Goal: Task Accomplishment & Management: Use online tool/utility

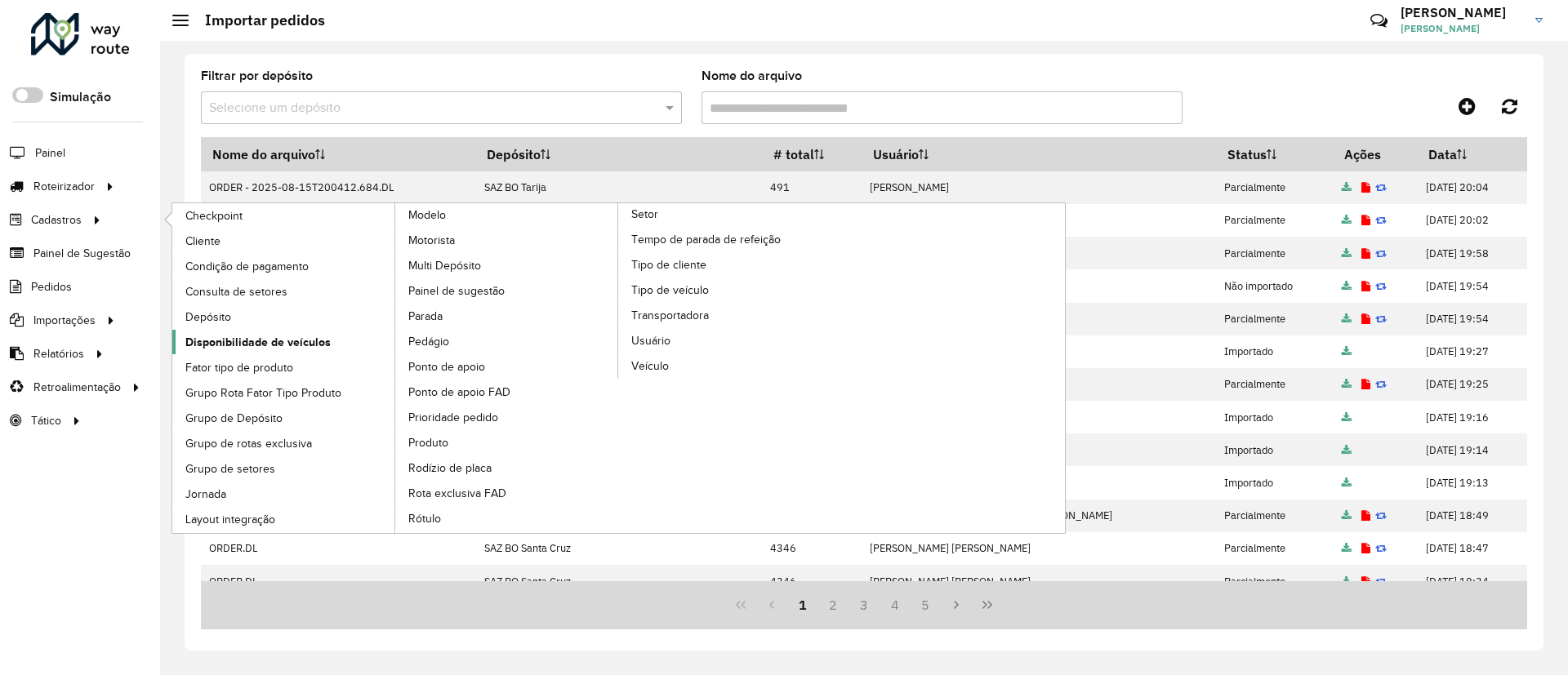
click at [237, 340] on span "Disponibilidade de veículos" at bounding box center [258, 343] width 145 height 17
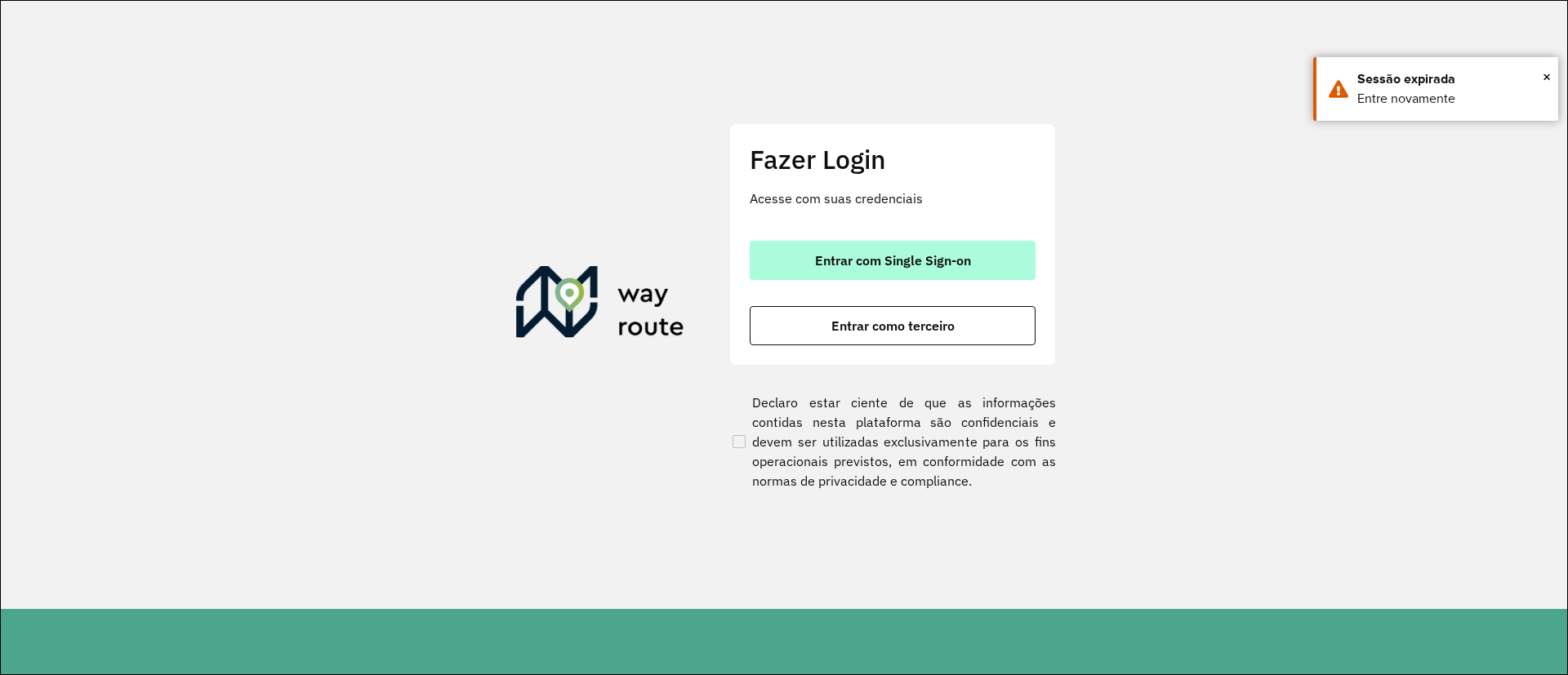
click at [911, 256] on span "Entrar com Single Sign-on" at bounding box center [893, 261] width 156 height 13
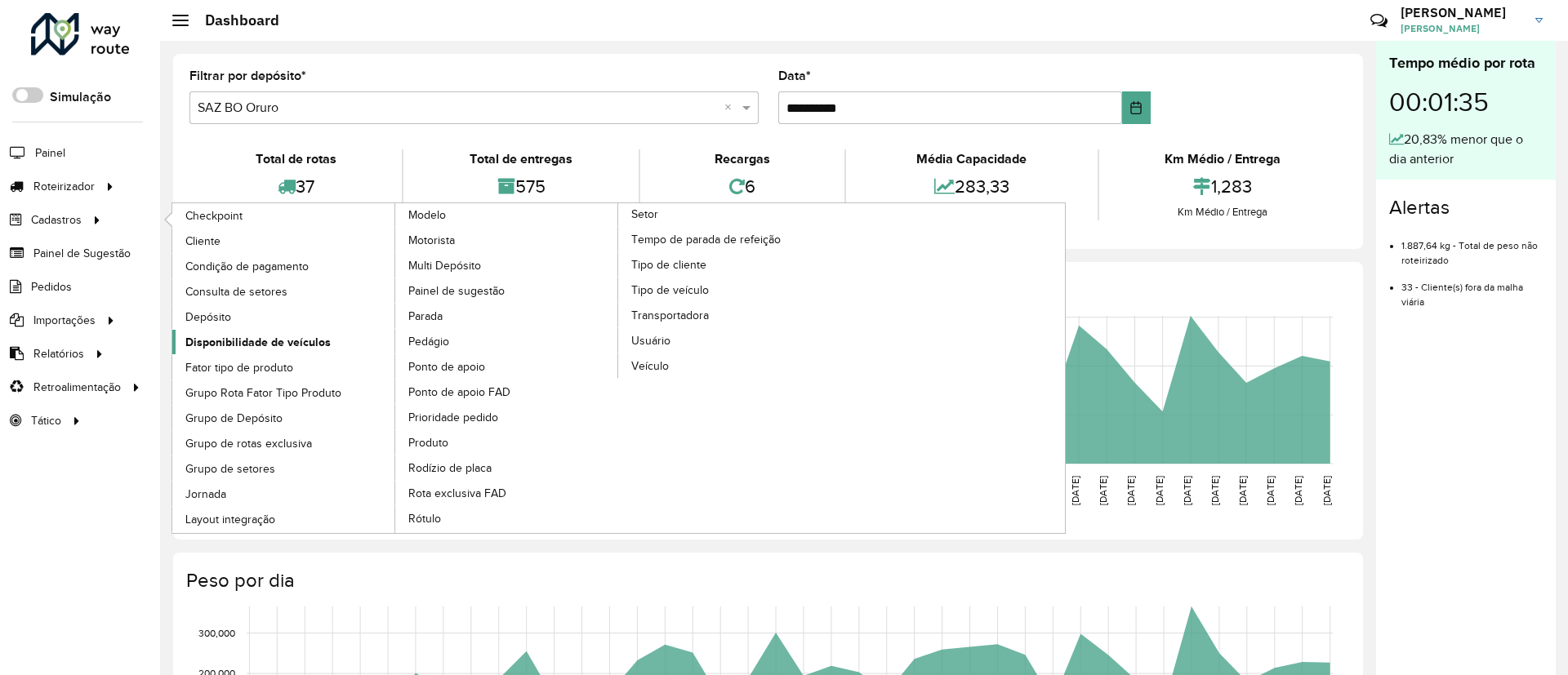
click at [323, 334] on span "Disponibilidade de veículos" at bounding box center [258, 343] width 145 height 17
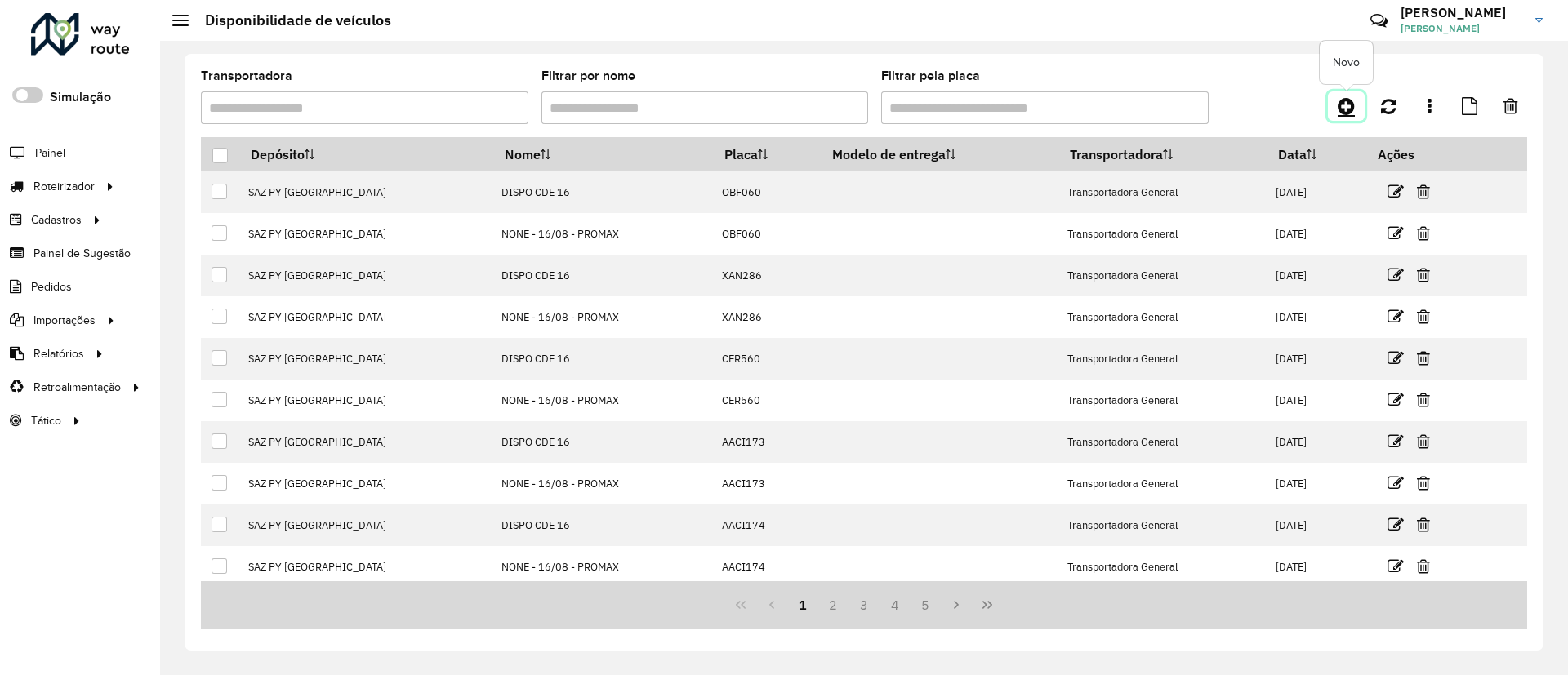
click at [1343, 106] on icon at bounding box center [1346, 105] width 17 height 20
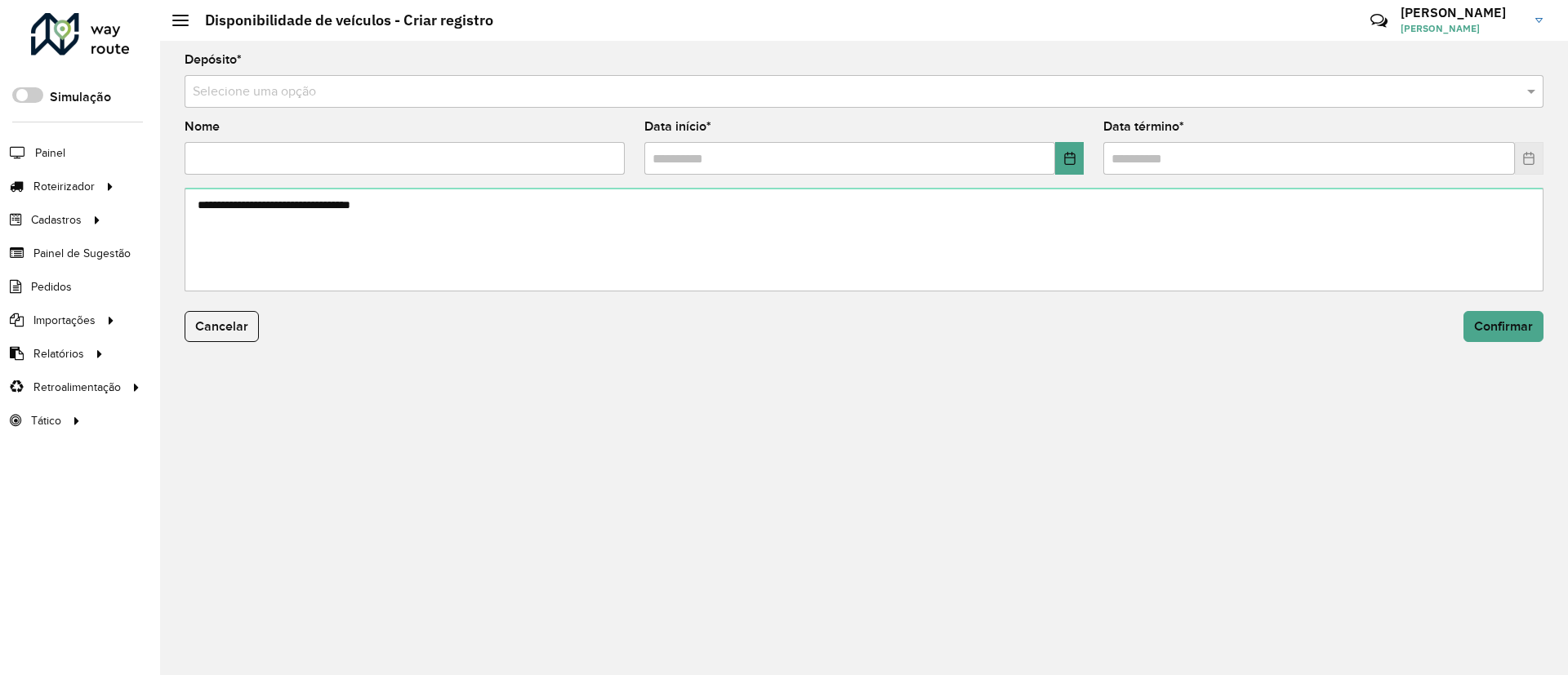
click at [824, 94] on input "text" at bounding box center [848, 92] width 1310 height 20
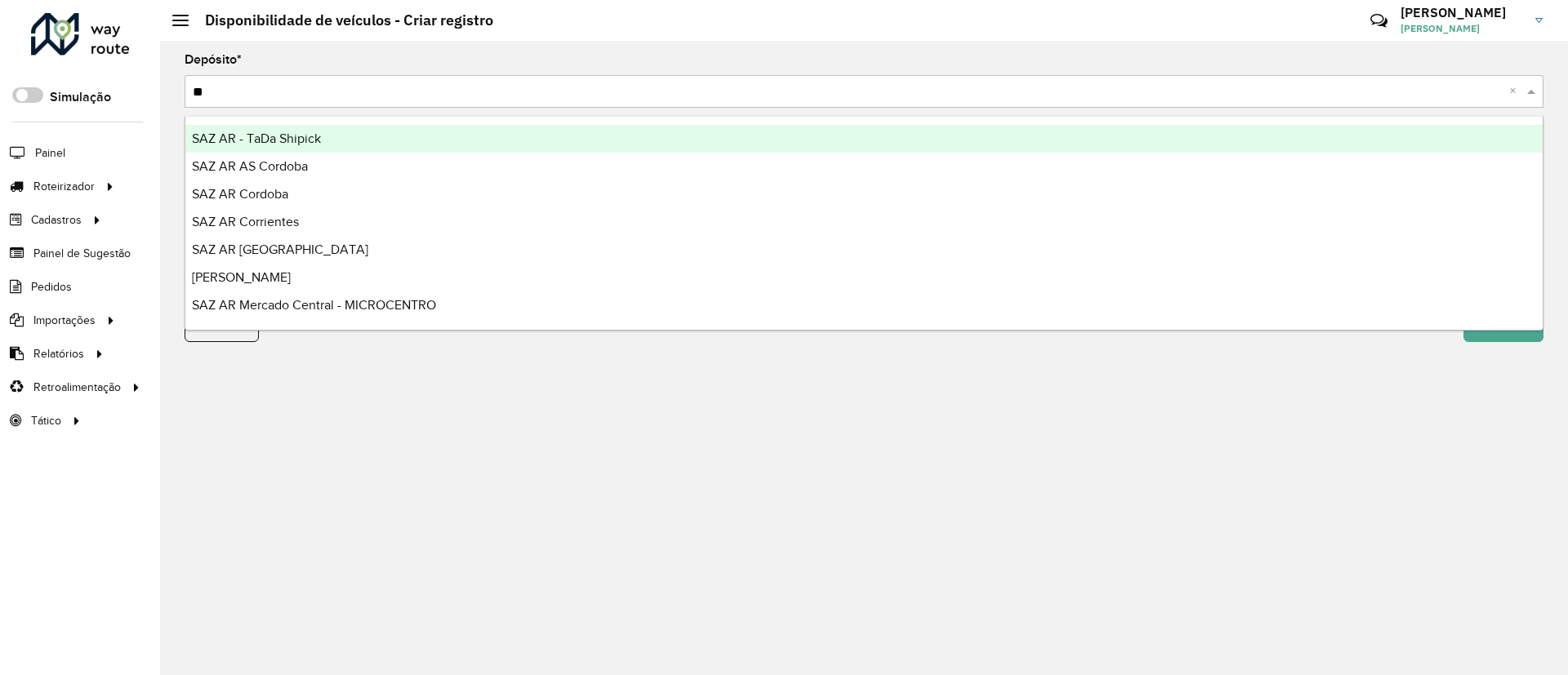
type input "***"
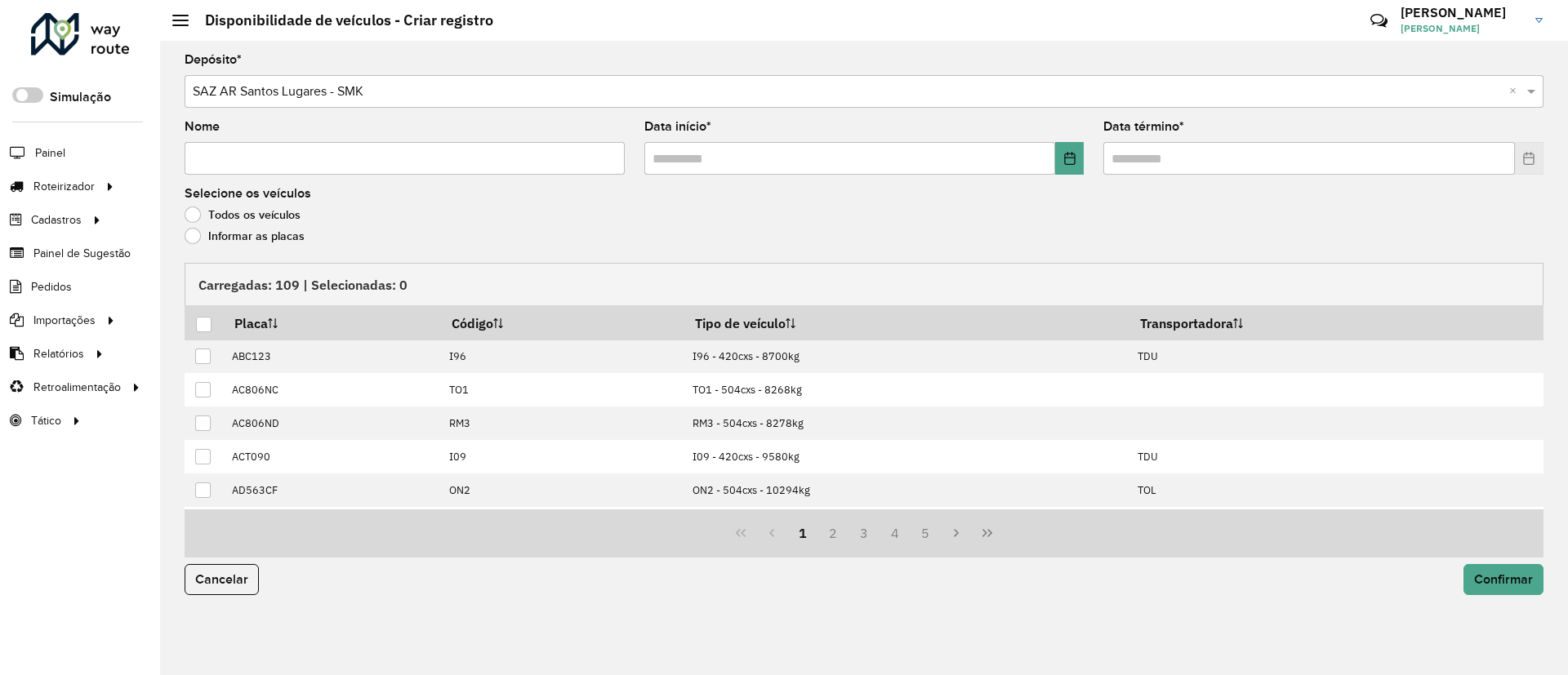
click at [527, 144] on input "Nome" at bounding box center [405, 158] width 440 height 33
type input "**********"
click at [1082, 153] on button "Choose Date" at bounding box center [1069, 158] width 28 height 33
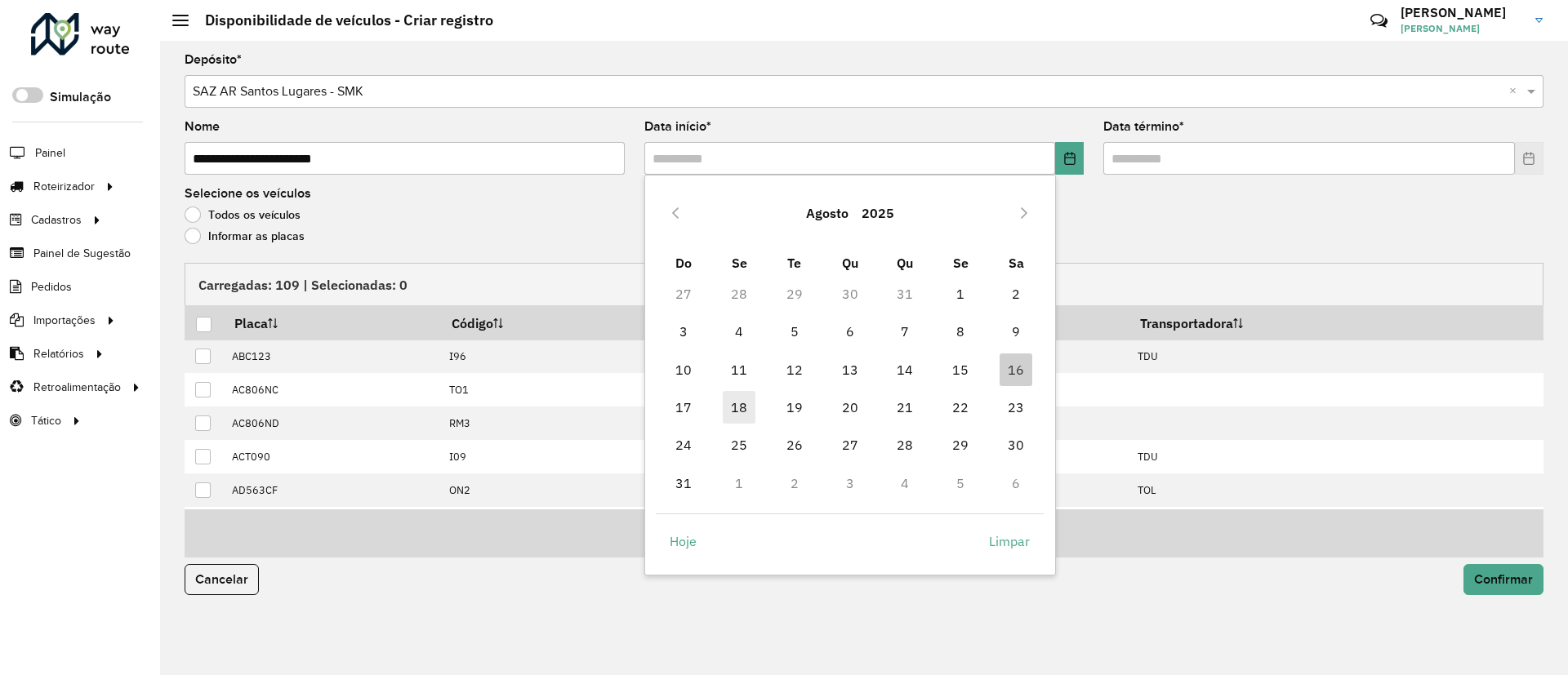
click at [747, 398] on span "18" at bounding box center [739, 408] width 33 height 33
type input "**********"
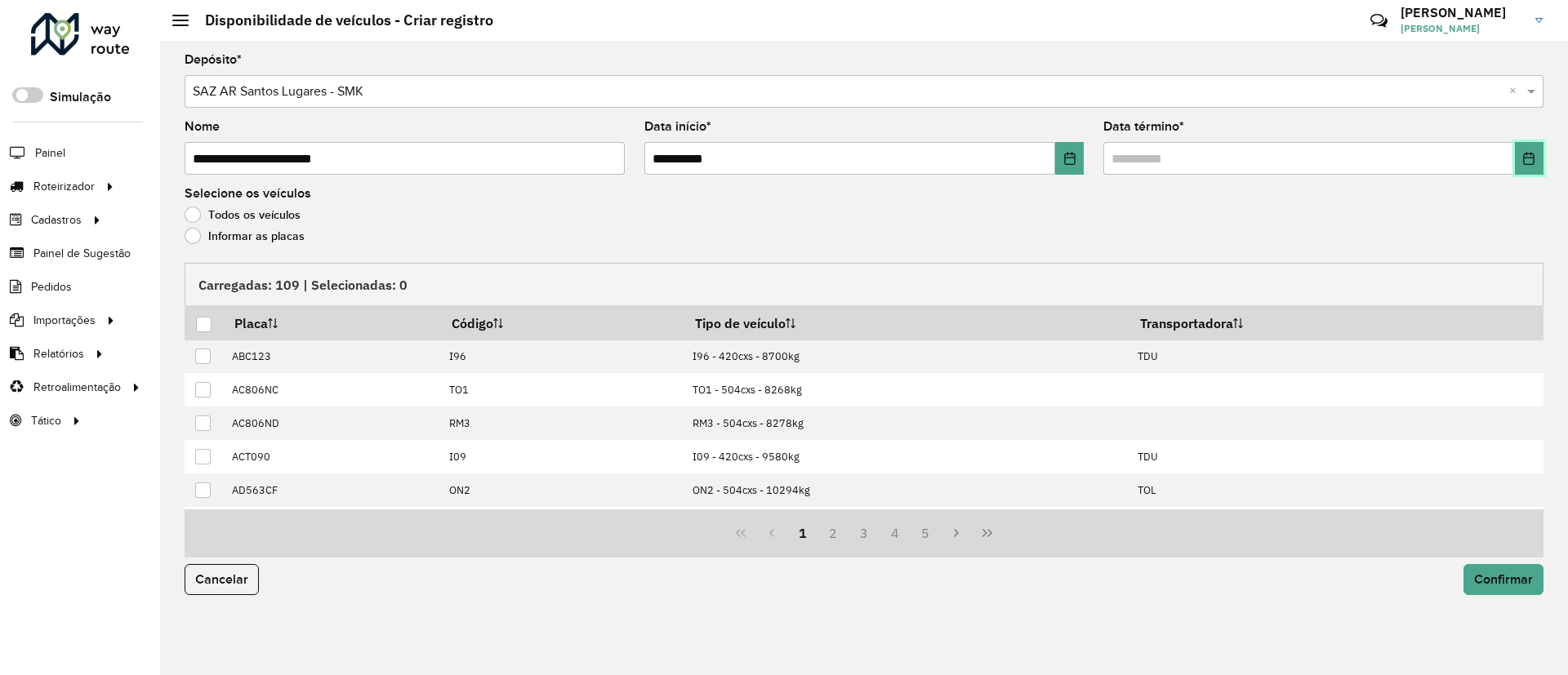
click at [1538, 156] on button "Choose Date" at bounding box center [1528, 158] width 28 height 33
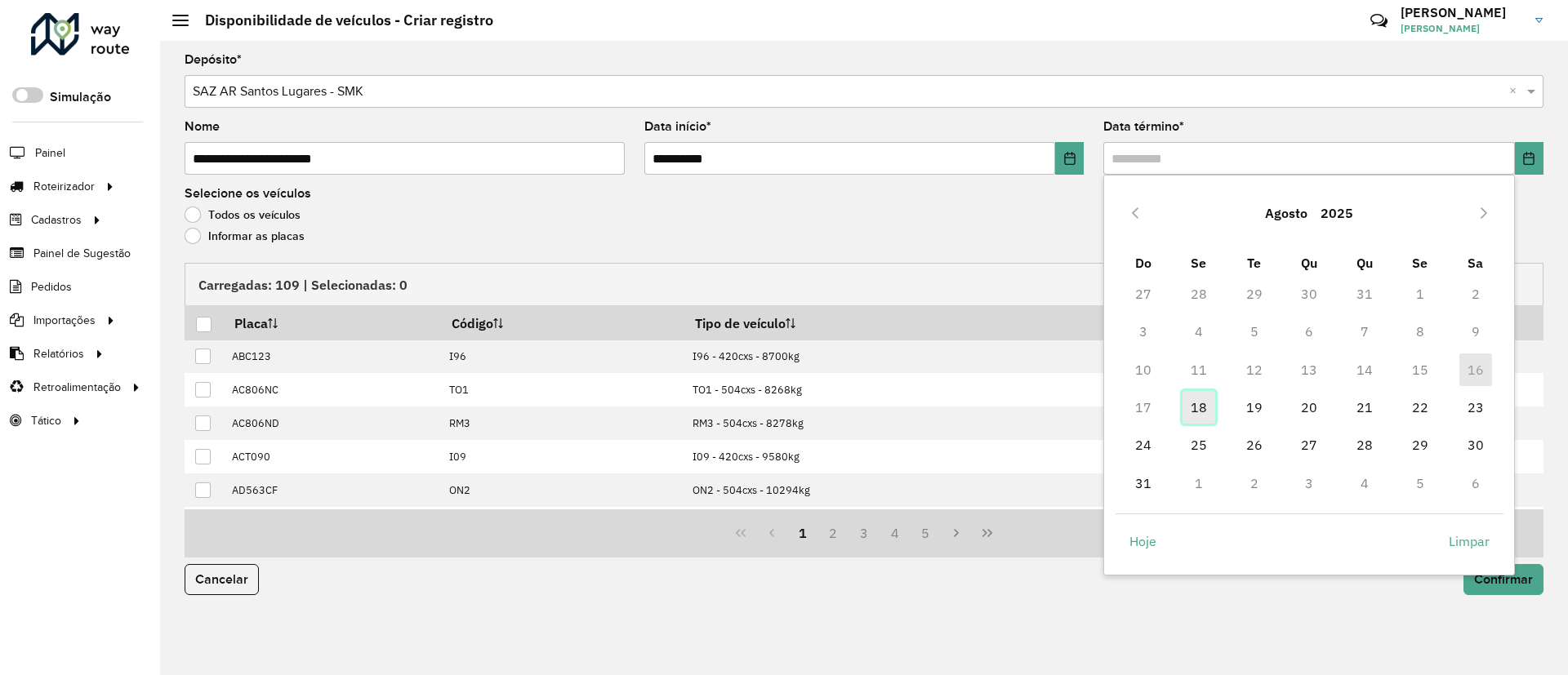
click at [1199, 414] on span "18" at bounding box center [1198, 408] width 33 height 33
type input "**********"
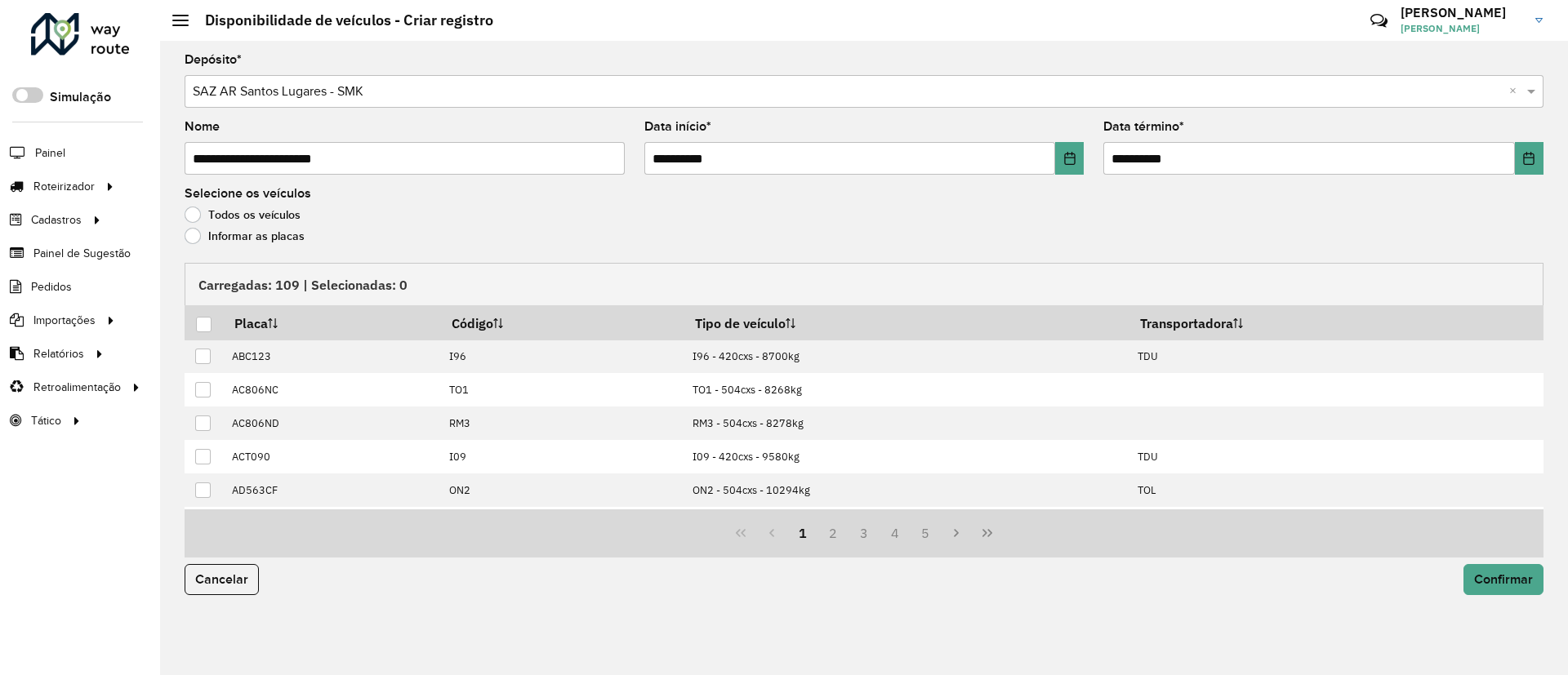
click at [210, 246] on div "Informar as placas" at bounding box center [864, 240] width 1359 height 20
click at [244, 237] on label "Informar as placas" at bounding box center [245, 235] width 120 height 16
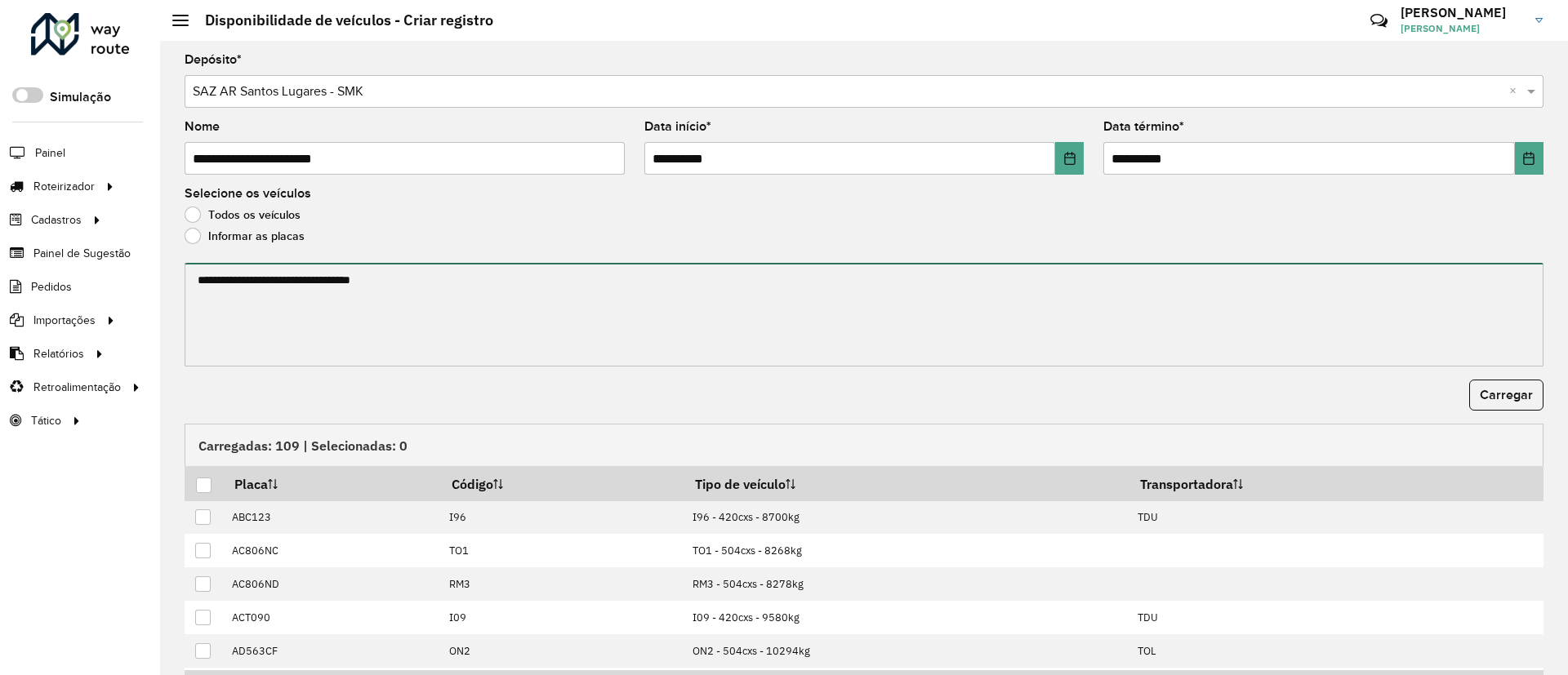
click at [258, 270] on textarea at bounding box center [864, 314] width 1359 height 104
paste textarea "**********"
paste textarea "****** ****** ****** ****** ******* ******* ******* ****** ****** ****** ******…"
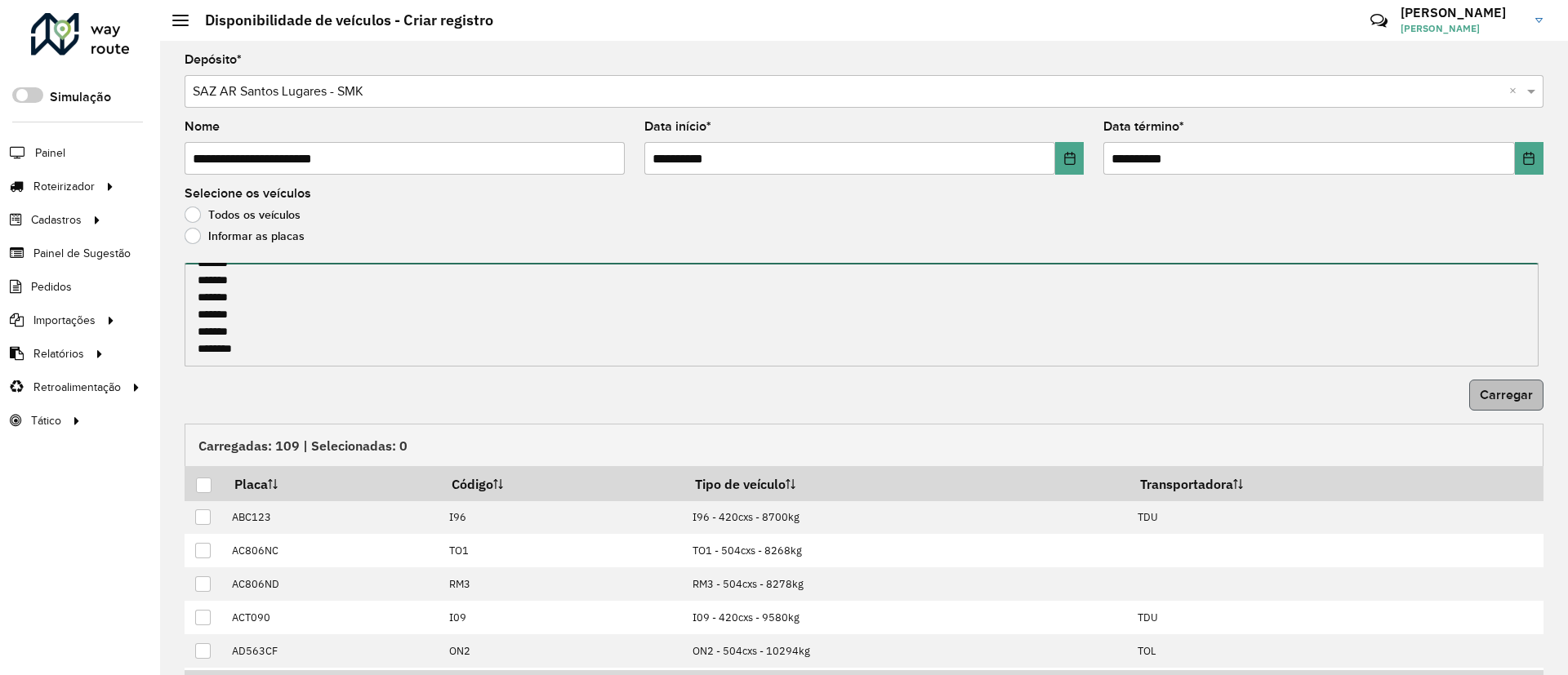
type textarea "**********"
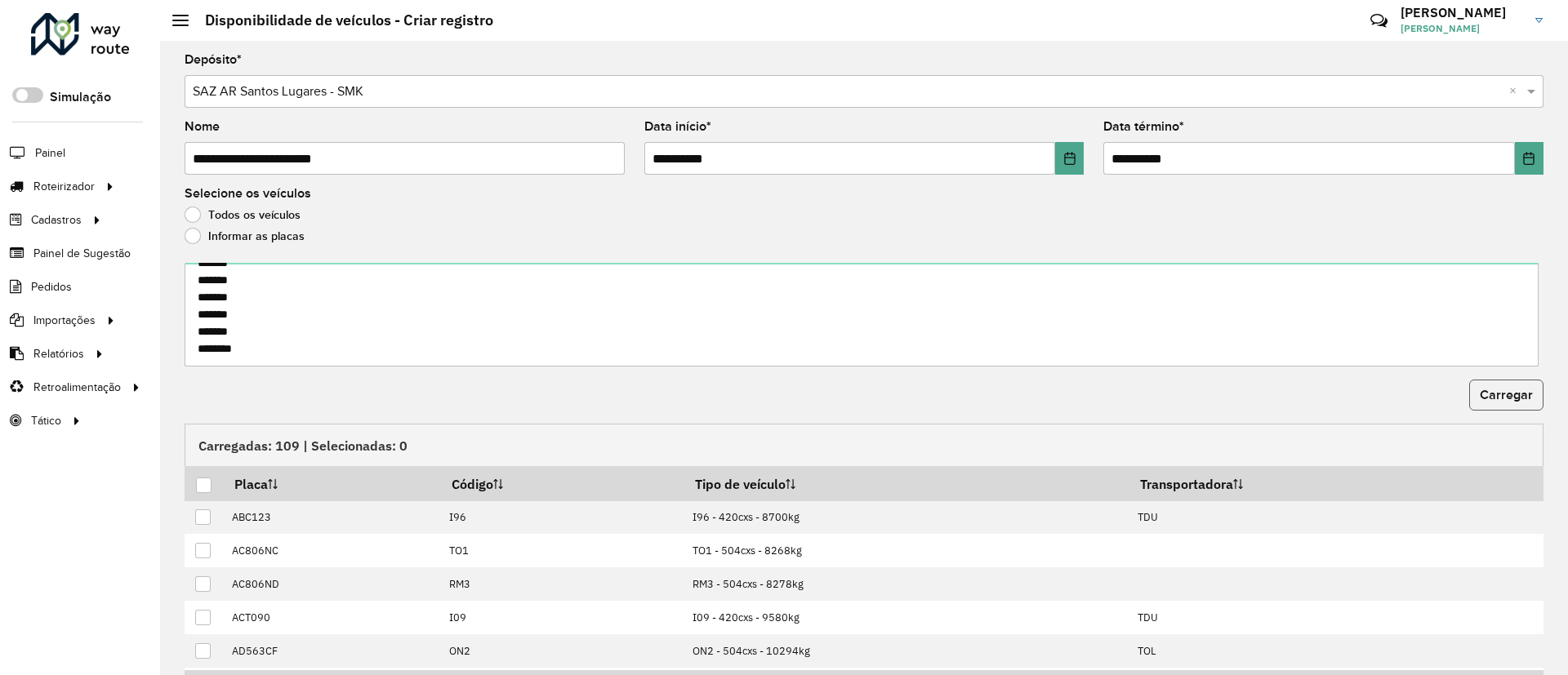
click at [1511, 385] on button "Carregar" at bounding box center [1506, 394] width 74 height 31
click at [198, 484] on div at bounding box center [203, 486] width 15 height 15
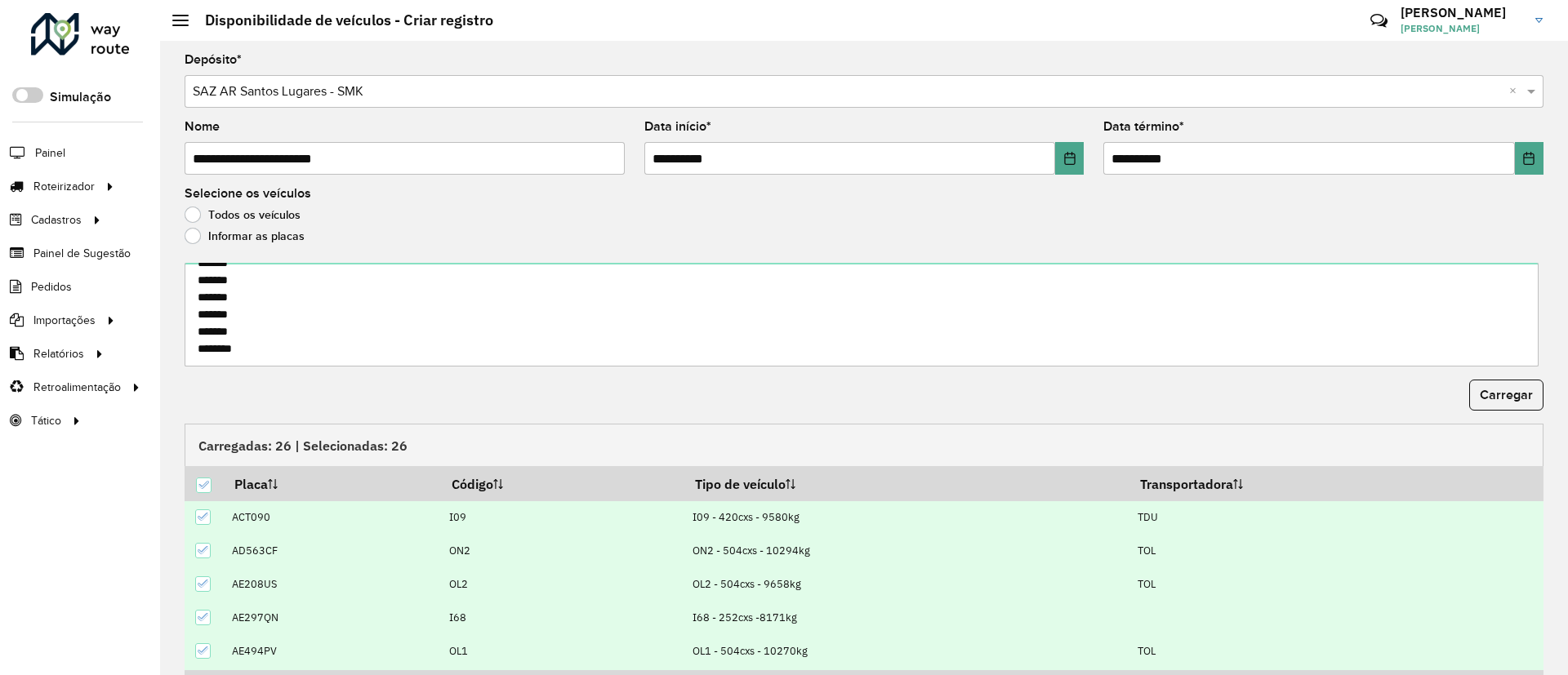
scroll to position [101, 0]
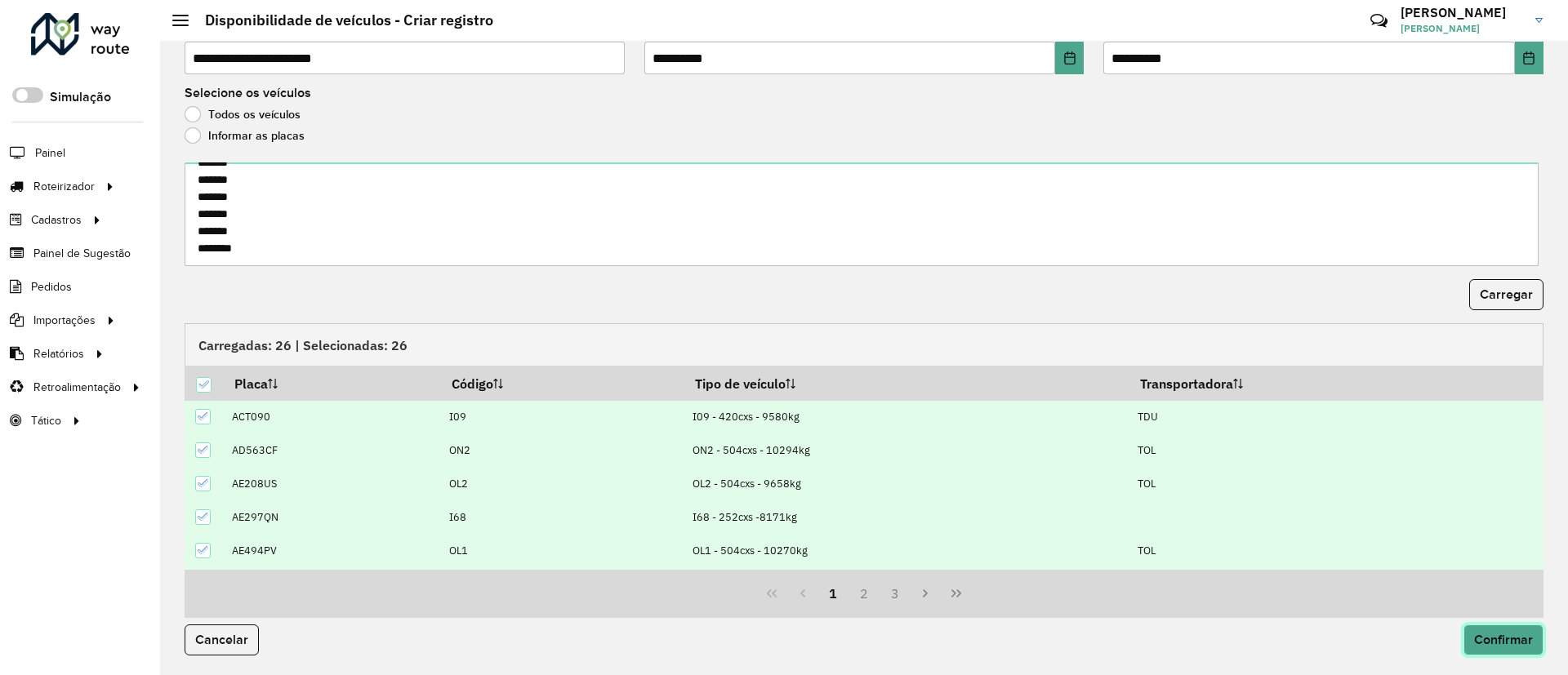
click at [1476, 636] on span "Confirmar" at bounding box center [1503, 639] width 58 height 14
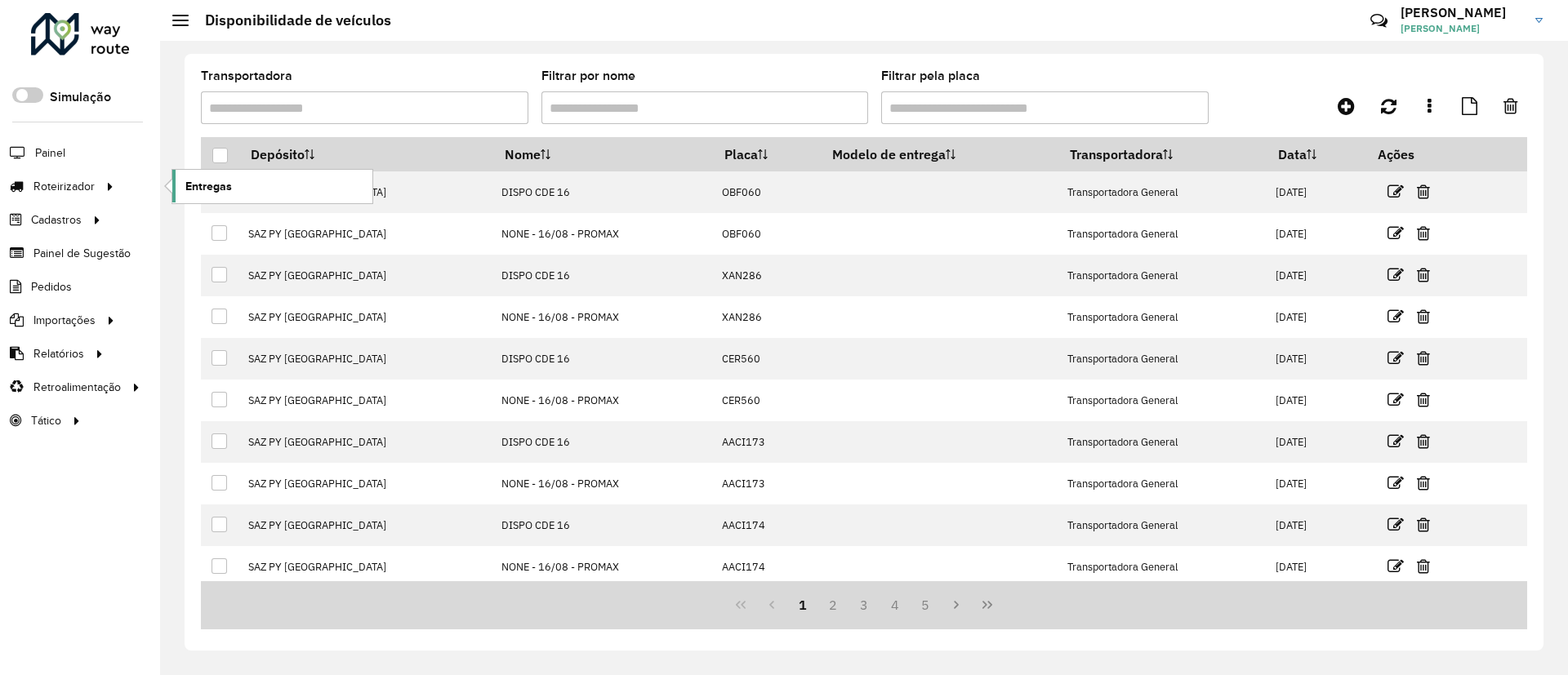
click at [240, 174] on link "Entregas" at bounding box center [272, 185] width 200 height 33
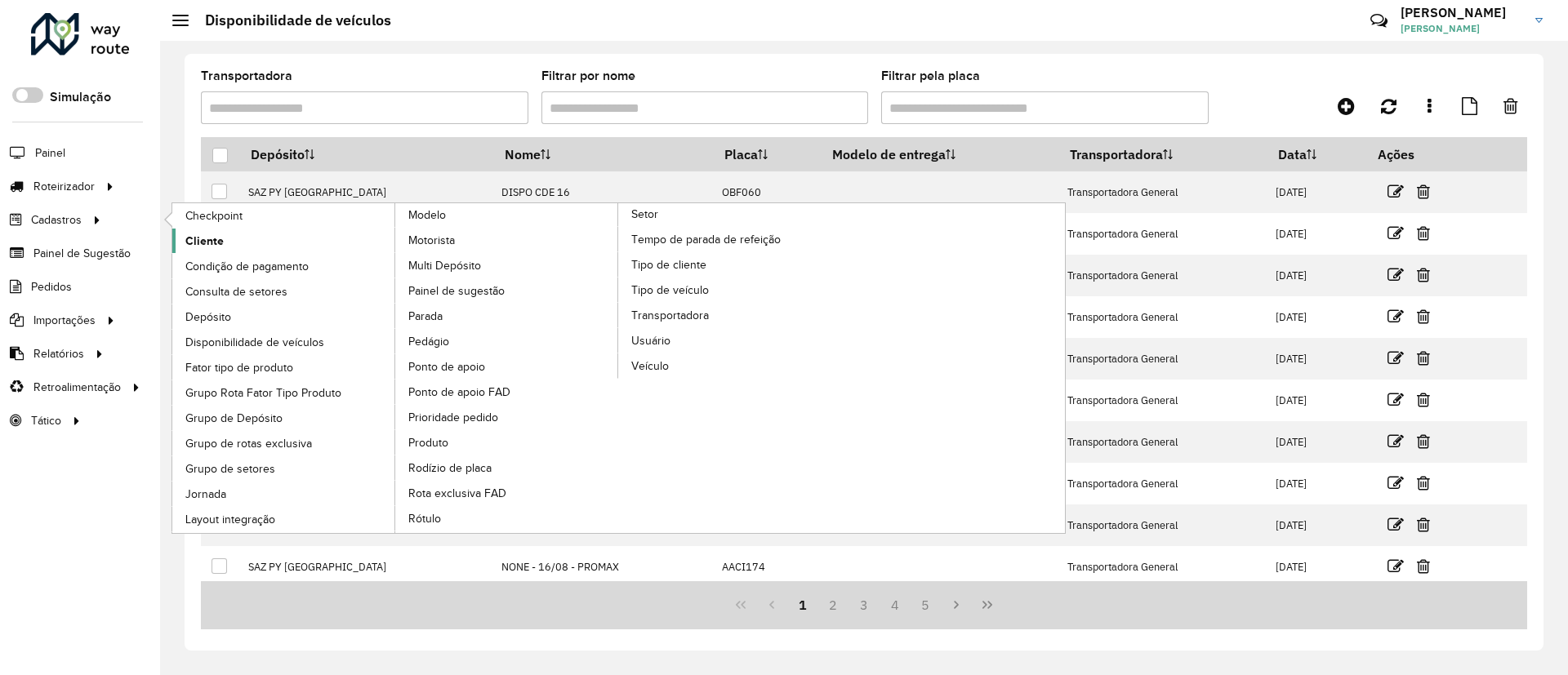
click at [297, 237] on link "Cliente" at bounding box center [284, 241] width 224 height 24
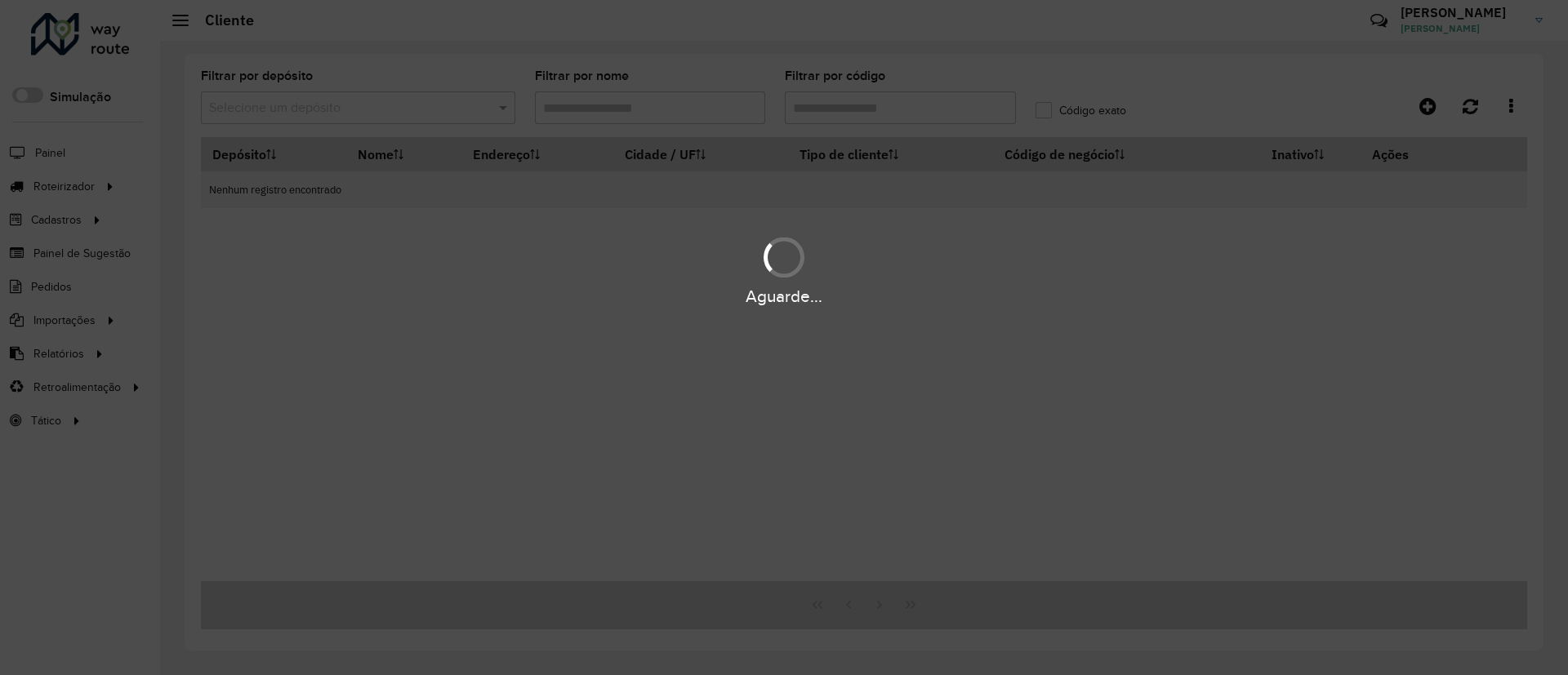
click at [414, 106] on div "Aguarde..." at bounding box center [784, 337] width 1568 height 675
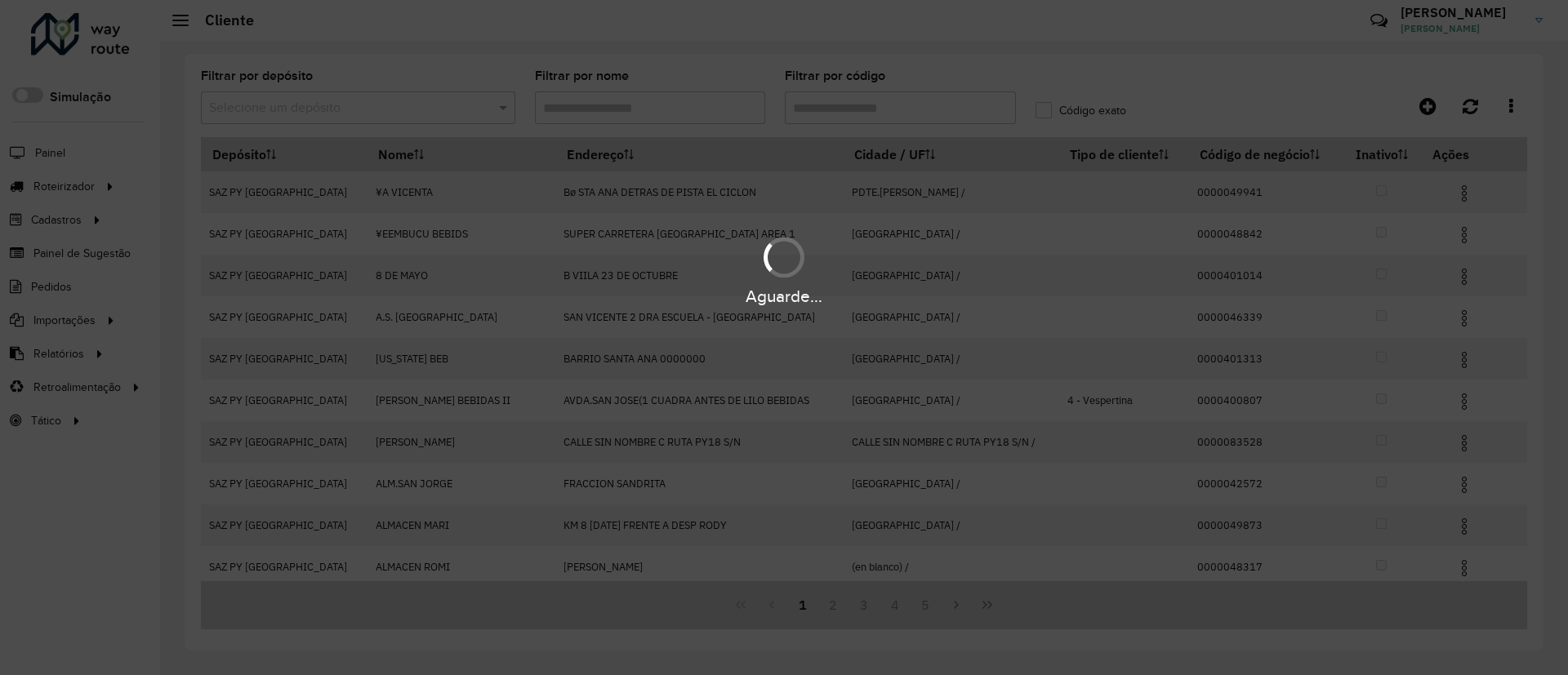
click at [414, 106] on div "Aguarde..." at bounding box center [784, 337] width 1568 height 675
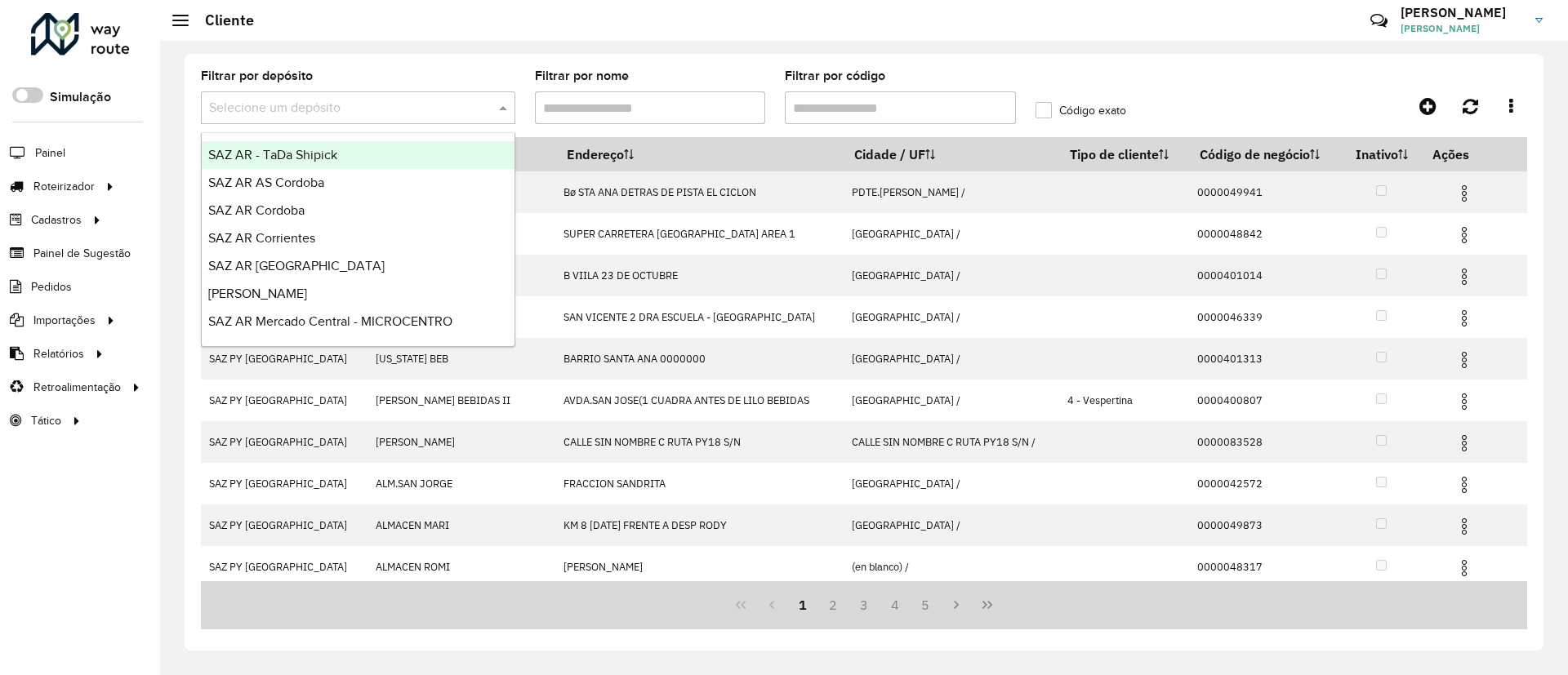
click at [414, 106] on input "text" at bounding box center [342, 108] width 265 height 20
type input "***"
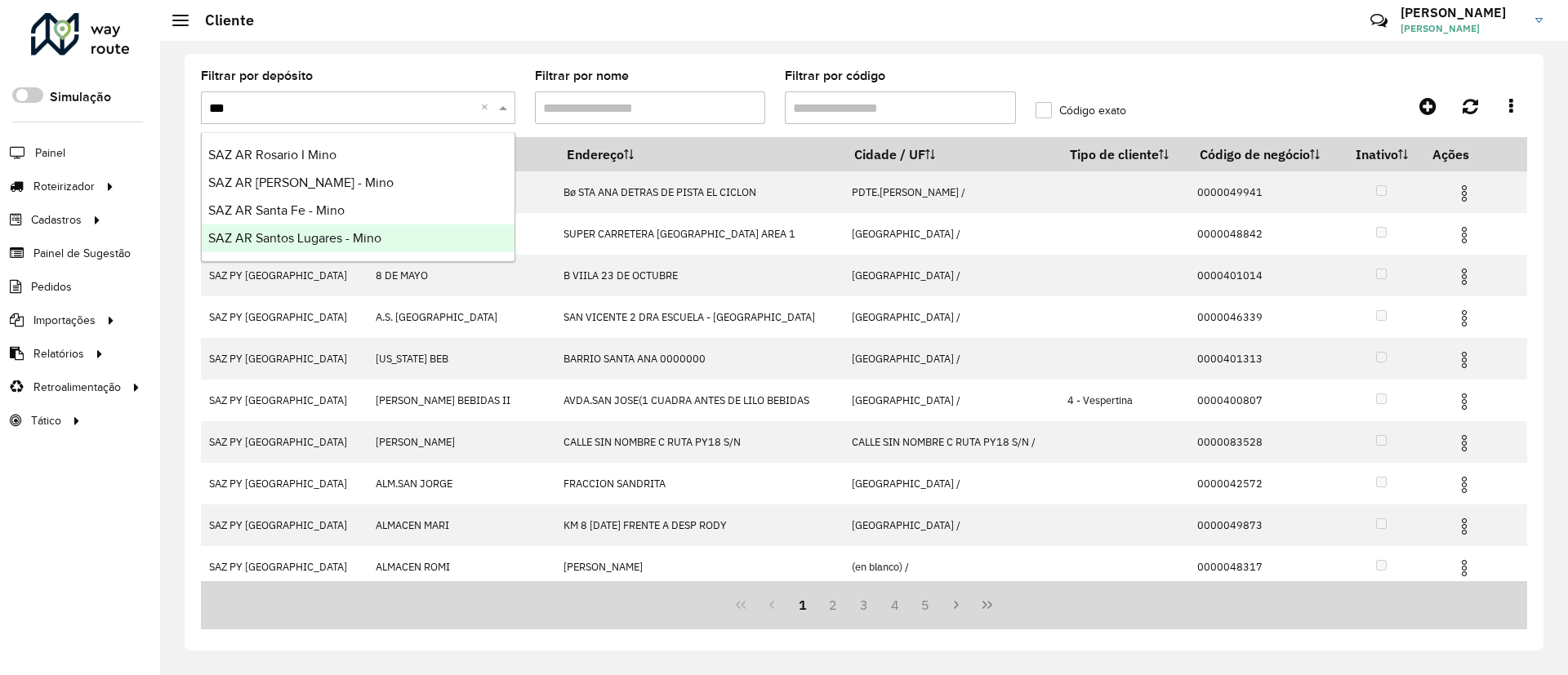
click at [336, 230] on div "SAZ AR Santos Lugares - Mino" at bounding box center [358, 238] width 312 height 27
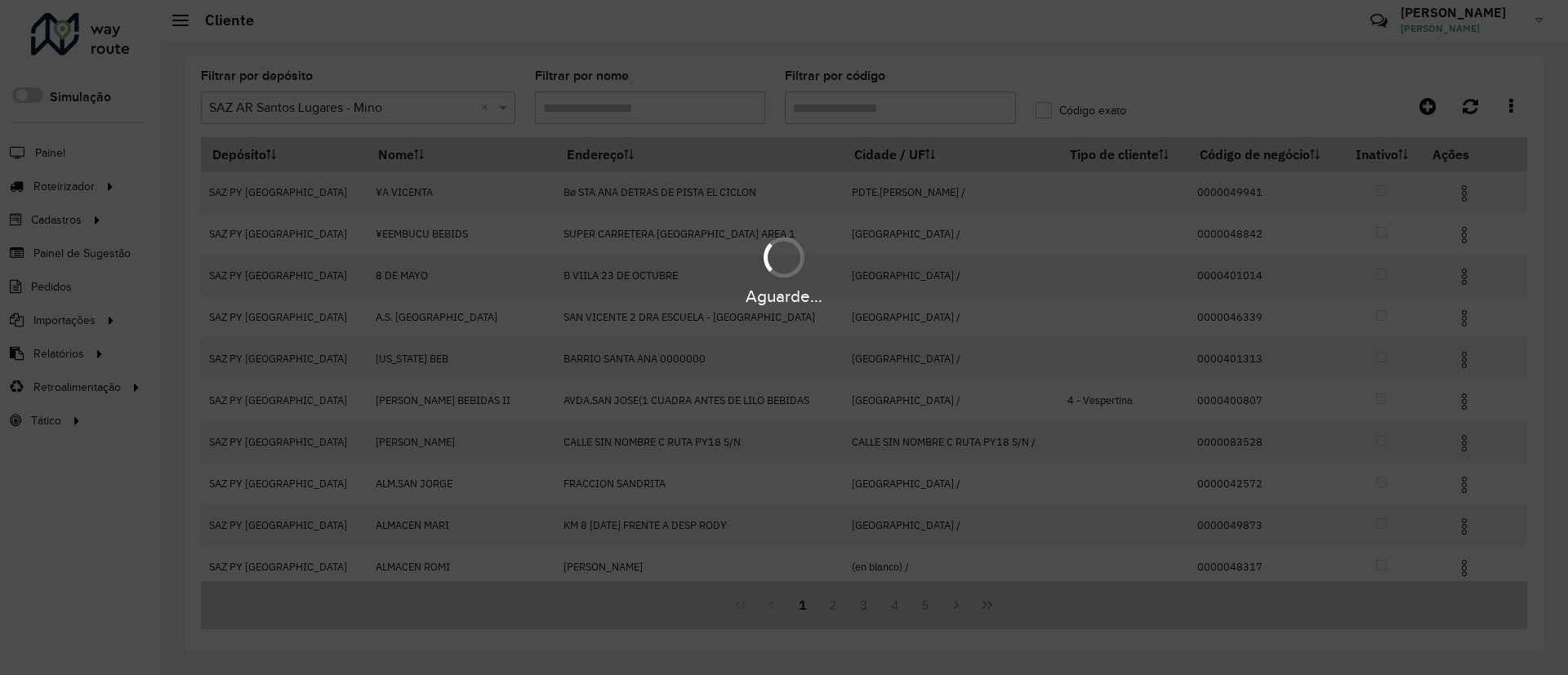
click at [824, 92] on div "Aguarde..." at bounding box center [784, 337] width 1568 height 675
click at [844, 117] on div "Aguarde..." at bounding box center [784, 337] width 1568 height 675
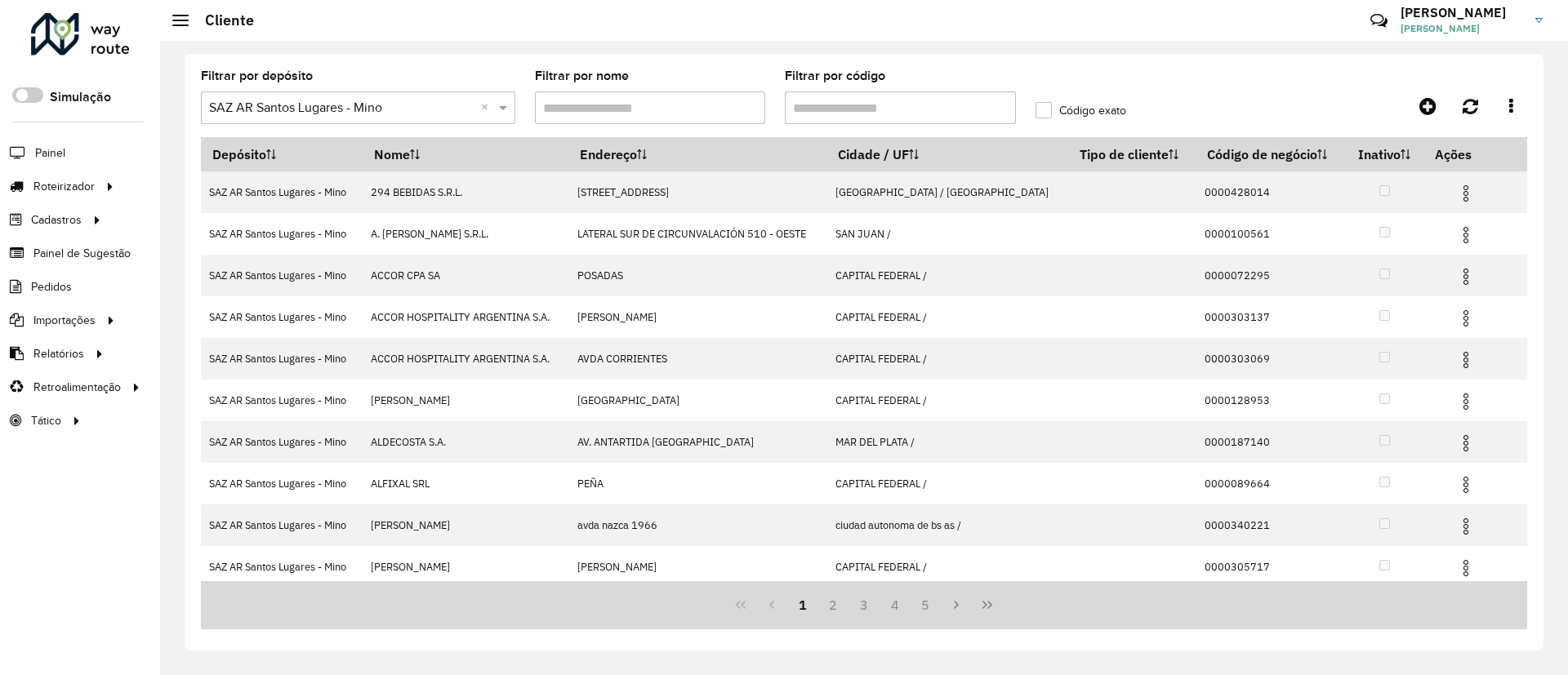
click at [845, 110] on input "Filtrar por código" at bounding box center [901, 107] width 232 height 33
paste input "**********"
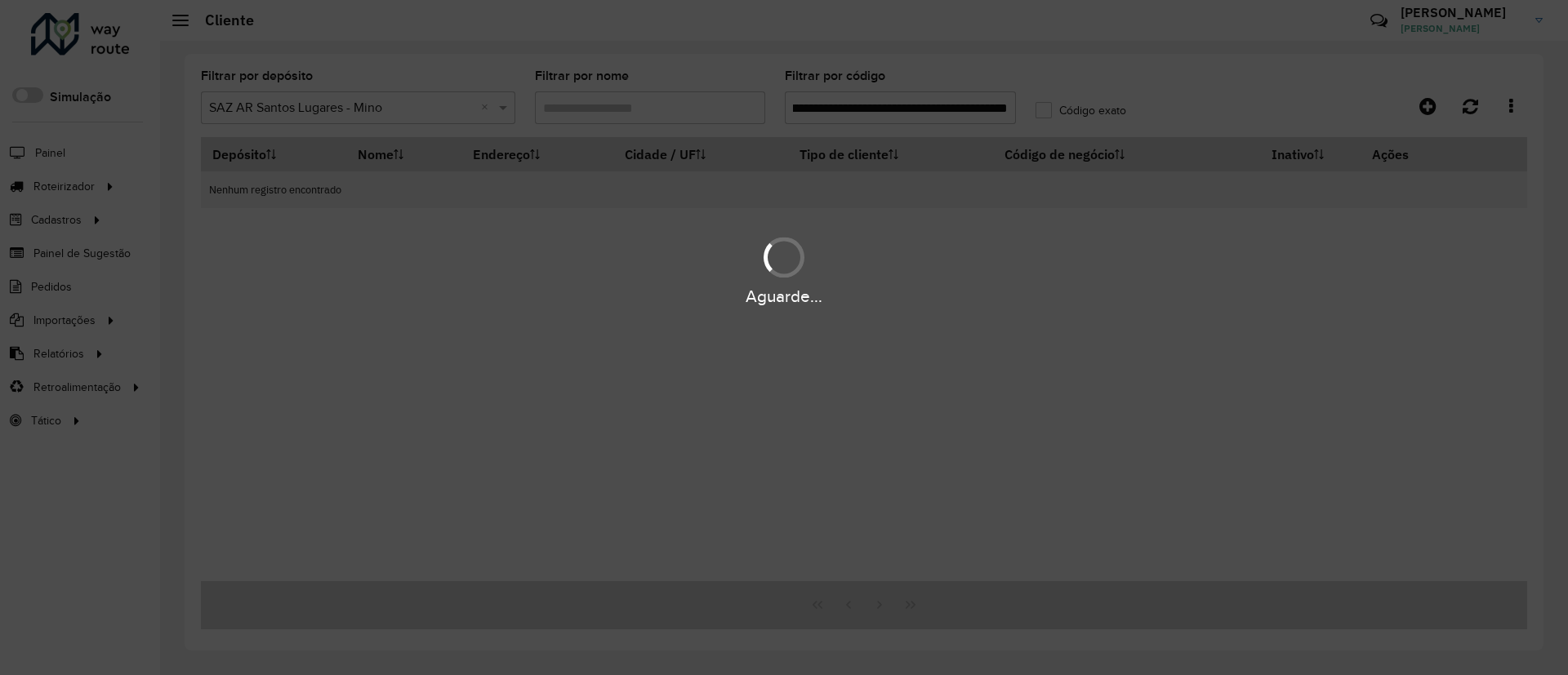
type input "**********"
click at [845, 110] on div "Aguarde..." at bounding box center [784, 337] width 1568 height 675
click at [845, 110] on hb-app "Aguarde... Pop-up bloqueado! Seu navegador bloqueou automáticamente a abertura …" at bounding box center [784, 337] width 1568 height 675
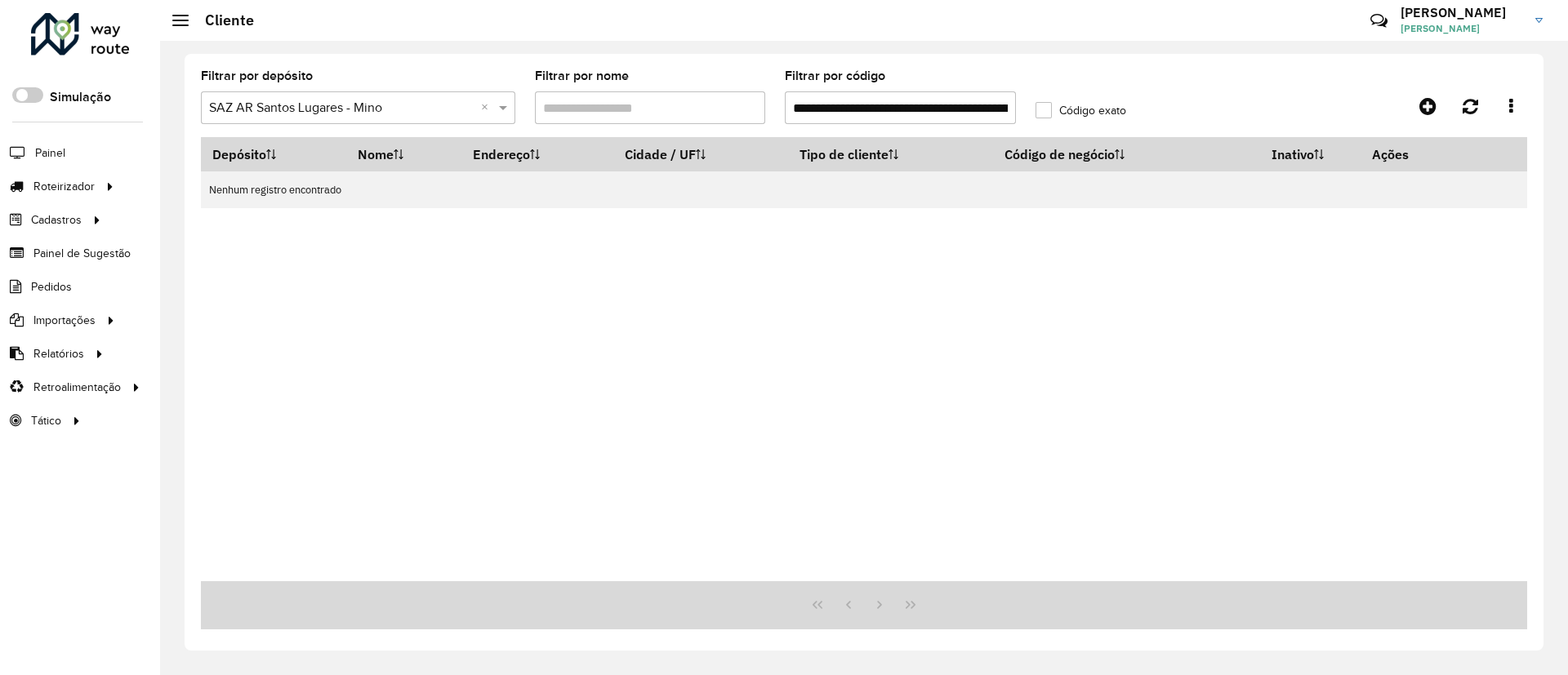
click at [845, 110] on input "**********" at bounding box center [901, 107] width 232 height 33
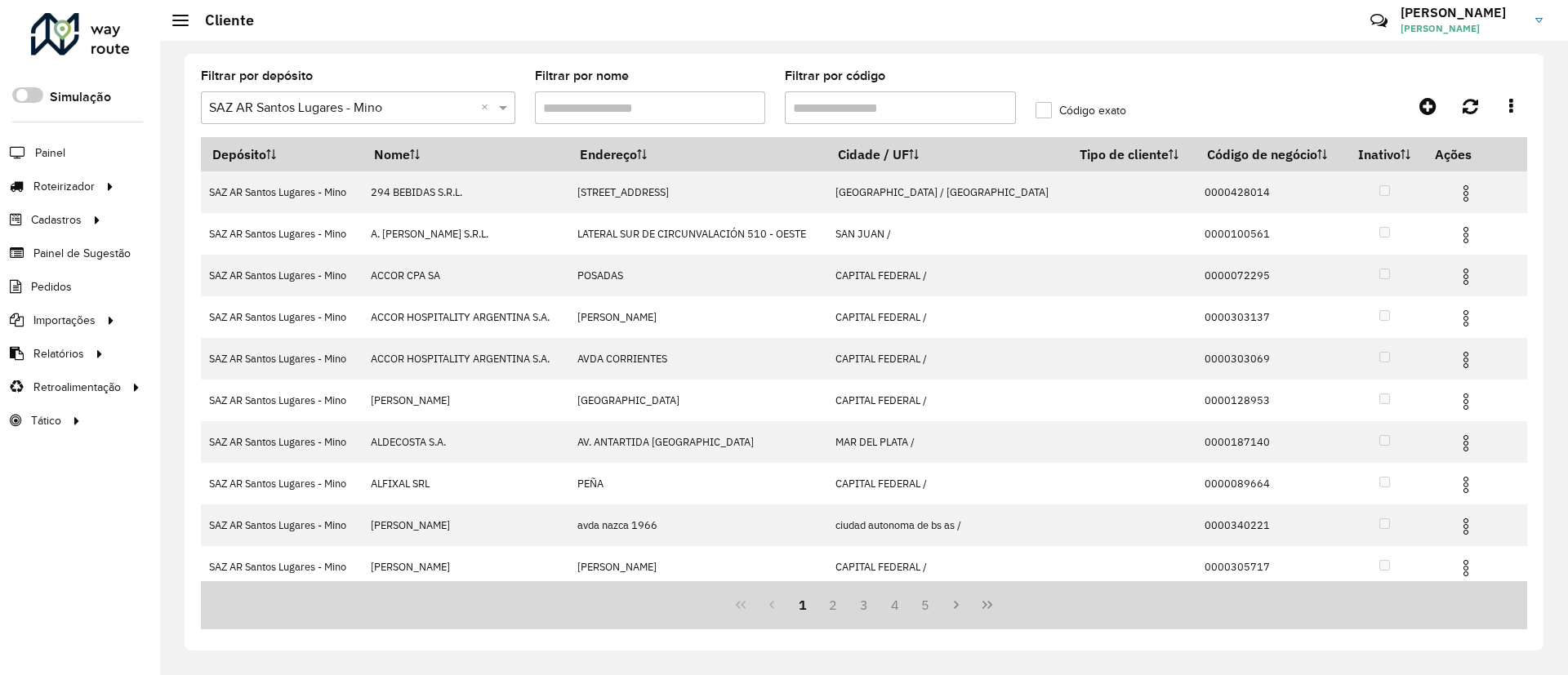
click at [860, 104] on input "Filtrar por código" at bounding box center [901, 107] width 232 height 33
paste input "**********"
type input "**********"
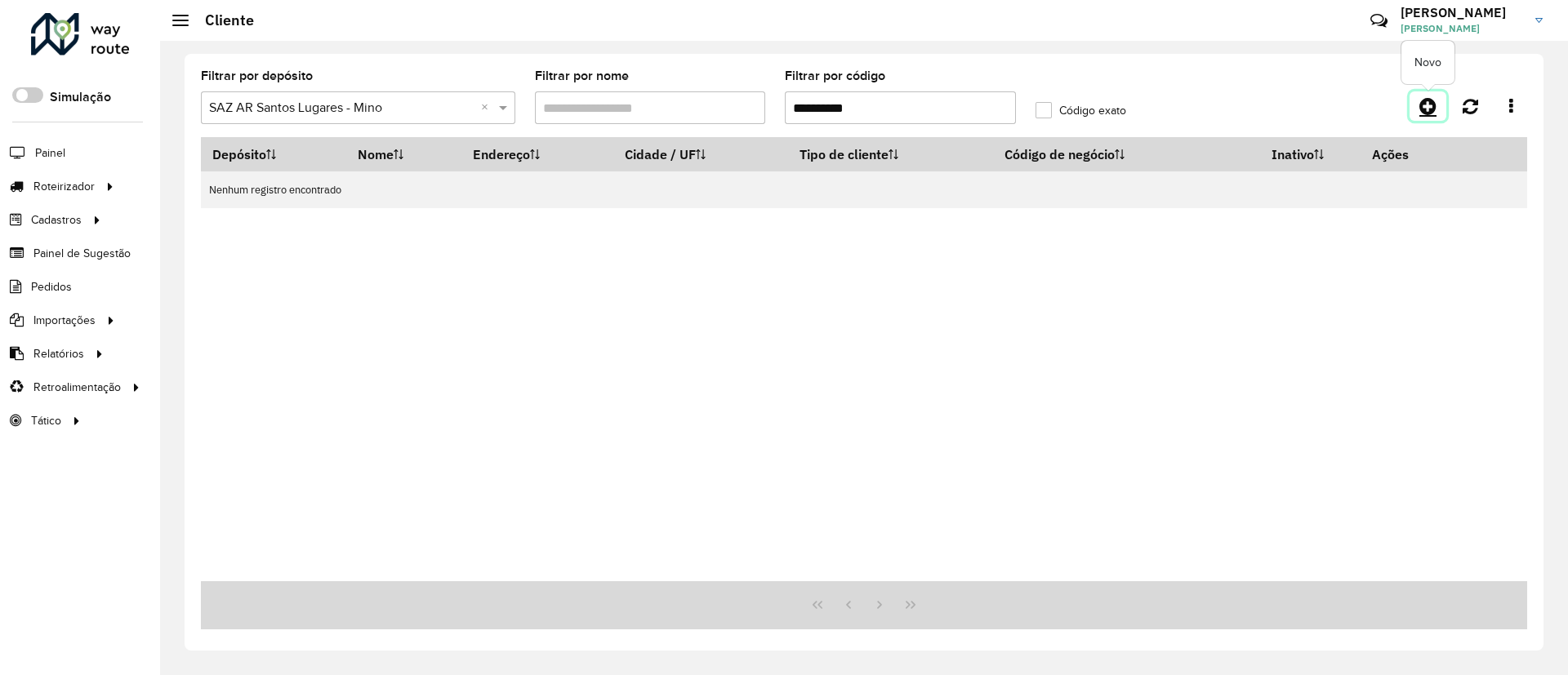
click at [1430, 108] on icon at bounding box center [1428, 105] width 17 height 20
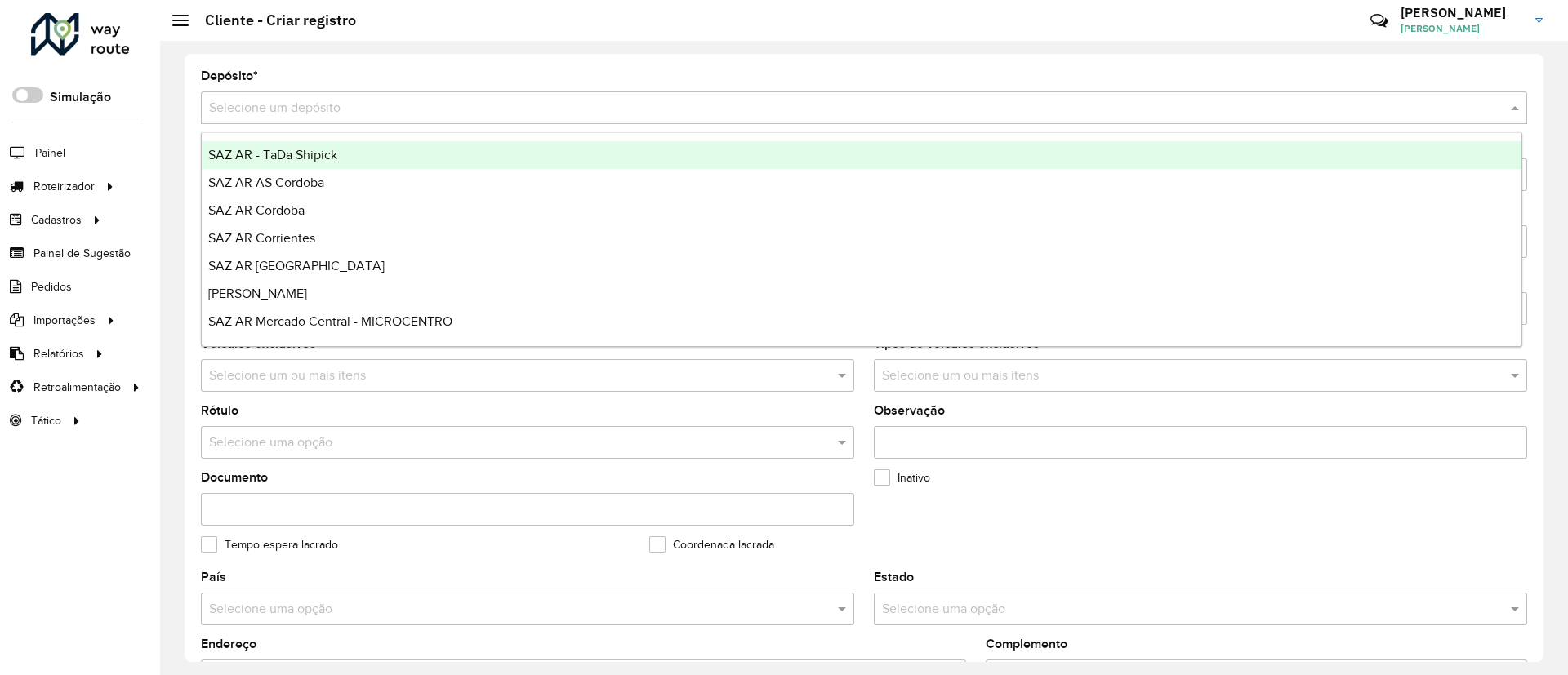
click at [292, 108] on input "text" at bounding box center [847, 108] width 1277 height 20
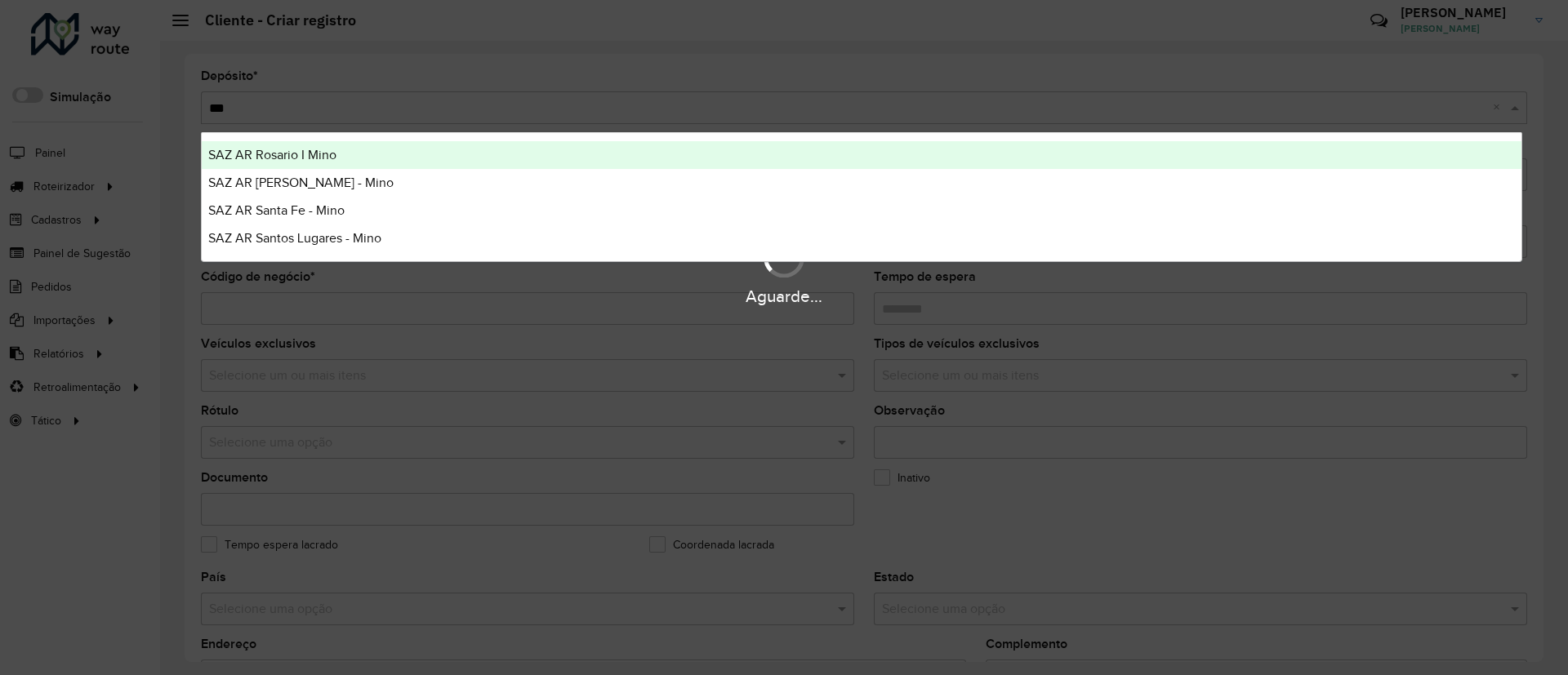
type input "****"
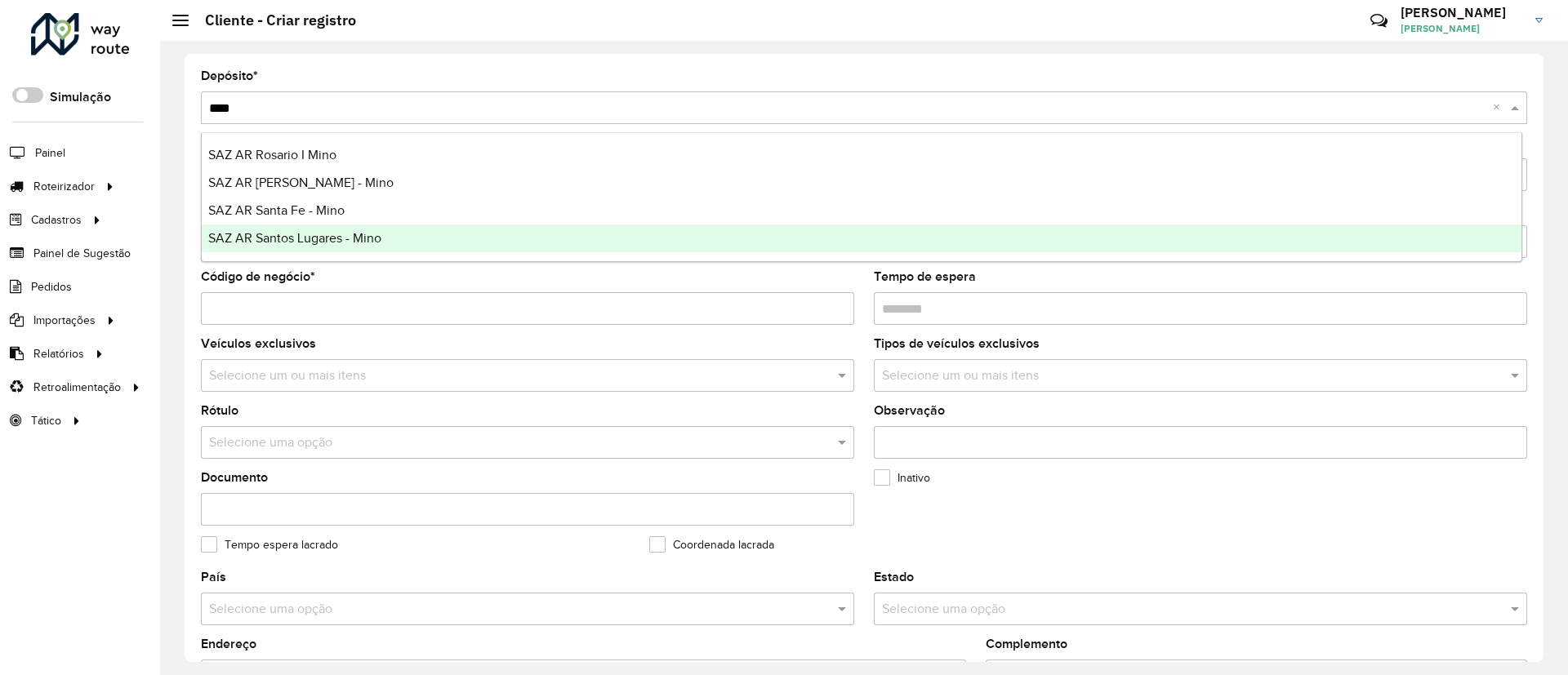
click at [262, 232] on span "SAZ AR Santos Lugares - Mino" at bounding box center [295, 238] width 173 height 14
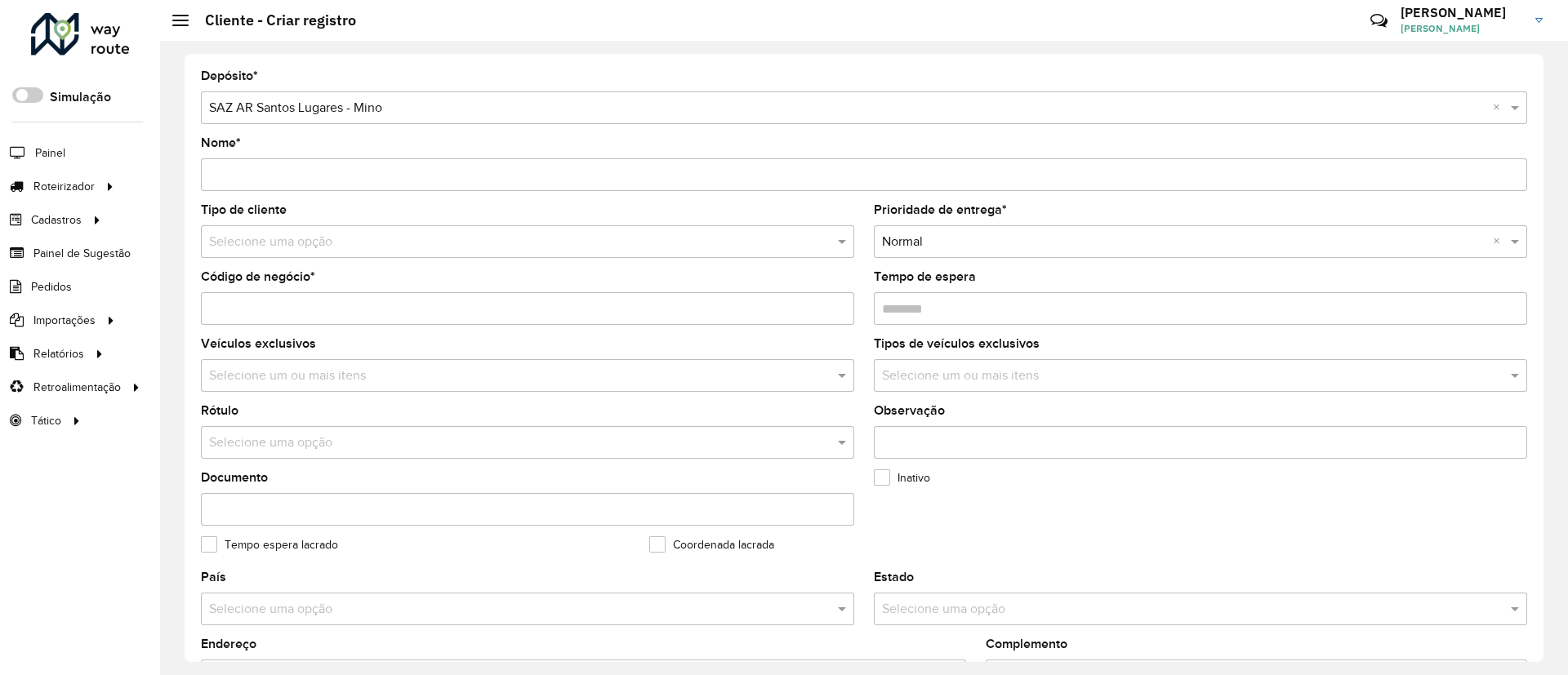
click at [264, 298] on input "Código de negócio *" at bounding box center [527, 309] width 653 height 33
paste input "**********"
type input "**********"
click at [383, 159] on input "Nome *" at bounding box center [863, 174] width 1326 height 33
paste input "**********"
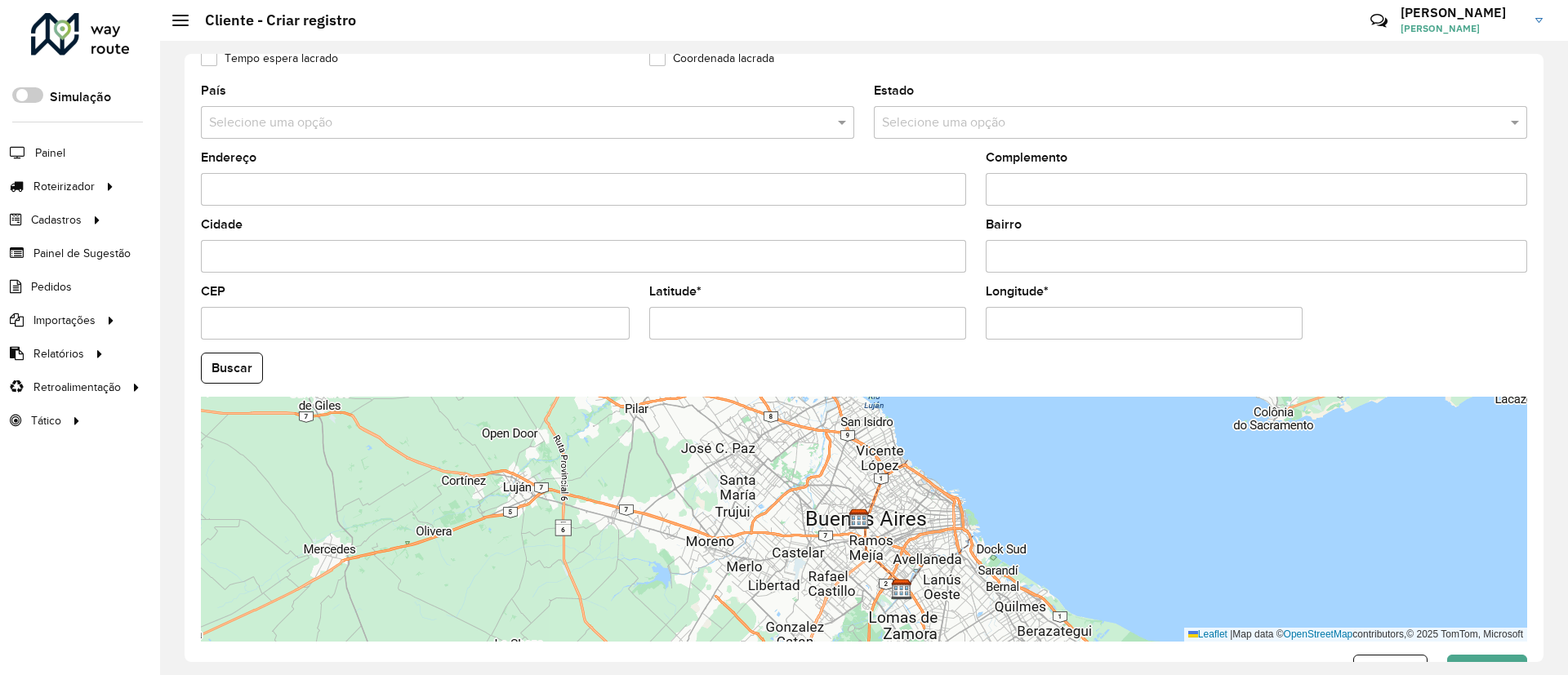
scroll to position [490, 0]
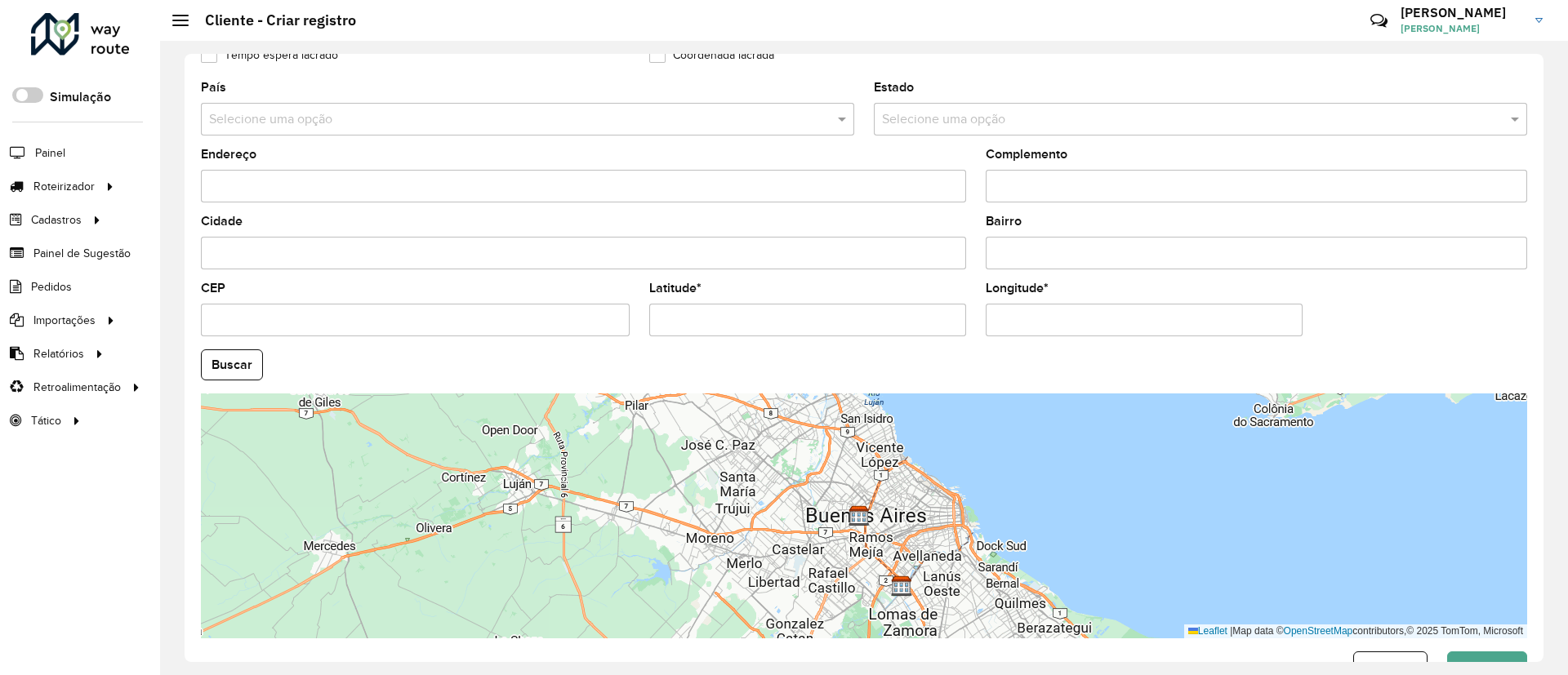
type input "**********"
click at [867, 316] on input "Latitude *" at bounding box center [808, 320] width 317 height 33
paste input "**********"
type input "**********"
click at [1004, 303] on div "Longitude *" at bounding box center [1144, 309] width 317 height 54
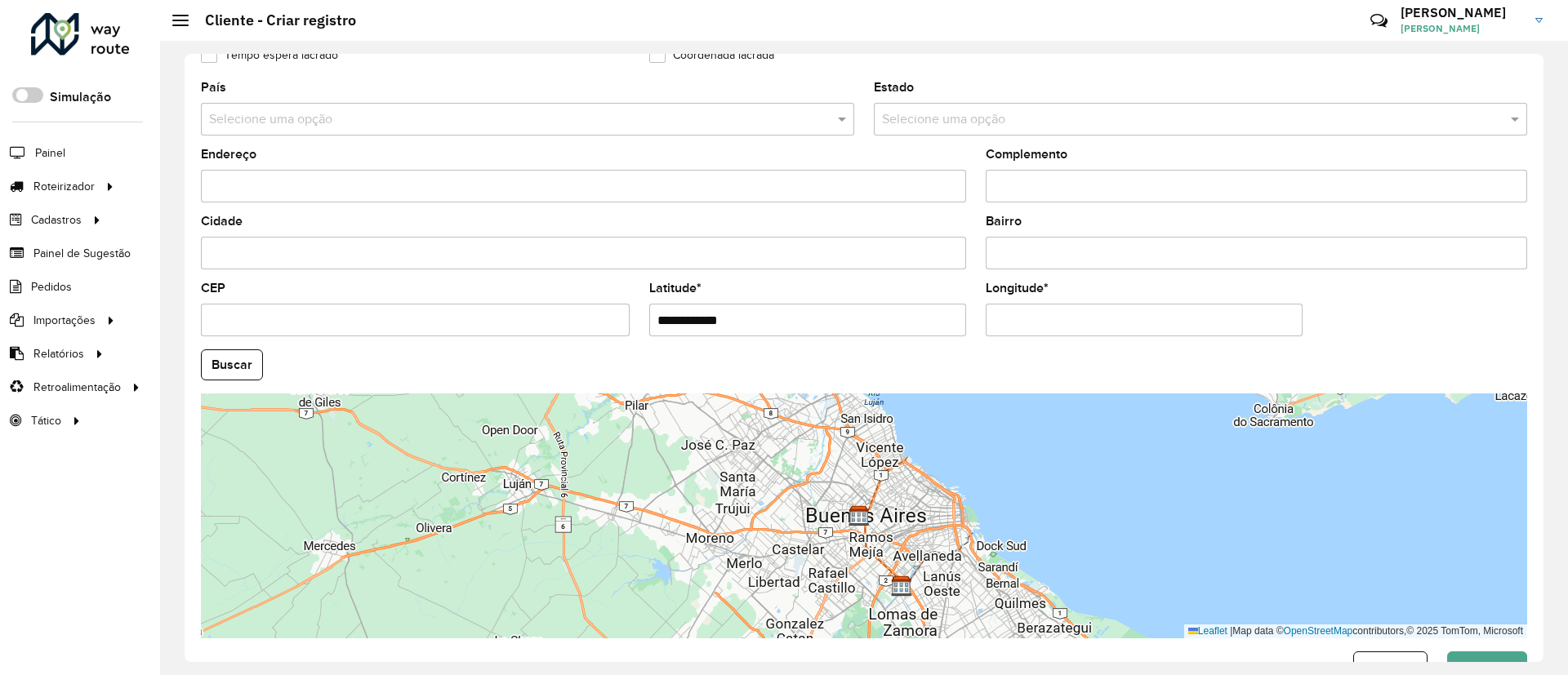
click at [996, 312] on input "Longitude *" at bounding box center [1144, 320] width 317 height 33
paste input "**********"
type input "**********"
click at [244, 367] on hb-app "Aguarde... Pop-up bloqueado! Seu navegador bloqueou automáticamente a abertura …" at bounding box center [784, 337] width 1568 height 675
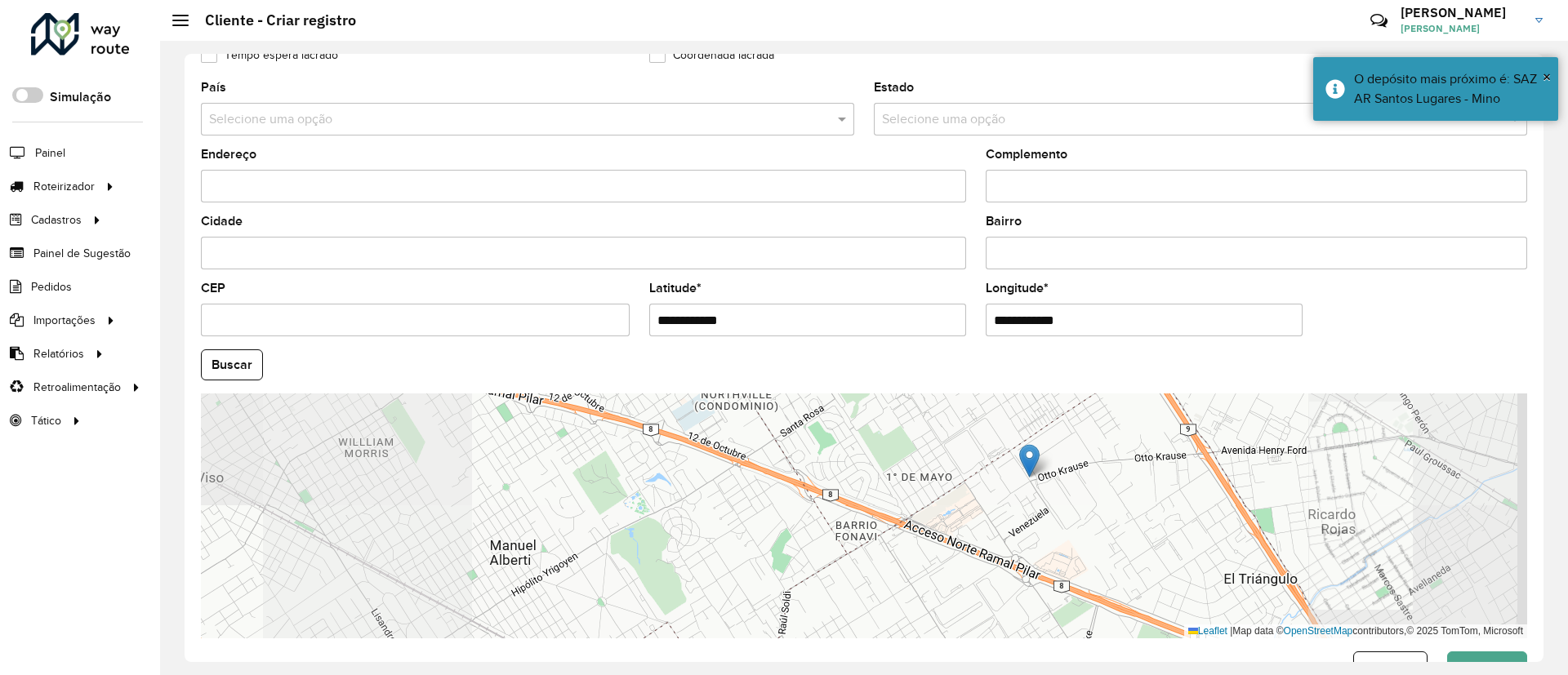
scroll to position [539, 0]
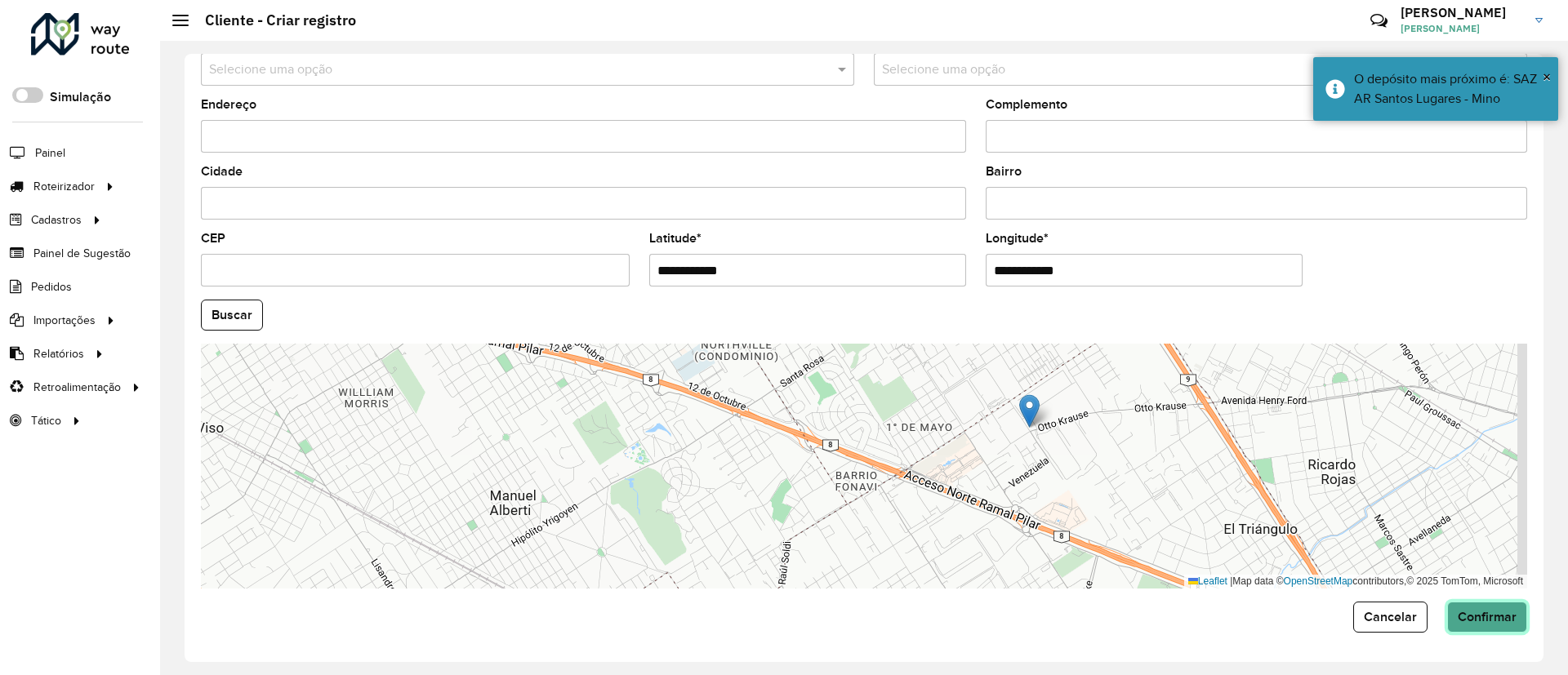
click at [1478, 611] on span "Confirmar" at bounding box center [1487, 617] width 58 height 14
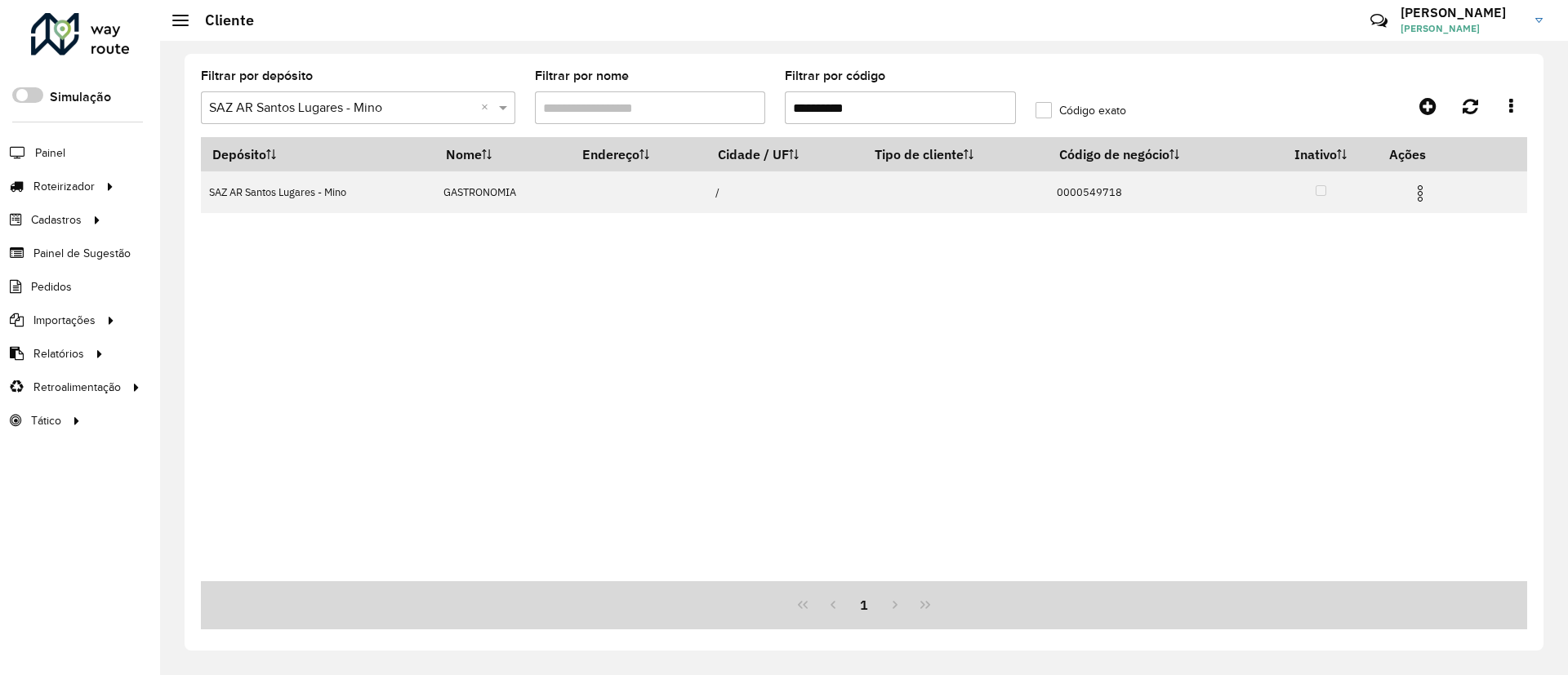
drag, startPoint x: 887, startPoint y: 111, endPoint x: 758, endPoint y: 106, distance: 129.1
click at [758, 106] on formly-group "**********" at bounding box center [692, 104] width 1001 height 67
paste input "text"
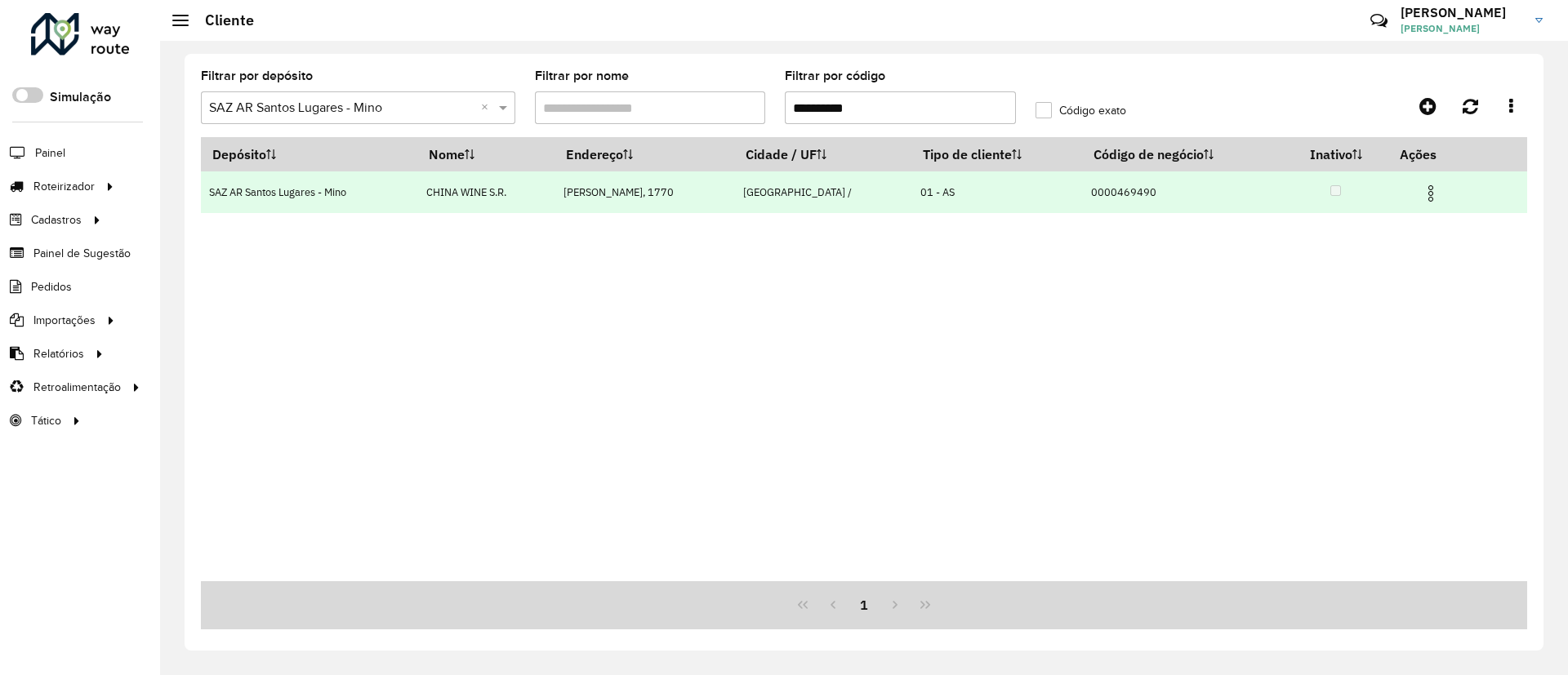
type input "**********"
click at [1424, 191] on img at bounding box center [1431, 193] width 20 height 20
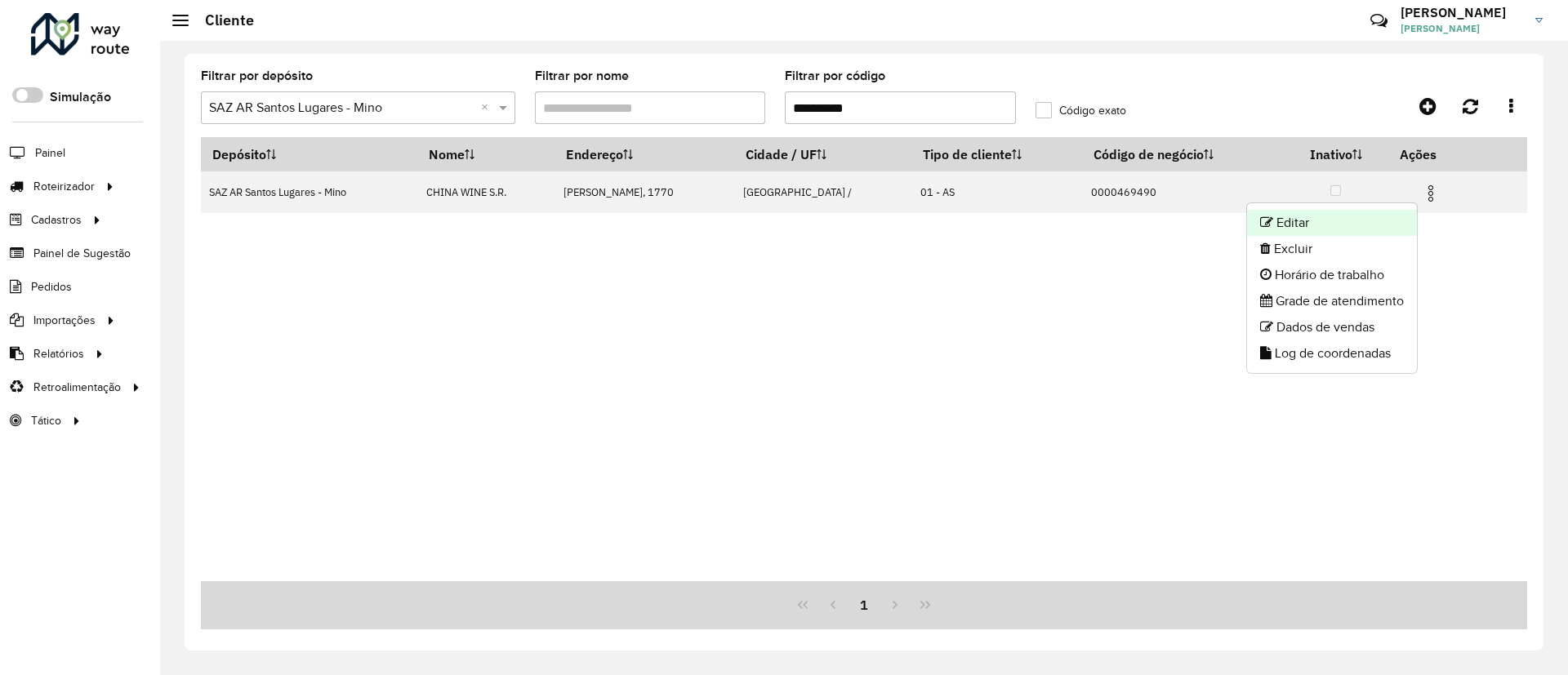
click at [1357, 230] on li "Editar" at bounding box center [1332, 223] width 169 height 26
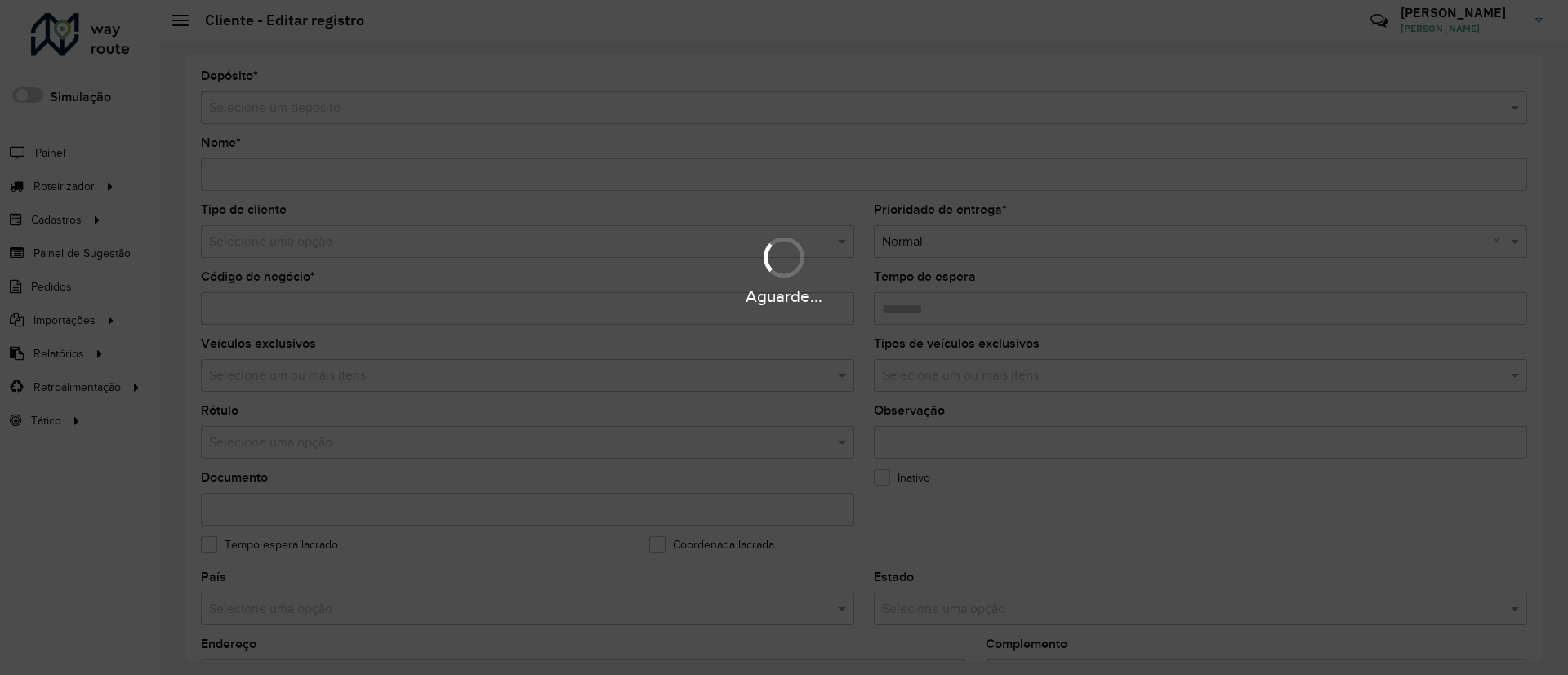
type input "**********"
type input "********"
type input "**********"
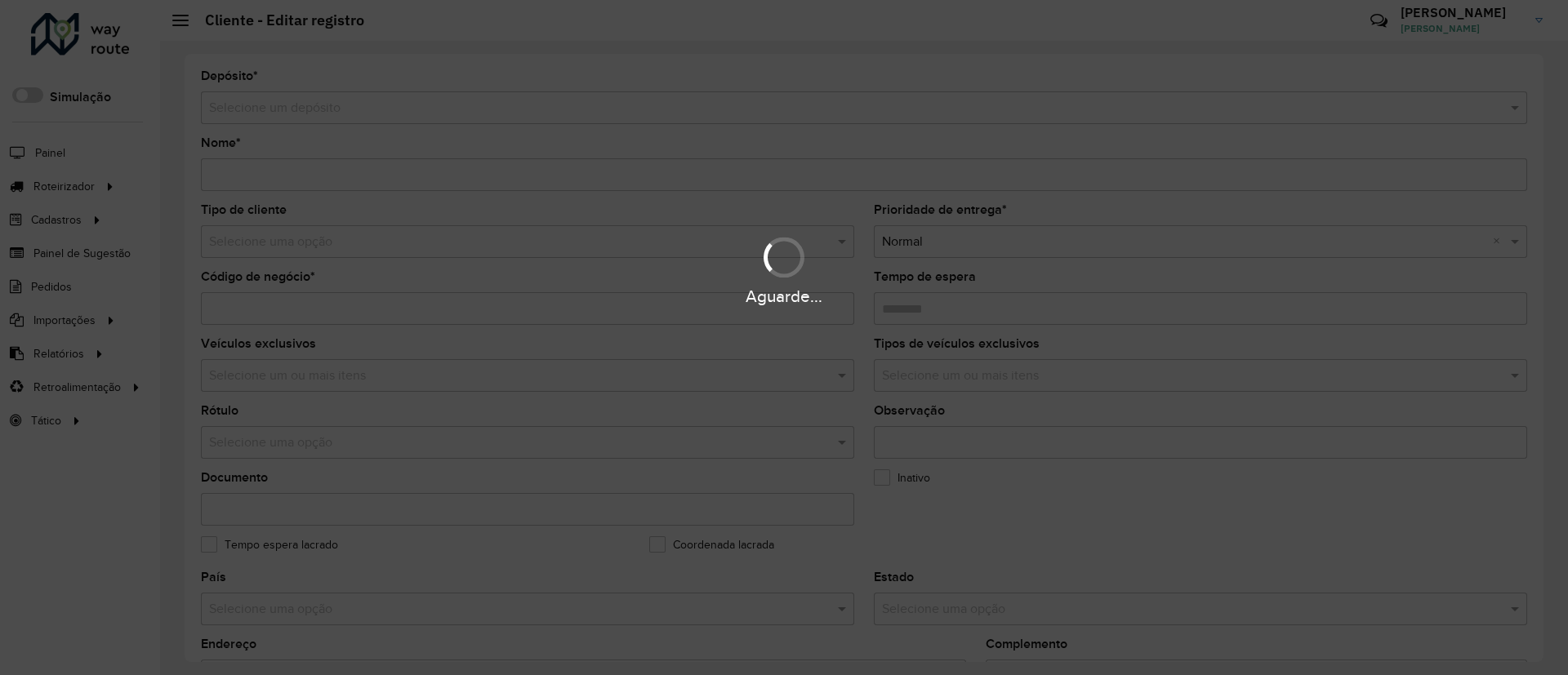
type input "********"
type input "**********"
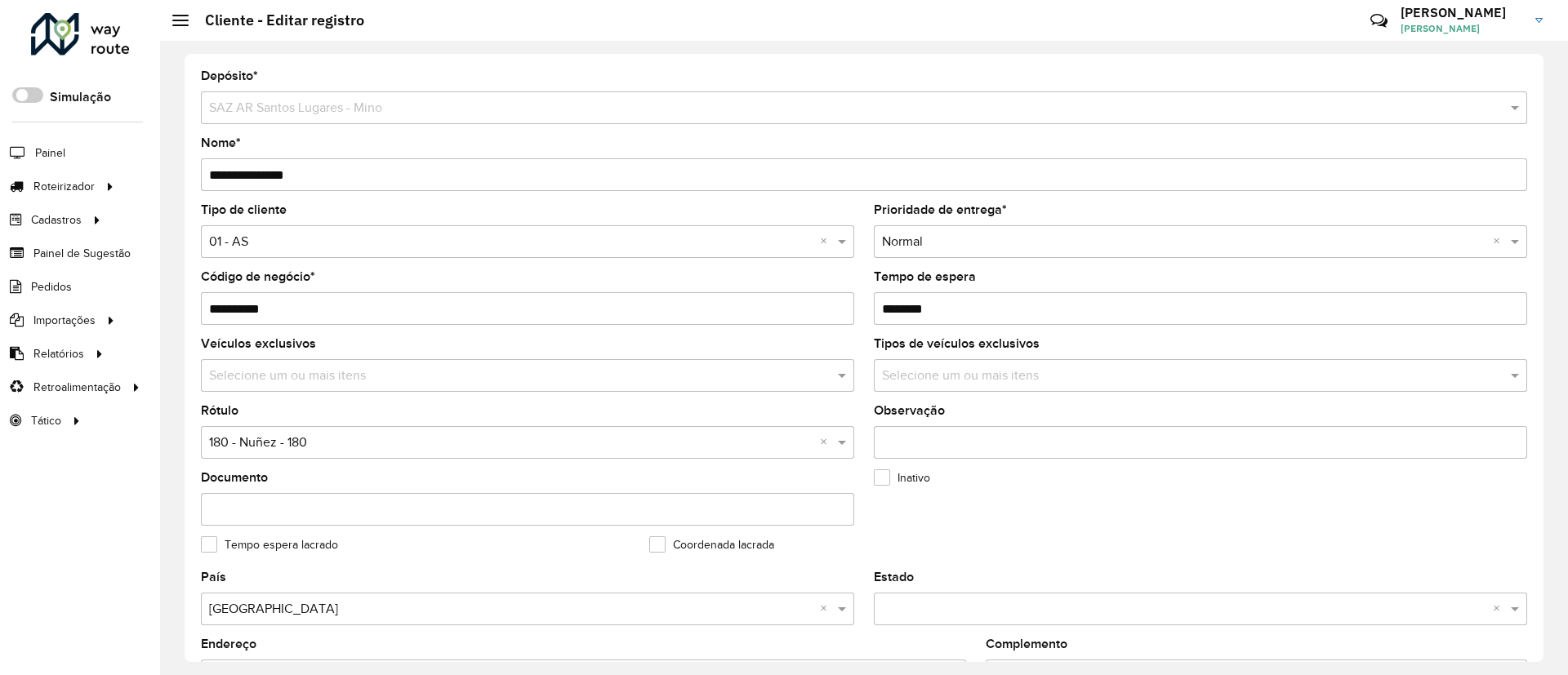
scroll to position [367, 0]
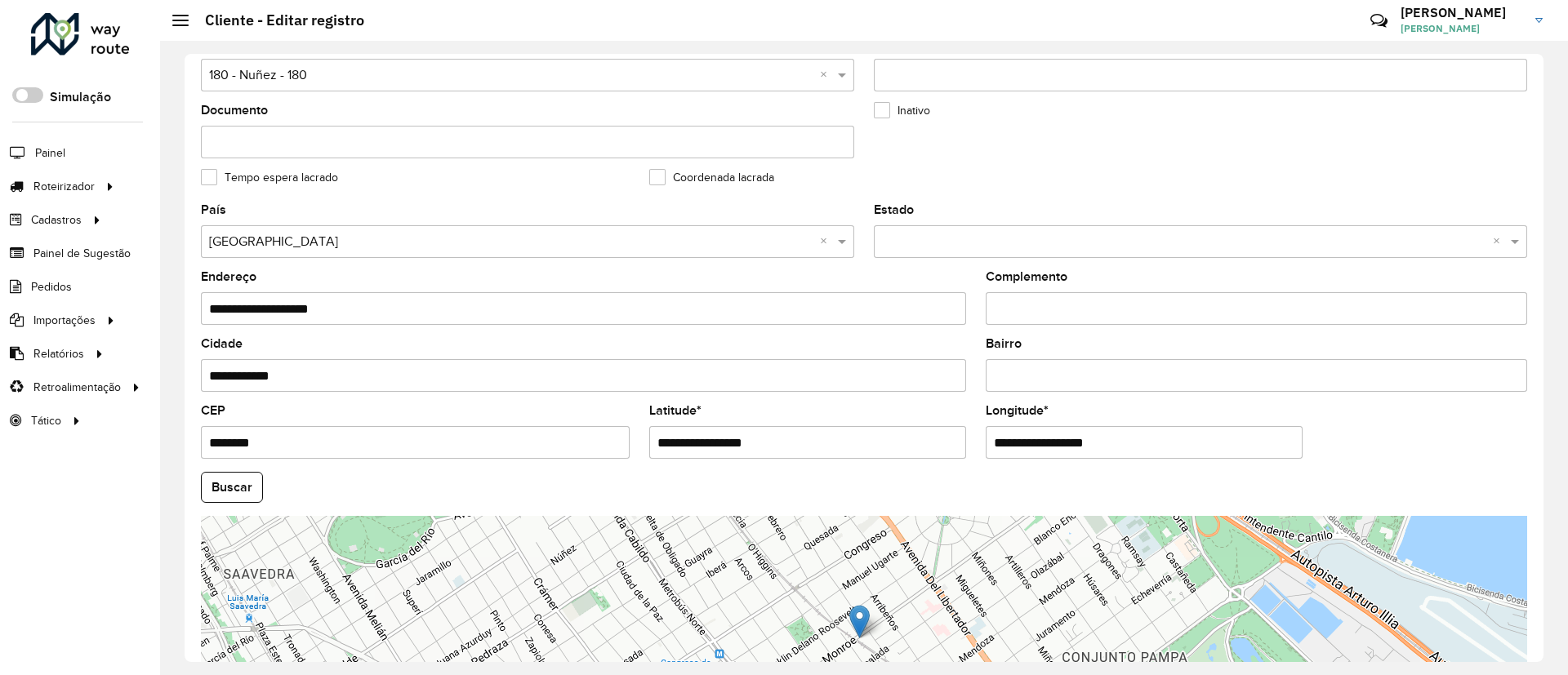
drag, startPoint x: 809, startPoint y: 434, endPoint x: 592, endPoint y: 410, distance: 218.3
click at [592, 410] on formly-group "**********" at bounding box center [864, 483] width 1346 height 557
paste input "text"
type input "**********"
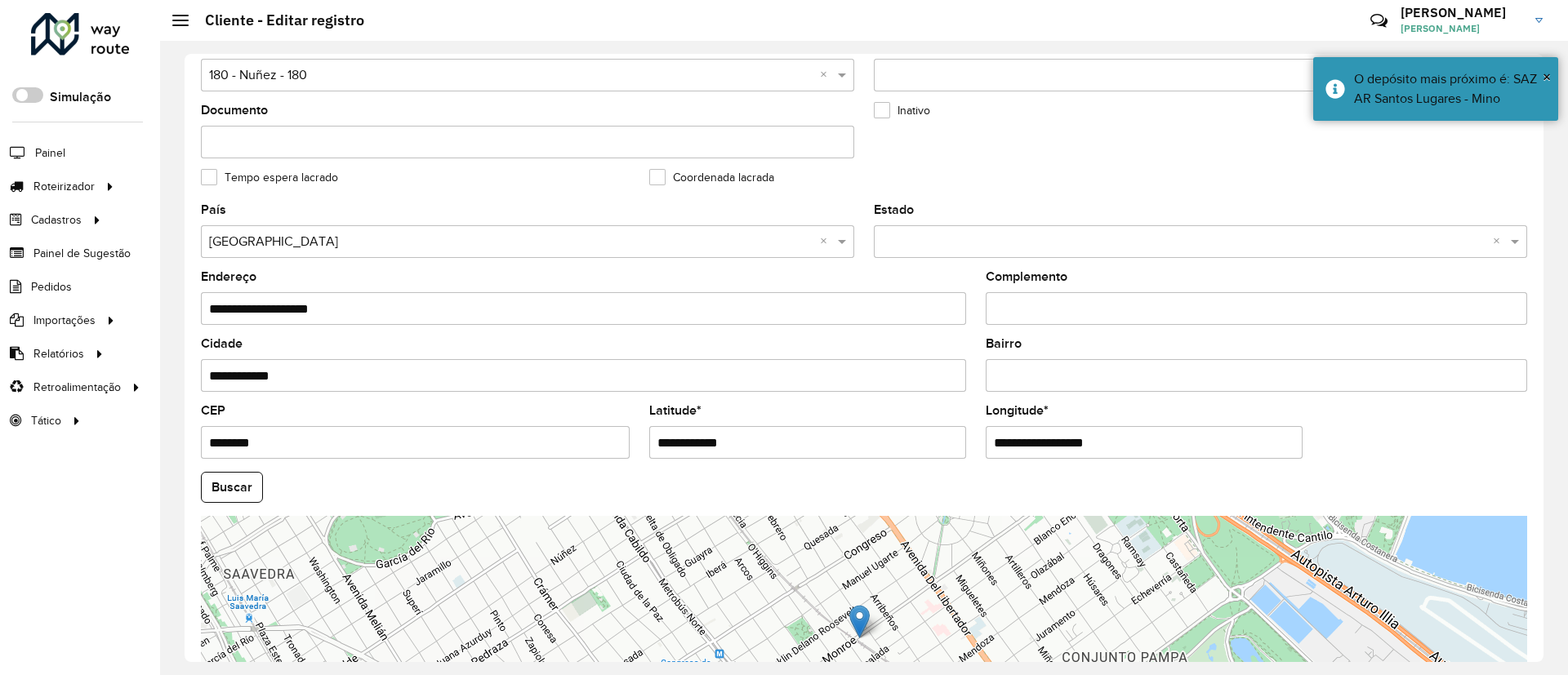
drag, startPoint x: 1168, startPoint y: 437, endPoint x: 961, endPoint y: 437, distance: 207.0
click at [961, 437] on formly-group "**********" at bounding box center [864, 483] width 1346 height 557
paste input "text"
type input "**********"
click at [227, 489] on hb-app "Aguarde... Pop-up bloqueado! Seu navegador bloqueou automáticamente a abertura …" at bounding box center [784, 337] width 1568 height 675
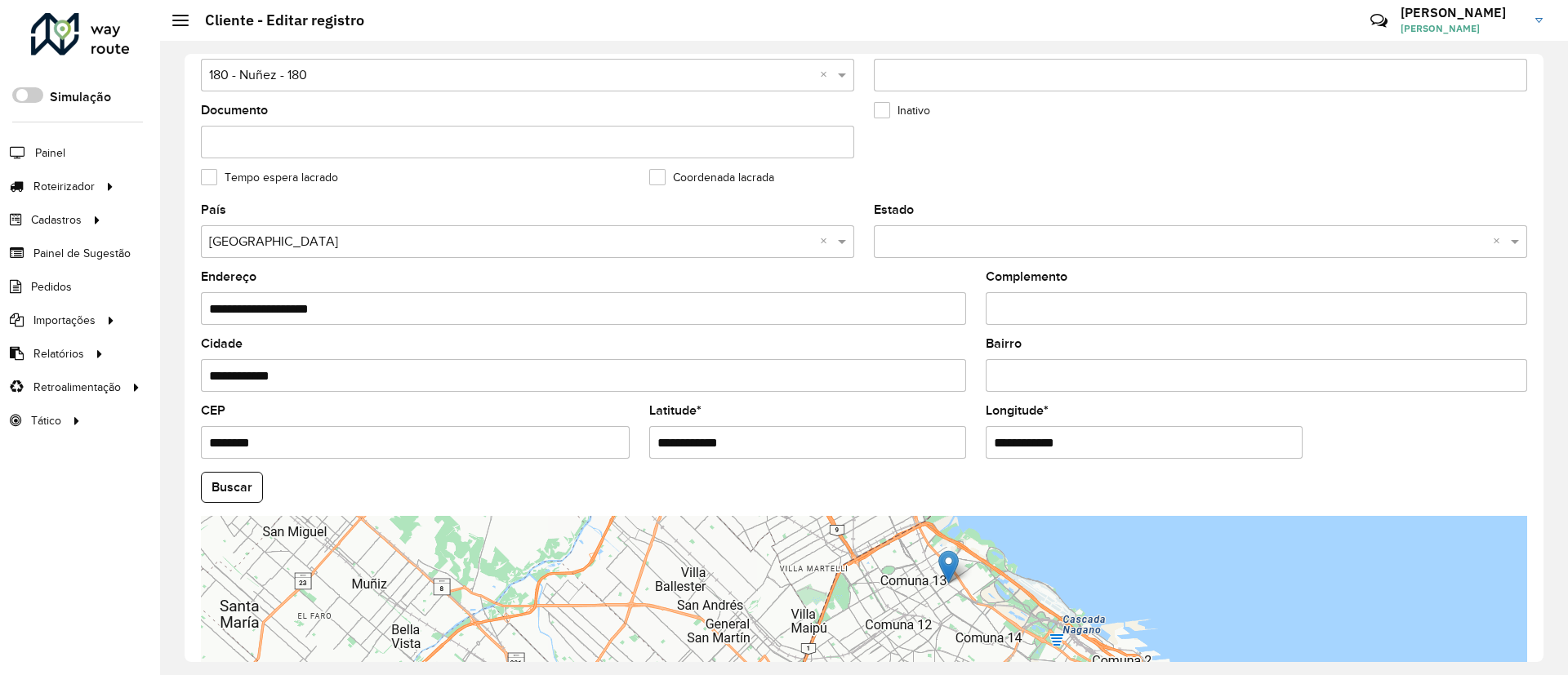
scroll to position [539, 0]
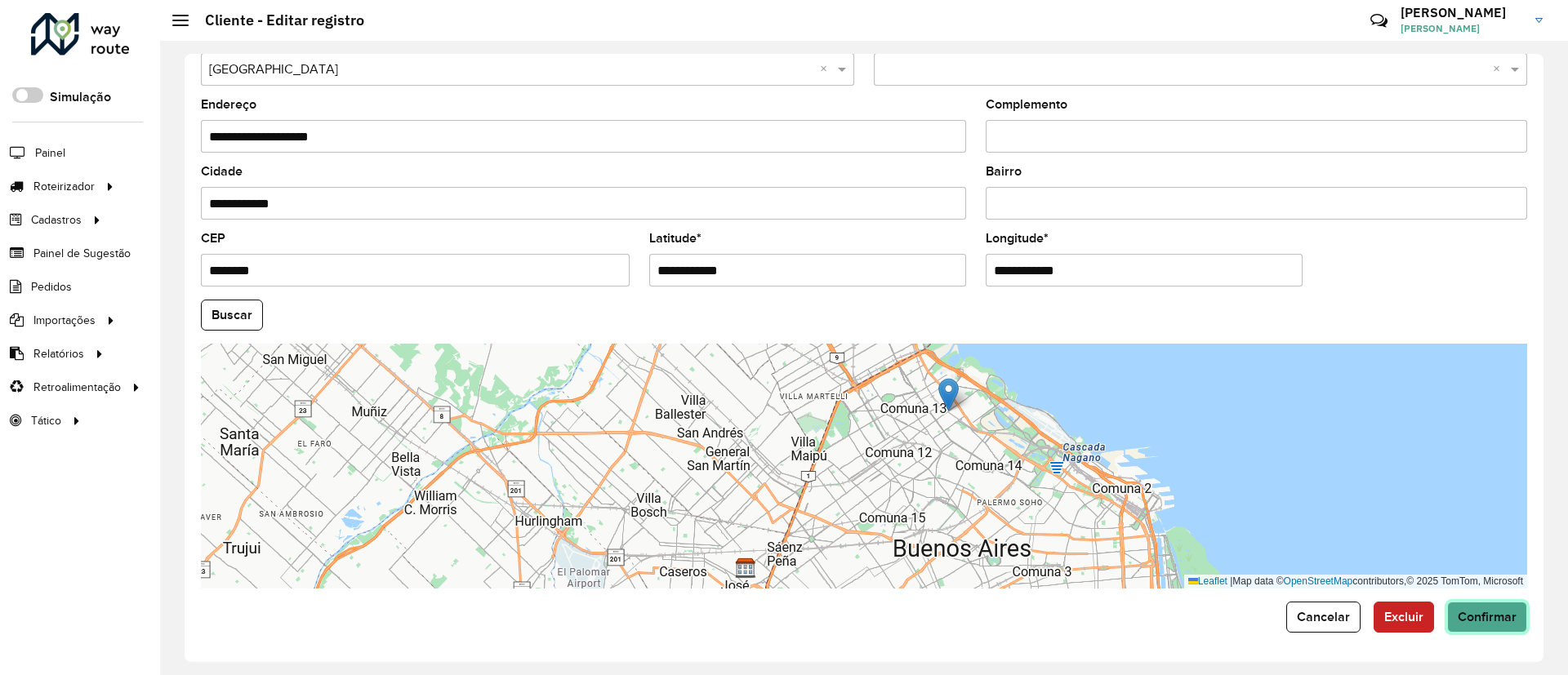
click at [1465, 610] on span "Confirmar" at bounding box center [1487, 617] width 58 height 14
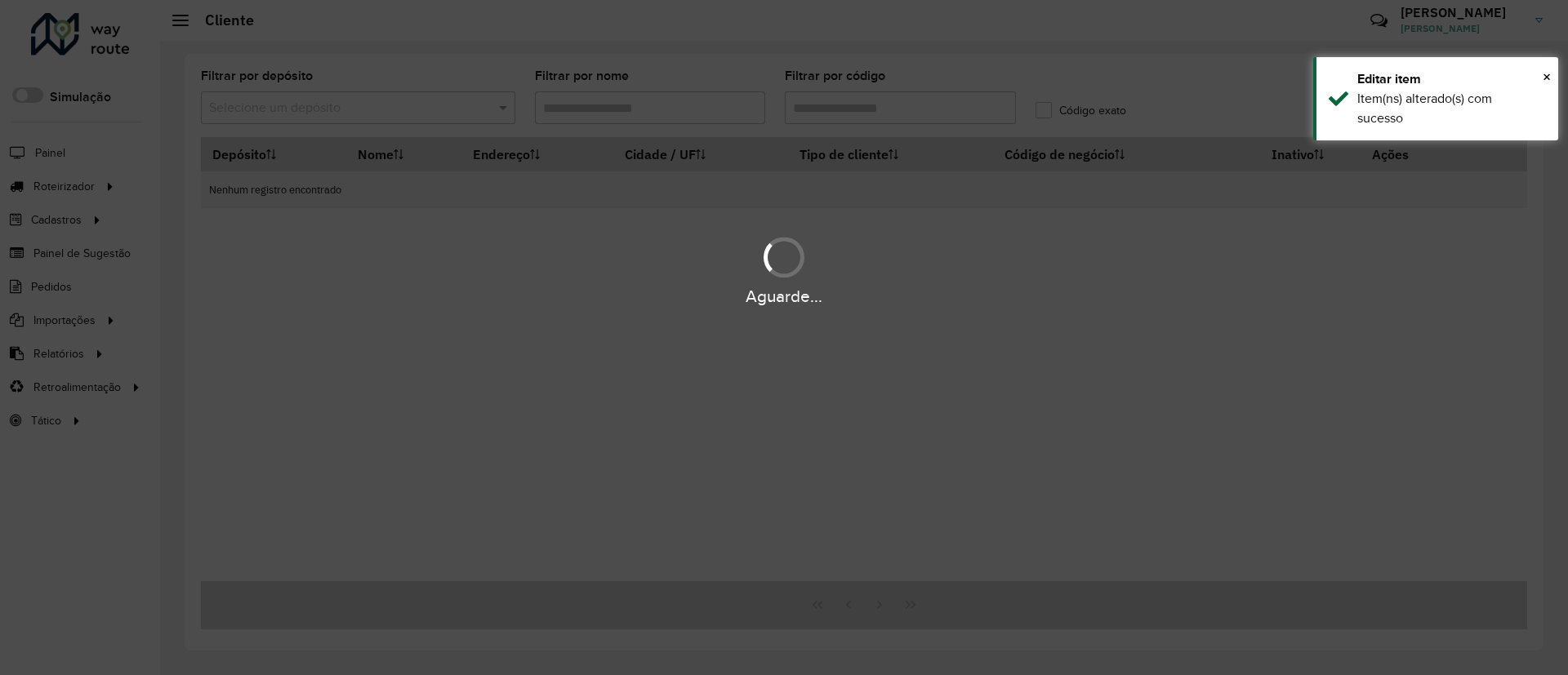
type input "**********"
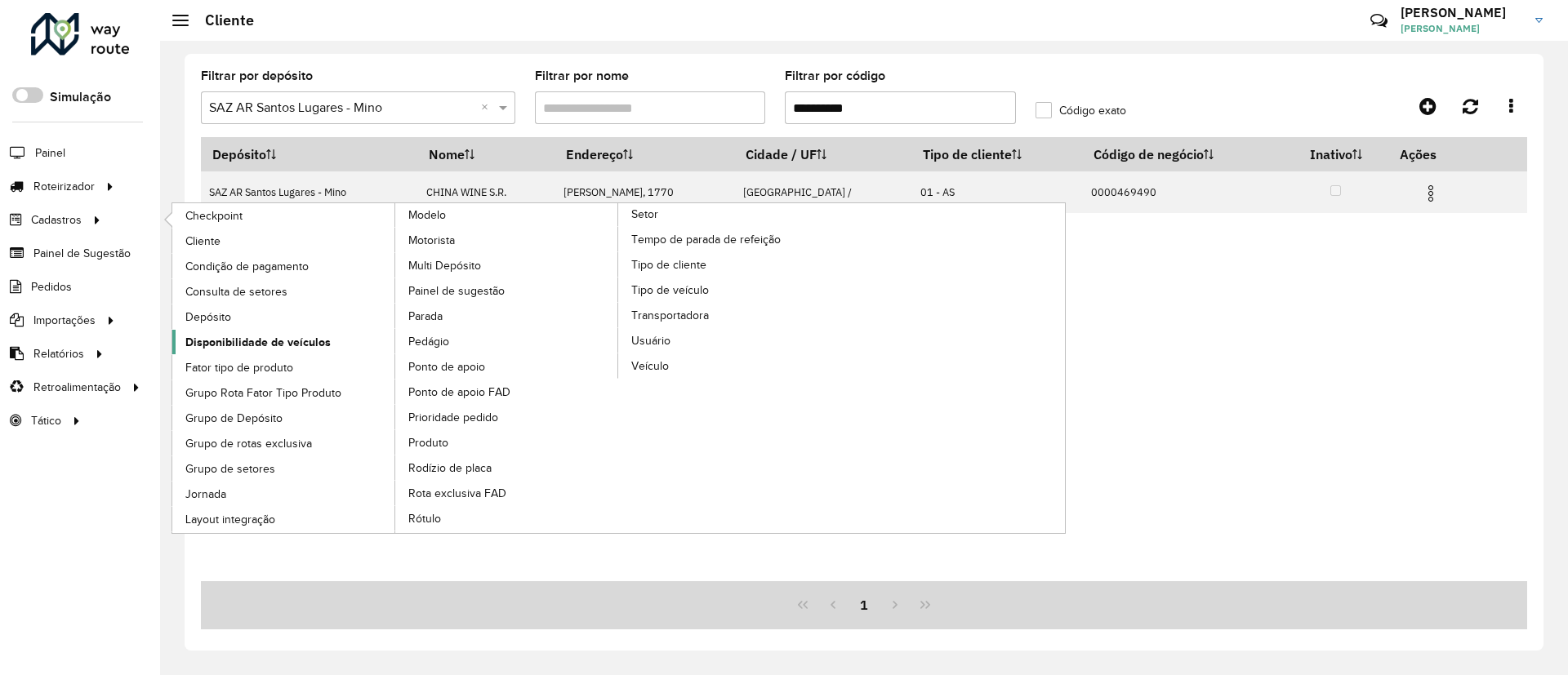
click at [273, 346] on span "Disponibilidade de veículos" at bounding box center [258, 343] width 145 height 17
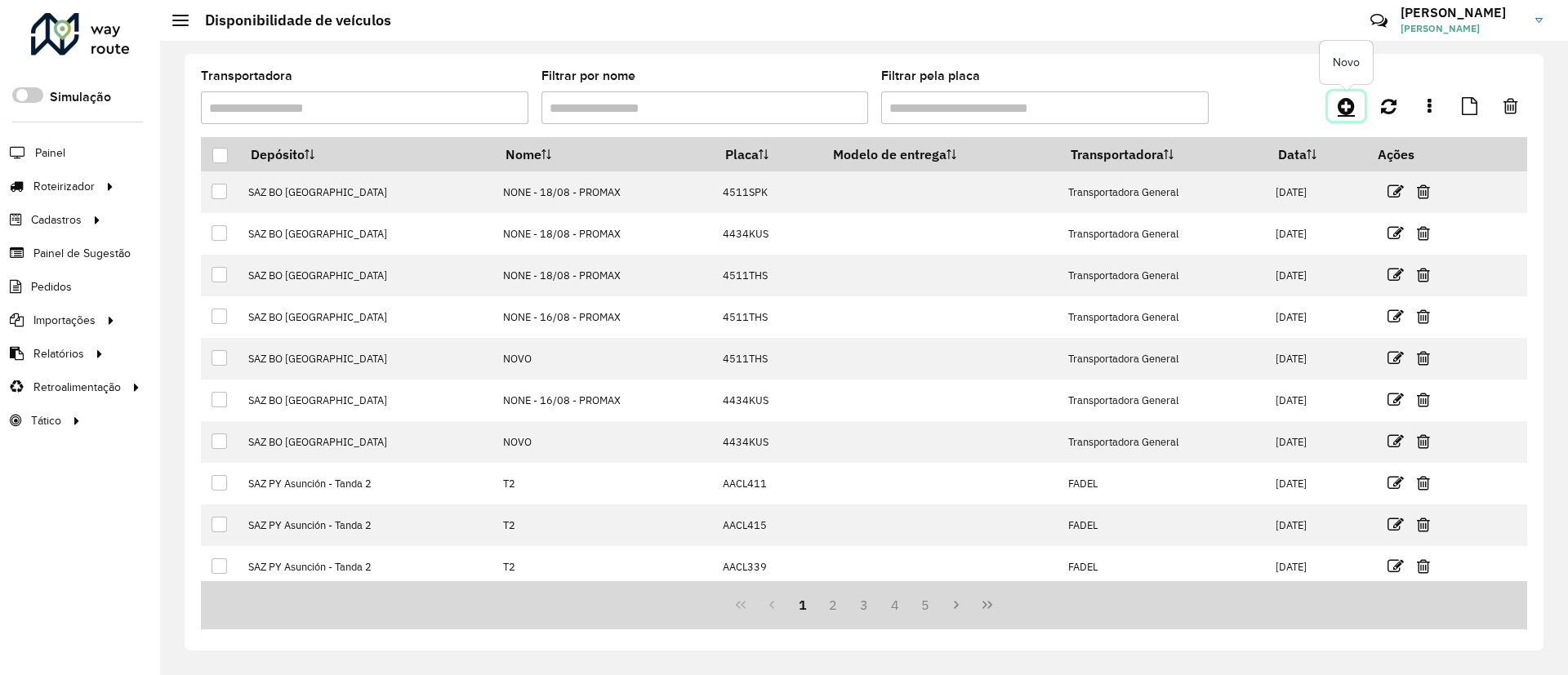
click at [1343, 107] on icon at bounding box center [1346, 105] width 17 height 20
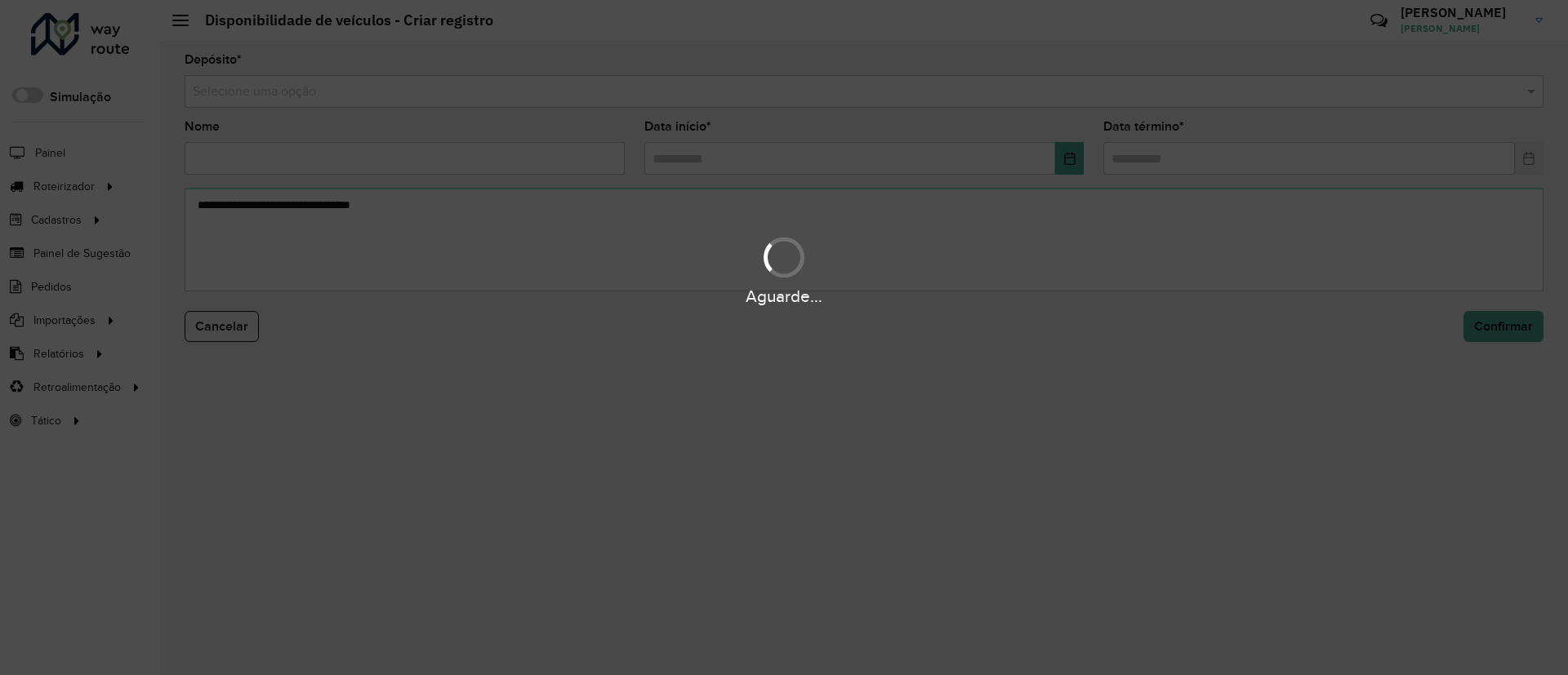
click at [1010, 96] on div "Aguarde..." at bounding box center [784, 337] width 1568 height 675
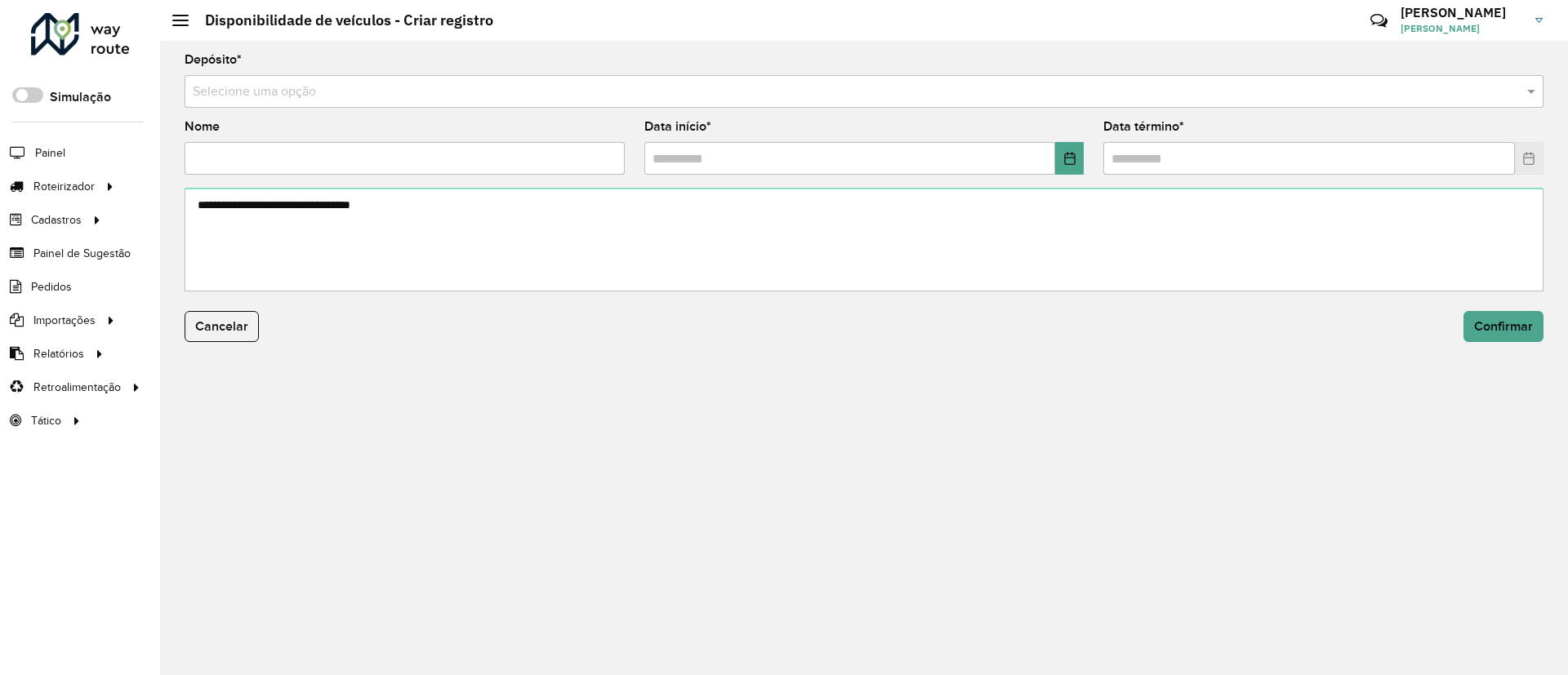
click at [1010, 96] on input "text" at bounding box center [848, 92] width 1310 height 20
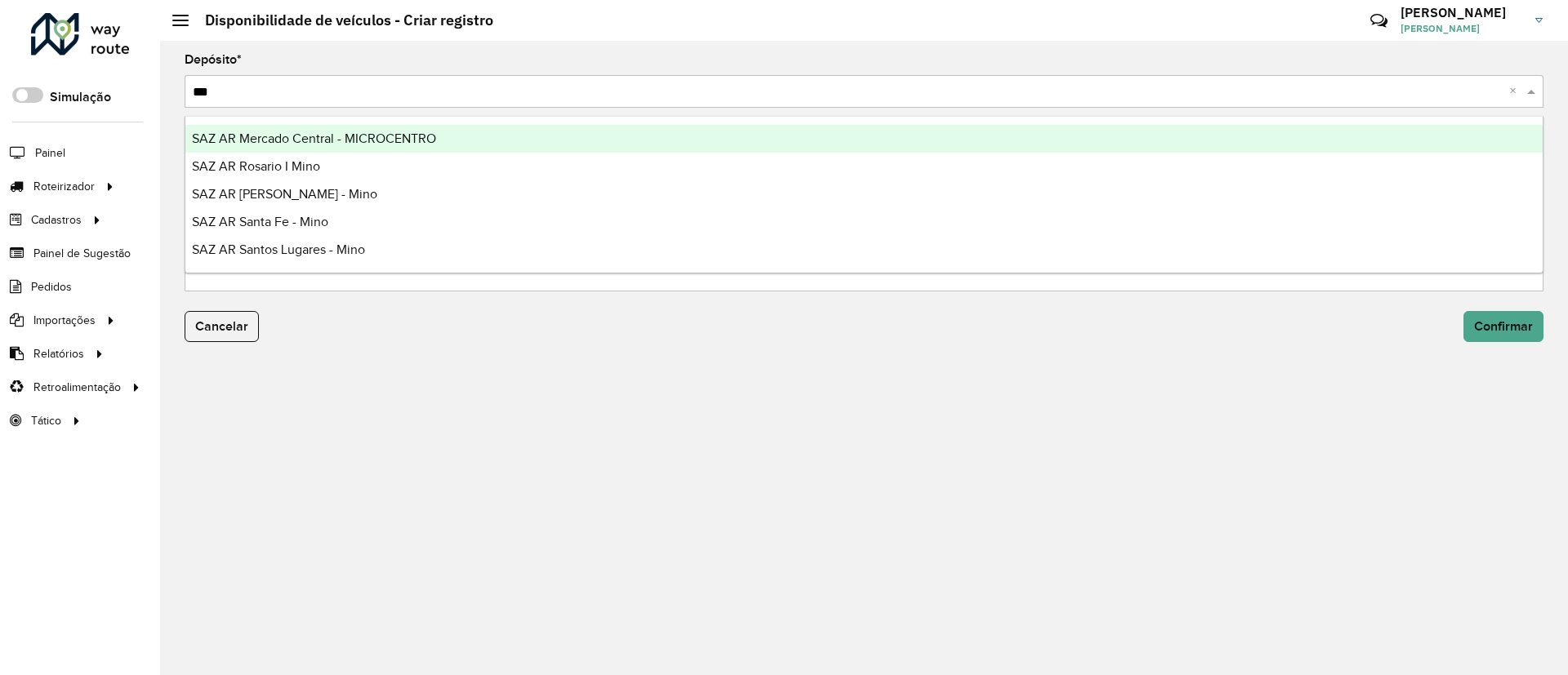
type input "****"
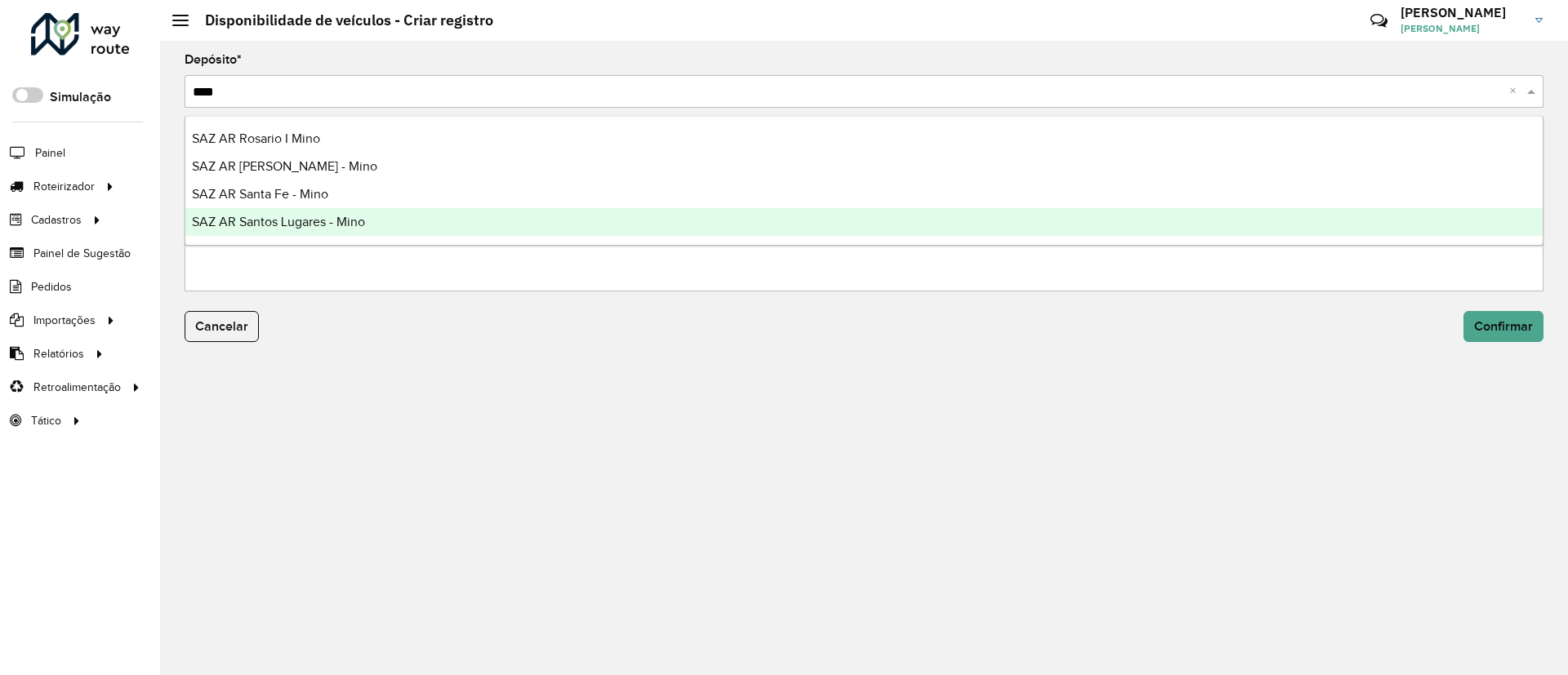
click at [322, 229] on div "SAZ AR Santos Lugares - Mino" at bounding box center [864, 221] width 1357 height 27
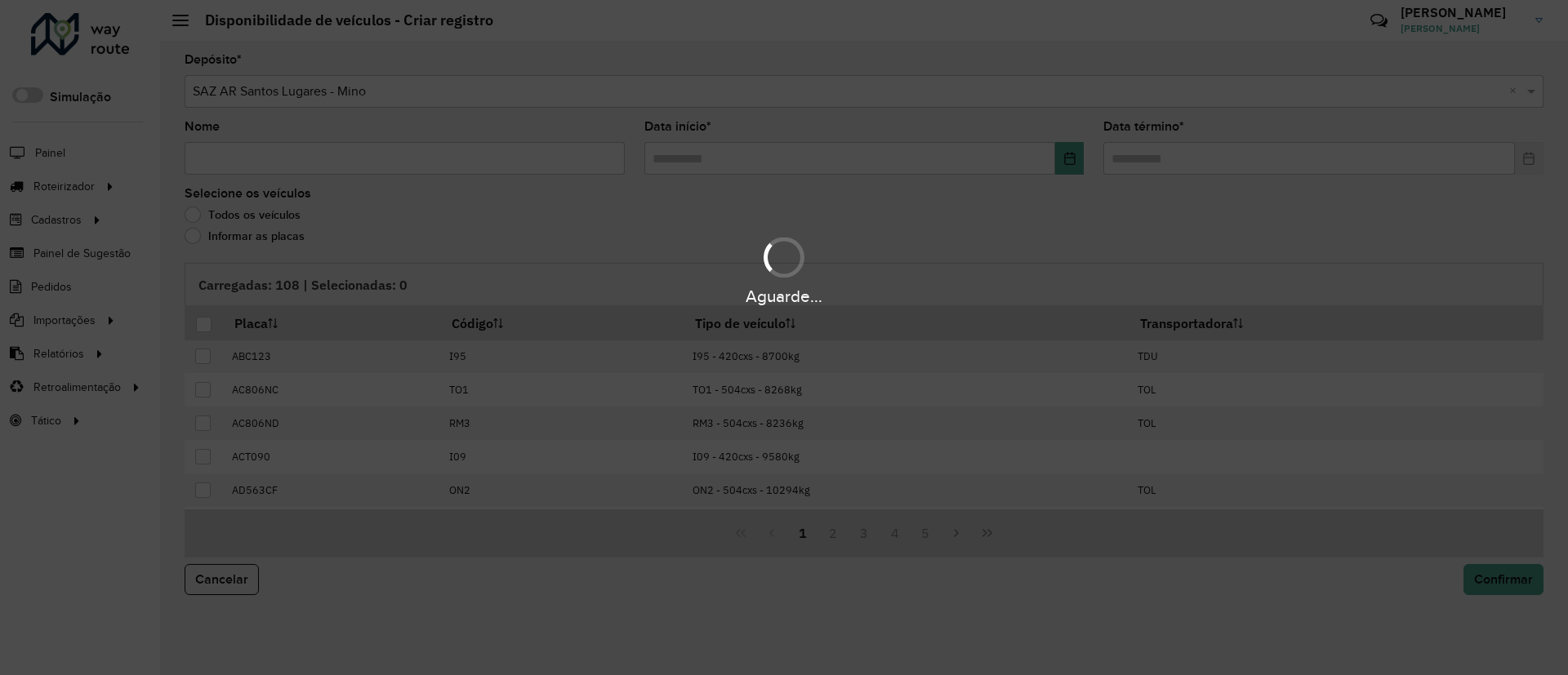
click at [312, 163] on div "Aguarde..." at bounding box center [784, 337] width 1568 height 675
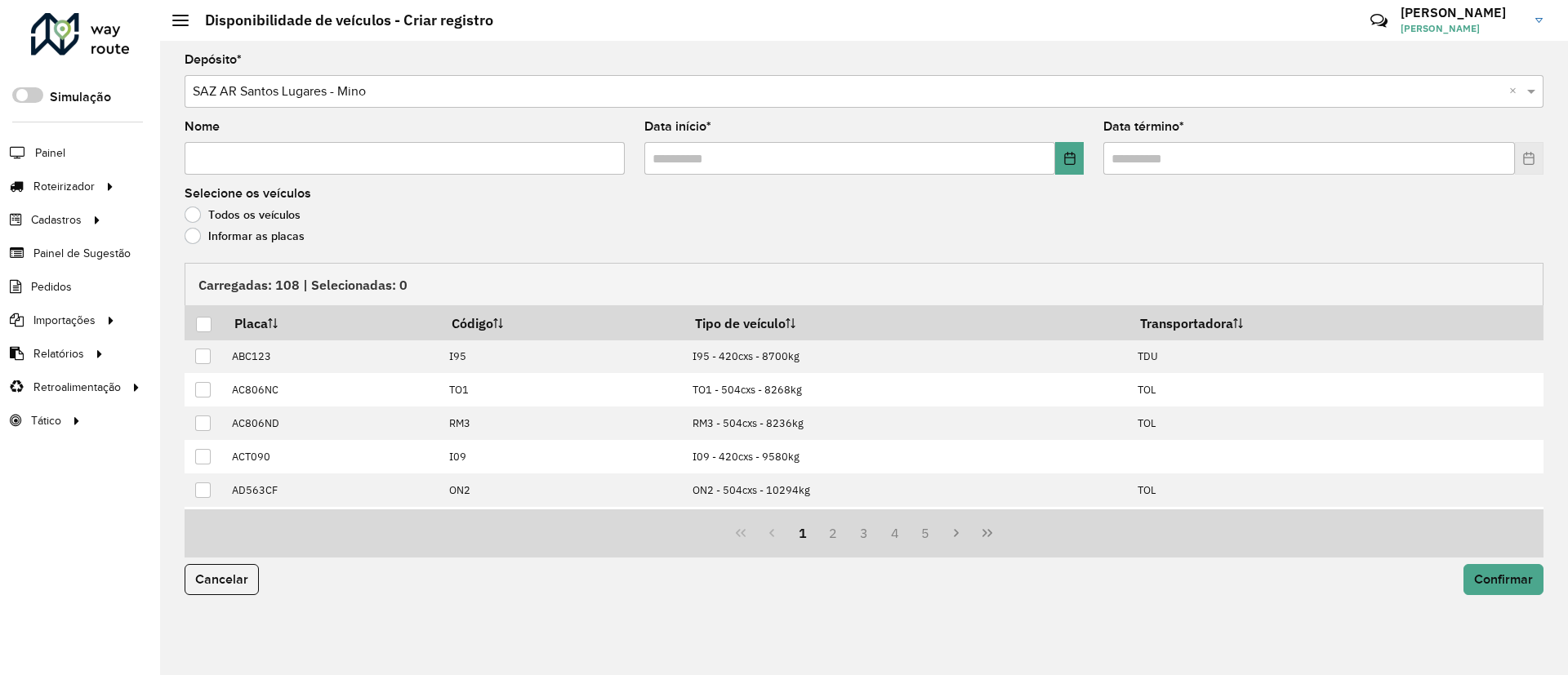
click at [312, 163] on input "Nome" at bounding box center [405, 158] width 440 height 33
type input "**********"
click at [1056, 152] on button "Choose Date" at bounding box center [1069, 158] width 28 height 33
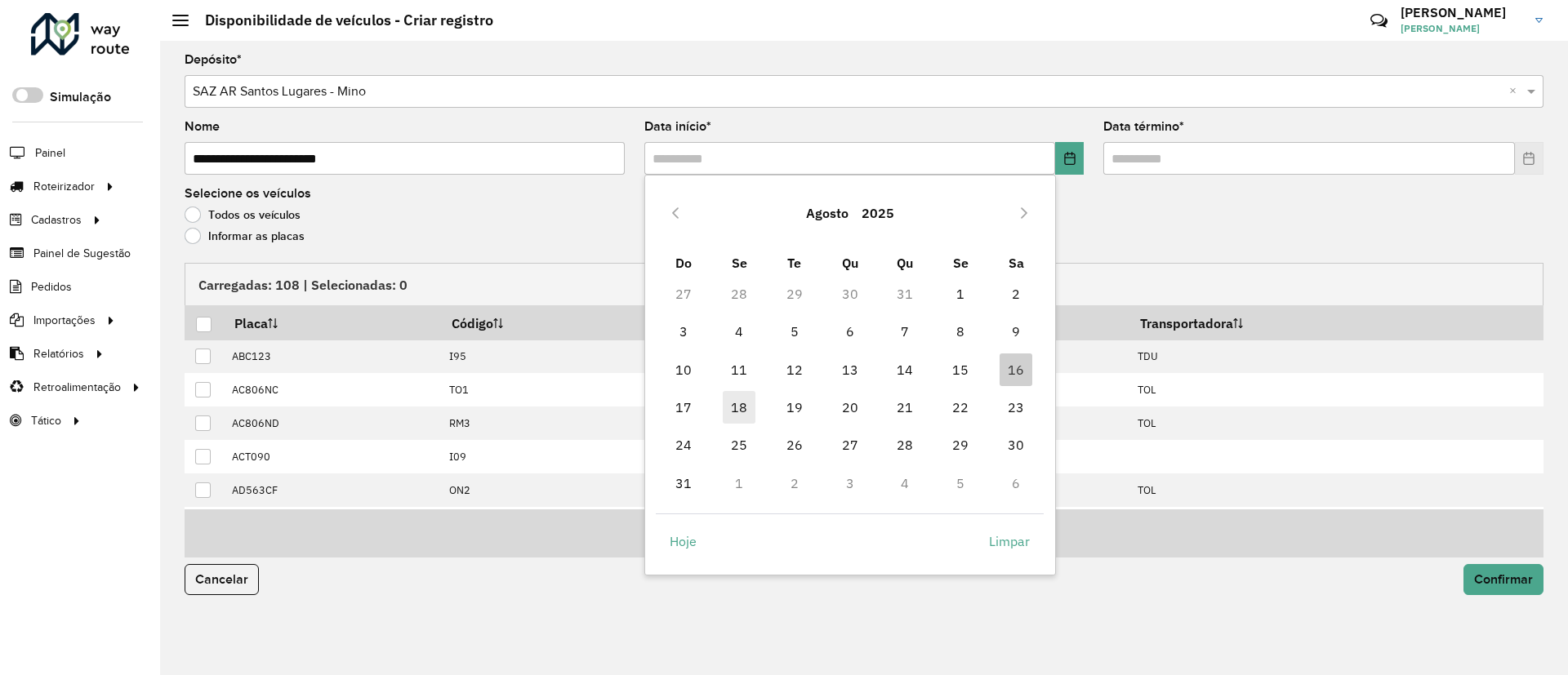
click at [738, 402] on span "18" at bounding box center [739, 408] width 33 height 33
type input "**********"
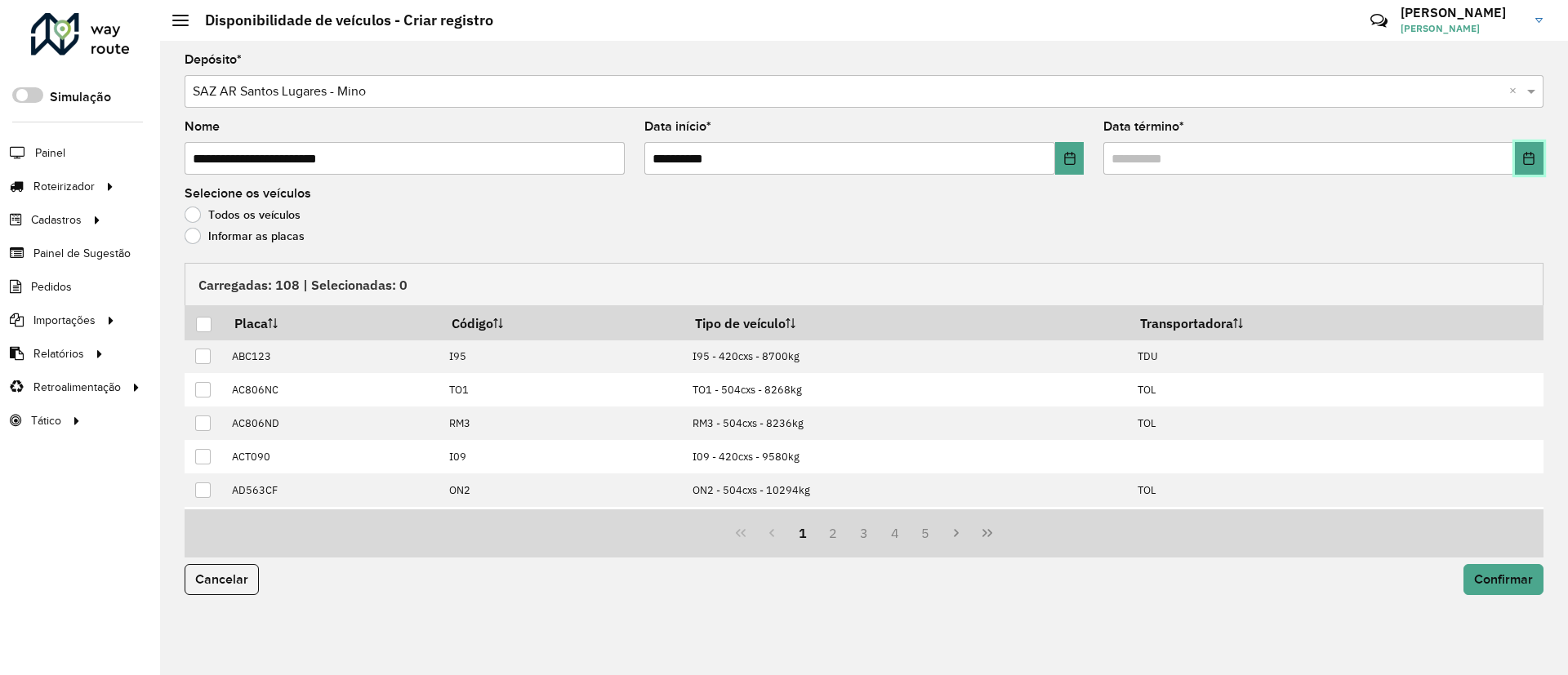
click at [1537, 152] on button "Choose Date" at bounding box center [1528, 158] width 28 height 33
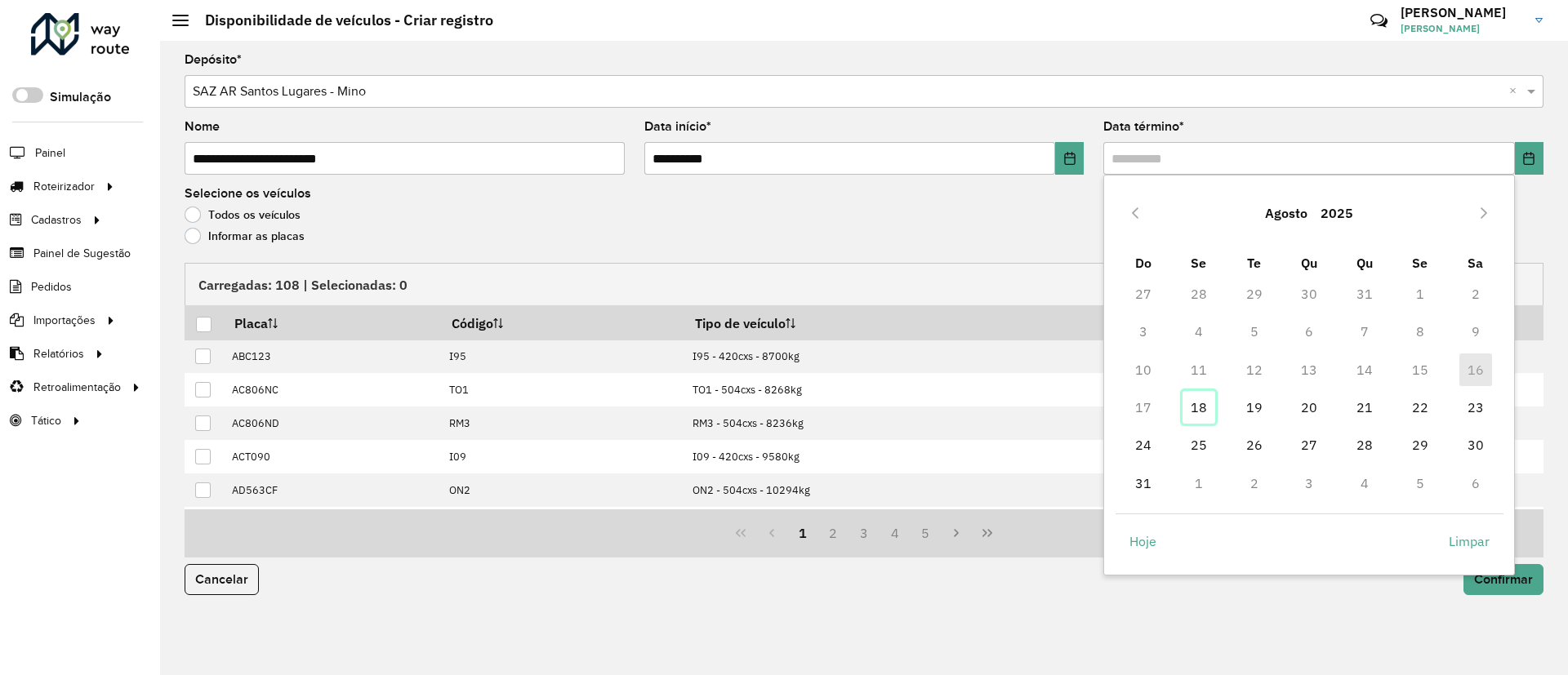
click at [1200, 398] on span "18" at bounding box center [1198, 408] width 33 height 33
type input "**********"
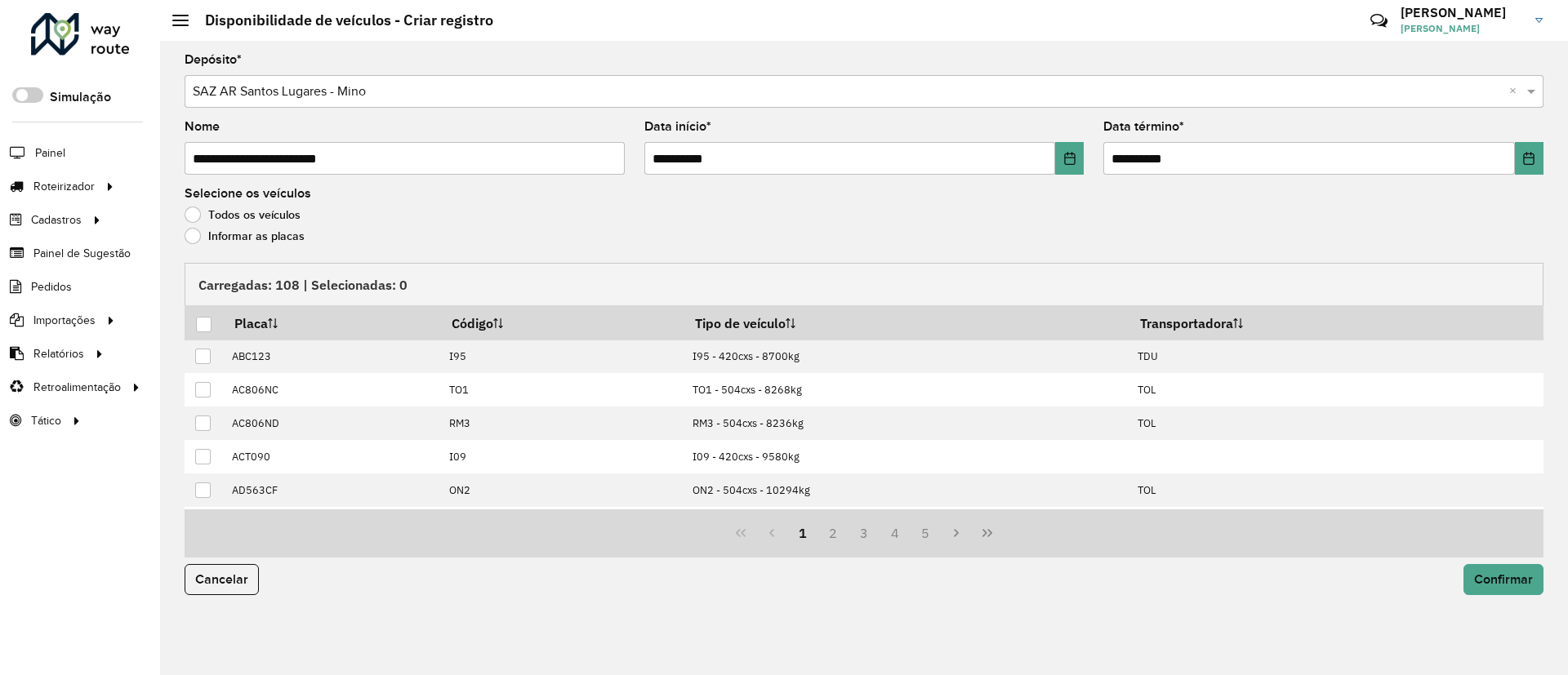
click at [253, 242] on label "Informar as placas" at bounding box center [245, 235] width 120 height 16
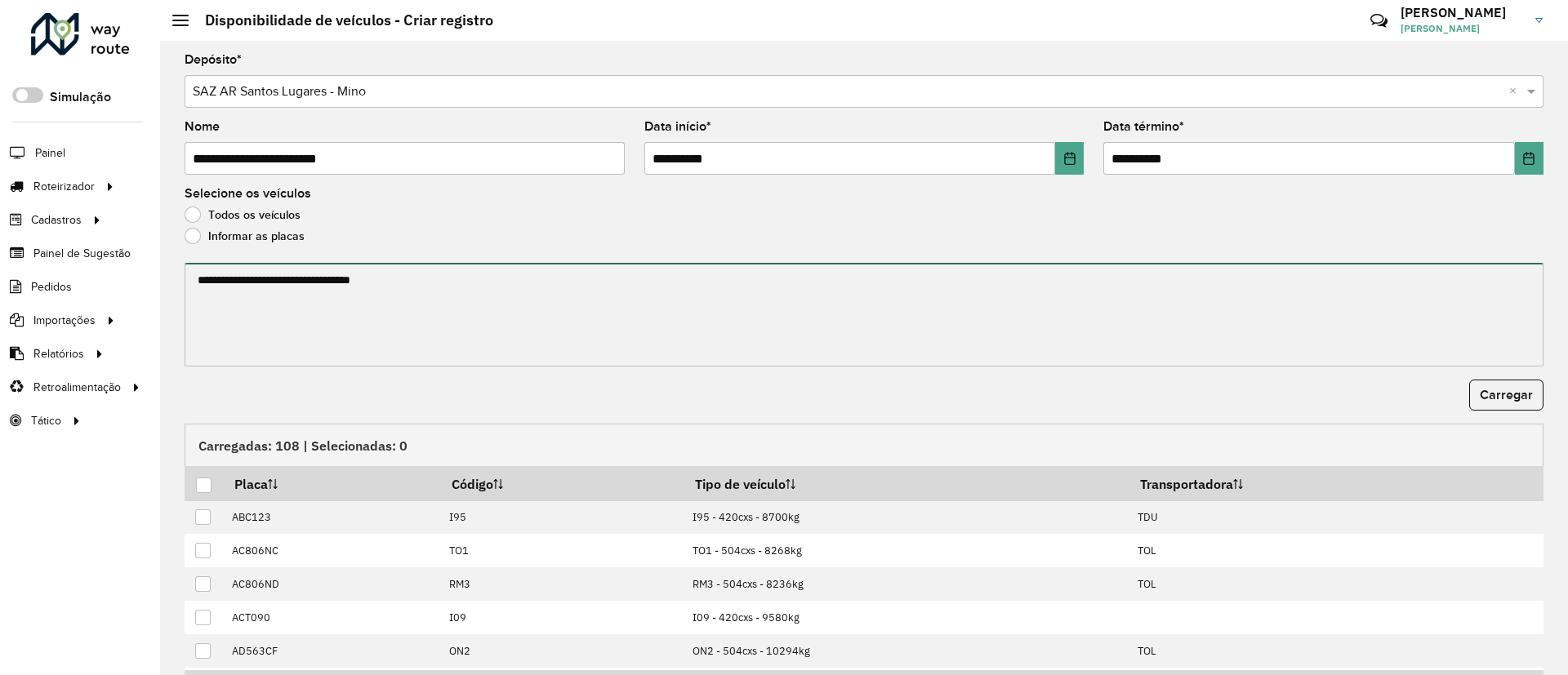
click at [252, 284] on textarea at bounding box center [864, 314] width 1359 height 104
paste textarea "******* ******* ******* ******* ****** ******* ******* ******* ****** ****** **…"
drag, startPoint x: 294, startPoint y: 317, endPoint x: 280, endPoint y: 333, distance: 21.3
click at [294, 317] on textarea "******* ******* ******* ******* ****** ******* ******* ******* ****** ****** **…" at bounding box center [861, 314] width 1353 height 104
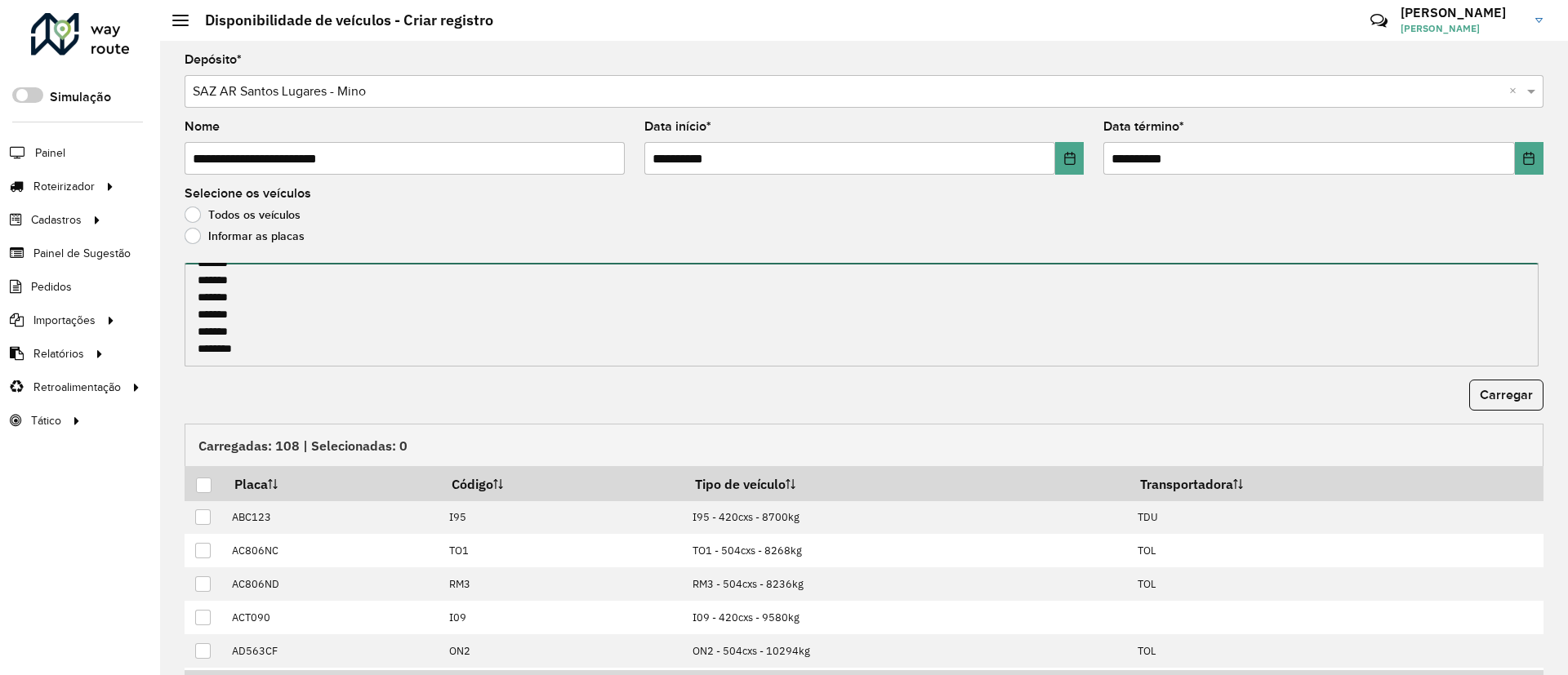
click at [256, 346] on textarea "******* ******* ******* ******* ****** ******* ******* ******* ****** ****** **…" at bounding box center [861, 314] width 1353 height 104
paste textarea "******* ******* ******* ******* ******* *******"
type textarea "******* ******* ******* ******* ****** ******* ******* ******* ****** ****** **…"
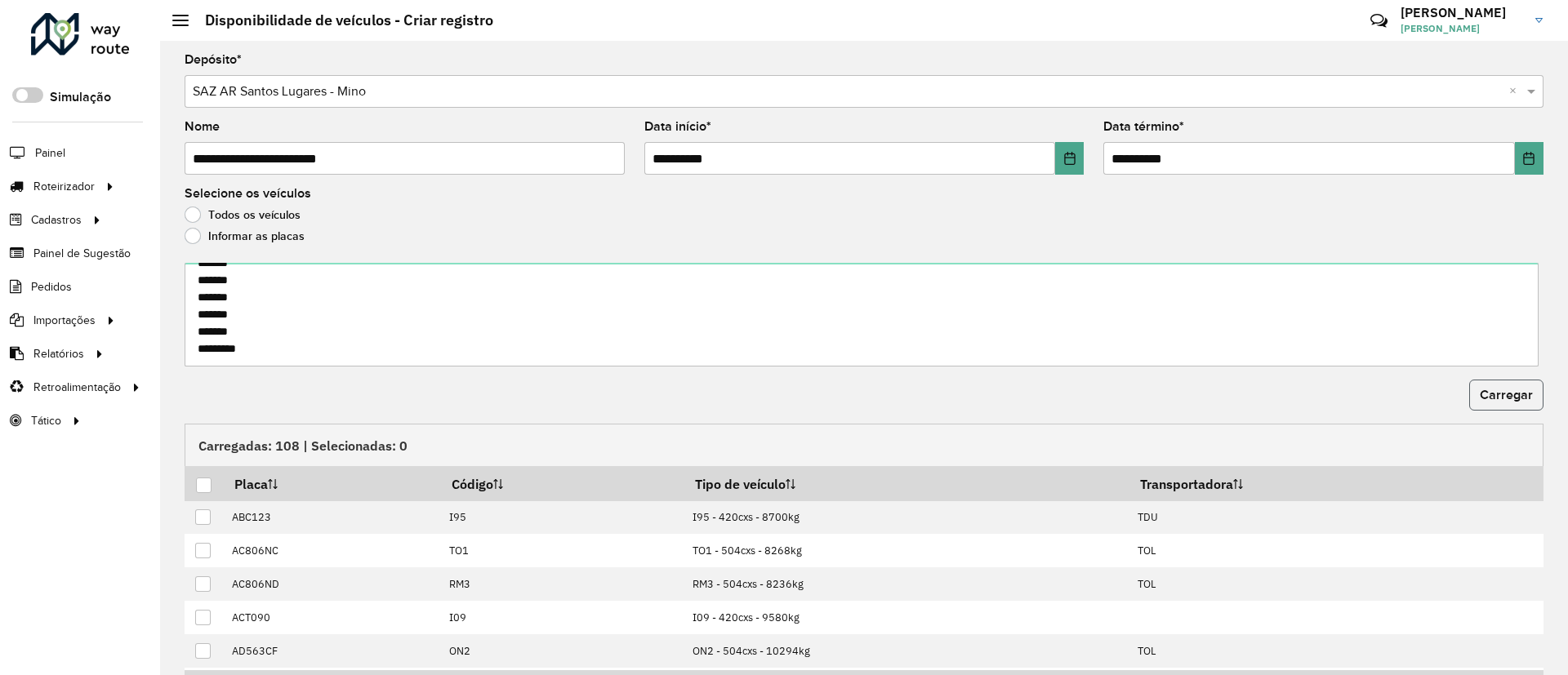
click at [1487, 405] on button "Carregar" at bounding box center [1506, 394] width 74 height 31
click at [193, 487] on th at bounding box center [203, 483] width 39 height 34
click at [200, 489] on div at bounding box center [203, 486] width 15 height 15
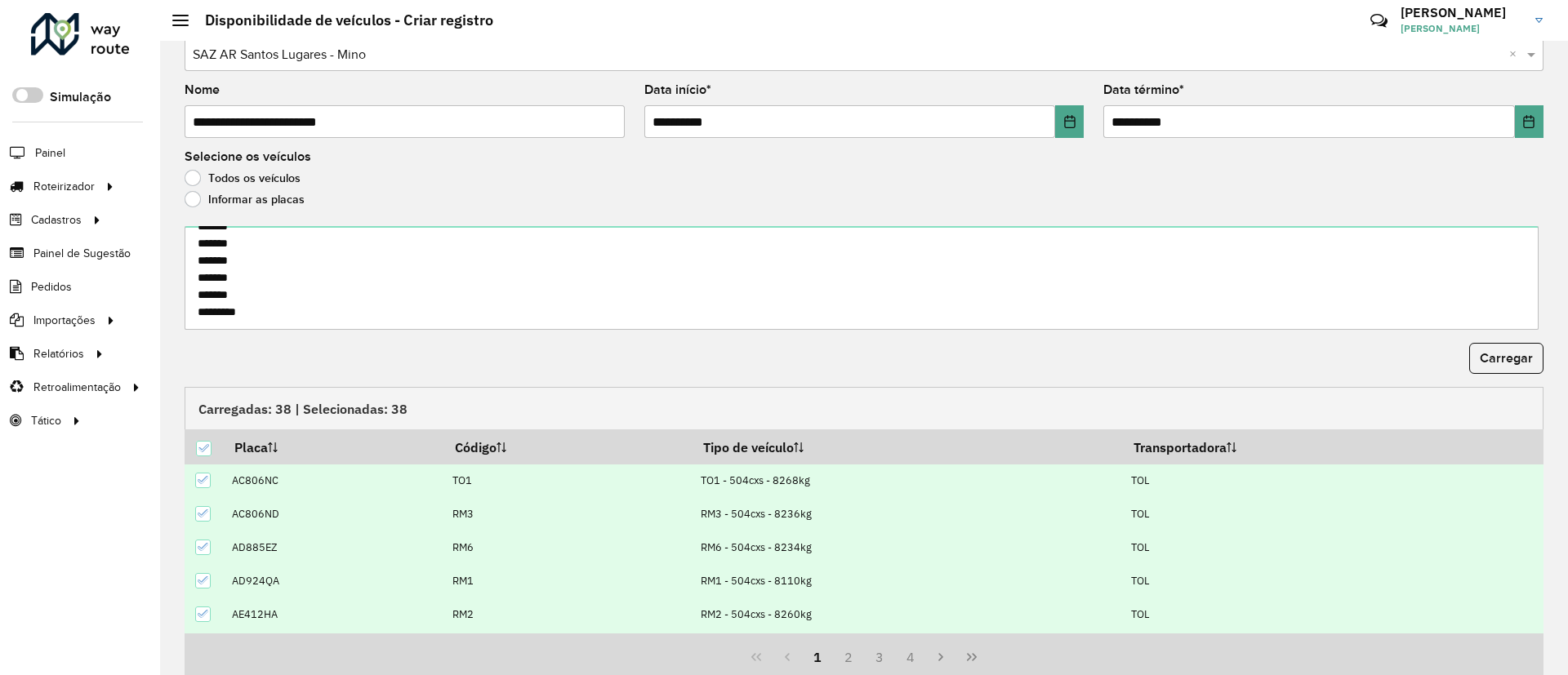
scroll to position [101, 0]
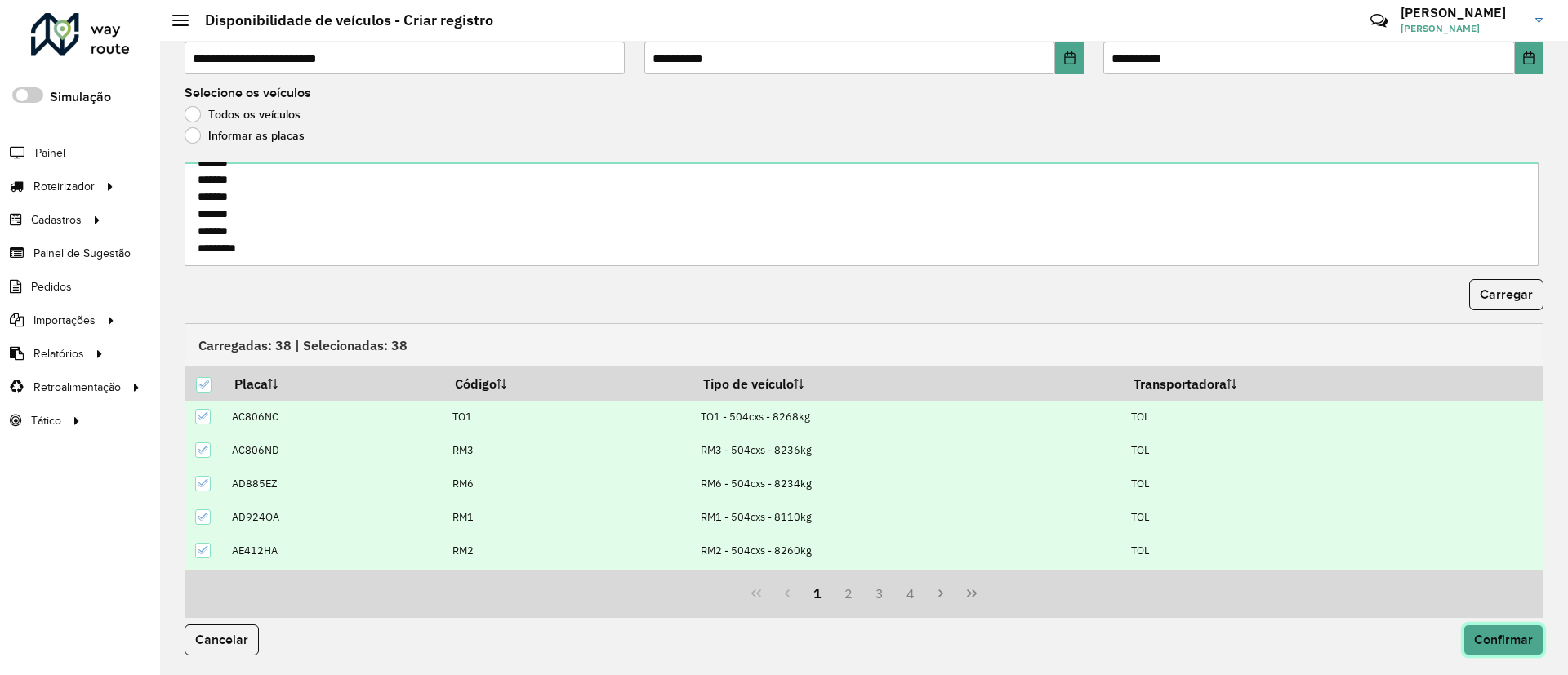
click at [1523, 626] on button "Confirmar" at bounding box center [1503, 640] width 80 height 31
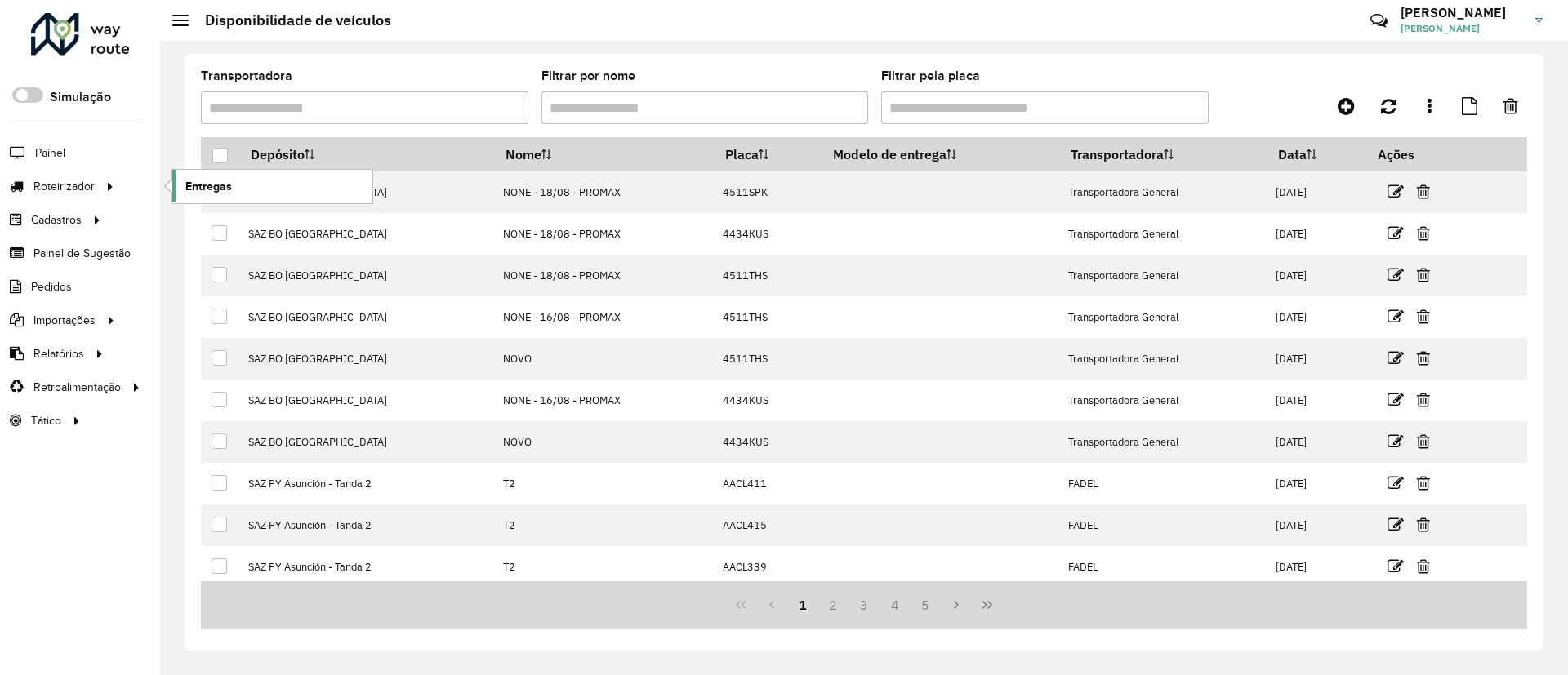
click at [252, 186] on link "Entregas" at bounding box center [272, 185] width 200 height 33
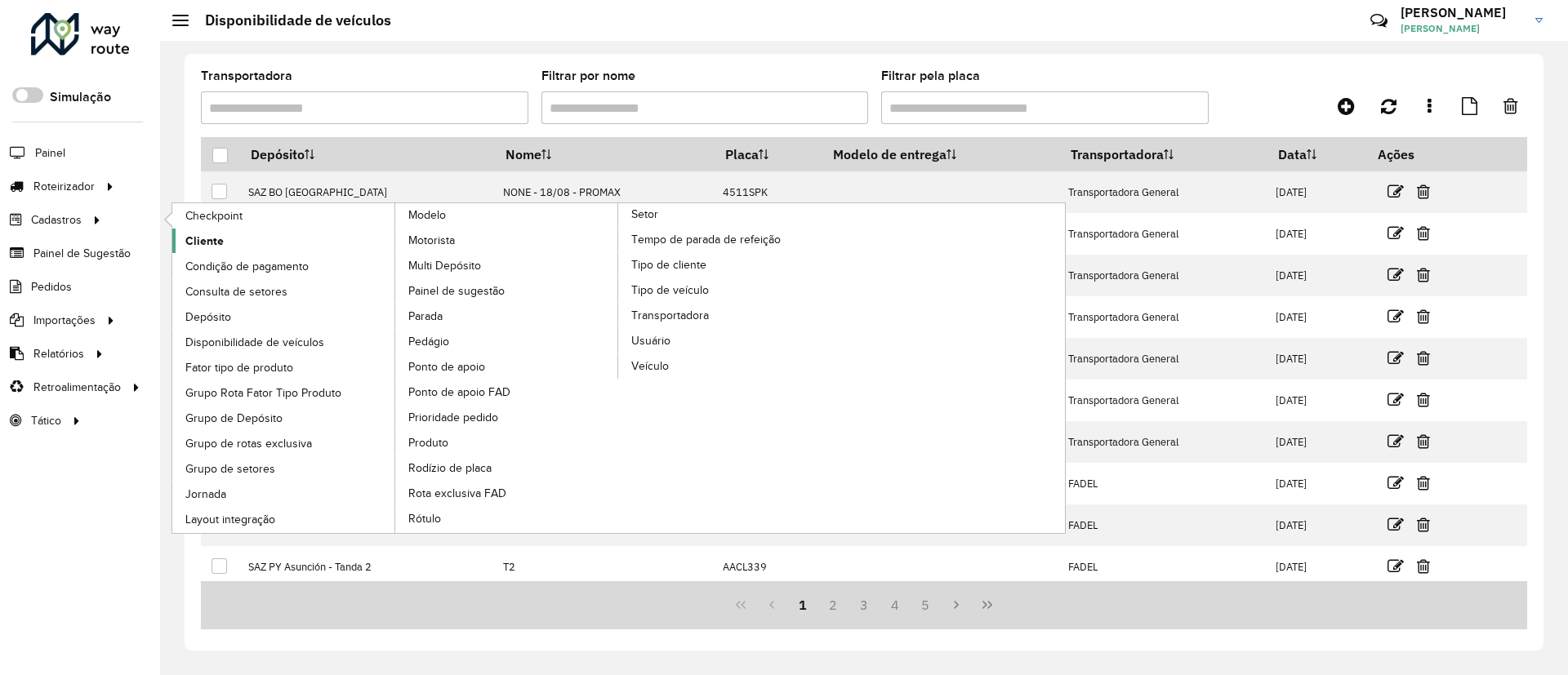
click at [176, 231] on link "Cliente" at bounding box center [284, 241] width 224 height 24
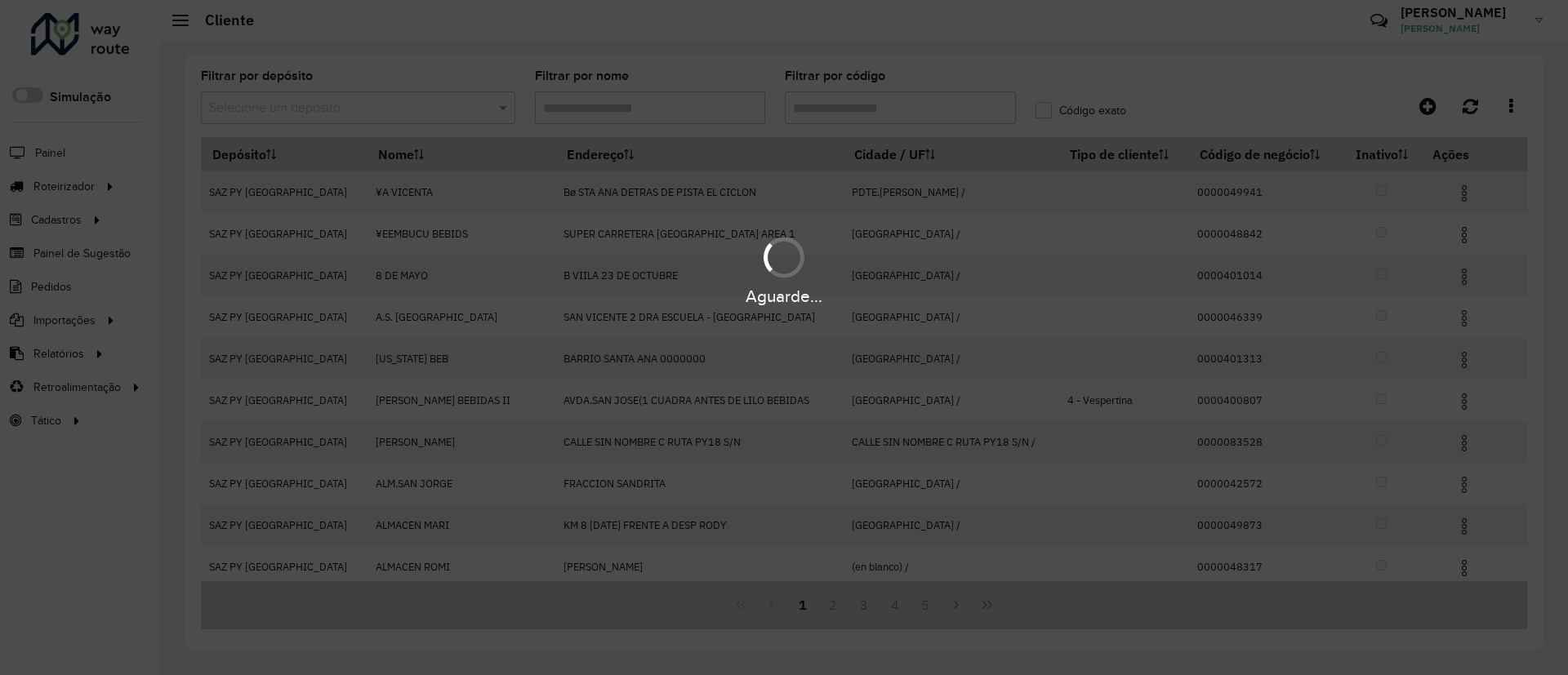
click at [343, 104] on div "Aguarde..." at bounding box center [784, 337] width 1568 height 675
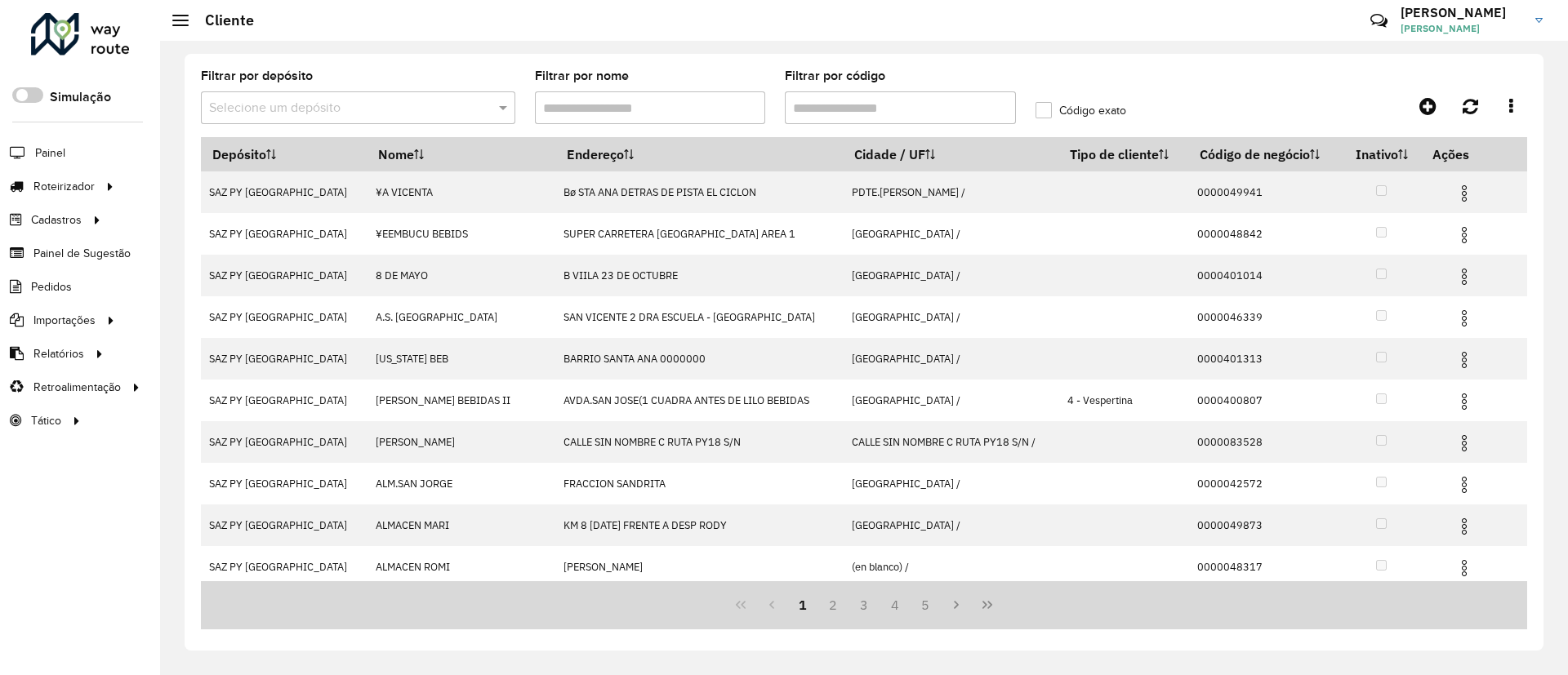
click at [343, 104] on input "text" at bounding box center [342, 108] width 265 height 20
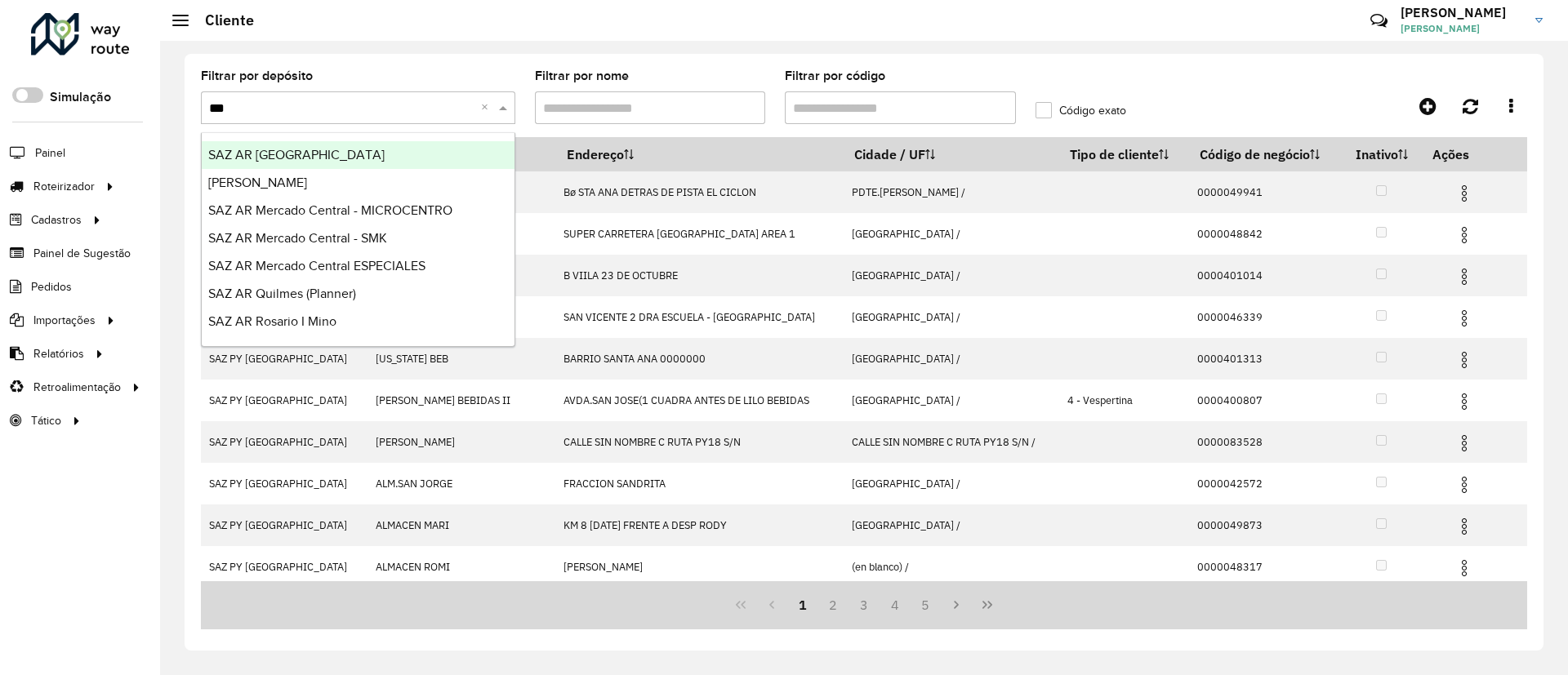
type input "****"
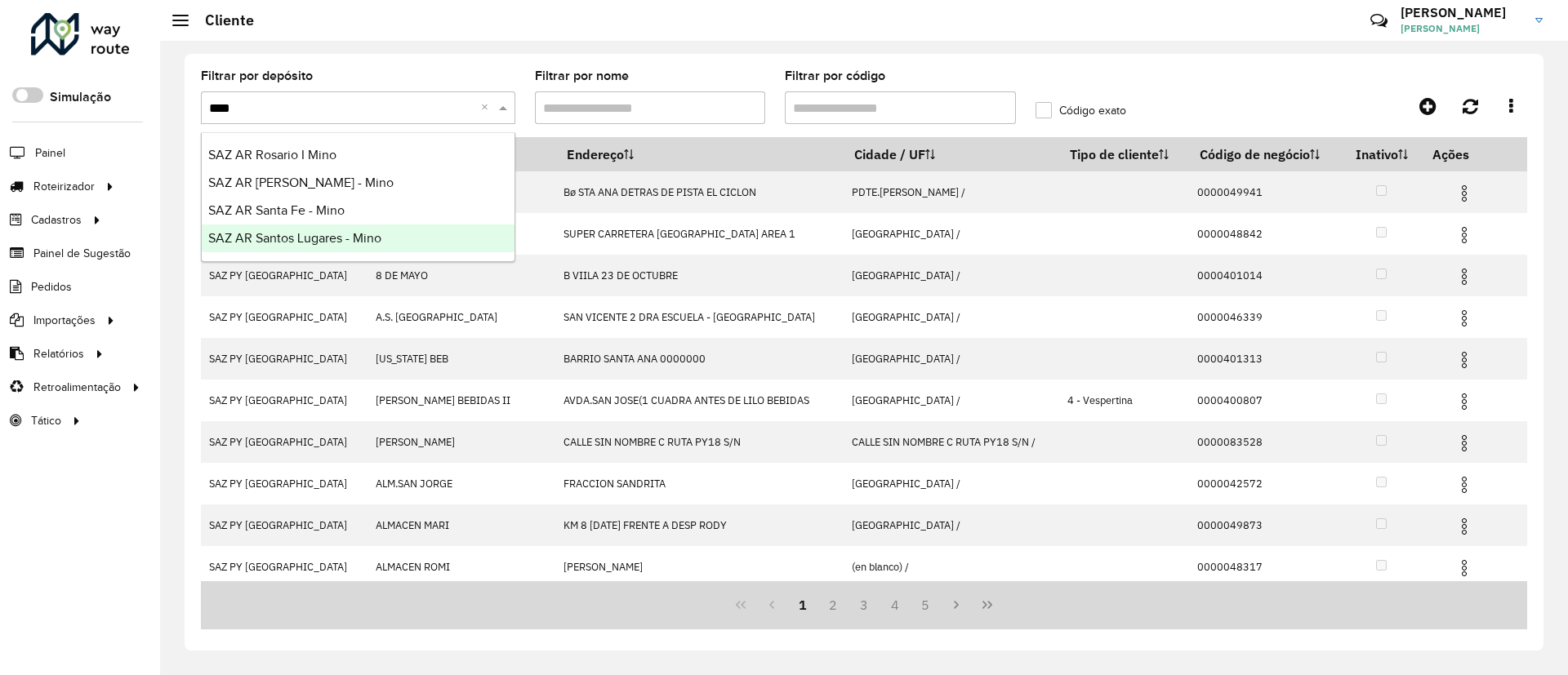
click at [400, 233] on div "SAZ AR Santos Lugares - Mino" at bounding box center [358, 238] width 312 height 27
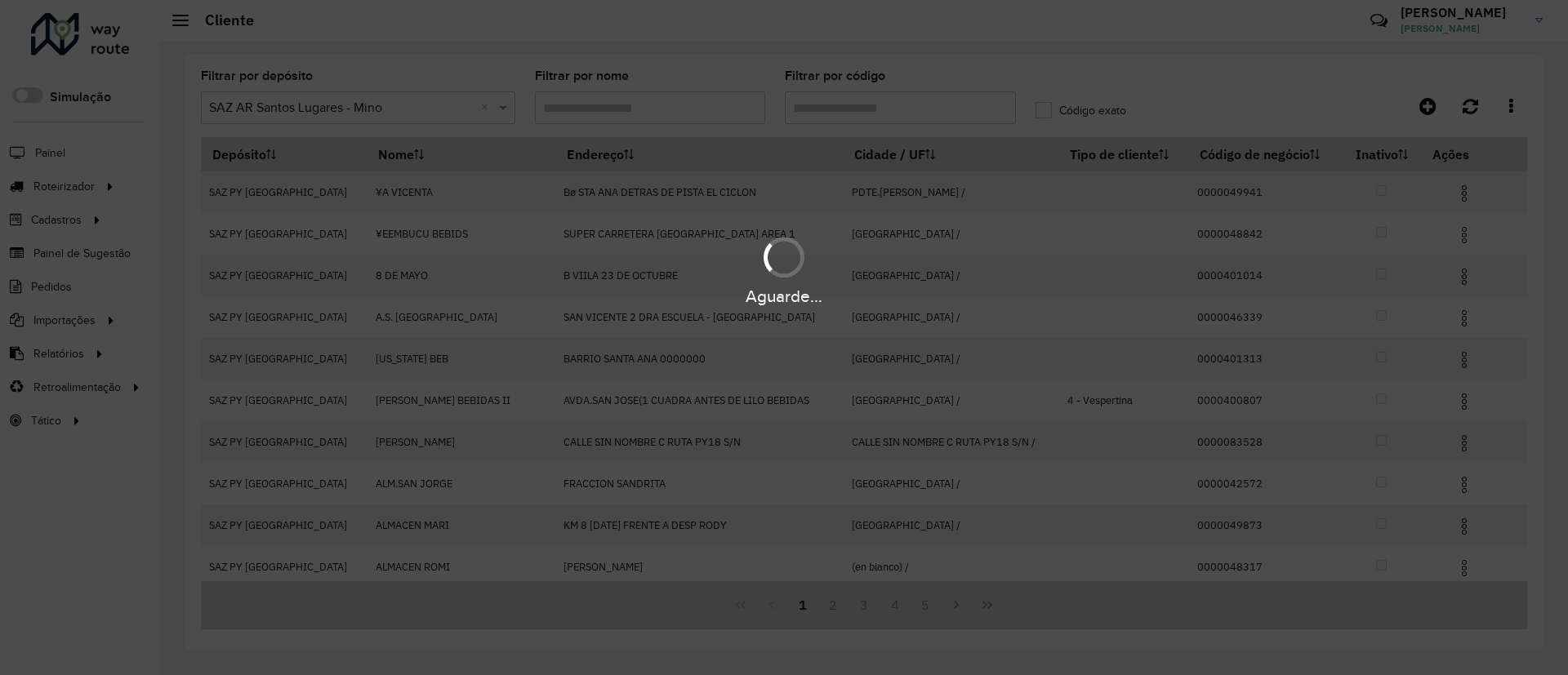
click at [830, 117] on div "Aguarde..." at bounding box center [784, 337] width 1568 height 675
click at [834, 108] on div "Aguarde..." at bounding box center [784, 337] width 1568 height 675
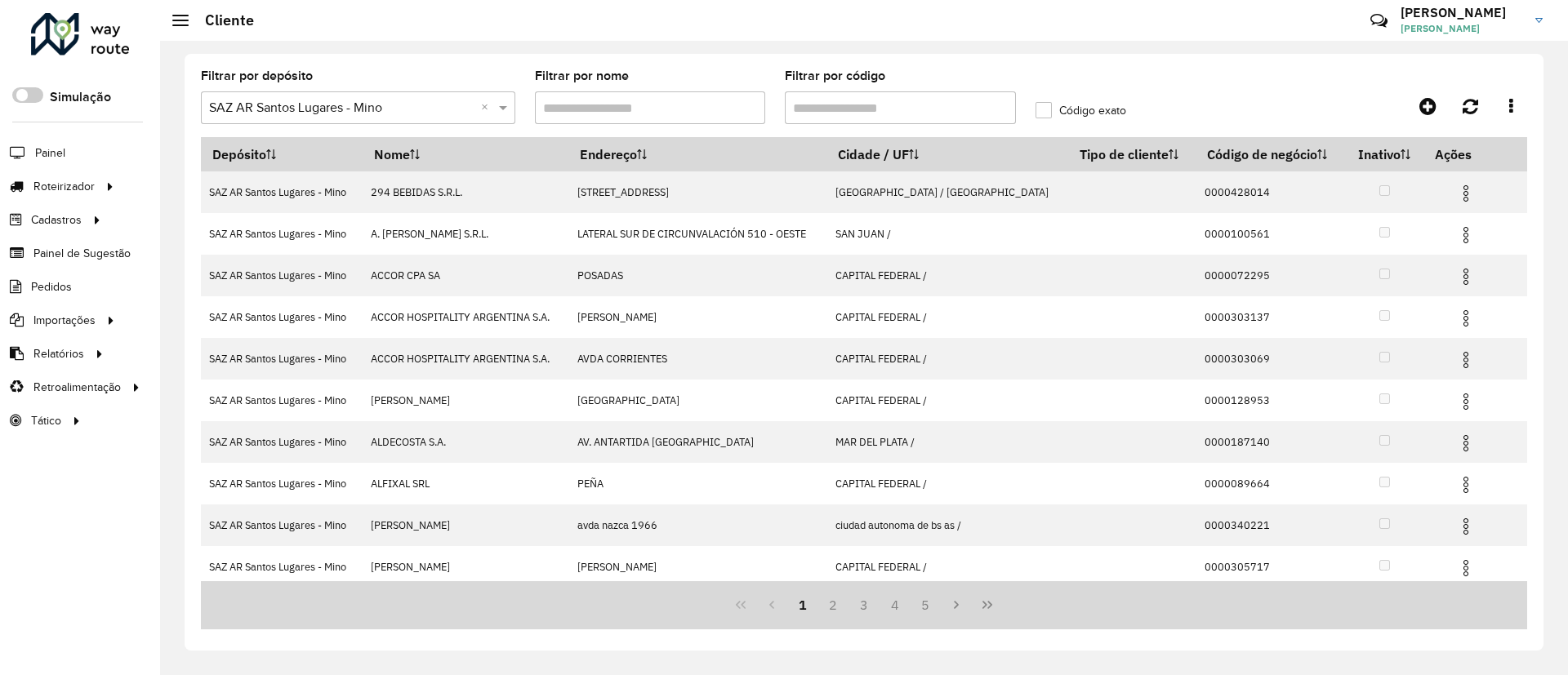
click at [834, 108] on input "Filtrar por código" at bounding box center [901, 107] width 232 height 33
paste input "******"
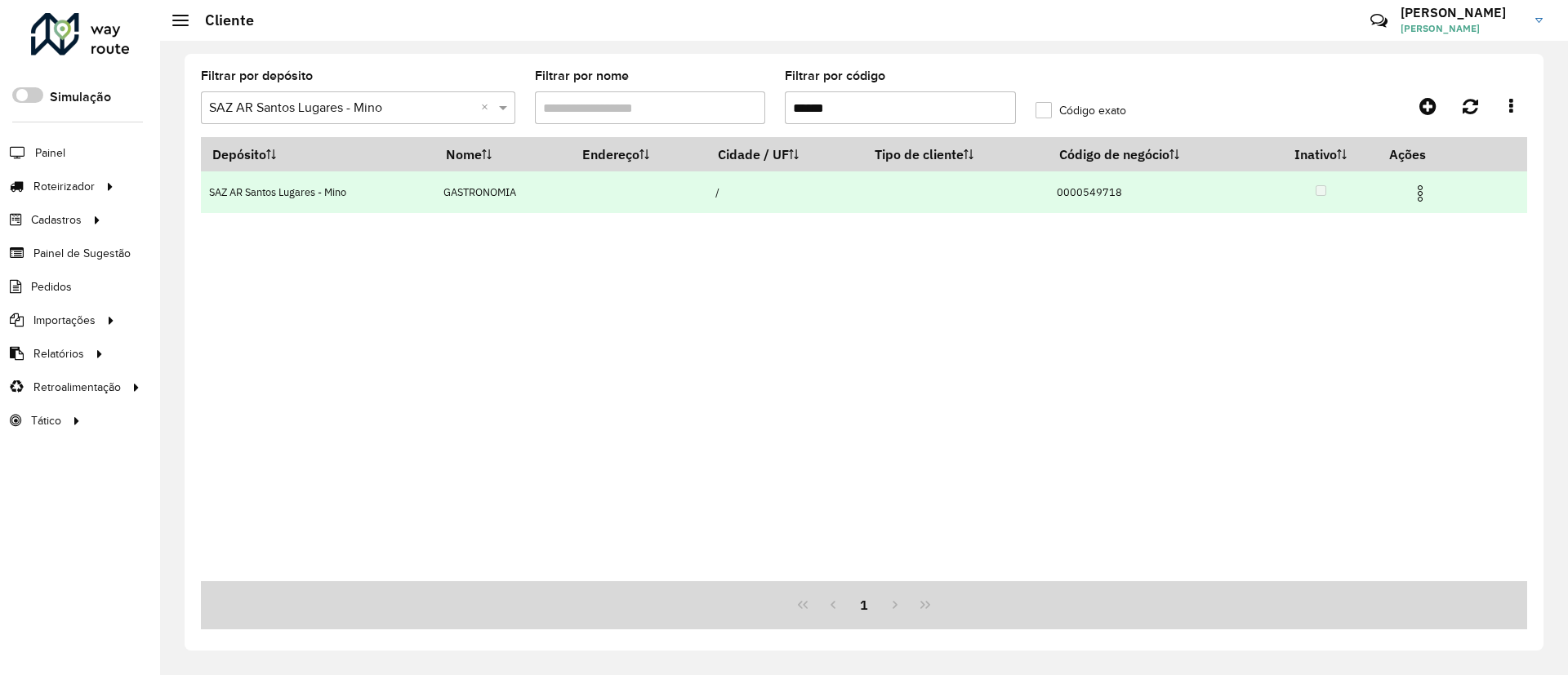
type input "******"
click at [1428, 191] on img at bounding box center [1419, 193] width 20 height 20
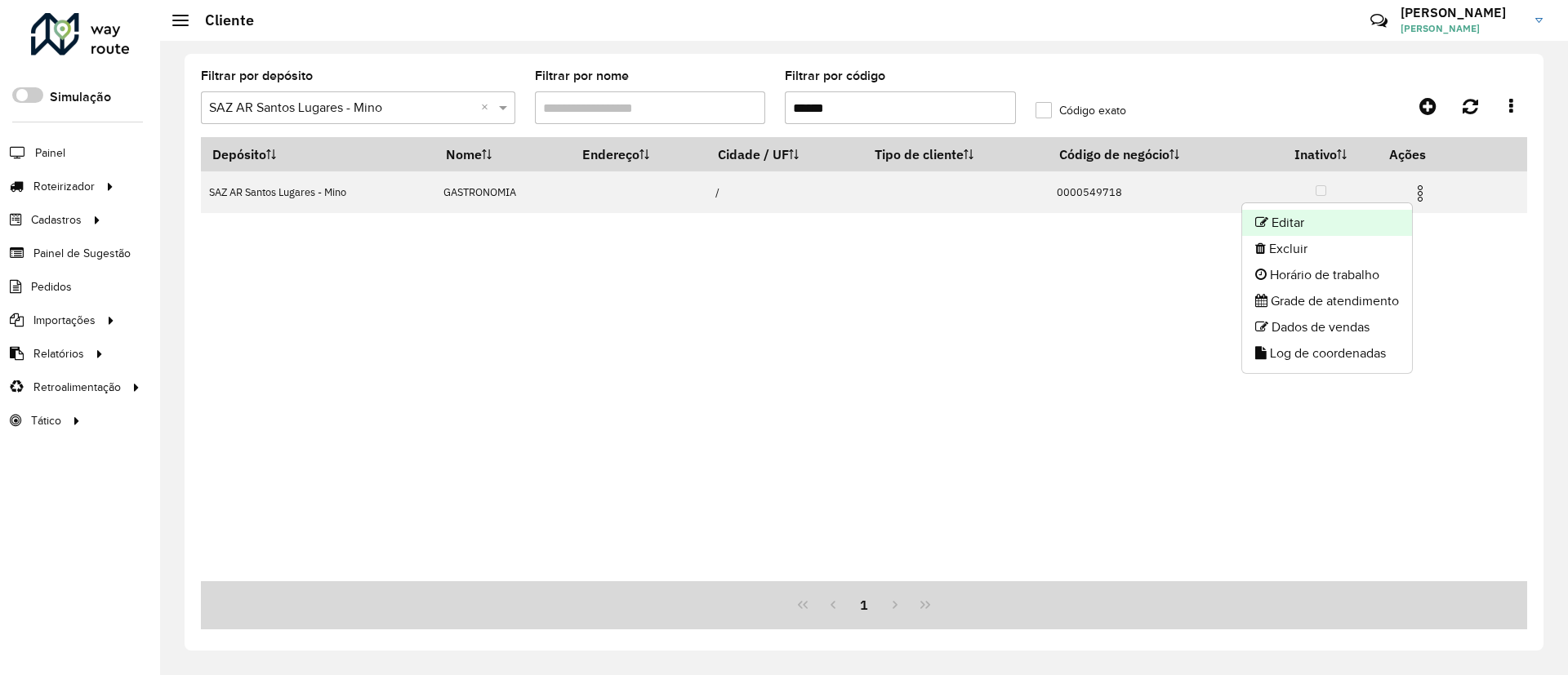
click at [1382, 229] on li "Editar" at bounding box center [1327, 223] width 169 height 26
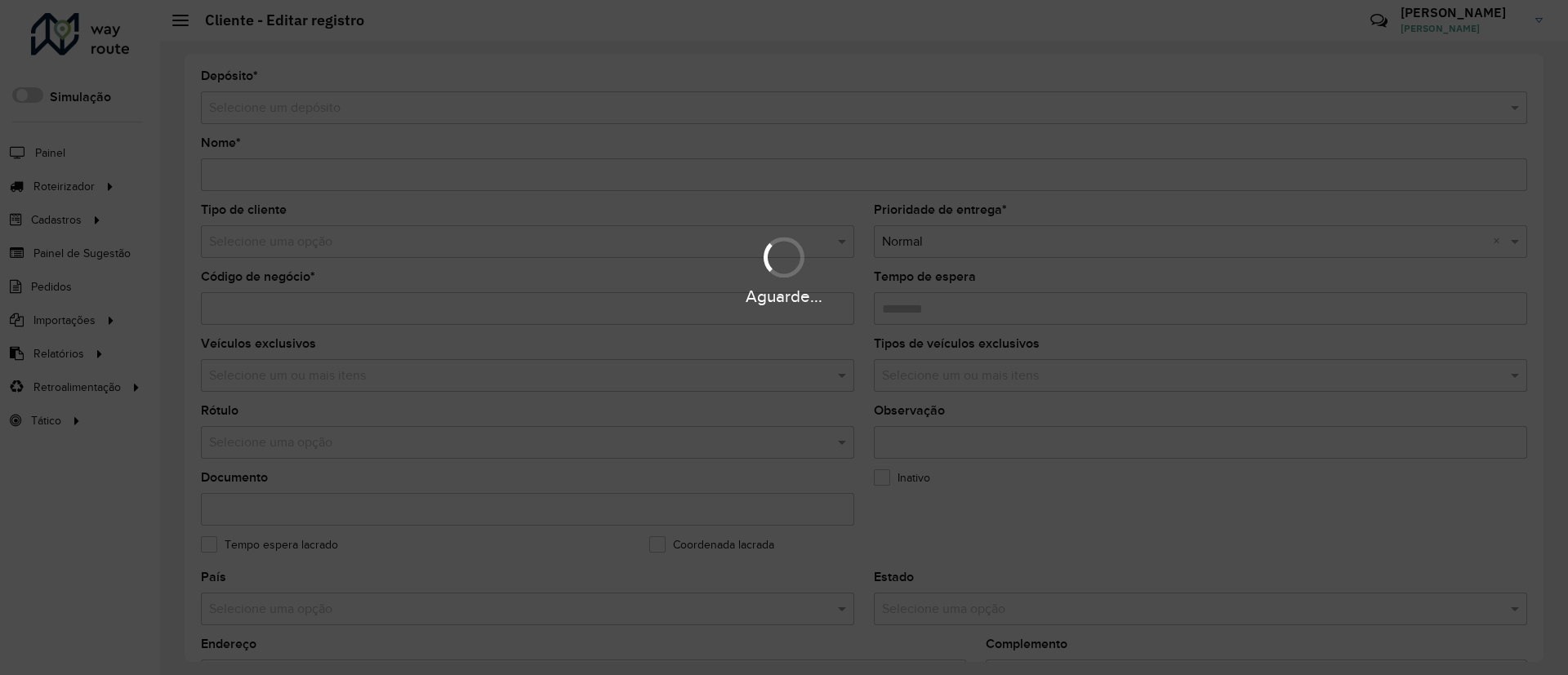
type input "**********"
type input "********"
type input "**********"
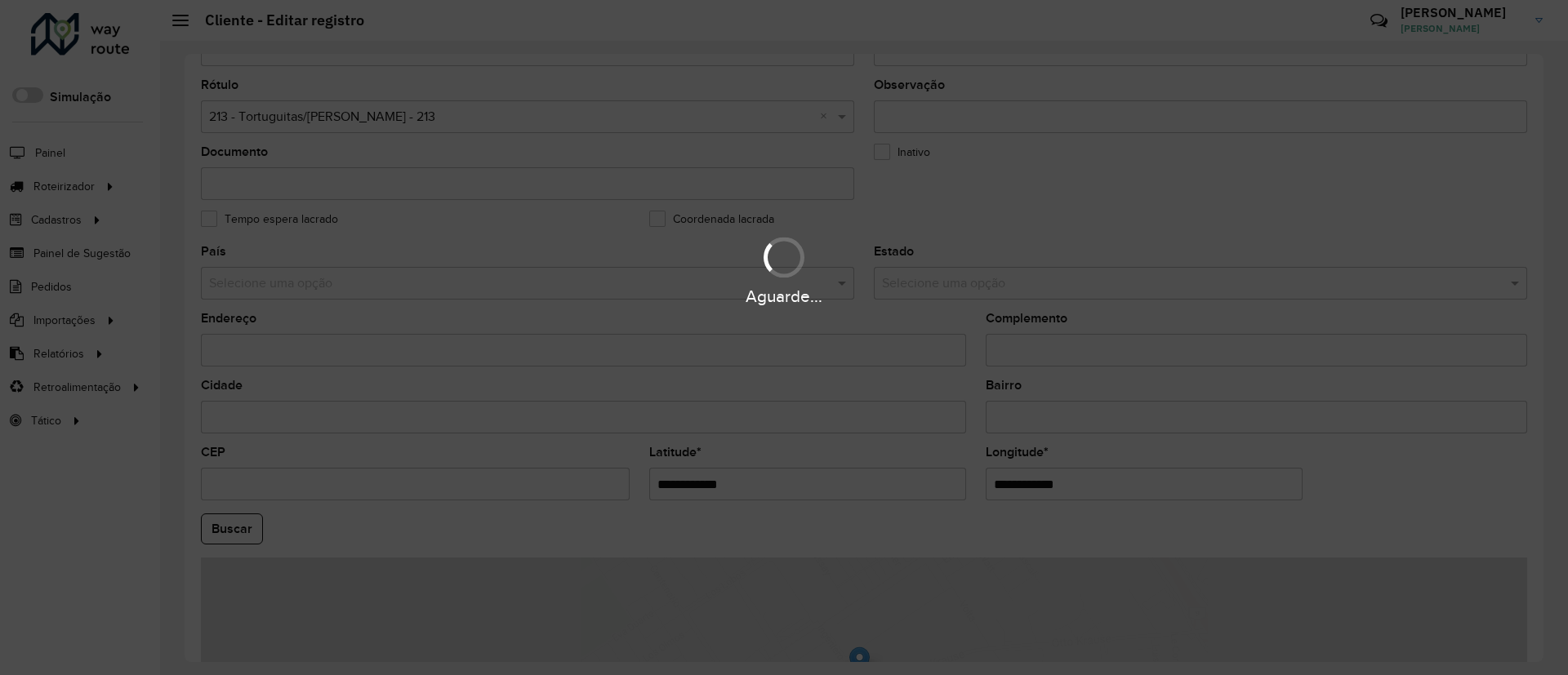
scroll to position [539, 0]
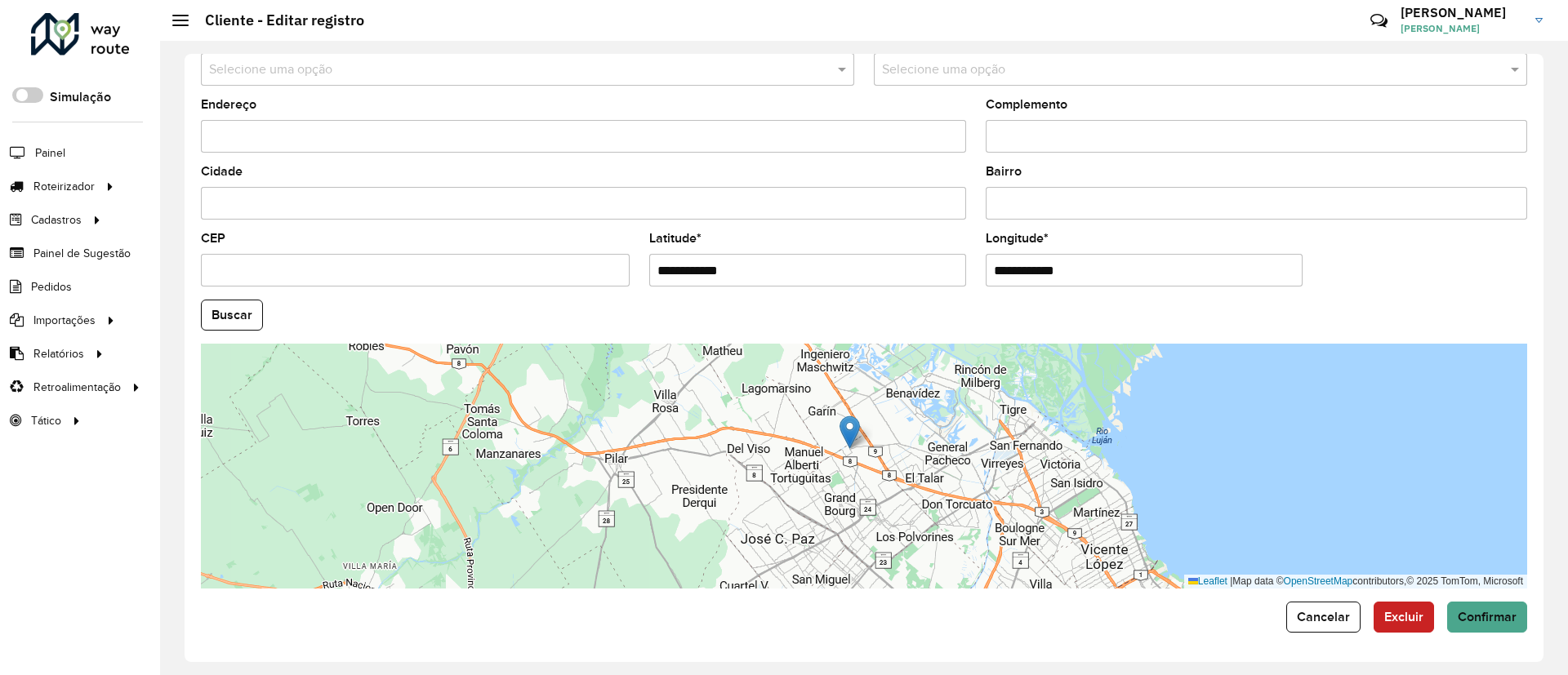
drag, startPoint x: 908, startPoint y: 544, endPoint x: 882, endPoint y: 515, distance: 38.9
click at [882, 515] on div "Leaflet | Map data © OpenStreetMap contributors,© 2025 TomTom, Microsoft" at bounding box center [863, 466] width 1326 height 245
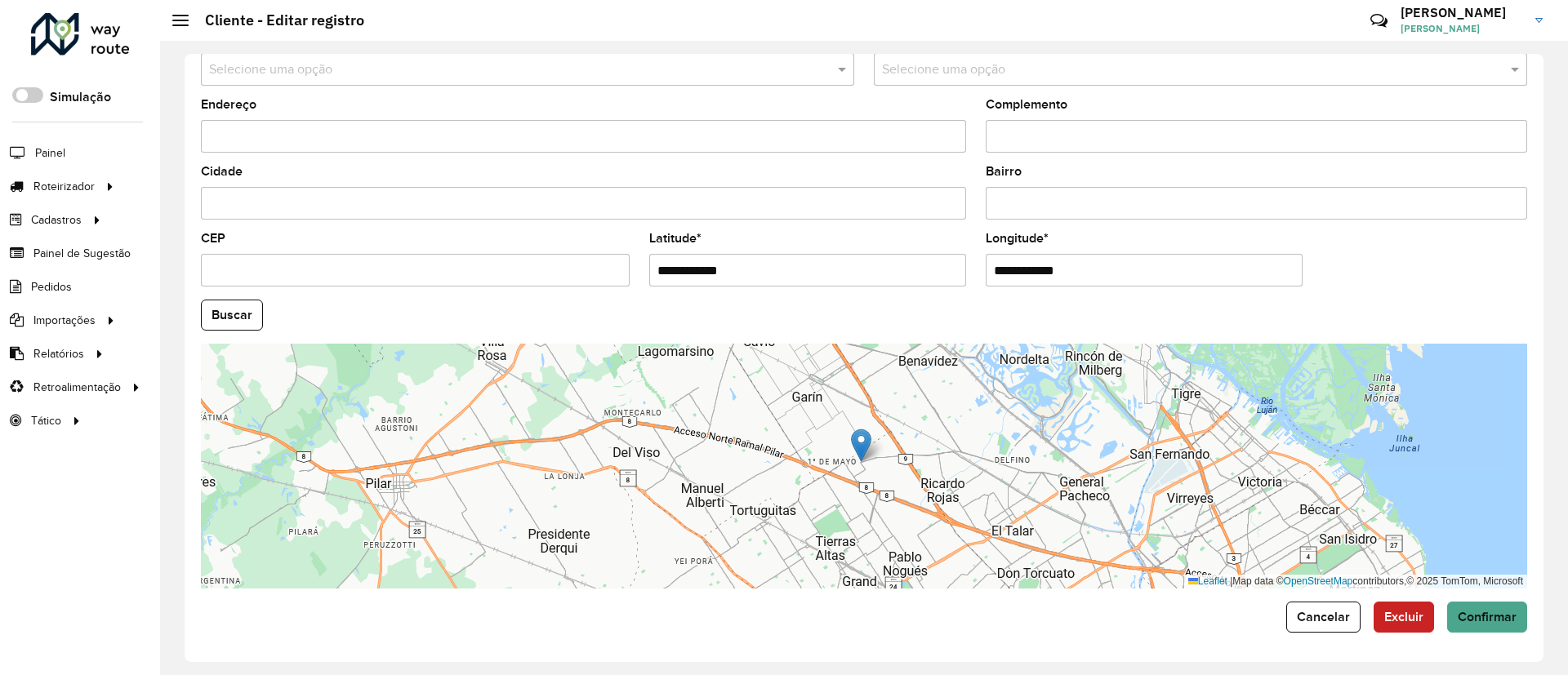
click at [753, 490] on div "Leaflet | Map data © OpenStreetMap contributors,© 2025 TomTom, Microsoft" at bounding box center [863, 466] width 1326 height 245
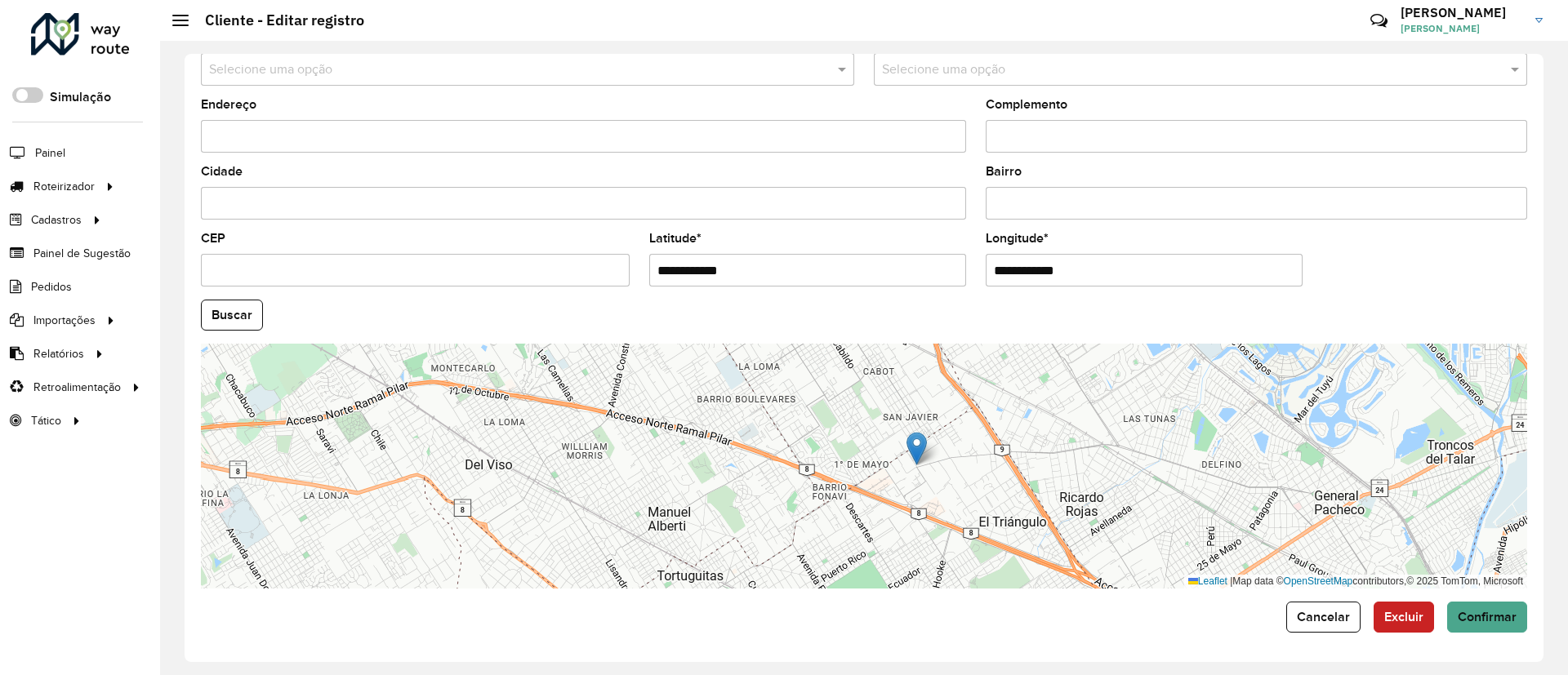
drag, startPoint x: 842, startPoint y: 446, endPoint x: 772, endPoint y: 487, distance: 81.1
click at [772, 487] on div "Leaflet | Map data © OpenStreetMap contributors,© 2025 TomTom, Microsoft" at bounding box center [863, 466] width 1326 height 245
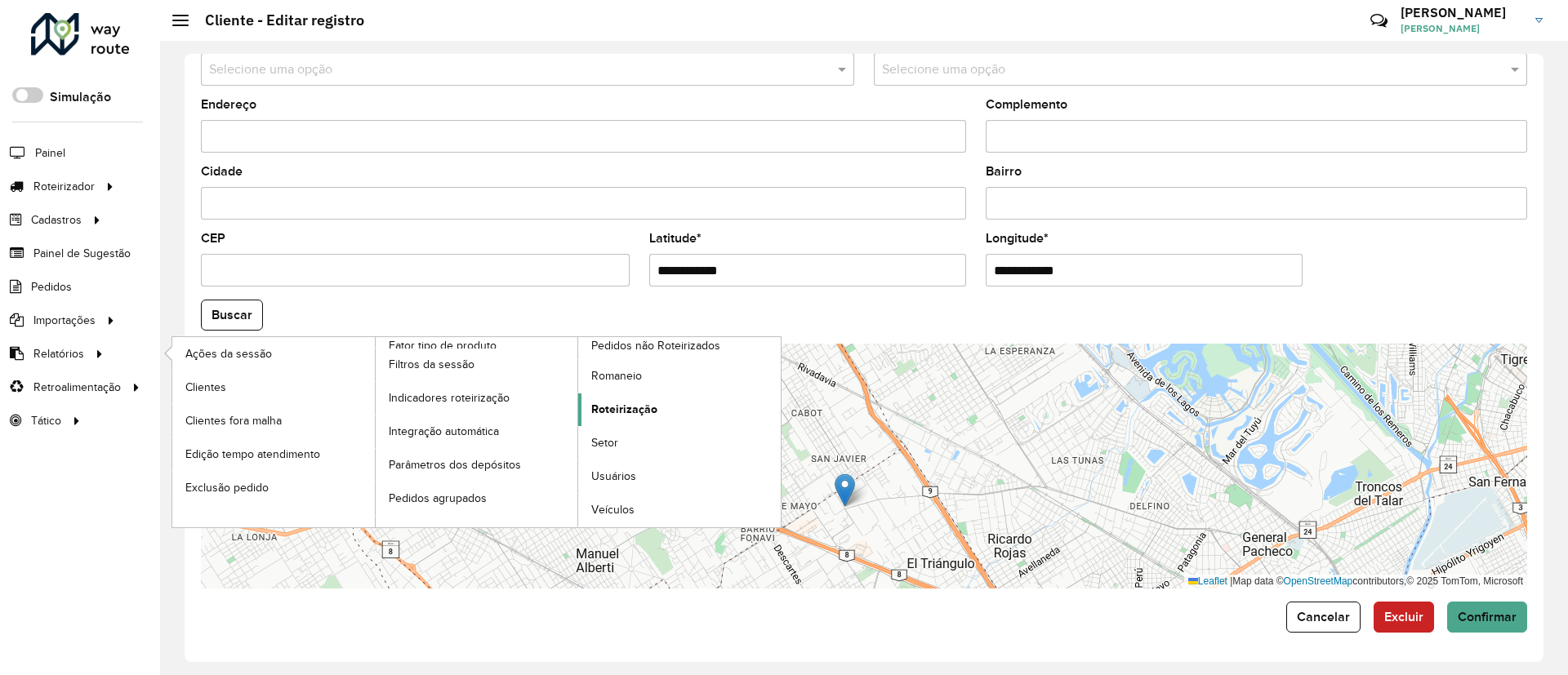
click at [632, 410] on span "Roteirização" at bounding box center [624, 410] width 66 height 17
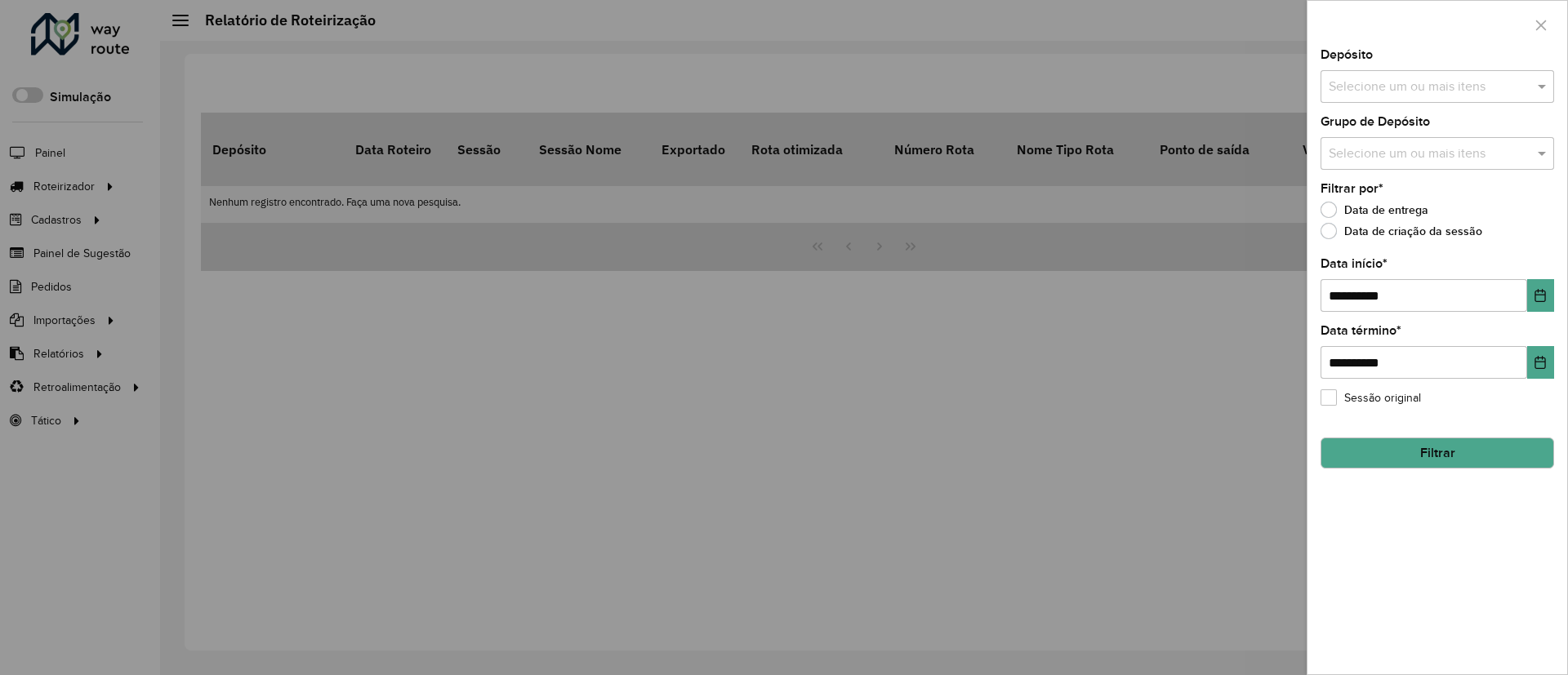
click at [1426, 96] on input "text" at bounding box center [1429, 87] width 209 height 20
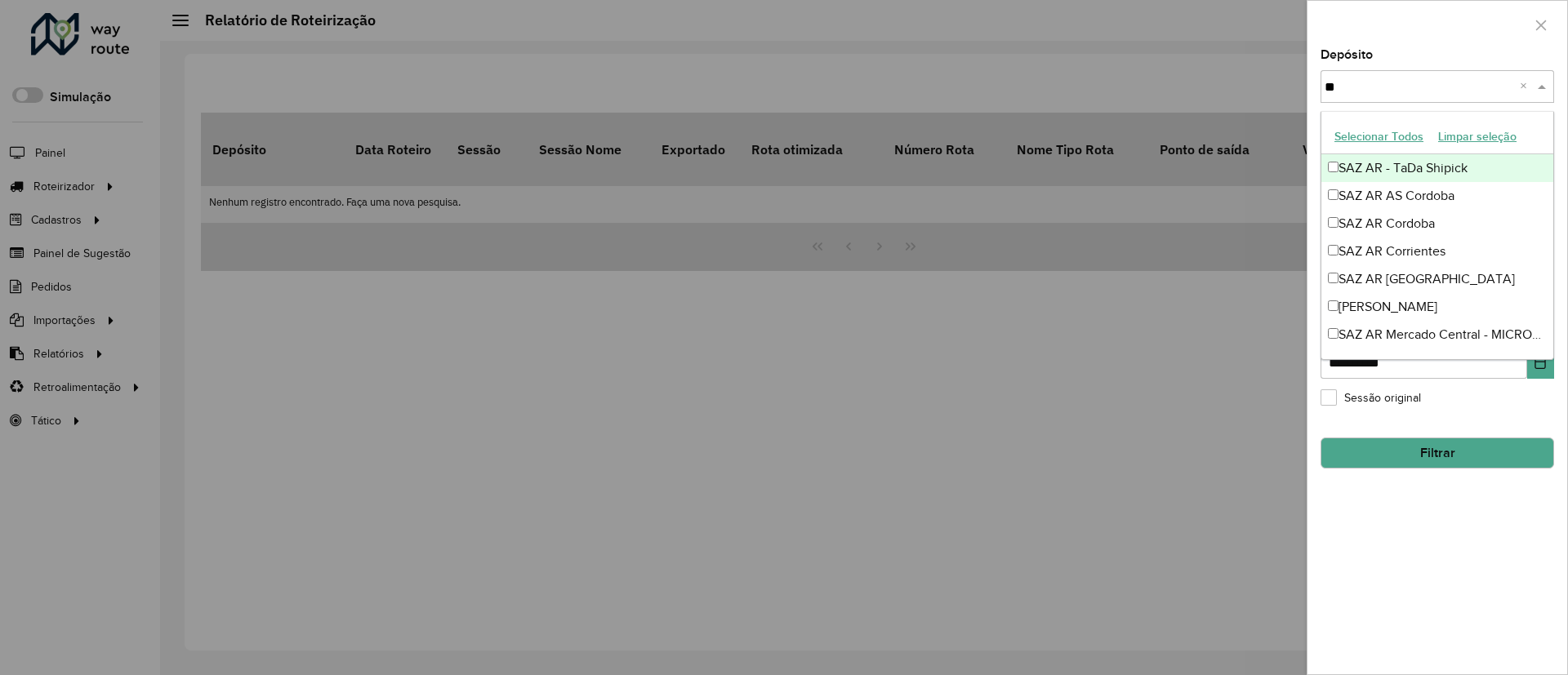
type input "***"
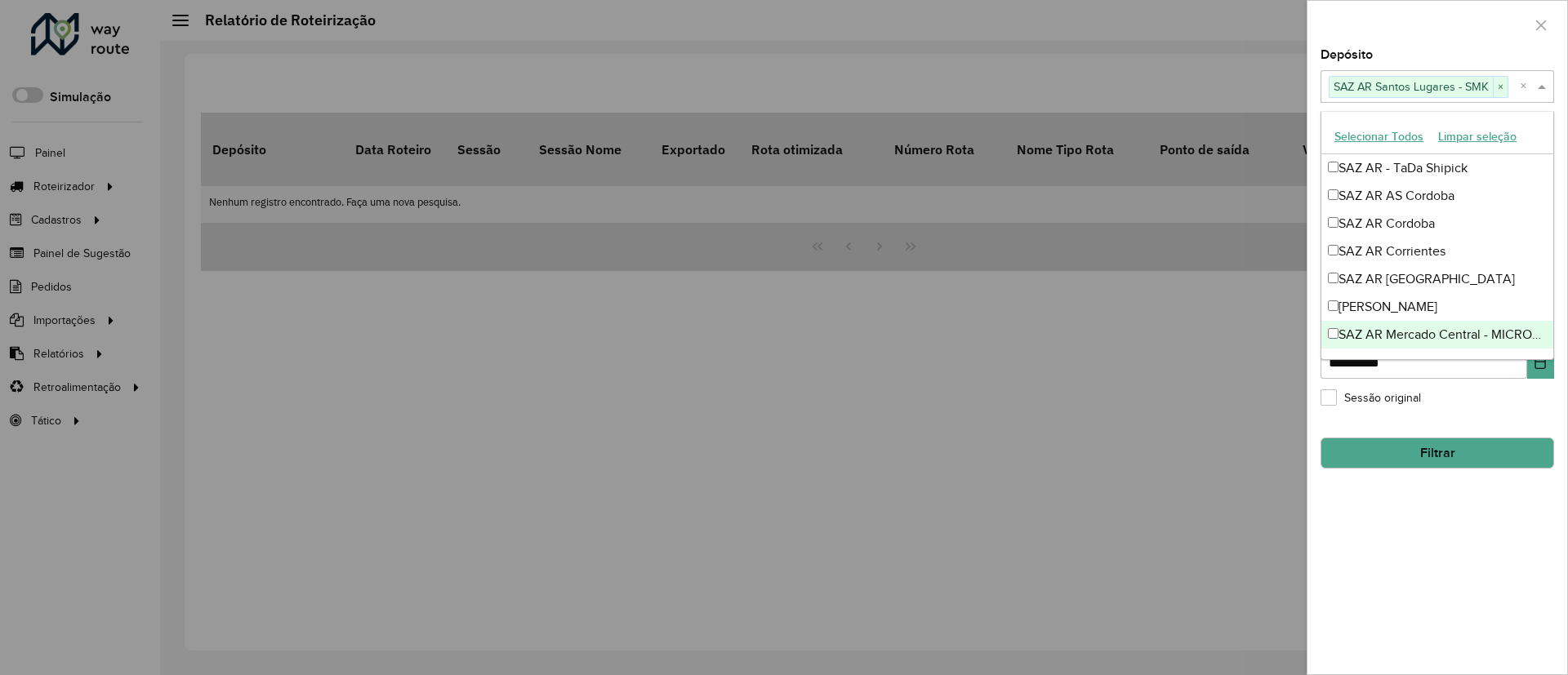
click at [1442, 540] on div "**********" at bounding box center [1437, 362] width 260 height 626
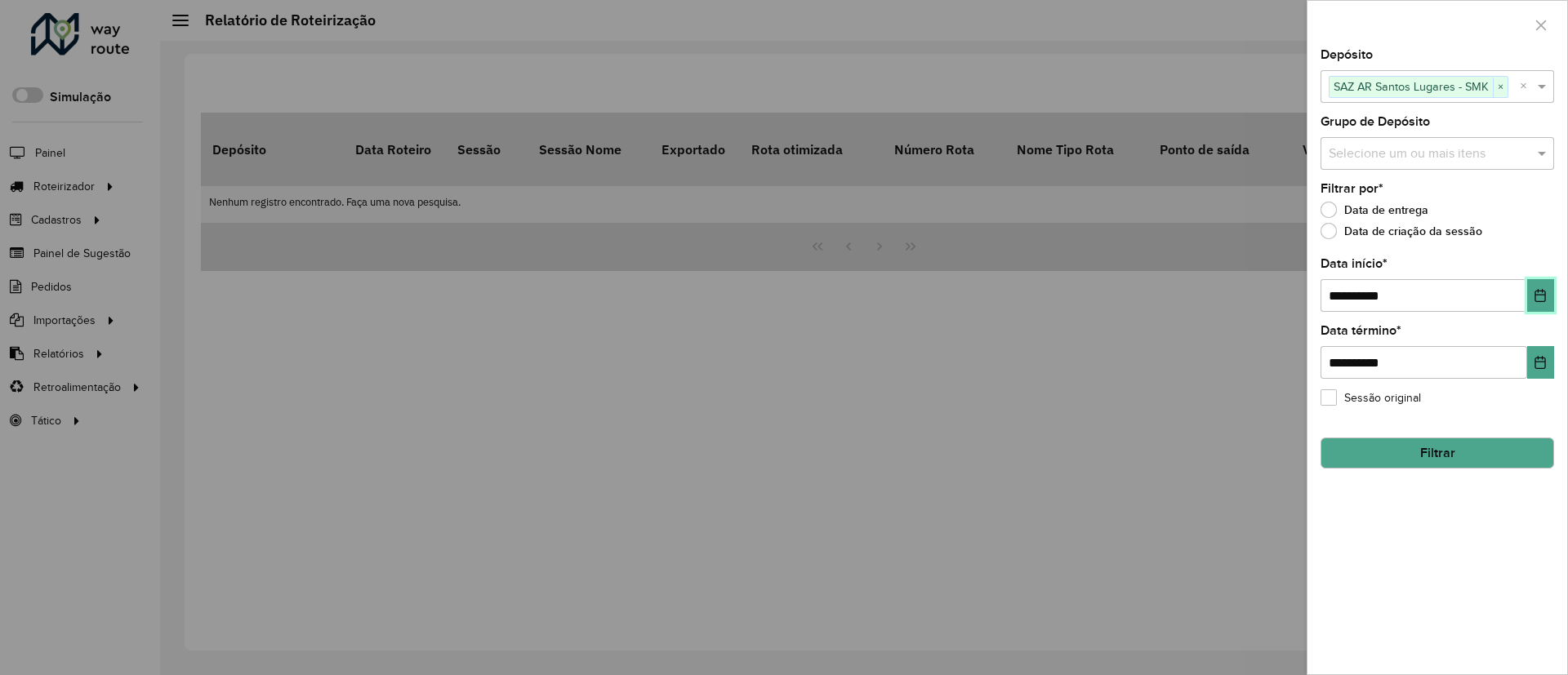
click at [1539, 293] on icon "Choose Date" at bounding box center [1540, 296] width 13 height 13
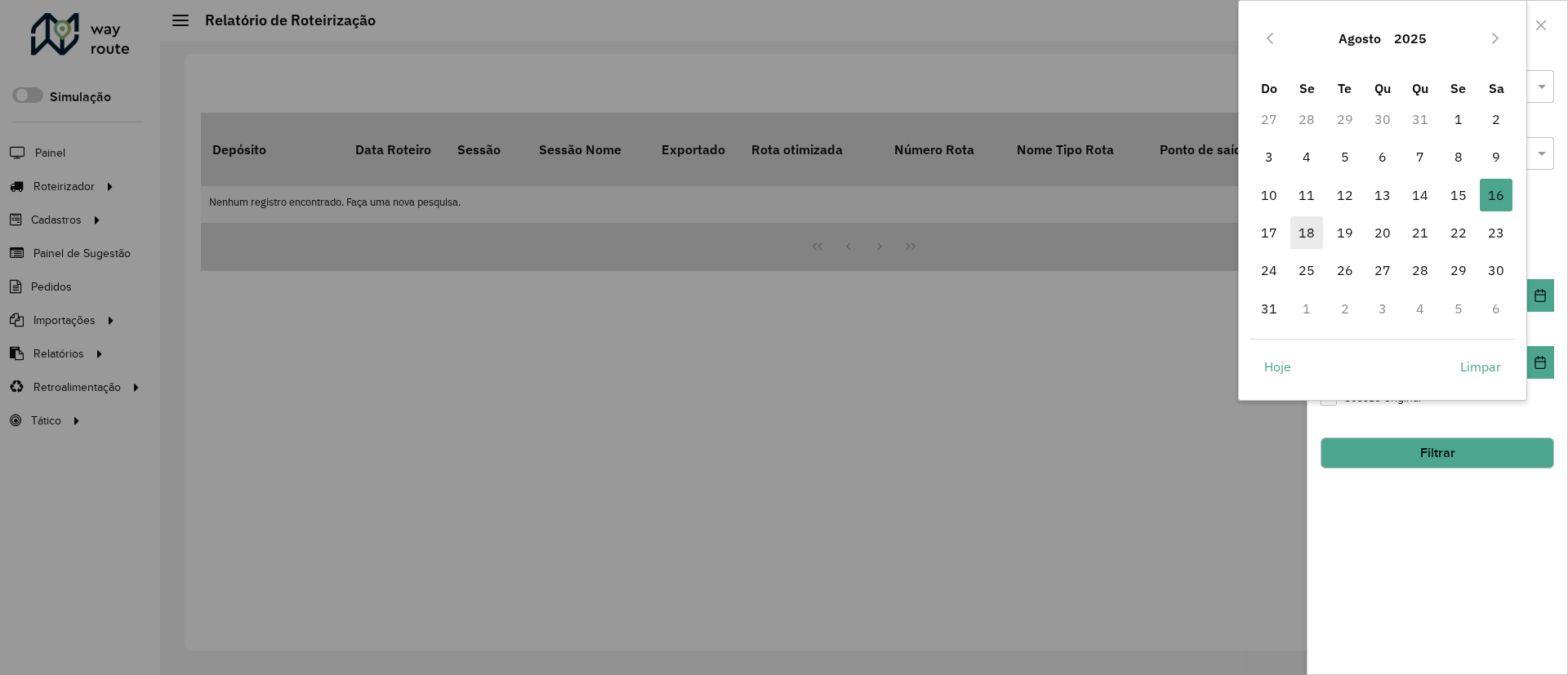
click at [1295, 227] on span "18" at bounding box center [1306, 233] width 33 height 33
type input "**********"
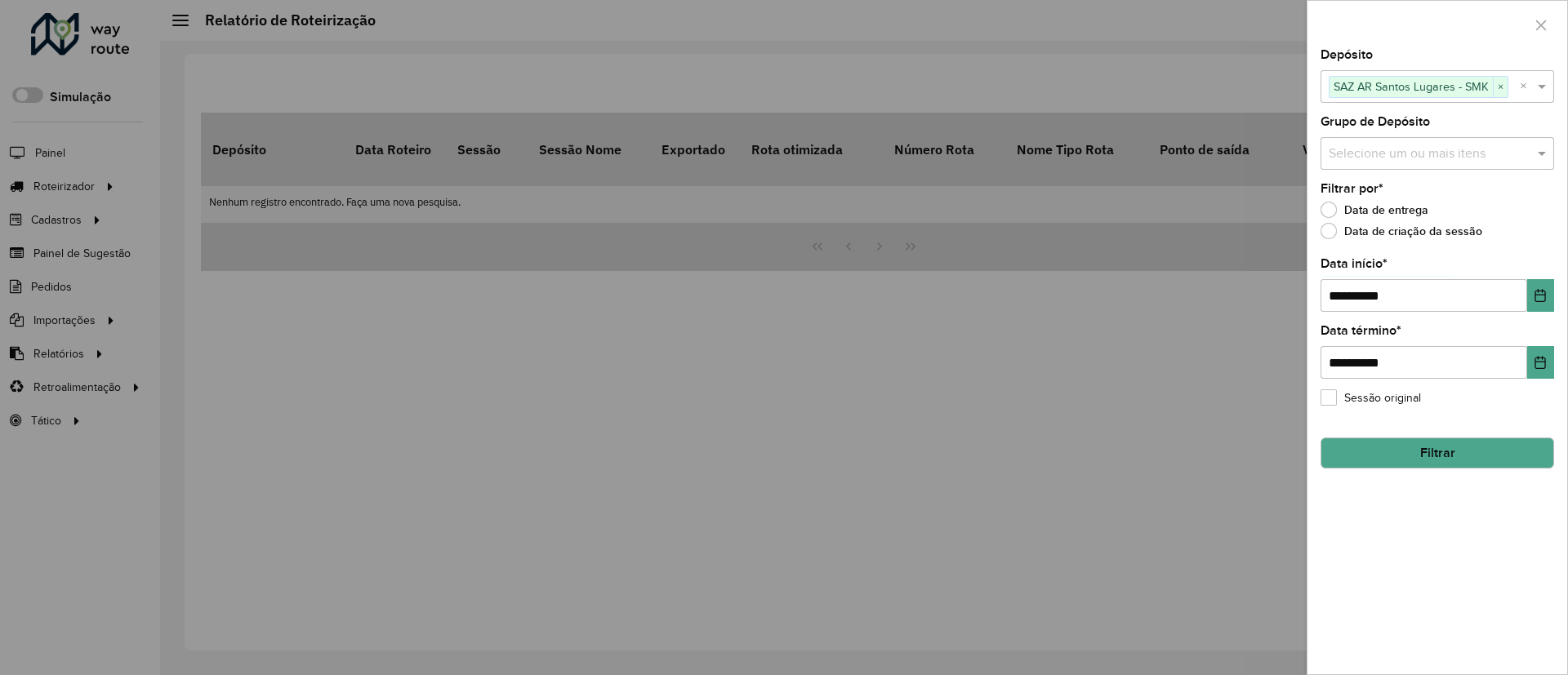
click at [1433, 467] on button "Filtrar" at bounding box center [1437, 453] width 233 height 31
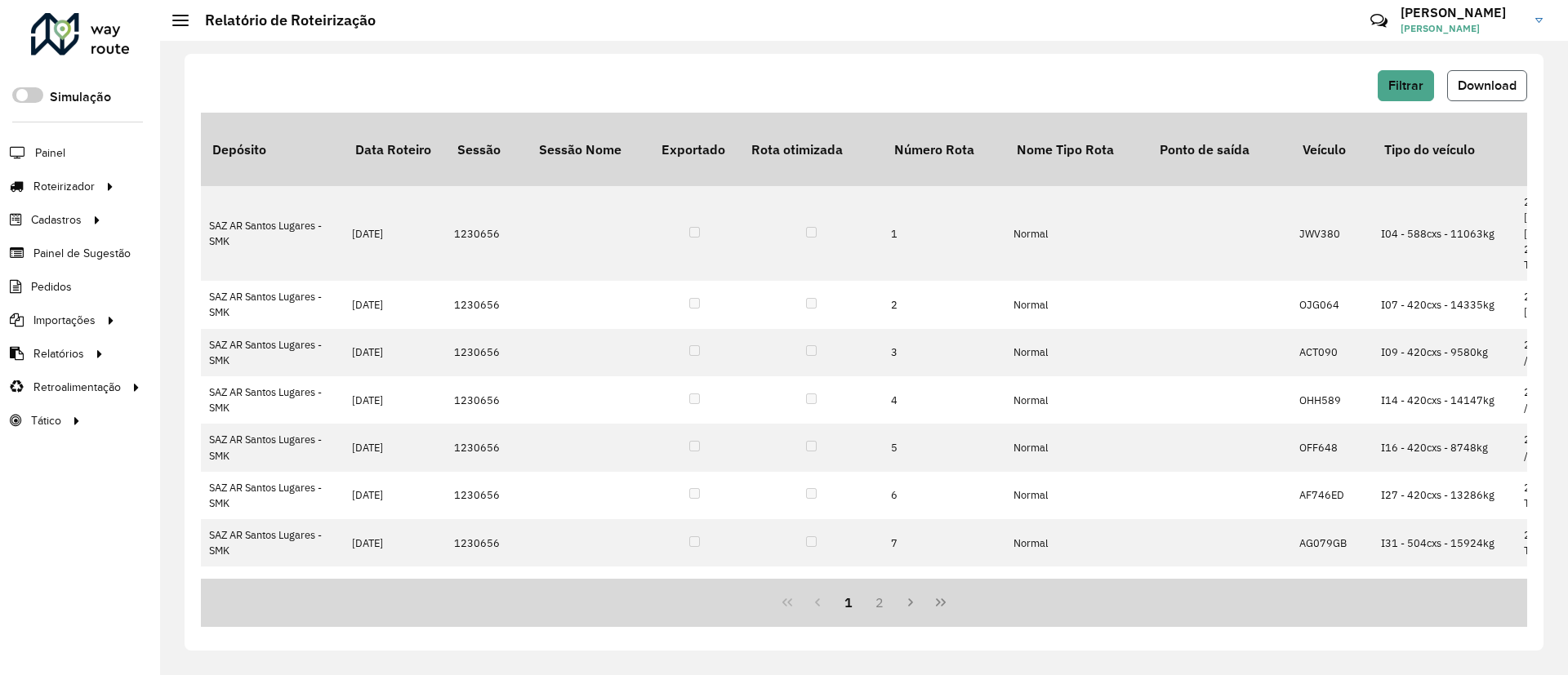
click at [1489, 96] on button "Download" at bounding box center [1486, 86] width 80 height 31
click at [1422, 83] on span "Filtrar" at bounding box center [1405, 85] width 35 height 14
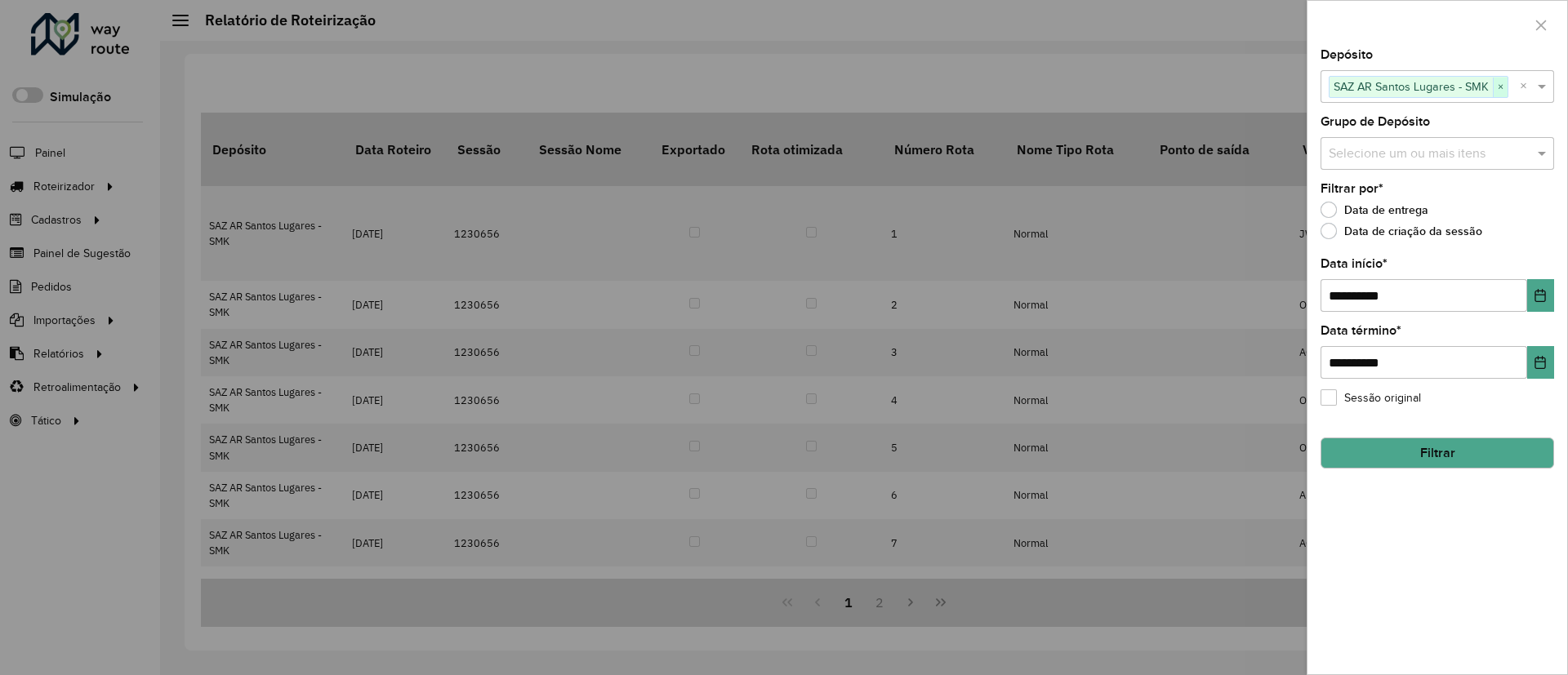
click at [1493, 85] on span "×" at bounding box center [1500, 87] width 15 height 20
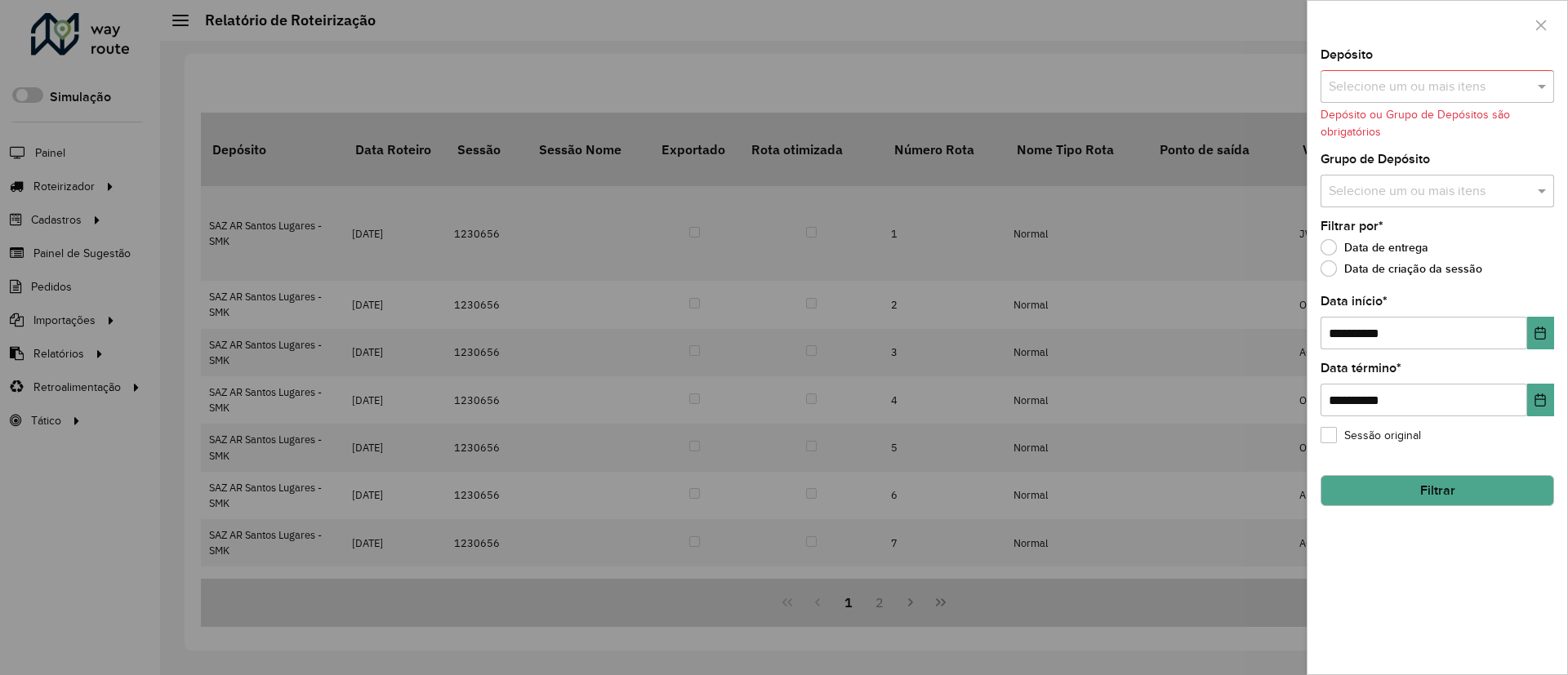
click at [1452, 88] on input "text" at bounding box center [1429, 87] width 209 height 20
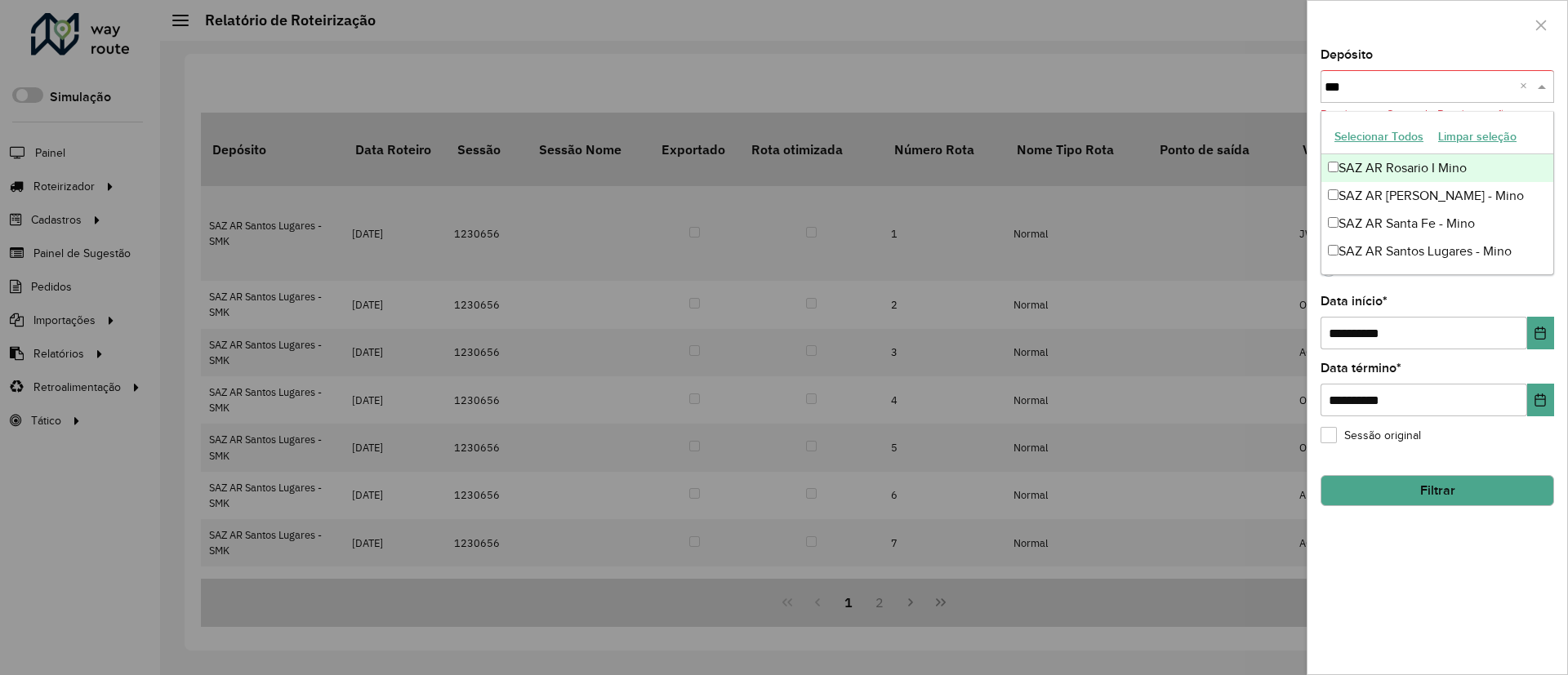
type input "****"
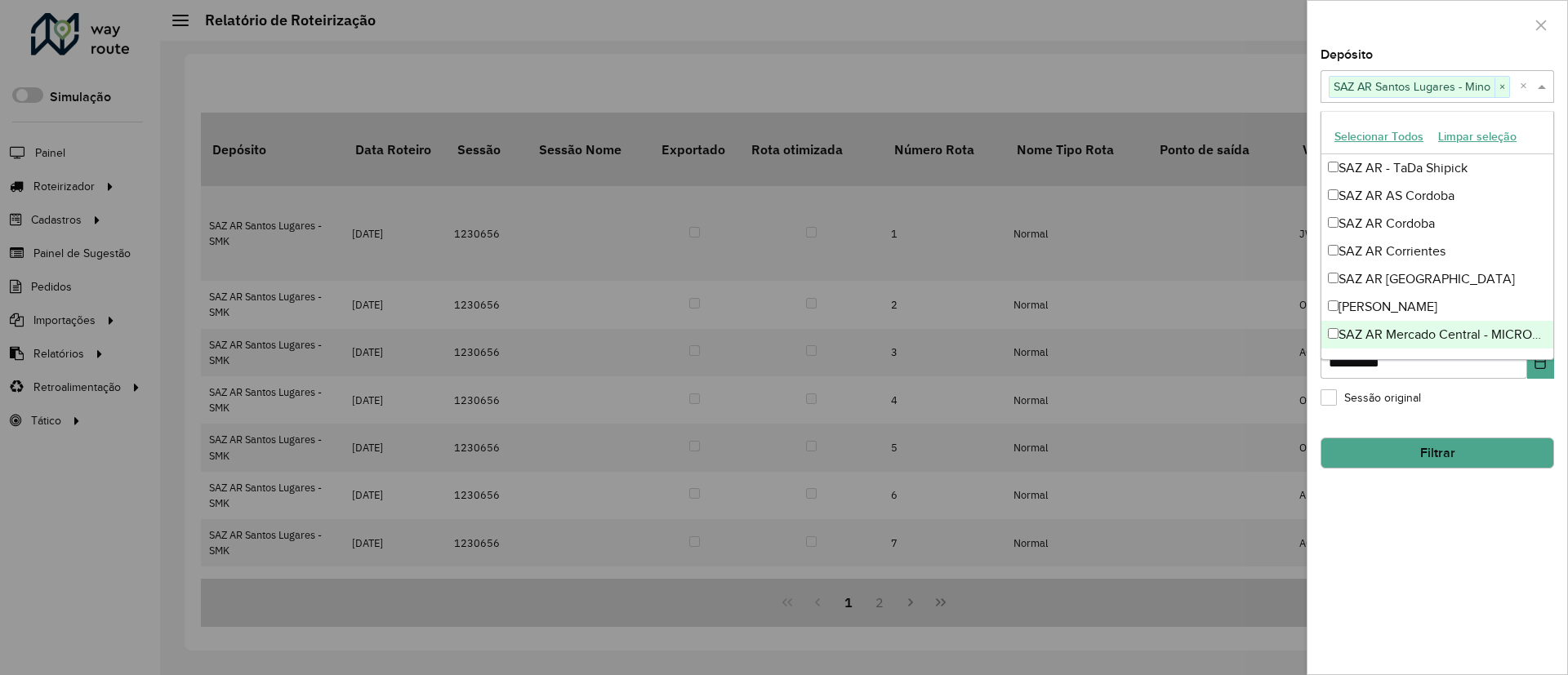
click at [1391, 487] on div "**********" at bounding box center [1437, 362] width 260 height 626
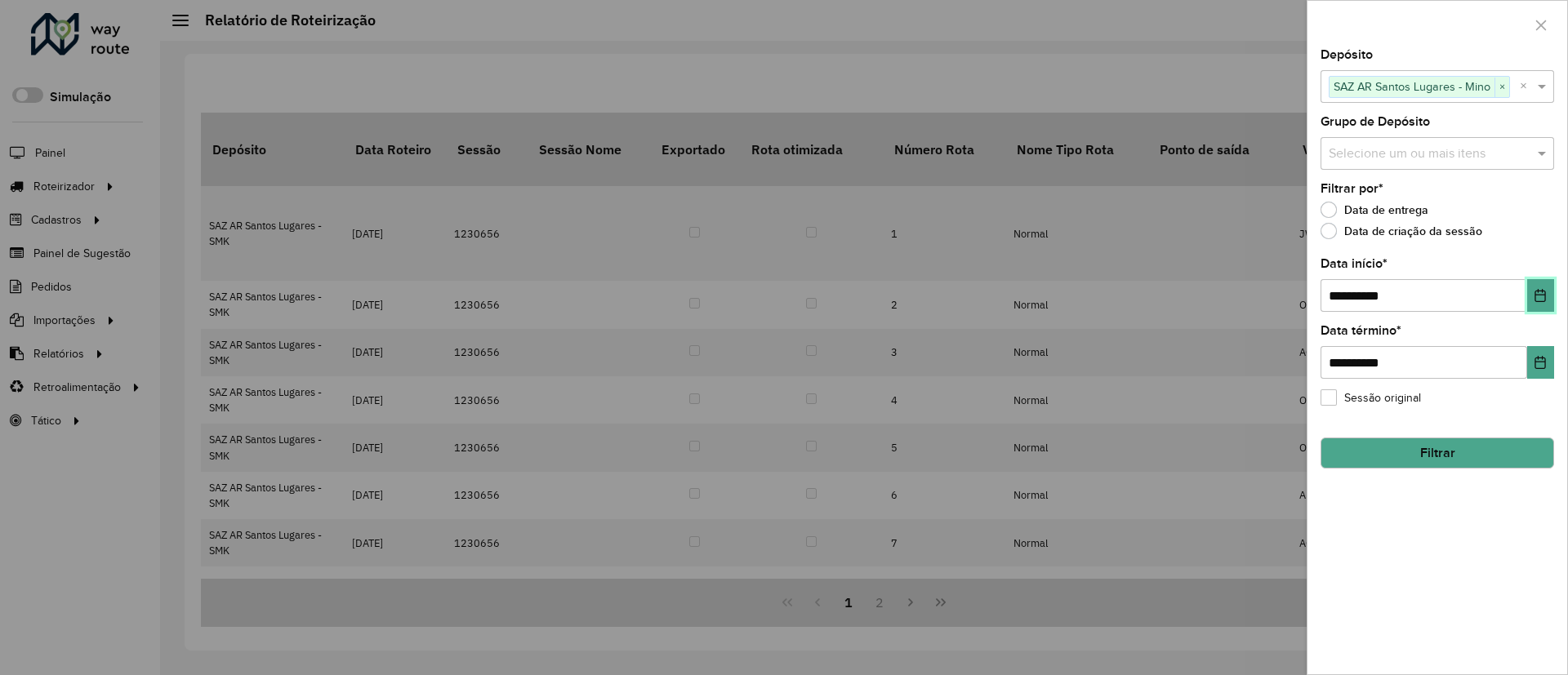
click at [1539, 295] on icon "Choose Date" at bounding box center [1540, 296] width 10 height 13
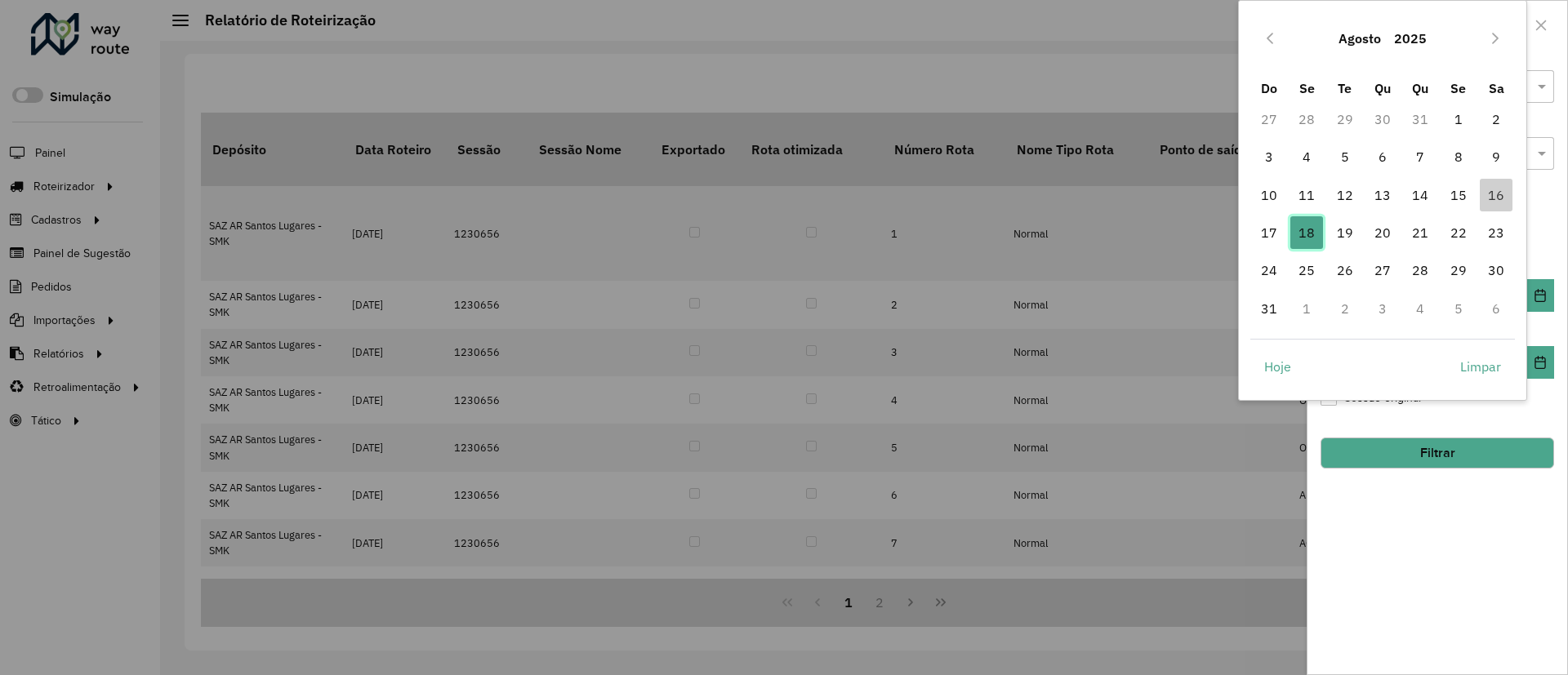
click at [1298, 232] on span "18" at bounding box center [1306, 233] width 33 height 33
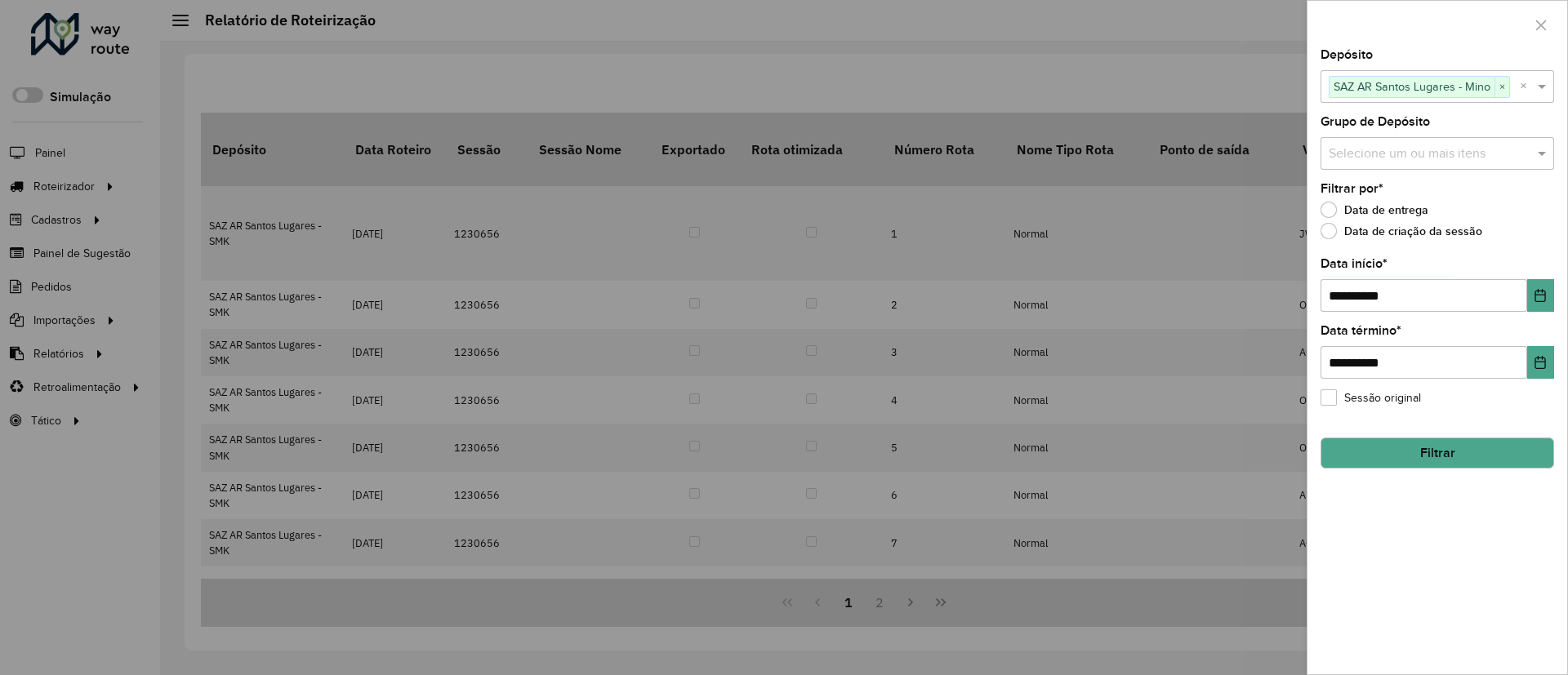
click at [1456, 442] on button "Filtrar" at bounding box center [1437, 453] width 233 height 31
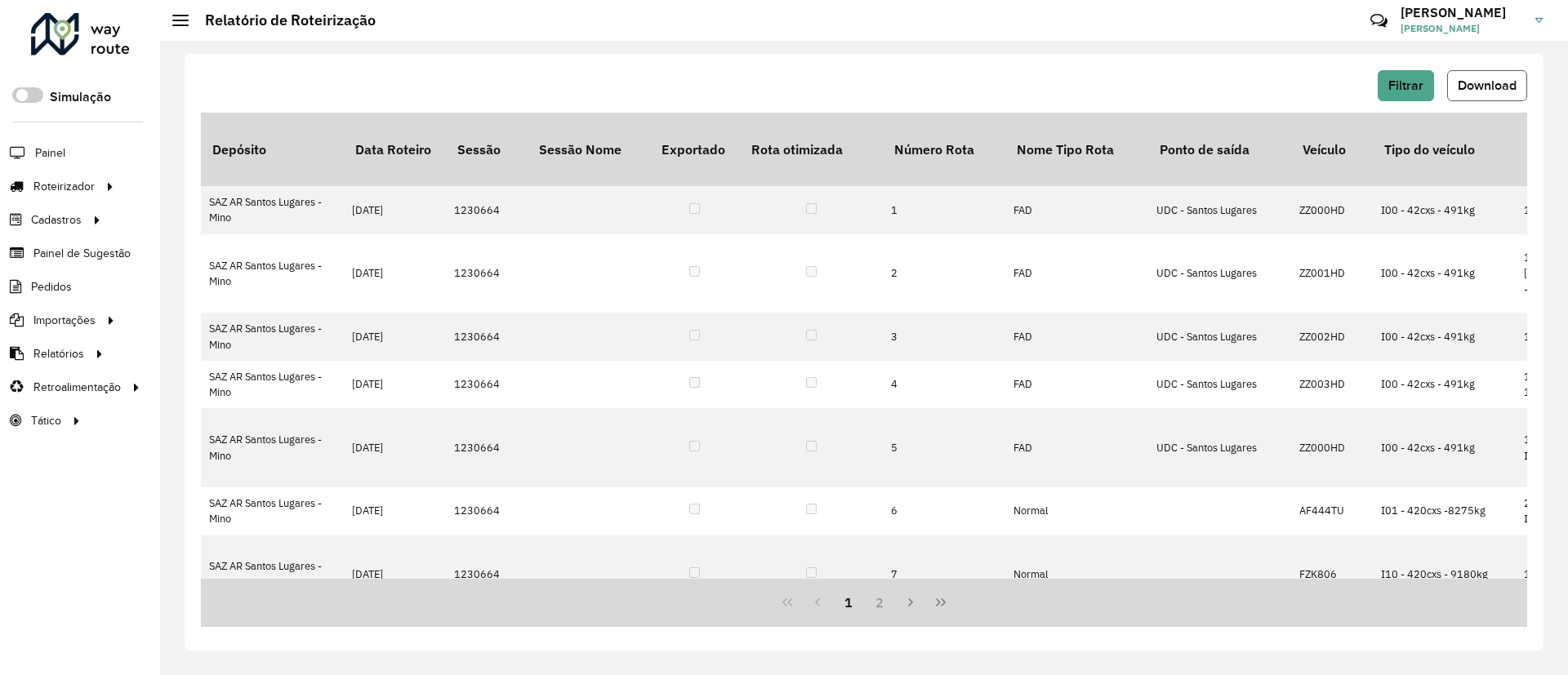
click at [1487, 83] on span "Download" at bounding box center [1487, 85] width 58 height 14
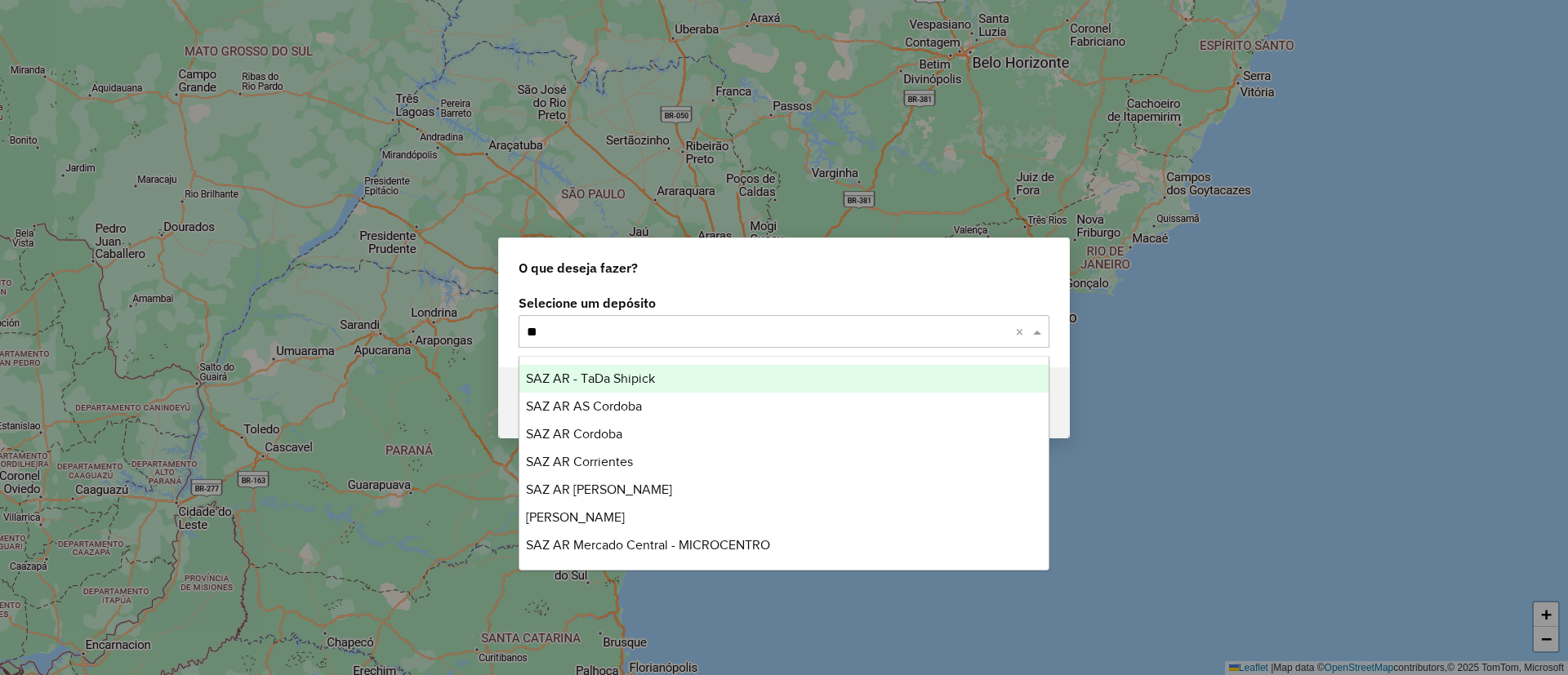
type input "***"
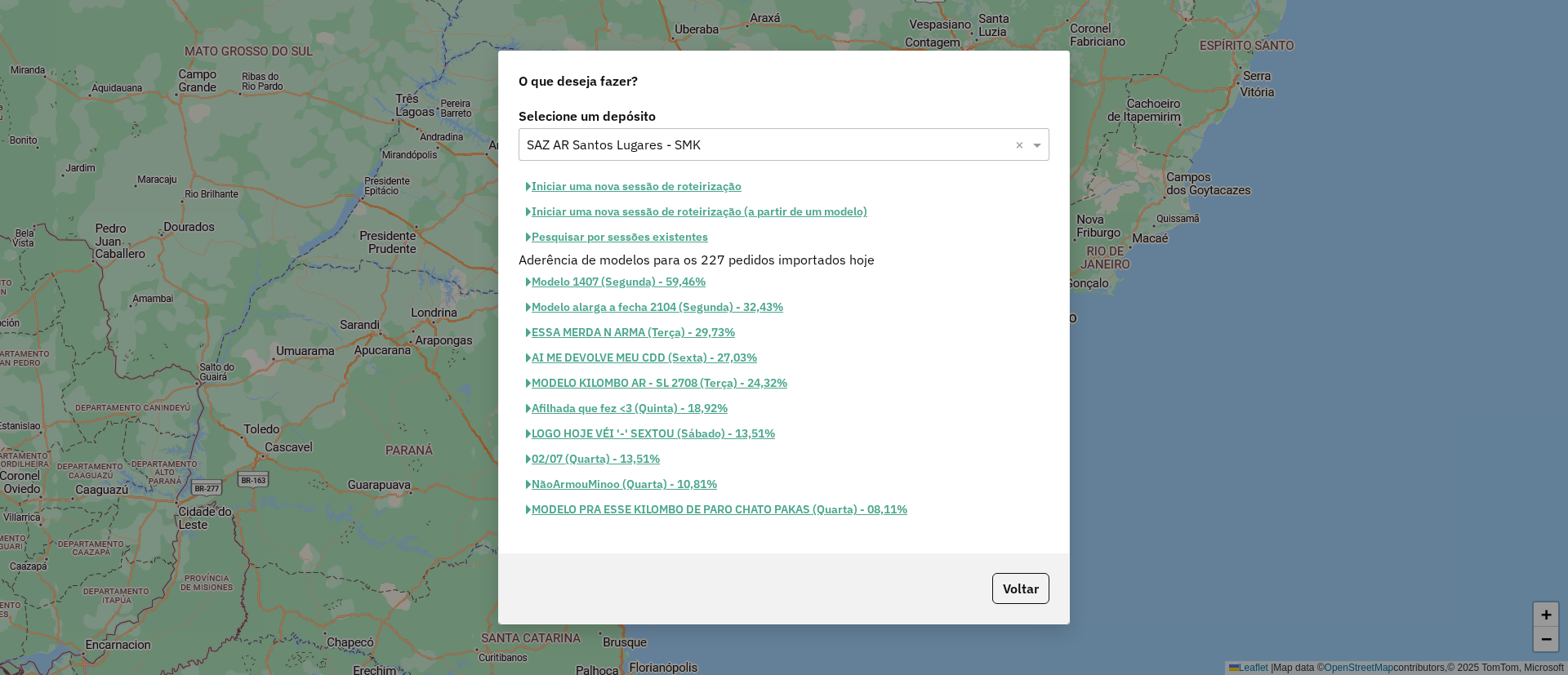
click at [657, 182] on button "Iniciar uma nova sessão de roteirização" at bounding box center [633, 186] width 231 height 25
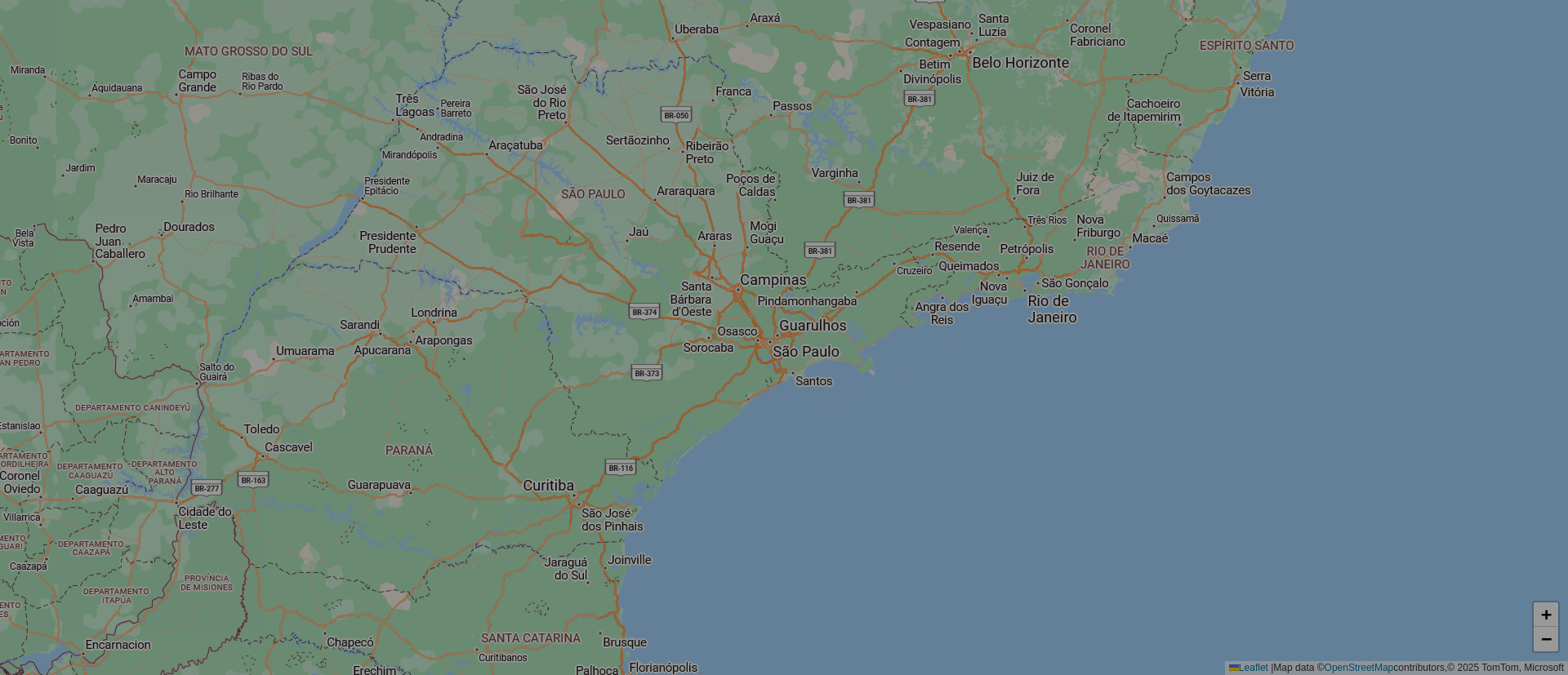
select select "*"
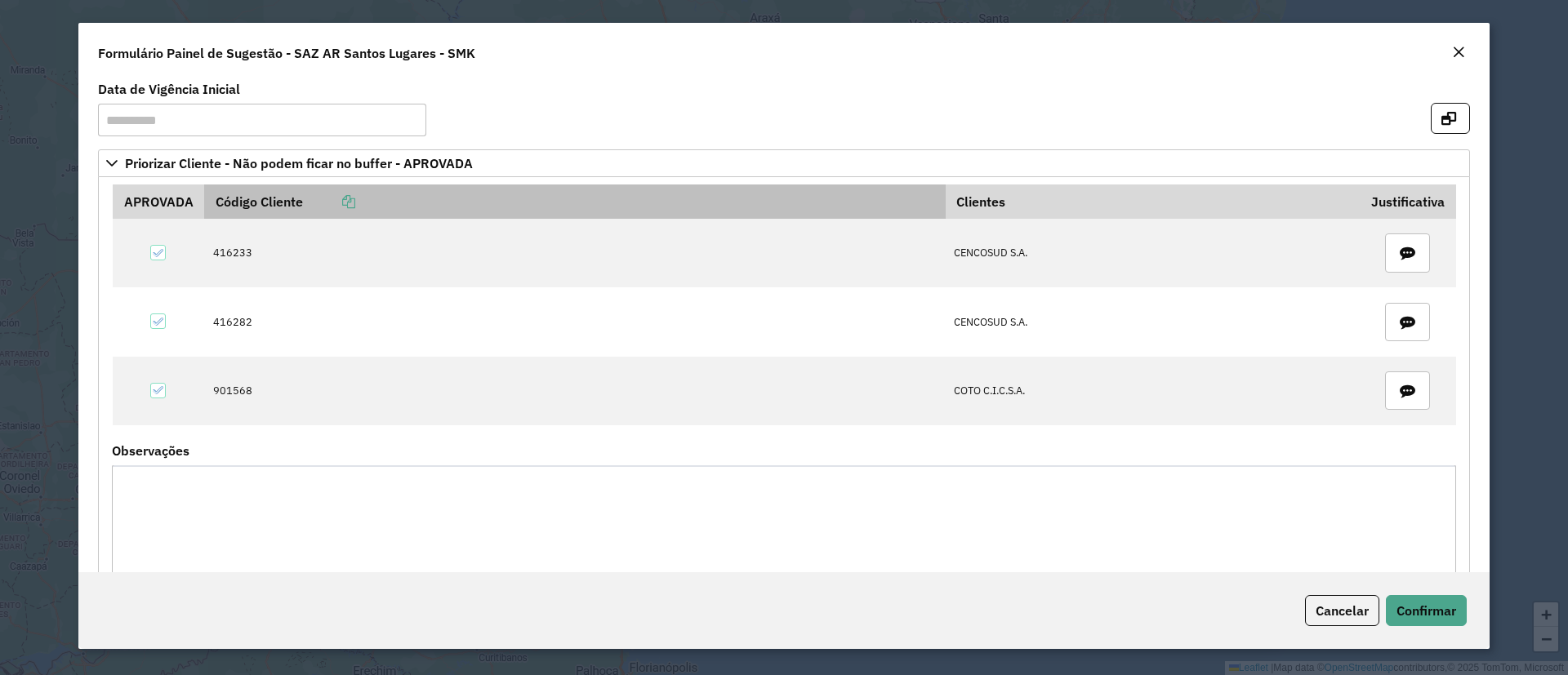
click at [344, 201] on icon at bounding box center [349, 201] width 13 height 13
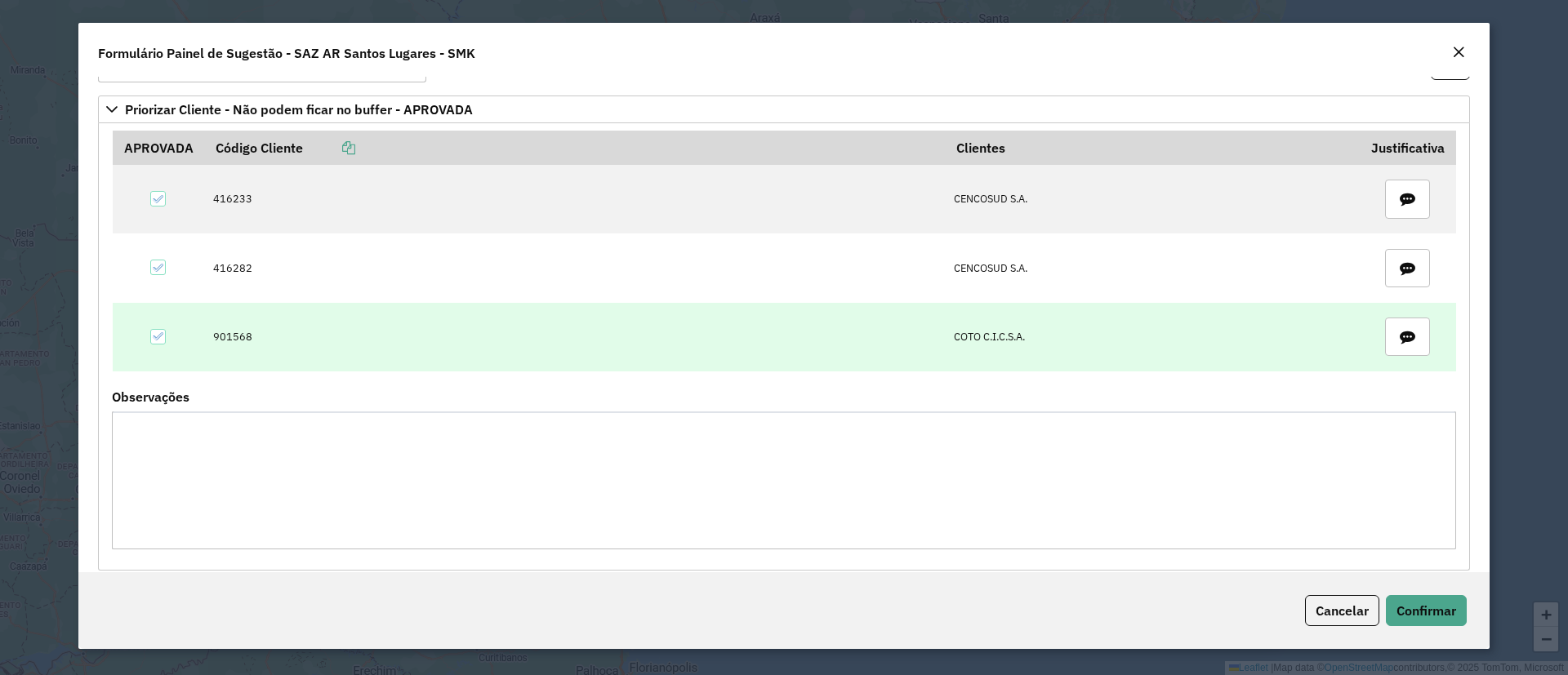
scroll to position [73, 0]
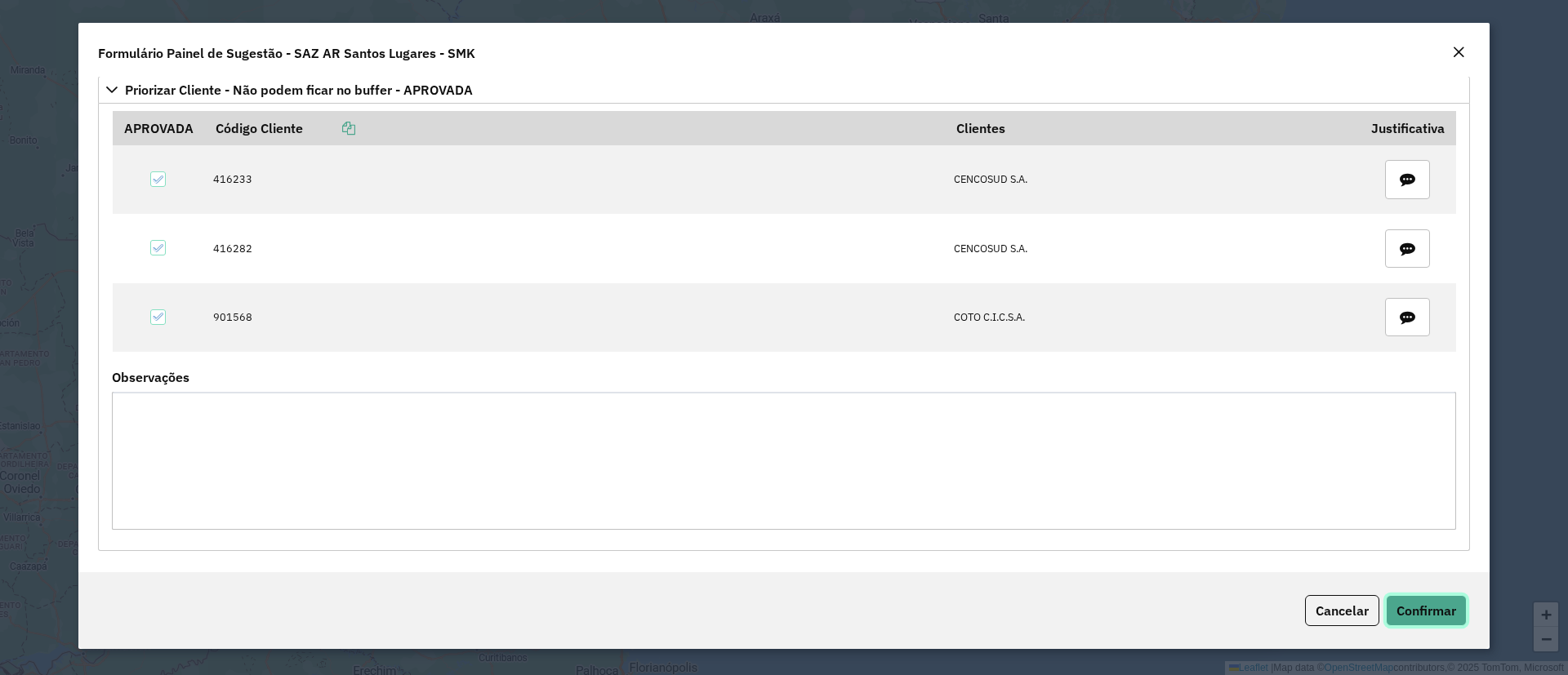
click at [1435, 607] on span "Confirmar" at bounding box center [1426, 610] width 59 height 16
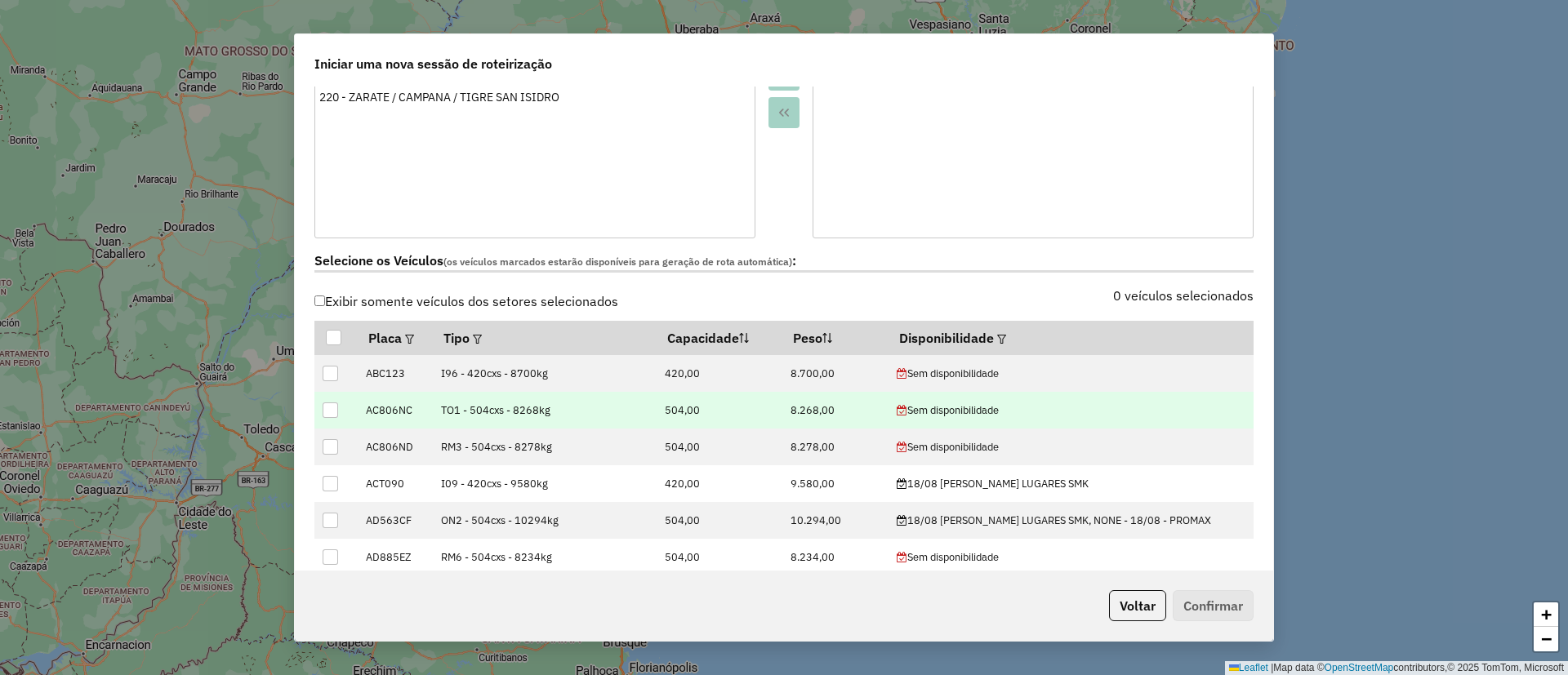
scroll to position [490, 0]
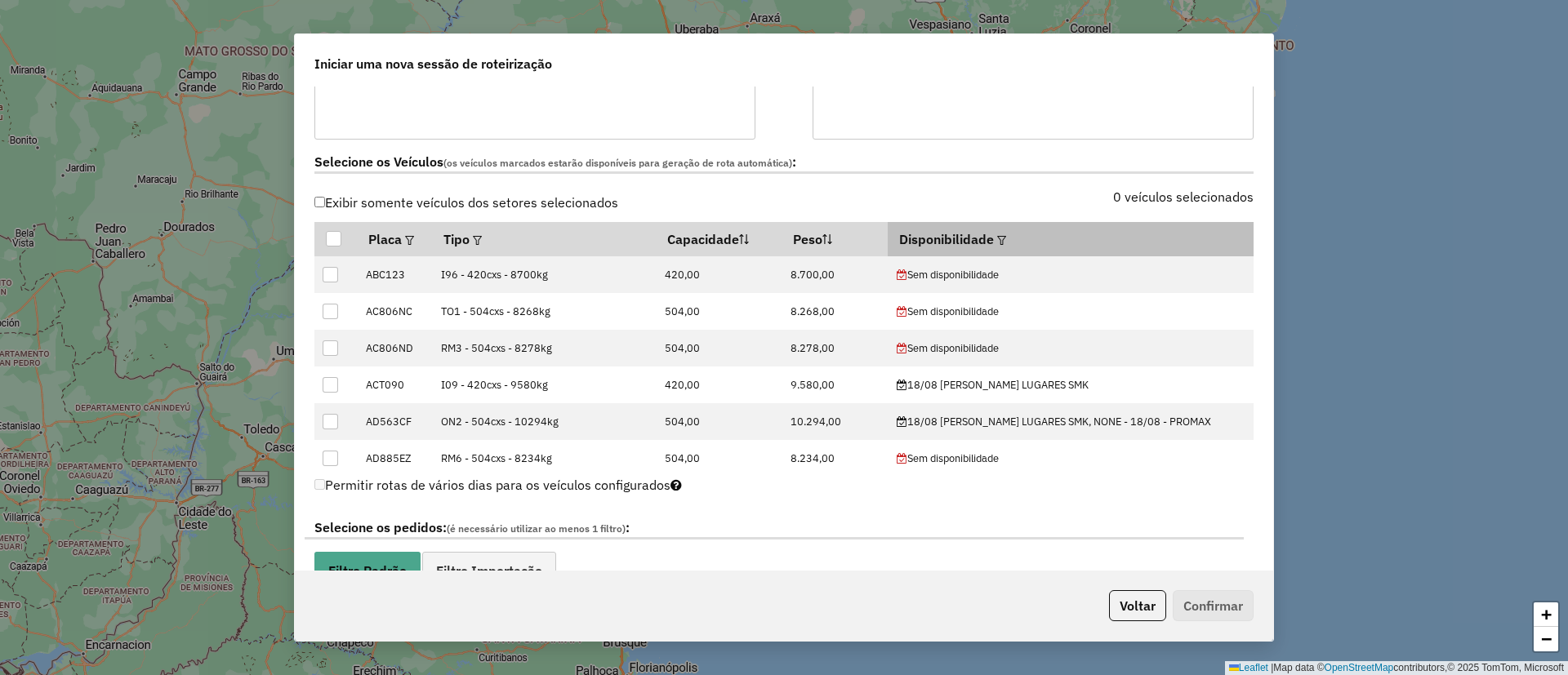
click at [1015, 233] on th "Disponibilidade" at bounding box center [1070, 239] width 365 height 34
click at [1006, 233] on div at bounding box center [1000, 239] width 12 height 20
click at [1006, 236] on em at bounding box center [1001, 241] width 9 height 9
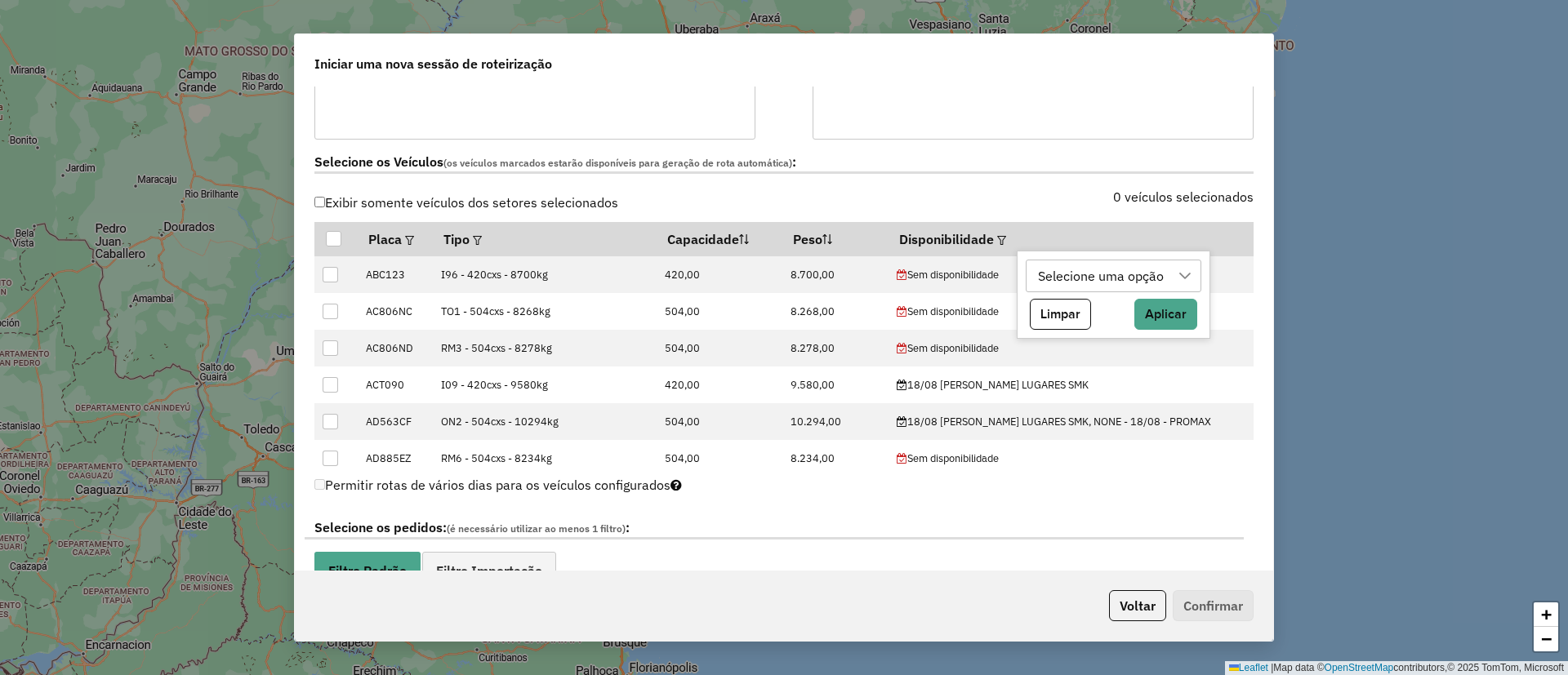
click at [1044, 281] on div "Selecione uma opção" at bounding box center [1101, 276] width 137 height 31
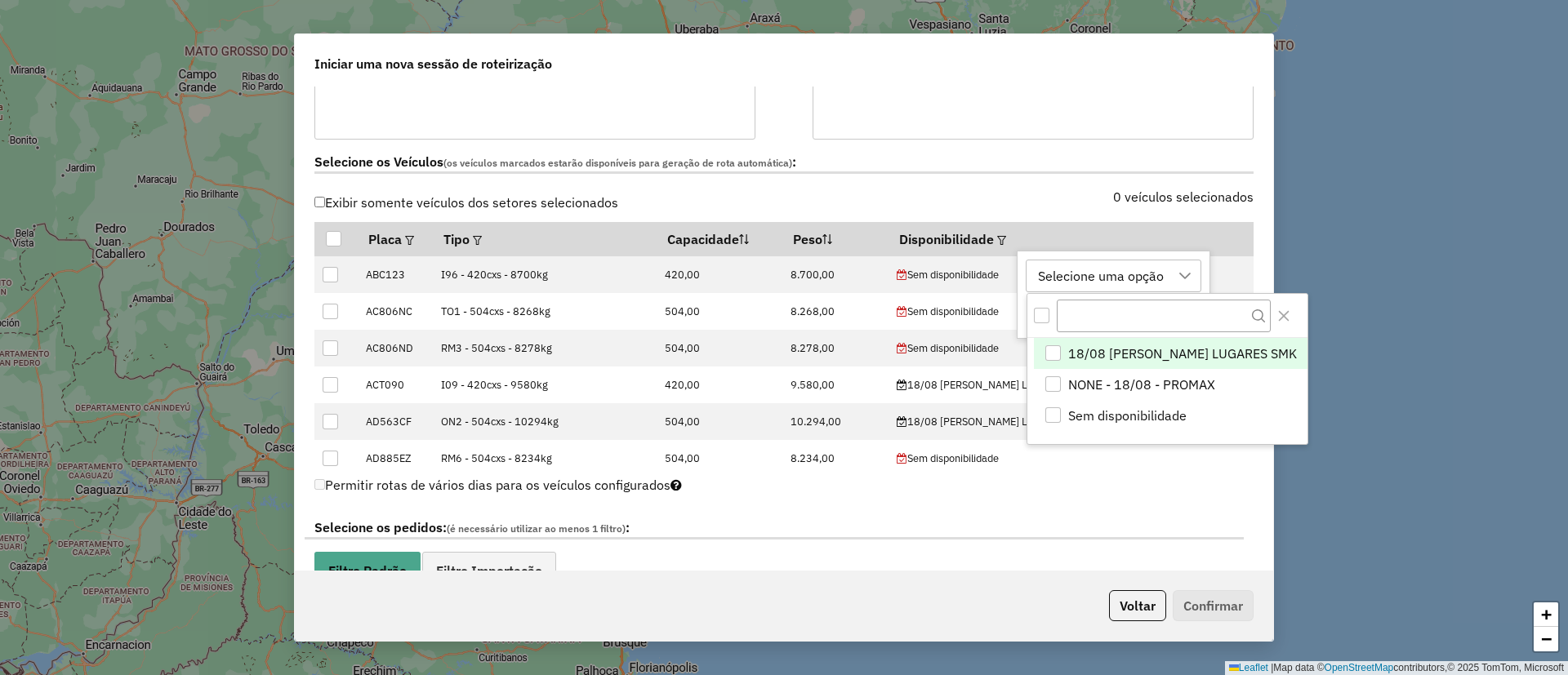
scroll to position [12, 74]
click at [1070, 346] on span "18/08 SANTOS LUGARES SMK" at bounding box center [1181, 354] width 229 height 20
click at [1276, 315] on icon "Close" at bounding box center [1283, 316] width 13 height 13
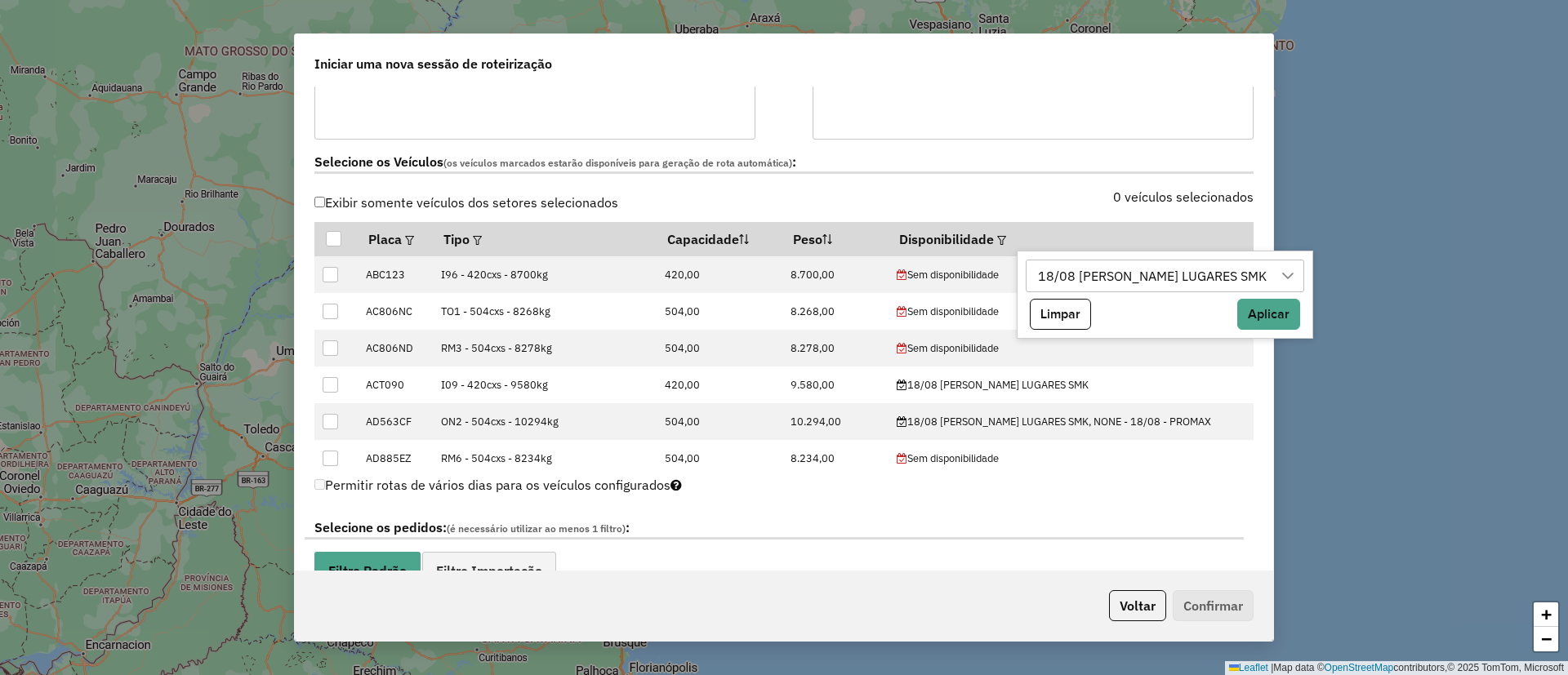
click at [1224, 336] on div "18/08 SANTOS LUGARES SMK Limpar Aplicar" at bounding box center [1164, 295] width 296 height 88
click at [1237, 324] on button "Aplicar" at bounding box center [1268, 314] width 63 height 31
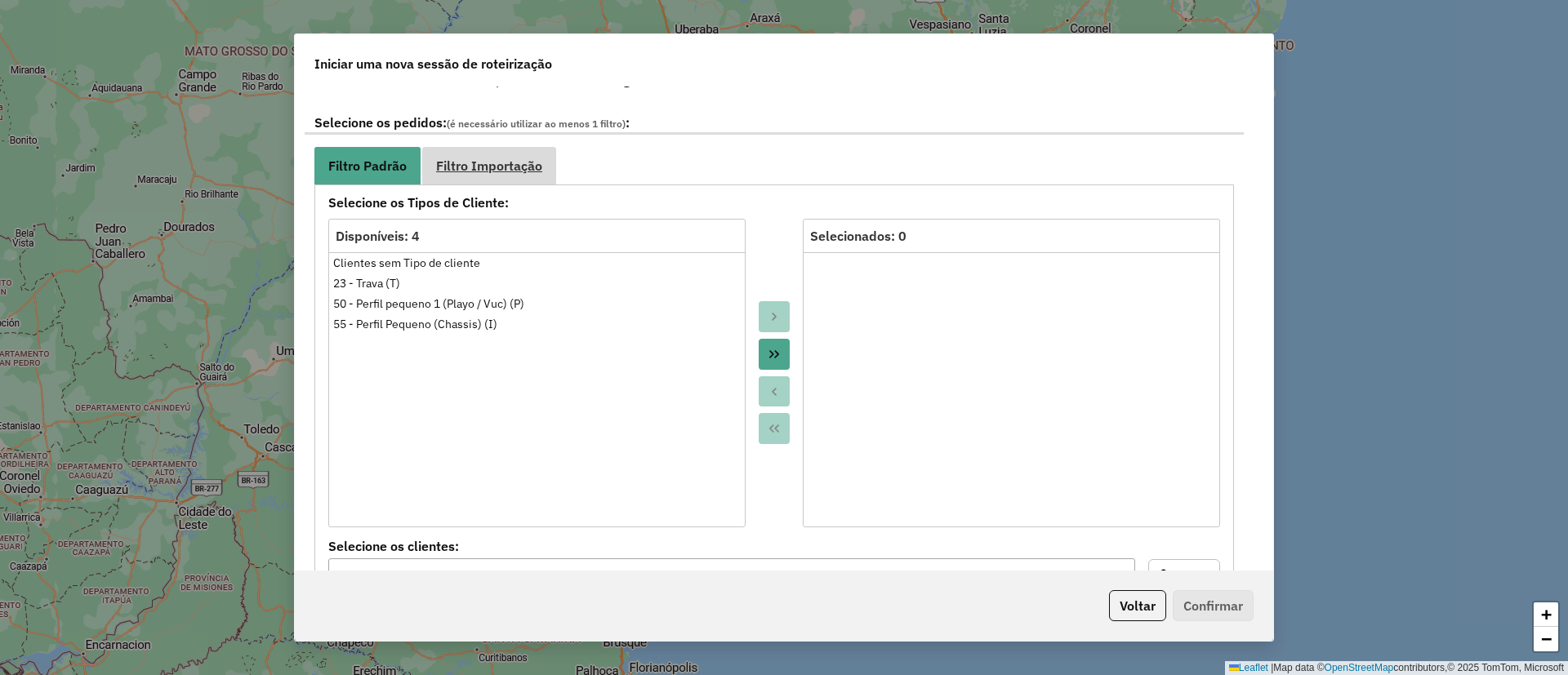
scroll to position [858, 0]
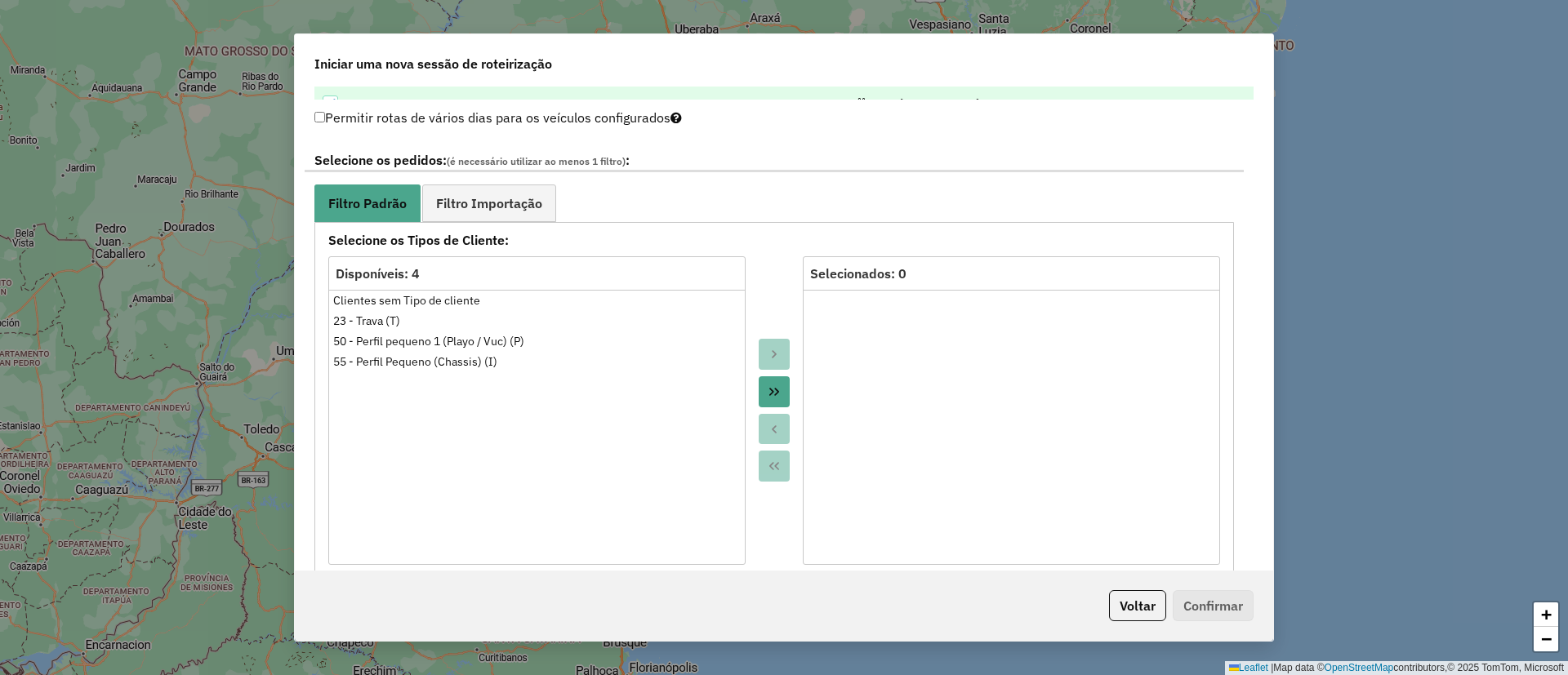
click at [500, 224] on div "**********" at bounding box center [774, 525] width 920 height 606
click at [503, 215] on link "Filtro Importação" at bounding box center [489, 202] width 134 height 37
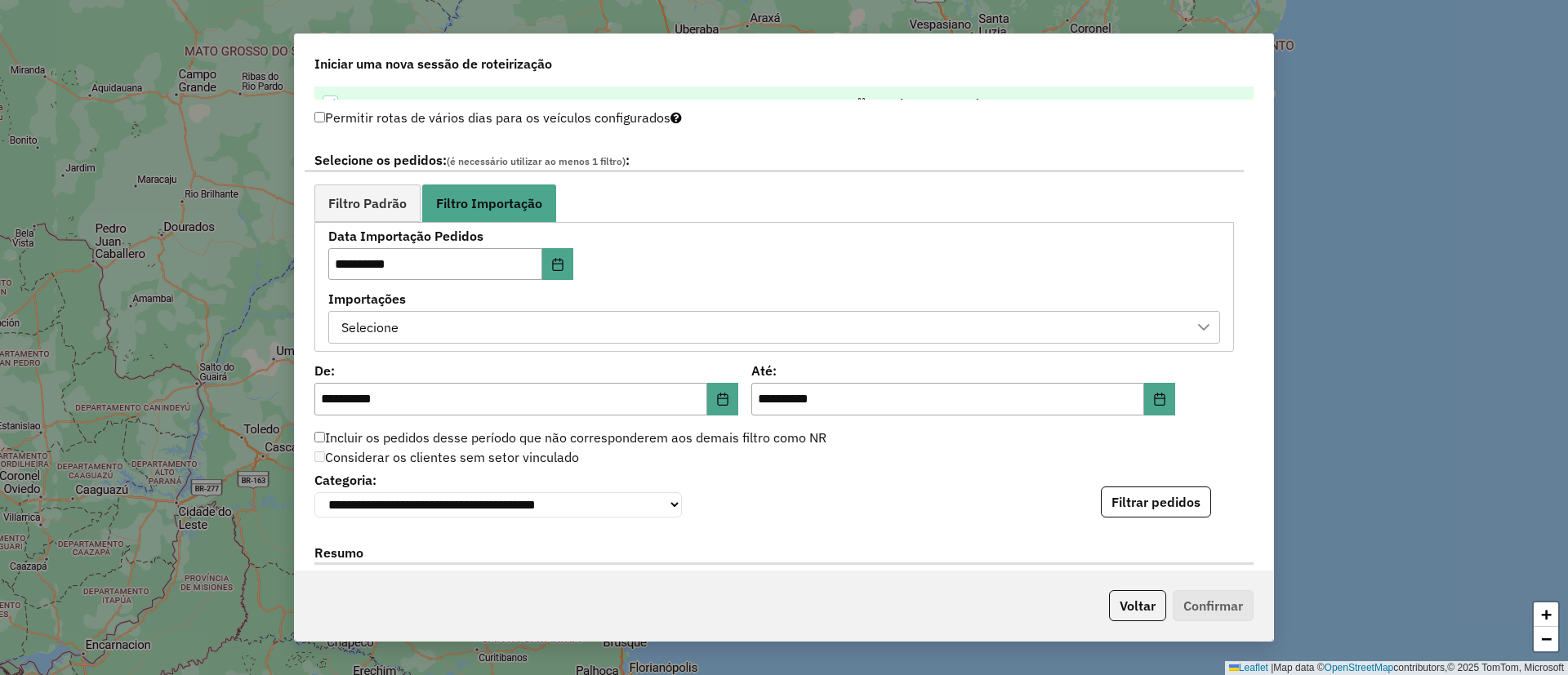
click at [520, 318] on div "Selecione" at bounding box center [762, 327] width 853 height 31
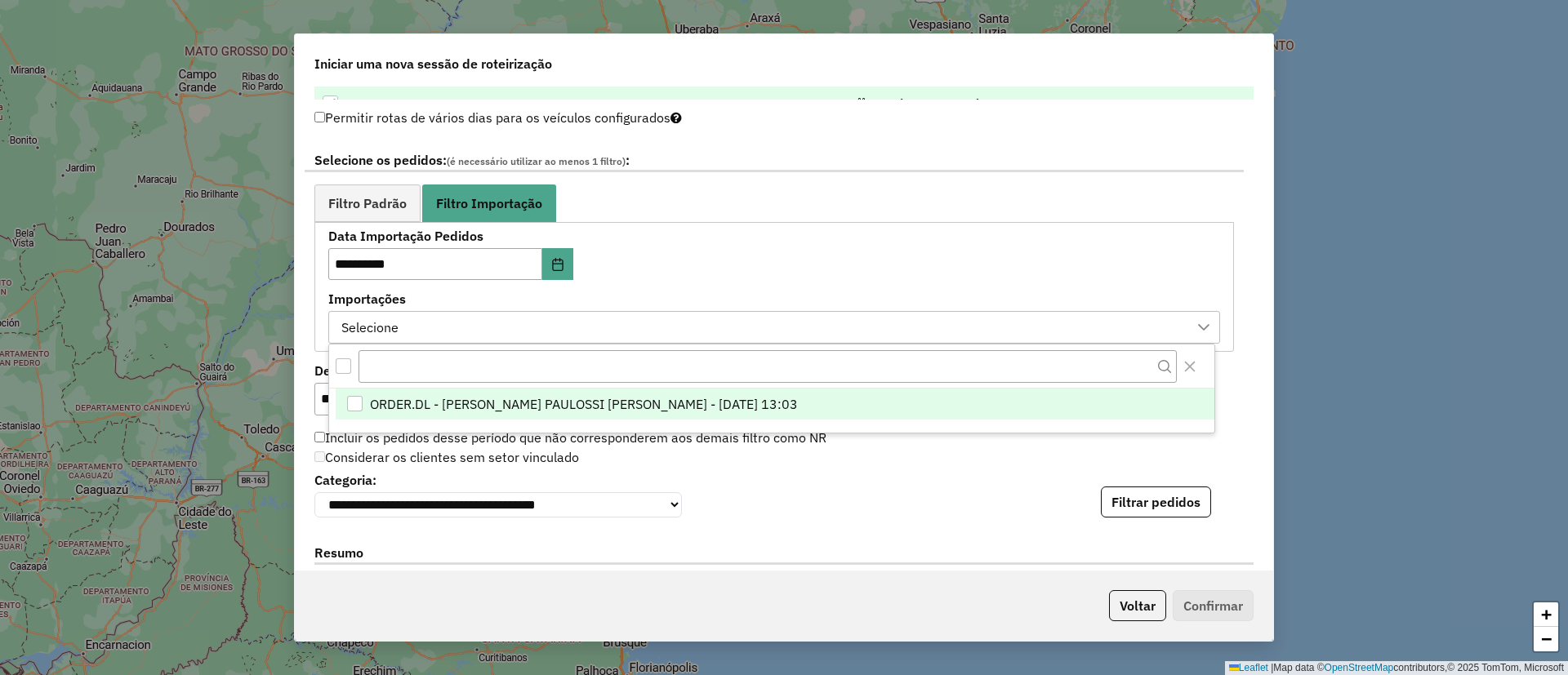
scroll to position [12, 74]
click at [544, 401] on span "ORDER.DL - BARBARA PAULOSSI BERTO - 16/08/2025 13:03" at bounding box center [584, 405] width 428 height 20
click at [1161, 509] on button "Filtrar pedidos" at bounding box center [1156, 502] width 110 height 31
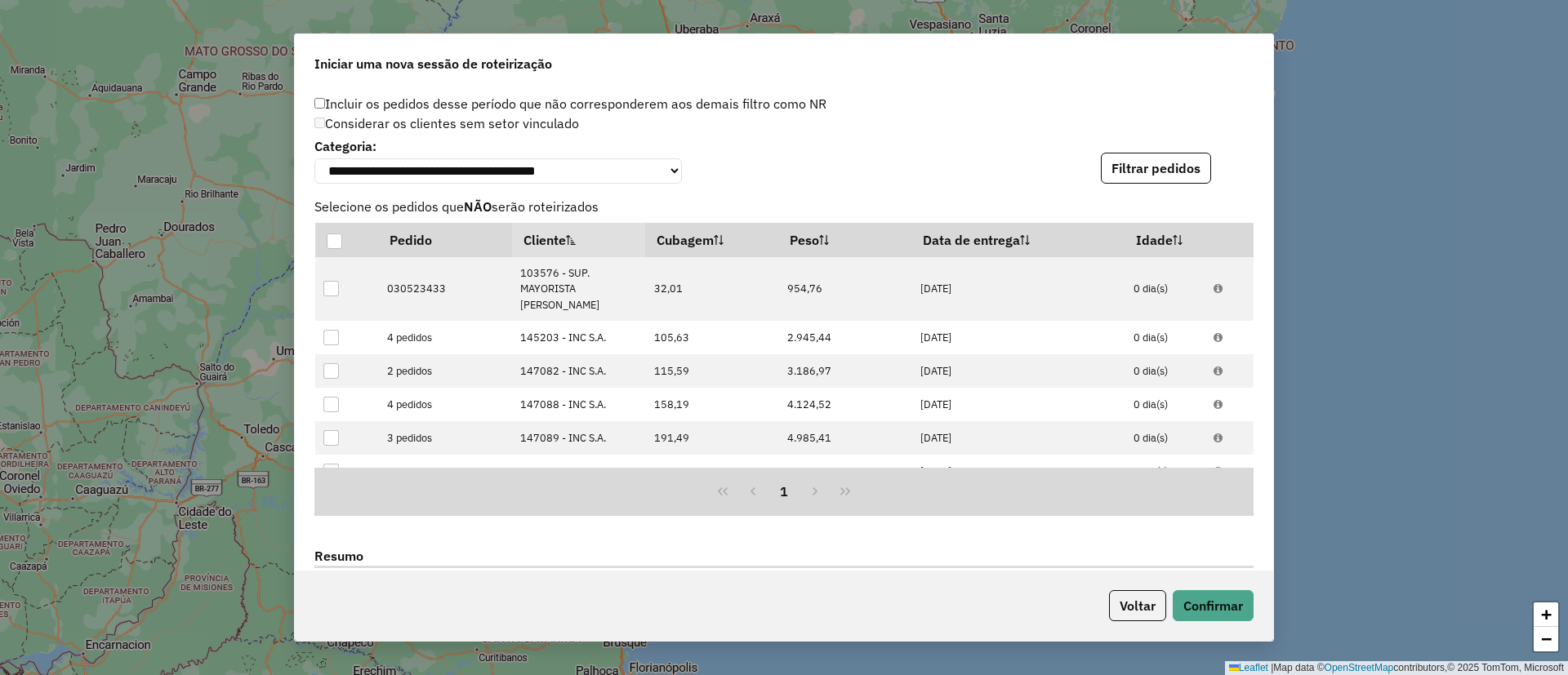
scroll to position [1480, 0]
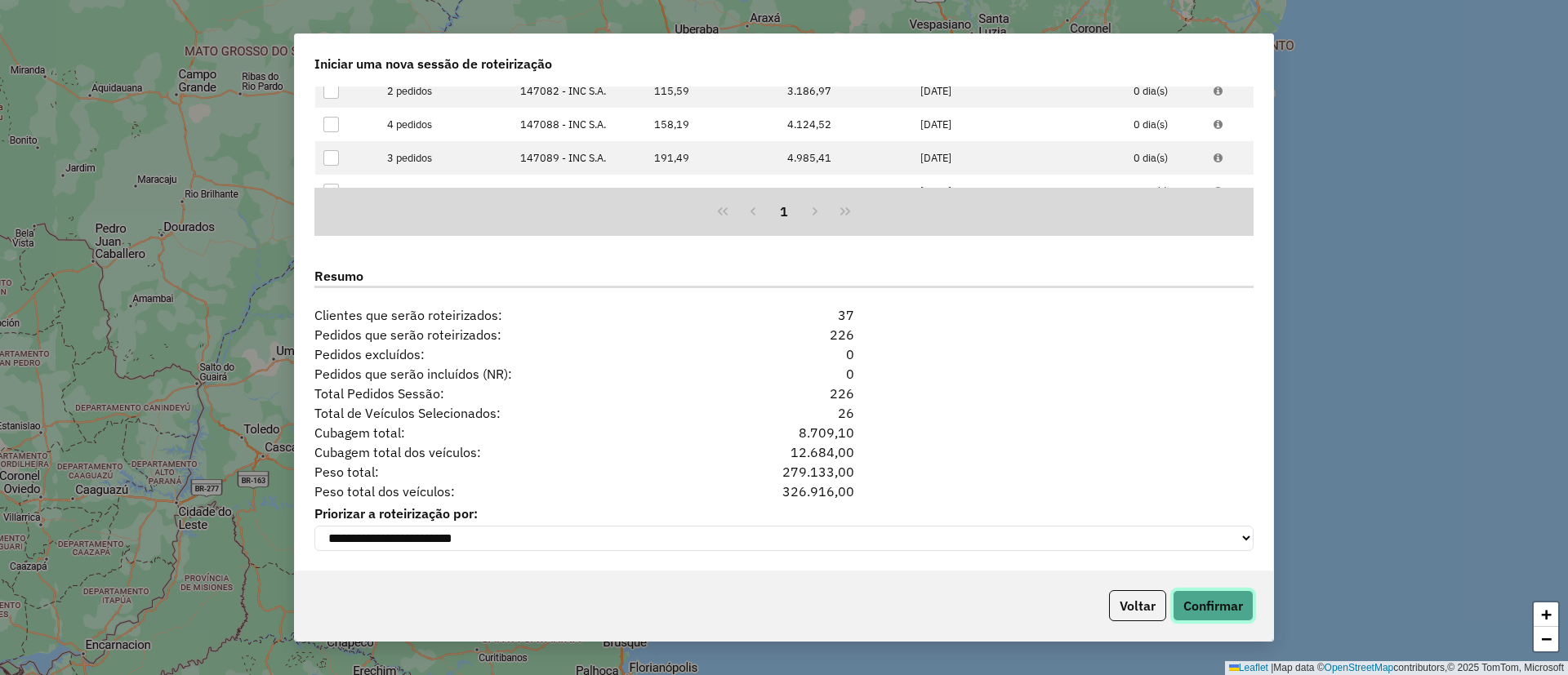
click at [1245, 606] on button "Confirmar" at bounding box center [1213, 605] width 81 height 31
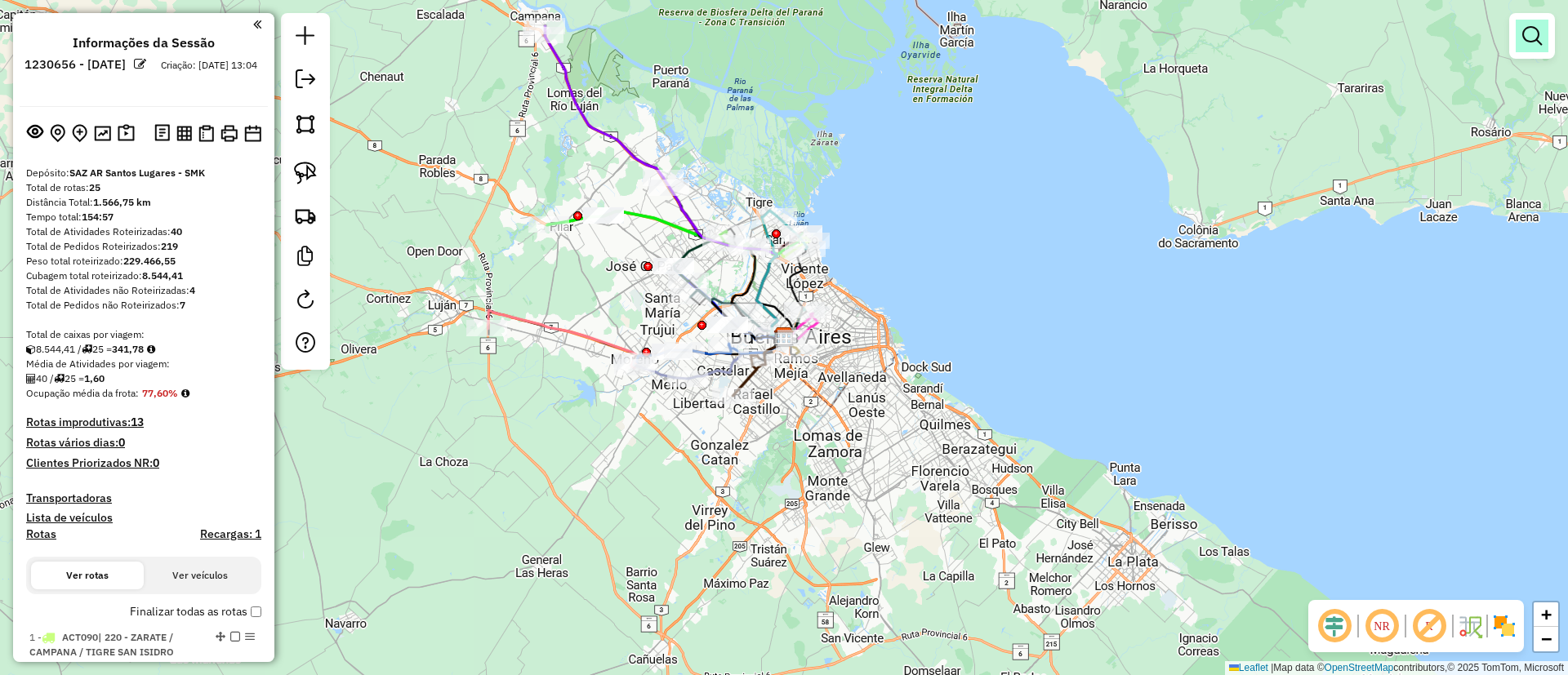
click at [1532, 27] on em at bounding box center [1531, 36] width 20 height 20
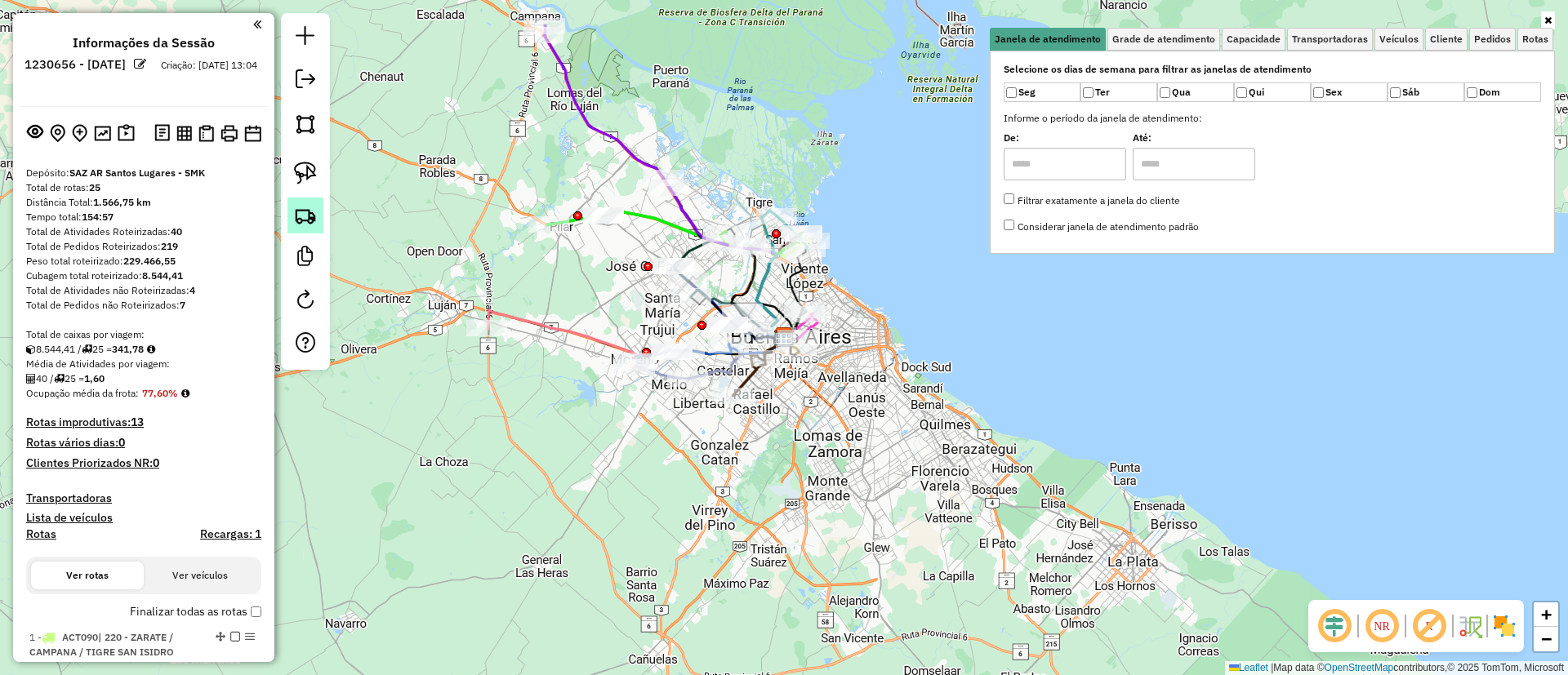
click at [309, 209] on img at bounding box center [305, 216] width 23 height 23
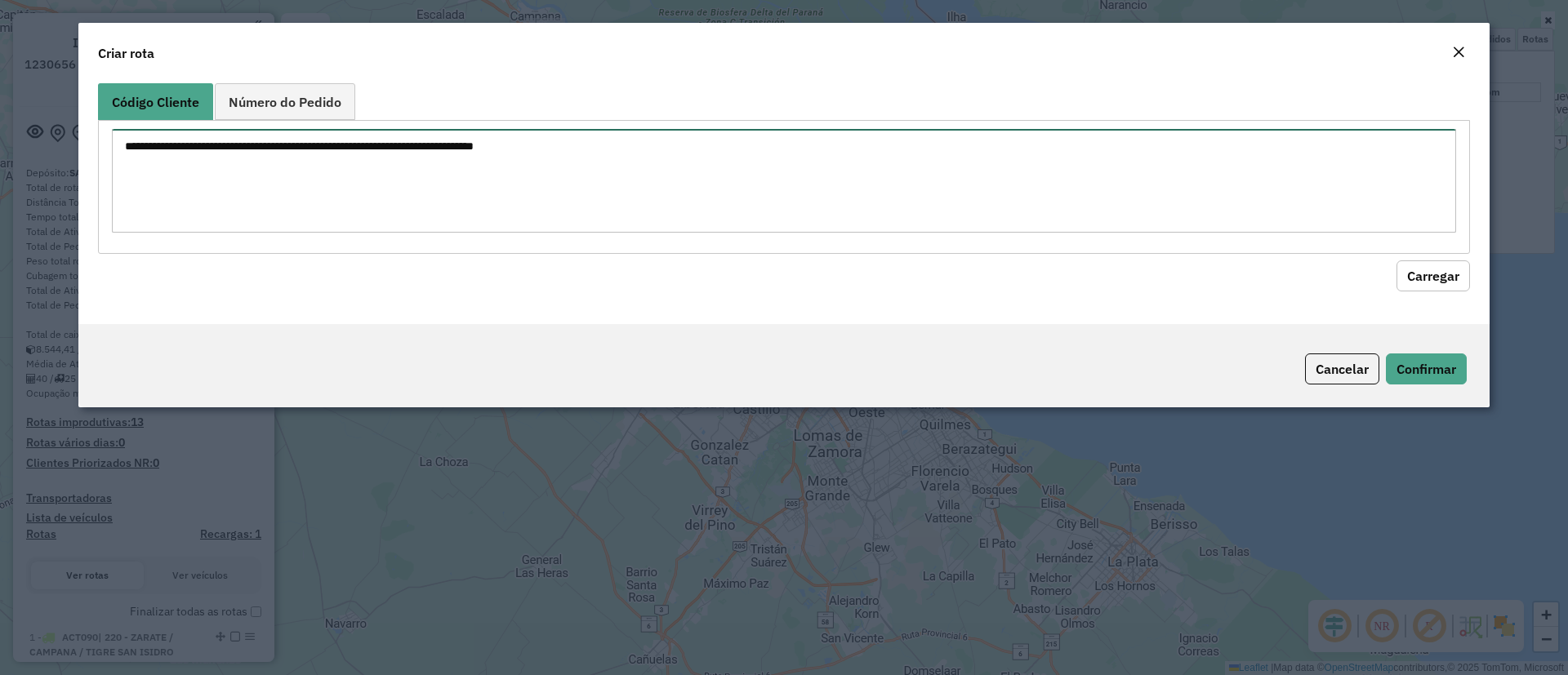
click at [303, 152] on textarea at bounding box center [784, 181] width 1344 height 104
paste textarea "****** ****** ******"
type textarea "****** ****** ******"
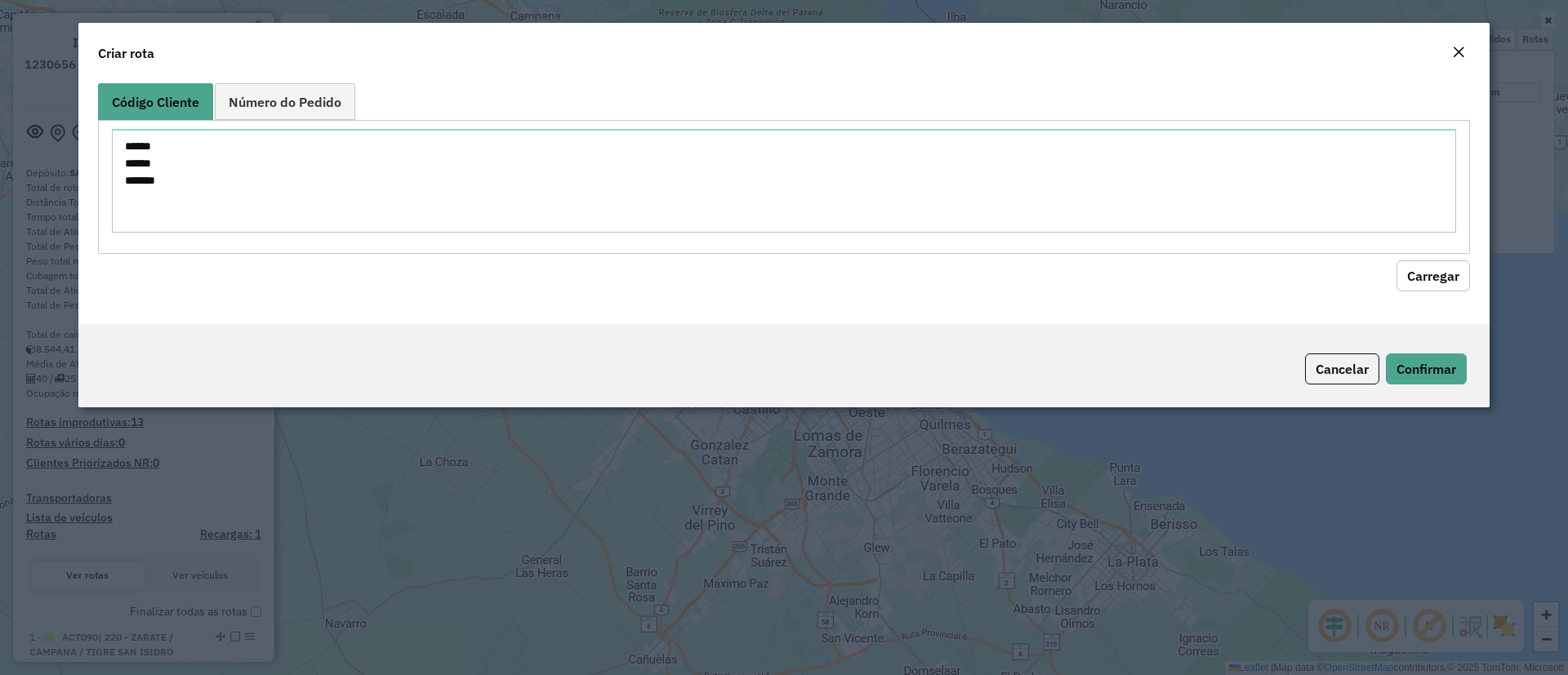
click at [1411, 284] on button "Carregar" at bounding box center [1433, 276] width 73 height 31
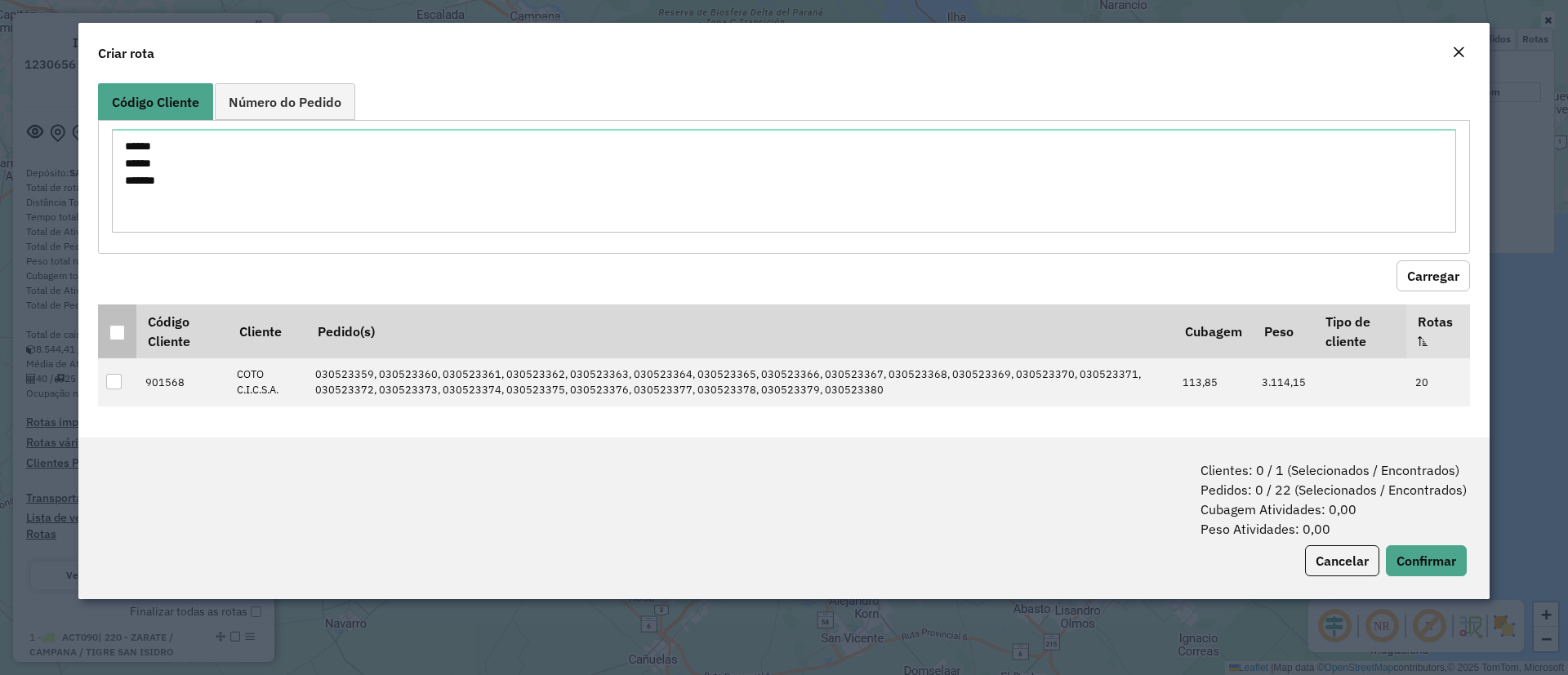
click at [114, 329] on div at bounding box center [117, 332] width 15 height 15
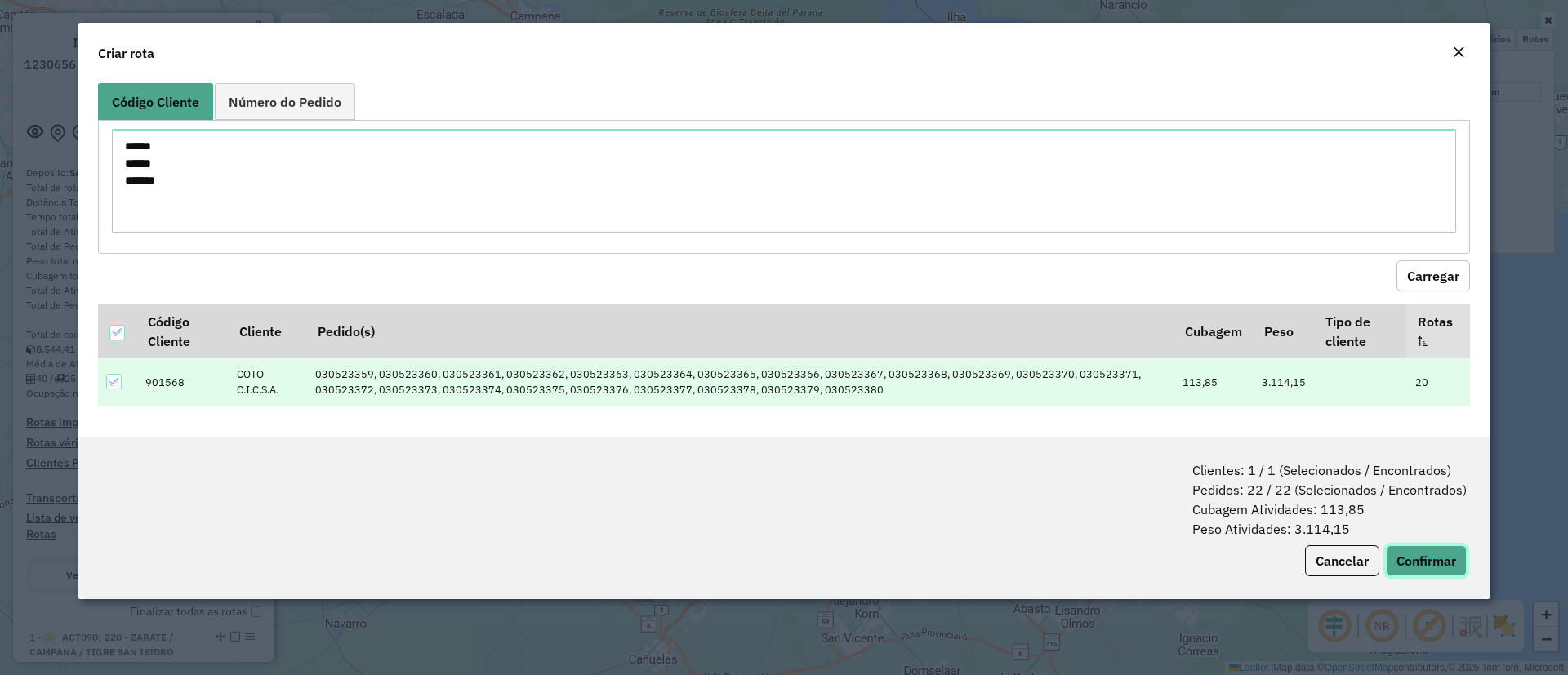
click at [1417, 561] on button "Confirmar" at bounding box center [1426, 561] width 81 height 31
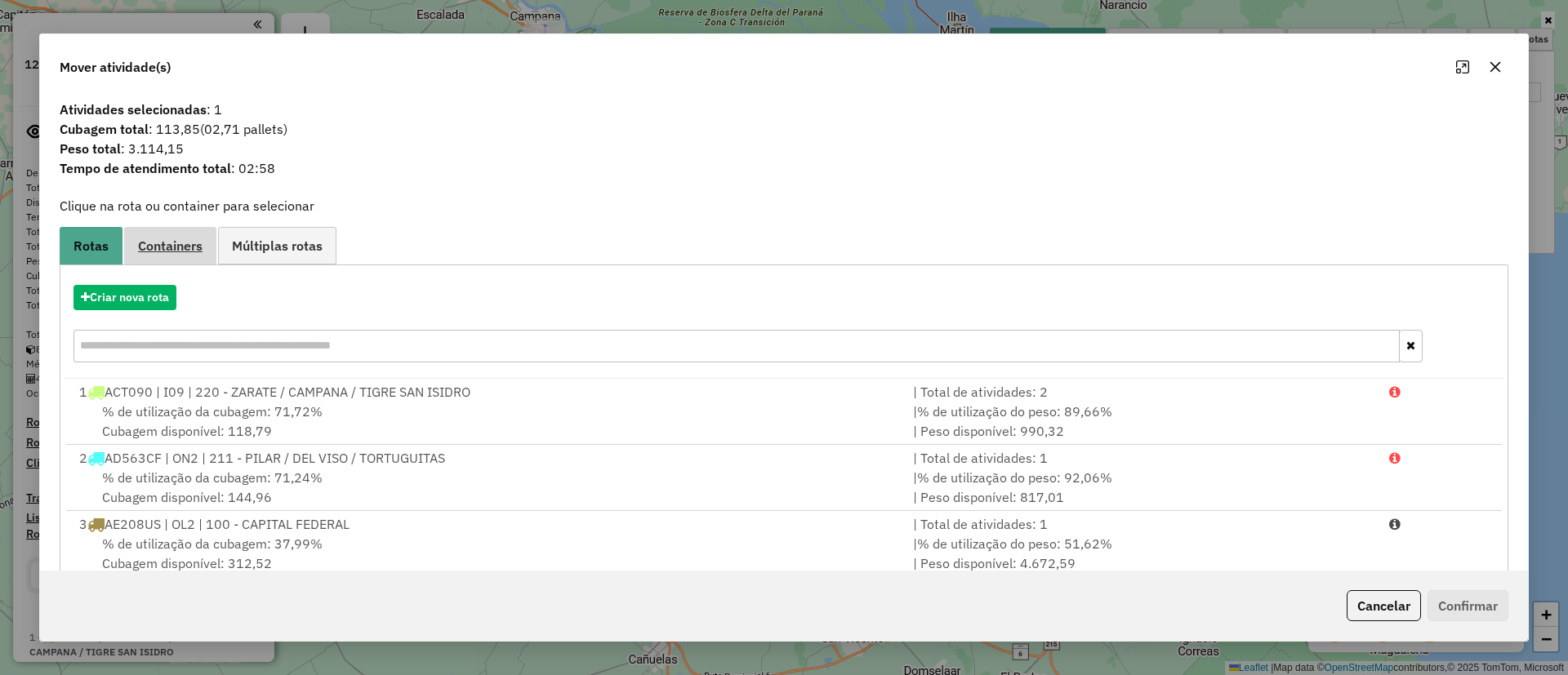
click at [174, 249] on span "Containers" at bounding box center [170, 246] width 65 height 13
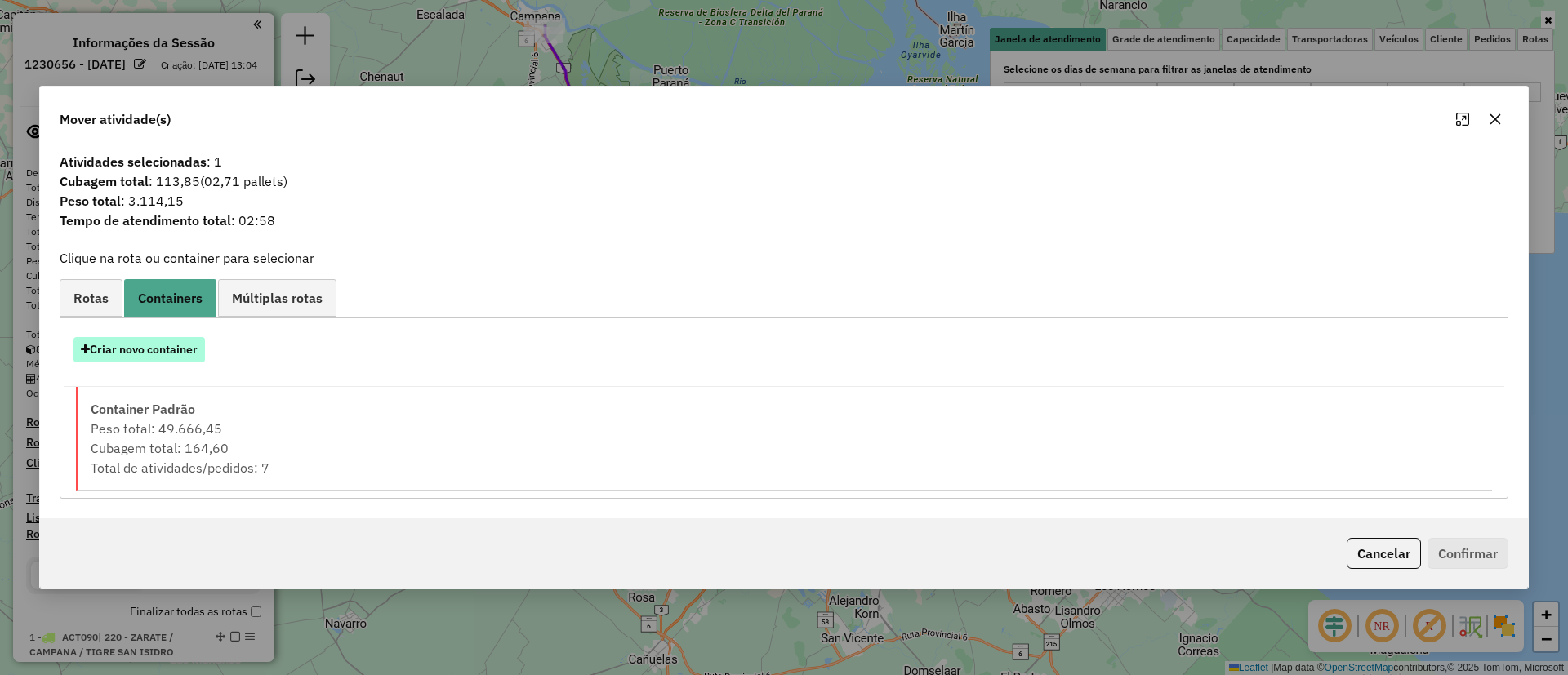
click at [152, 340] on button "Criar novo container" at bounding box center [139, 349] width 132 height 25
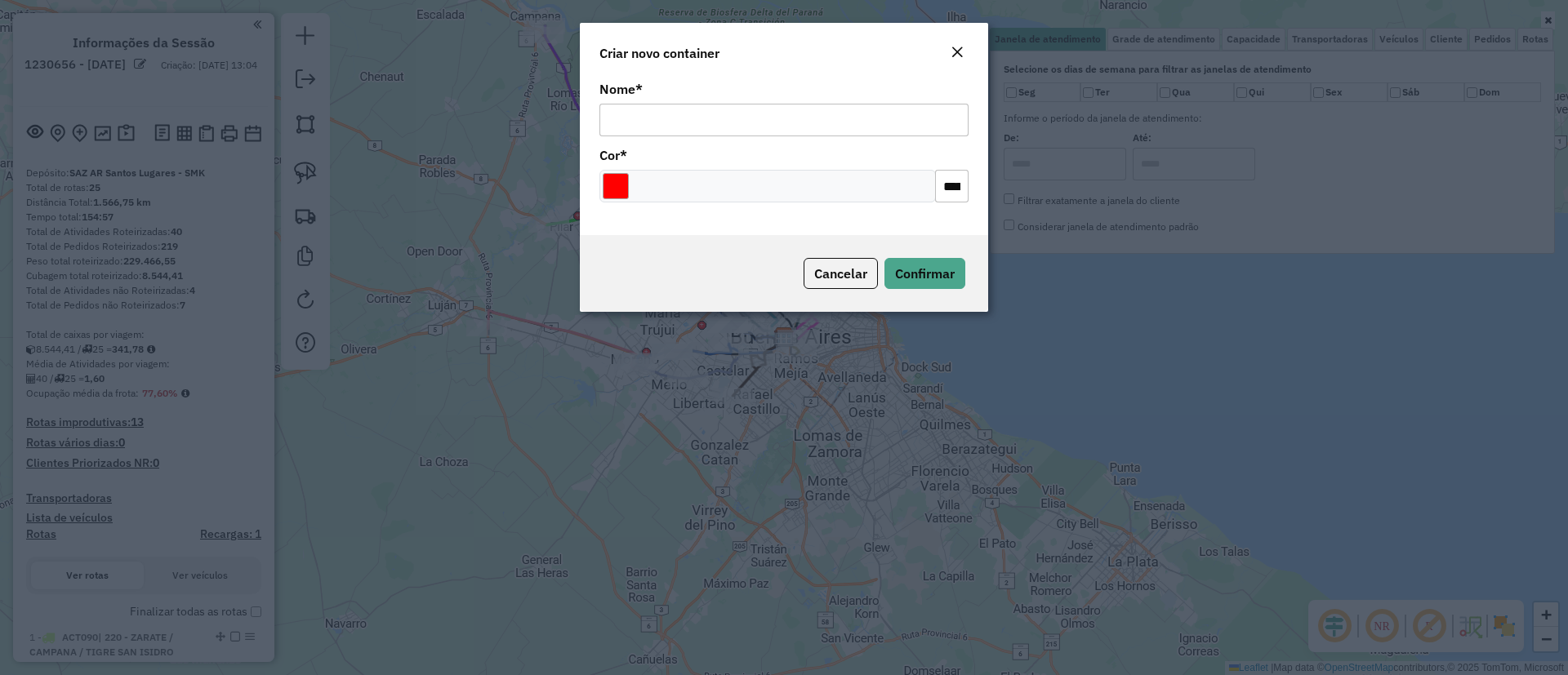
click at [728, 105] on input "Nome *" at bounding box center [784, 120] width 369 height 33
type input "**********"
click at [574, 165] on modal-container "**********" at bounding box center [784, 337] width 1568 height 675
drag, startPoint x: 596, startPoint y: 176, endPoint x: 606, endPoint y: 177, distance: 10.0
click at [600, 176] on div "**********" at bounding box center [784, 156] width 408 height 158
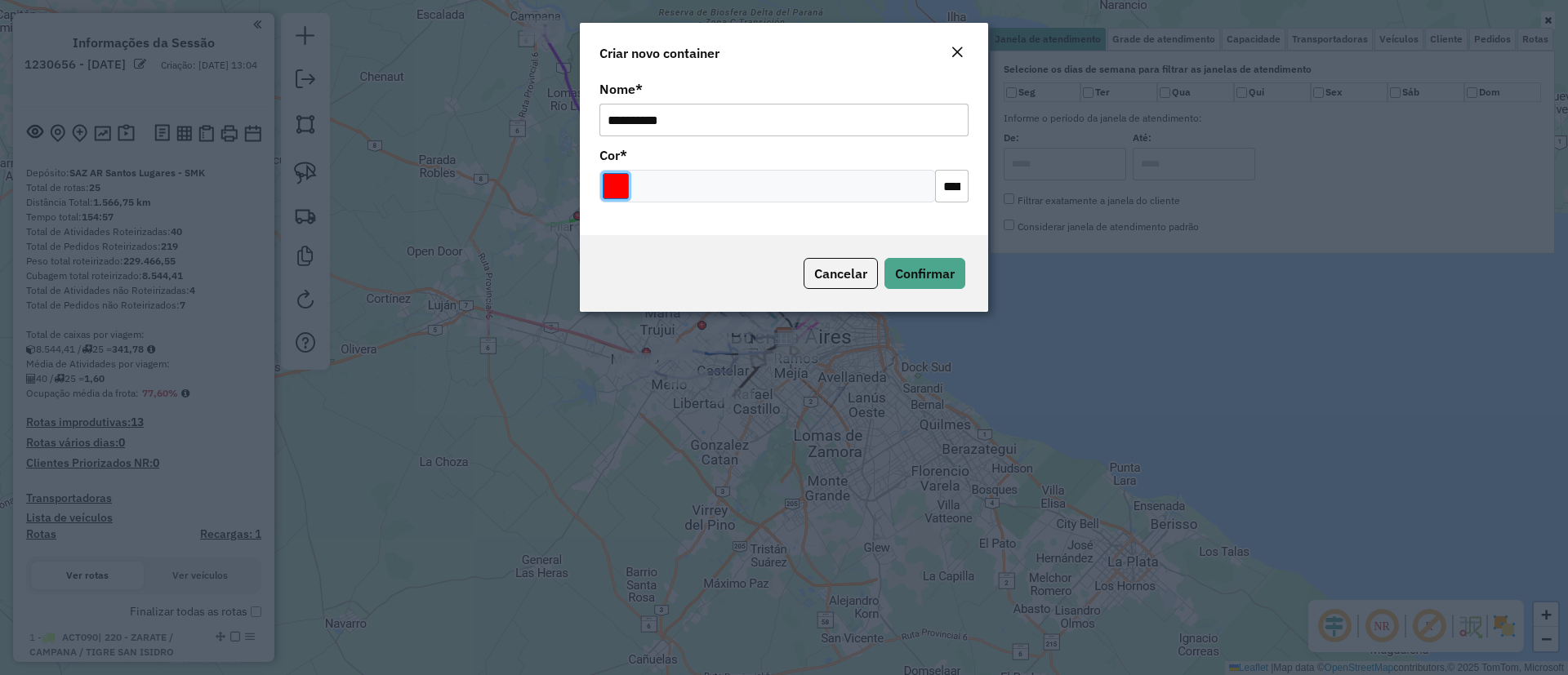
click at [612, 179] on input "Select a color" at bounding box center [616, 186] width 26 height 26
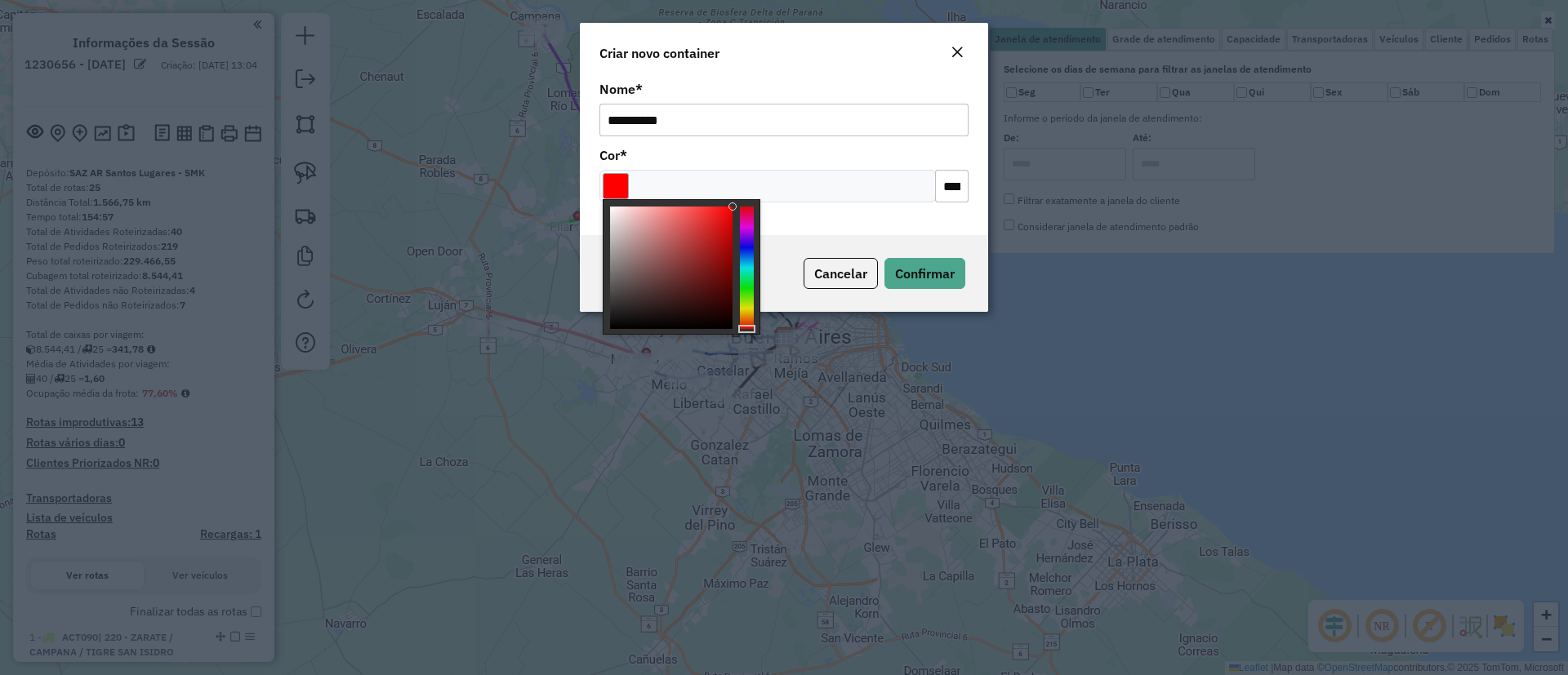
click at [697, 246] on div at bounding box center [671, 267] width 122 height 122
click at [728, 247] on div at bounding box center [671, 267] width 122 height 122
type input "*******"
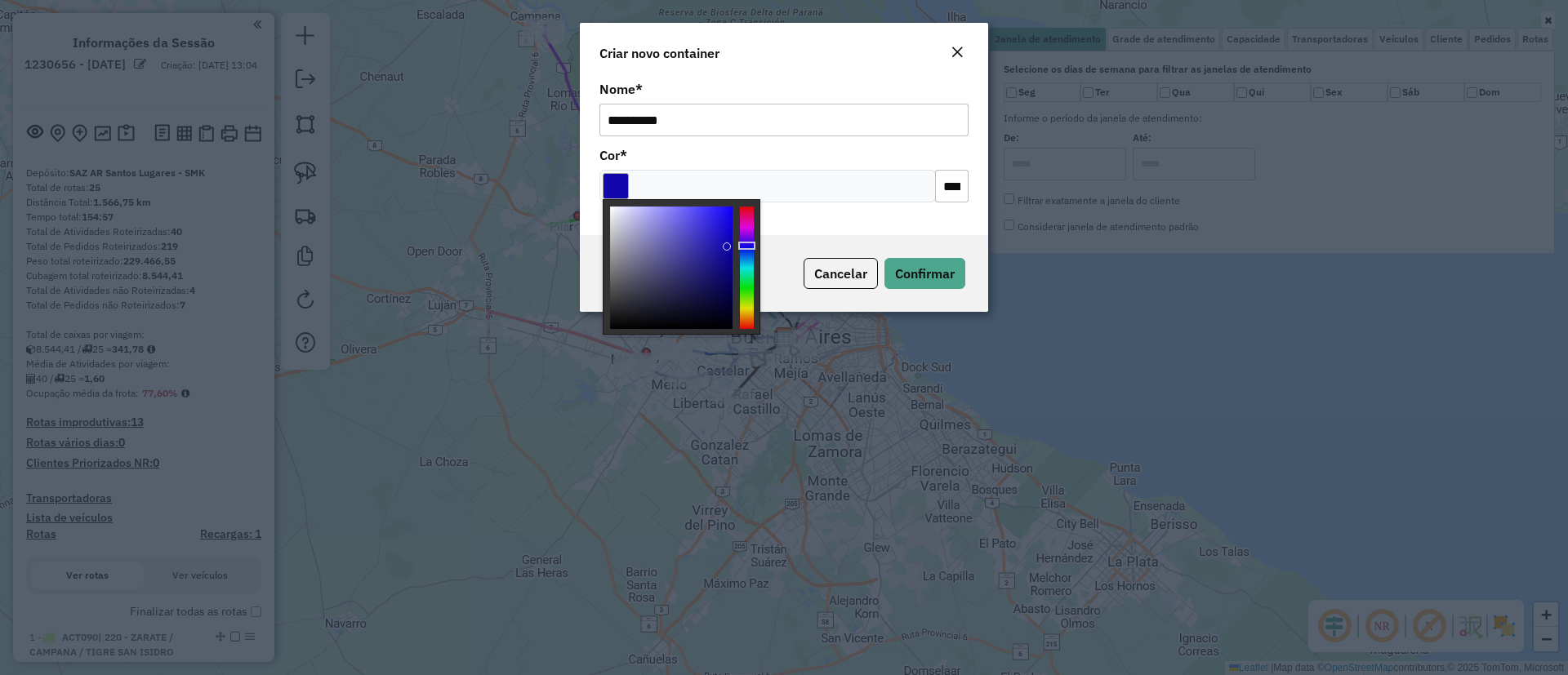
click at [749, 246] on div at bounding box center [746, 267] width 14 height 122
click at [922, 278] on span "Confirmar" at bounding box center [924, 273] width 59 height 16
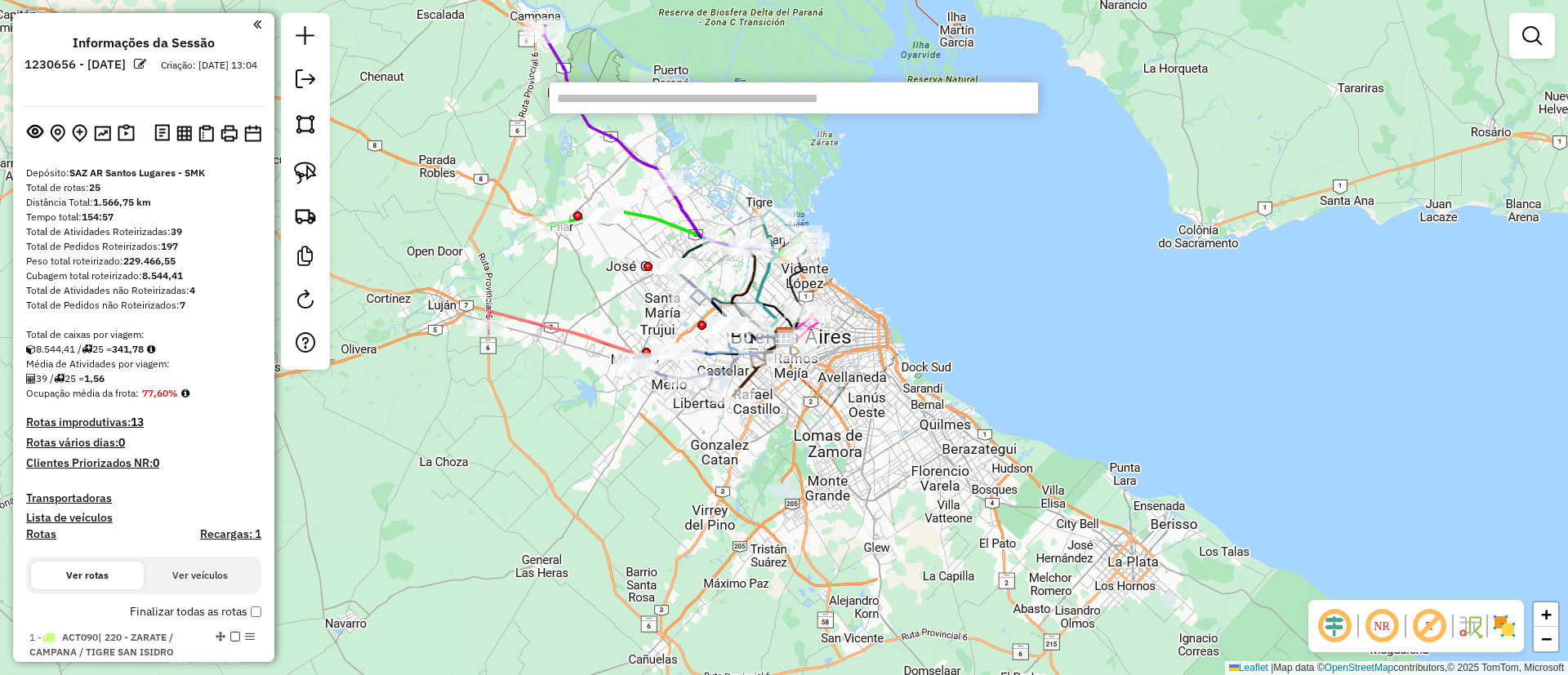
drag, startPoint x: 656, startPoint y: 114, endPoint x: 655, endPoint y: 101, distance: 13.0
paste input "**********"
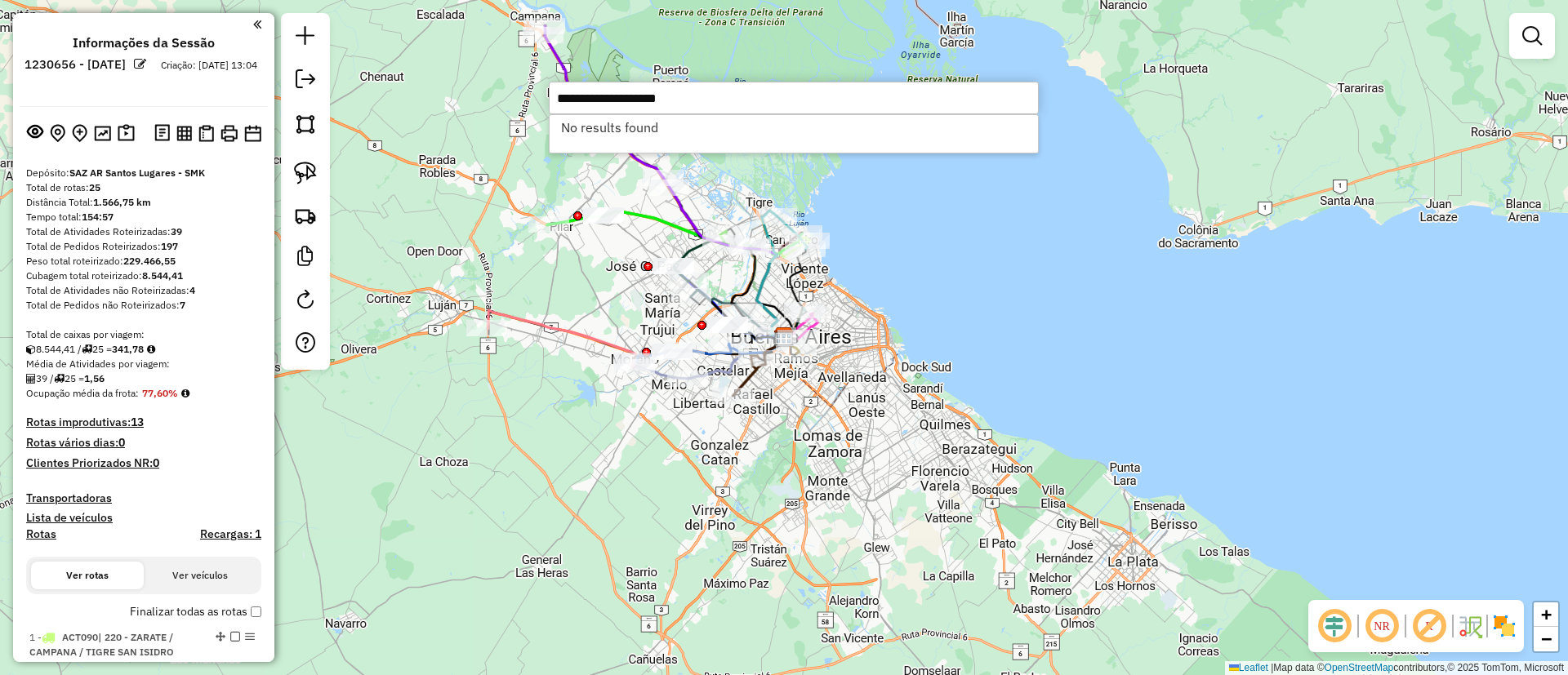
drag, startPoint x: 603, startPoint y: 96, endPoint x: 756, endPoint y: 88, distance: 153.2
click at [756, 88] on input "**********" at bounding box center [793, 98] width 490 height 33
drag, startPoint x: 653, startPoint y: 103, endPoint x: 478, endPoint y: 114, distance: 175.3
click at [478, 114] on hb-router-mapa "Informações da Sessão 1230656 - 18/08/2025 Criação: 16/08/2025 13:04 Depósito: …" at bounding box center [784, 337] width 1568 height 675
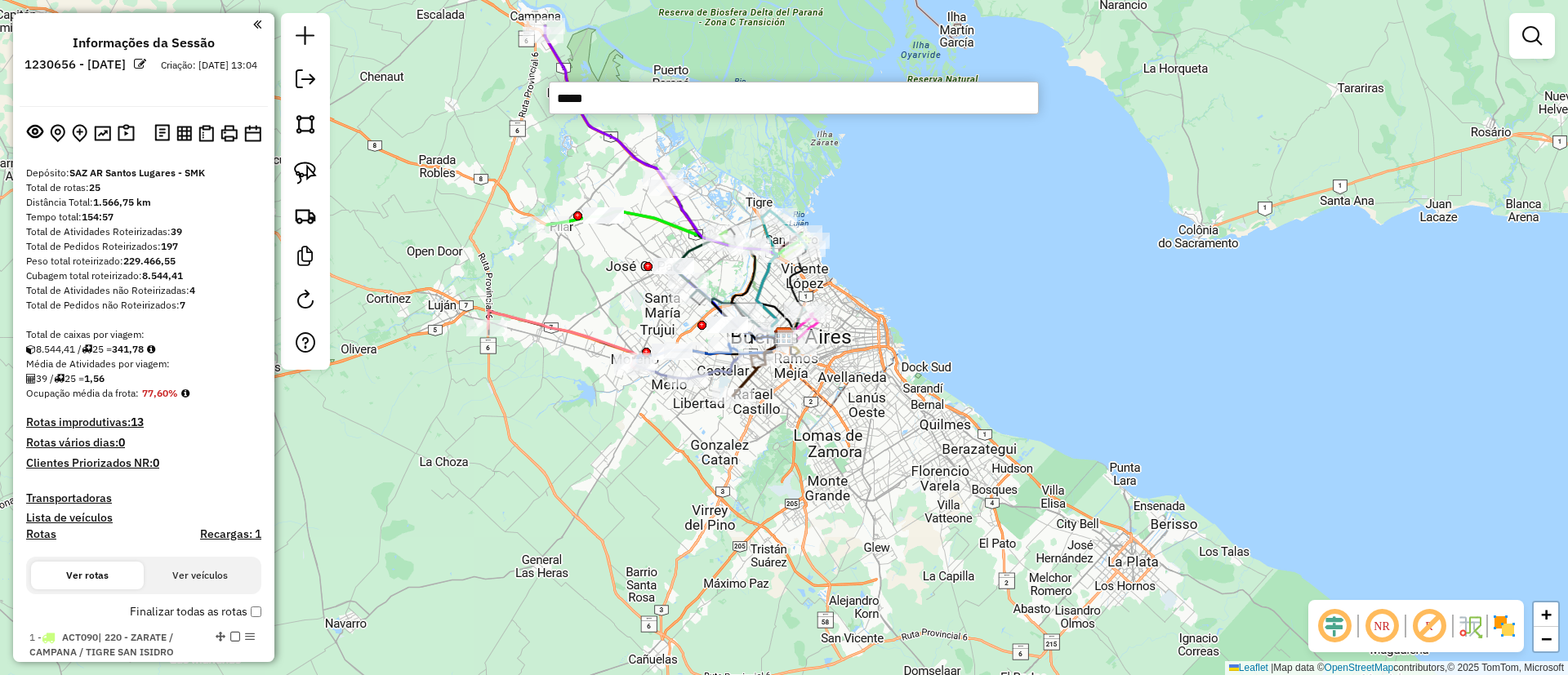
click at [591, 103] on input "*****" at bounding box center [793, 98] width 490 height 33
click at [608, 94] on input "*****" at bounding box center [793, 98] width 490 height 33
drag, startPoint x: 622, startPoint y: 94, endPoint x: 573, endPoint y: 98, distance: 49.2
click at [573, 98] on input "*****" at bounding box center [793, 98] width 490 height 33
type input "*"
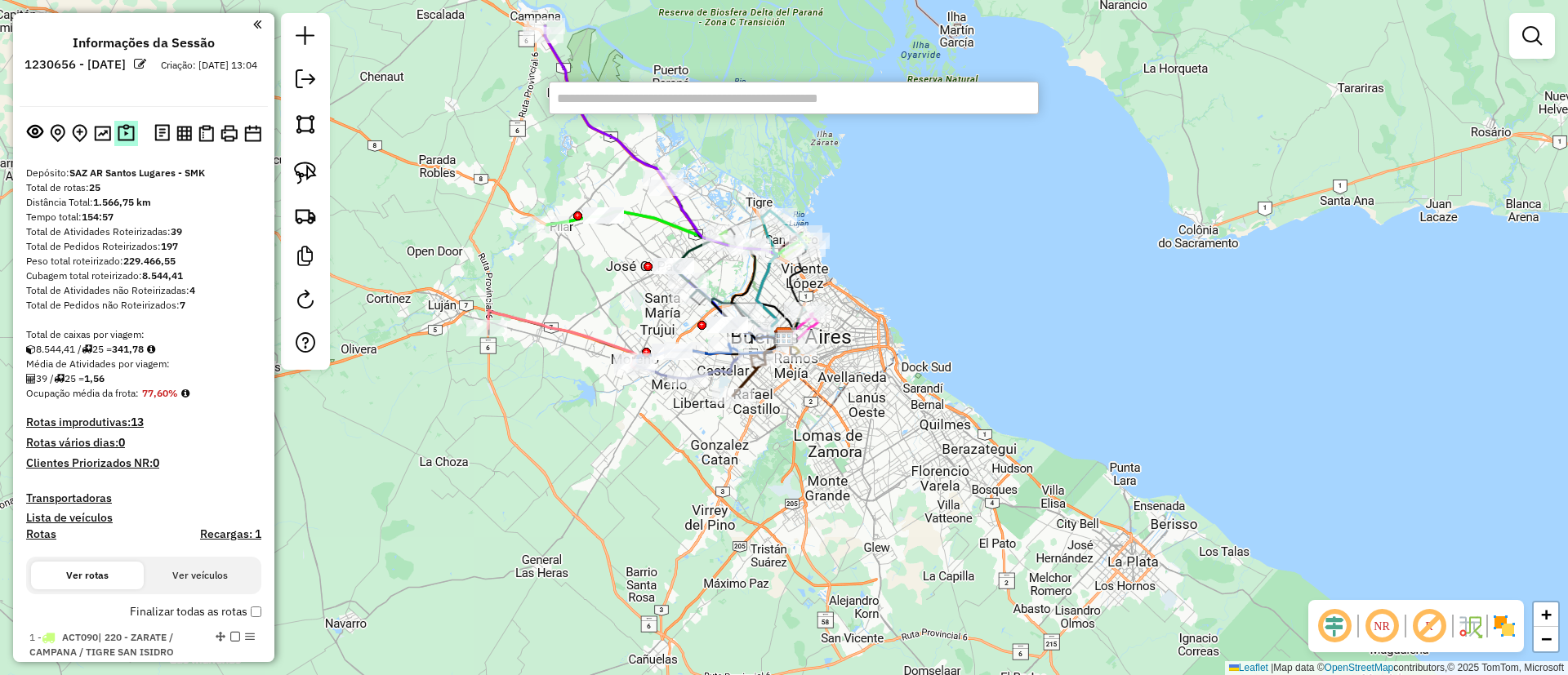
click at [118, 131] on img at bounding box center [126, 134] width 17 height 19
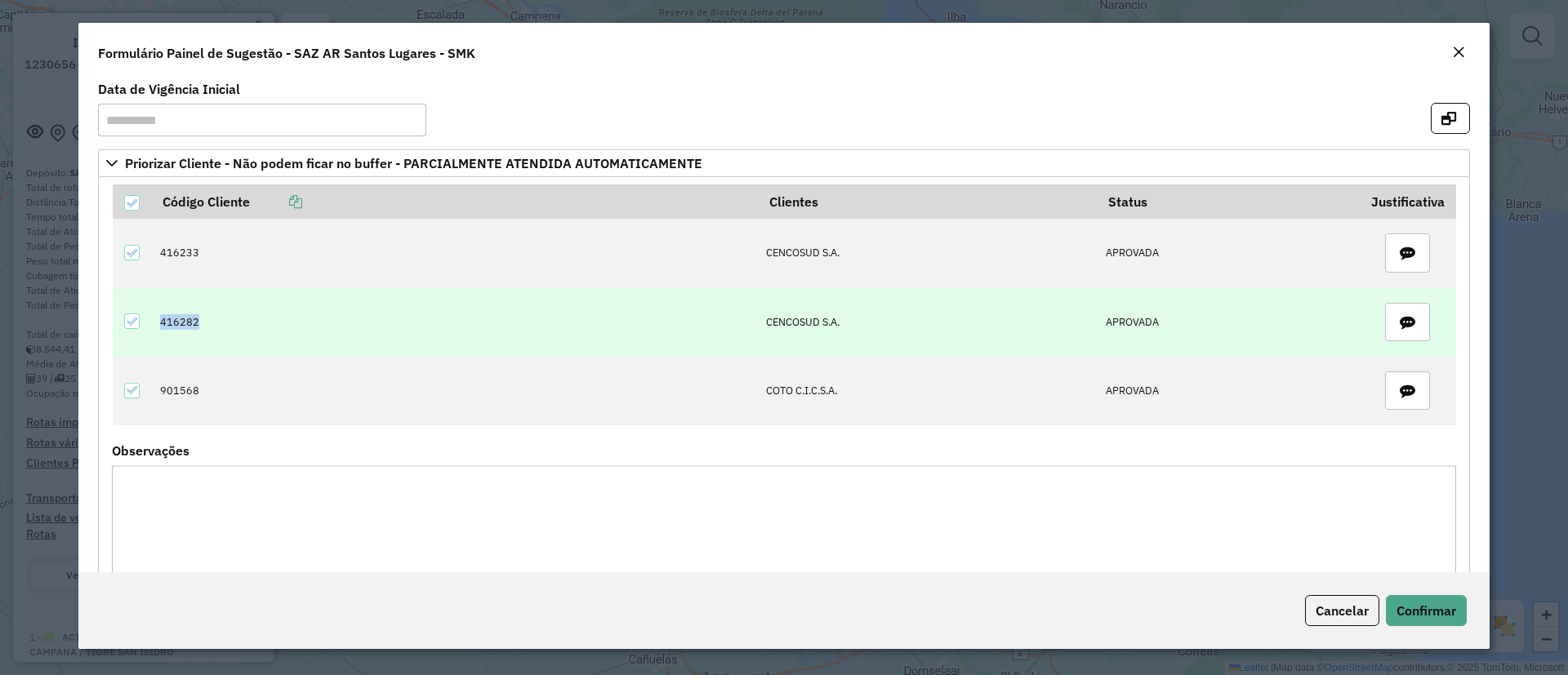
drag, startPoint x: 234, startPoint y: 326, endPoint x: 127, endPoint y: 312, distance: 107.9
click at [127, 312] on tr "416282 CENCOSUD S.A. APROVADA" at bounding box center [784, 321] width 1343 height 69
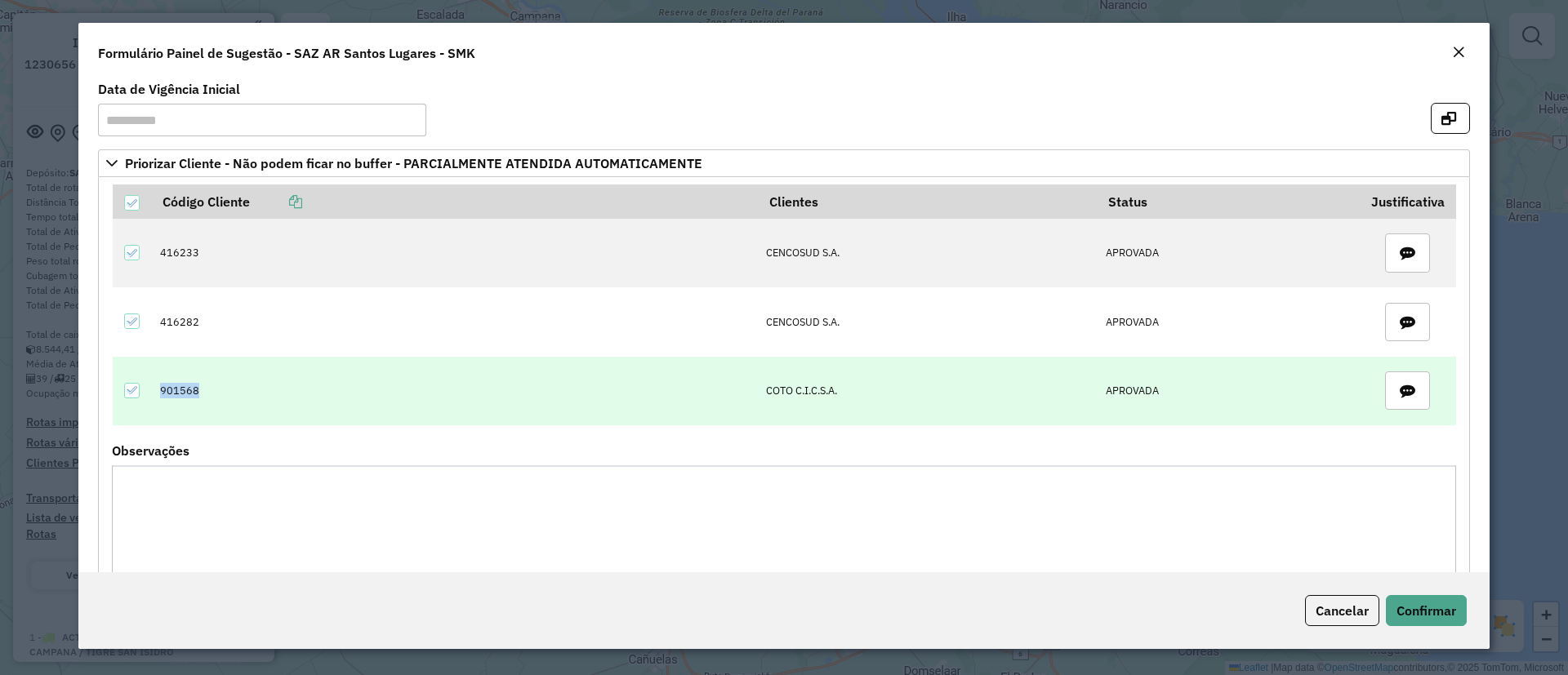
drag, startPoint x: 206, startPoint y: 391, endPoint x: 148, endPoint y: 378, distance: 59.4
click at [148, 378] on tr "901568 COTO C.I.C.S.A. APROVADA" at bounding box center [784, 391] width 1343 height 69
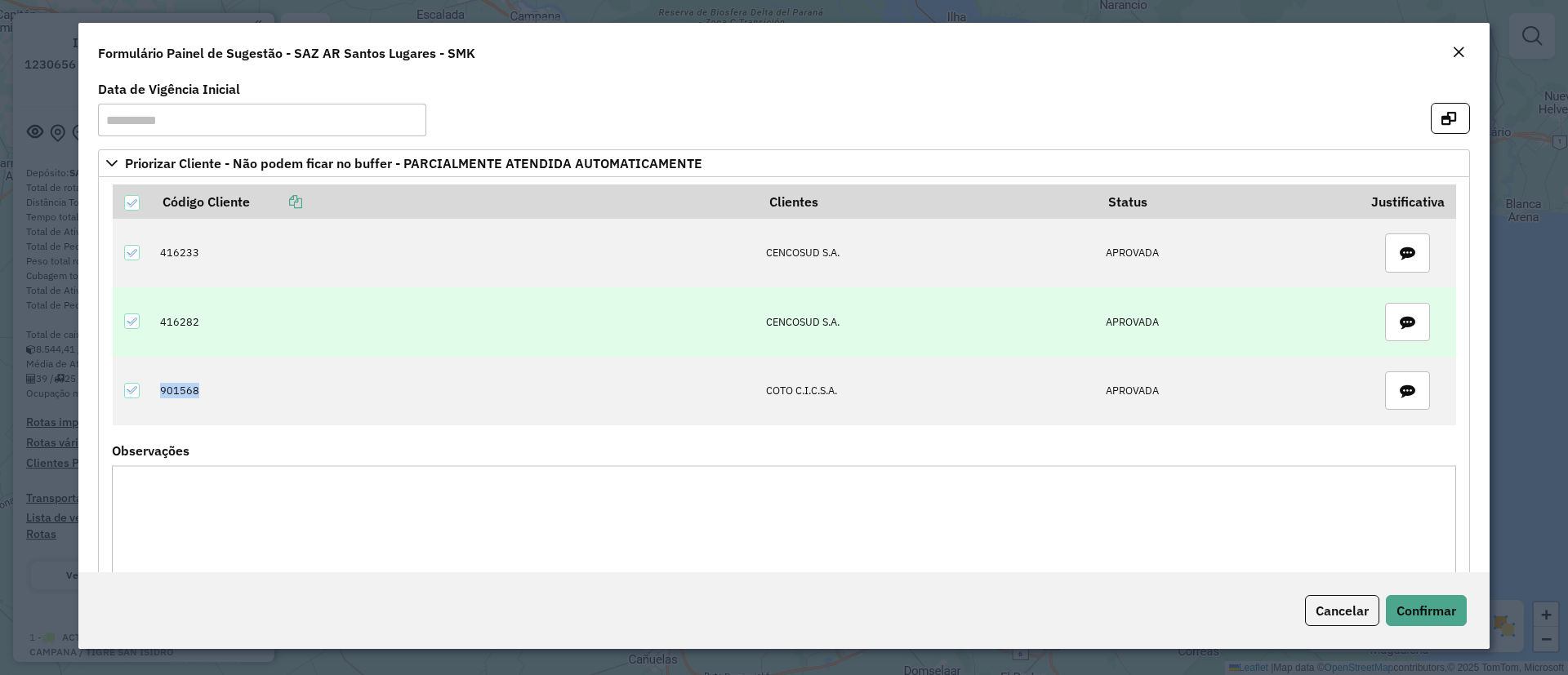
copy td "901568"
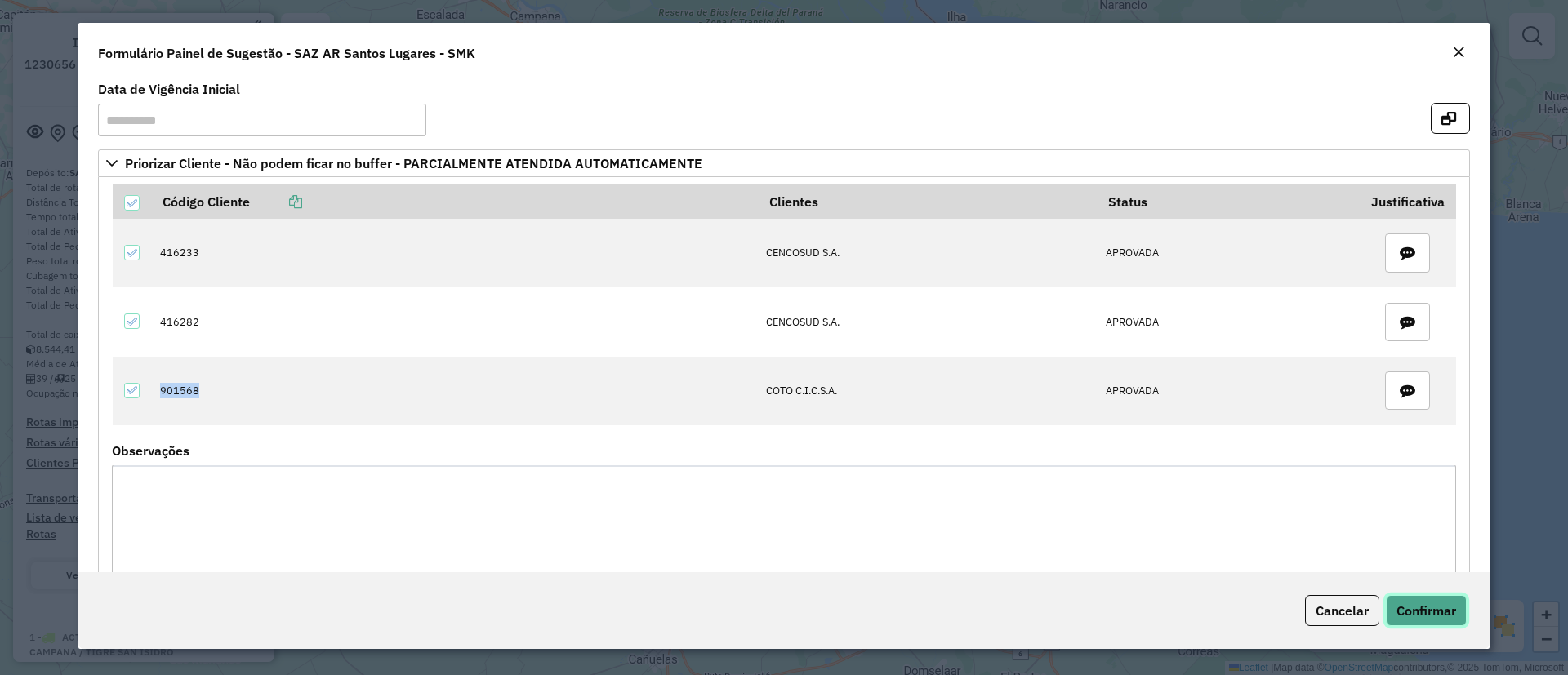
click at [1413, 597] on button "Confirmar" at bounding box center [1426, 610] width 81 height 31
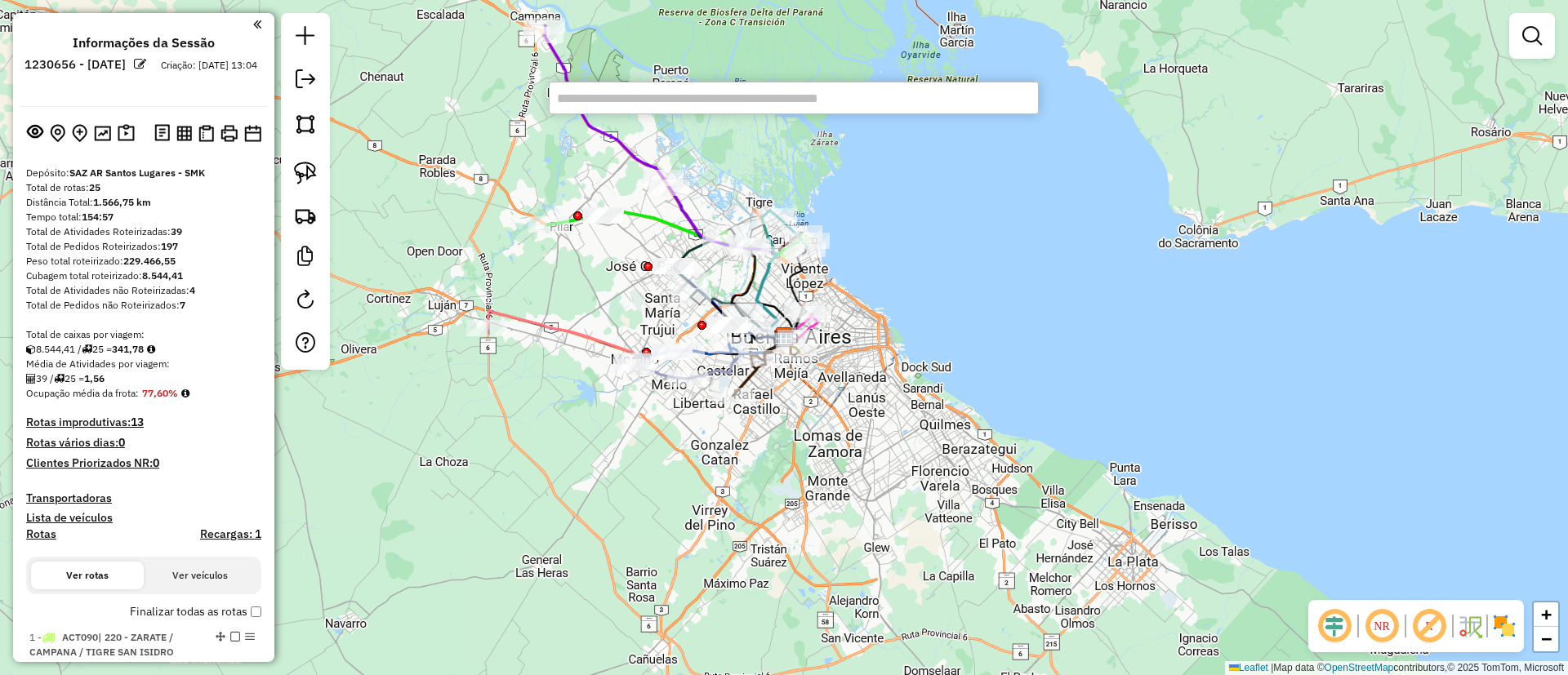
click at [587, 102] on input "text" at bounding box center [793, 98] width 490 height 33
paste input "******"
type input "******"
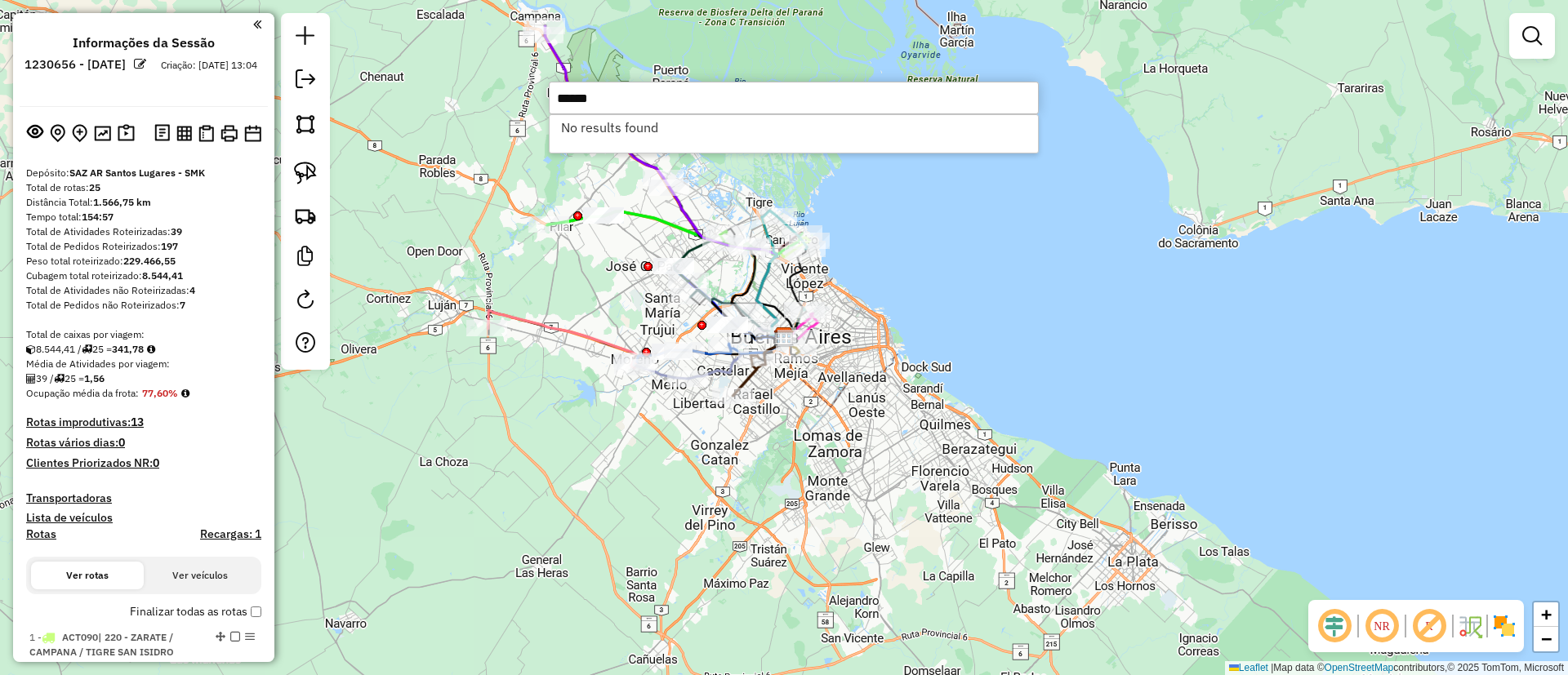
drag, startPoint x: 607, startPoint y: 98, endPoint x: 466, endPoint y: 91, distance: 141.2
click at [466, 91] on hb-router-mapa "Informações da Sessão 1230656 - 18/08/2025 Criação: 16/08/2025 13:04 Depósito: …" at bounding box center [784, 337] width 1568 height 675
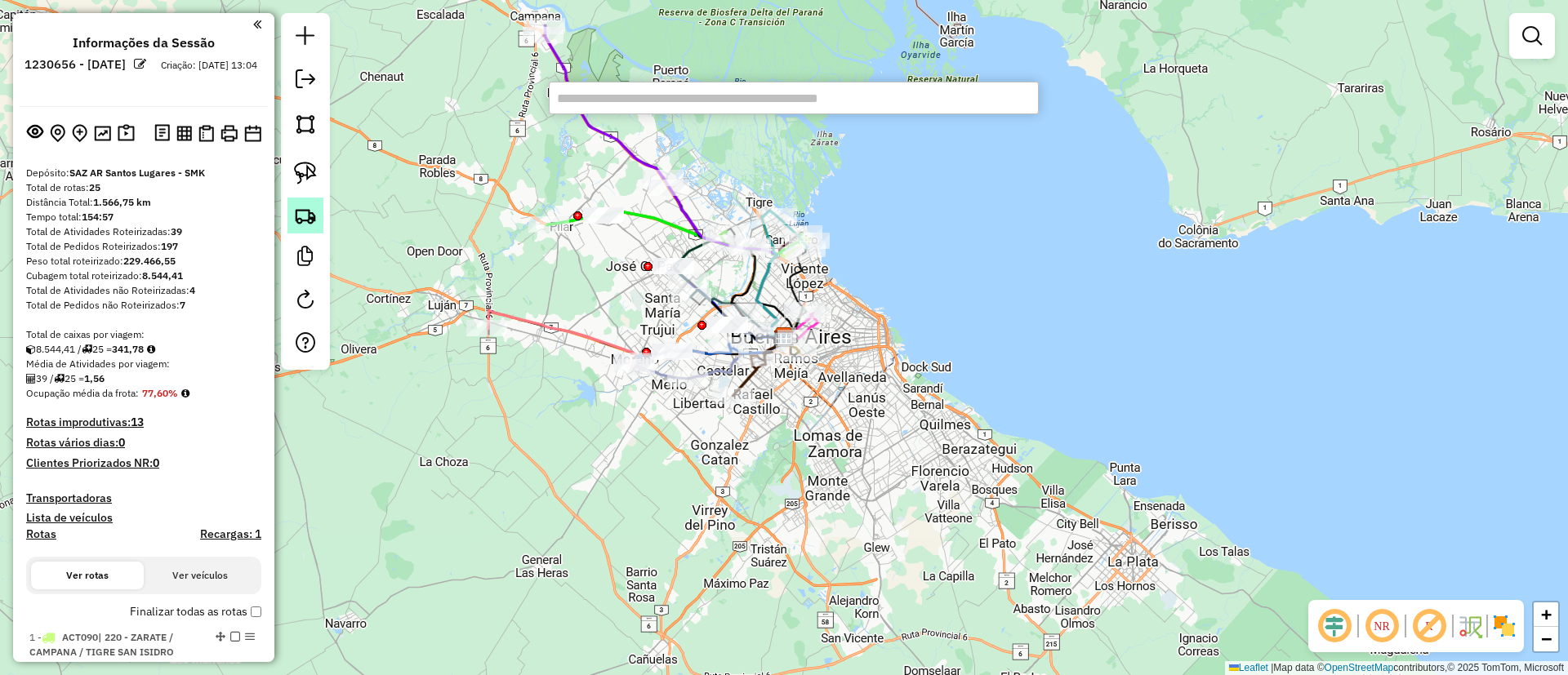
click at [305, 213] on img at bounding box center [305, 216] width 23 height 23
click at [118, 133] on img at bounding box center [126, 134] width 17 height 19
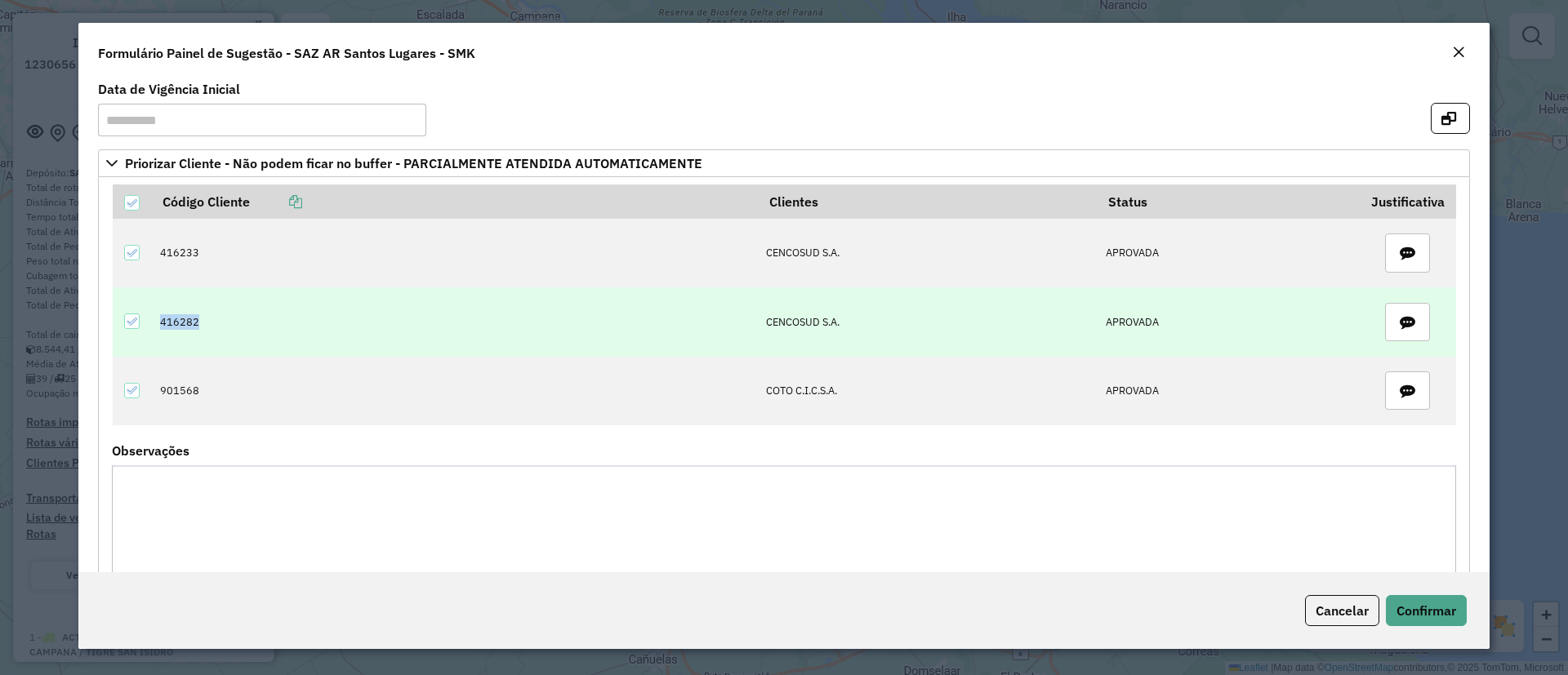
drag, startPoint x: 188, startPoint y: 325, endPoint x: 154, endPoint y: 324, distance: 34.0
click at [154, 324] on td "416282" at bounding box center [455, 321] width 606 height 69
copy td "416282"
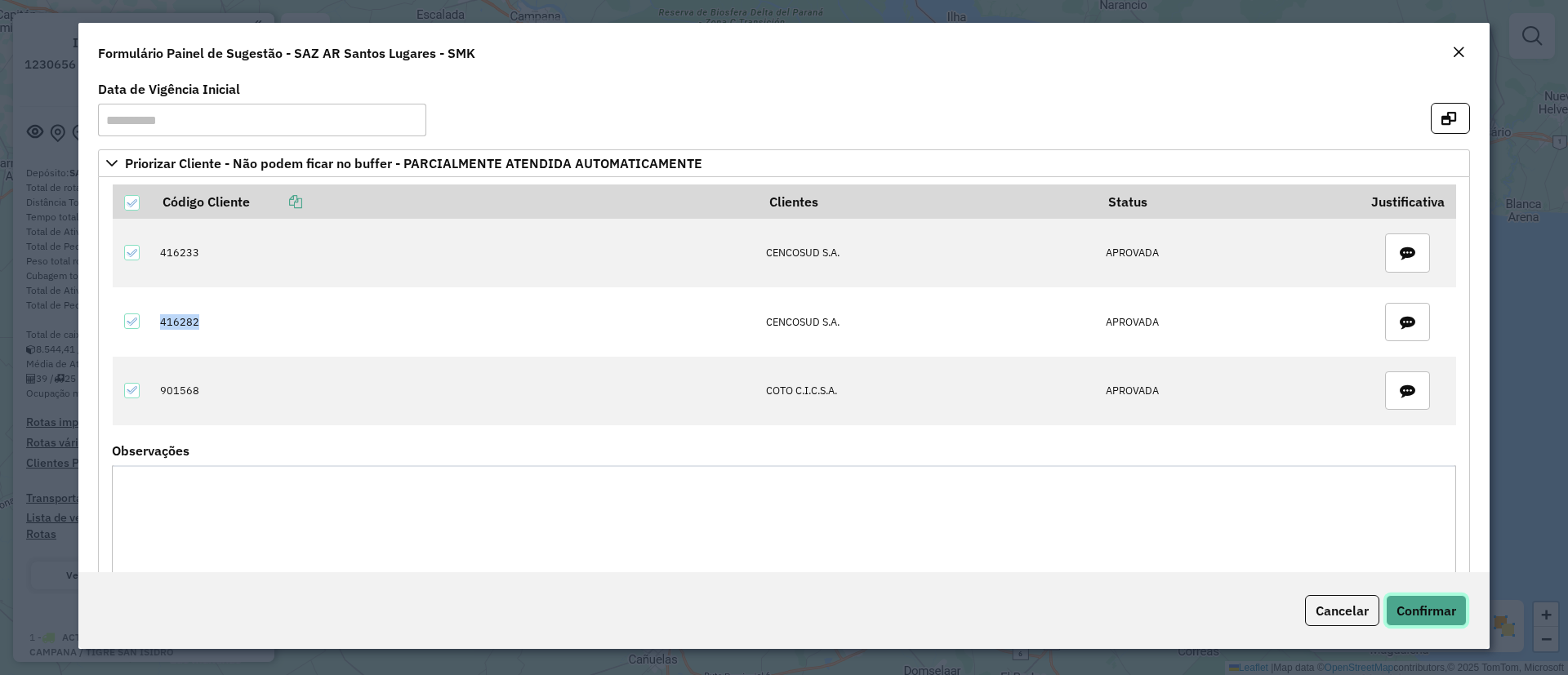
click at [1429, 603] on span "Confirmar" at bounding box center [1426, 610] width 59 height 16
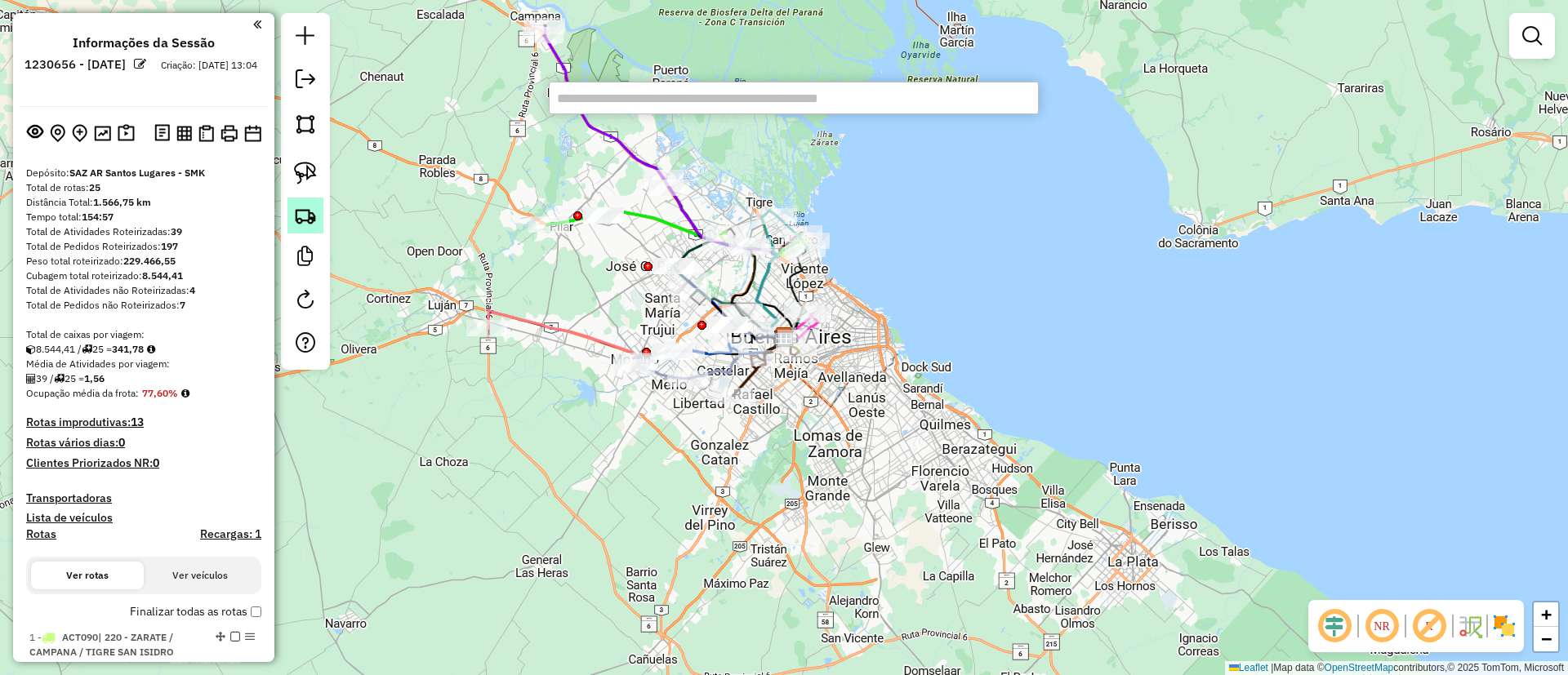
click at [312, 219] on img at bounding box center [305, 216] width 23 height 23
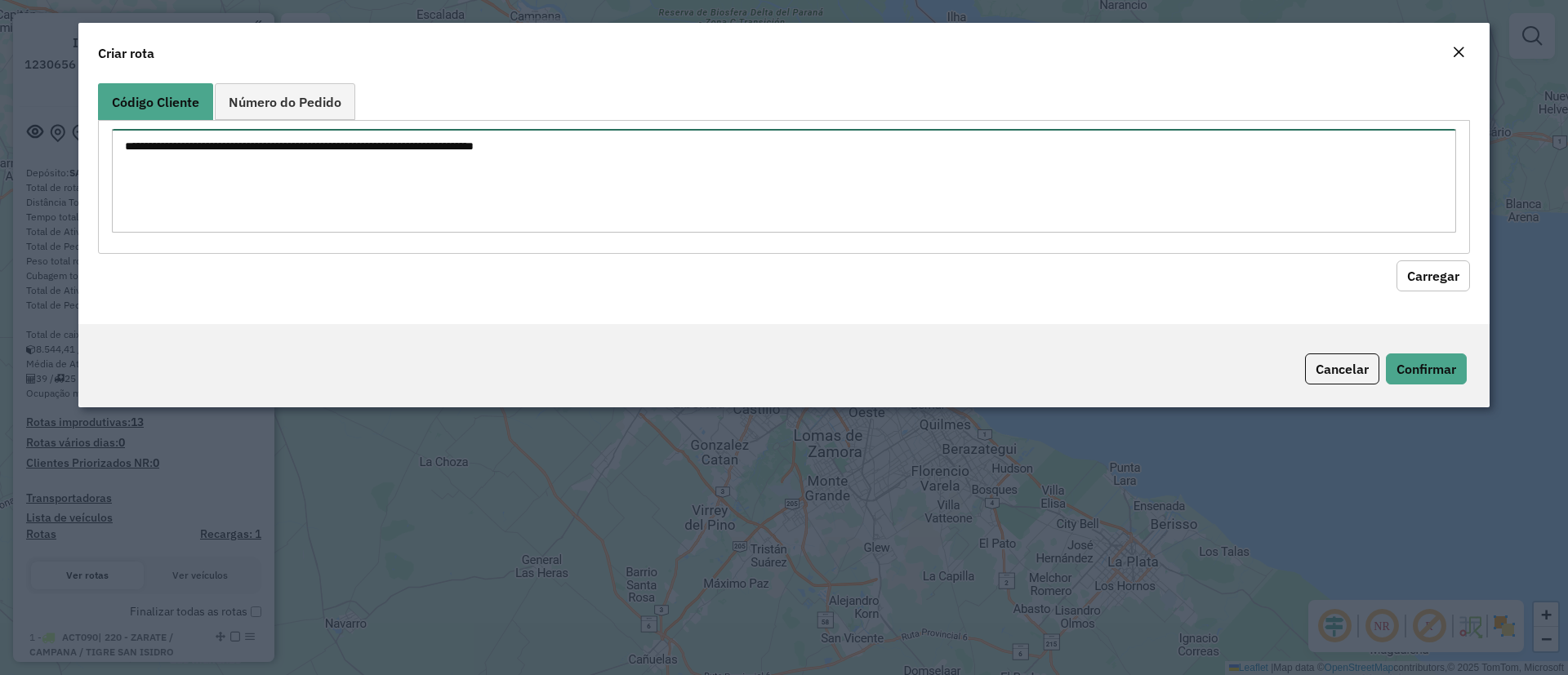
click at [323, 184] on textarea at bounding box center [784, 181] width 1344 height 104
paste textarea "******"
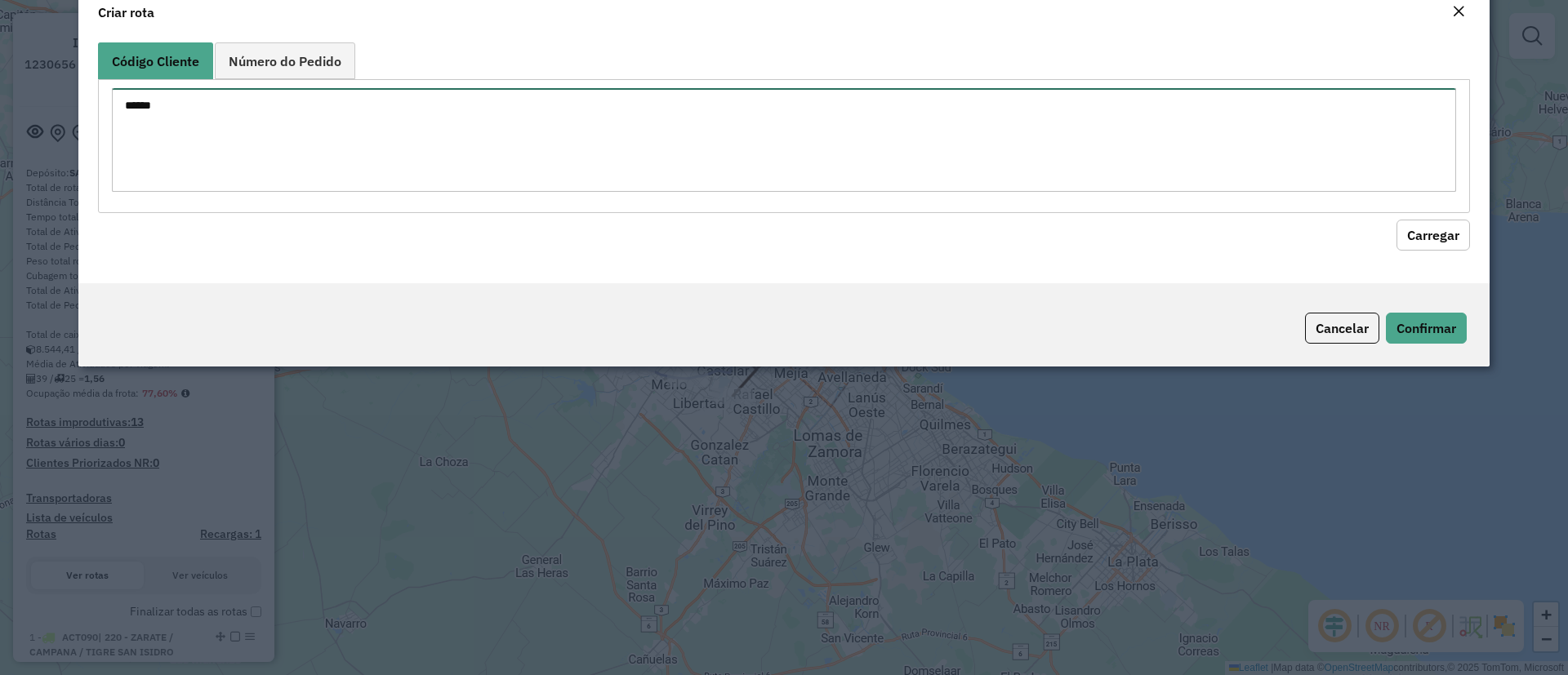
type textarea "******"
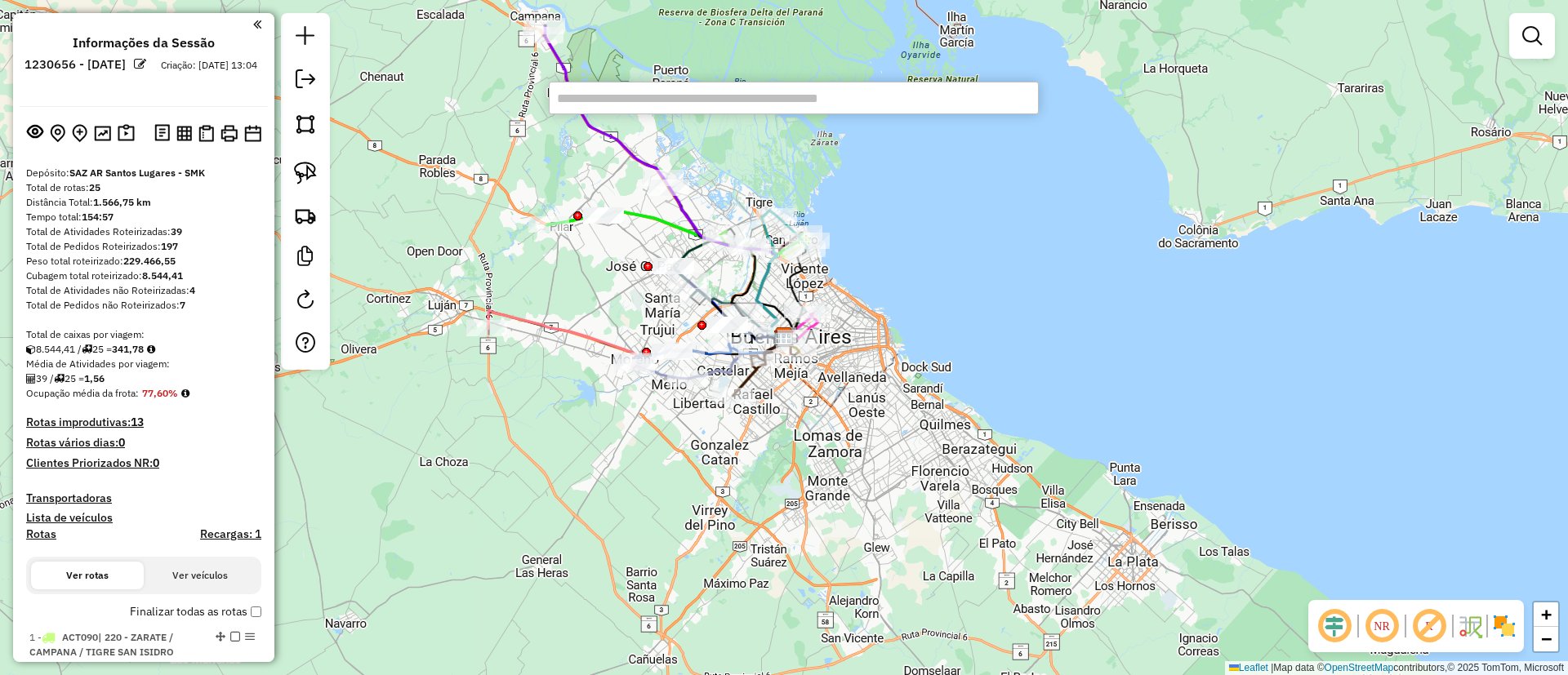
paste input "******"
type input "******"
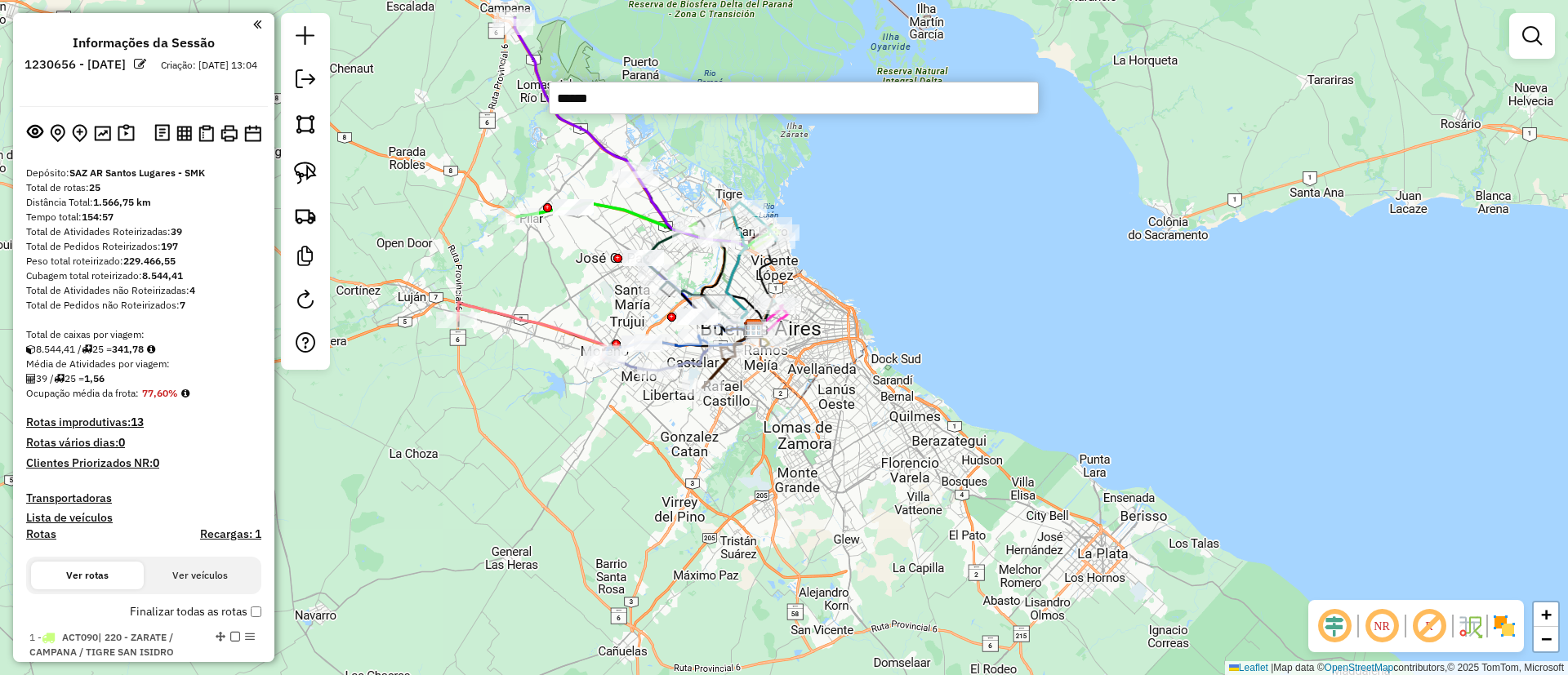
drag, startPoint x: 672, startPoint y: 118, endPoint x: 336, endPoint y: 91, distance: 337.1
click at [336, 91] on div "Janela de atendimento Grade de atendimento Capacidade Transportadoras Veículos …" at bounding box center [784, 337] width 1568 height 675
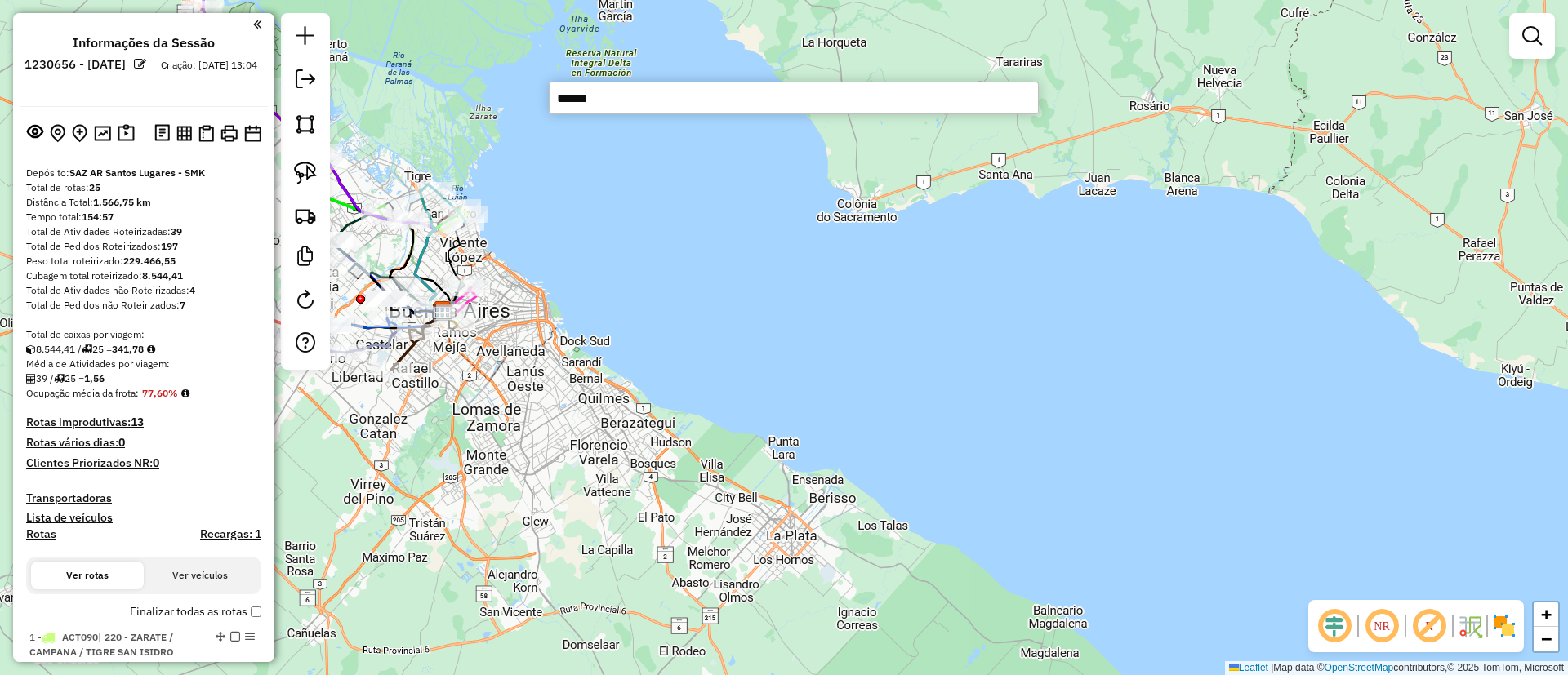
click at [113, 121] on div at bounding box center [80, 134] width 114 height 26
click at [120, 134] on img at bounding box center [126, 134] width 17 height 19
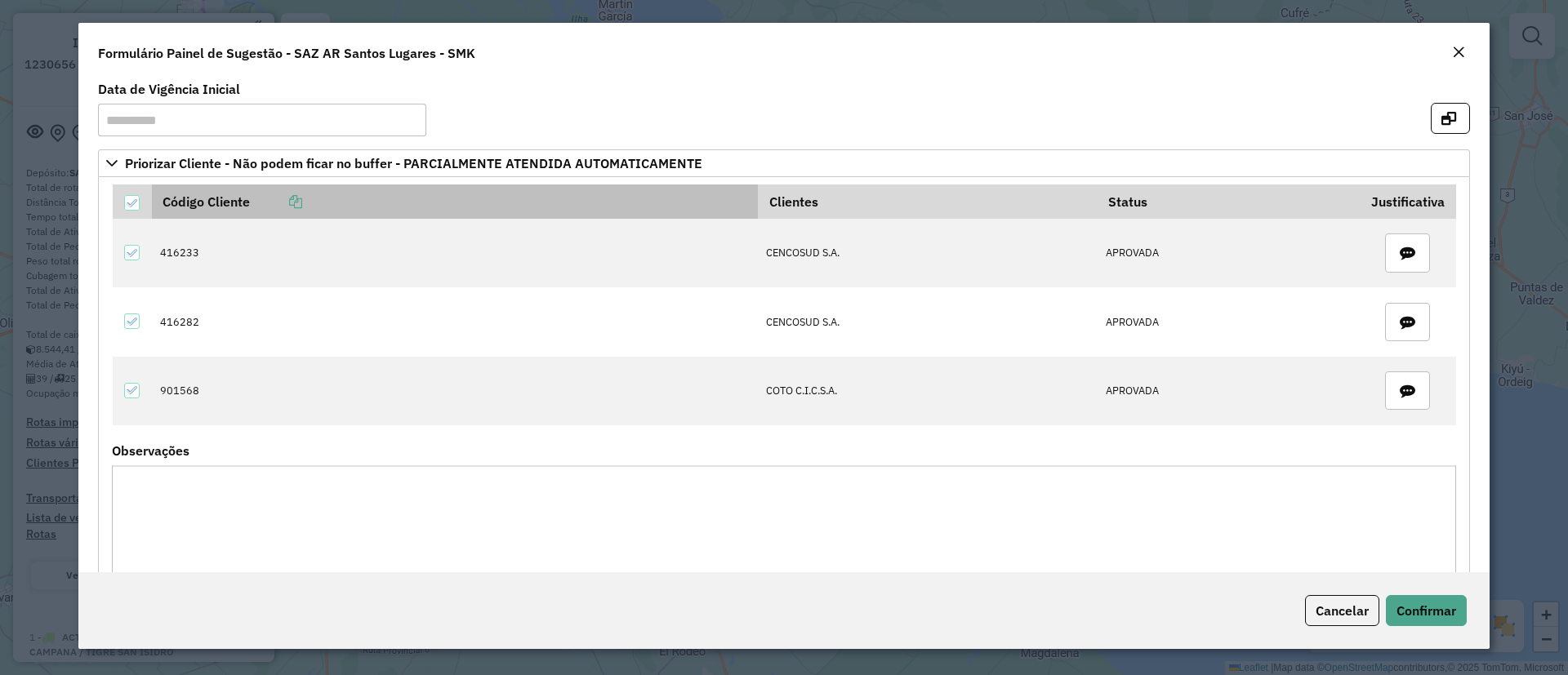
click at [306, 195] on th "Código Cliente" at bounding box center [455, 201] width 606 height 34
click at [302, 200] on icon at bounding box center [296, 201] width 13 height 13
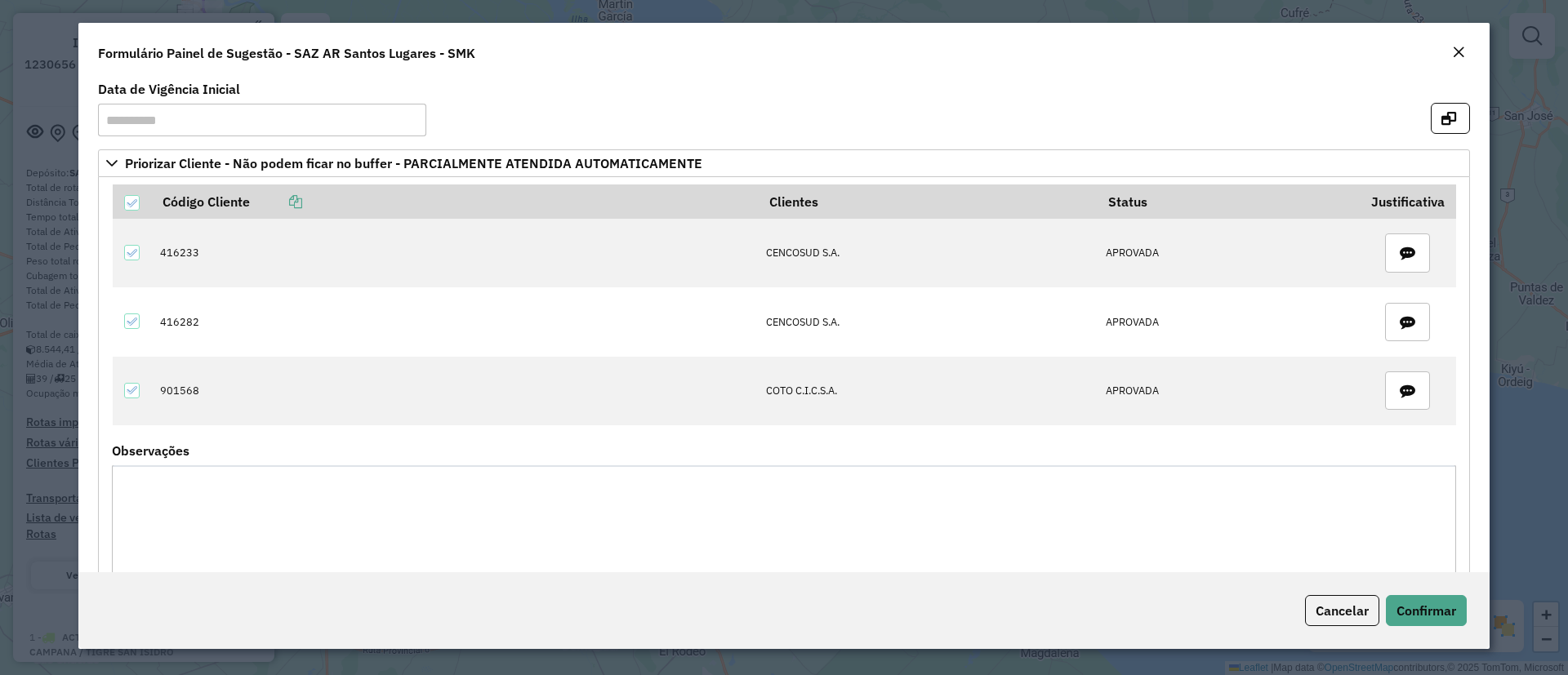
scroll to position [162, 0]
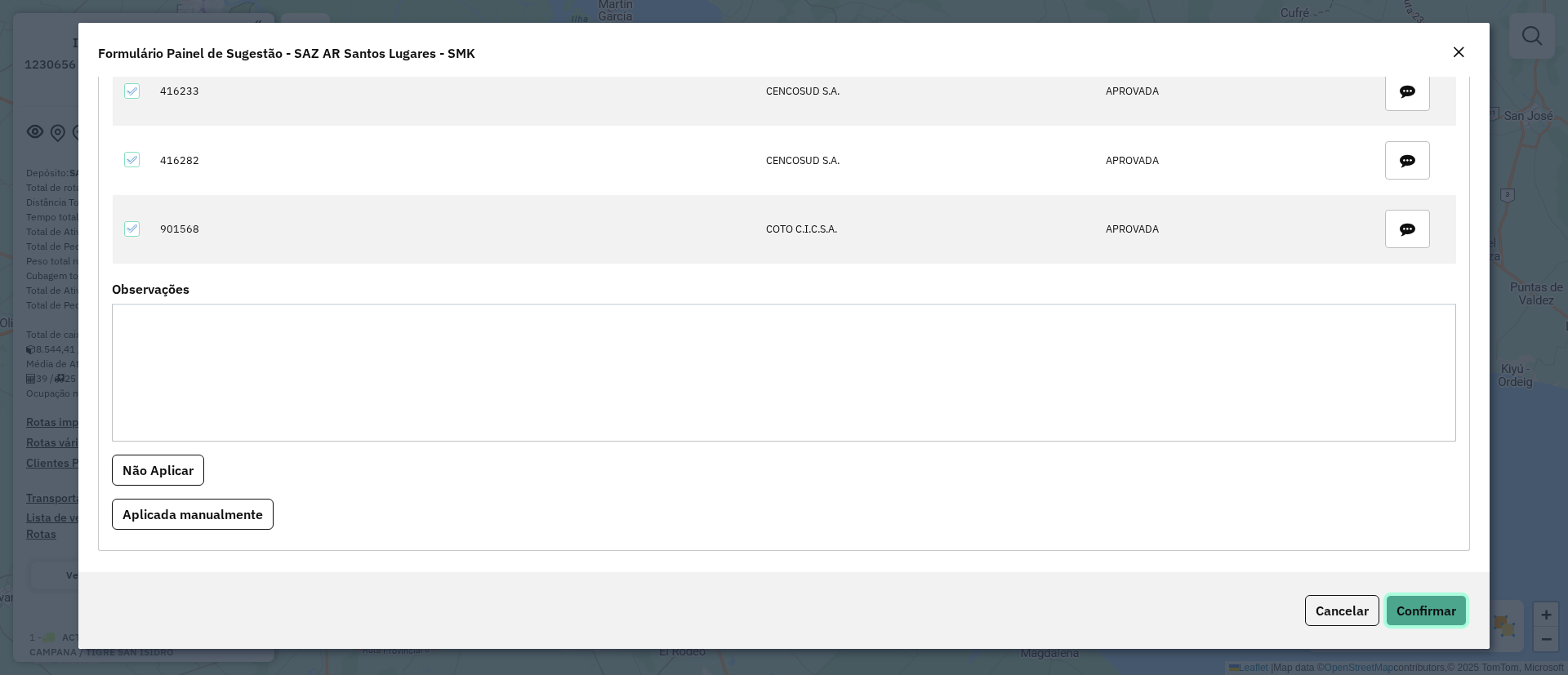
click at [1432, 601] on button "Confirmar" at bounding box center [1426, 610] width 81 height 31
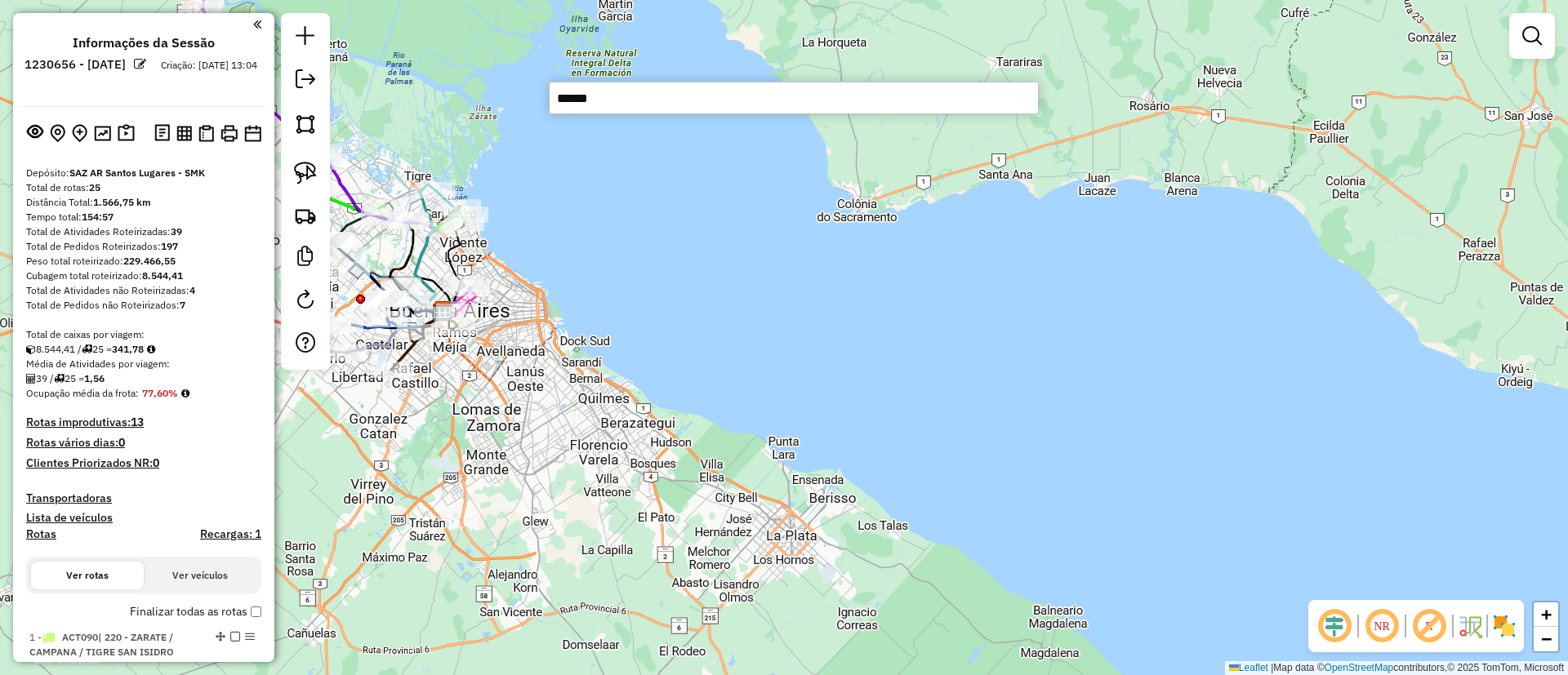
click at [311, 213] on img at bounding box center [305, 216] width 23 height 23
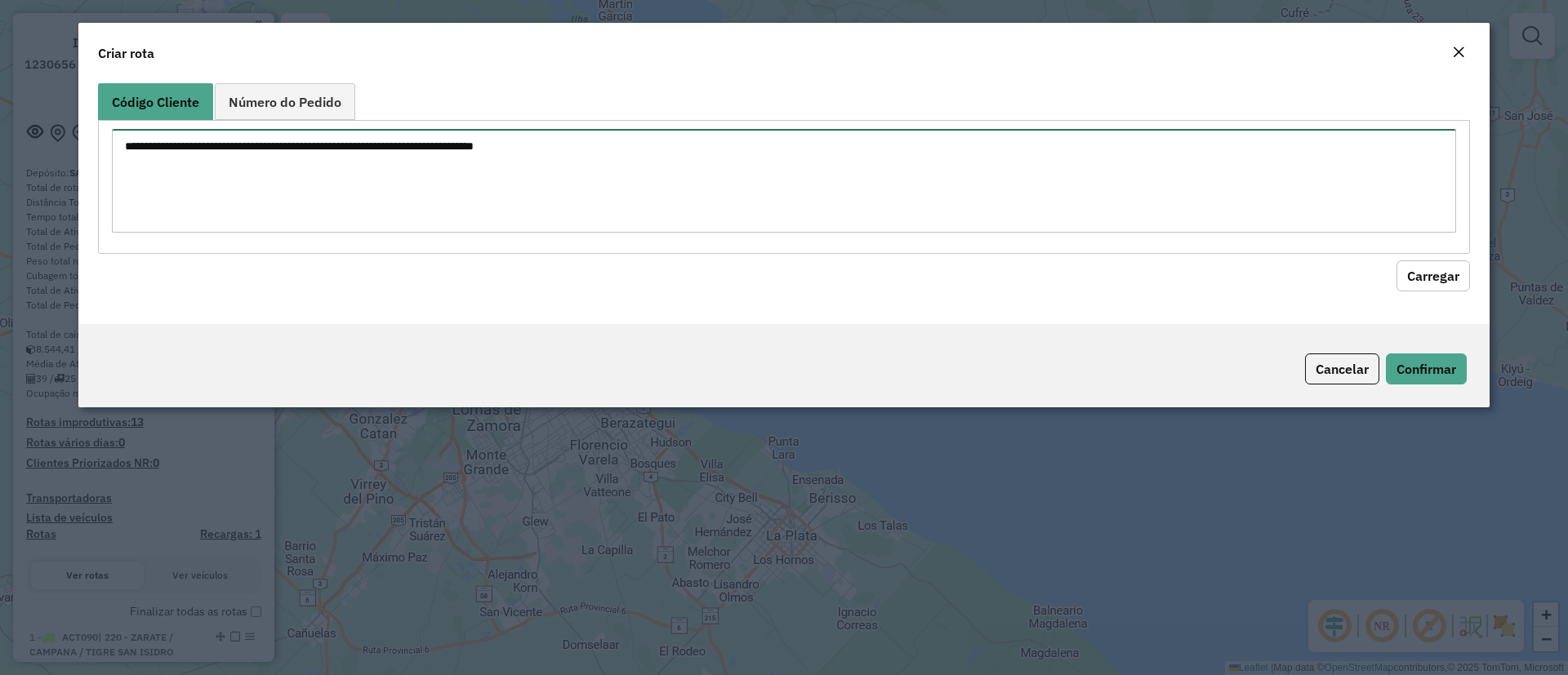
click at [312, 194] on textarea at bounding box center [784, 181] width 1344 height 104
paste textarea "****** ****** ******"
type textarea "****** ****** ******"
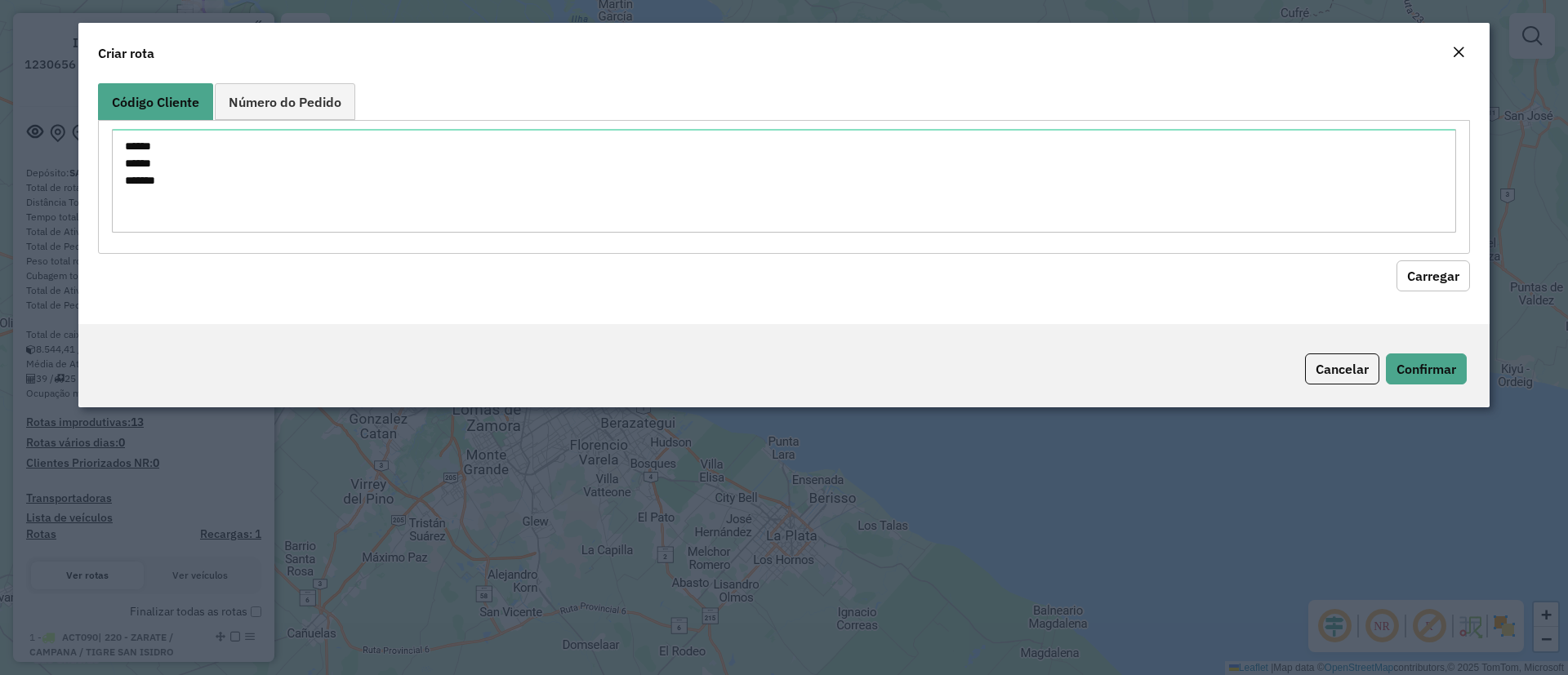
click at [1411, 274] on button "Carregar" at bounding box center [1433, 276] width 73 height 31
click at [1437, 275] on button "Carregar" at bounding box center [1433, 276] width 73 height 31
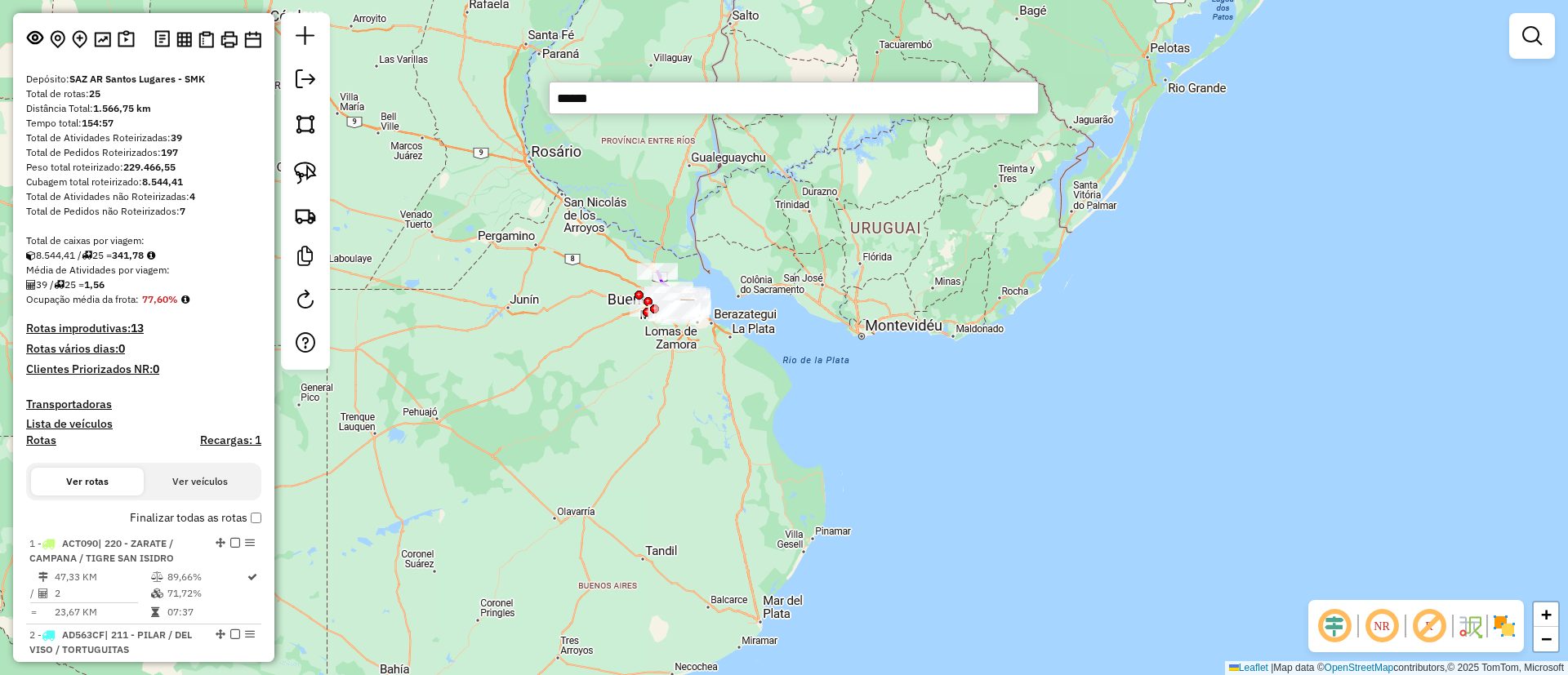
scroll to position [122, 0]
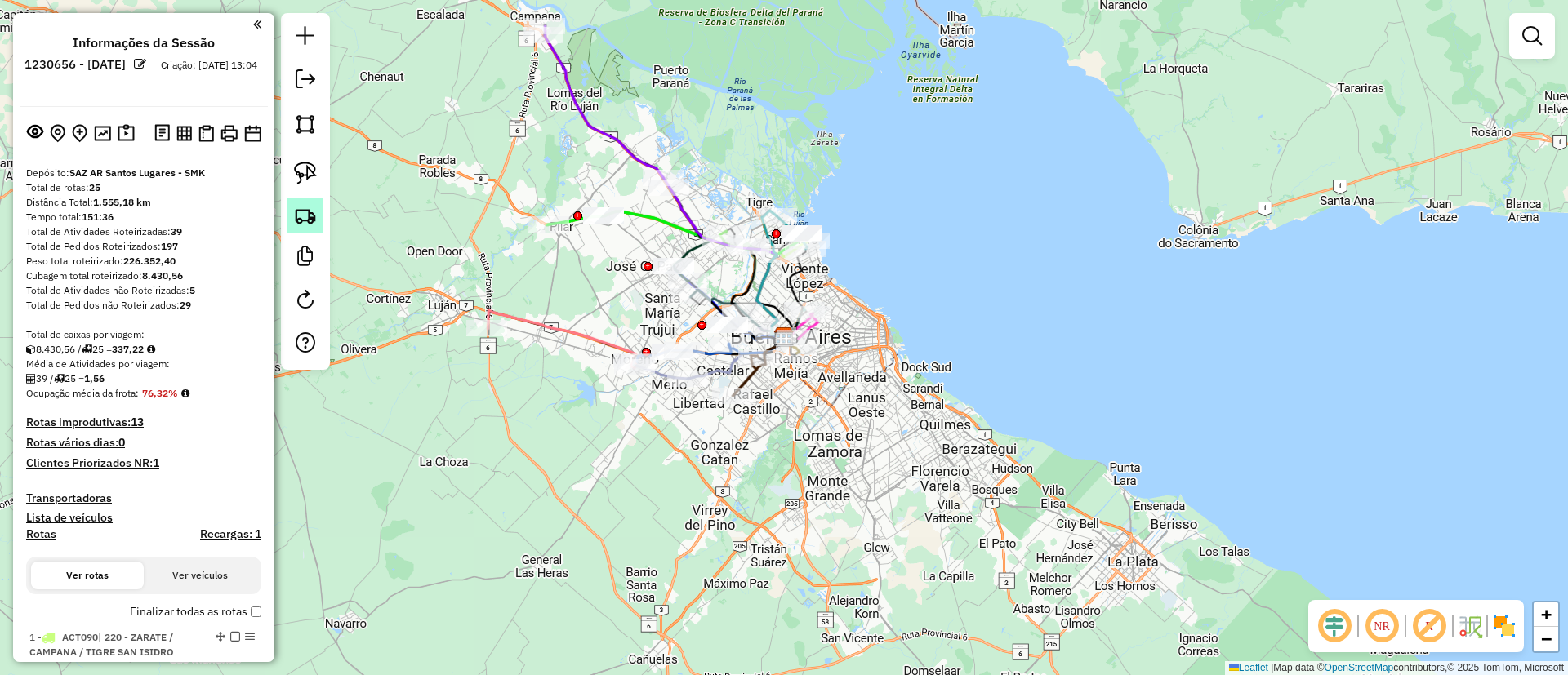
click at [302, 207] on img at bounding box center [305, 216] width 23 height 23
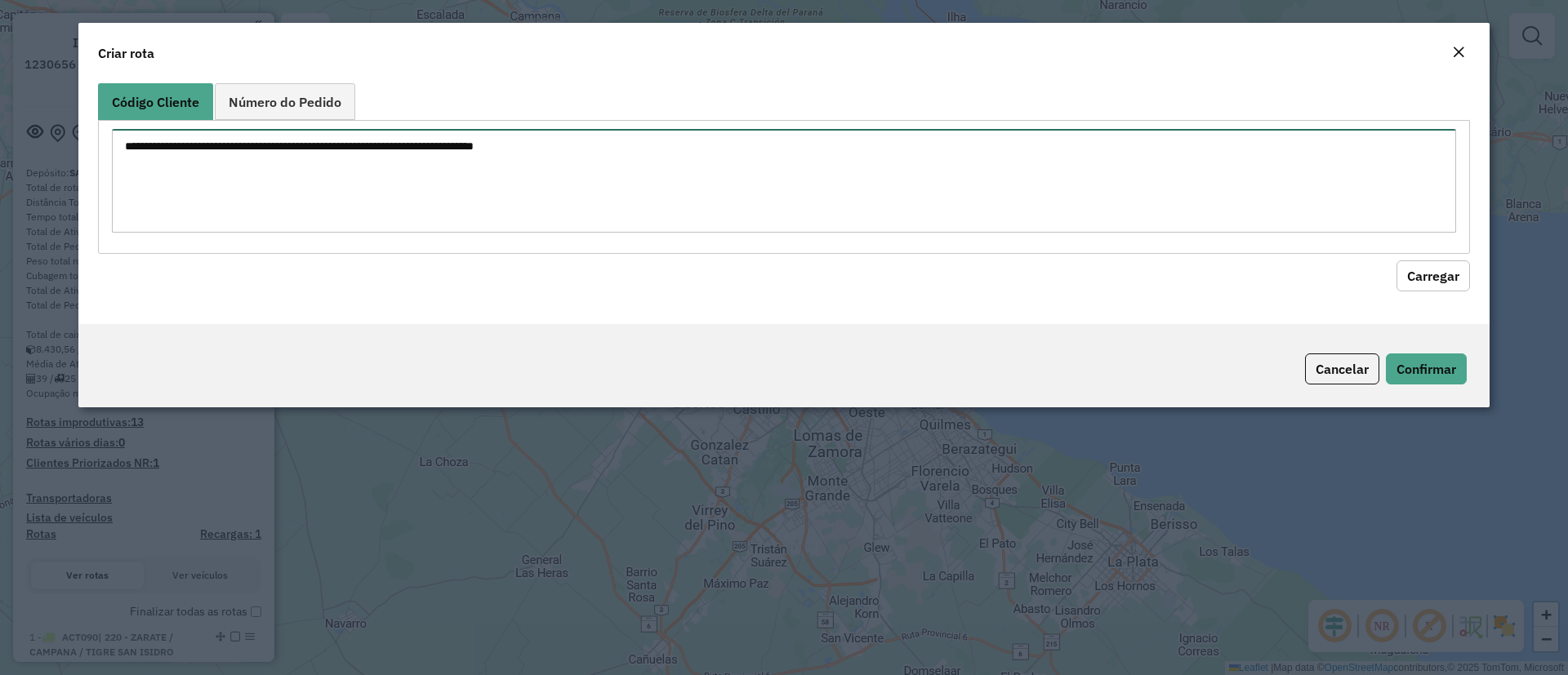
click at [336, 153] on textarea at bounding box center [784, 181] width 1344 height 104
paste textarea "****** ****** ******"
type textarea "****** ****** ******"
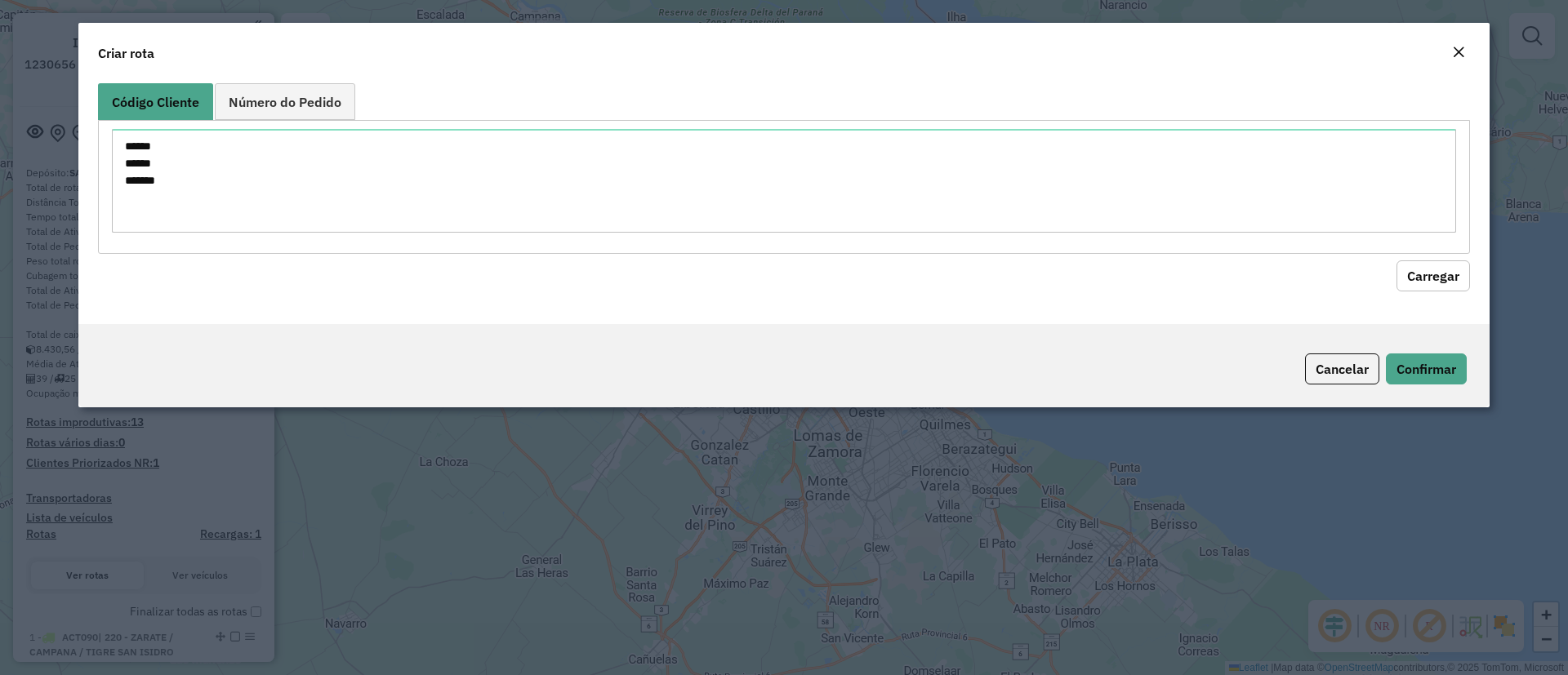
click at [1440, 269] on button "Carregar" at bounding box center [1433, 276] width 73 height 31
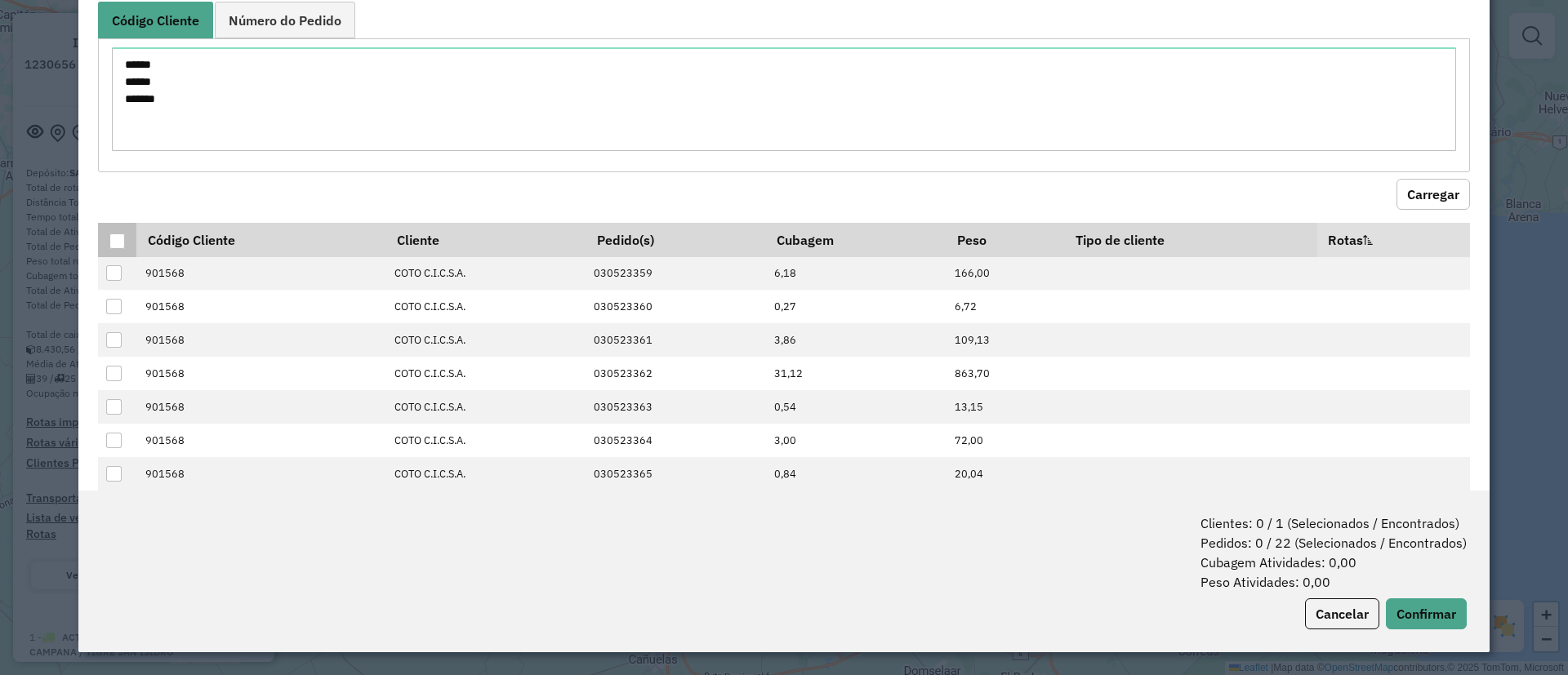
click at [123, 233] on div at bounding box center [117, 241] width 16 height 16
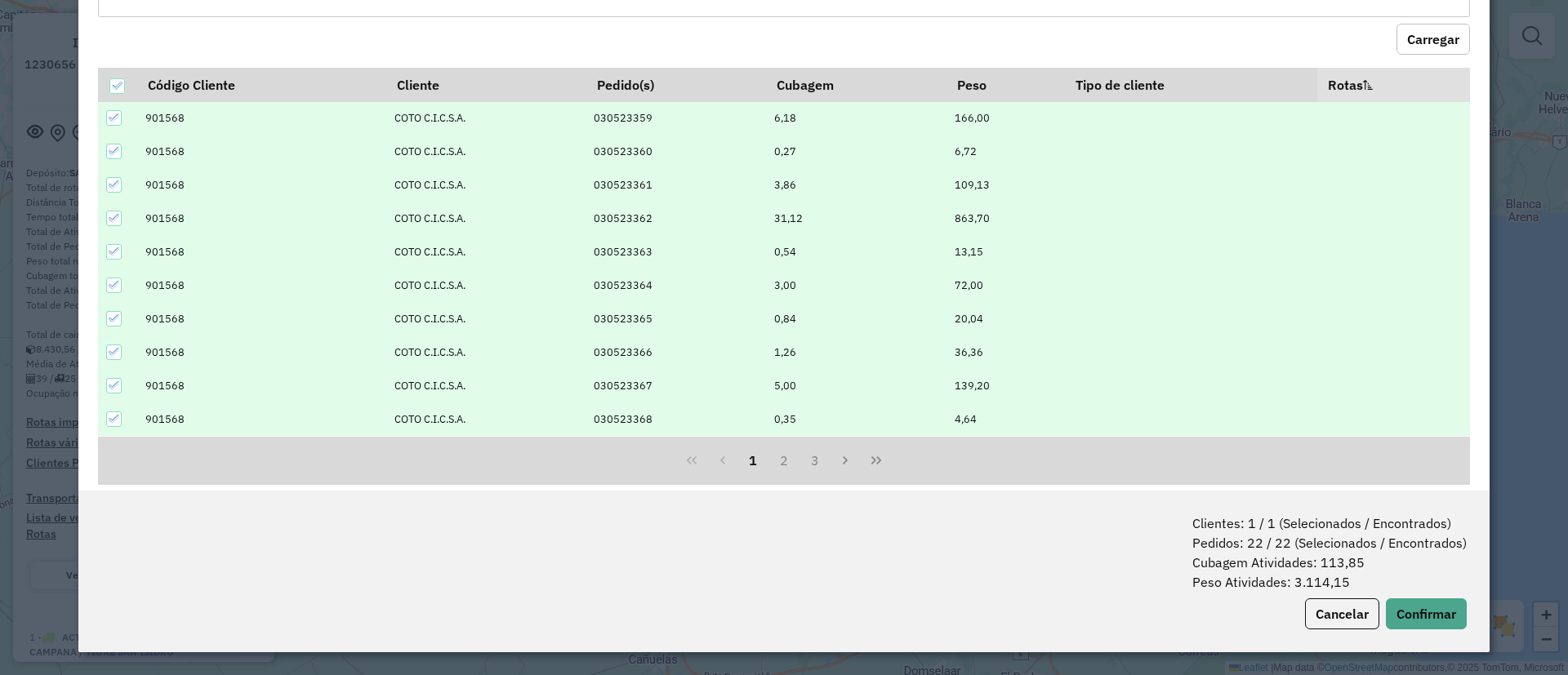
scroll to position [181, 0]
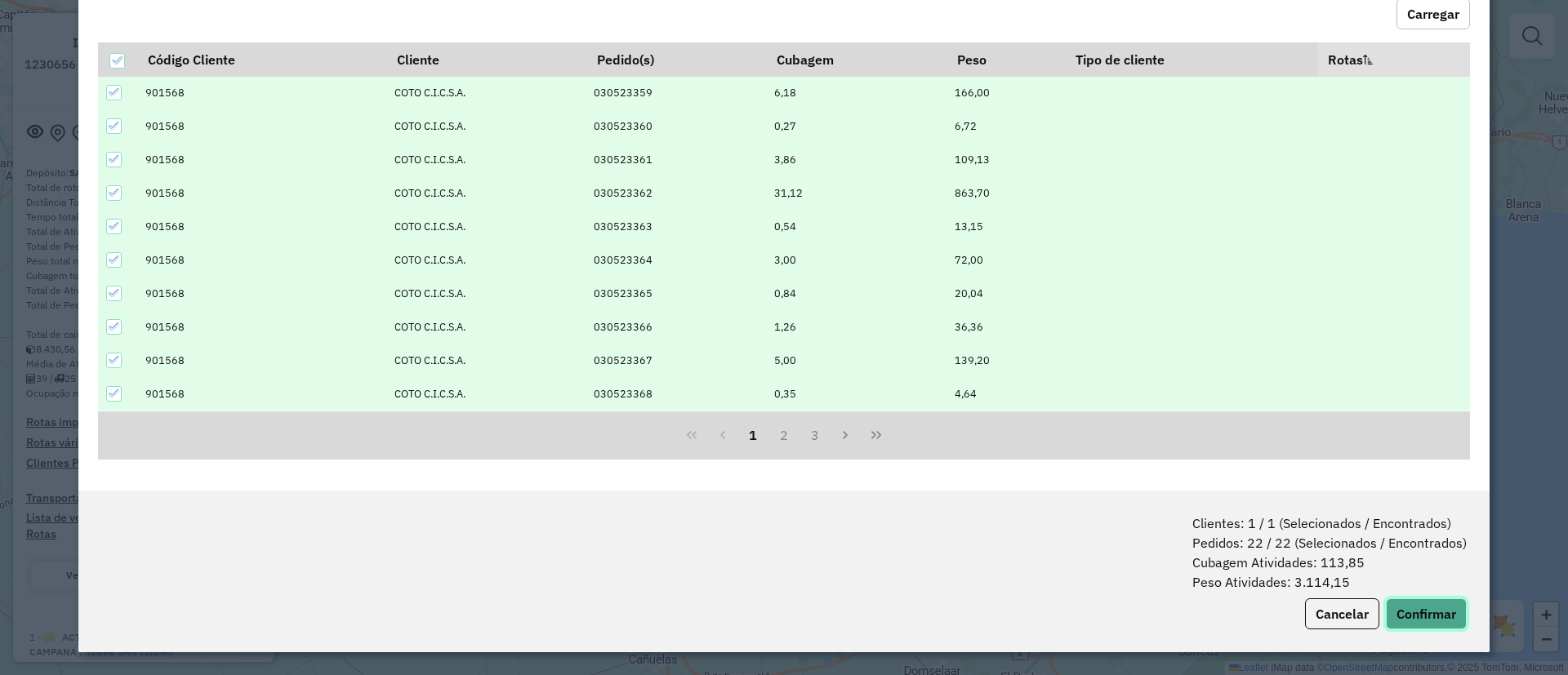
click at [1445, 610] on button "Confirmar" at bounding box center [1426, 614] width 81 height 31
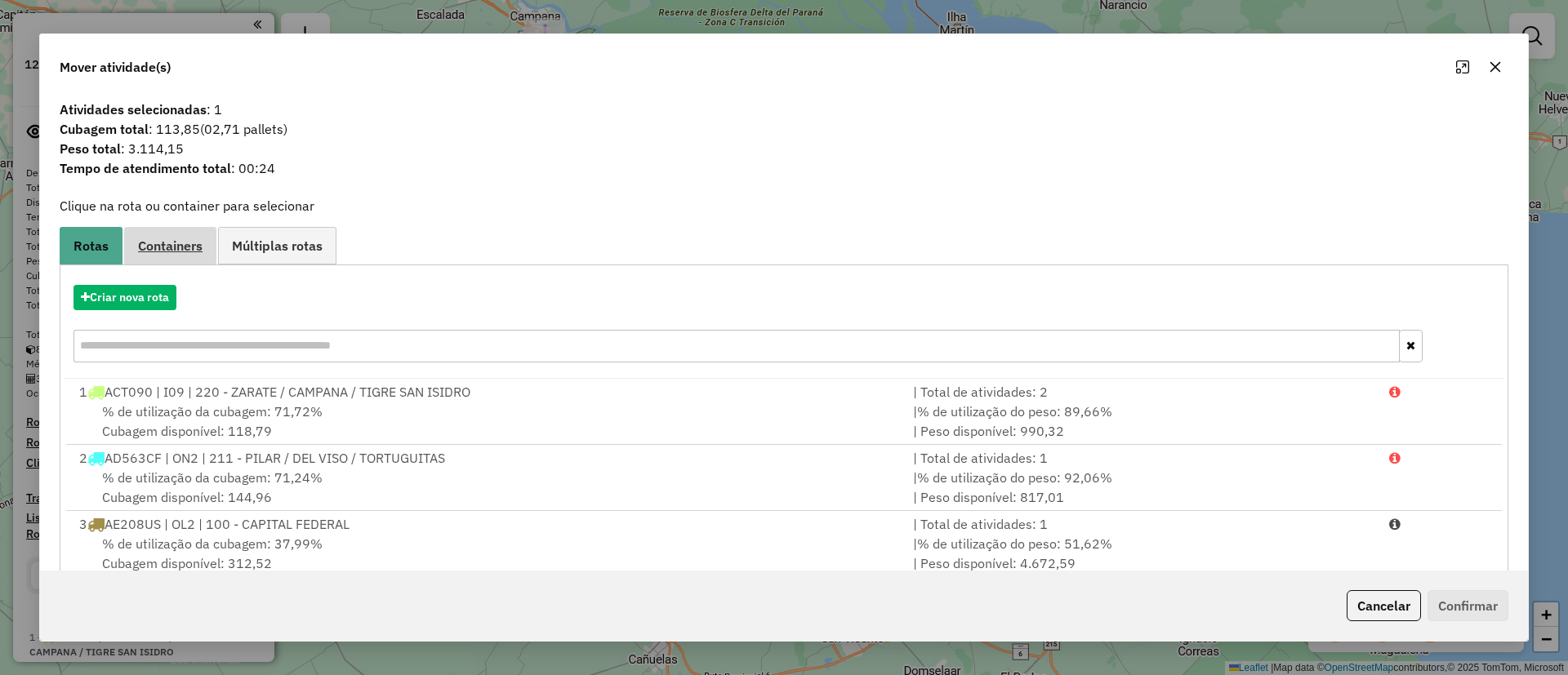
click at [198, 249] on span "Containers" at bounding box center [170, 246] width 65 height 13
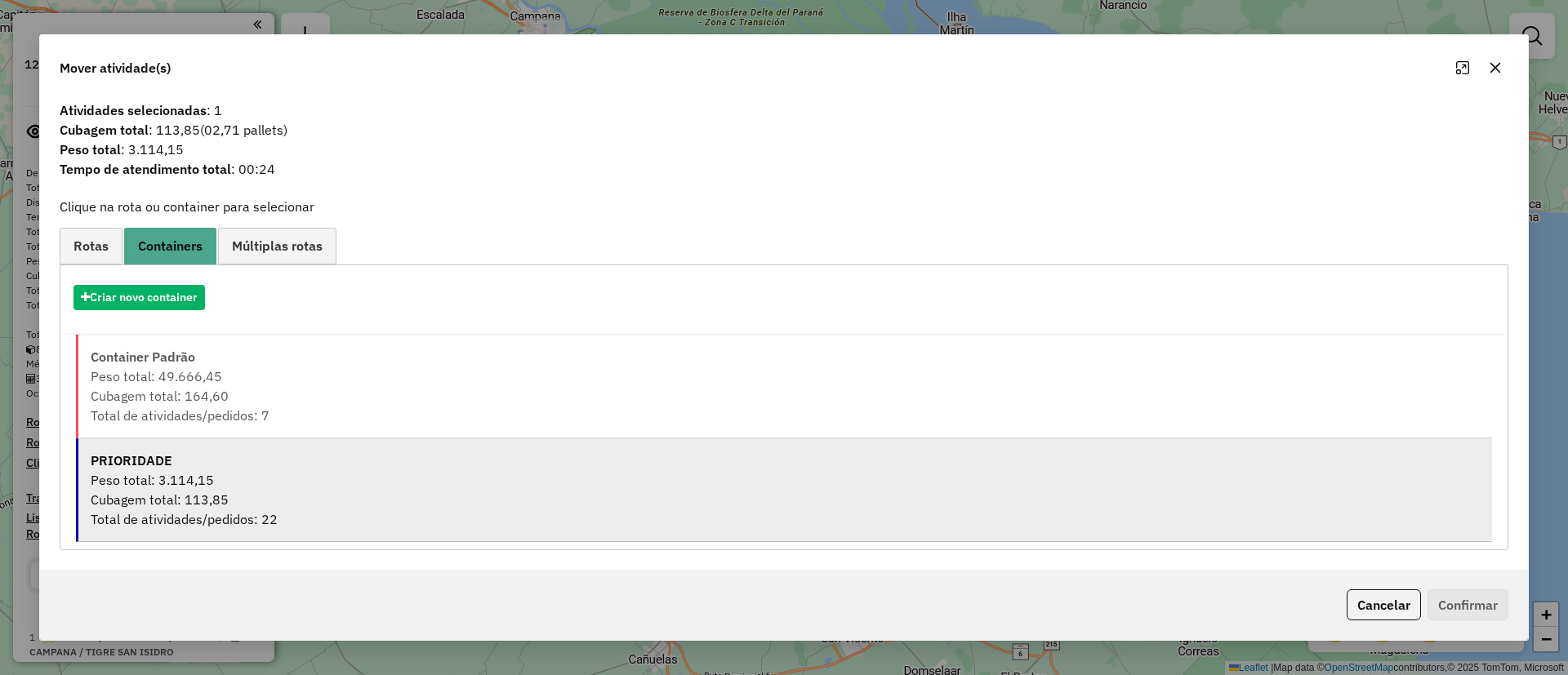
click at [232, 467] on div "PRIORIDADE" at bounding box center [785, 460] width 1389 height 20
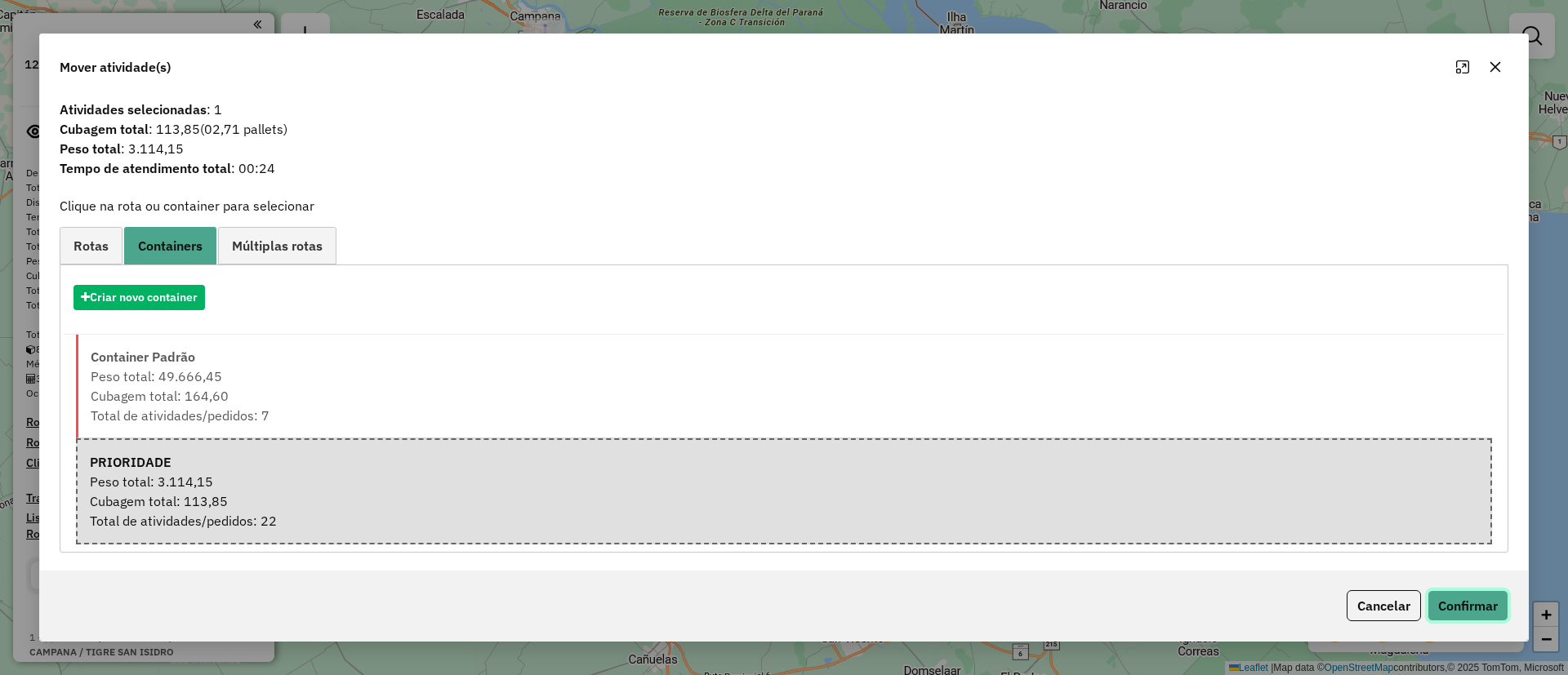
click at [1455, 615] on button "Confirmar" at bounding box center [1468, 605] width 81 height 31
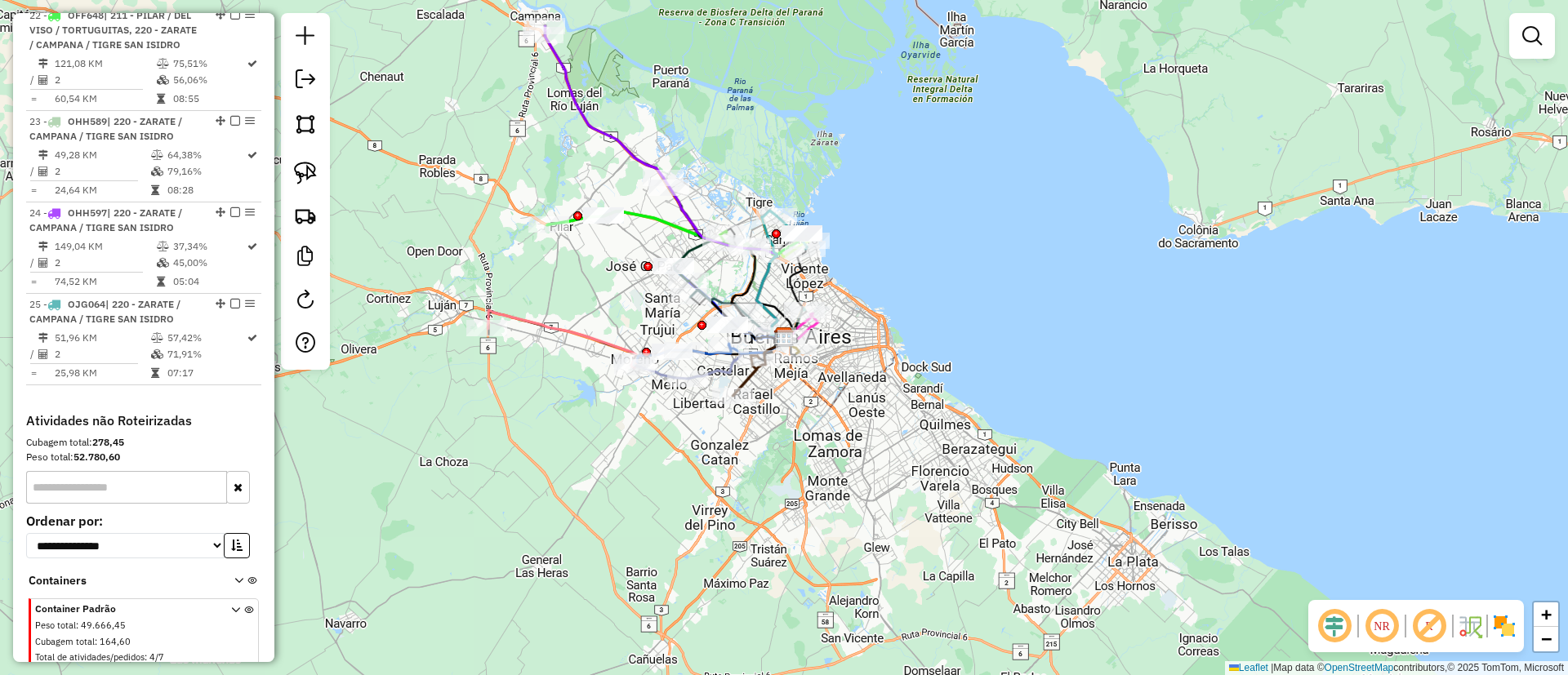
scroll to position [2720, 0]
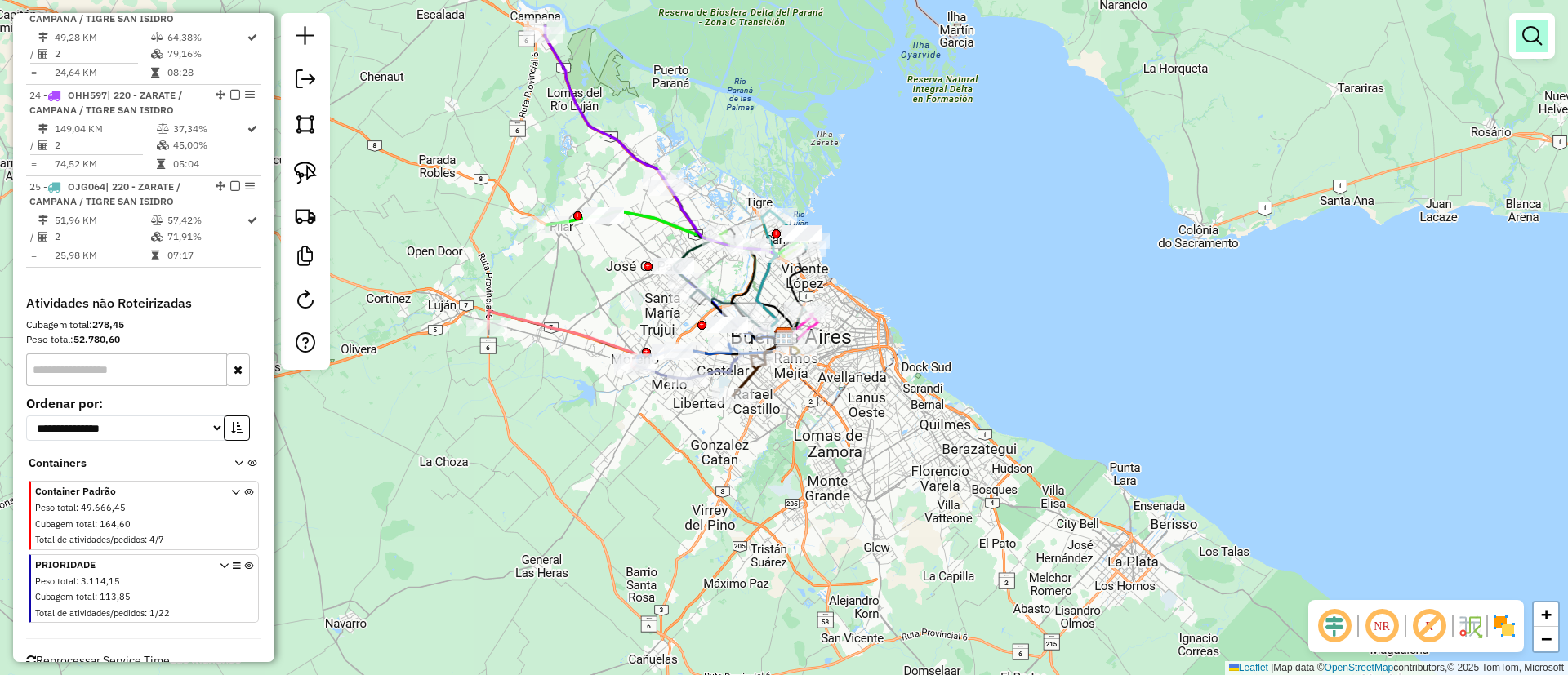
click at [1529, 34] on em at bounding box center [1531, 36] width 20 height 20
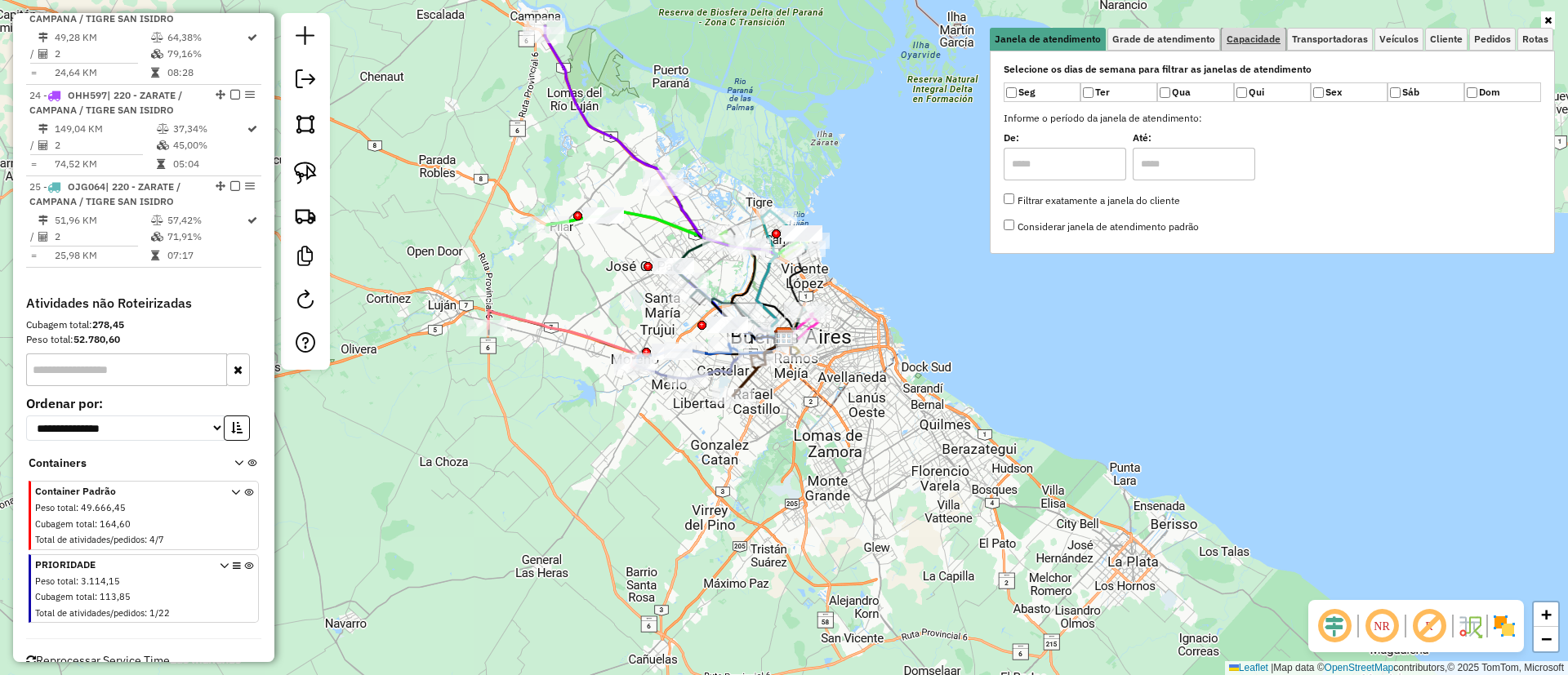
click at [1254, 35] on span "Capacidade" at bounding box center [1253, 39] width 54 height 9
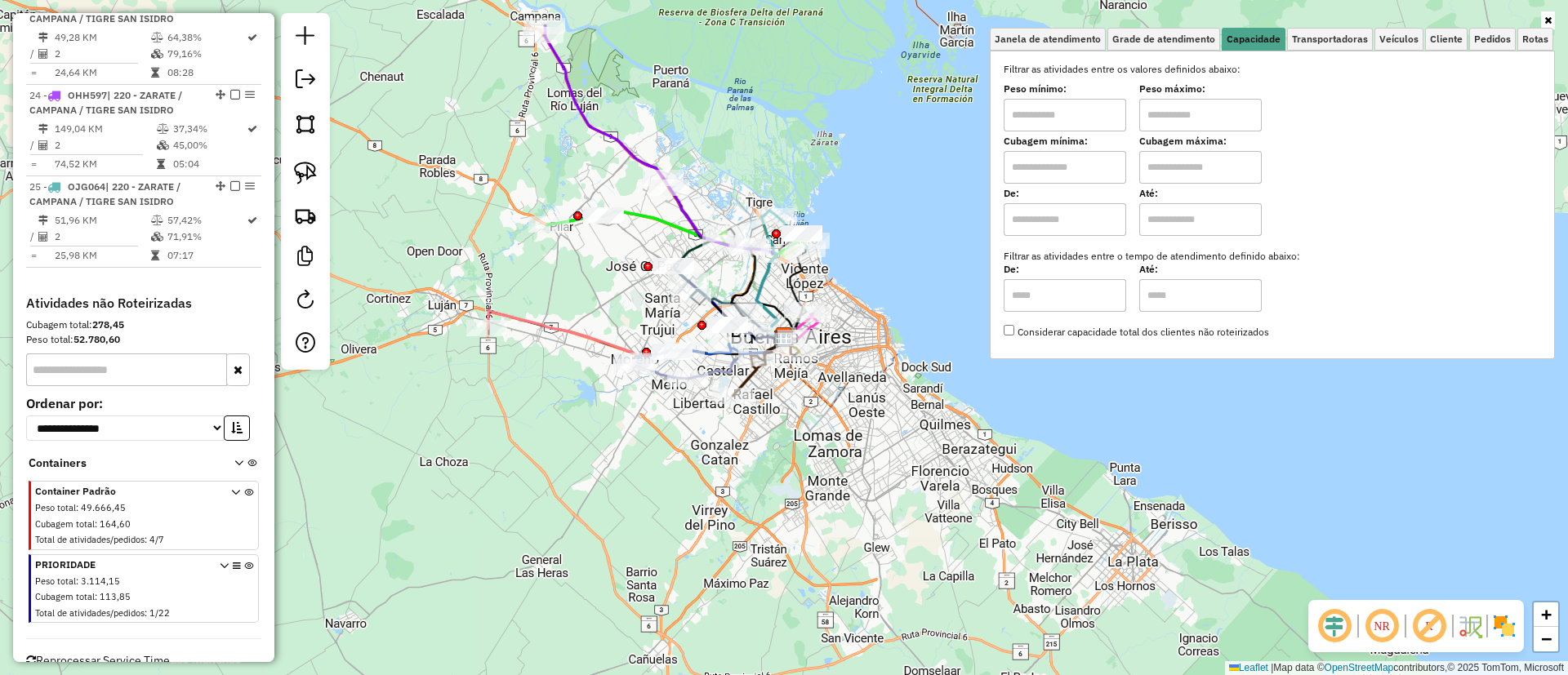
click at [1099, 171] on input "text" at bounding box center [1064, 168] width 122 height 33
type input "****"
click at [1162, 174] on input "text" at bounding box center [1200, 168] width 122 height 33
type input "*****"
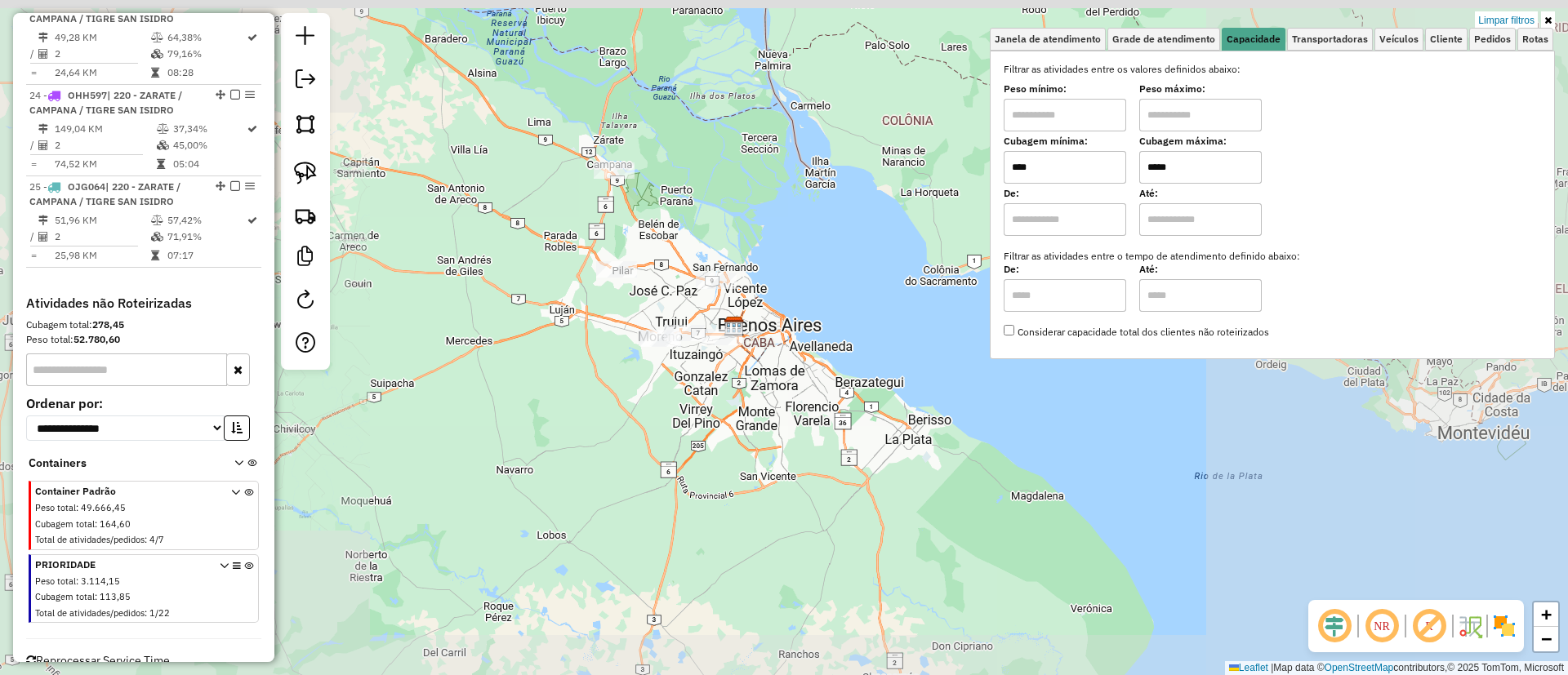
drag, startPoint x: 772, startPoint y: 220, endPoint x: 761, endPoint y: 262, distance: 43.4
click at [760, 286] on div "Limpar filtros Janela de atendimento Grade de atendimento Capacidade Transporta…" at bounding box center [784, 337] width 1568 height 675
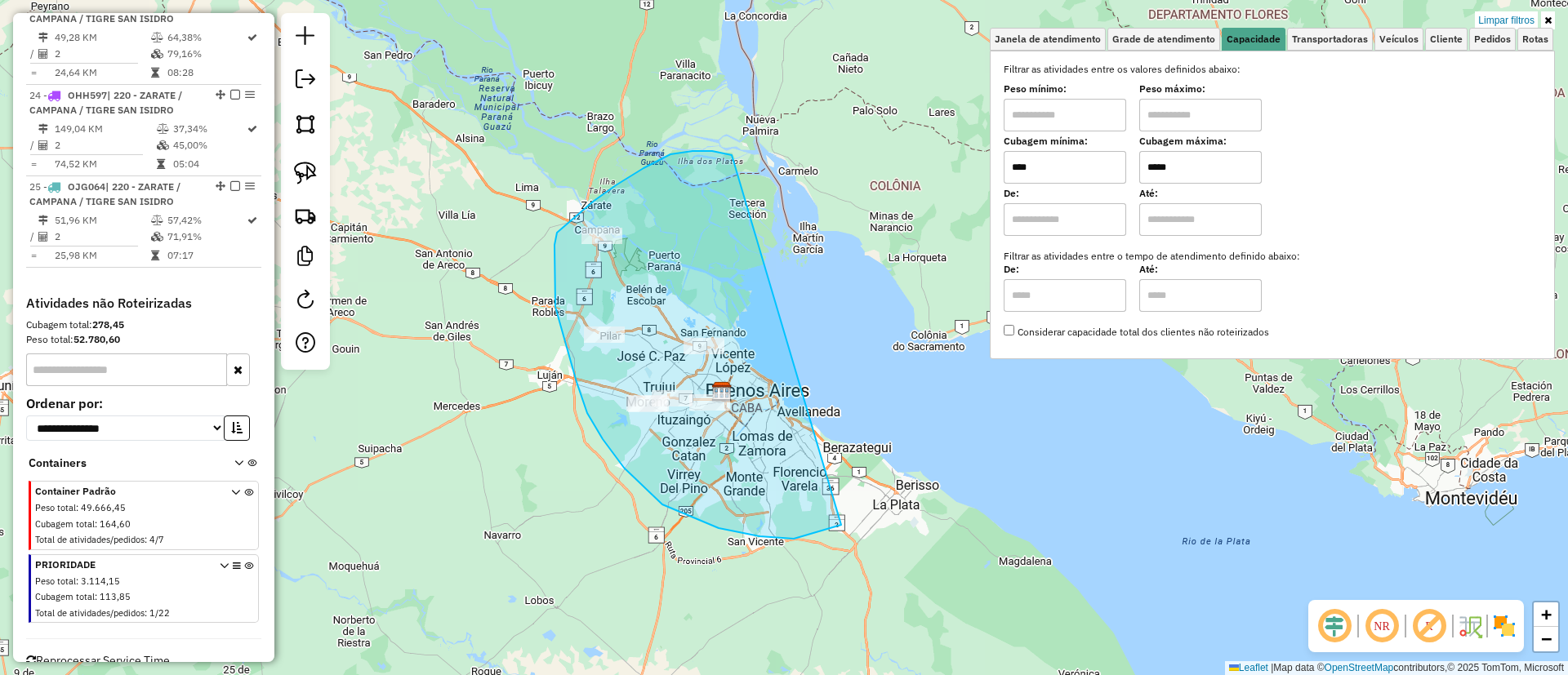
drag, startPoint x: 593, startPoint y: 201, endPoint x: 891, endPoint y: 370, distance: 342.6
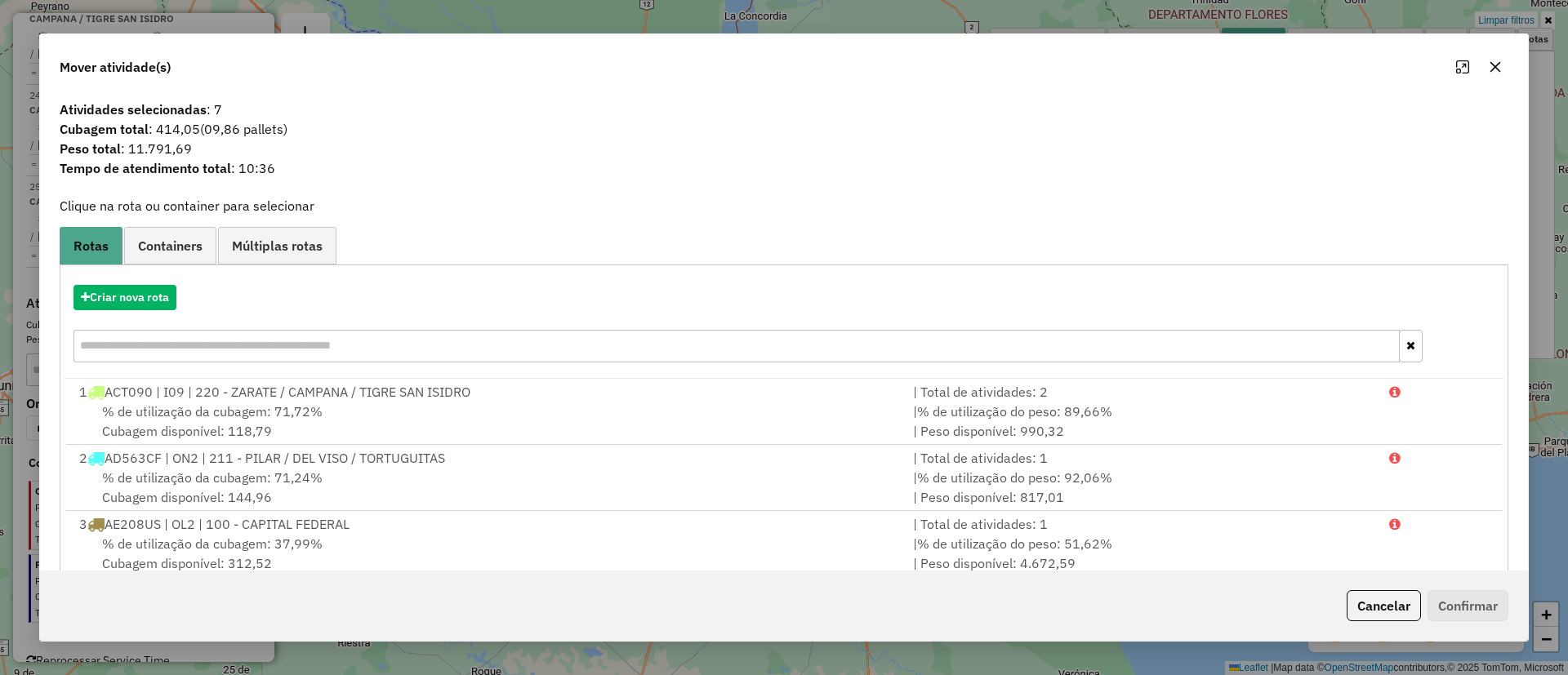
click at [184, 251] on span "Containers" at bounding box center [170, 246] width 65 height 13
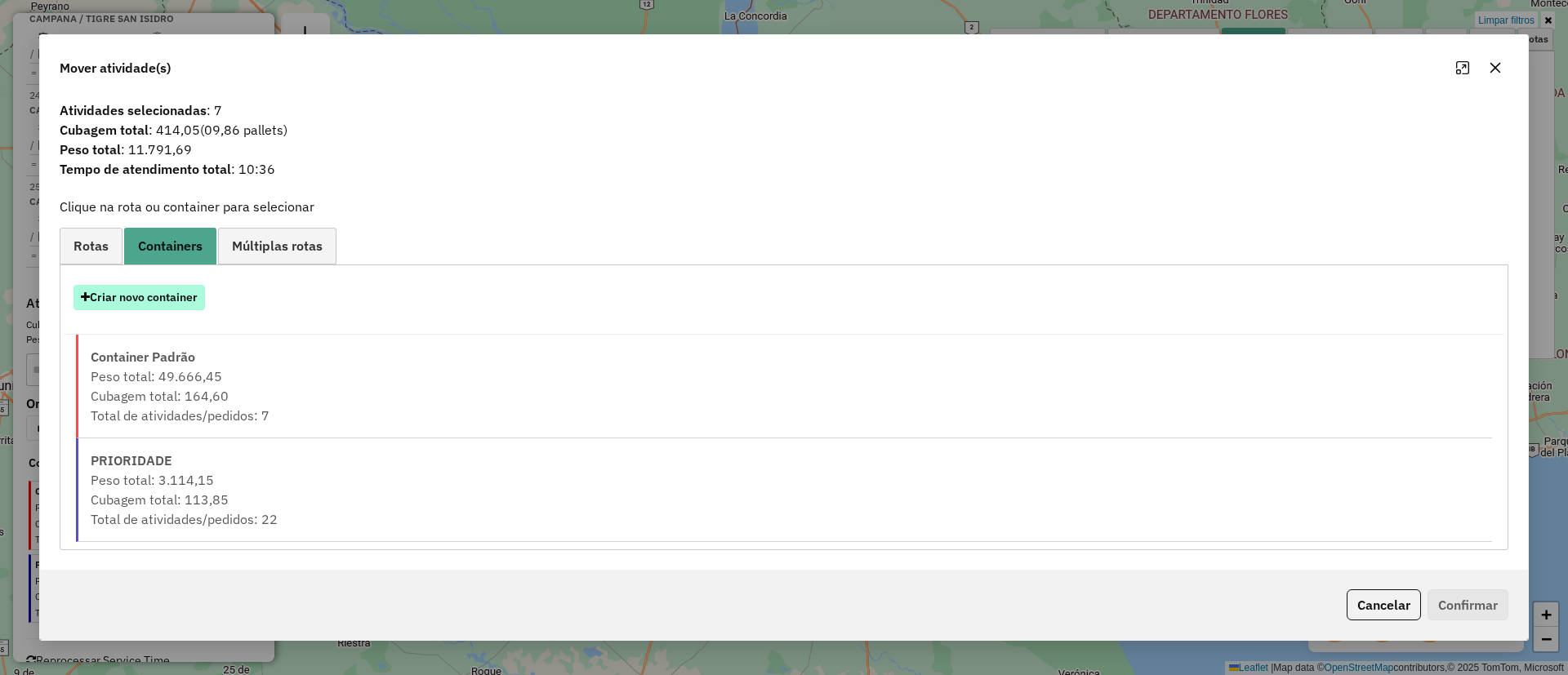
click at [156, 301] on button "Criar novo container" at bounding box center [139, 297] width 132 height 25
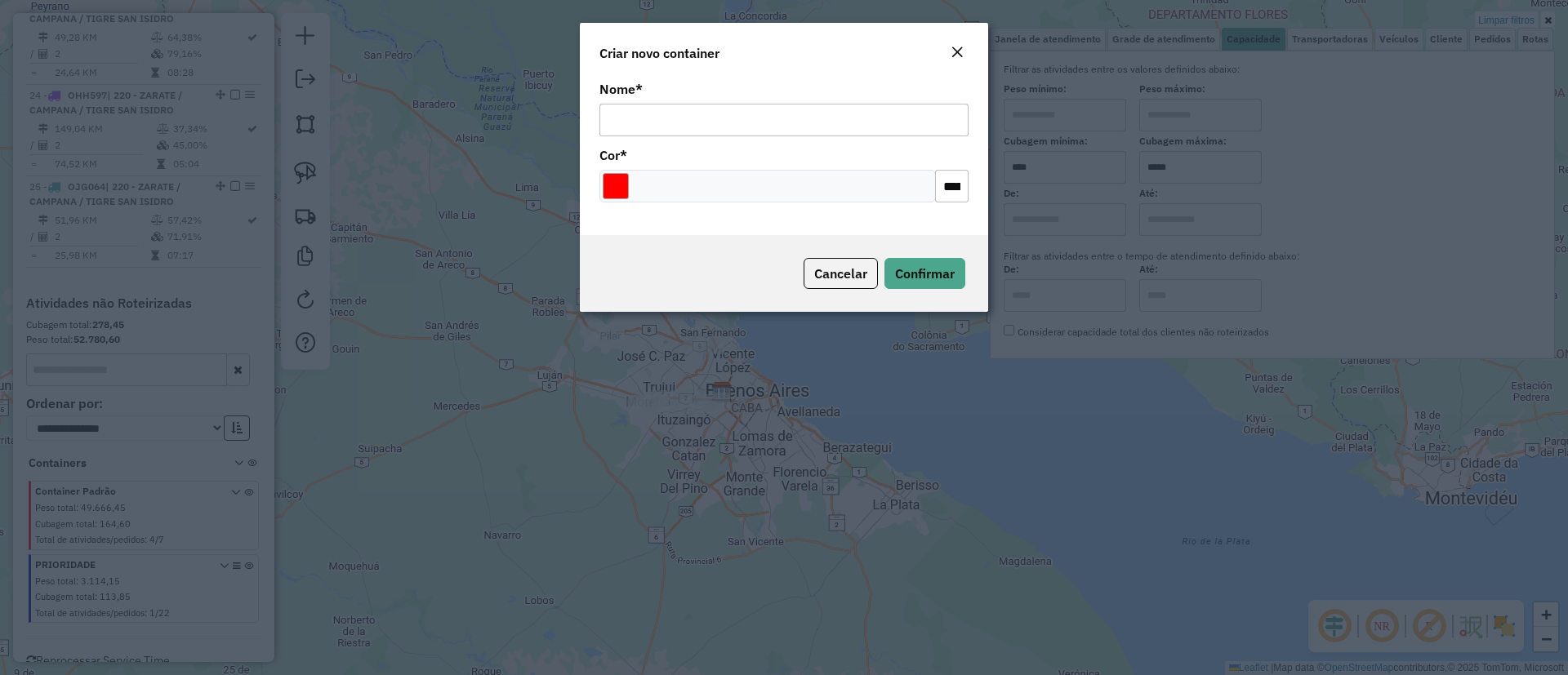
click at [658, 115] on input "Nome *" at bounding box center [784, 120] width 369 height 33
type input "******"
click at [624, 194] on input "Select a color" at bounding box center [616, 186] width 26 height 26
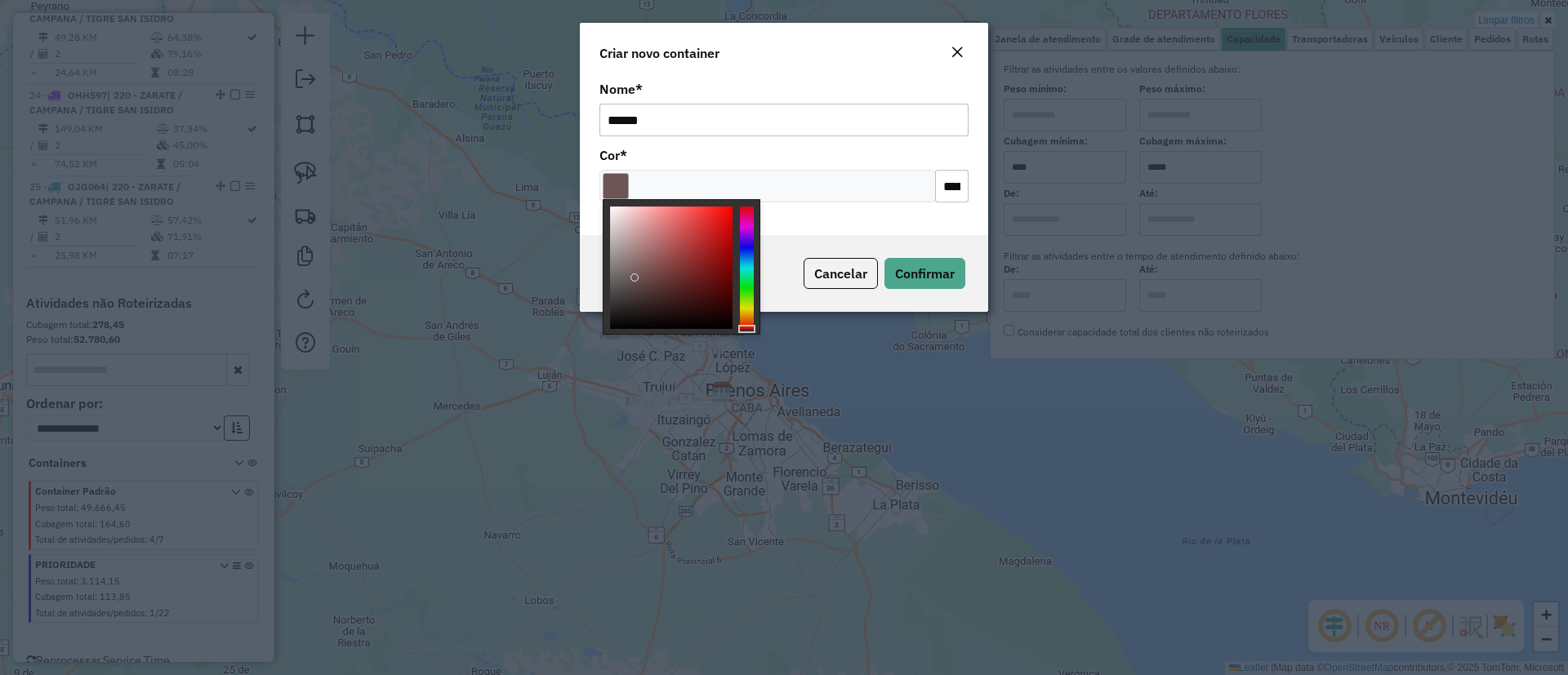
type input "*******"
drag, startPoint x: 635, startPoint y: 252, endPoint x: 622, endPoint y: 343, distance: 91.9
click at [622, 343] on body "Aguarde... Pop-up bloqueado! Seu navegador bloqueou automáticamente a abertura …" at bounding box center [784, 337] width 1568 height 675
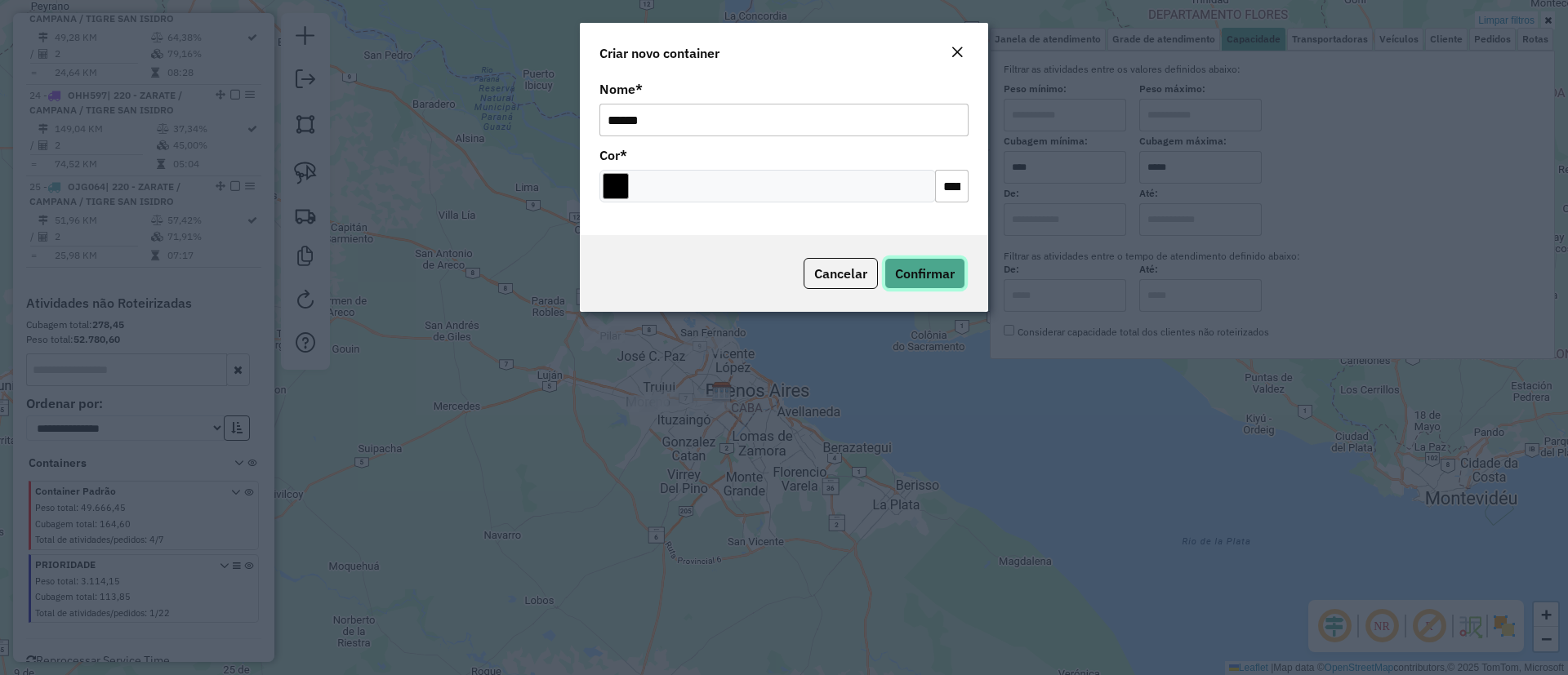
click at [924, 274] on span "Confirmar" at bounding box center [924, 273] width 59 height 16
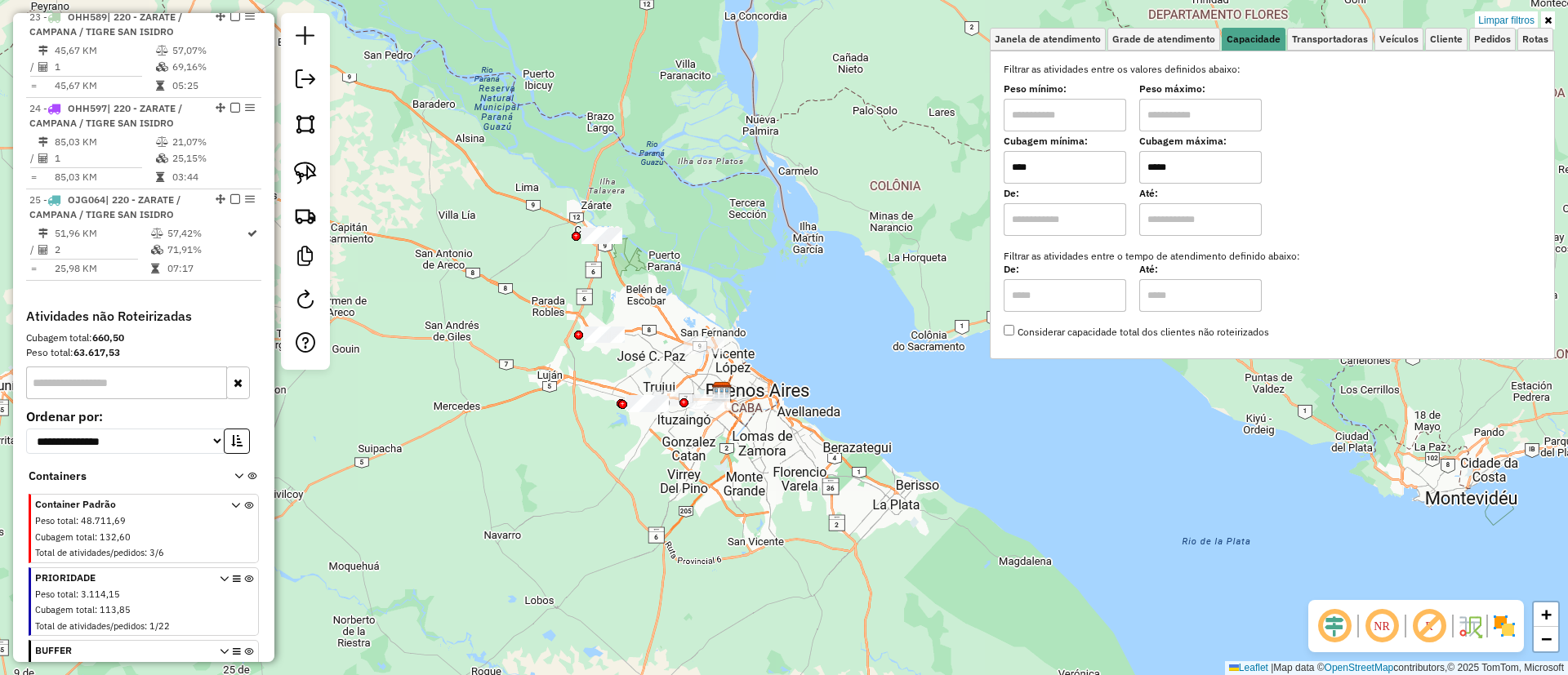
scroll to position [2793, 0]
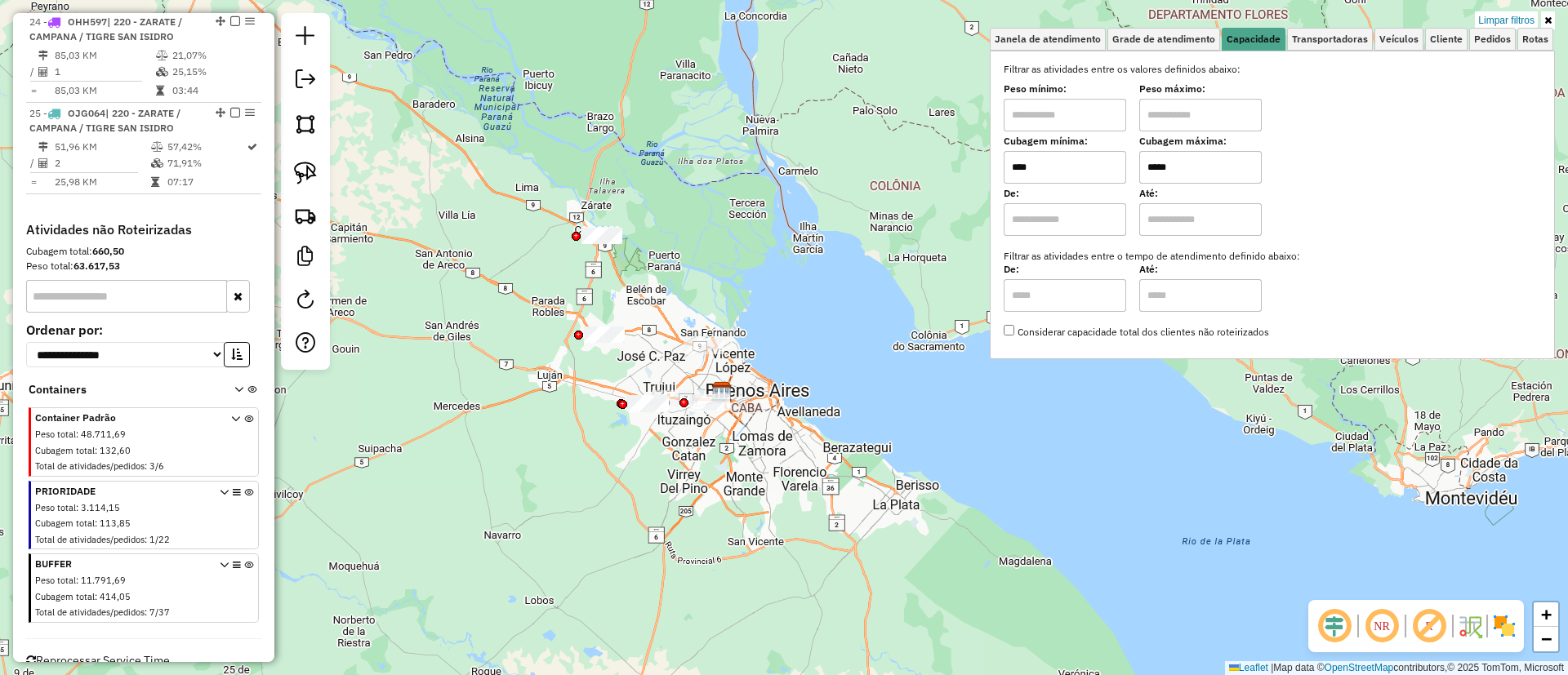
click at [244, 561] on icon at bounding box center [248, 591] width 9 height 61
click at [1498, 21] on link "Limpar filtros" at bounding box center [1506, 20] width 63 height 18
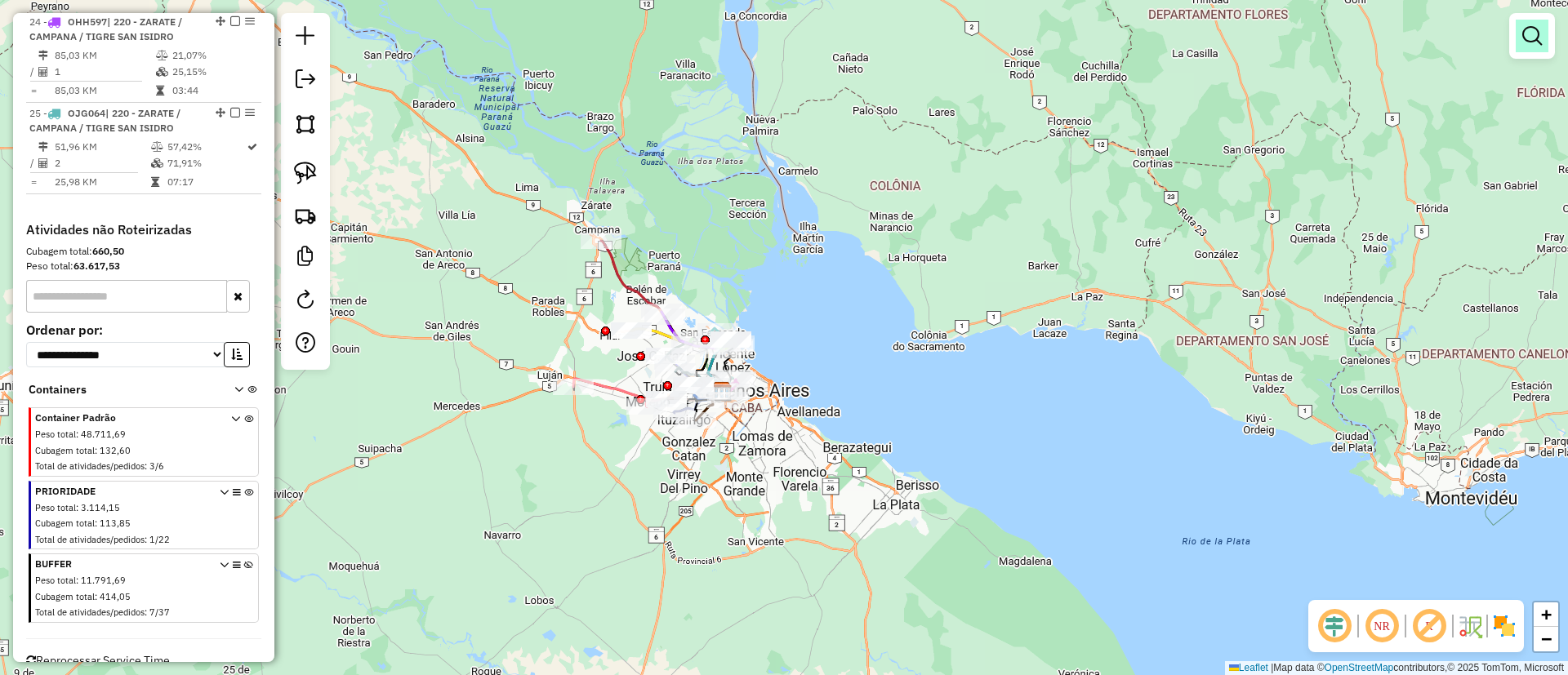
click at [1523, 40] on em at bounding box center [1531, 36] width 20 height 20
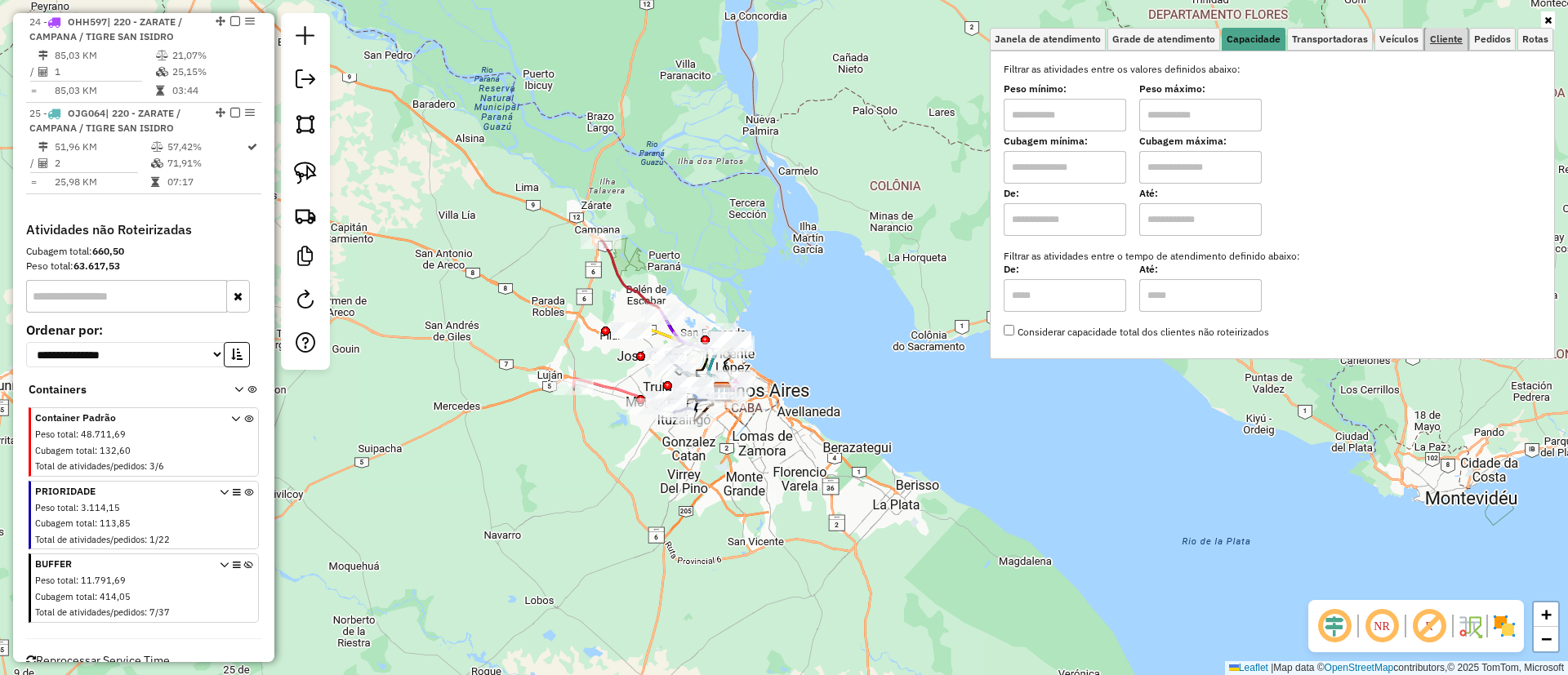
click at [1463, 34] on span "Cliente" at bounding box center [1446, 39] width 33 height 9
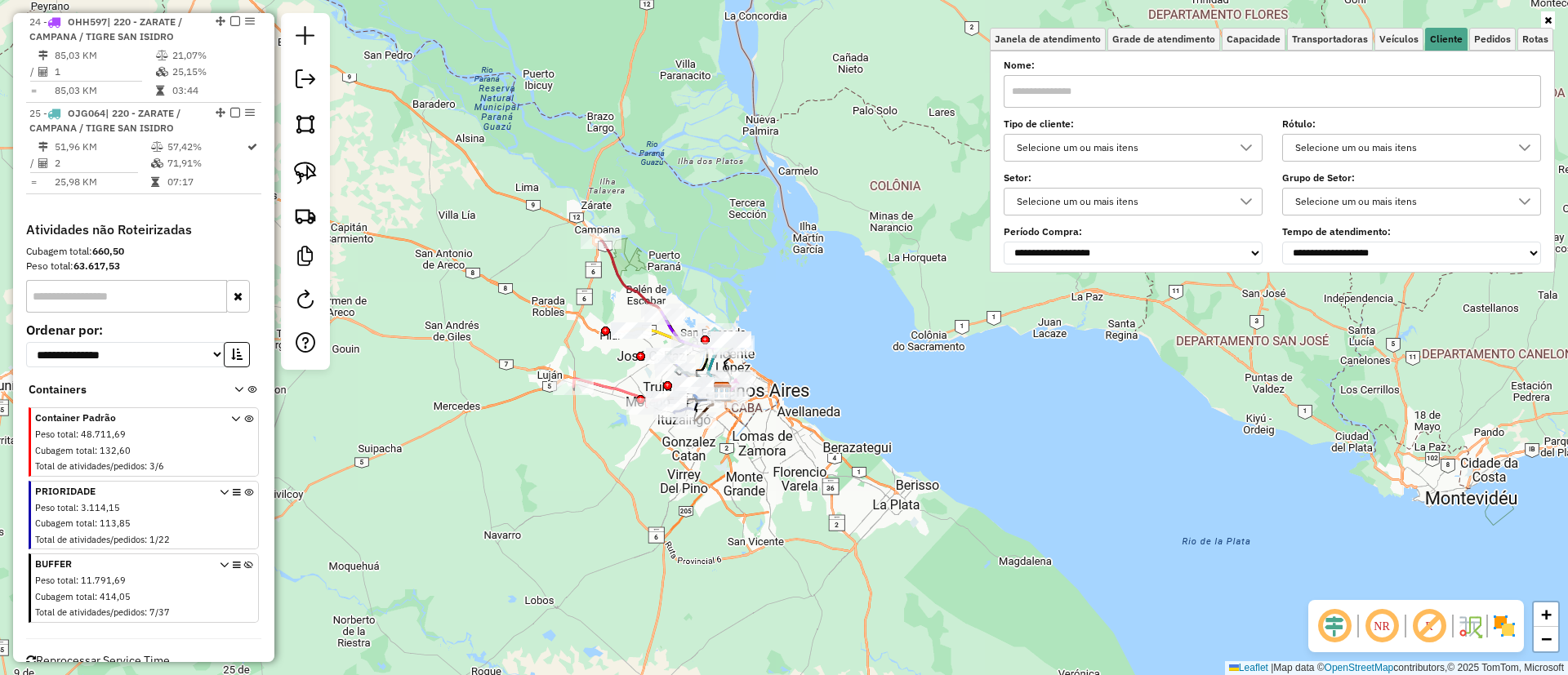
click at [1157, 146] on div "Selecione um ou mais itens" at bounding box center [1120, 148] width 219 height 26
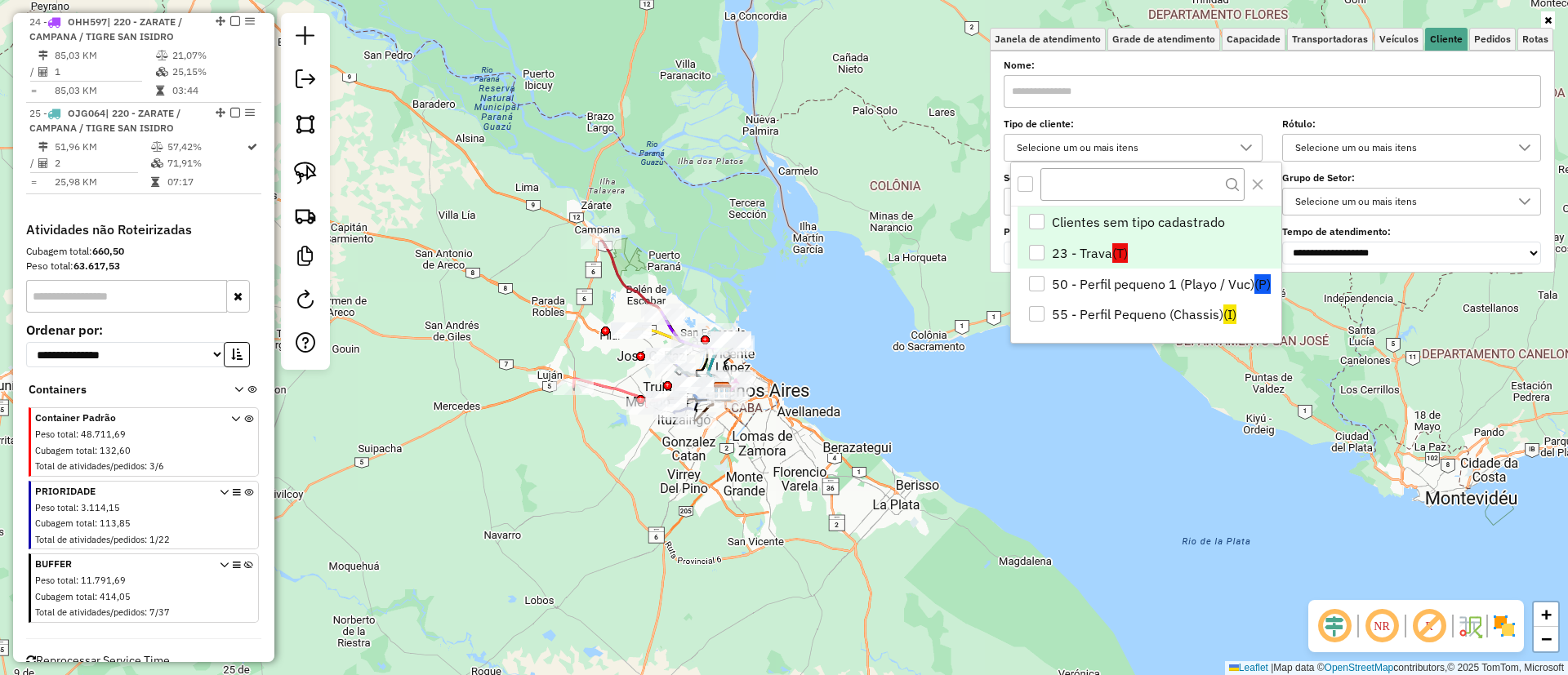
scroll to position [9, 56]
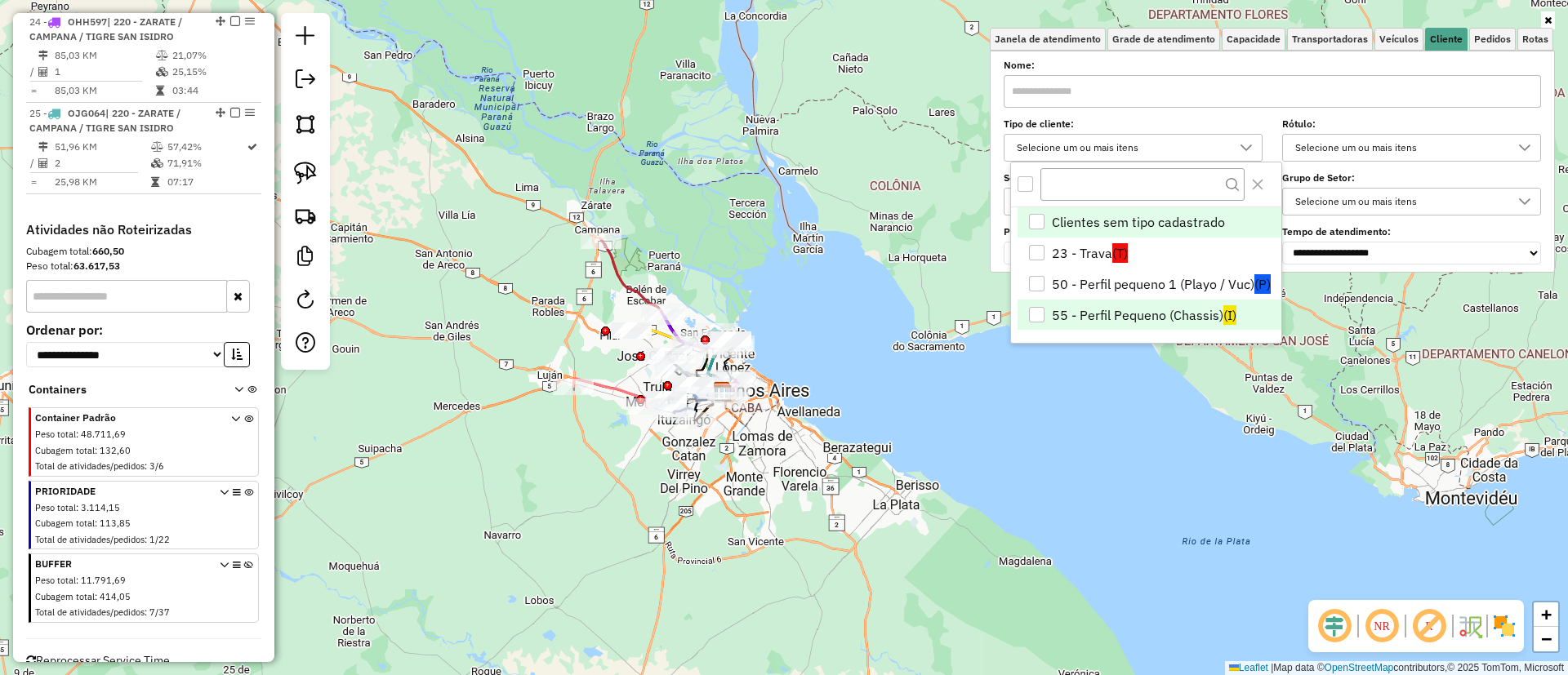
click at [1126, 300] on li "55 - Perfil Pequeno (Chassis) (I)" at bounding box center [1149, 314] width 264 height 31
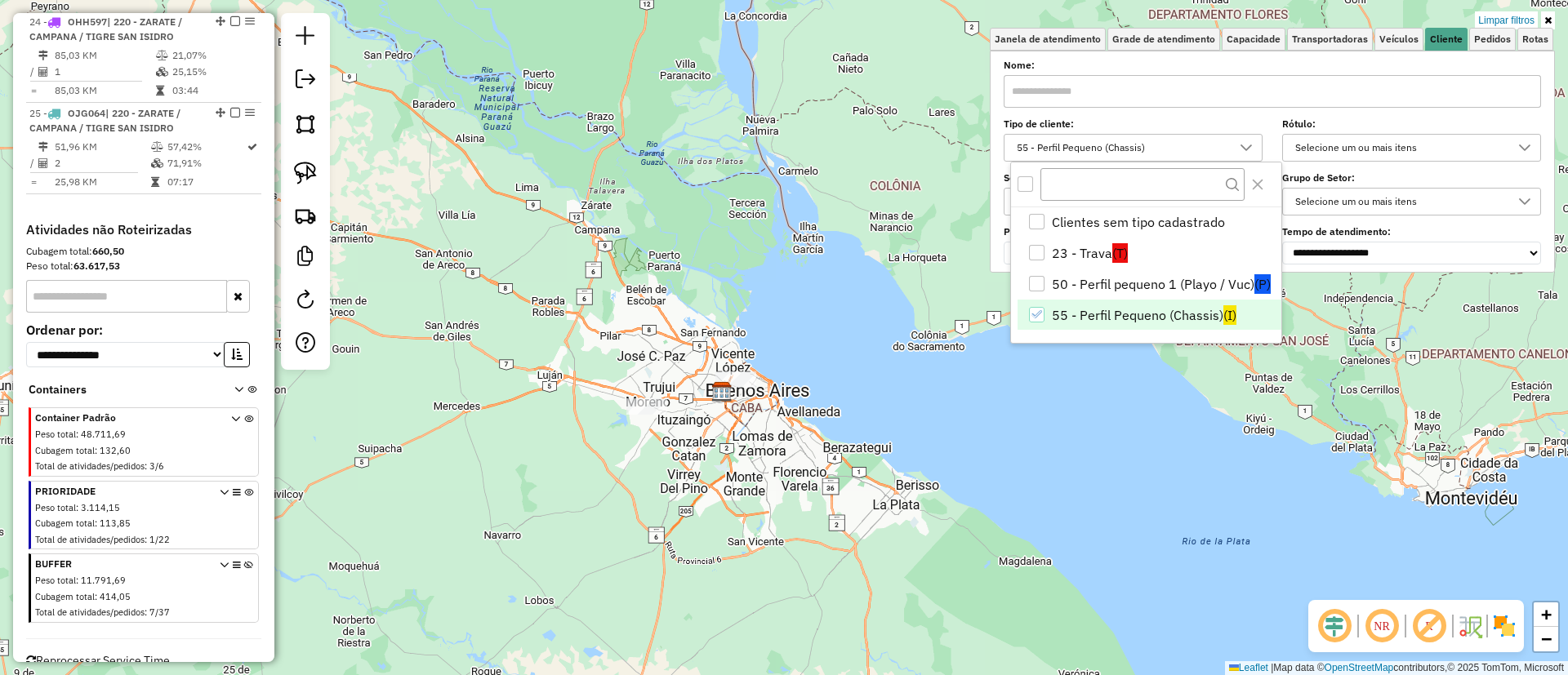
click at [1142, 285] on li "50 - Perfil pequeno 1 (Playo / Vuc) (P)" at bounding box center [1149, 283] width 264 height 31
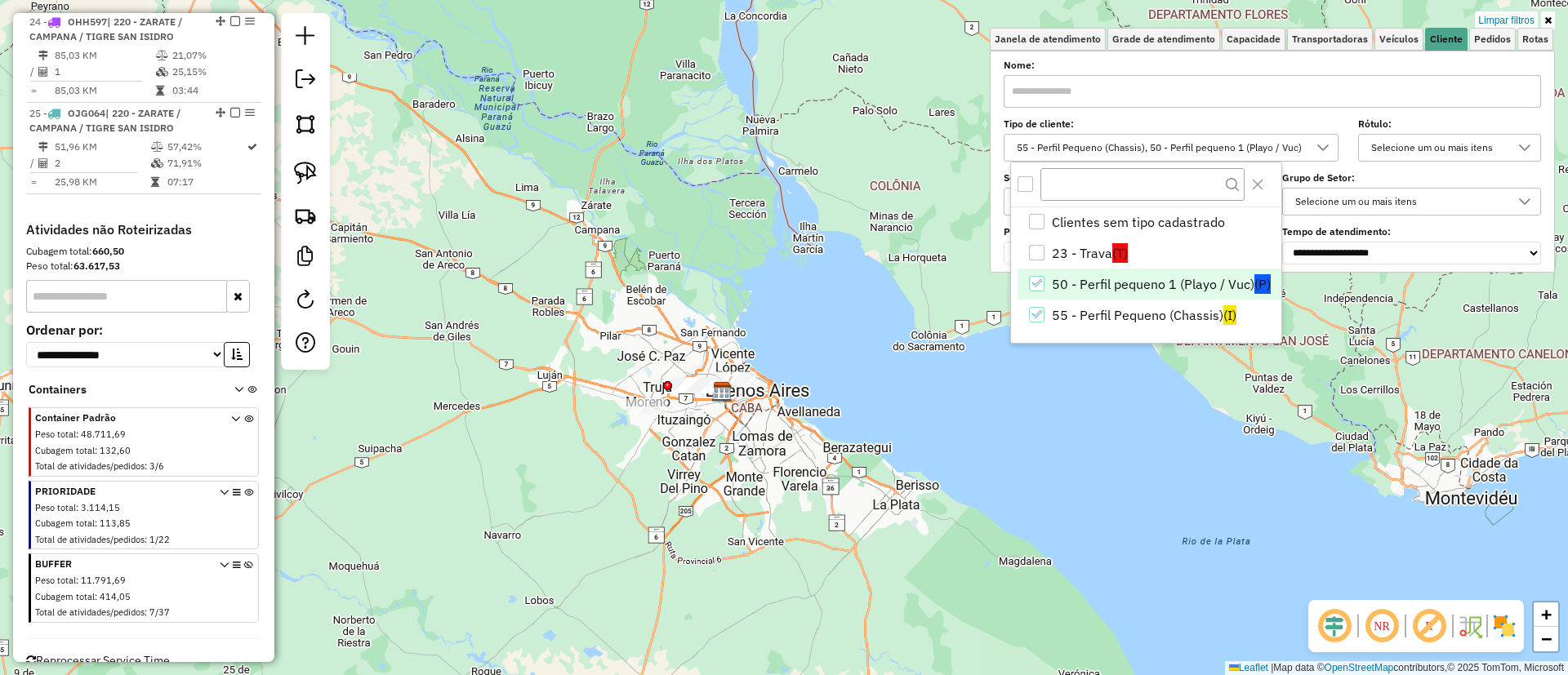
click at [1494, 614] on img at bounding box center [1504, 627] width 26 height 26
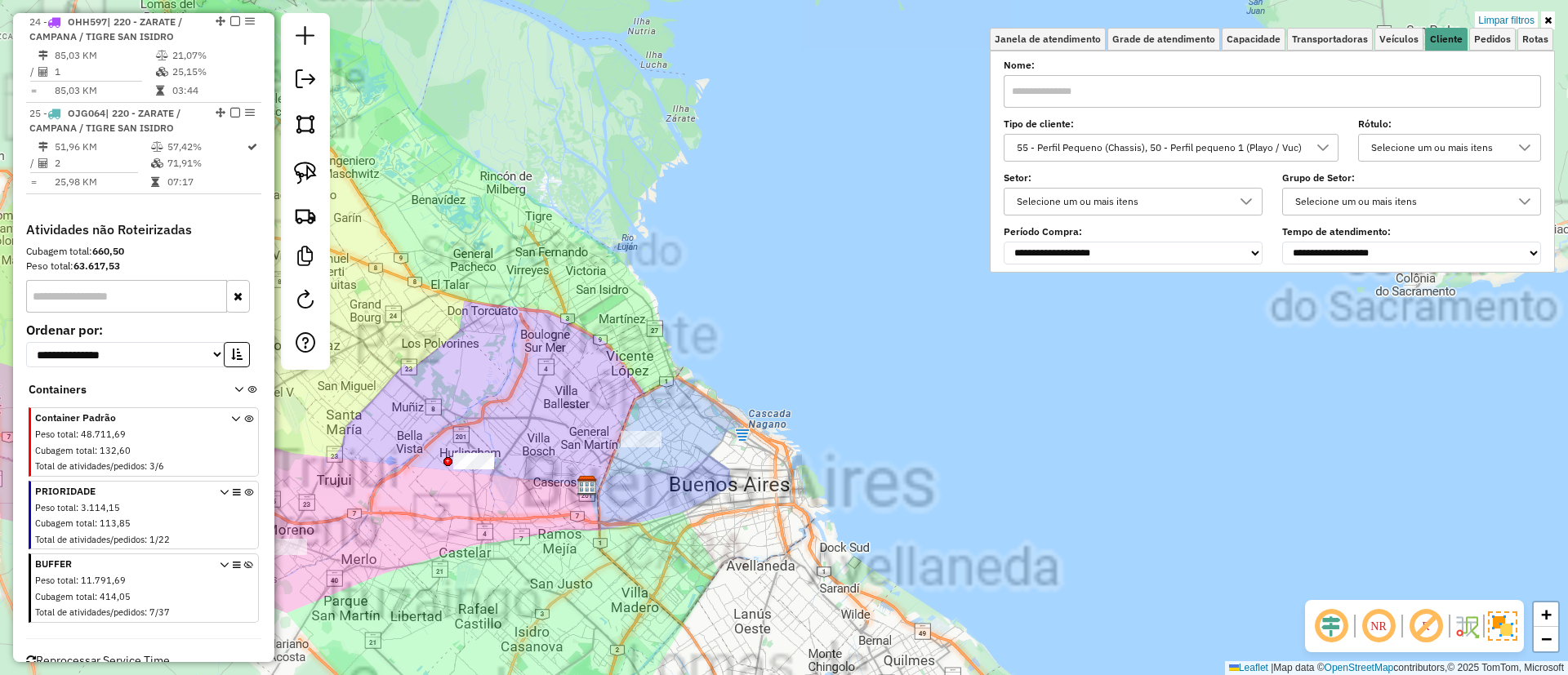
drag, startPoint x: 728, startPoint y: 379, endPoint x: 899, endPoint y: 249, distance: 214.8
click at [899, 249] on div "Limpar filtros Janela de atendimento Grade de atendimento Capacidade Transporta…" at bounding box center [784, 337] width 1568 height 675
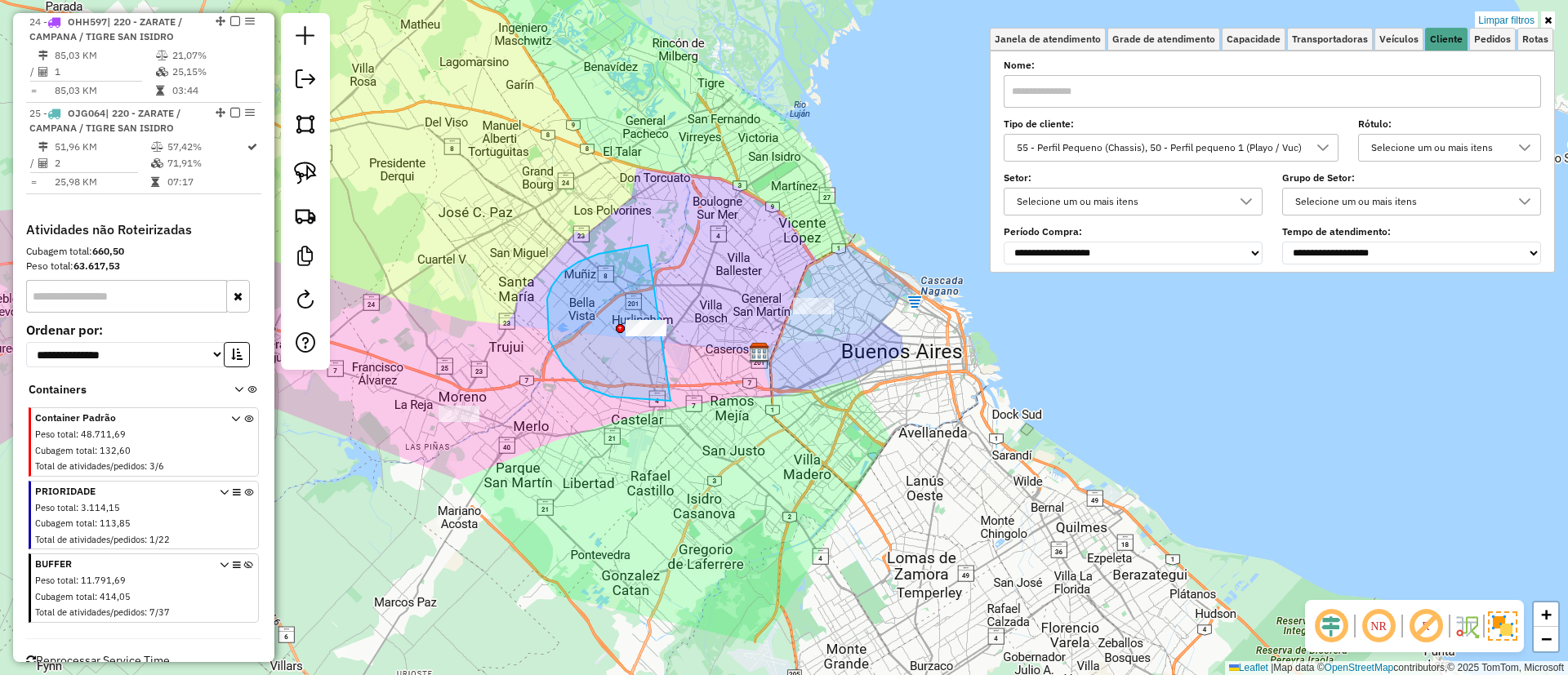
drag, startPoint x: 578, startPoint y: 262, endPoint x: 761, endPoint y: 328, distance: 194.5
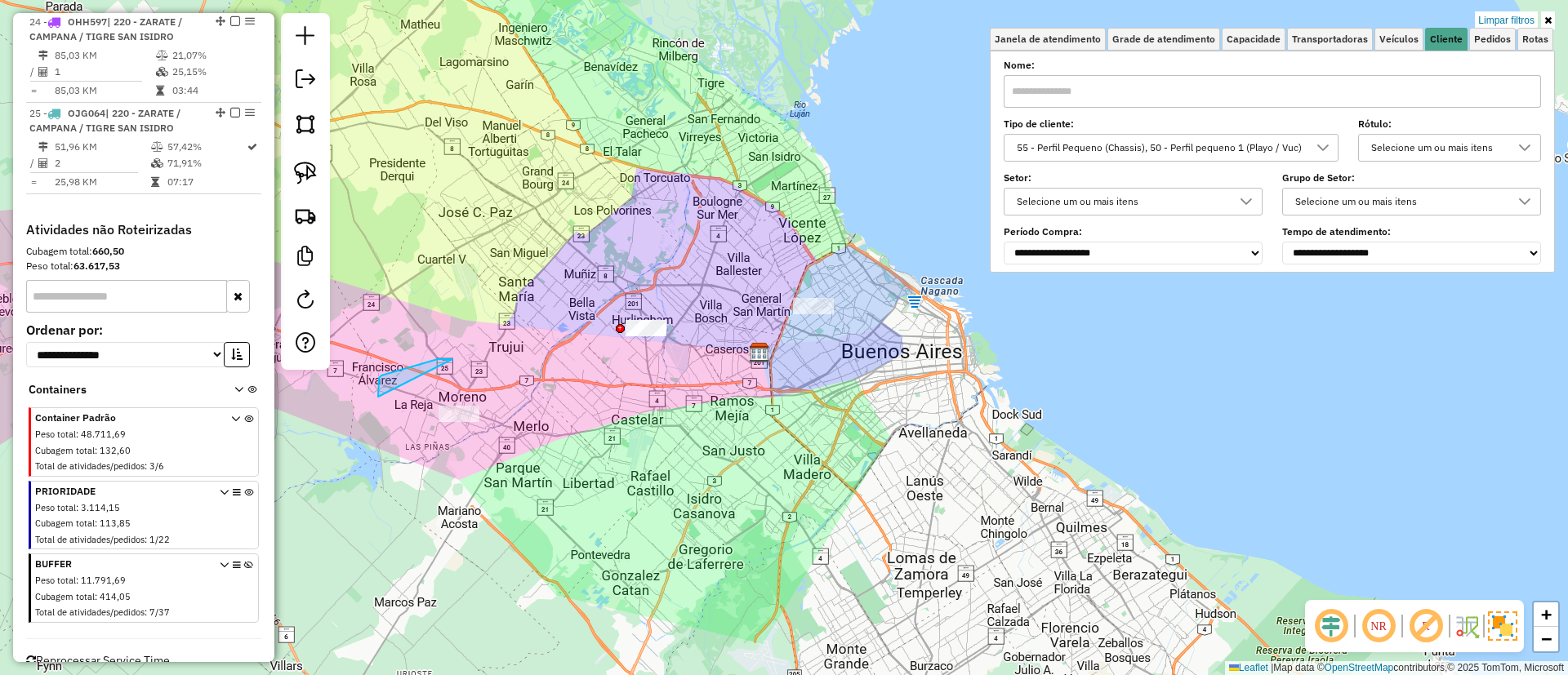
drag, startPoint x: 378, startPoint y: 397, endPoint x: 520, endPoint y: 419, distance: 143.7
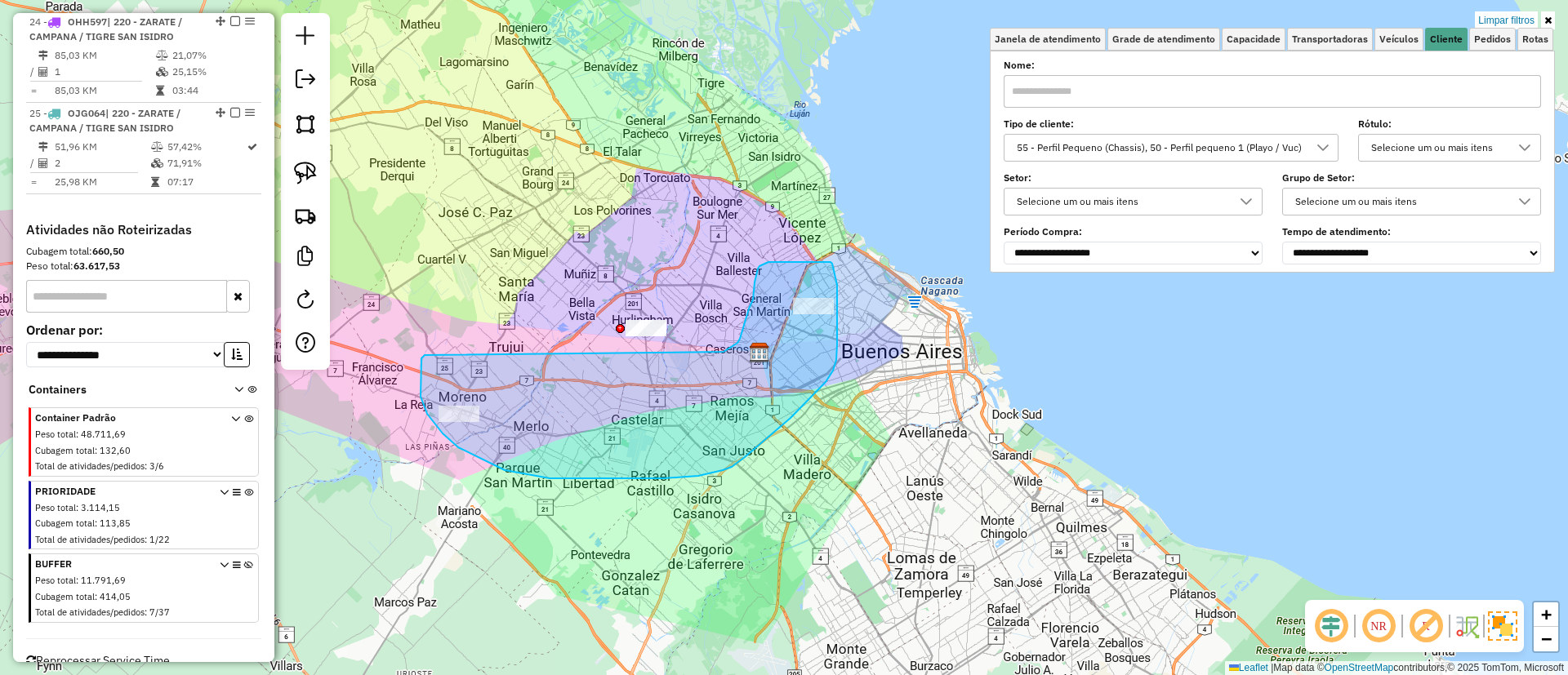
drag, startPoint x: 421, startPoint y: 368, endPoint x: 724, endPoint y: 352, distance: 303.4
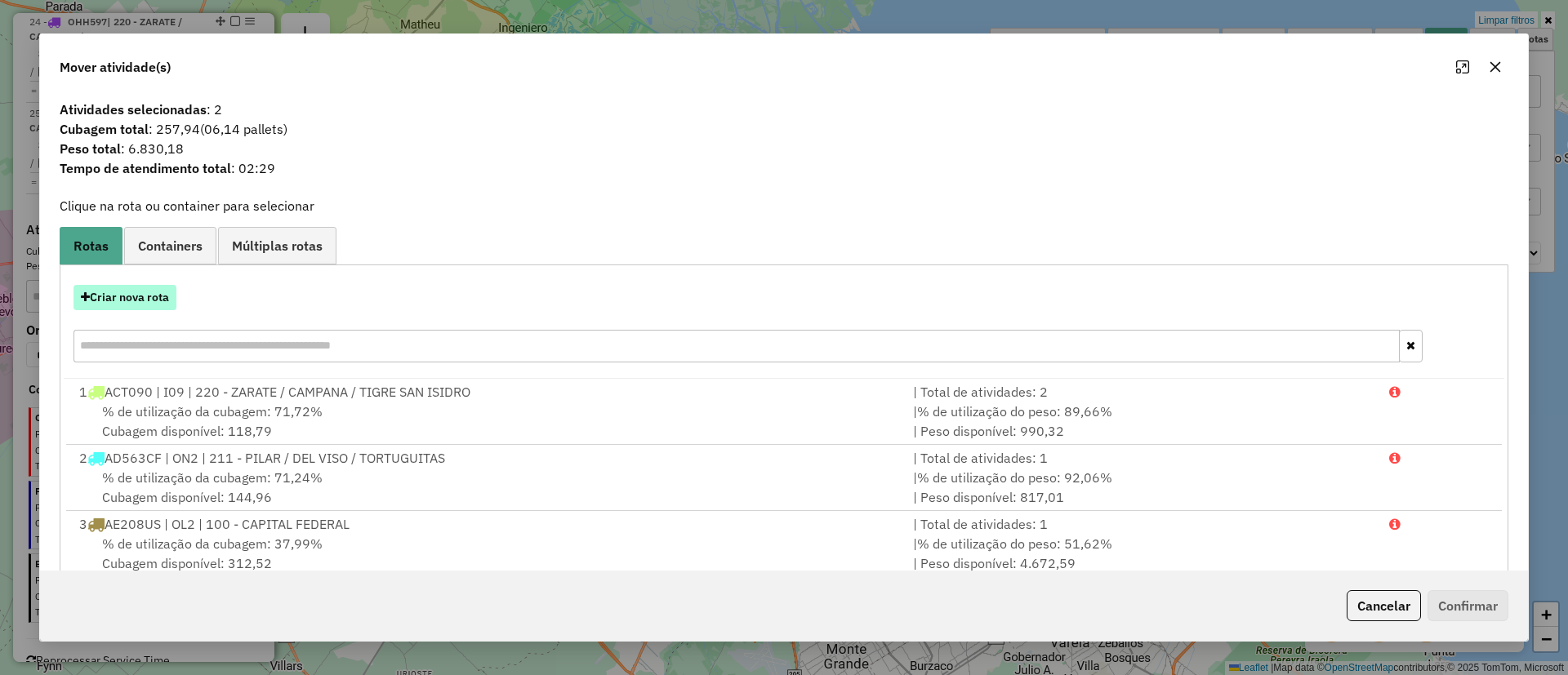
click at [154, 292] on button "Criar nova rota" at bounding box center [124, 297] width 103 height 25
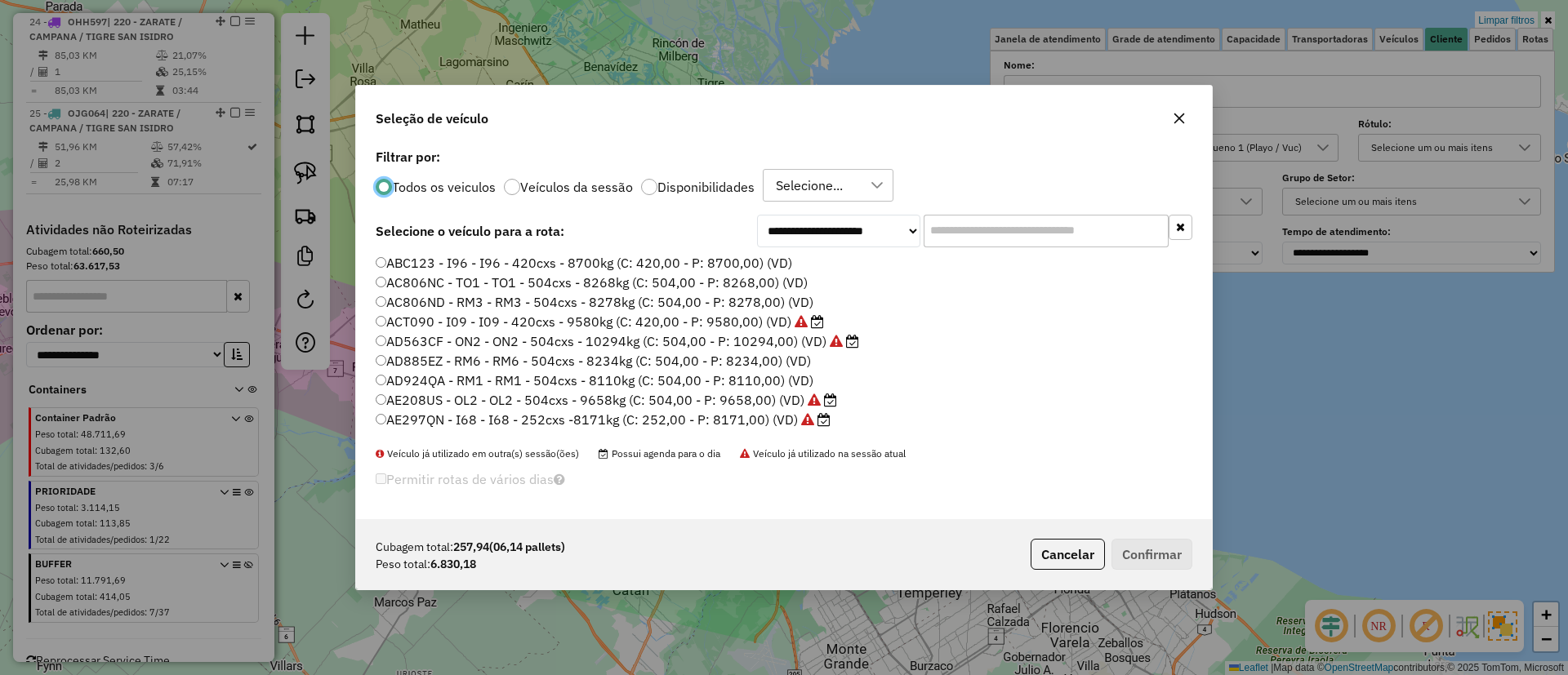
scroll to position [9, 5]
click at [1004, 239] on input "text" at bounding box center [1046, 231] width 245 height 33
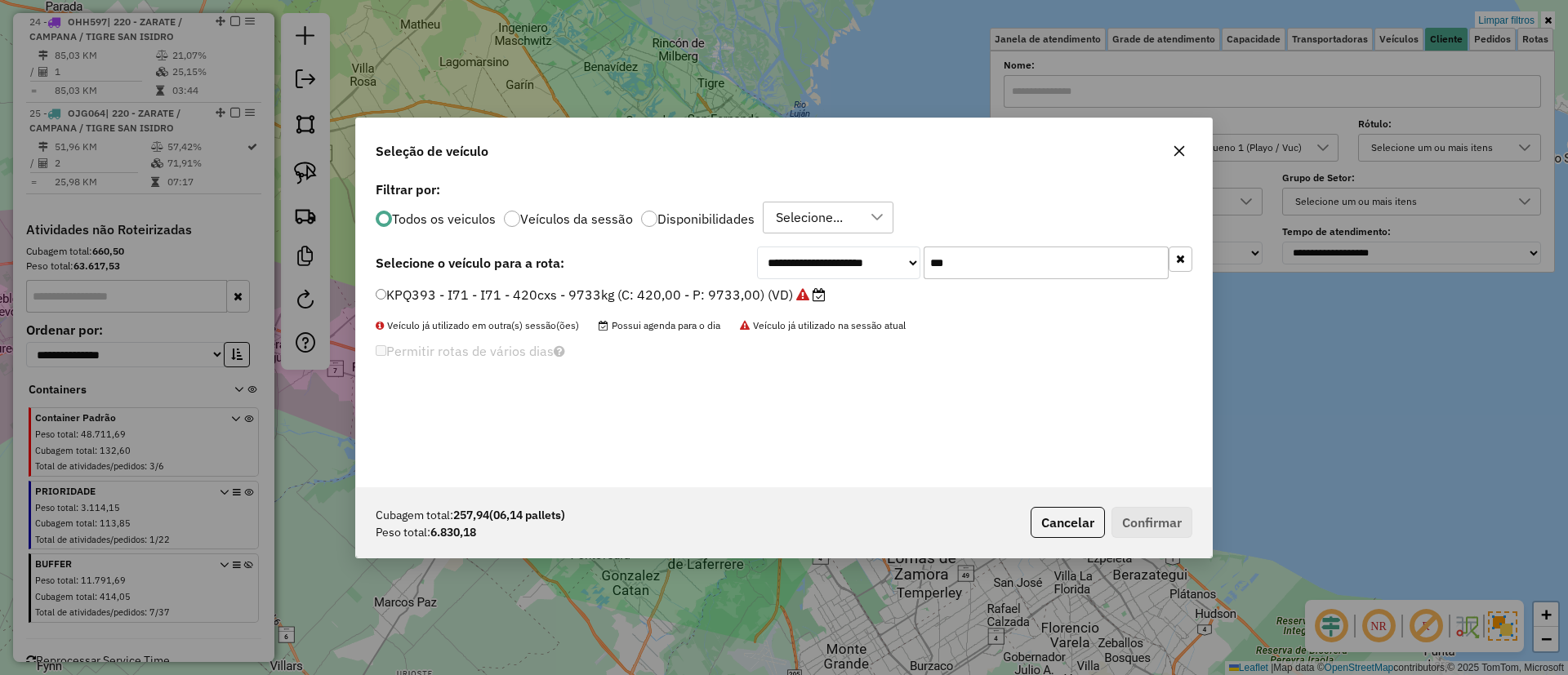
type input "***"
click at [754, 282] on div "**********" at bounding box center [783, 332] width 856 height 311
click at [774, 293] on label "KPQ393 - I71 - I71 - 420cxs - 9733kg (C: 420,00 - P: 9733,00) (VD)" at bounding box center [600, 295] width 450 height 20
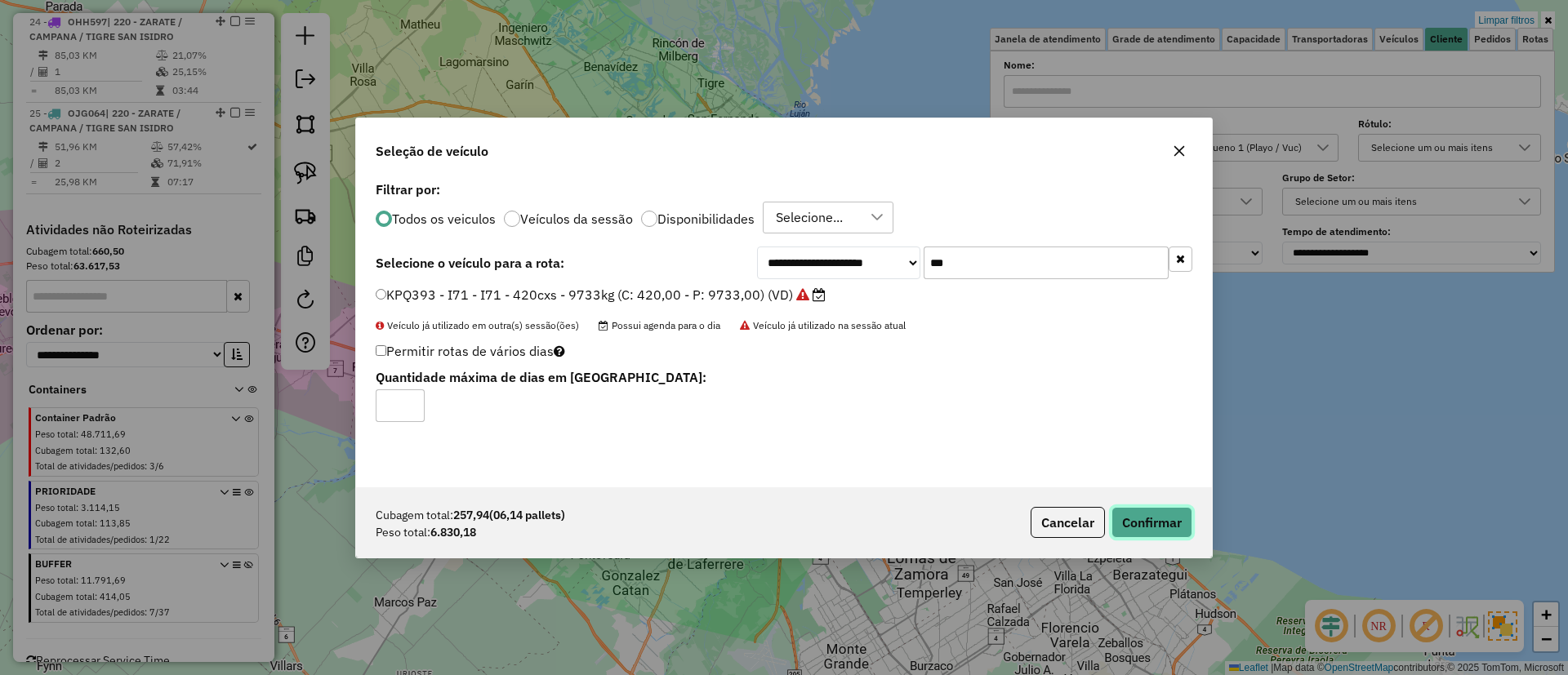
click at [1144, 520] on button "Confirmar" at bounding box center [1152, 522] width 81 height 31
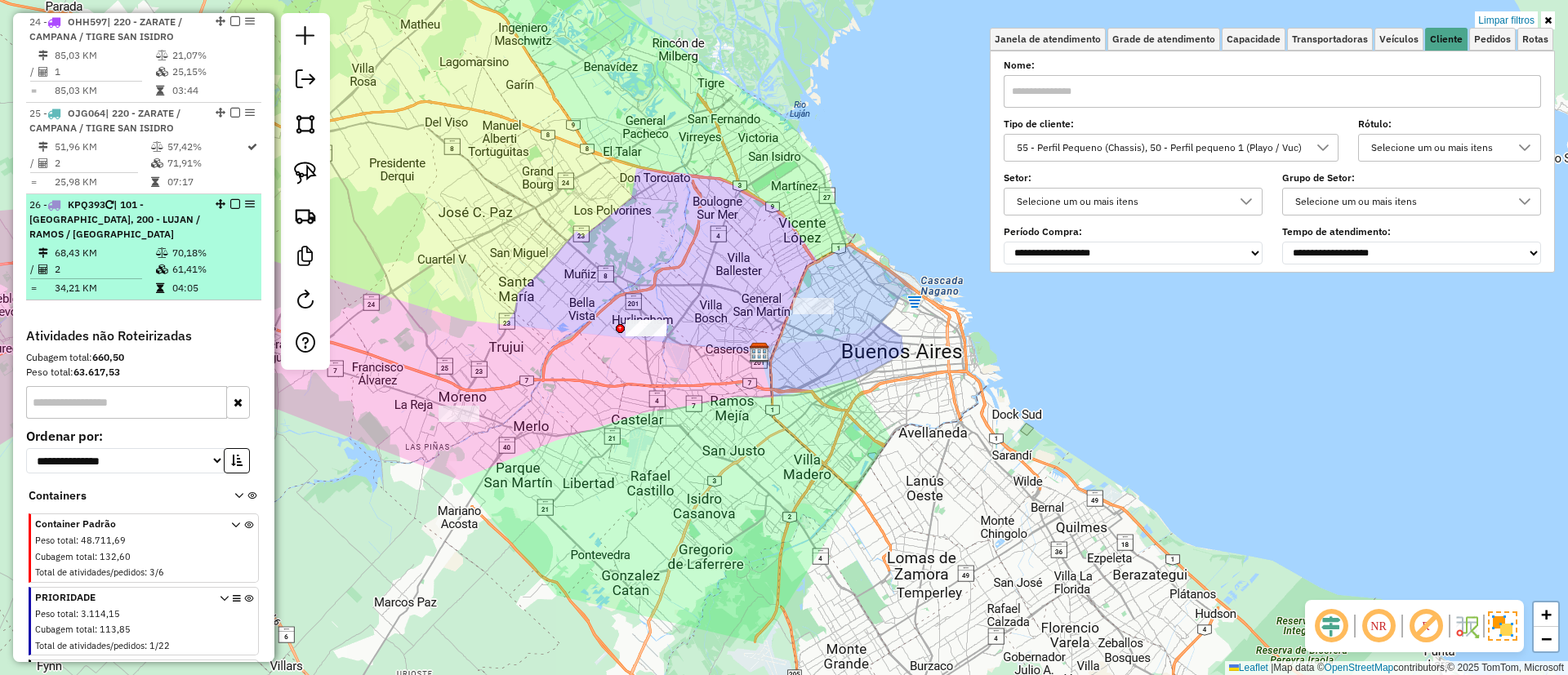
click at [232, 200] on em at bounding box center [235, 204] width 9 height 9
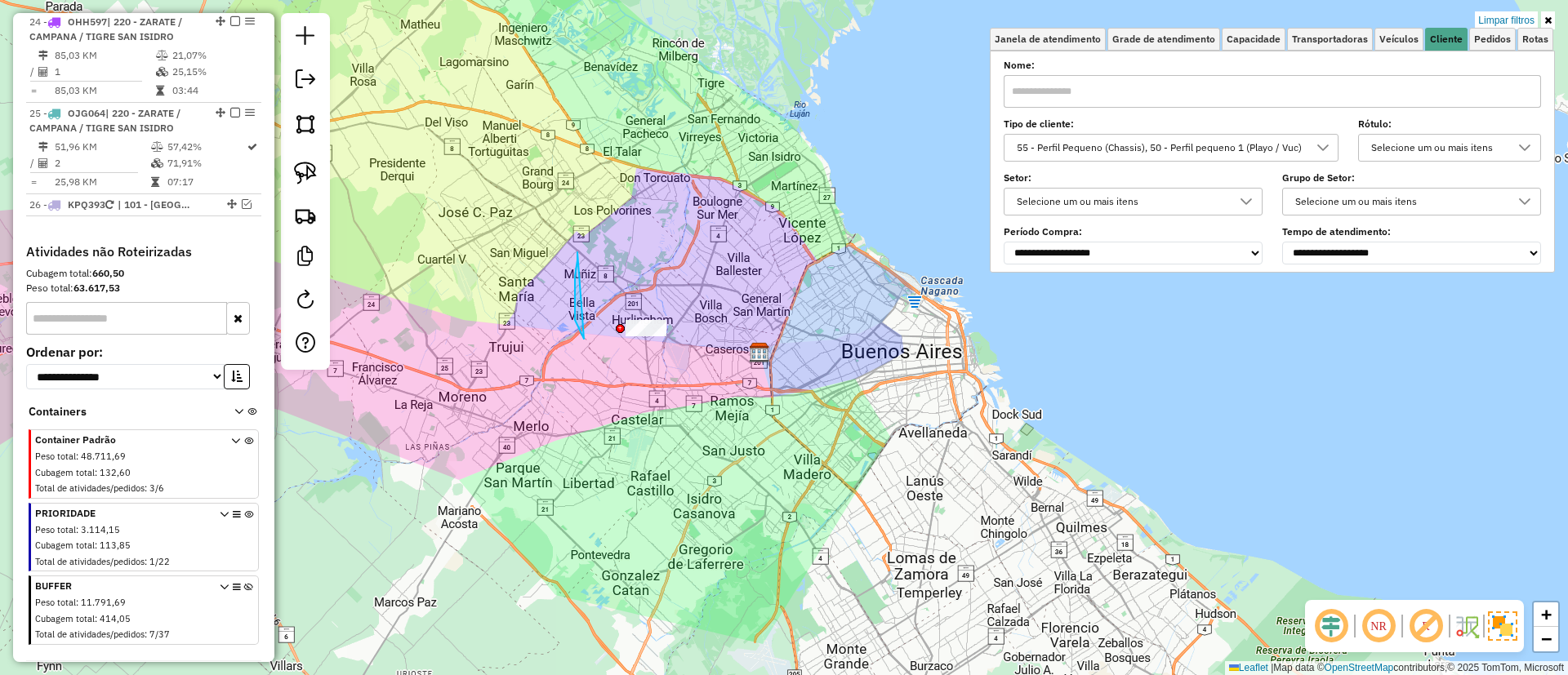
drag, startPoint x: 584, startPoint y: 339, endPoint x: 694, endPoint y: 267, distance: 131.5
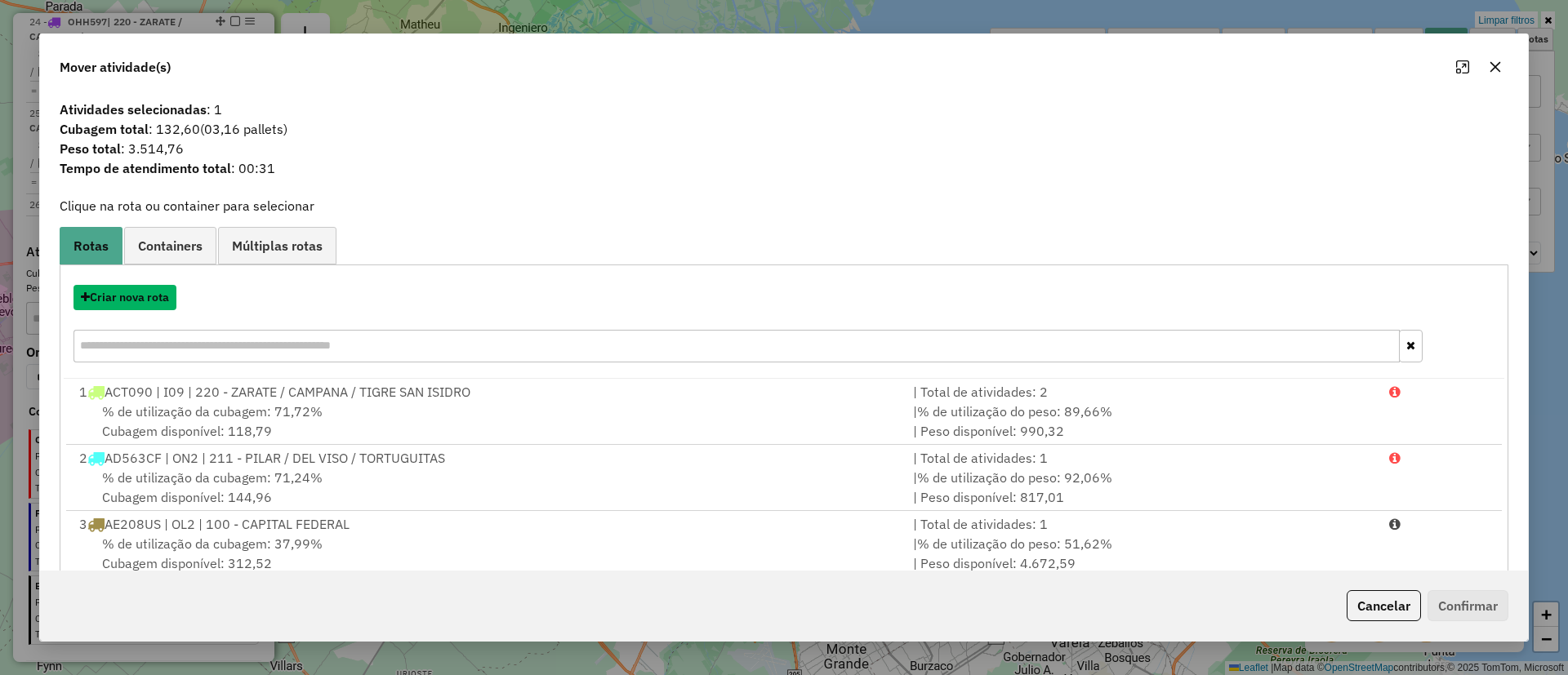
click at [141, 293] on button "Criar nova rota" at bounding box center [124, 297] width 103 height 25
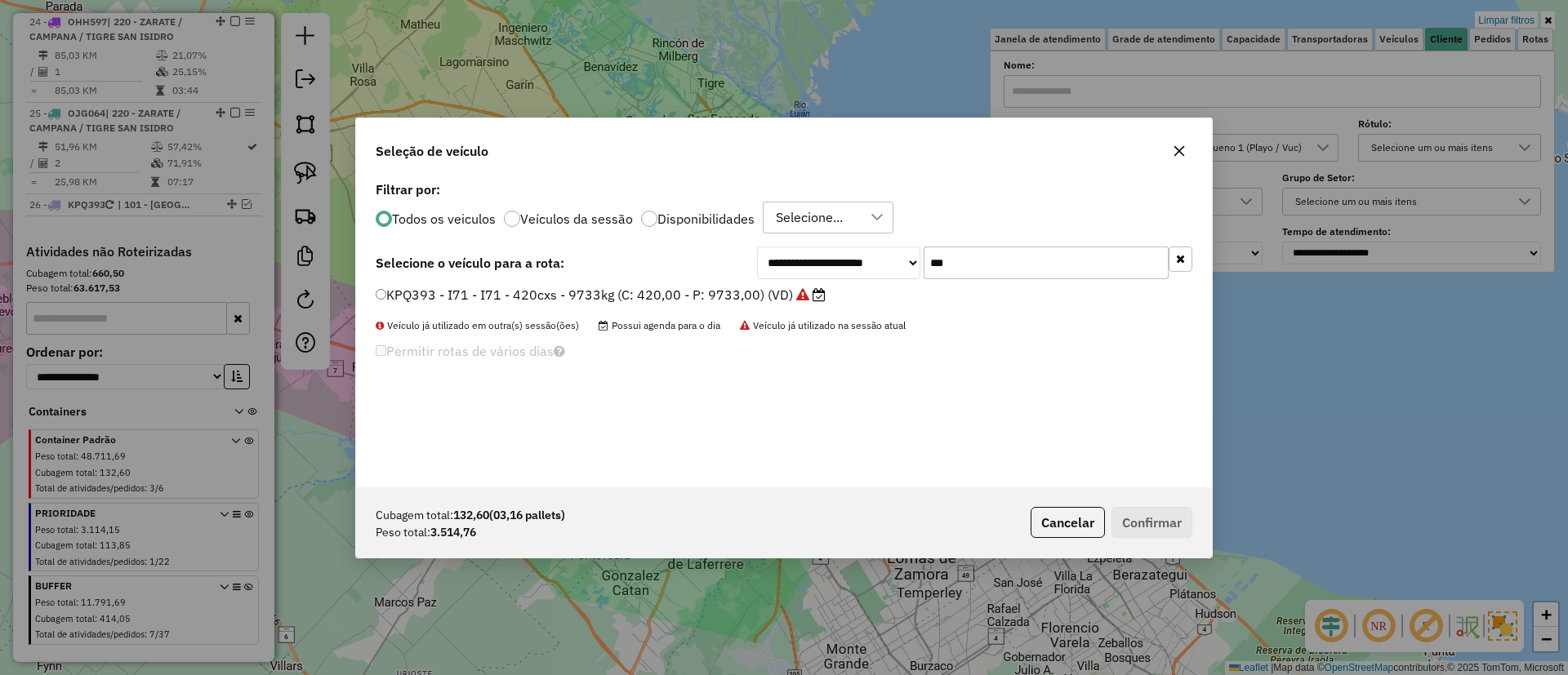
drag, startPoint x: 973, startPoint y: 258, endPoint x: 868, endPoint y: 260, distance: 105.0
click at [868, 260] on div "**********" at bounding box center [974, 263] width 435 height 33
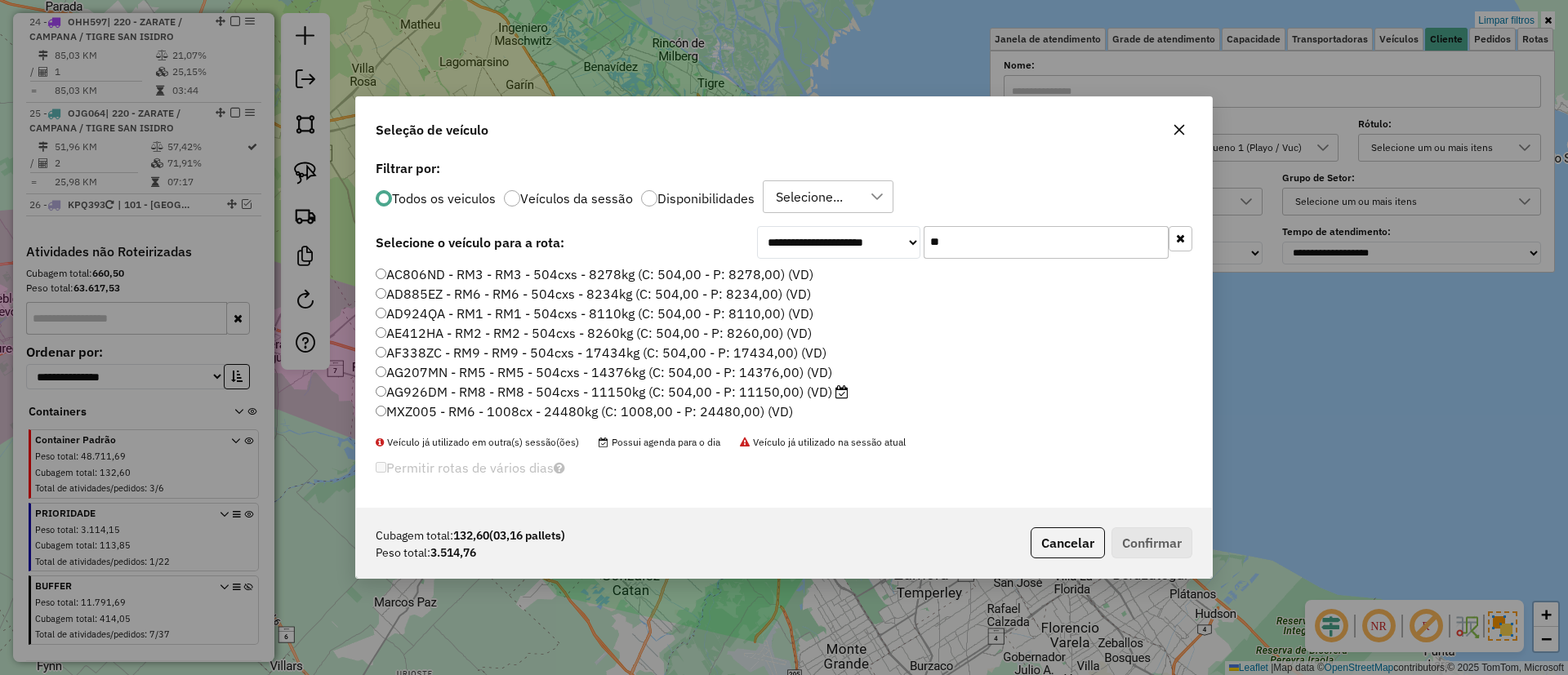
type input "**"
click at [820, 382] on label "AG926DM - RM8 - RM8 - 504cxs - 11150kg (C: 504,00 - P: 11150,00) (VD)" at bounding box center [612, 392] width 472 height 20
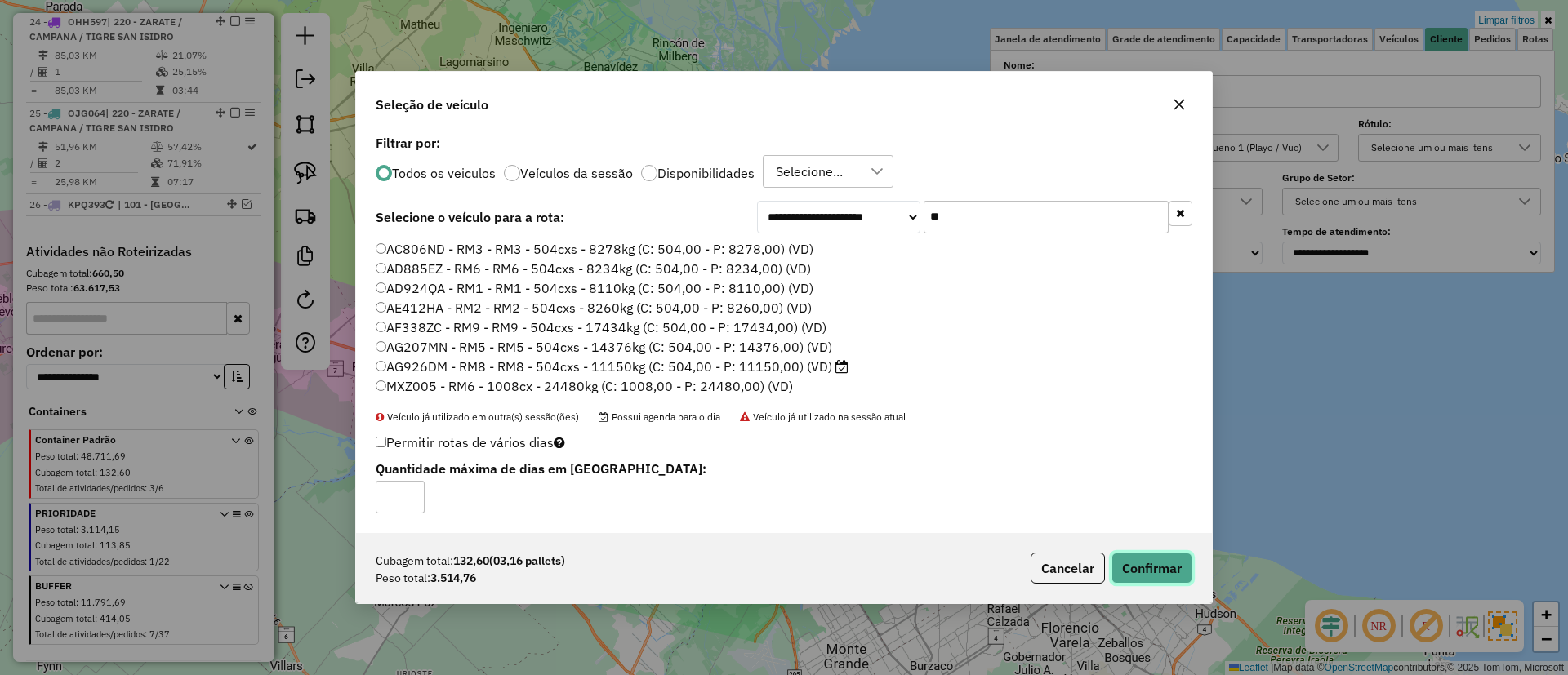
click at [1130, 553] on button "Confirmar" at bounding box center [1152, 568] width 81 height 31
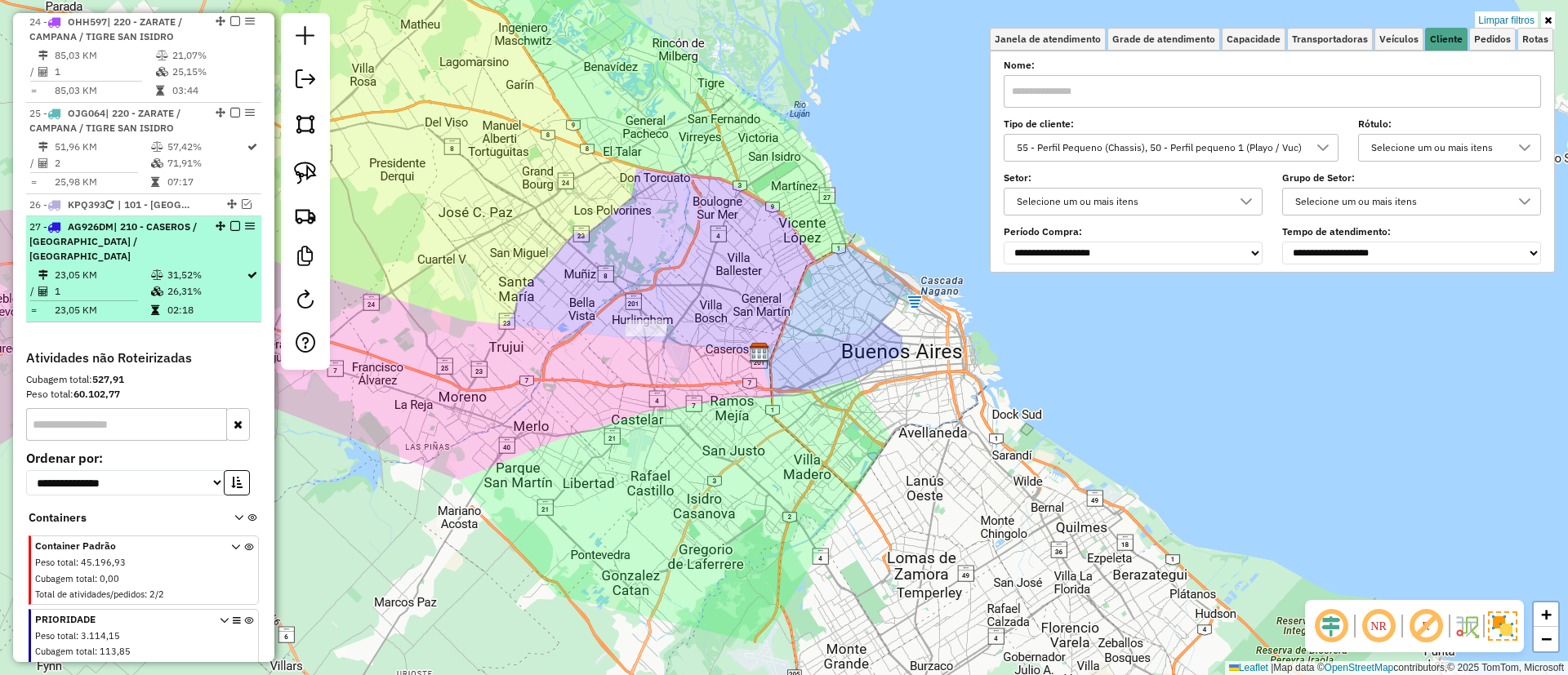
click at [231, 221] on em at bounding box center [235, 226] width 9 height 9
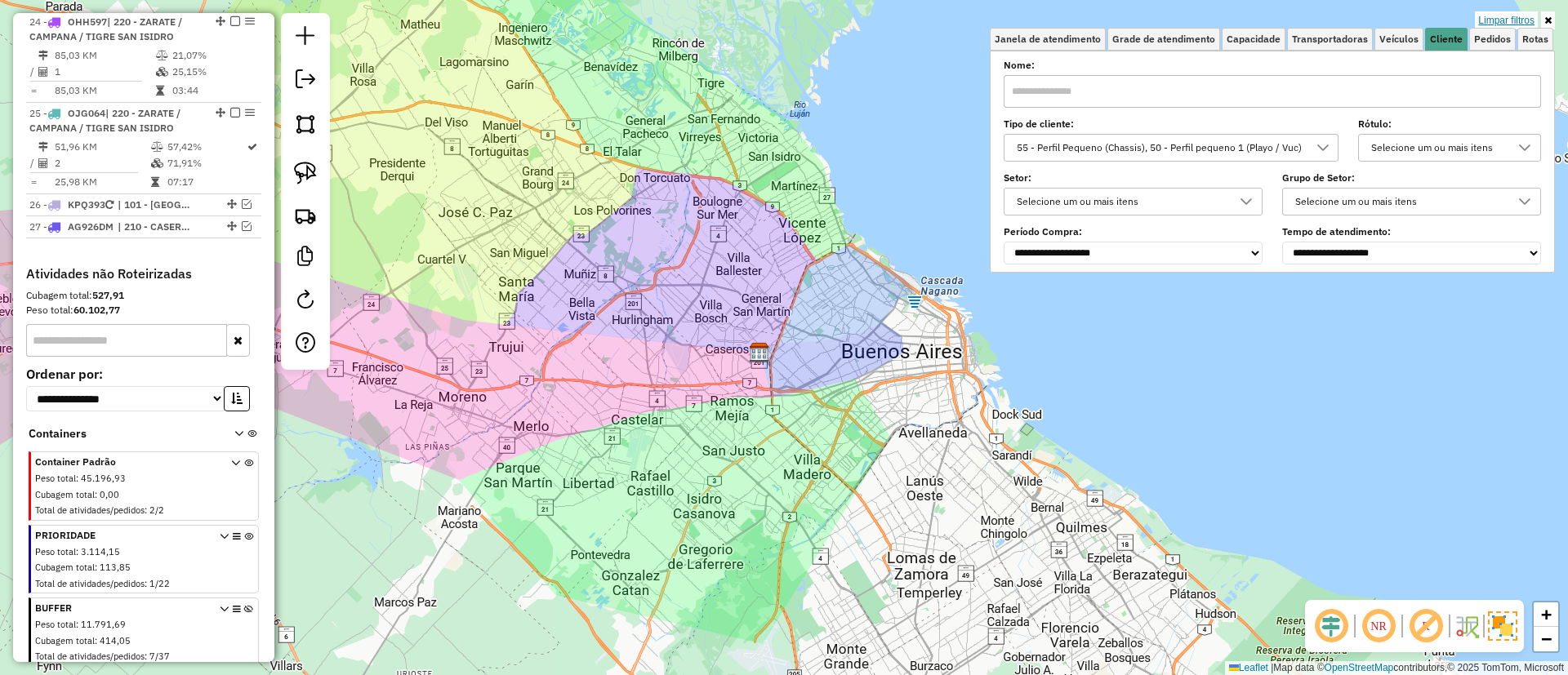
click at [1495, 25] on link "Limpar filtros" at bounding box center [1506, 20] width 63 height 18
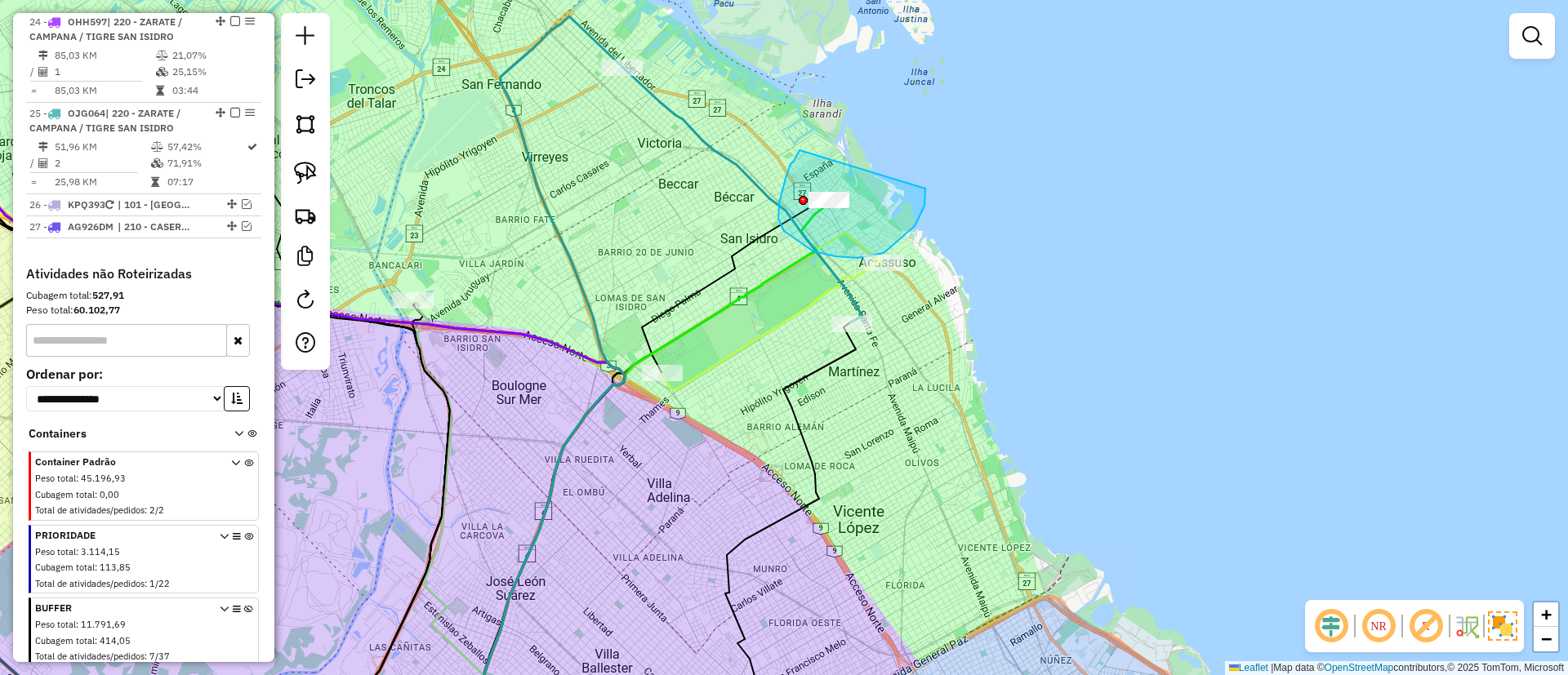
drag, startPoint x: 789, startPoint y: 170, endPoint x: 926, endPoint y: 166, distance: 137.1
drag, startPoint x: 802, startPoint y: 138, endPoint x: 893, endPoint y: 151, distance: 91.9
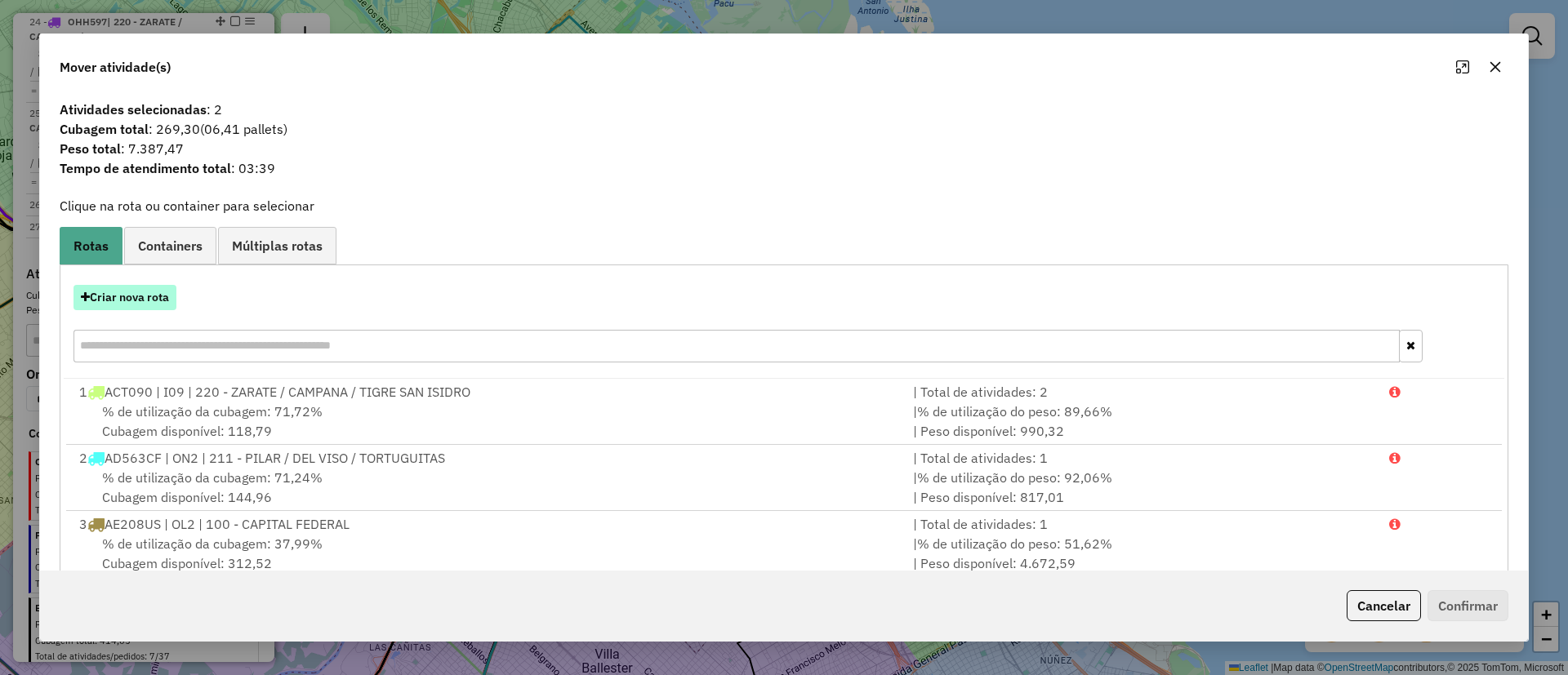
click at [132, 310] on button "Criar nova rota" at bounding box center [124, 297] width 103 height 25
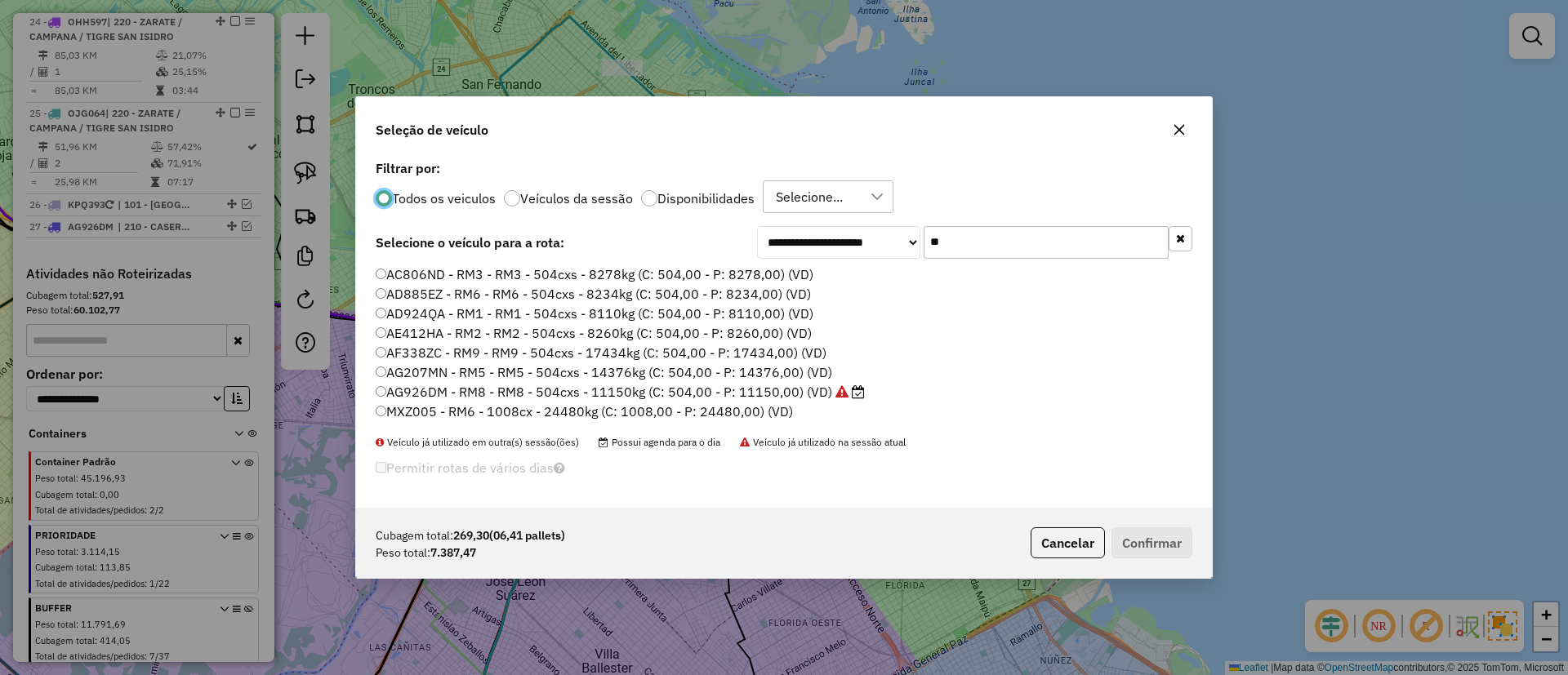
click at [562, 193] on label "Veículos da sessão" at bounding box center [577, 199] width 113 height 13
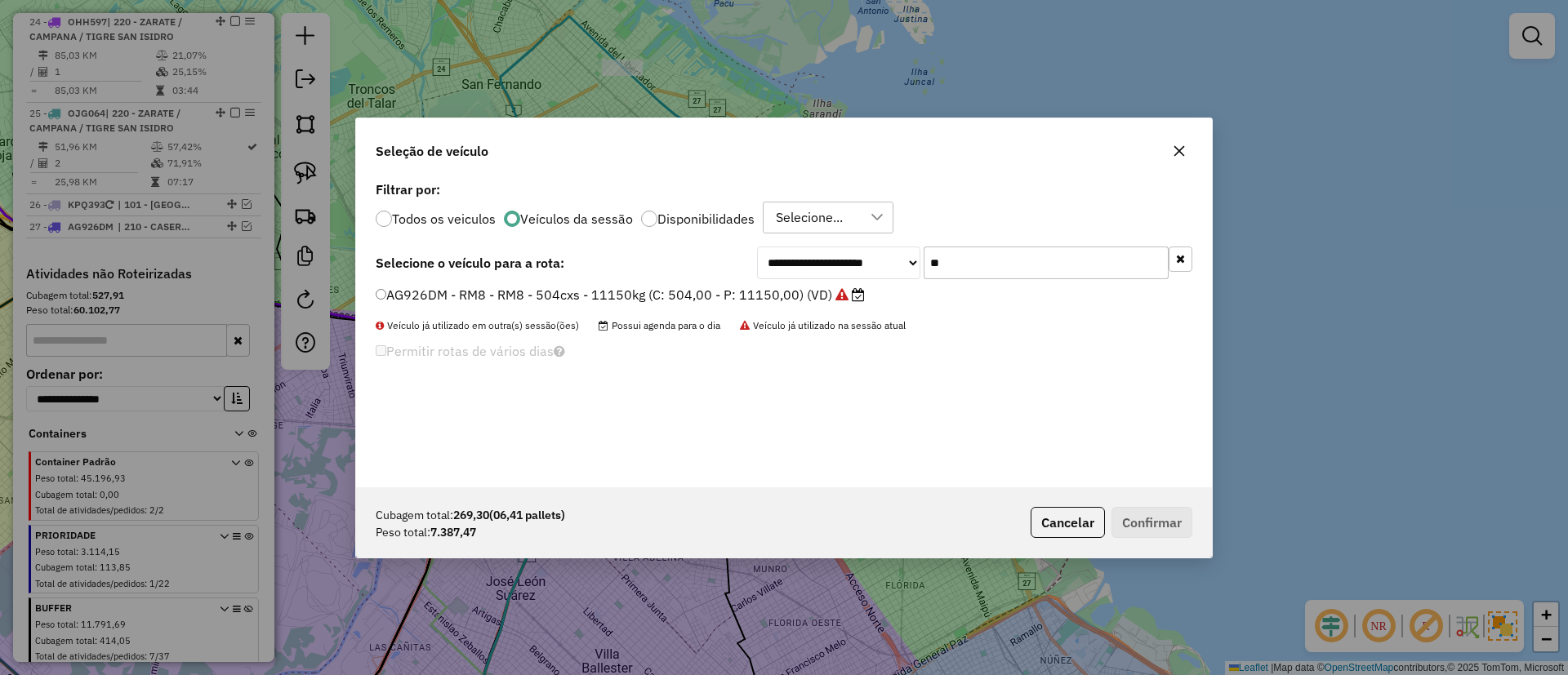
click at [1176, 262] on icon "button" at bounding box center [1180, 259] width 9 height 11
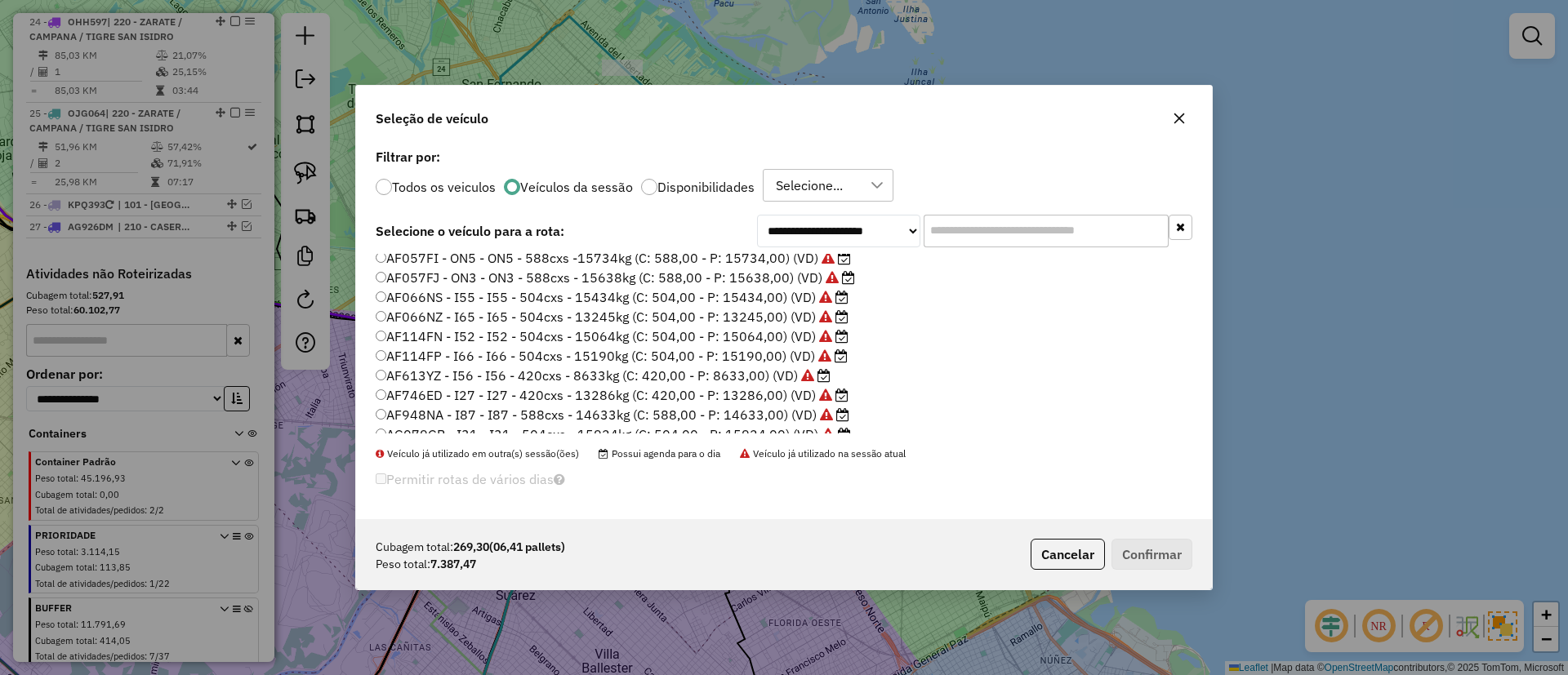
scroll to position [0, 0]
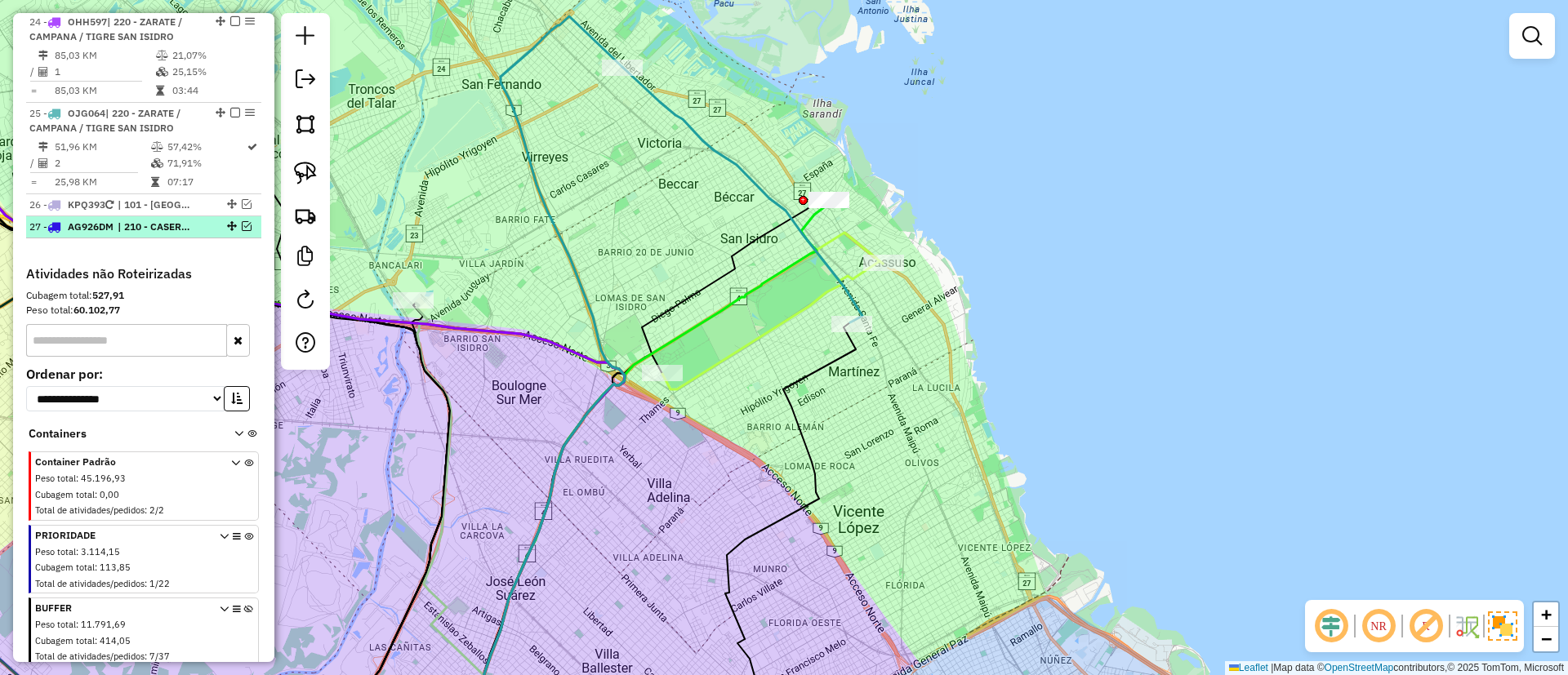
click at [244, 219] on div "27 - AG926DM | 210 - CASEROS / SAN MARTIN / BELLA VISTA" at bounding box center [143, 227] width 229 height 15
select select "**********"
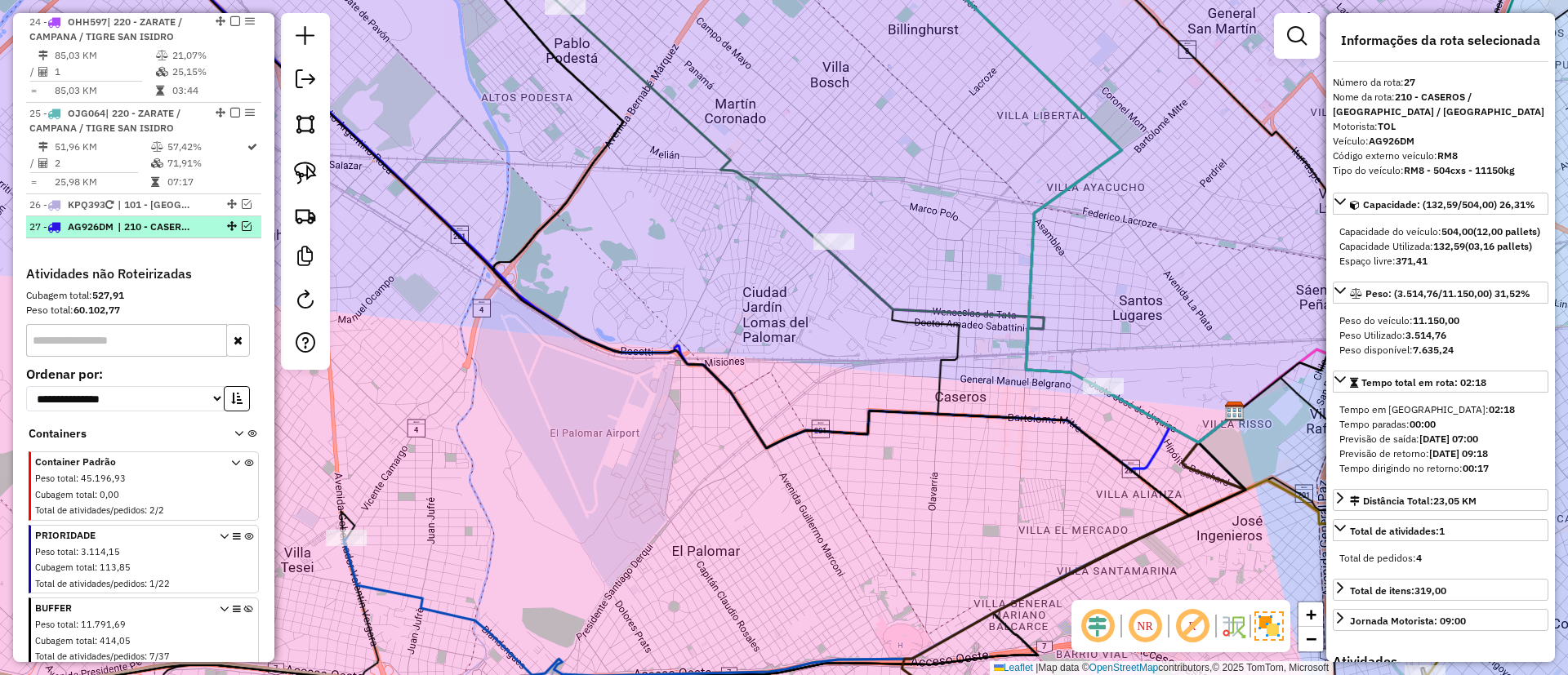
click at [248, 221] on div at bounding box center [231, 226] width 49 height 9
click at [242, 221] on em at bounding box center [247, 226] width 9 height 9
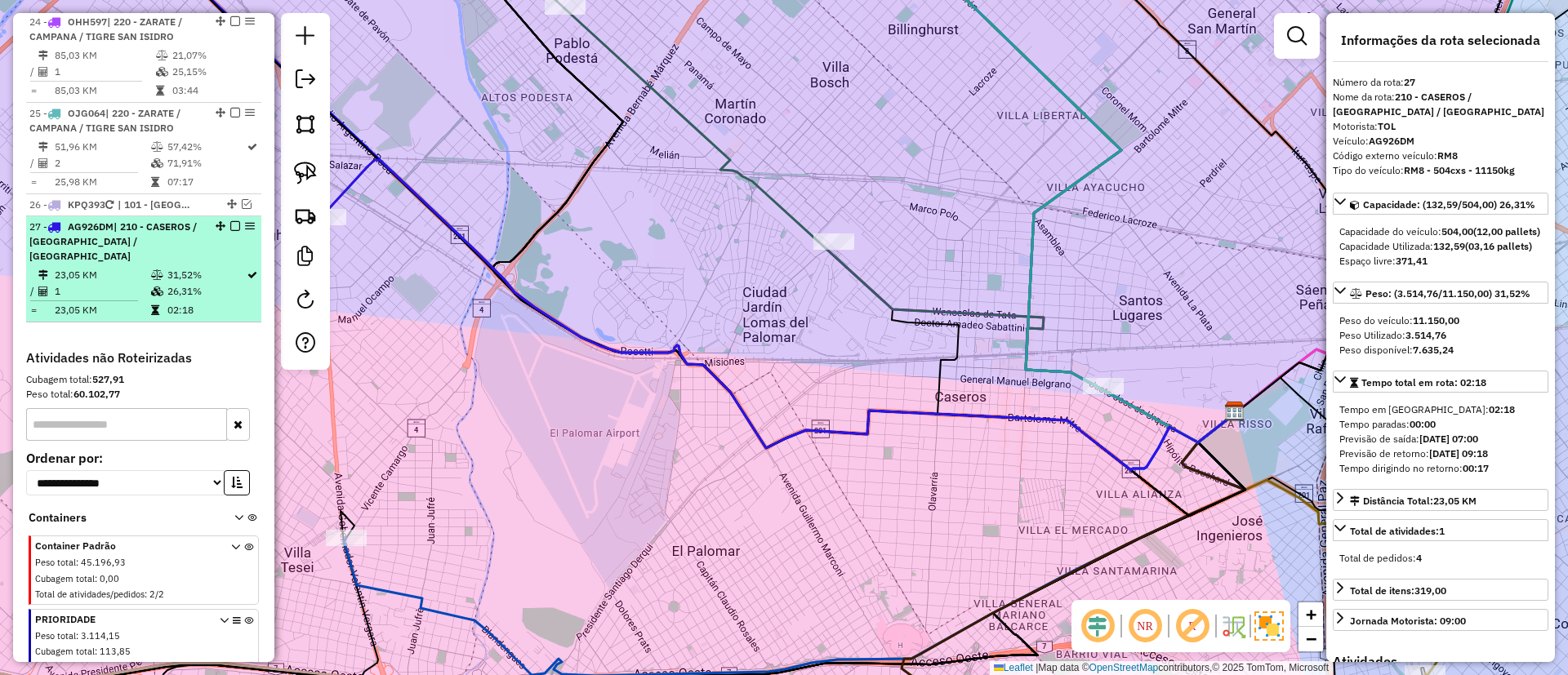
click at [197, 217] on li "27 - AG926DM | 210 - CASEROS / SAN MARTIN / BELLA VISTA 23,05 KM 31,52% / 1 26,…" at bounding box center [144, 269] width 235 height 106
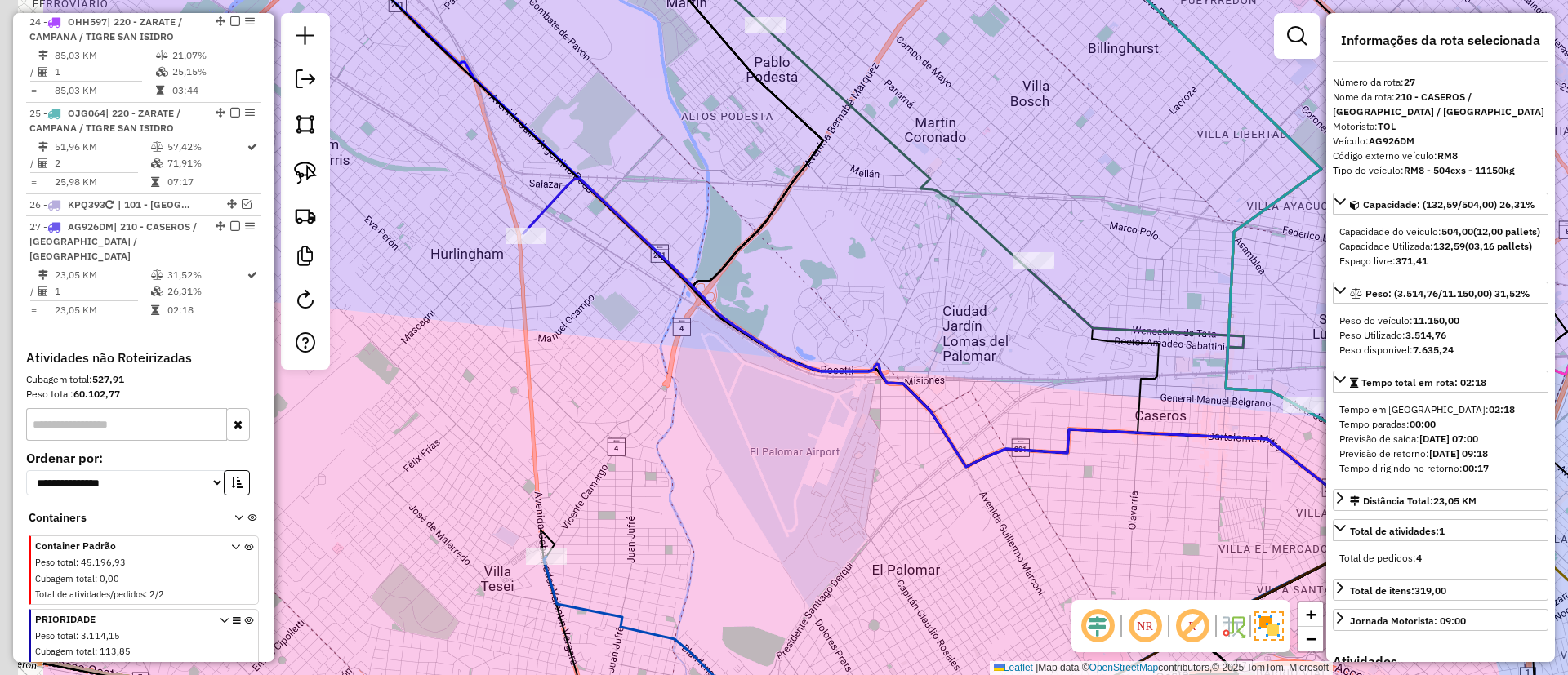
drag, startPoint x: 481, startPoint y: 260, endPoint x: 709, endPoint y: 279, distance: 228.8
click at [709, 279] on icon at bounding box center [979, 334] width 912 height 311
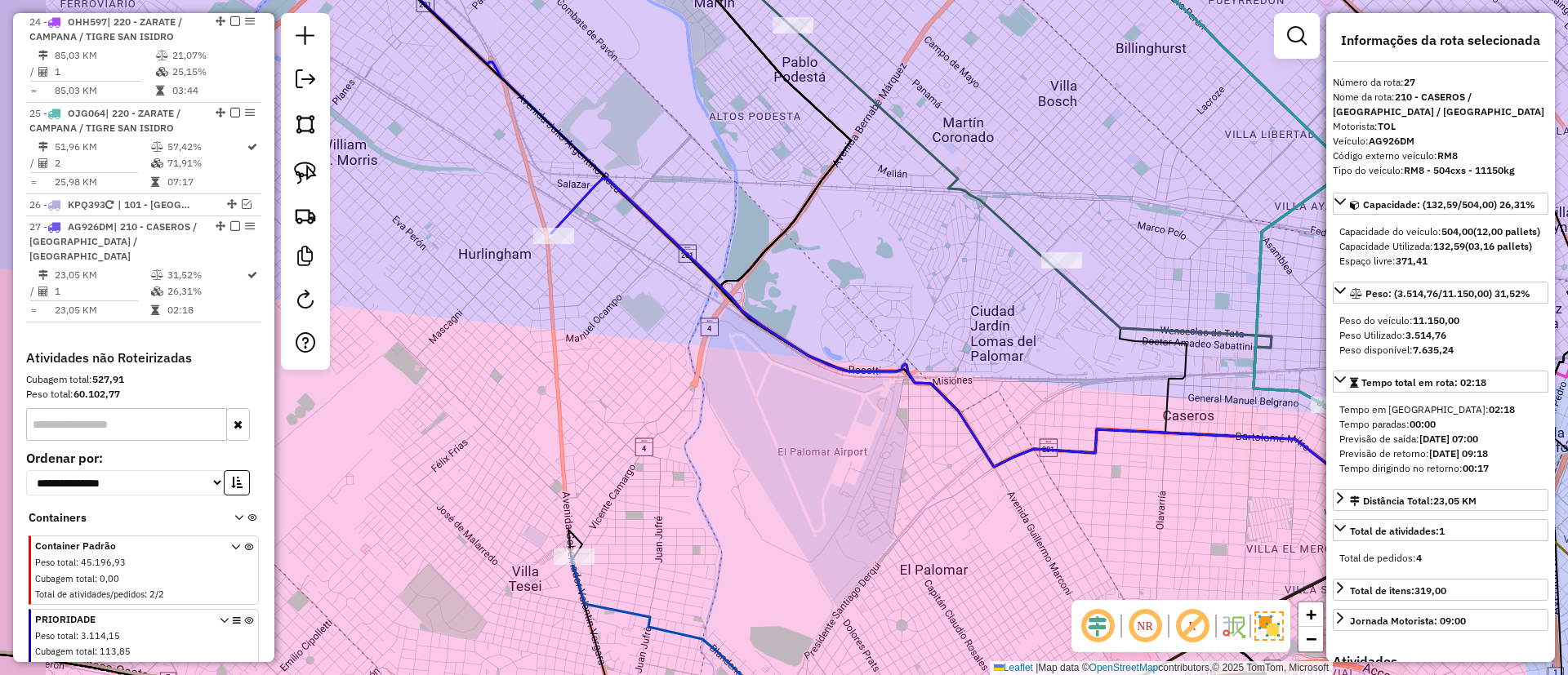
click at [817, 442] on div "Janela de atendimento Grade de atendimento Capacidade Transportadoras Veículos …" at bounding box center [784, 337] width 1568 height 675
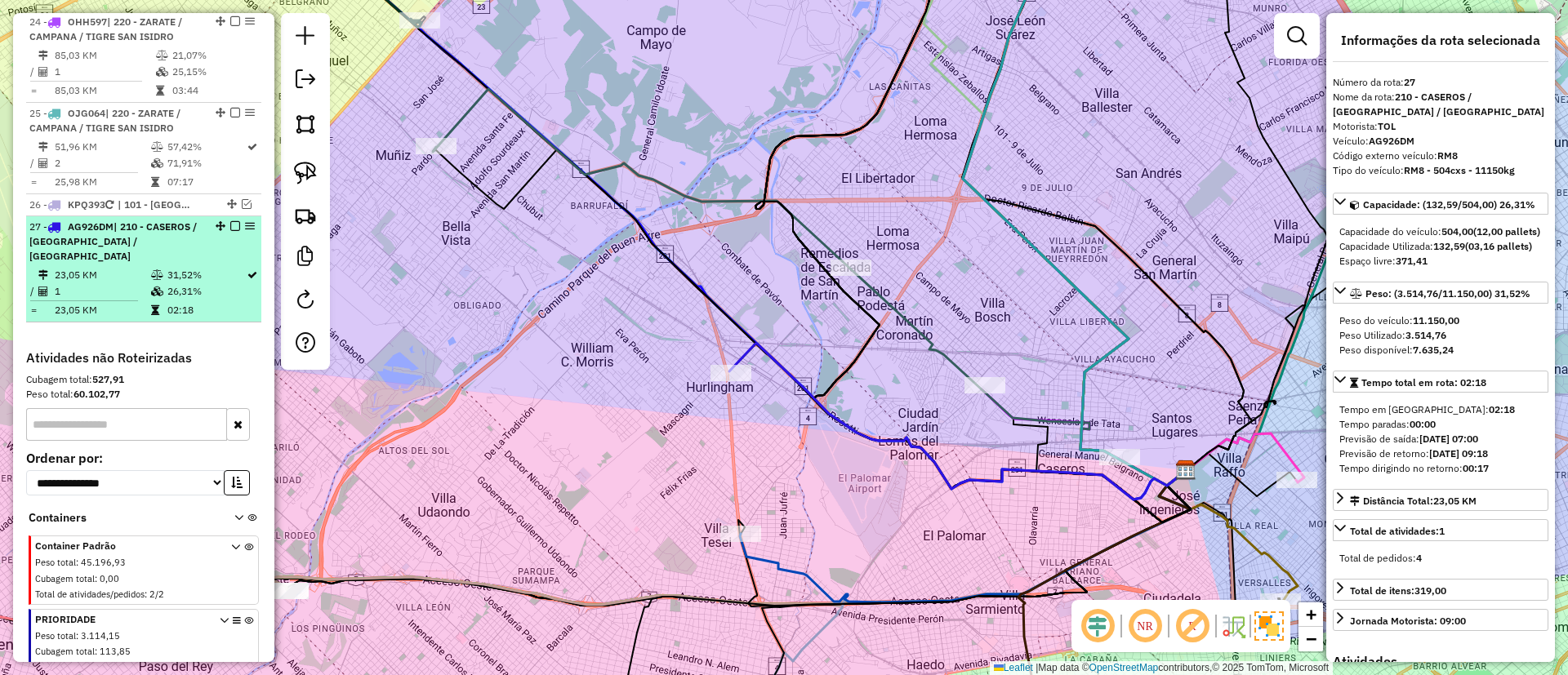
click at [245, 267] on table "23,05 KM 31,52% / 1 26,31% = 23,05 KM 02:18" at bounding box center [143, 293] width 229 height 52
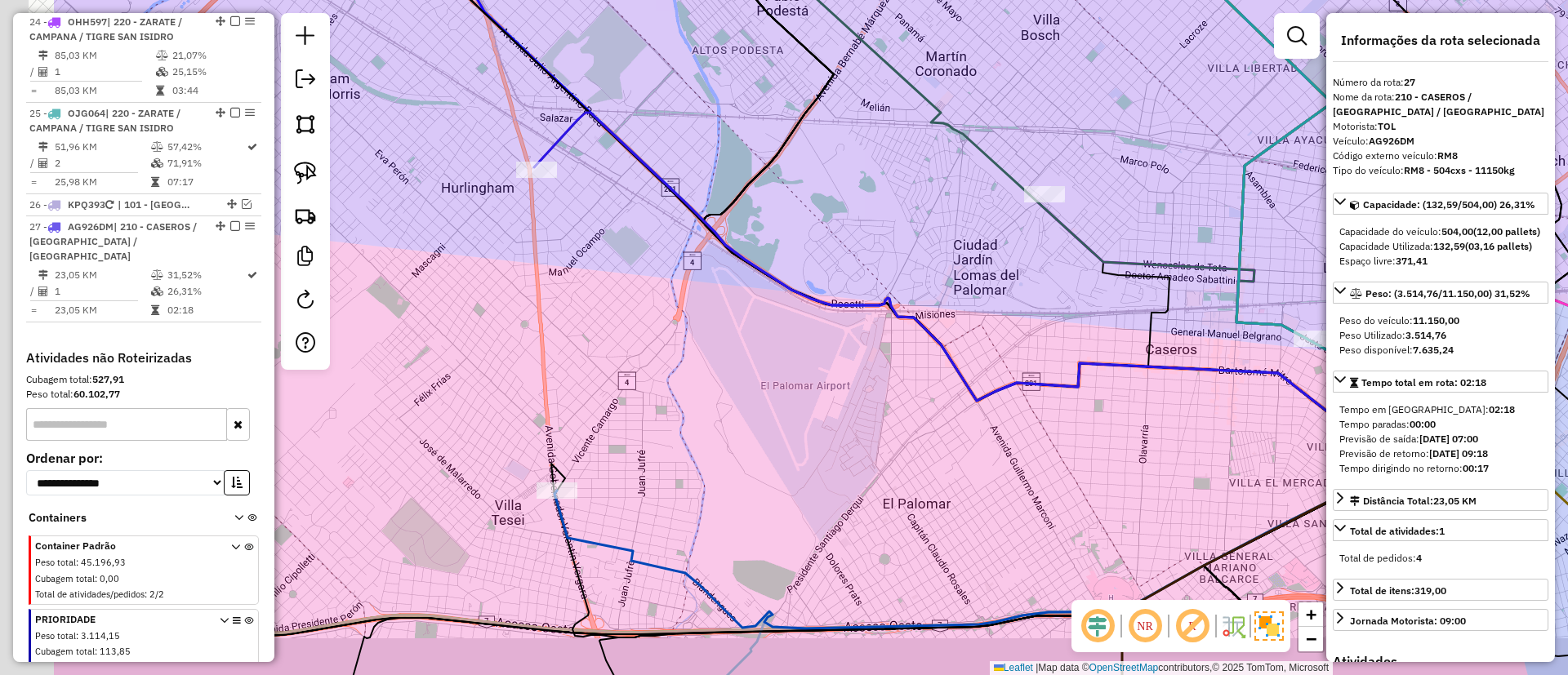
drag, startPoint x: 726, startPoint y: 361, endPoint x: 936, endPoint y: 313, distance: 215.4
click at [936, 313] on div "Janela de atendimento Grade de atendimento Capacidade Transportadoras Veículos …" at bounding box center [784, 337] width 1568 height 675
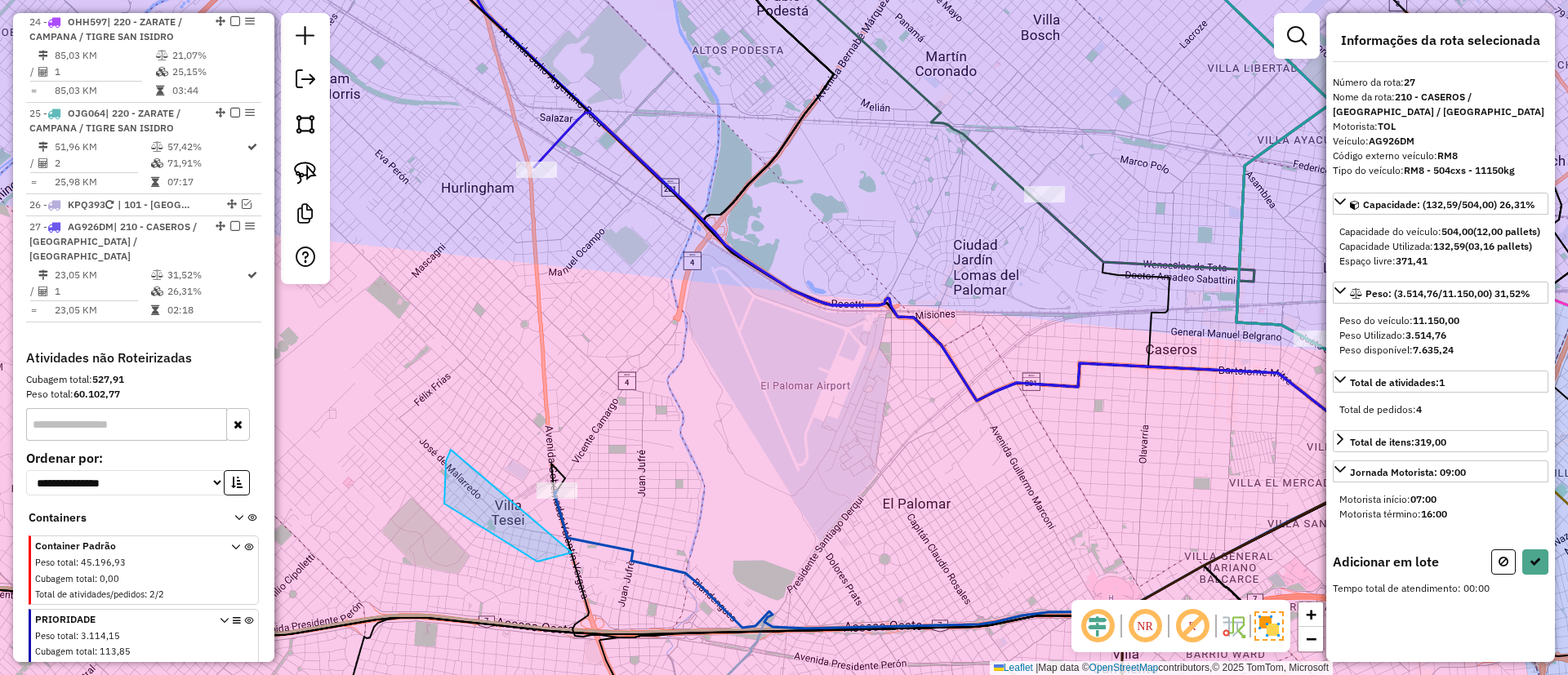
drag, startPoint x: 571, startPoint y: 553, endPoint x: 645, endPoint y: 379, distance: 189.1
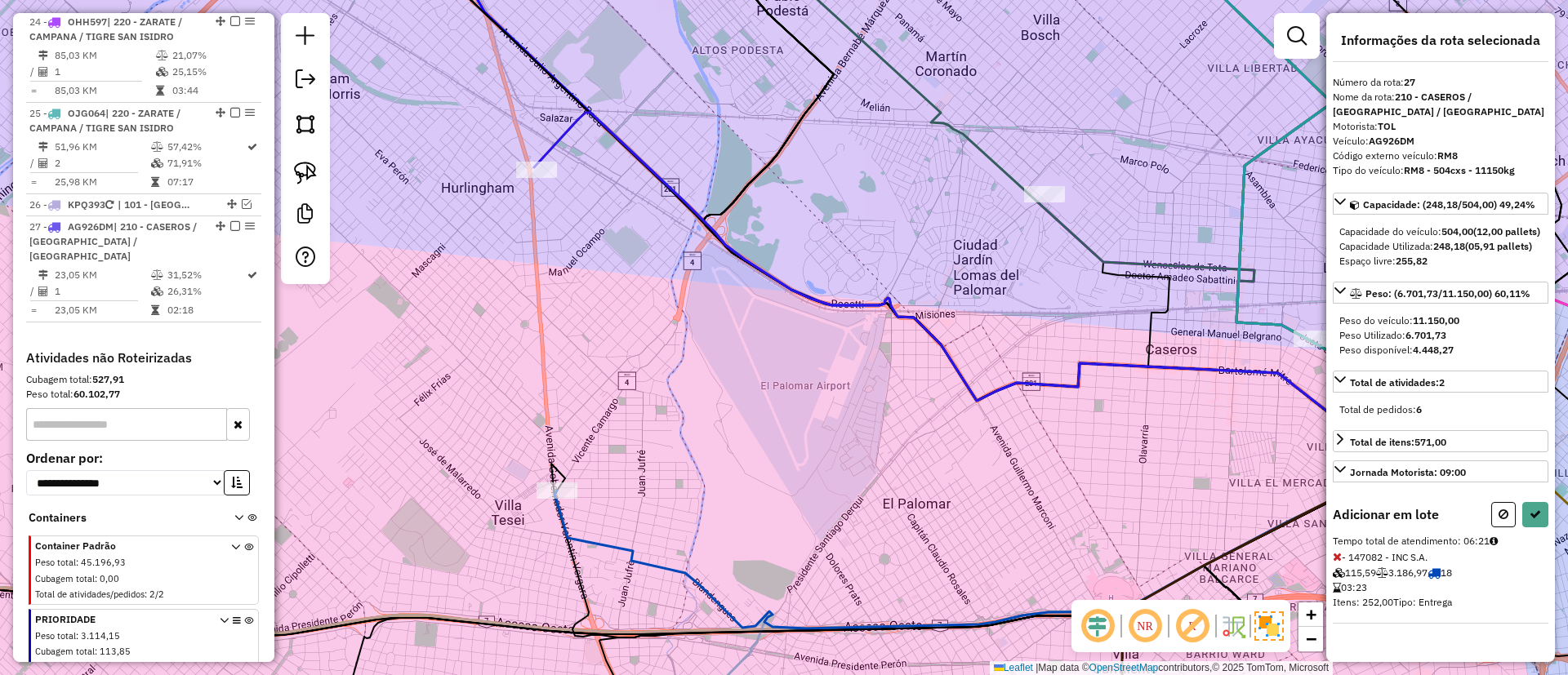
select select "**********"
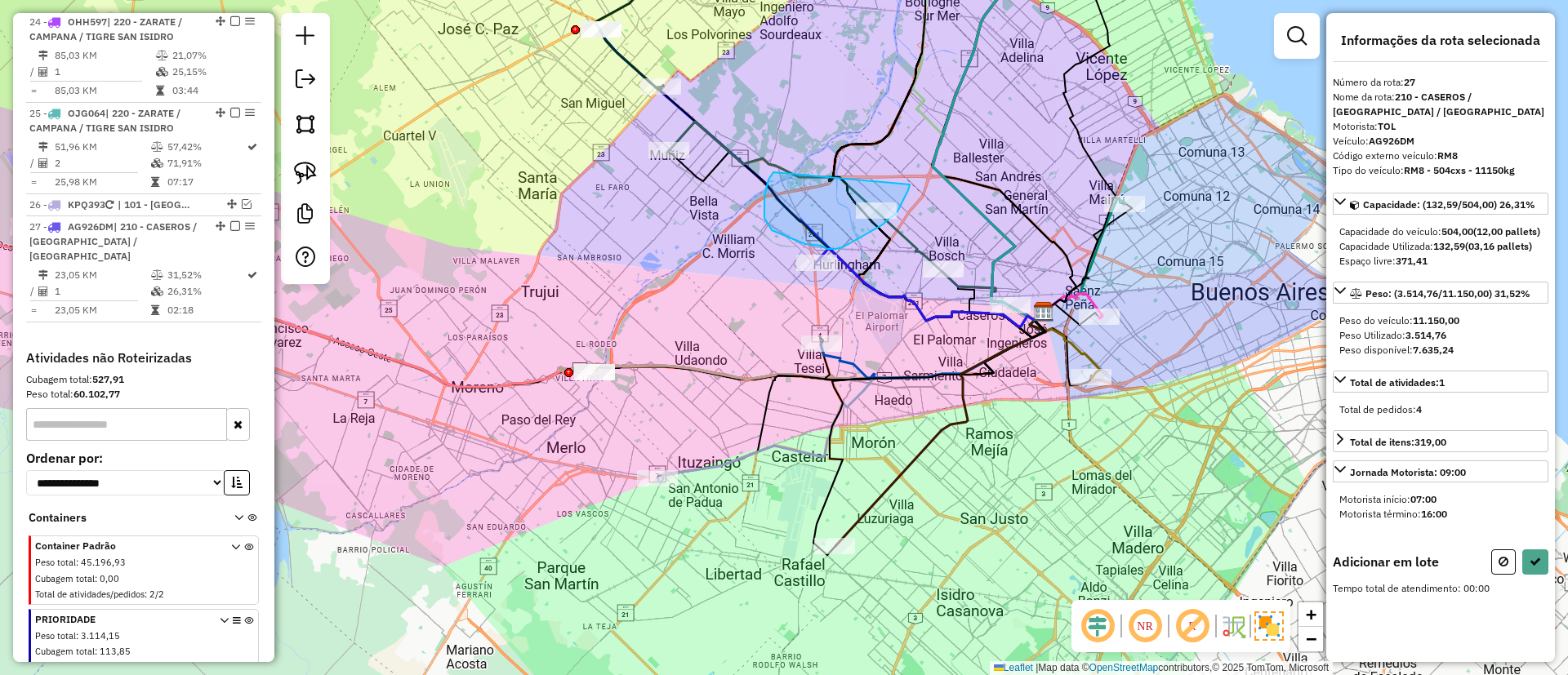
drag, startPoint x: 768, startPoint y: 180, endPoint x: 912, endPoint y: 169, distance: 144.4
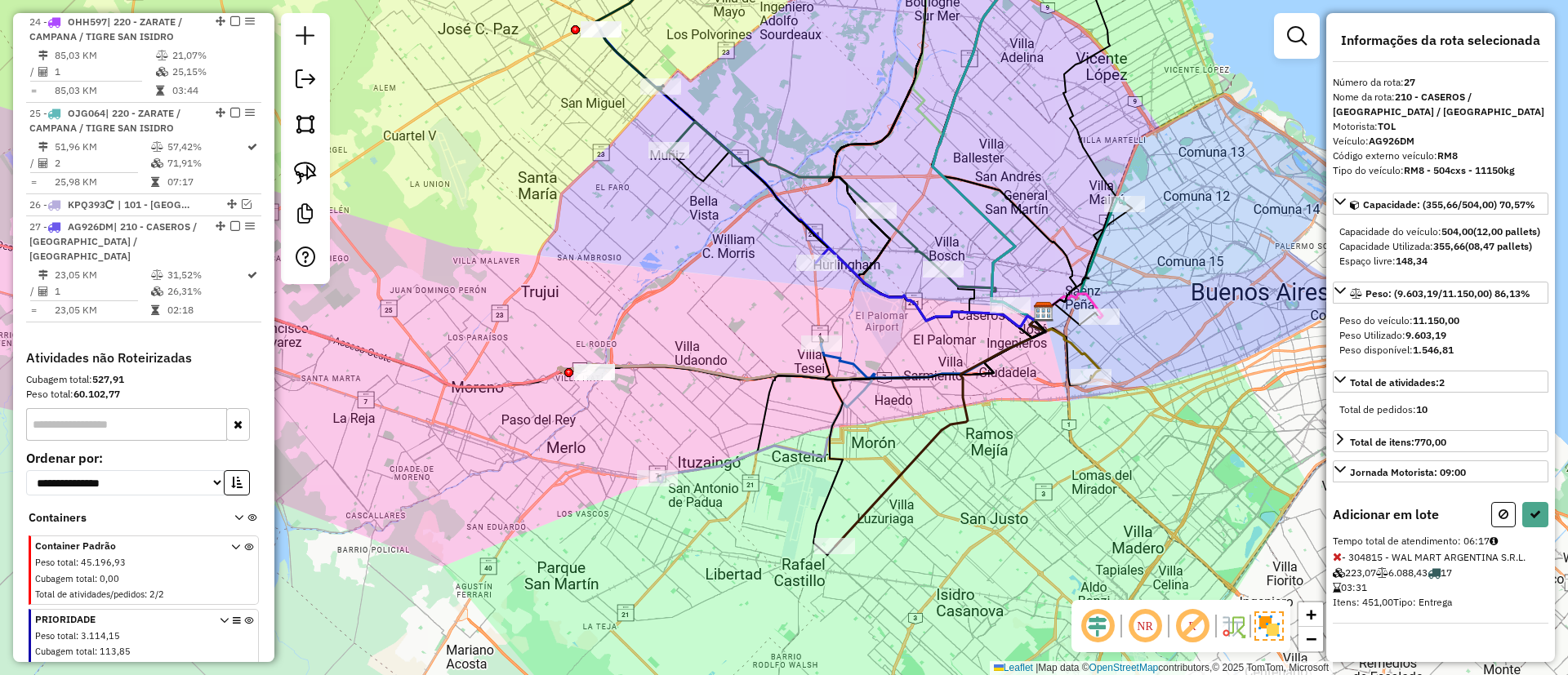
select select "**********"
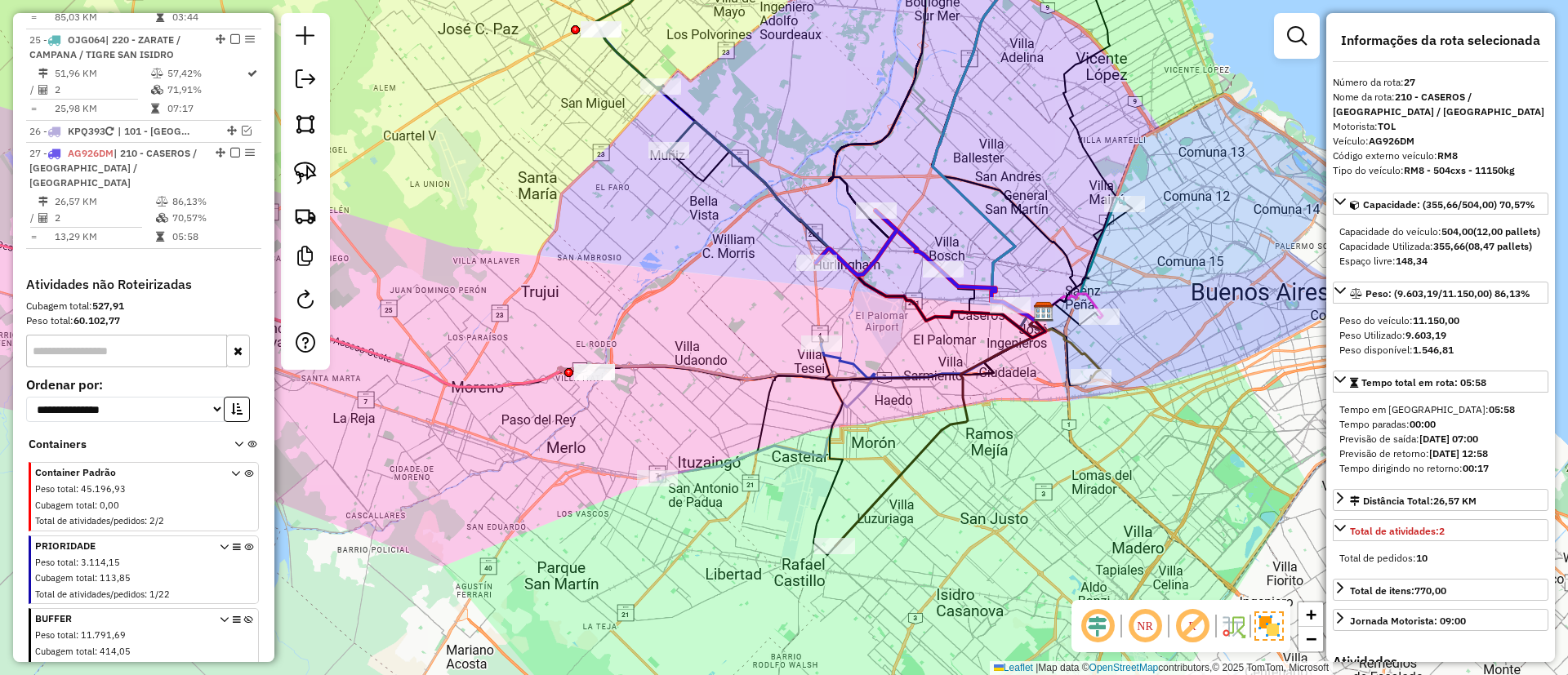
scroll to position [2907, 0]
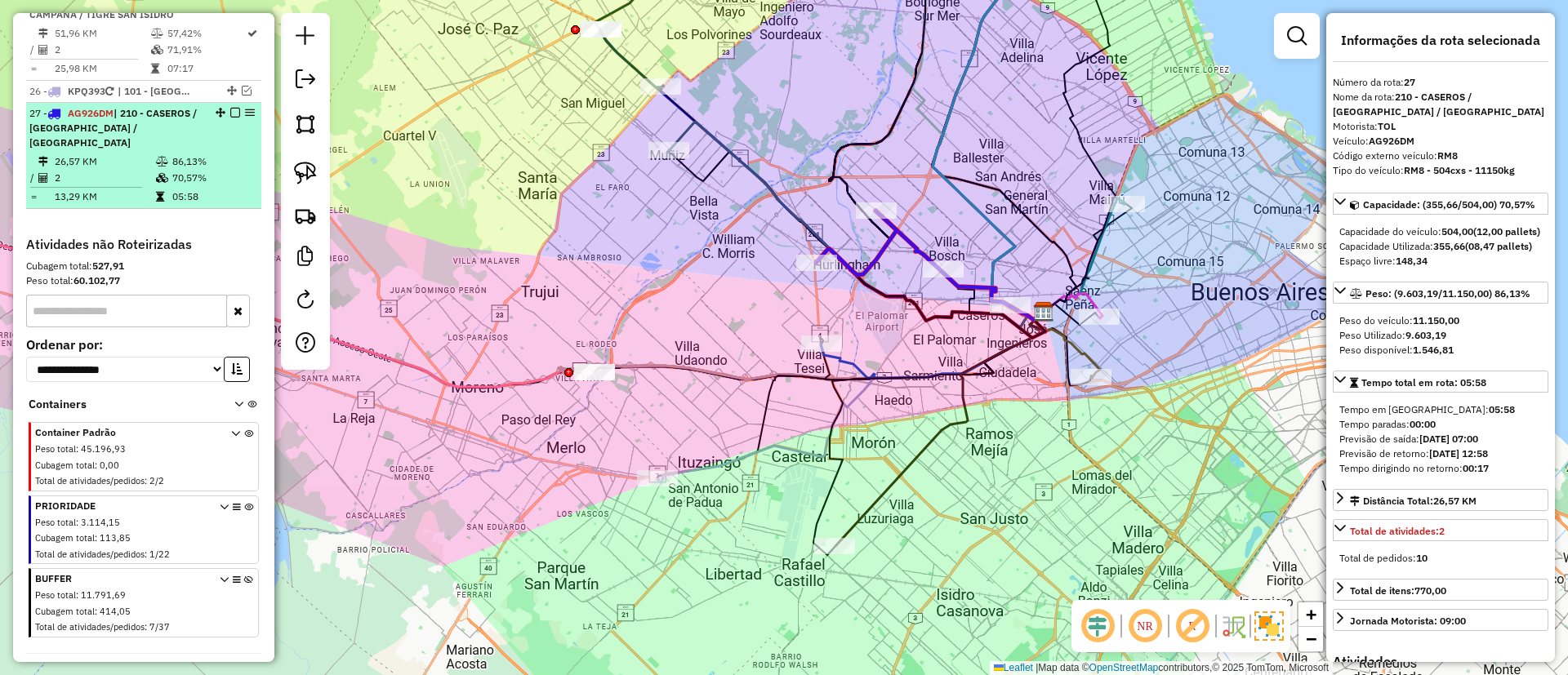
click at [231, 108] on em at bounding box center [235, 113] width 9 height 9
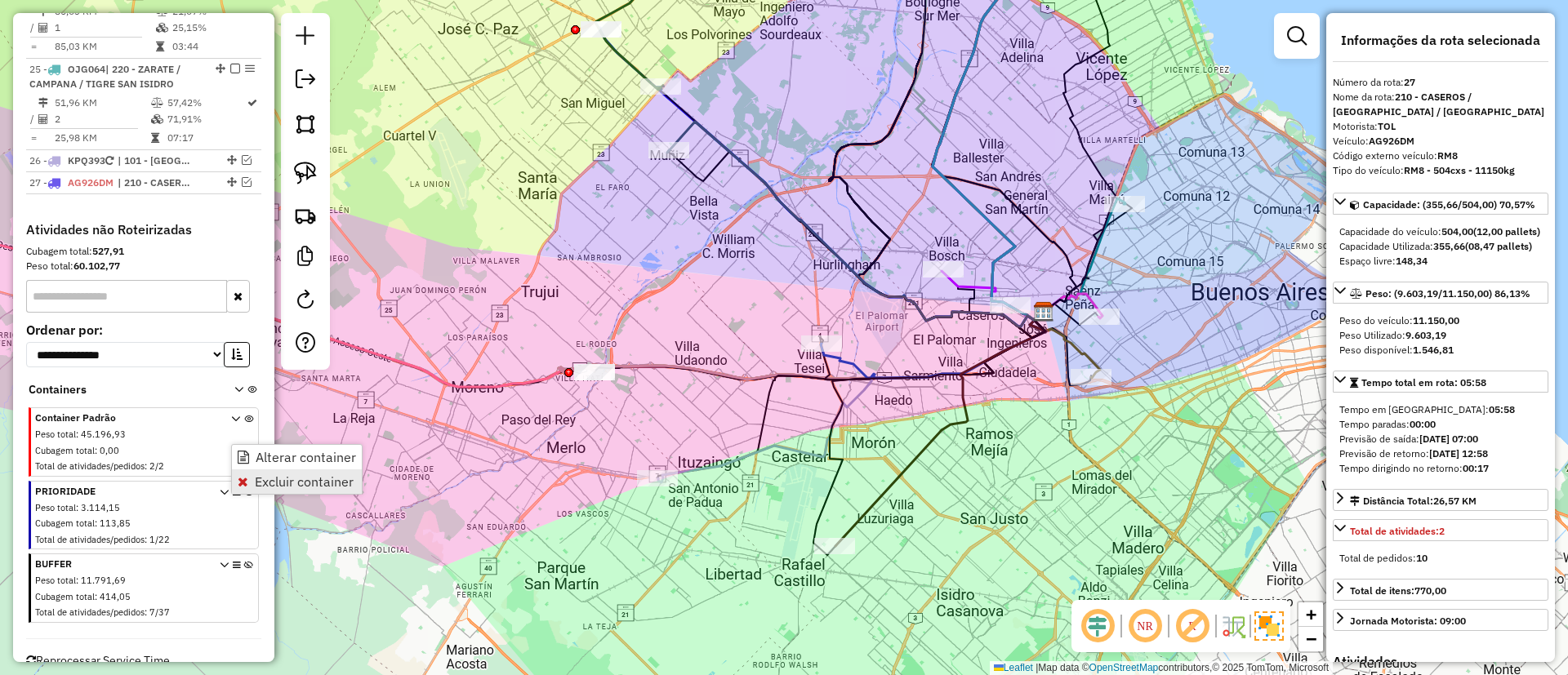
click at [243, 483] on span "Excluir container" at bounding box center [242, 482] width 10 height 13
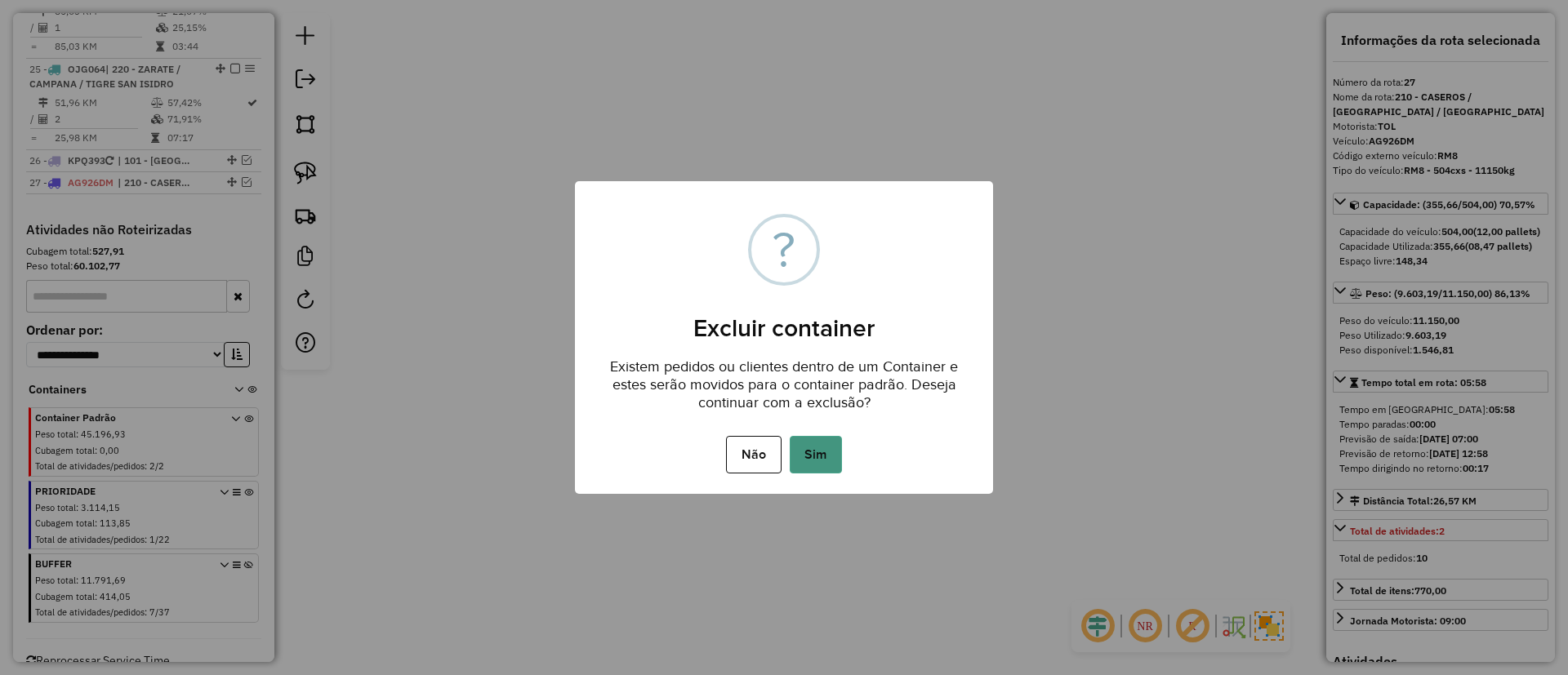
click at [813, 444] on button "Sim" at bounding box center [816, 455] width 53 height 38
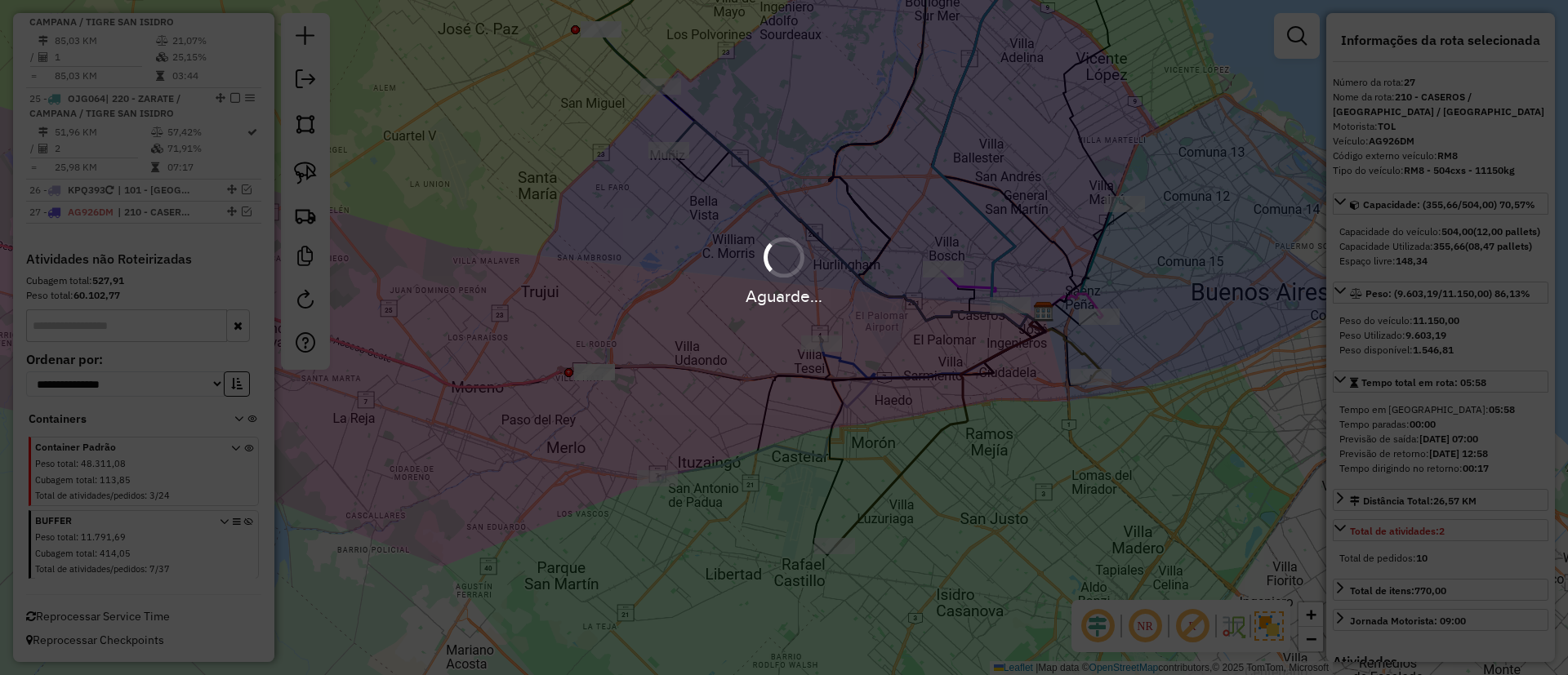
scroll to position [2764, 0]
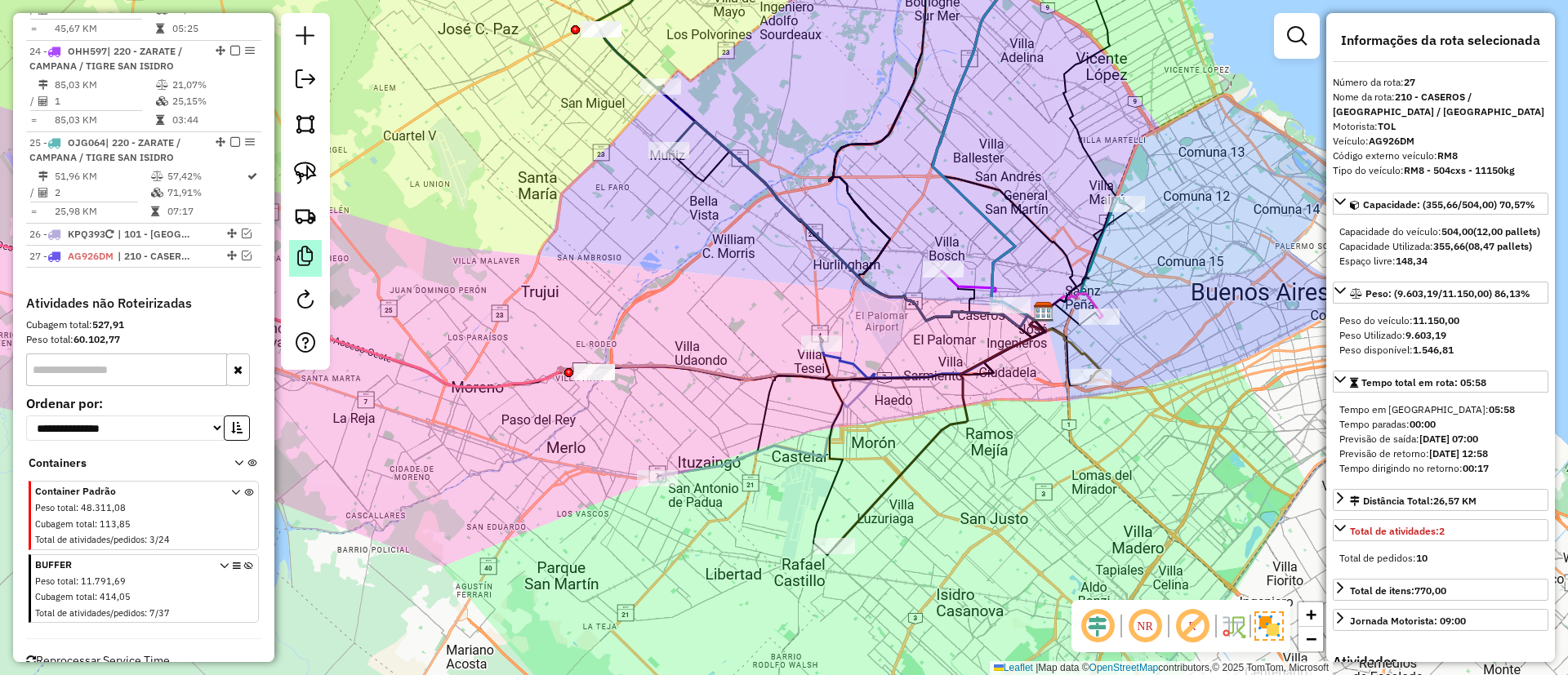
click at [292, 274] on link at bounding box center [305, 258] width 33 height 37
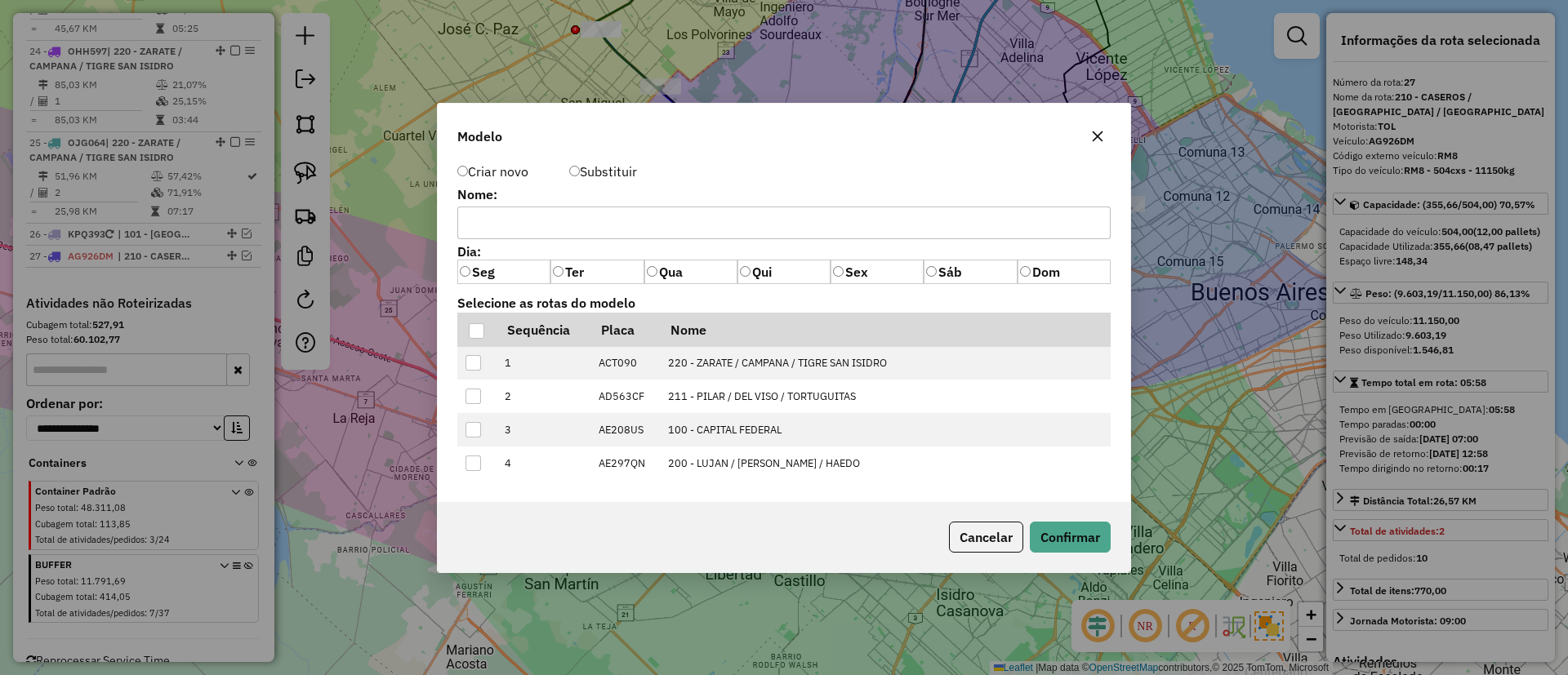
click at [1096, 137] on icon "button" at bounding box center [1097, 136] width 10 height 10
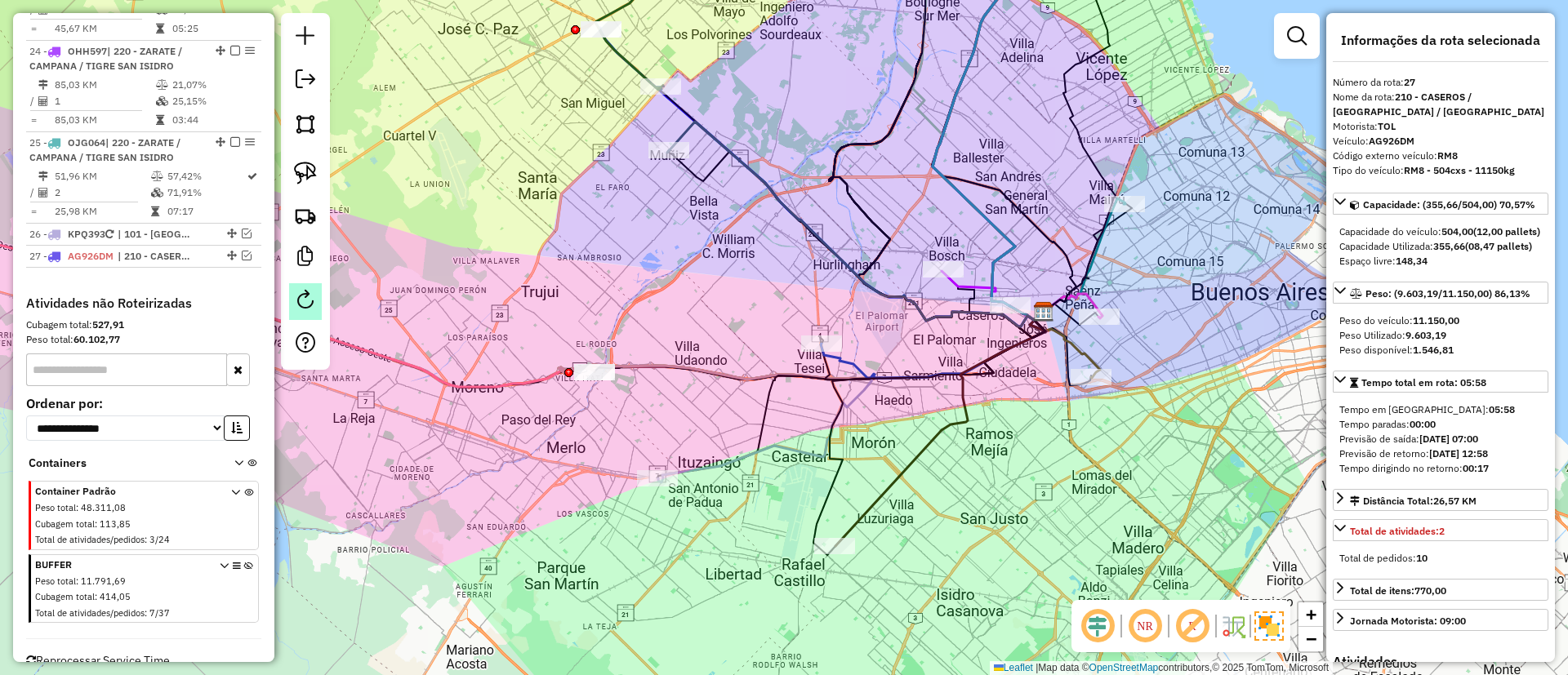
click at [308, 299] on em at bounding box center [305, 299] width 20 height 20
select select "*"
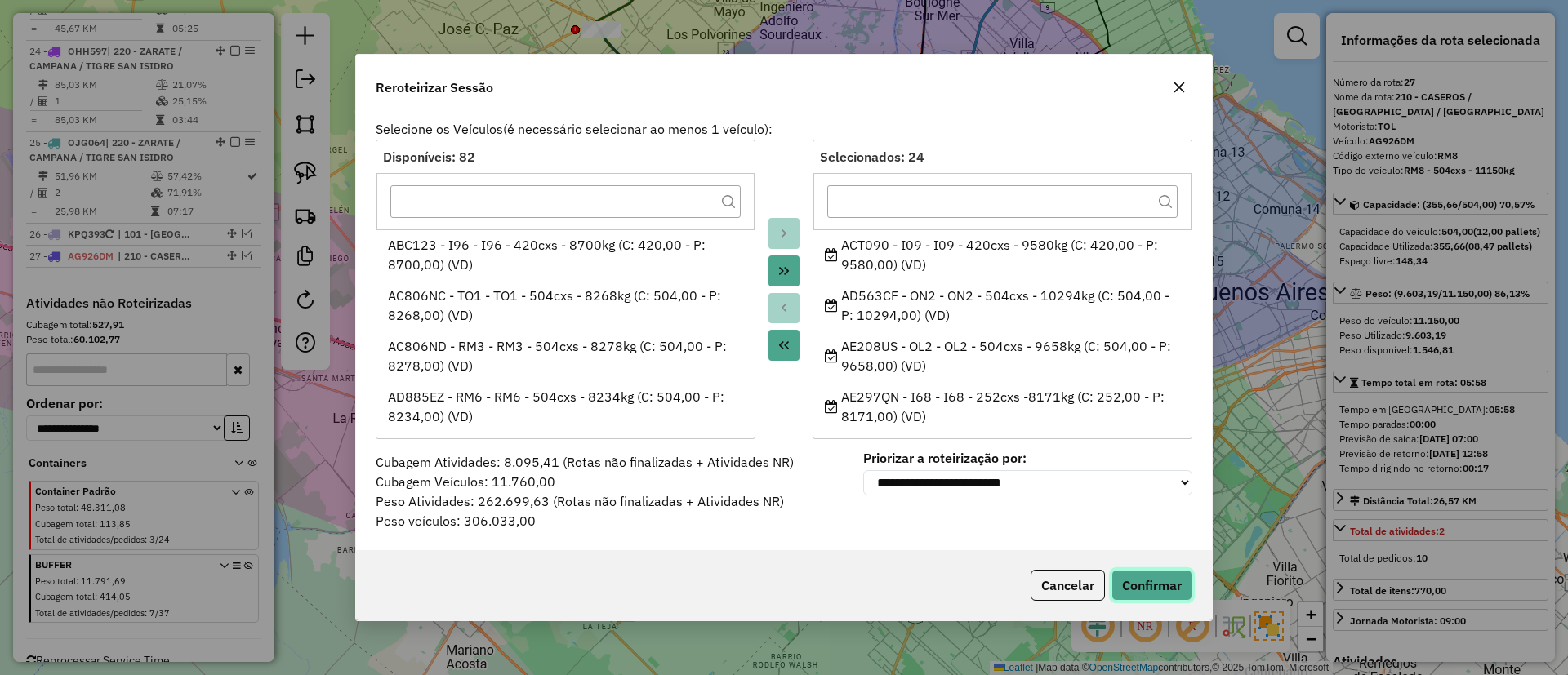
click at [1175, 595] on button "Confirmar" at bounding box center [1152, 586] width 81 height 31
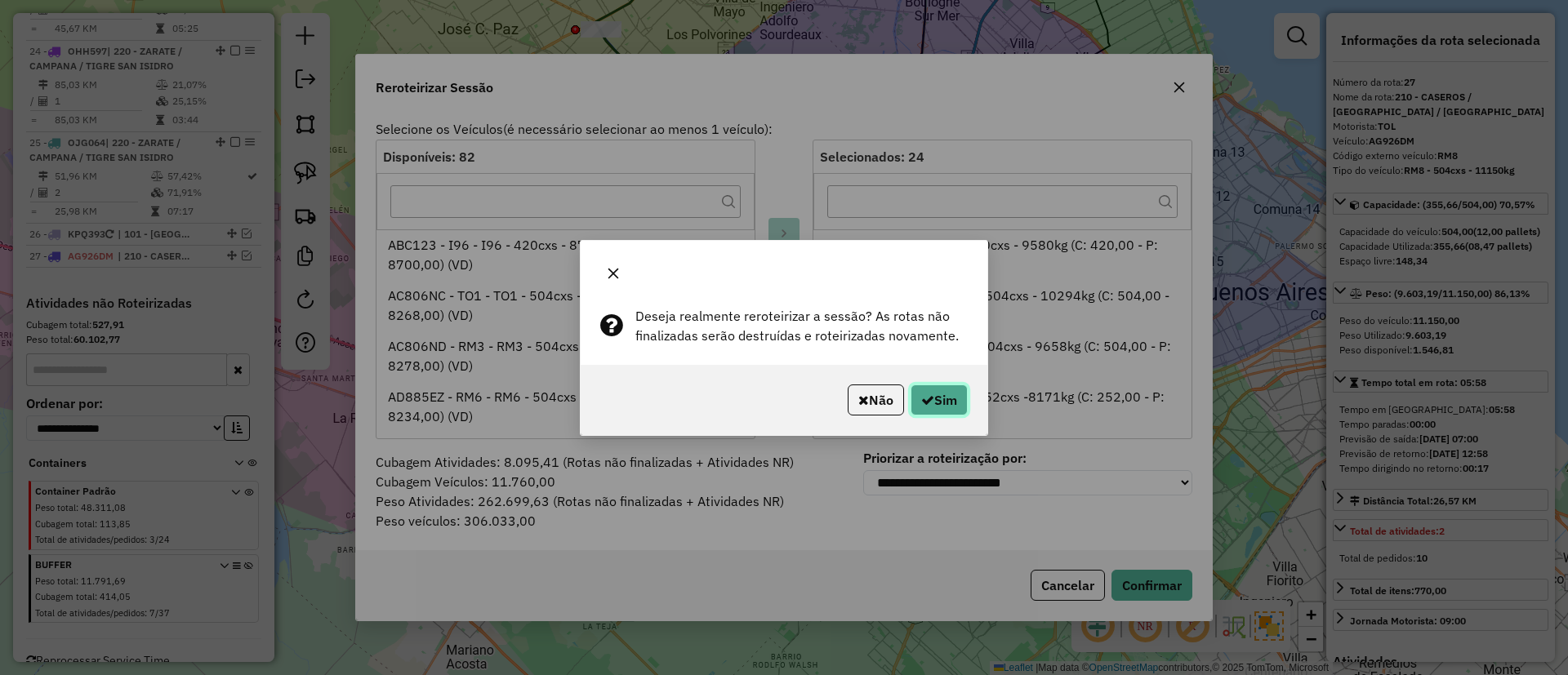
click at [921, 394] on icon "button" at bounding box center [928, 400] width 13 height 13
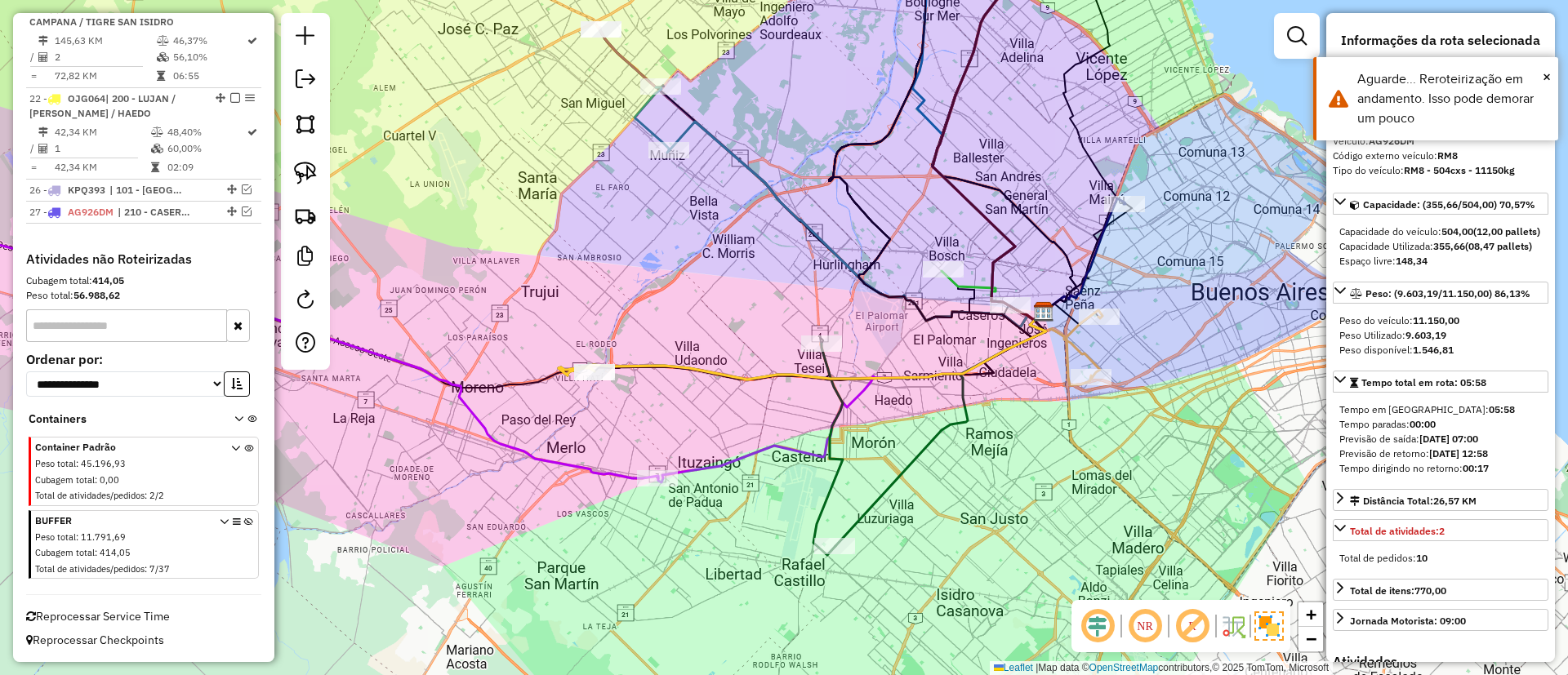
scroll to position [2475, 0]
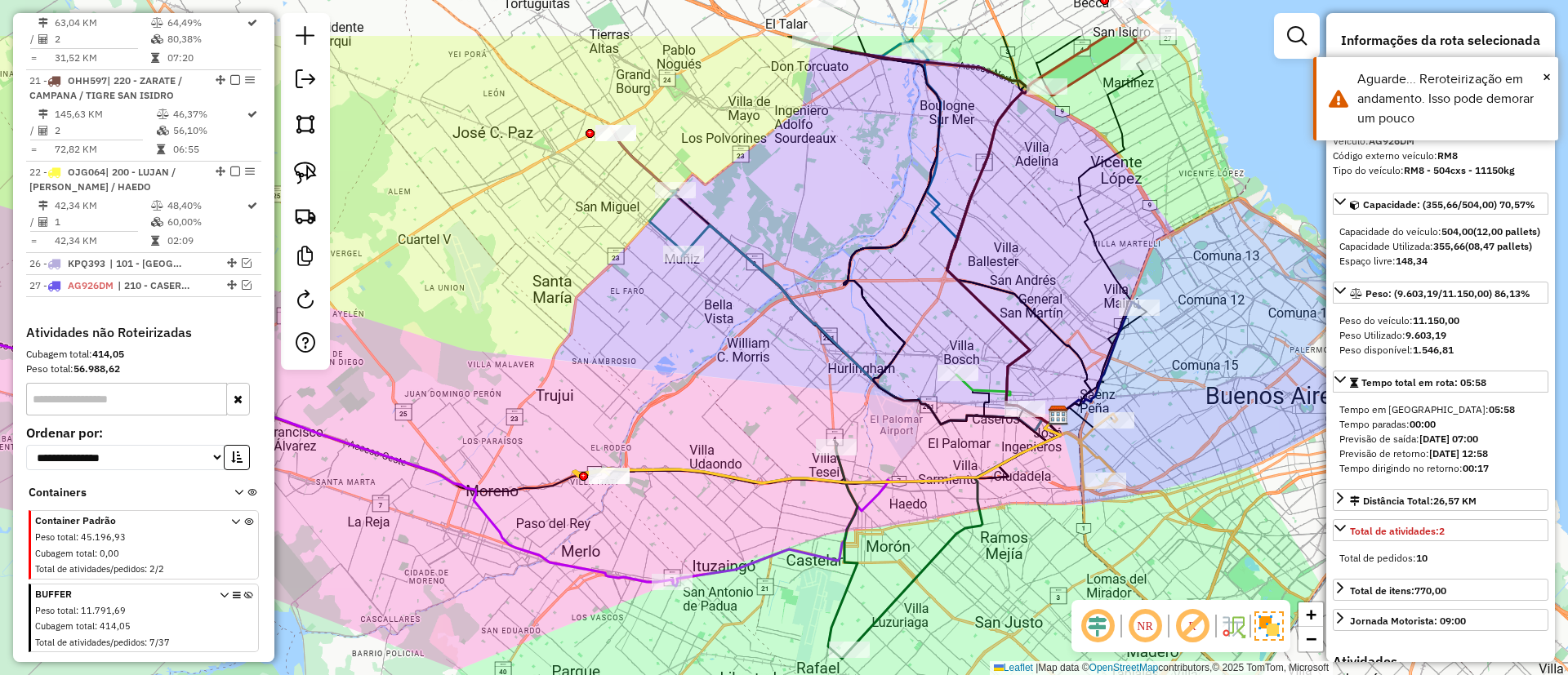
drag, startPoint x: 960, startPoint y: 169, endPoint x: 974, endPoint y: 425, distance: 256.4
click at [974, 424] on icon at bounding box center [923, 230] width 269 height 388
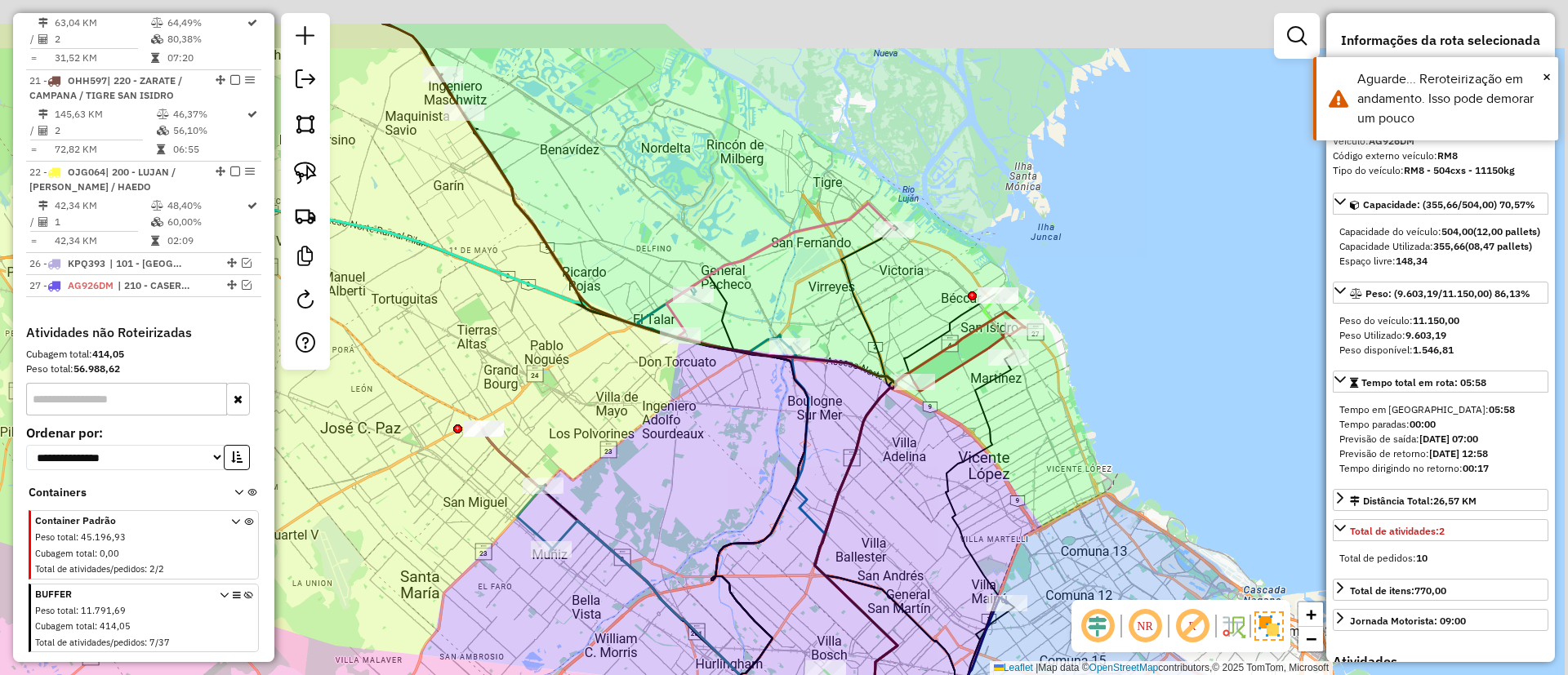
click at [846, 371] on icon at bounding box center [683, 396] width 486 height 645
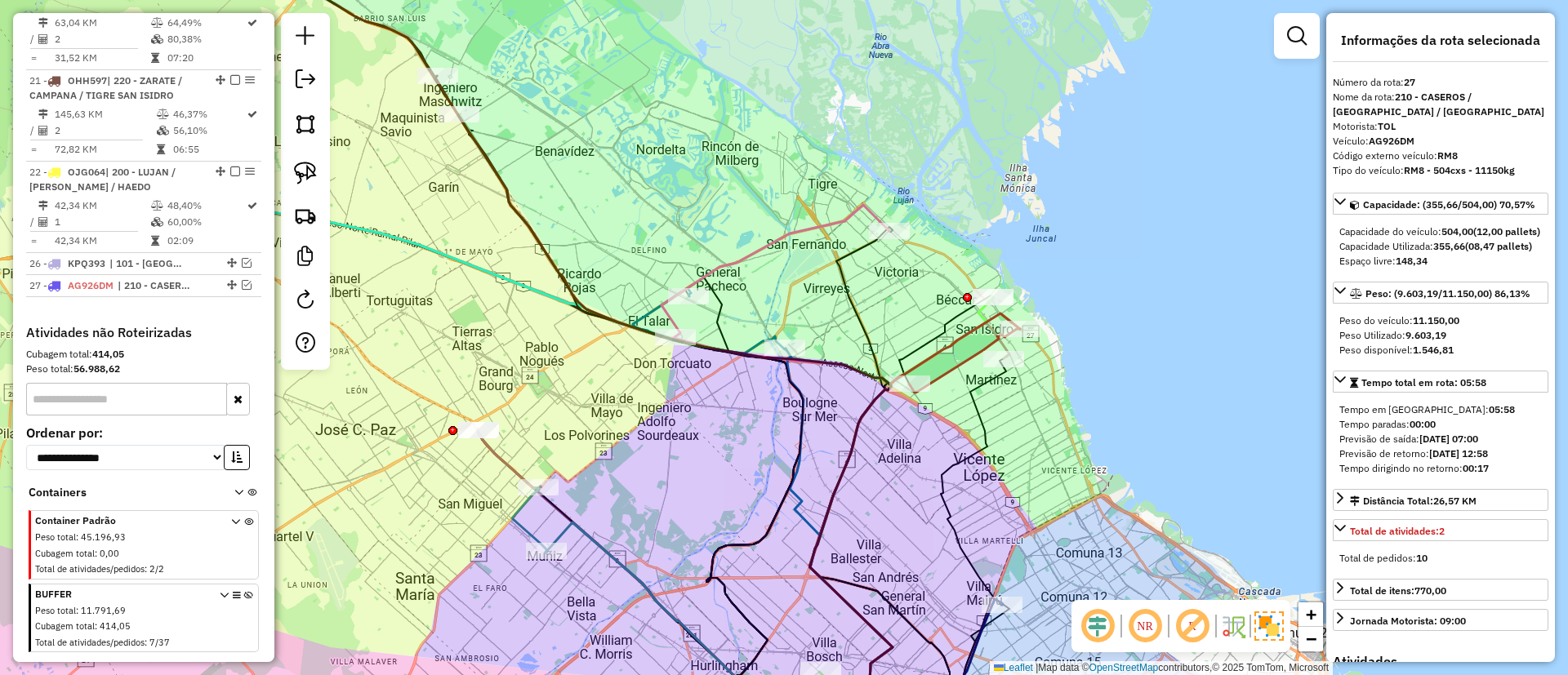
click at [866, 205] on icon at bounding box center [776, 271] width 228 height 133
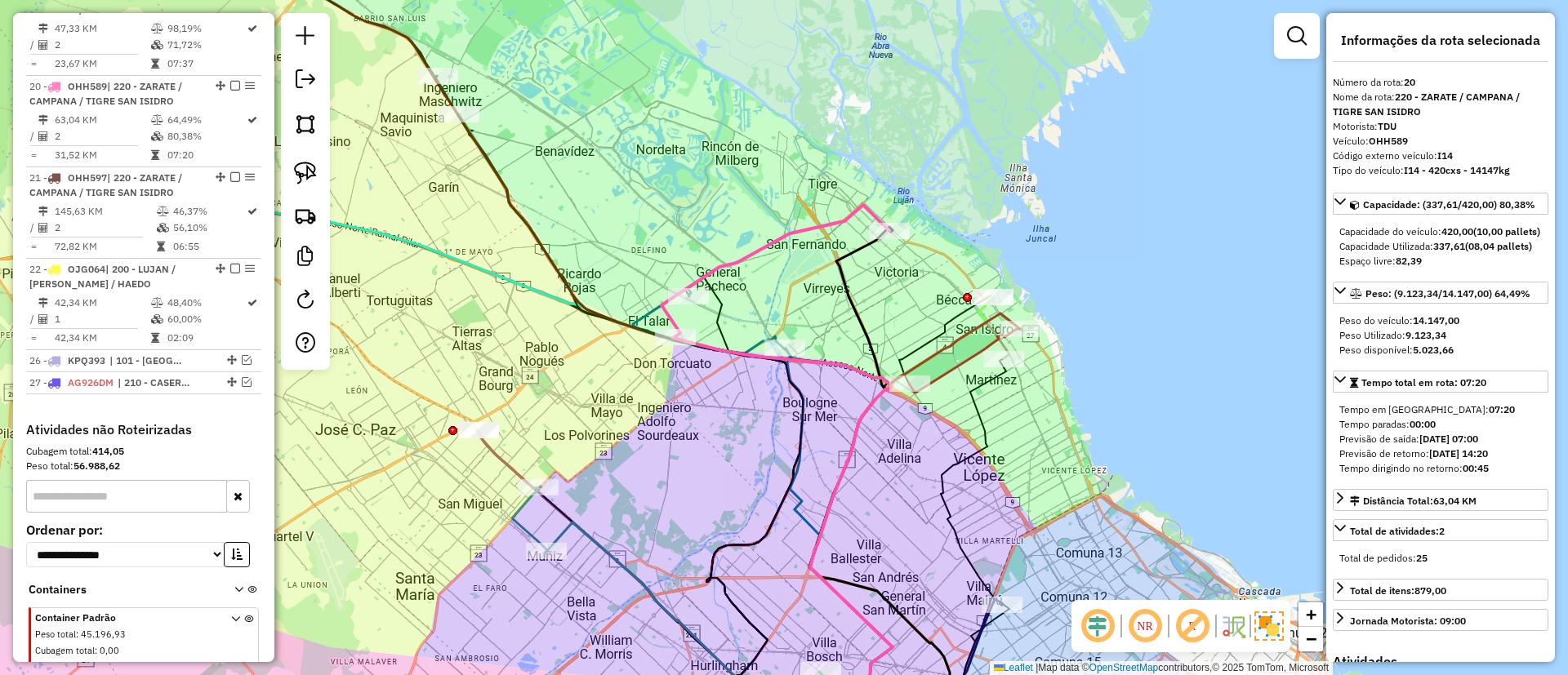
scroll to position [2367, 0]
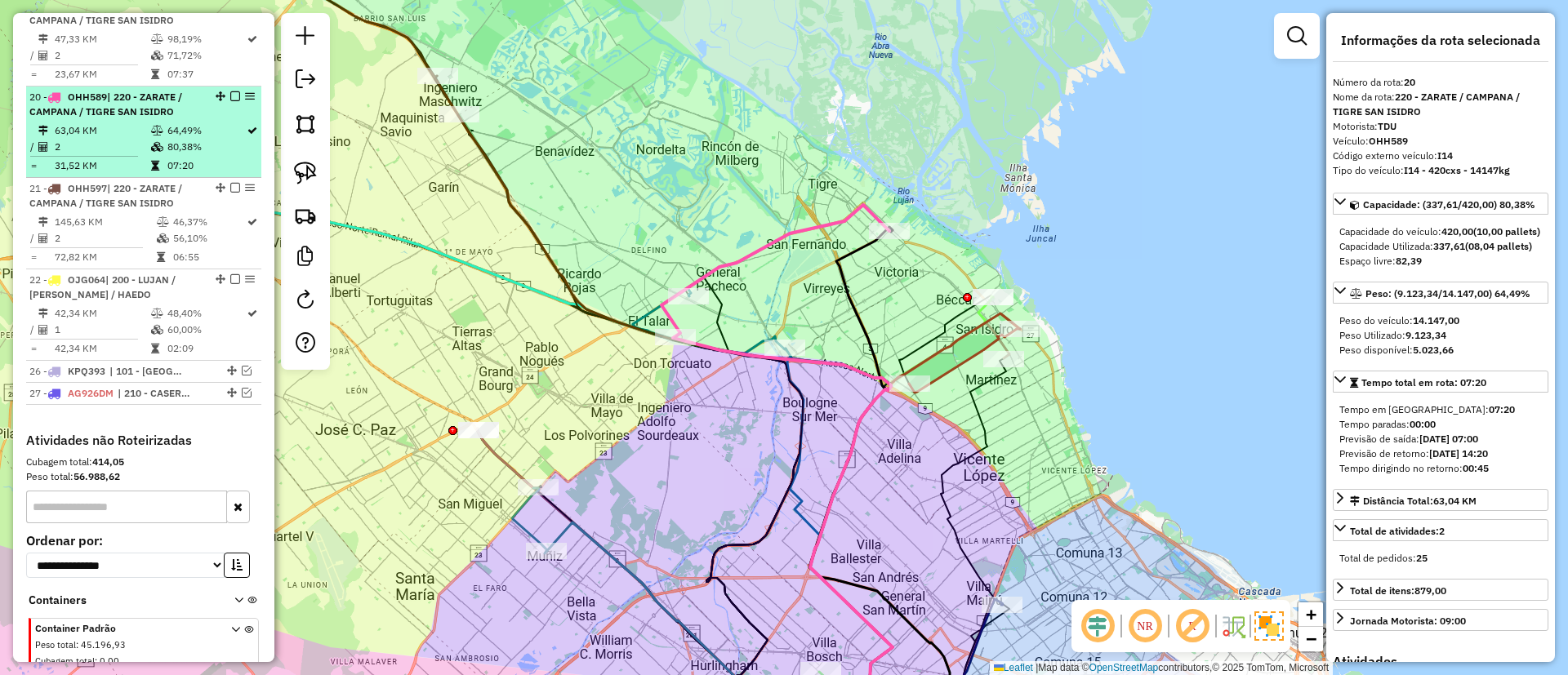
click at [231, 91] on em at bounding box center [235, 96] width 9 height 9
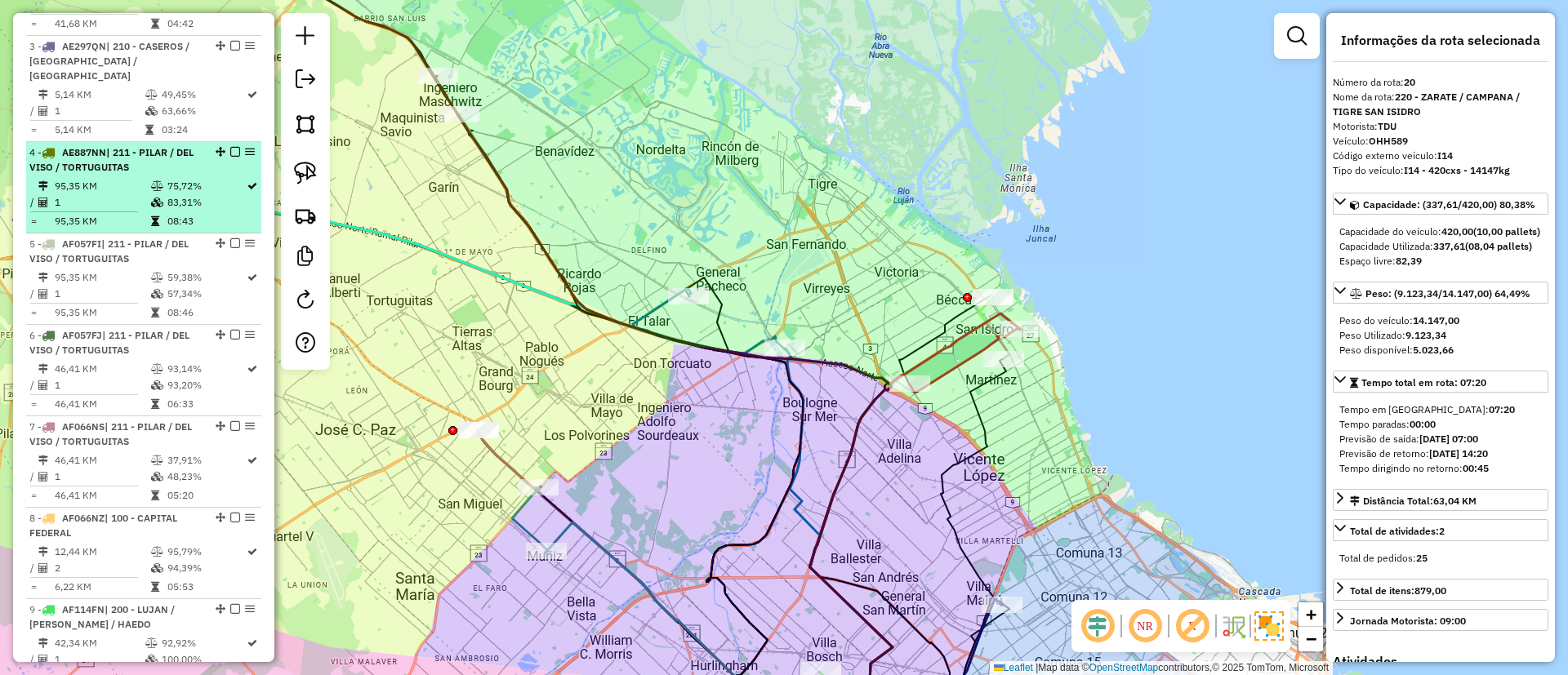
scroll to position [407, 0]
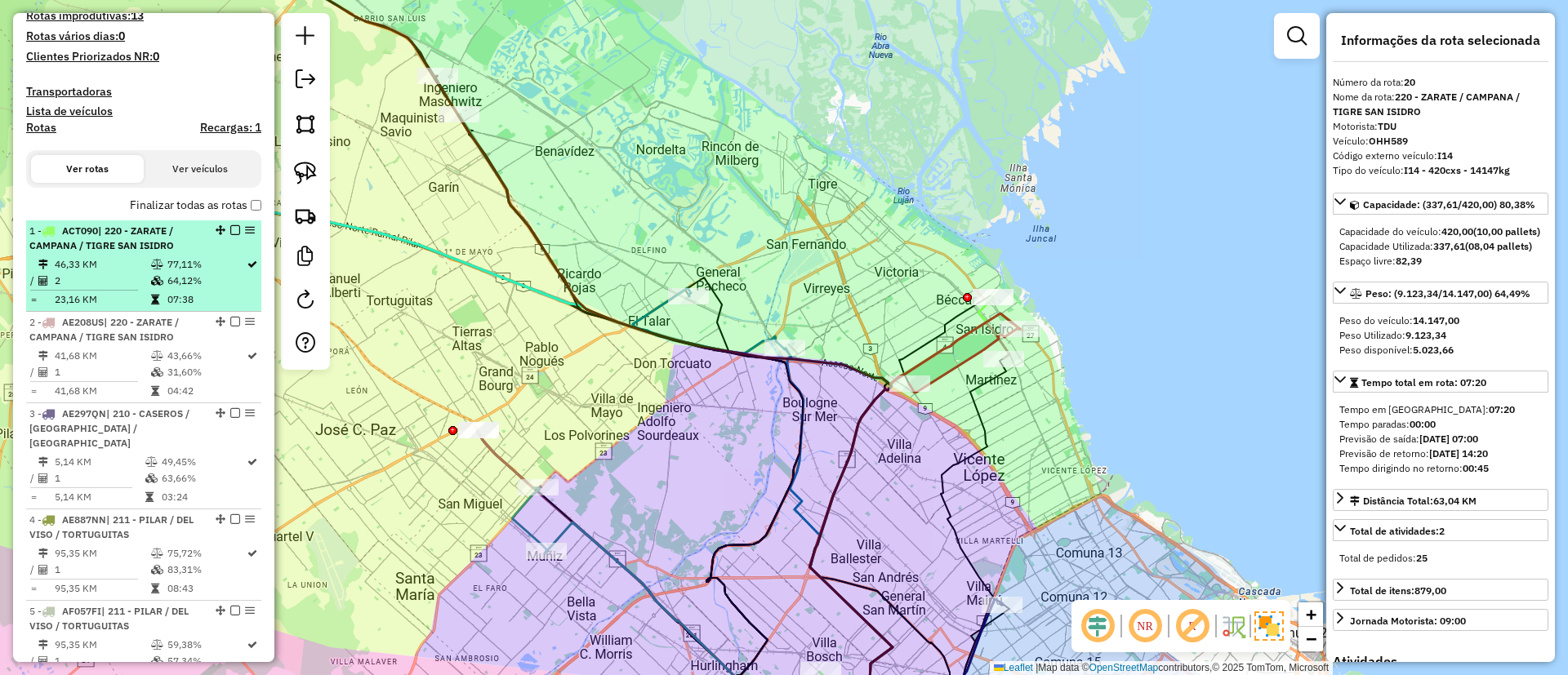
click at [154, 263] on icon at bounding box center [157, 265] width 12 height 9
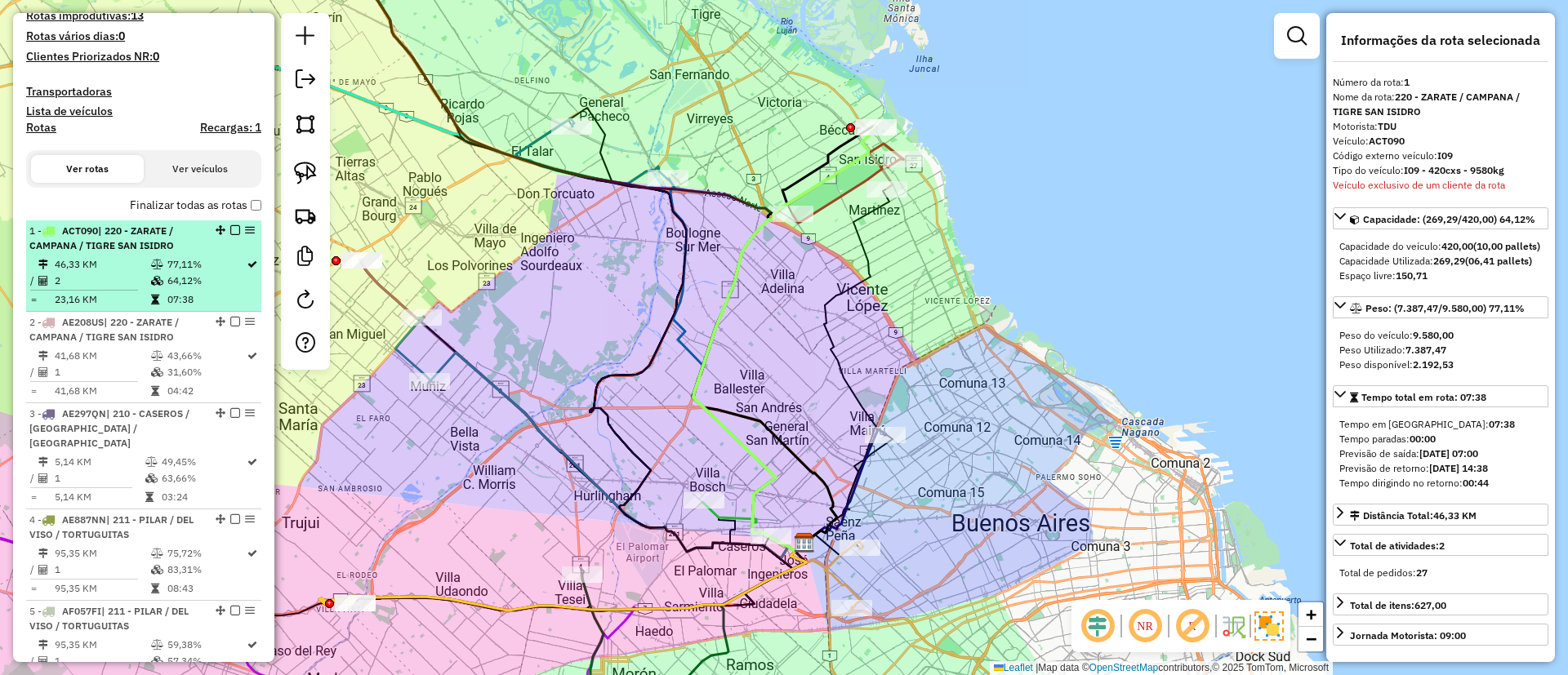
click at [233, 230] on em at bounding box center [235, 230] width 9 height 9
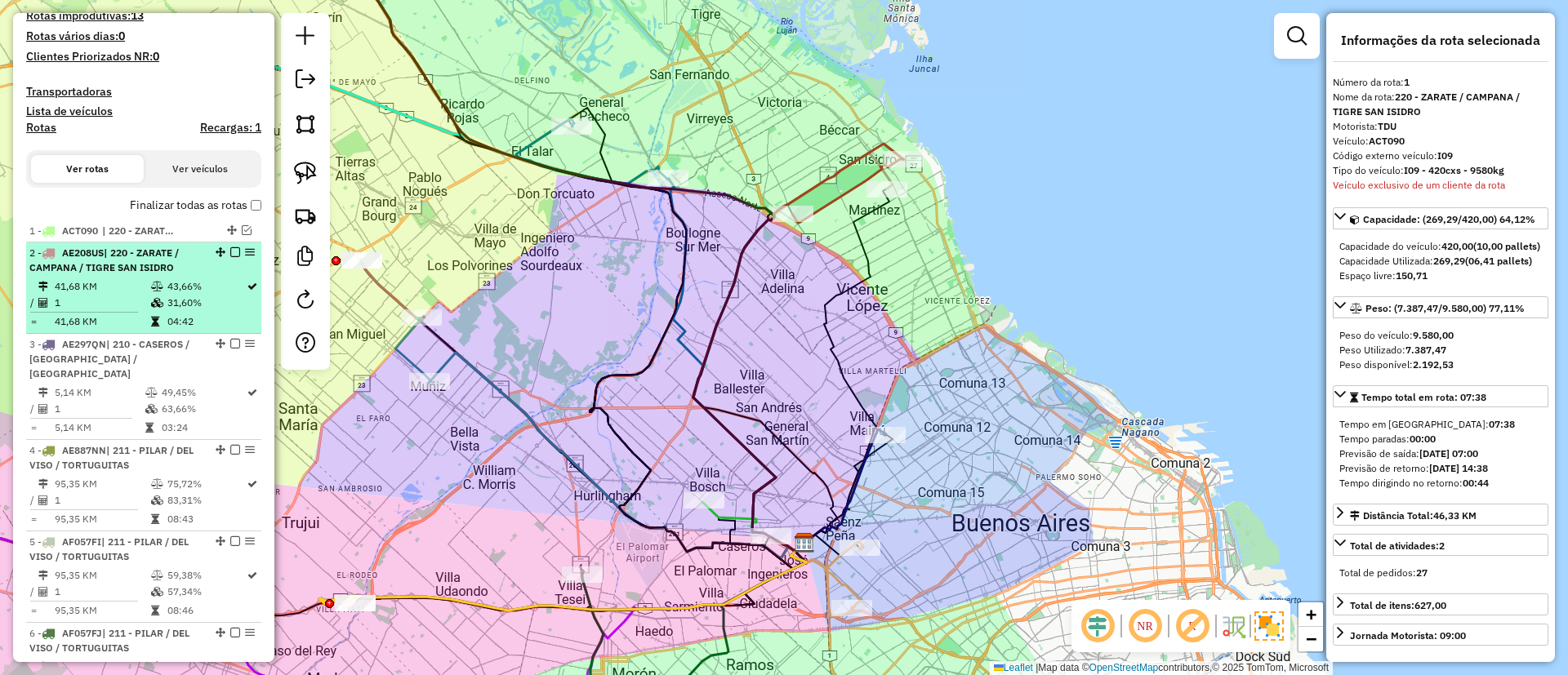
click at [197, 283] on td "43,66%" at bounding box center [206, 286] width 79 height 16
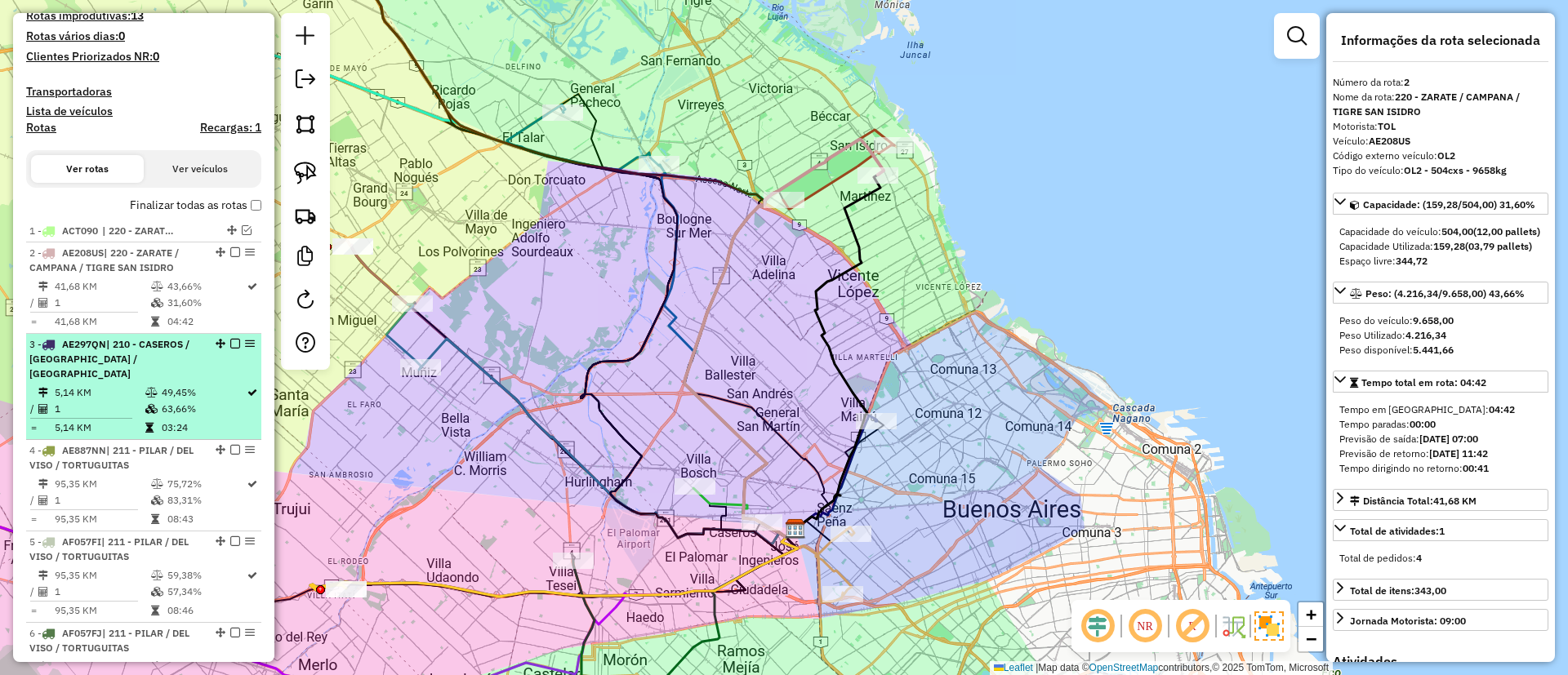
click at [184, 385] on td "49,45%" at bounding box center [203, 393] width 85 height 16
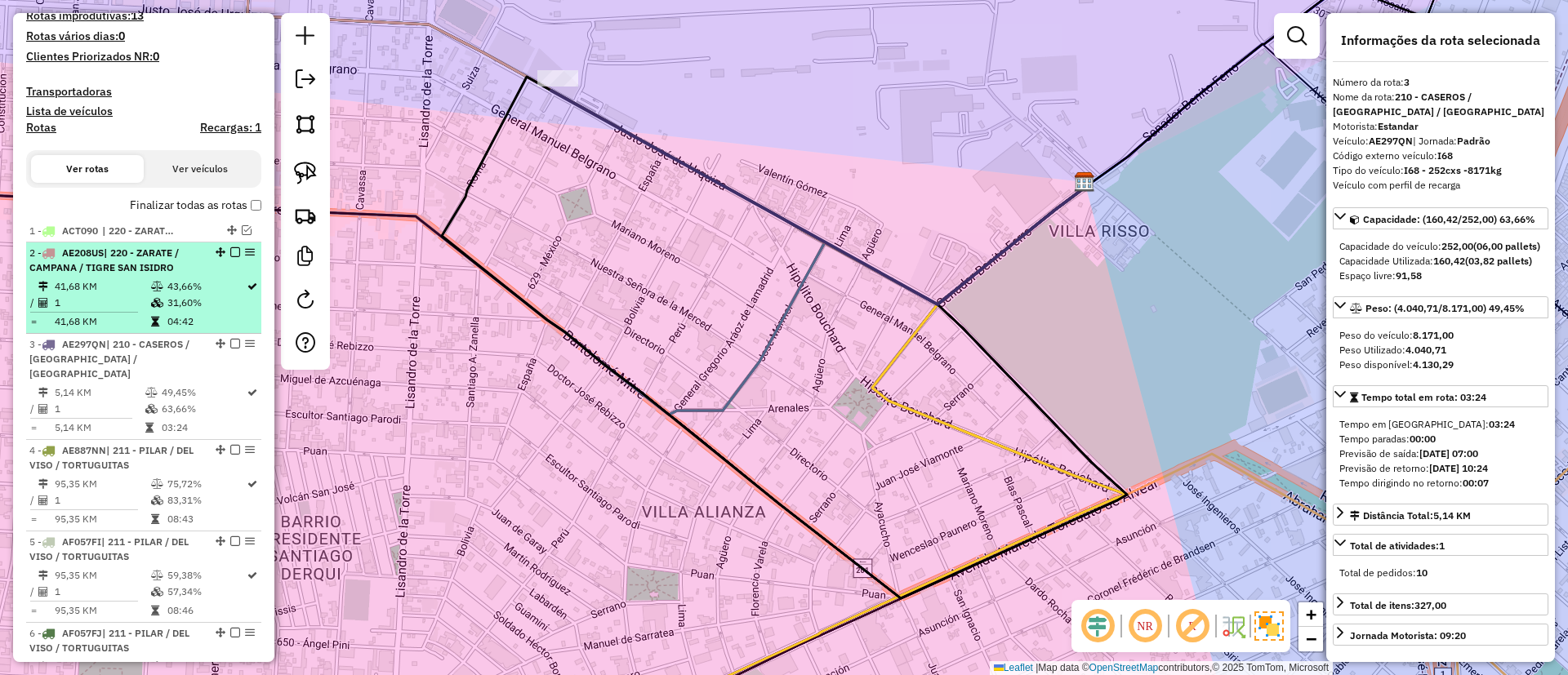
click at [176, 288] on td "43,66%" at bounding box center [206, 286] width 79 height 16
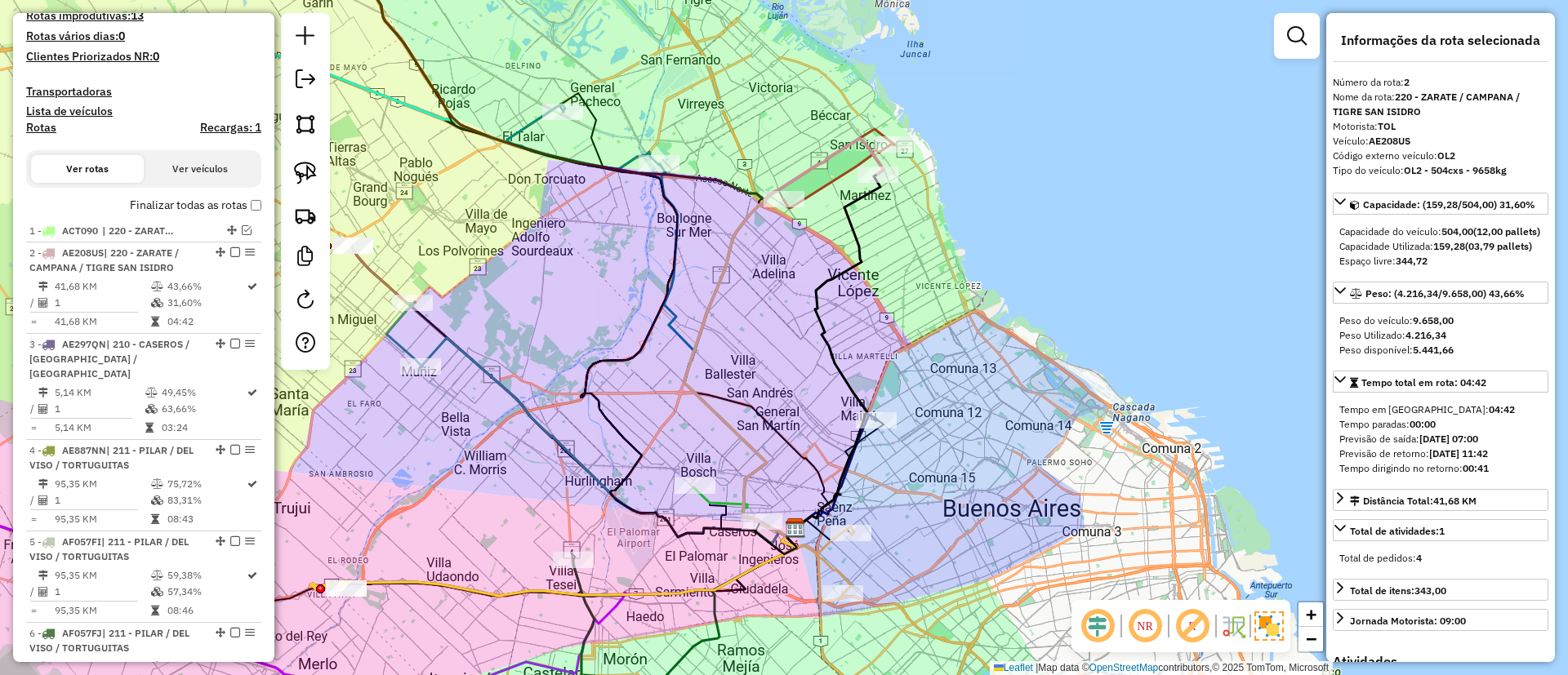
scroll to position [122, 0]
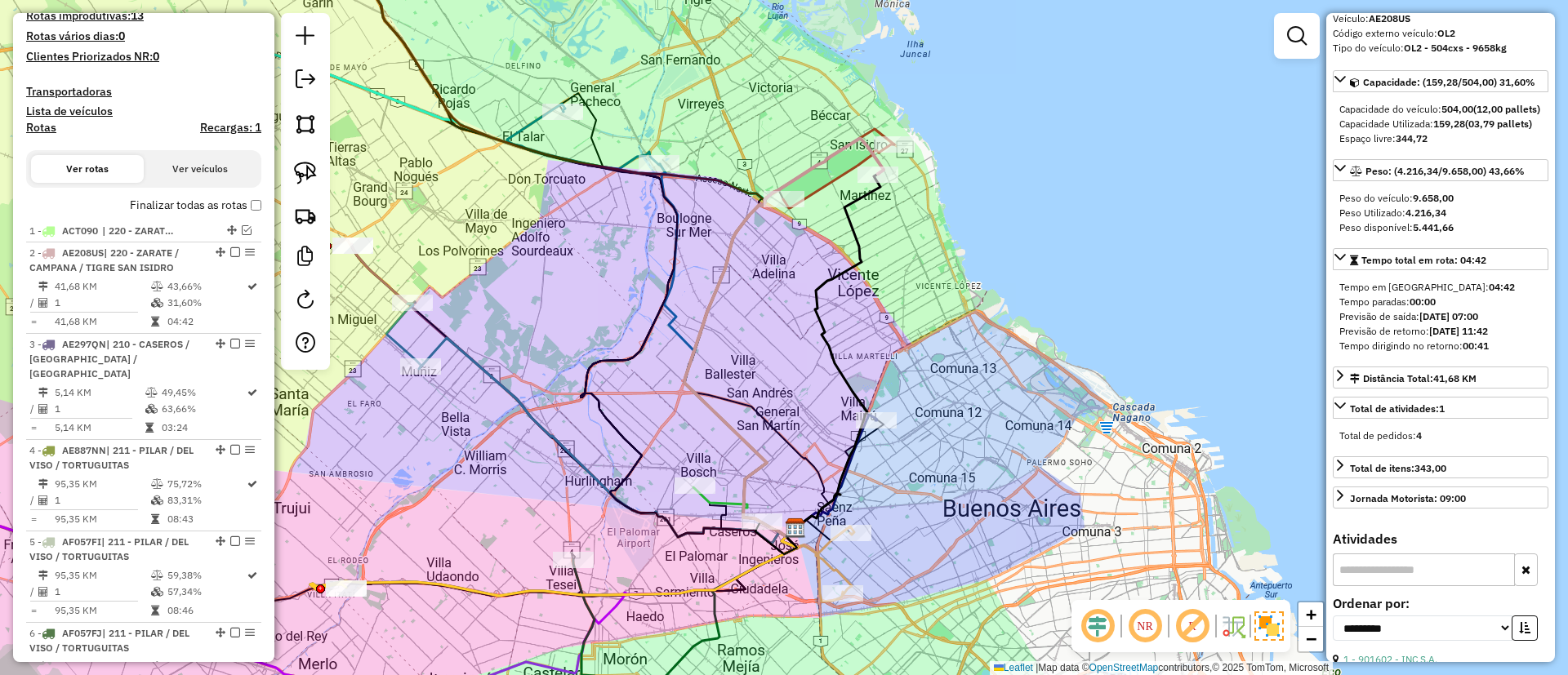
click at [837, 565] on icon at bounding box center [816, 561] width 71 height 66
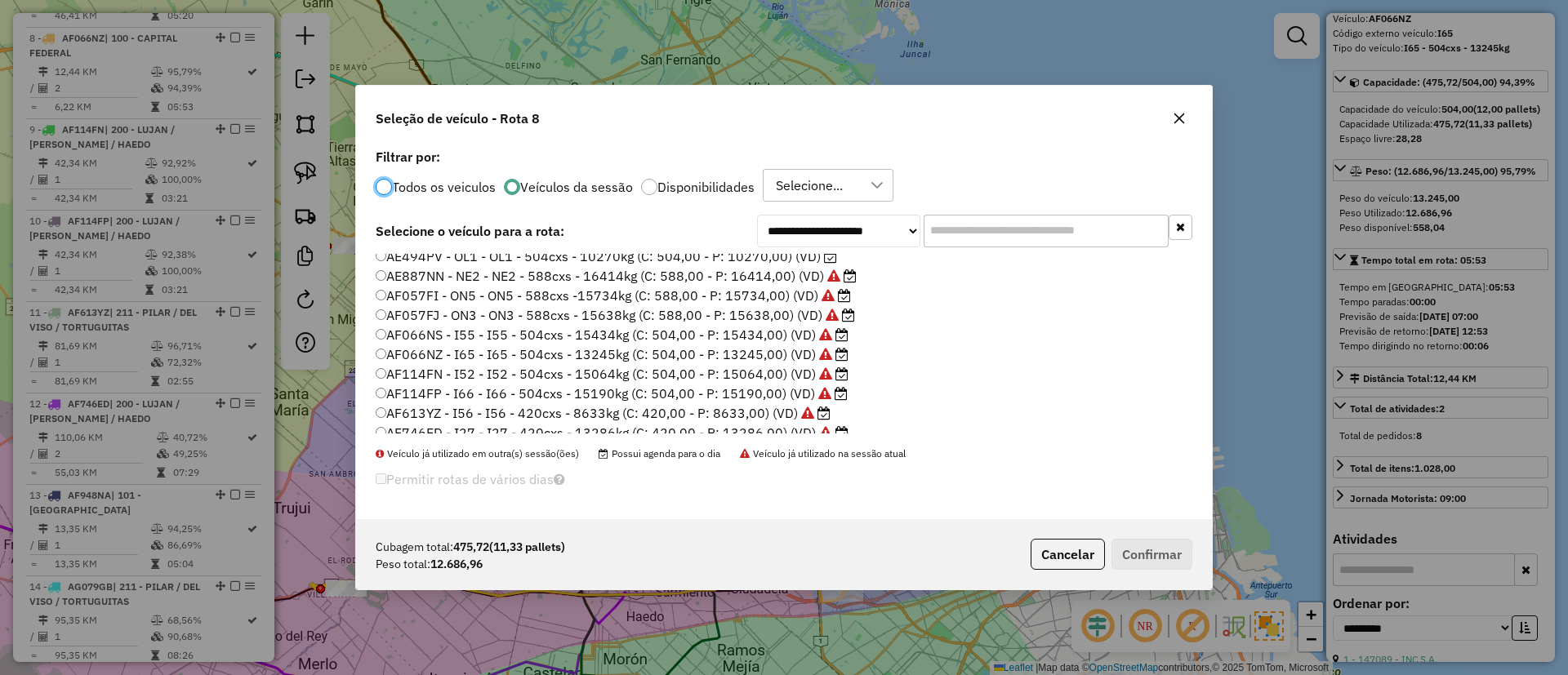
scroll to position [0, 0]
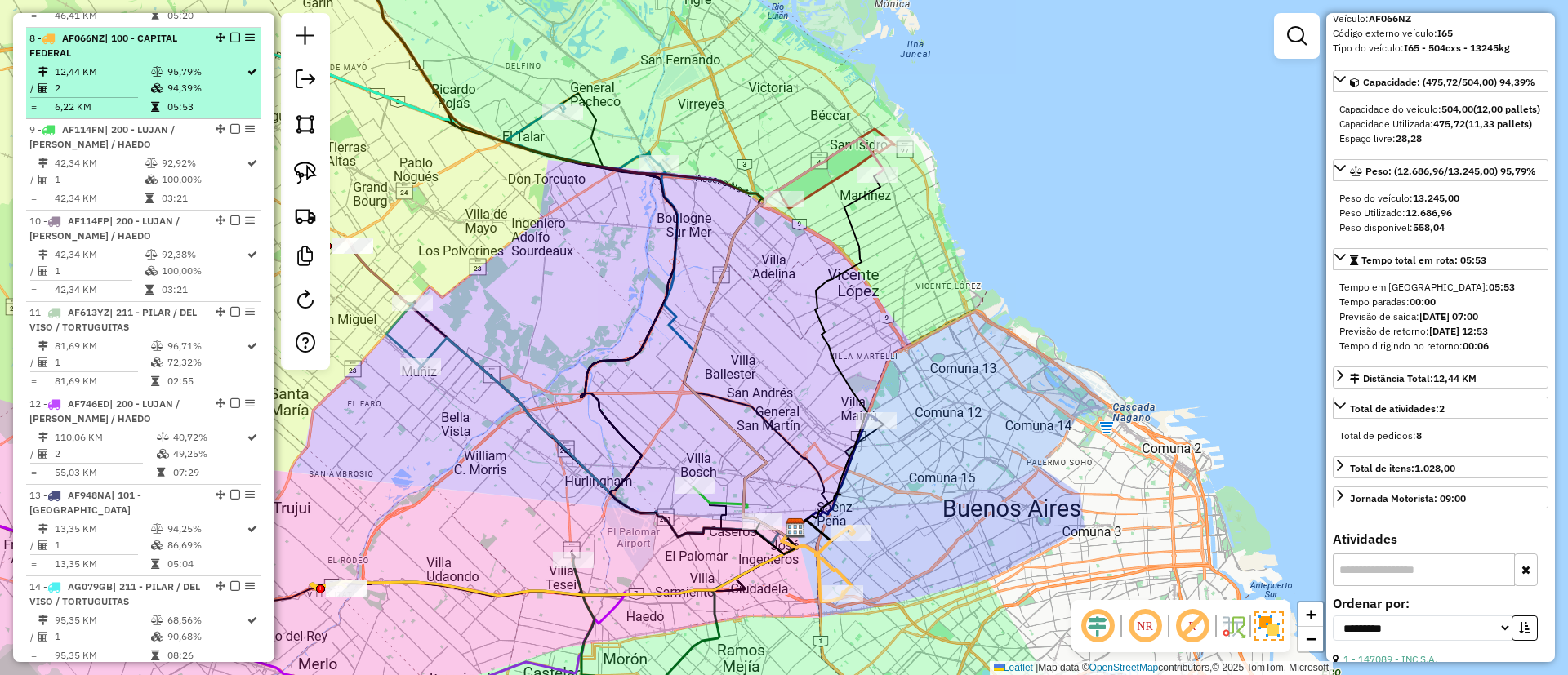
click at [233, 33] on em at bounding box center [235, 38] width 9 height 9
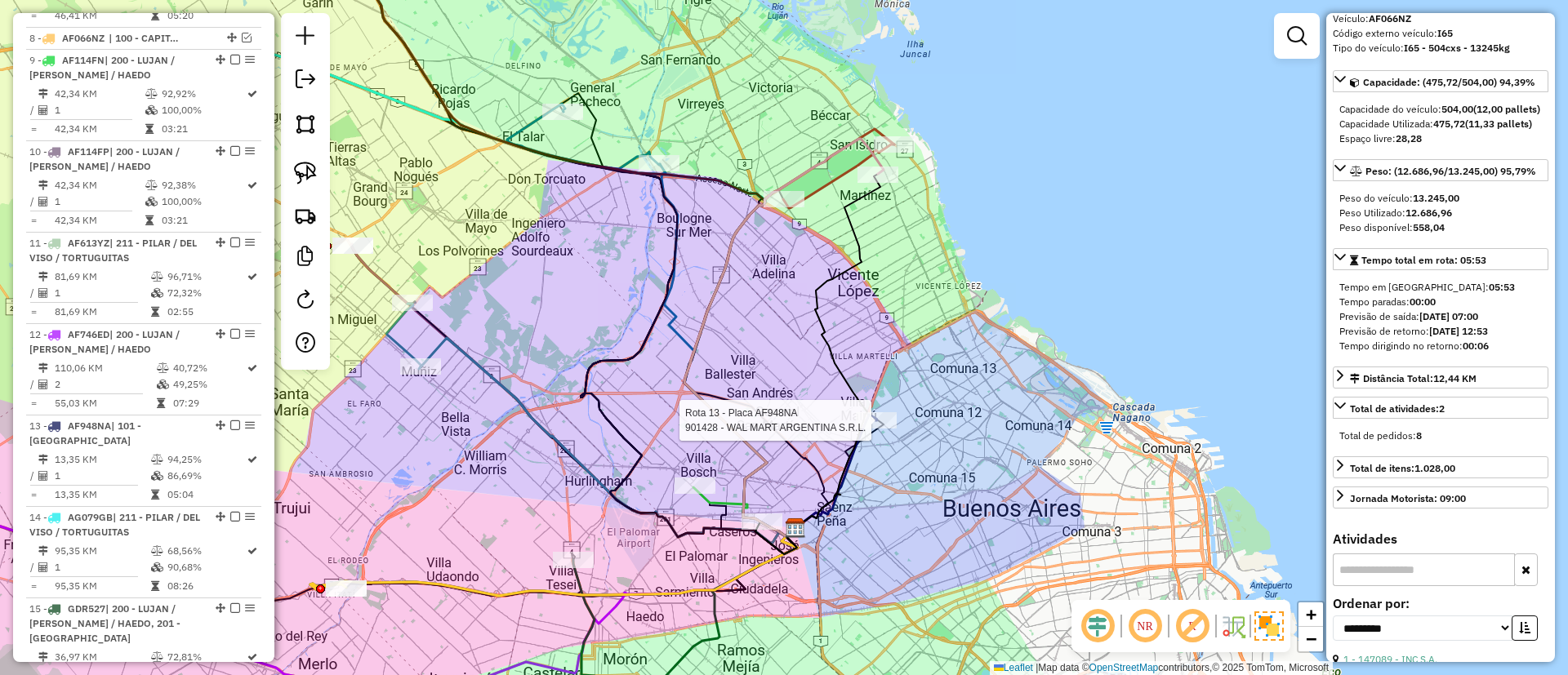
click at [865, 428] on div at bounding box center [875, 420] width 40 height 16
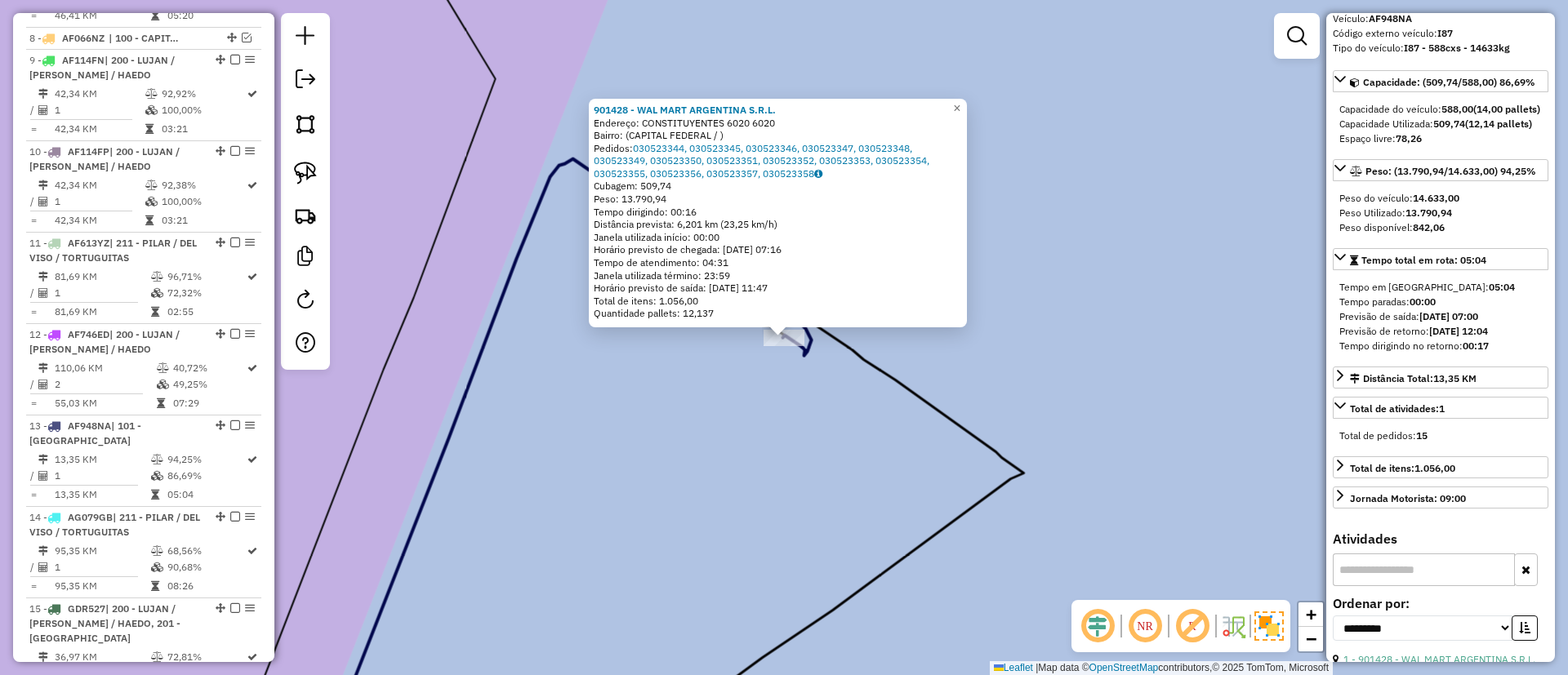
scroll to position [1573, 0]
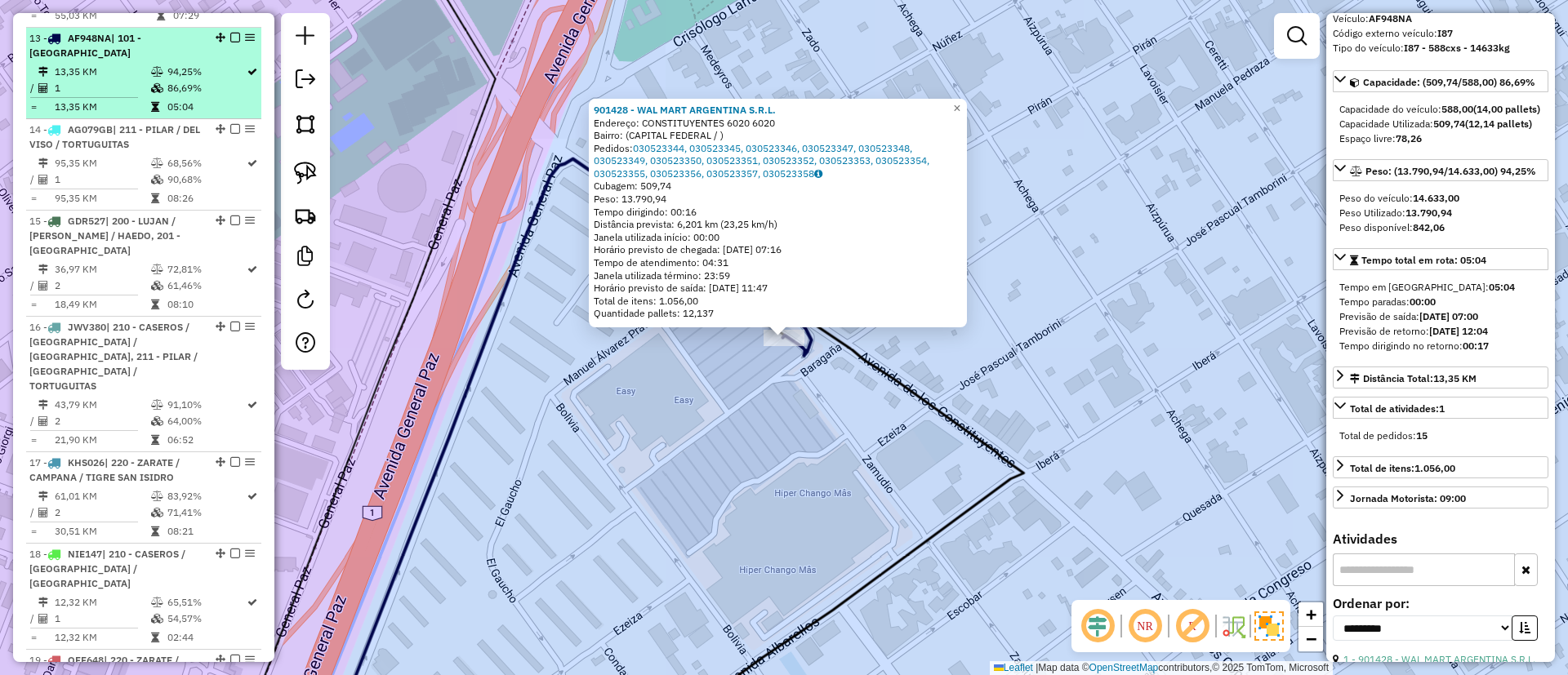
click at [236, 33] on div at bounding box center [231, 38] width 49 height 9
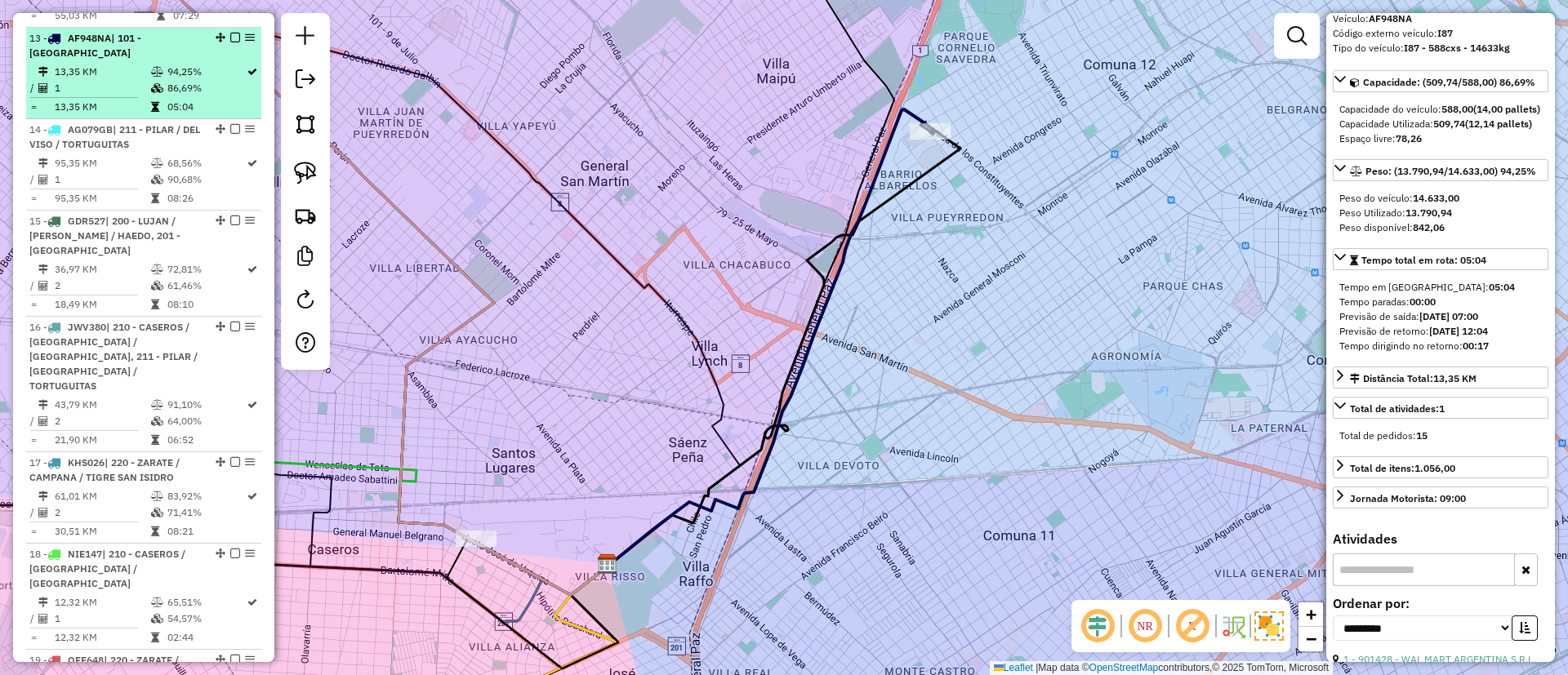
click at [231, 33] on em at bounding box center [235, 38] width 9 height 9
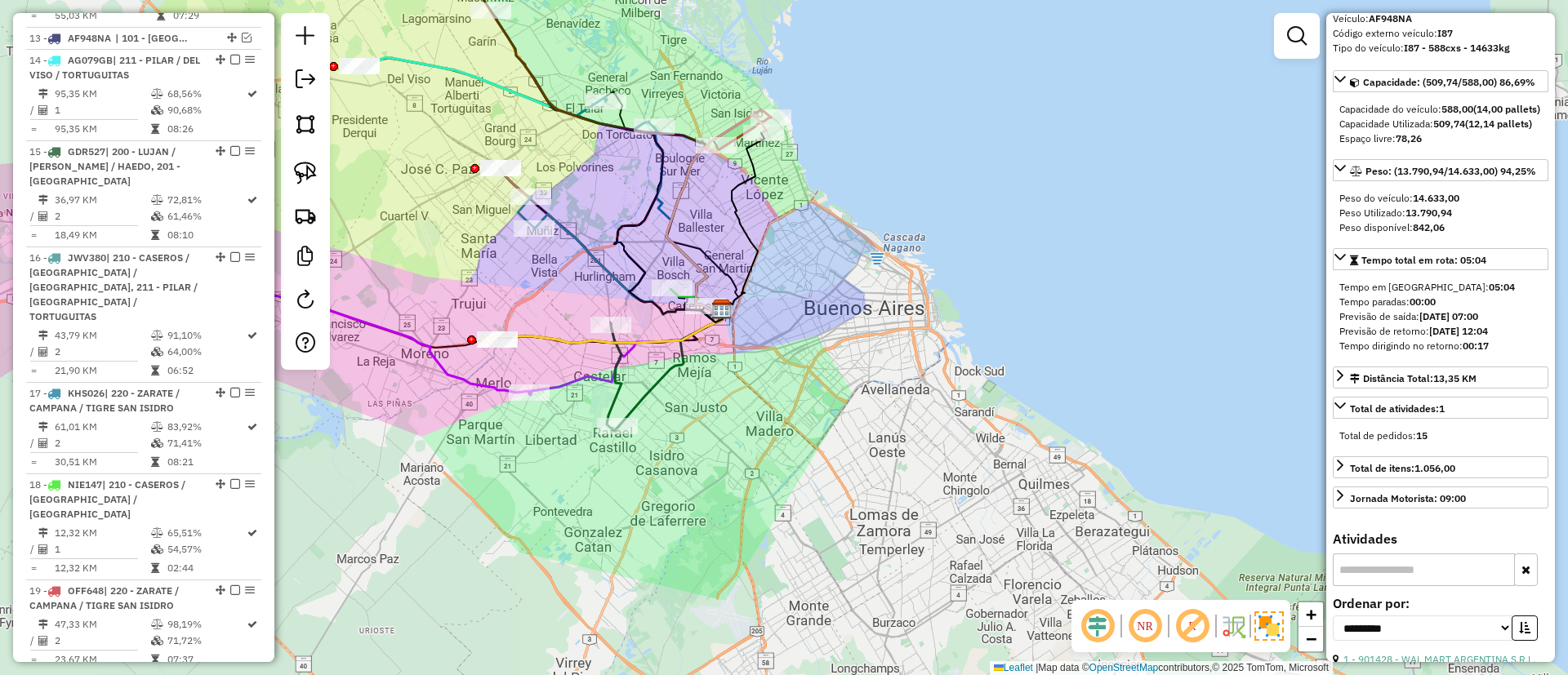
drag, startPoint x: 744, startPoint y: 240, endPoint x: 790, endPoint y: 404, distance: 170.3
click at [764, 310] on icon at bounding box center [743, 221] width 42 height 177
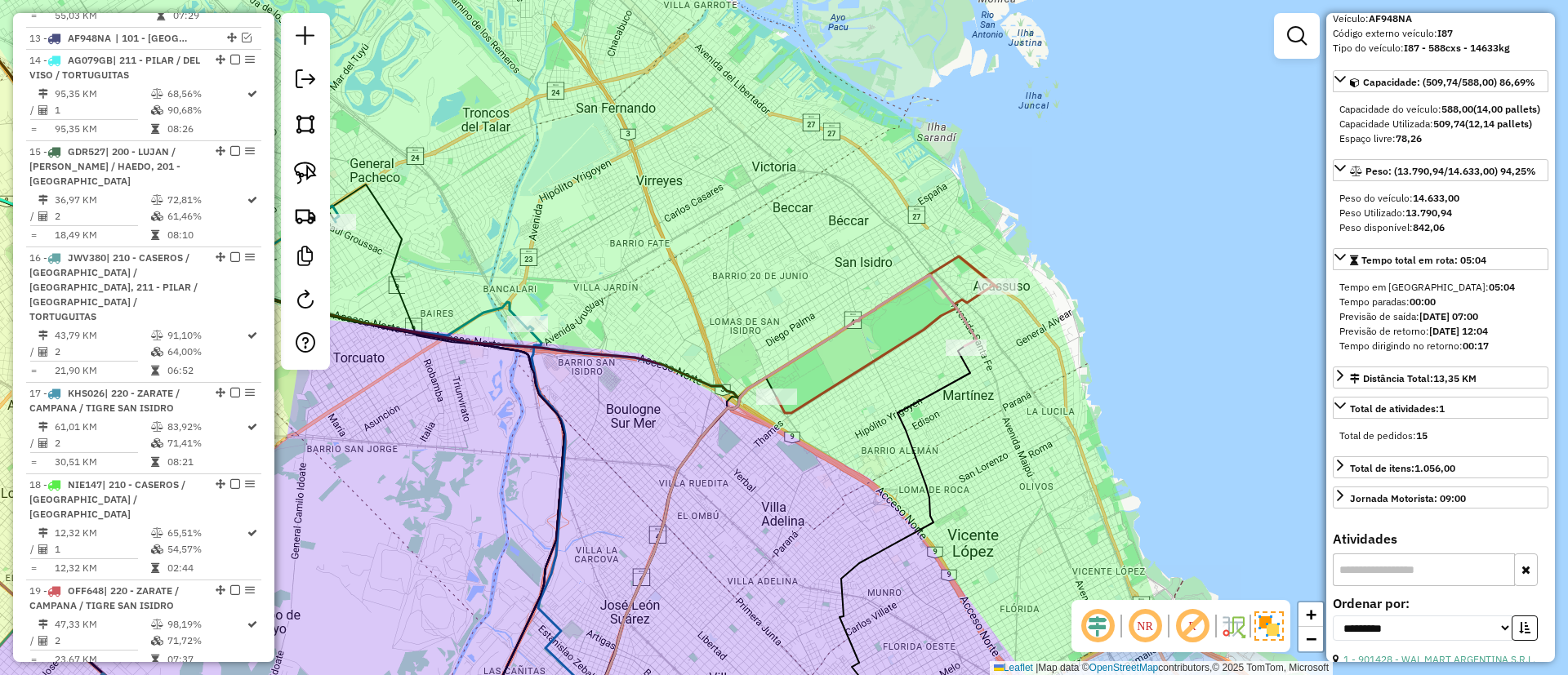
click at [872, 362] on icon at bounding box center [887, 349] width 220 height 128
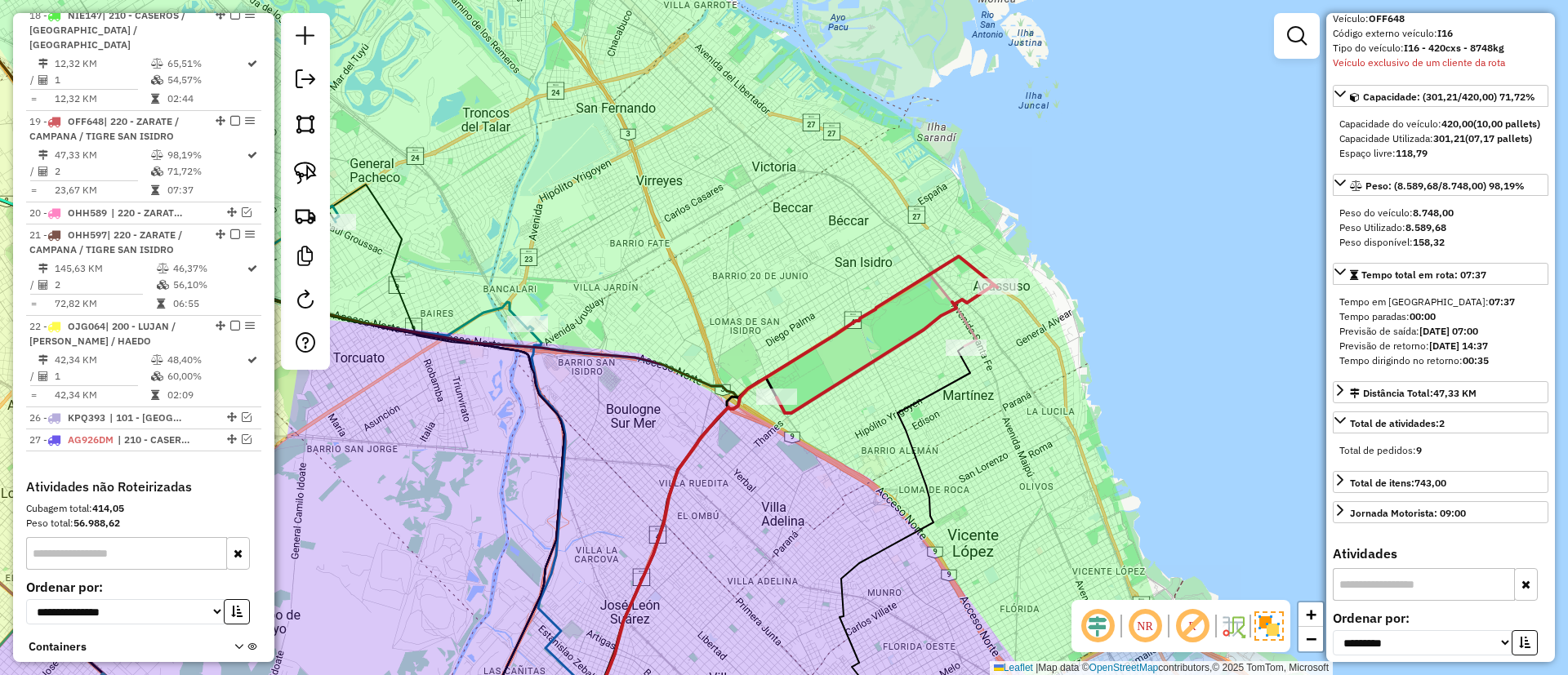
scroll to position [2067, 0]
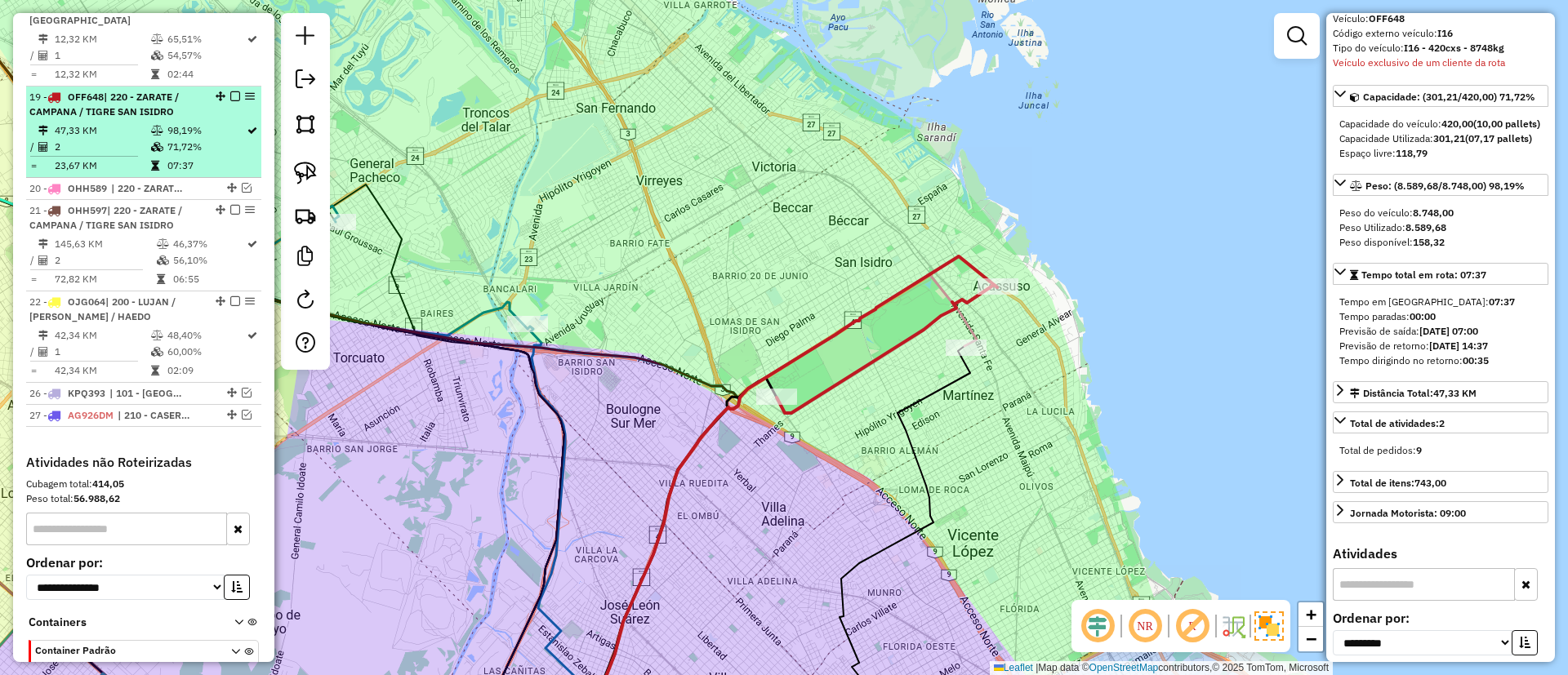
click at [232, 91] on em at bounding box center [235, 96] width 9 height 9
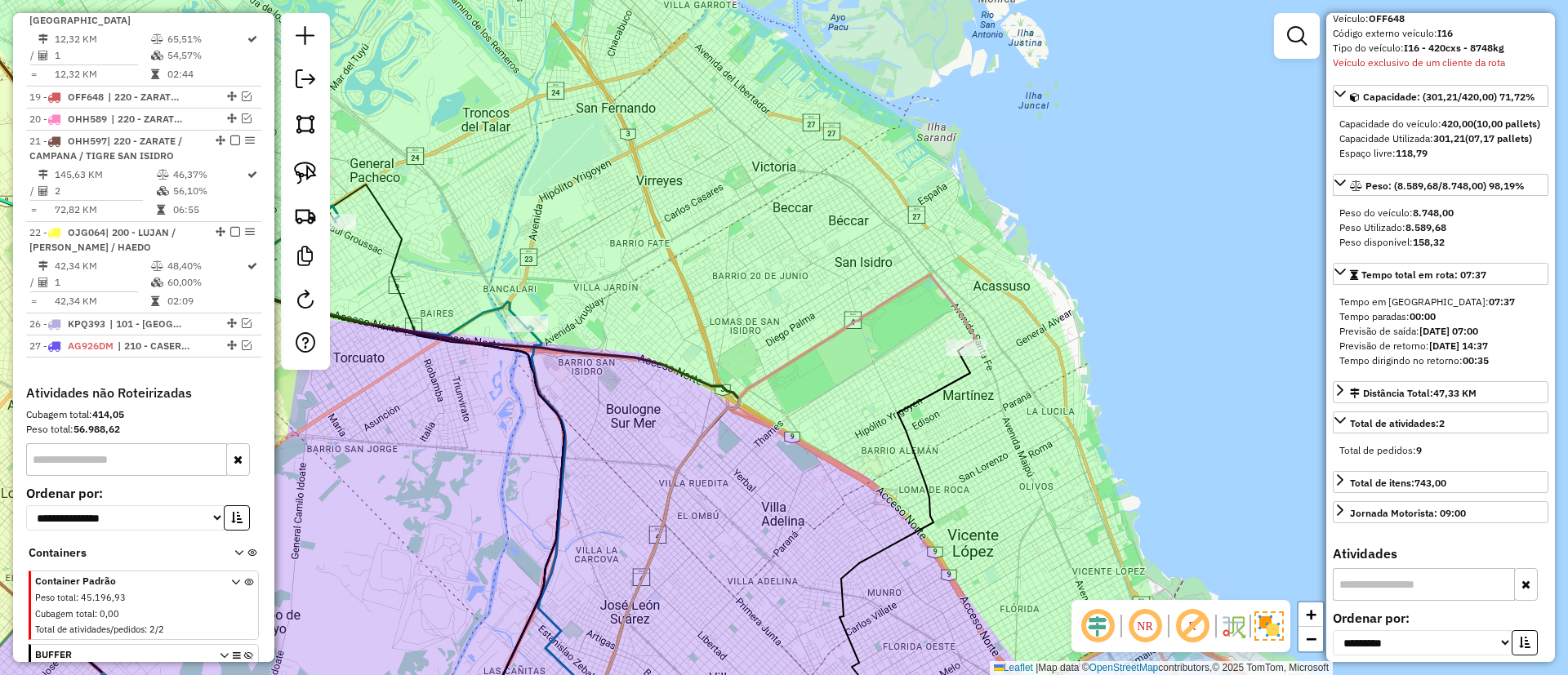
drag, startPoint x: 673, startPoint y: 245, endPoint x: 864, endPoint y: 234, distance: 191.3
click at [864, 234] on div "Janela de atendimento Grade de atendimento Capacidade Transportadoras Veículos …" at bounding box center [784, 337] width 1568 height 675
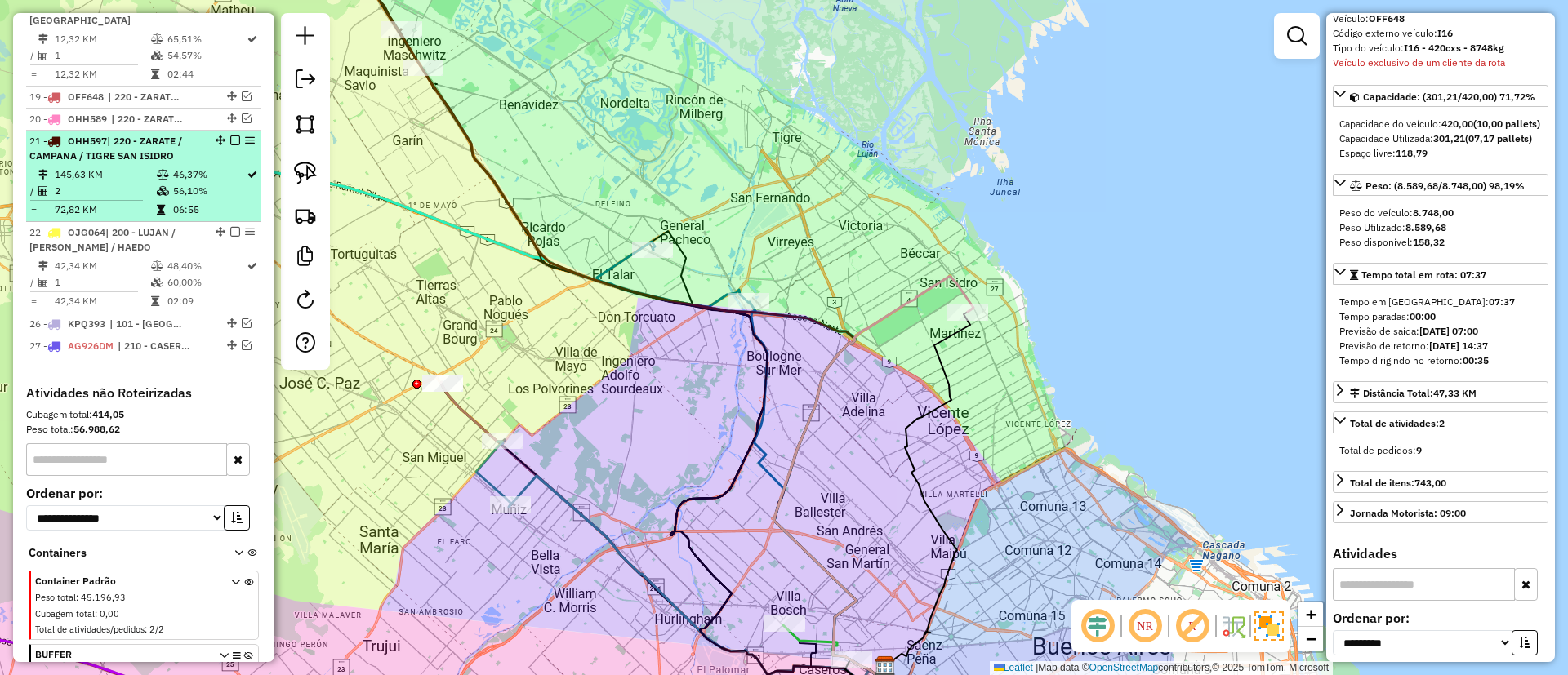
click at [164, 167] on table "145,63 KM 46,37% / 2 56,10% = 72,82 KM 06:55" at bounding box center [143, 192] width 229 height 52
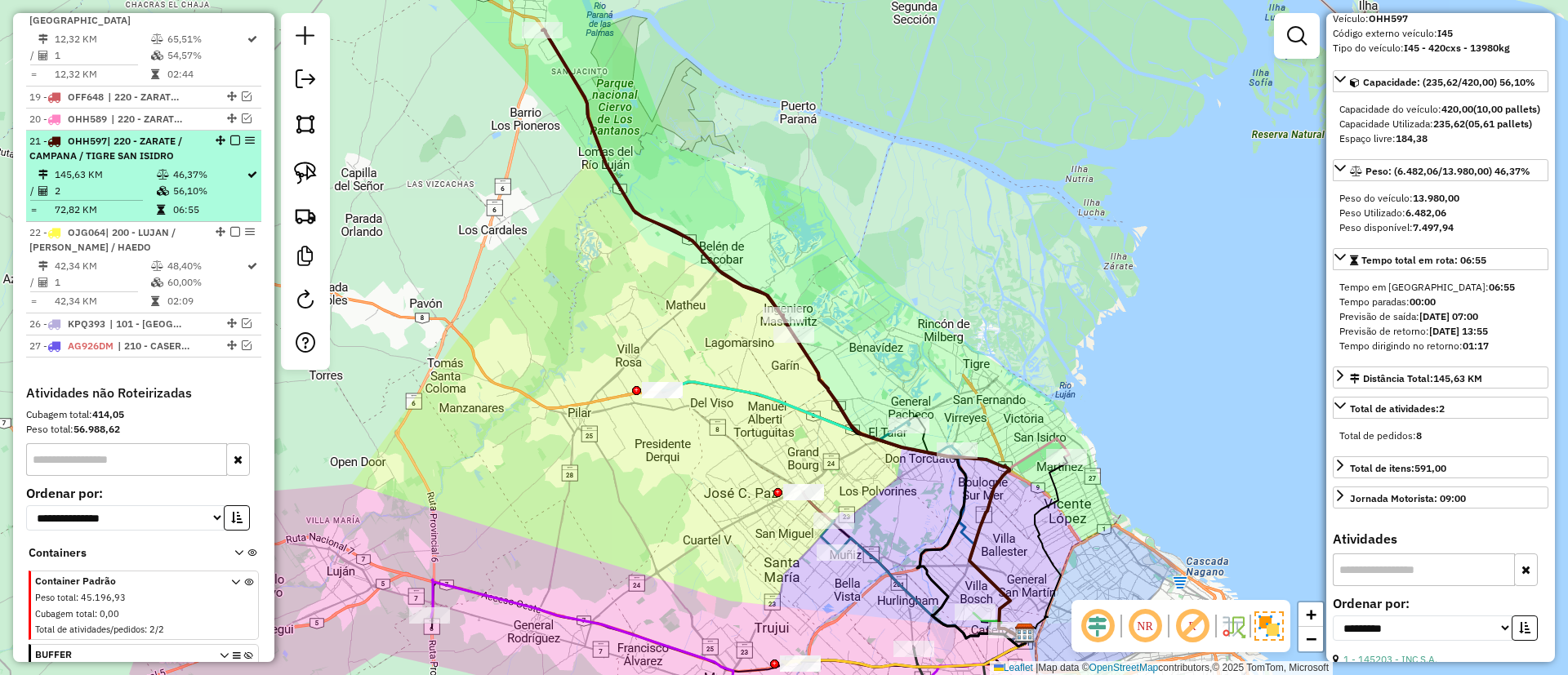
click at [232, 136] on em at bounding box center [235, 140] width 9 height 9
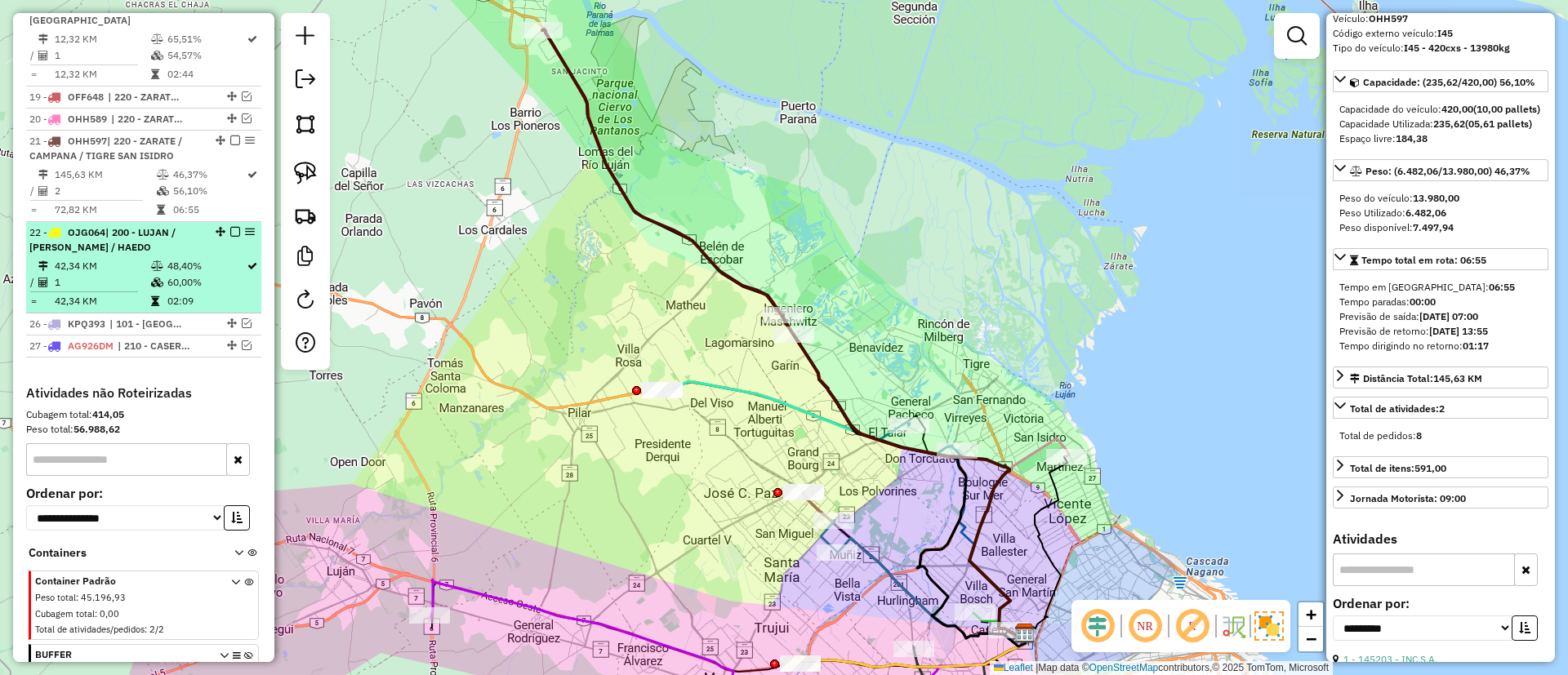
scroll to position [2058, 0]
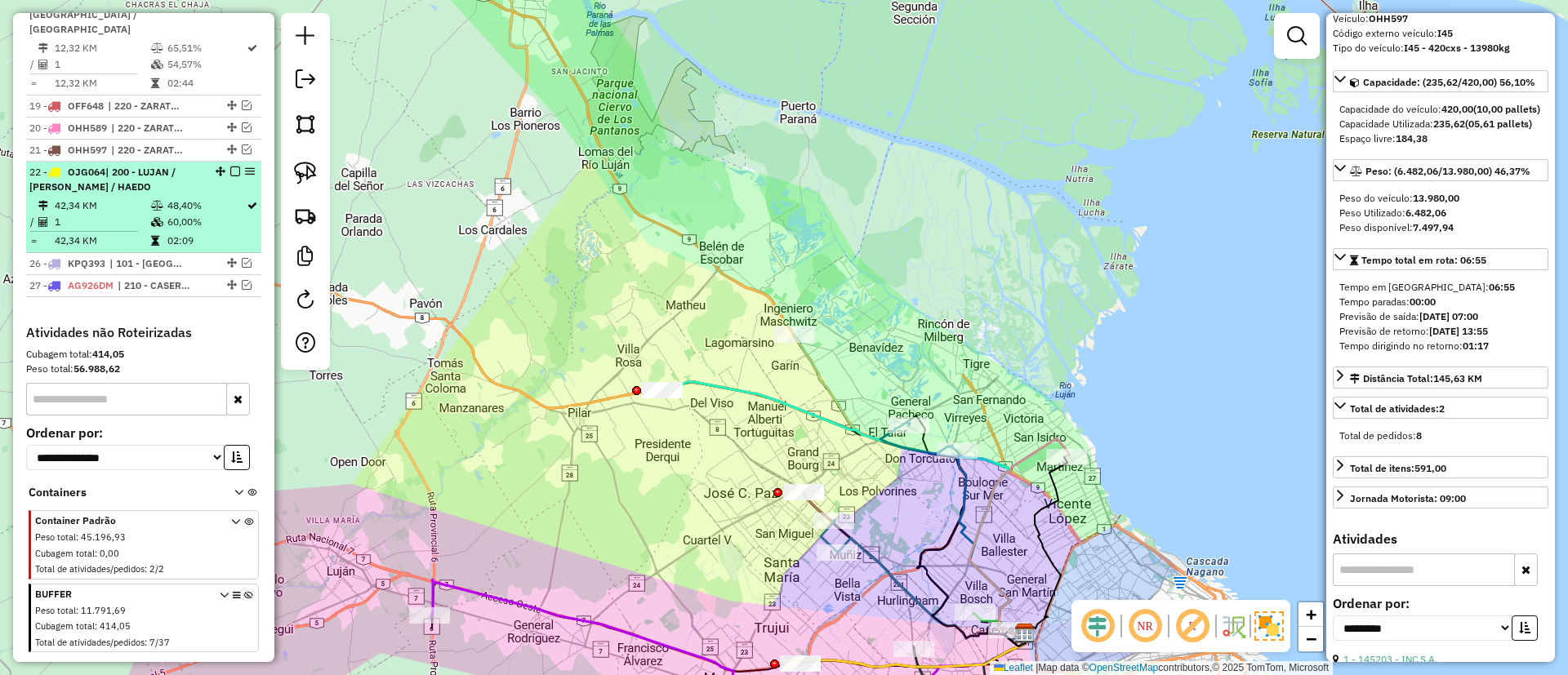
click at [188, 198] on td "48,40%" at bounding box center [206, 205] width 79 height 16
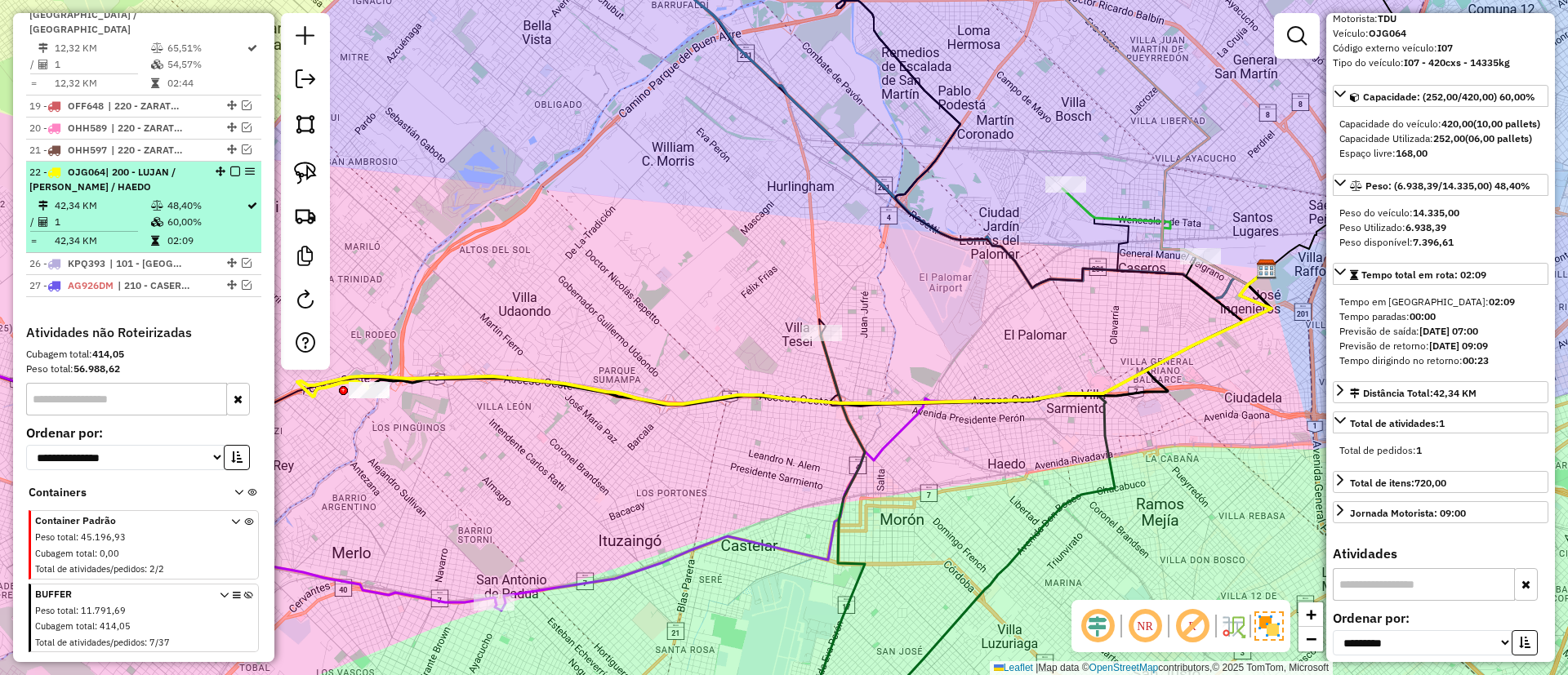
click at [231, 167] on em at bounding box center [235, 171] width 9 height 9
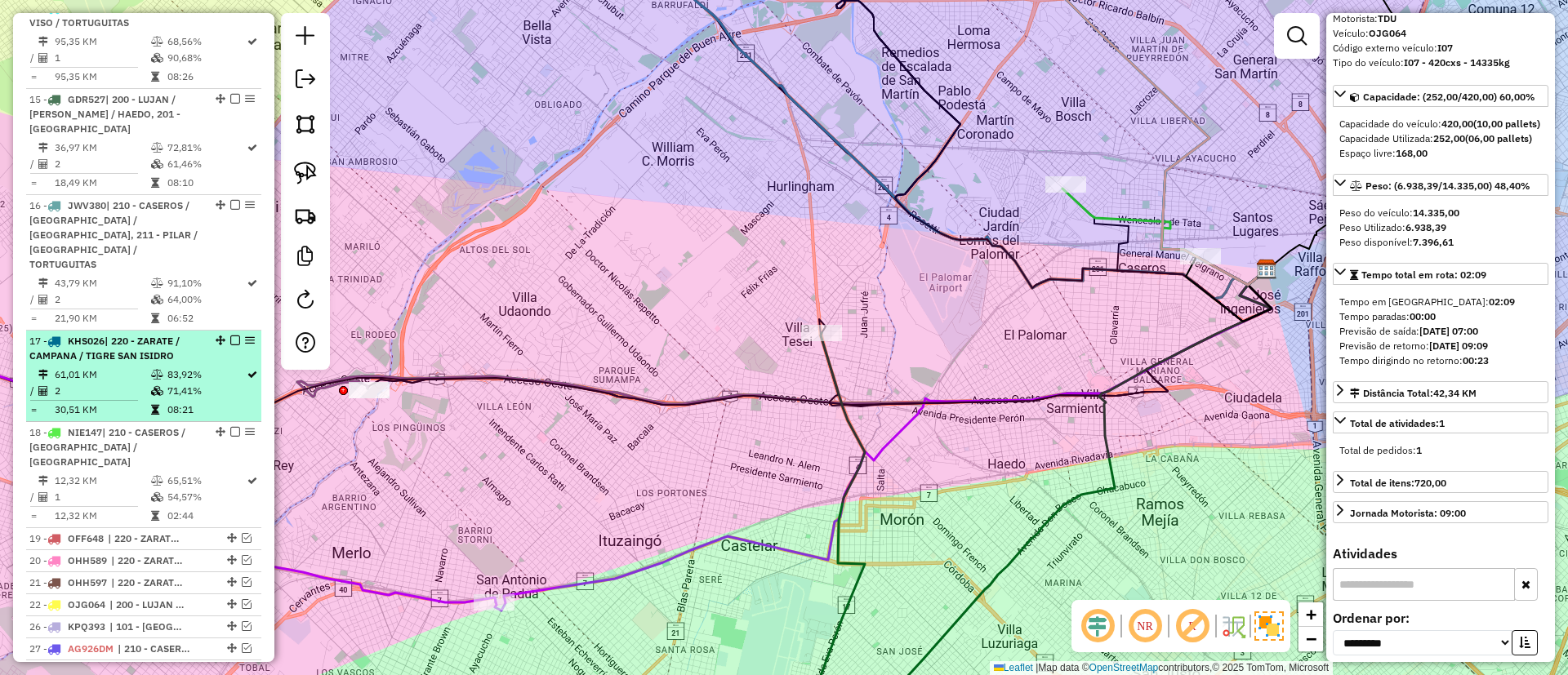
scroll to position [1621, 0]
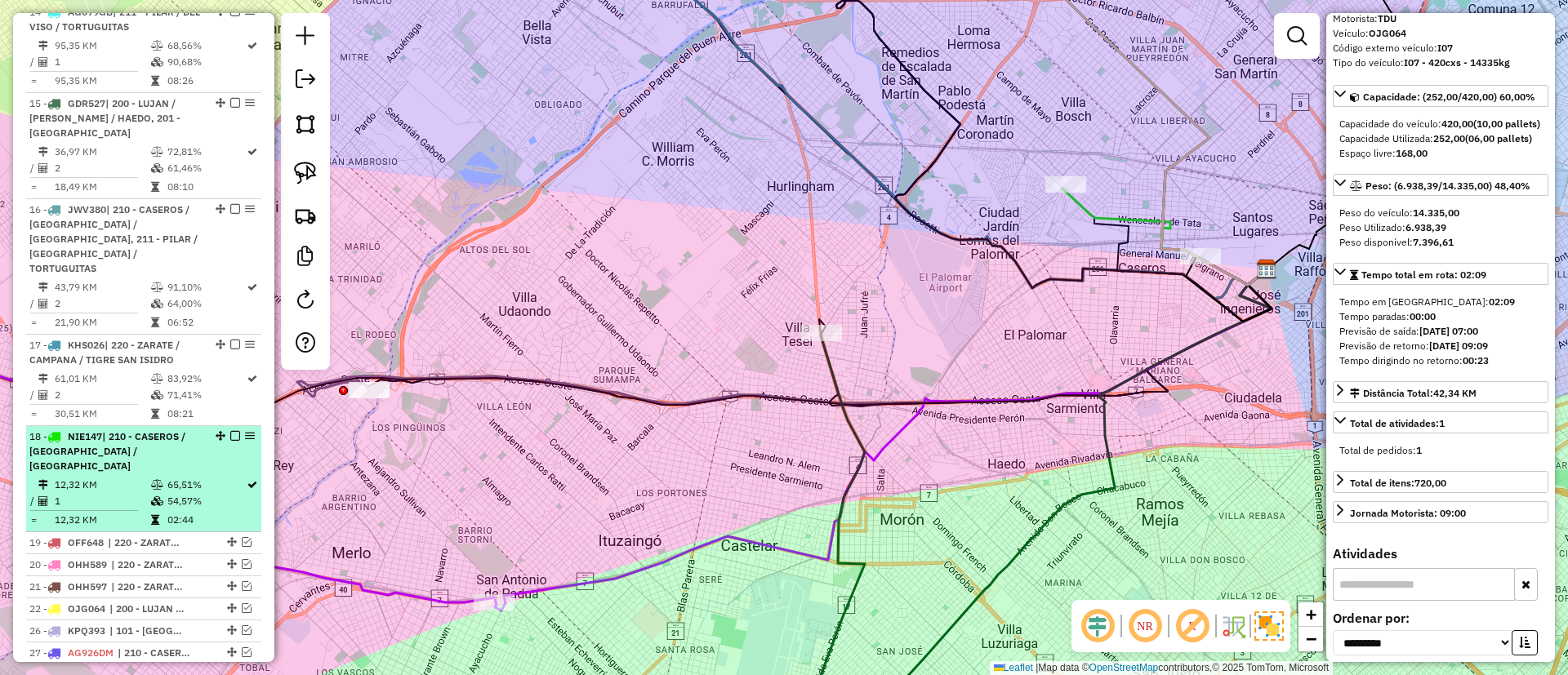
click at [162, 493] on td at bounding box center [158, 501] width 16 height 16
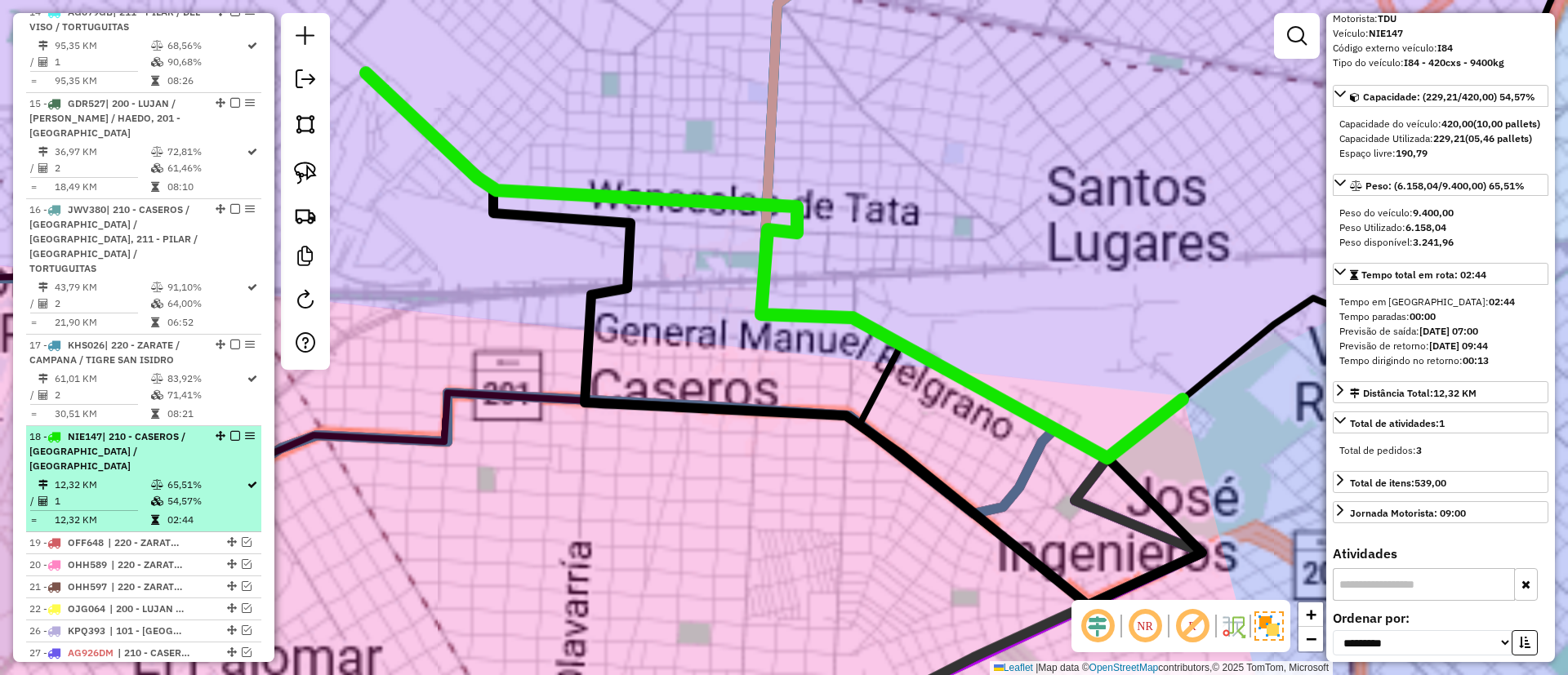
scroll to position [122, 0]
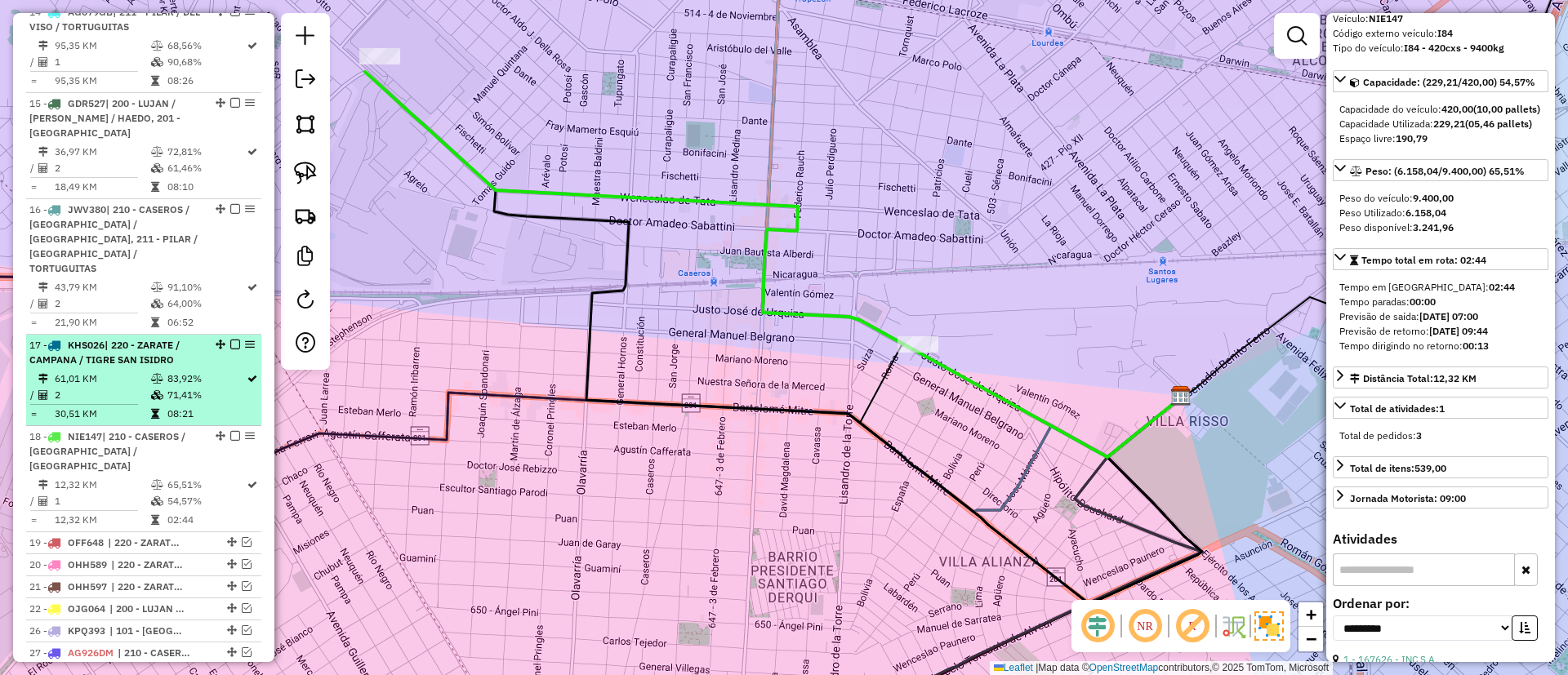
click at [163, 387] on td at bounding box center [158, 394] width 16 height 16
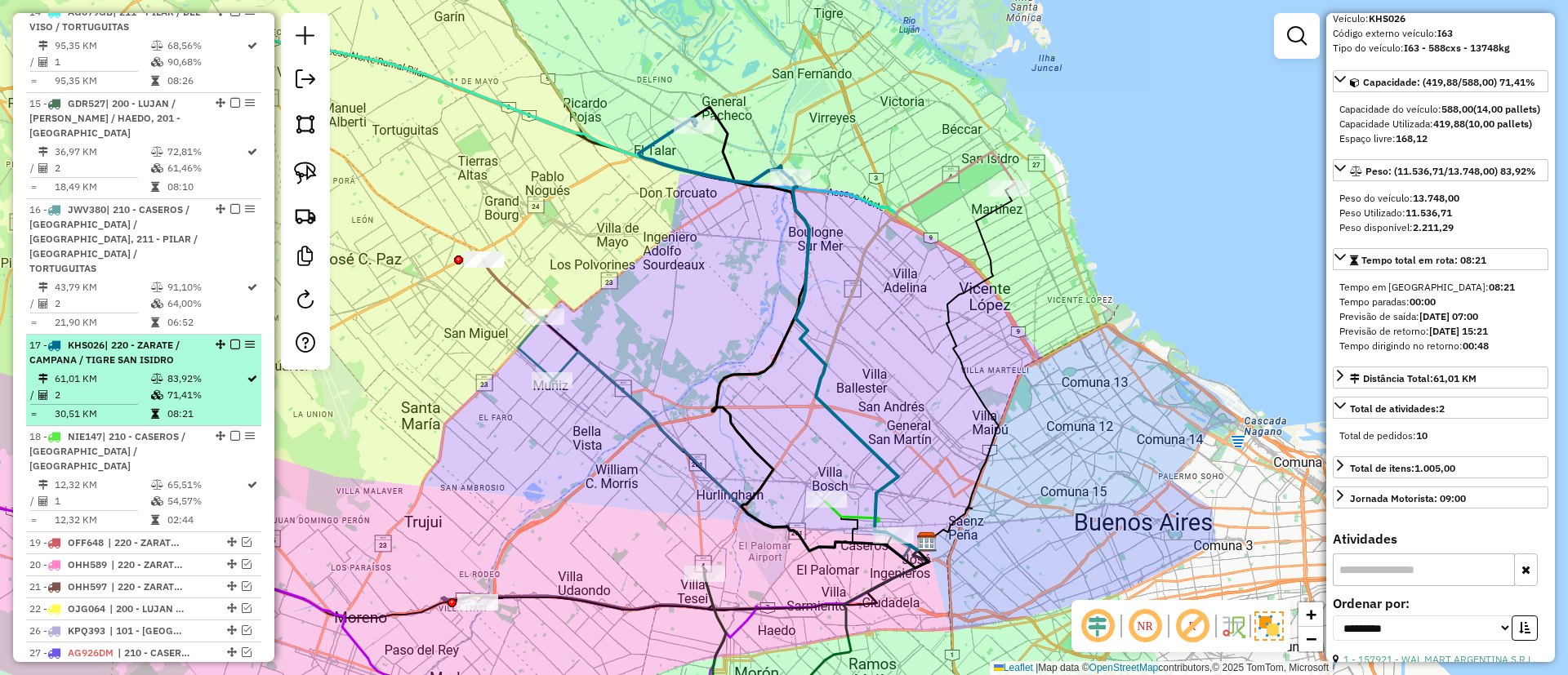
click at [232, 340] on em at bounding box center [235, 345] width 9 height 9
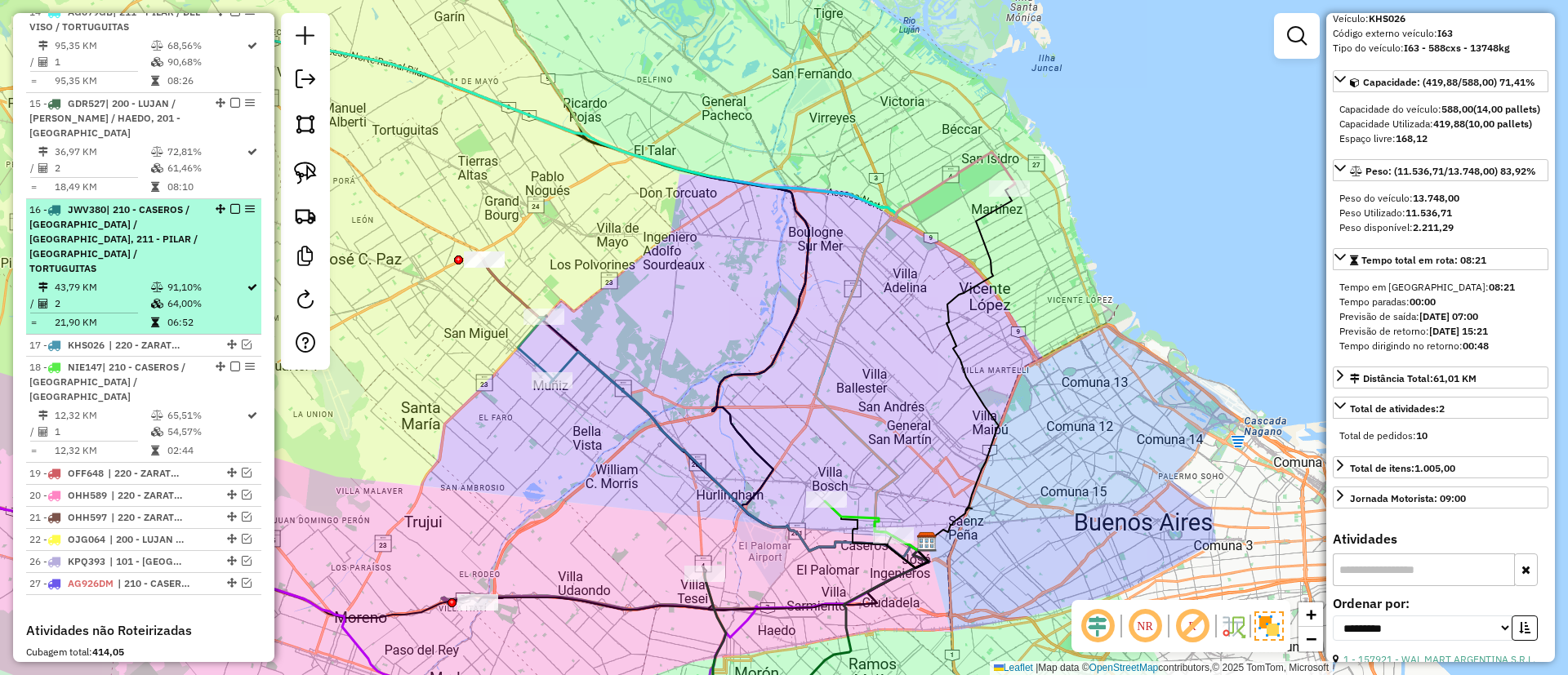
click at [217, 280] on td "91,10%" at bounding box center [206, 287] width 79 height 16
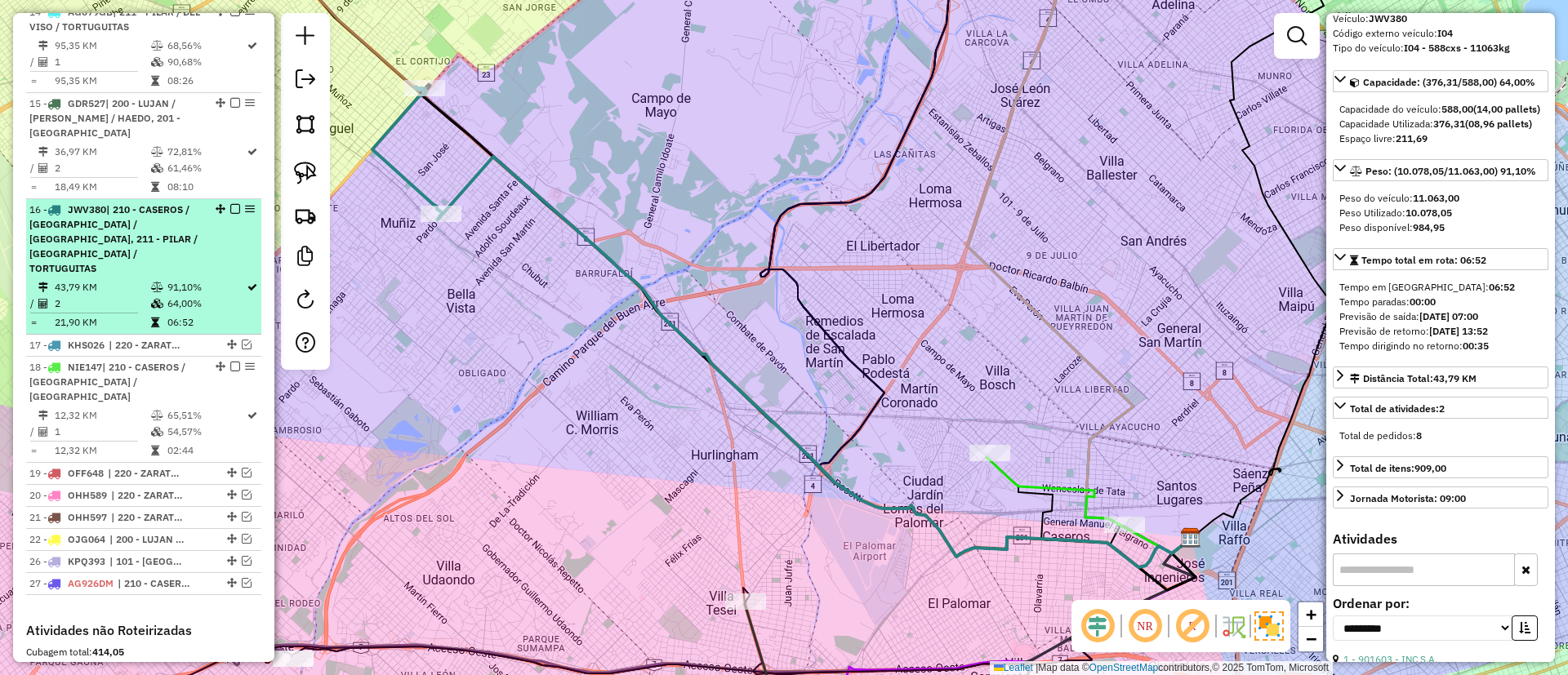
click at [232, 204] on em at bounding box center [235, 209] width 9 height 9
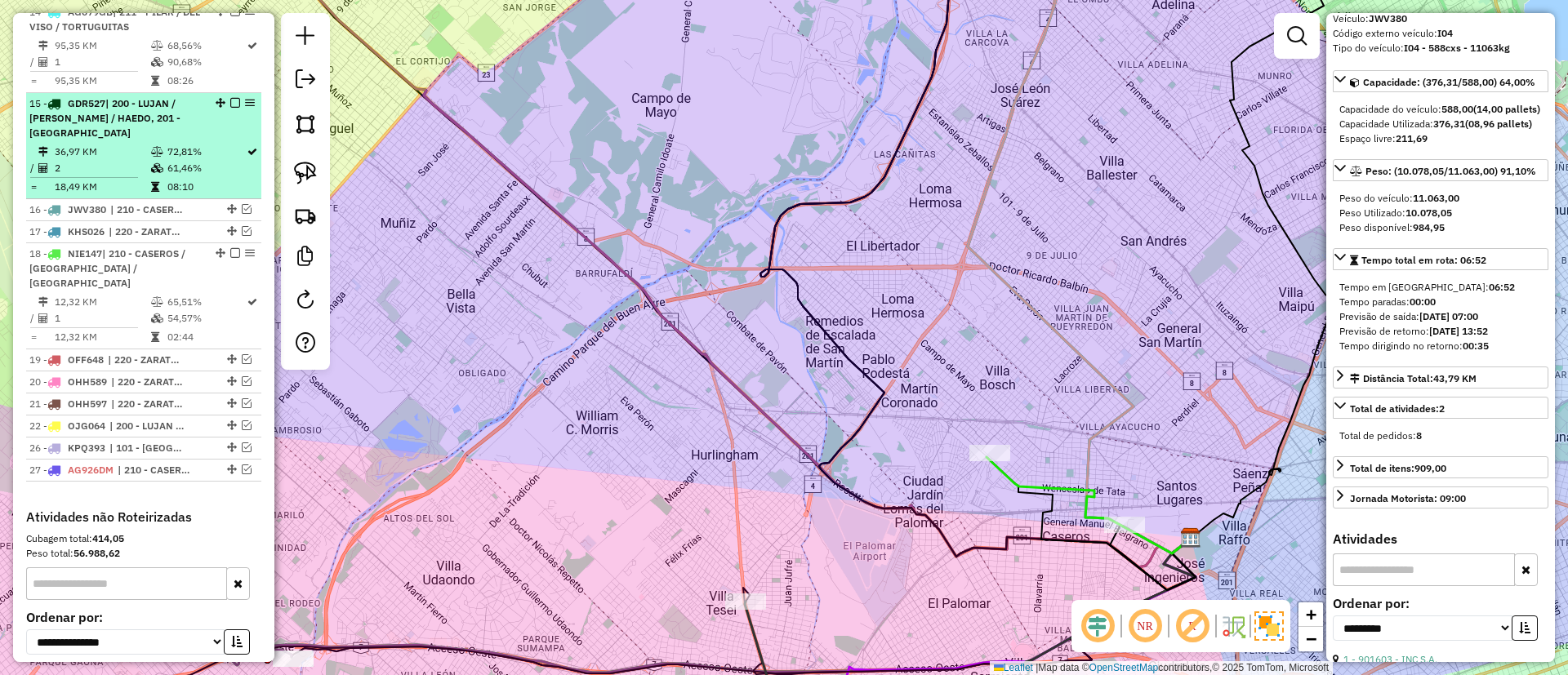
click at [228, 160] on td "61,46%" at bounding box center [206, 168] width 79 height 16
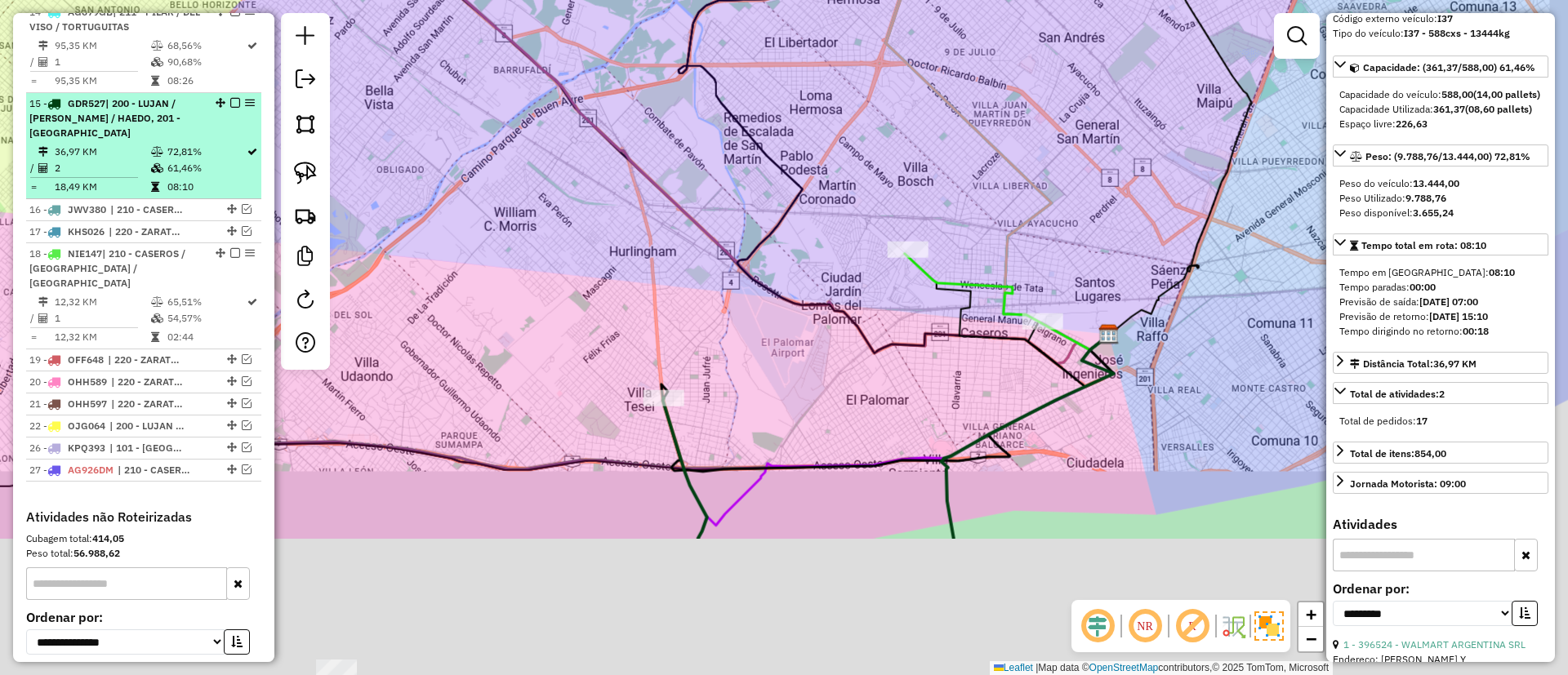
scroll to position [122, 0]
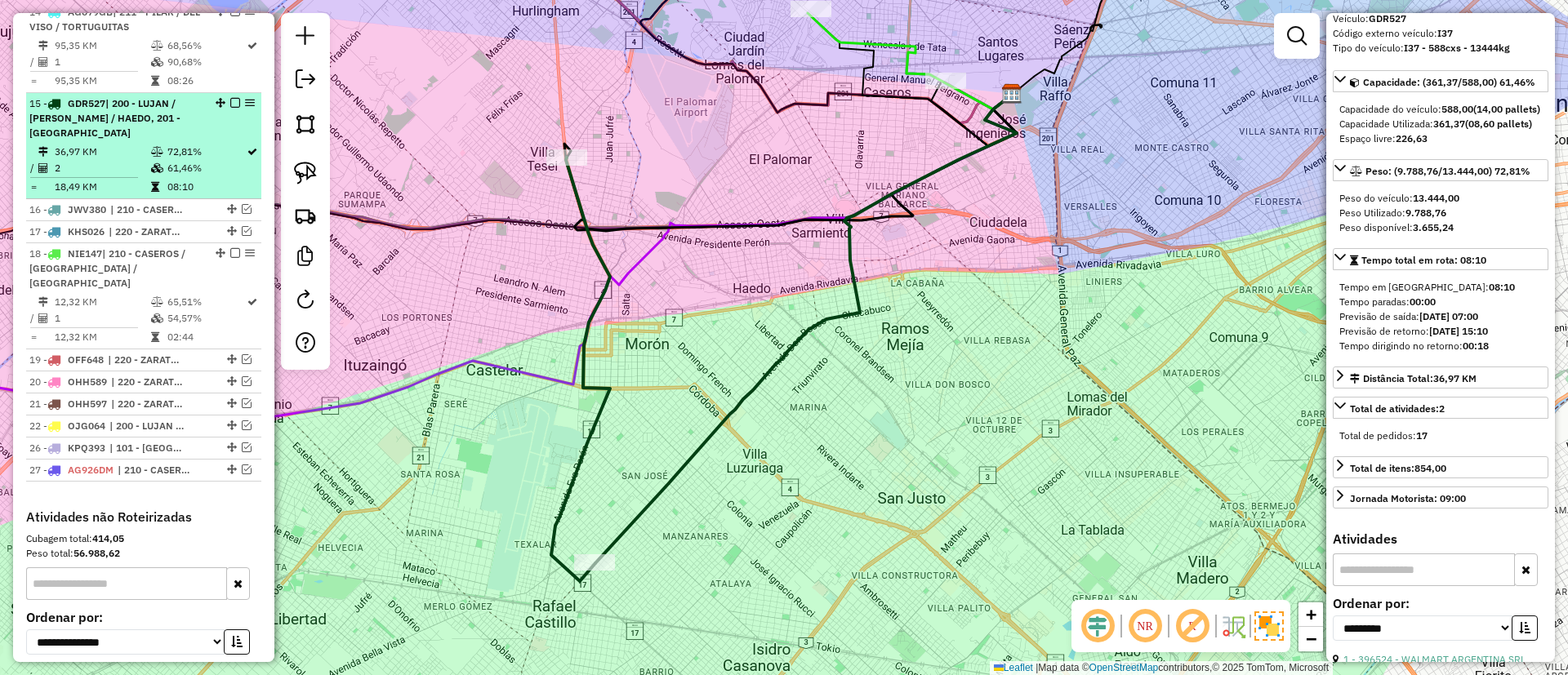
click at [228, 96] on div "15 - GDR527 | 200 - LUJAN / RAMOS / HAEDO, 201 - SAN JUSTO" at bounding box center [143, 118] width 229 height 44
click at [231, 98] on em at bounding box center [235, 103] width 9 height 9
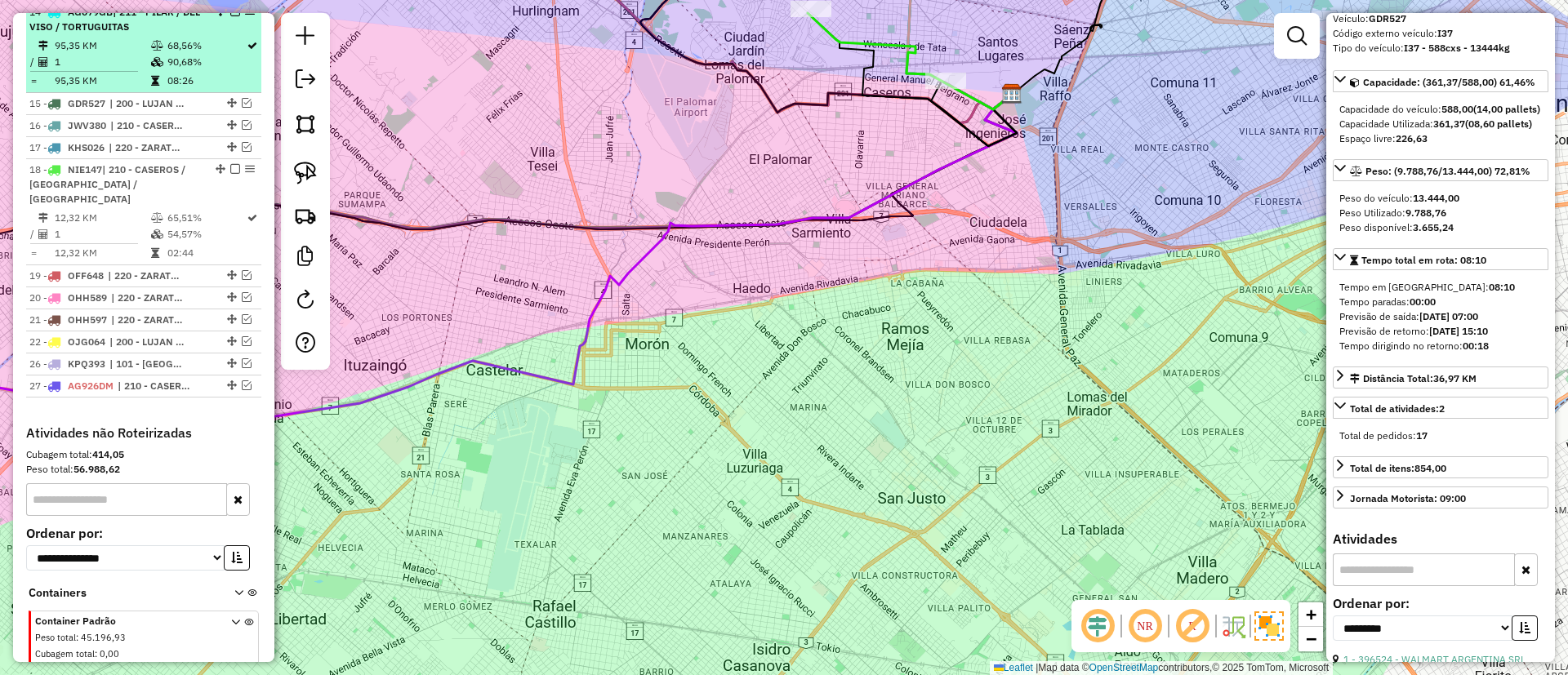
click at [229, 72] on td "08:26" at bounding box center [206, 80] width 79 height 16
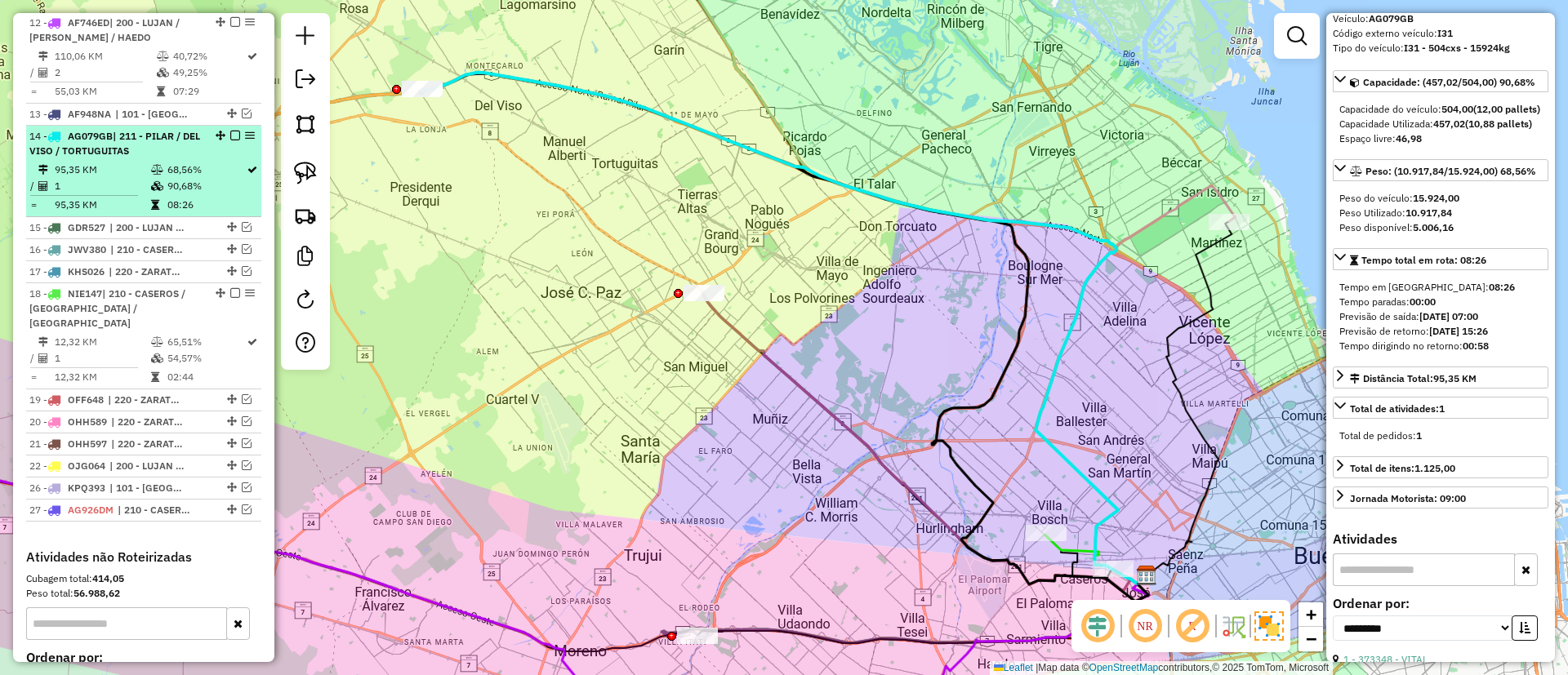
scroll to position [1376, 0]
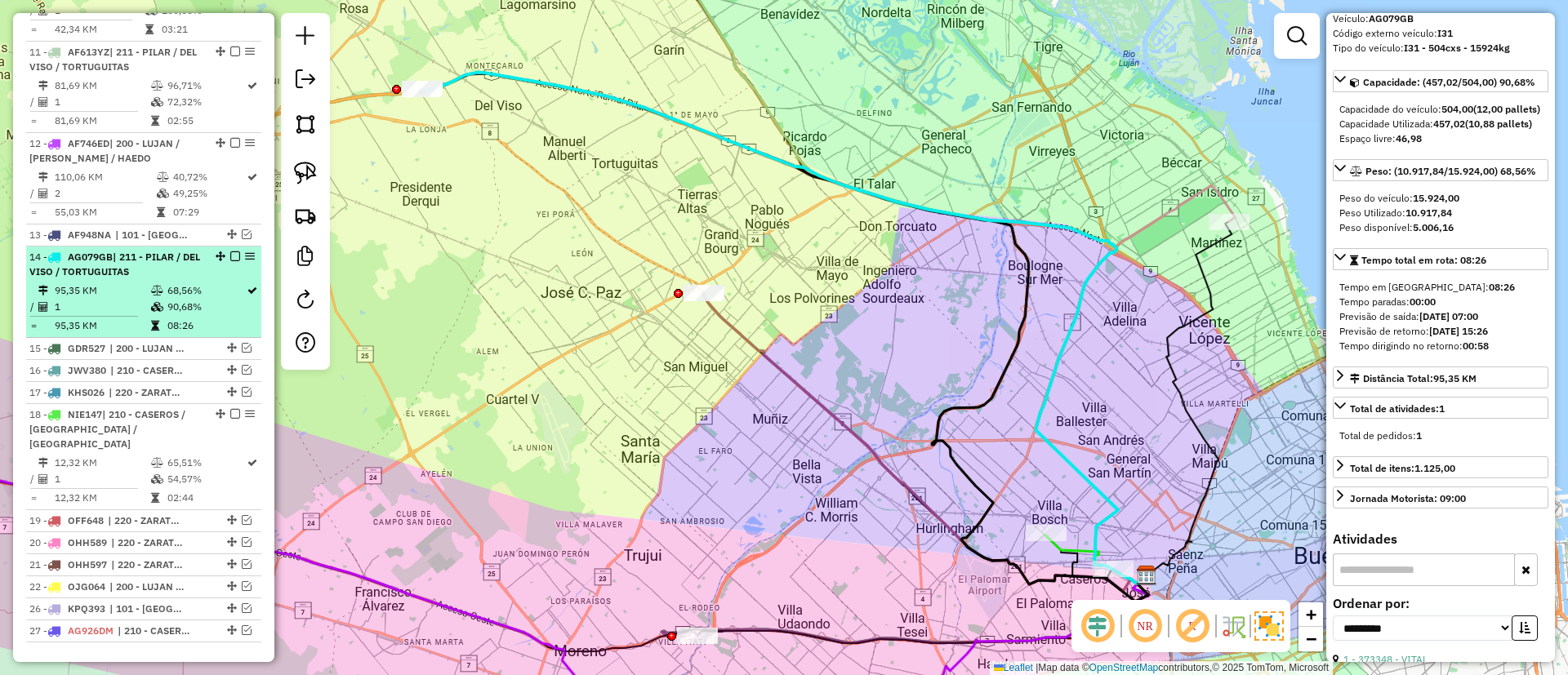
click at [228, 249] on div "14 - AG079GB | 211 - PILAR / DEL VISO / TORTUGUITAS" at bounding box center [143, 264] width 229 height 29
click at [234, 251] on em at bounding box center [235, 256] width 9 height 9
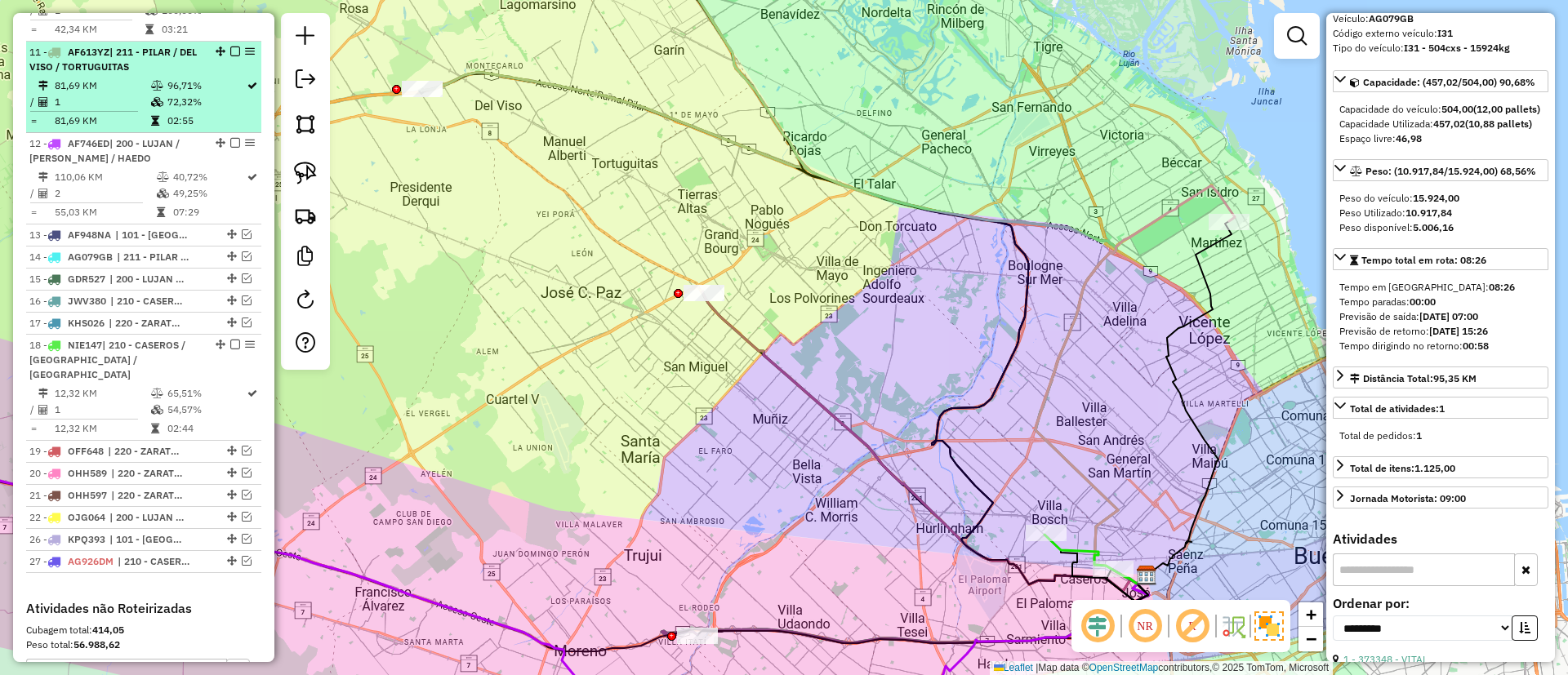
click at [203, 77] on td "96,71%" at bounding box center [206, 85] width 79 height 16
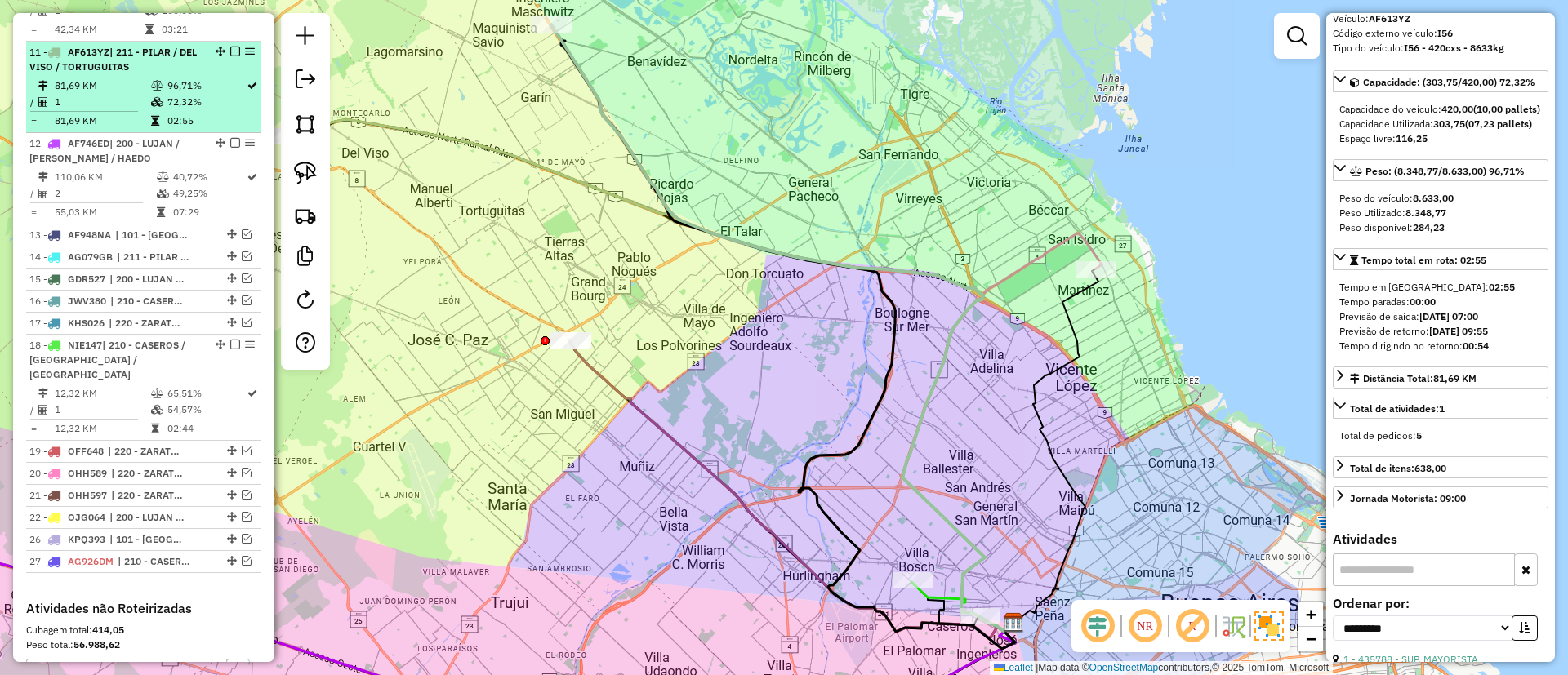
click at [231, 46] on em at bounding box center [235, 51] width 9 height 9
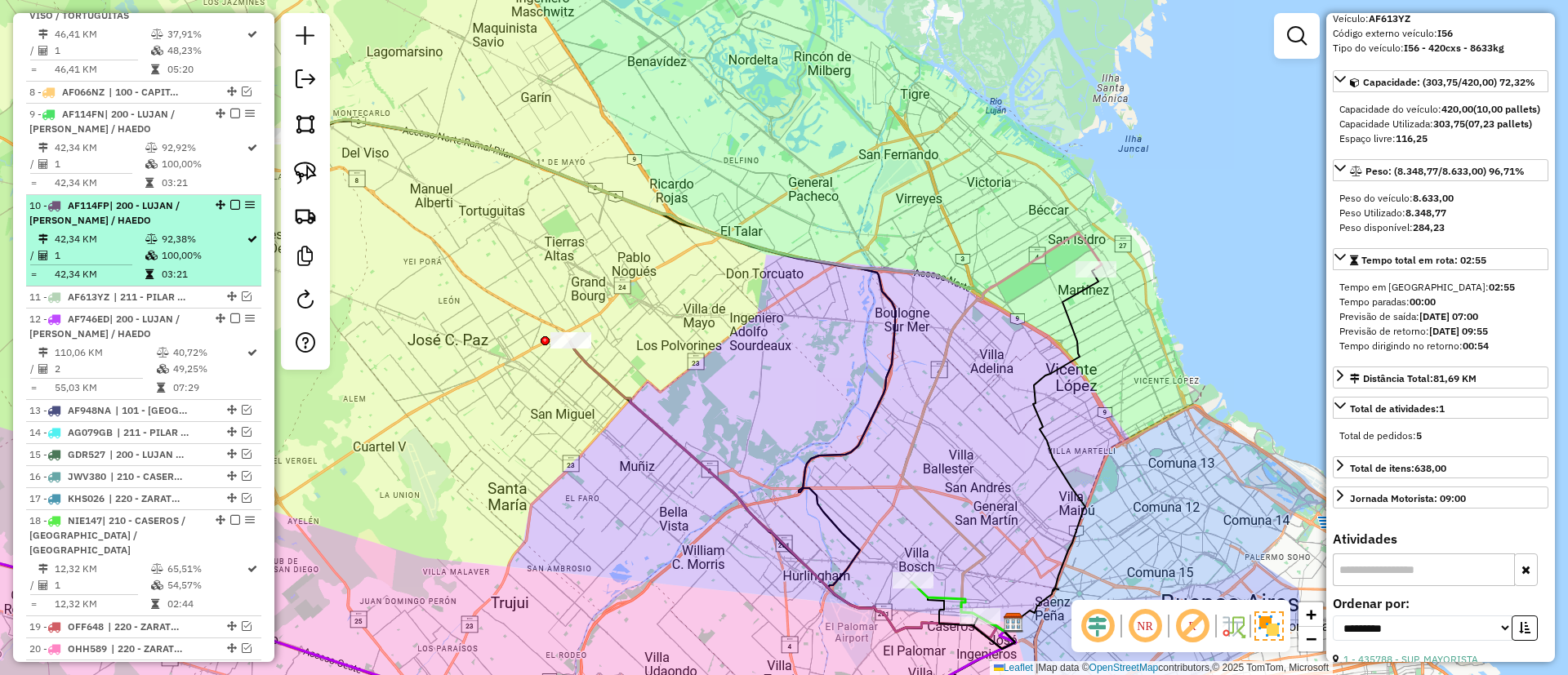
scroll to position [1008, 0]
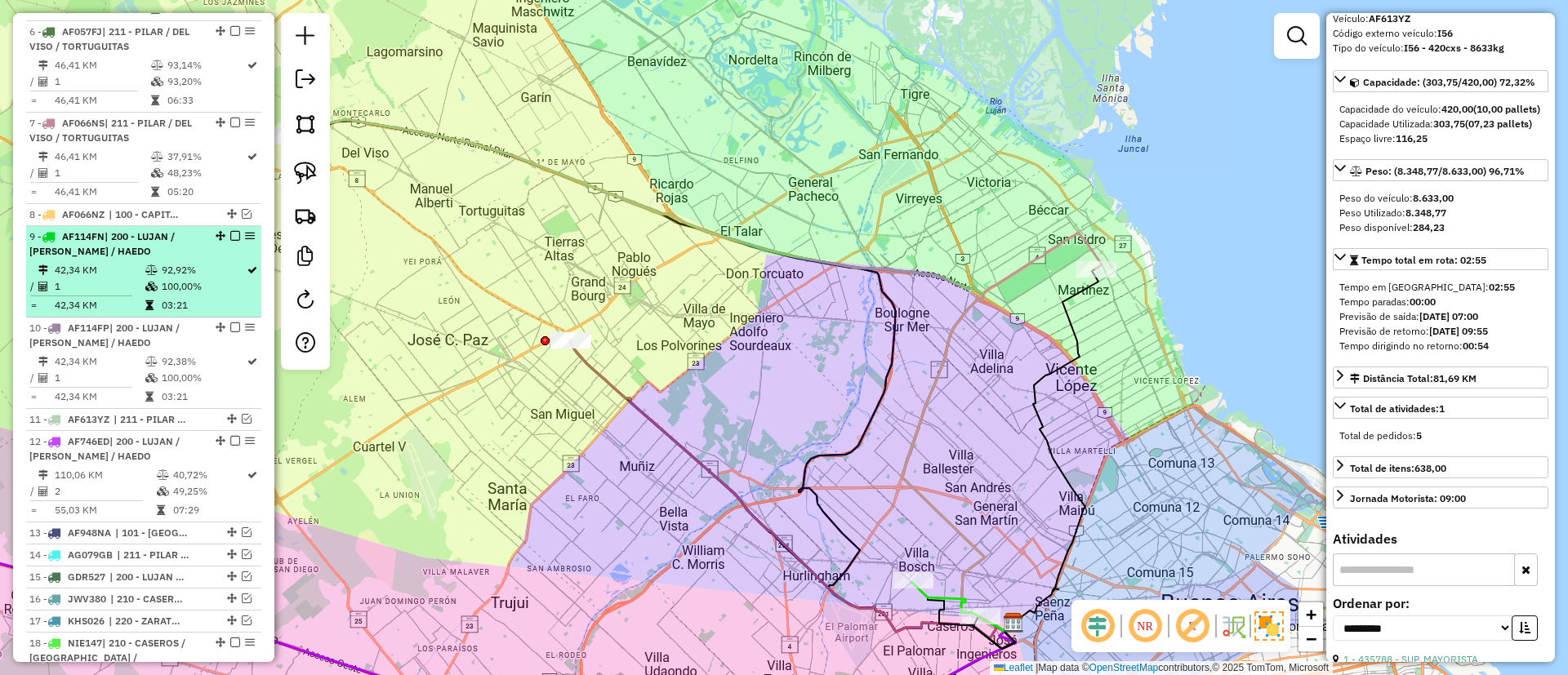
click at [194, 279] on td "100,00%" at bounding box center [203, 286] width 85 height 16
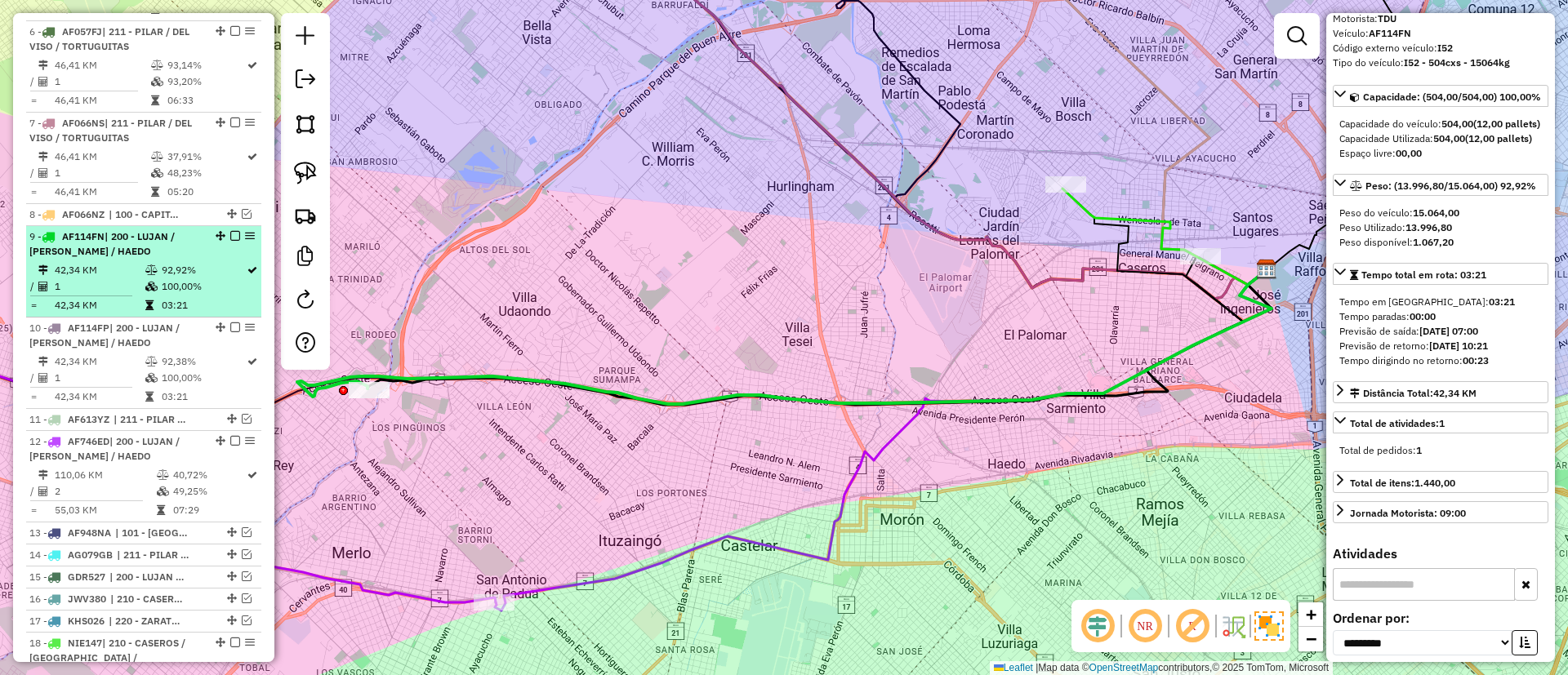
click at [231, 232] on em at bounding box center [235, 236] width 9 height 9
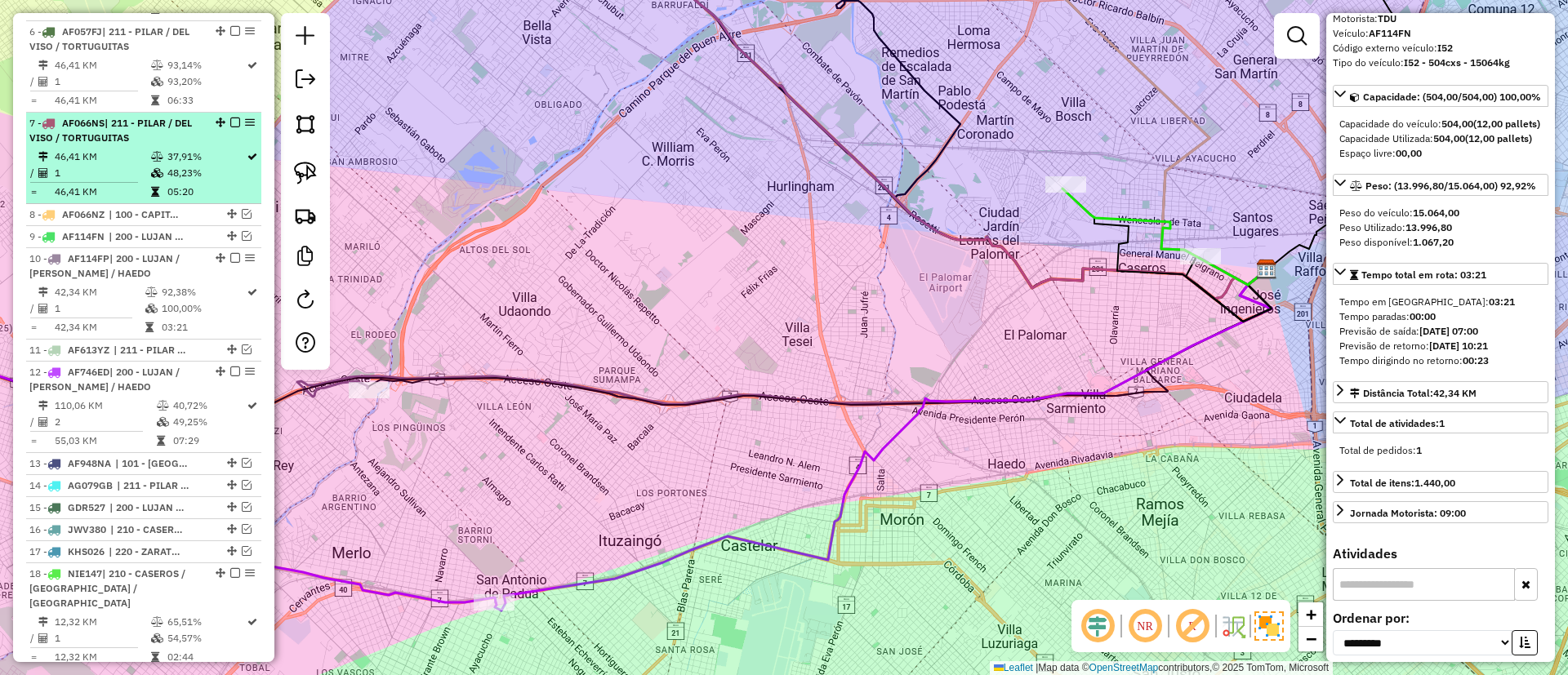
click at [237, 165] on td "48,23%" at bounding box center [206, 172] width 79 height 16
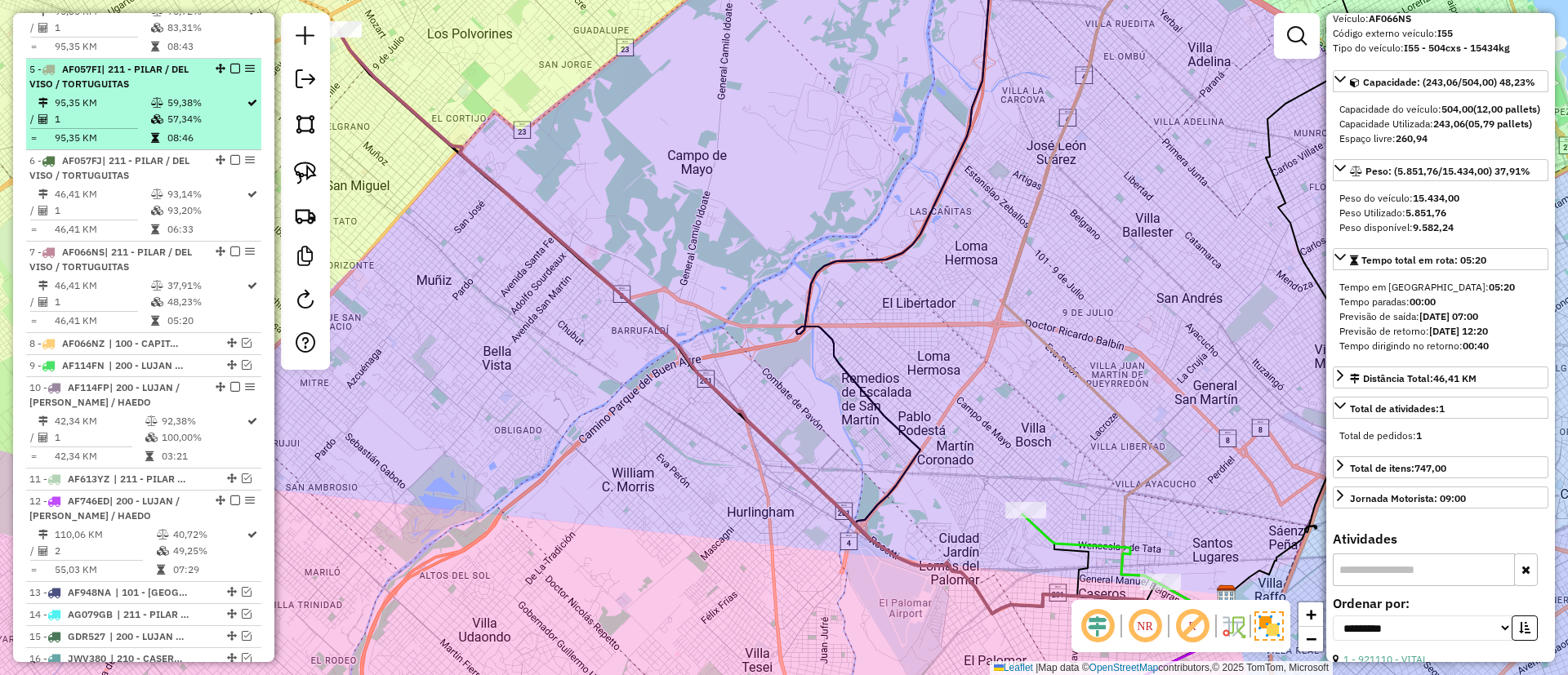
scroll to position [763, 0]
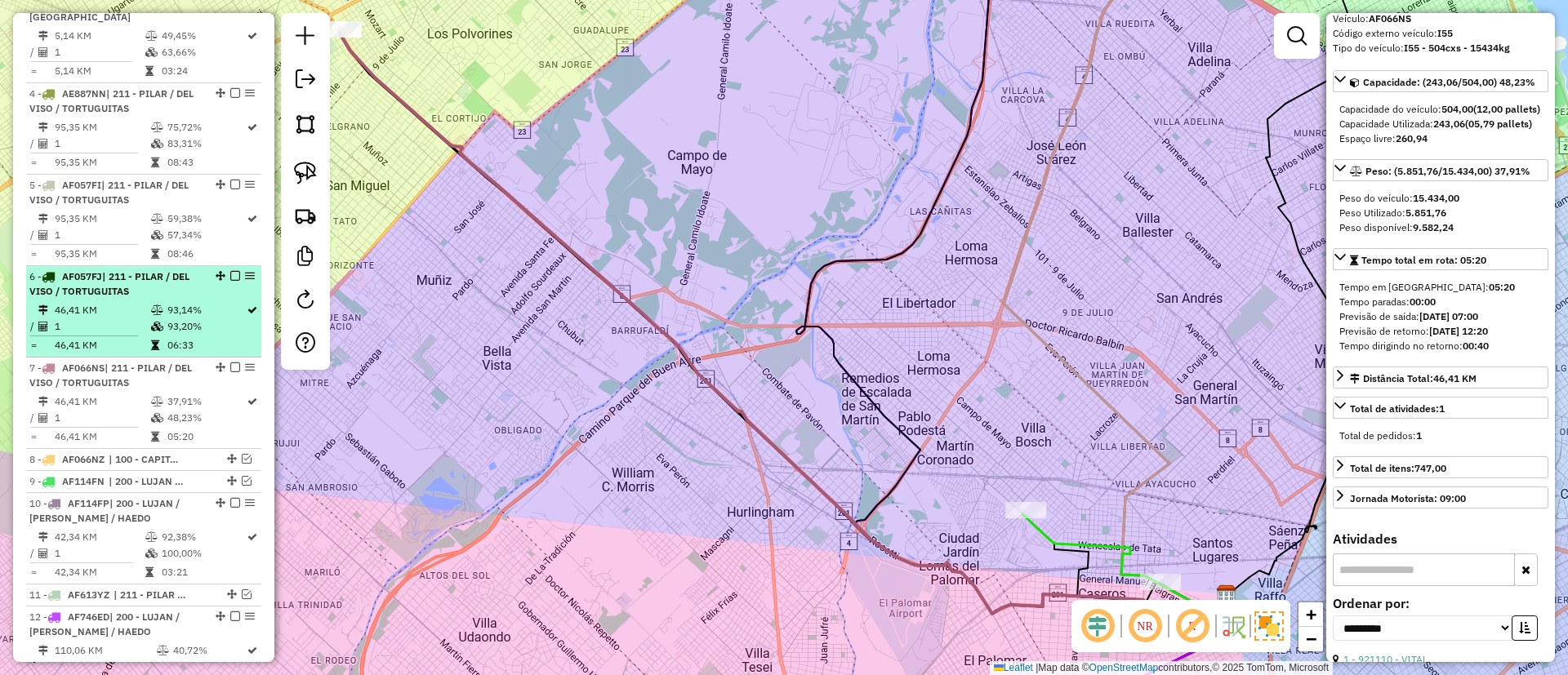
click at [194, 274] on div "6 - AF057FJ | 211 - PILAR / DEL VISO / TORTUGUITAS" at bounding box center [116, 283] width 173 height 29
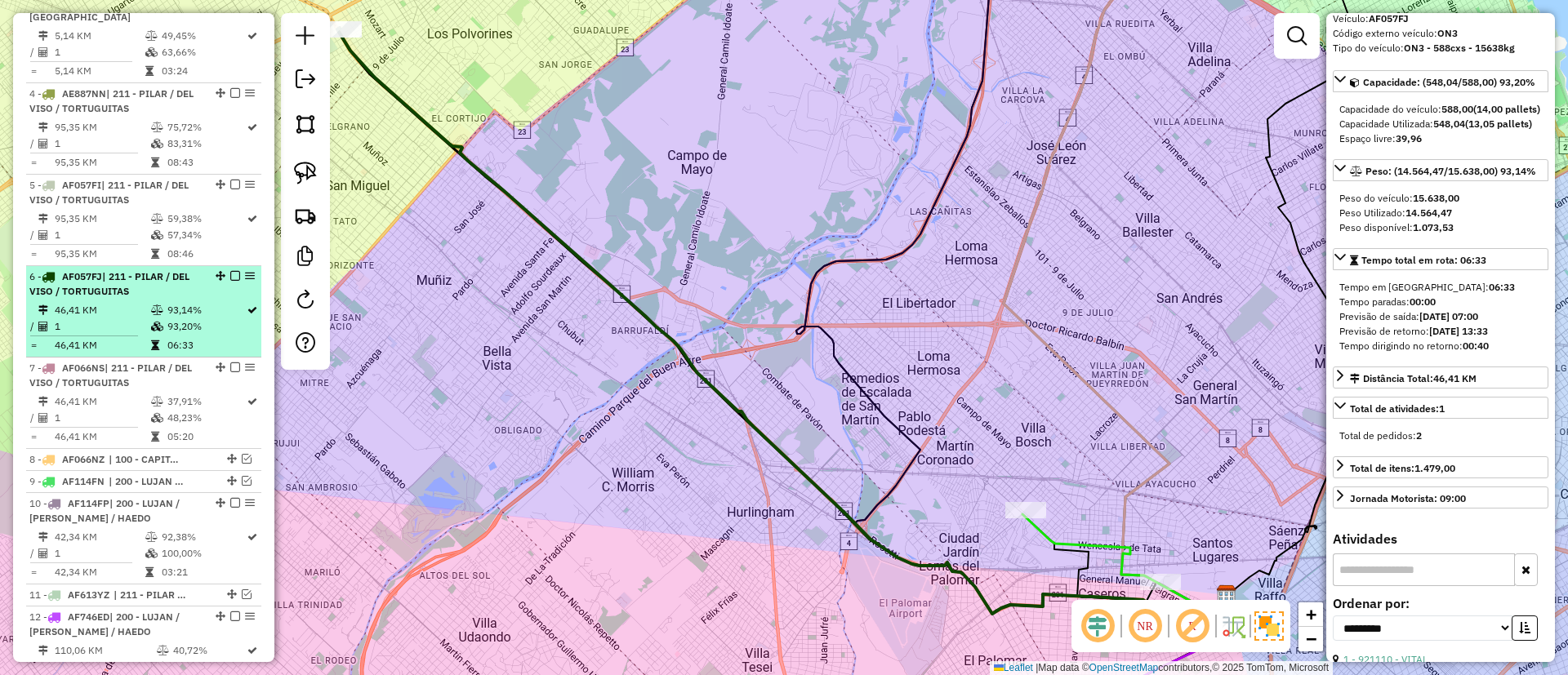
click at [231, 271] on em at bounding box center [235, 276] width 9 height 9
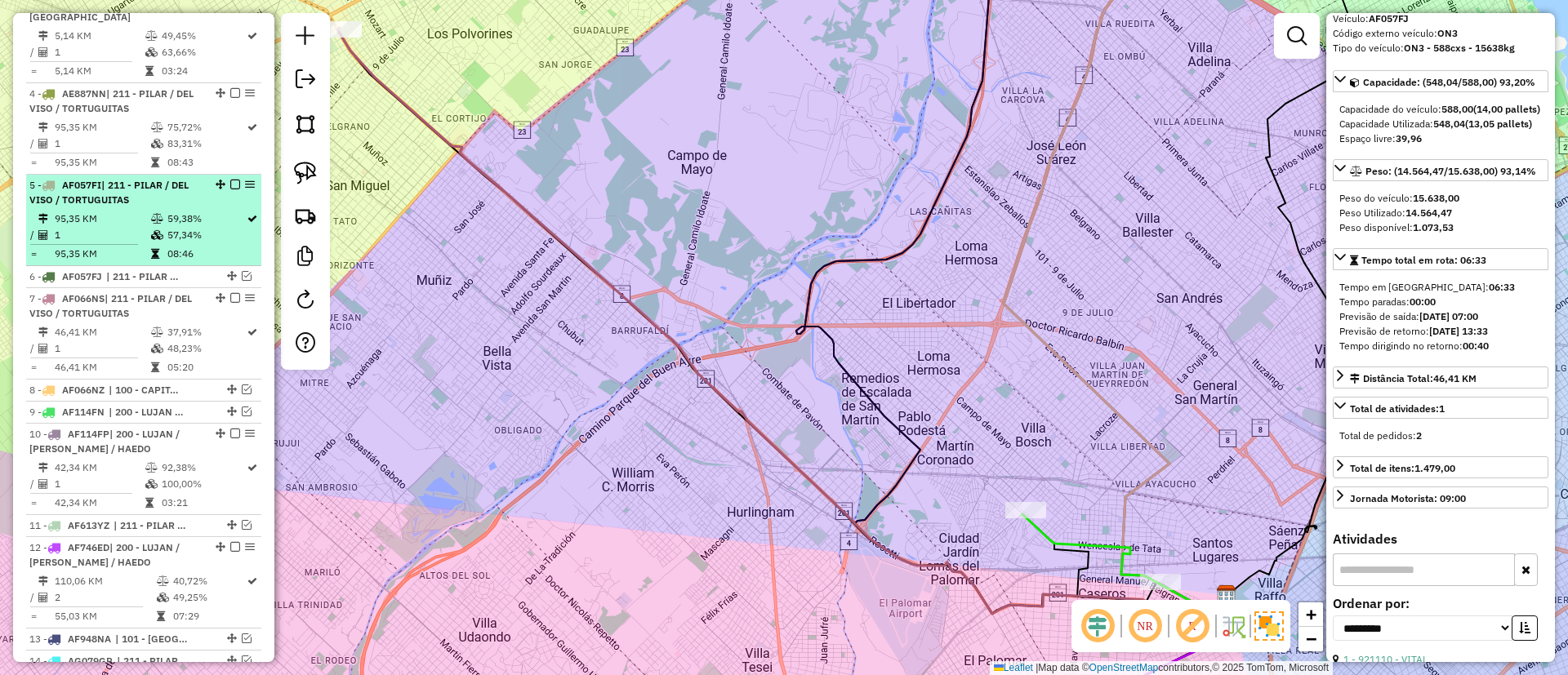
click at [215, 227] on td "57,34%" at bounding box center [206, 234] width 79 height 16
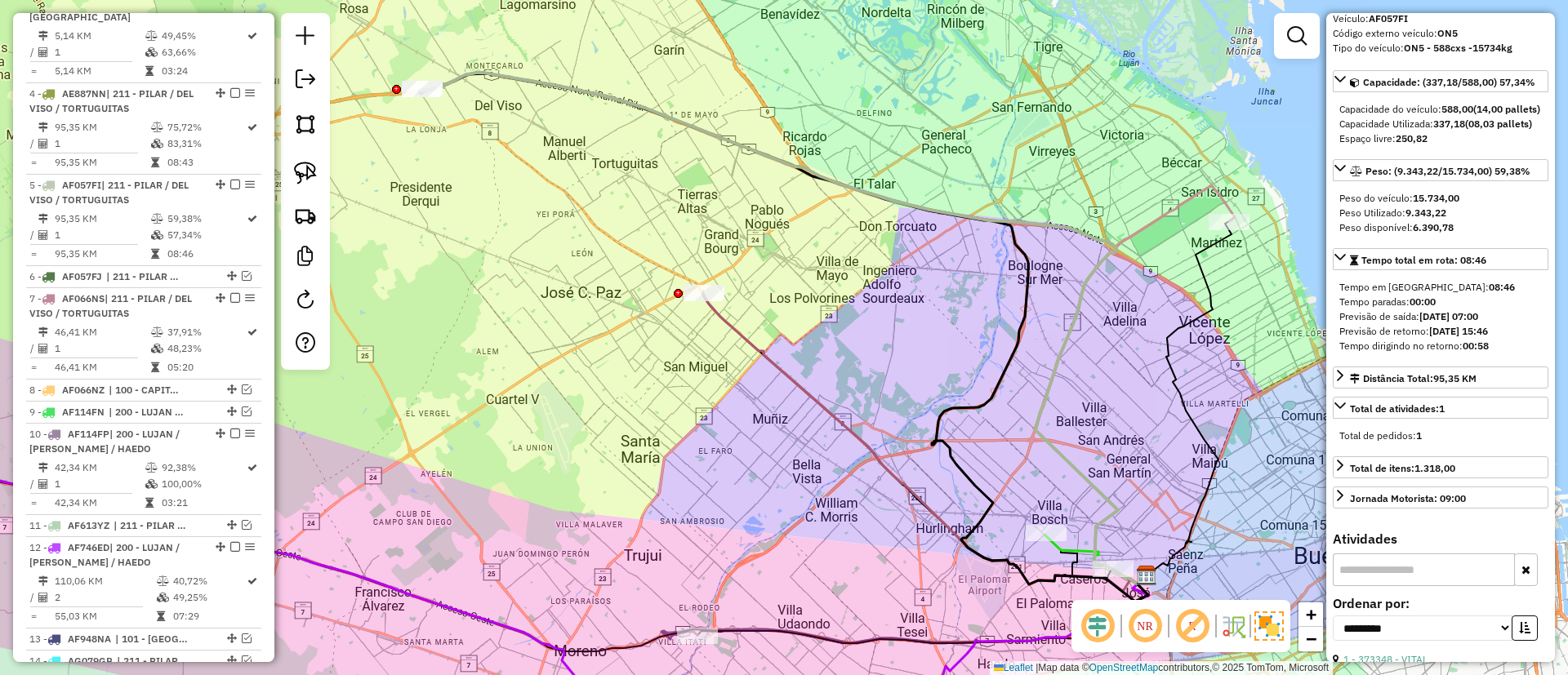
scroll to position [0, 0]
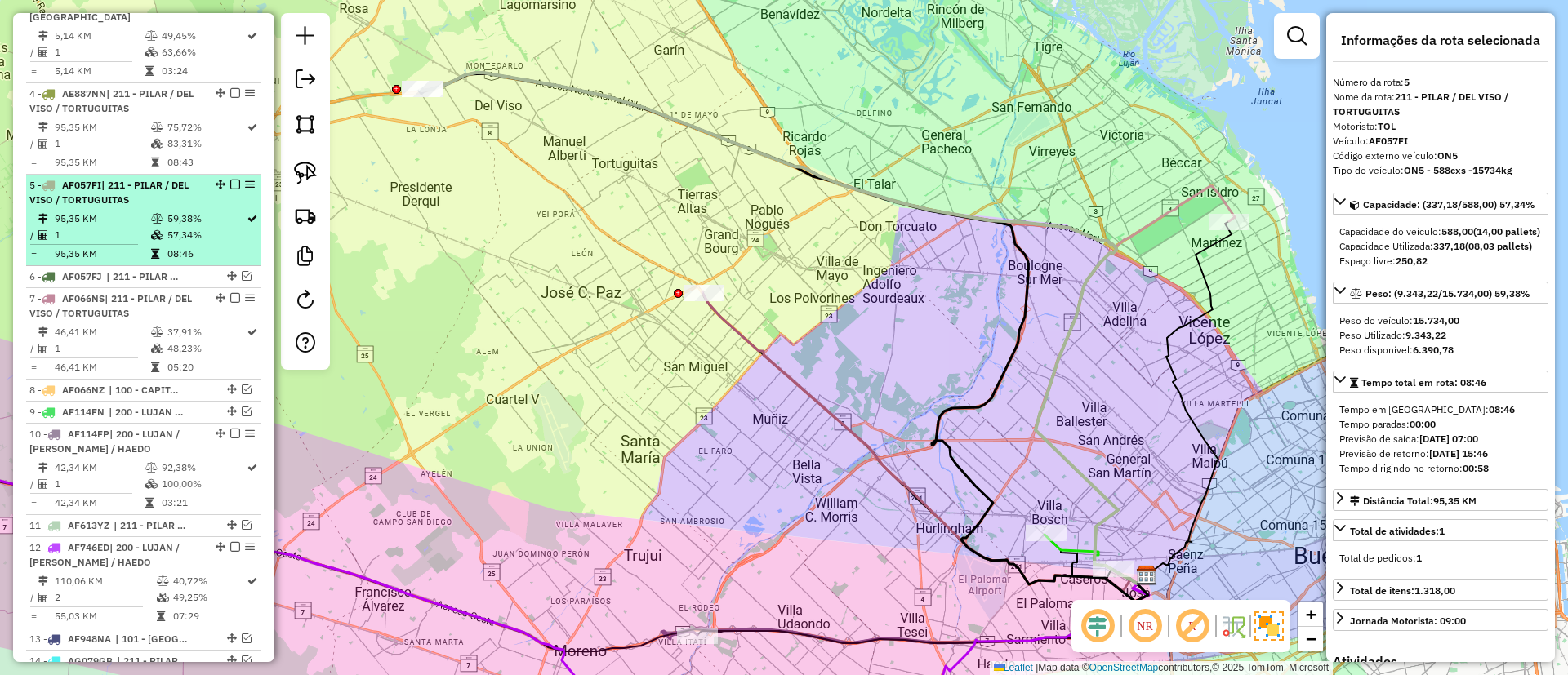
click at [234, 180] on em at bounding box center [235, 185] width 9 height 9
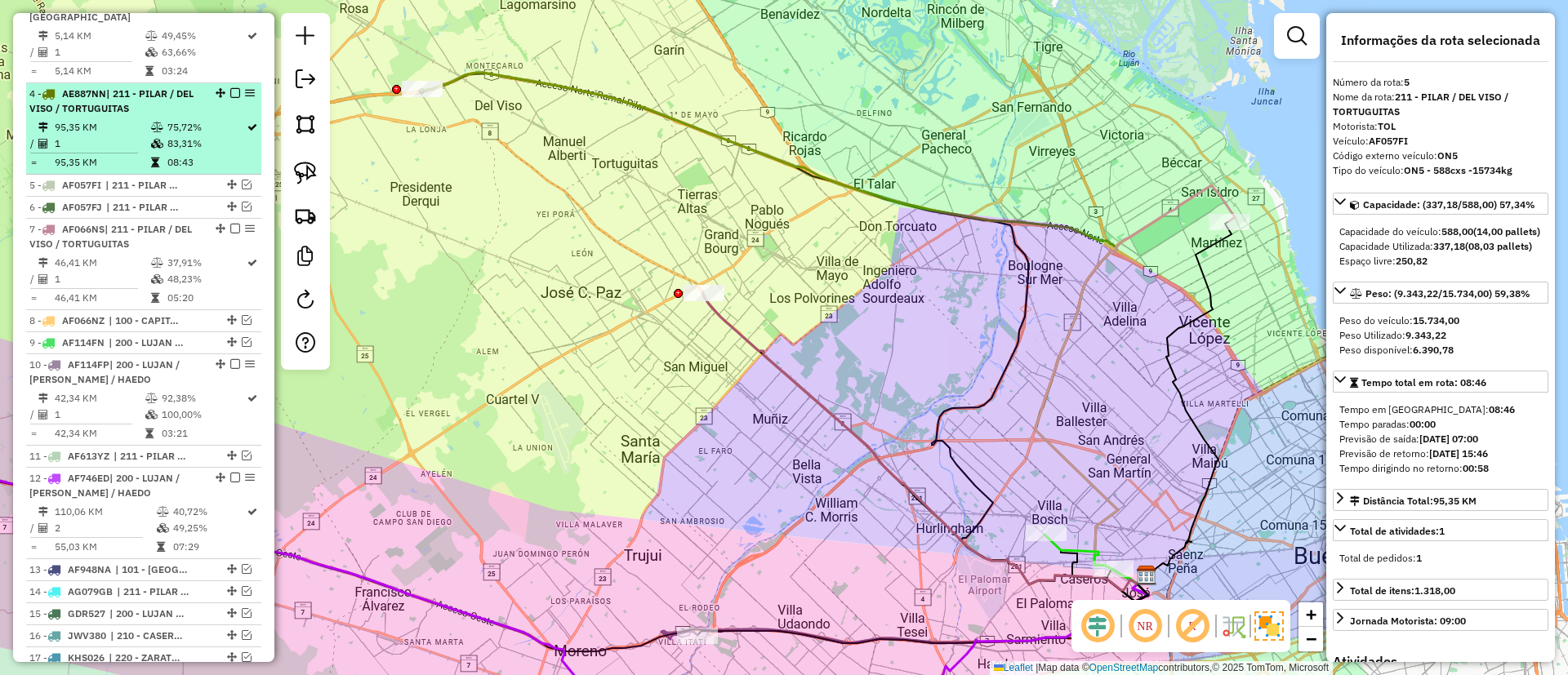
click at [190, 92] on div "4 - AE887NN | 211 - PILAR / DEL VISO / TORTUGUITAS" at bounding box center [116, 101] width 173 height 29
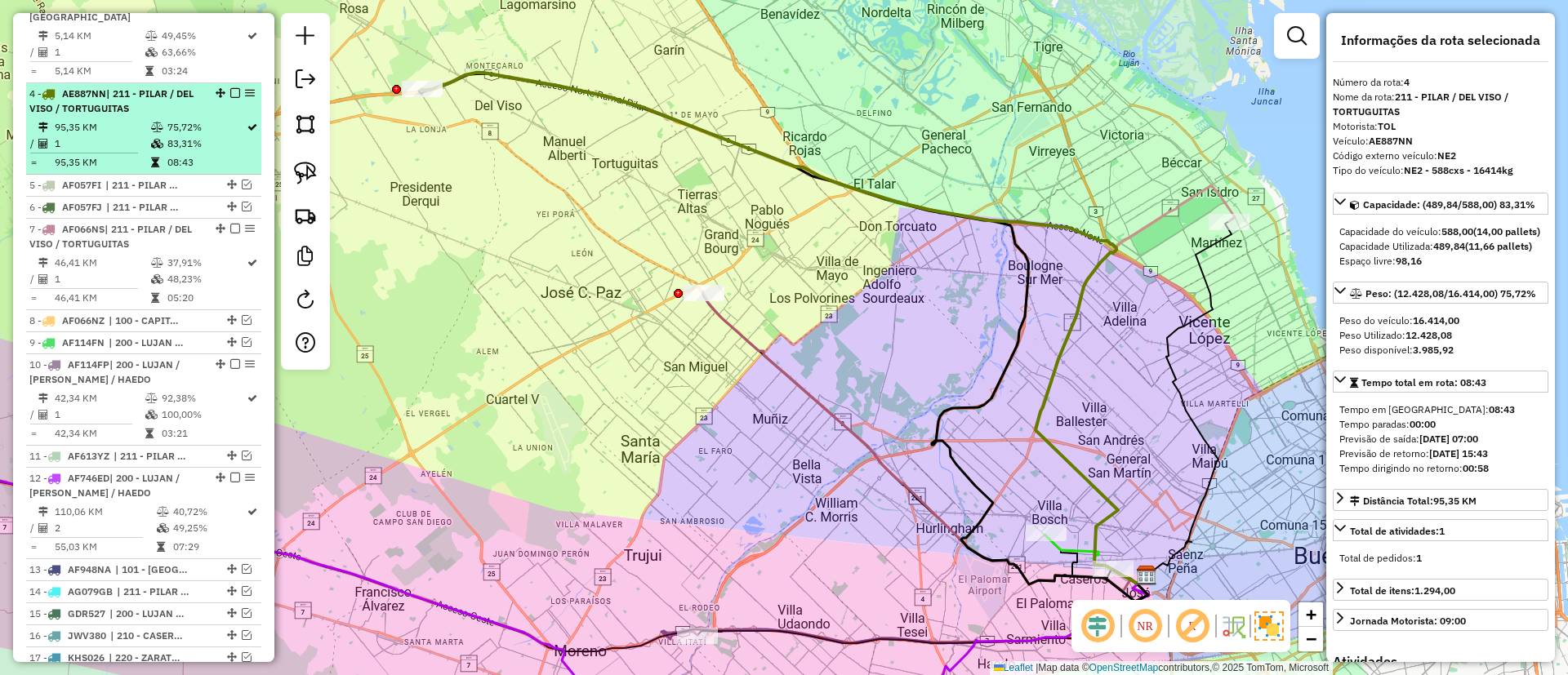
click at [231, 88] on em at bounding box center [235, 93] width 9 height 9
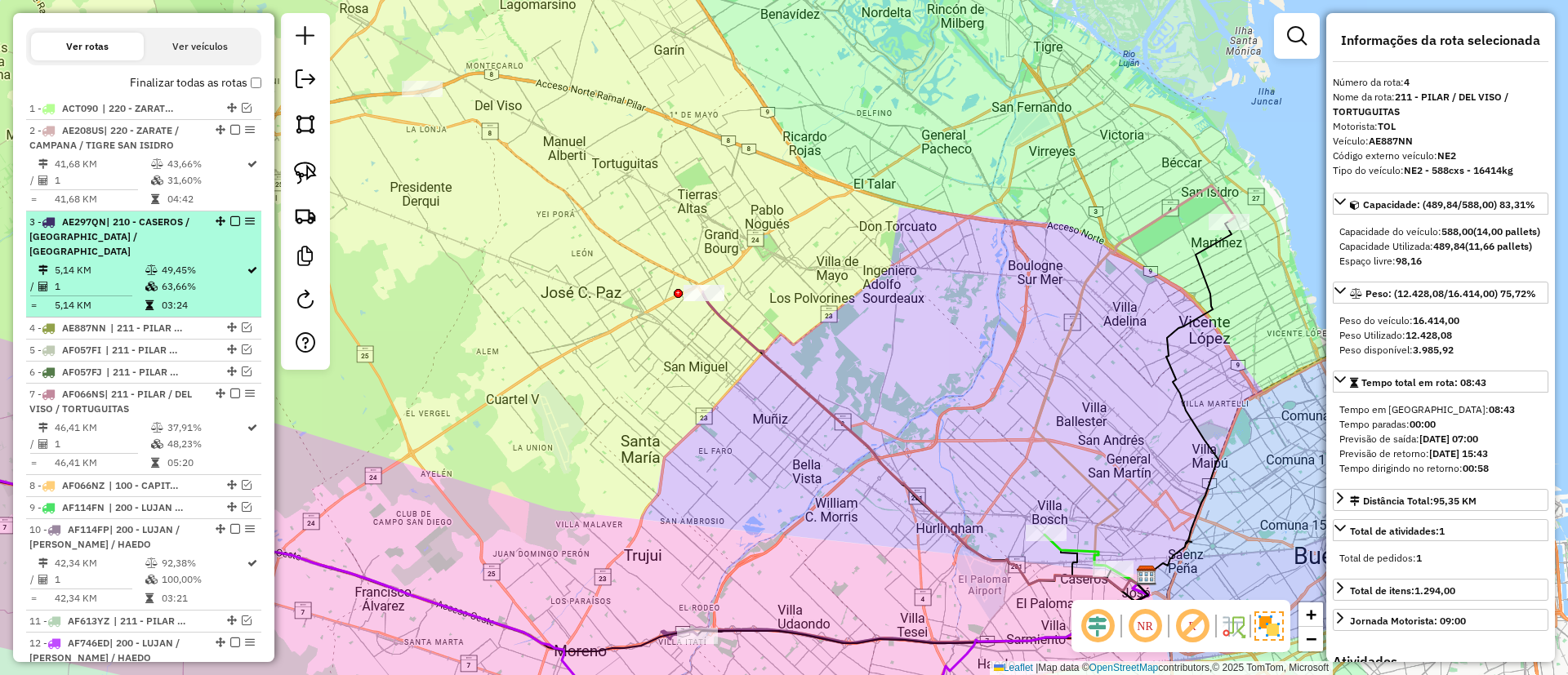
scroll to position [519, 0]
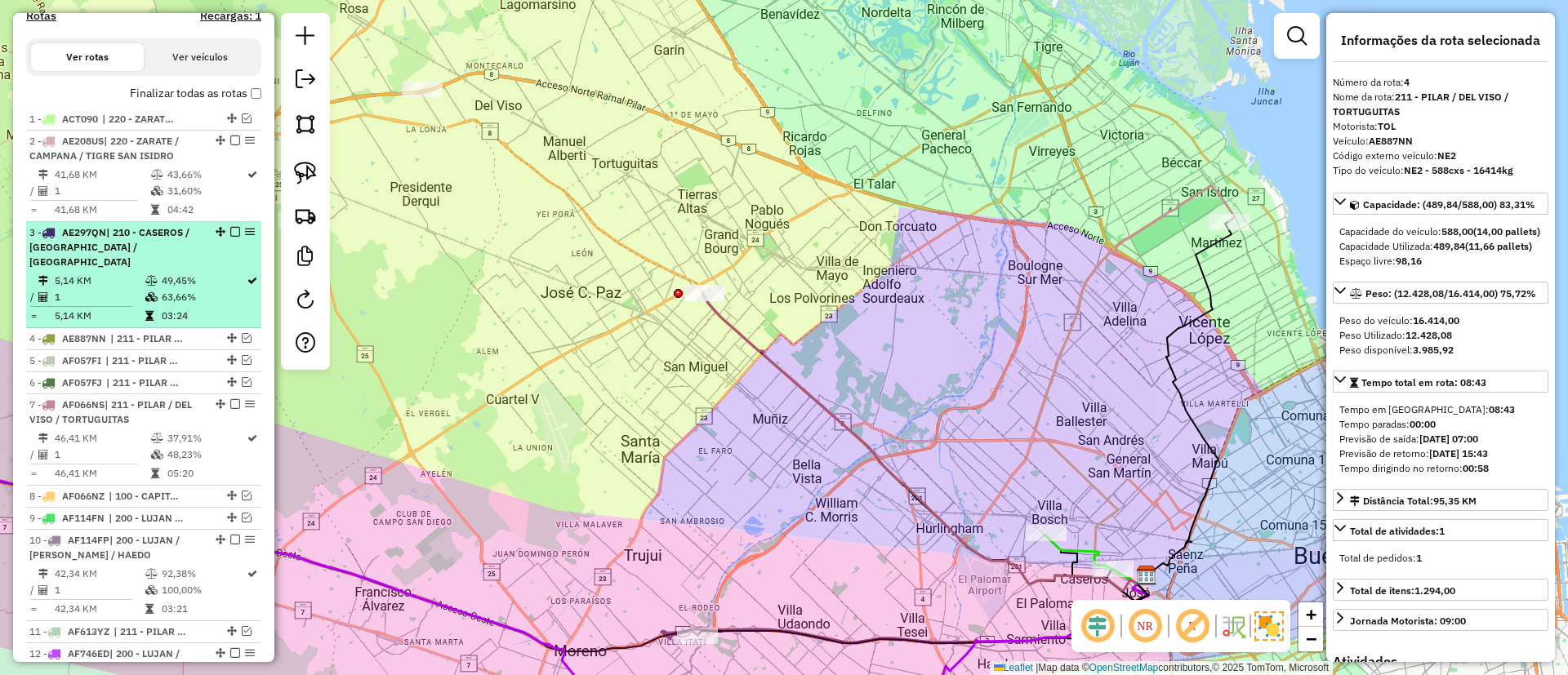
click at [186, 273] on td "49,45%" at bounding box center [203, 281] width 85 height 16
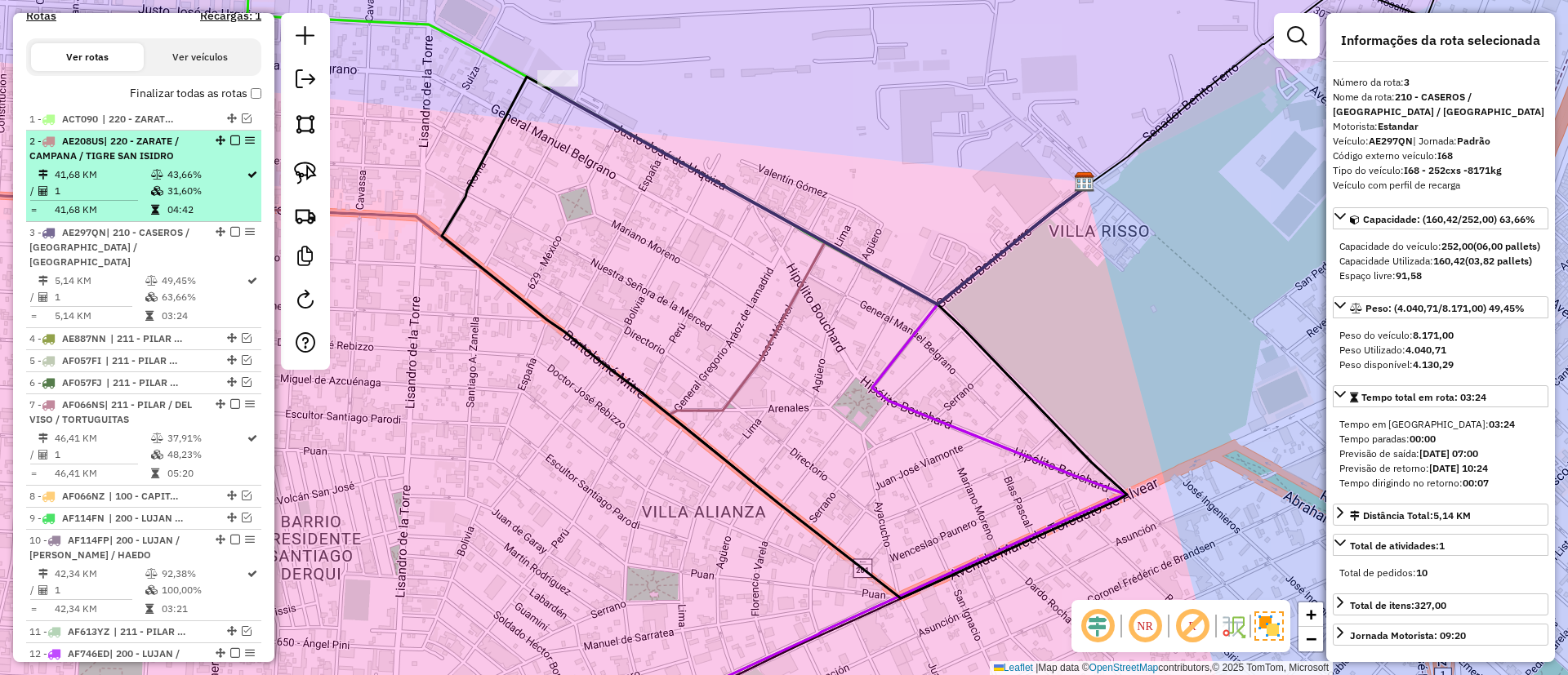
click at [199, 184] on td "31,60%" at bounding box center [206, 190] width 79 height 16
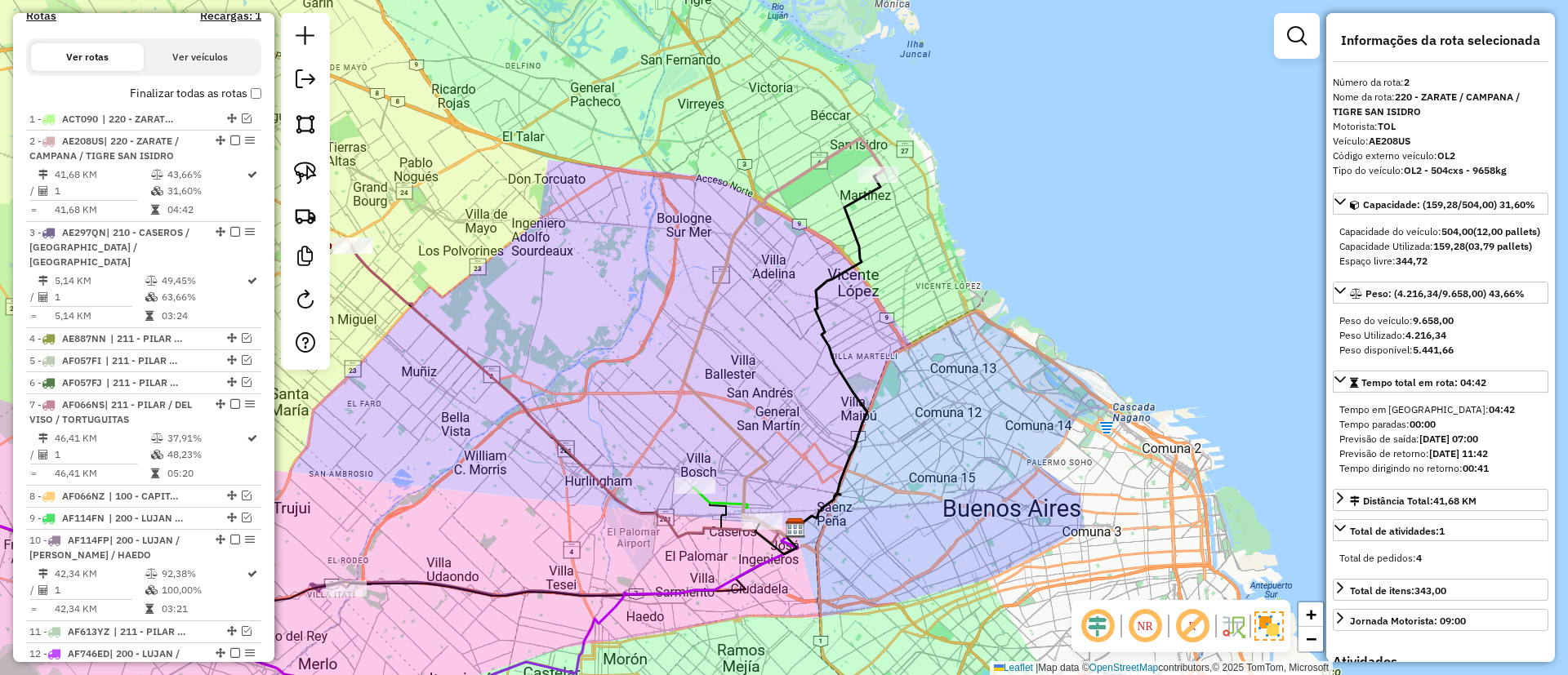
click at [808, 160] on icon at bounding box center [784, 337] width 200 height 398
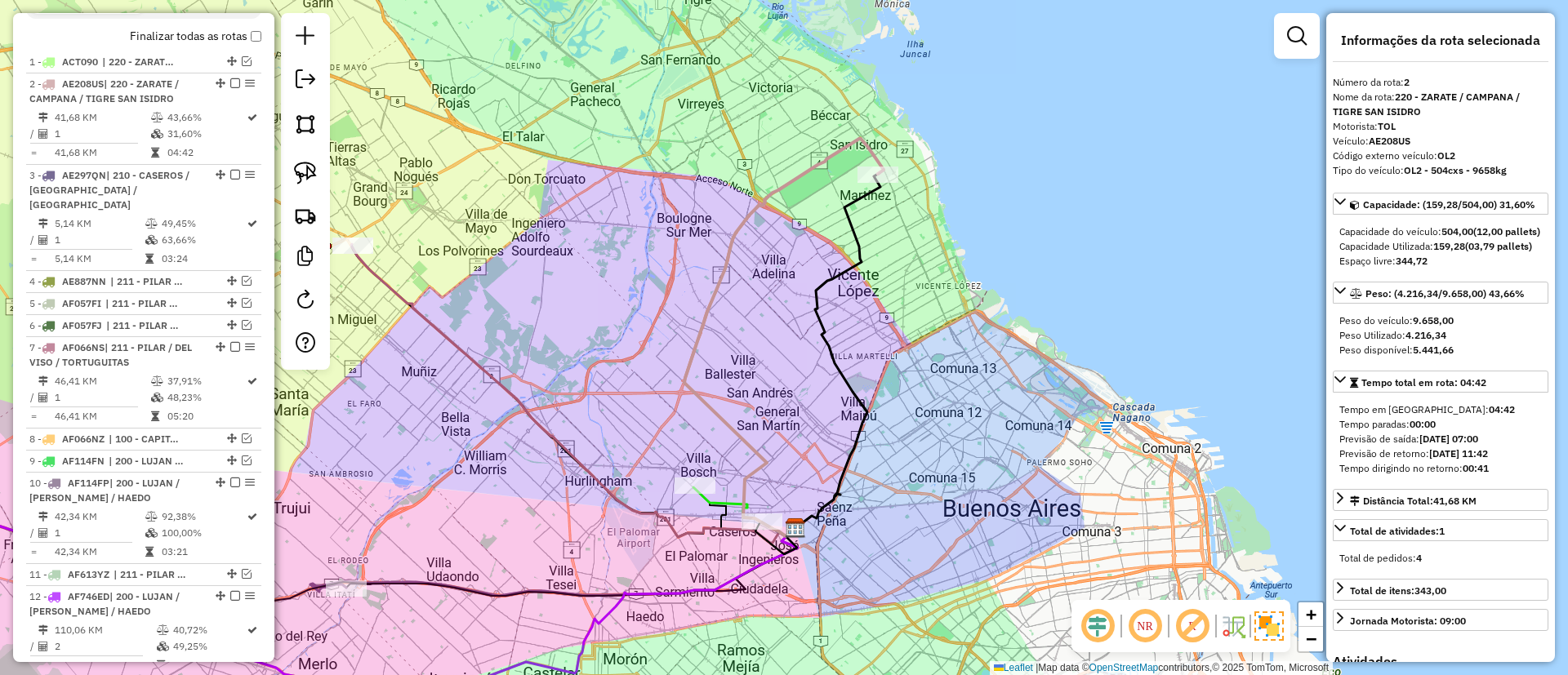
scroll to position [636, 0]
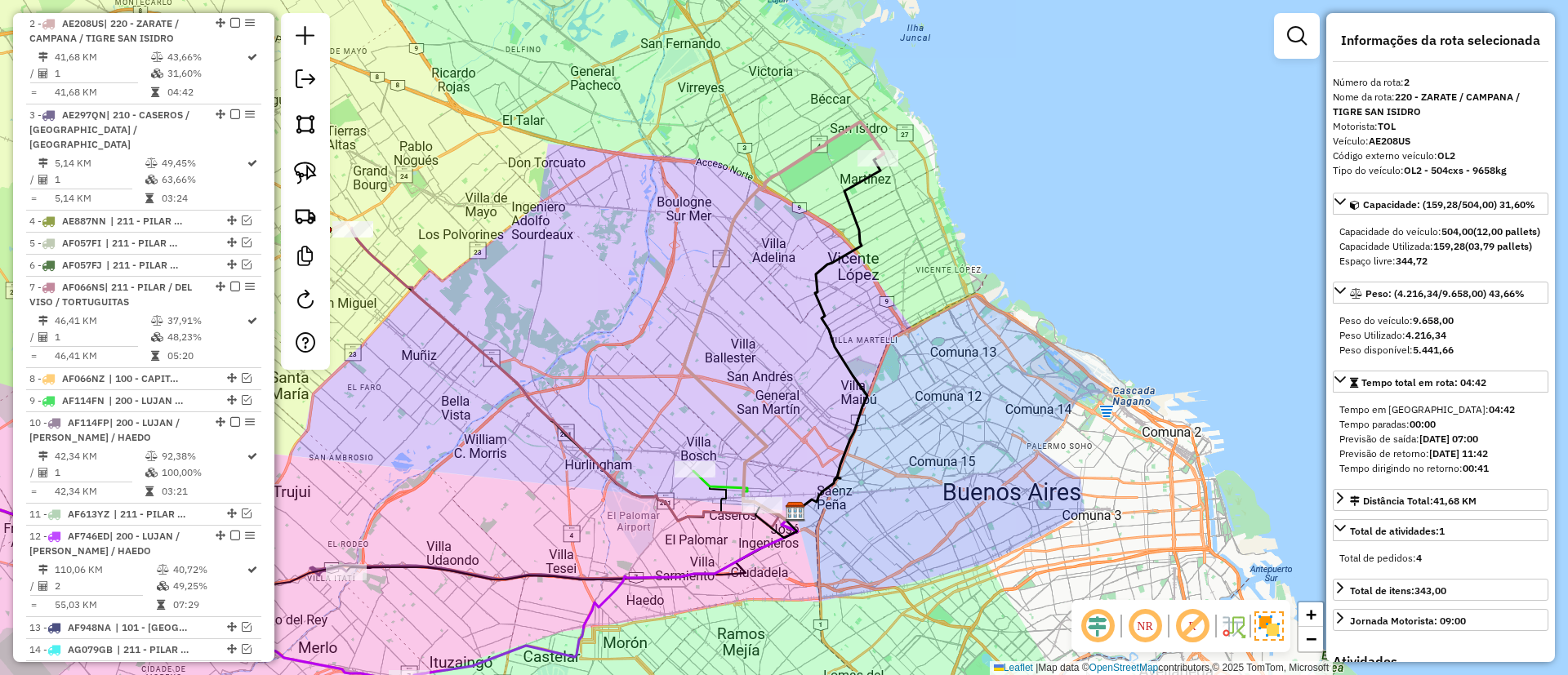
drag, startPoint x: 808, startPoint y: 278, endPoint x: 808, endPoint y: 173, distance: 105.0
click at [808, 173] on div "Janela de atendimento Grade de atendimento Capacidade Transportadoras Veículos …" at bounding box center [784, 337] width 1568 height 675
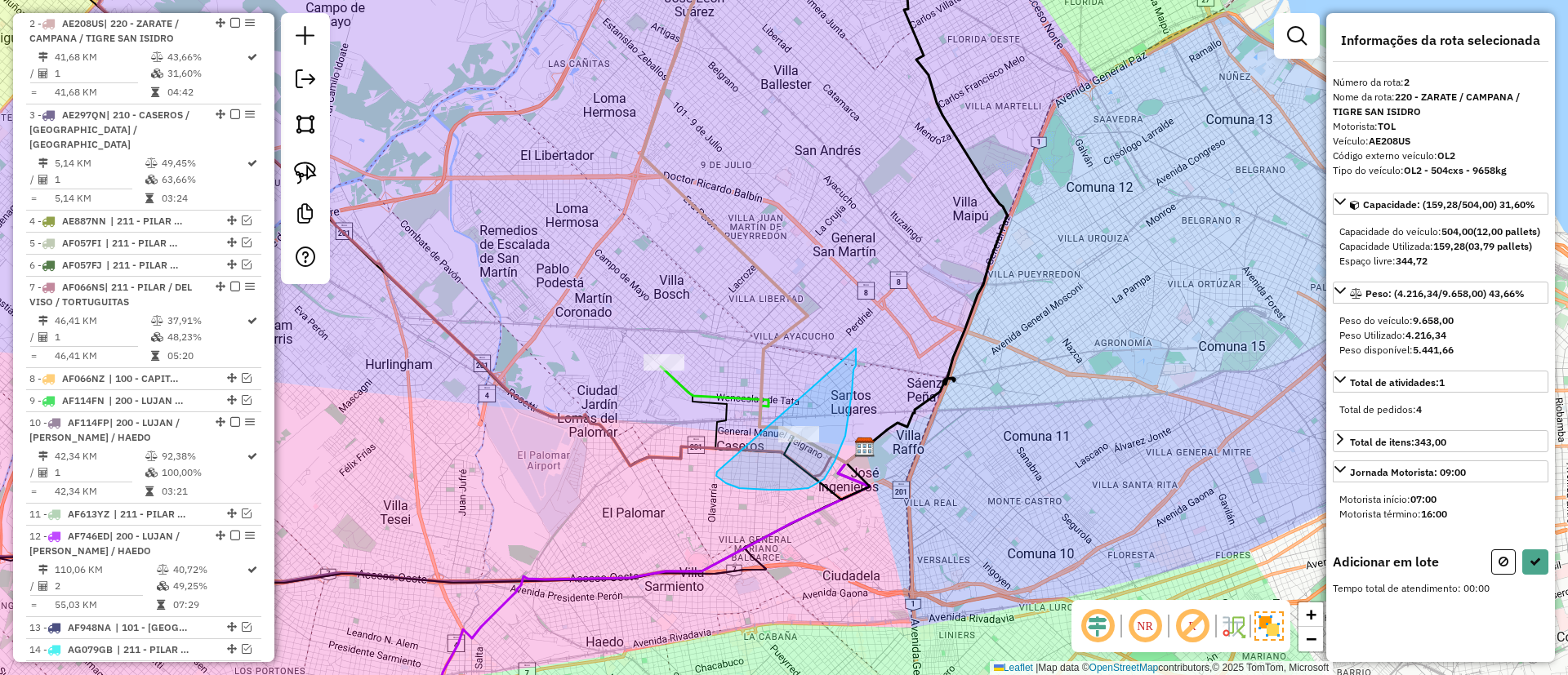
drag, startPoint x: 726, startPoint y: 484, endPoint x: 808, endPoint y: 290, distance: 210.6
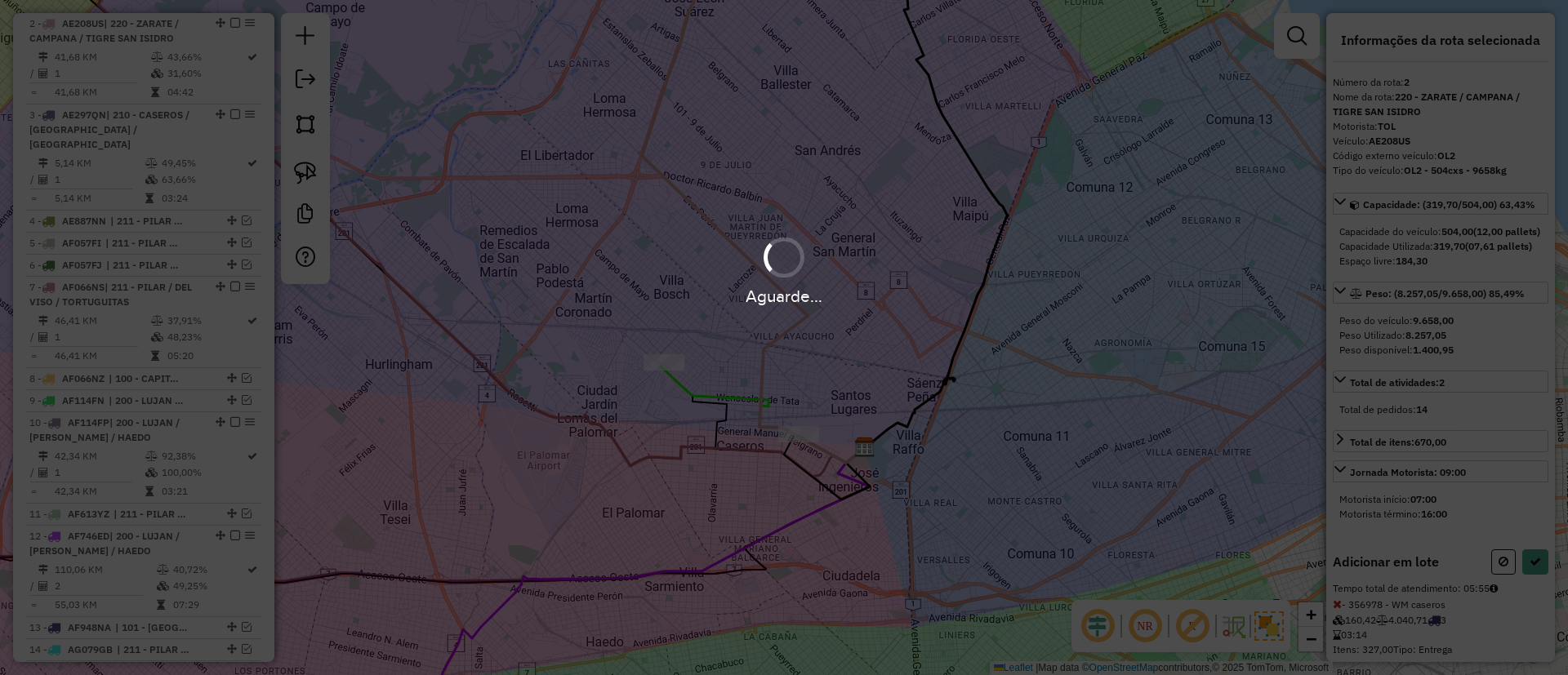
select select "**********"
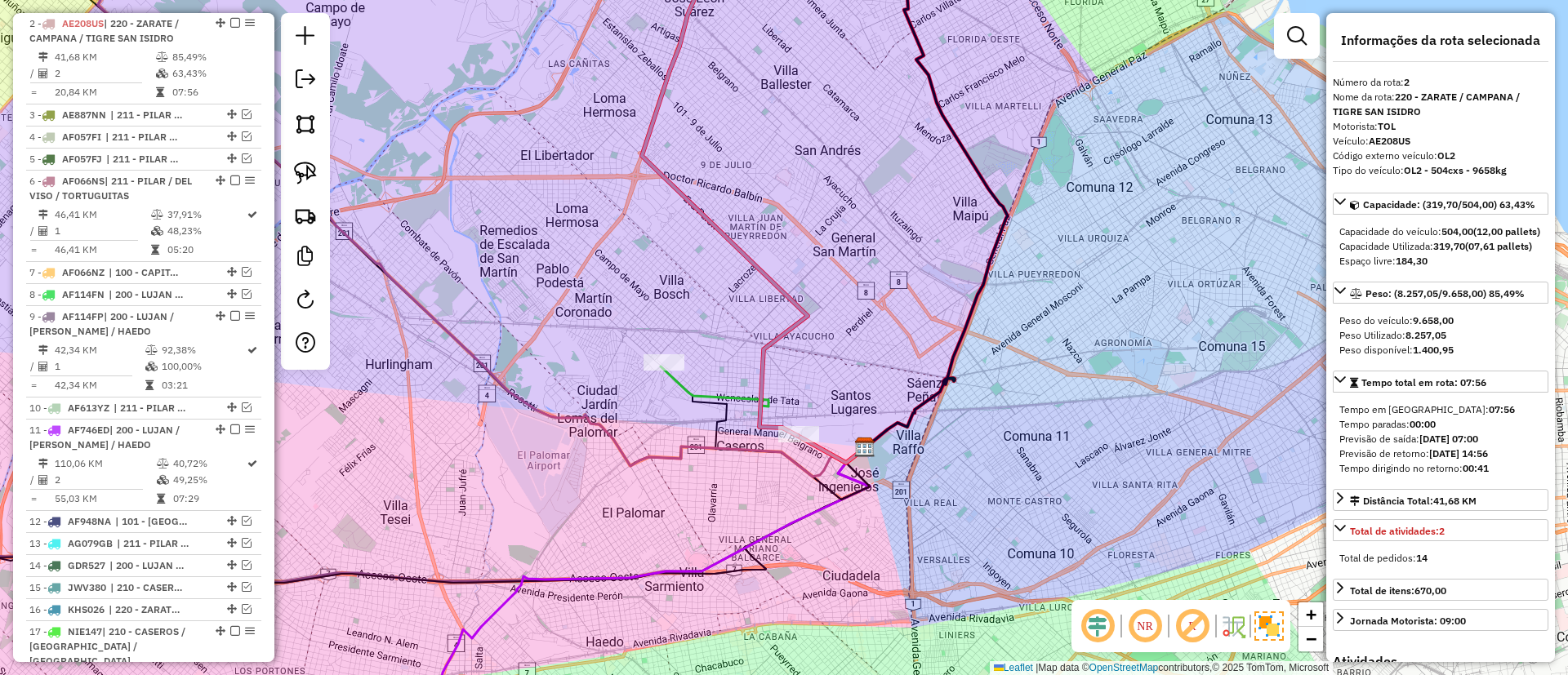
click at [795, 324] on icon at bounding box center [725, 184] width 166 height 504
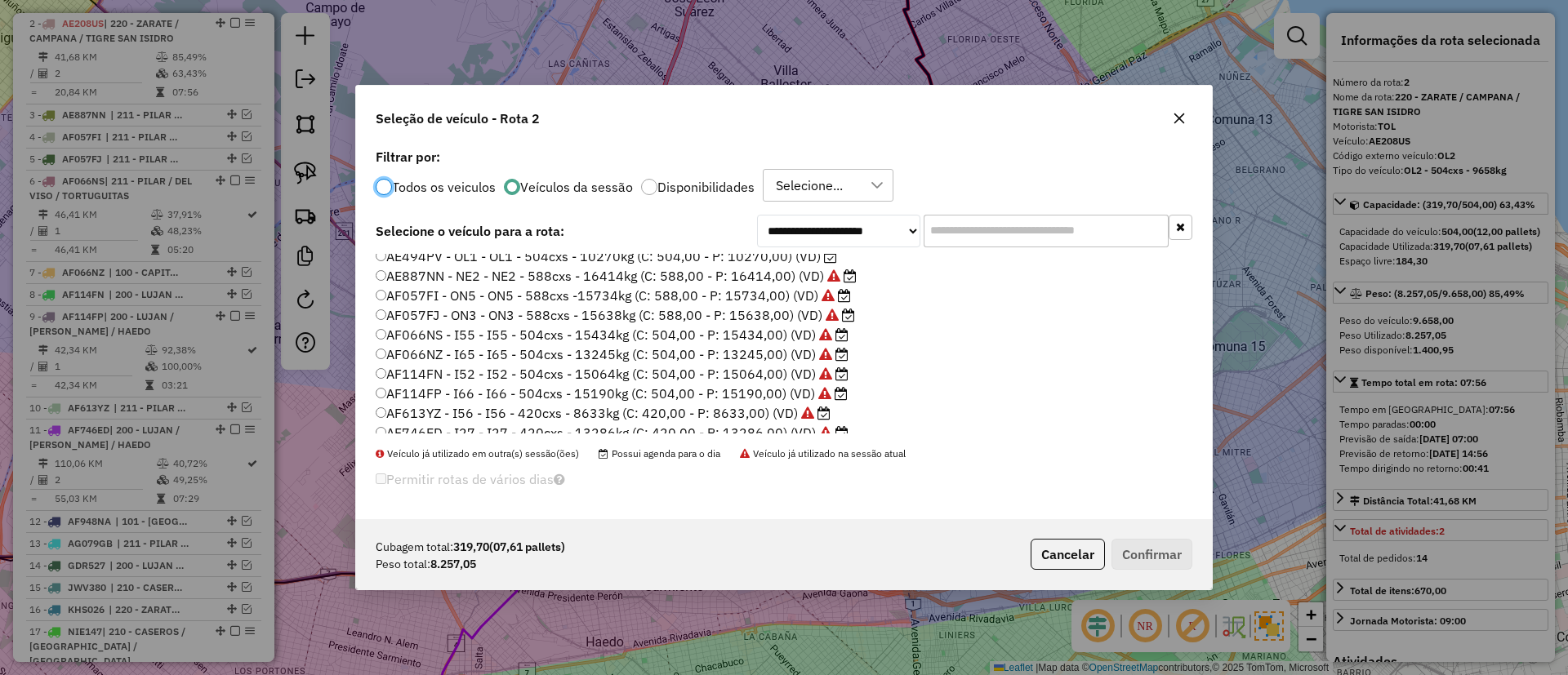
scroll to position [0, 0]
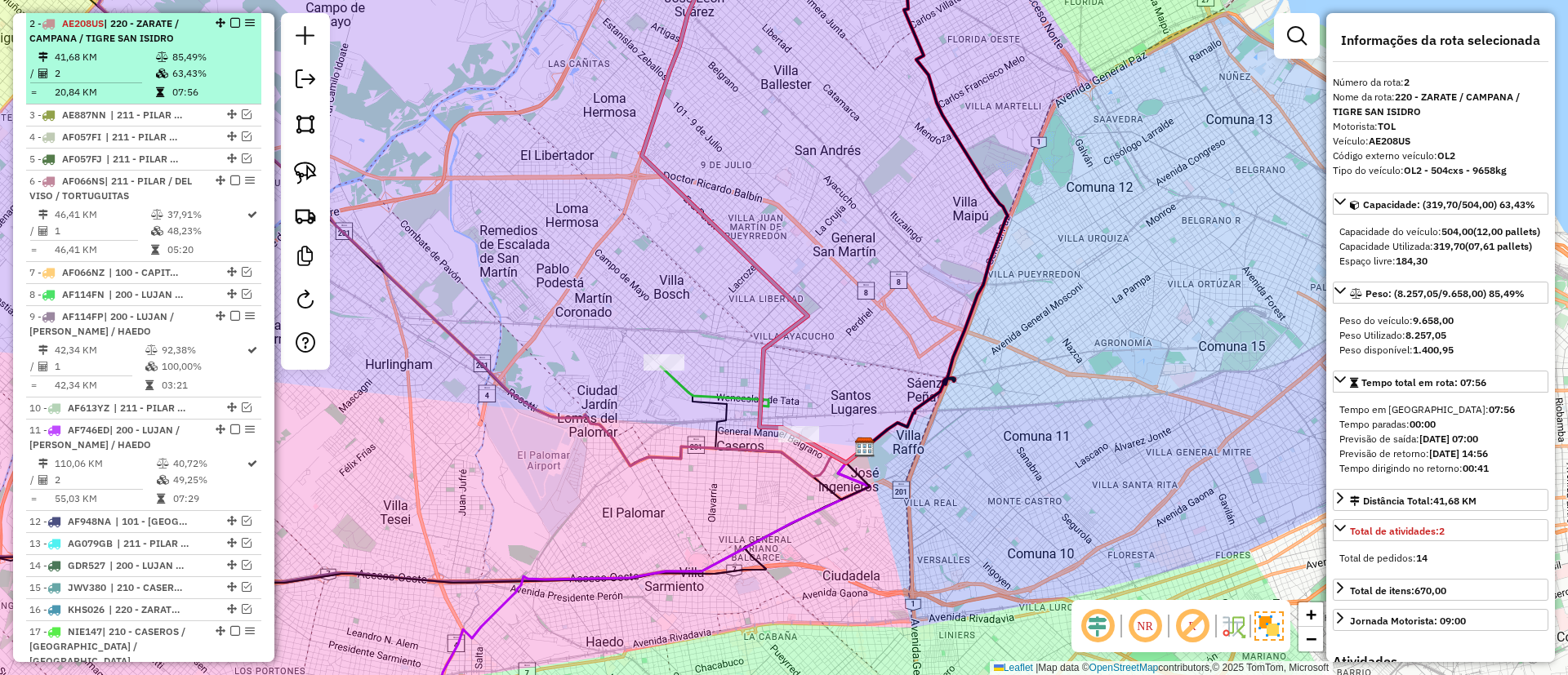
click at [233, 22] on em at bounding box center [235, 23] width 9 height 9
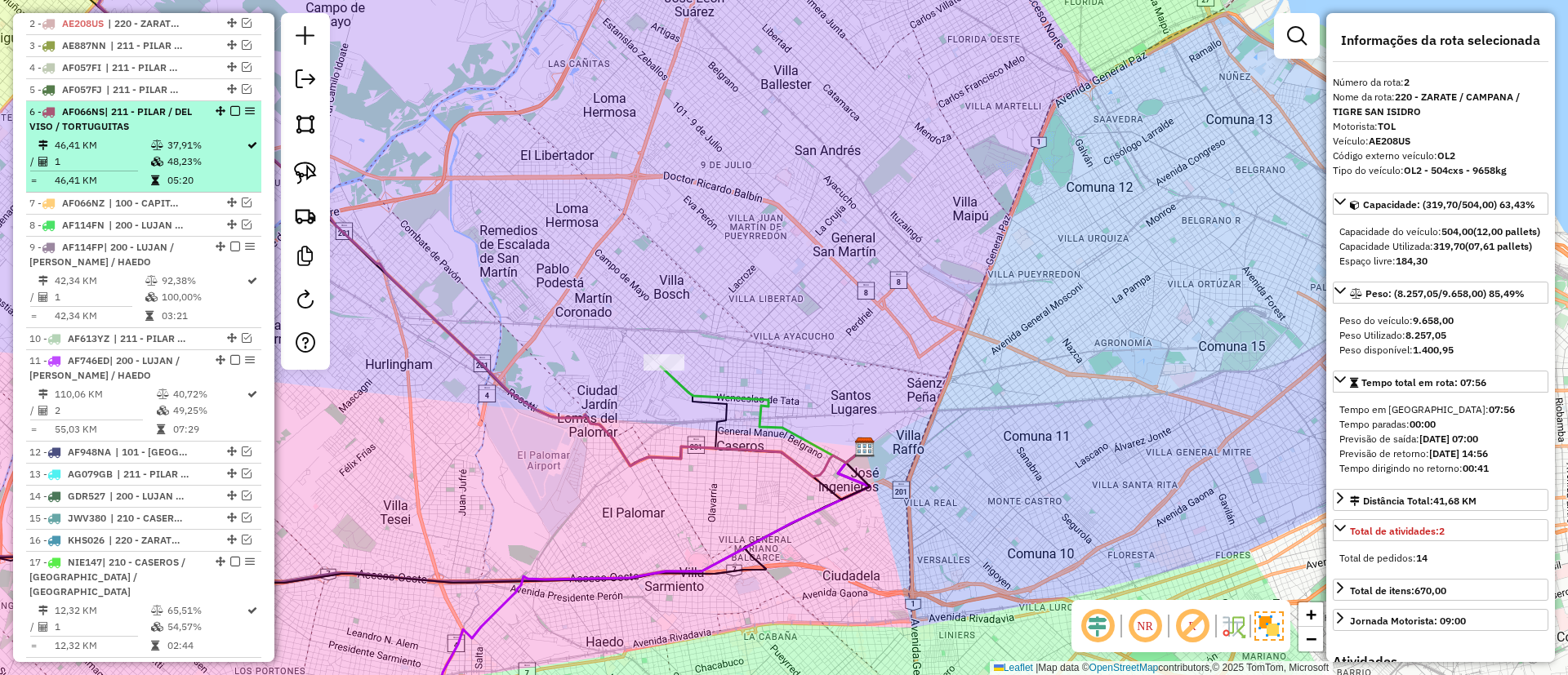
click at [237, 153] on td "48,23%" at bounding box center [206, 161] width 79 height 16
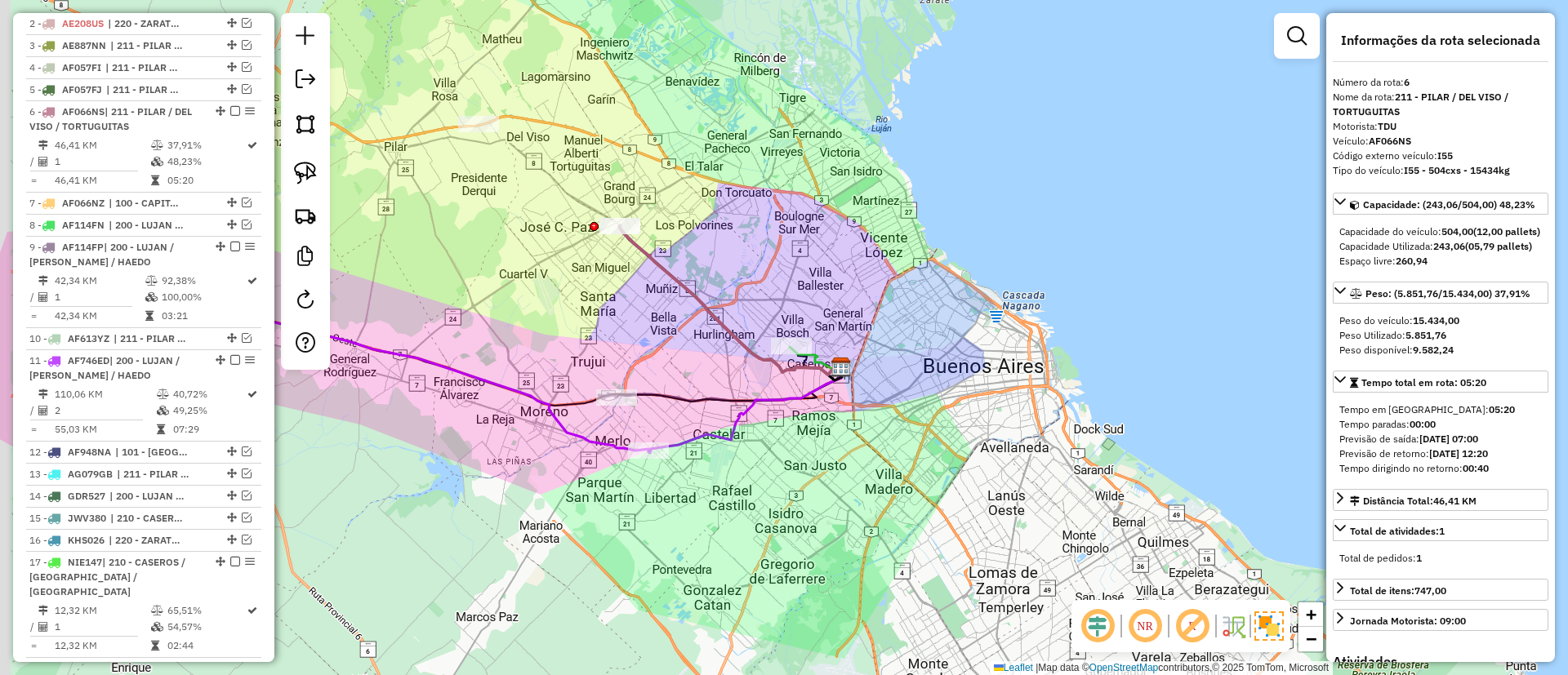
drag, startPoint x: 552, startPoint y: 252, endPoint x: 675, endPoint y: 290, distance: 128.7
click at [675, 290] on div "Janela de atendimento Grade de atendimento Capacidade Transportadoras Veículos …" at bounding box center [784, 337] width 1568 height 675
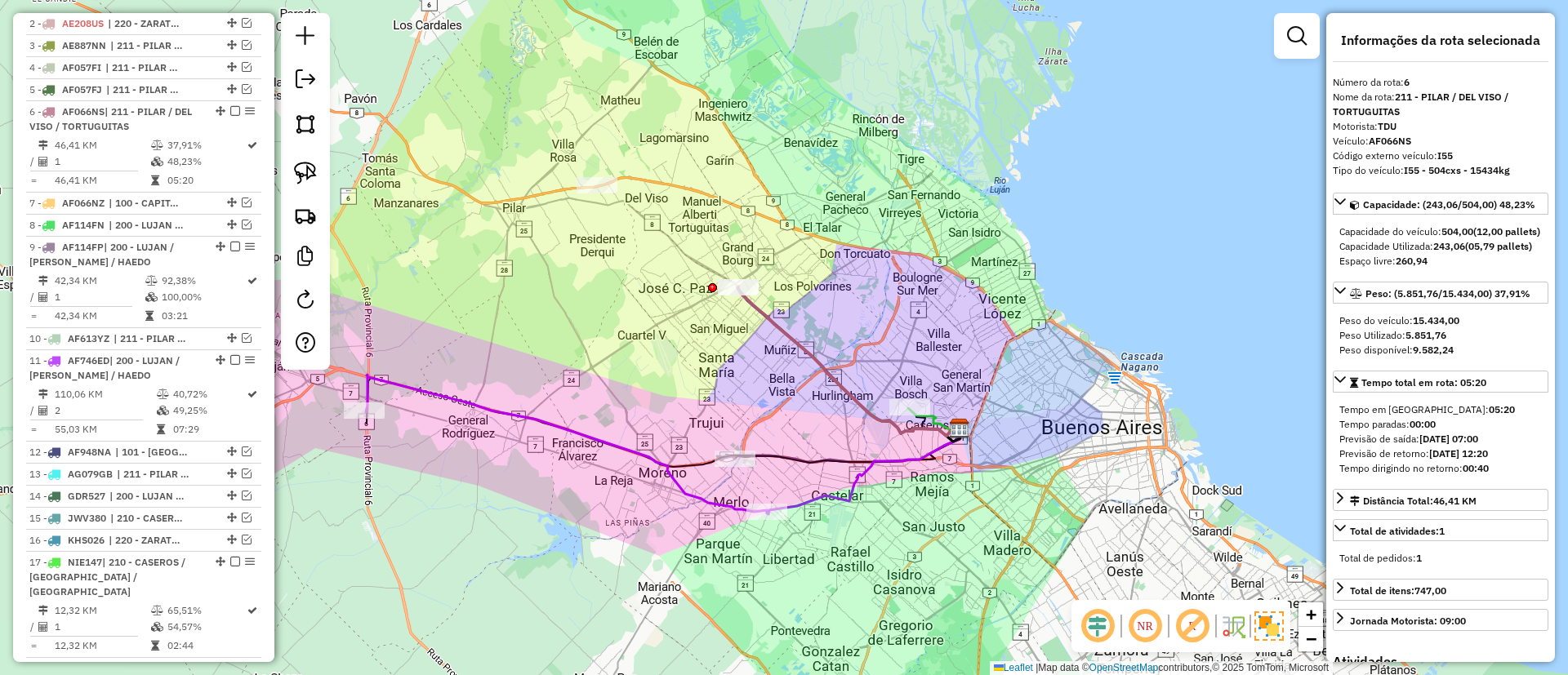
drag, startPoint x: 466, startPoint y: 96, endPoint x: 569, endPoint y: 153, distance: 117.7
click at [569, 153] on div "Janela de atendimento Grade de atendimento Capacidade Transportadoras Veículos …" at bounding box center [784, 337] width 1568 height 675
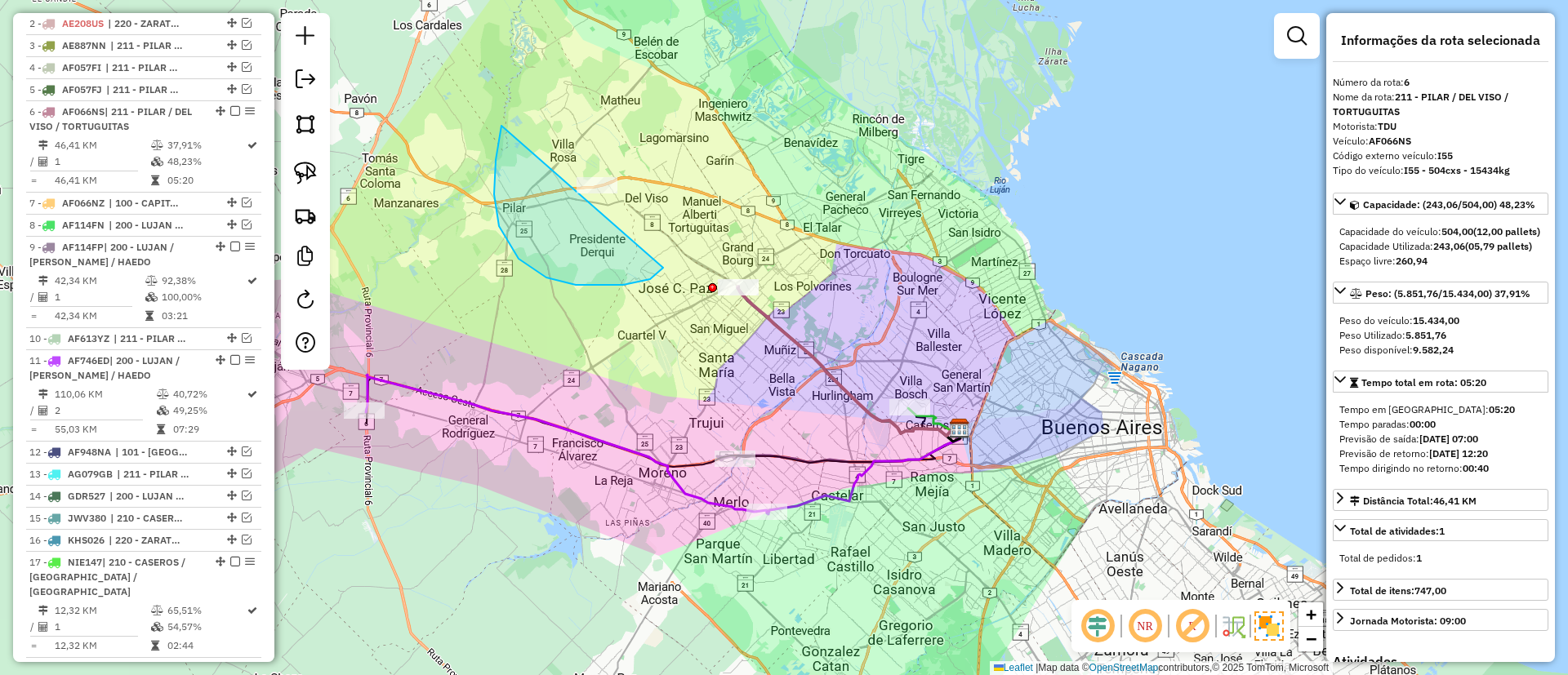
drag, startPoint x: 519, startPoint y: 259, endPoint x: 688, endPoint y: 167, distance: 192.4
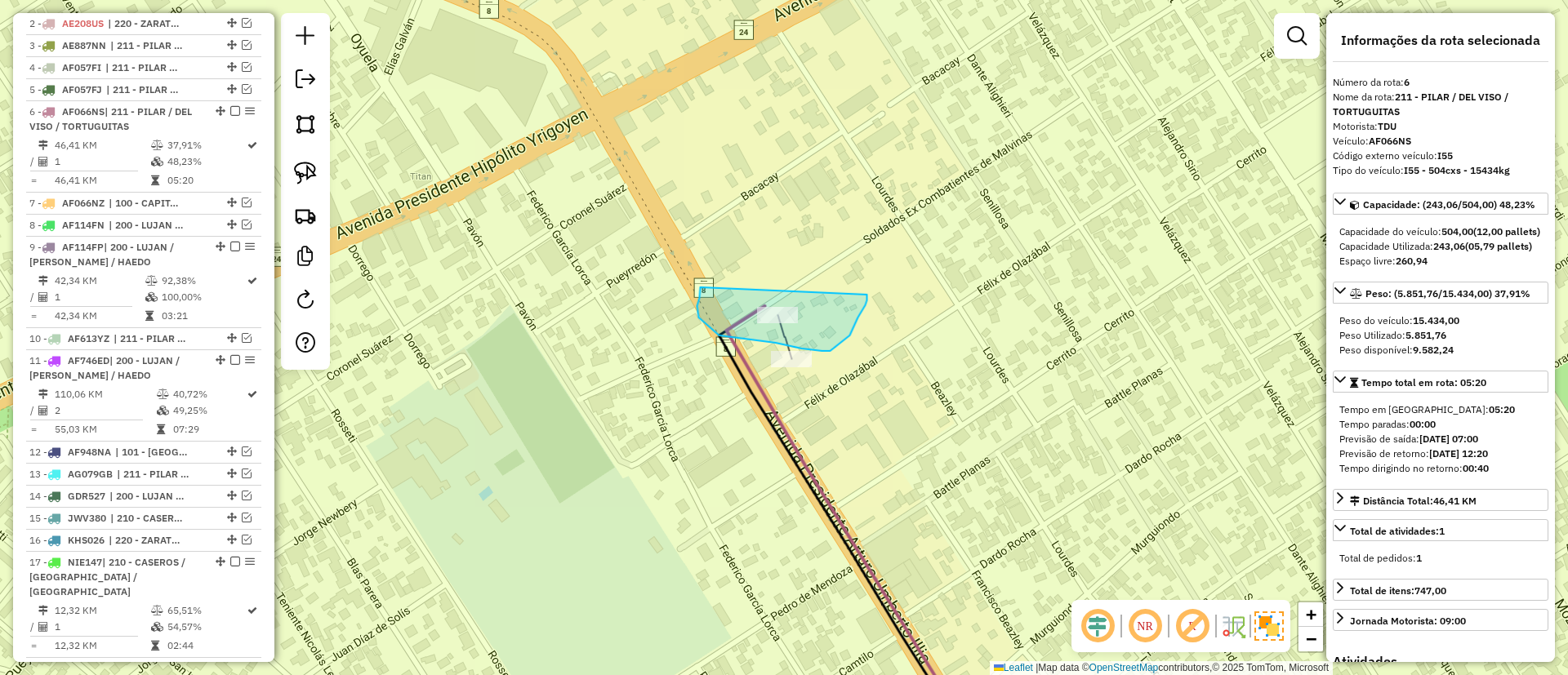
drag, startPoint x: 698, startPoint y: 317, endPoint x: 867, endPoint y: 290, distance: 171.1
click at [731, 355] on icon at bounding box center [856, 523] width 262 height 436
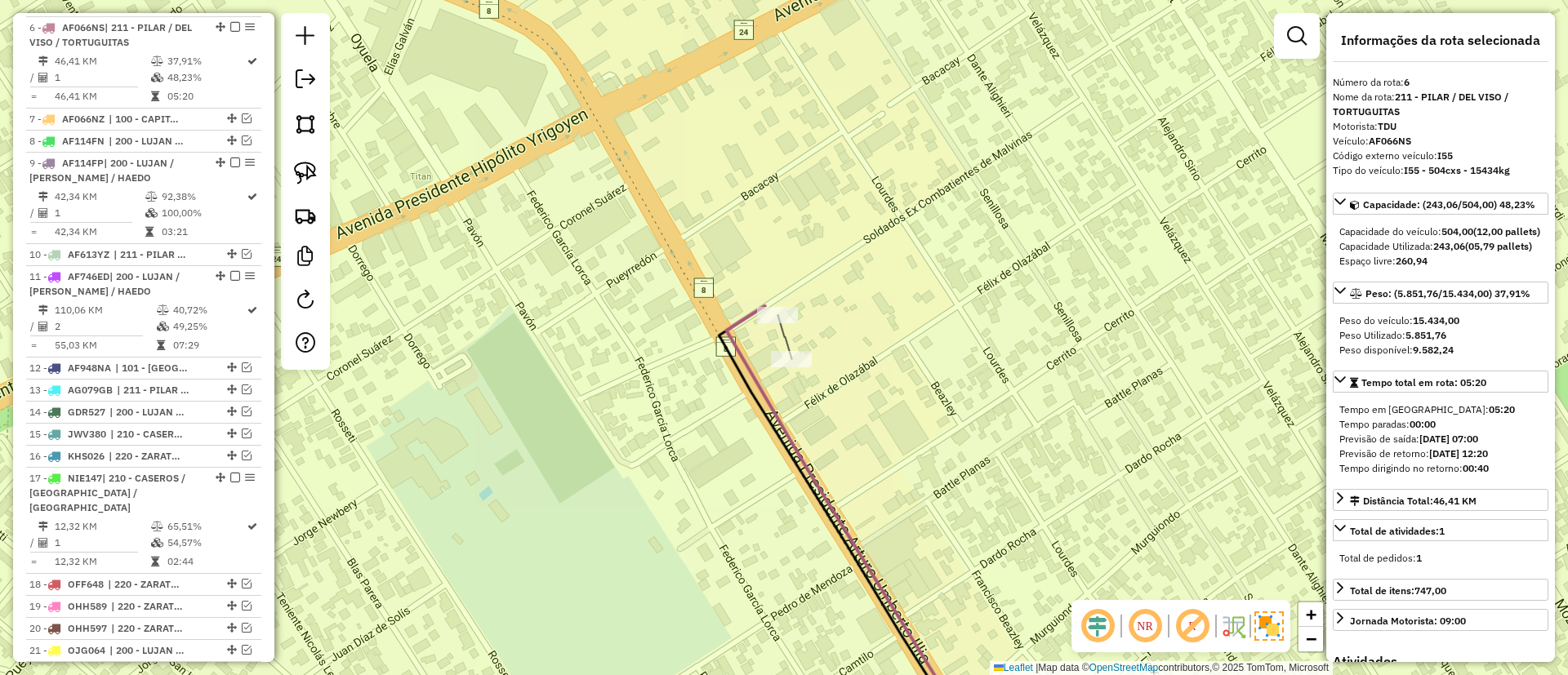
scroll to position [725, 0]
click at [742, 355] on icon at bounding box center [856, 523] width 262 height 436
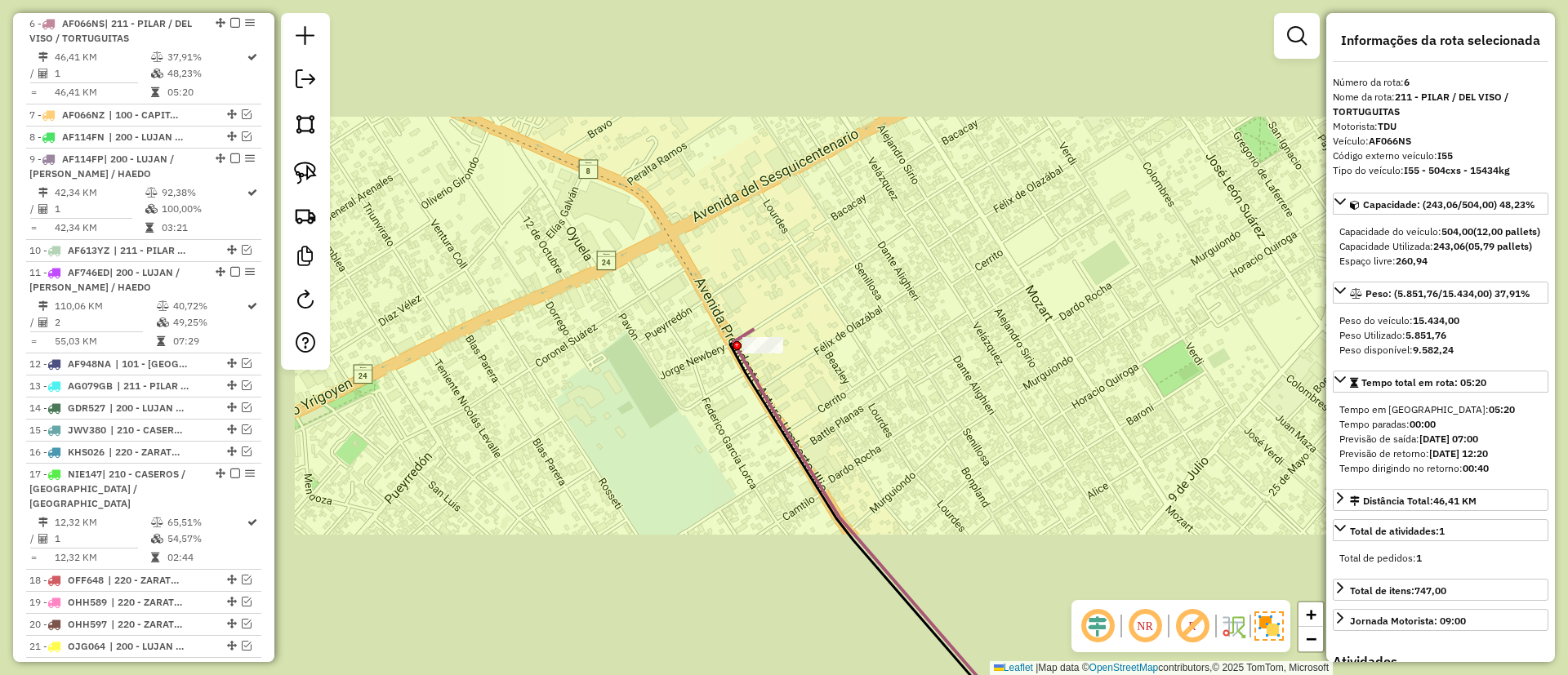
drag, startPoint x: 788, startPoint y: 165, endPoint x: 788, endPoint y: 130, distance: 35.0
click at [788, 133] on div "Janela de atendimento Grade de atendimento Capacidade Transportadoras Veículos …" at bounding box center [784, 337] width 1568 height 675
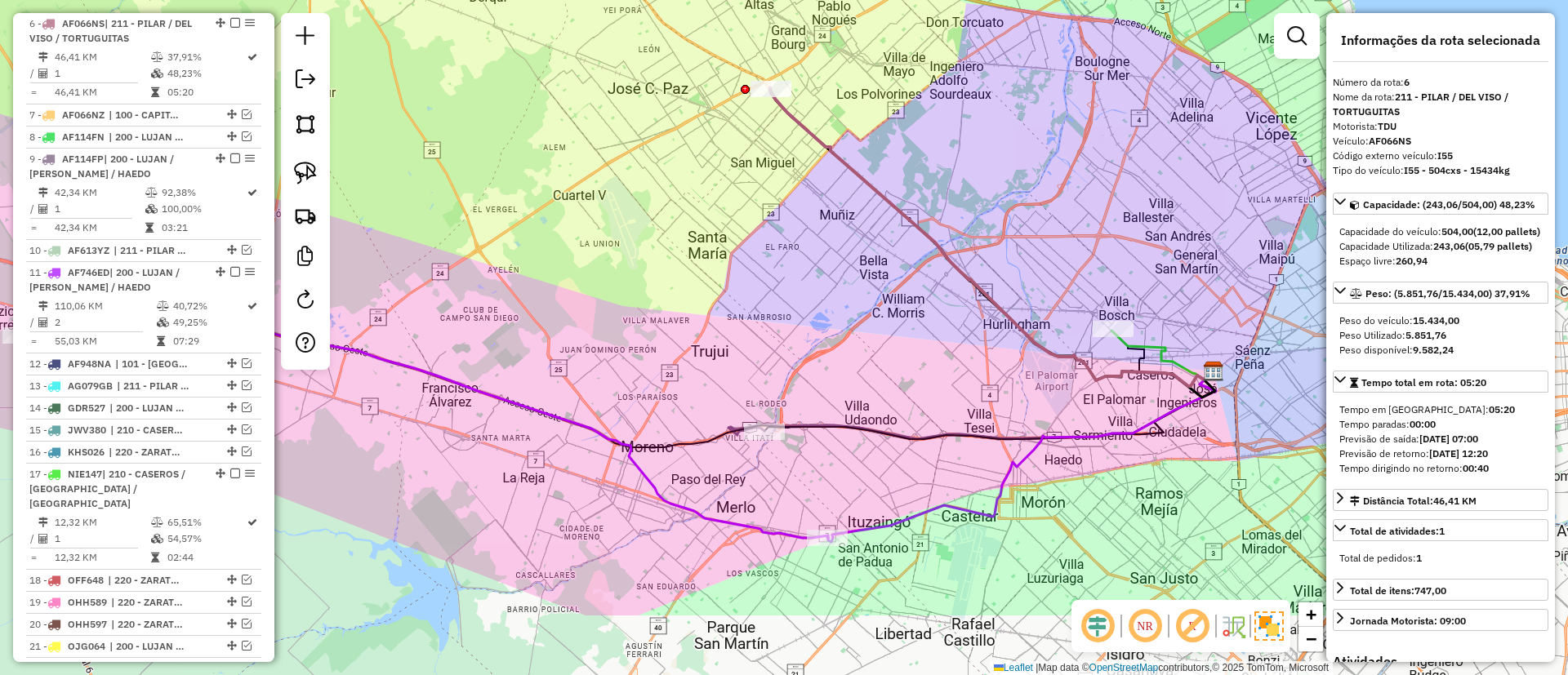
drag, startPoint x: 898, startPoint y: 344, endPoint x: 826, endPoint y: 210, distance: 152.1
click at [826, 210] on div "Janela de atendimento Grade de atendimento Capacidade Transportadoras Veículos …" at bounding box center [784, 337] width 1568 height 675
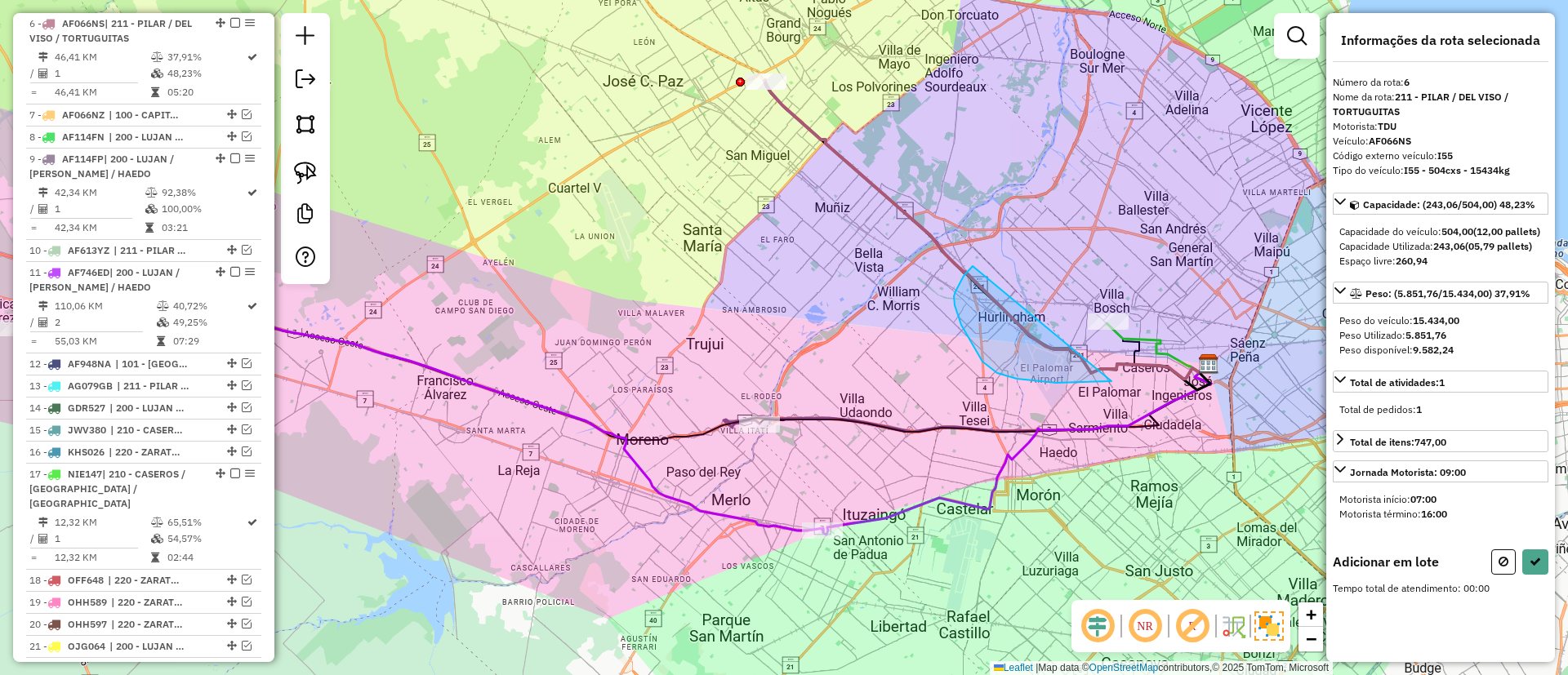
drag, startPoint x: 954, startPoint y: 305, endPoint x: 1200, endPoint y: 249, distance: 252.3
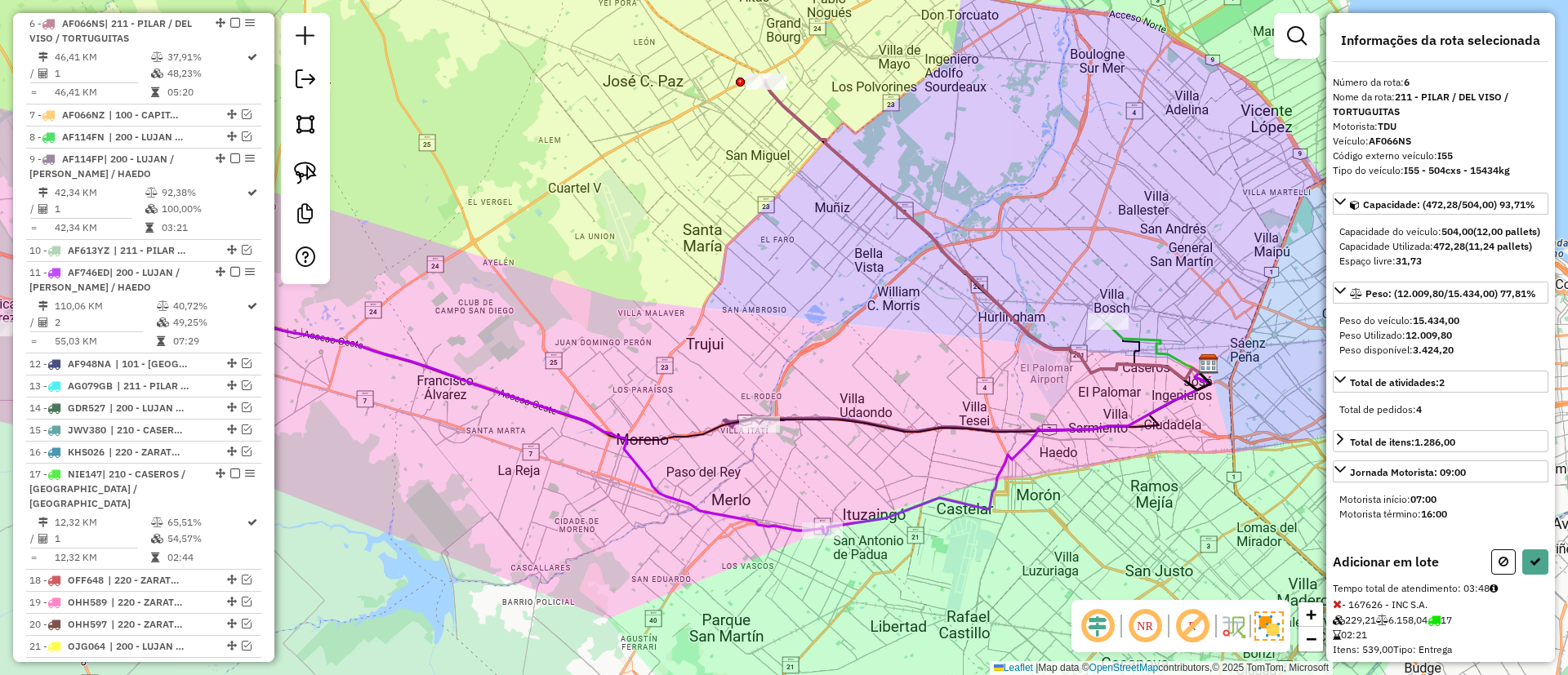
select select "**********"
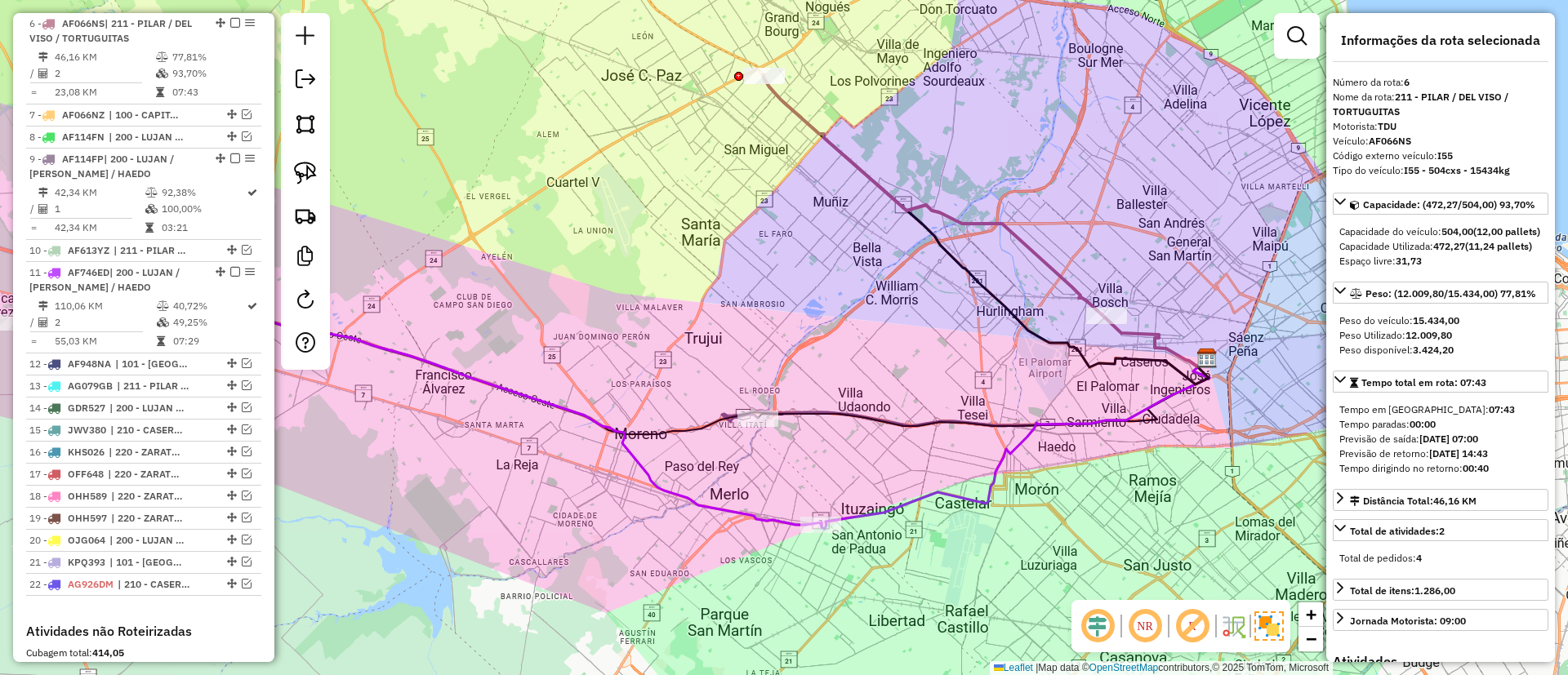
drag, startPoint x: 1000, startPoint y: 348, endPoint x: 996, endPoint y: 329, distance: 19.4
click at [996, 329] on div "Janela de atendimento Grade de atendimento Capacidade Transportadoras Veículos …" at bounding box center [784, 337] width 1568 height 675
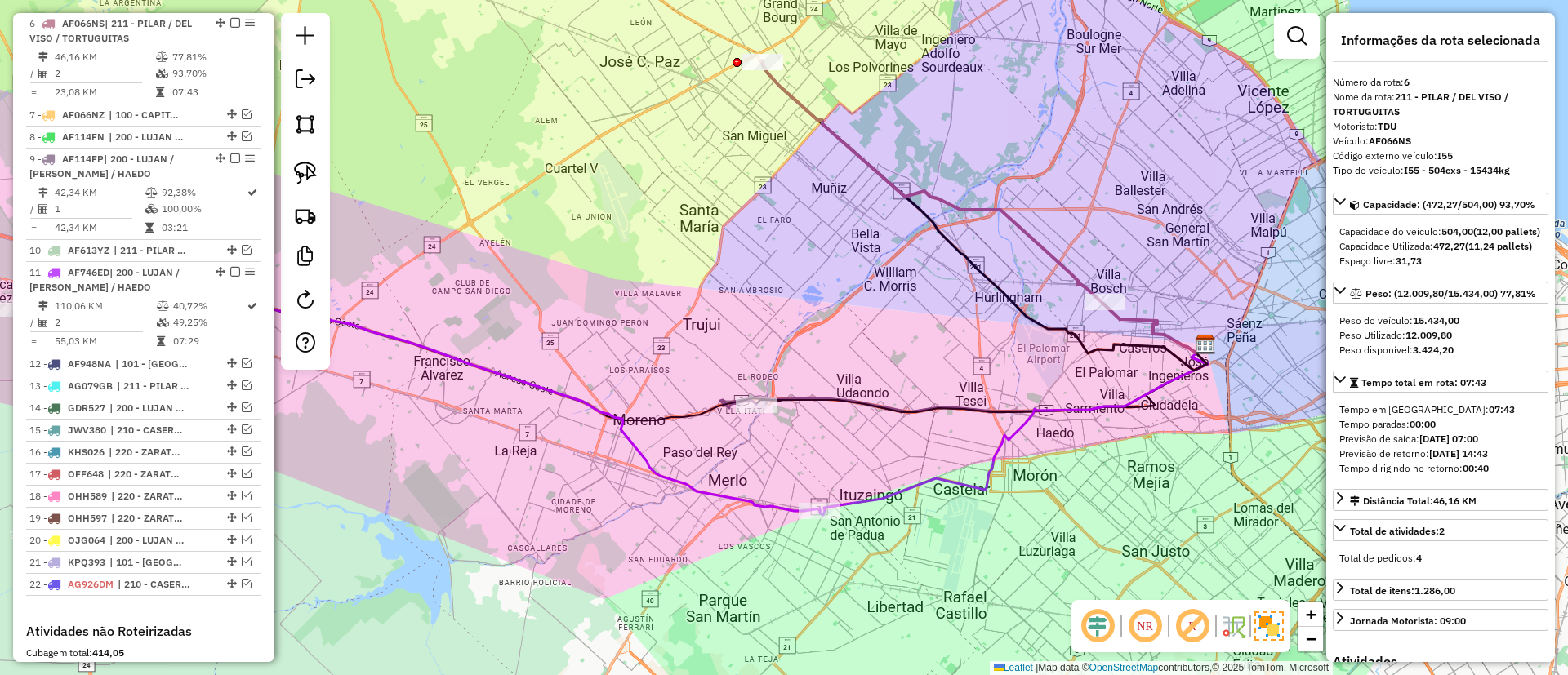
click at [914, 496] on icon at bounding box center [1014, 429] width 388 height 170
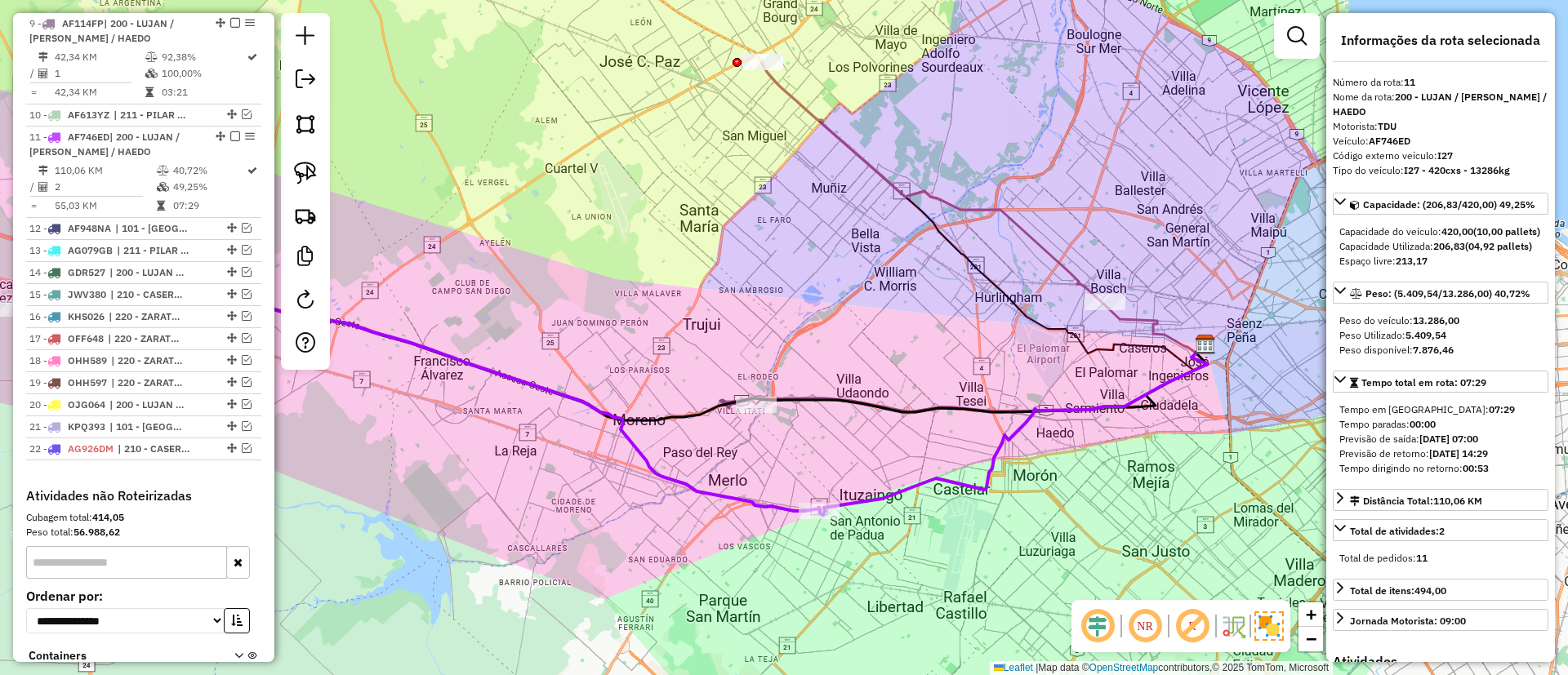
scroll to position [973, 0]
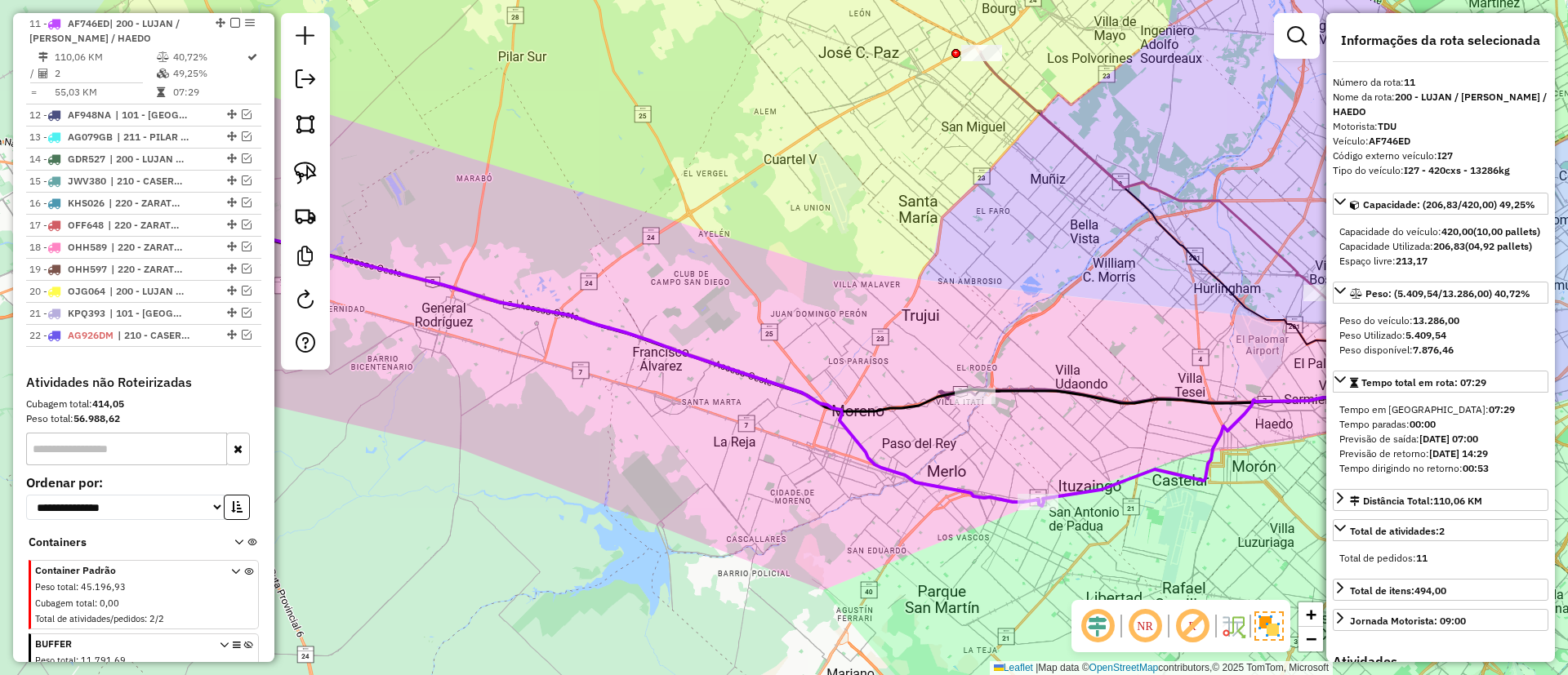
drag, startPoint x: 780, startPoint y: 474, endPoint x: 953, endPoint y: 400, distance: 188.2
click at [998, 459] on div "Janela de atendimento Grade de atendimento Capacidade Transportadoras Veículos …" at bounding box center [784, 337] width 1568 height 675
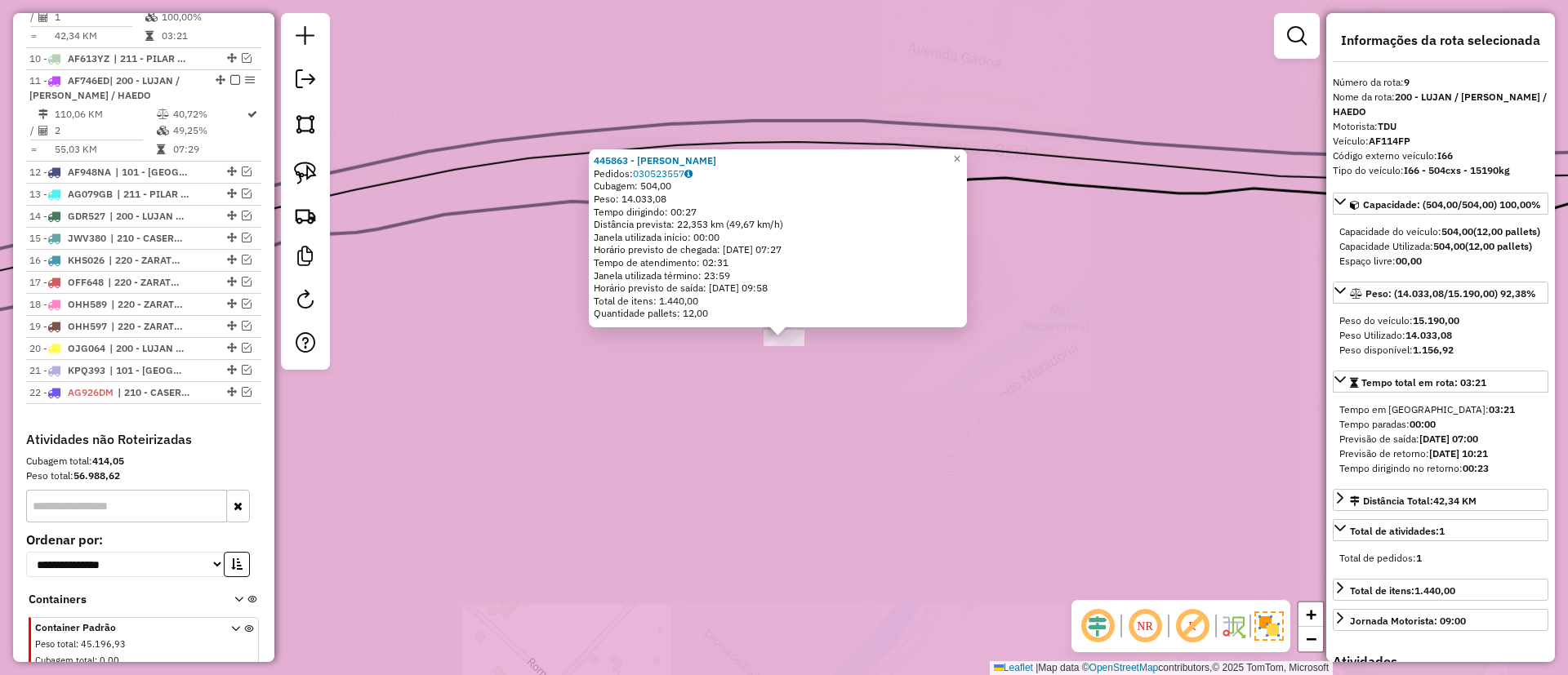
scroll to position [860, 0]
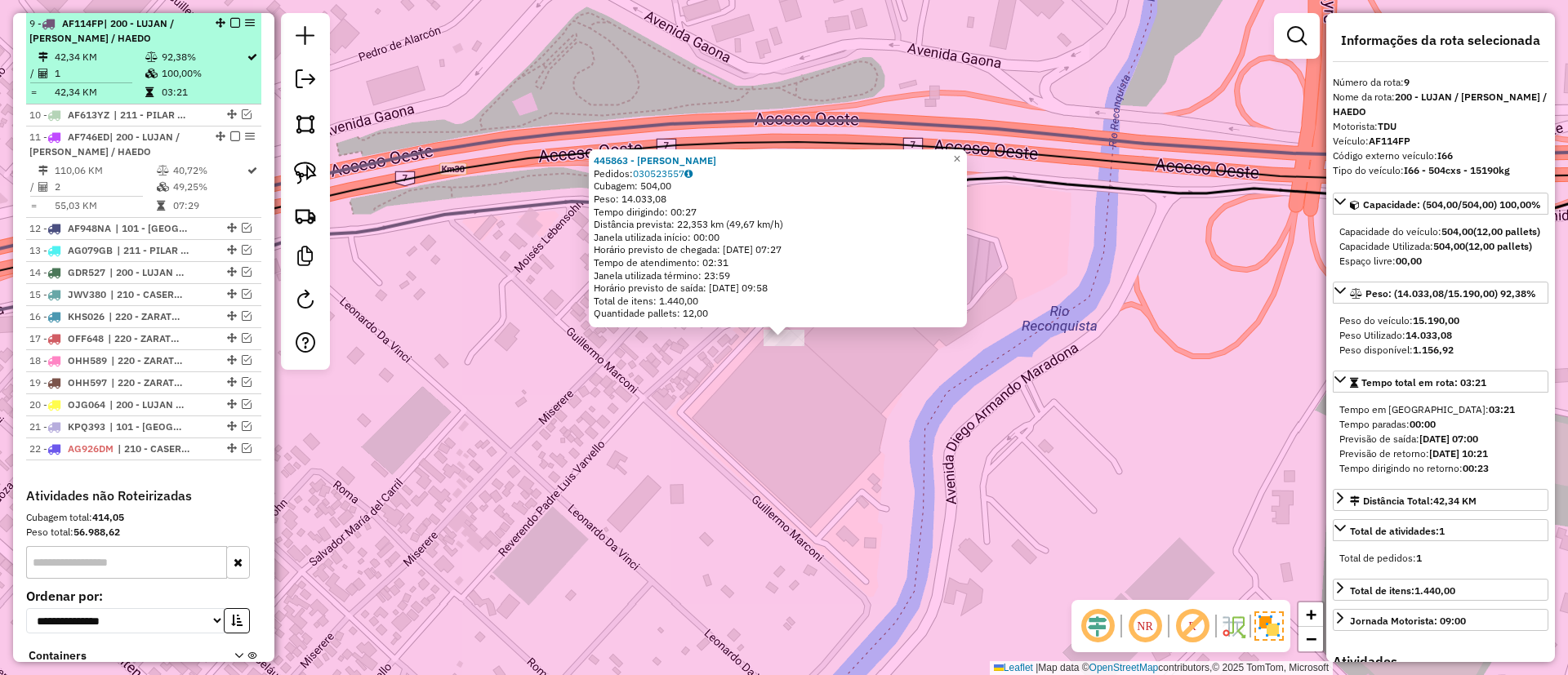
click at [235, 19] on div at bounding box center [231, 23] width 49 height 9
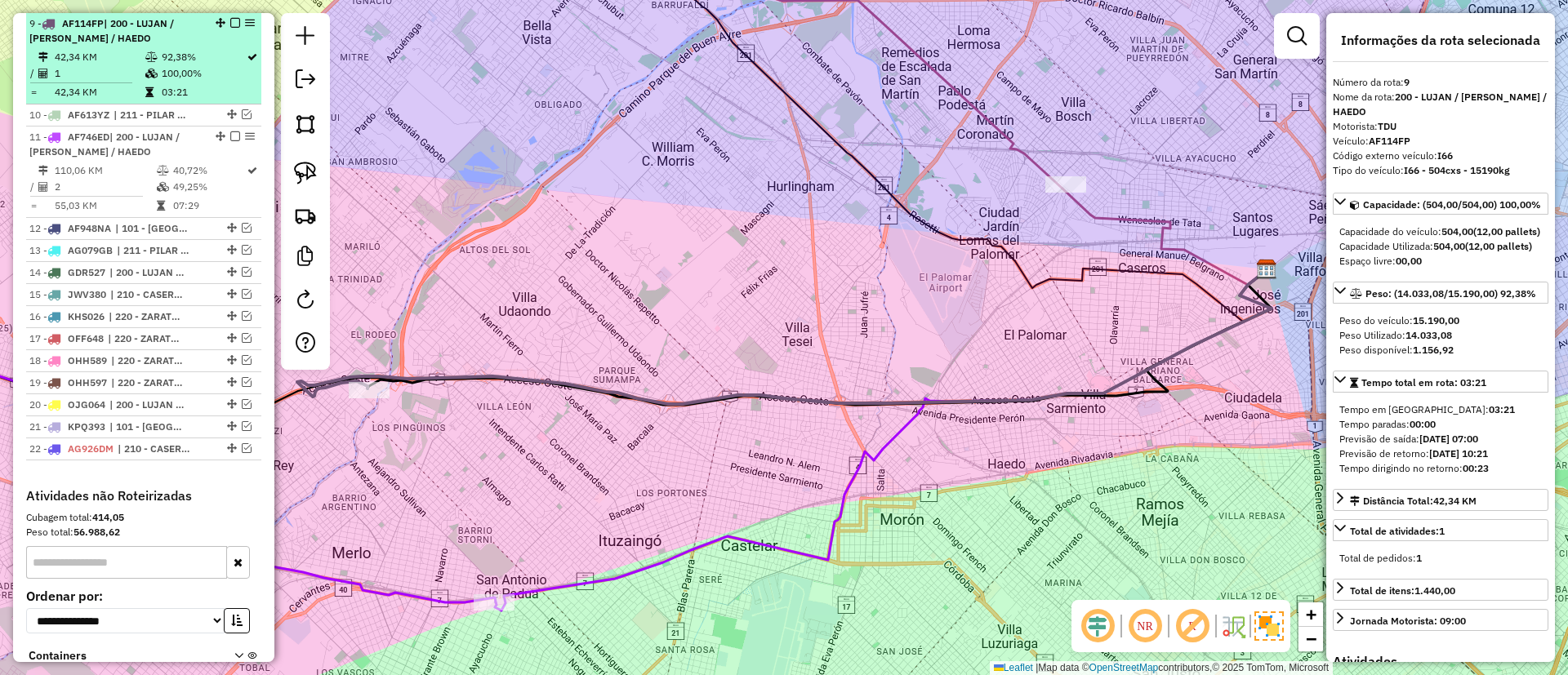
click at [232, 22] on em at bounding box center [235, 23] width 9 height 9
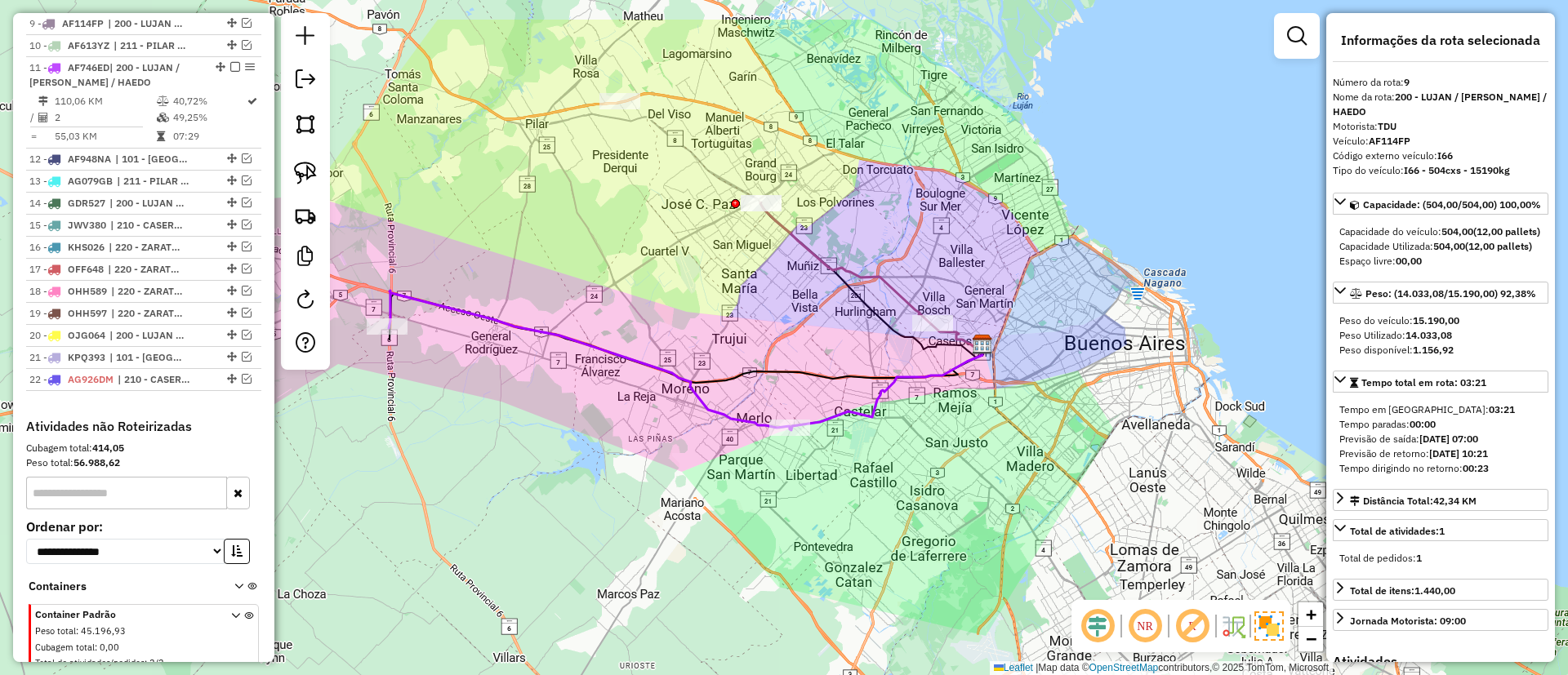
drag, startPoint x: 693, startPoint y: 241, endPoint x: 842, endPoint y: 341, distance: 179.4
click at [842, 341] on div "Janela de atendimento Grade de atendimento Capacidade Transportadoras Veículos …" at bounding box center [784, 337] width 1568 height 675
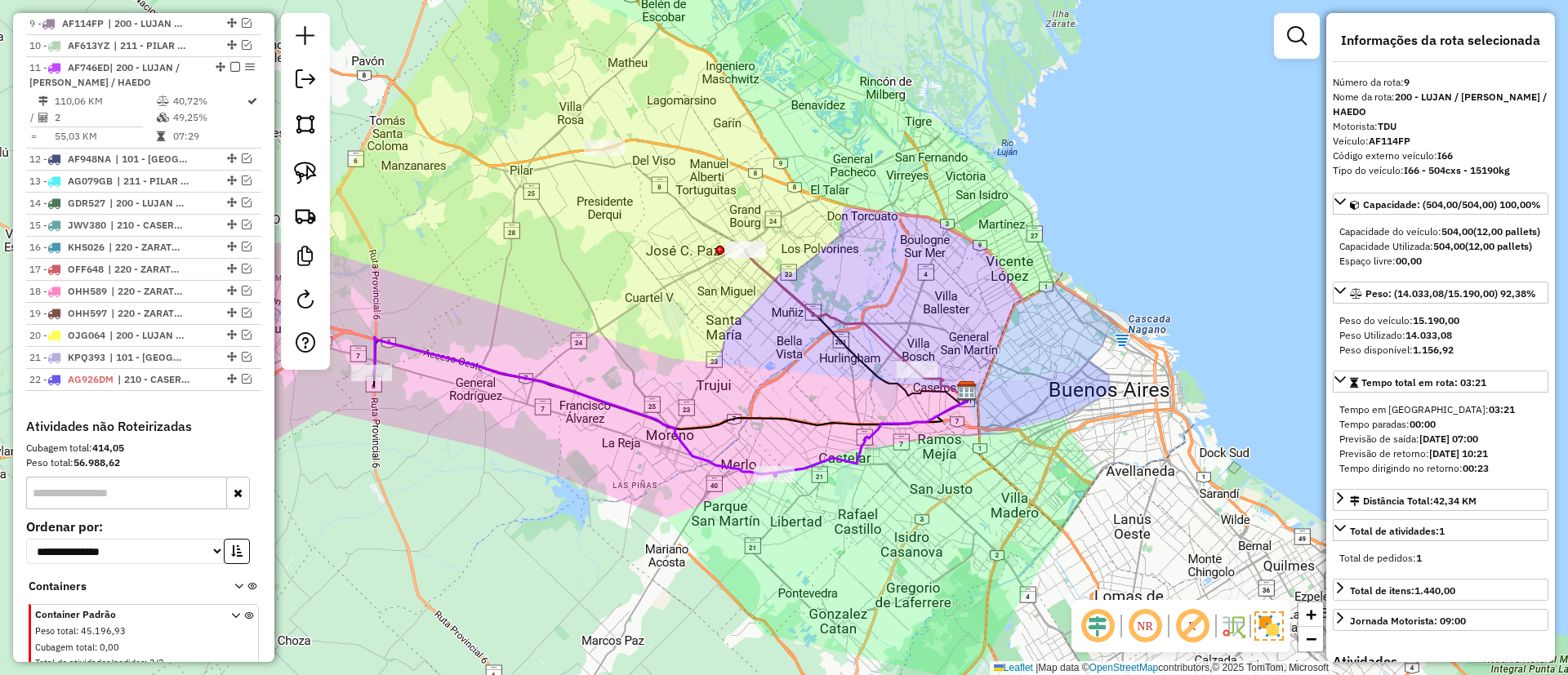
drag, startPoint x: 643, startPoint y: 308, endPoint x: 619, endPoint y: 342, distance: 41.6
click at [619, 342] on div "Janela de atendimento Grade de atendimento Capacidade Transportadoras Veículos …" at bounding box center [784, 337] width 1568 height 675
click at [861, 322] on icon at bounding box center [830, 309] width 170 height 121
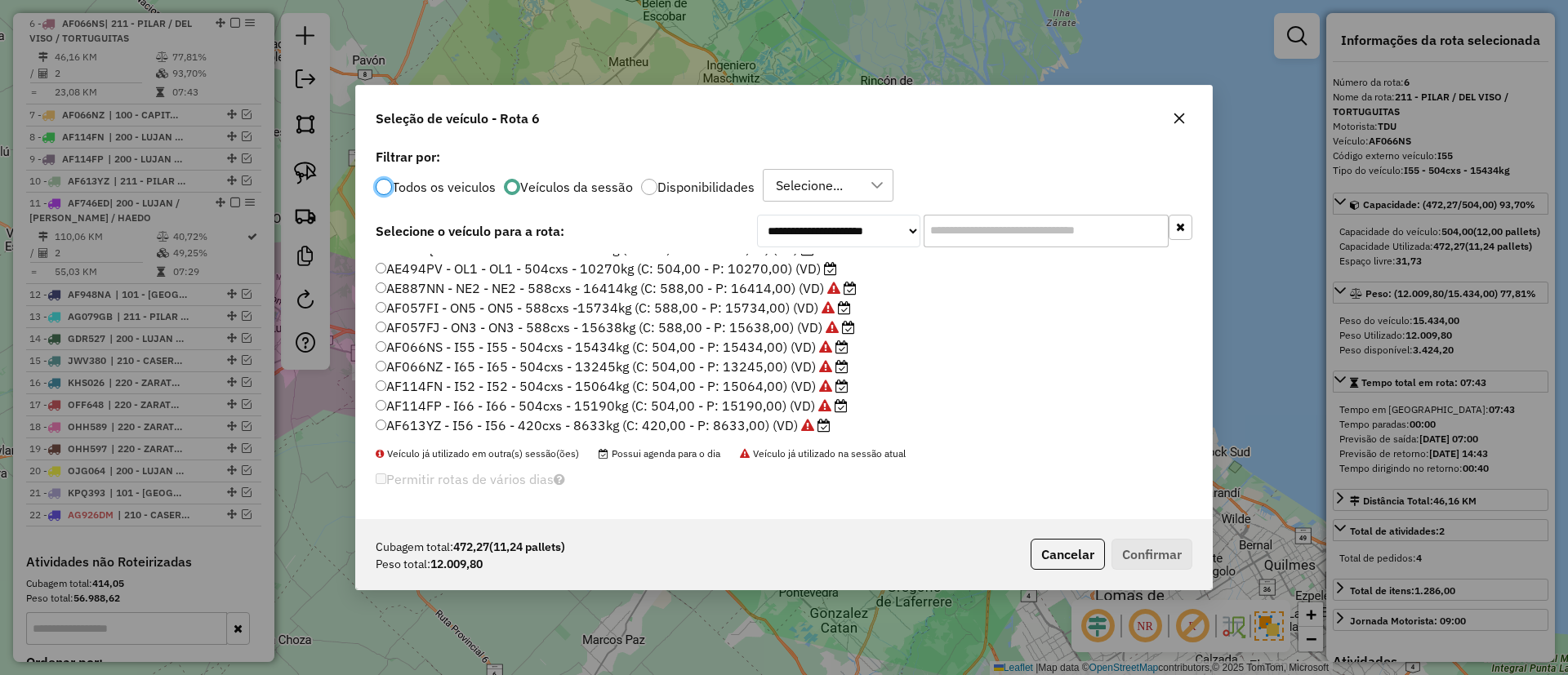
scroll to position [0, 0]
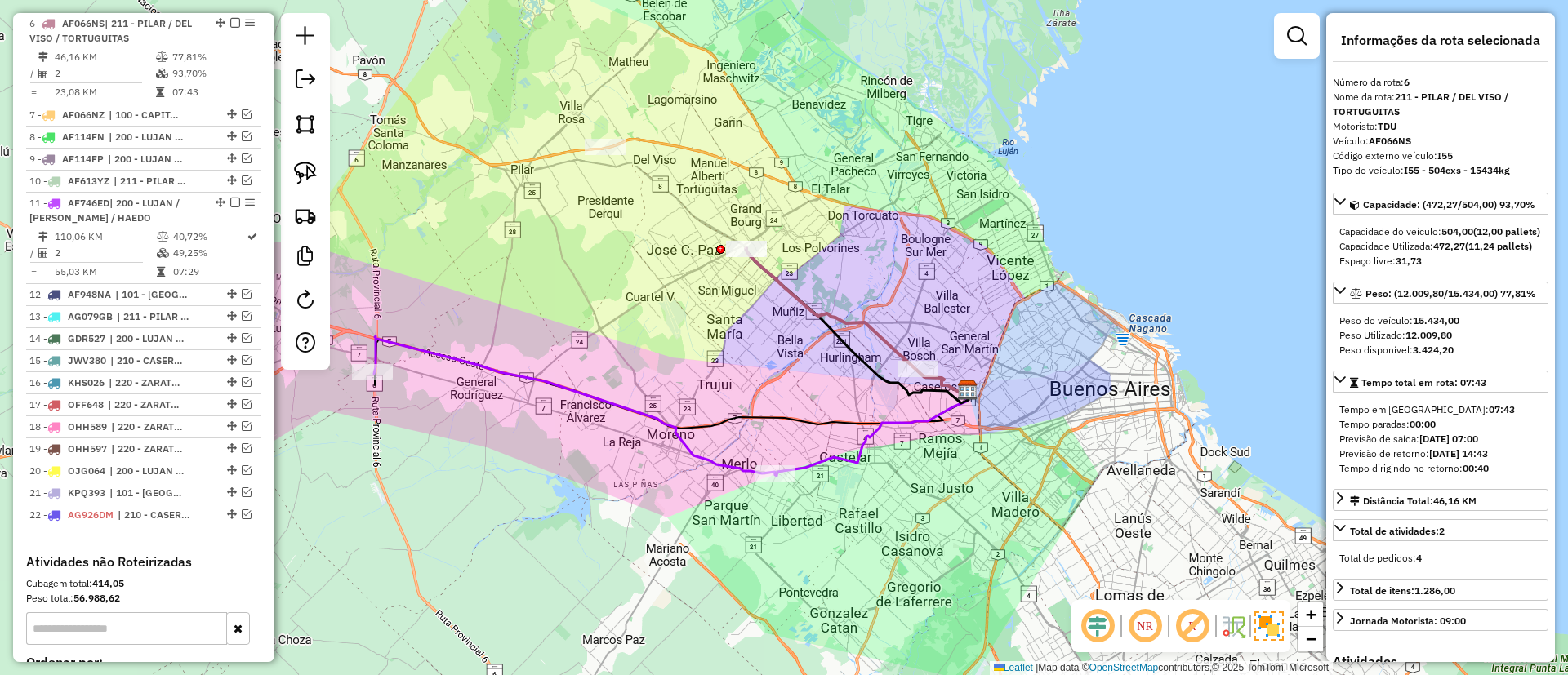
drag, startPoint x: 695, startPoint y: 426, endPoint x: 736, endPoint y: 426, distance: 41.0
click at [736, 426] on icon at bounding box center [671, 384] width 595 height 89
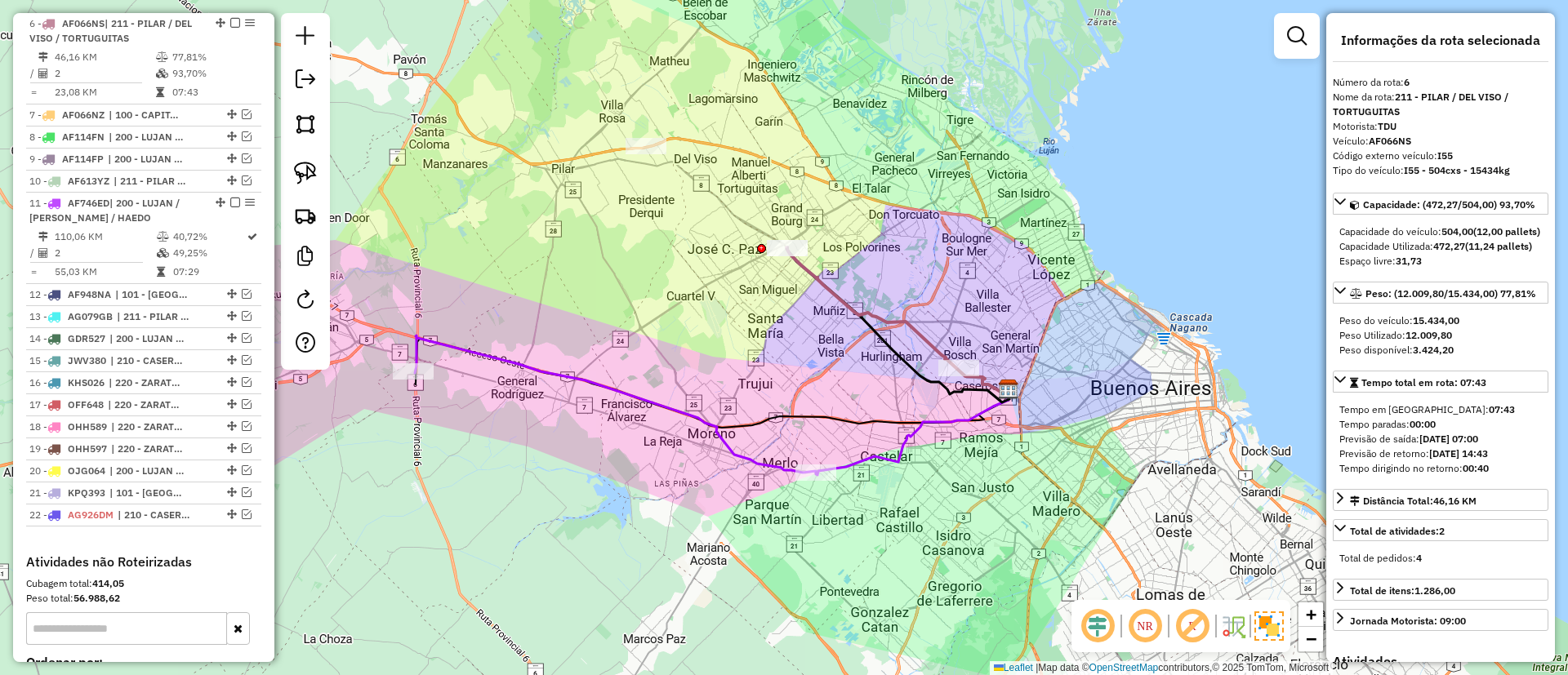
click at [700, 418] on icon at bounding box center [616, 405] width 401 height 137
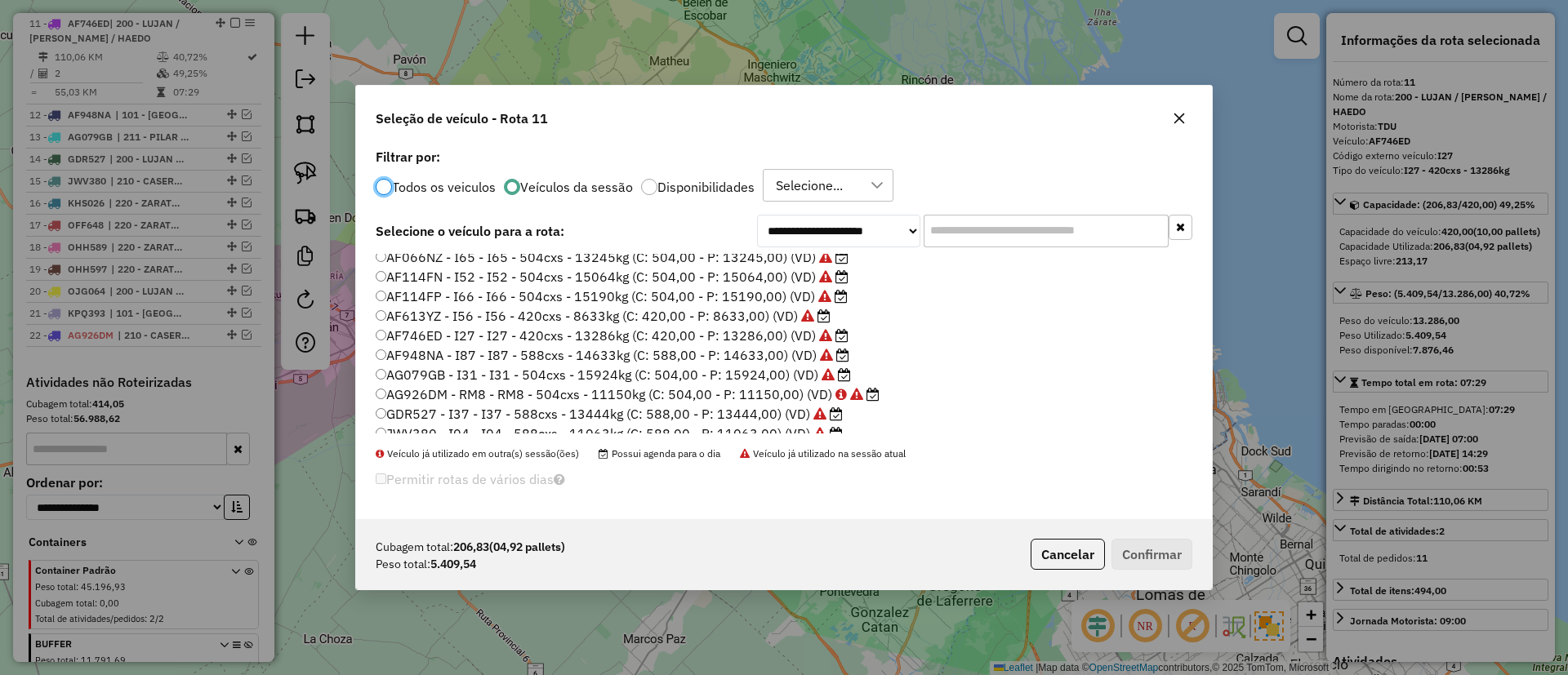
scroll to position [330, 0]
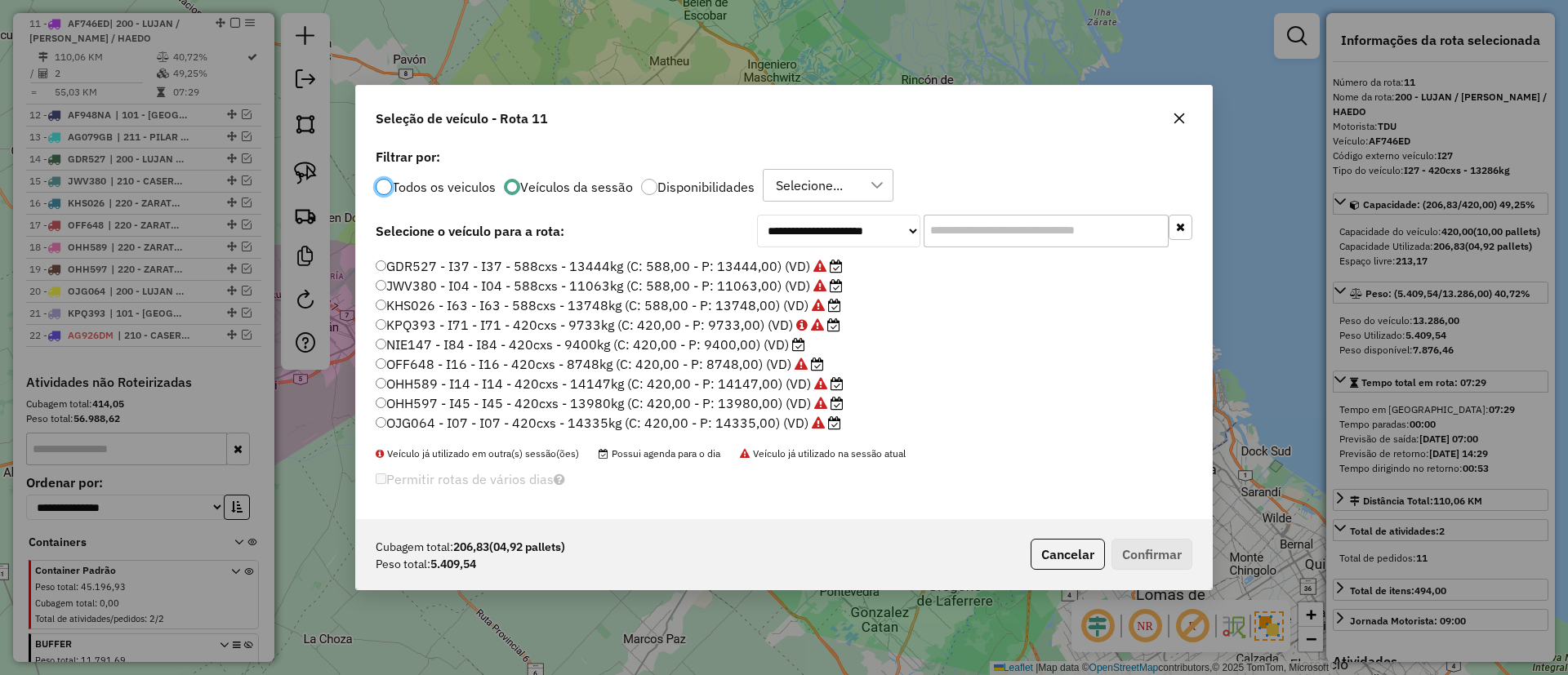
click at [748, 346] on label "NIE147 - I84 - I84 - 420cxs - 9400kg (C: 420,00 - P: 9400,00) (VD)" at bounding box center [590, 345] width 429 height 20
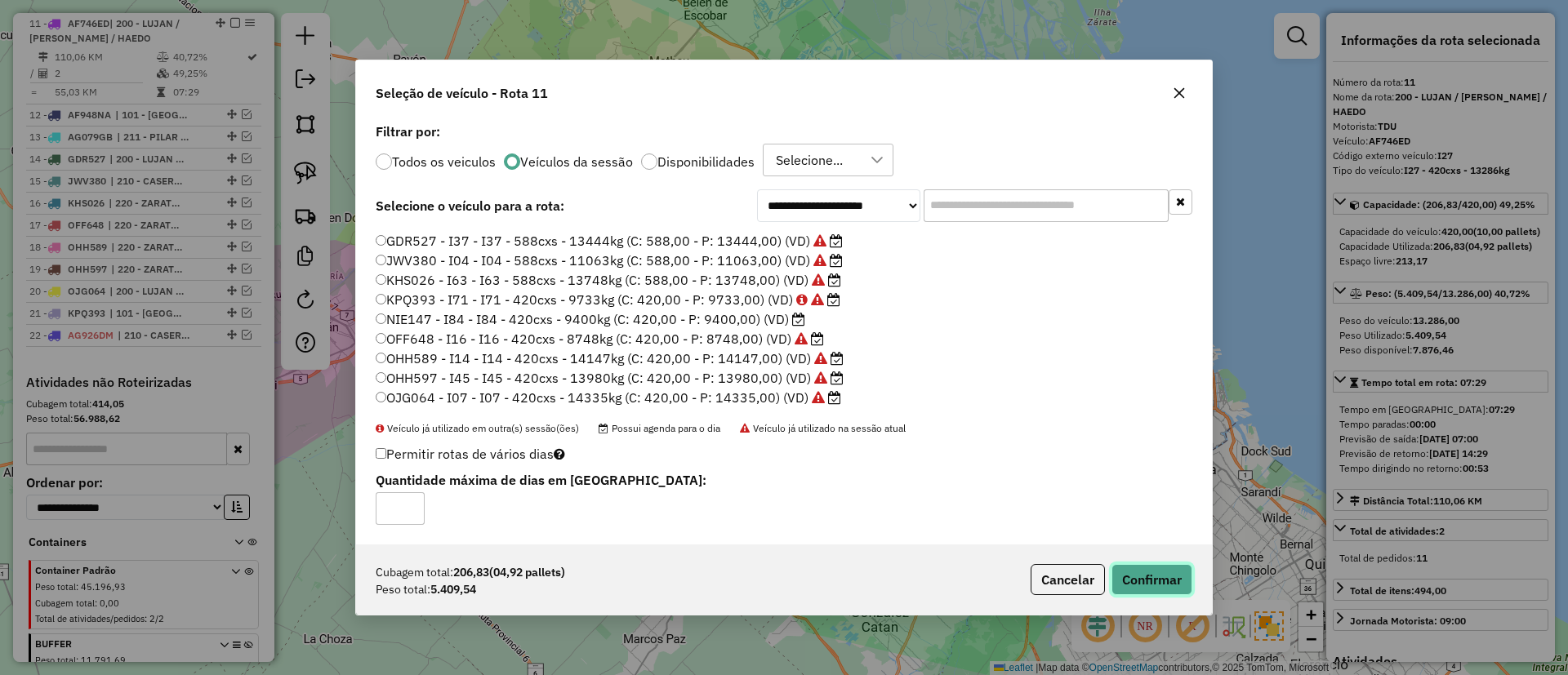
click at [1169, 575] on button "Confirmar" at bounding box center [1152, 580] width 81 height 31
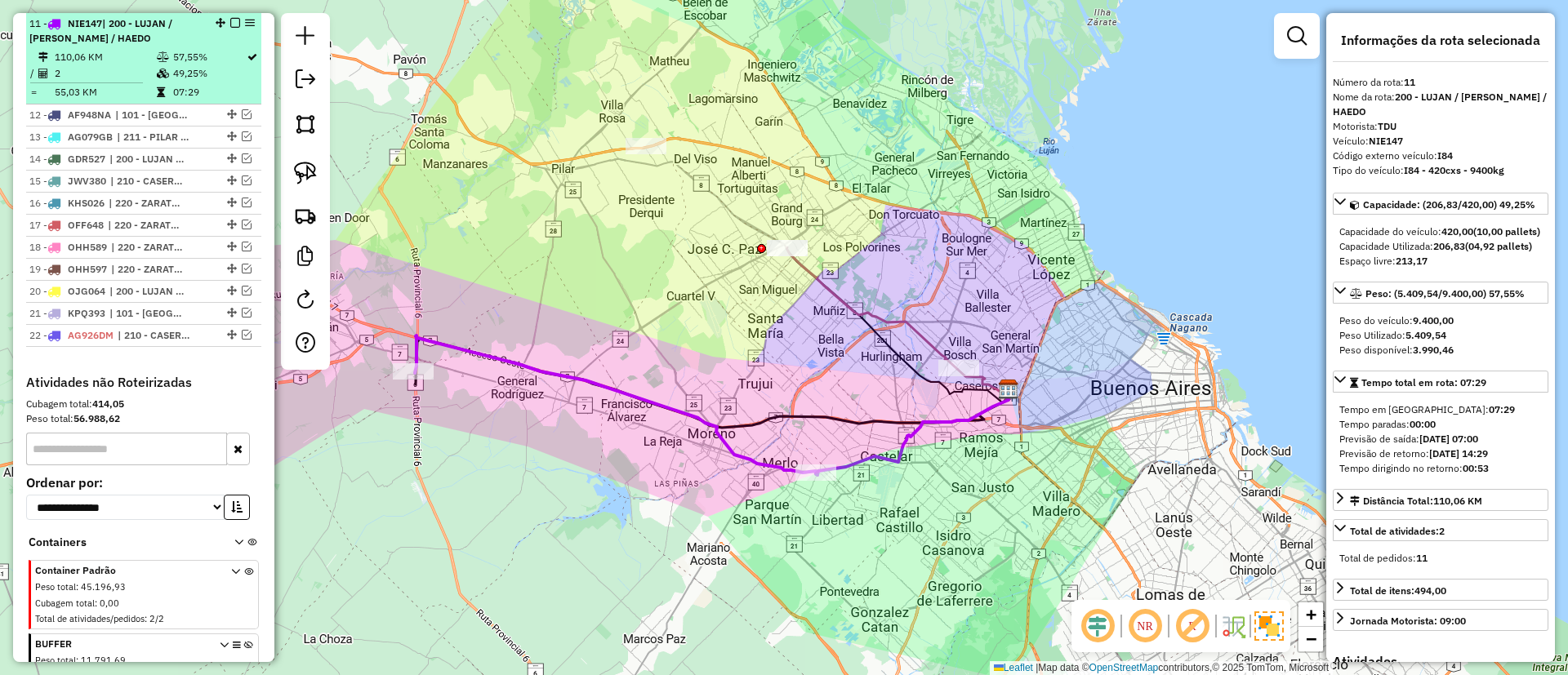
click at [231, 22] on em at bounding box center [235, 23] width 9 height 9
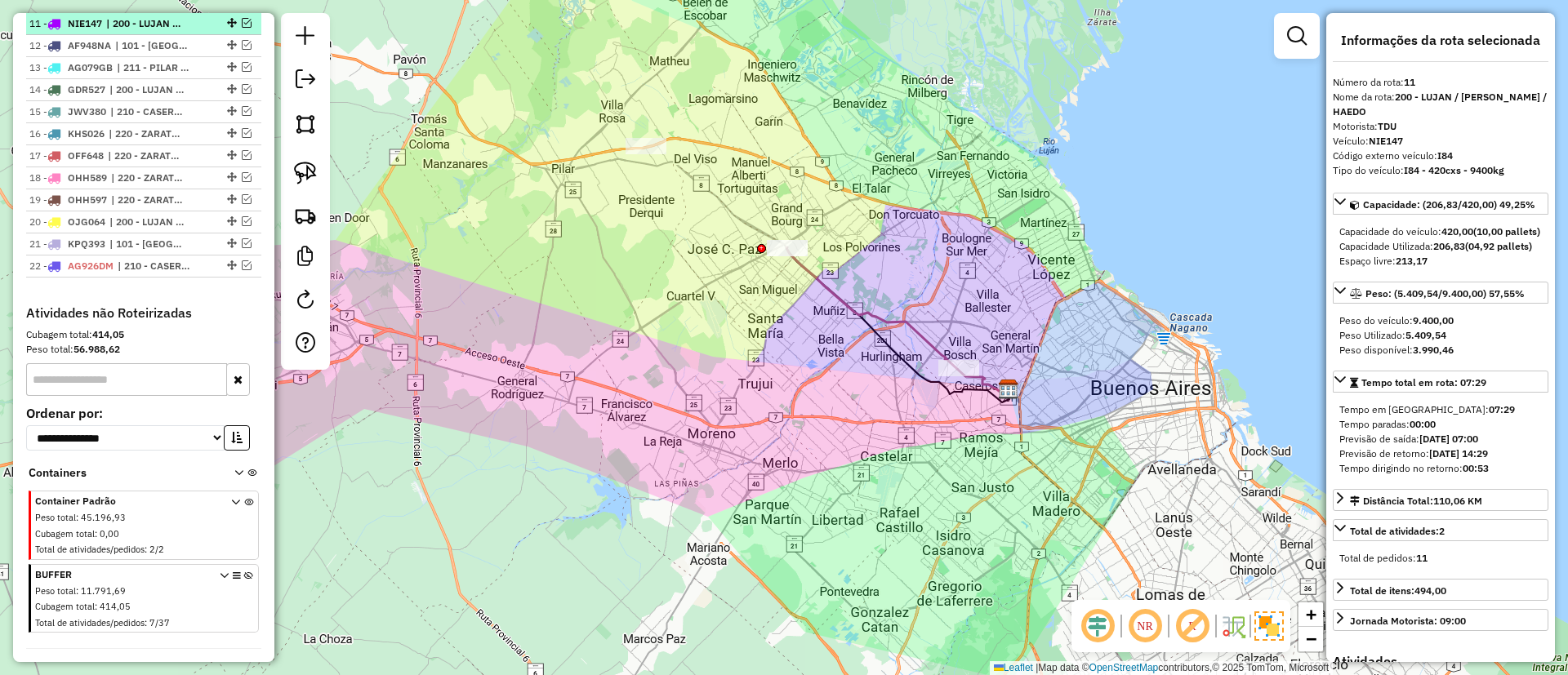
scroll to position [835, 0]
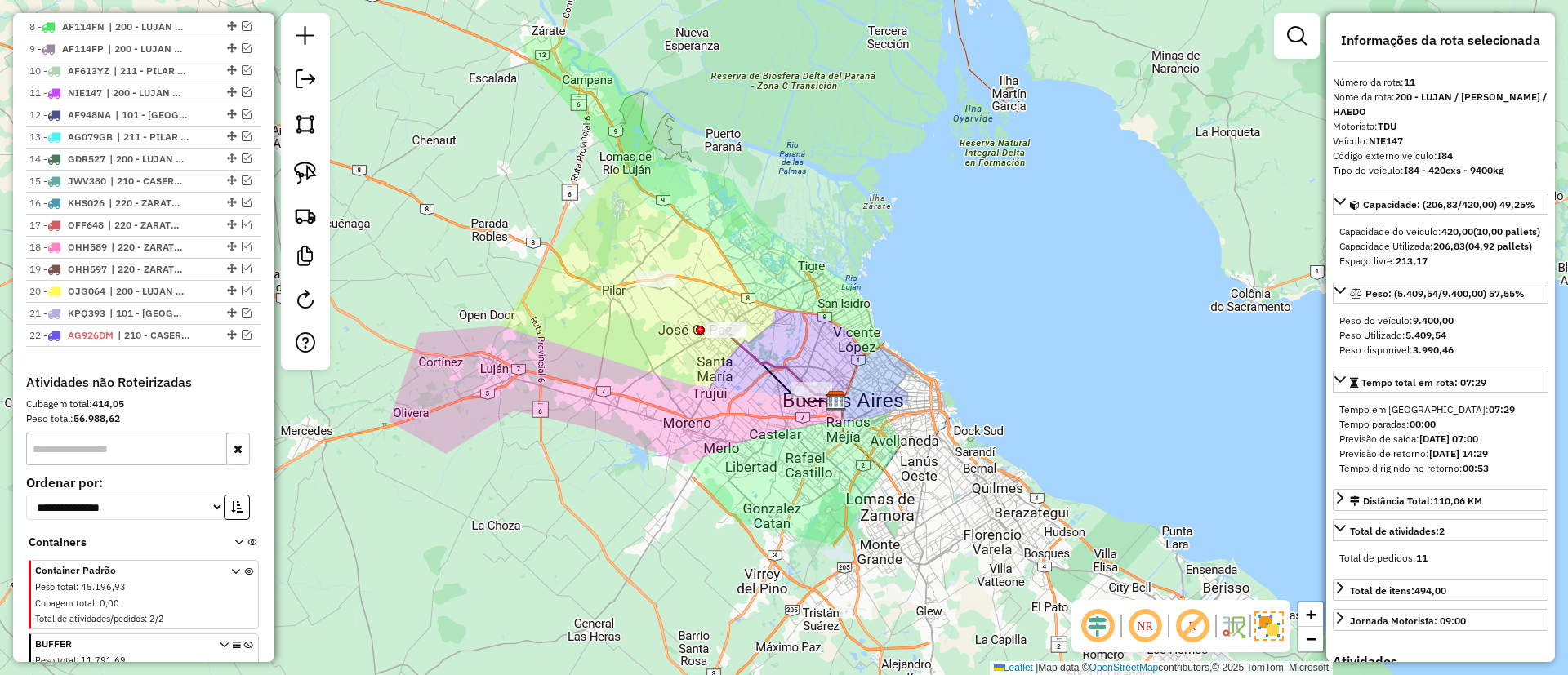
click at [621, 334] on div "Janela de atendimento Grade de atendimento Capacidade Transportadoras Veículos …" at bounding box center [784, 337] width 1568 height 675
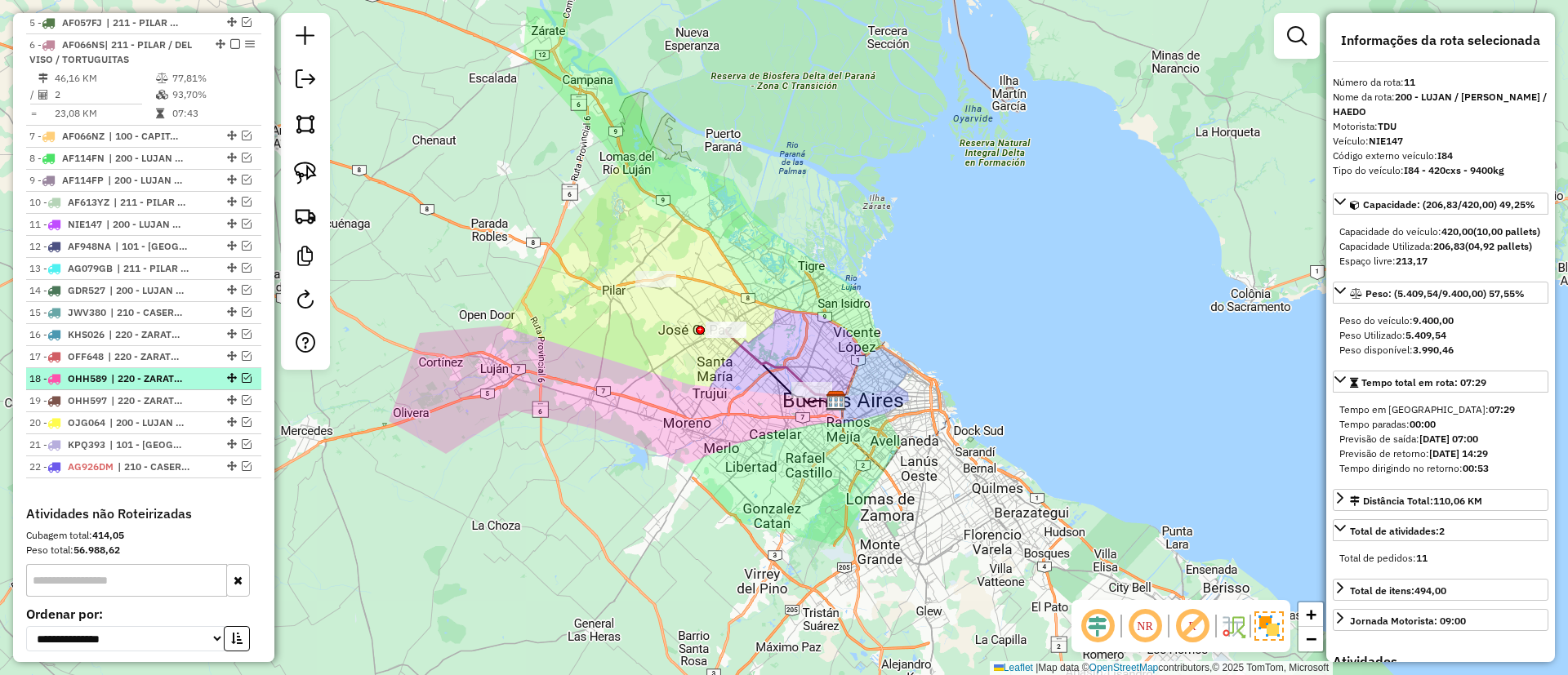
scroll to position [467, 0]
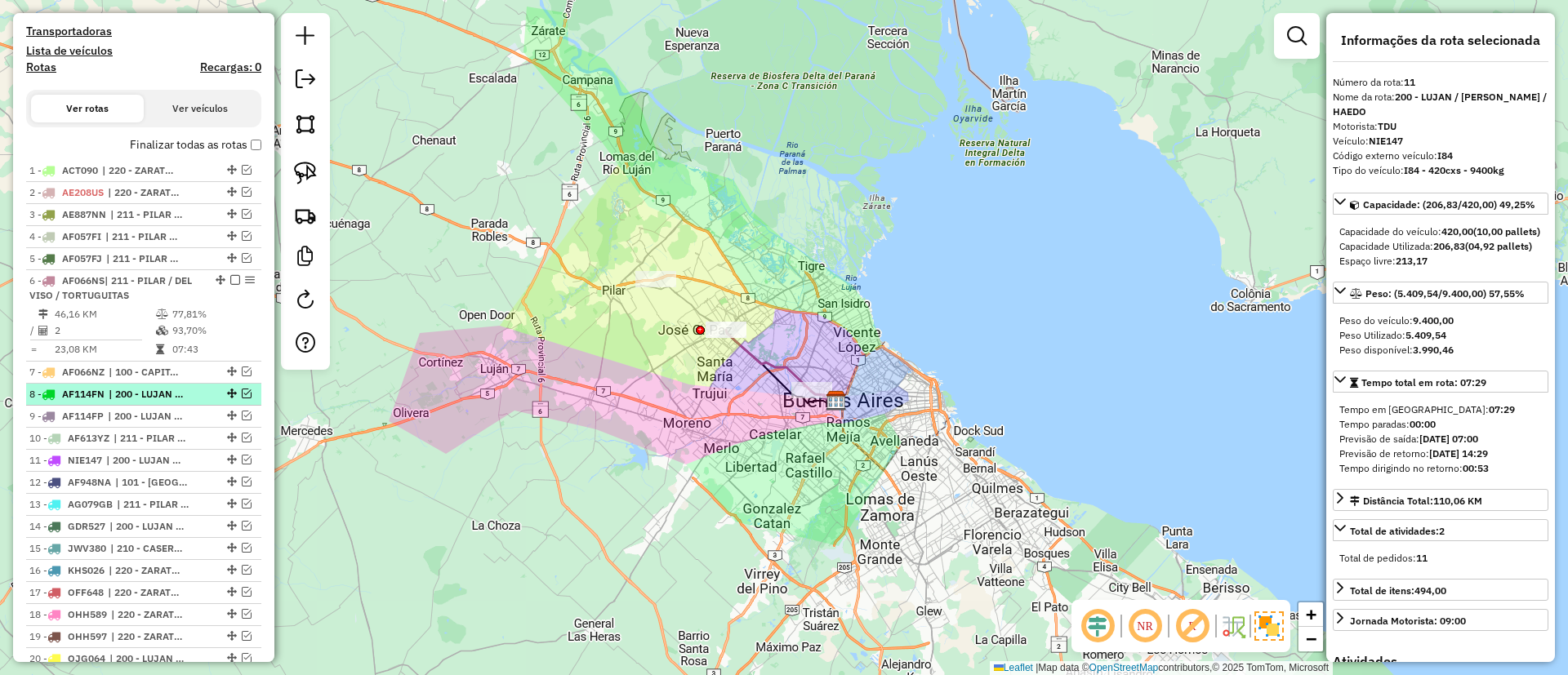
click at [133, 394] on span "| 200 - LUJAN / RAMOS / HAEDO" at bounding box center [146, 394] width 75 height 15
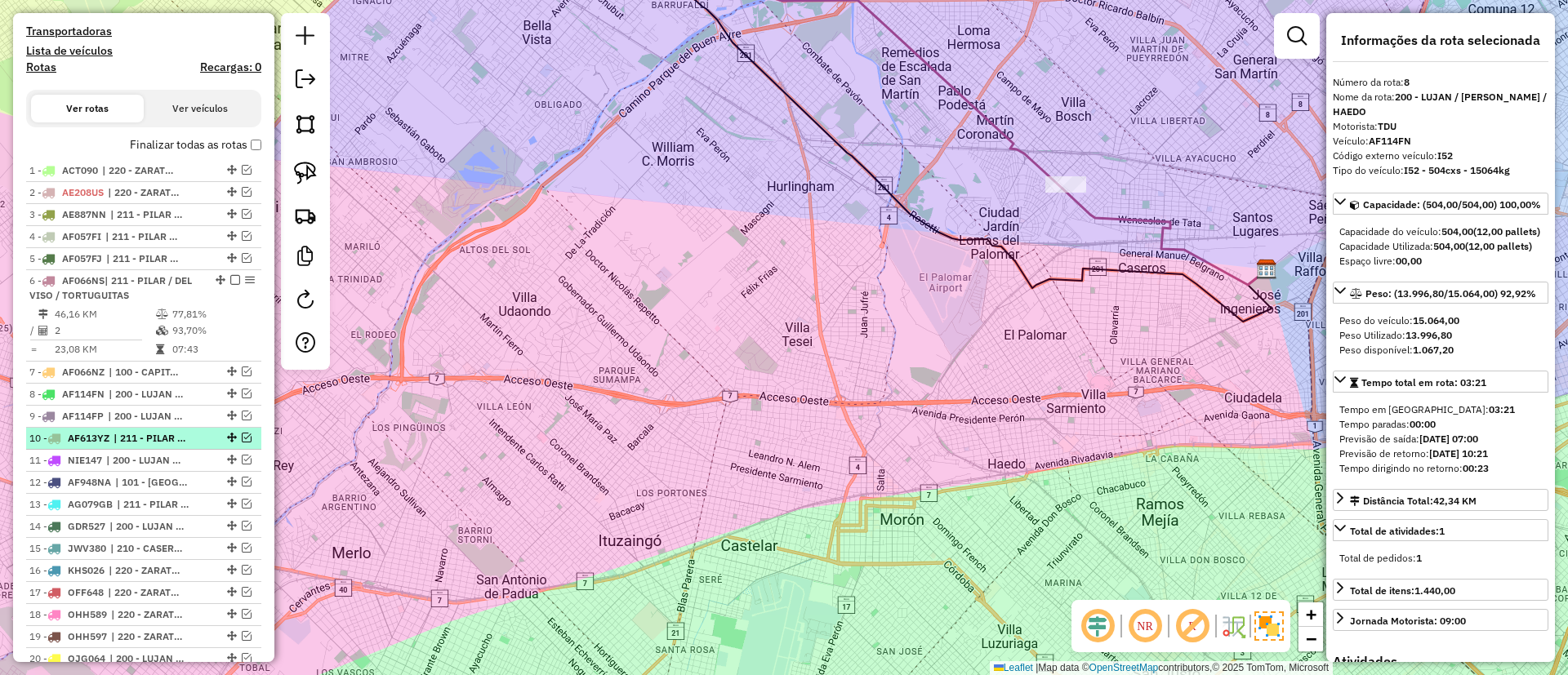
click at [133, 442] on span "| 211 - PILAR / DEL VISO / TORTUGUITAS" at bounding box center [152, 439] width 75 height 15
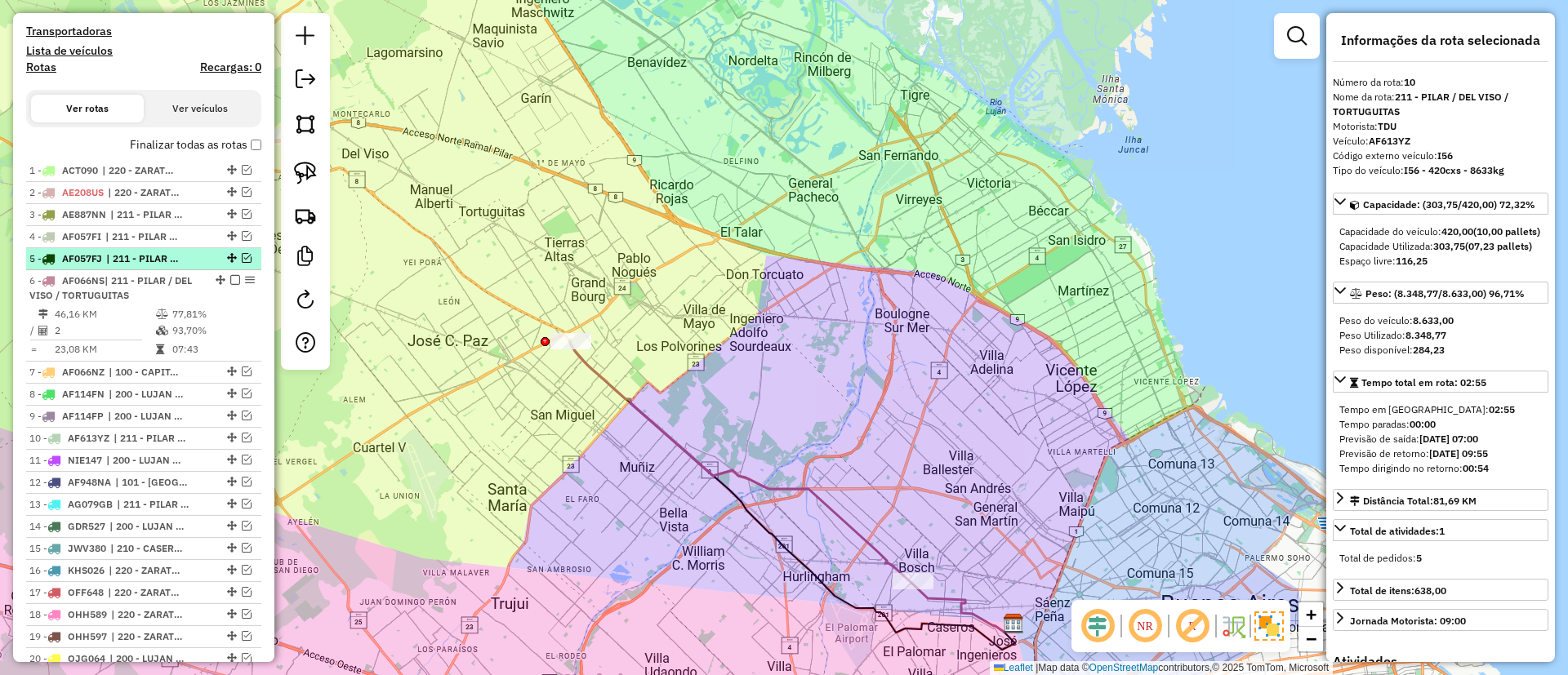
click at [139, 261] on span "| 211 - PILAR / DEL VISO / TORTUGUITAS" at bounding box center [144, 259] width 75 height 15
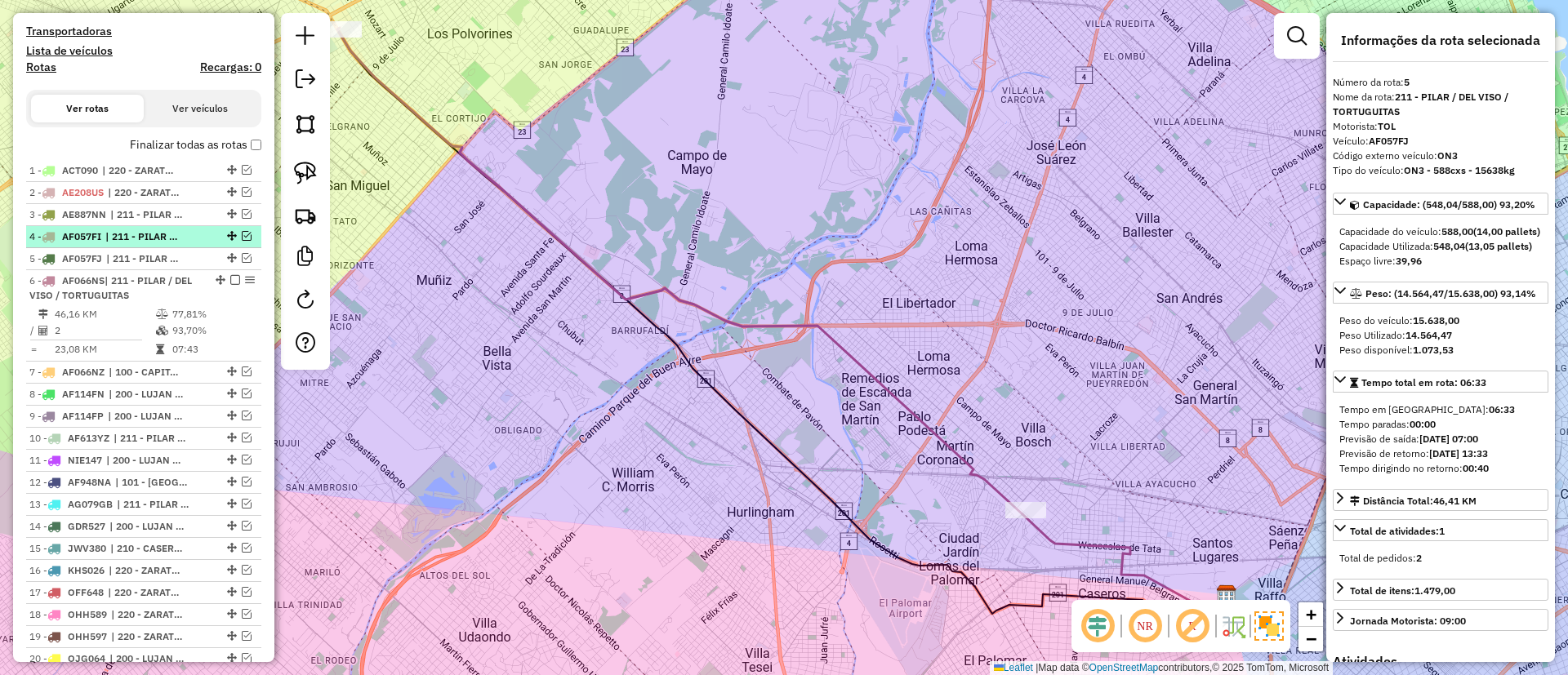
click at [138, 235] on span "| 211 - PILAR / DEL VISO / TORTUGUITAS" at bounding box center [143, 237] width 75 height 15
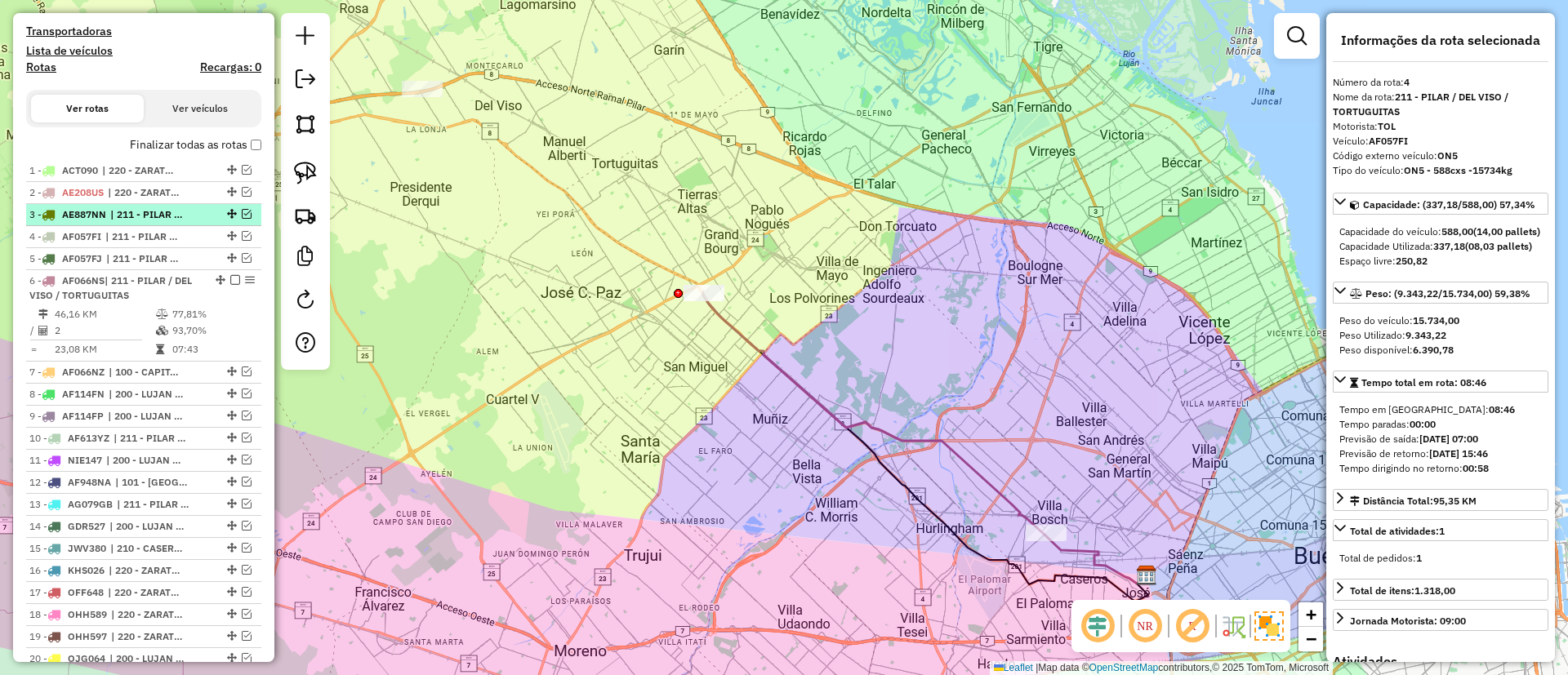
click at [138, 216] on span "| 211 - PILAR / DEL VISO / TORTUGUITAS" at bounding box center [148, 215] width 75 height 15
click at [140, 224] on li "3 - AE887NN | 211 - PILAR / DEL VISO / TORTUGUITAS" at bounding box center [144, 215] width 235 height 22
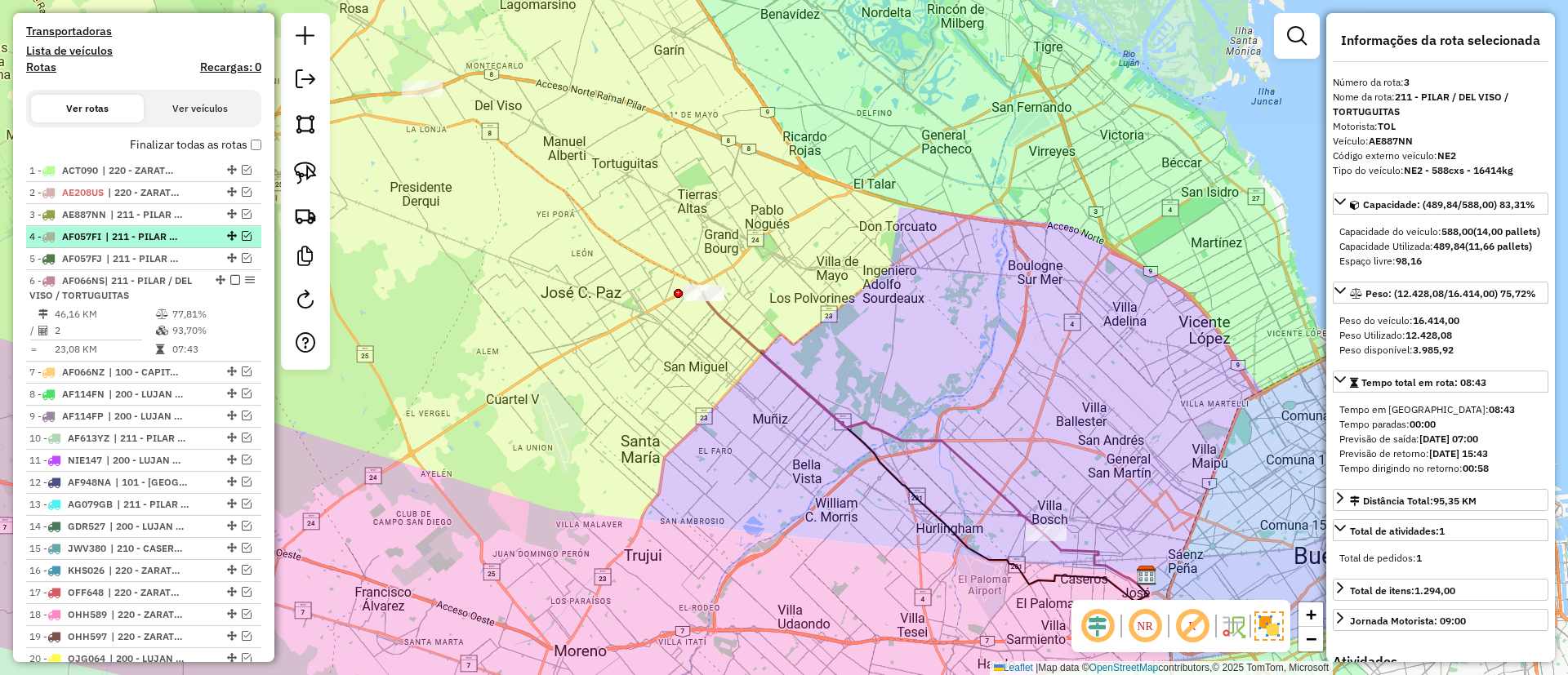
click at [141, 230] on span "| 211 - PILAR / DEL VISO / TORTUGUITAS" at bounding box center [143, 237] width 75 height 15
click at [236, 232] on div at bounding box center [231, 236] width 49 height 9
click at [242, 232] on em at bounding box center [247, 236] width 9 height 9
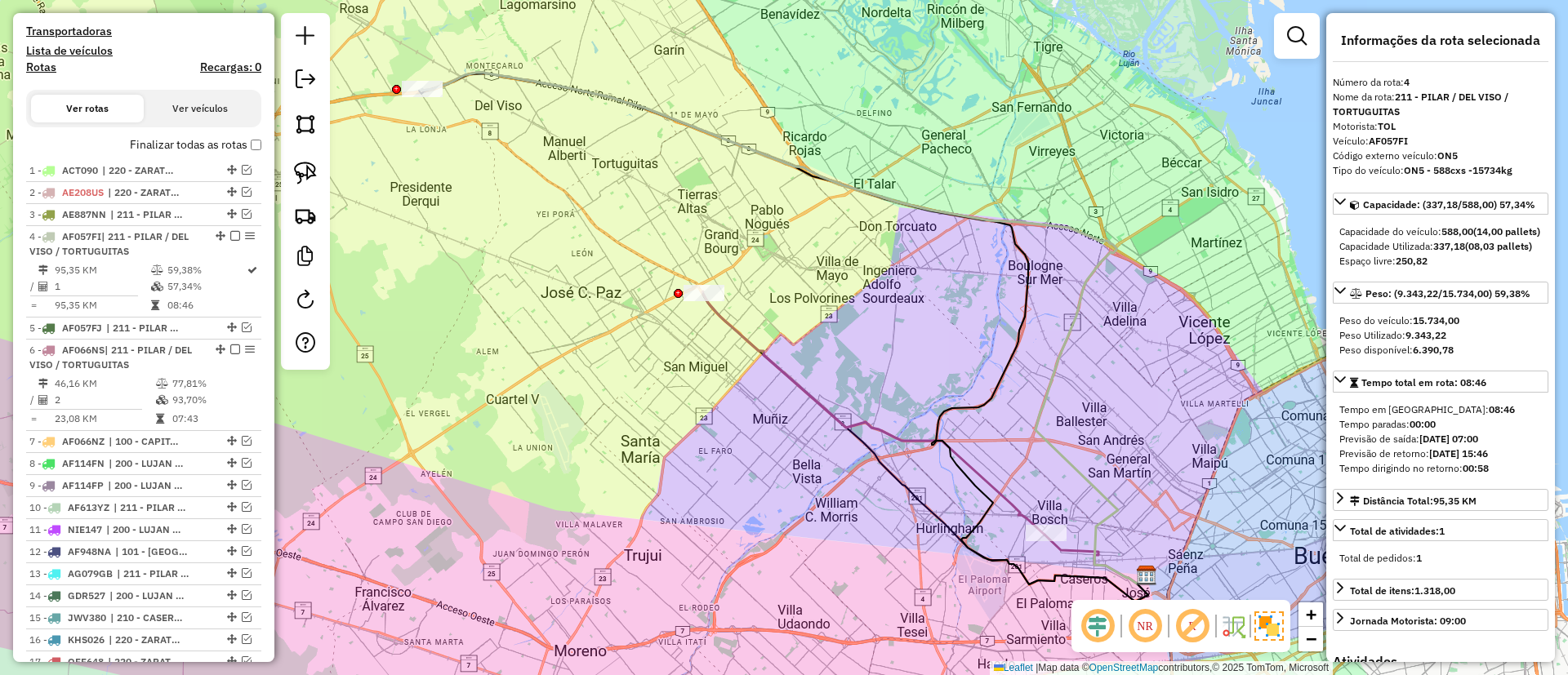
click at [768, 352] on icon at bounding box center [873, 413] width 343 height 244
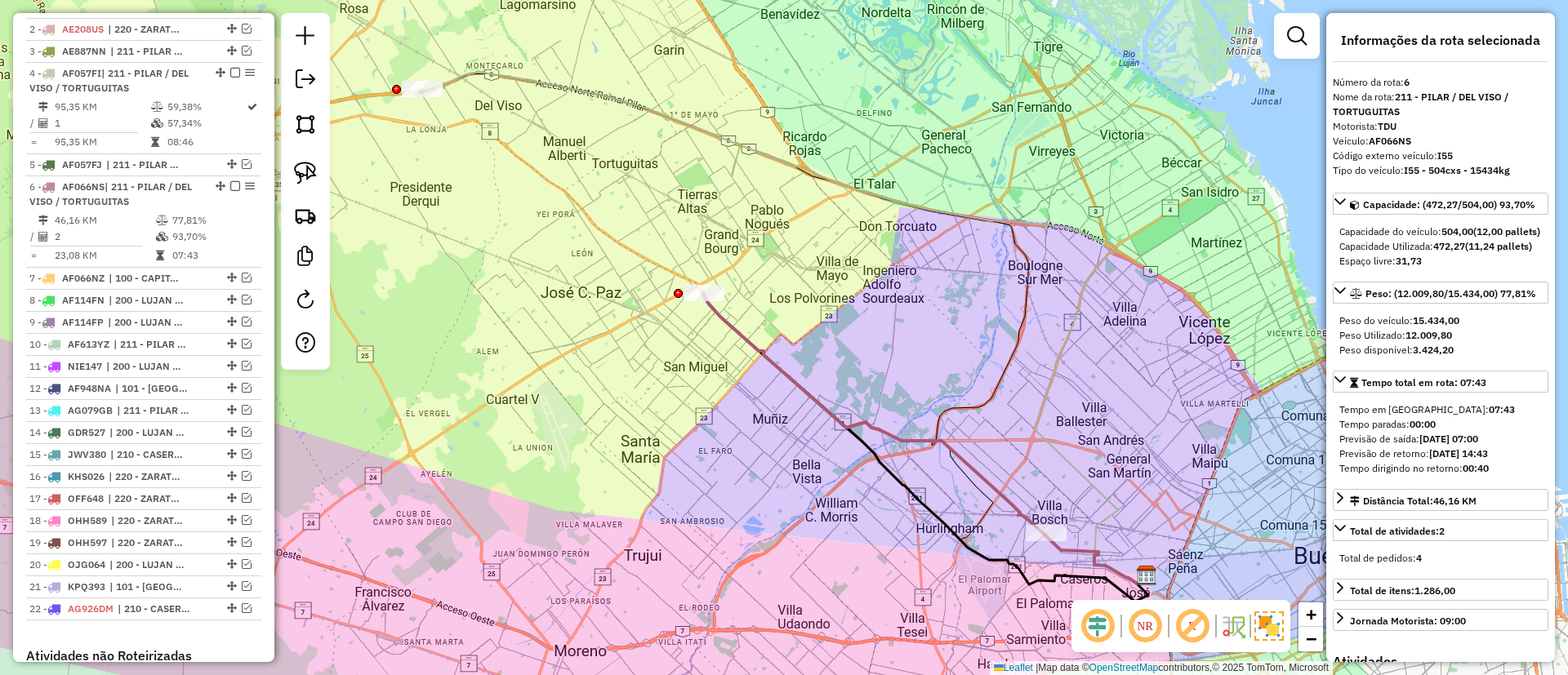
scroll to position [794, 0]
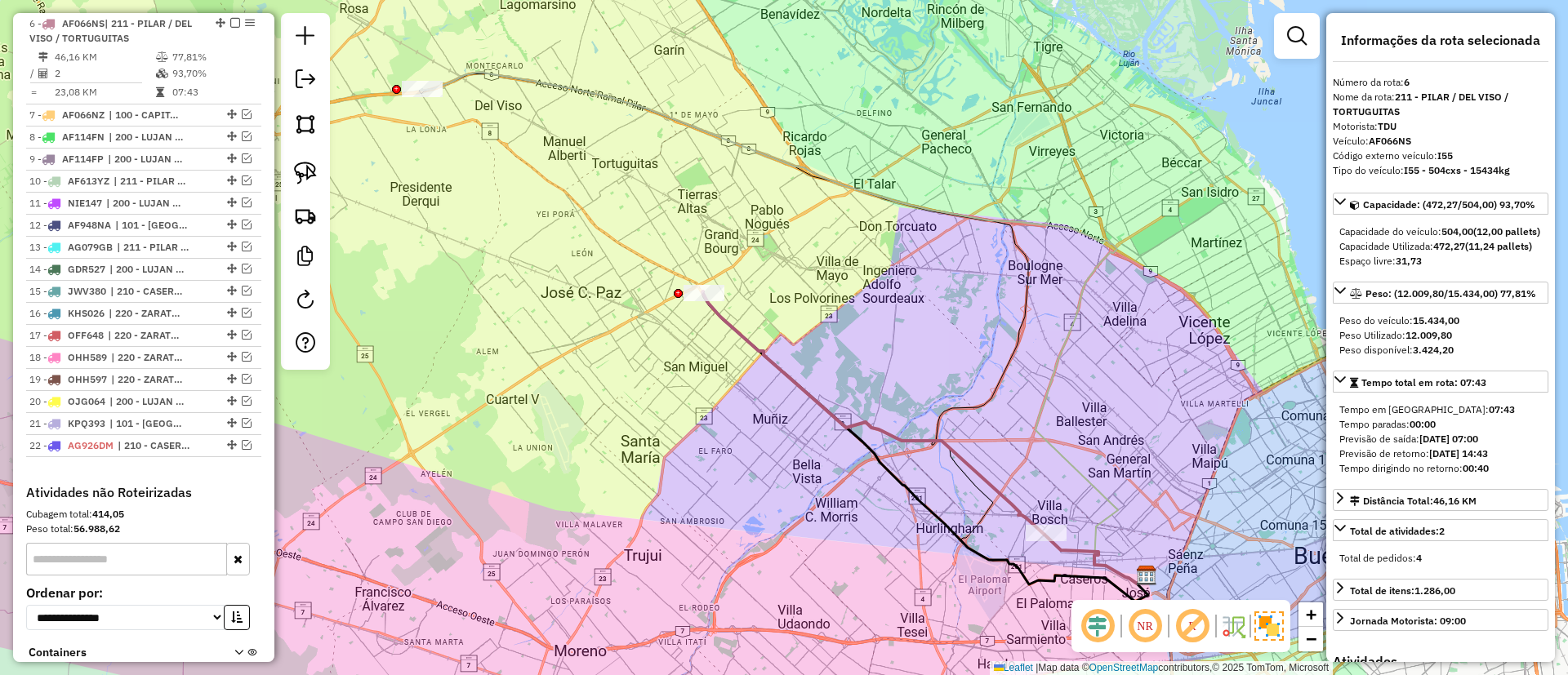
click at [1025, 341] on icon at bounding box center [783, 337] width 729 height 528
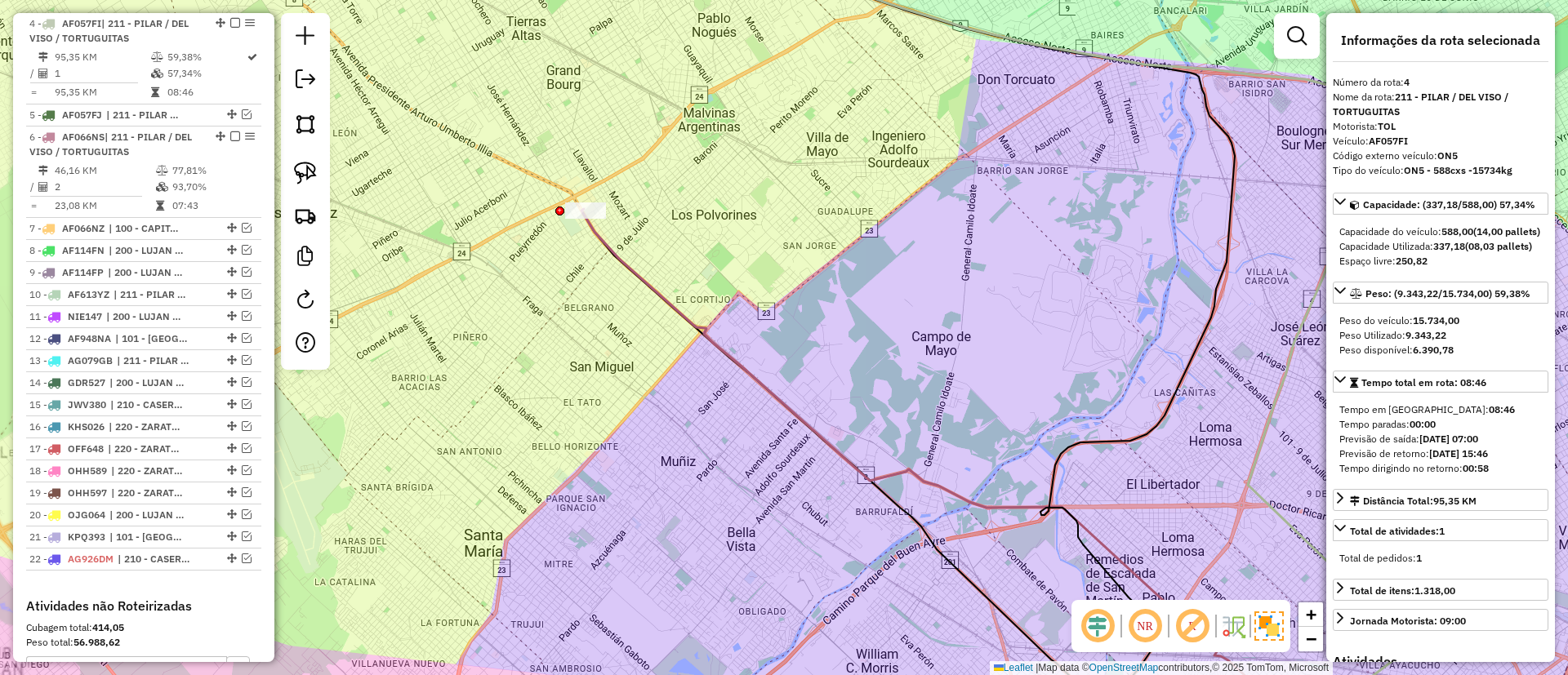
click at [751, 378] on icon at bounding box center [924, 452] width 685 height 487
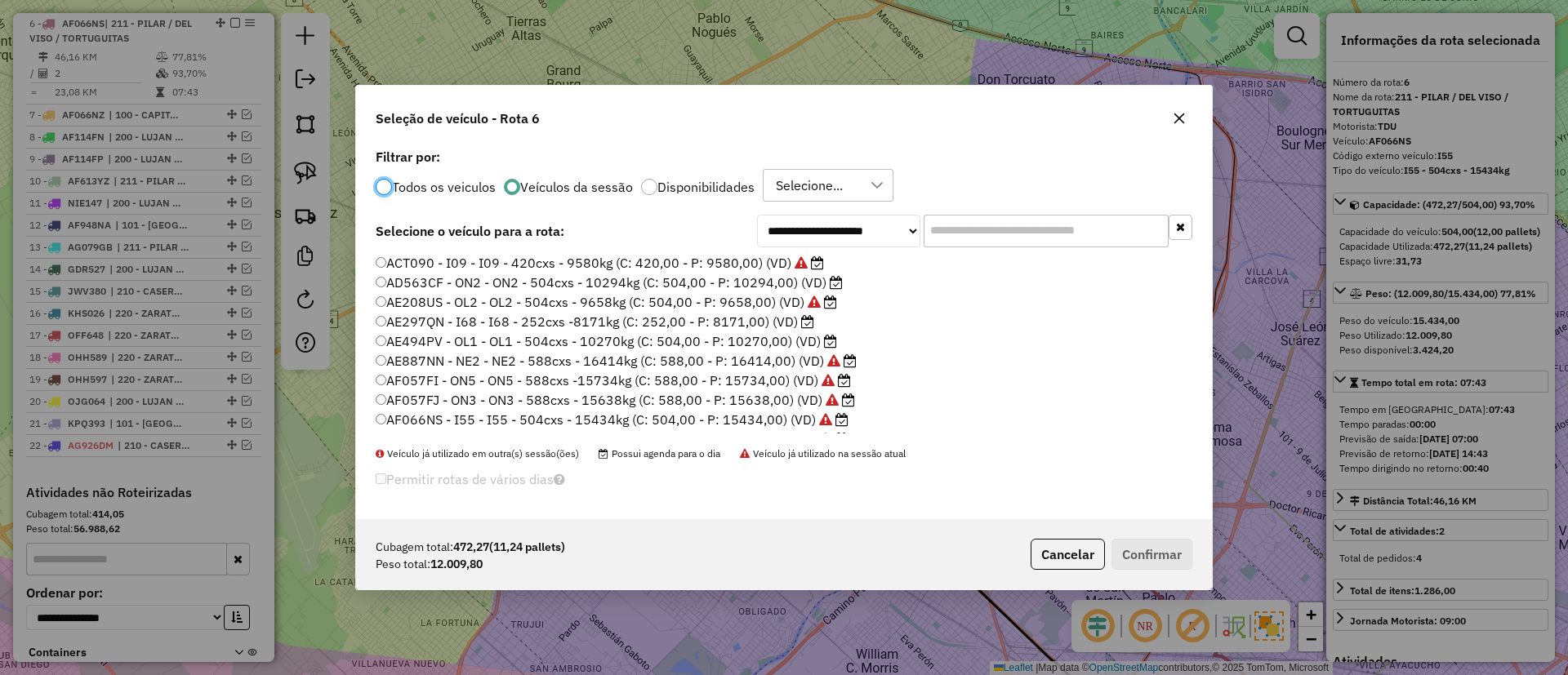
scroll to position [9, 5]
click at [989, 222] on input "text" at bounding box center [1046, 231] width 245 height 33
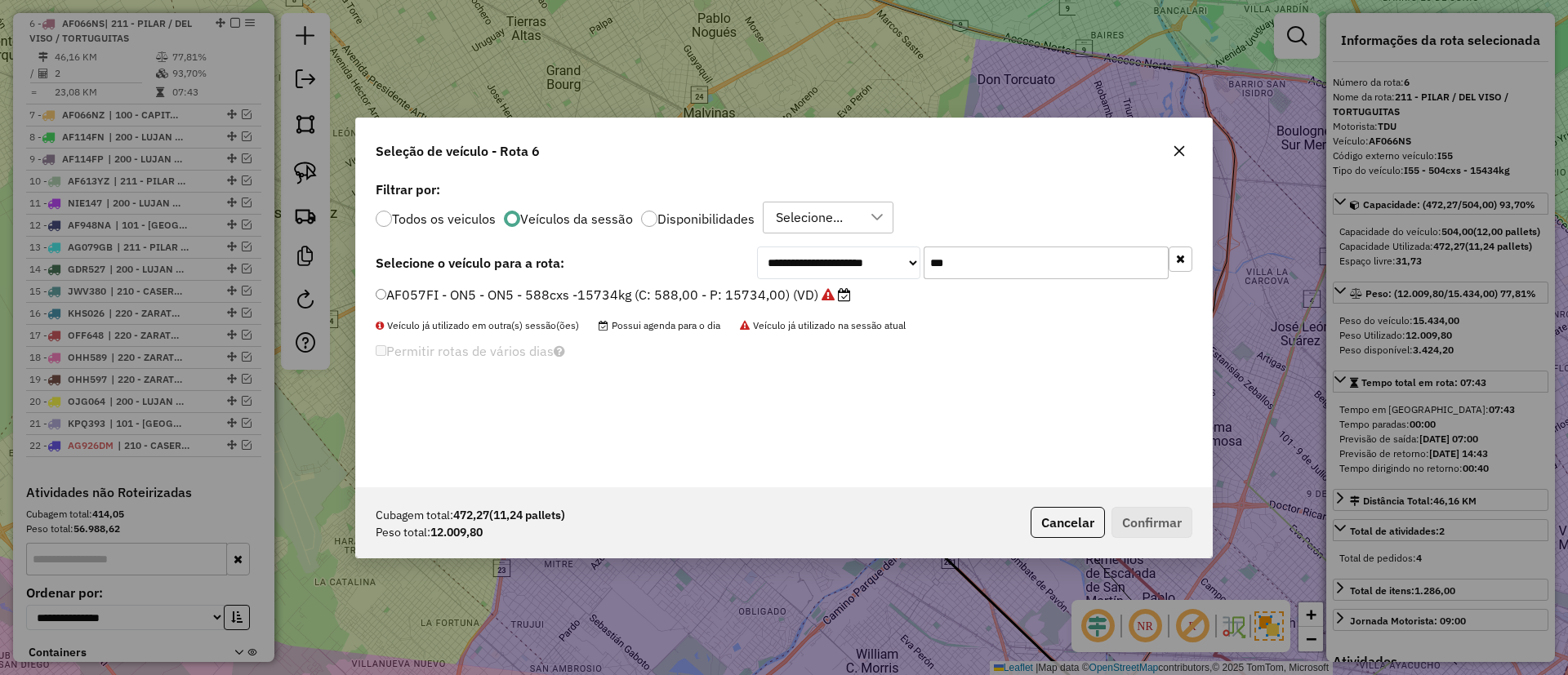
type input "***"
click at [751, 289] on label "AF057FI - ON5 - ON5 - 588cxs -15734kg (C: 588,00 - P: 15734,00) (VD)" at bounding box center [613, 295] width 475 height 20
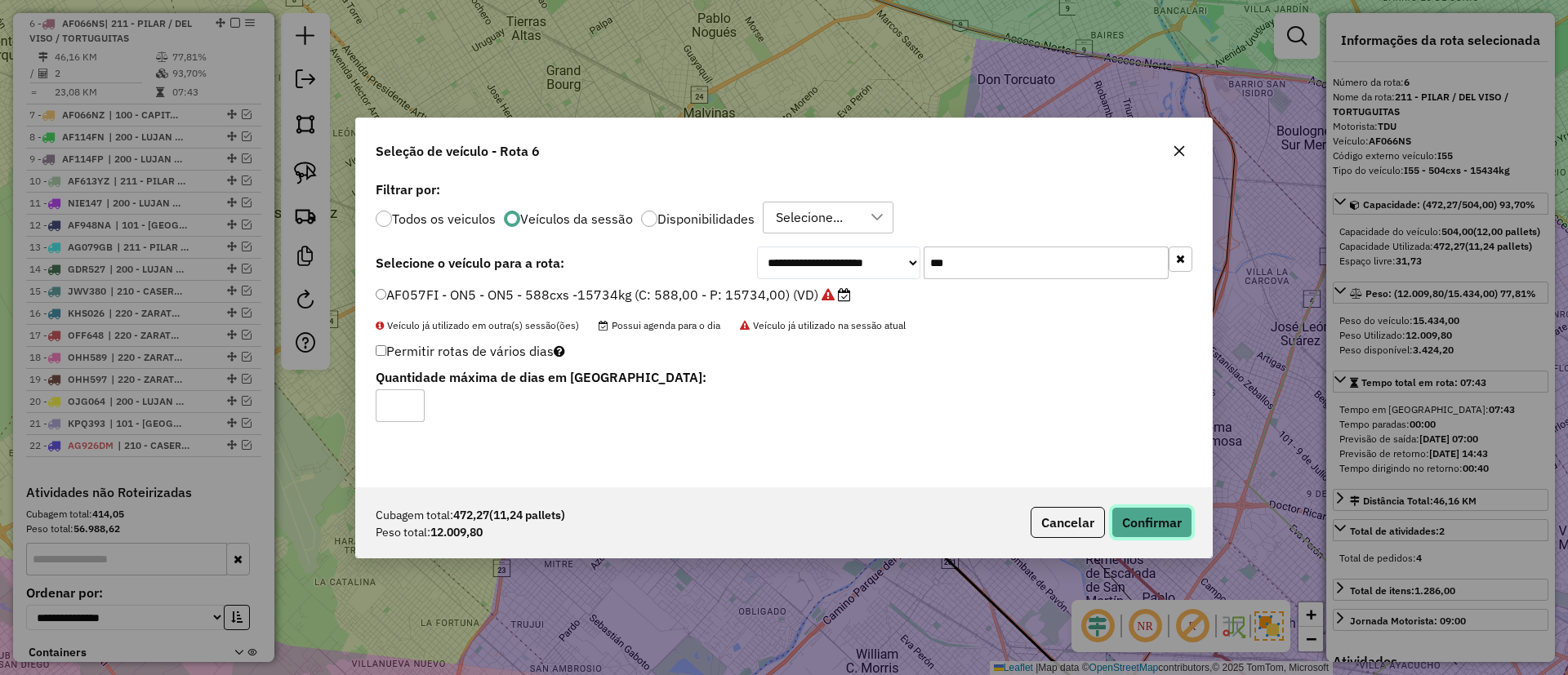
click at [1186, 522] on button "Confirmar" at bounding box center [1152, 522] width 81 height 31
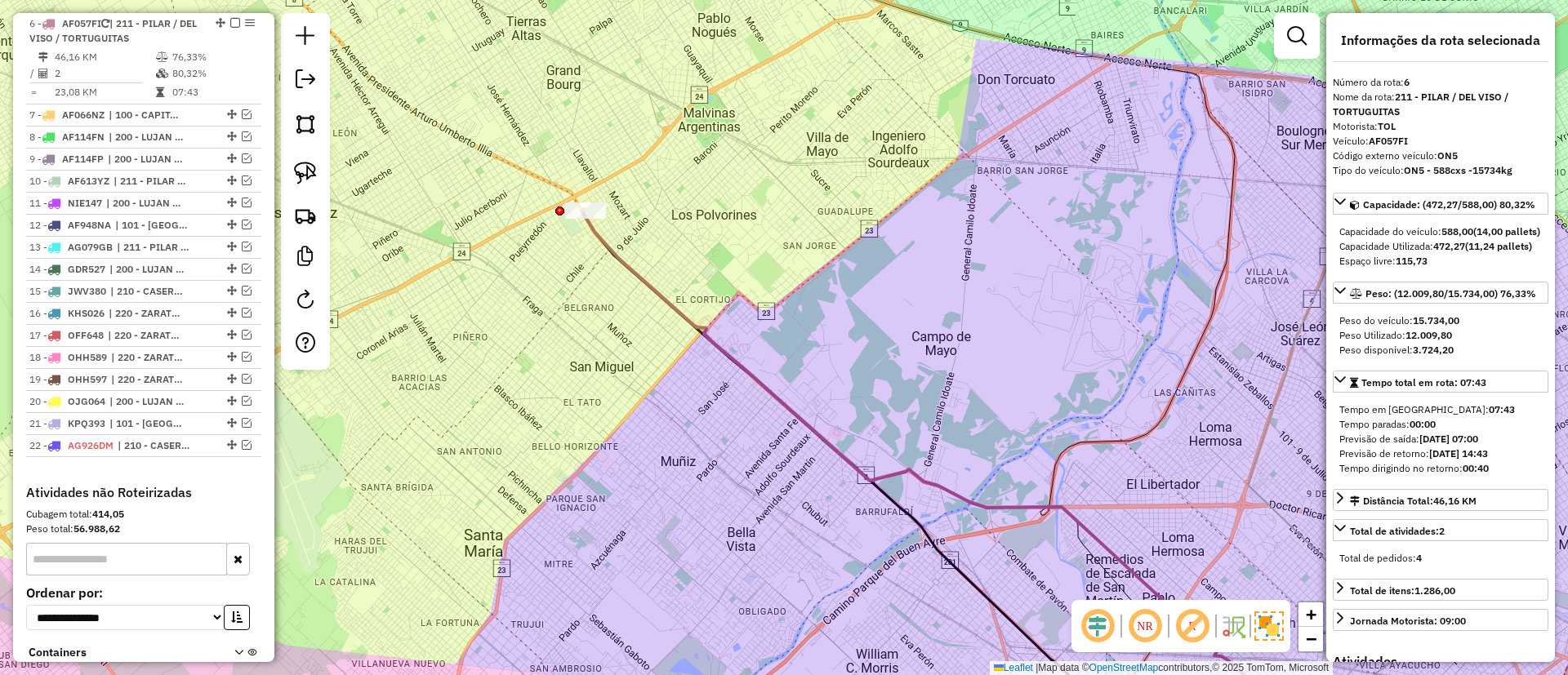
click at [708, 312] on div "Janela de atendimento Grade de atendimento Capacidade Transportadoras Veículos …" at bounding box center [784, 337] width 1568 height 675
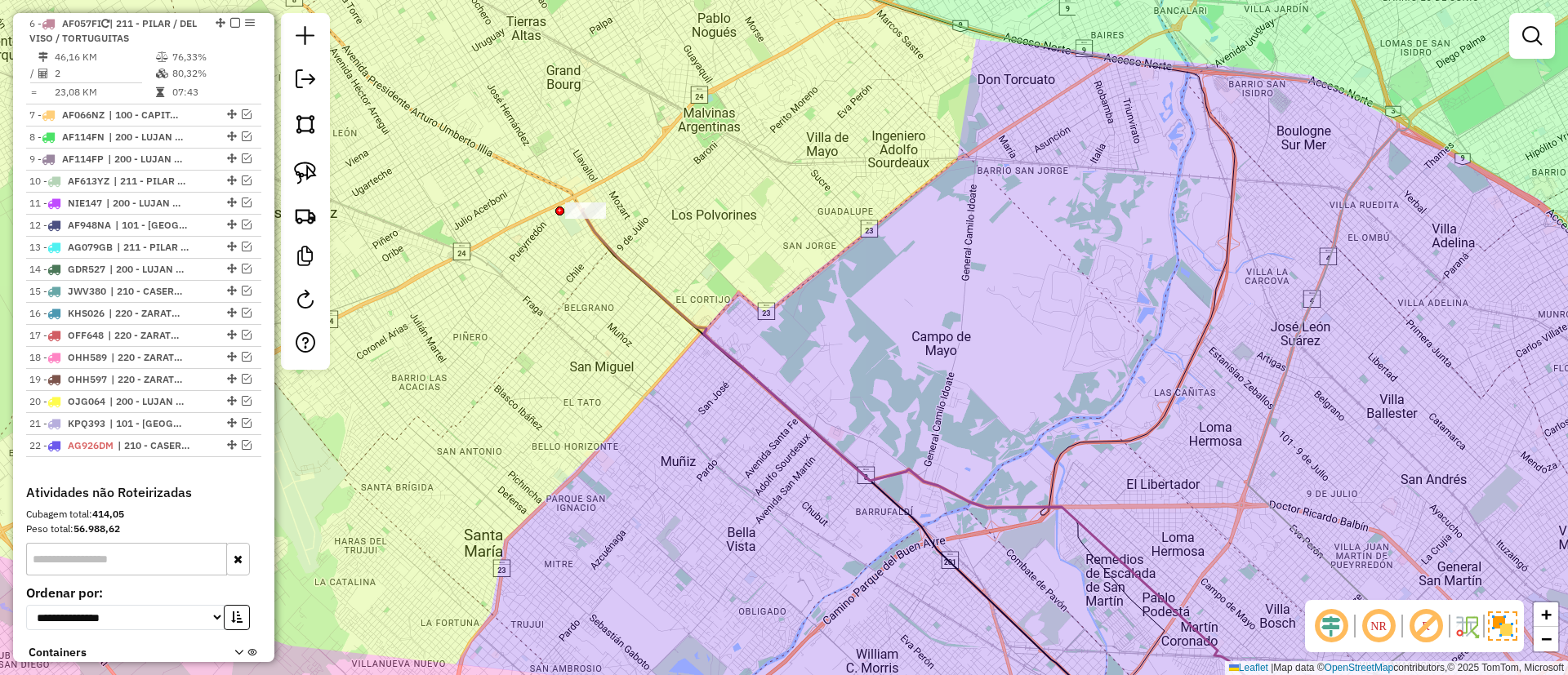
click at [708, 324] on icon at bounding box center [924, 452] width 685 height 487
select select "**********"
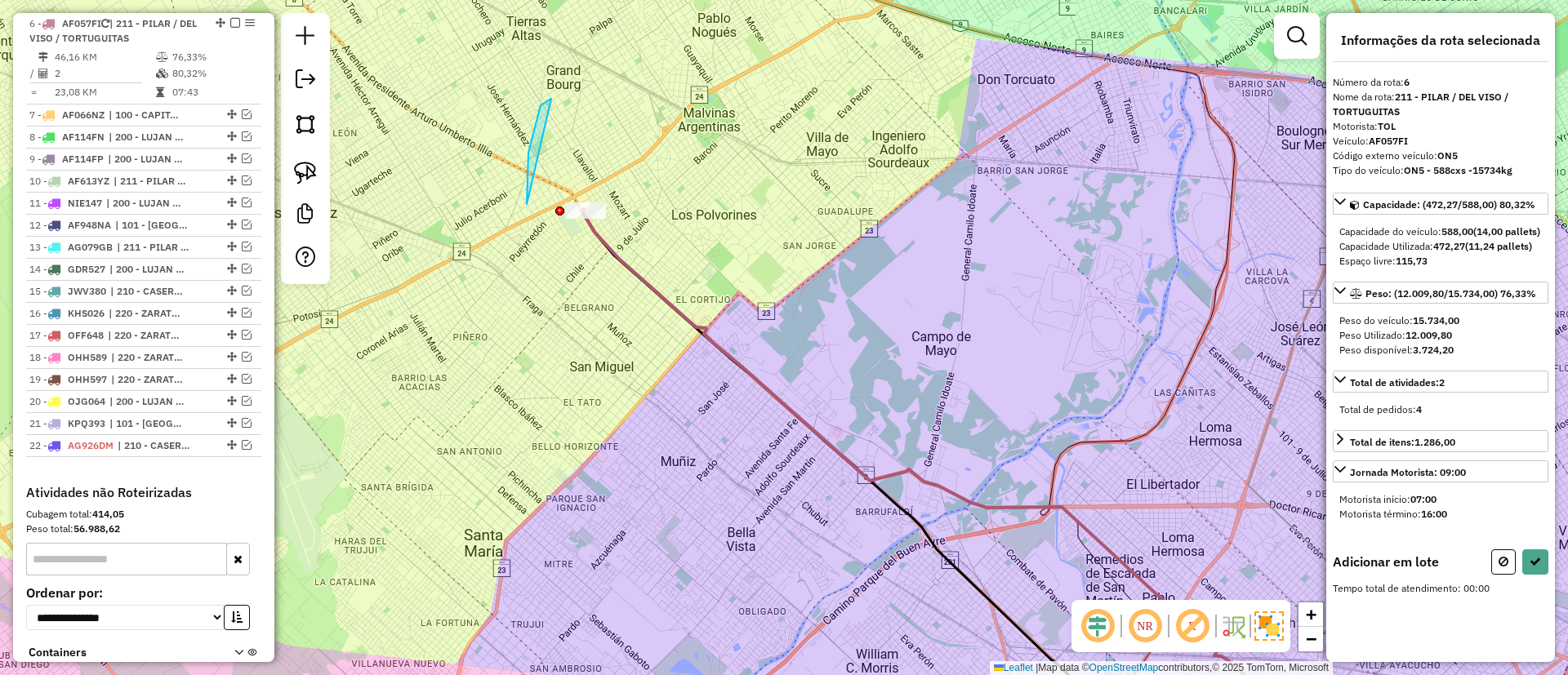
drag, startPoint x: 527, startPoint y: 204, endPoint x: 703, endPoint y: 169, distance: 179.4
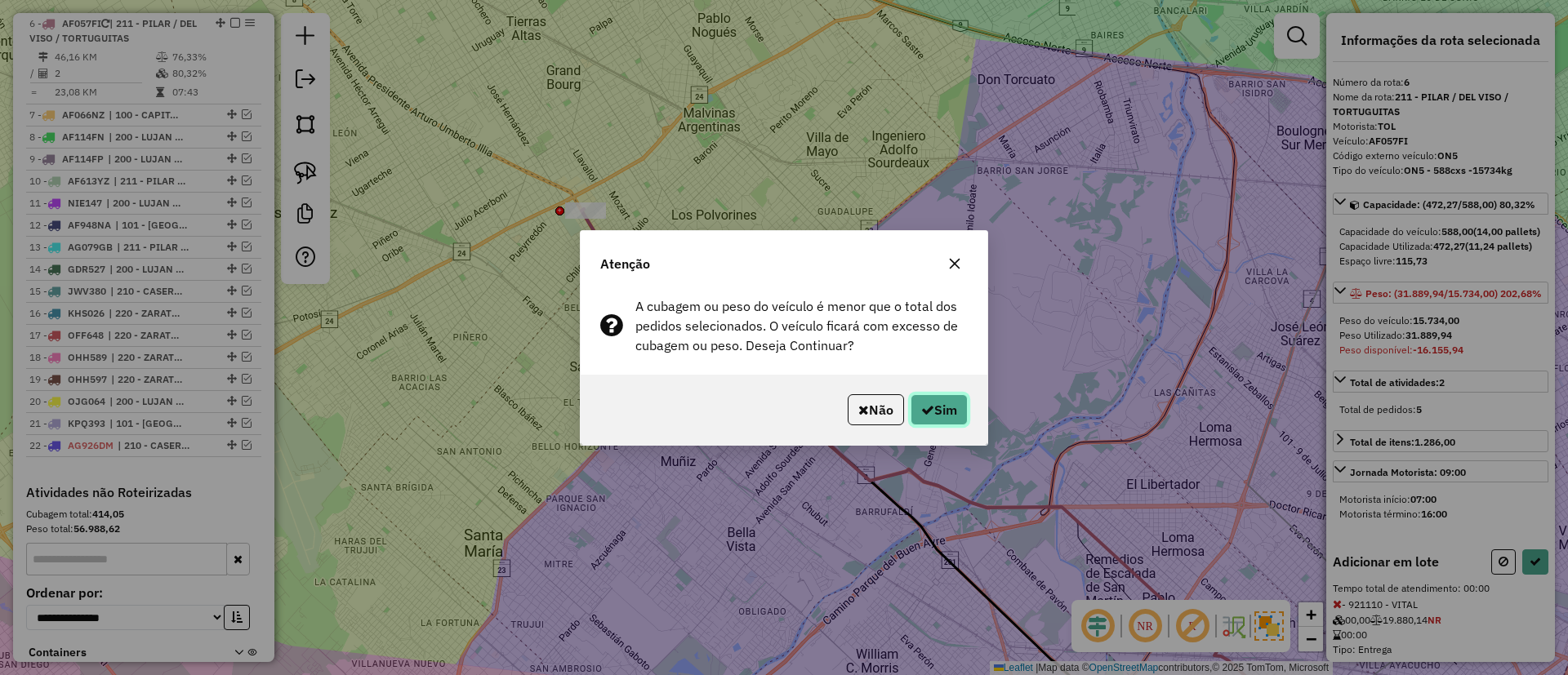
click at [936, 413] on button "Sim" at bounding box center [938, 410] width 57 height 31
select select "**********"
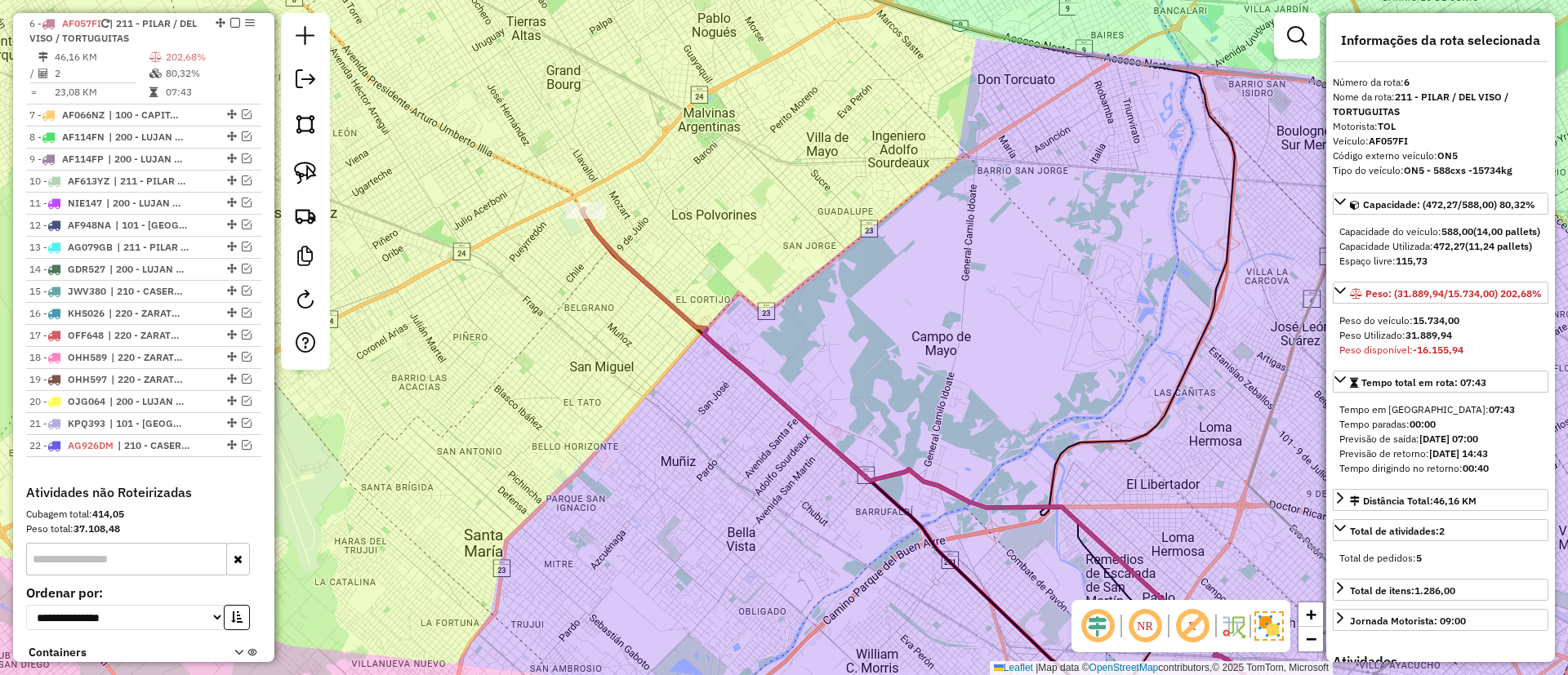
click at [232, 22] on em at bounding box center [235, 23] width 9 height 9
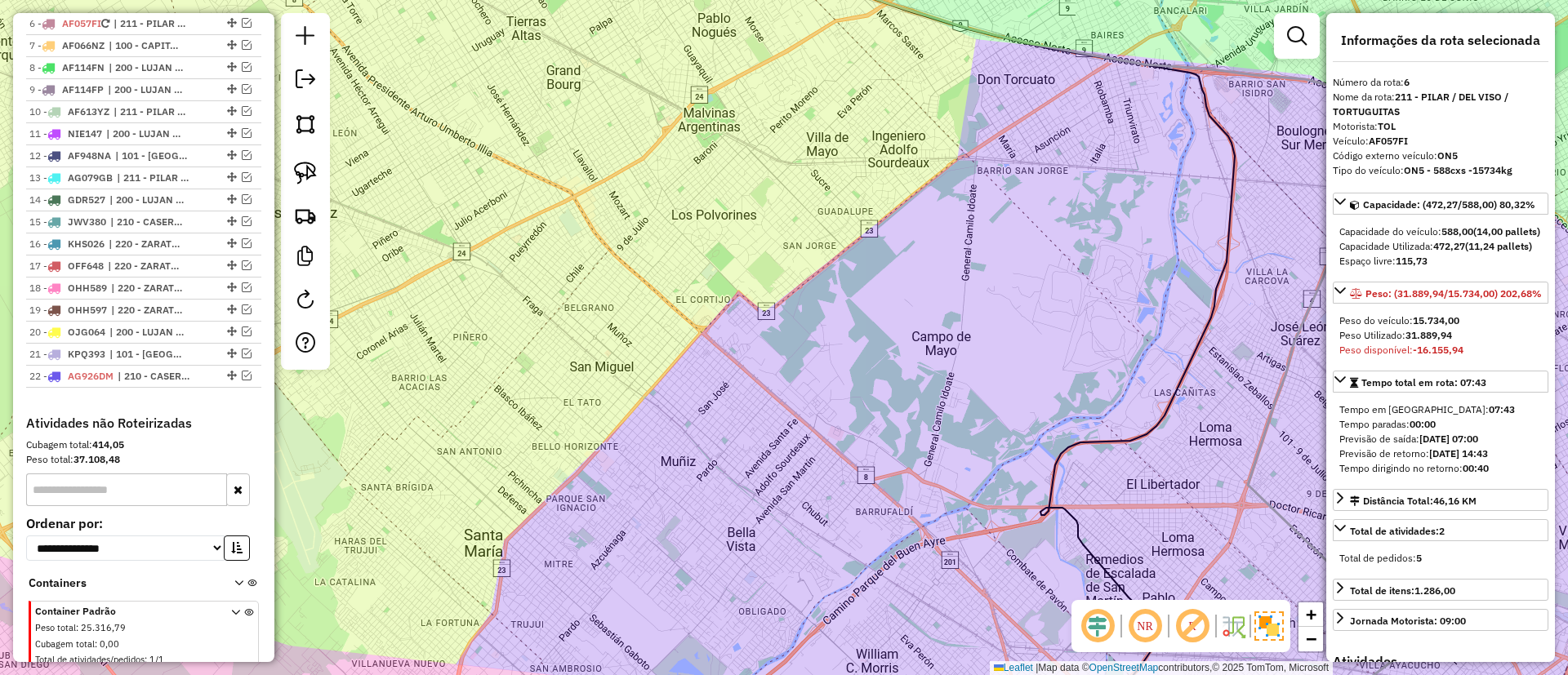
scroll to position [725, 0]
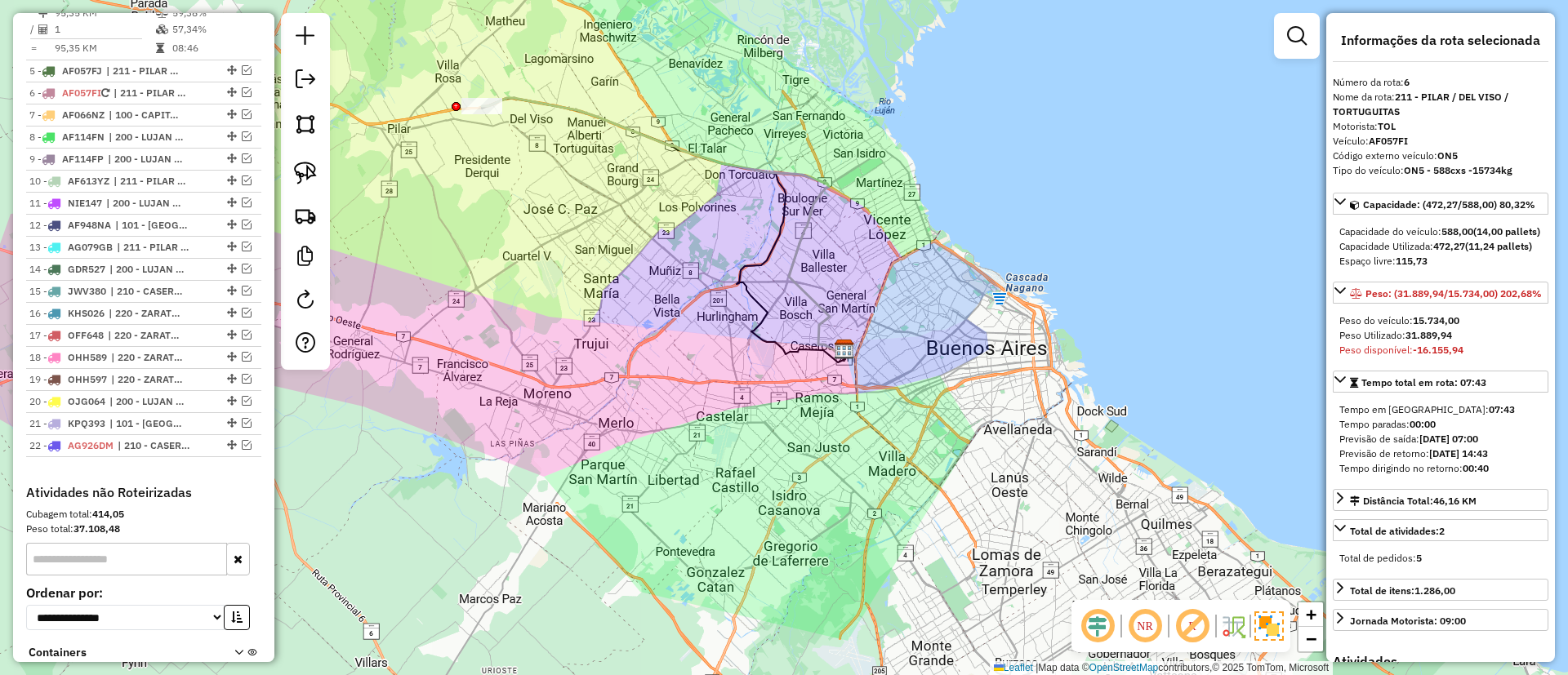
click at [822, 195] on icon at bounding box center [663, 226] width 362 height 256
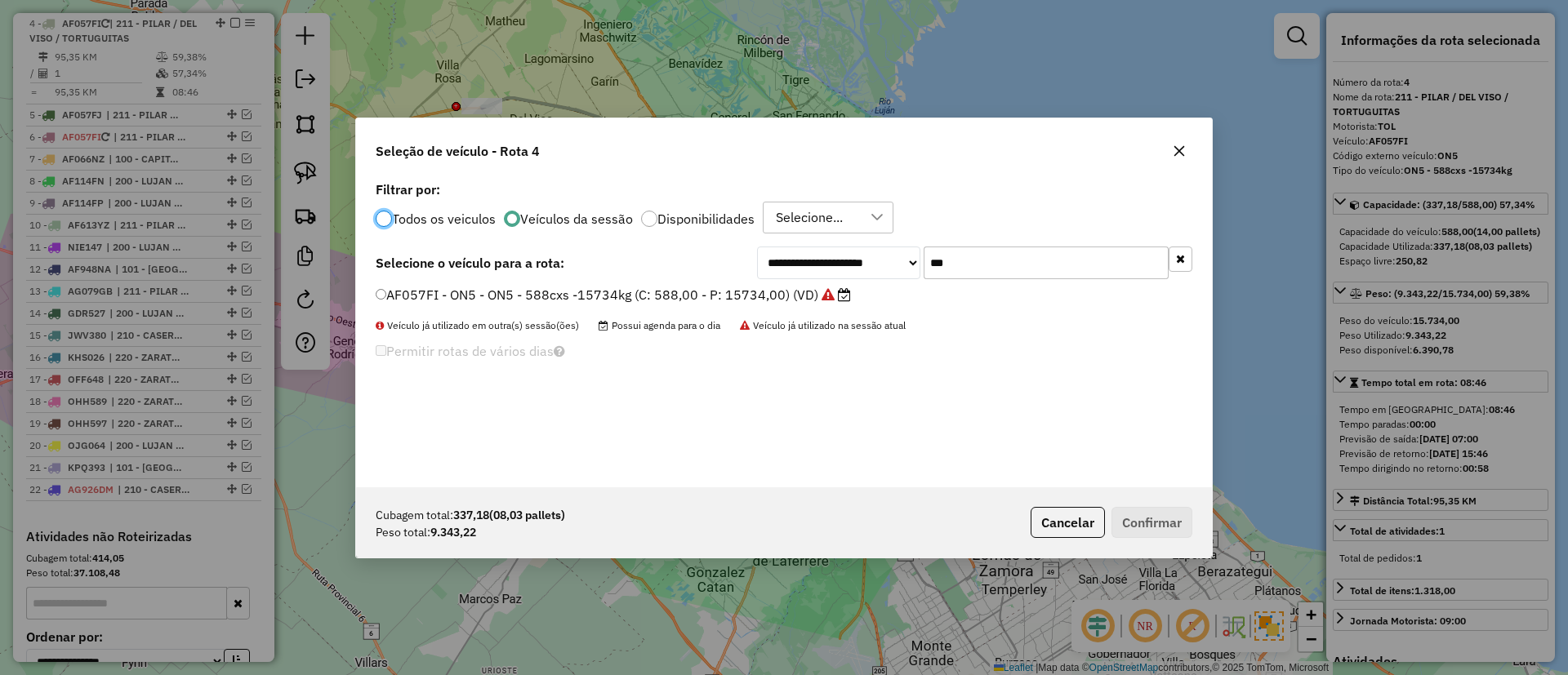
scroll to position [9, 5]
drag, startPoint x: 905, startPoint y: 265, endPoint x: 877, endPoint y: 265, distance: 28.0
click at [877, 265] on div "**********" at bounding box center [974, 263] width 435 height 33
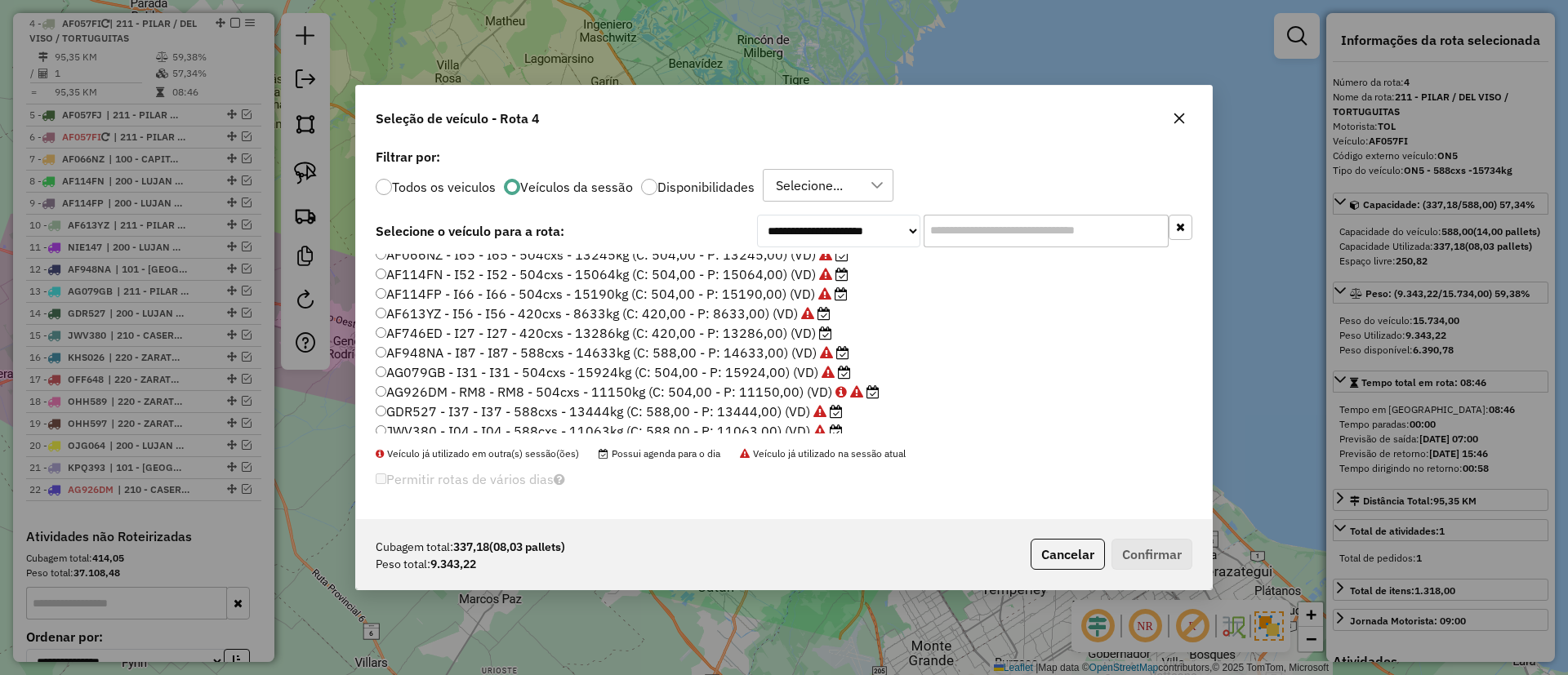
scroll to position [207, 0]
click at [774, 305] on label "AF746ED - I27 - I27 - 420cxs - 13286kg (C: 420,00 - P: 13286,00) (VD)" at bounding box center [603, 310] width 456 height 20
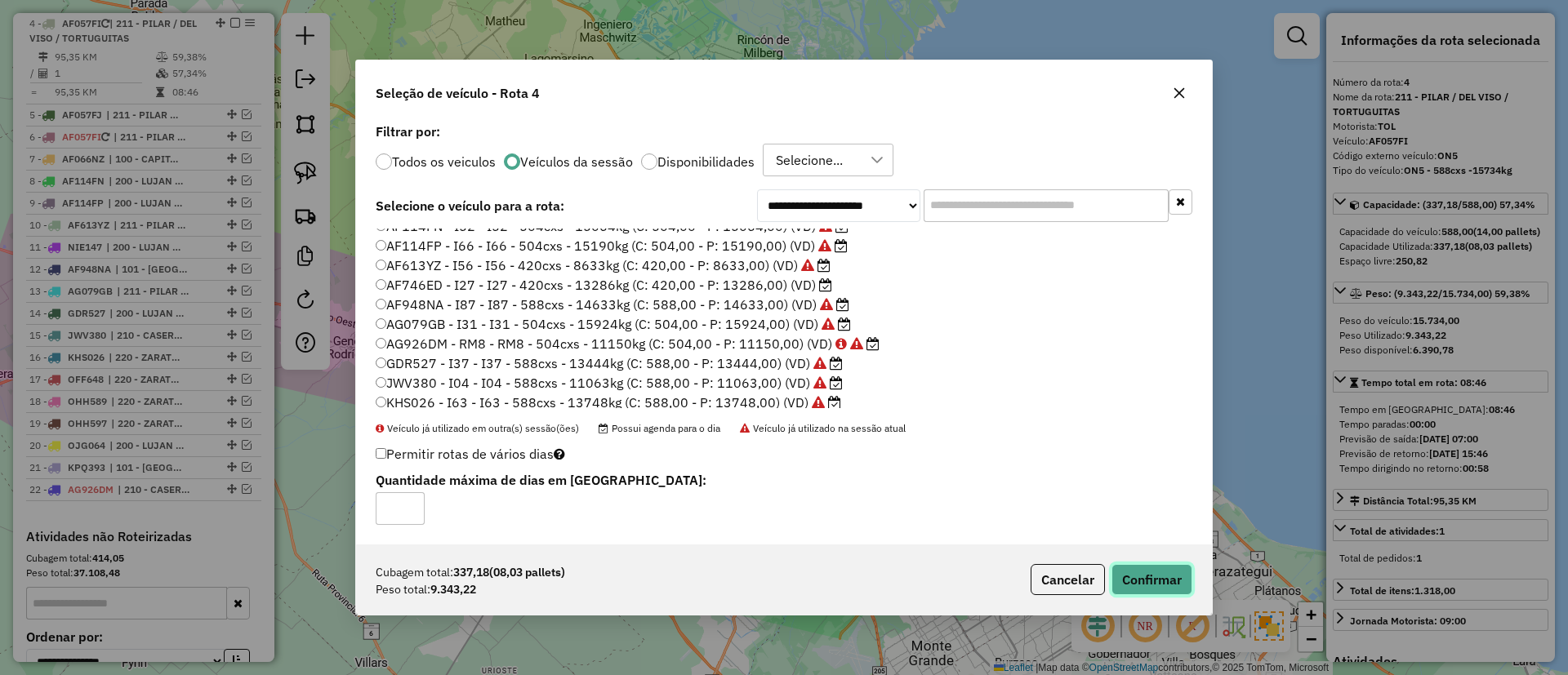
click at [1136, 571] on button "Confirmar" at bounding box center [1152, 580] width 81 height 31
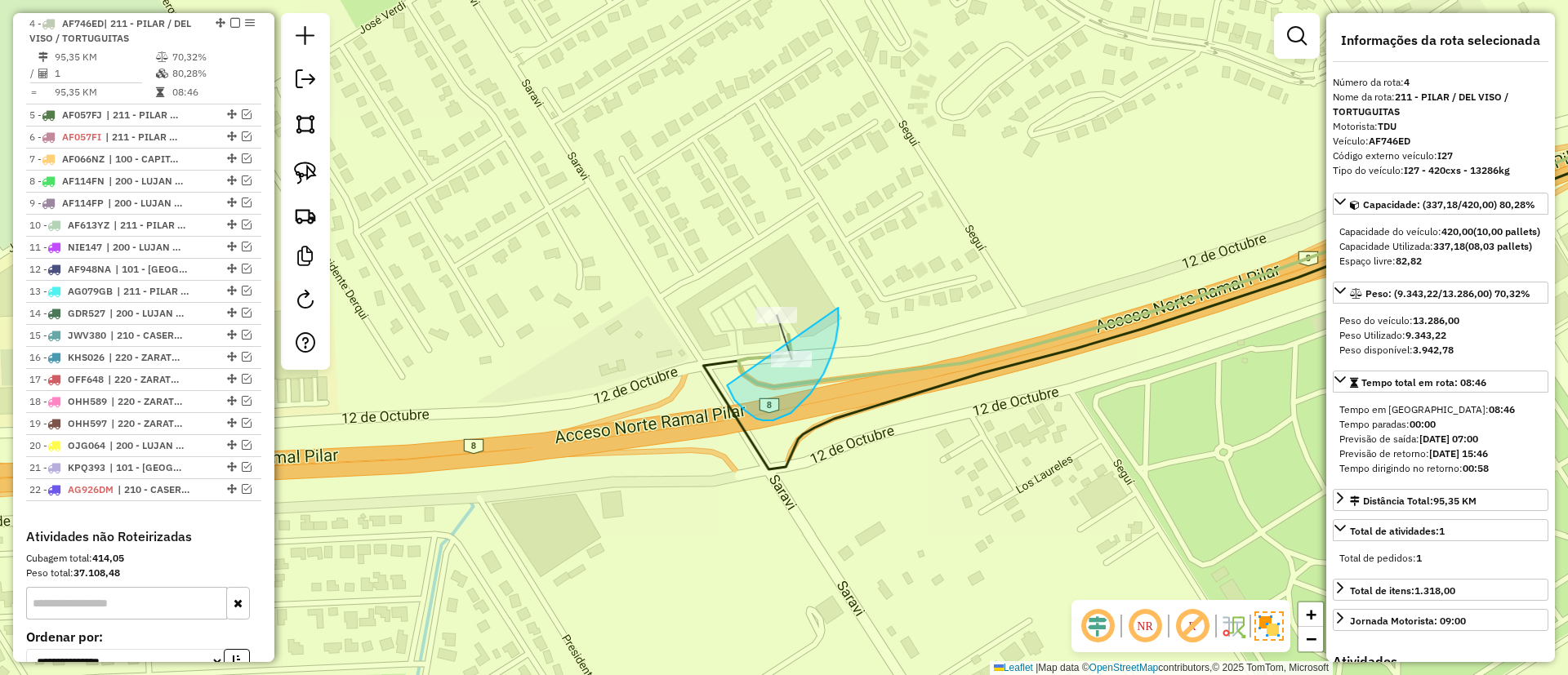
drag, startPoint x: 744, startPoint y: 410, endPoint x: 838, endPoint y: 303, distance: 142.4
drag, startPoint x: 739, startPoint y: 343, endPoint x: 831, endPoint y: 280, distance: 111.5
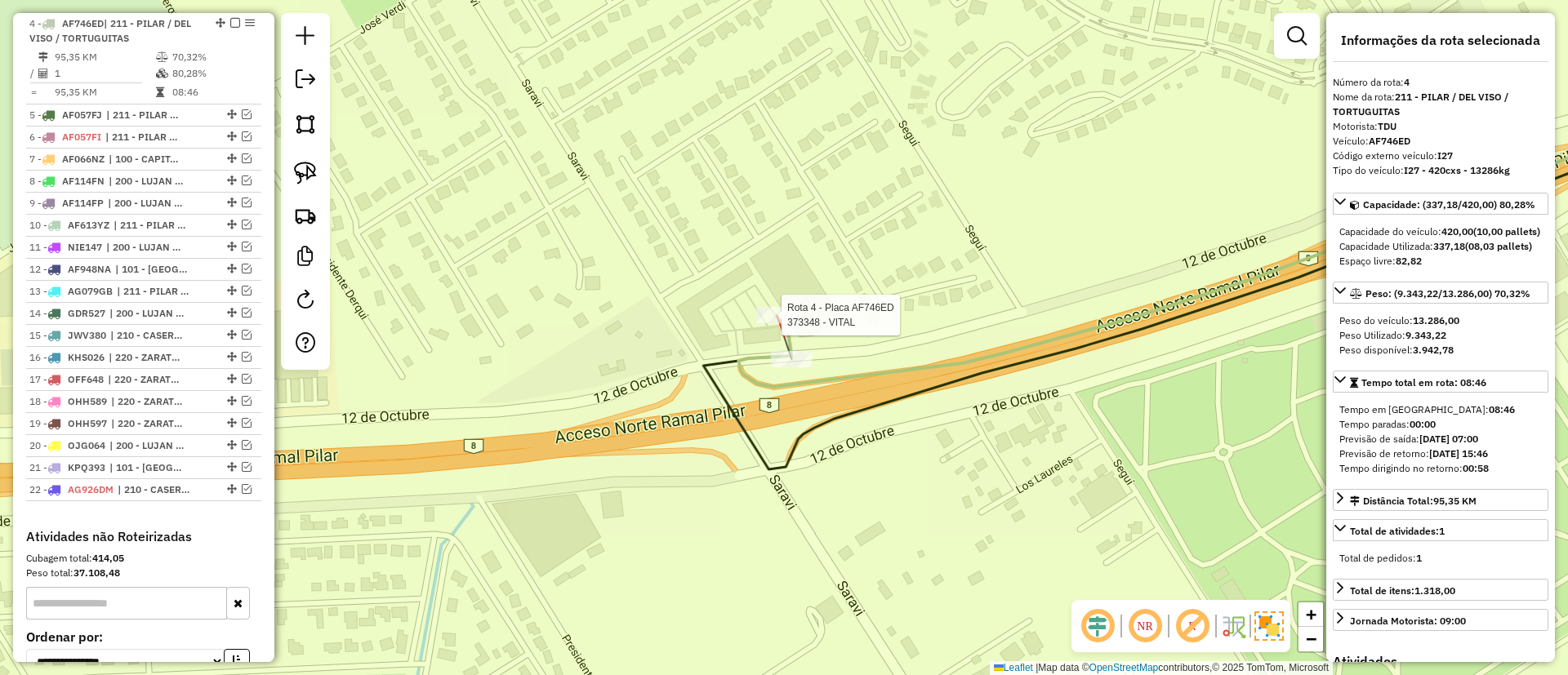
click at [763, 324] on div at bounding box center [776, 314] width 40 height 16
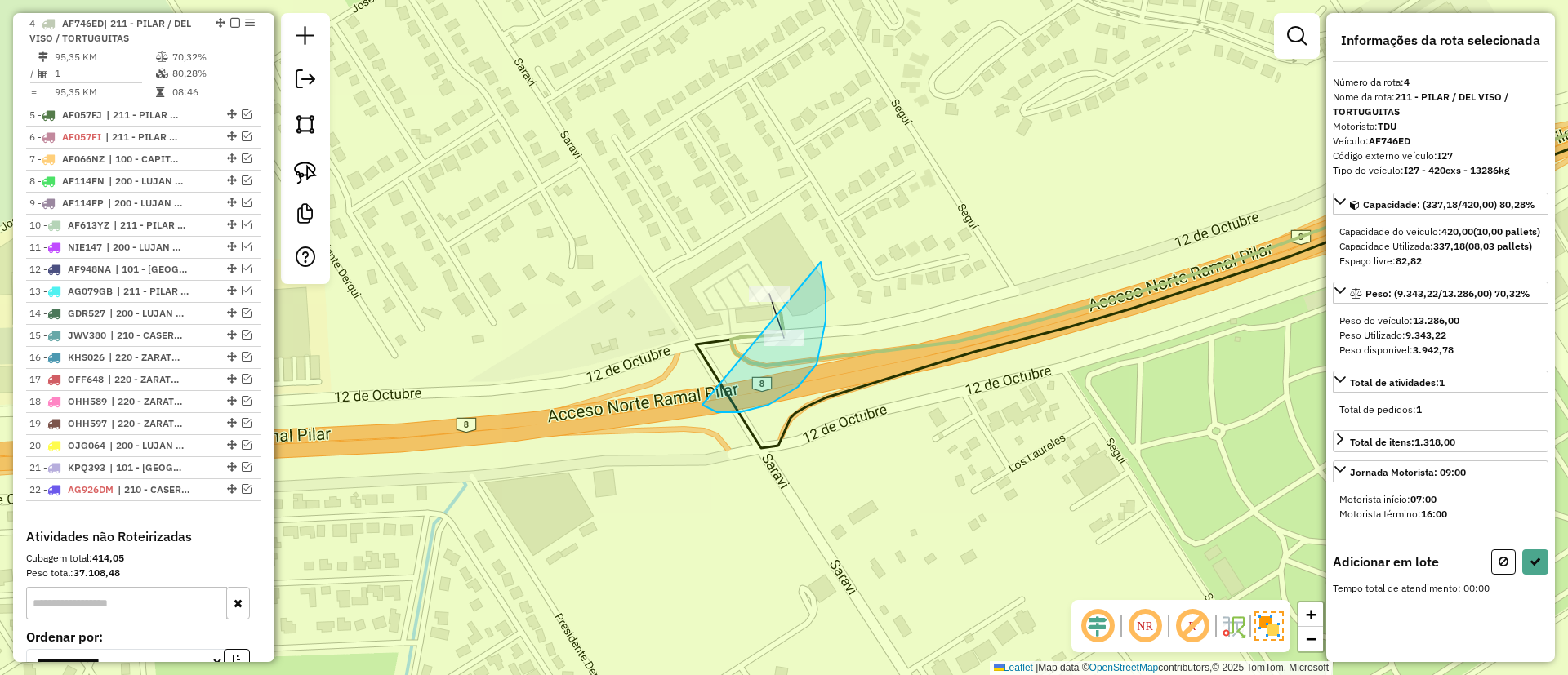
drag, startPoint x: 825, startPoint y: 292, endPoint x: 680, endPoint y: 159, distance: 196.8
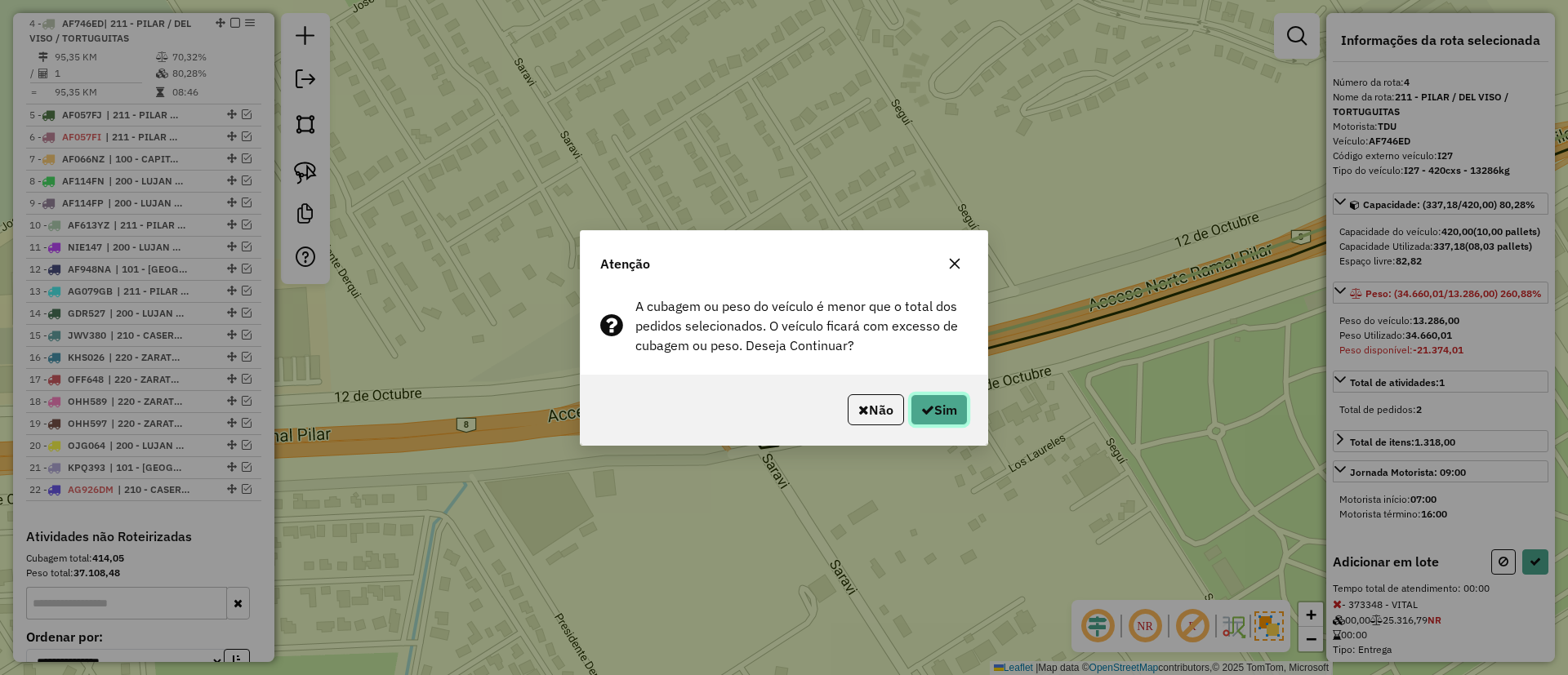
click at [948, 398] on button "Sim" at bounding box center [938, 410] width 57 height 31
select select "**********"
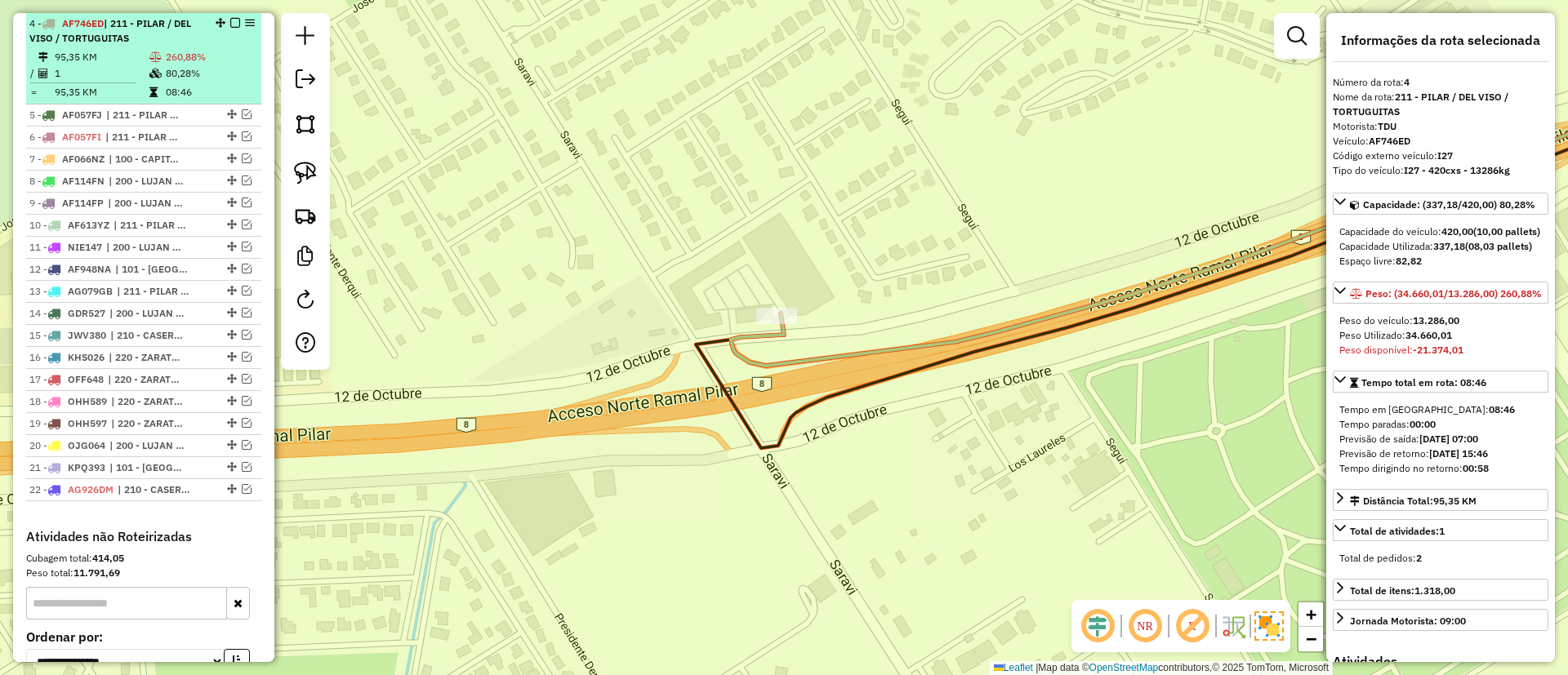
click at [231, 19] on em at bounding box center [235, 23] width 9 height 9
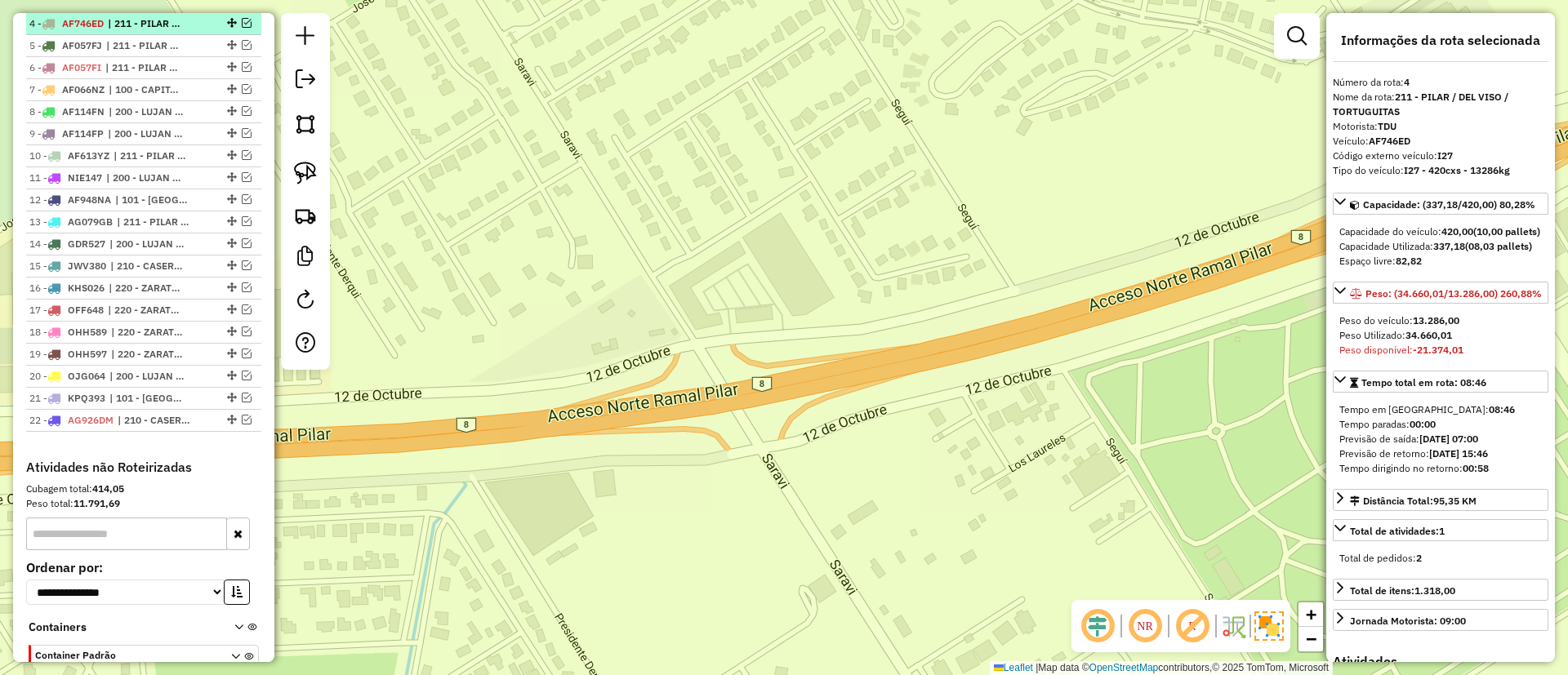
scroll to position [611, 0]
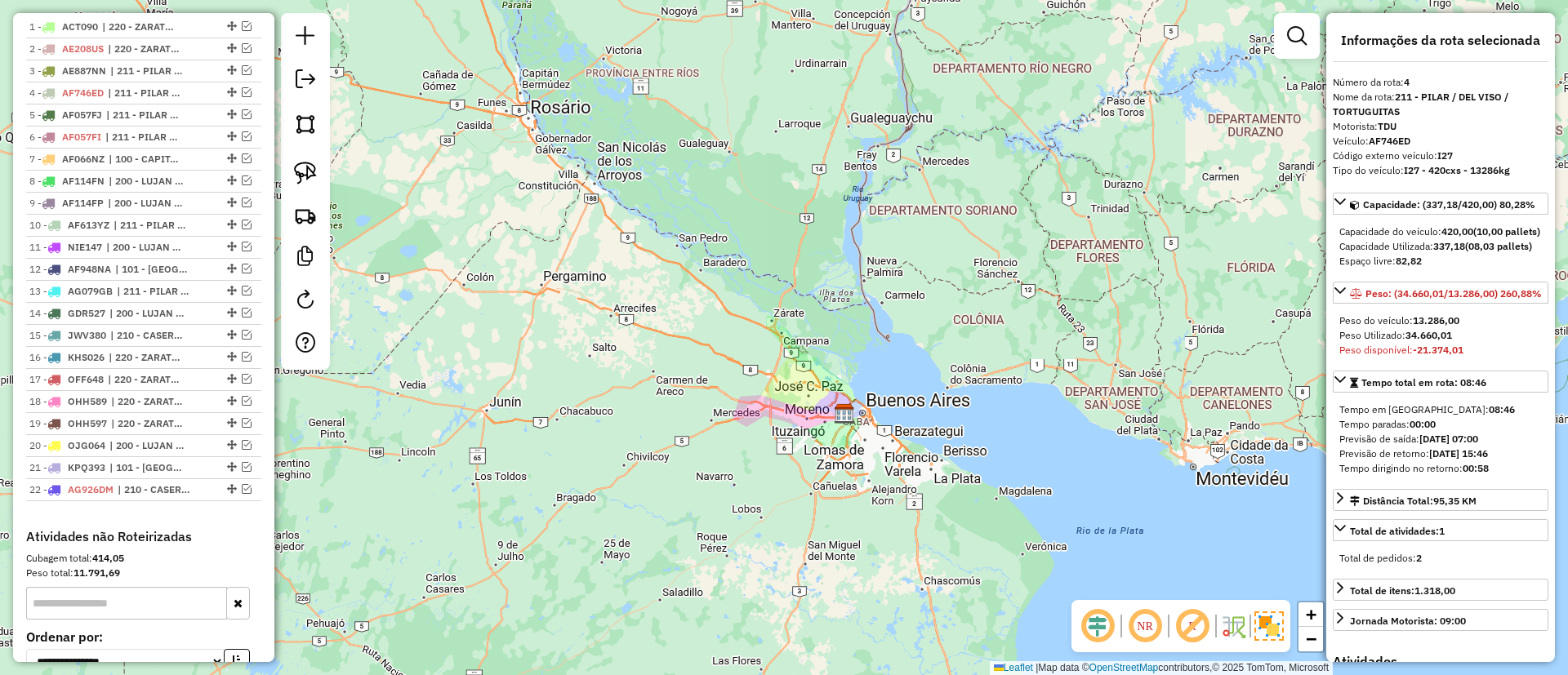
drag, startPoint x: 669, startPoint y: 392, endPoint x: 803, endPoint y: 418, distance: 136.5
click at [803, 418] on div "Janela de atendimento Grade de atendimento Capacidade Transportadoras Veículos …" at bounding box center [784, 337] width 1568 height 675
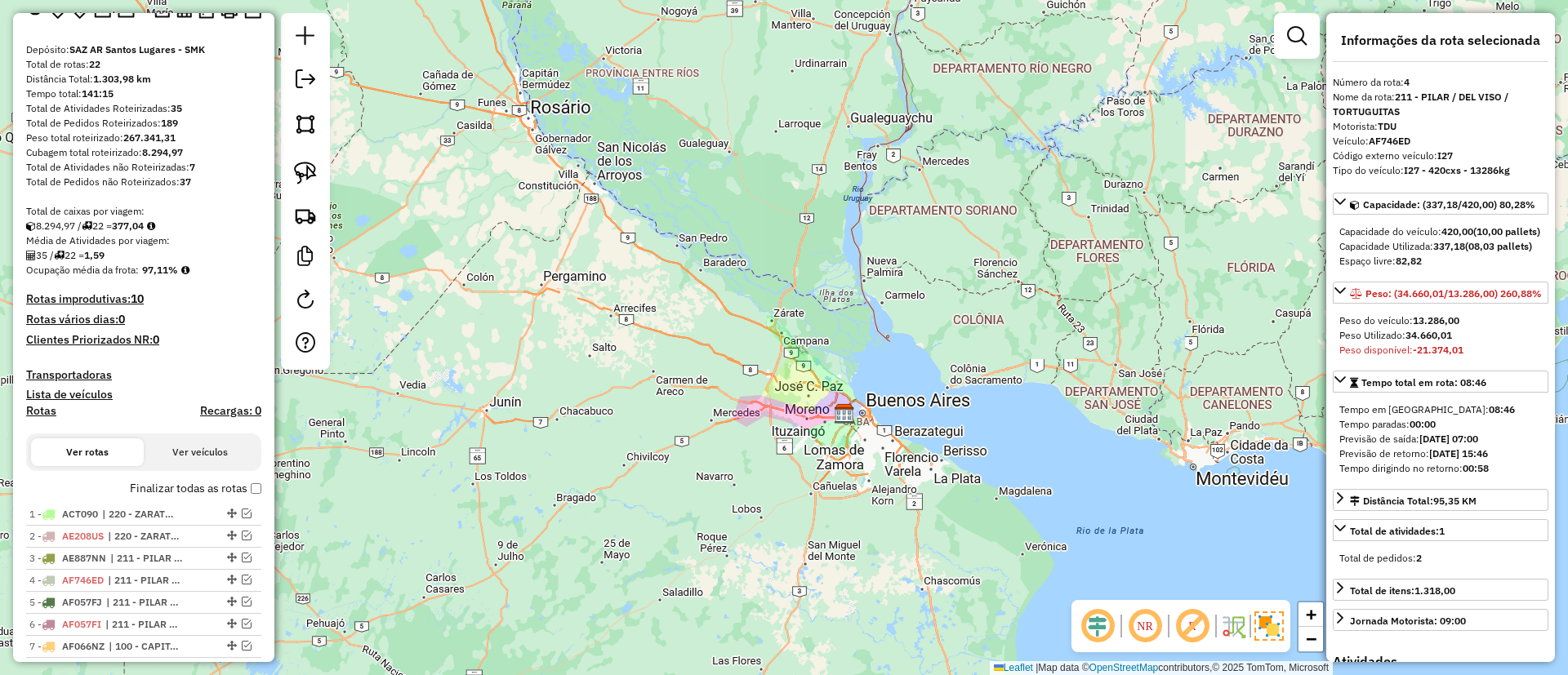
scroll to position [121, 0]
click at [176, 498] on label "Finalizar todas as rotas" at bounding box center [196, 491] width 132 height 17
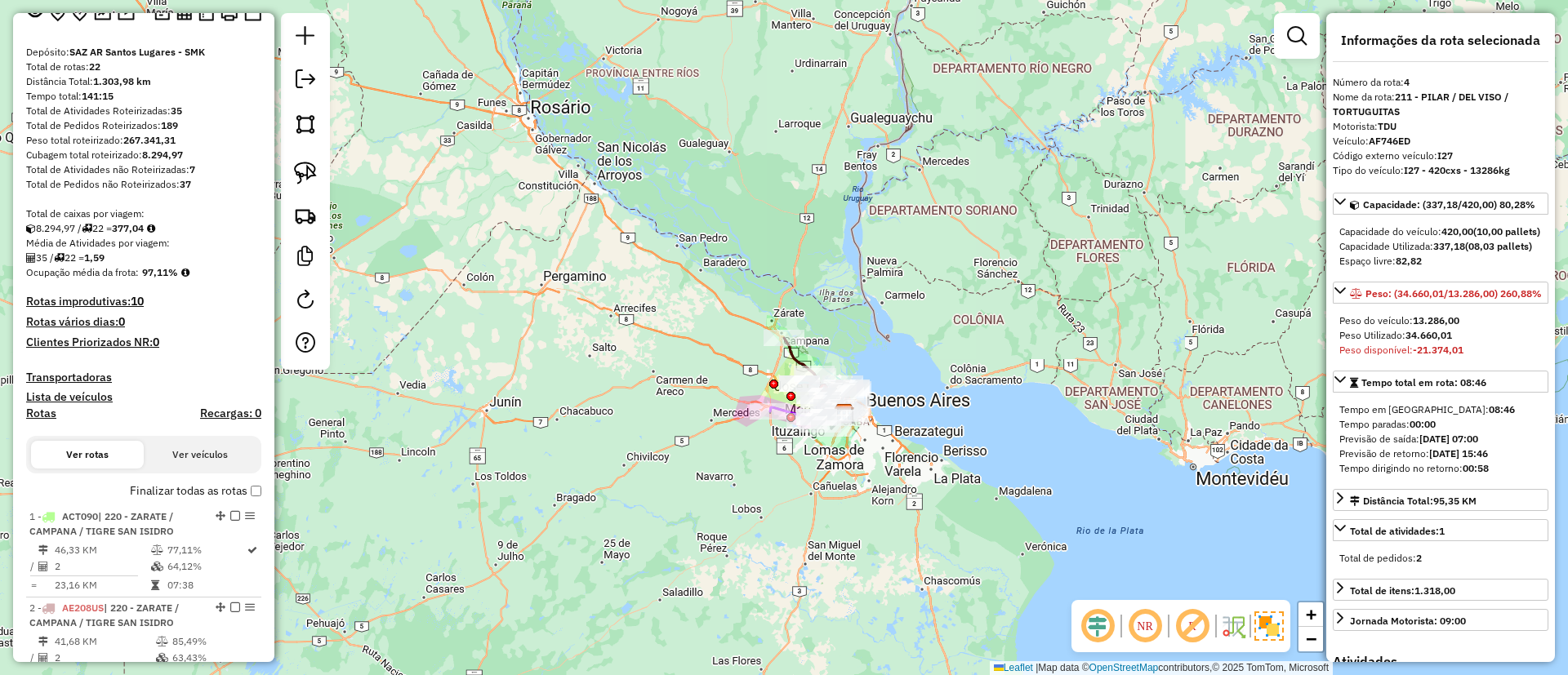
click at [50, 416] on h4 "Rotas" at bounding box center [41, 413] width 30 height 14
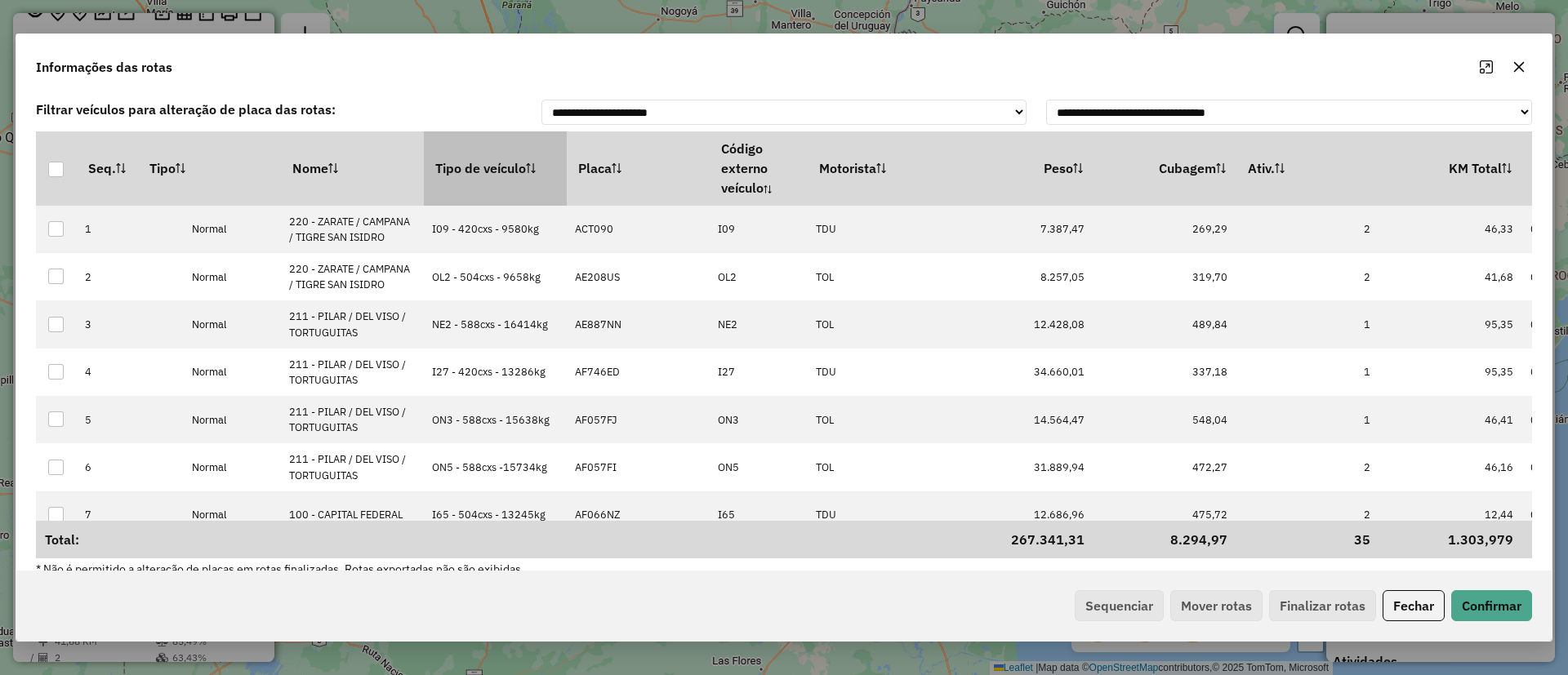
click at [484, 169] on th "Tipo de veículo" at bounding box center [495, 169] width 143 height 73
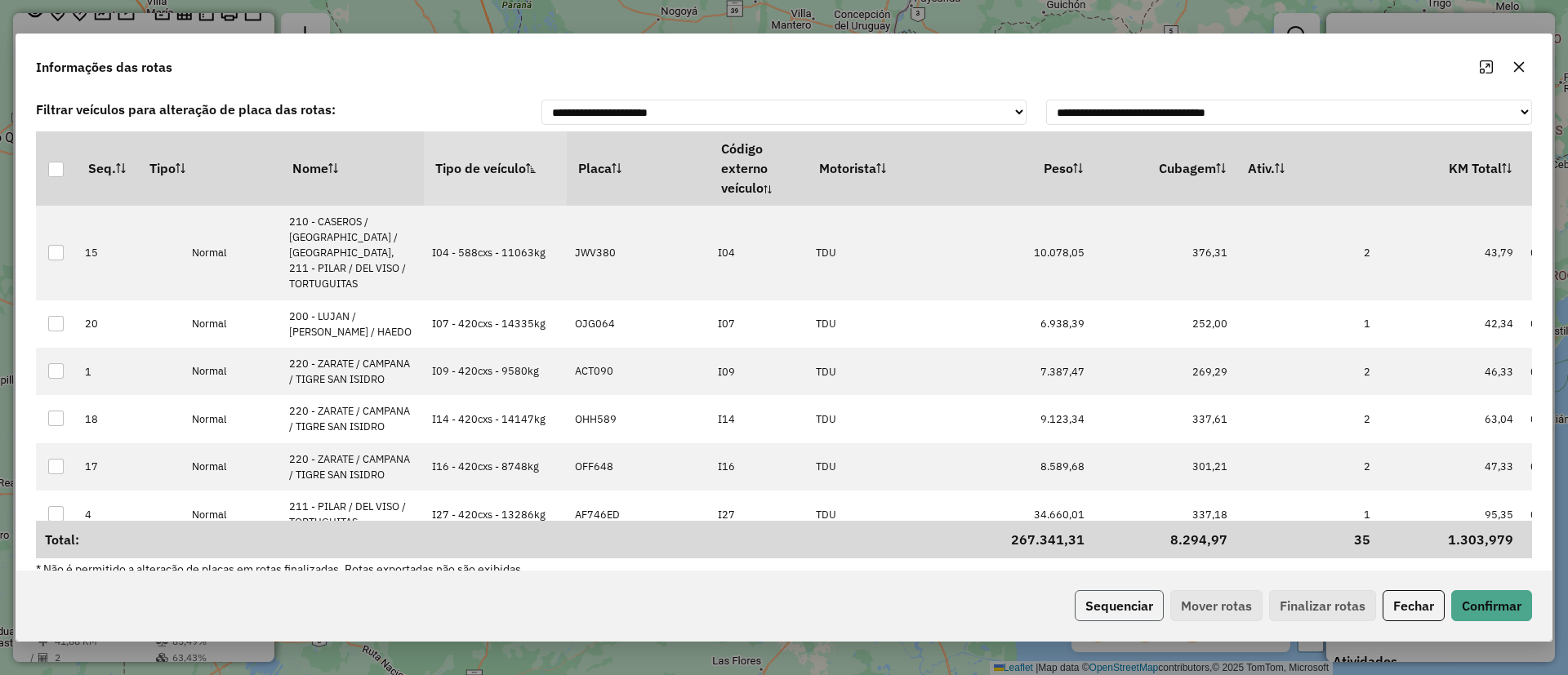
click at [1111, 602] on button "Sequenciar" at bounding box center [1119, 605] width 89 height 31
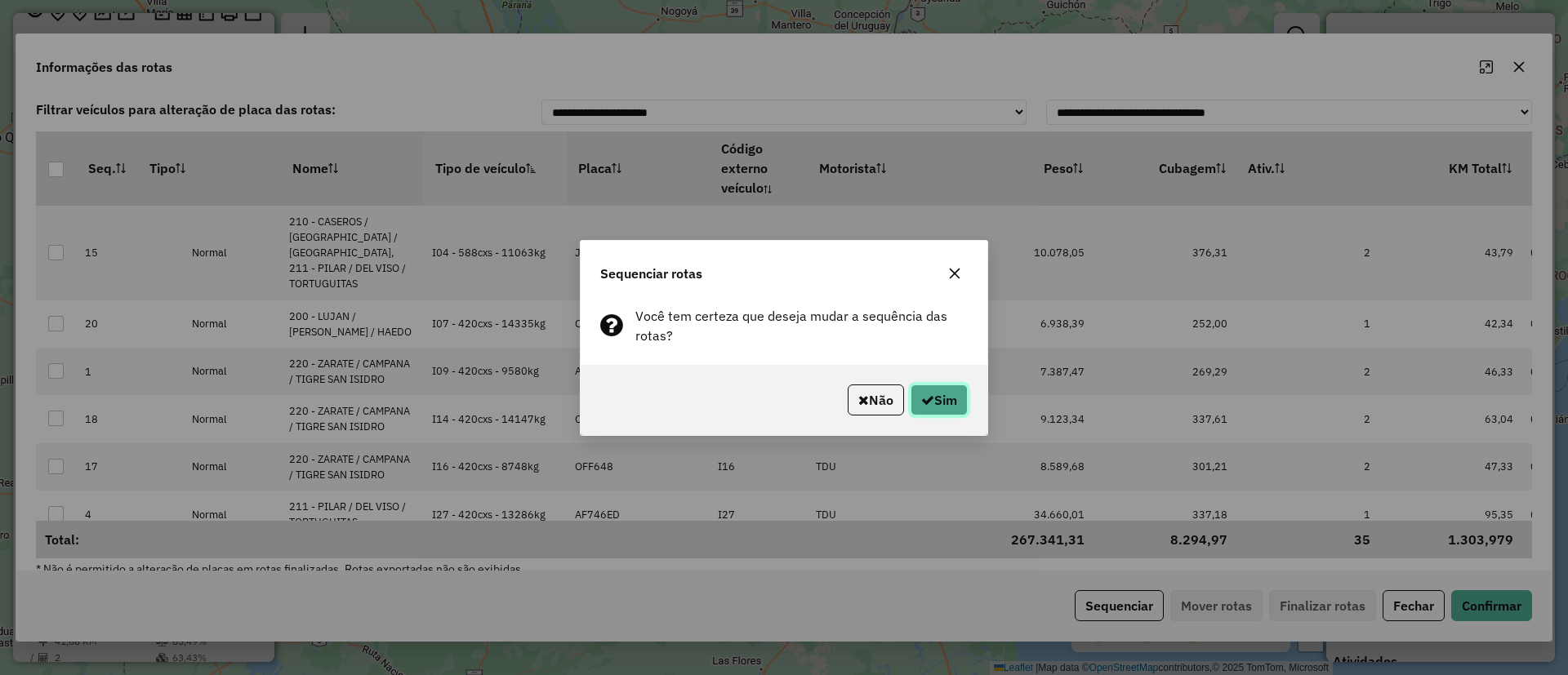
click at [935, 404] on button "Sim" at bounding box center [938, 400] width 57 height 31
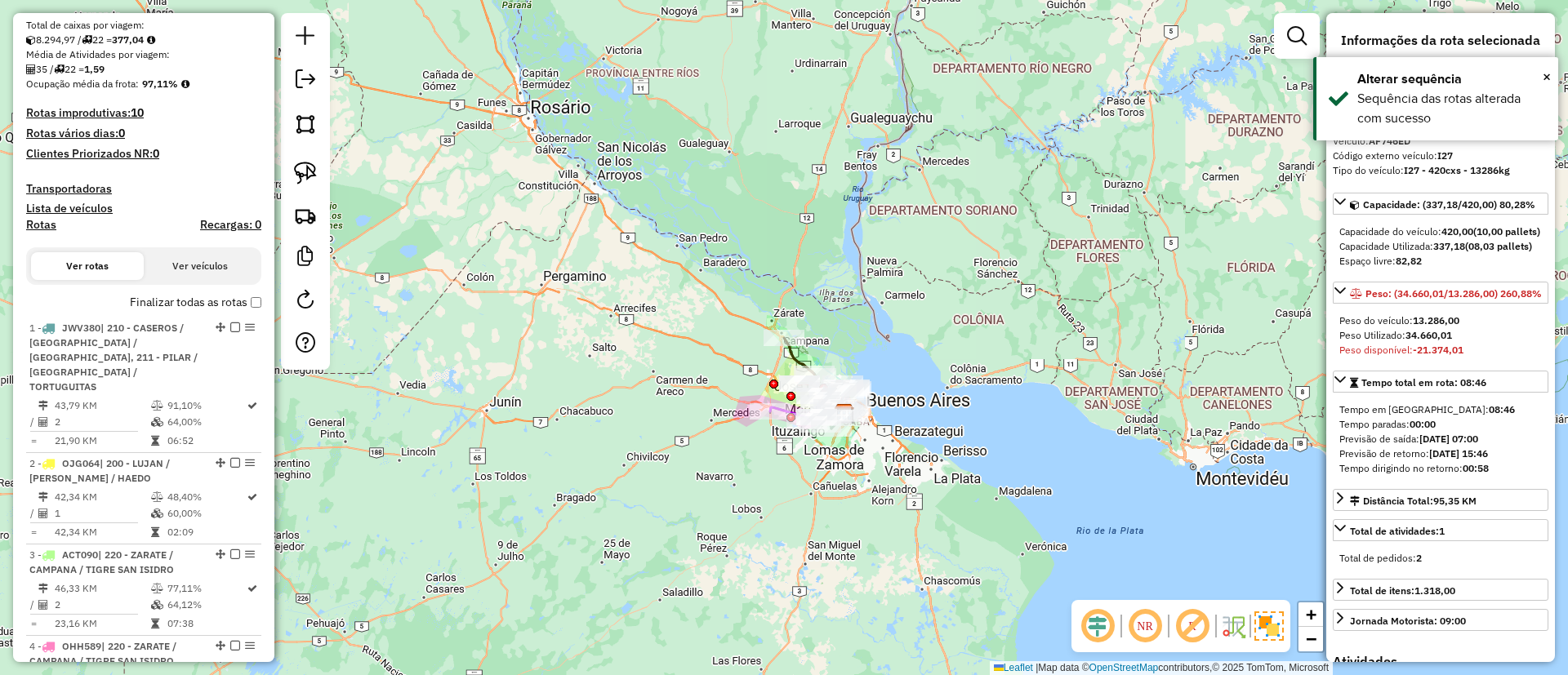
scroll to position [276, 0]
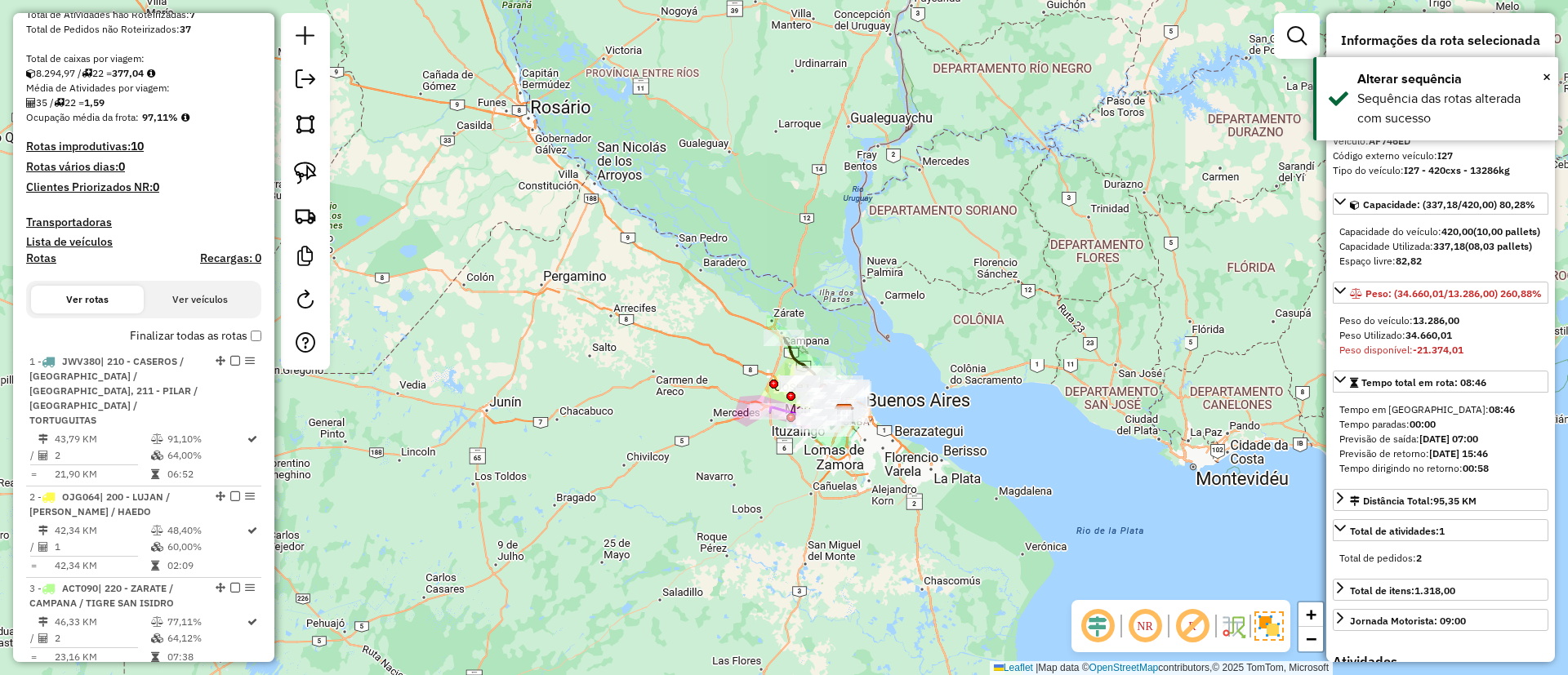
click at [200, 338] on label "Finalizar todas as rotas" at bounding box center [196, 336] width 132 height 17
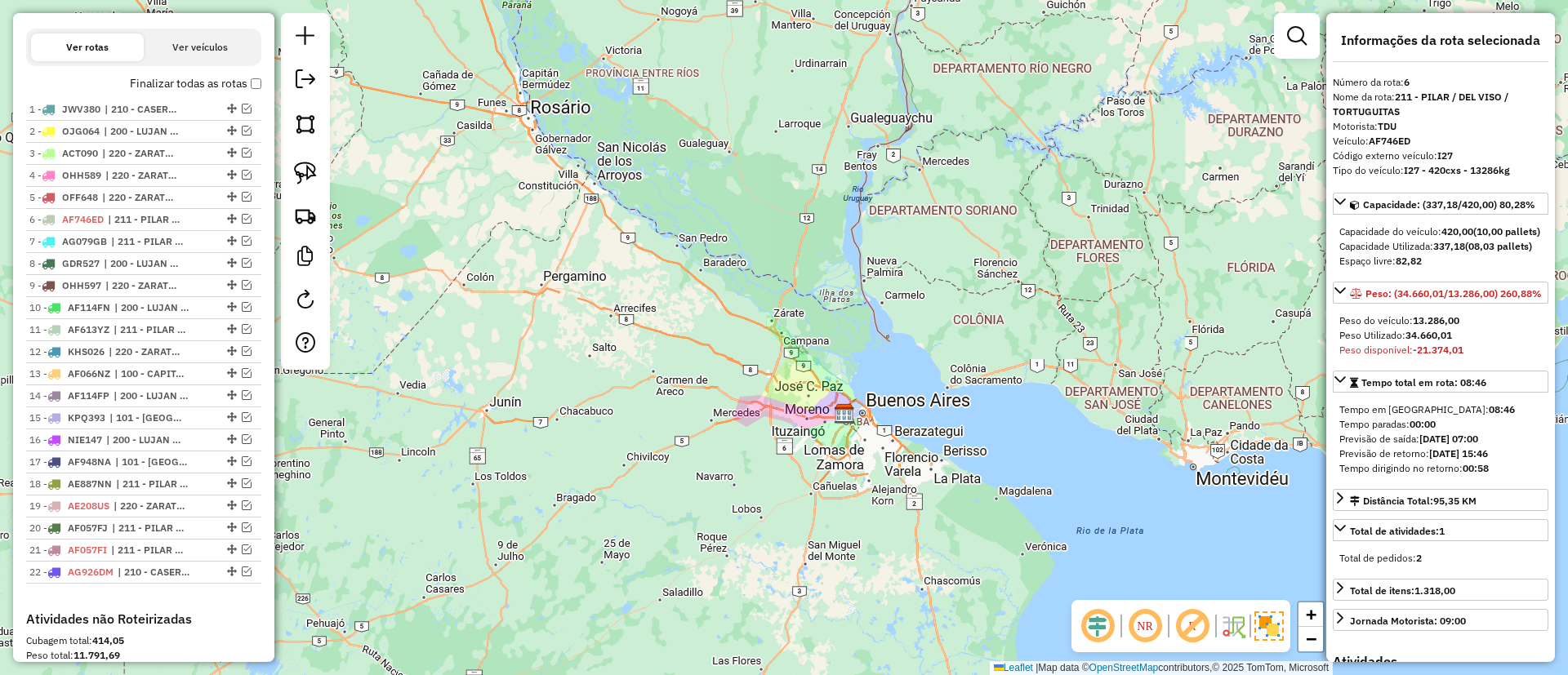
scroll to position [858, 0]
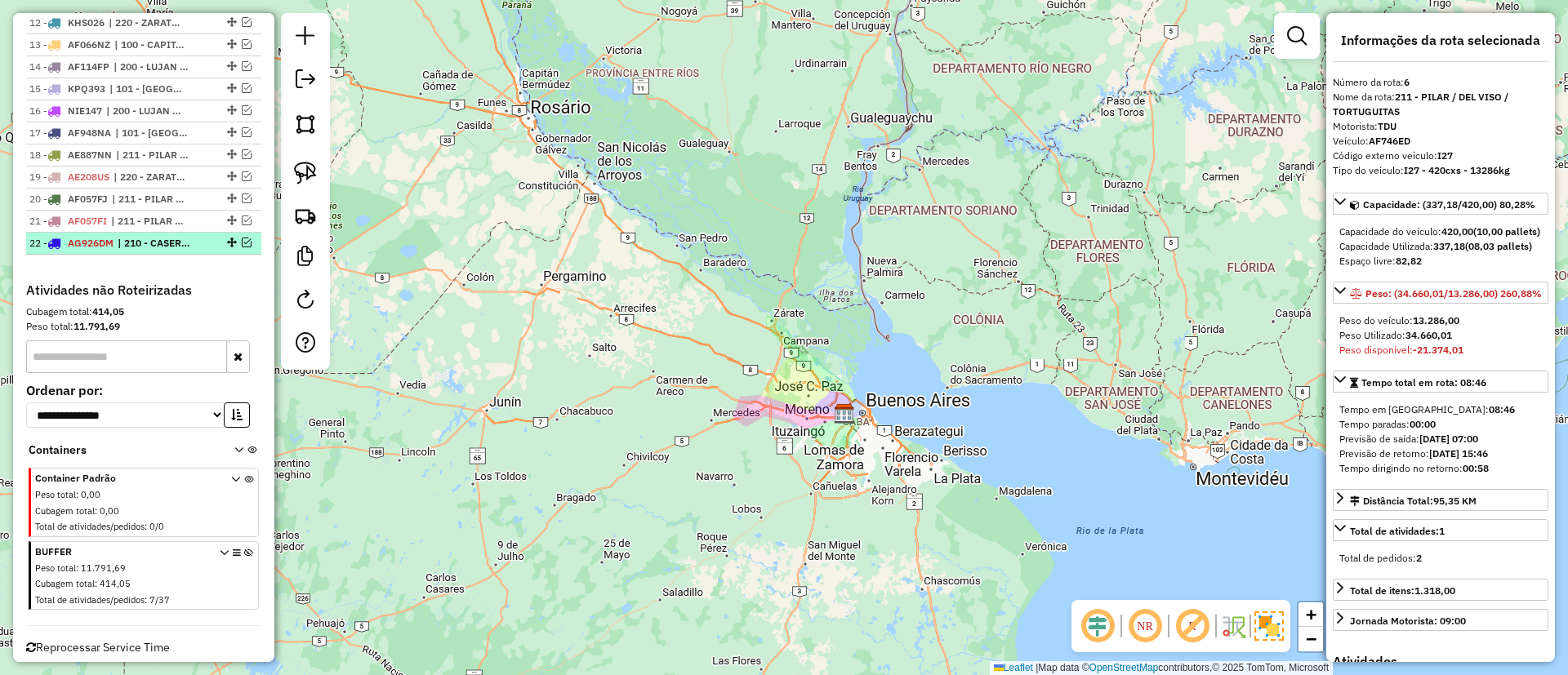
click at [147, 244] on span "| 210 - CASEROS / SAN MARTIN / BELLA VISTA" at bounding box center [155, 244] width 75 height 15
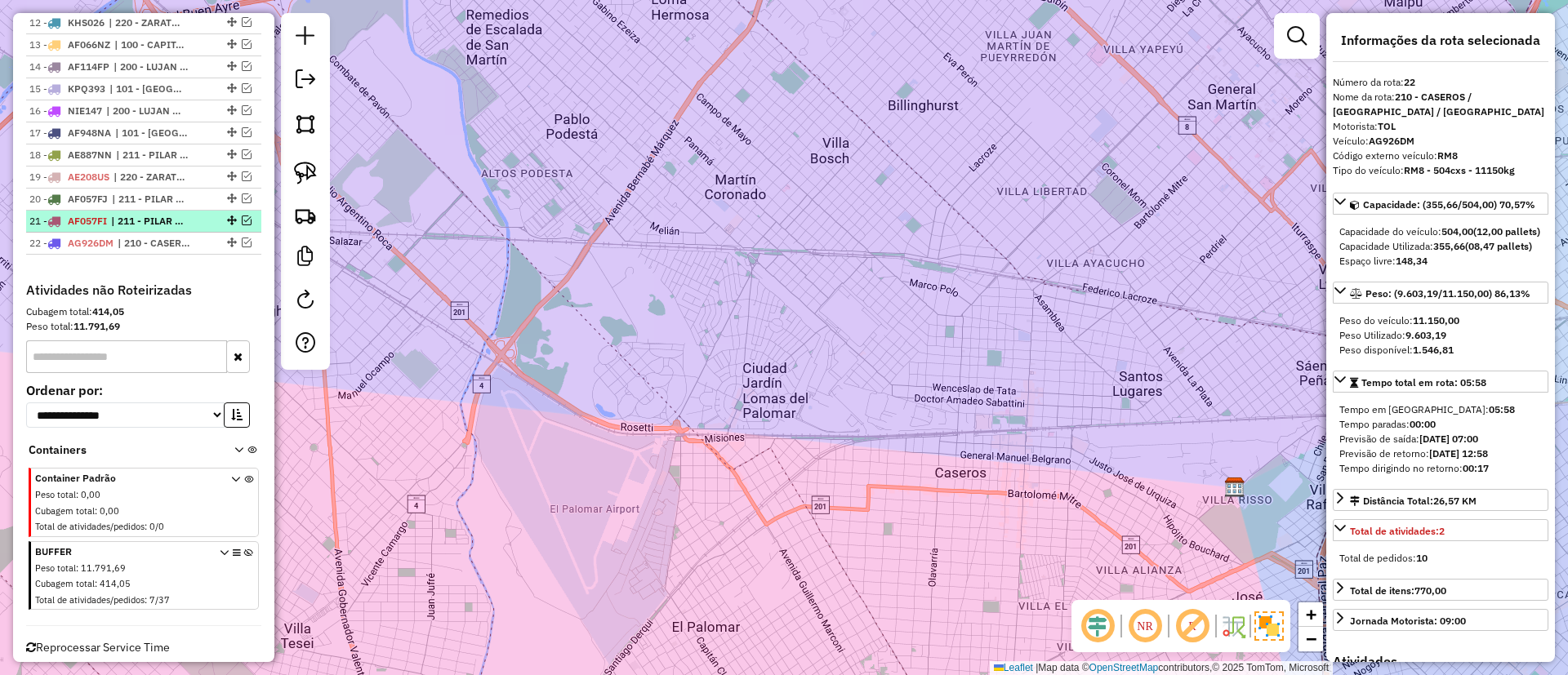
click at [148, 220] on span "| 211 - PILAR / DEL VISO / TORTUGUITAS" at bounding box center [149, 221] width 75 height 15
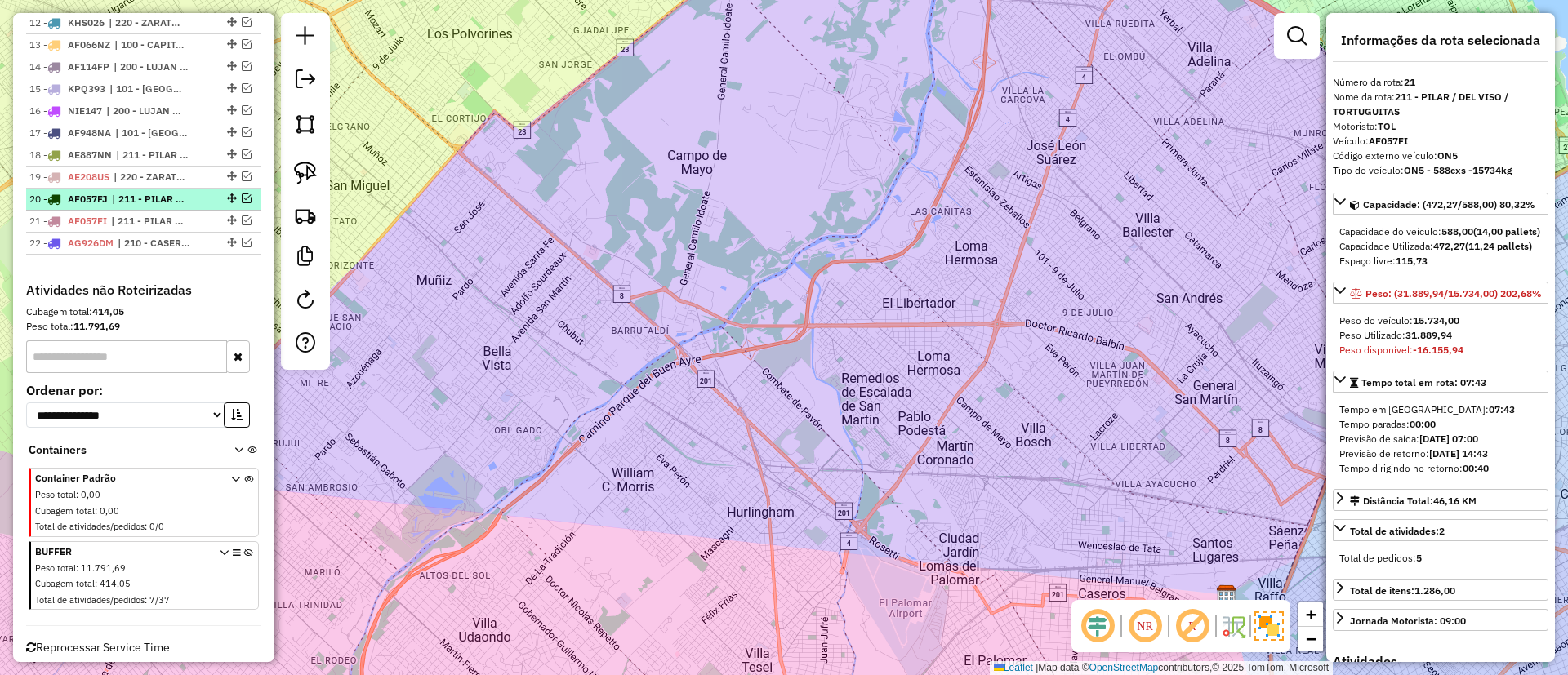
click at [152, 204] on span "| 211 - PILAR / DEL VISO / TORTUGUITAS" at bounding box center [150, 200] width 75 height 15
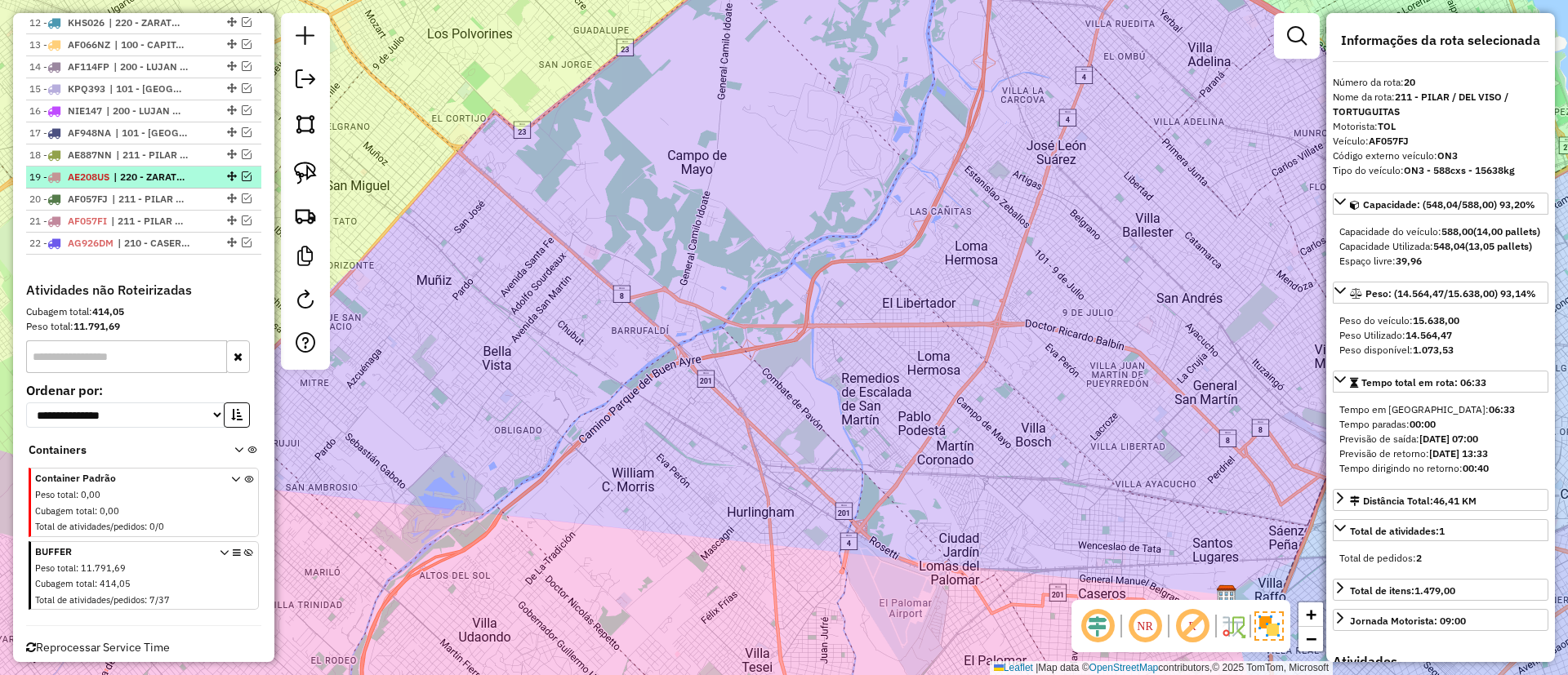
click at [157, 186] on li "19 - AE208US | 220 - ZARATE / CAMPANA / TIGRE SAN ISIDRO" at bounding box center [144, 177] width 235 height 22
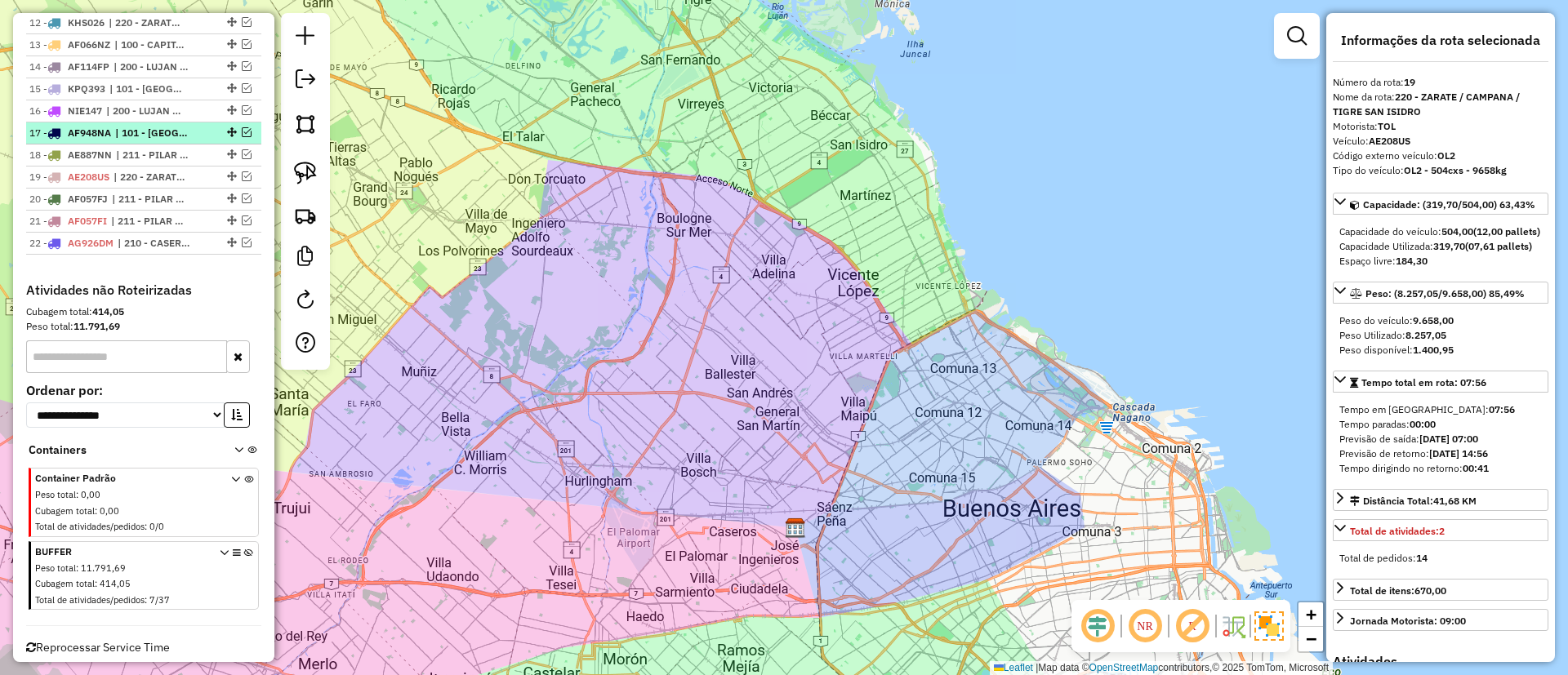
click at [163, 145] on li "18 - AE887NN | 211 - PILAR / DEL VISO / TORTUGUITAS" at bounding box center [144, 155] width 235 height 22
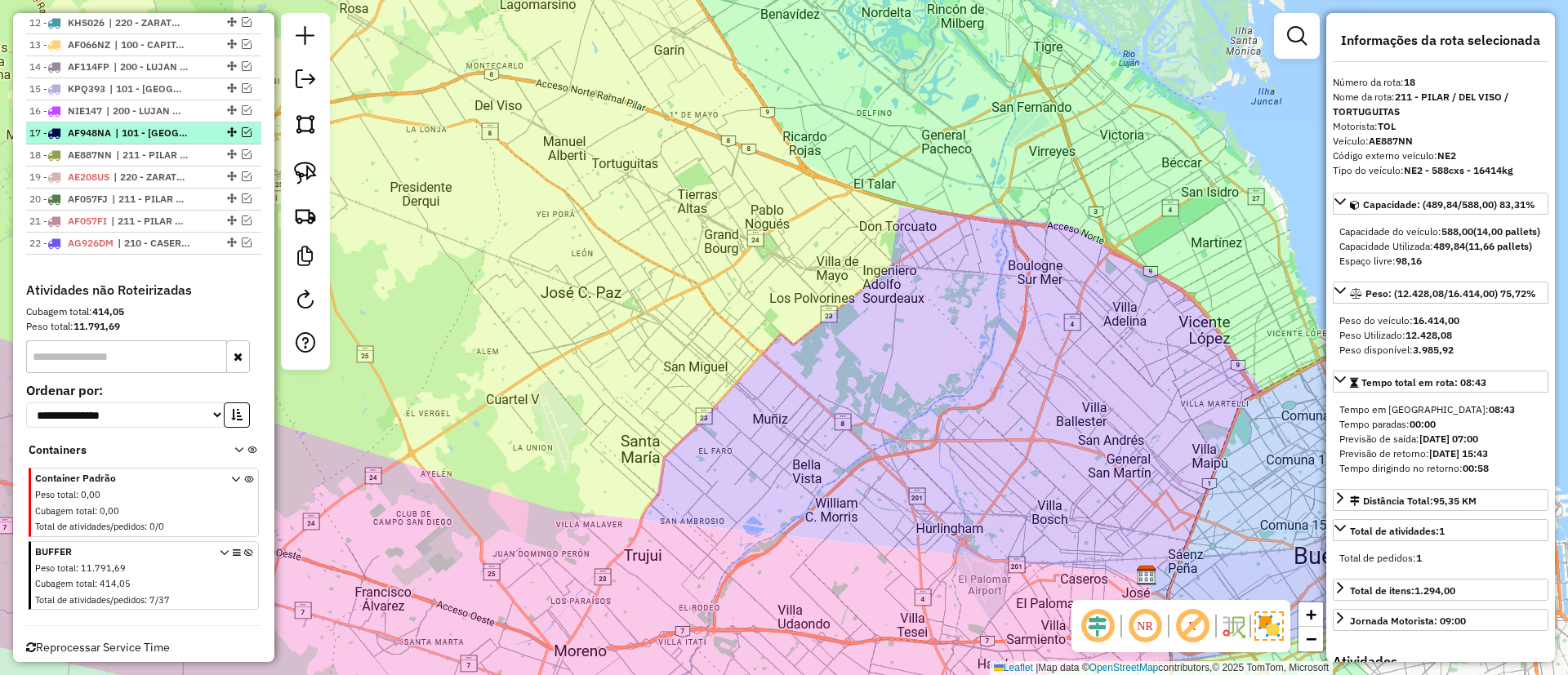
click at [166, 129] on span "| 101 - CAPITAL FEDERAL NORTE" at bounding box center [152, 134] width 75 height 15
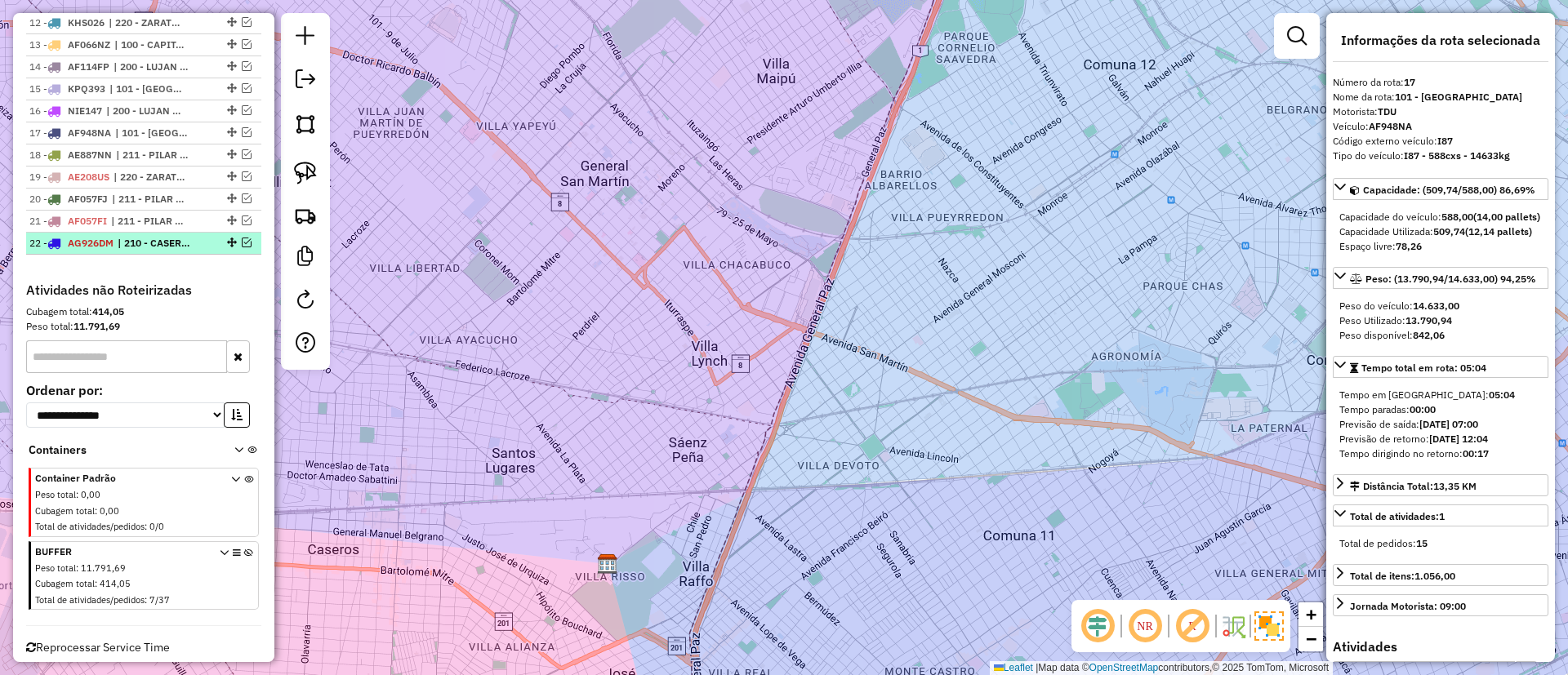
click at [176, 244] on span "| 210 - CASEROS / SAN MARTIN / BELLA VISTA" at bounding box center [155, 244] width 75 height 15
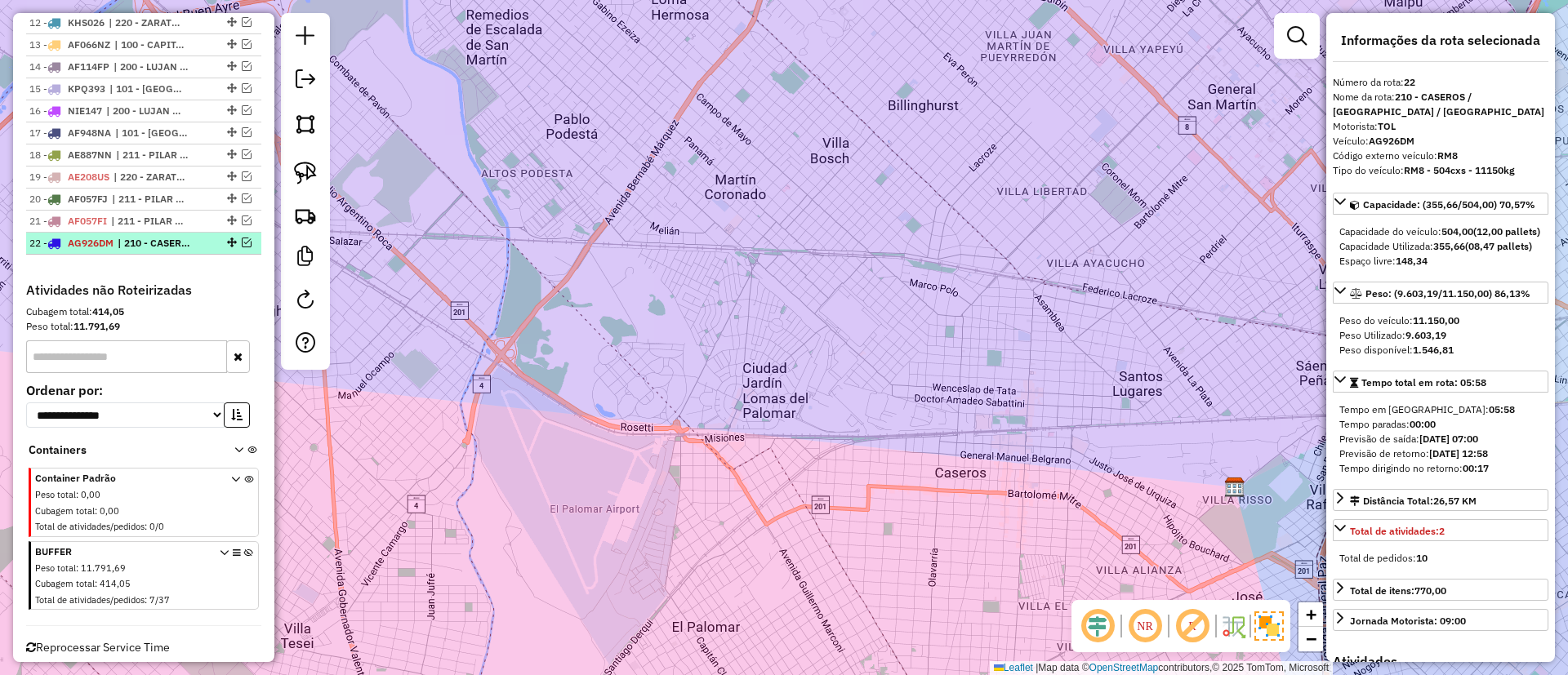
click at [243, 237] on em at bounding box center [247, 242] width 9 height 9
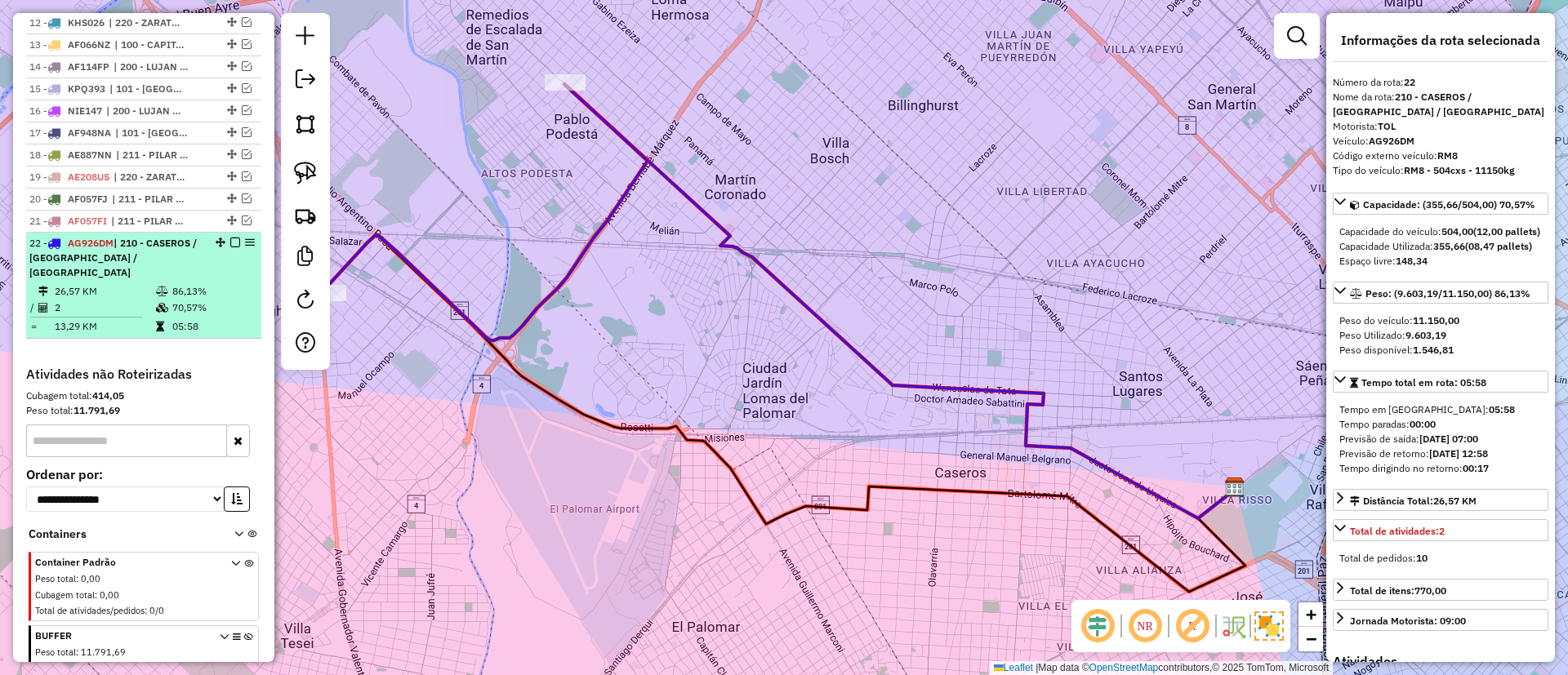
click at [231, 240] on em at bounding box center [235, 242] width 9 height 9
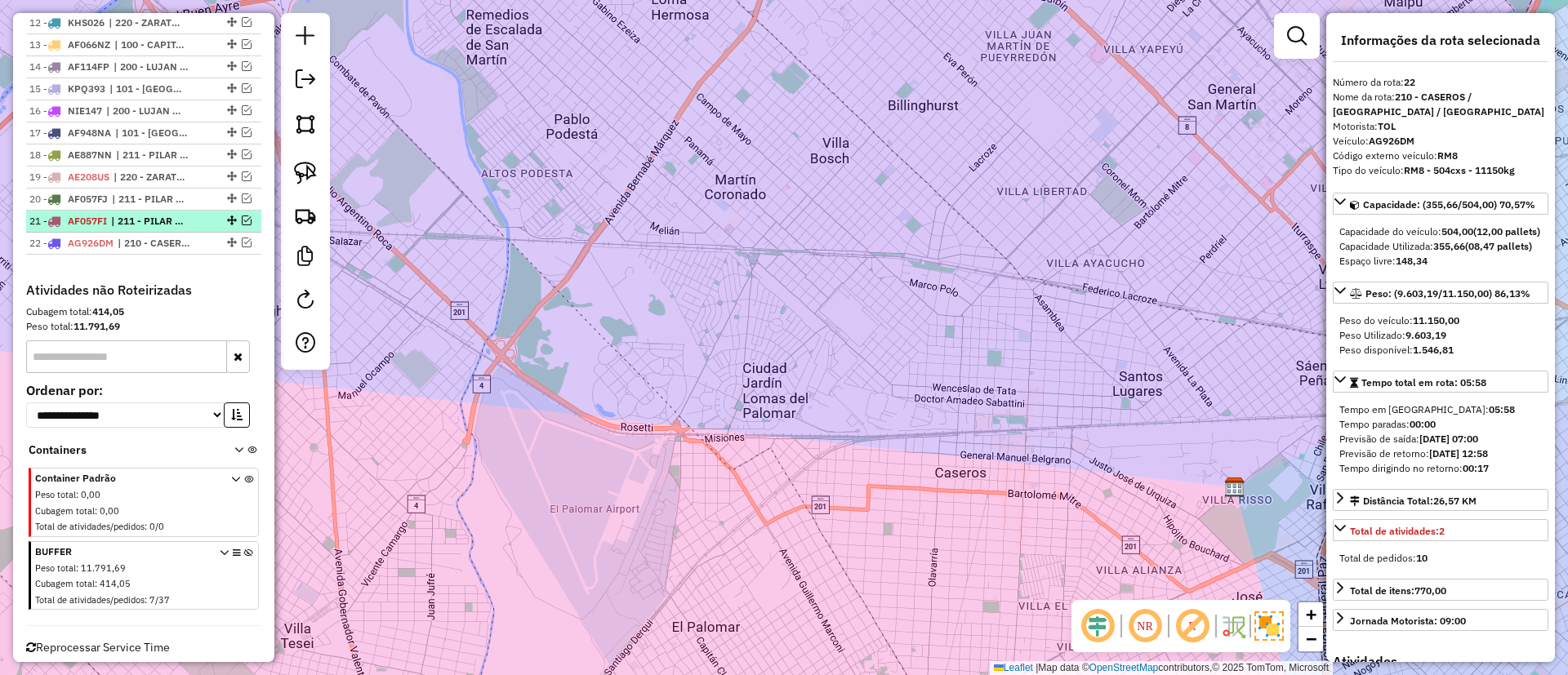
click at [206, 227] on div "21 - AF057FI | 211 - PILAR / DEL VISO / TORTUGUITAS" at bounding box center [143, 221] width 229 height 15
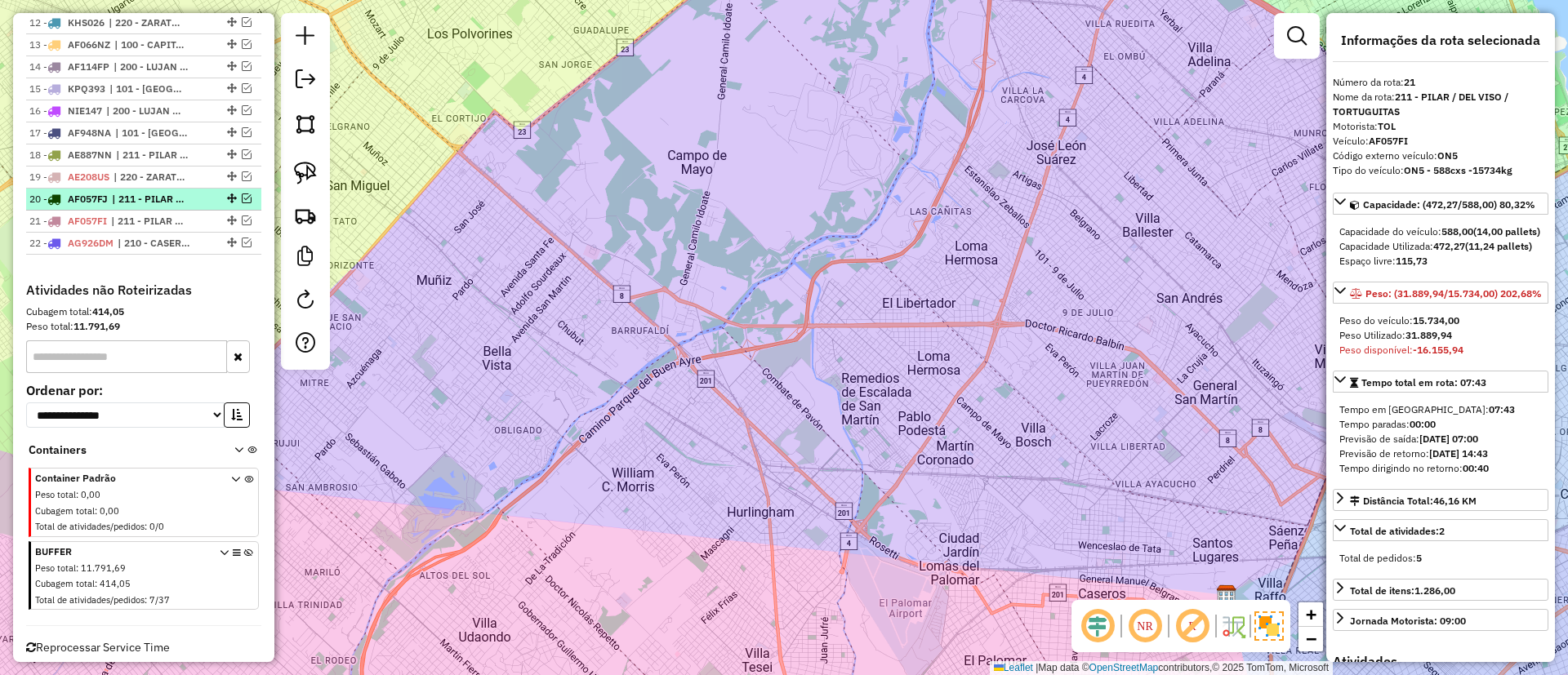
click at [195, 202] on div "20 - AF057FJ | 211 - PILAR / DEL VISO / TORTUGUITAS" at bounding box center [116, 200] width 173 height 15
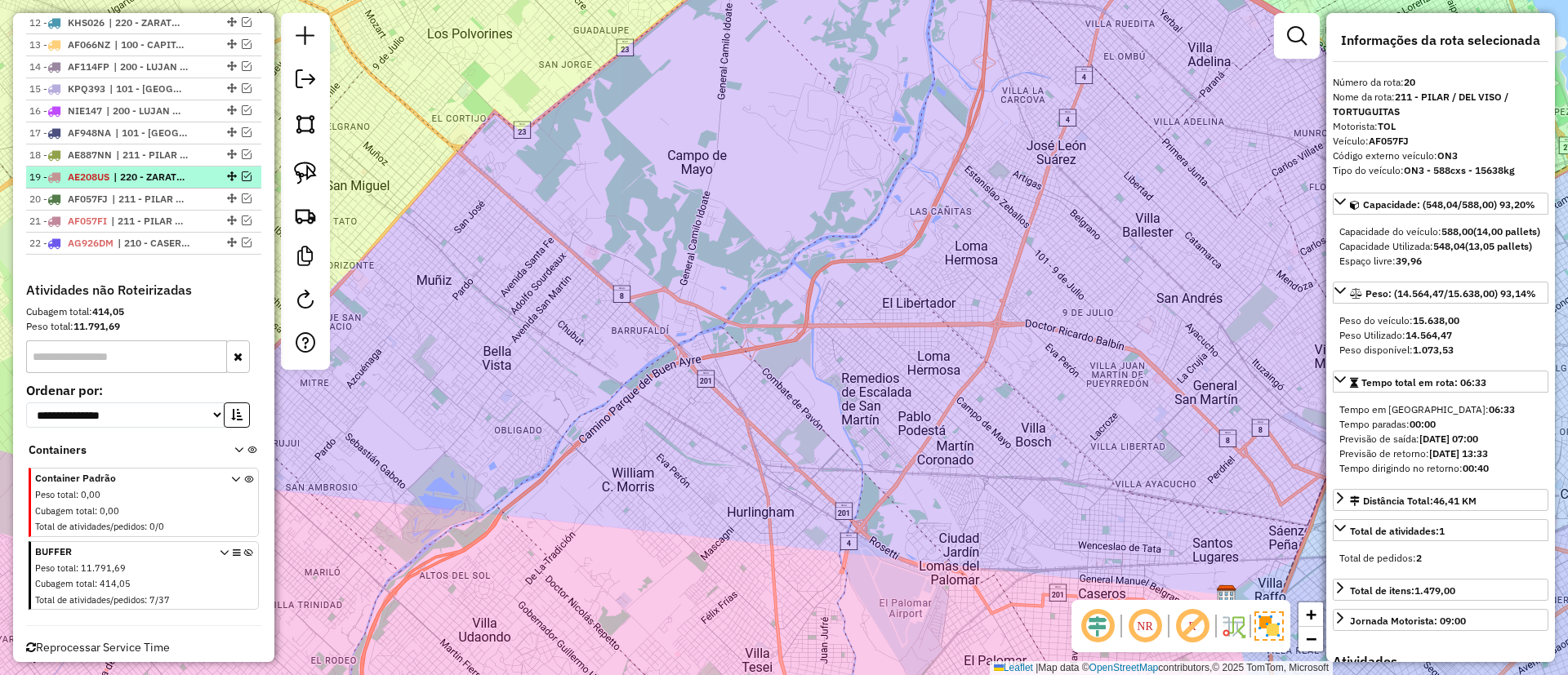
click at [188, 188] on li "19 - AE208US | 220 - ZARATE / CAMPANA / TIGRE SAN ISIDRO" at bounding box center [144, 177] width 235 height 22
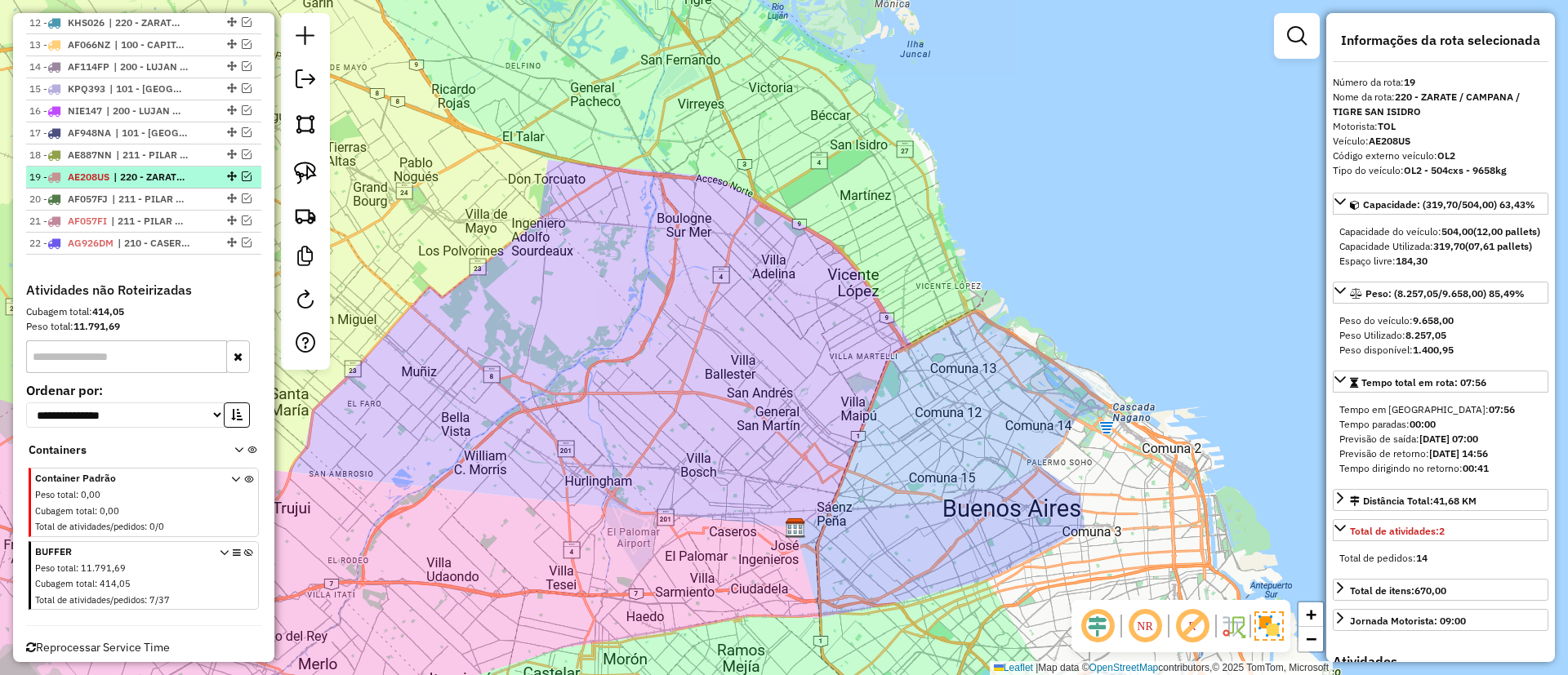
click at [248, 183] on div "19 - AE208US | 220 - ZARATE / CAMPANA / TIGRE SAN ISIDRO" at bounding box center [143, 177] width 229 height 15
click at [247, 180] on div at bounding box center [231, 176] width 49 height 9
click at [242, 171] on em at bounding box center [247, 176] width 9 height 9
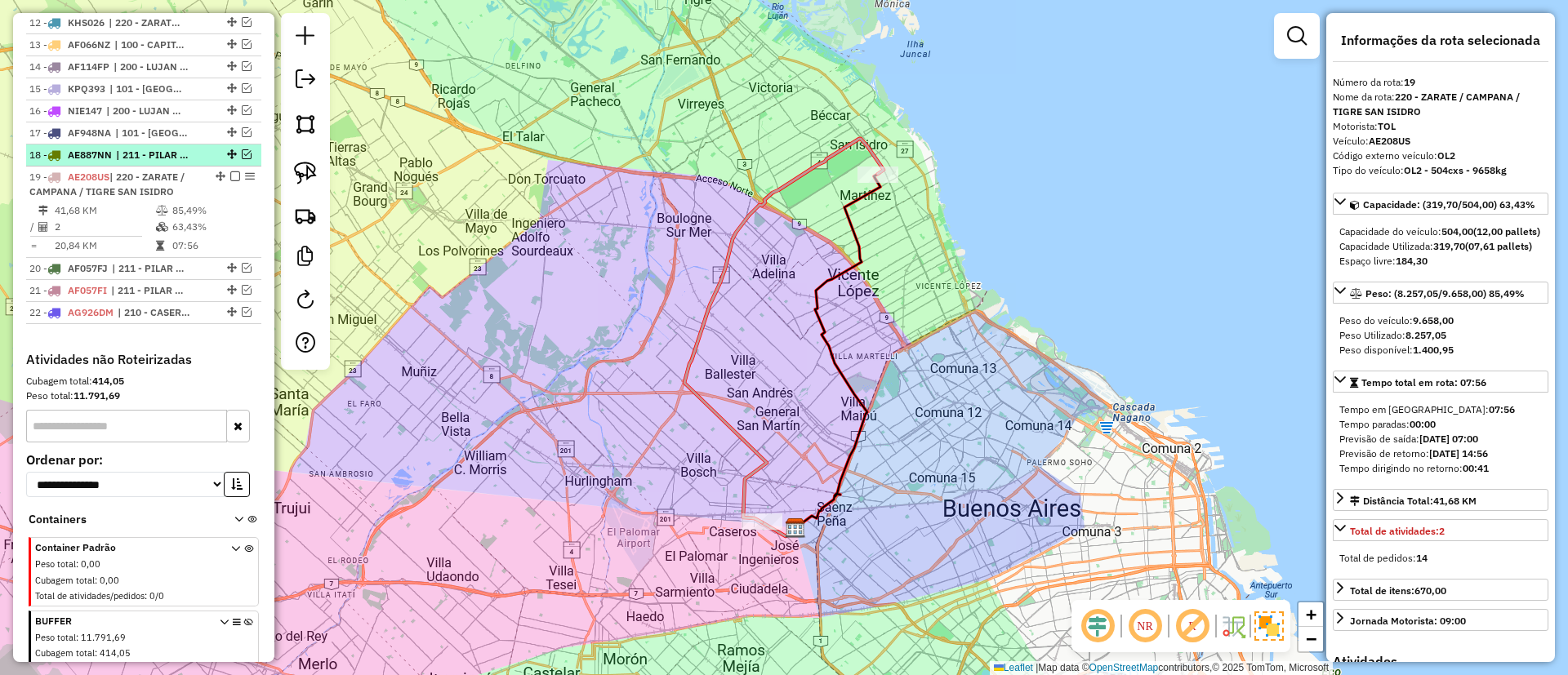
click at [206, 154] on div at bounding box center [231, 154] width 49 height 9
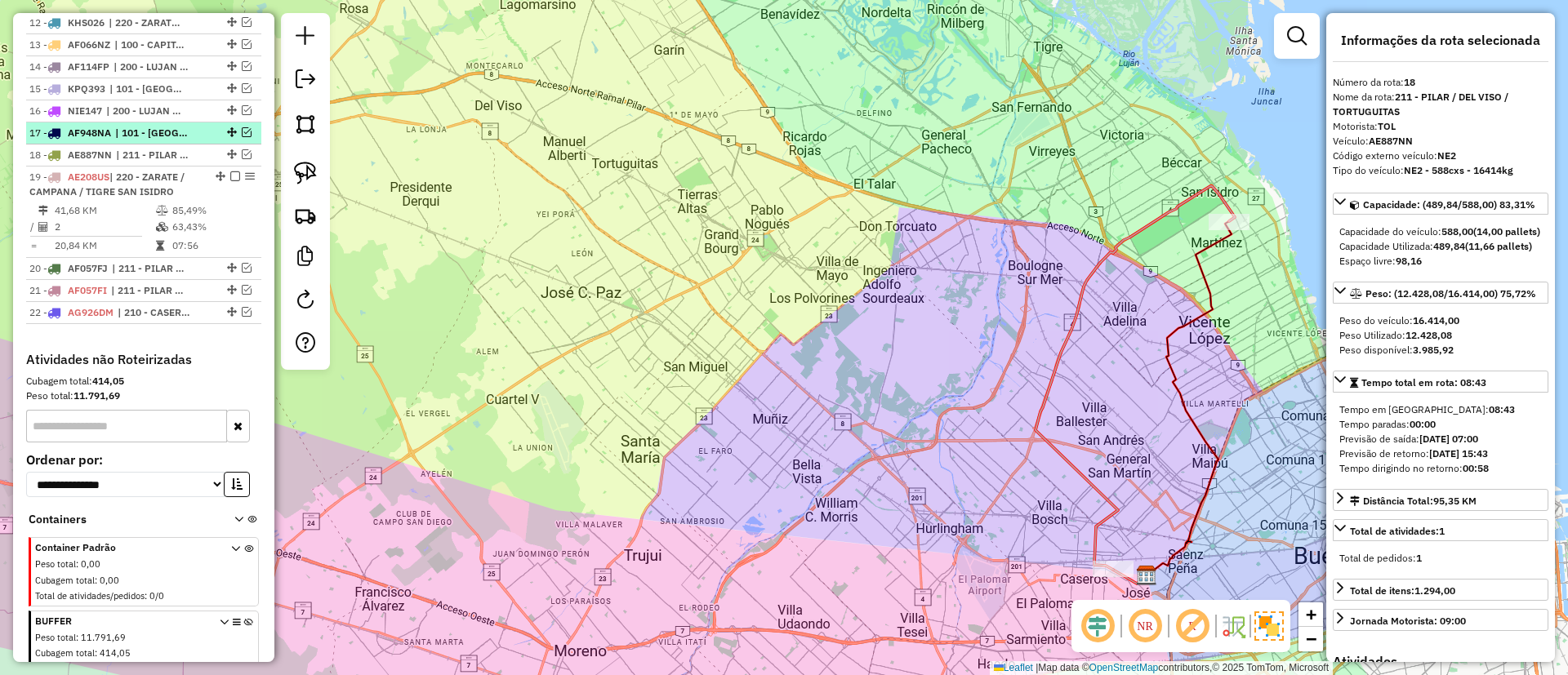
click at [194, 141] on li "17 - AF948NA | 101 - CAPITAL FEDERAL NORTE" at bounding box center [144, 133] width 235 height 22
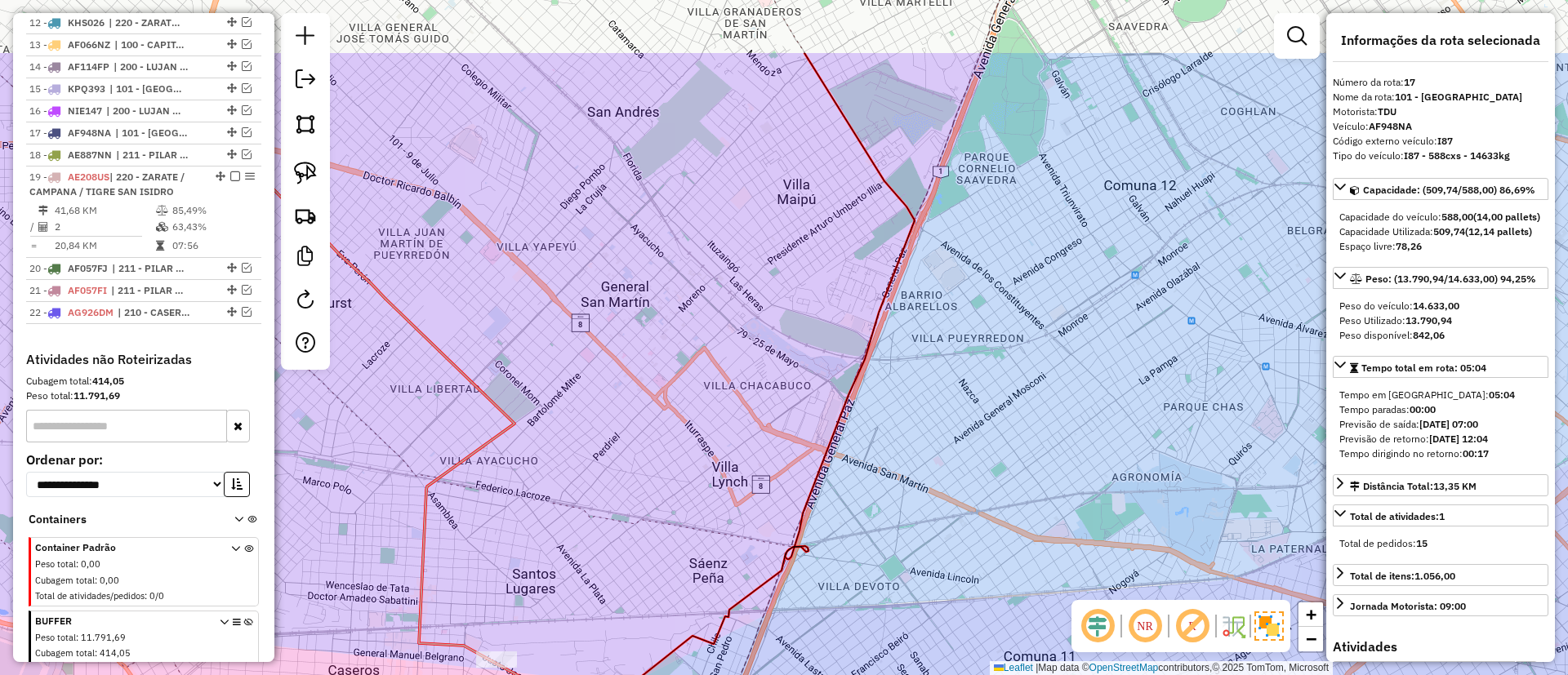
drag, startPoint x: 774, startPoint y: 346, endPoint x: 805, endPoint y: 544, distance: 200.4
click at [805, 544] on div "Janela de atendimento Grade de atendimento Capacidade Transportadoras Veículos …" at bounding box center [784, 337] width 1568 height 675
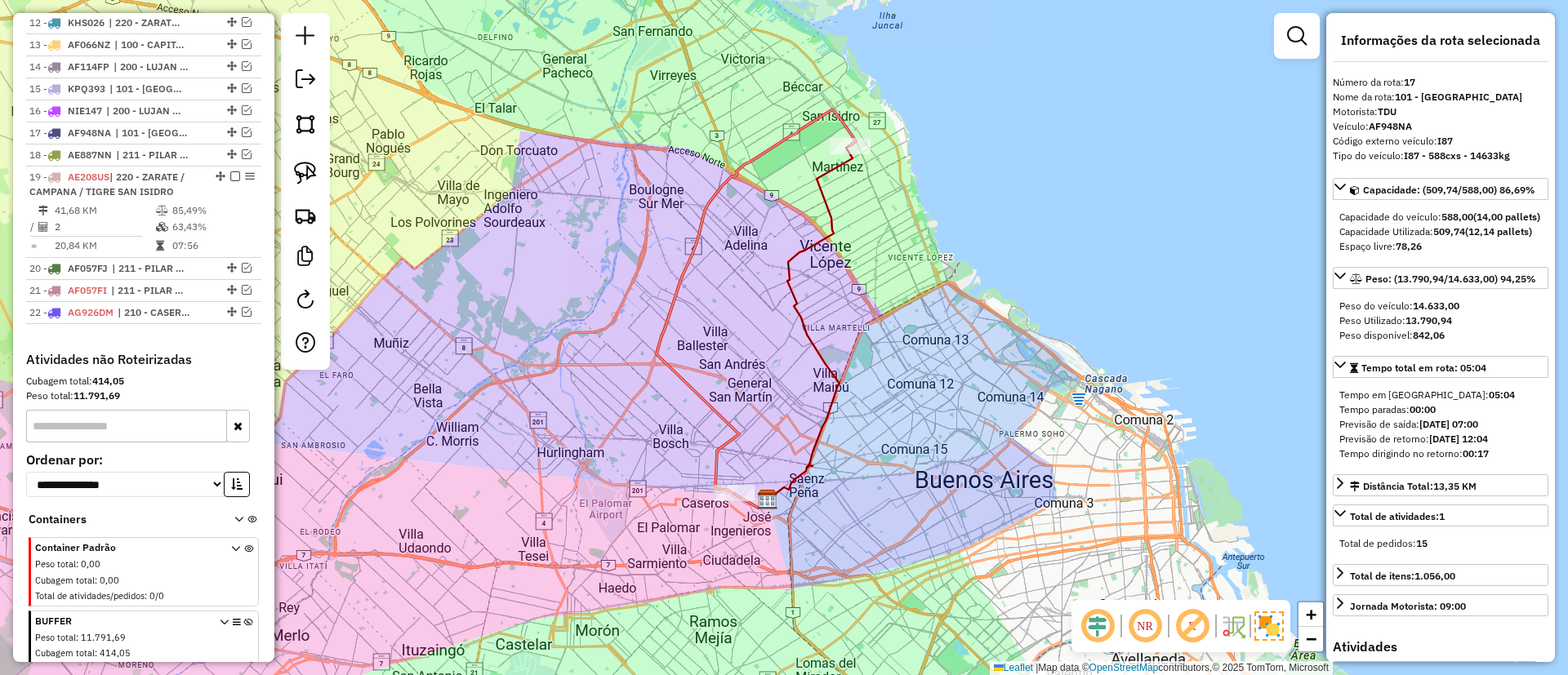
click at [731, 173] on icon at bounding box center [757, 302] width 200 height 384
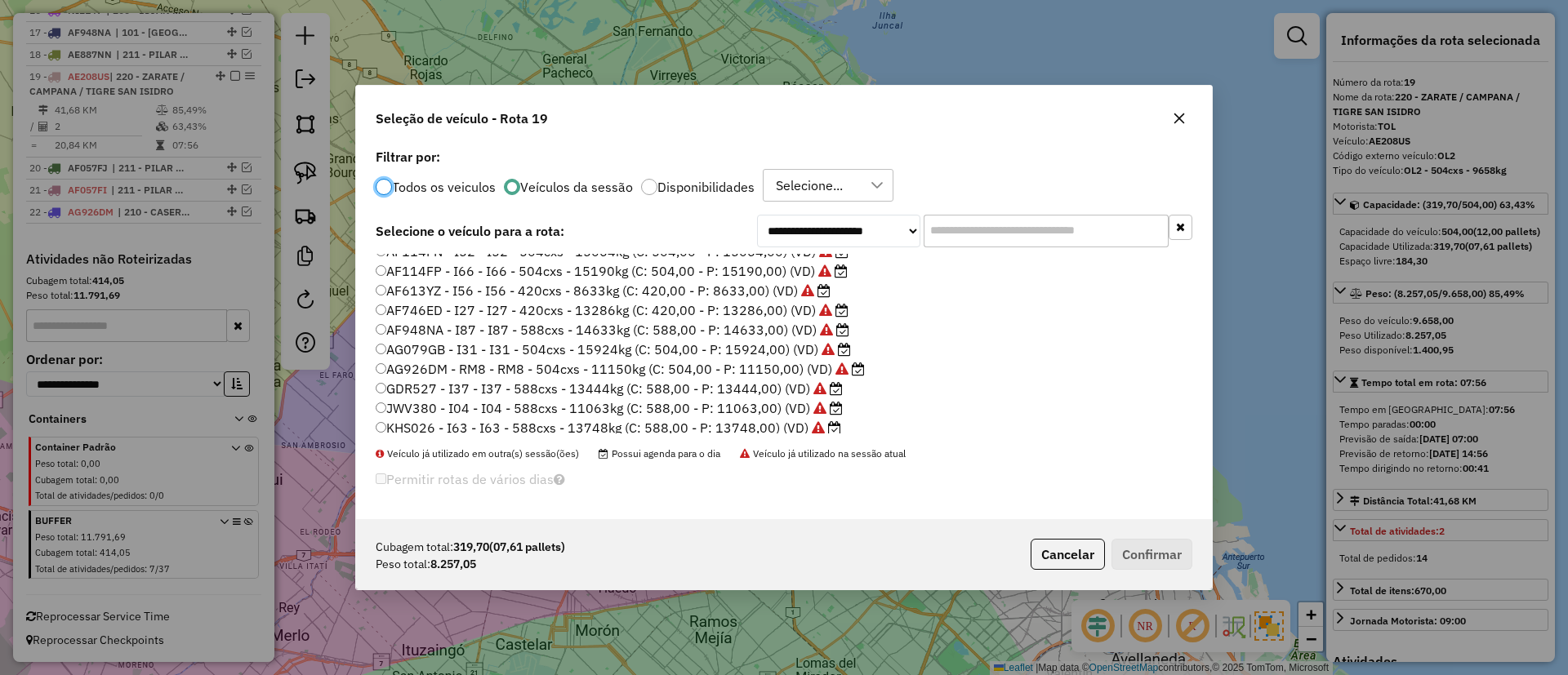
scroll to position [85, 0]
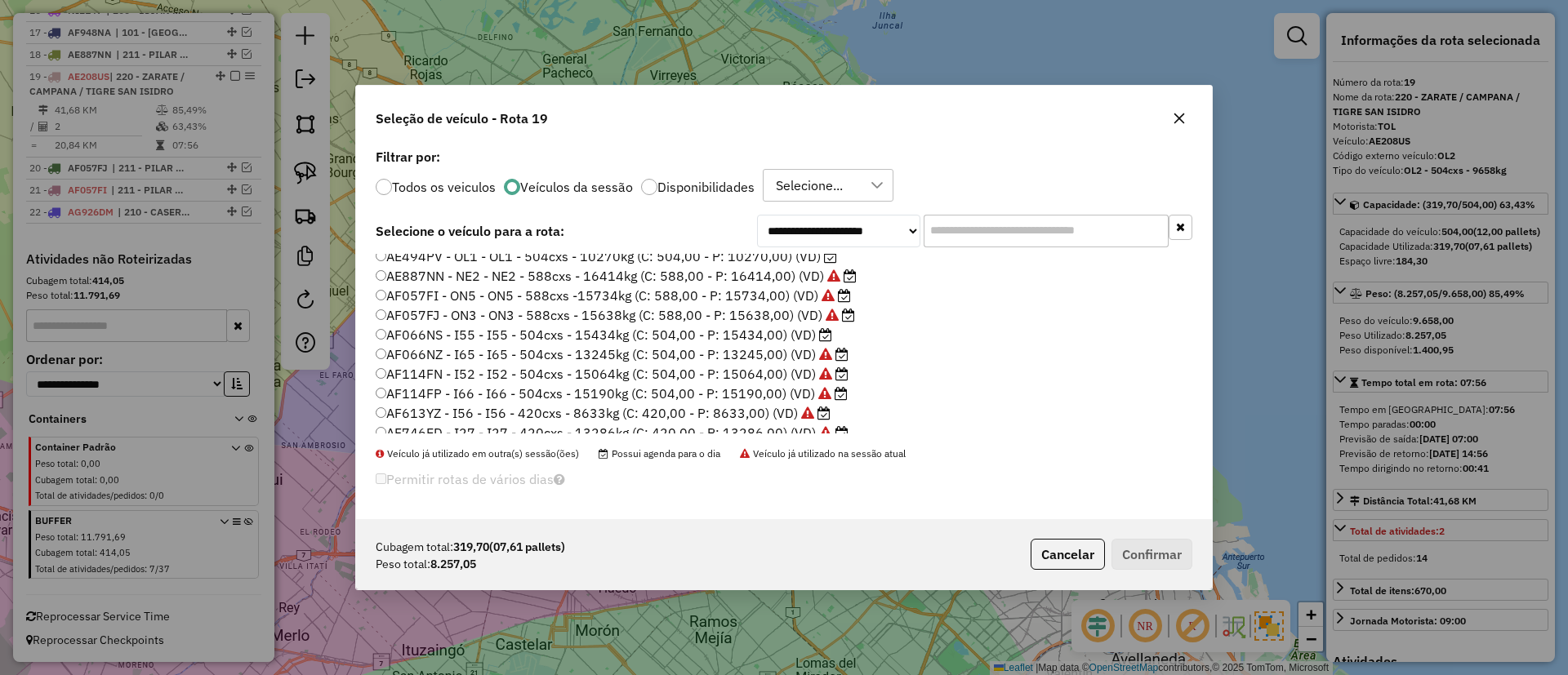
click at [755, 337] on label "AF066NS - I55 - I55 - 504cxs - 15434kg (C: 504,00 - P: 15434,00) (VD)" at bounding box center [603, 334] width 456 height 20
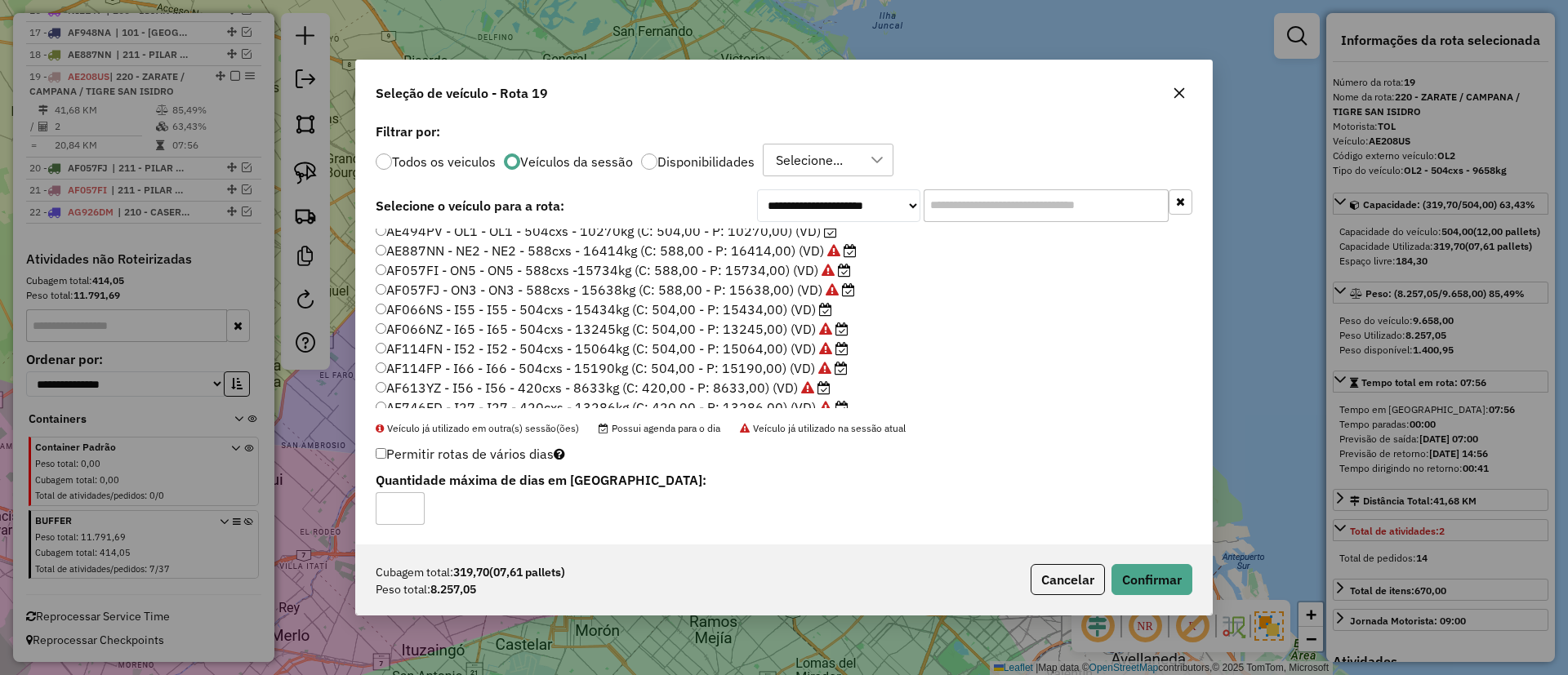
click at [1131, 558] on div "Cubagem total: 319,70 (07,61 pallets) Peso total: 8.257,05 Cancelar Confirmar" at bounding box center [783, 580] width 856 height 71
click at [1138, 575] on button "Confirmar" at bounding box center [1152, 580] width 81 height 31
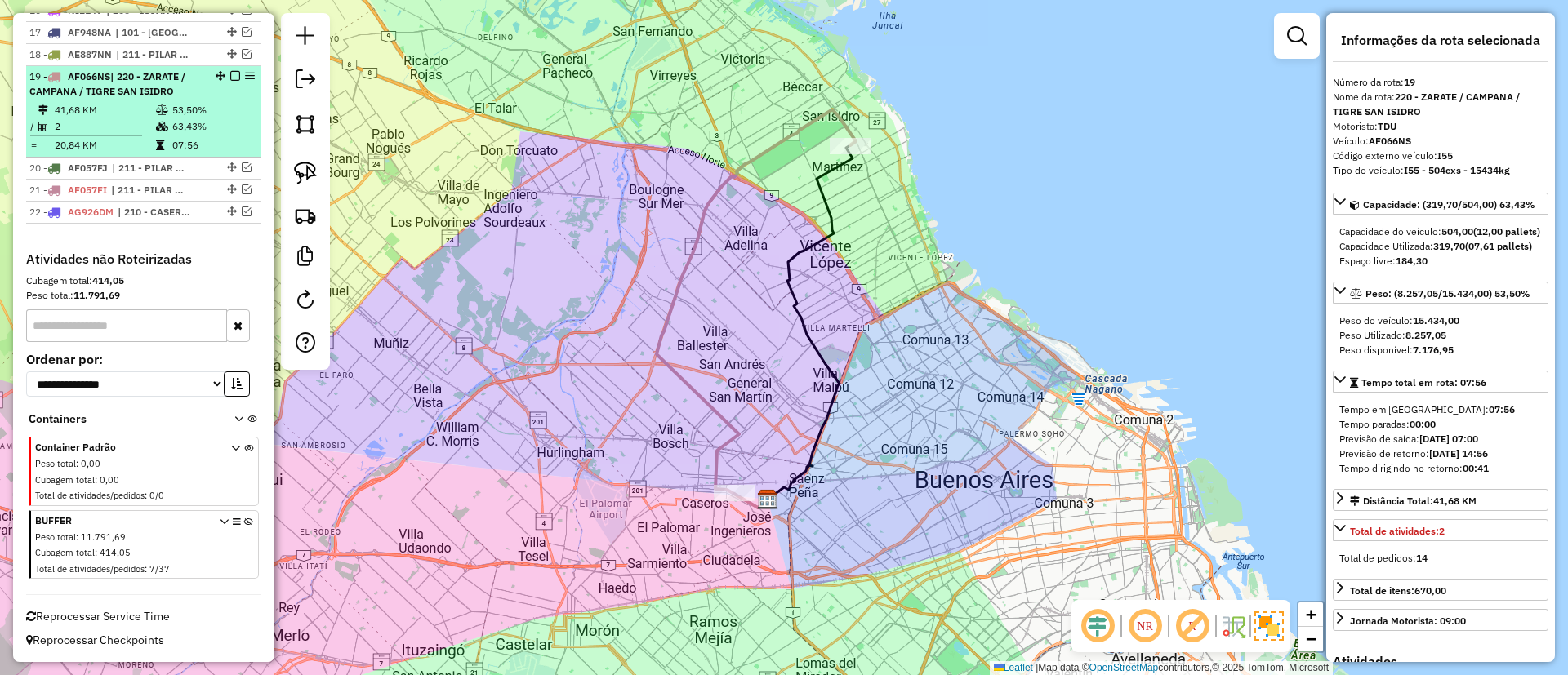
click at [234, 72] on em at bounding box center [235, 75] width 9 height 9
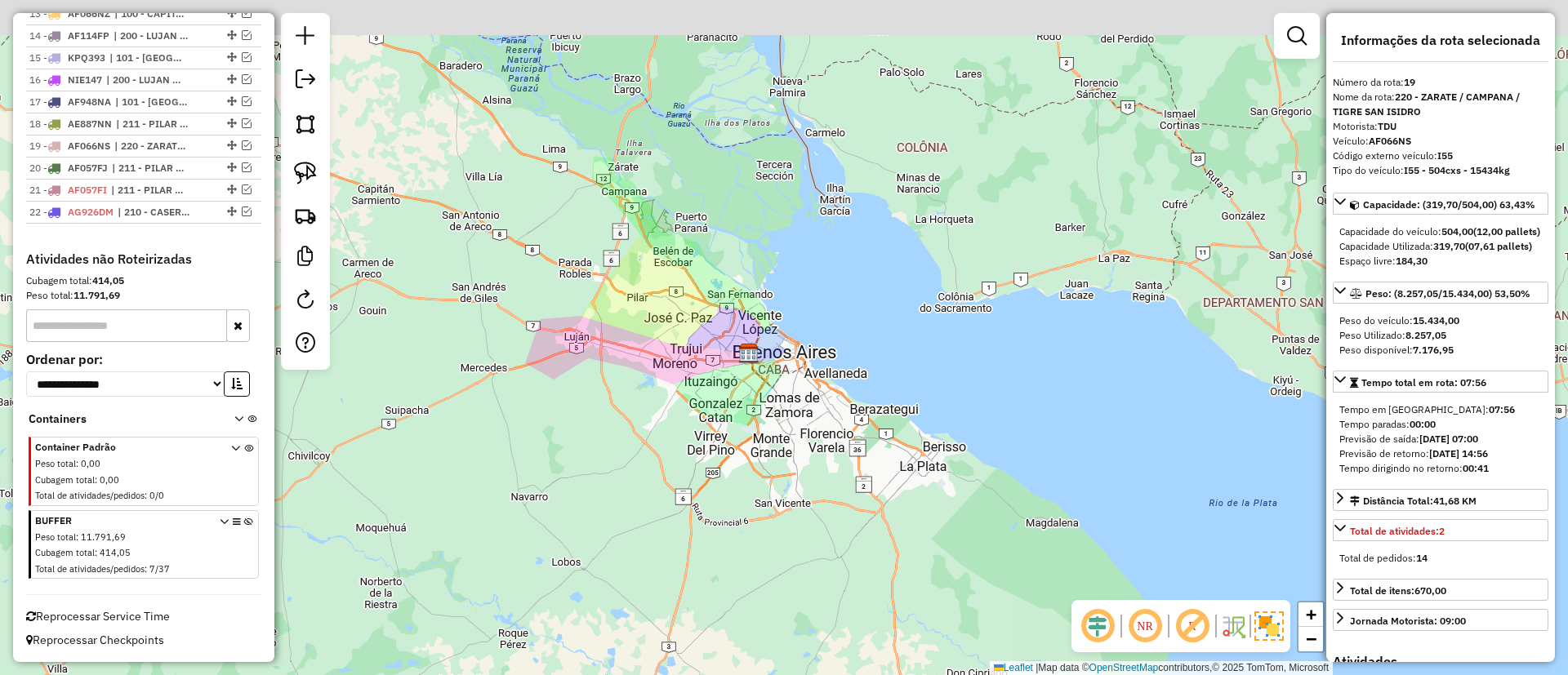
drag, startPoint x: 732, startPoint y: 338, endPoint x: 789, endPoint y: 379, distance: 70.2
click at [760, 364] on img at bounding box center [748, 353] width 22 height 22
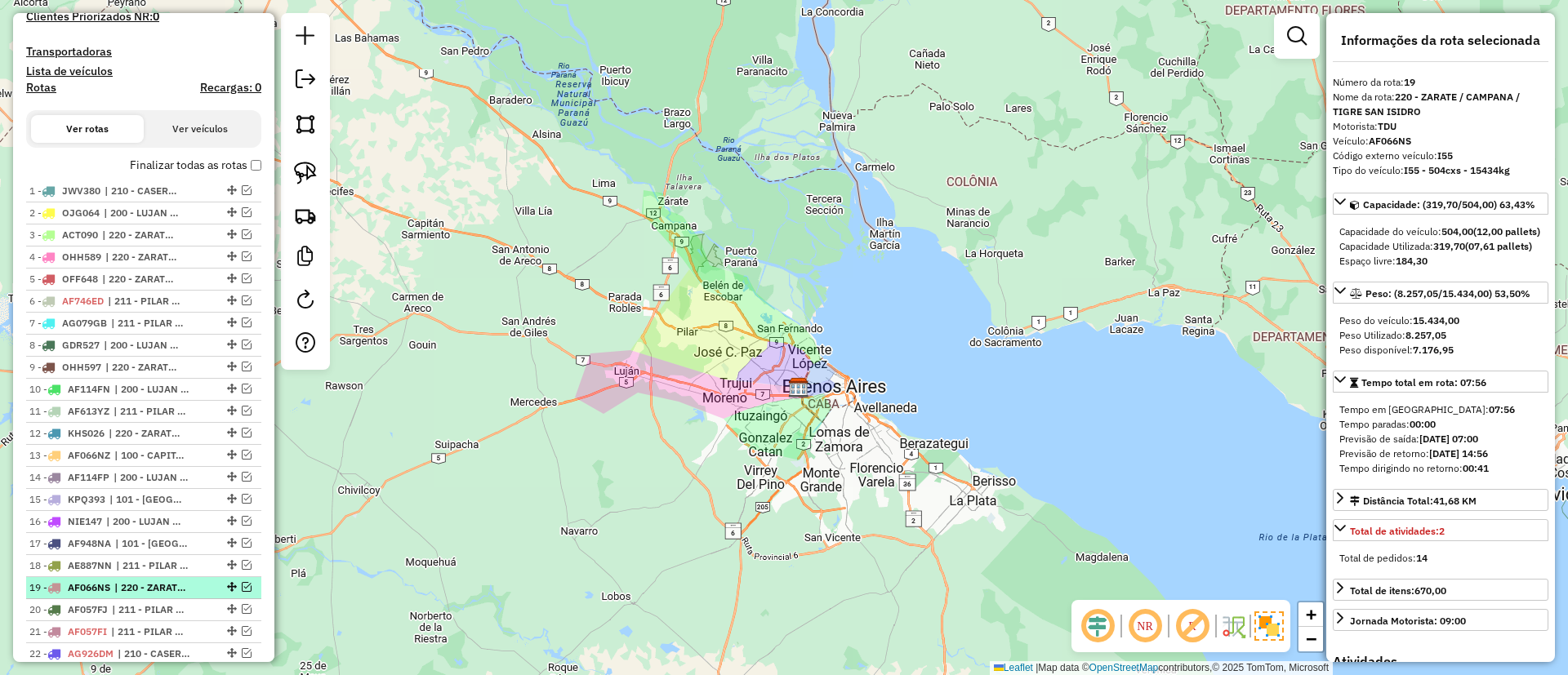
scroll to position [276, 0]
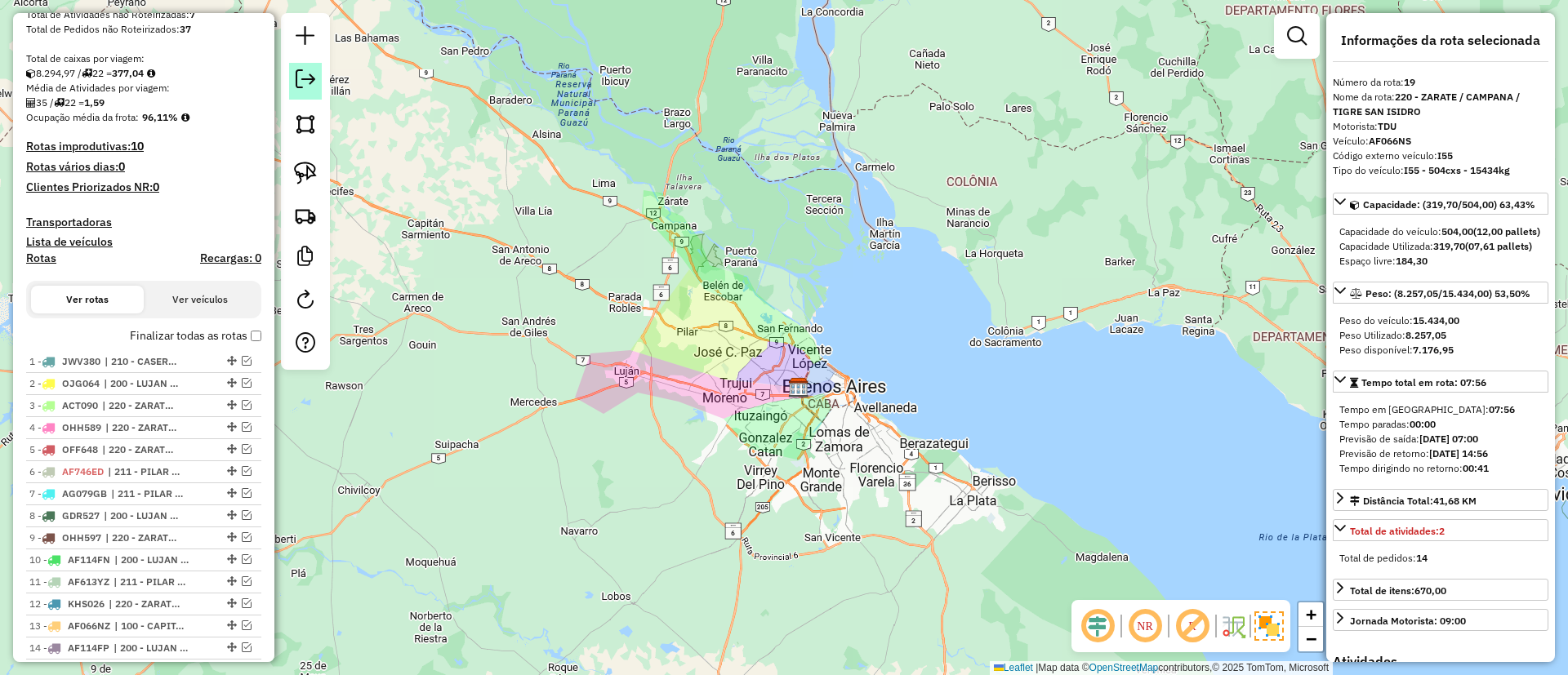
click at [310, 86] on em at bounding box center [305, 79] width 20 height 20
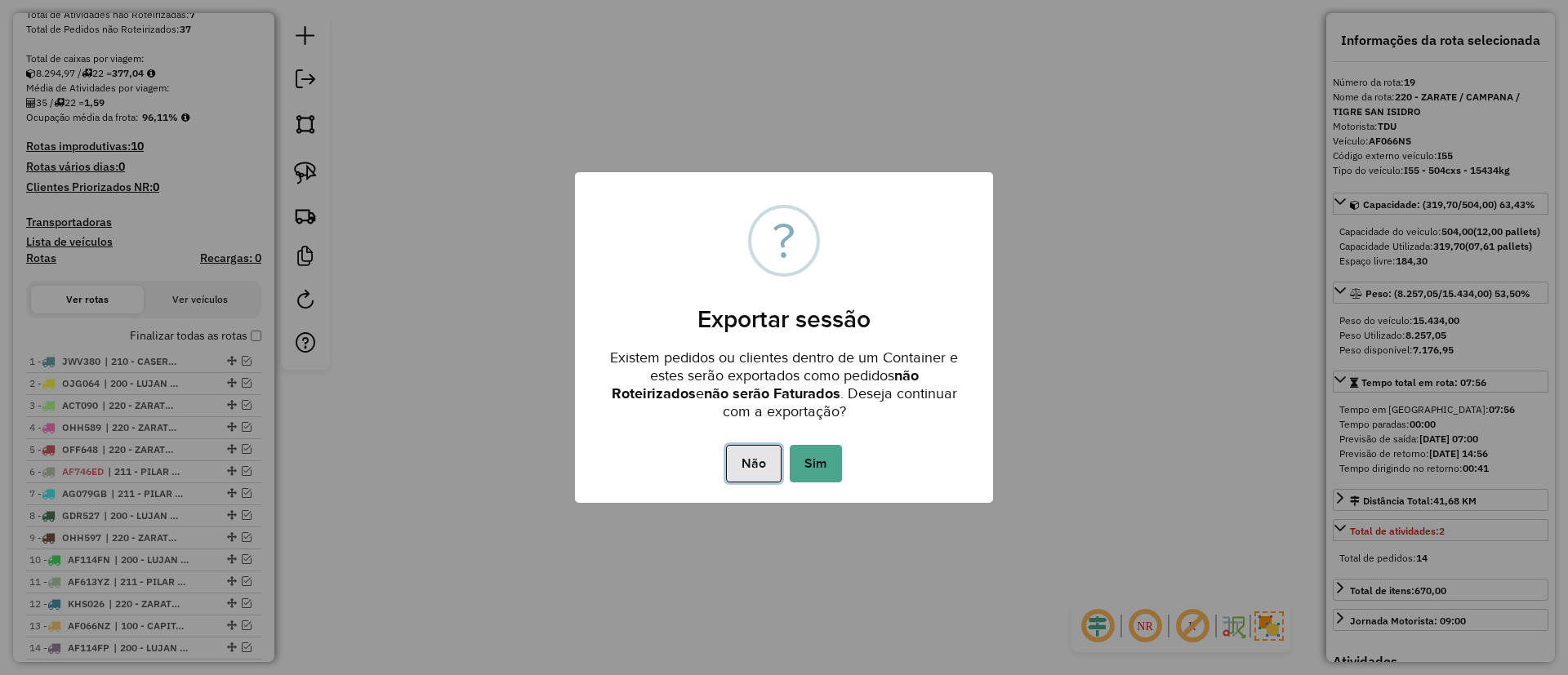
click at [760, 448] on button "Não" at bounding box center [753, 464] width 55 height 38
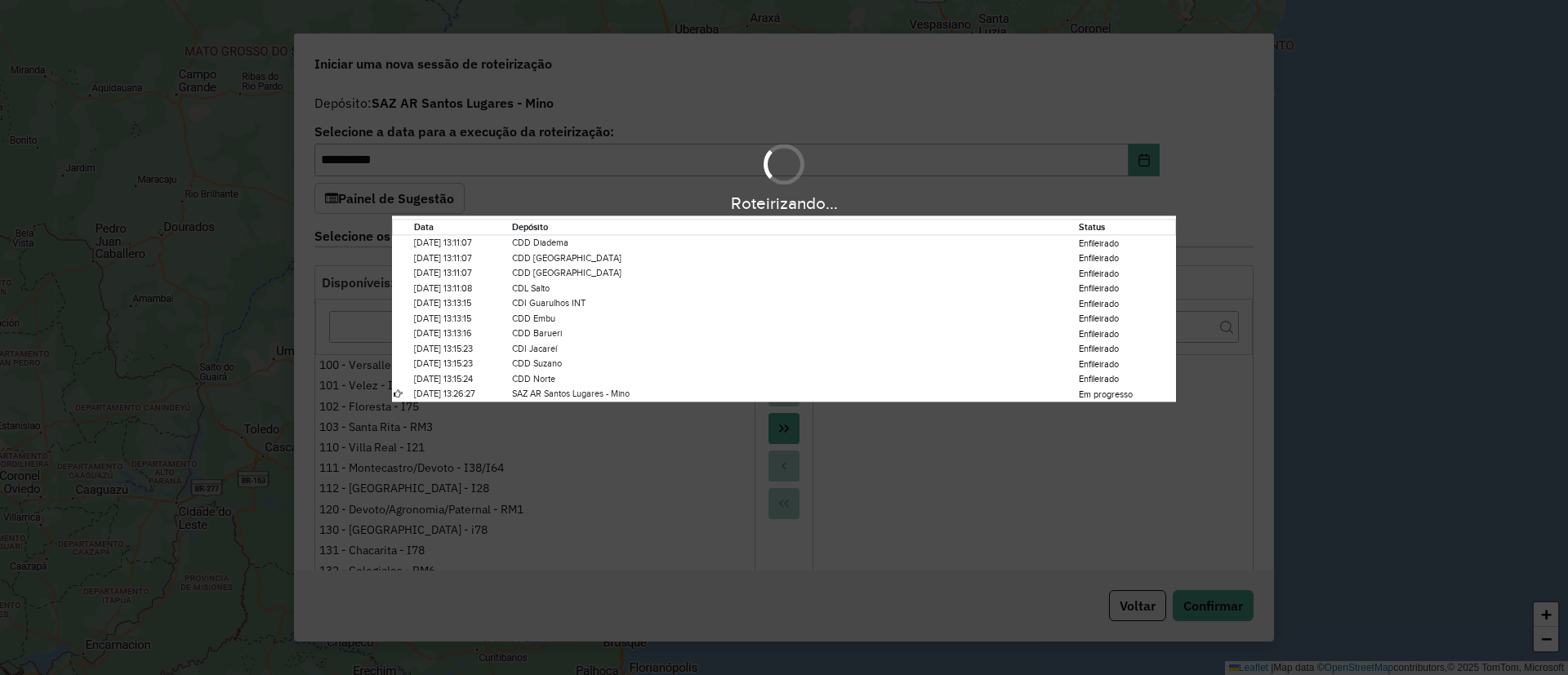
select select "*"
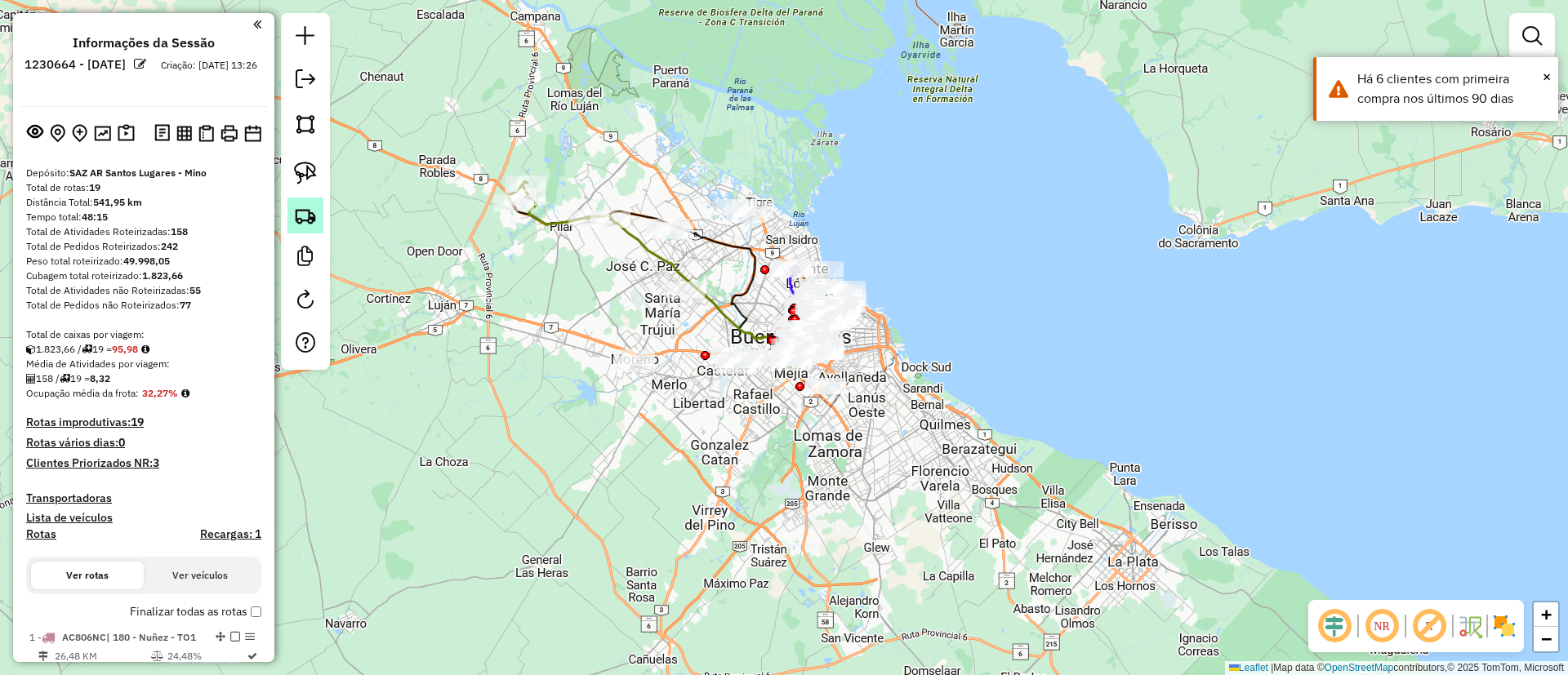
click at [312, 213] on img at bounding box center [305, 216] width 23 height 23
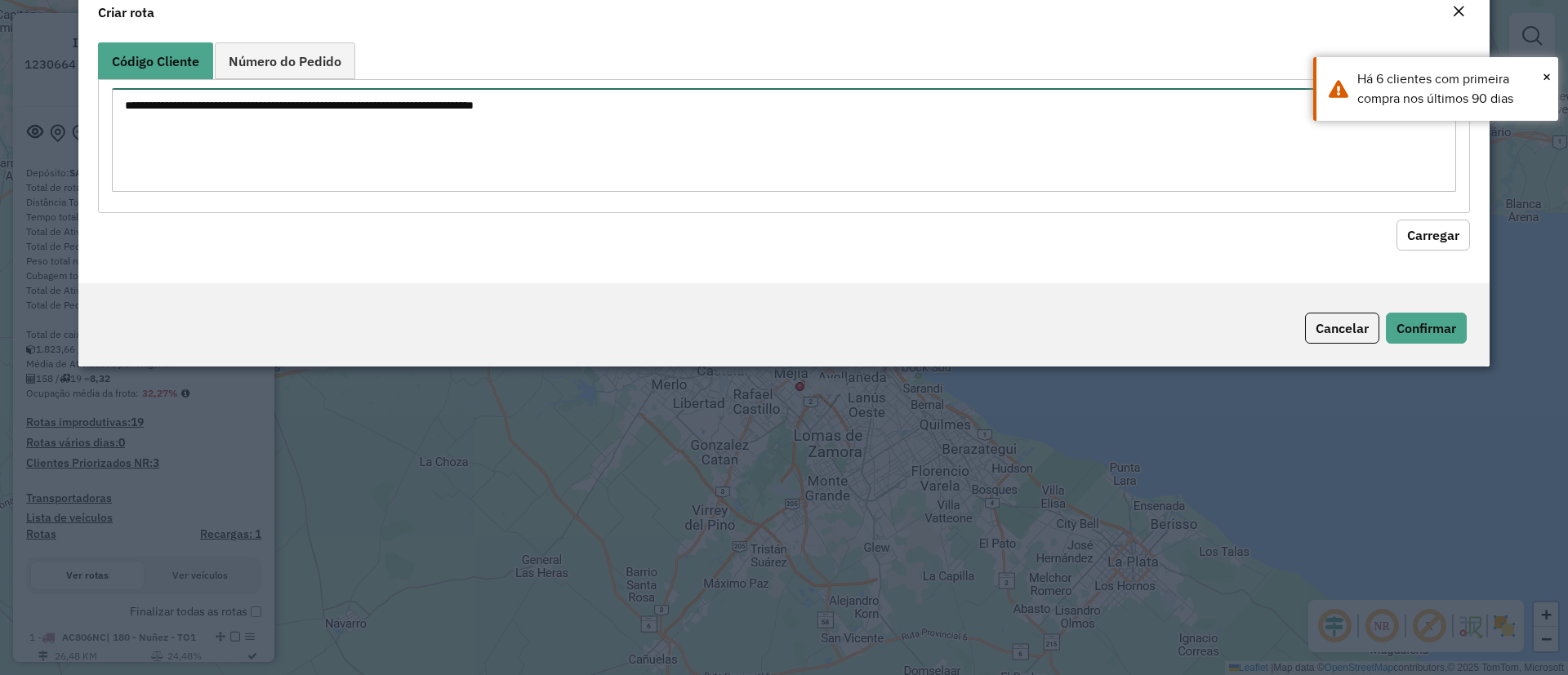
click at [360, 162] on textarea at bounding box center [784, 140] width 1344 height 104
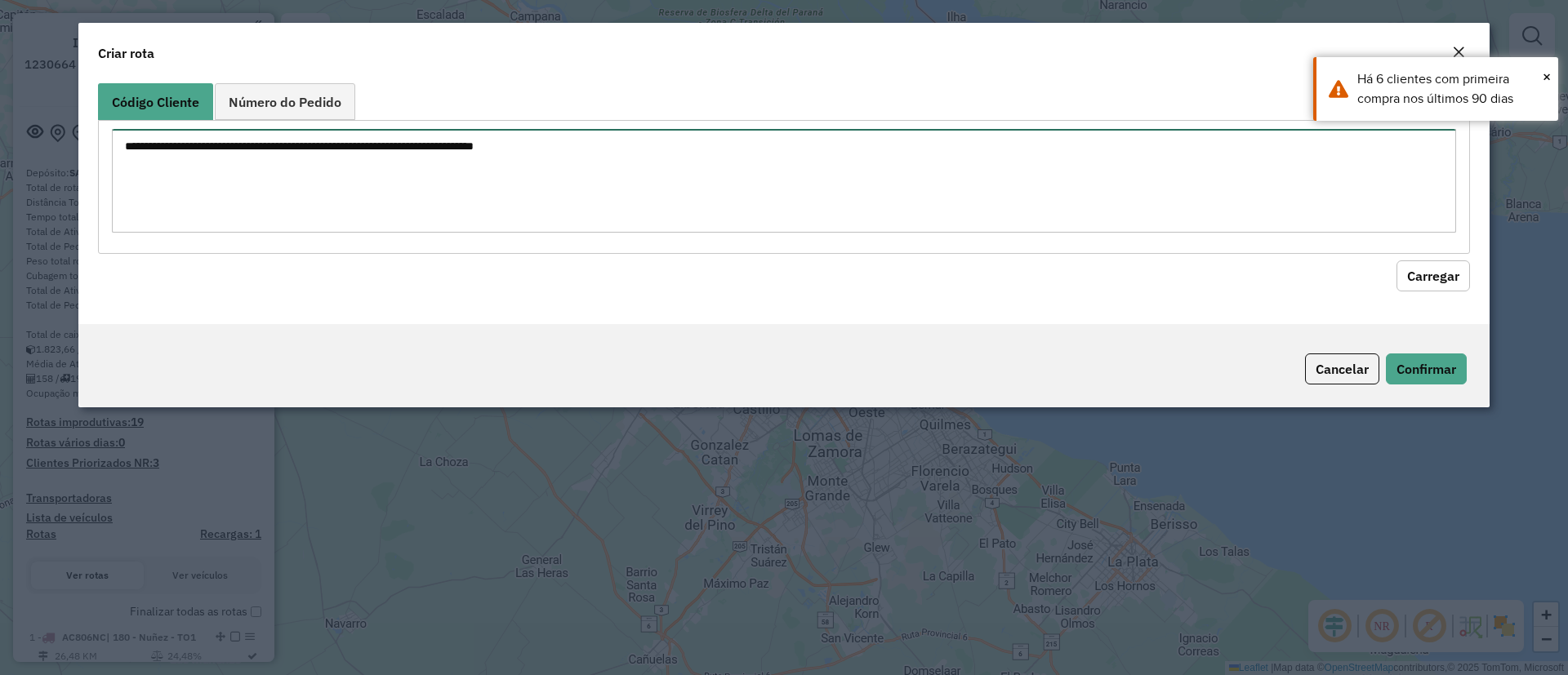
paste textarea "**********"
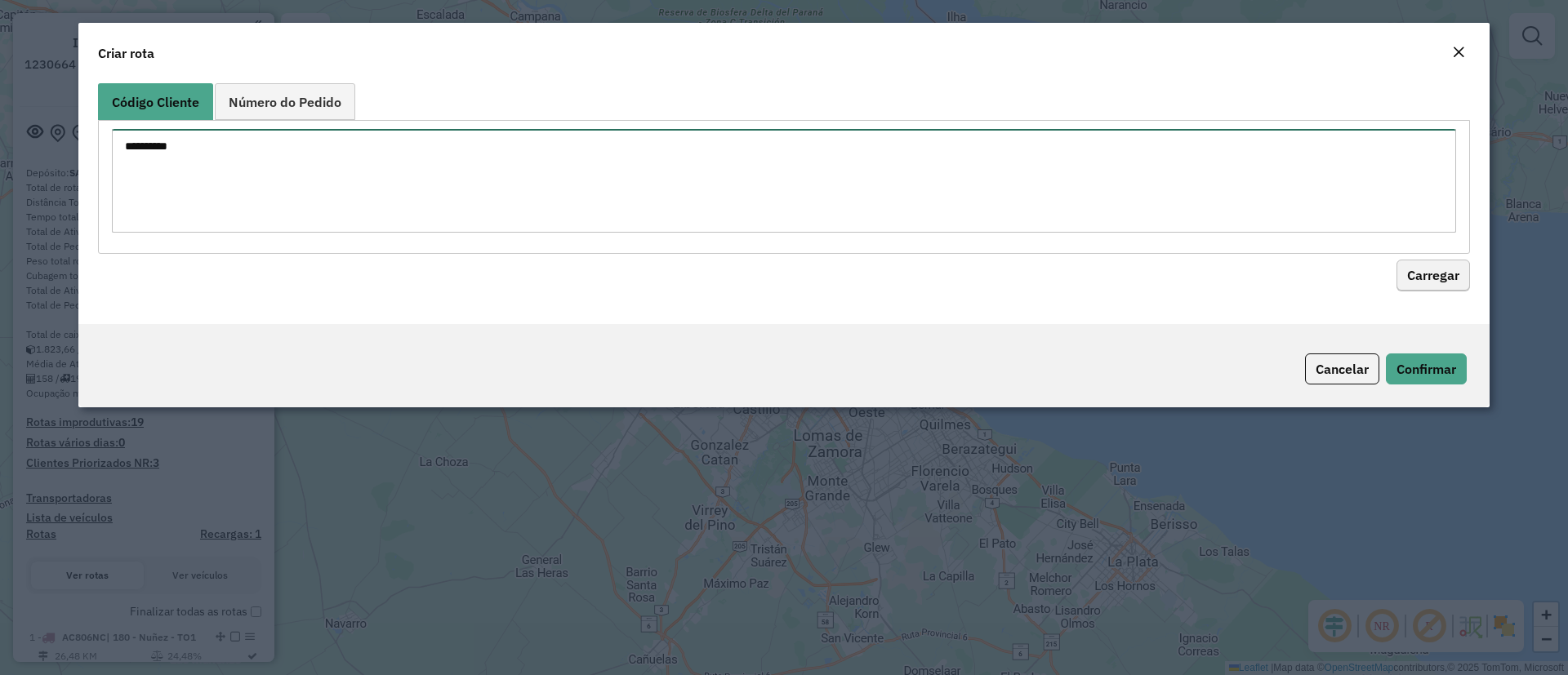
type textarea "**********"
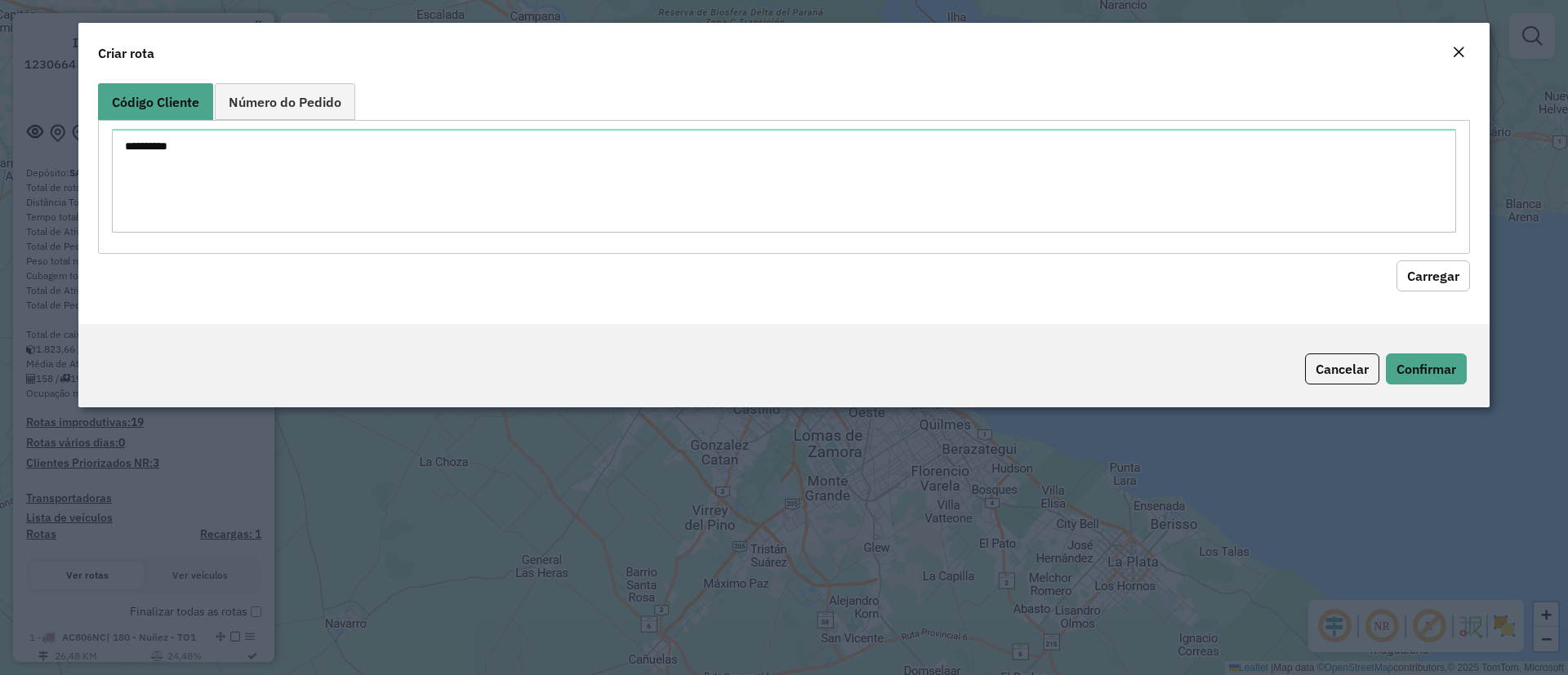
click at [1466, 274] on button "Carregar" at bounding box center [1433, 276] width 73 height 31
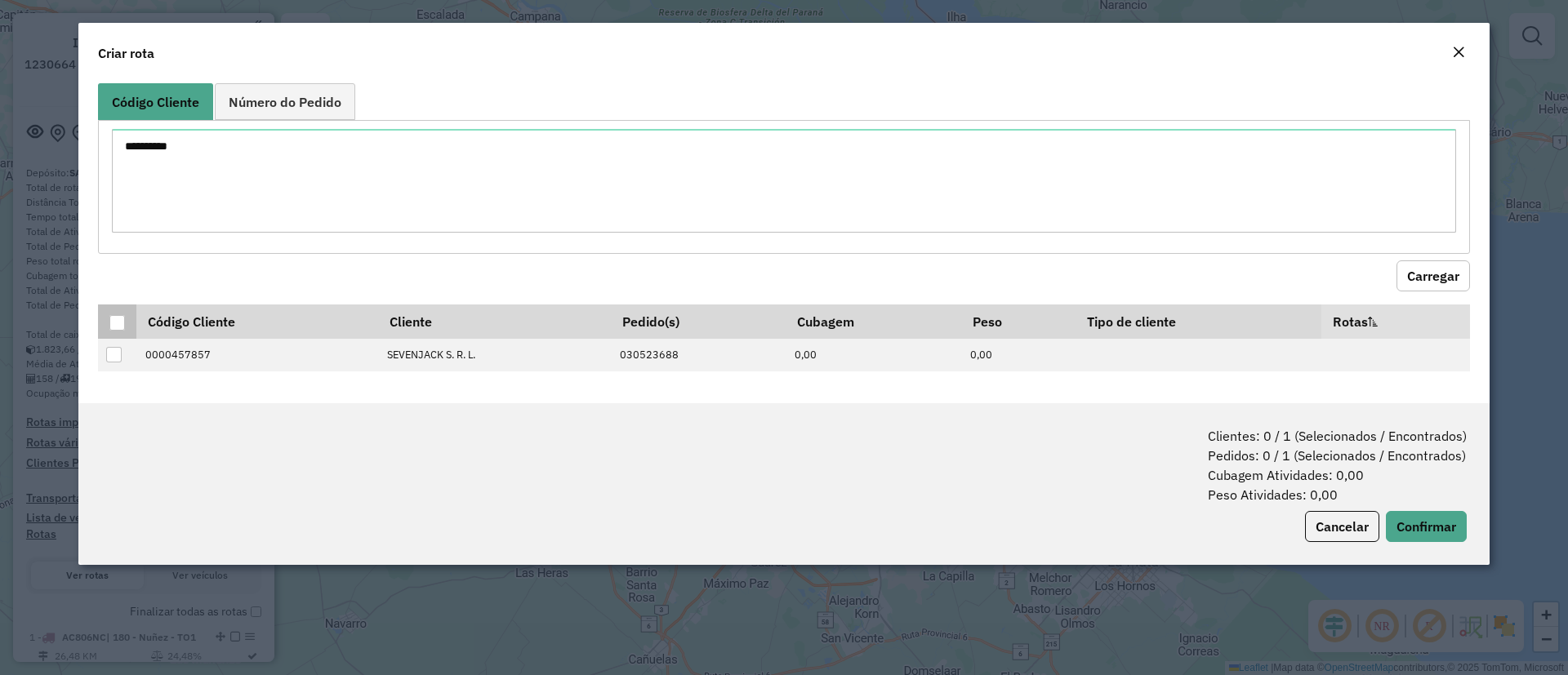
click at [124, 327] on div at bounding box center [117, 323] width 15 height 15
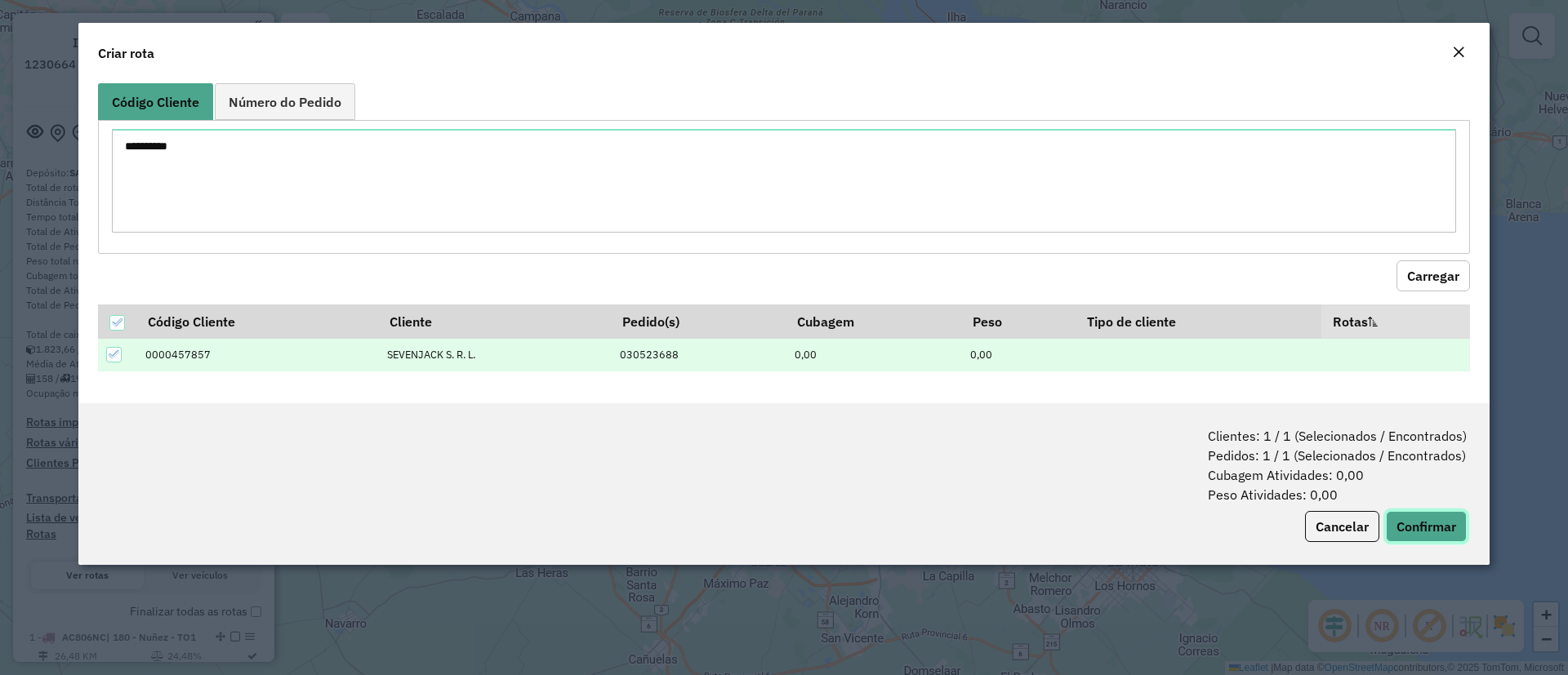
click at [1409, 524] on button "Confirmar" at bounding box center [1426, 526] width 81 height 31
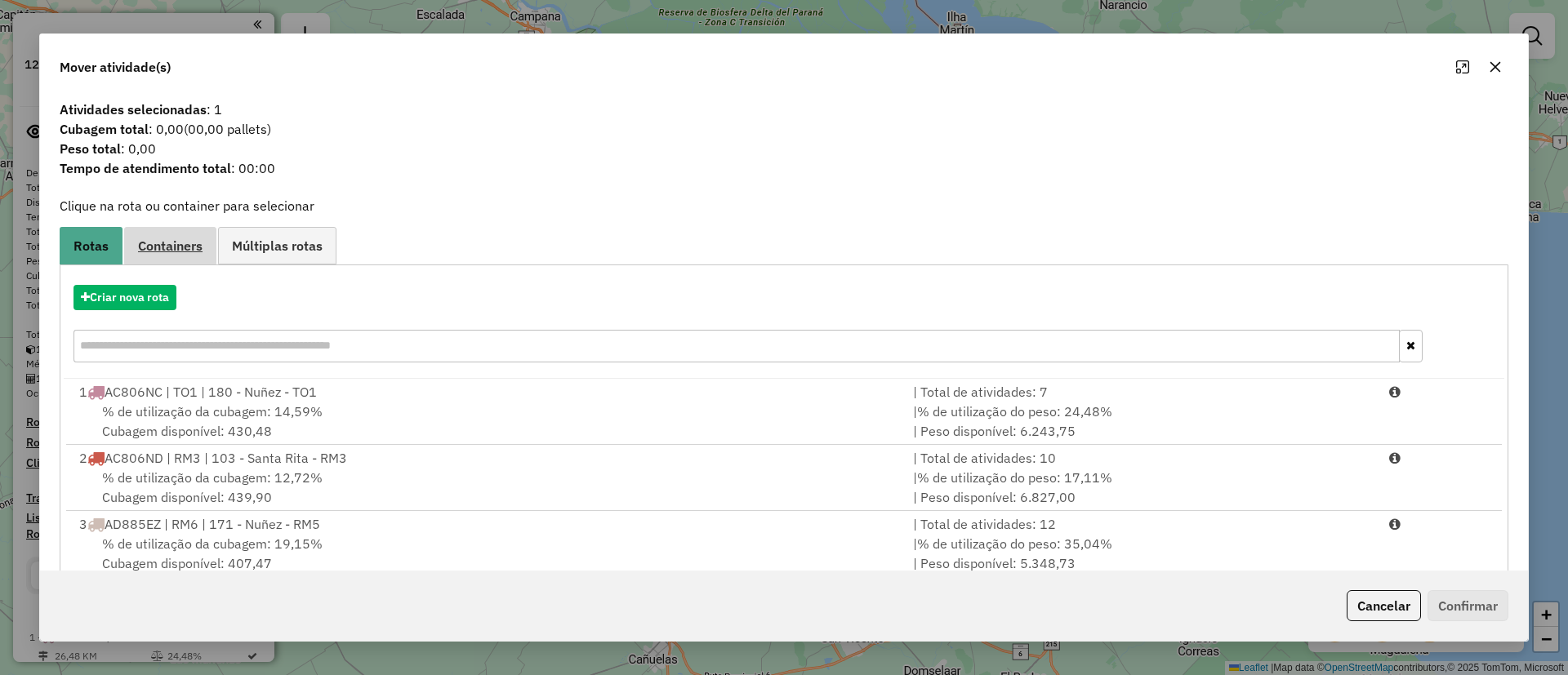
click at [152, 245] on span "Containers" at bounding box center [170, 246] width 65 height 13
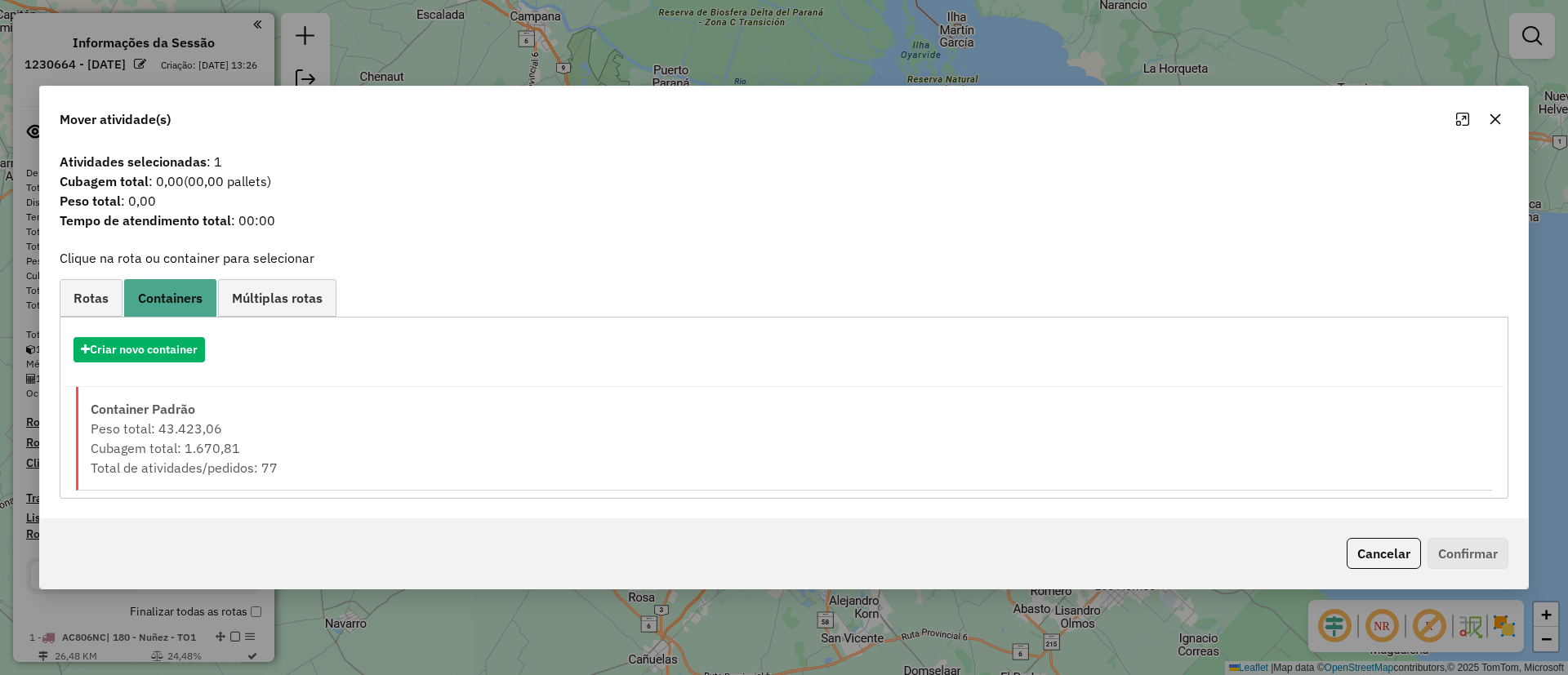
click at [166, 336] on div "Criar novo container" at bounding box center [784, 356] width 1440 height 62
drag, startPoint x: 155, startPoint y: 354, endPoint x: 191, endPoint y: 330, distance: 43.3
click at [153, 355] on button "Criar novo container" at bounding box center [139, 349] width 132 height 25
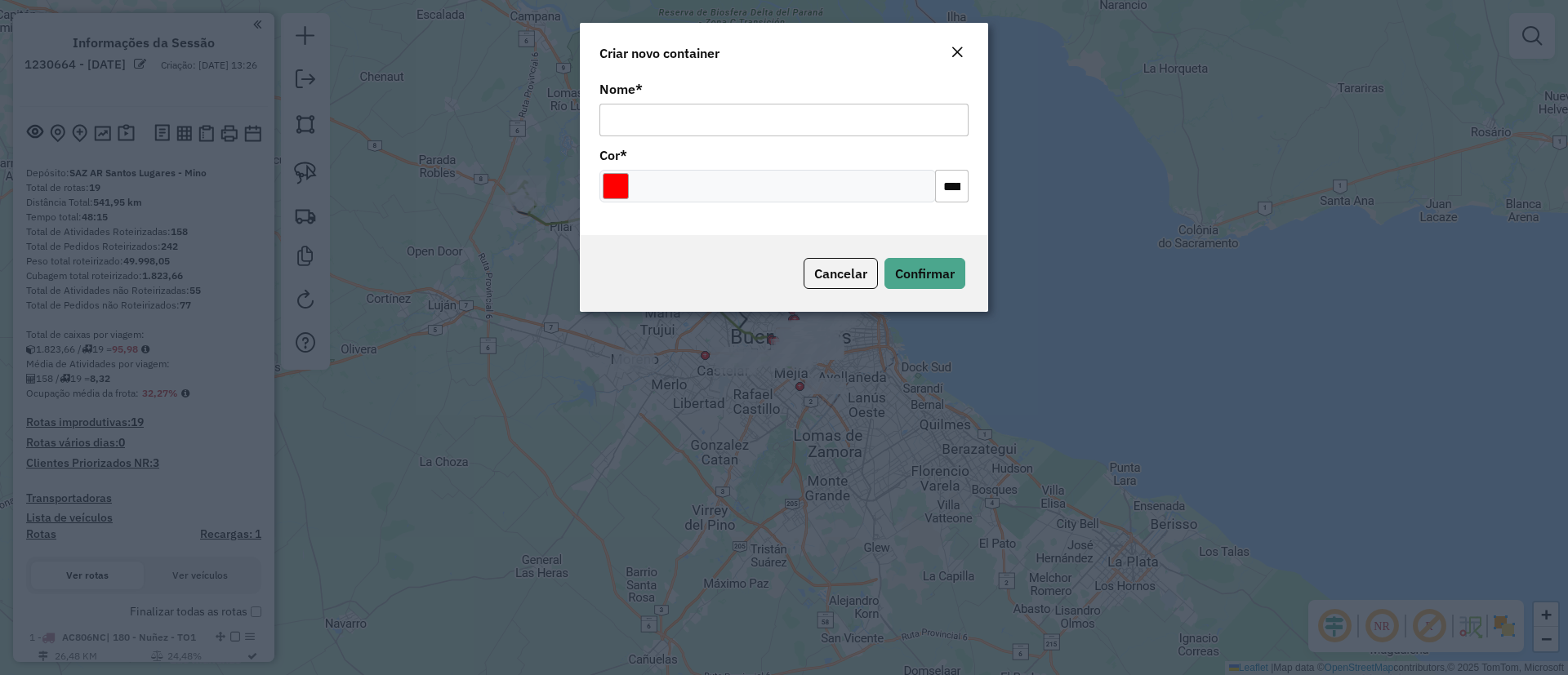
click at [772, 116] on input "Nome *" at bounding box center [784, 120] width 369 height 33
type input "******"
click at [952, 268] on span "Confirmar" at bounding box center [924, 273] width 59 height 16
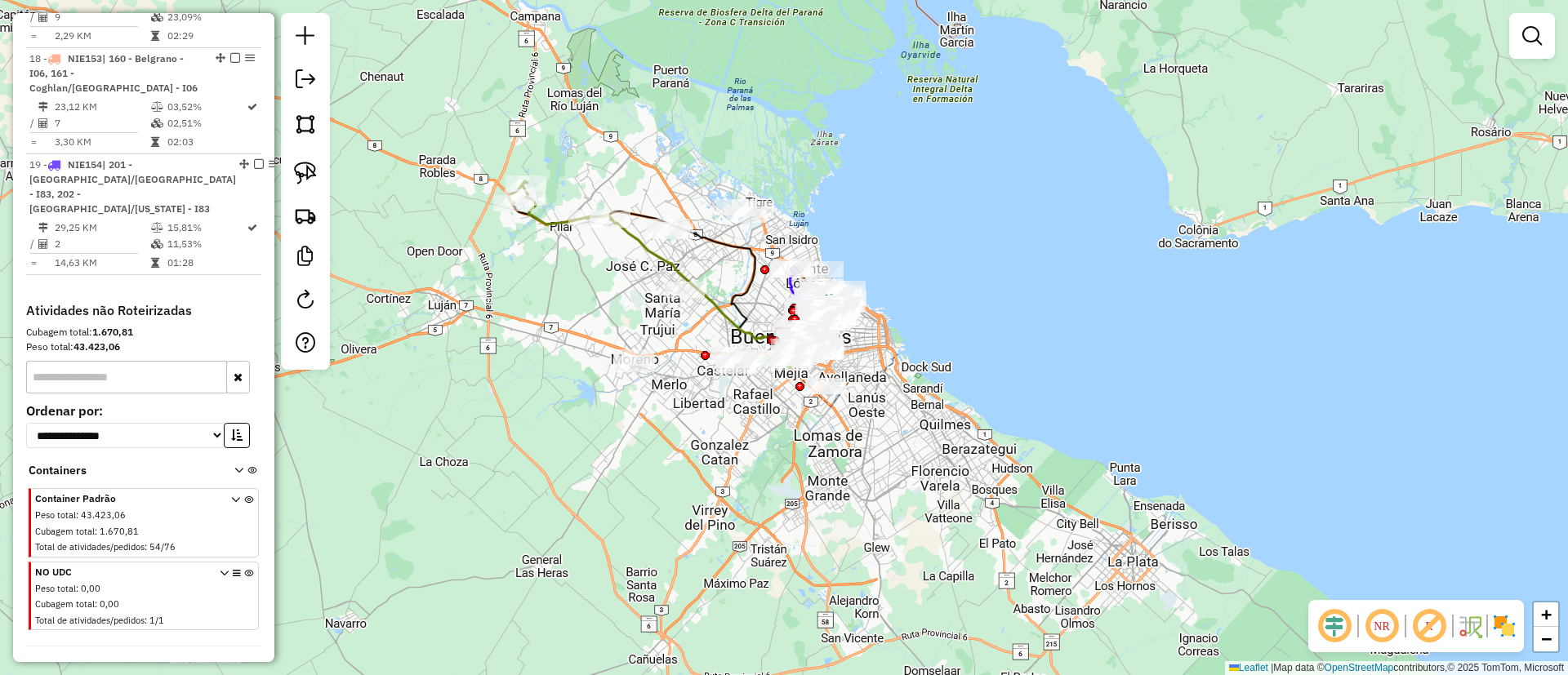
scroll to position [2142, 0]
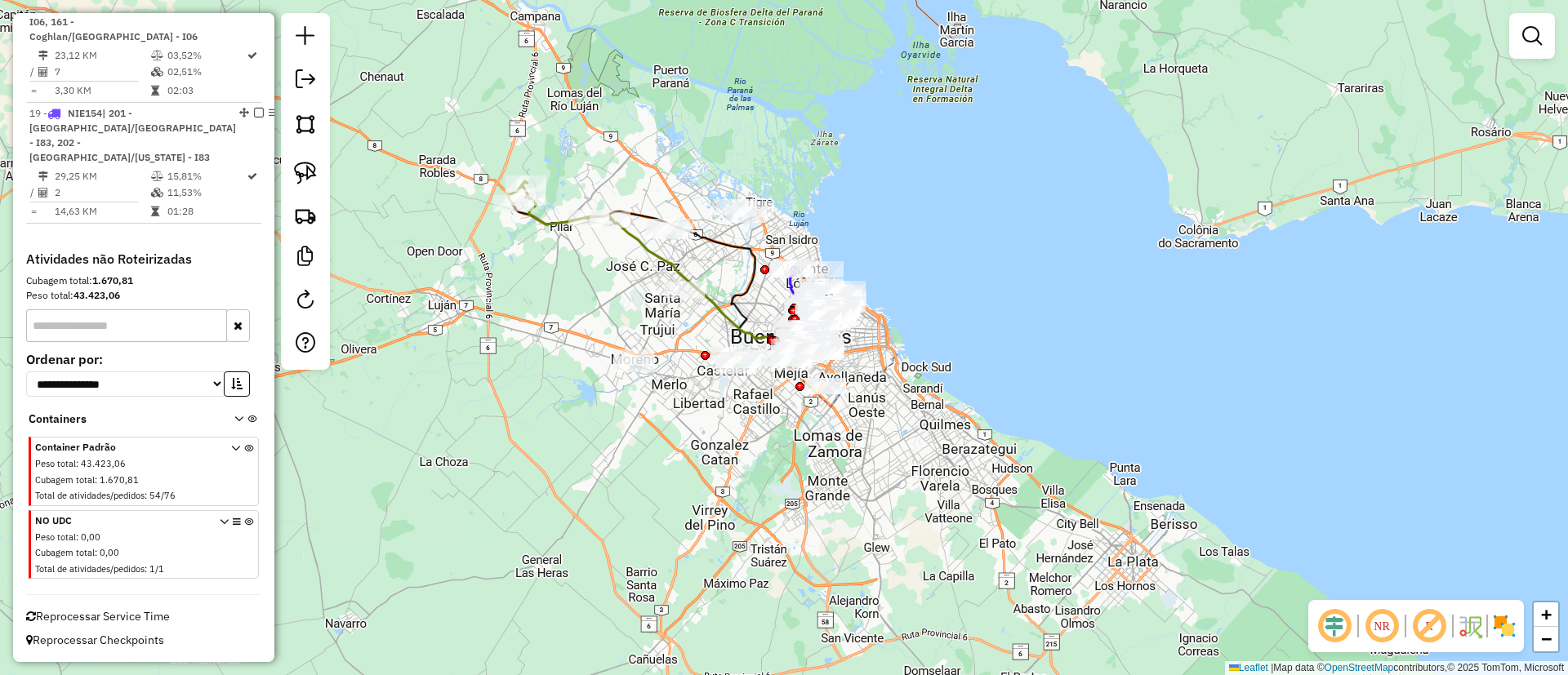
click at [247, 526] on icon at bounding box center [248, 548] width 9 height 61
click at [1516, 40] on link at bounding box center [1531, 36] width 33 height 33
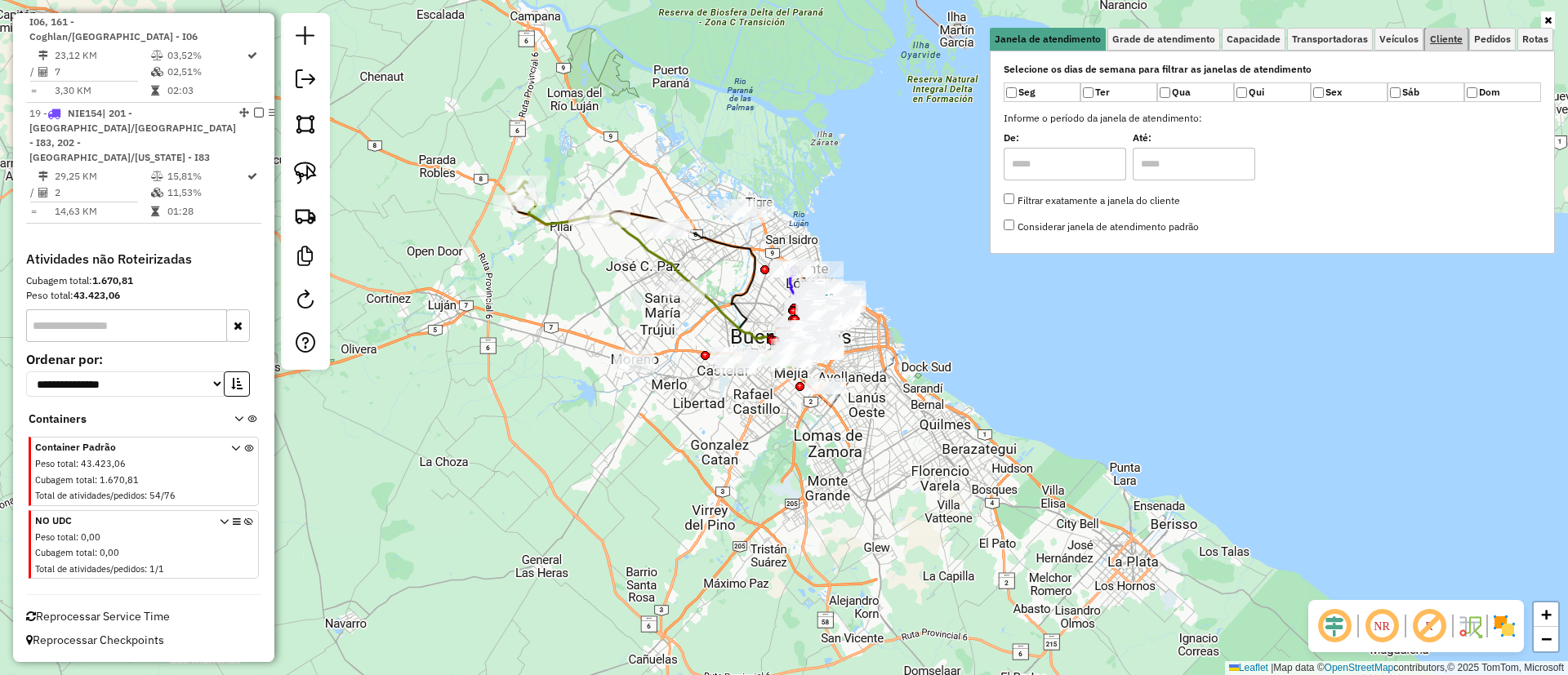
click at [1433, 40] on span "Cliente" at bounding box center [1446, 39] width 33 height 9
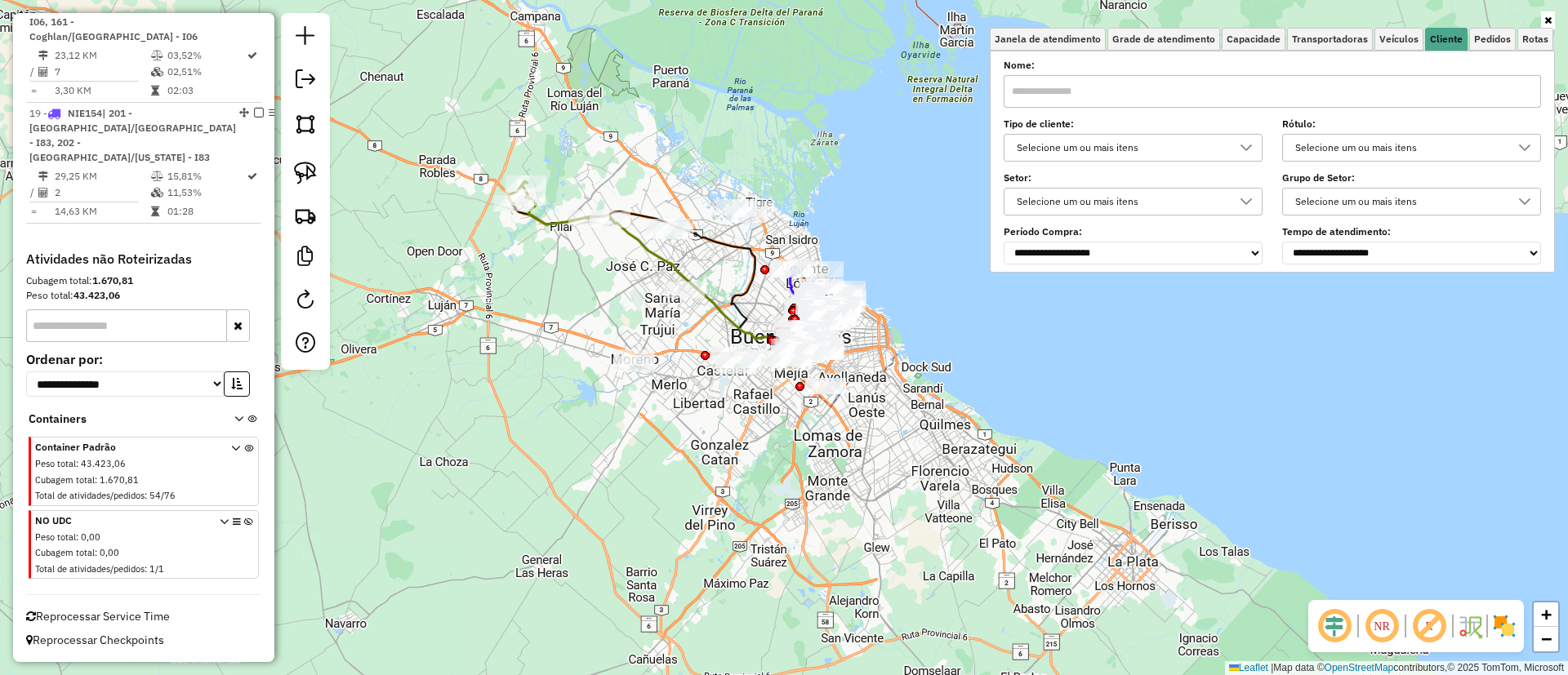
click at [1089, 156] on div "Selecione um ou mais itens" at bounding box center [1120, 148] width 219 height 26
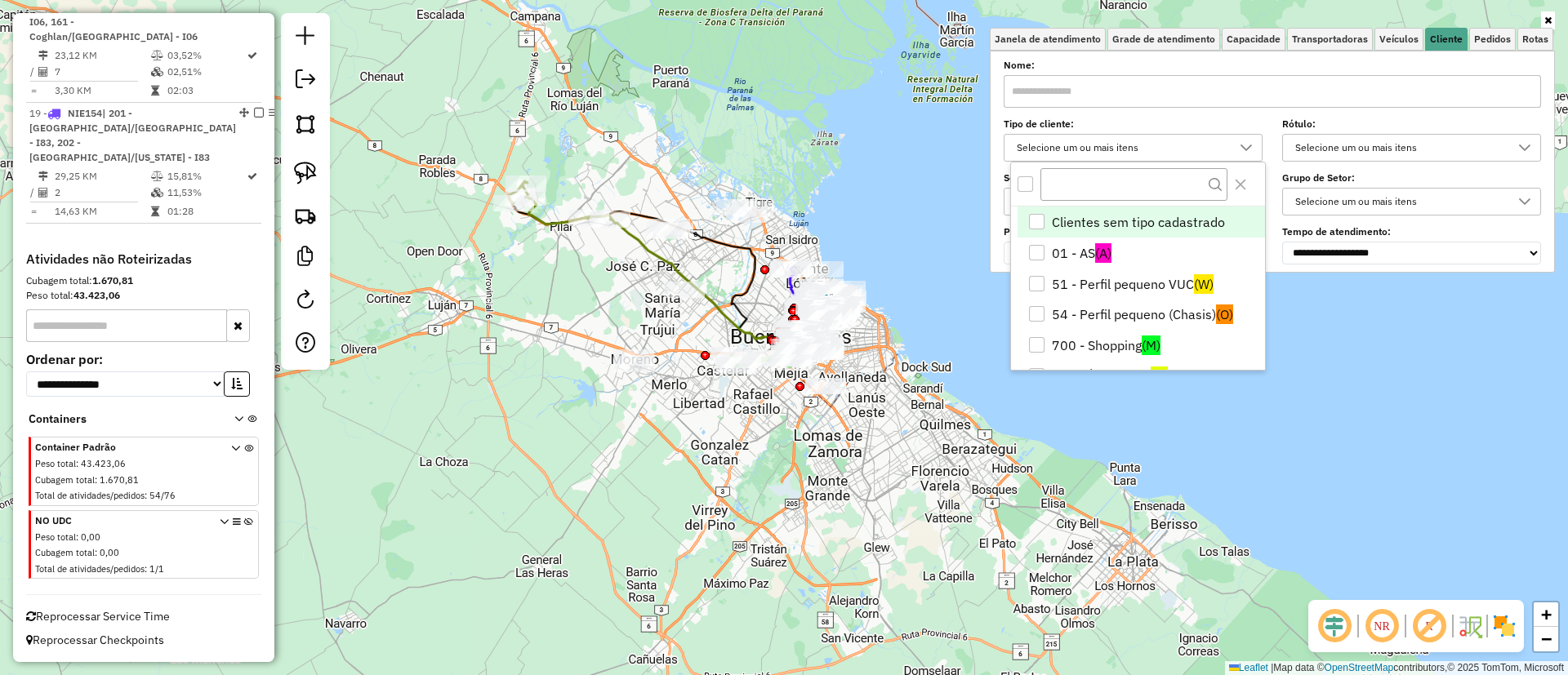
scroll to position [9, 56]
click at [1149, 287] on li "51 - Perfil pequeno VUC (W)" at bounding box center [1141, 283] width 248 height 31
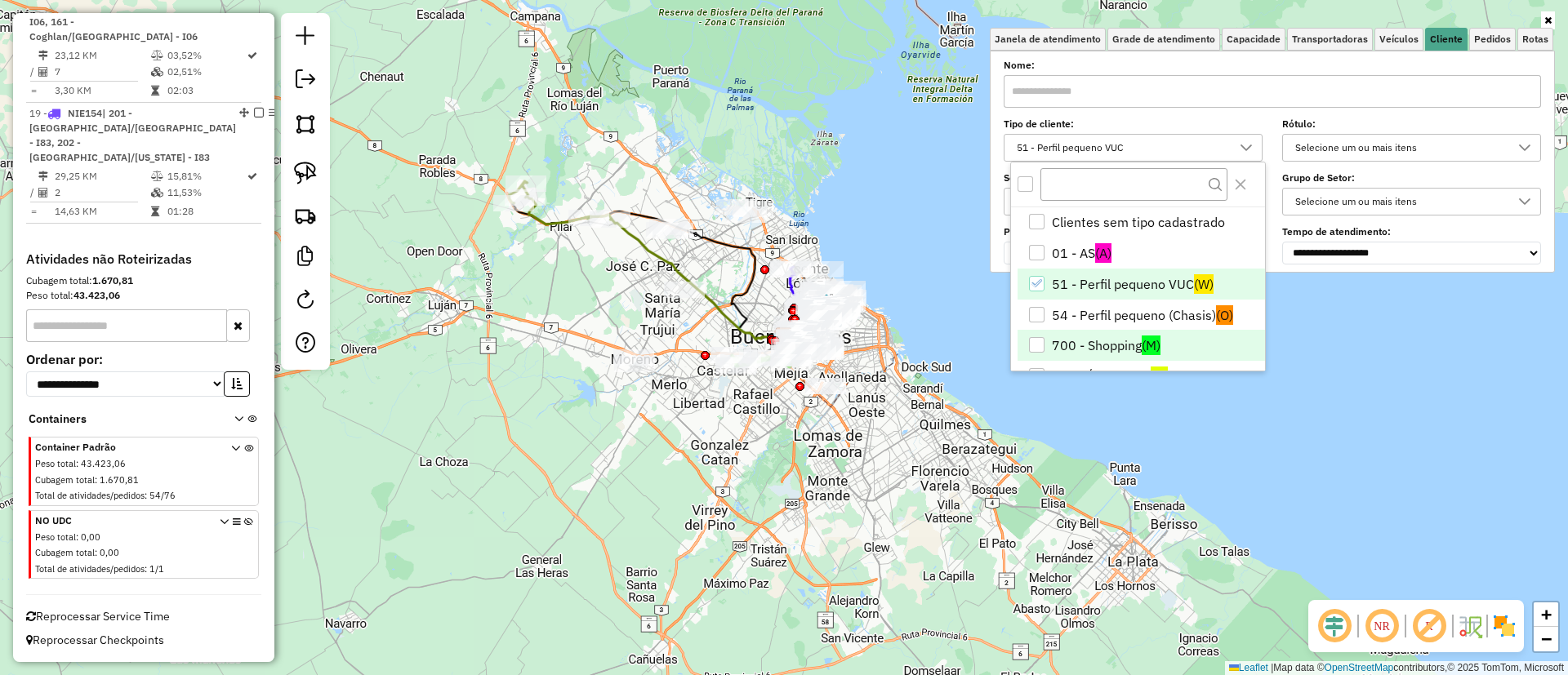
scroll to position [96, 0]
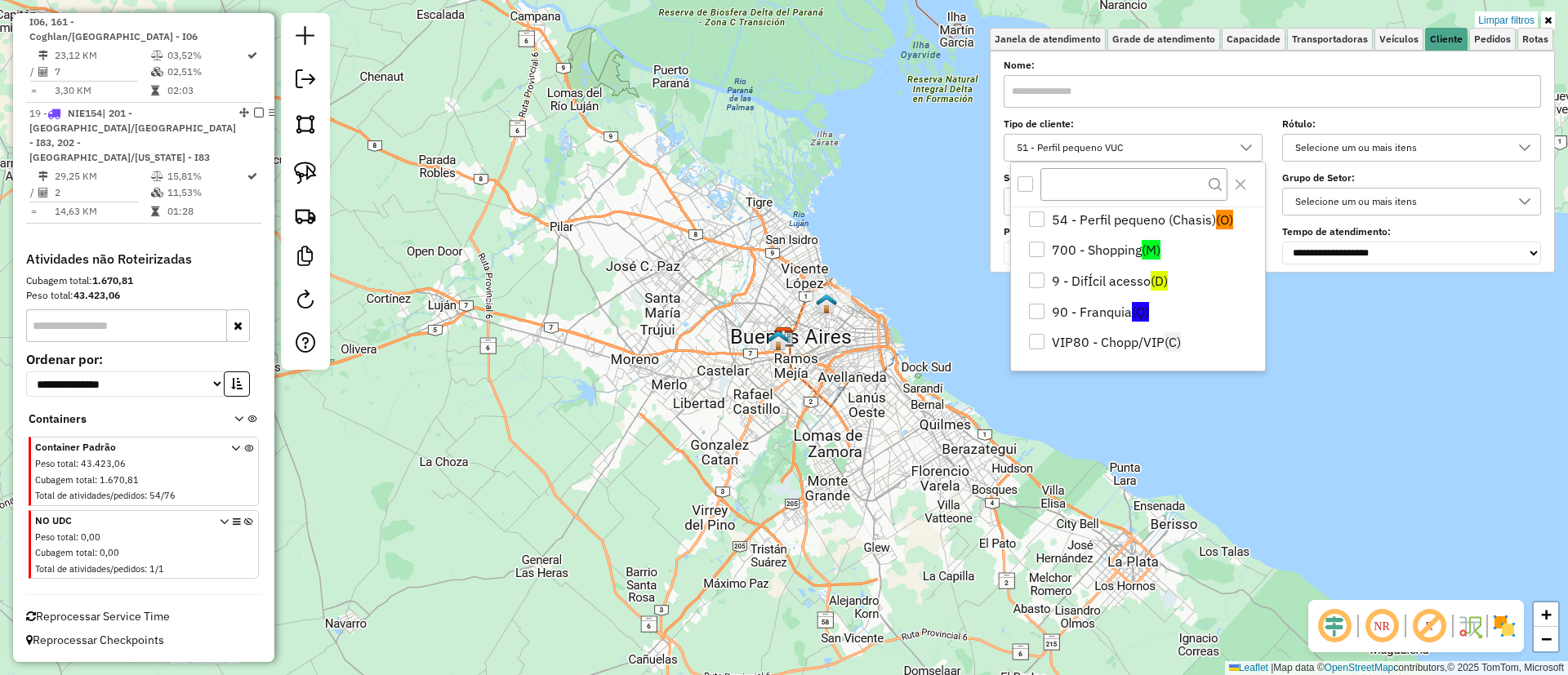
click at [1160, 342] on li "VIP80 - Chopp/VIP (C)" at bounding box center [1141, 343] width 248 height 31
click at [1279, 41] on link "Capacidade" at bounding box center [1254, 39] width 64 height 23
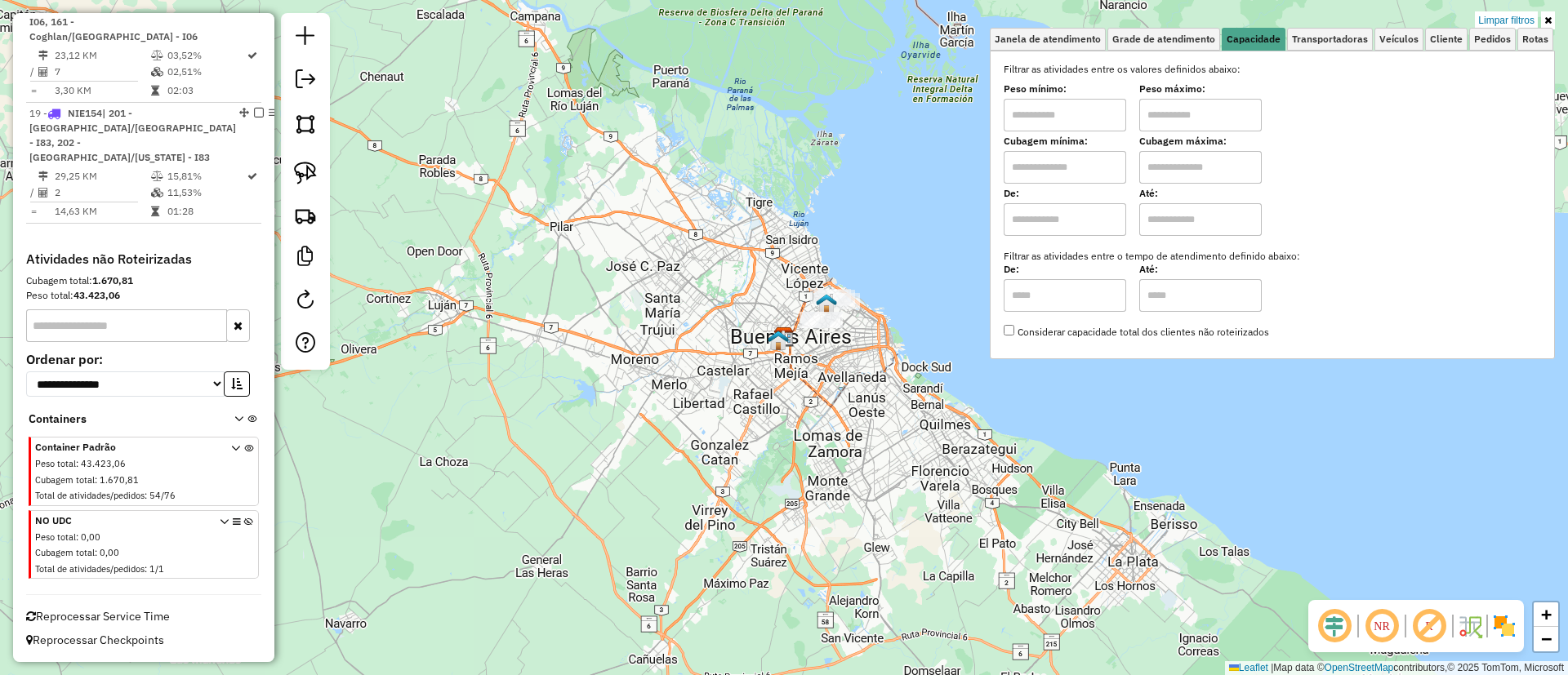
click at [1083, 219] on input "text" at bounding box center [1064, 219] width 122 height 33
type input "****"
click at [1155, 221] on hb-app "Aplicando filtros Pop-up bloqueado! Seu navegador bloqueou automáticamente a ab…" at bounding box center [784, 337] width 1568 height 675
type input "*****"
click at [1498, 626] on img at bounding box center [1504, 627] width 26 height 26
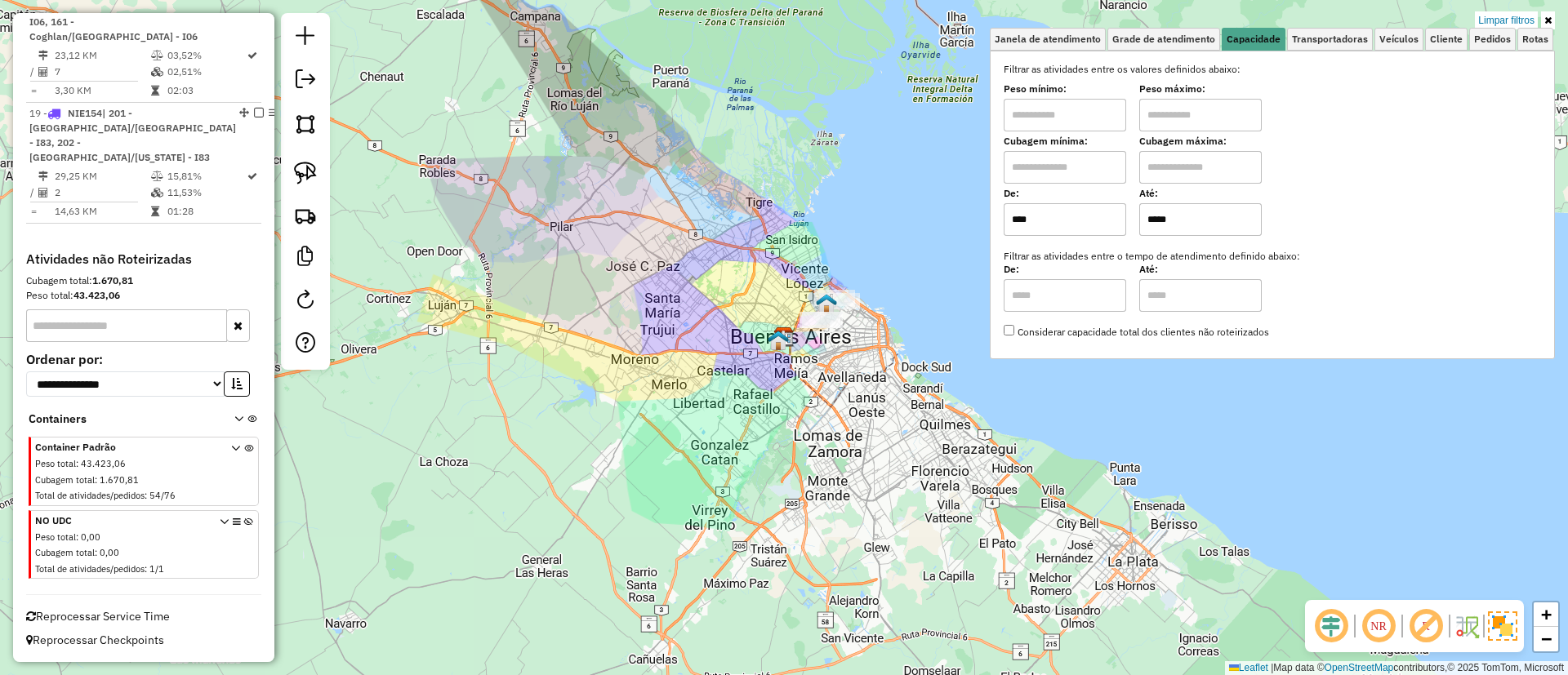
click at [1498, 626] on img at bounding box center [1502, 626] width 29 height 29
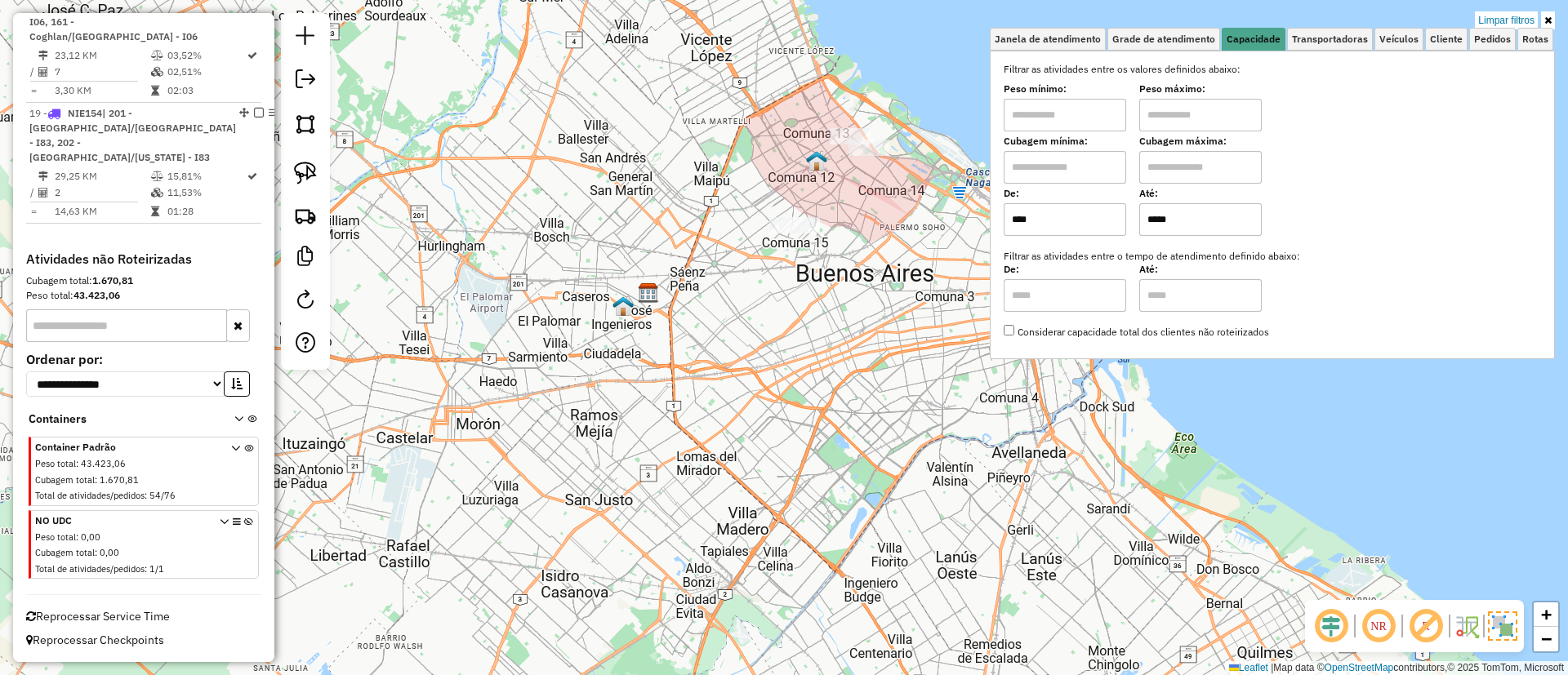
drag, startPoint x: 878, startPoint y: 239, endPoint x: 787, endPoint y: 386, distance: 172.9
click at [787, 386] on div "Limpar filtros Janela de atendimento Grade de atendimento Capacidade Transporta…" at bounding box center [784, 337] width 1568 height 675
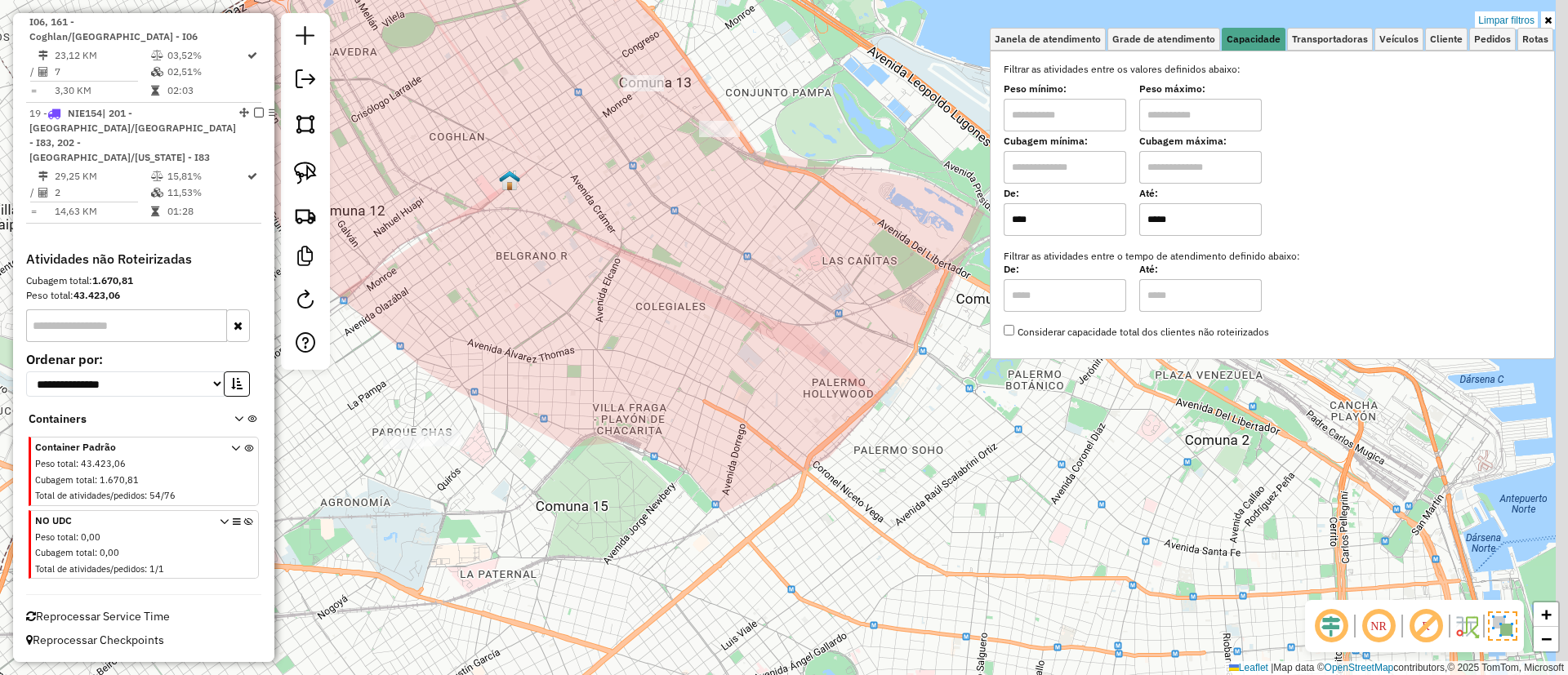
drag, startPoint x: 723, startPoint y: 368, endPoint x: 704, endPoint y: 394, distance: 32.2
click at [704, 394] on div "Limpar filtros Janela de atendimento Grade de atendimento Capacidade Transporta…" at bounding box center [784, 337] width 1568 height 675
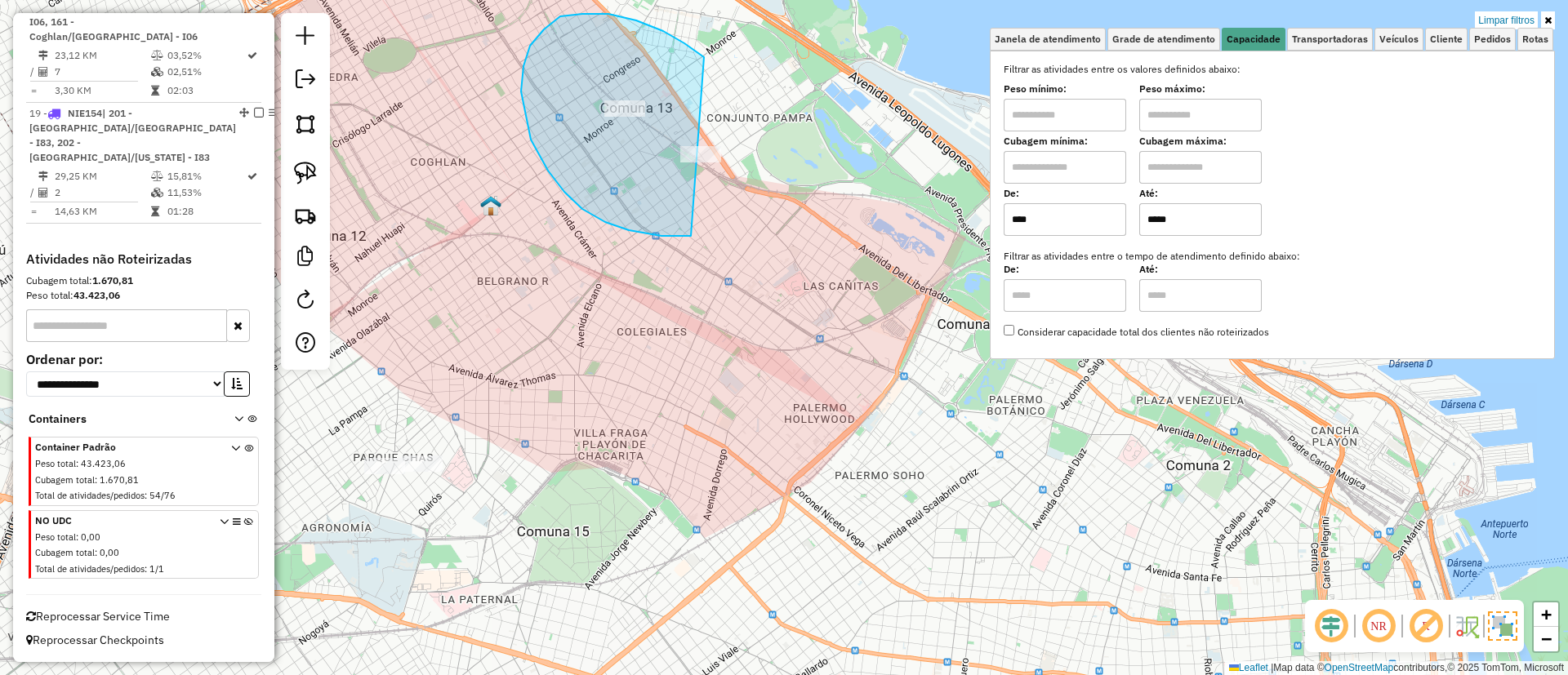
drag, startPoint x: 684, startPoint y: 43, endPoint x: 758, endPoint y: 161, distance: 139.3
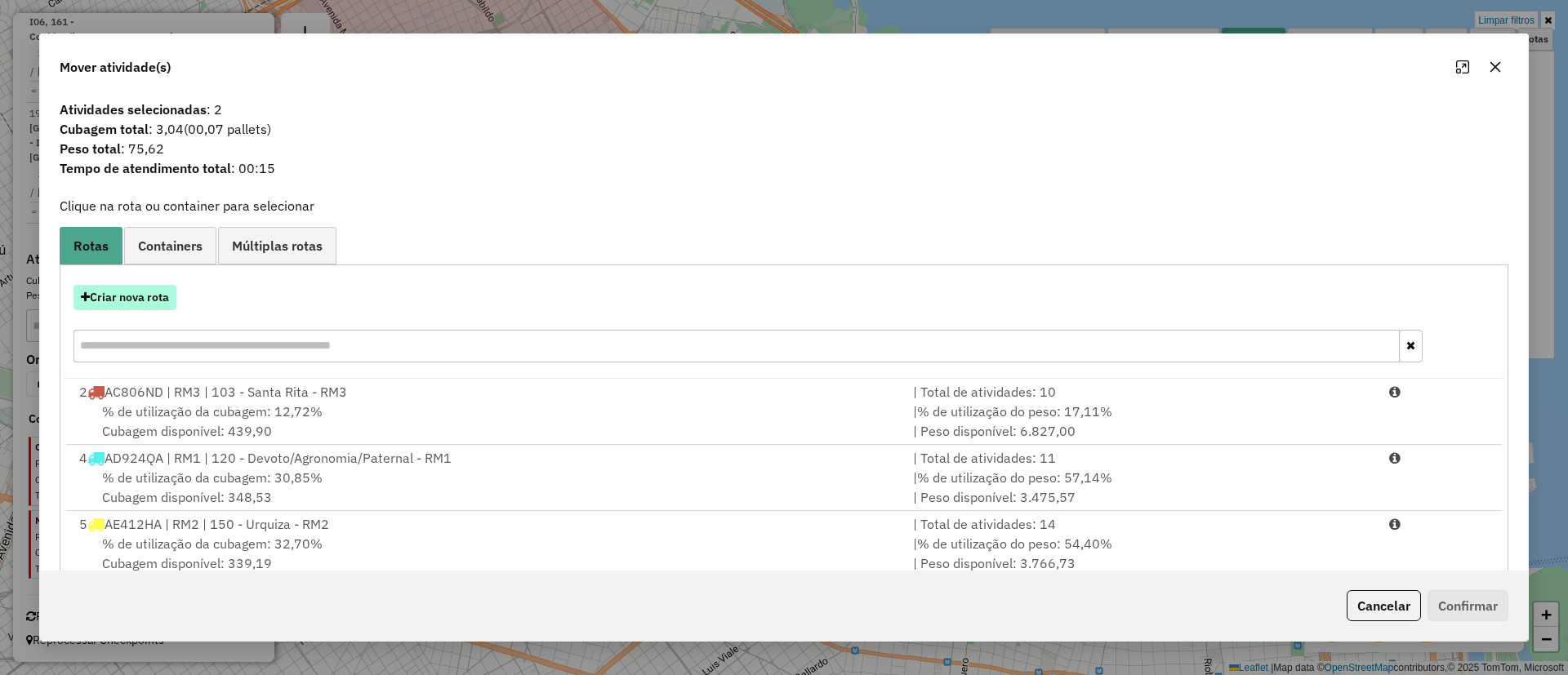
click at [146, 305] on button "Criar nova rota" at bounding box center [124, 297] width 103 height 25
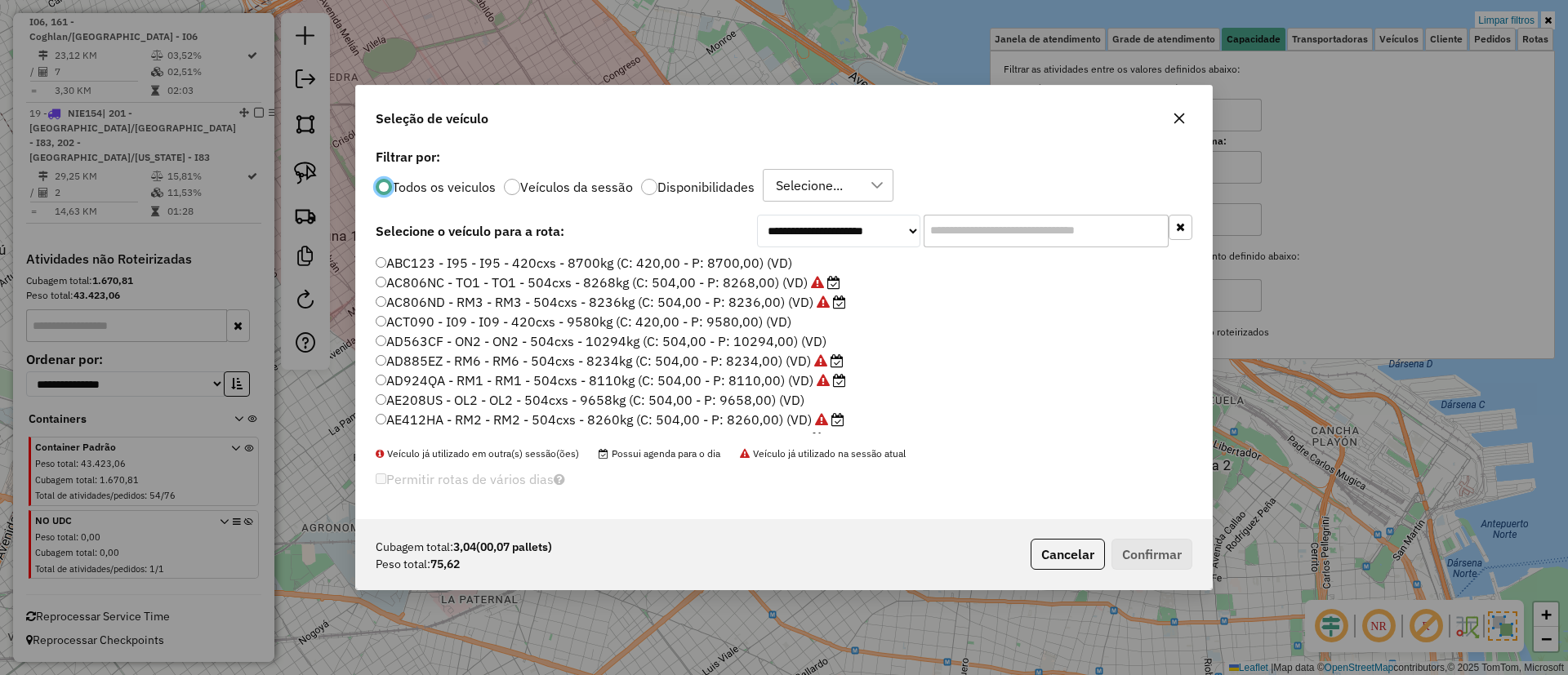
scroll to position [9, 5]
click at [967, 219] on div "**********" at bounding box center [783, 332] width 856 height 375
click at [967, 219] on input "text" at bounding box center [1046, 231] width 245 height 33
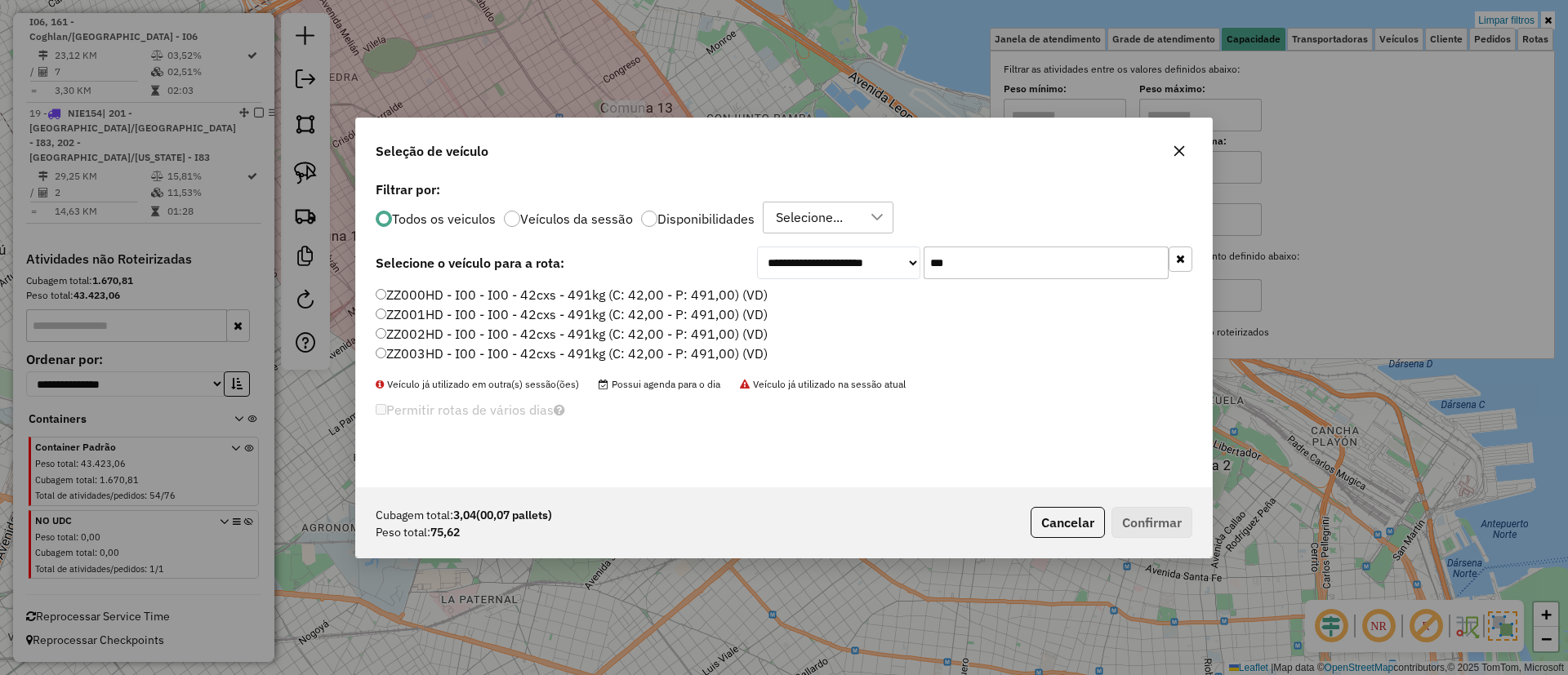
type input "***"
click at [643, 292] on label "ZZ000HD - I00 - I00 - 42cxs - 491kg (C: 42,00 - P: 491,00) (VD)" at bounding box center [571, 295] width 392 height 20
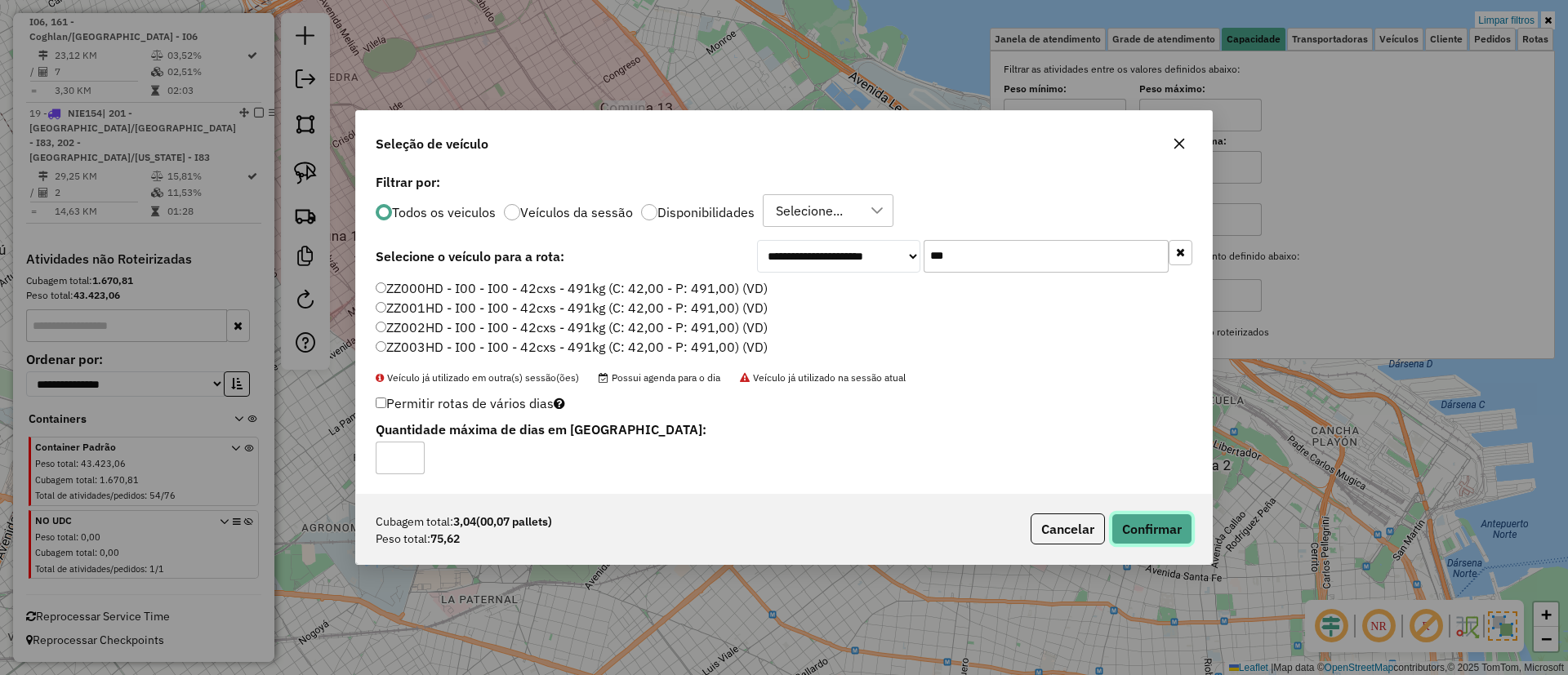
click at [1150, 541] on button "Confirmar" at bounding box center [1152, 529] width 81 height 31
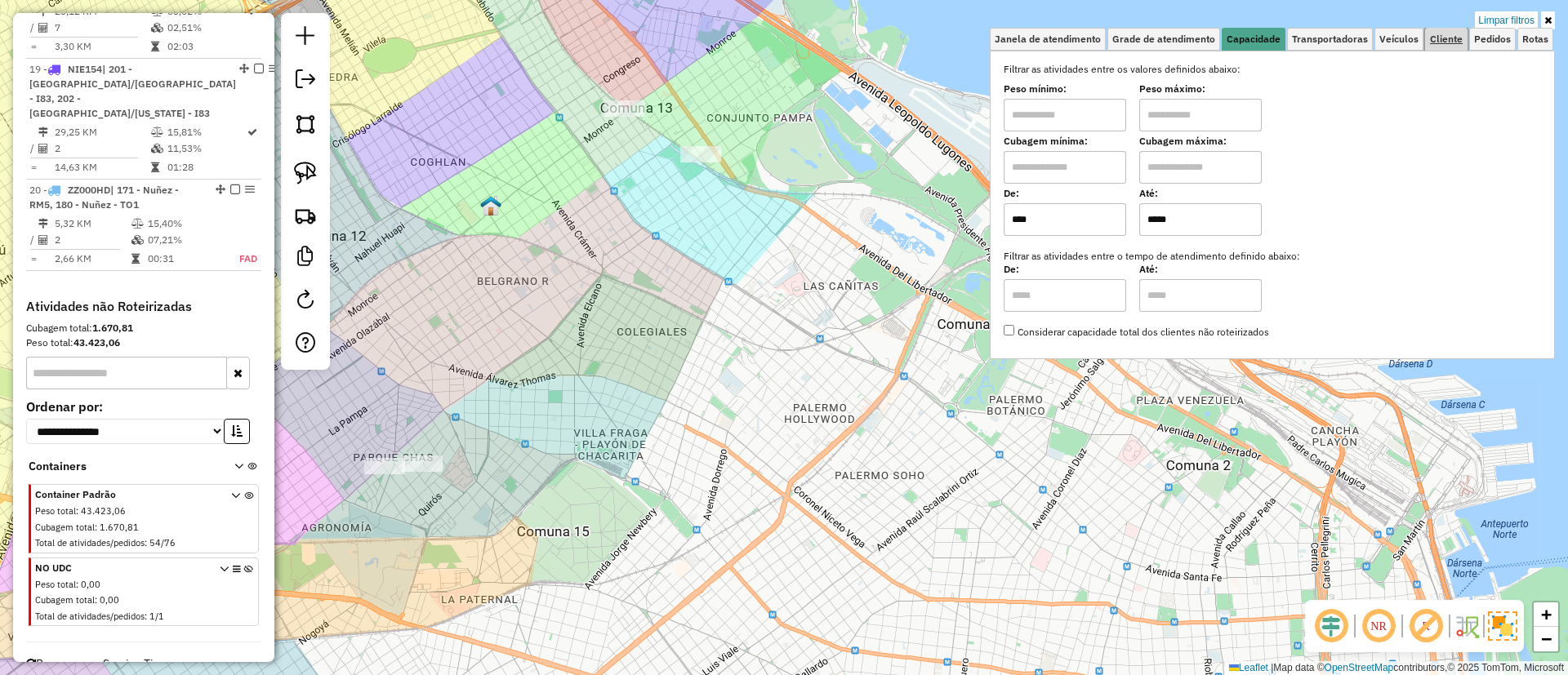
click at [1427, 37] on link "Cliente" at bounding box center [1446, 39] width 42 height 23
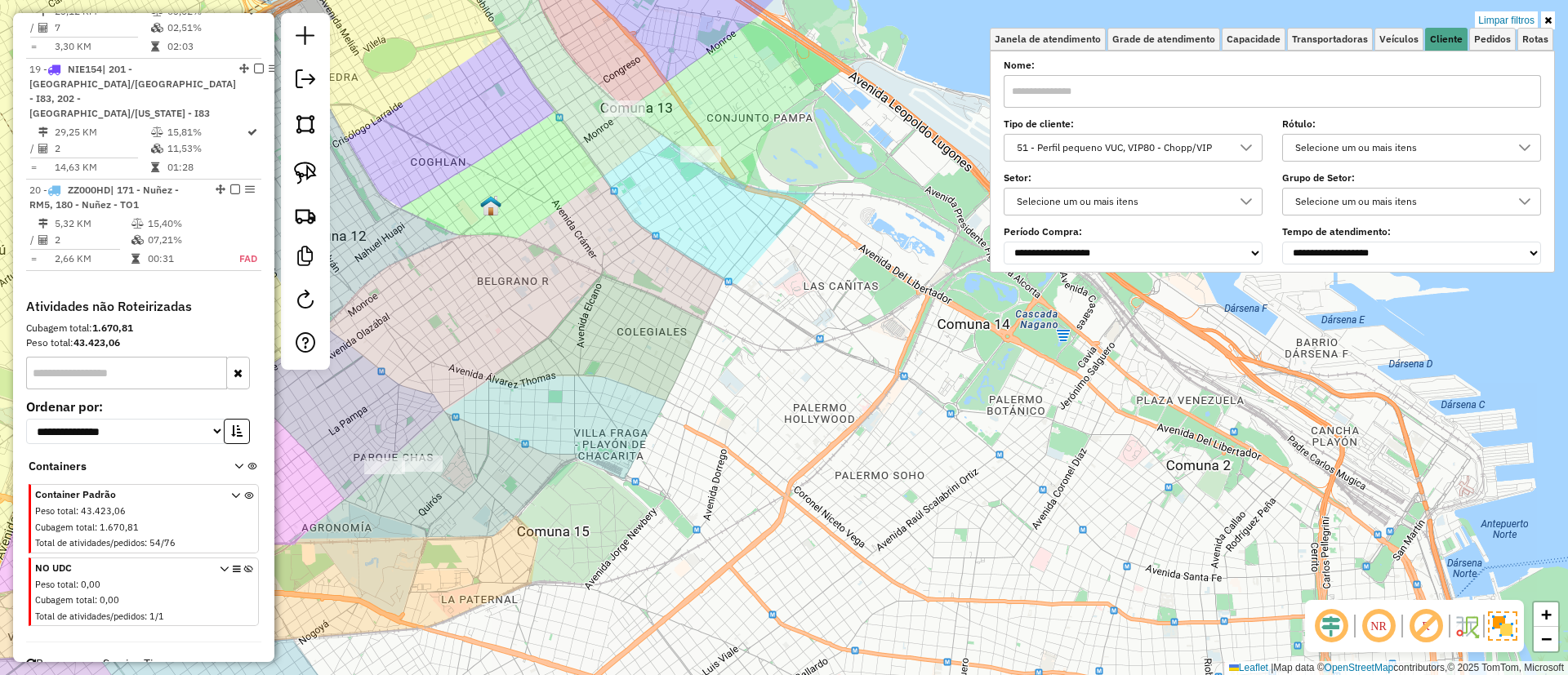
click at [1151, 152] on div "51 - Perfil pequeno VUC, VIP80 - Chopp/VIP" at bounding box center [1120, 148] width 219 height 26
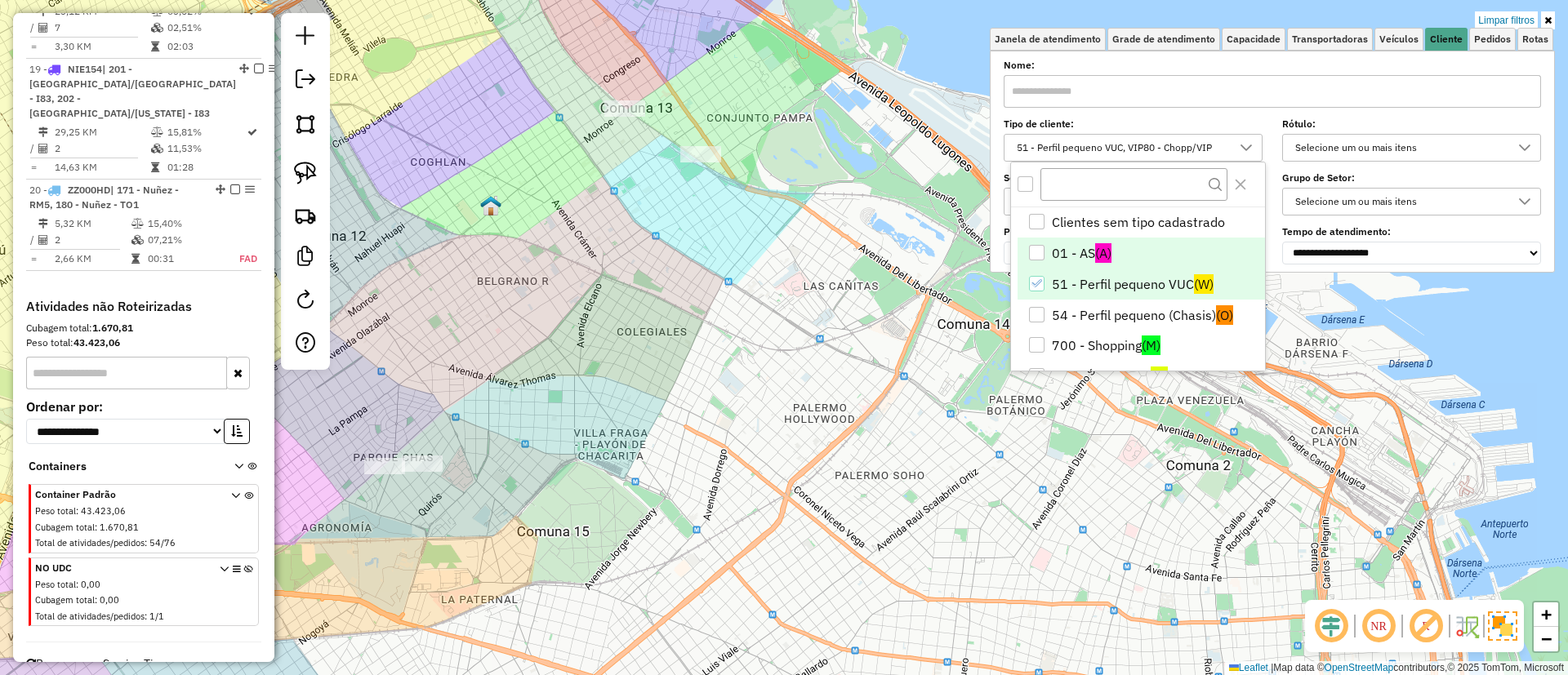
scroll to position [9, 56]
click at [1104, 283] on li "51 - Perfil pequeno VUC (W)" at bounding box center [1141, 283] width 248 height 31
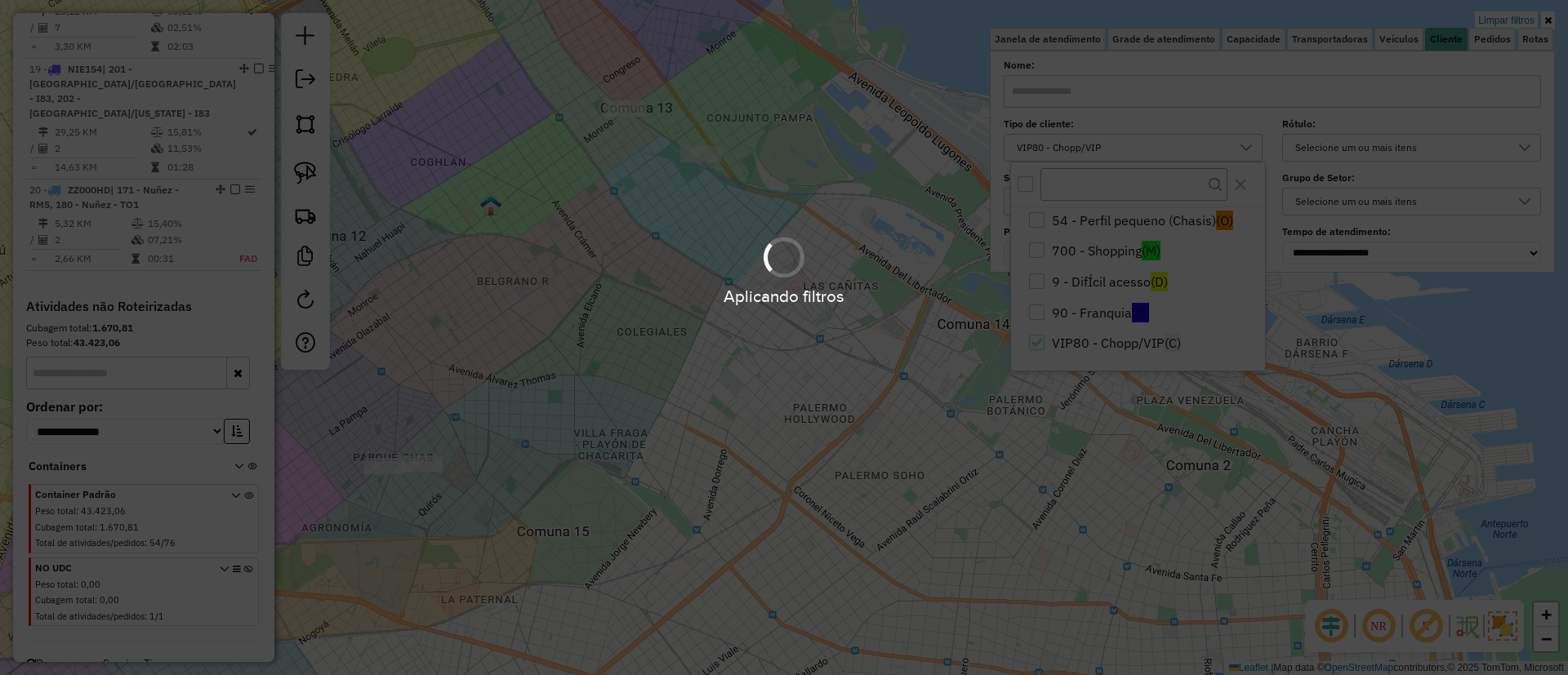
scroll to position [96, 0]
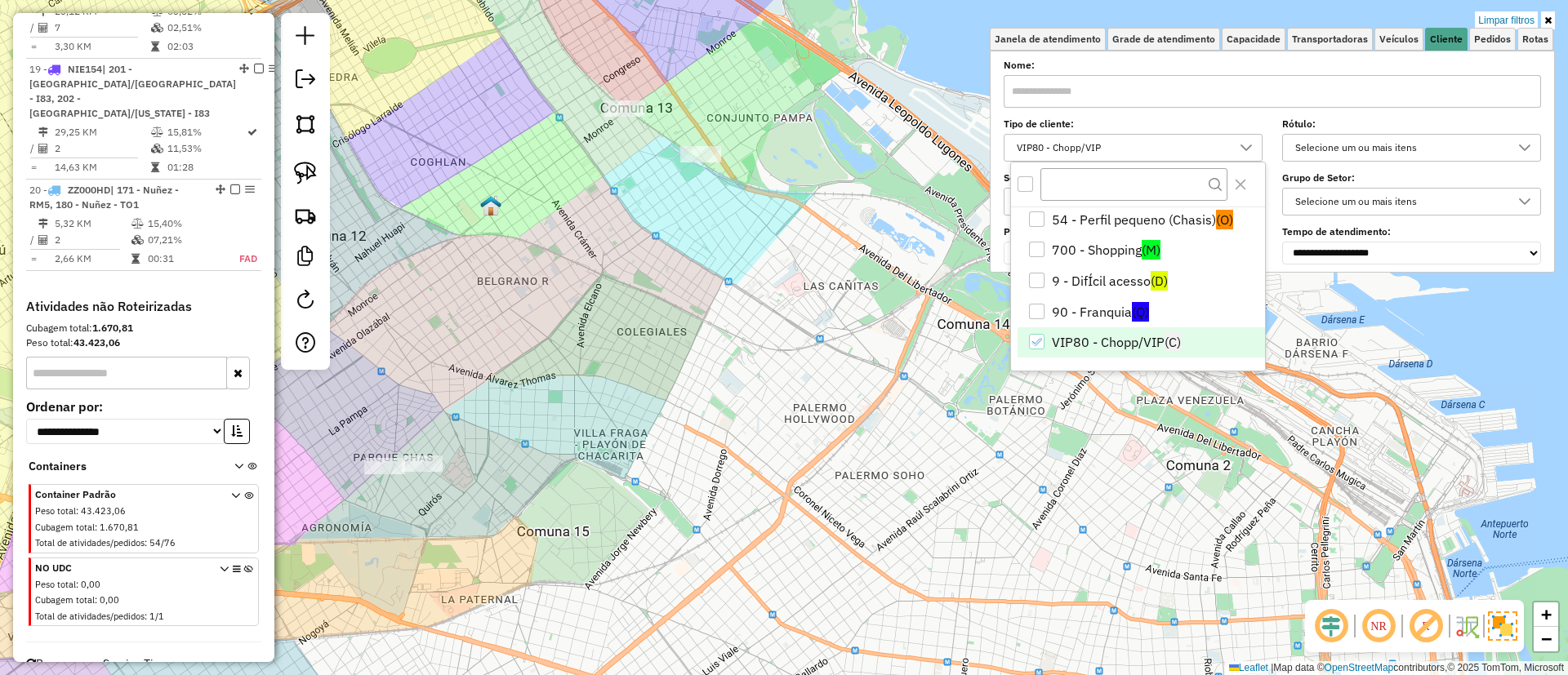
click at [1136, 342] on li "VIP80 - Chopp/VIP (C)" at bounding box center [1141, 343] width 248 height 31
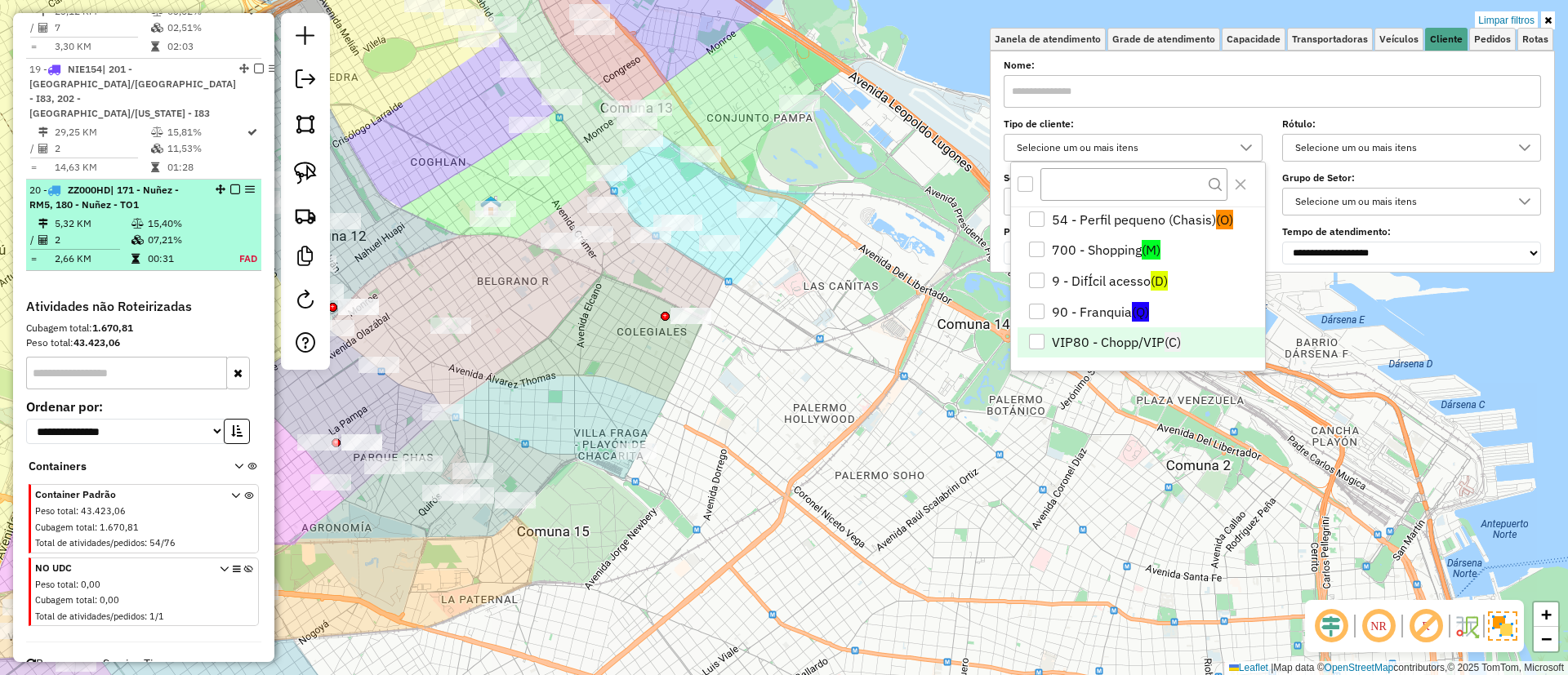
click at [166, 213] on div "20 - ZZ000HD | 171 - Nuñez - RM5, 180 - Nuñez - TO1" at bounding box center [116, 197] width 173 height 29
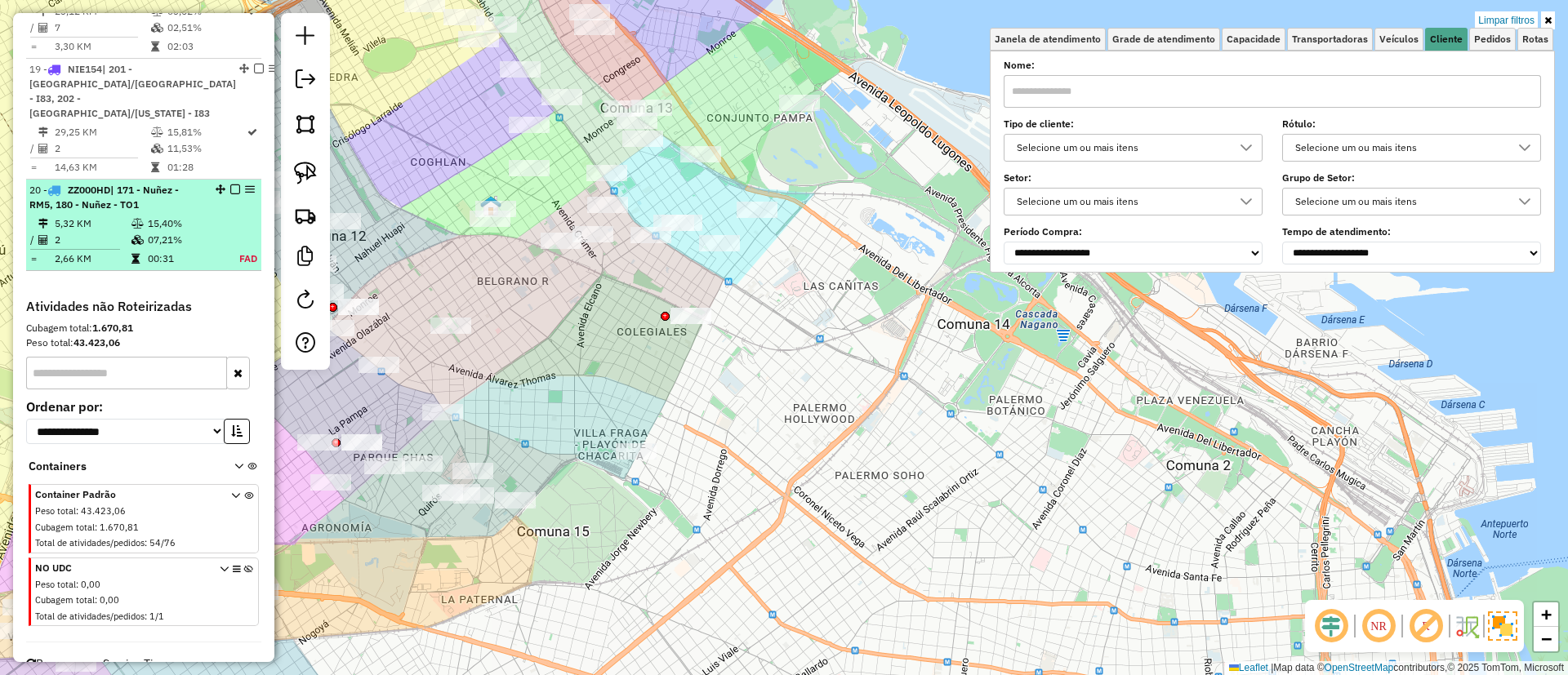
select select "**********"
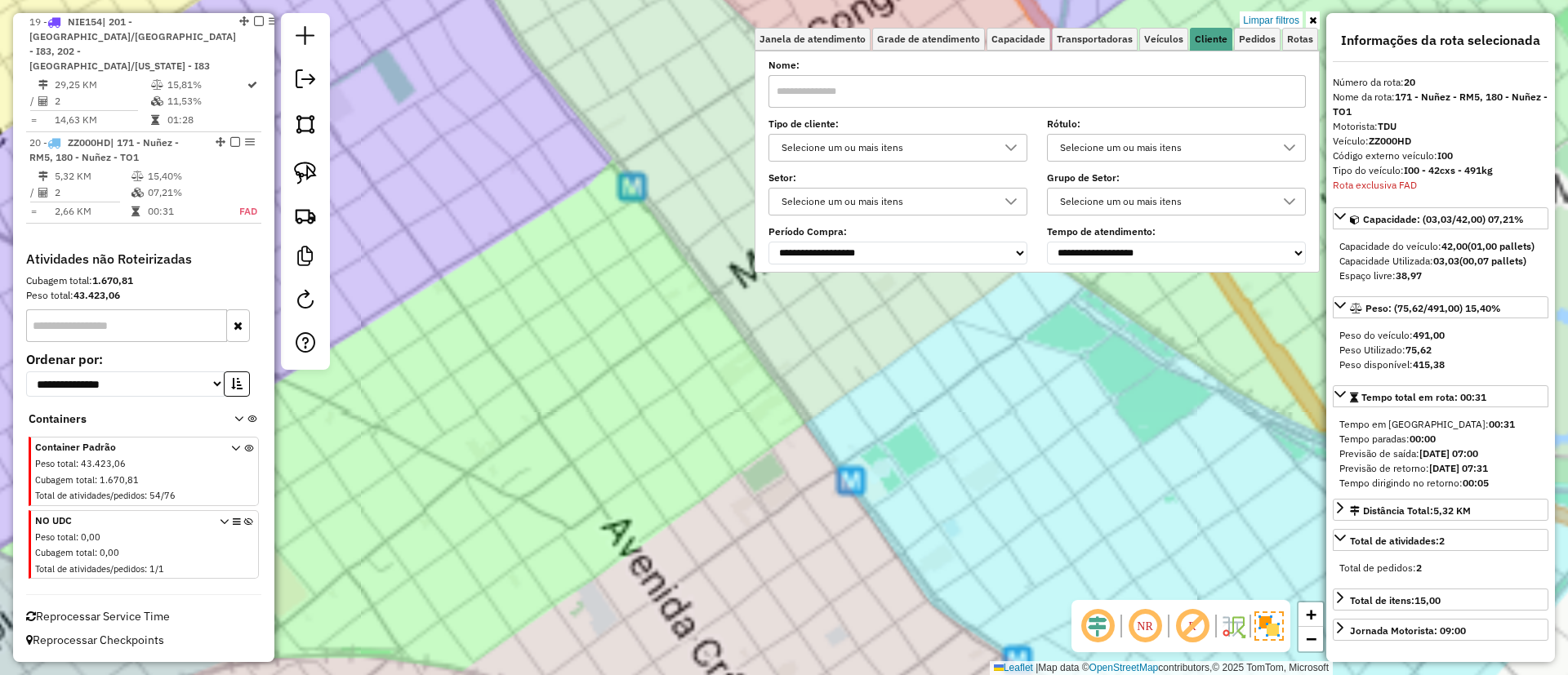
scroll to position [2233, 0]
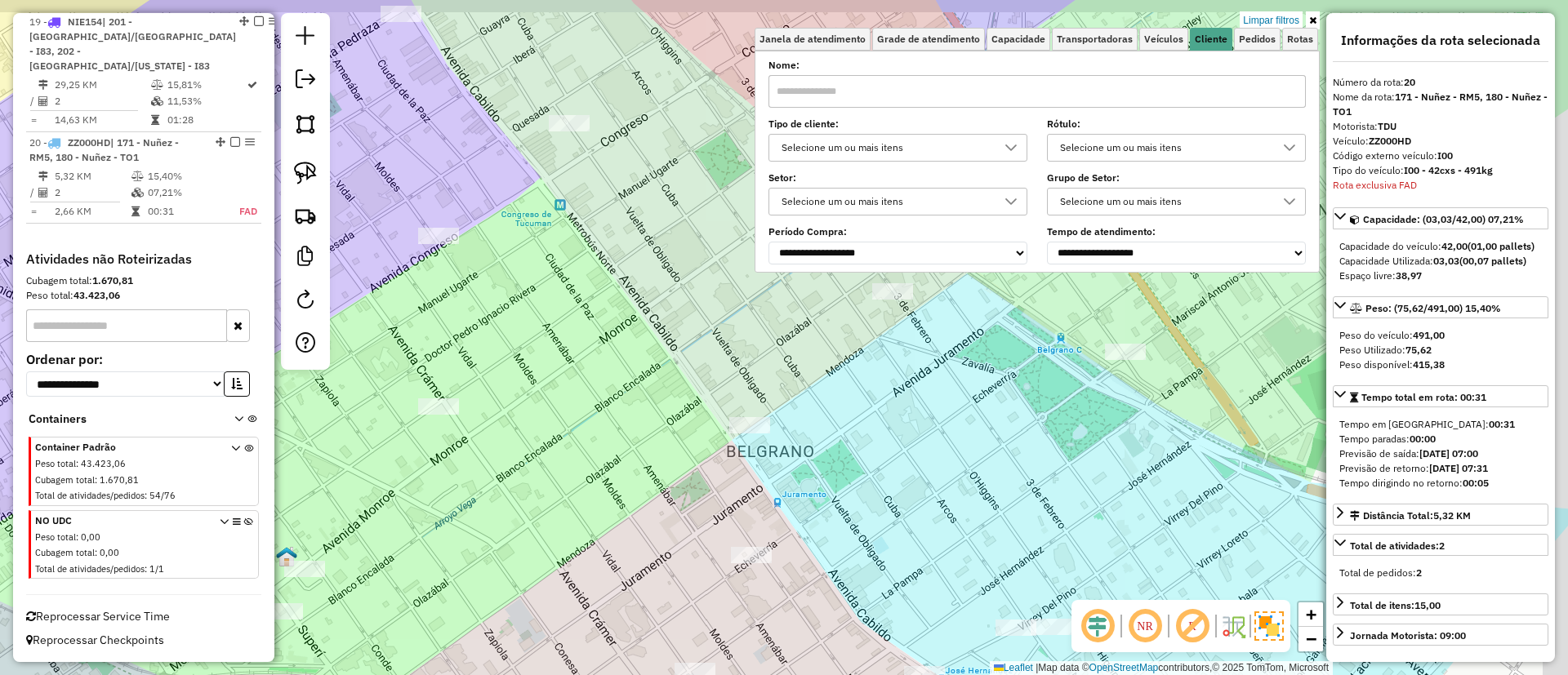
drag, startPoint x: 674, startPoint y: 442, endPoint x: 651, endPoint y: 406, distance: 42.7
click at [595, 453] on div "Limpar filtros Janela de atendimento Grade de atendimento Capacidade Transporta…" at bounding box center [784, 337] width 1568 height 675
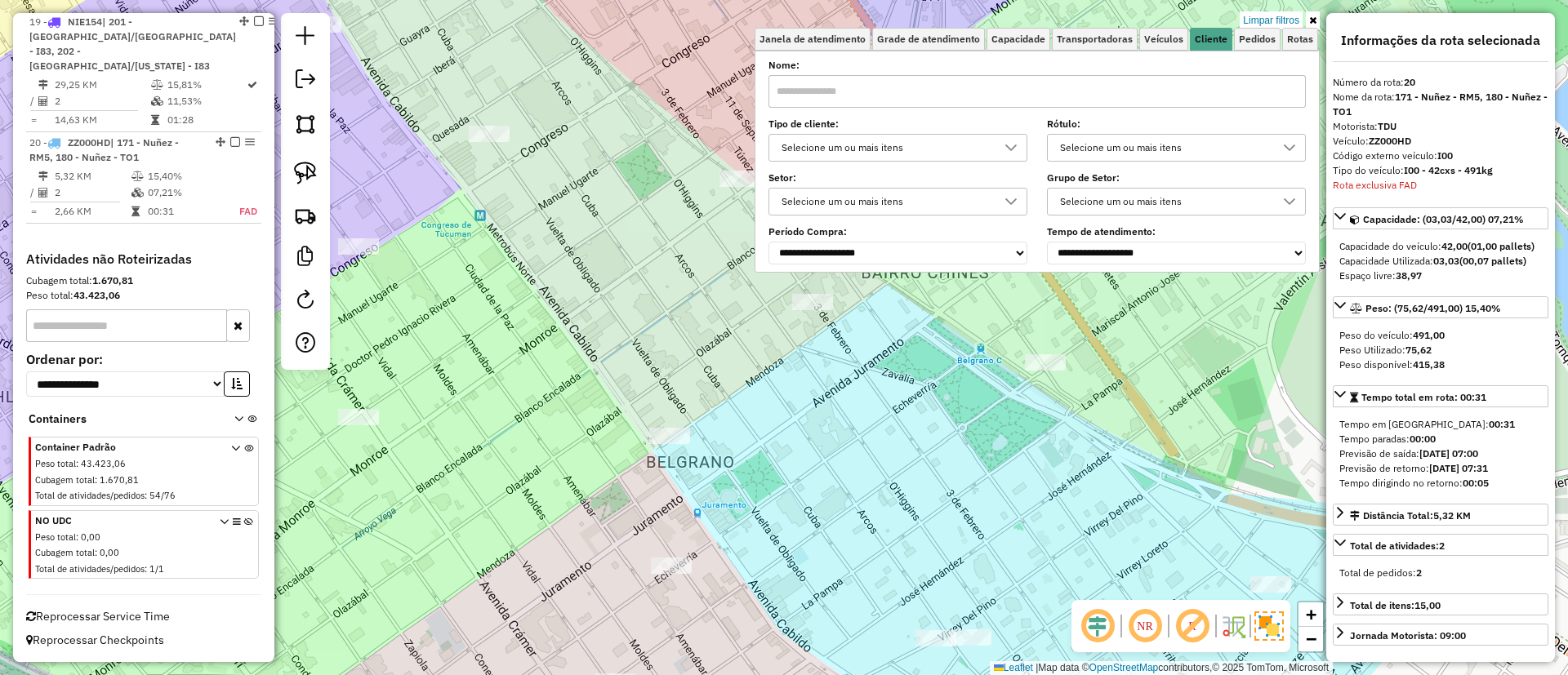
click at [1317, 11] on link at bounding box center [1312, 20] width 14 height 18
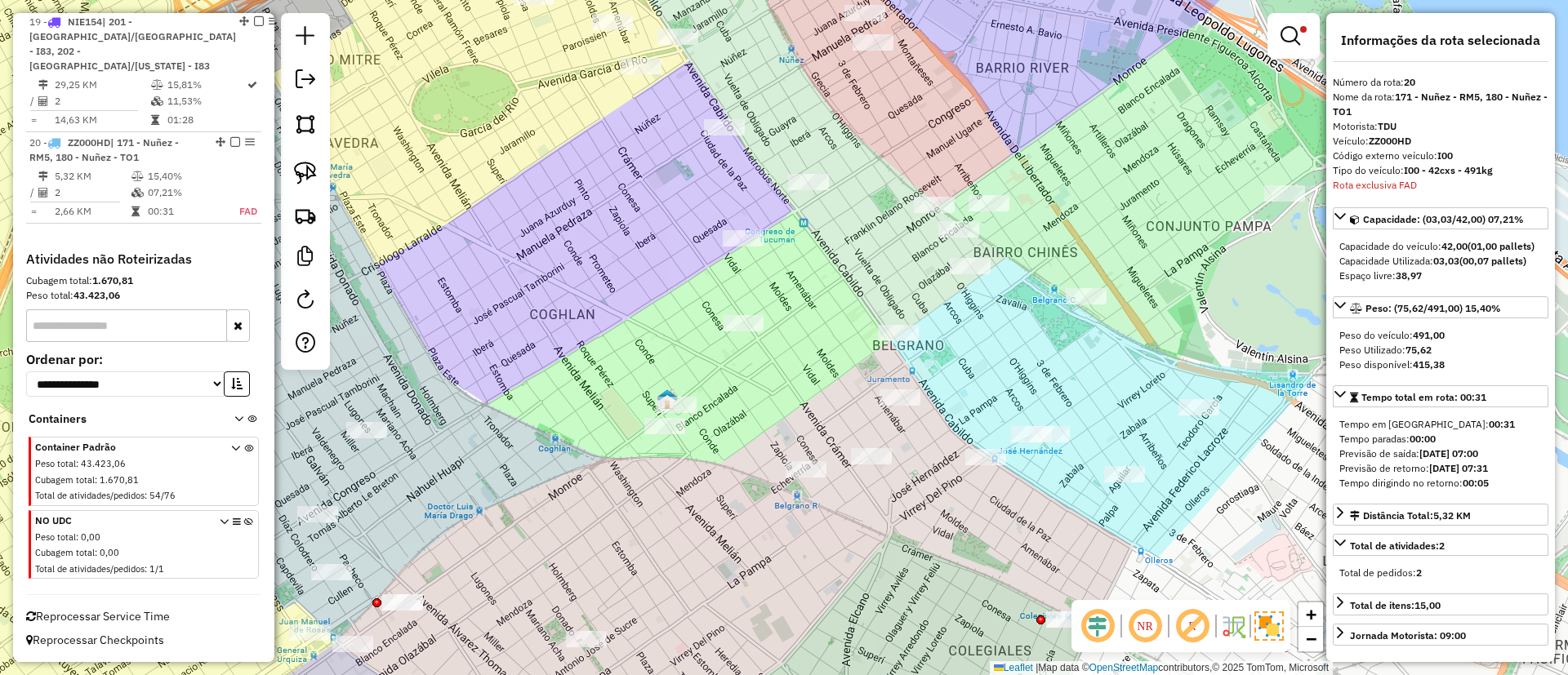
click at [1266, 619] on img at bounding box center [1269, 626] width 29 height 29
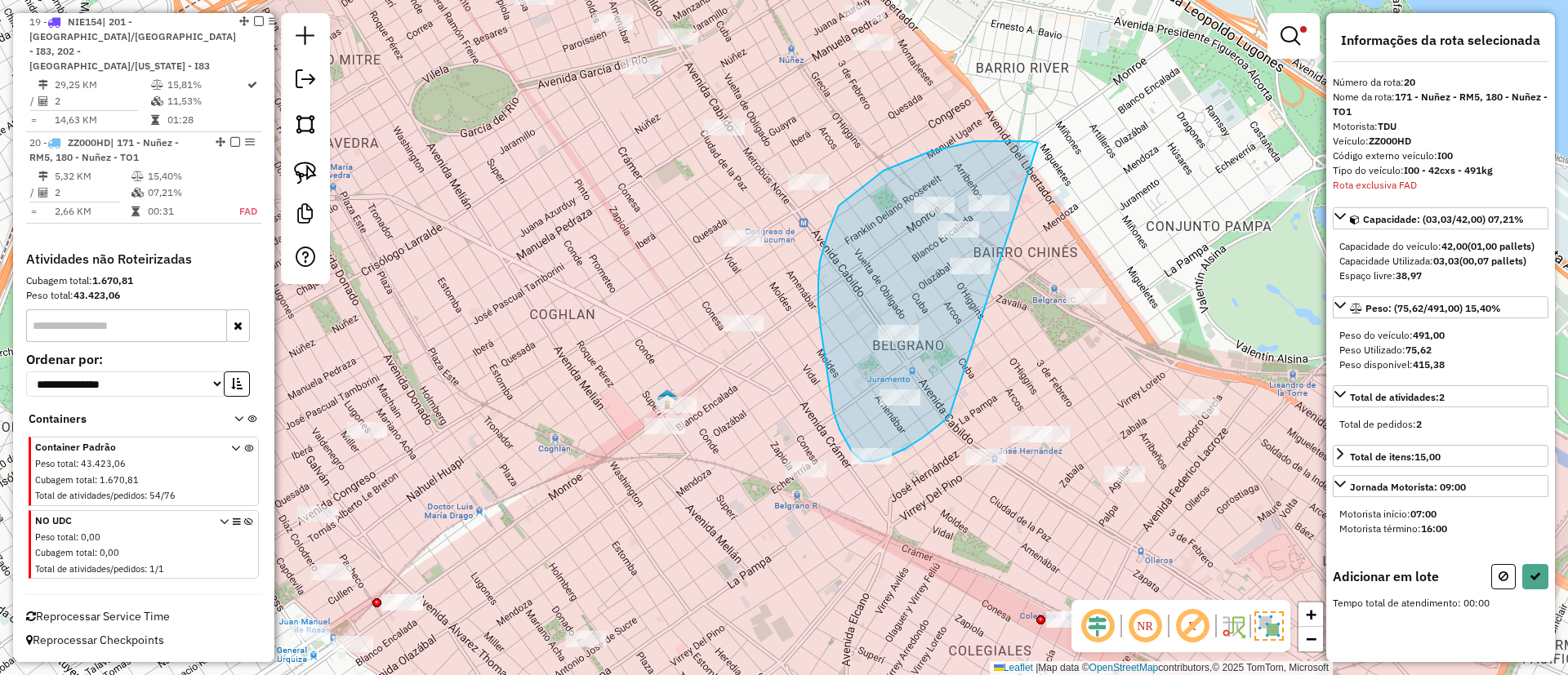
drag, startPoint x: 1038, startPoint y: 144, endPoint x: 952, endPoint y: 409, distance: 278.6
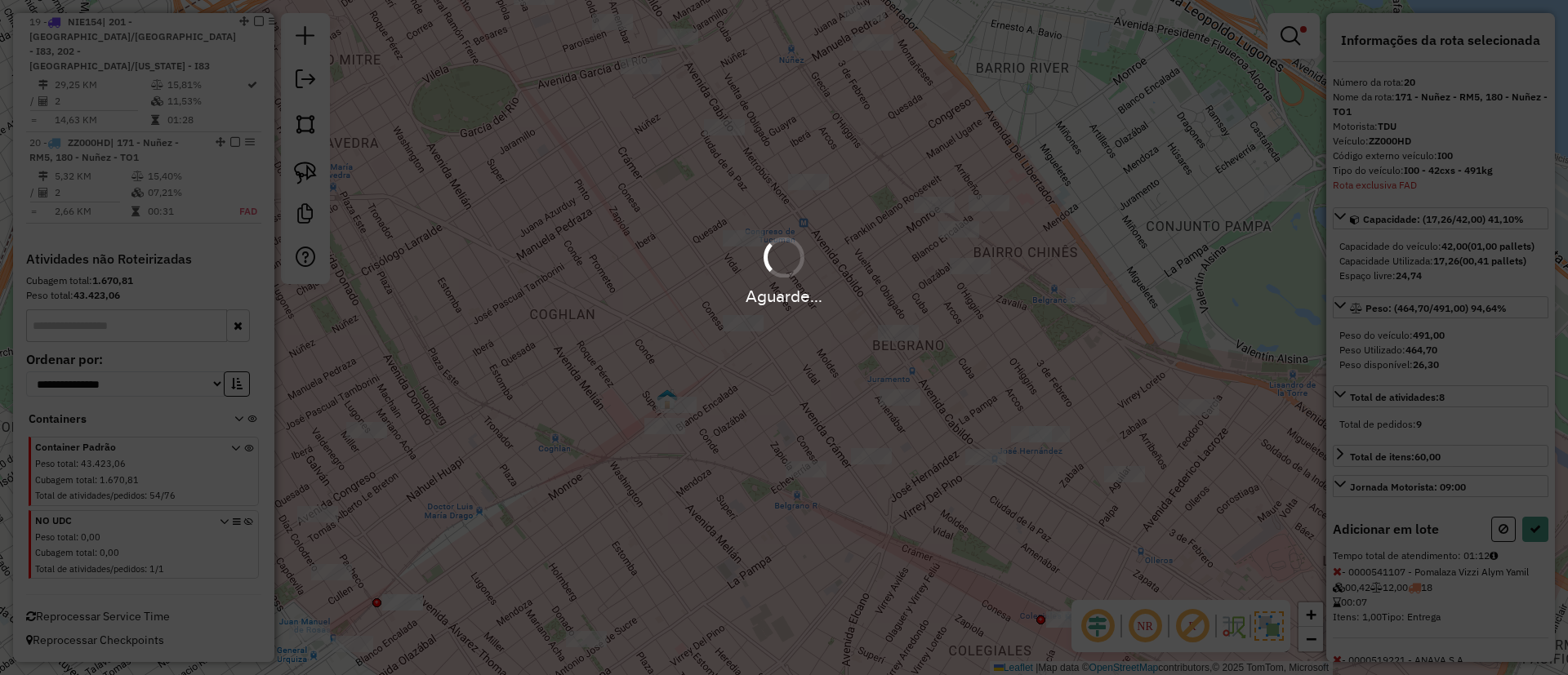
select select "**********"
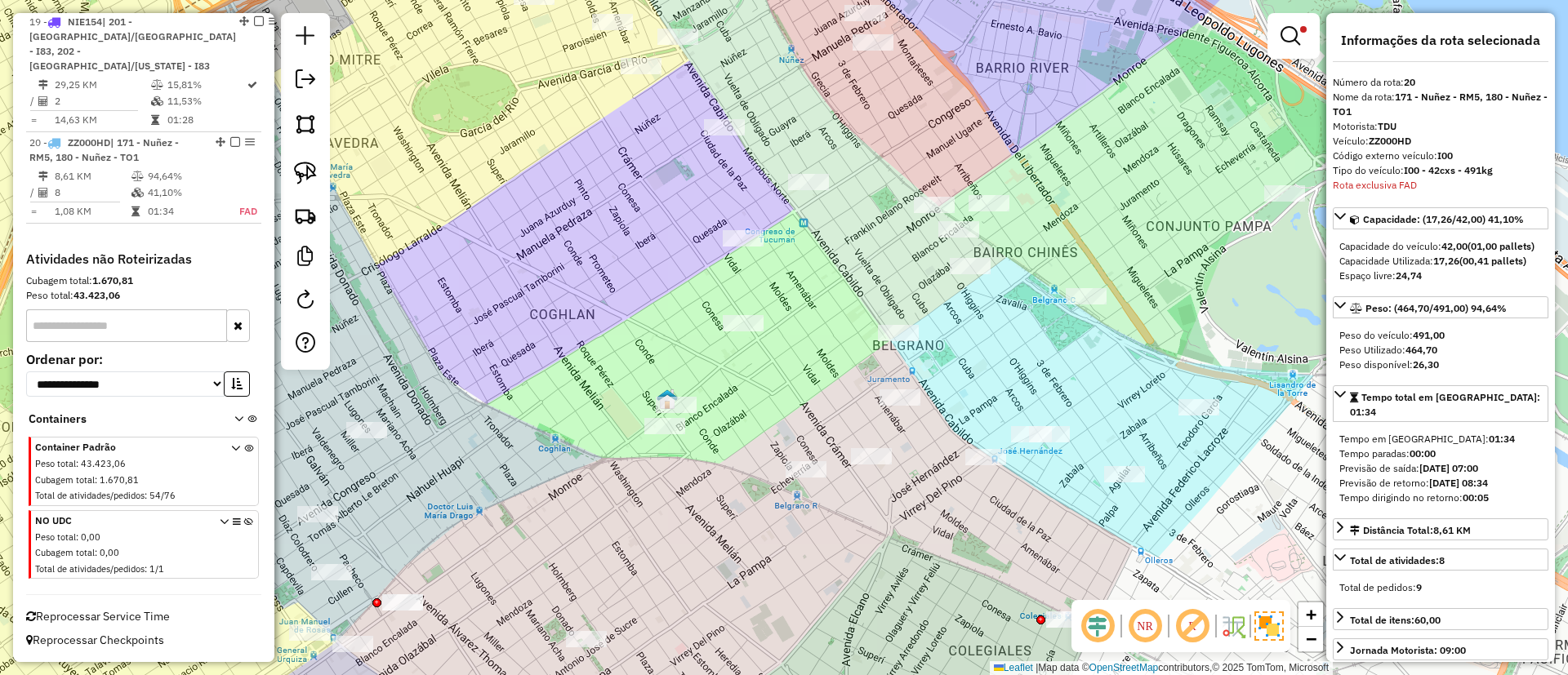
click at [232, 141] on em at bounding box center [235, 142] width 9 height 9
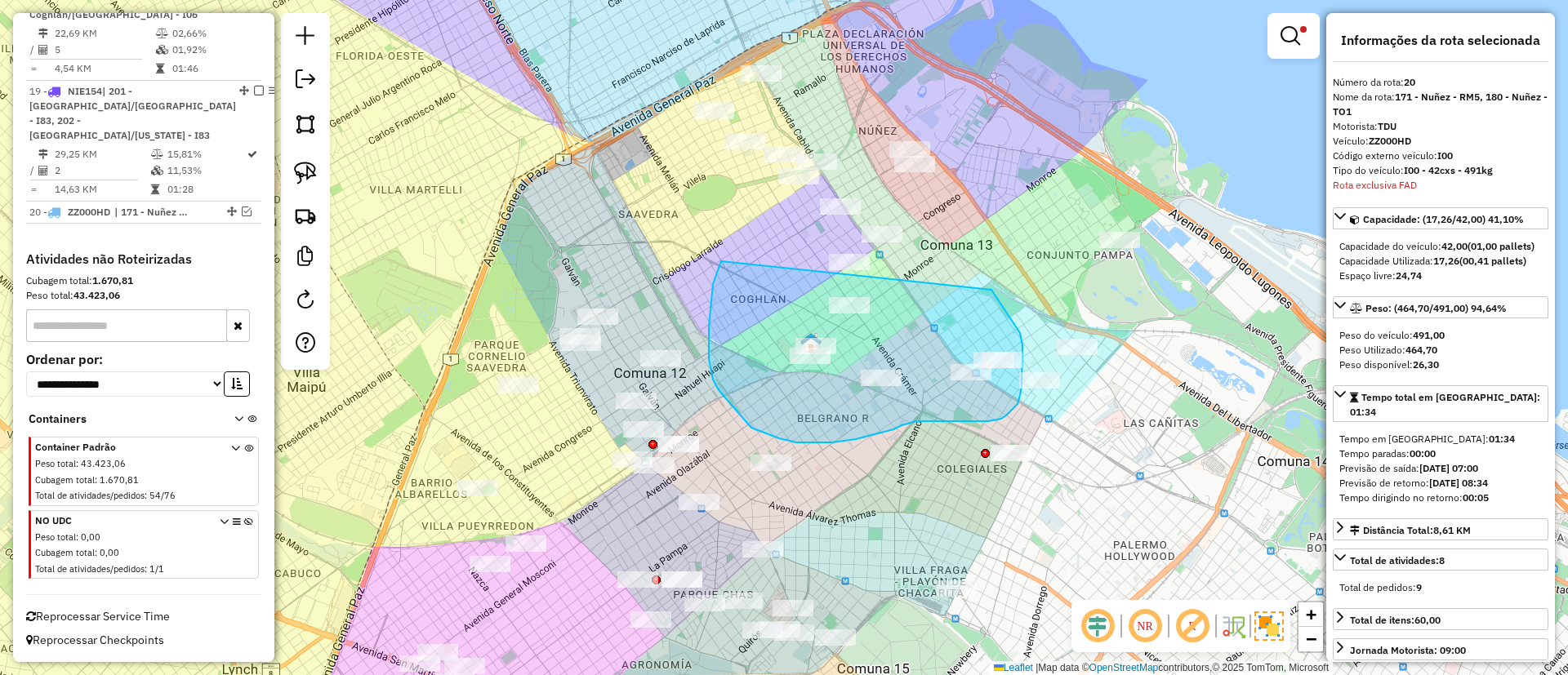
drag, startPoint x: 718, startPoint y: 391, endPoint x: 990, endPoint y: 289, distance: 290.5
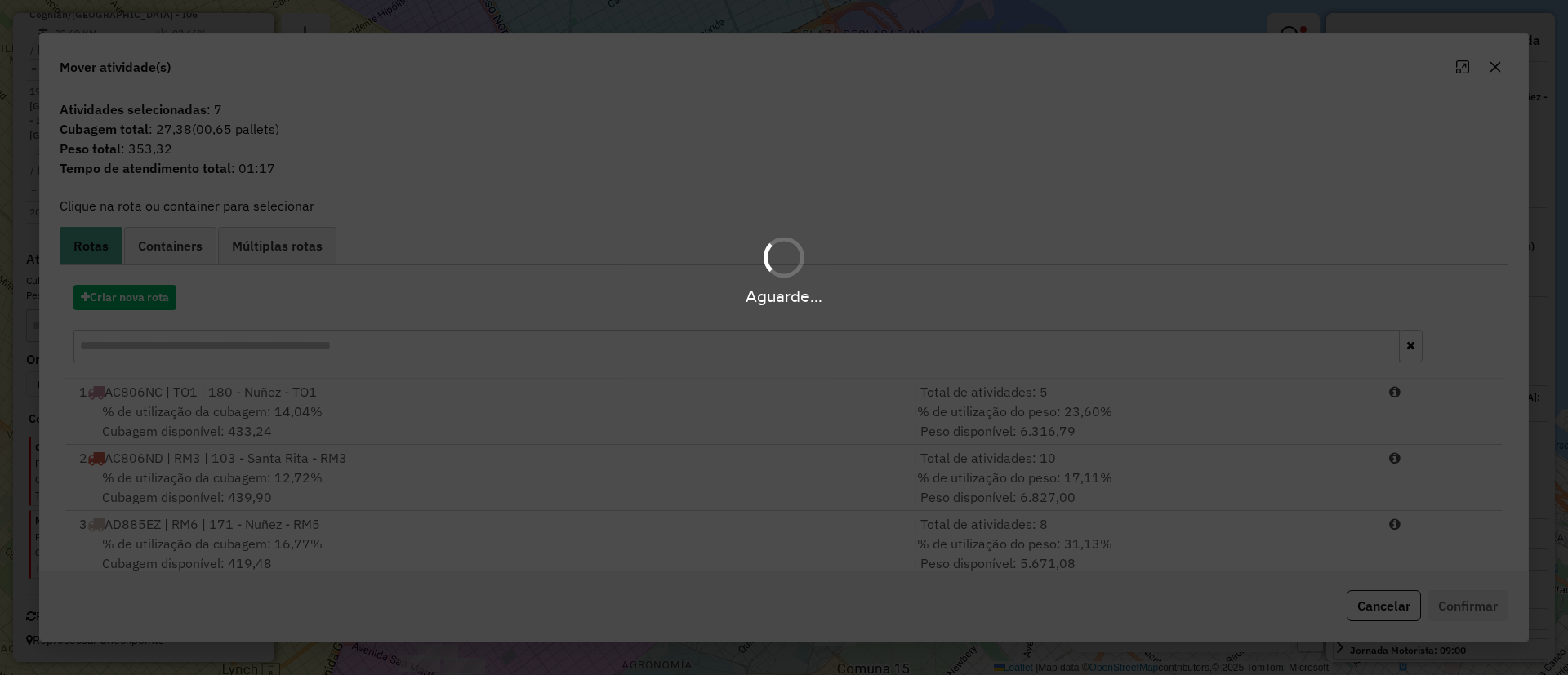
click at [137, 298] on div "Aguarde..." at bounding box center [784, 296] width 1568 height 25
click at [138, 296] on div "Aguarde..." at bounding box center [784, 296] width 1568 height 25
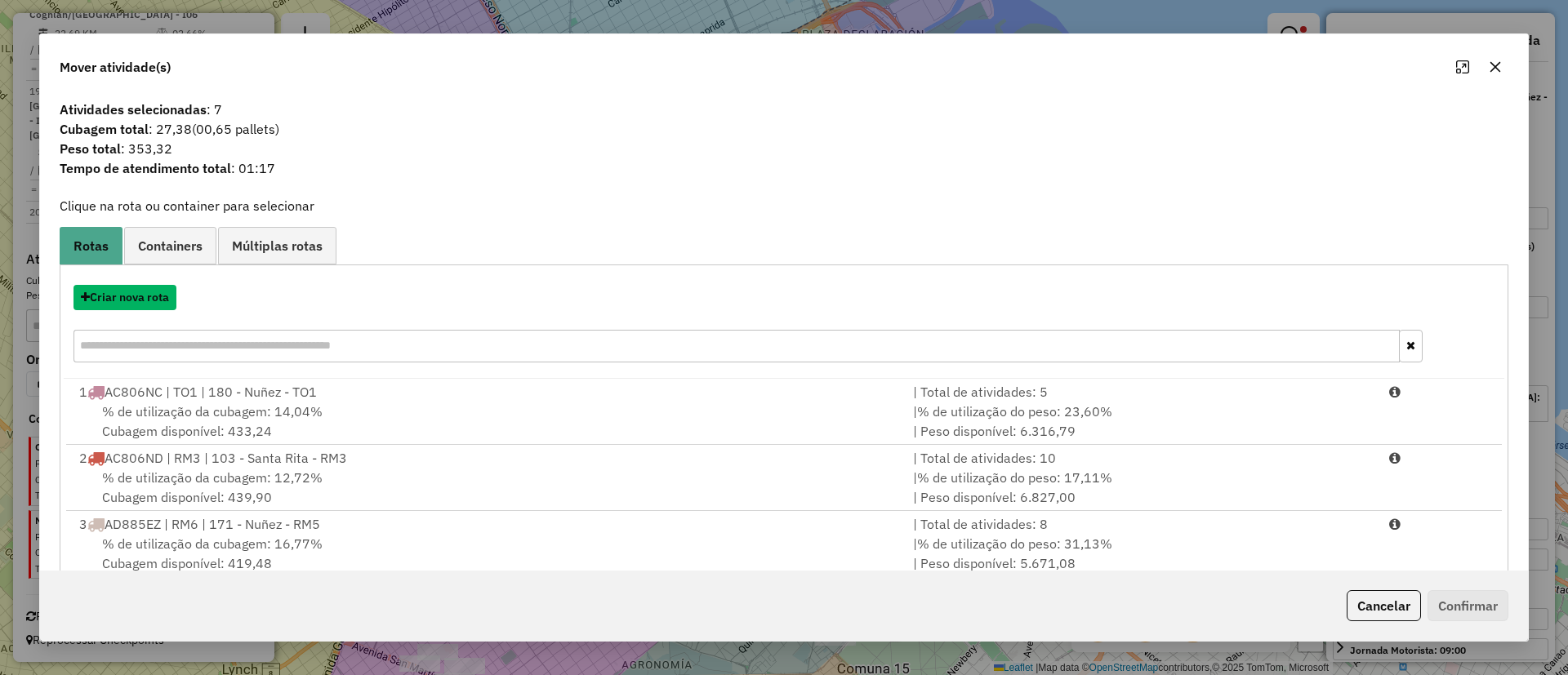
click at [138, 296] on button "Criar nova rota" at bounding box center [124, 297] width 103 height 25
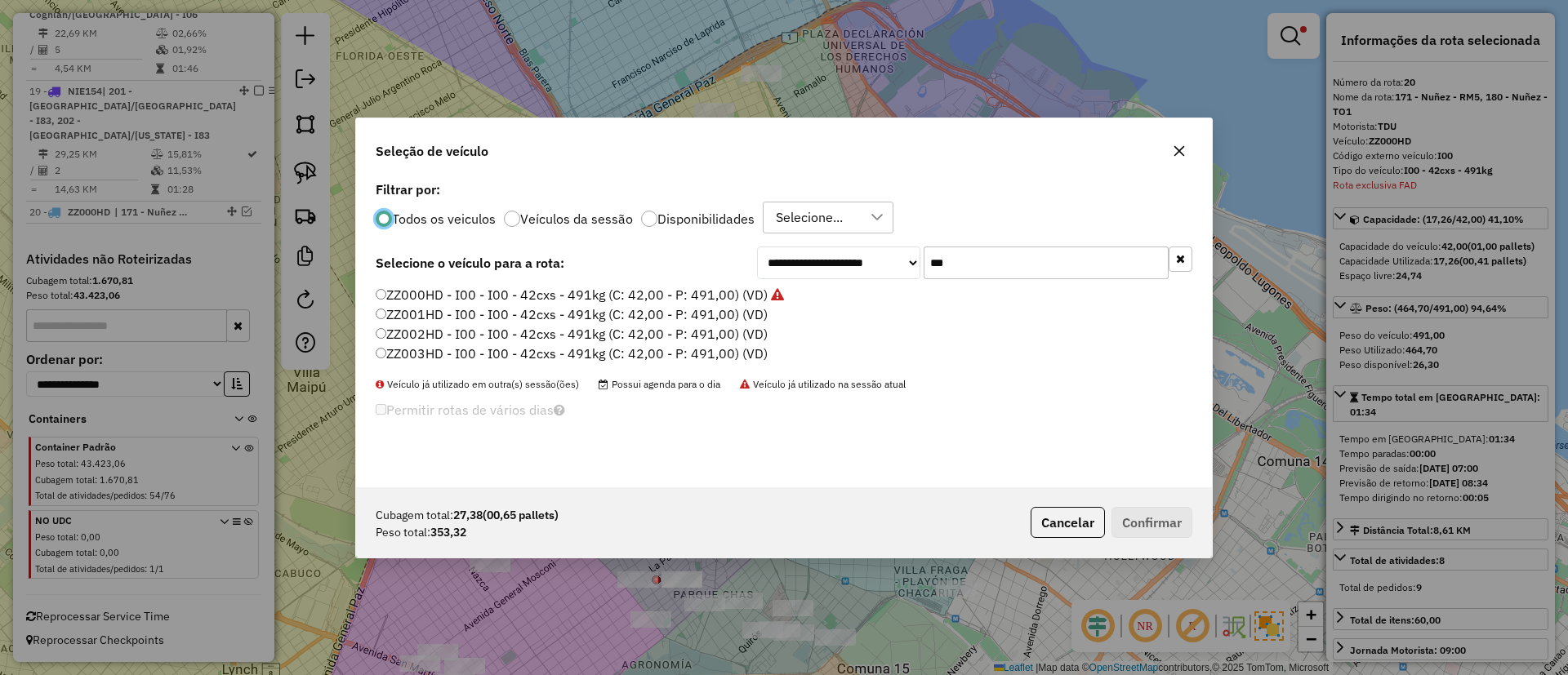
scroll to position [9, 5]
click at [738, 318] on label "ZZ001HD - I00 - I00 - 42cxs - 491kg (C: 42,00 - P: 491,00) (VD)" at bounding box center [571, 314] width 392 height 20
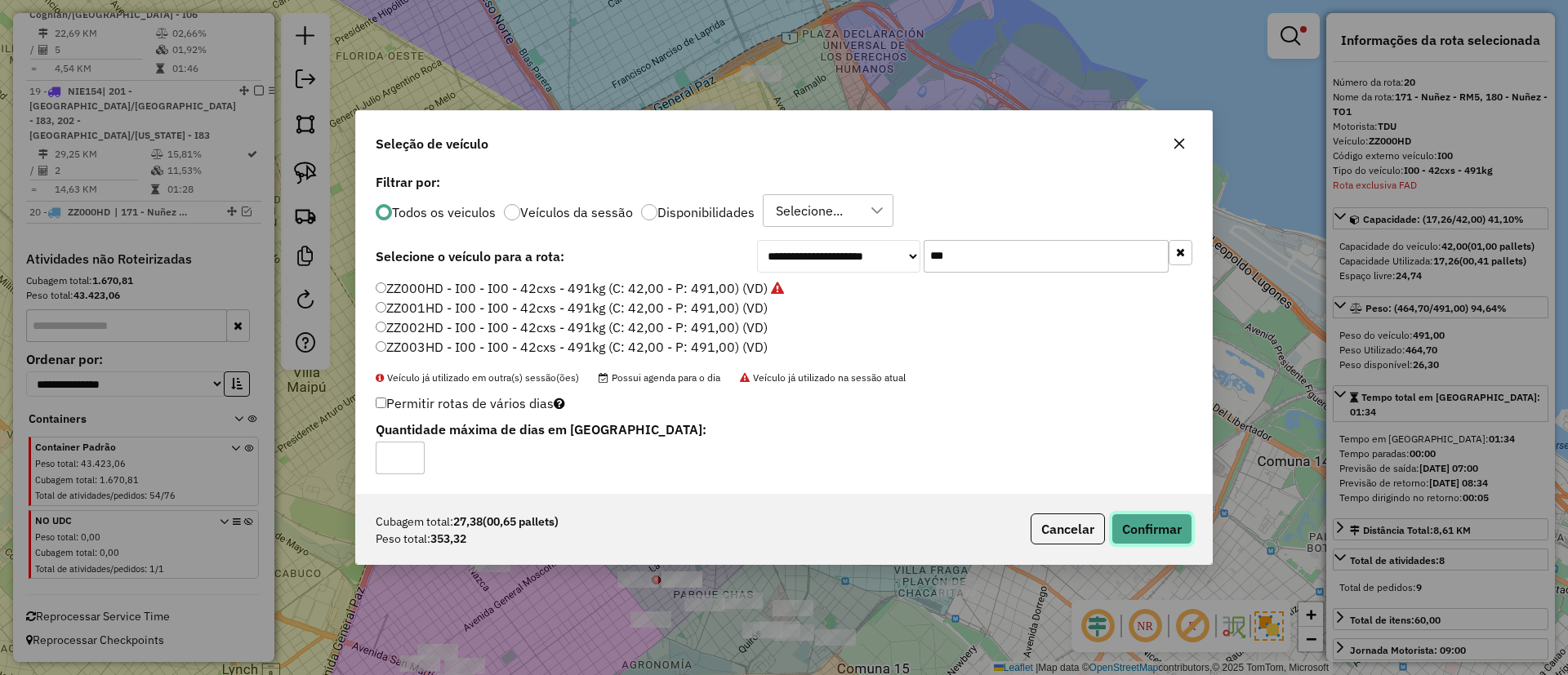
click at [1144, 531] on button "Confirmar" at bounding box center [1152, 529] width 81 height 31
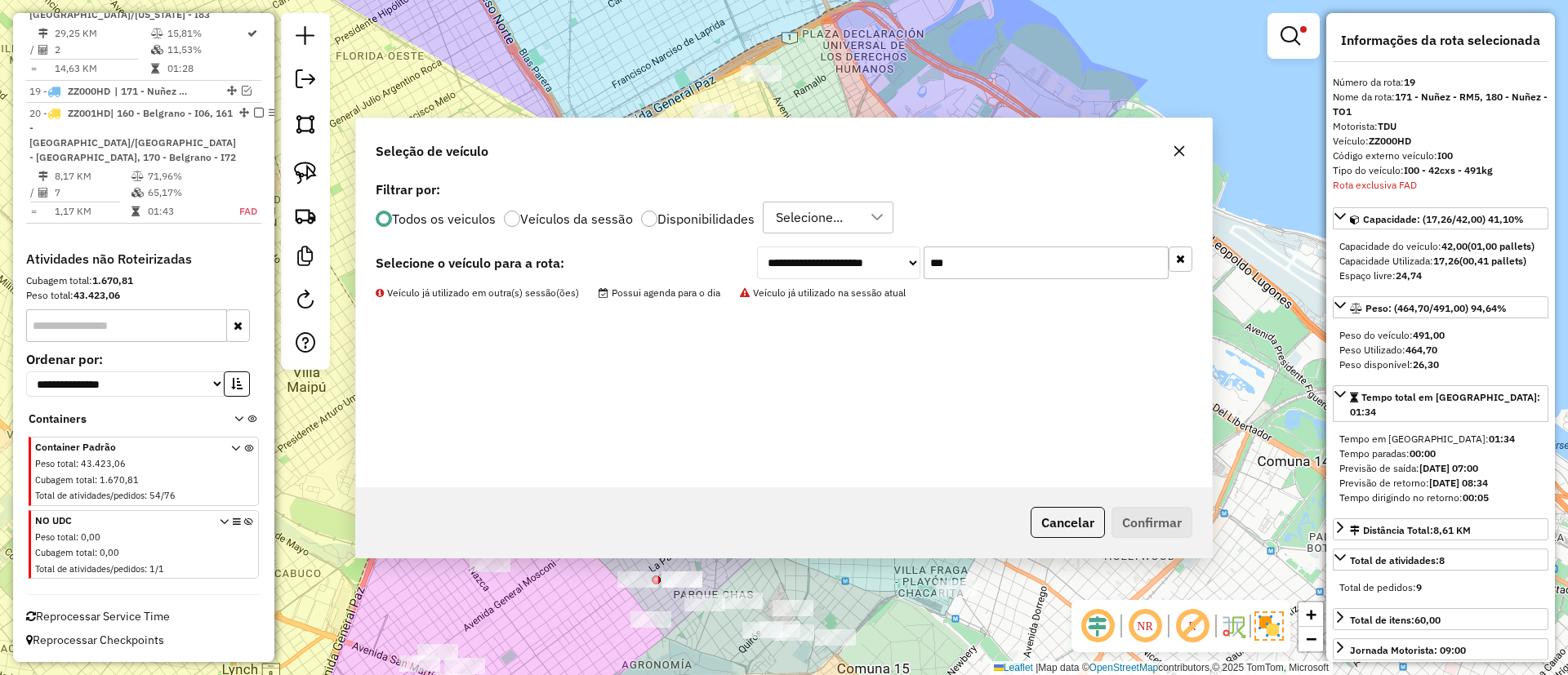
scroll to position [2178, 0]
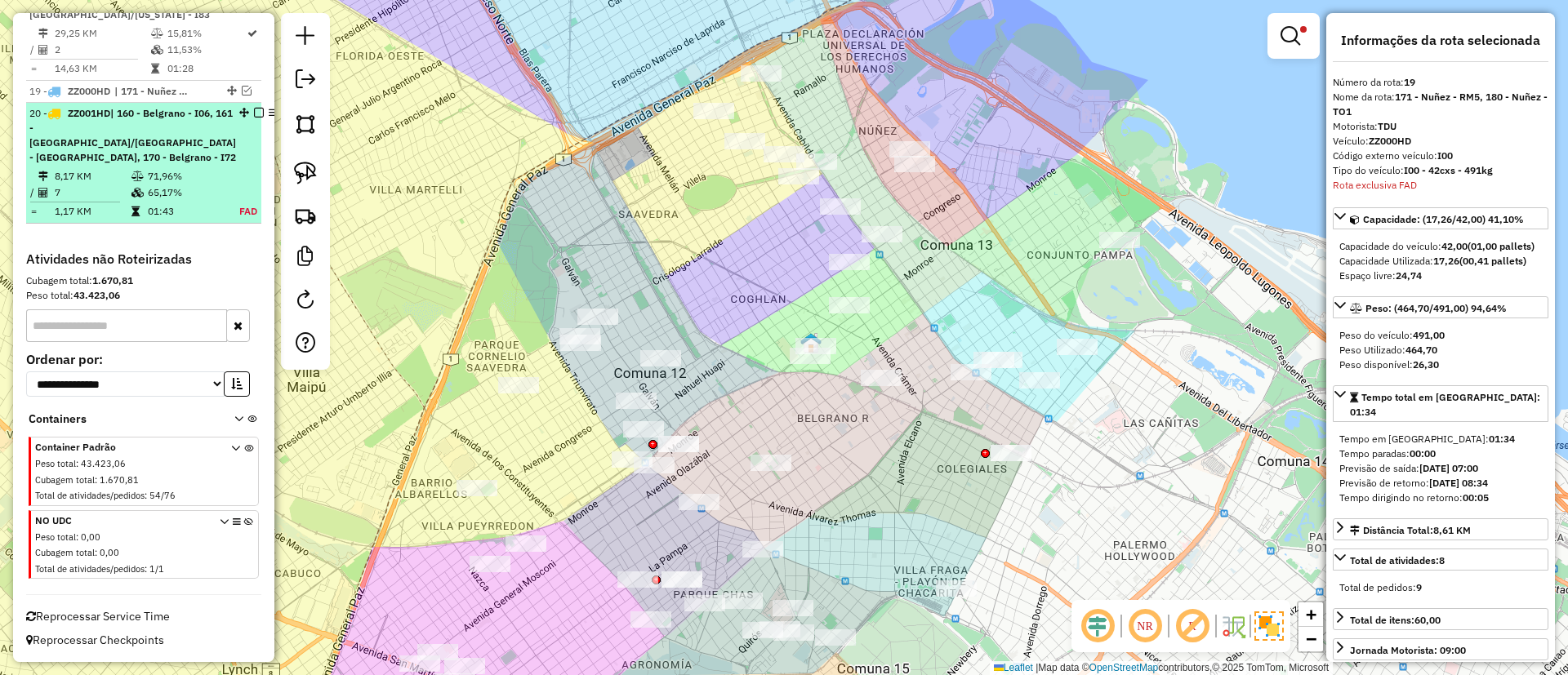
click at [198, 185] on td "65,17%" at bounding box center [183, 192] width 72 height 16
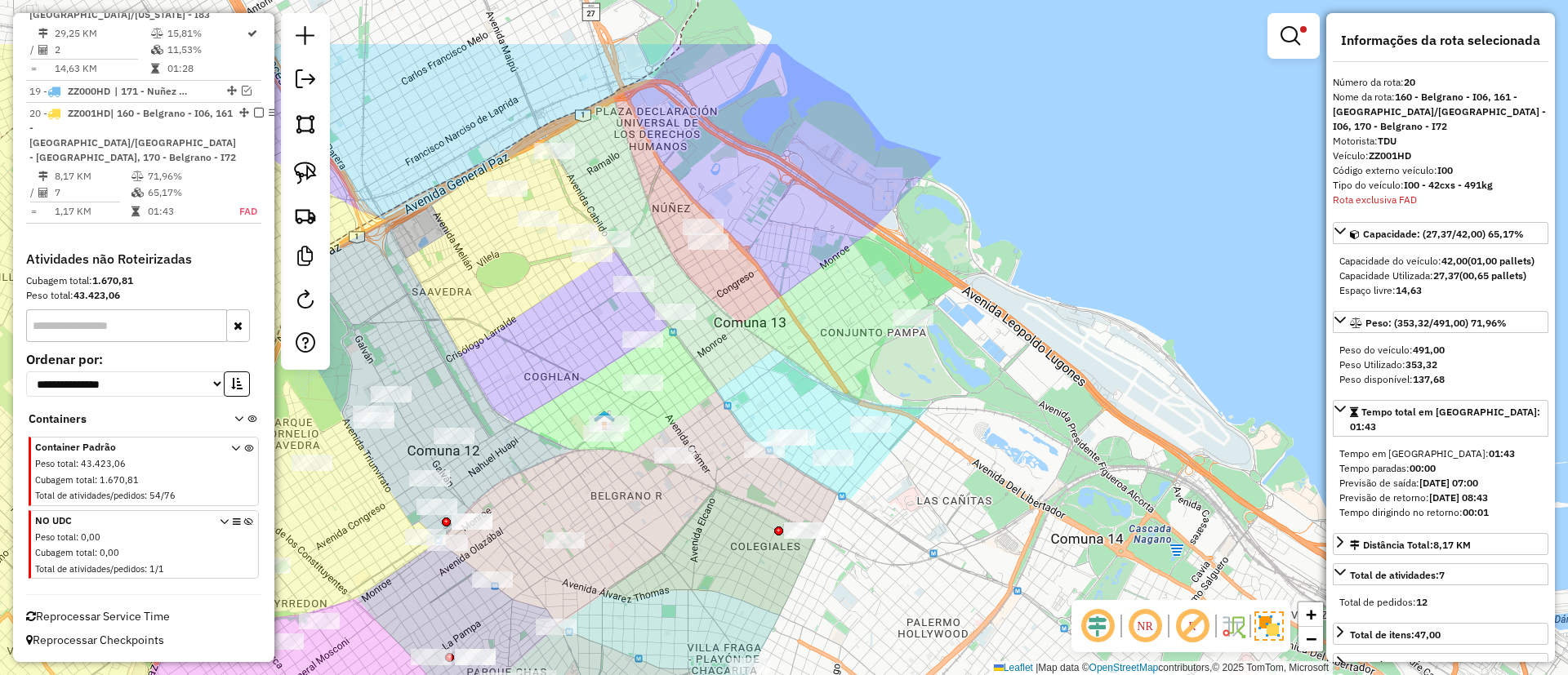
drag, startPoint x: 604, startPoint y: 378, endPoint x: 729, endPoint y: 492, distance: 169.2
click at [729, 492] on div "Limpar filtros Janela de atendimento Grade de atendimento Capacidade Transporta…" at bounding box center [784, 337] width 1568 height 675
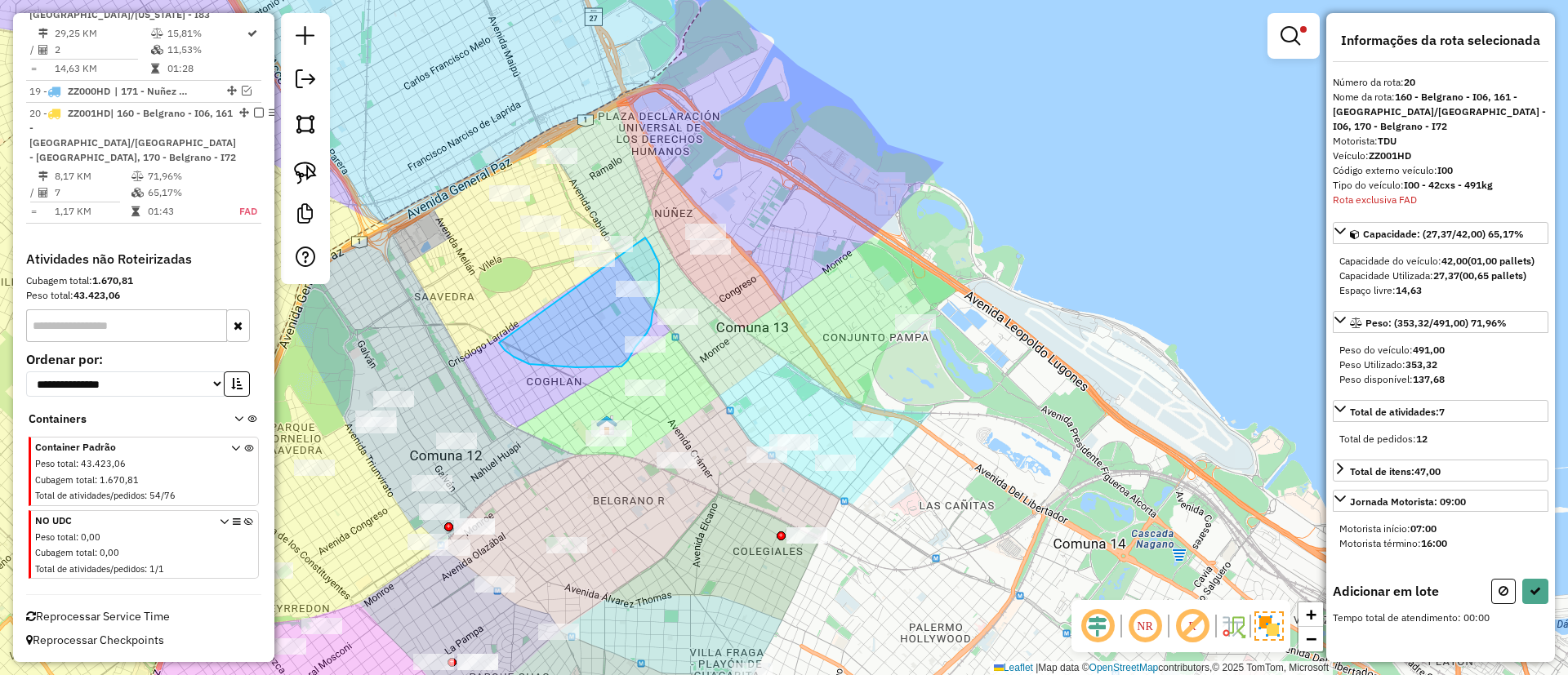
drag, startPoint x: 504, startPoint y: 350, endPoint x: 645, endPoint y: 237, distance: 180.7
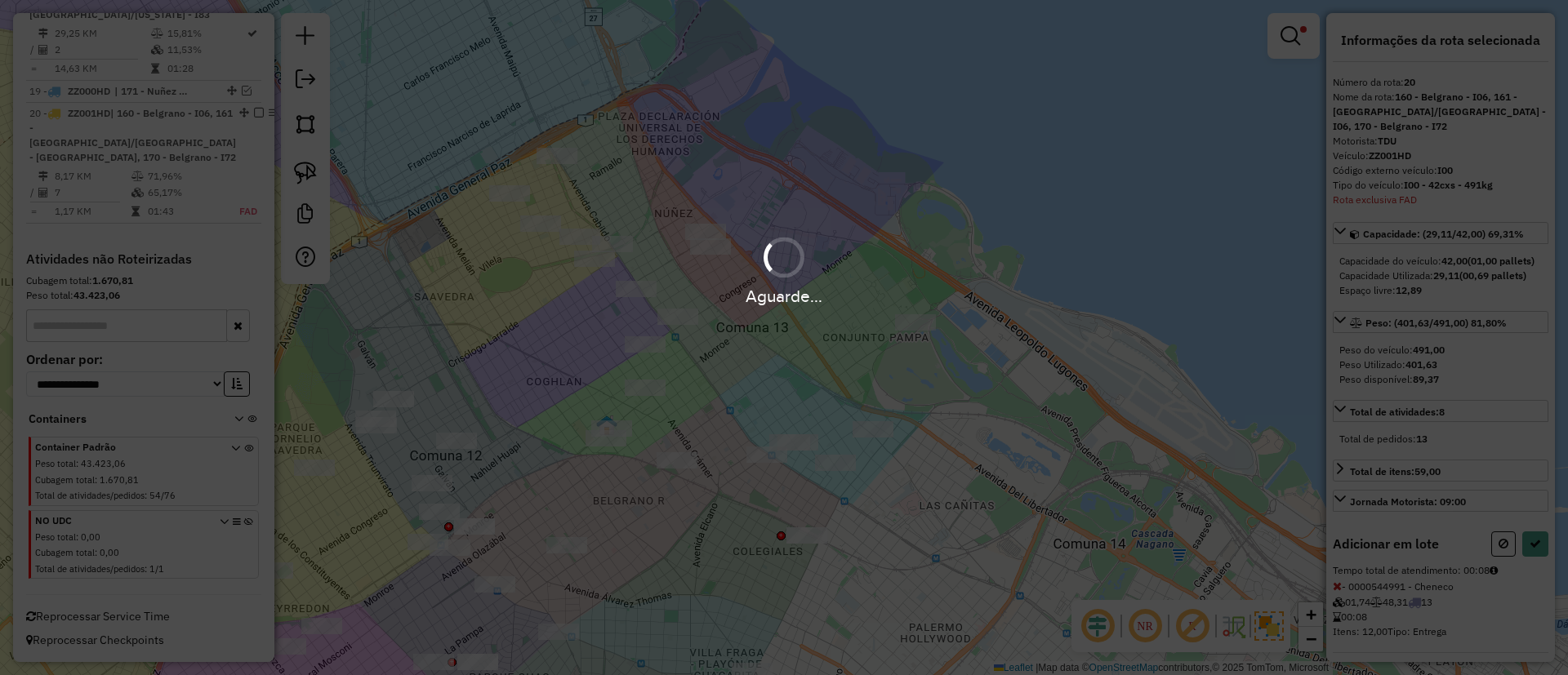
select select "**********"
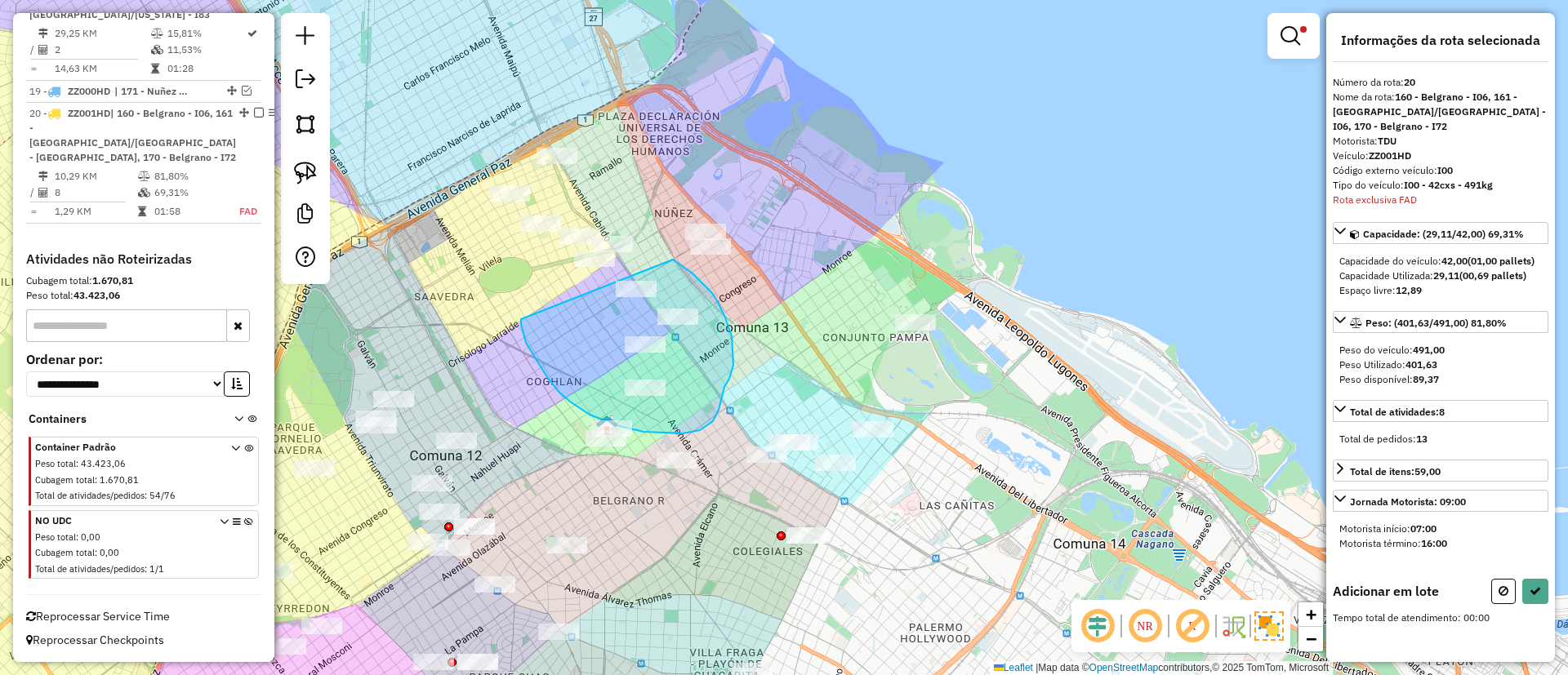
drag, startPoint x: 547, startPoint y: 378, endPoint x: 673, endPoint y: 260, distance: 172.6
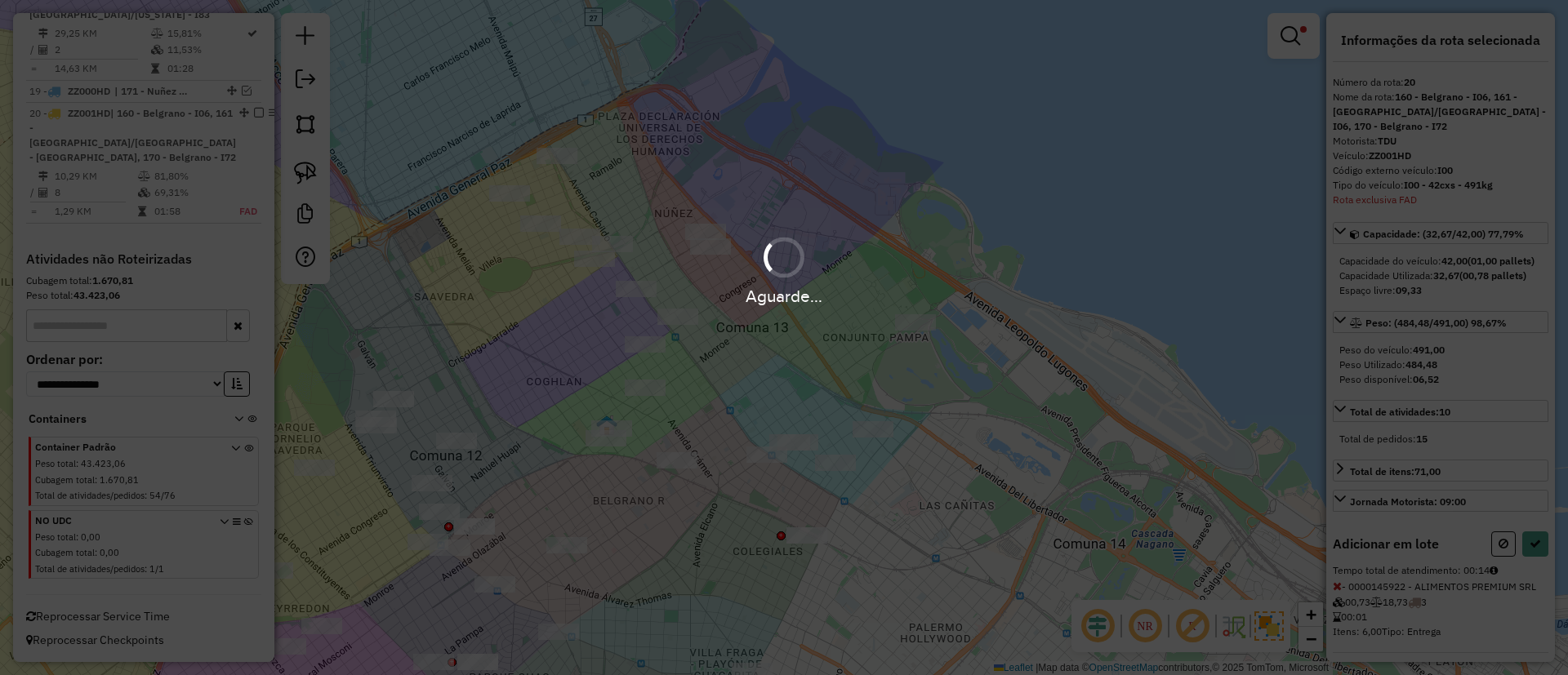
select select "**********"
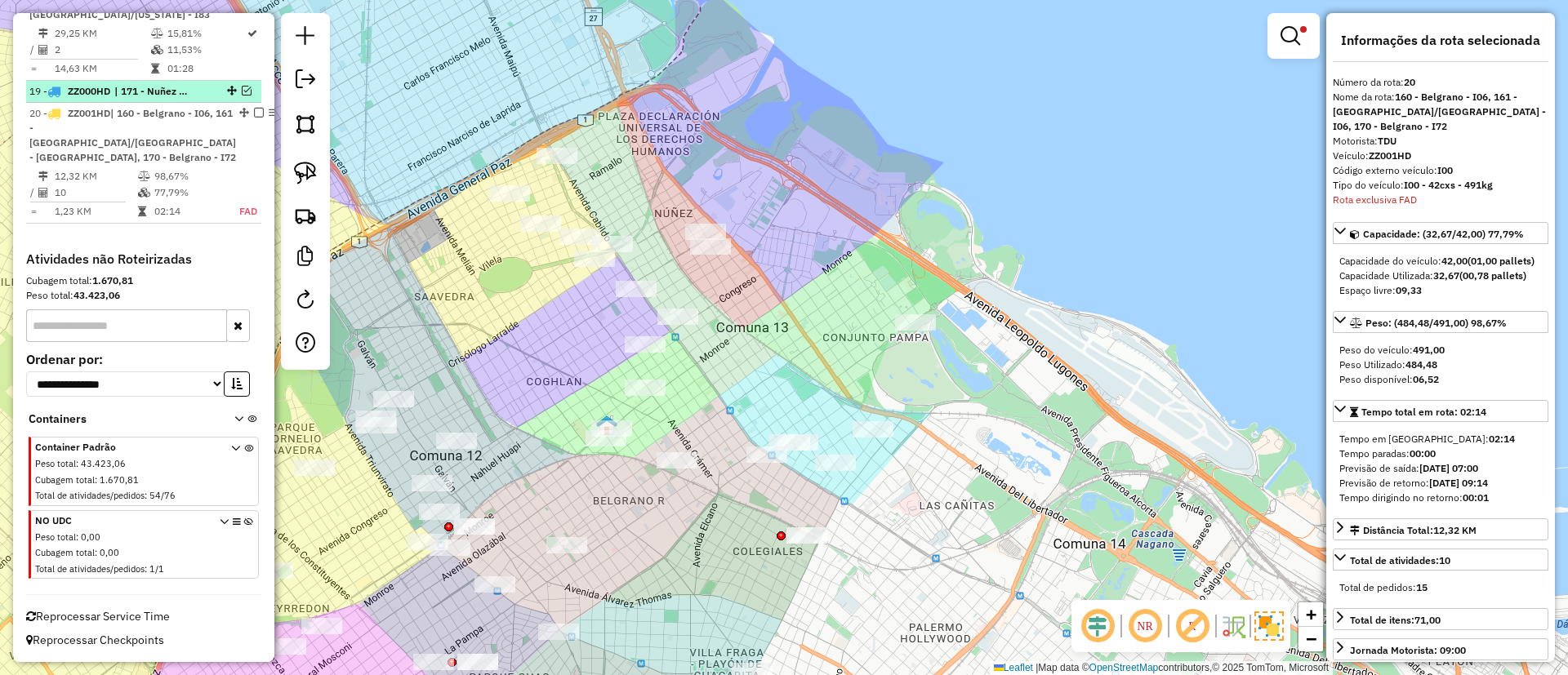
click at [176, 99] on span "| 171 - Nuñez - RM5, 180 - Nuñez - TO1" at bounding box center [152, 91] width 75 height 15
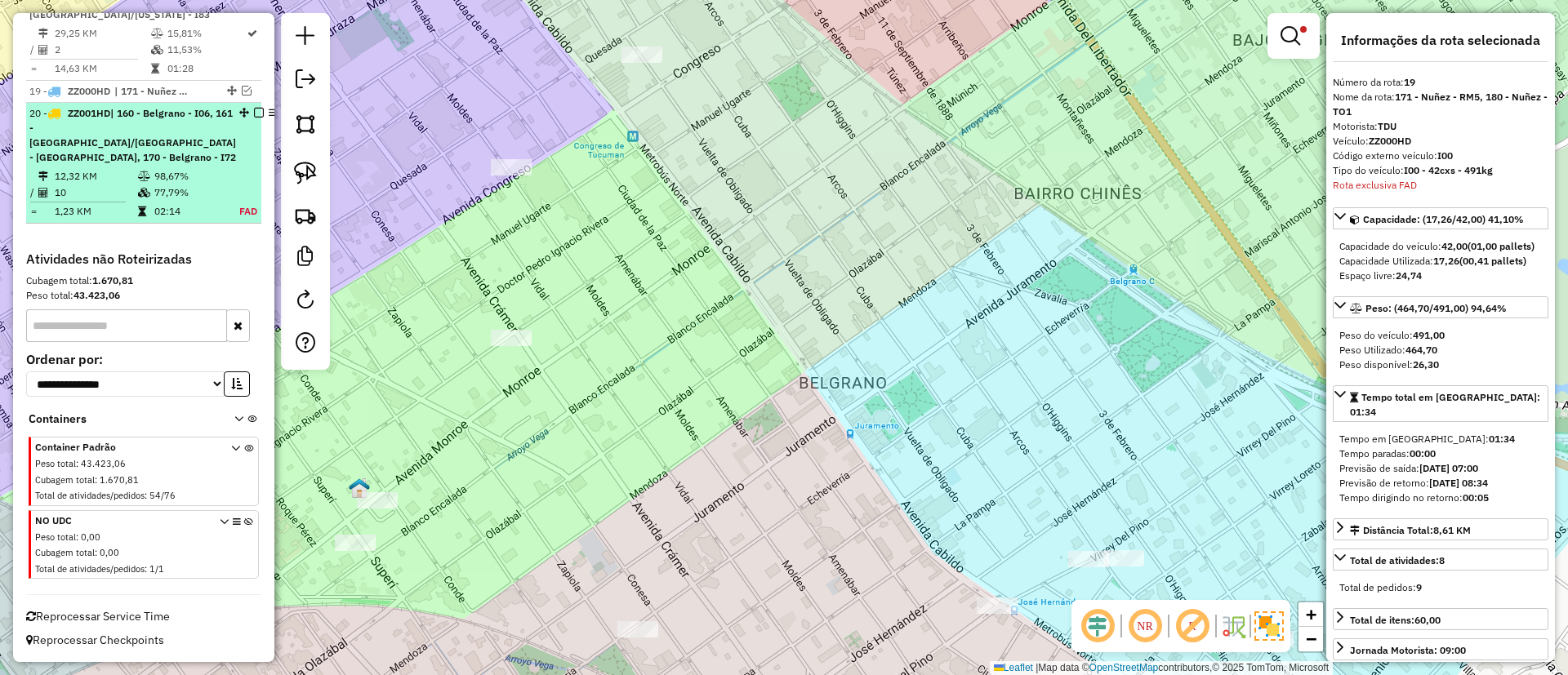
click at [181, 146] on span "| 160 - Belgrano - I06, 161 - [GEOGRAPHIC_DATA]/[GEOGRAPHIC_DATA] - [GEOGRAPHIC…" at bounding box center [132, 136] width 206 height 56
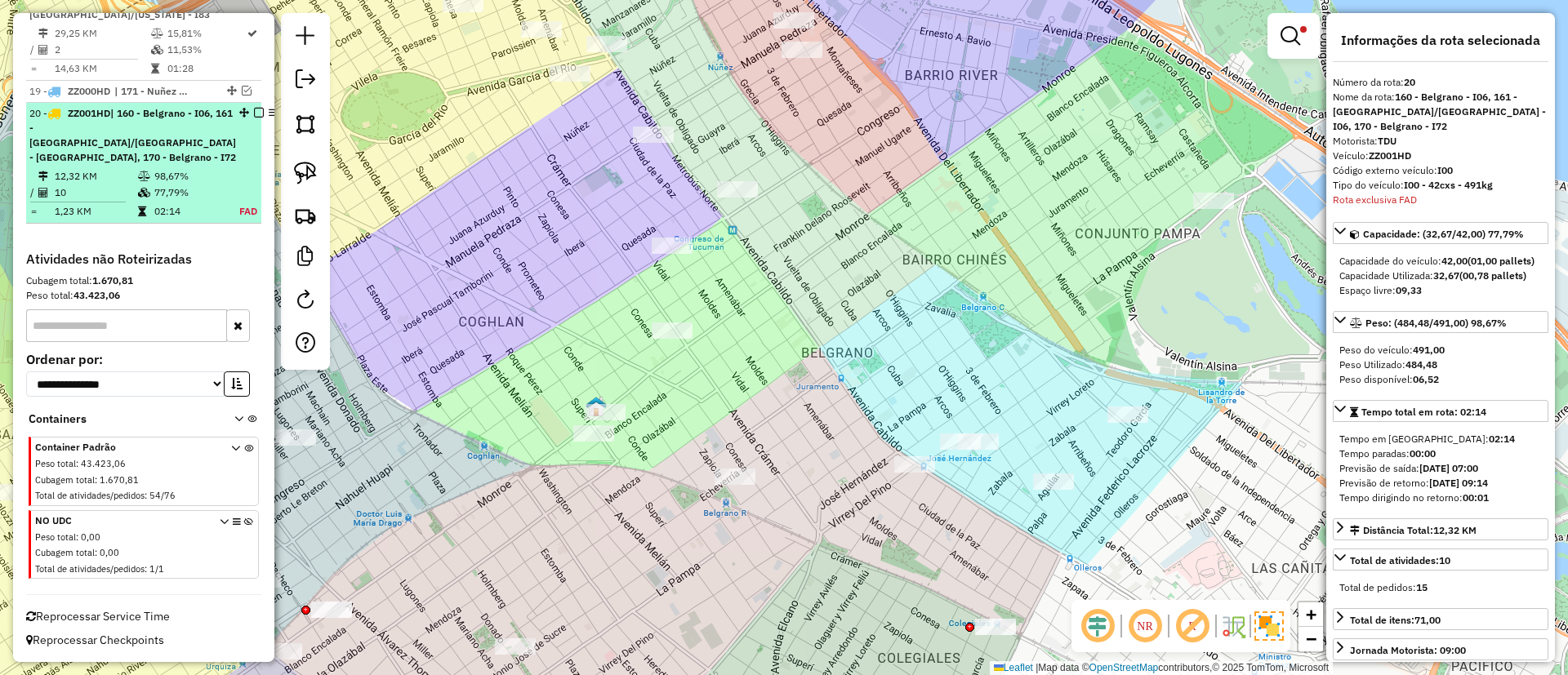
click at [254, 118] on em at bounding box center [259, 113] width 9 height 9
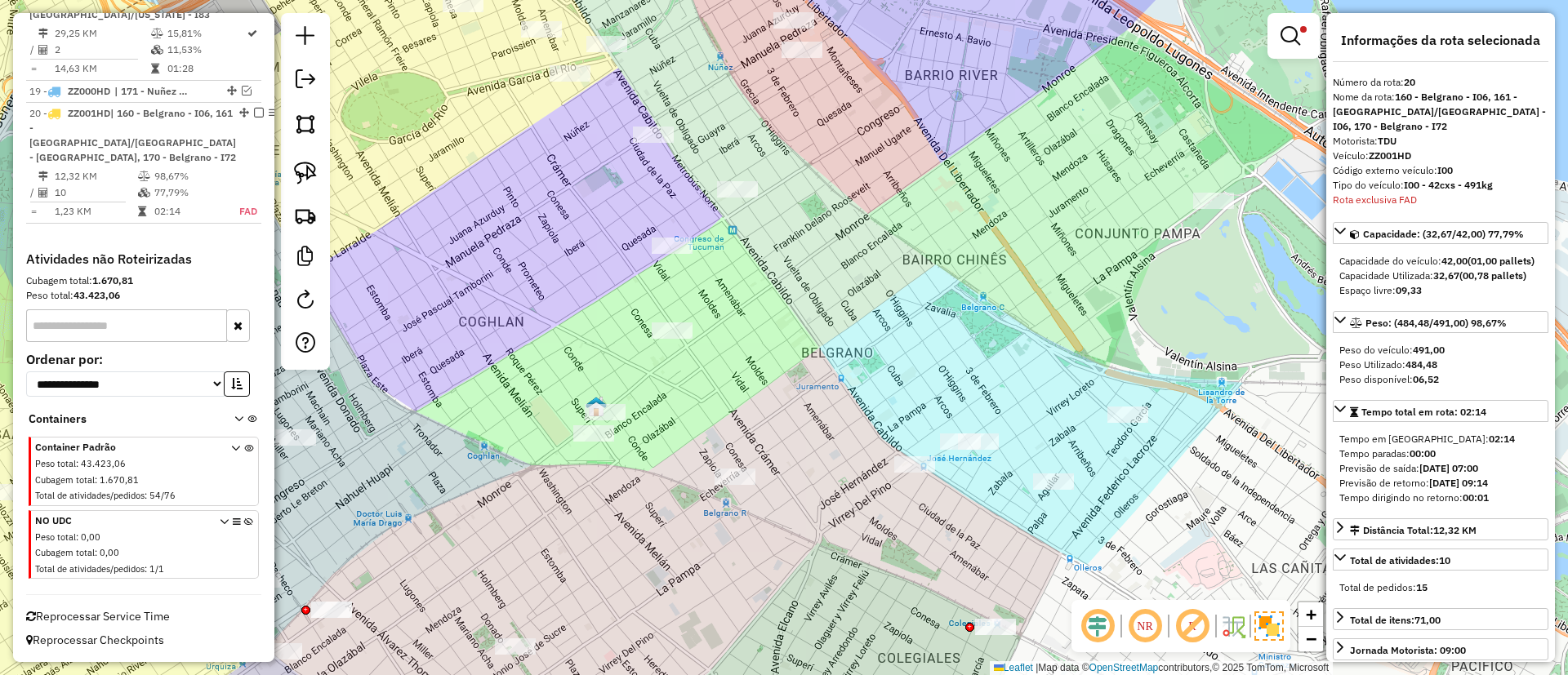
scroll to position [2094, 0]
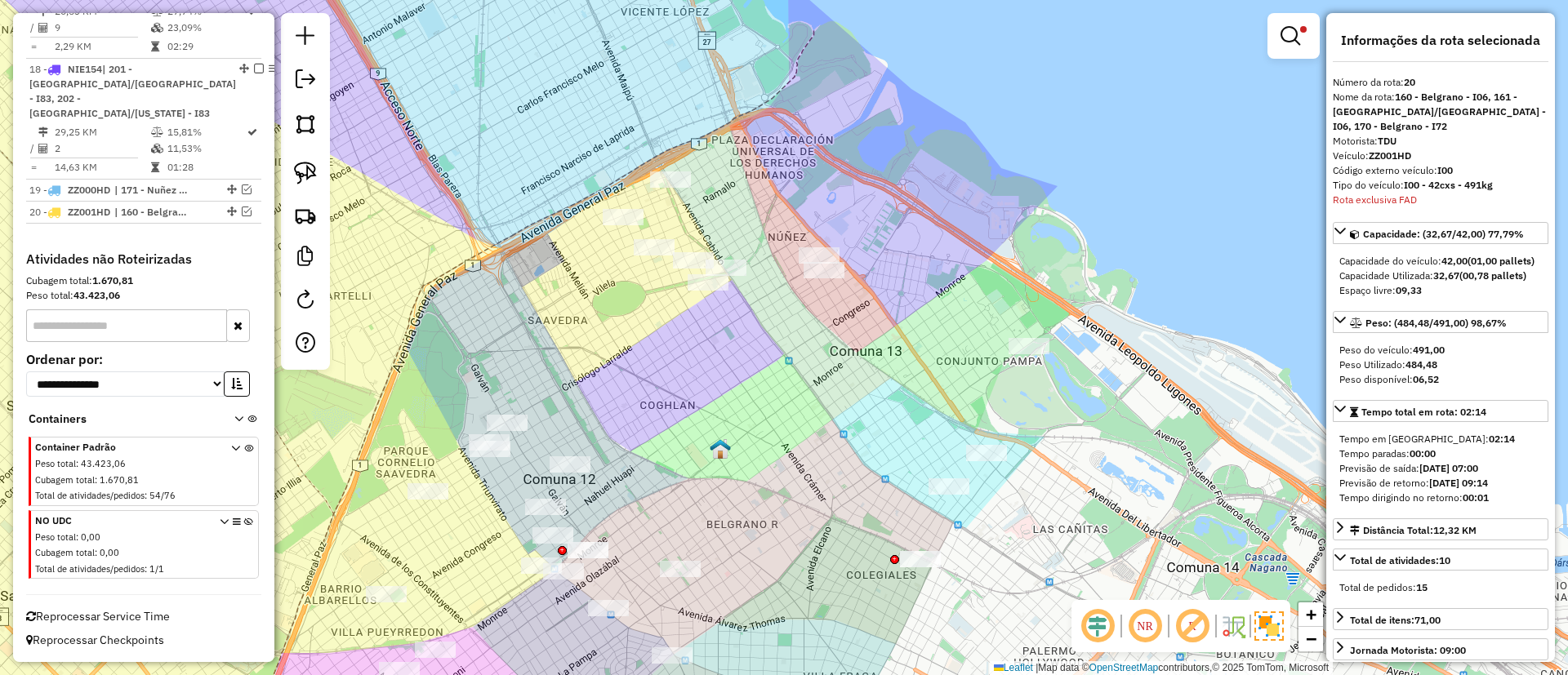
drag, startPoint x: 699, startPoint y: 405, endPoint x: 785, endPoint y: 461, distance: 102.6
click at [785, 461] on div "Limpar filtros Janela de atendimento Grade de atendimento Capacidade Transporta…" at bounding box center [784, 337] width 1568 height 675
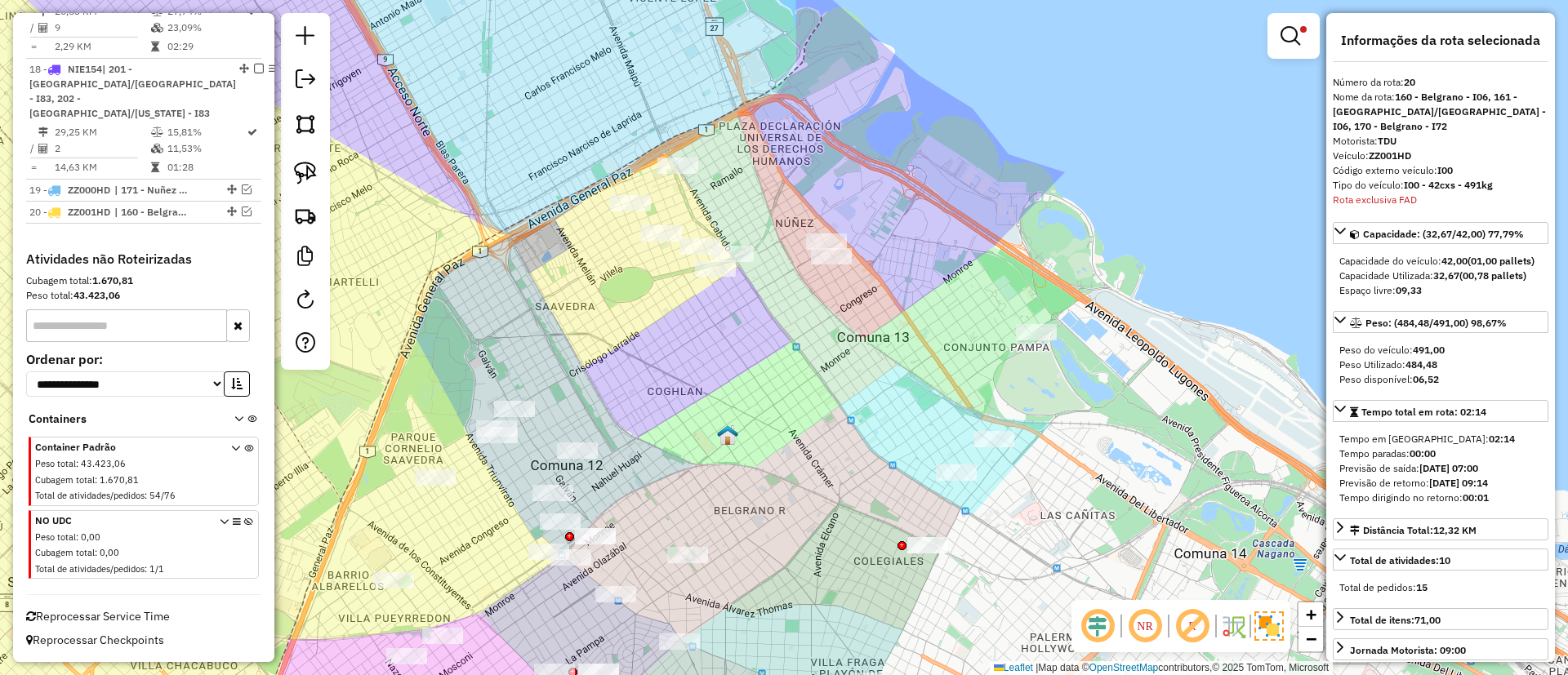
drag, startPoint x: 785, startPoint y: 461, endPoint x: 714, endPoint y: 249, distance: 223.6
click at [715, 249] on div "Limpar filtros Janela de atendimento Grade de atendimento Capacidade Transporta…" at bounding box center [784, 337] width 1568 height 675
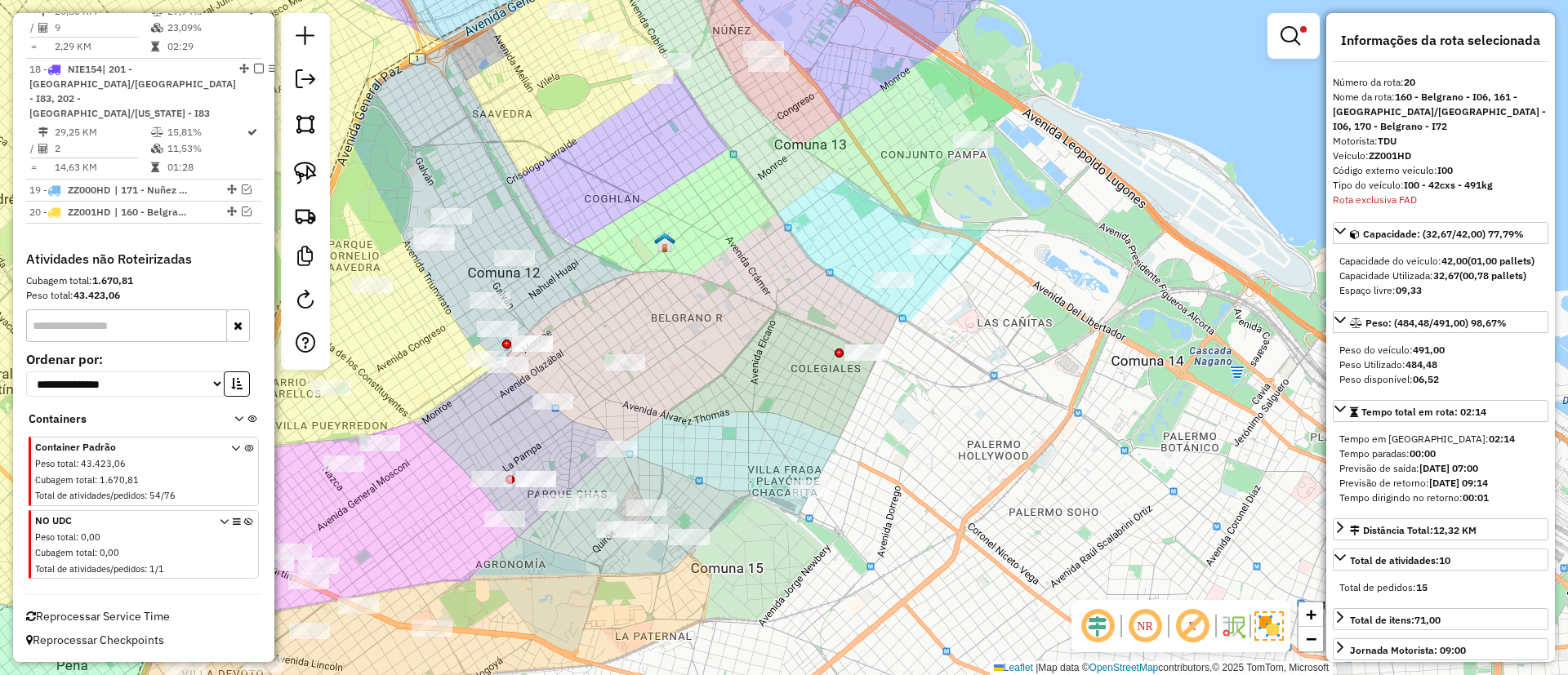
click at [1265, 618] on img at bounding box center [1269, 626] width 29 height 29
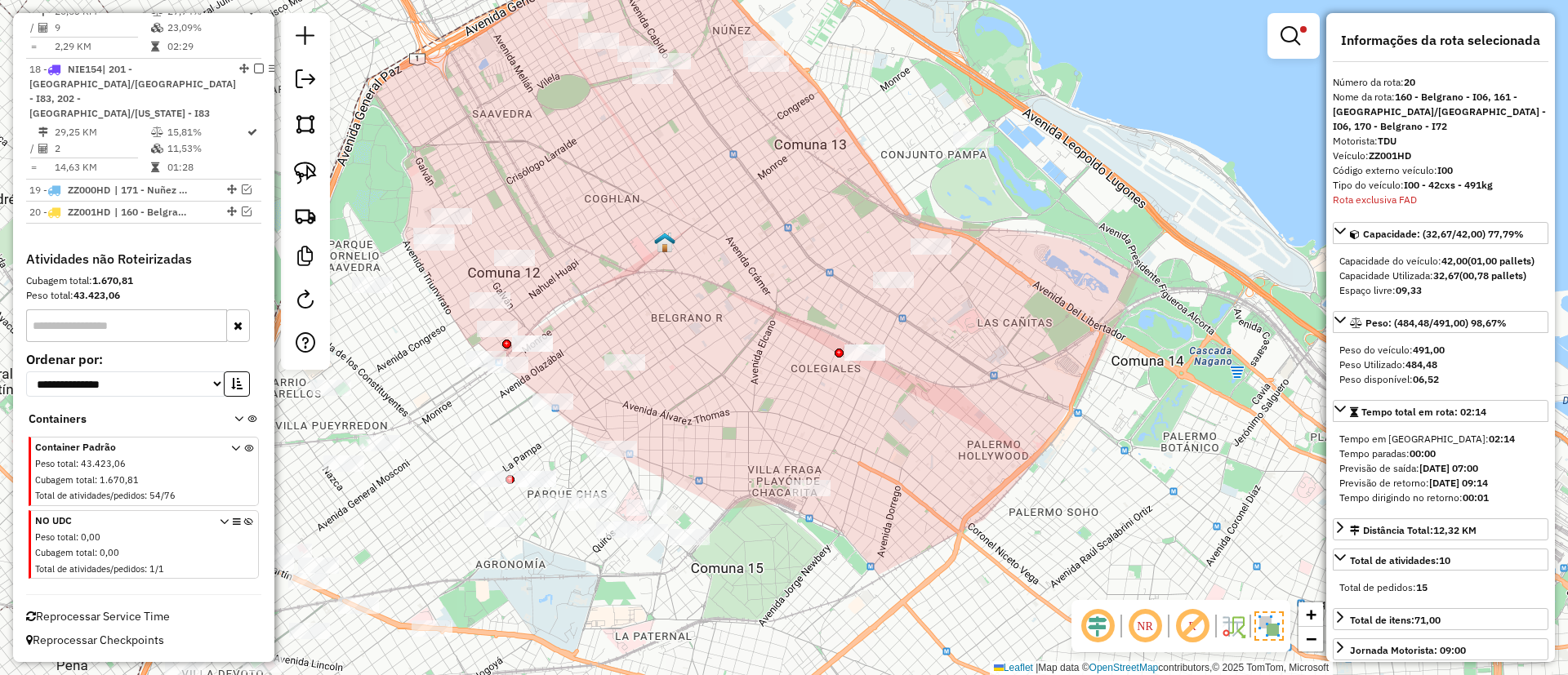
drag, startPoint x: 712, startPoint y: 419, endPoint x: 797, endPoint y: 418, distance: 85.0
click at [797, 418] on div "Limpar filtros Janela de atendimento Grade de atendimento Capacidade Transporta…" at bounding box center [784, 337] width 1568 height 675
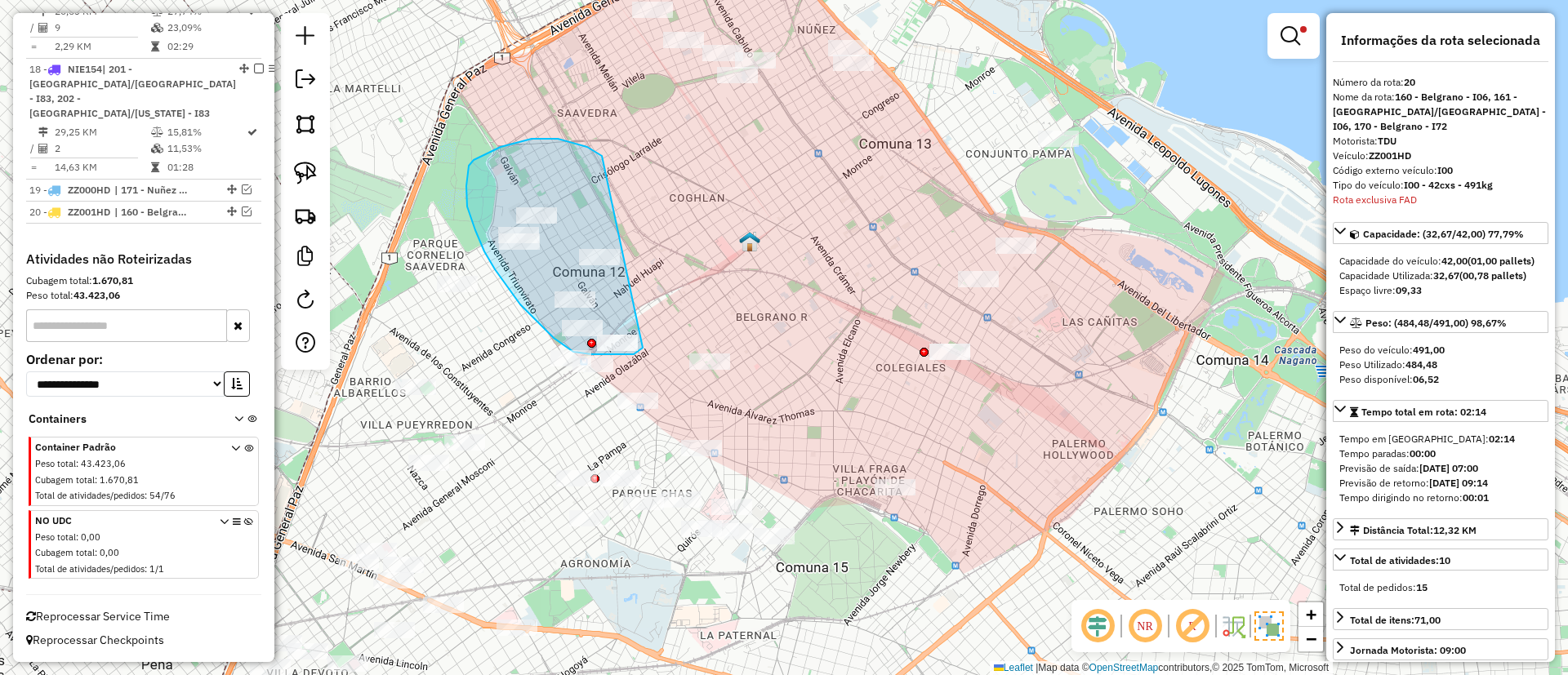
drag, startPoint x: 573, startPoint y: 143, endPoint x: 653, endPoint y: 336, distance: 208.9
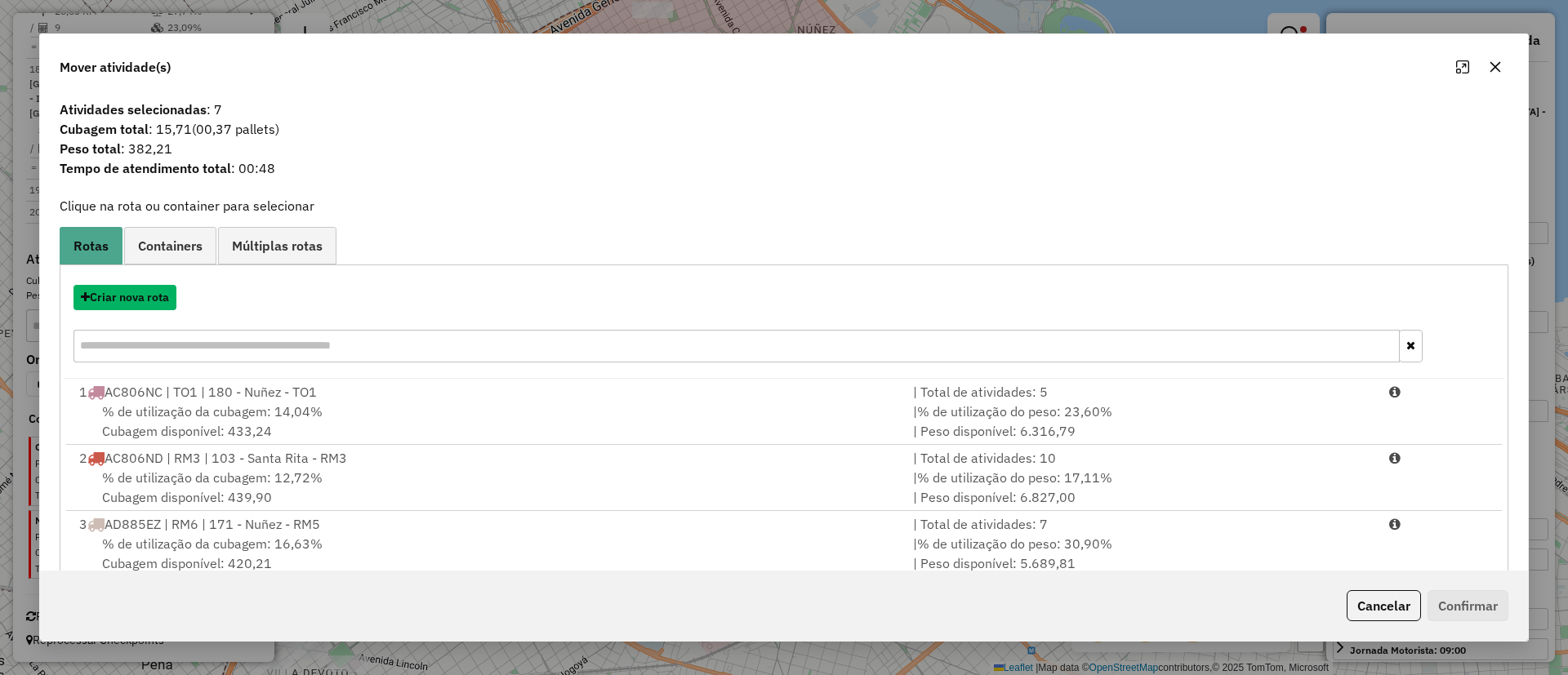
click at [127, 293] on button "Criar nova rota" at bounding box center [124, 297] width 103 height 25
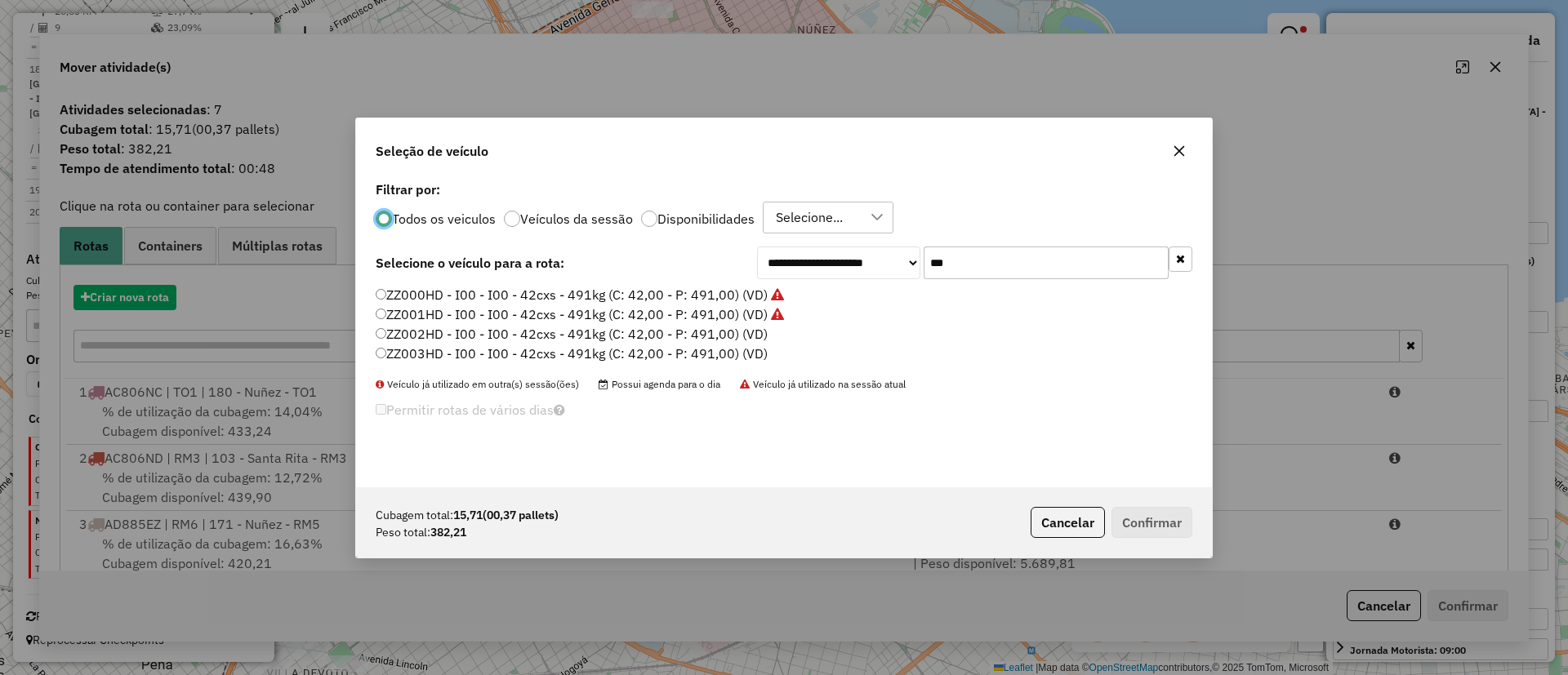
scroll to position [9, 5]
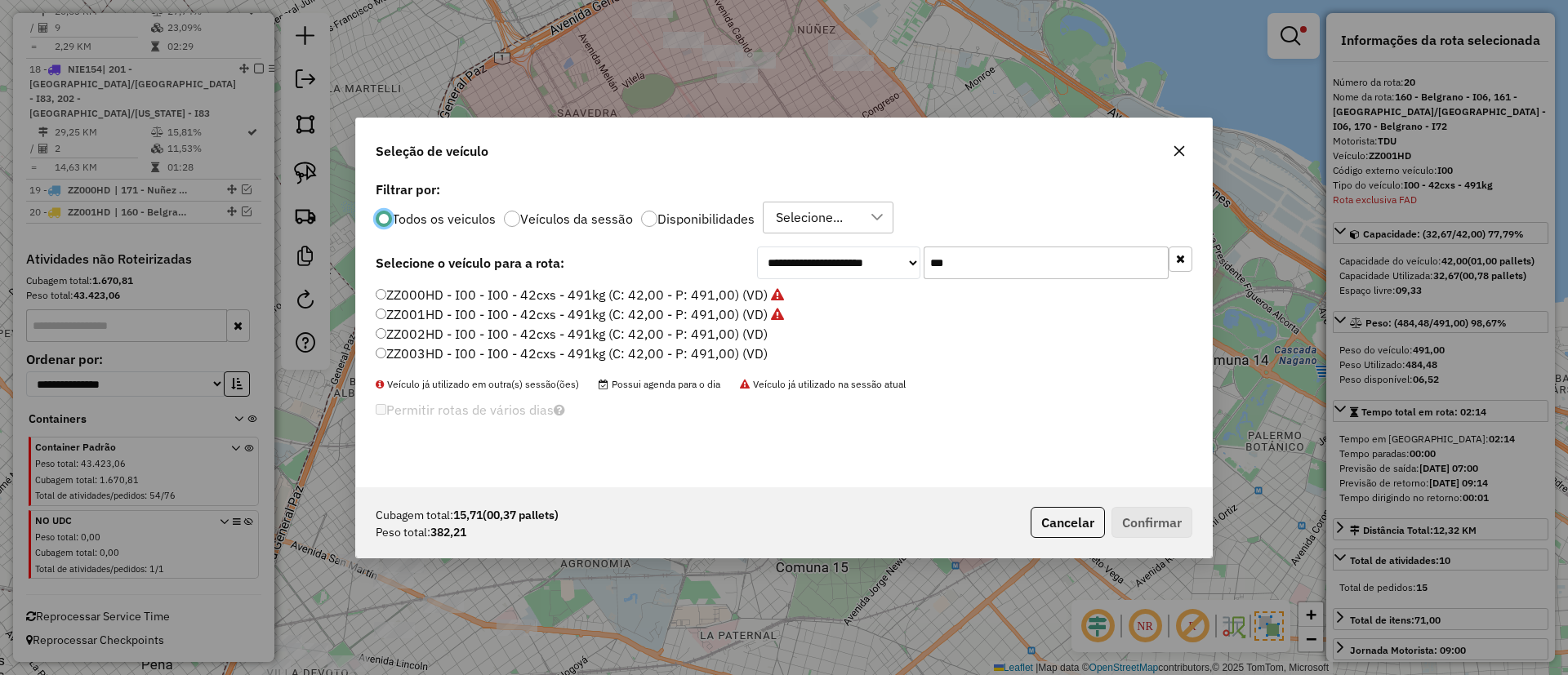
click at [729, 343] on label "ZZ002HD - I00 - I00 - 42cxs - 491kg (C: 42,00 - P: 491,00) (VD)" at bounding box center [571, 333] width 392 height 20
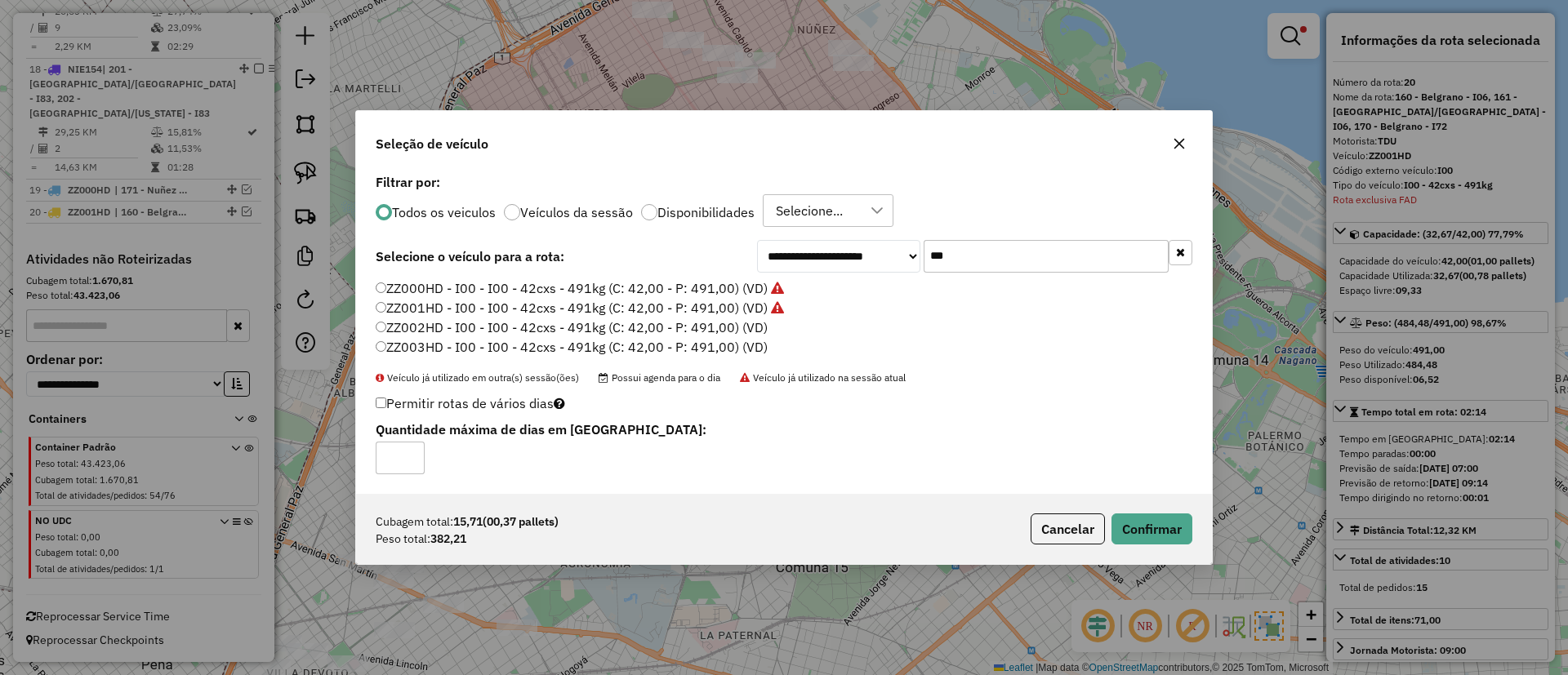
click at [1195, 528] on div "Cubagem total: 15,71 (00,37 pallets) Peso total: 382,21 Cancelar Confirmar" at bounding box center [783, 529] width 856 height 71
click at [1136, 540] on button "Confirmar" at bounding box center [1152, 529] width 81 height 31
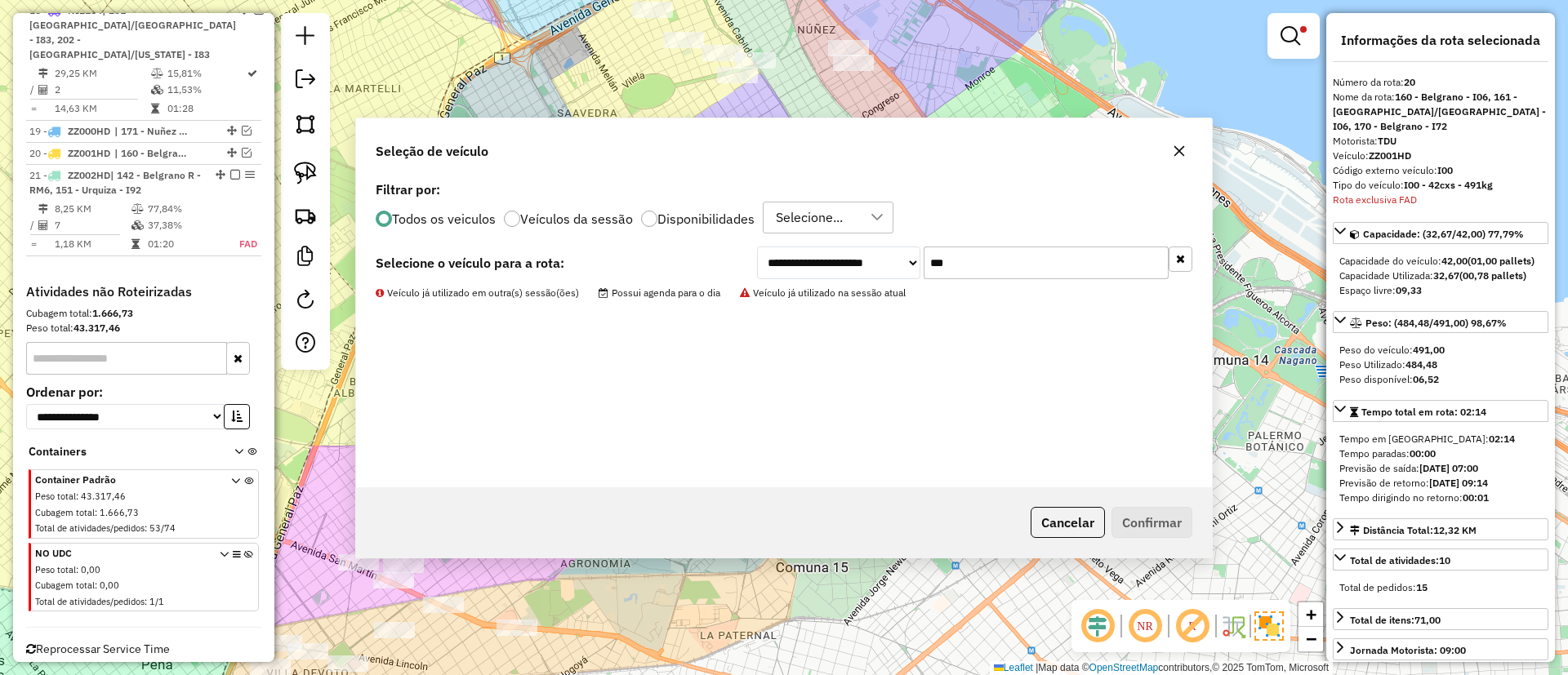
scroll to position [2186, 0]
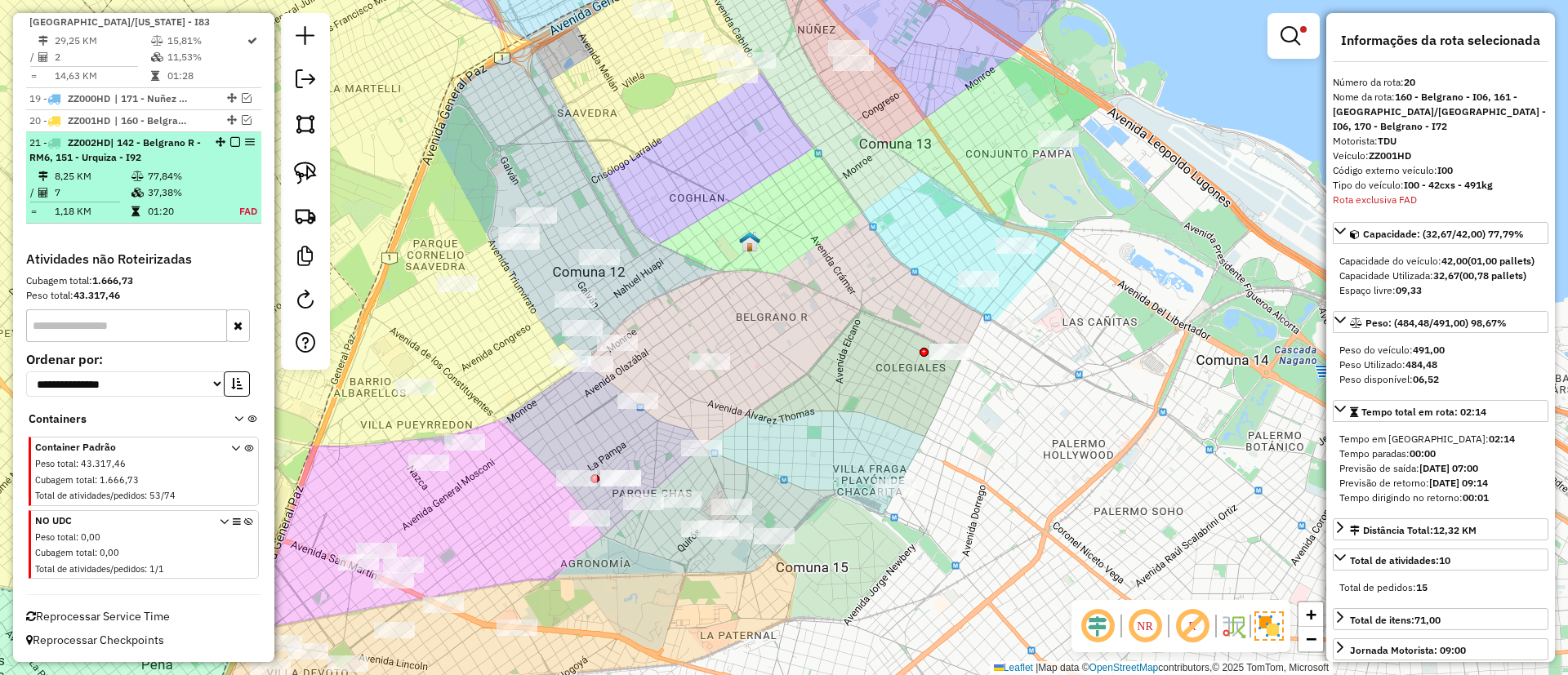
click at [206, 158] on div "21 - ZZ002HD | 142 - Belgrano R - RM6, 151 - Urquiza - I92" at bounding box center [143, 150] width 229 height 29
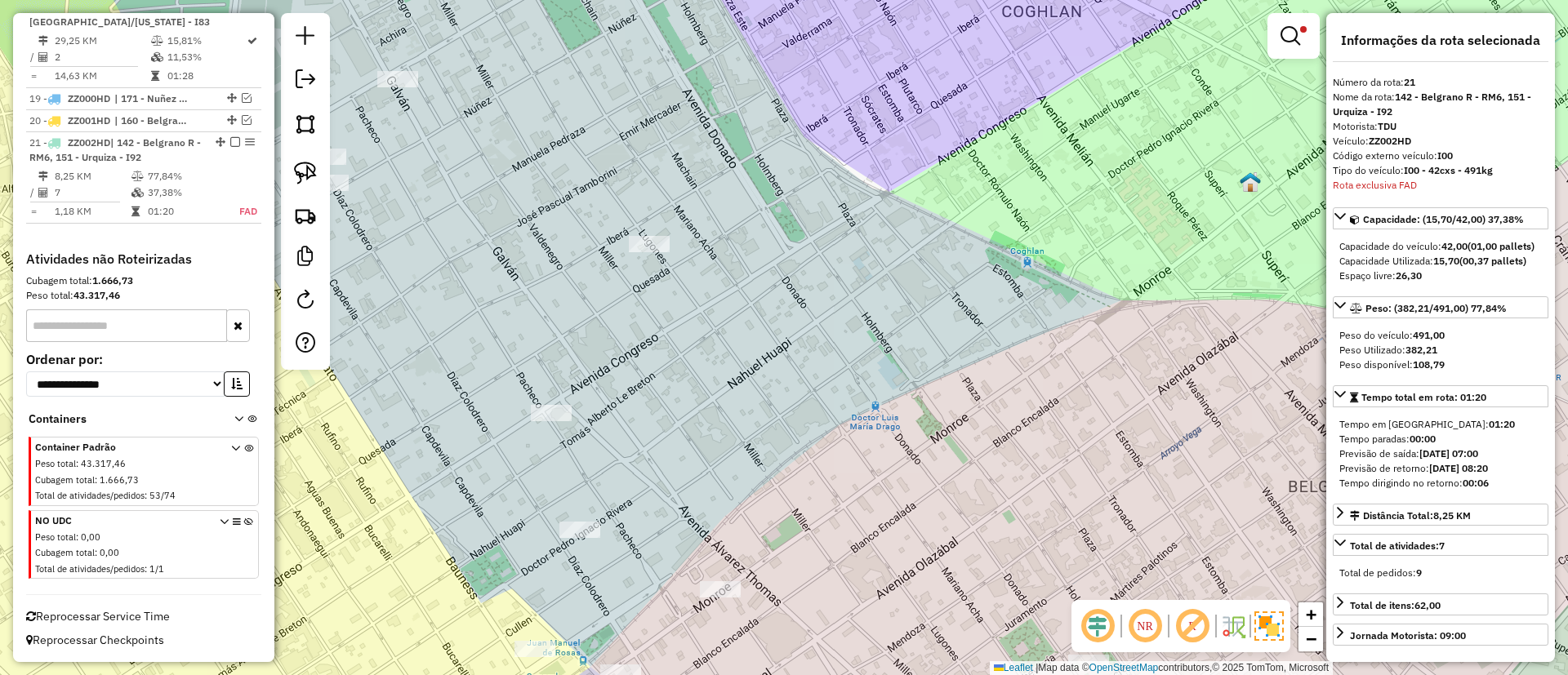
click at [1278, 622] on img at bounding box center [1269, 626] width 29 height 29
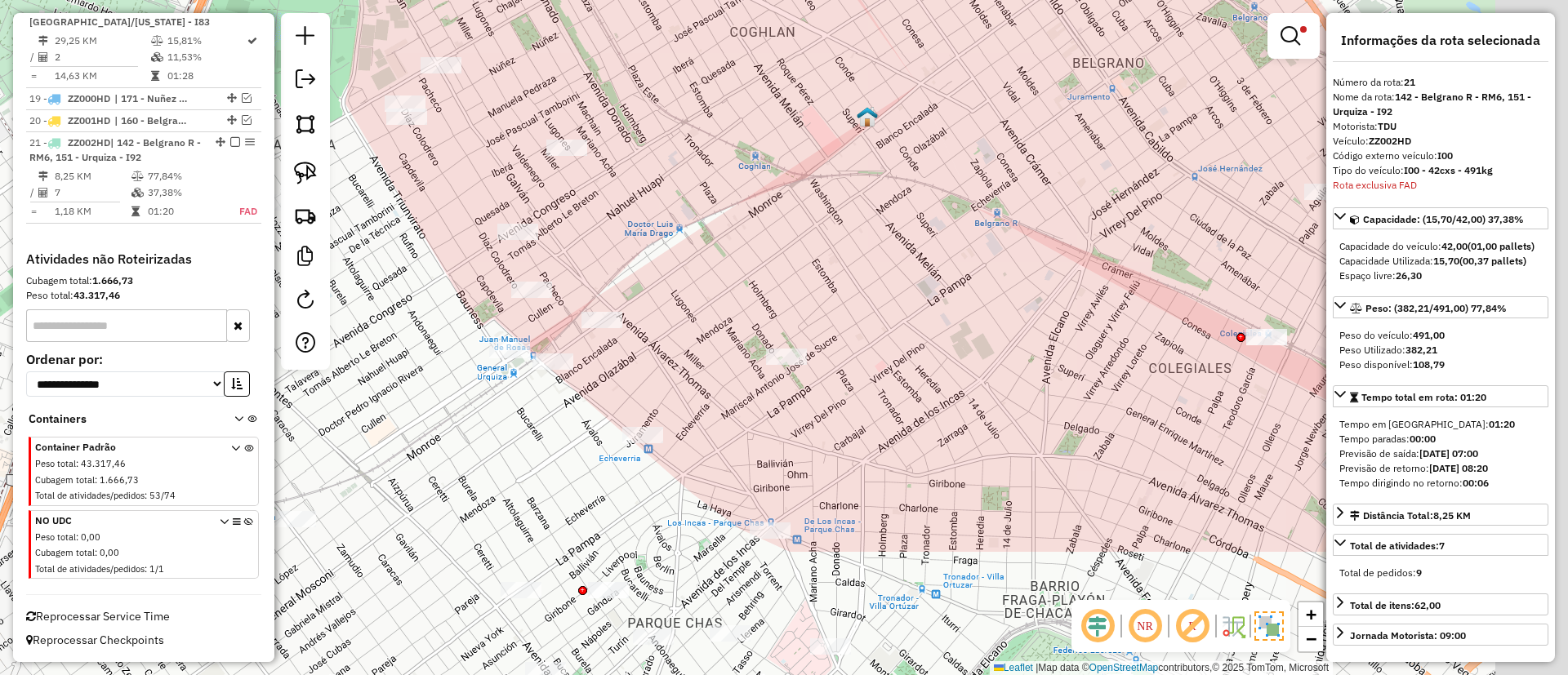
drag, startPoint x: 885, startPoint y: 433, endPoint x: 677, endPoint y: 230, distance: 290.6
click at [677, 230] on div "Limpar filtros Janela de atendimento Grade de atendimento Capacidade Transporta…" at bounding box center [784, 337] width 1568 height 675
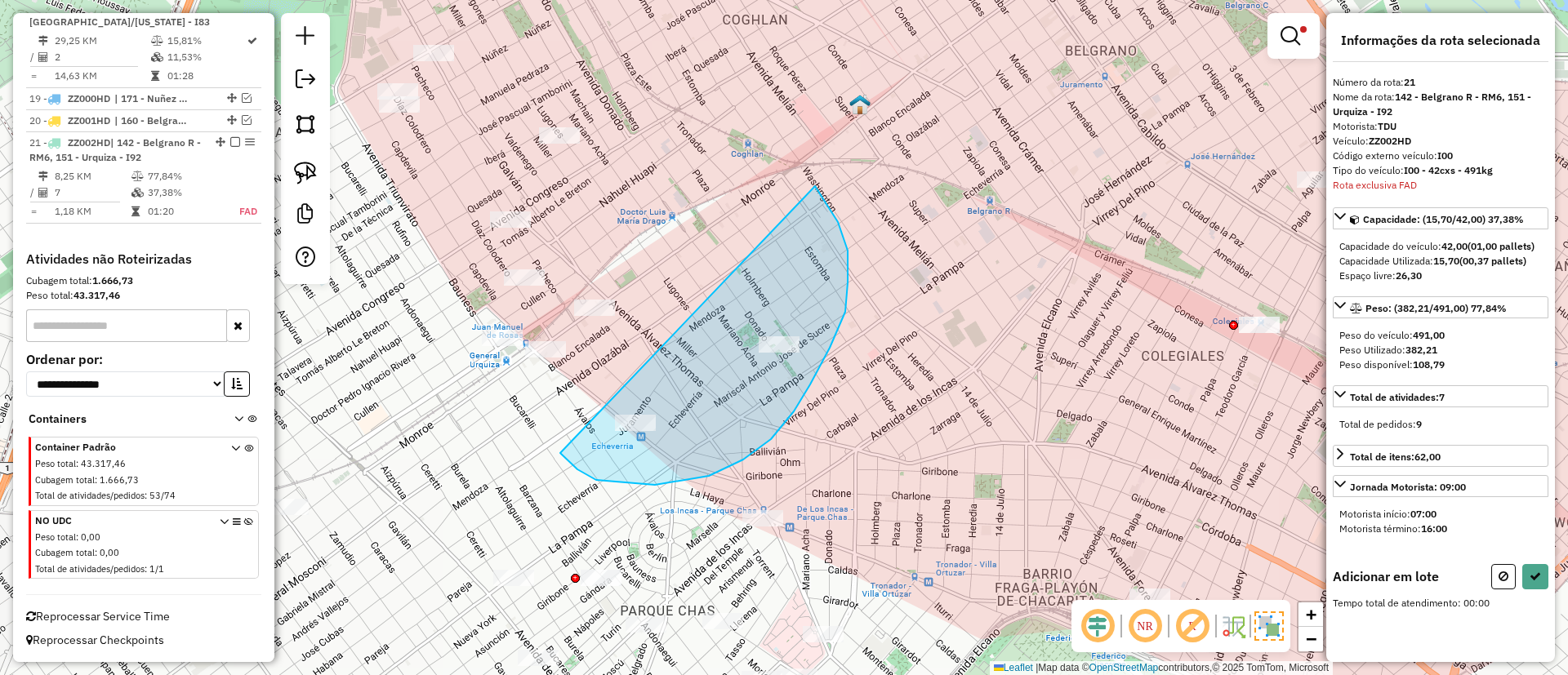
drag, startPoint x: 568, startPoint y: 461, endPoint x: 764, endPoint y: 151, distance: 366.8
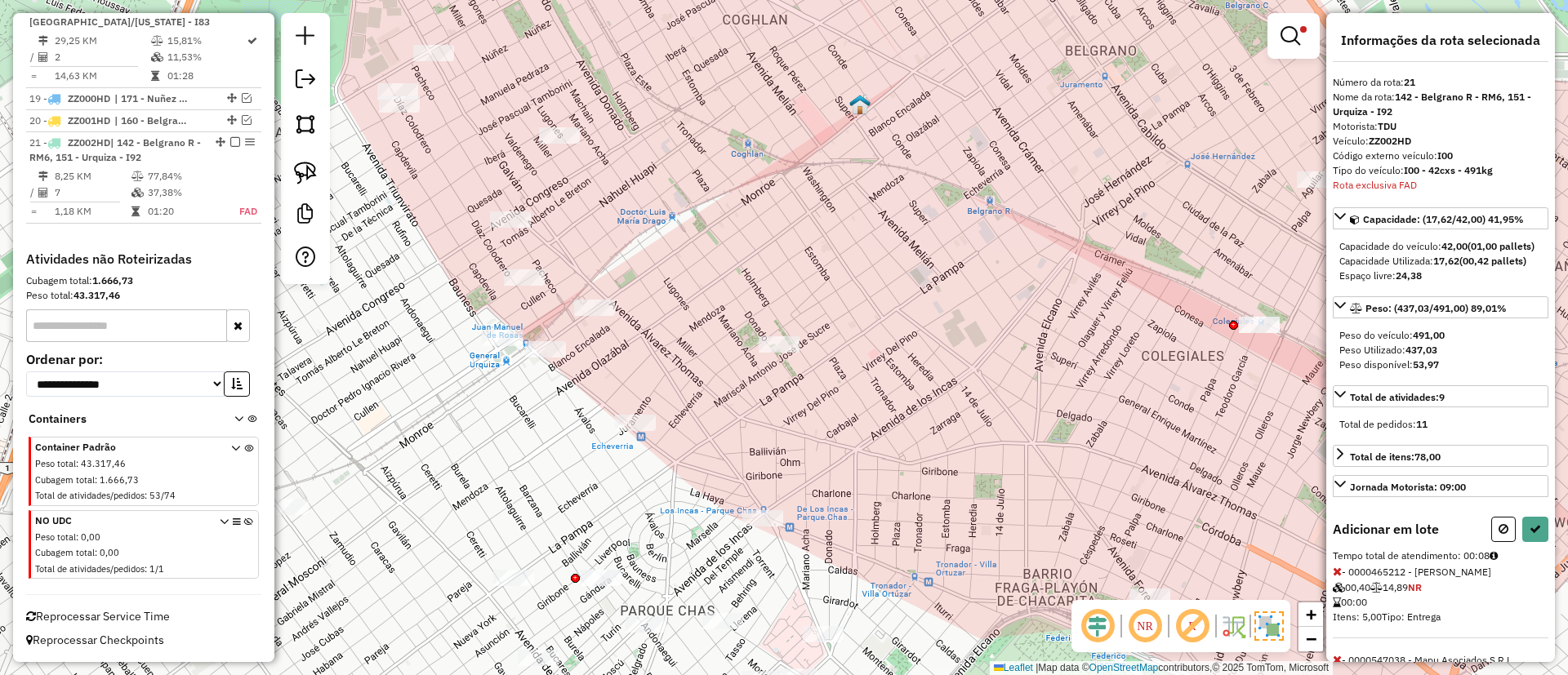
select select "**********"
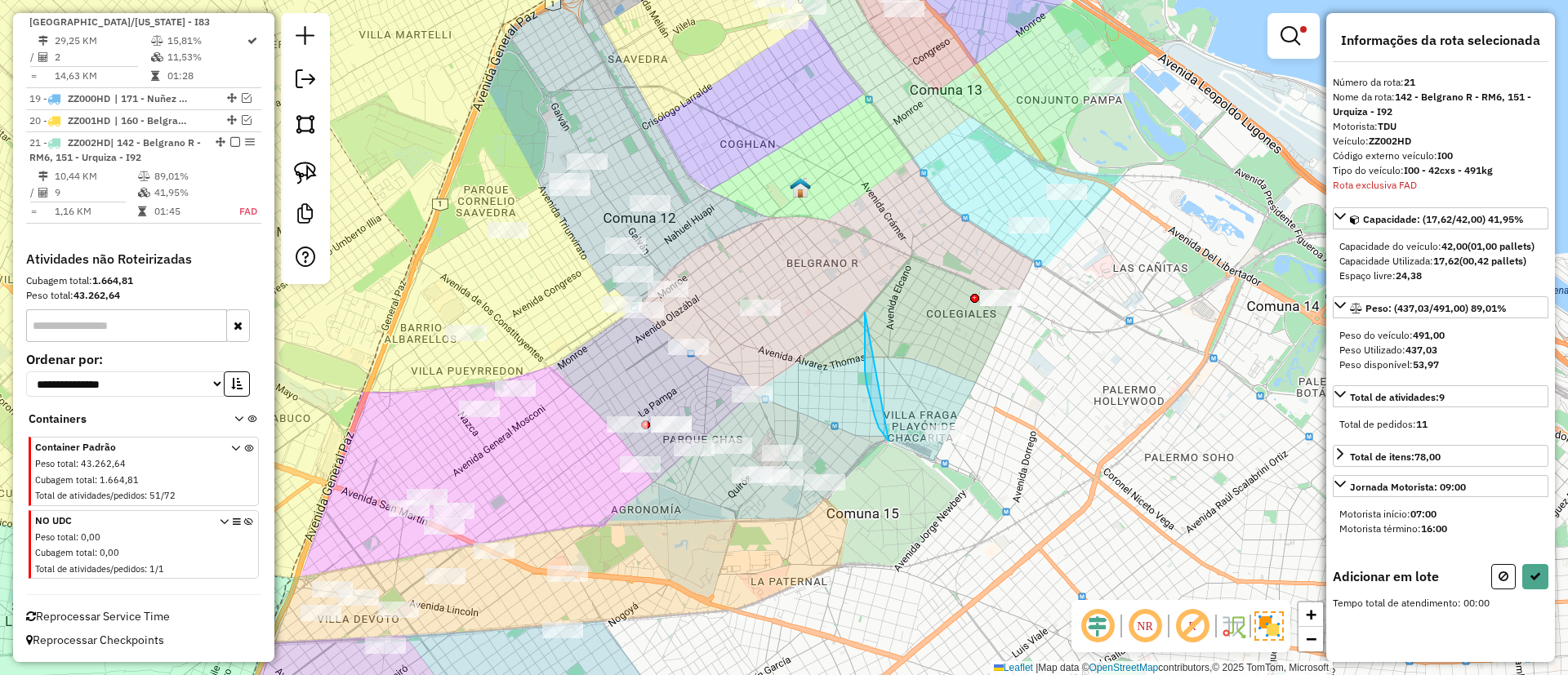
drag, startPoint x: 867, startPoint y: 384, endPoint x: 1032, endPoint y: 428, distance: 170.8
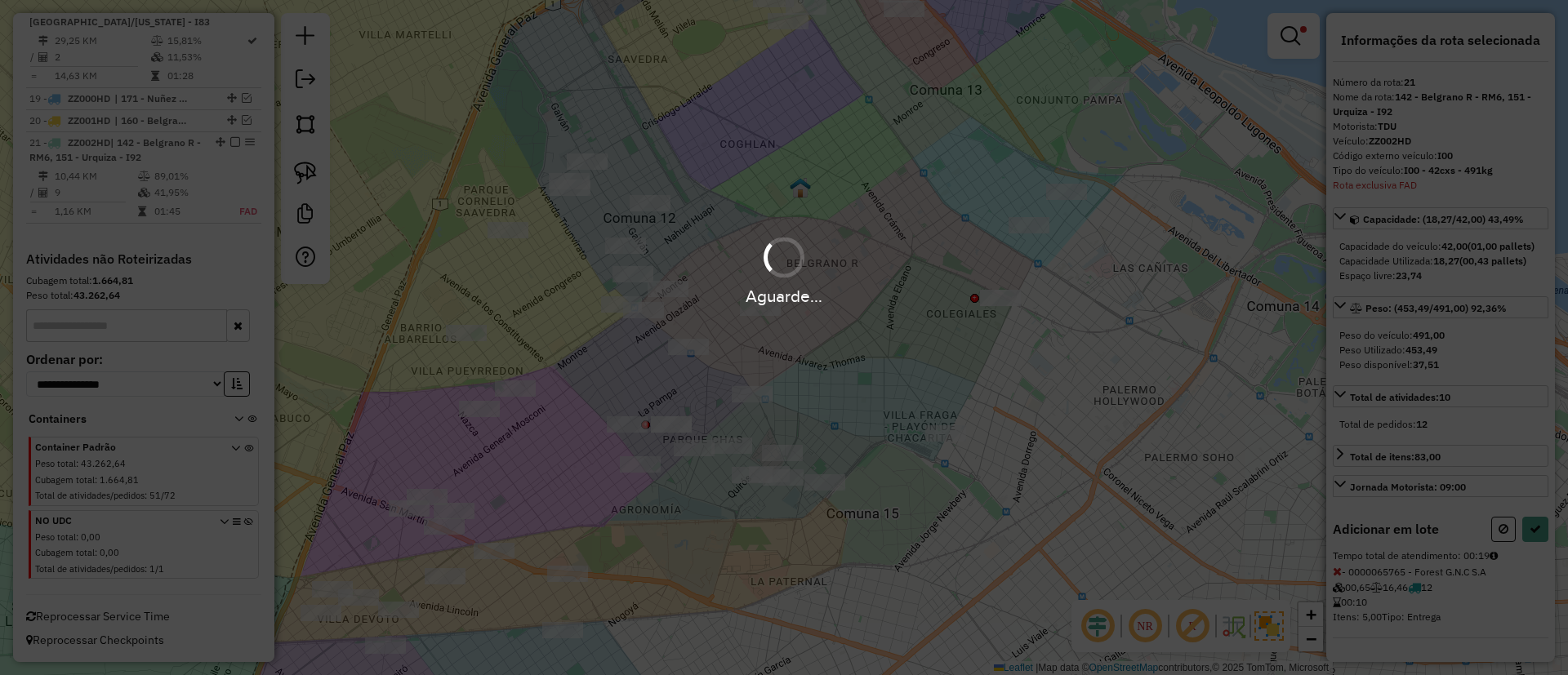
select select "**********"
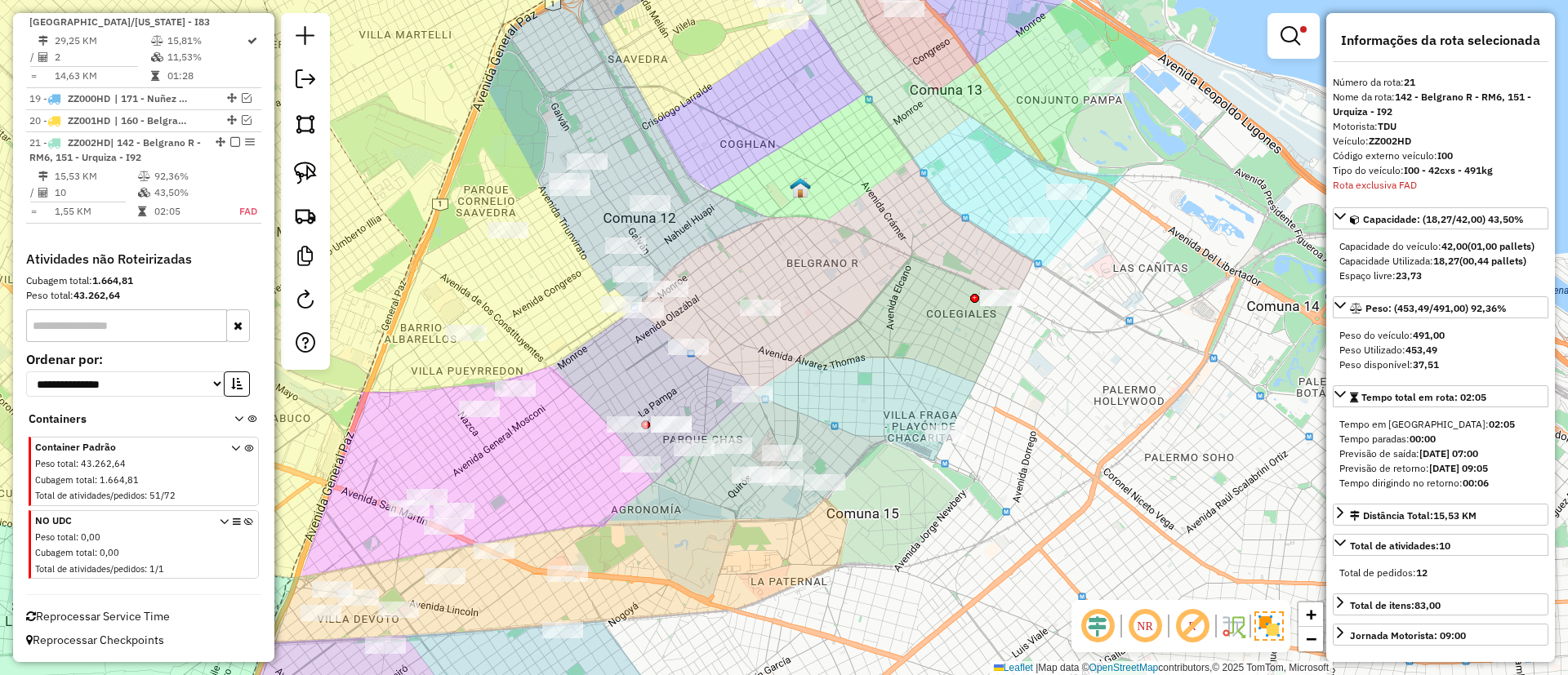
click at [1274, 624] on img at bounding box center [1269, 626] width 29 height 29
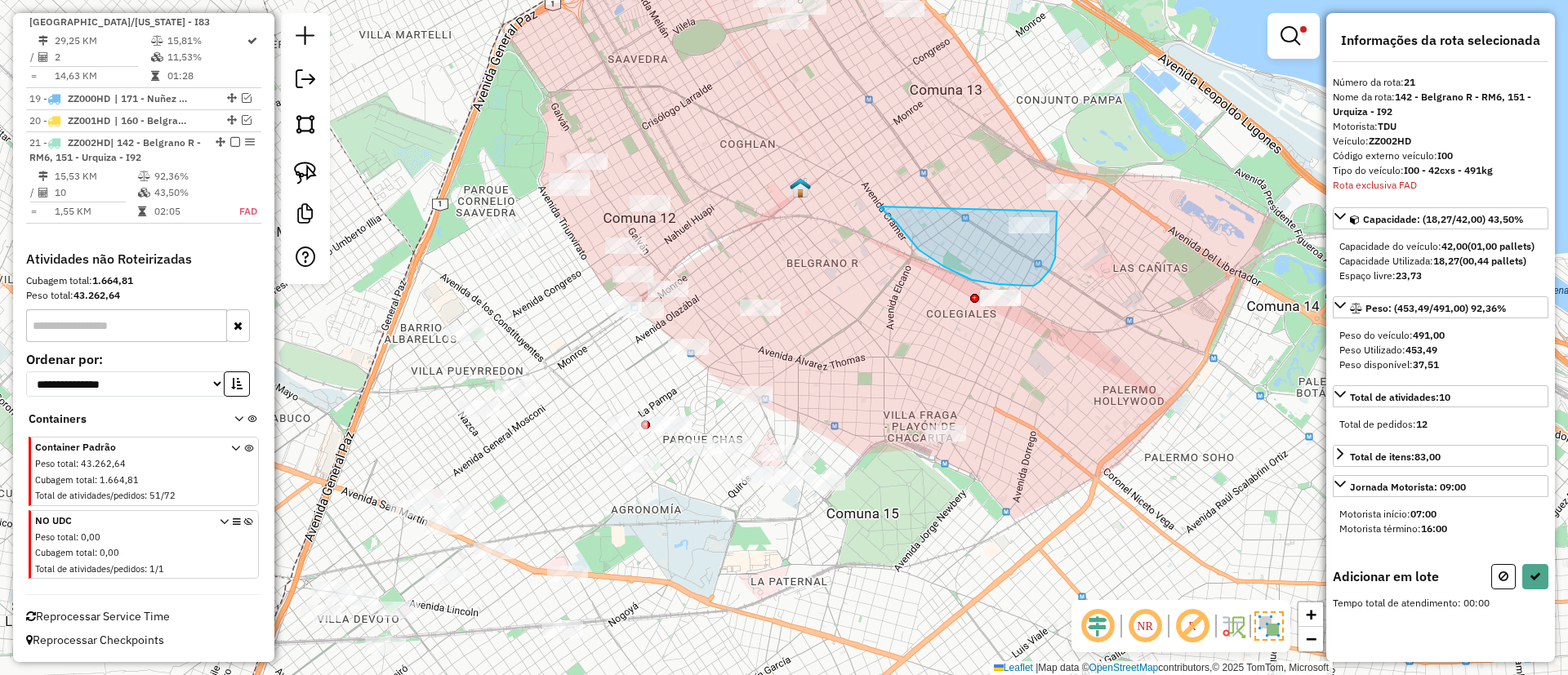
click at [1057, 191] on div "Limpar filtros Janela de atendimento Grade de atendimento Capacidade Transporta…" at bounding box center [784, 337] width 1568 height 675
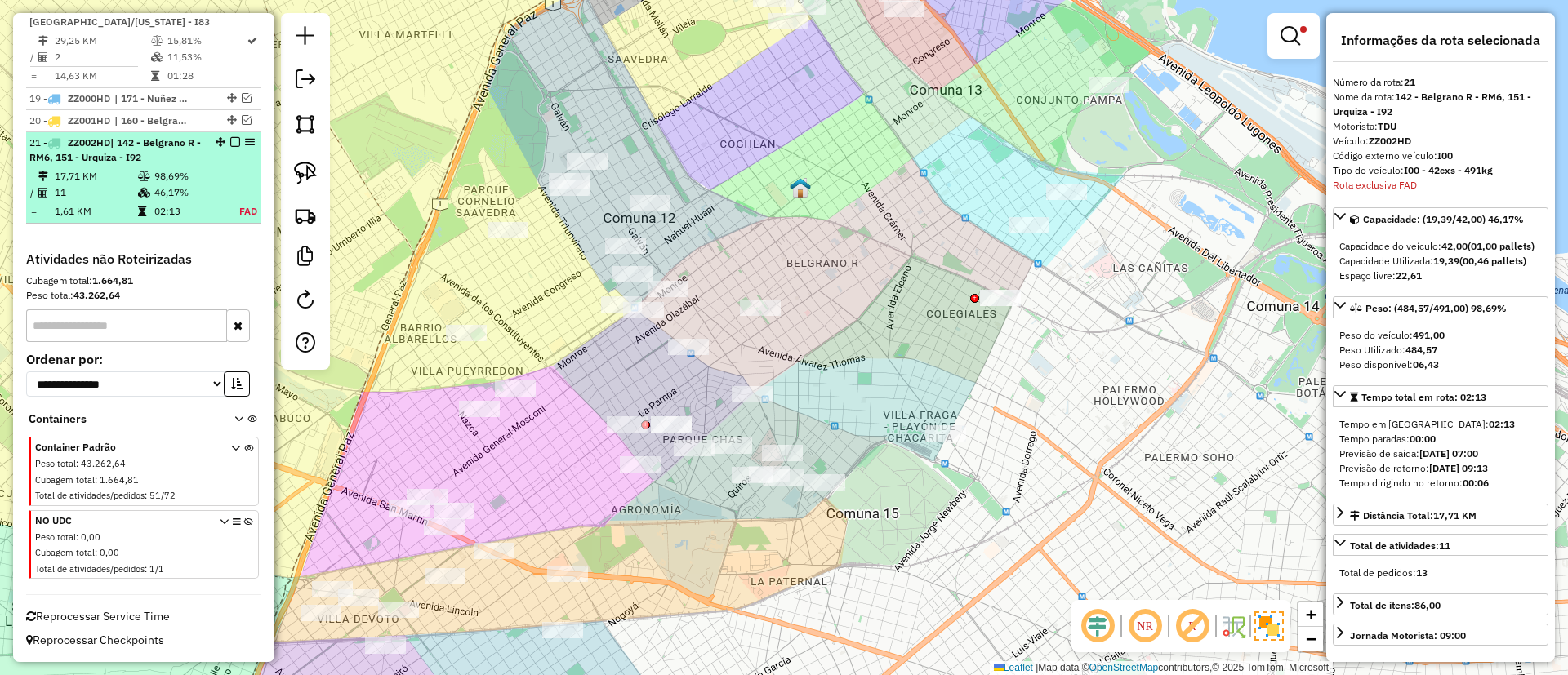
click at [235, 144] on div at bounding box center [231, 142] width 49 height 9
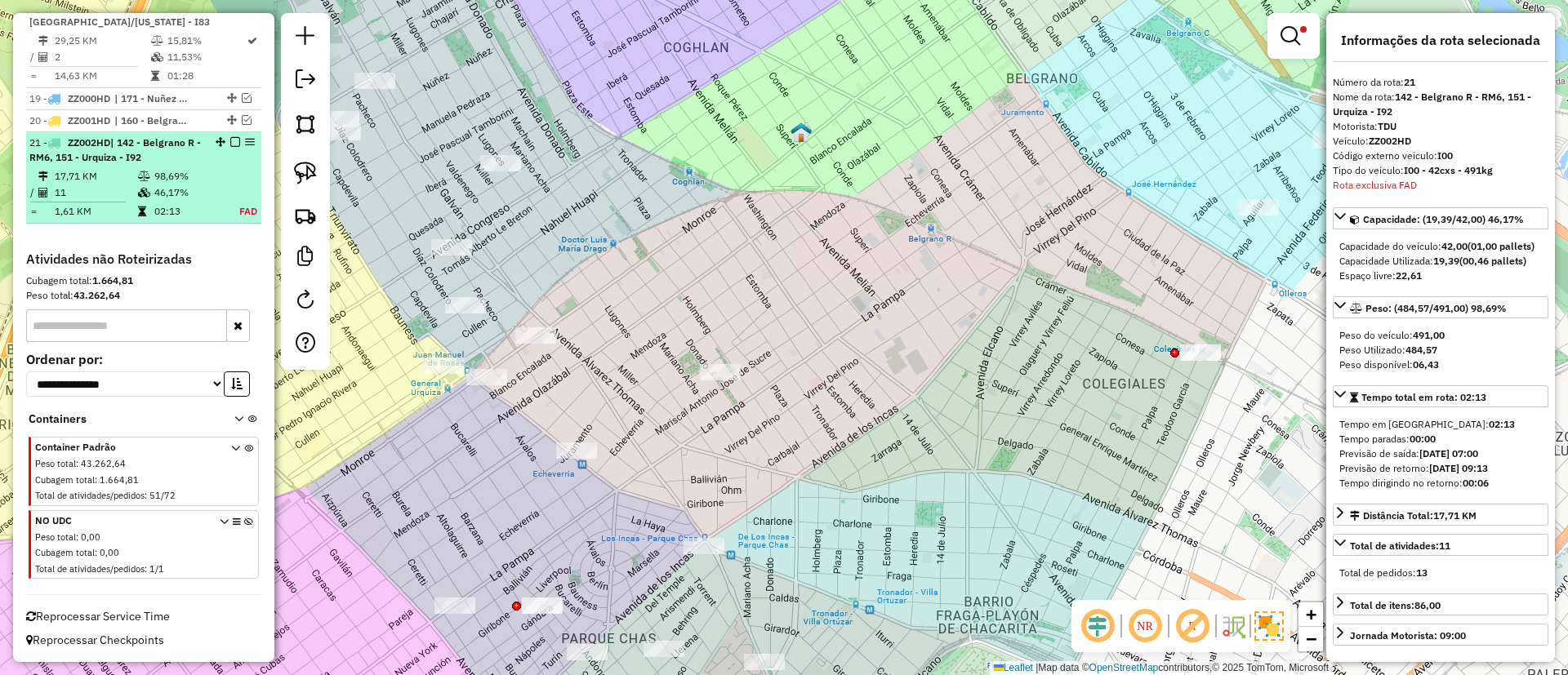
click at [232, 144] on em at bounding box center [235, 142] width 9 height 9
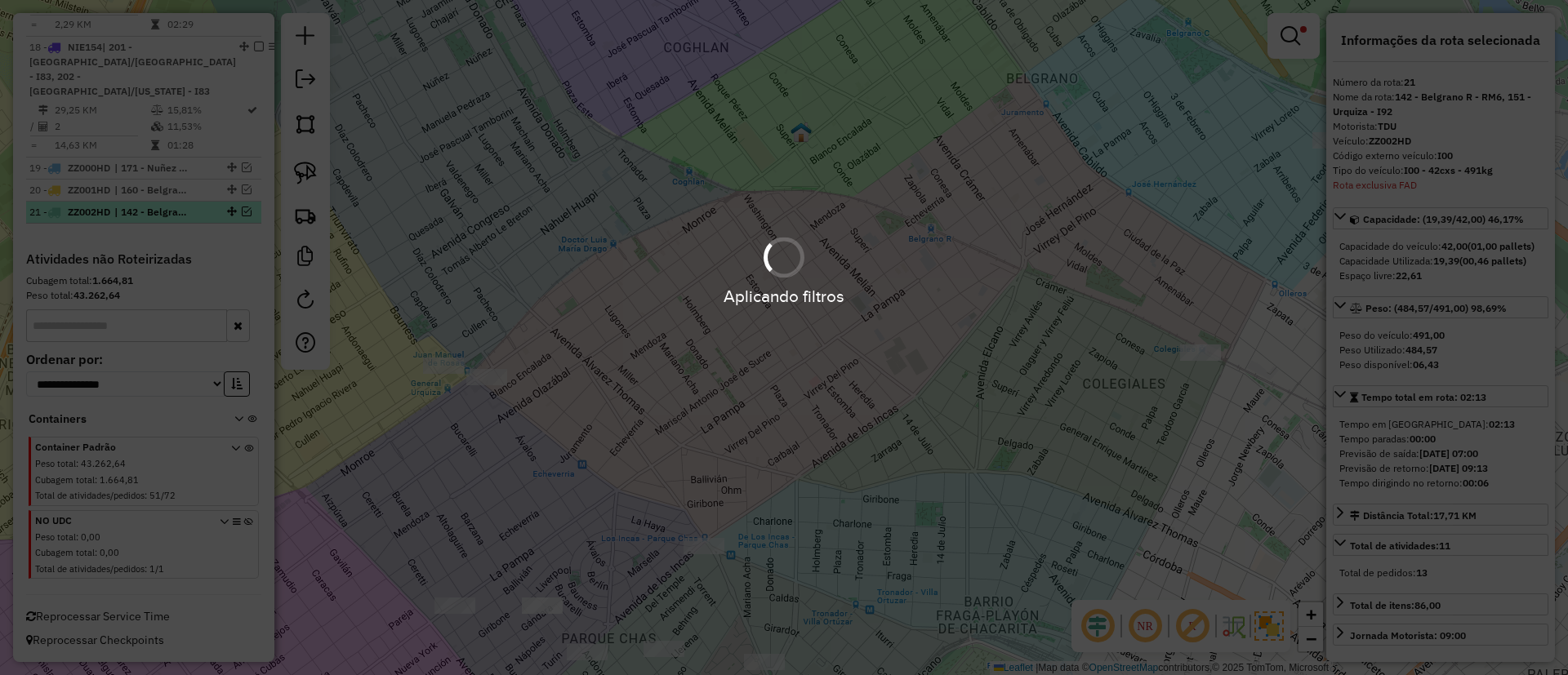
scroll to position [2116, 0]
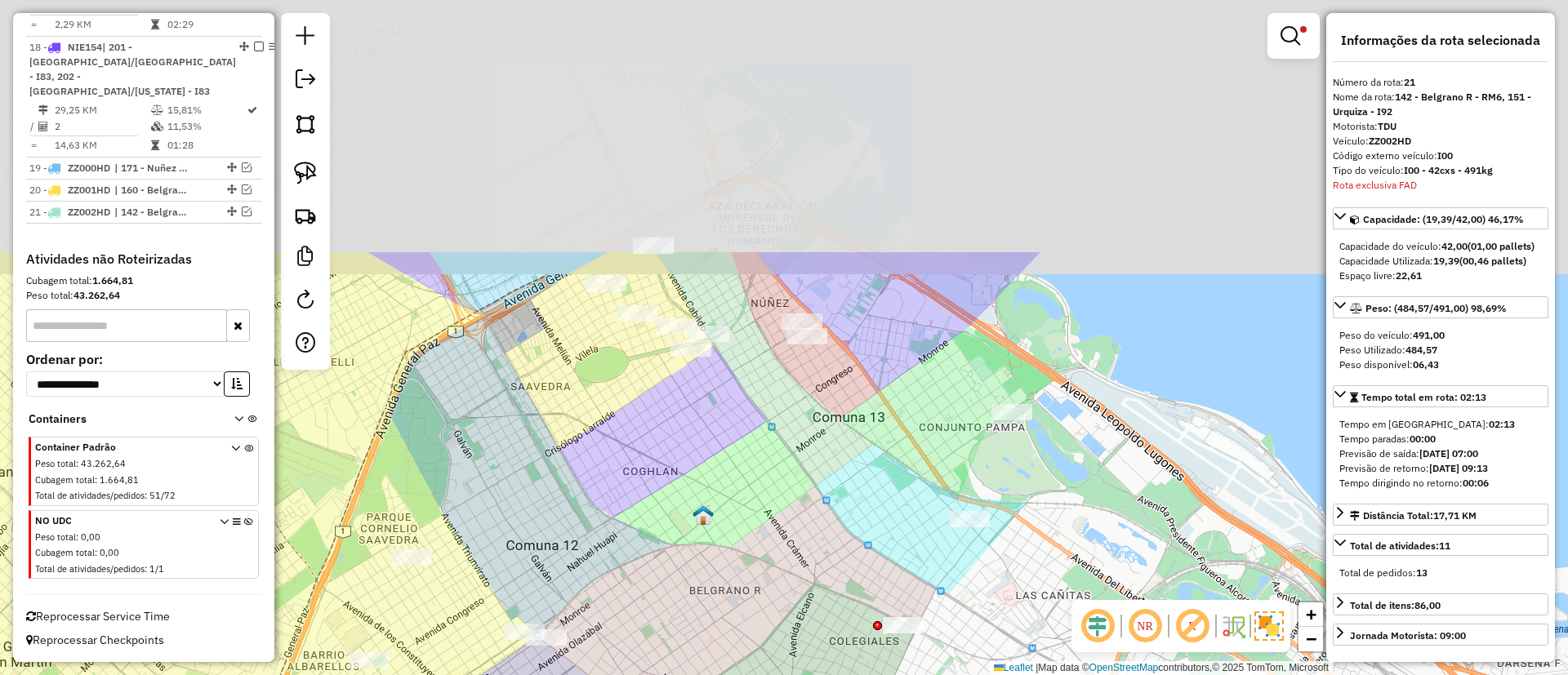
drag, startPoint x: 657, startPoint y: 565, endPoint x: 649, endPoint y: 591, distance: 27.2
click at [649, 591] on div "Limpar filtros Janela de atendimento Grade de atendimento Capacidade Transporta…" at bounding box center [784, 337] width 1568 height 675
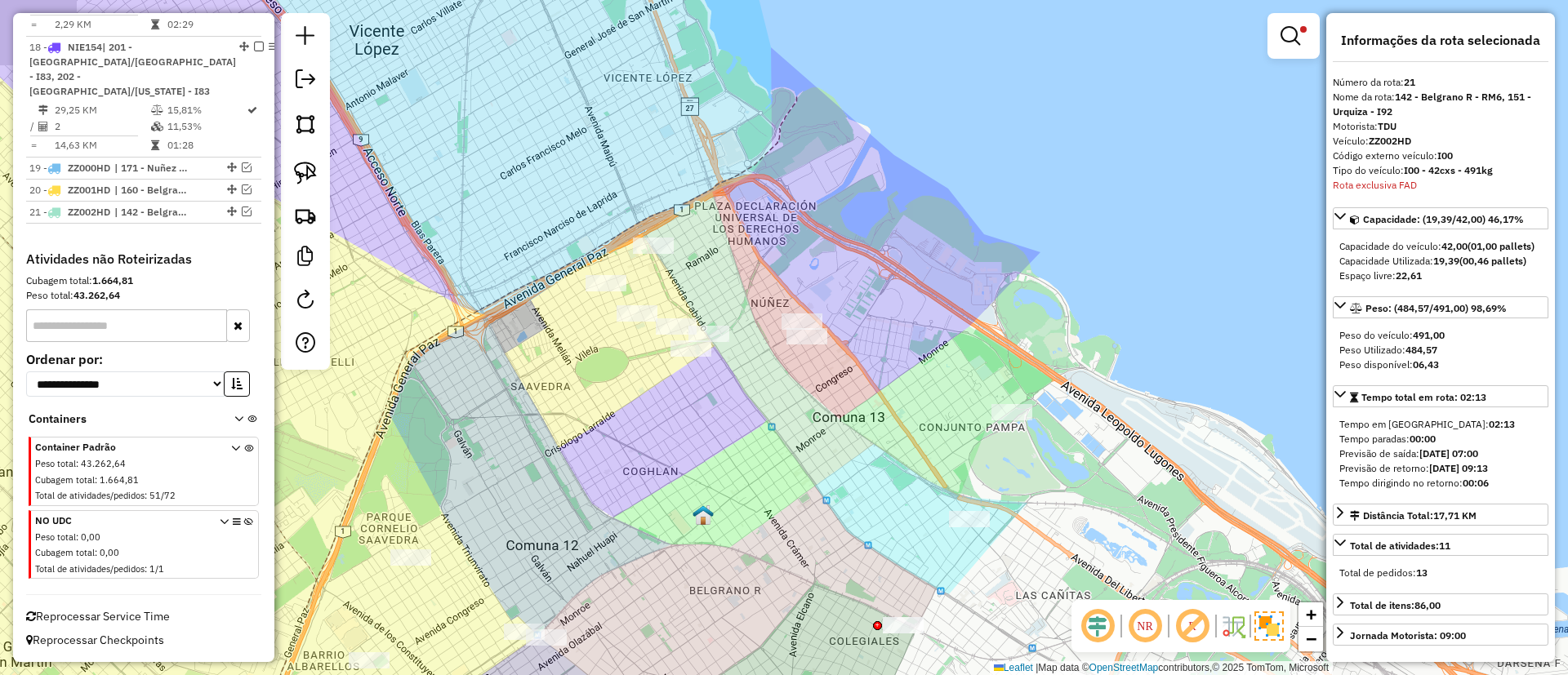
click at [1267, 624] on img at bounding box center [1269, 626] width 29 height 29
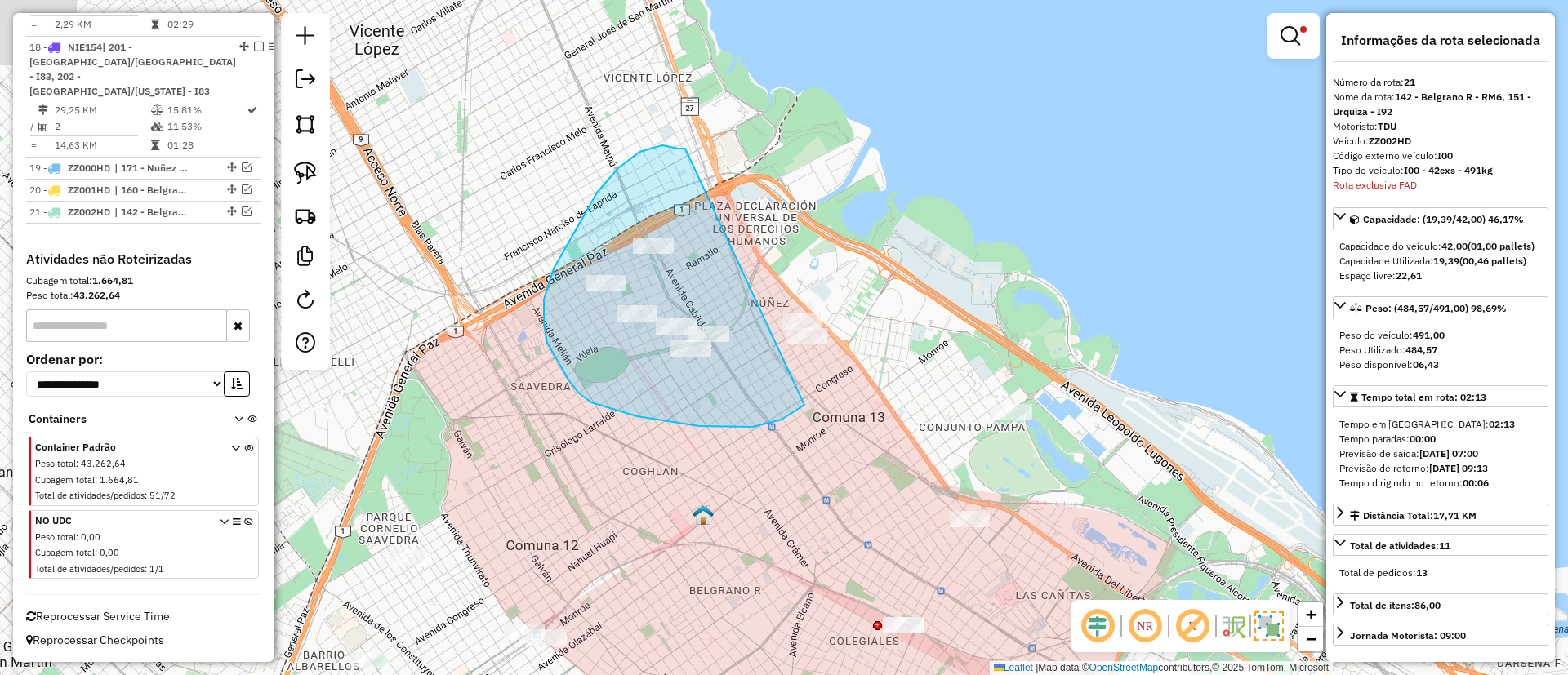
drag, startPoint x: 575, startPoint y: 231, endPoint x: 872, endPoint y: 305, distance: 306.1
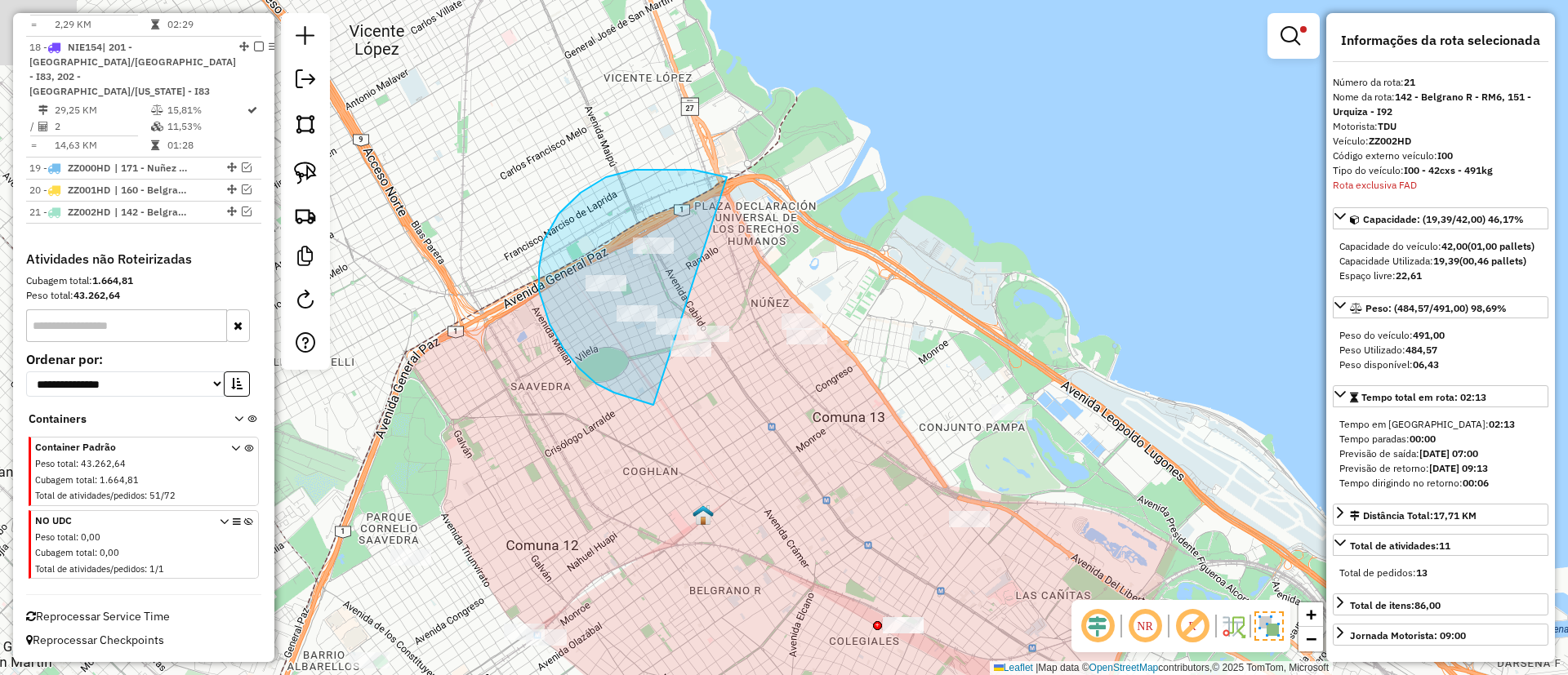
drag, startPoint x: 727, startPoint y: 178, endPoint x: 730, endPoint y: 392, distance: 214.0
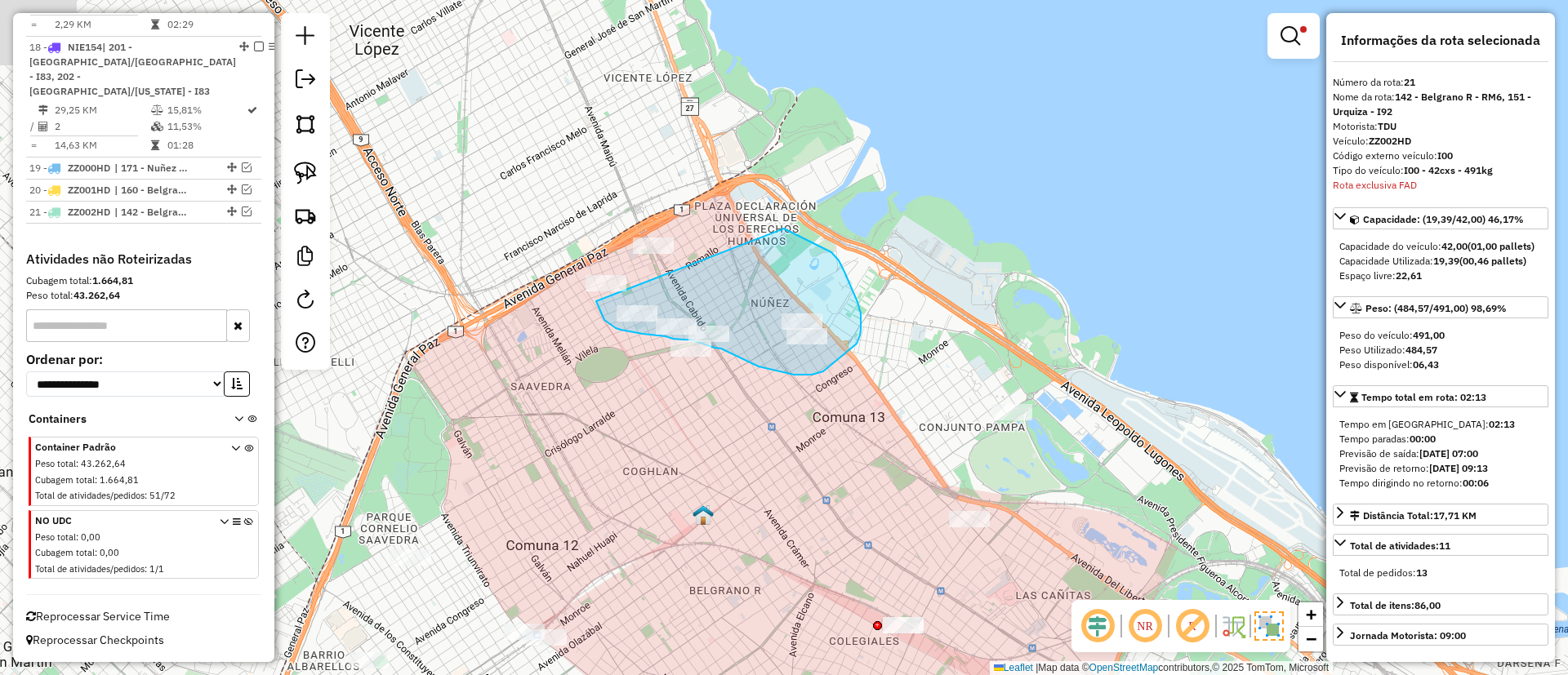
drag, startPoint x: 823, startPoint y: 248, endPoint x: 599, endPoint y: 226, distance: 225.1
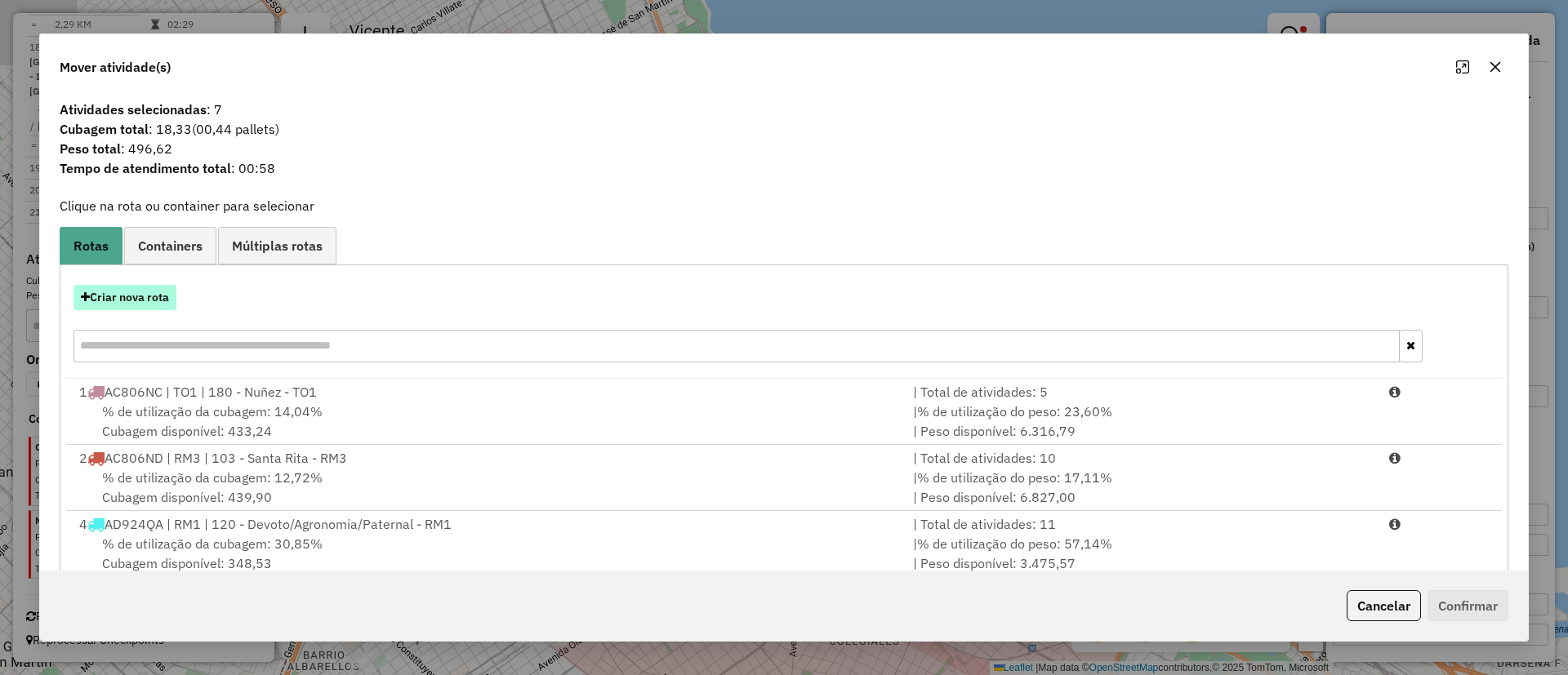
click at [138, 286] on button "Criar nova rota" at bounding box center [124, 297] width 103 height 25
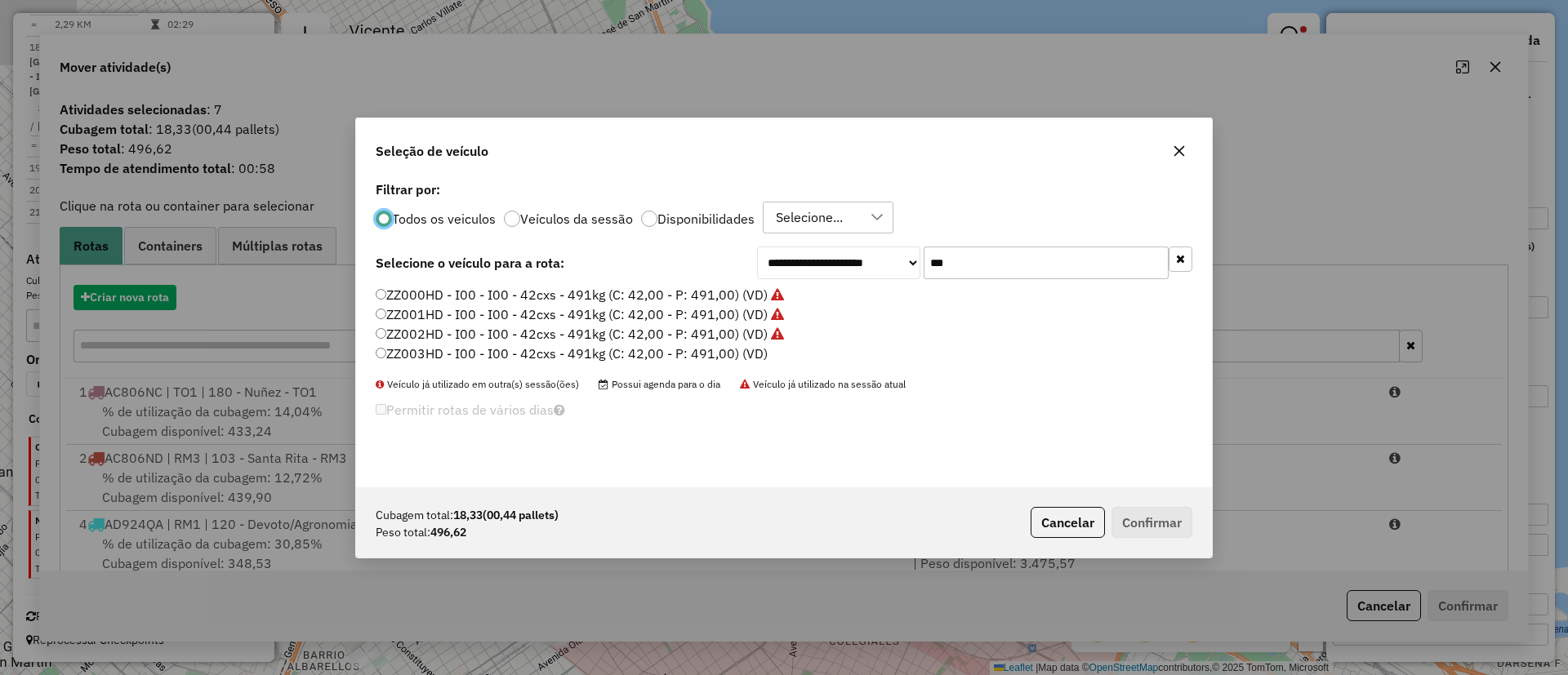
scroll to position [9, 5]
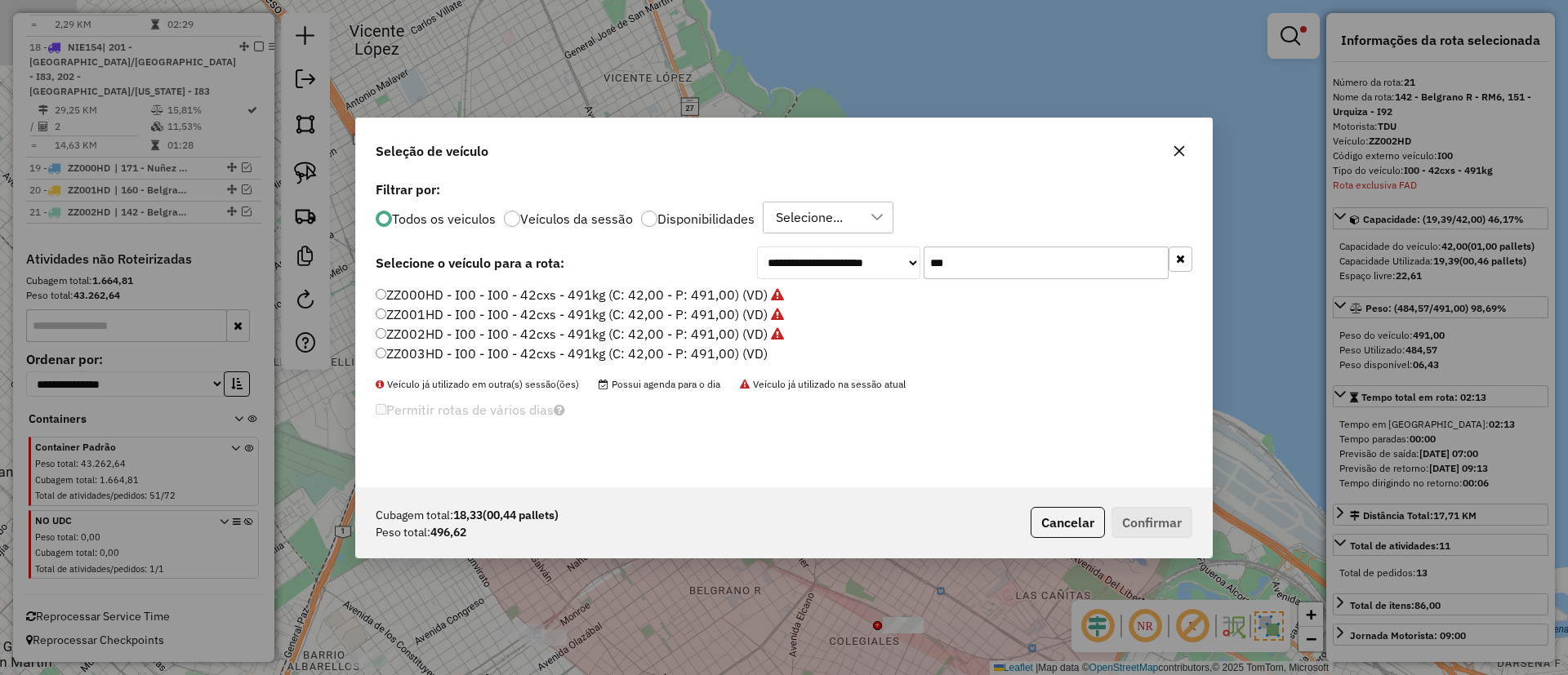
click at [688, 357] on label "ZZ003HD - I00 - I00 - 42cxs - 491kg (C: 42,00 - P: 491,00) (VD)" at bounding box center [571, 353] width 392 height 20
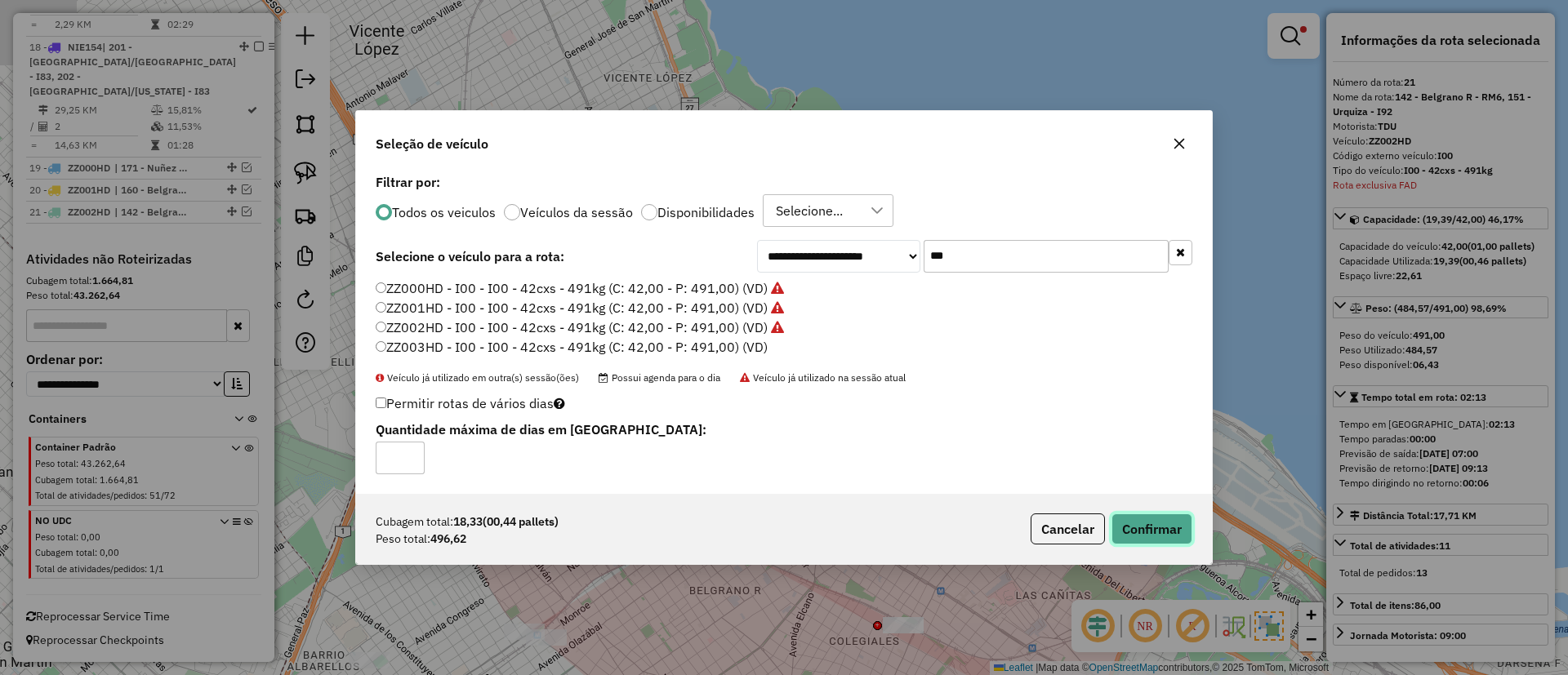
click at [1140, 520] on button "Confirmar" at bounding box center [1152, 529] width 81 height 31
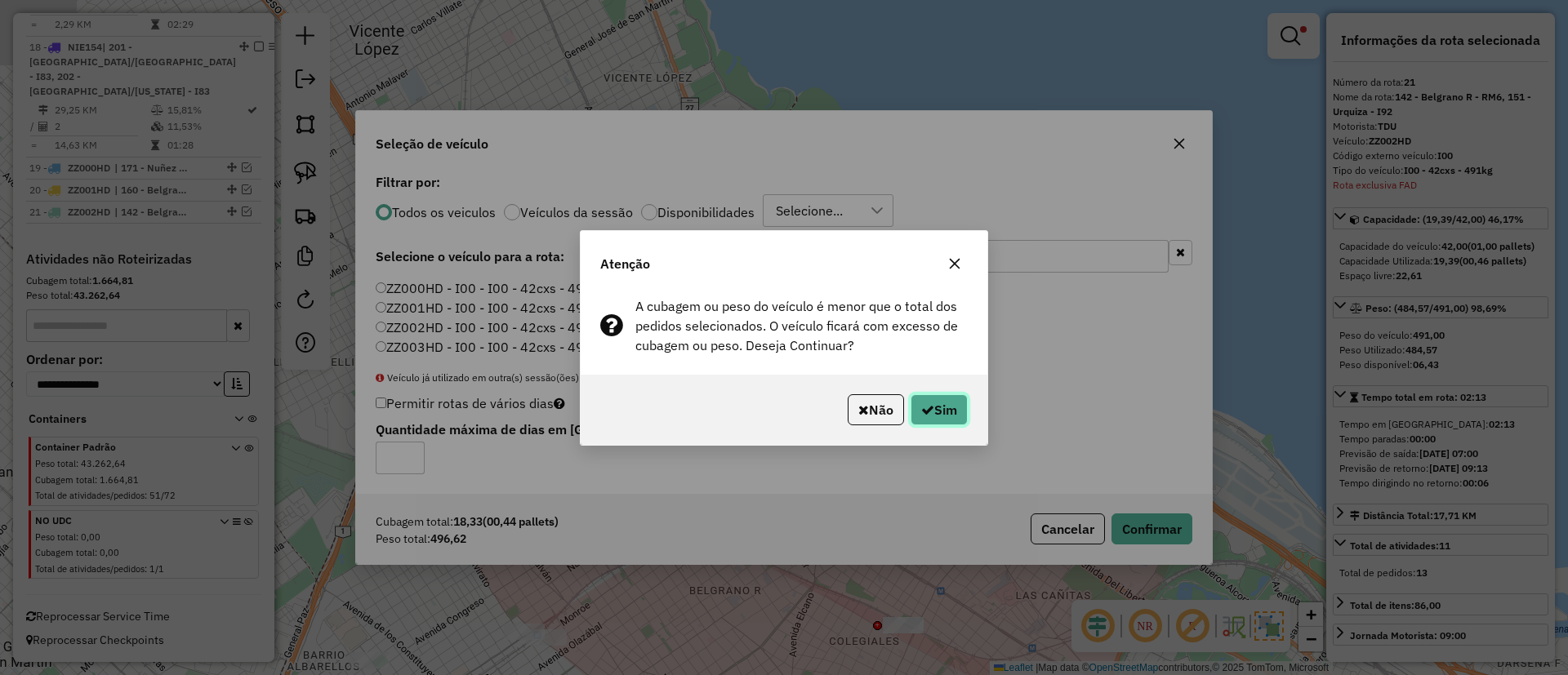
click at [934, 409] on button "Sim" at bounding box center [938, 410] width 57 height 31
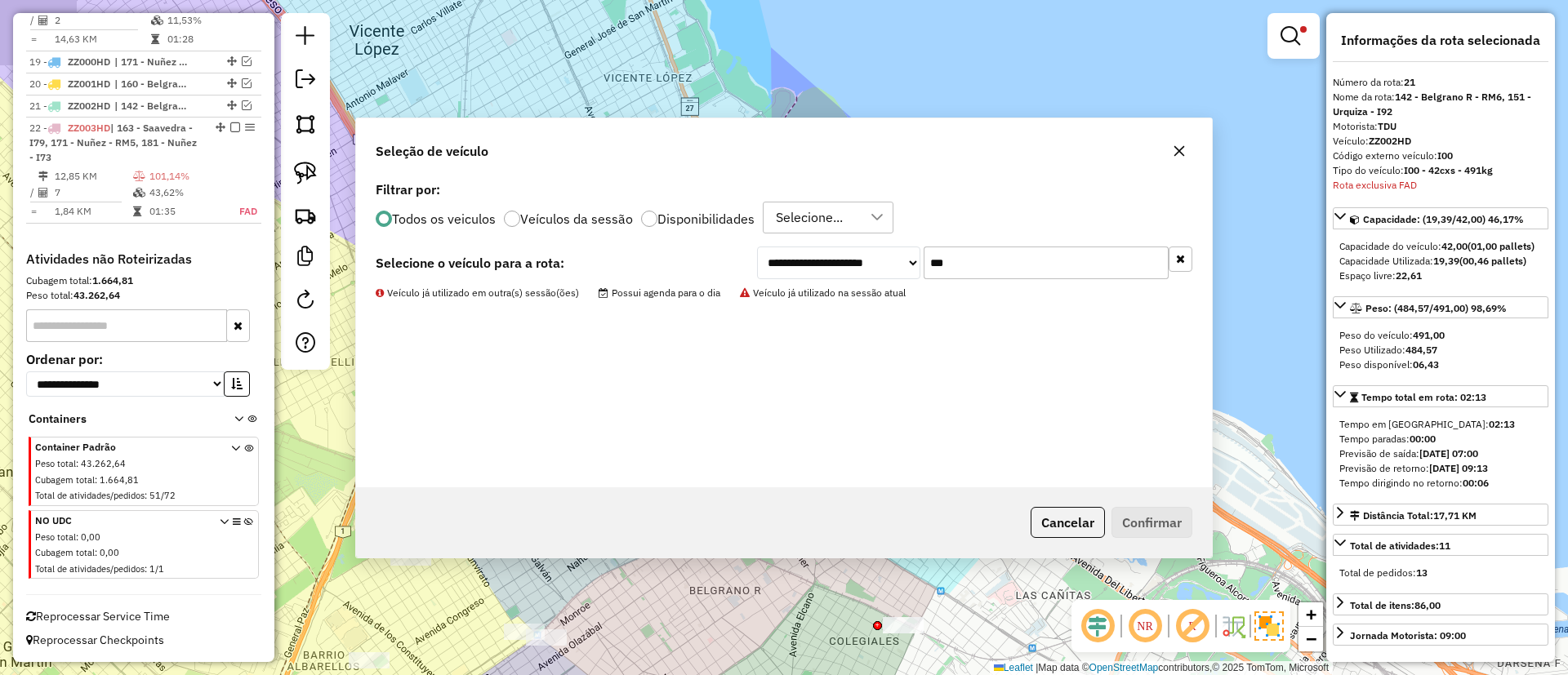
scroll to position [2223, 0]
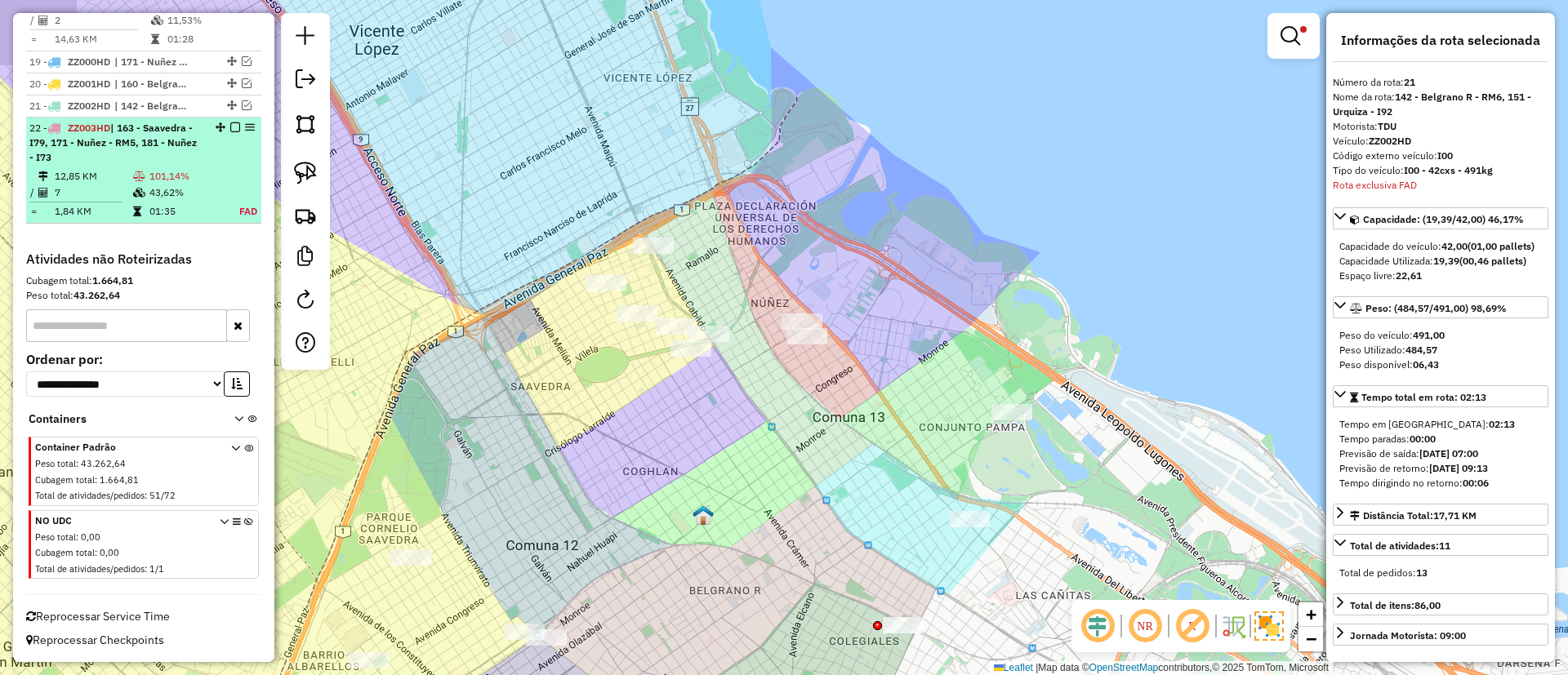
click at [209, 180] on td "101,14%" at bounding box center [185, 176] width 74 height 16
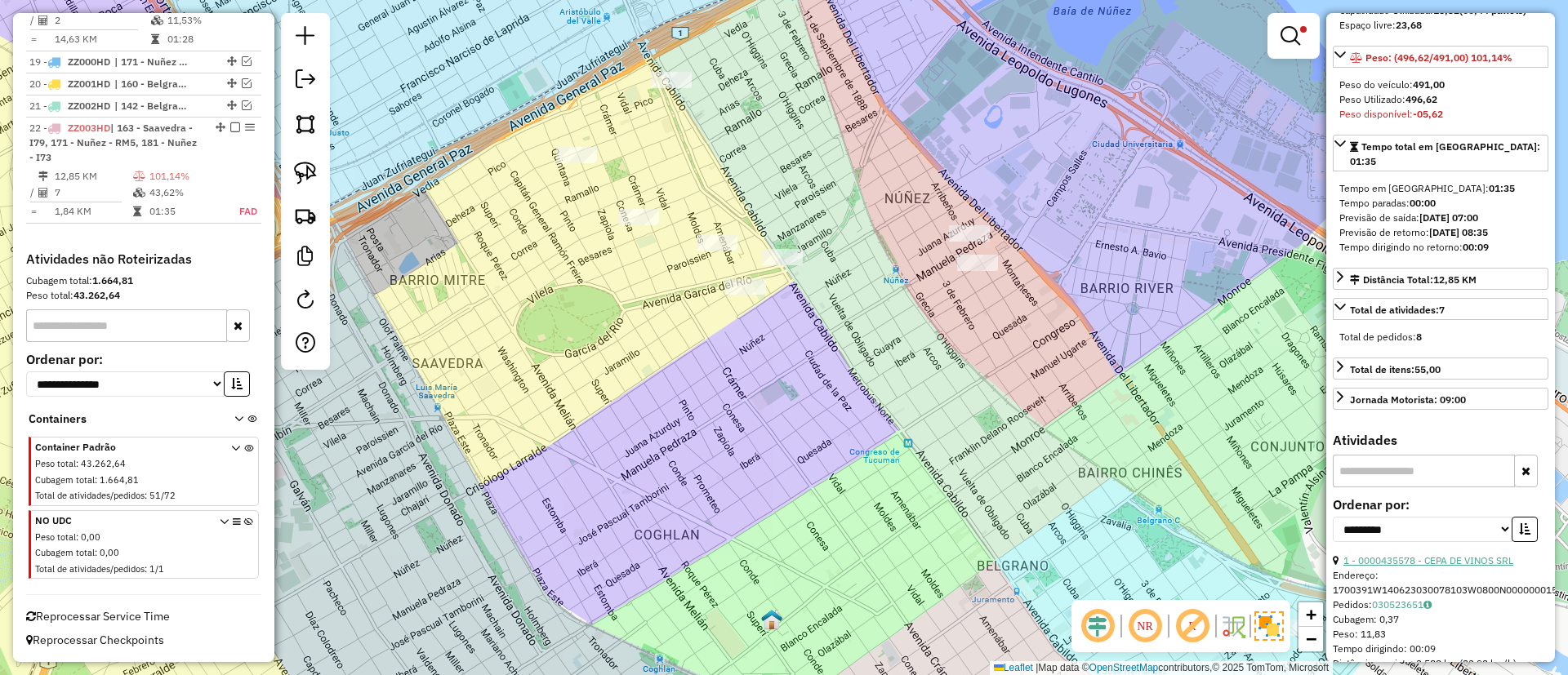
scroll to position [367, 0]
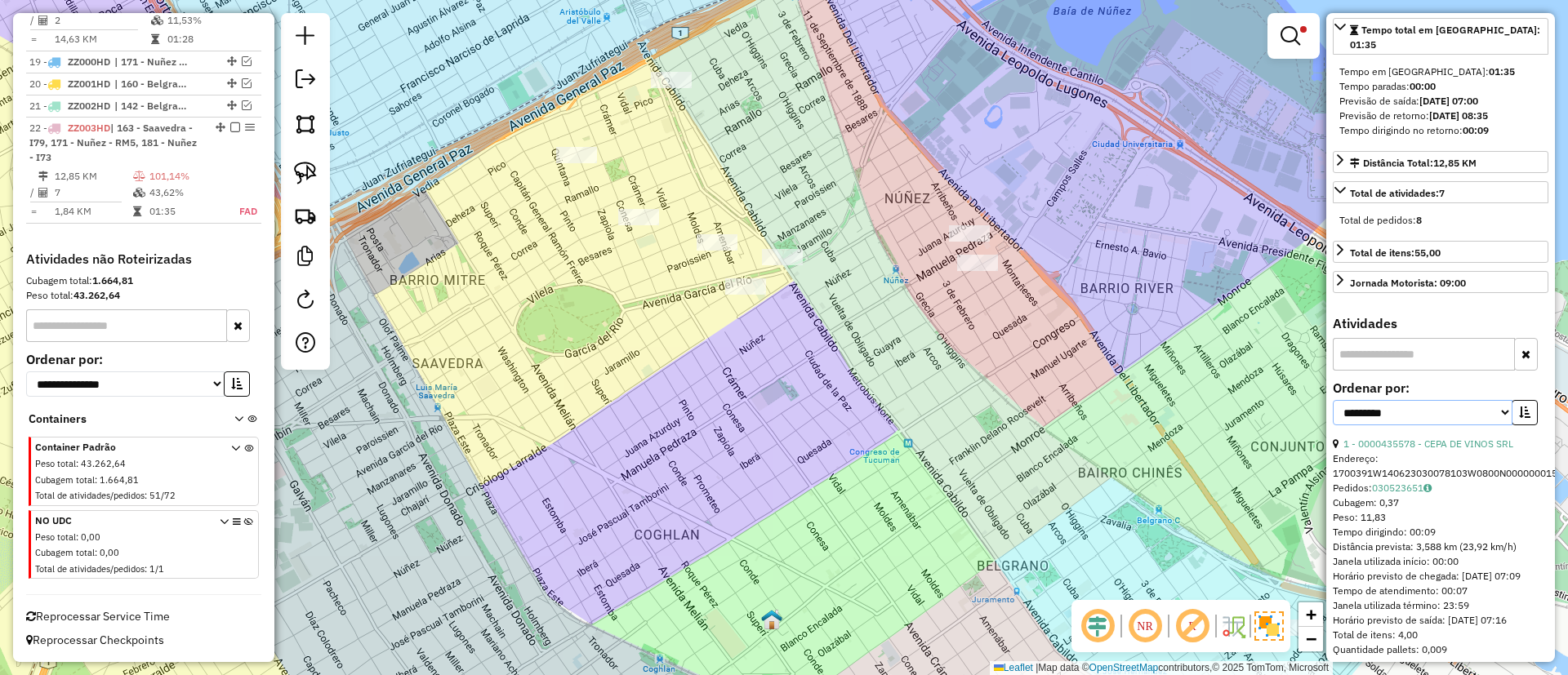
click at [1448, 422] on select "**********" at bounding box center [1422, 412] width 180 height 25
select select "*********"
click at [1333, 400] on select "**********" at bounding box center [1422, 412] width 180 height 25
click at [1433, 448] on link "1 - 0000435578 - CEPA DE VINOS SRL" at bounding box center [1428, 443] width 169 height 12
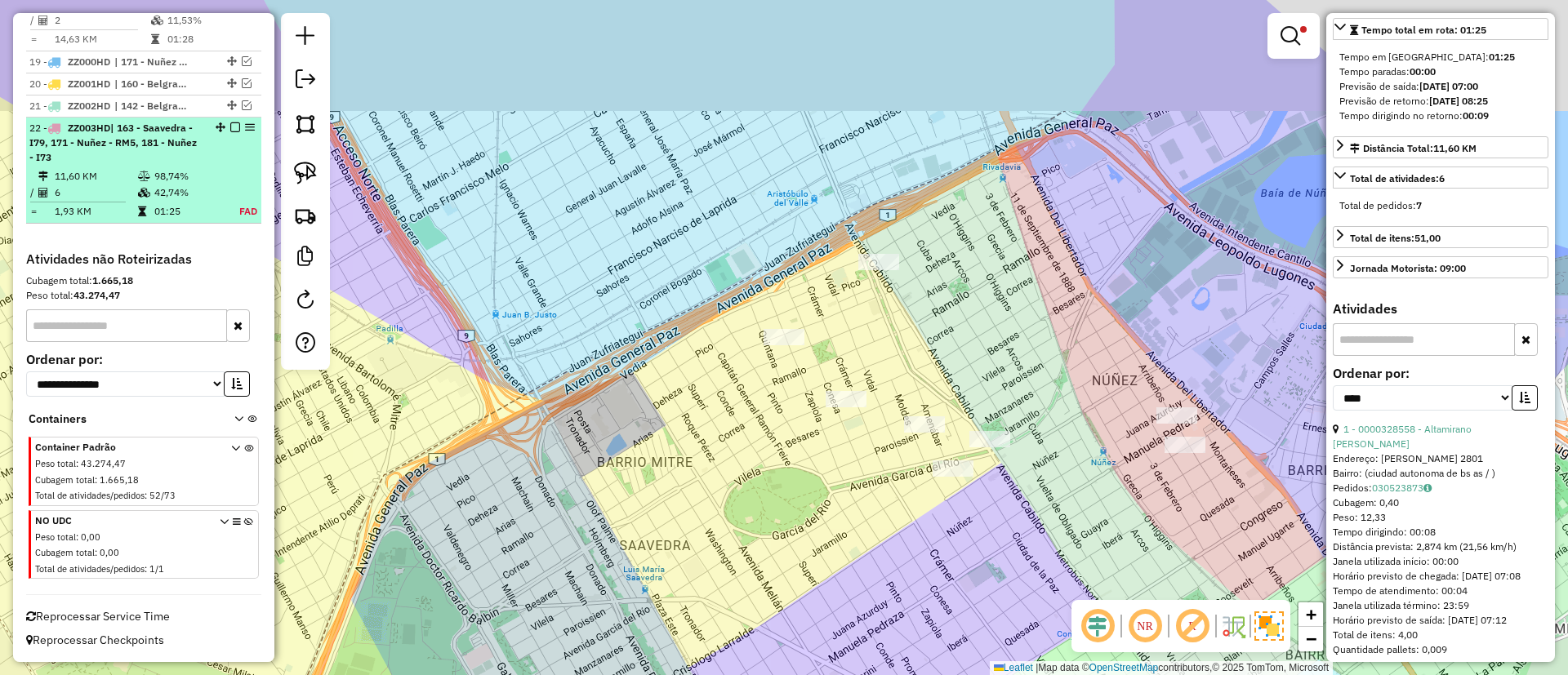
click at [232, 126] on em at bounding box center [235, 127] width 9 height 9
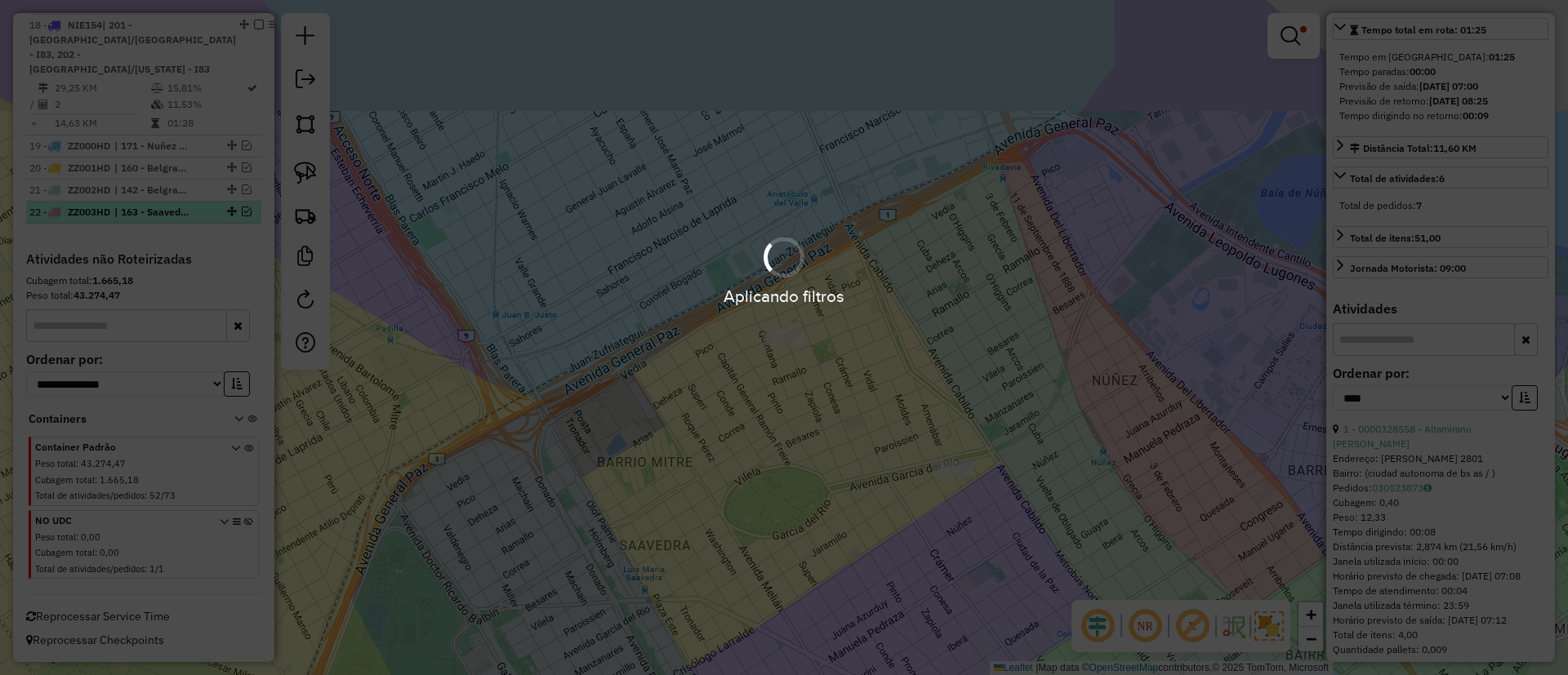
scroll to position [2138, 0]
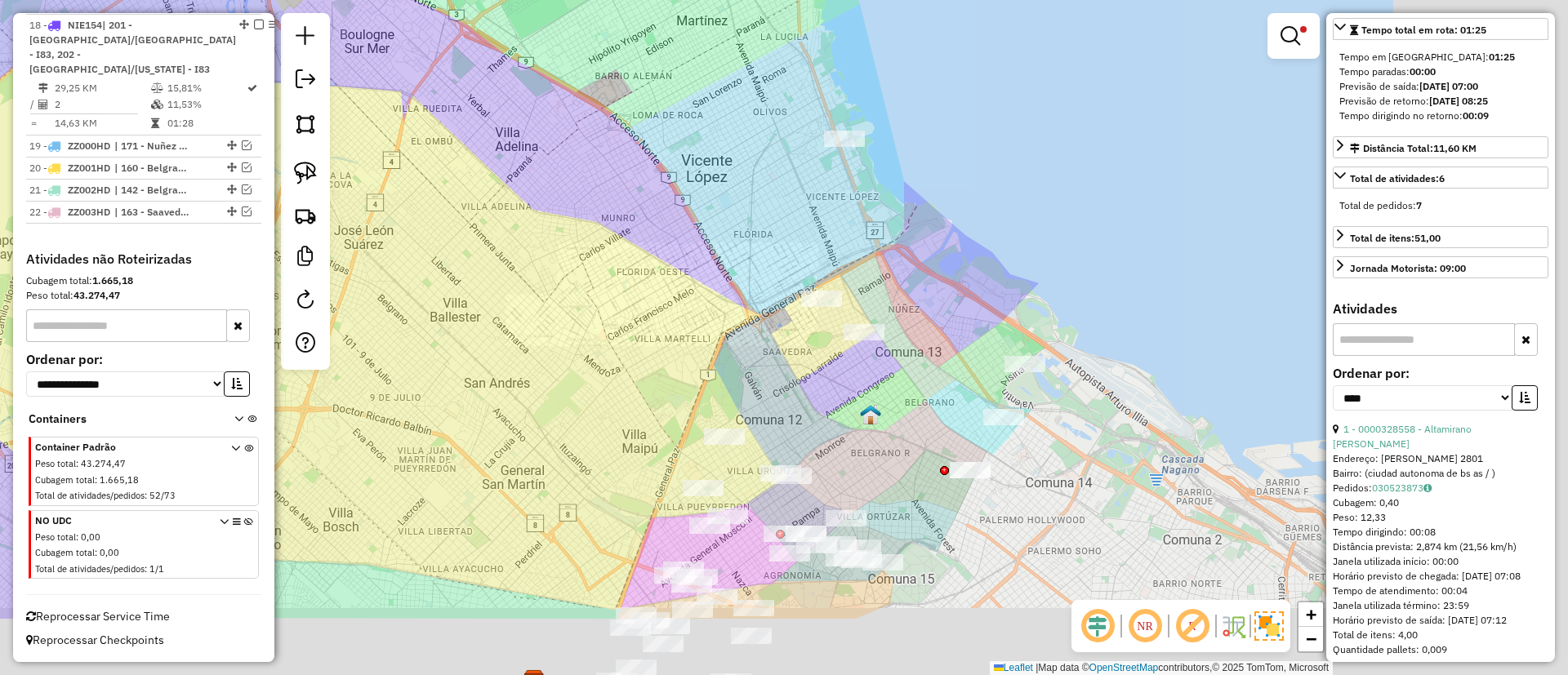
drag, startPoint x: 952, startPoint y: 509, endPoint x: 463, endPoint y: 256, distance: 550.6
click at [463, 256] on div "Limpar filtros Janela de atendimento Grade de atendimento Capacidade Transporta…" at bounding box center [784, 337] width 1568 height 675
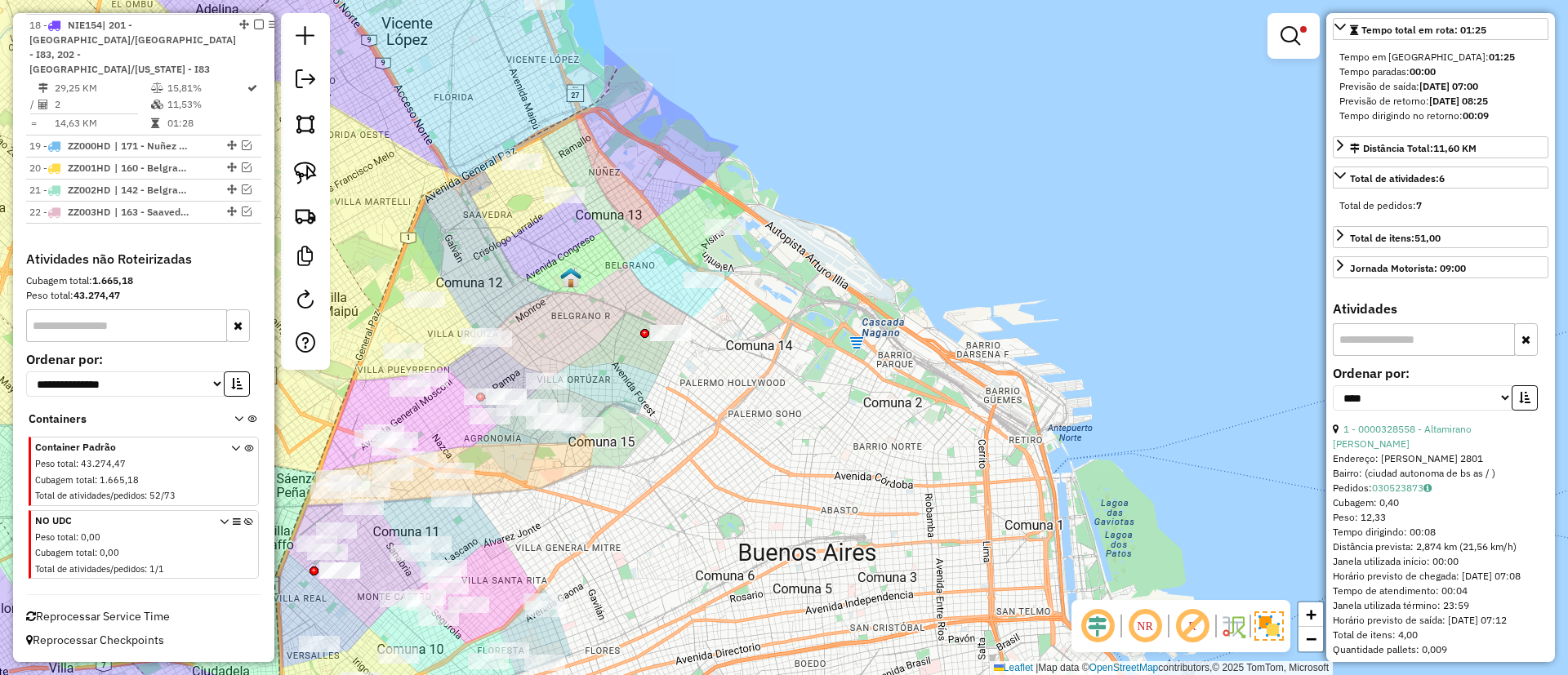
click at [1269, 621] on img at bounding box center [1269, 626] width 29 height 29
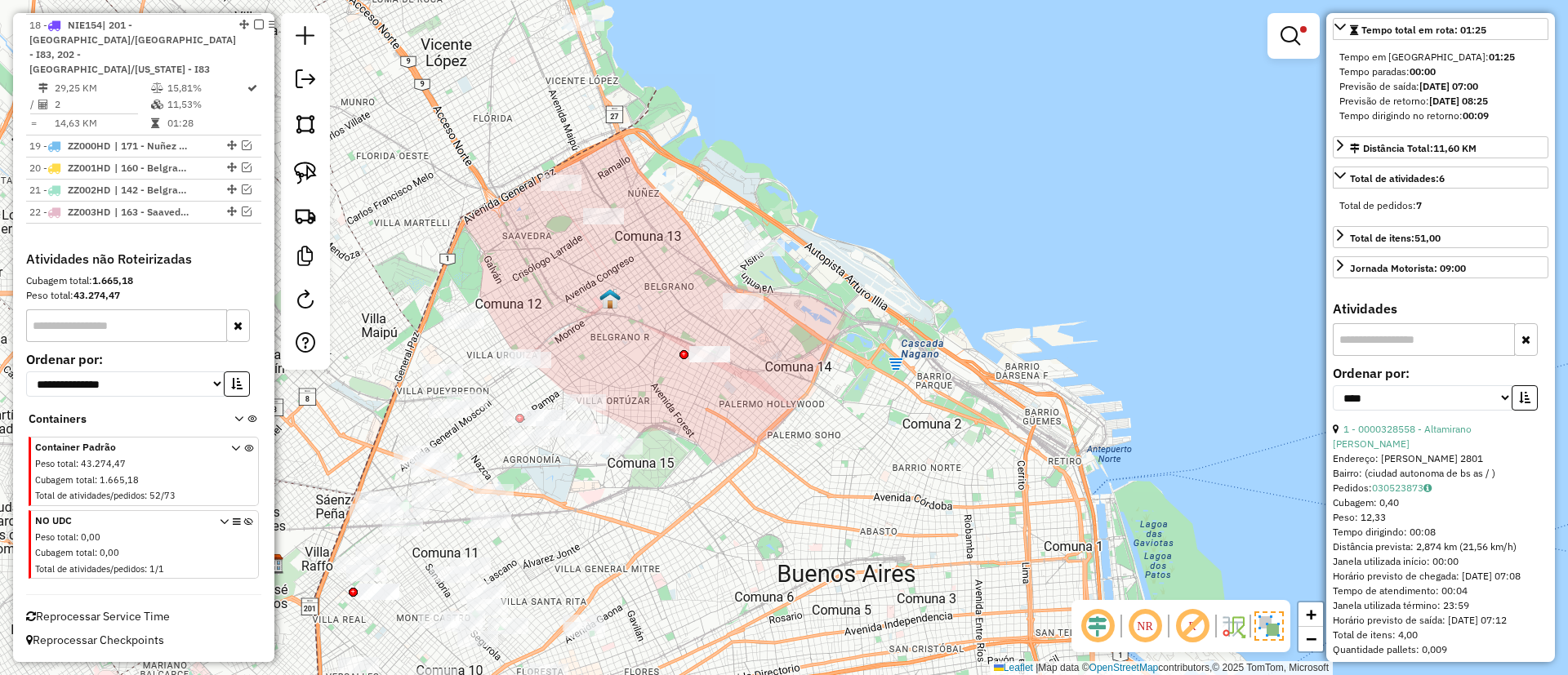
drag, startPoint x: 659, startPoint y: 364, endPoint x: 767, endPoint y: 412, distance: 118.2
click at [767, 412] on div "Limpar filtros Janela de atendimento Grade de atendimento Capacidade Transporta…" at bounding box center [784, 337] width 1568 height 675
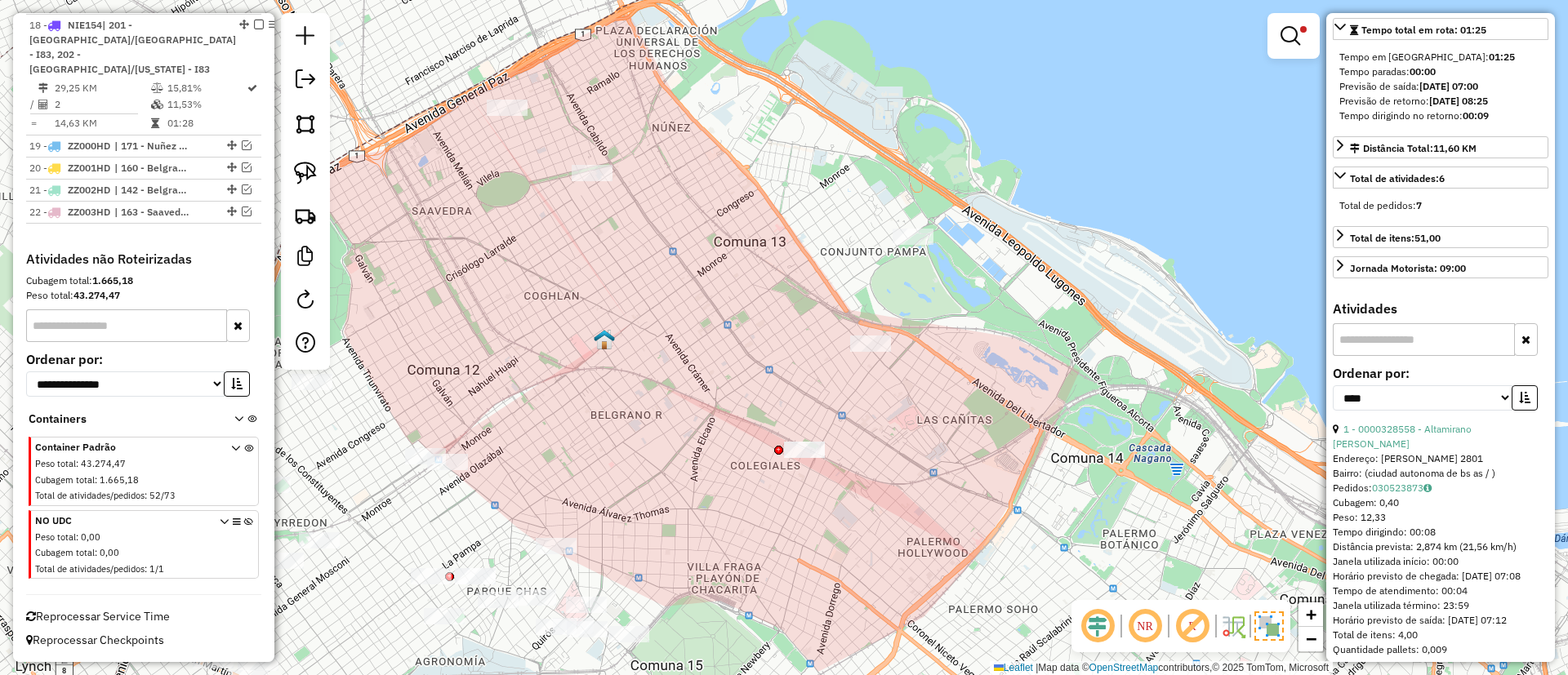
drag, startPoint x: 705, startPoint y: 345, endPoint x: 697, endPoint y: 426, distance: 81.4
click at [697, 426] on div "Limpar filtros Janela de atendimento Grade de atendimento Capacidade Transporta…" at bounding box center [784, 337] width 1568 height 675
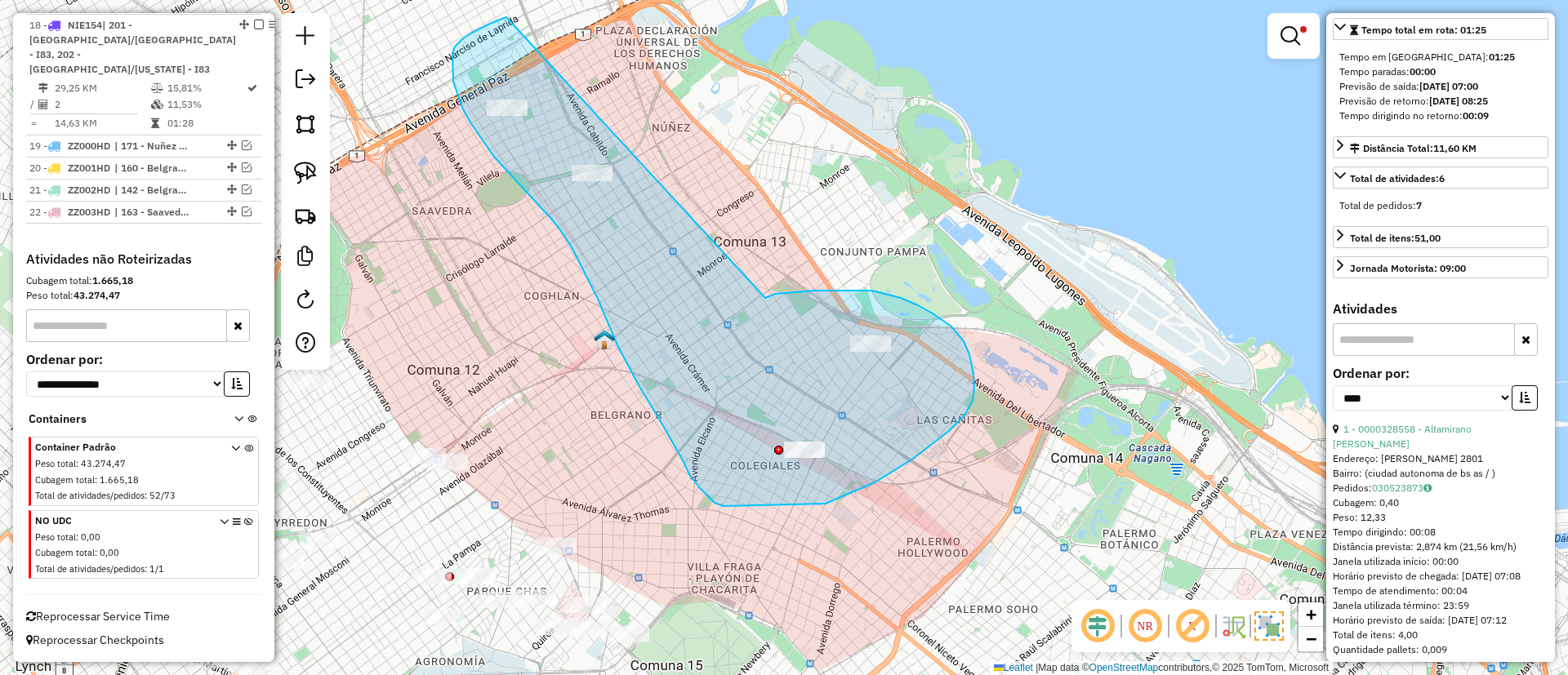
drag, startPoint x: 872, startPoint y: 291, endPoint x: 566, endPoint y: 14, distance: 412.8
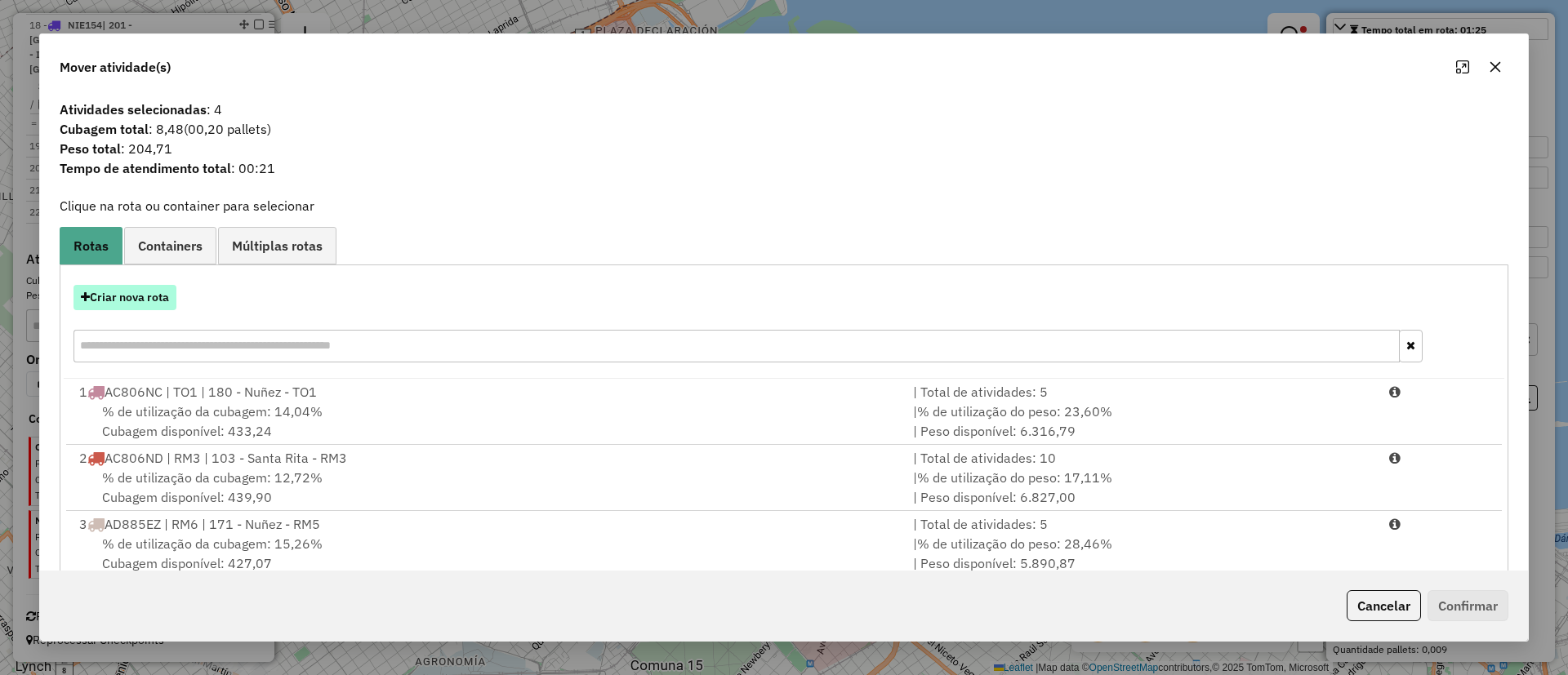
click at [140, 300] on button "Criar nova rota" at bounding box center [124, 297] width 103 height 25
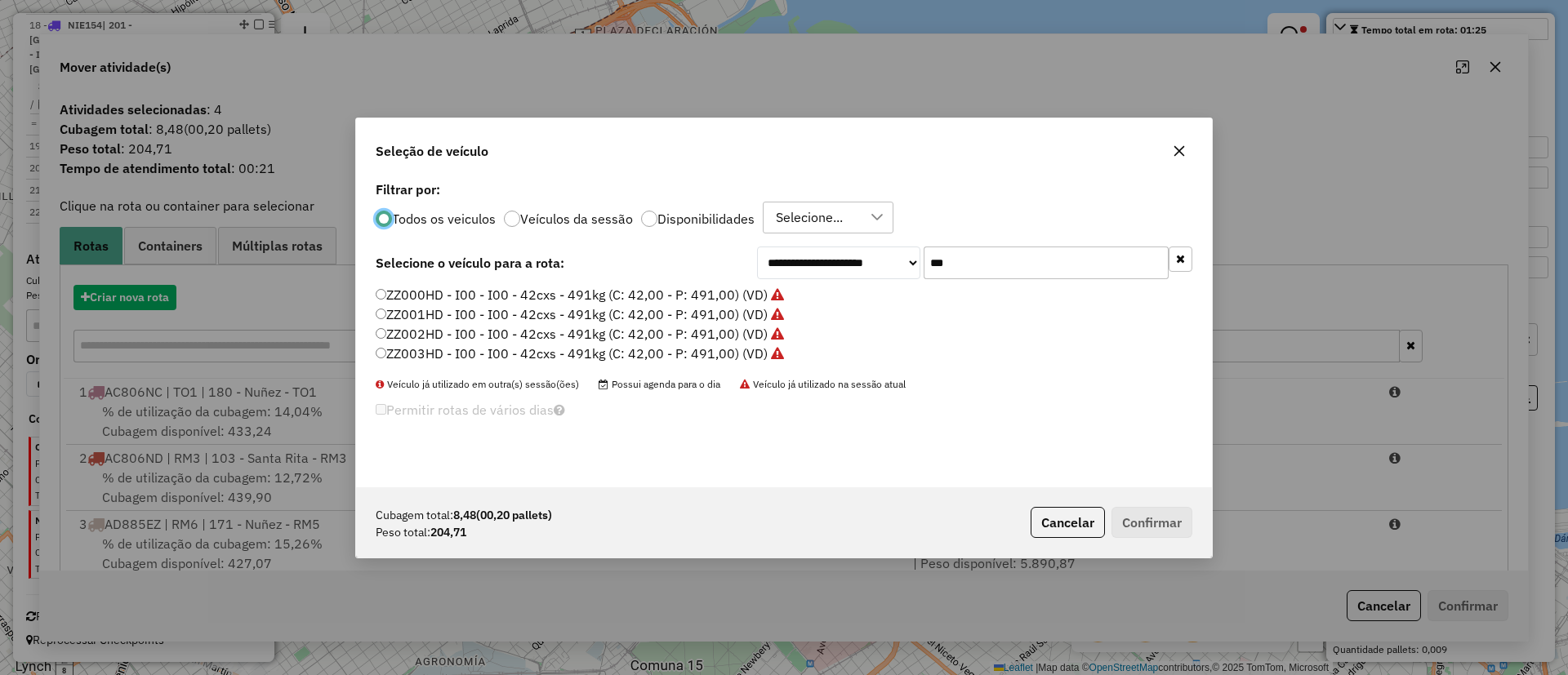
scroll to position [9, 5]
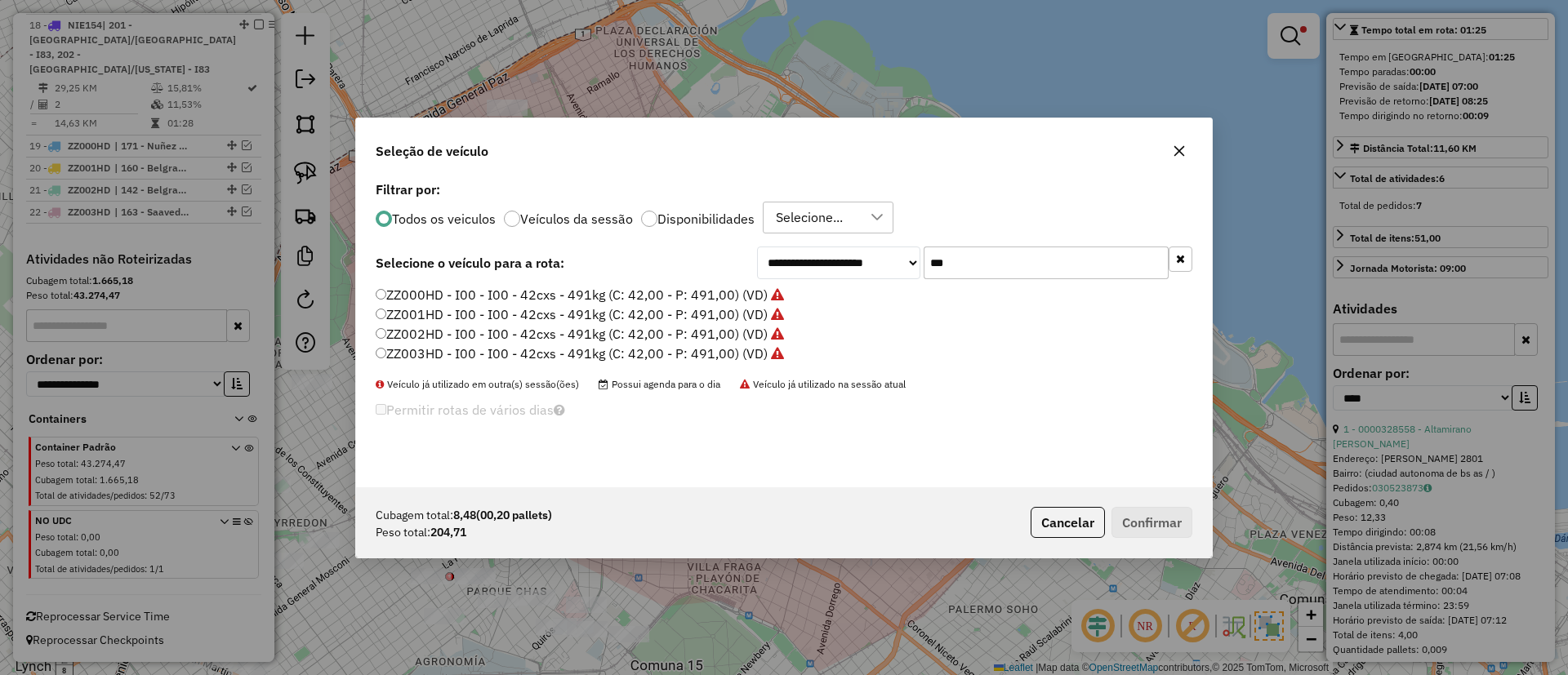
click at [746, 298] on label "ZZ000HD - I00 - I00 - 42cxs - 491kg (C: 42,00 - P: 491,00) (VD)" at bounding box center [580, 295] width 408 height 20
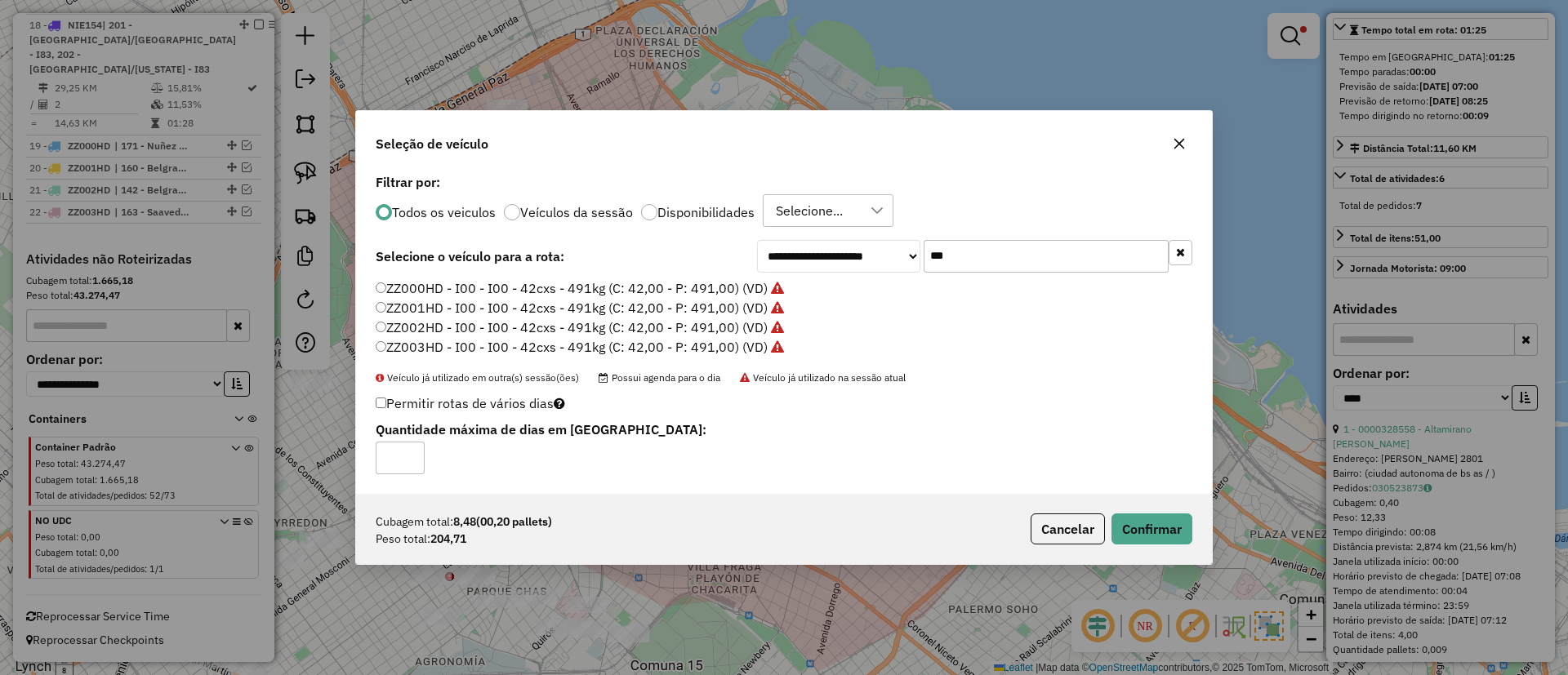
click at [1135, 507] on div "Cubagem total: 8,48 (00,20 pallets) Peso total: 204,71 Cancelar Confirmar" at bounding box center [783, 529] width 856 height 71
click at [1138, 522] on button "Confirmar" at bounding box center [1152, 529] width 81 height 31
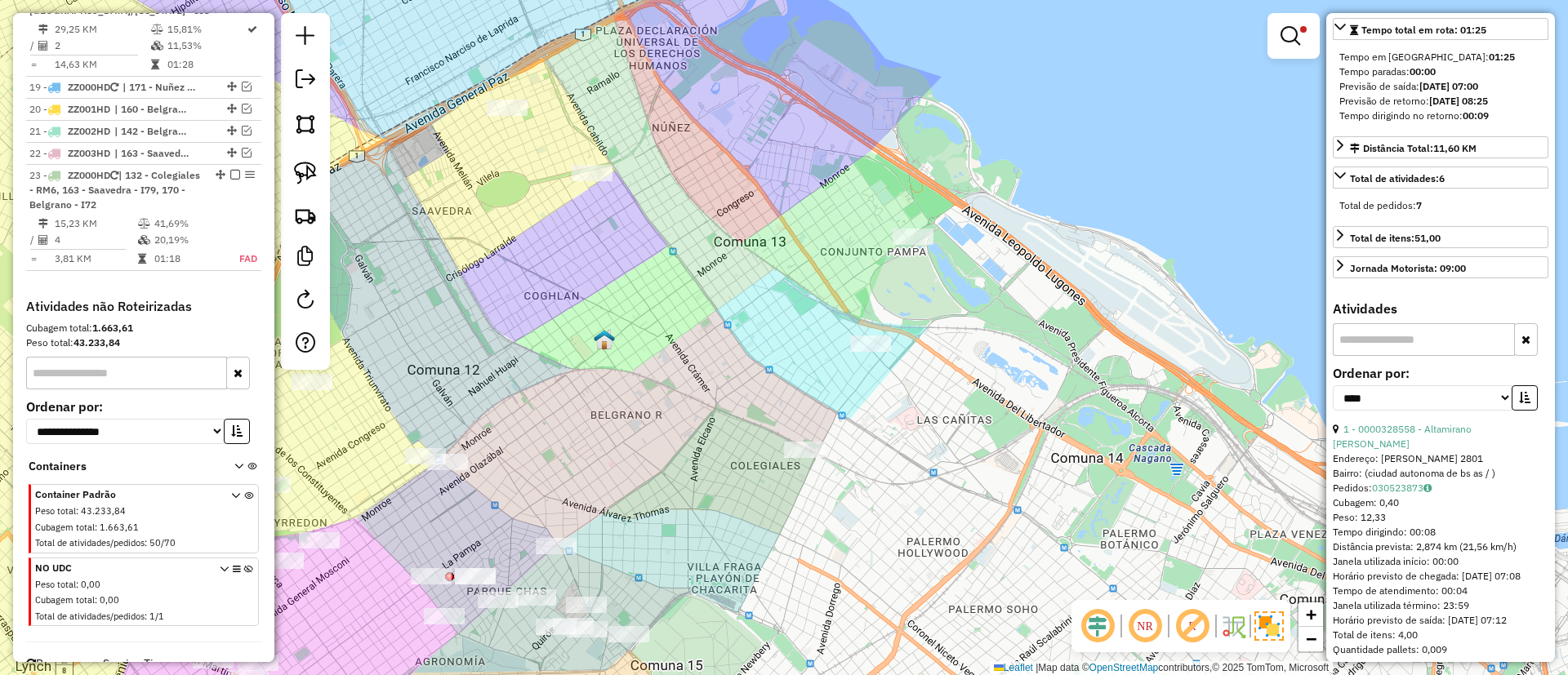
scroll to position [2244, 0]
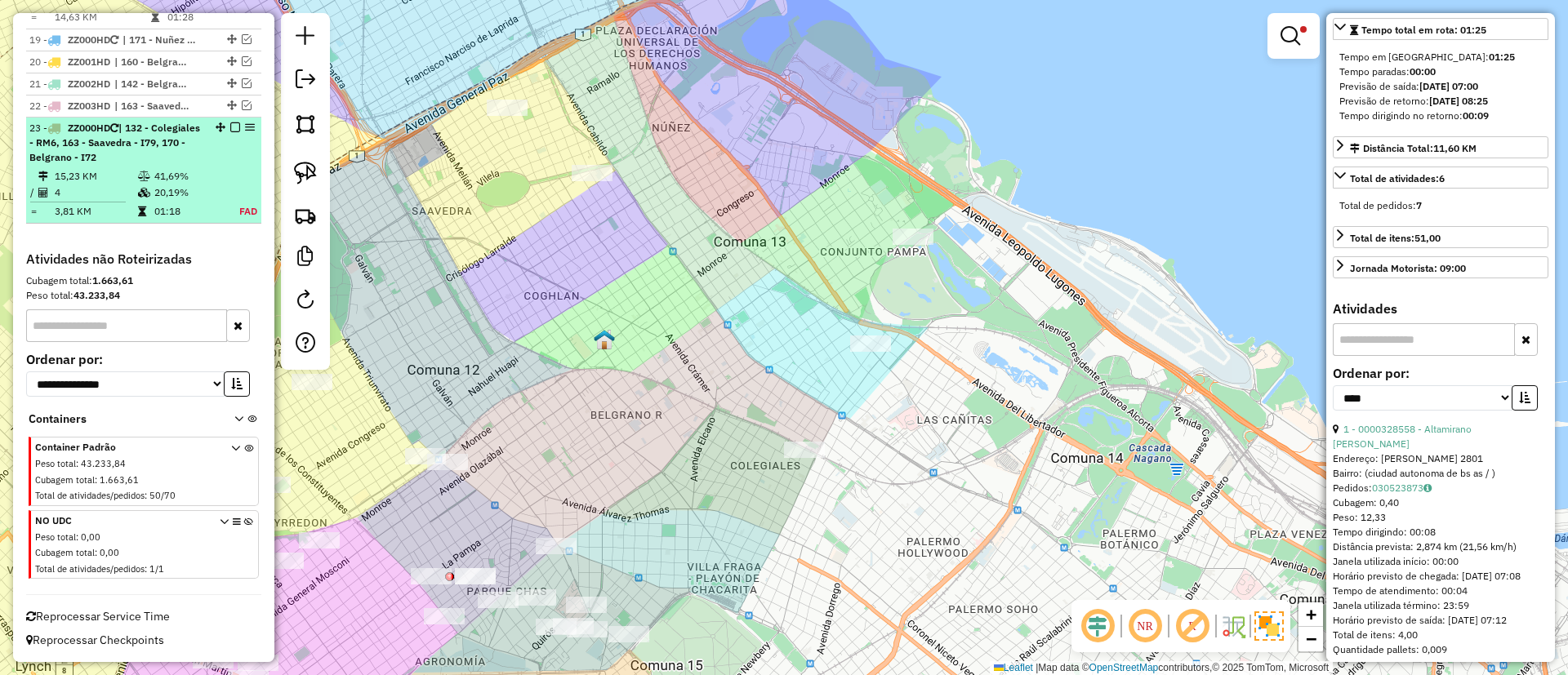
click at [182, 141] on span "| 132 - Colegiales - RM6, 163 - Saavedra - I79, 170 - Belgrano - I72" at bounding box center [114, 142] width 170 height 41
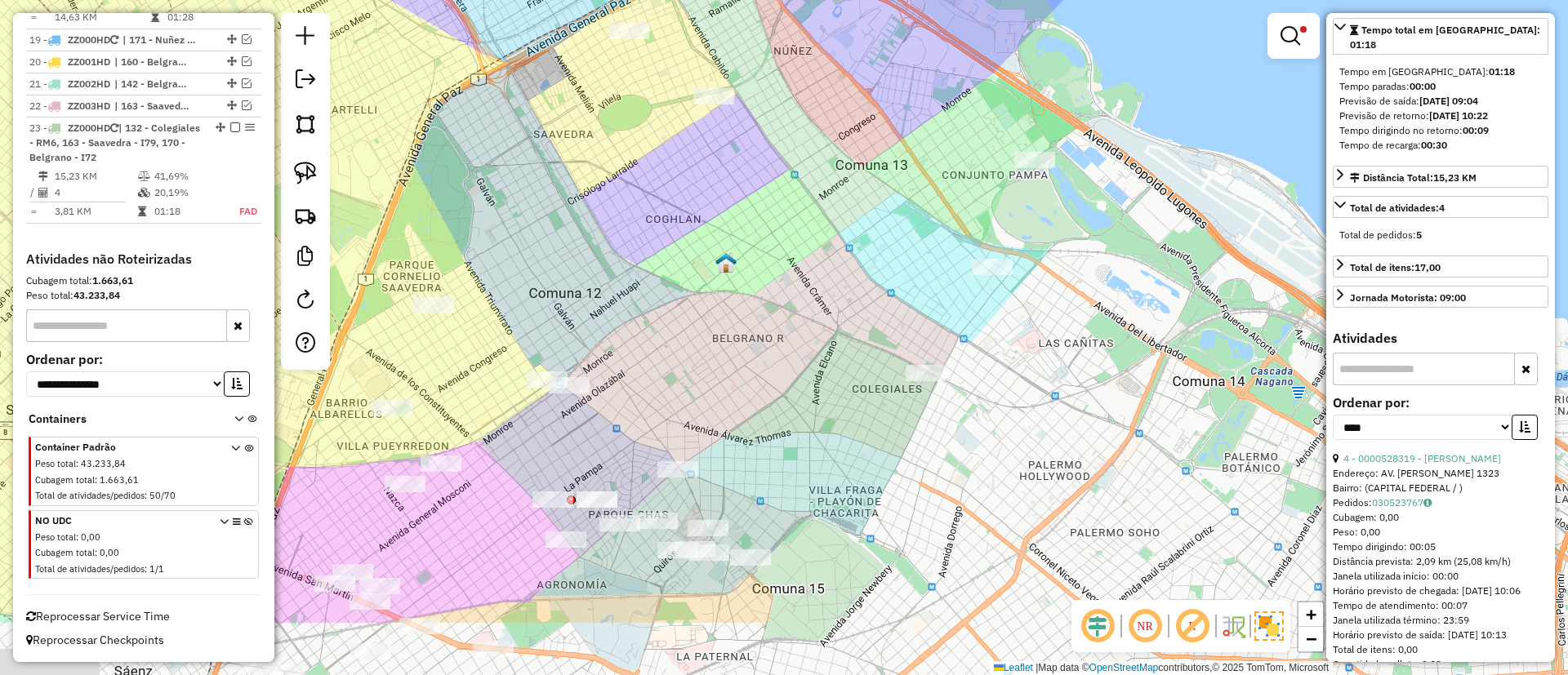
drag, startPoint x: 567, startPoint y: 335, endPoint x: 570, endPoint y: 208, distance: 127.0
click at [570, 208] on div "Limpar filtros Janela de atendimento Grade de atendimento Capacidade Transporta…" at bounding box center [784, 337] width 1568 height 675
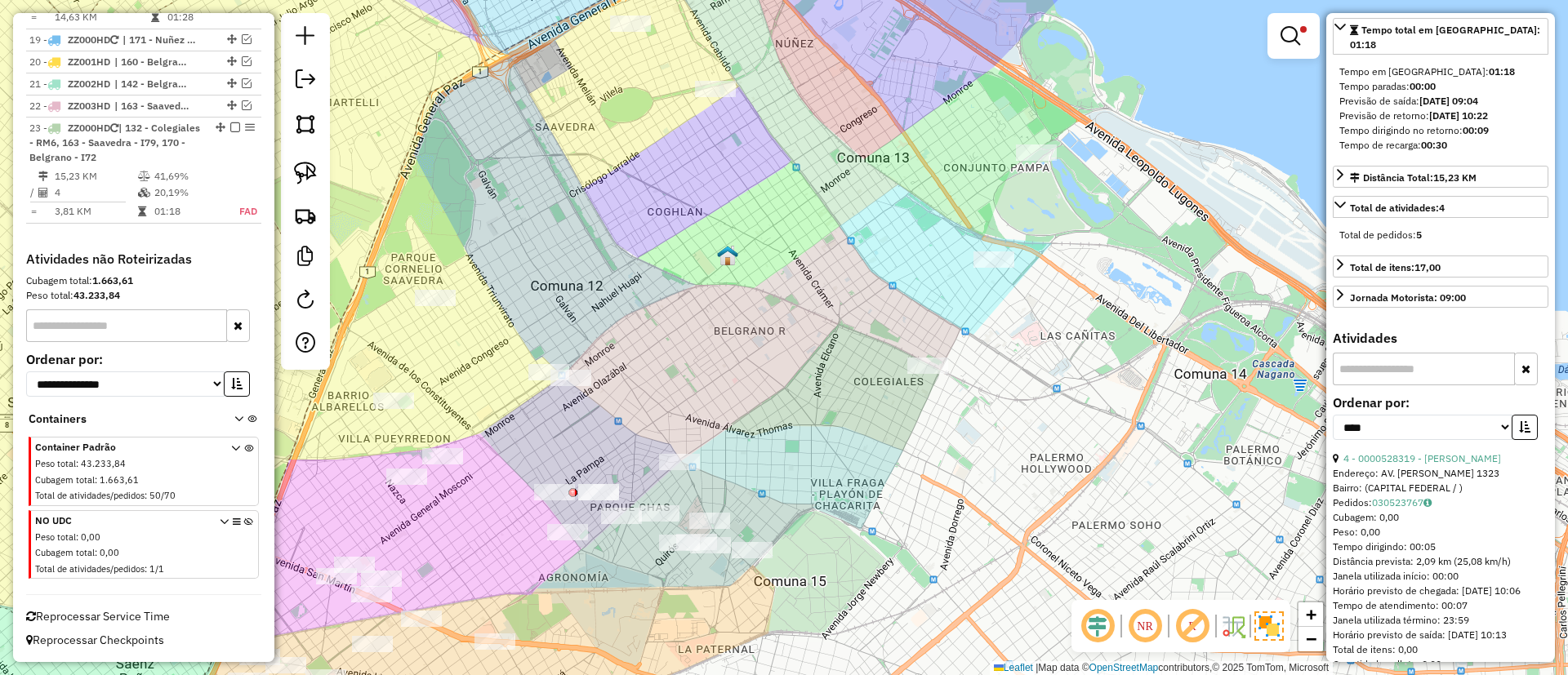
click at [1255, 623] on img at bounding box center [1269, 626] width 29 height 29
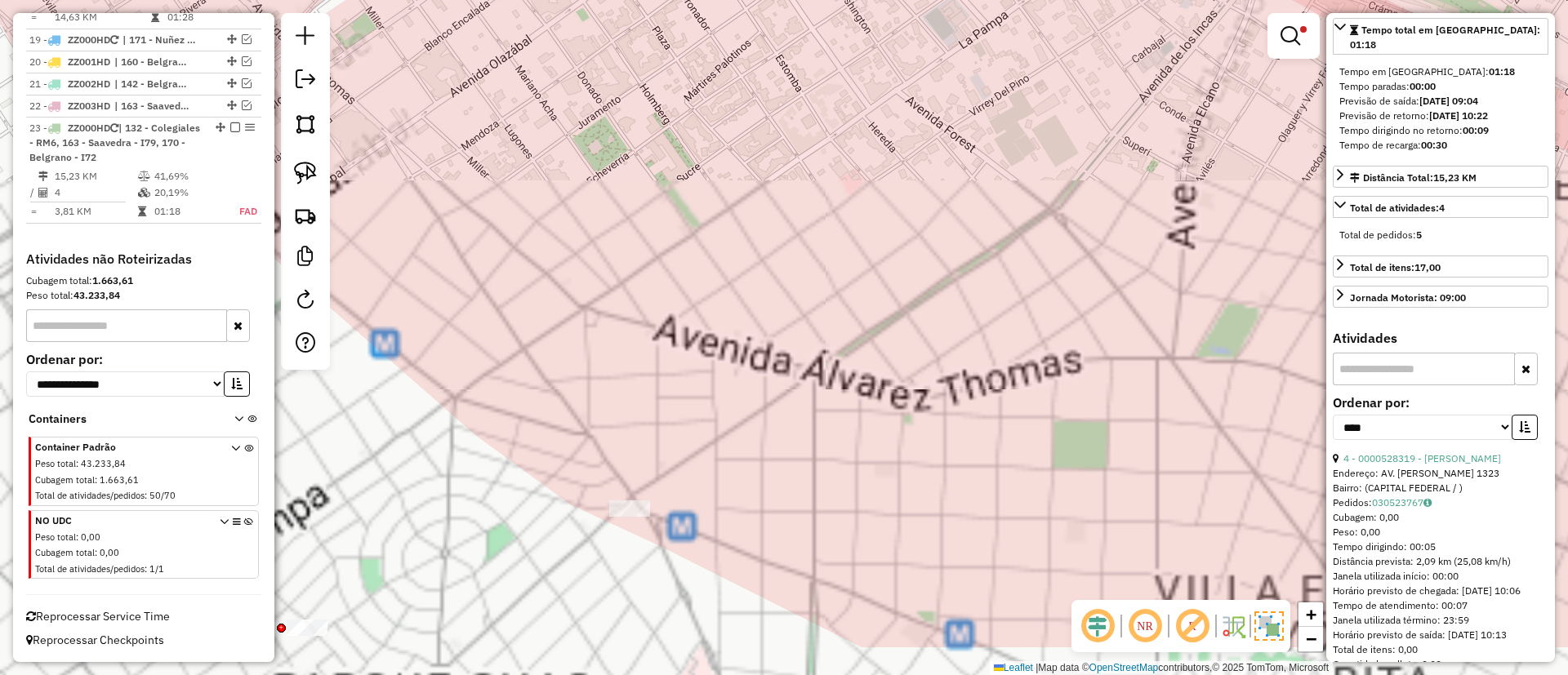
drag, startPoint x: 633, startPoint y: 472, endPoint x: 718, endPoint y: 331, distance: 164.6
click at [718, 331] on div "Limpar filtros Janela de atendimento Grade de atendimento Capacidade Transporta…" at bounding box center [784, 337] width 1568 height 675
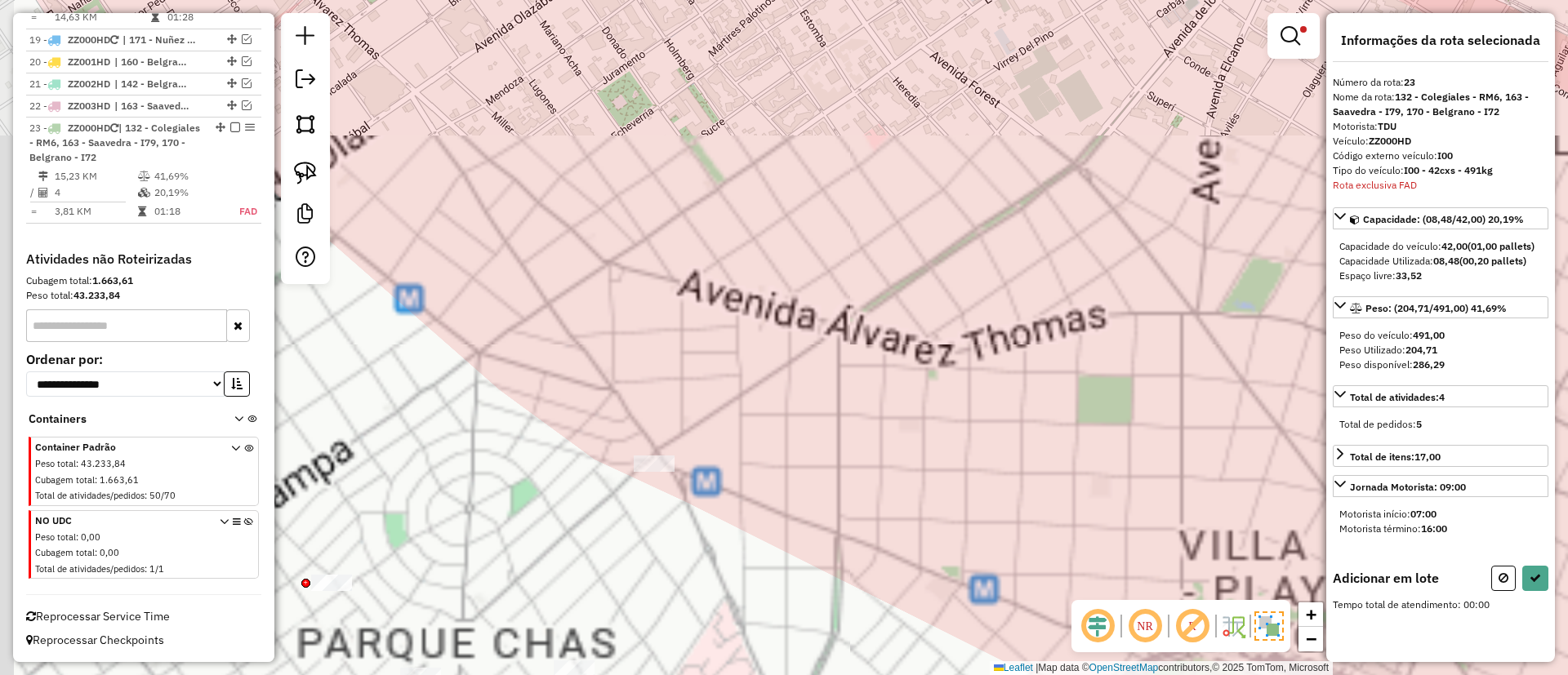
scroll to position [0, 0]
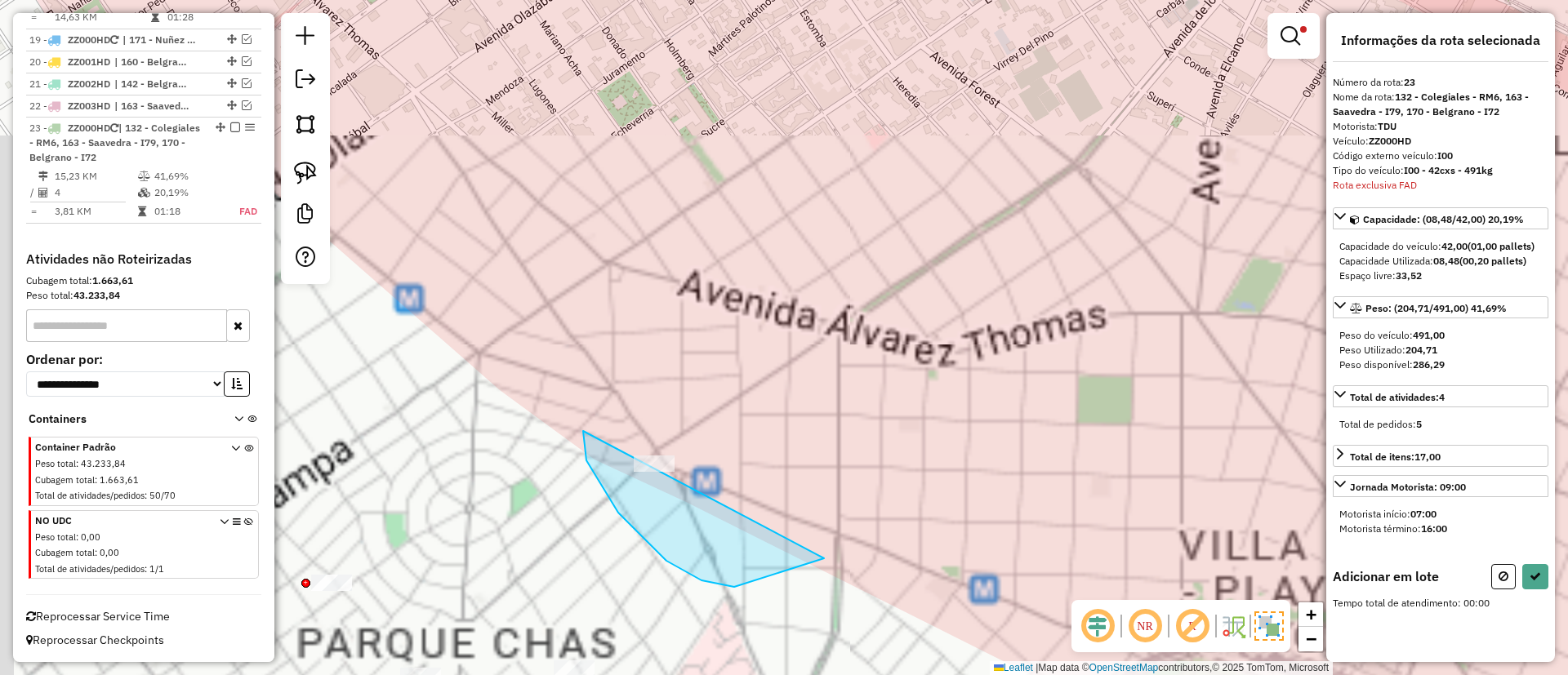
drag, startPoint x: 824, startPoint y: 558, endPoint x: 829, endPoint y: 373, distance: 185.1
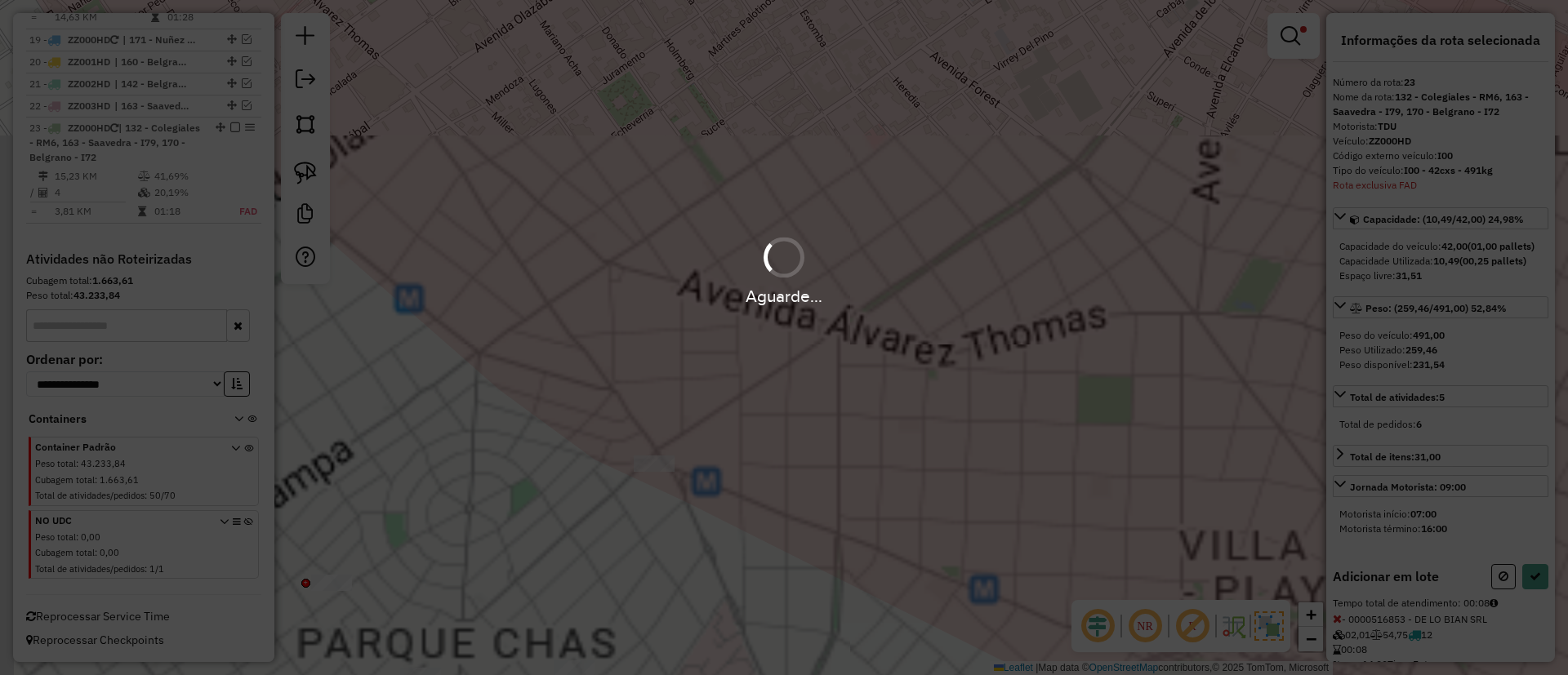
select select "*********"
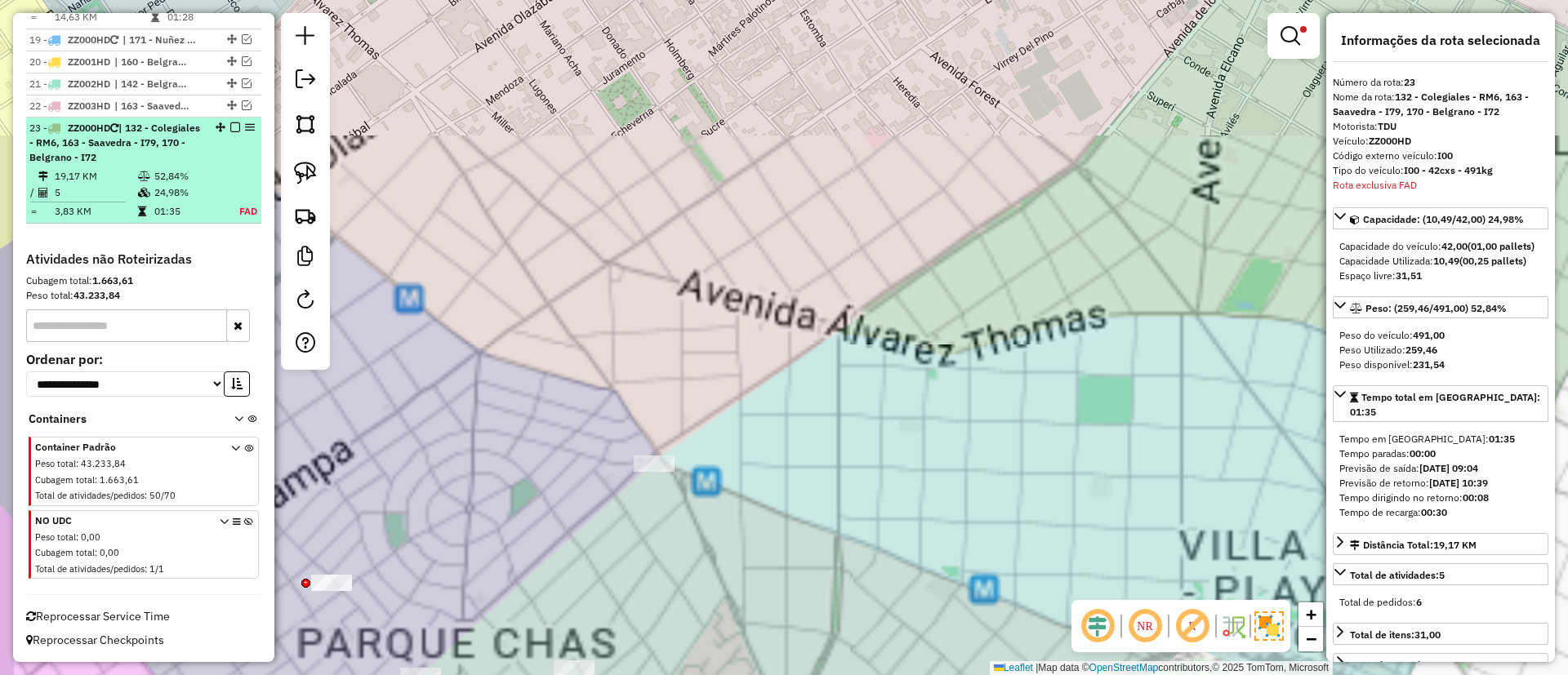
click at [232, 126] on em at bounding box center [235, 127] width 9 height 9
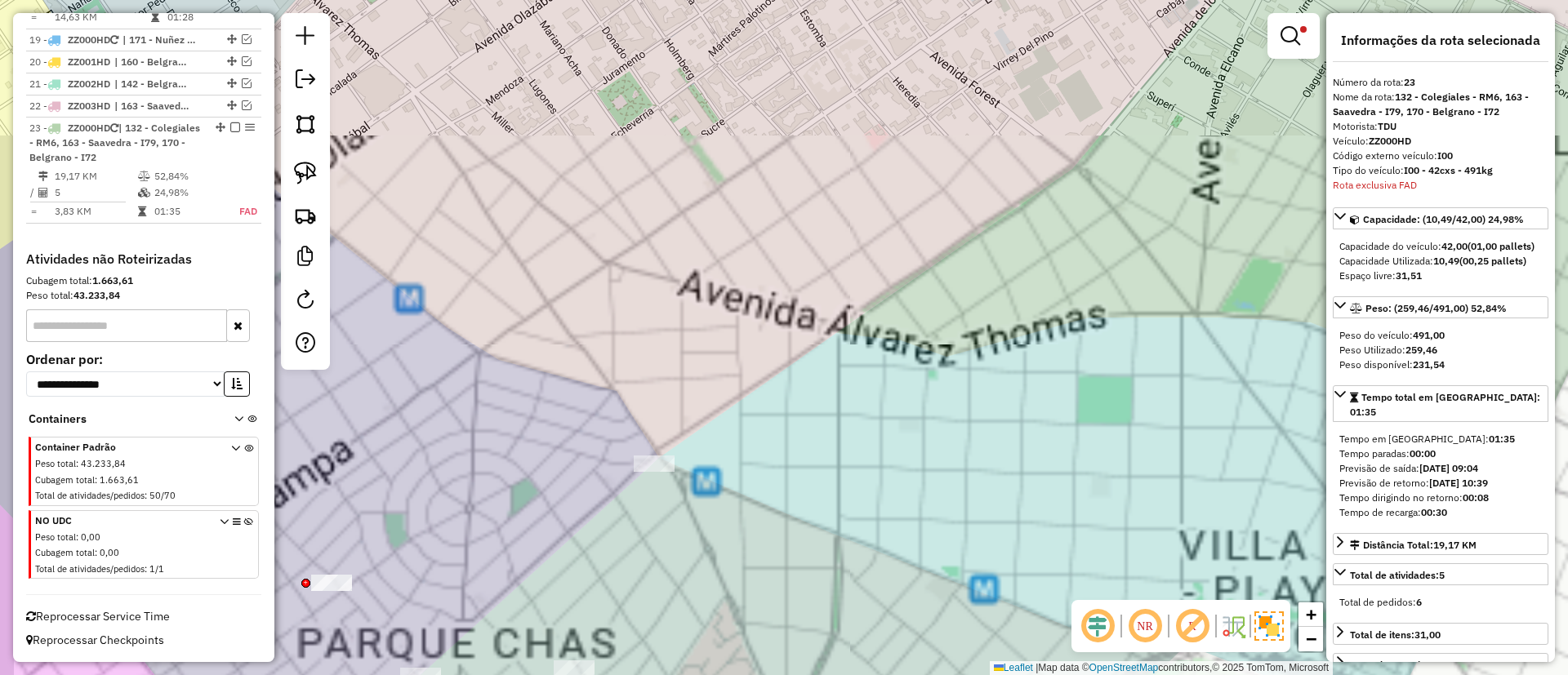
scroll to position [2161, 0]
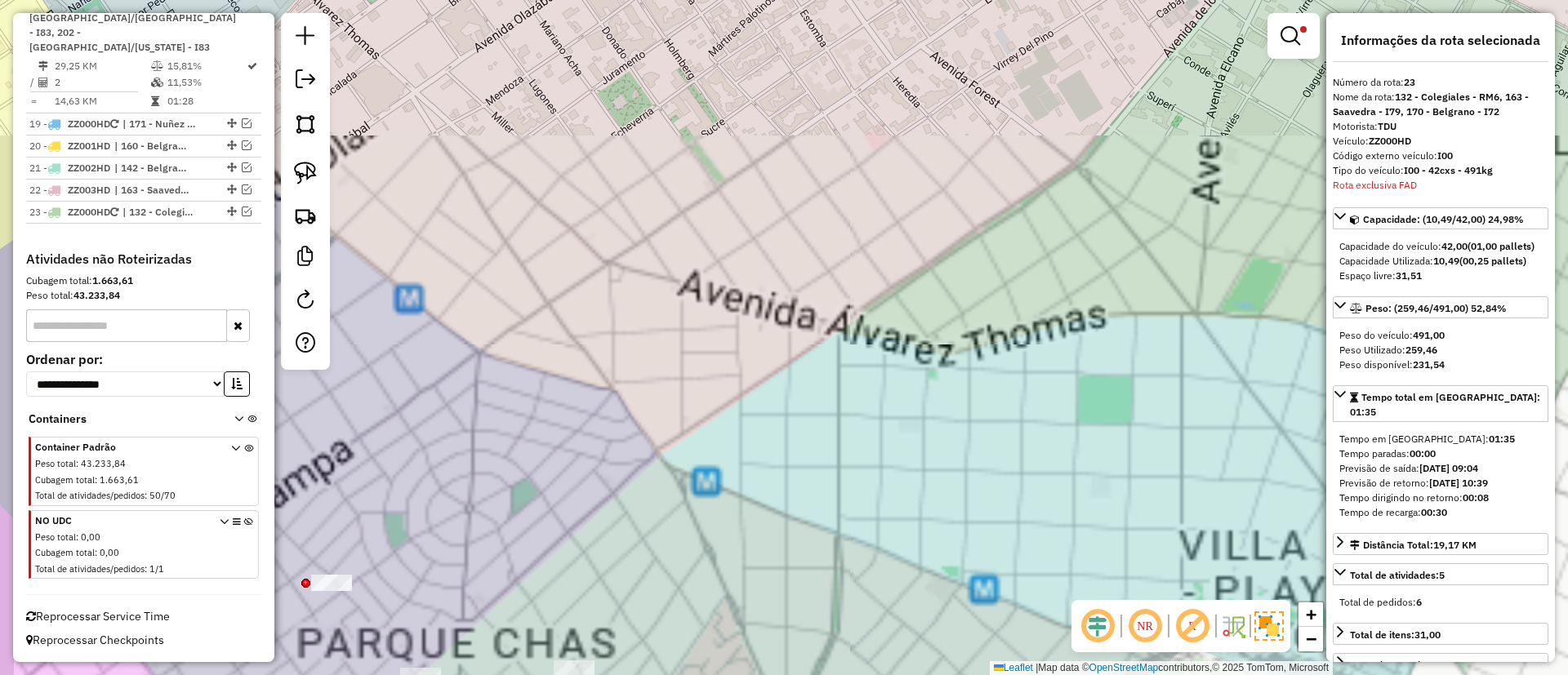
click at [1271, 33] on div at bounding box center [1293, 36] width 53 height 46
click at [1294, 32] on em at bounding box center [1289, 36] width 20 height 20
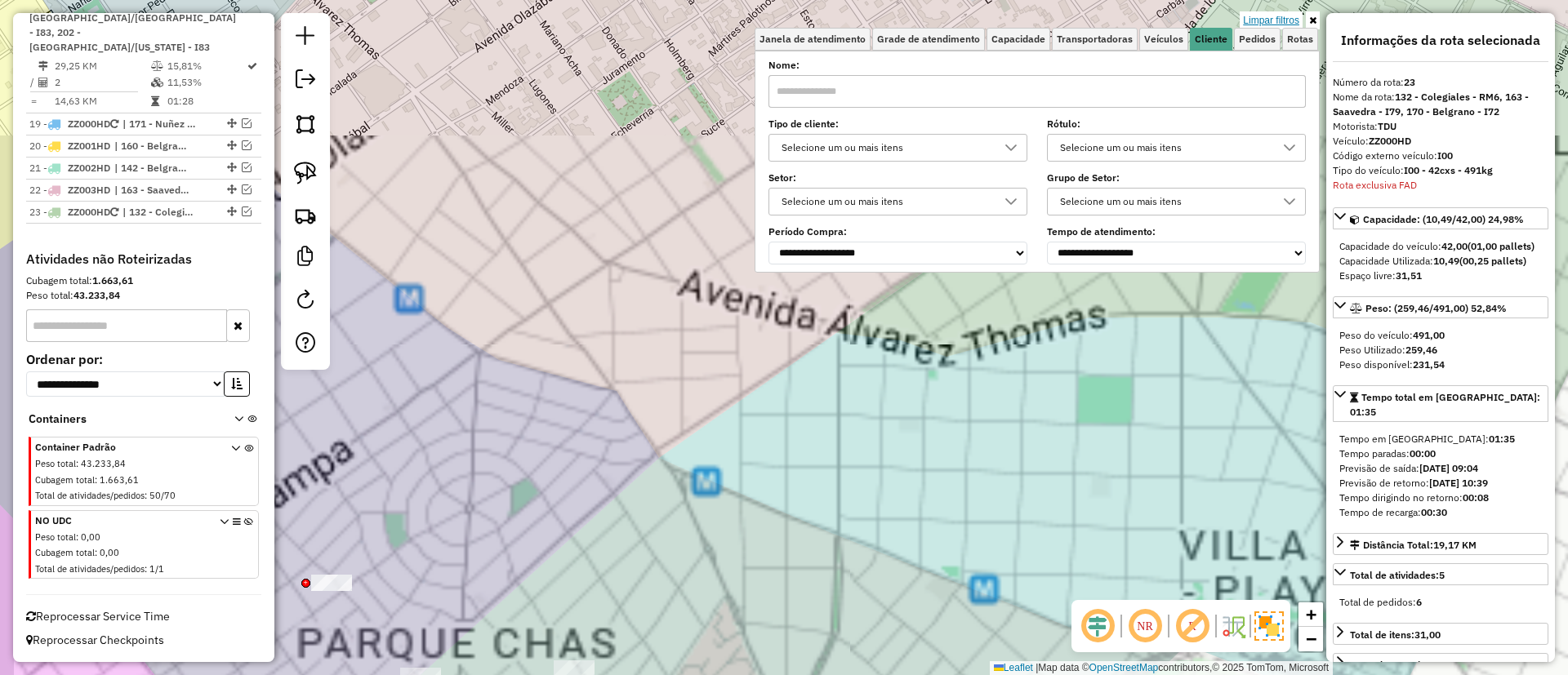
click at [1282, 15] on link "Limpar filtros" at bounding box center [1271, 20] width 63 height 18
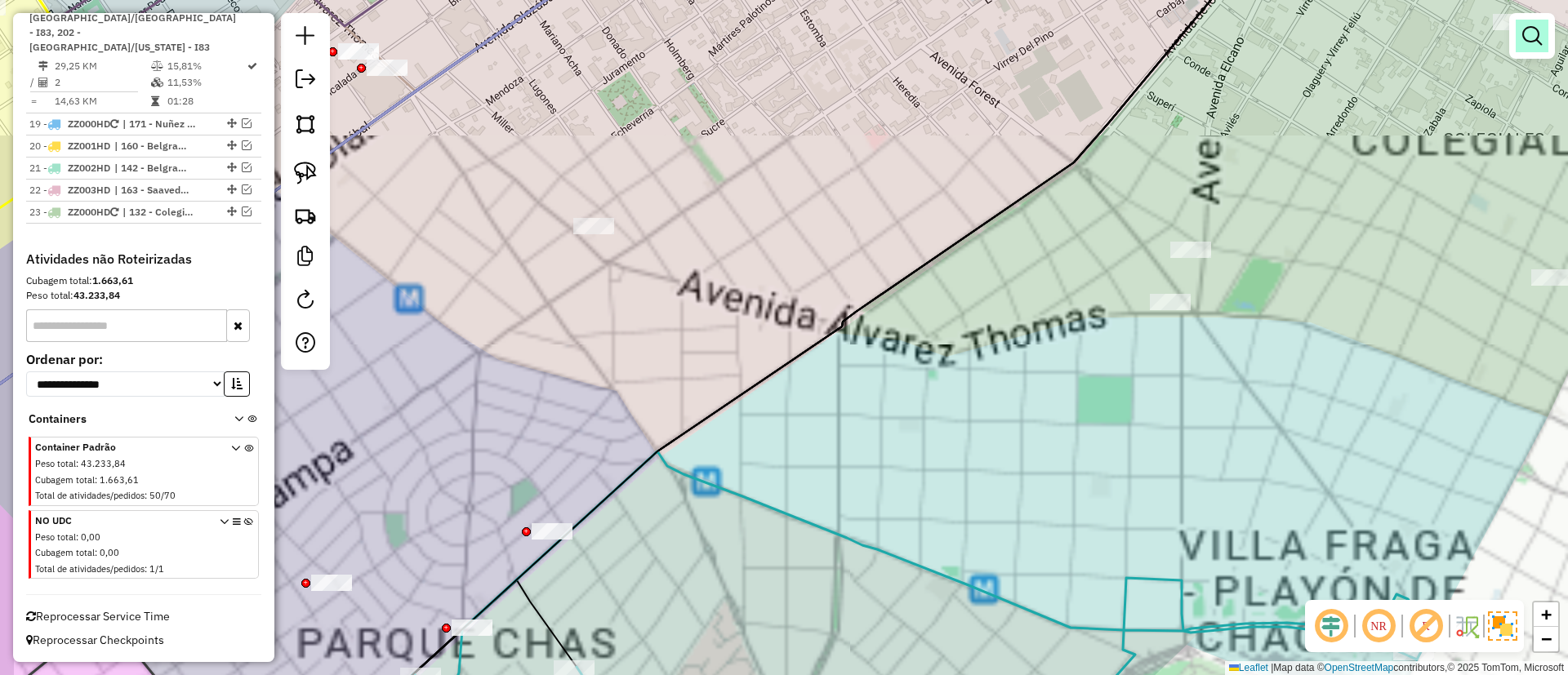
click at [1521, 27] on link at bounding box center [1531, 36] width 33 height 33
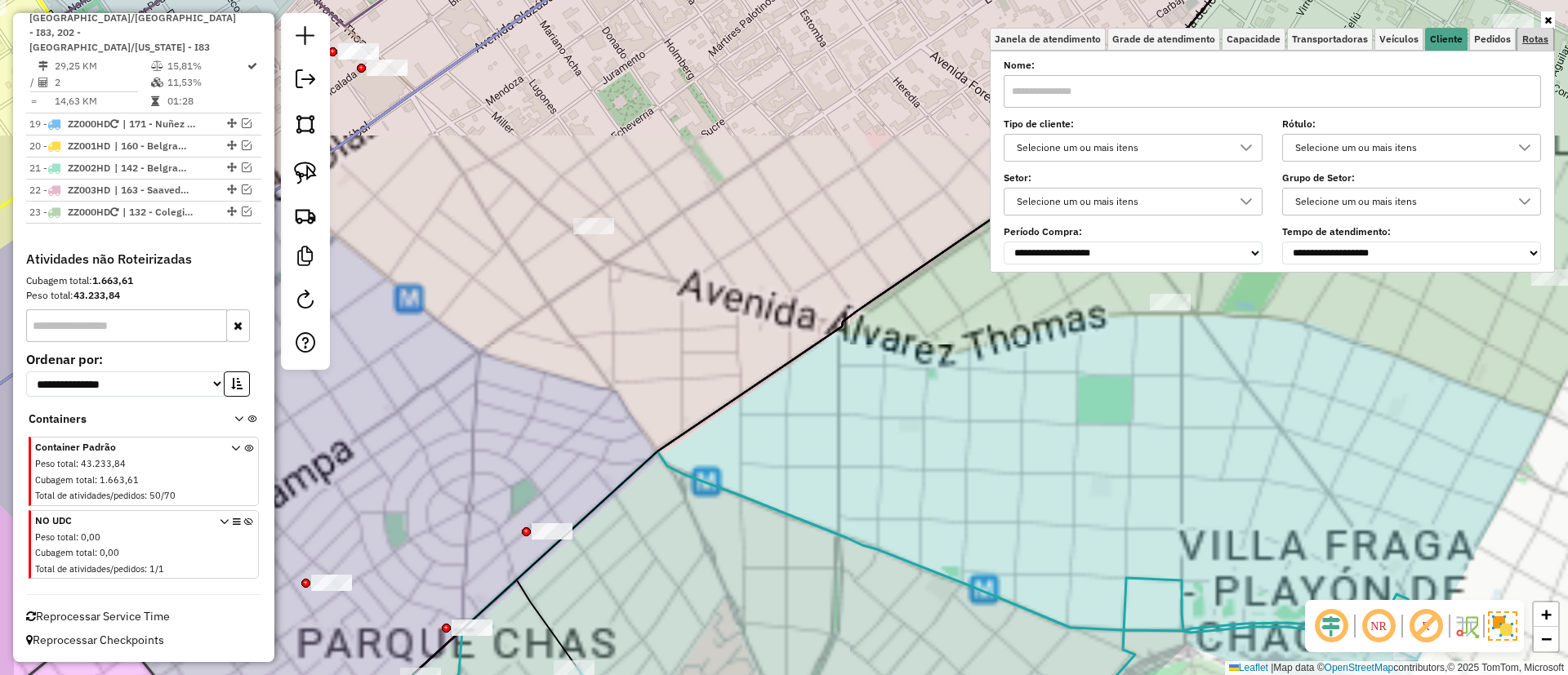
click at [1526, 37] on span "Rotas" at bounding box center [1535, 39] width 26 height 9
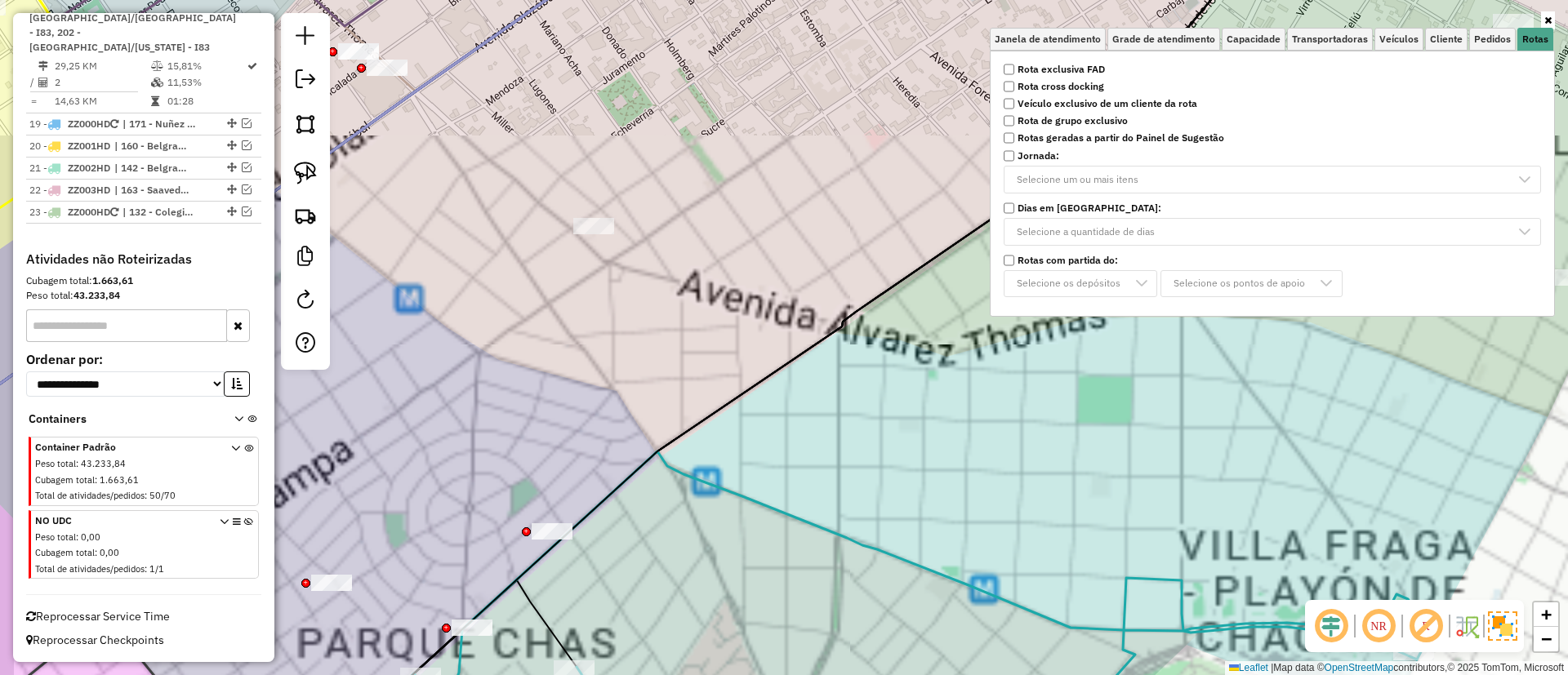
click at [1045, 66] on strong "Rota exclusiva FAD" at bounding box center [1061, 70] width 88 height 15
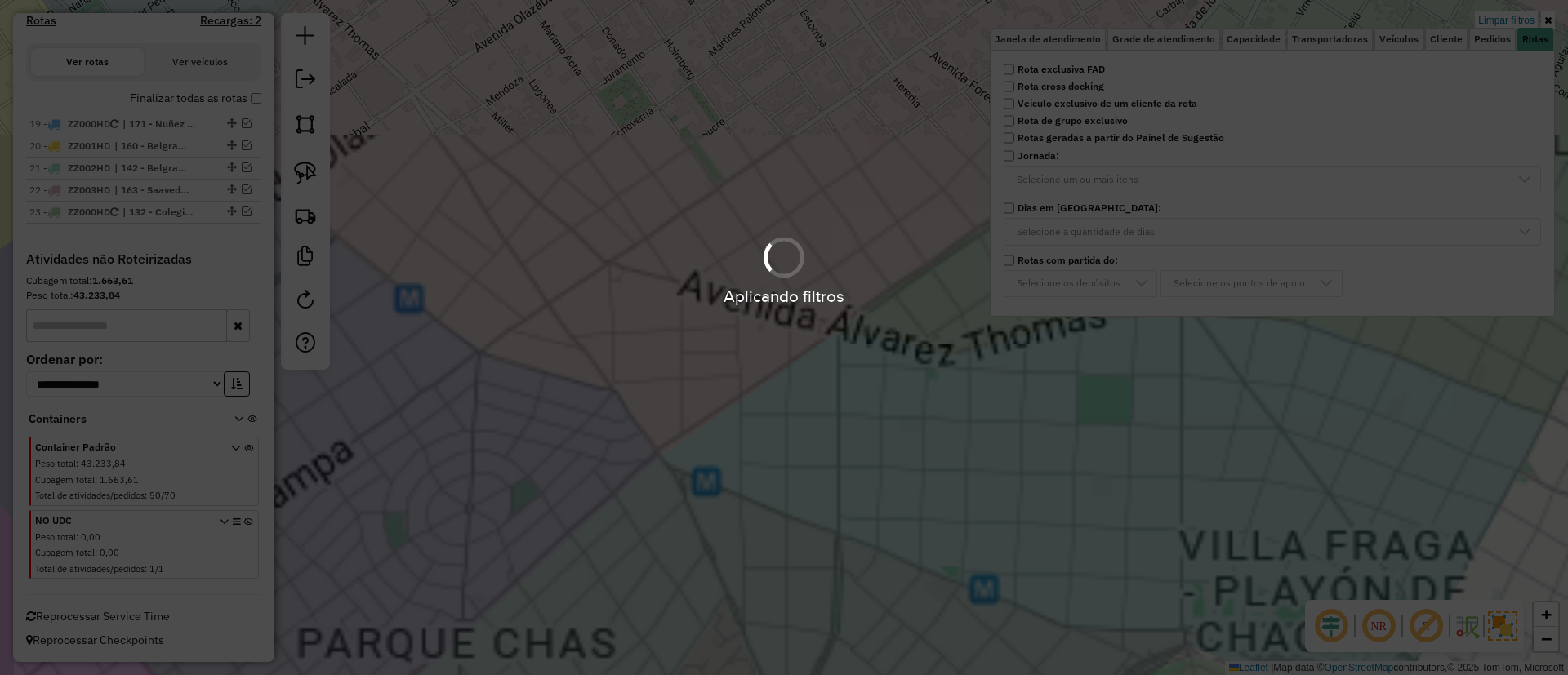
scroll to position [514, 0]
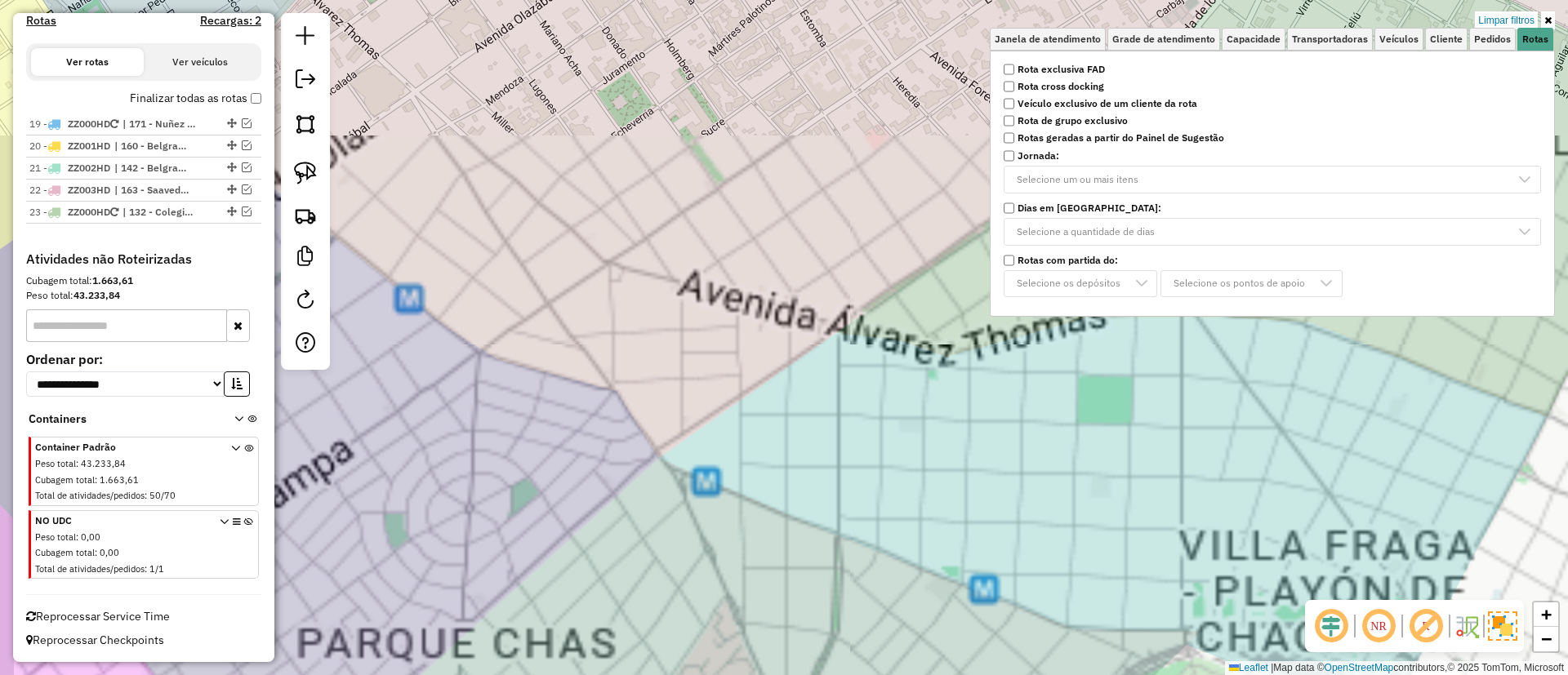
click at [153, 99] on label "Finalizar todas as rotas" at bounding box center [196, 98] width 132 height 17
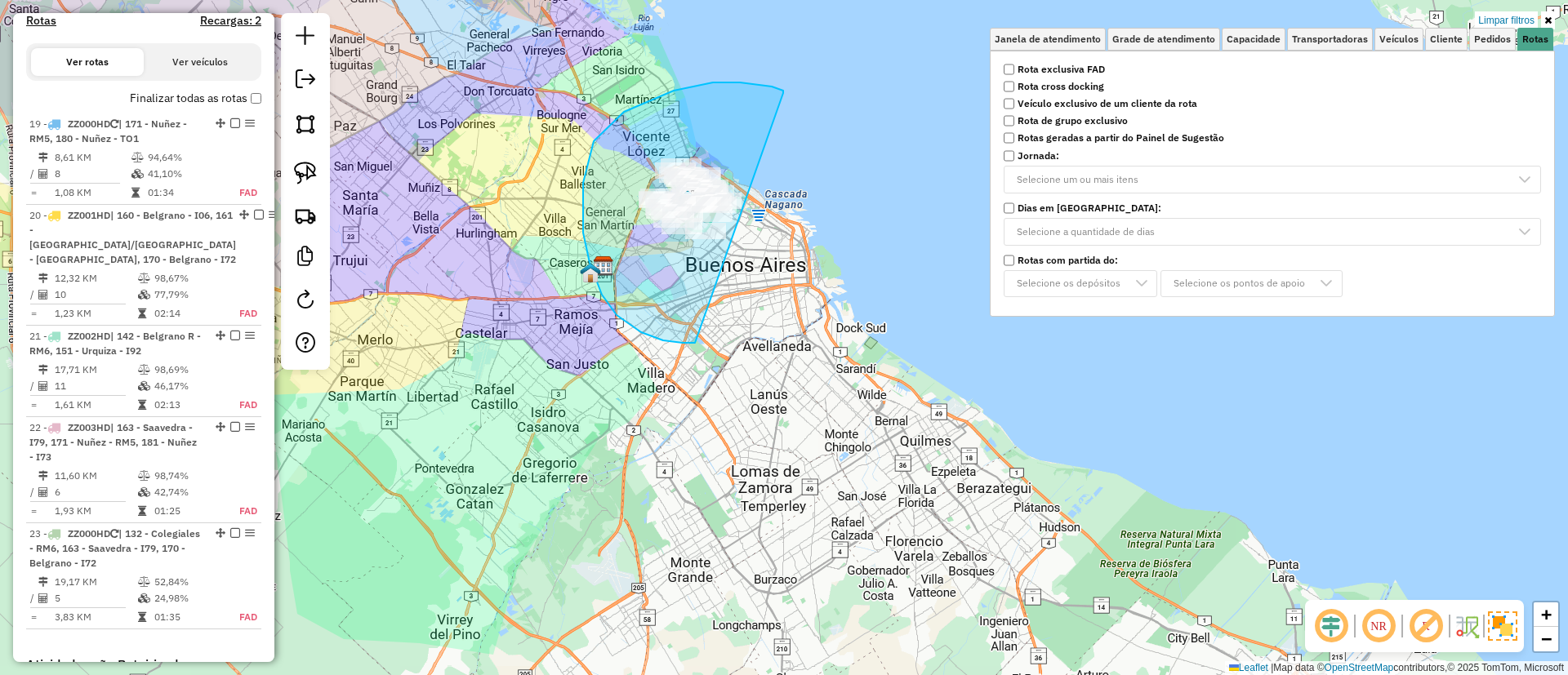
drag, startPoint x: 783, startPoint y: 93, endPoint x: 737, endPoint y: 257, distance: 170.3
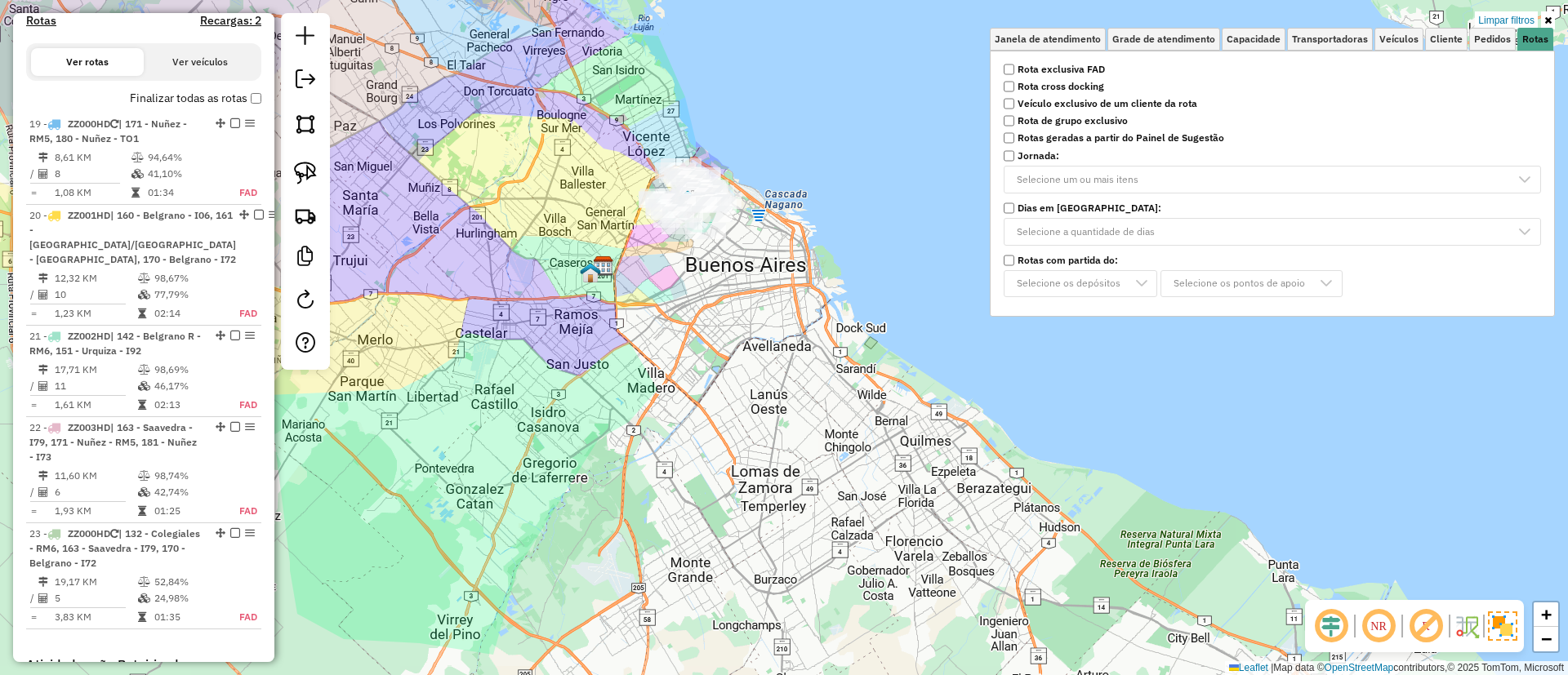
click at [198, 104] on label "Finalizar todas as rotas" at bounding box center [196, 98] width 132 height 17
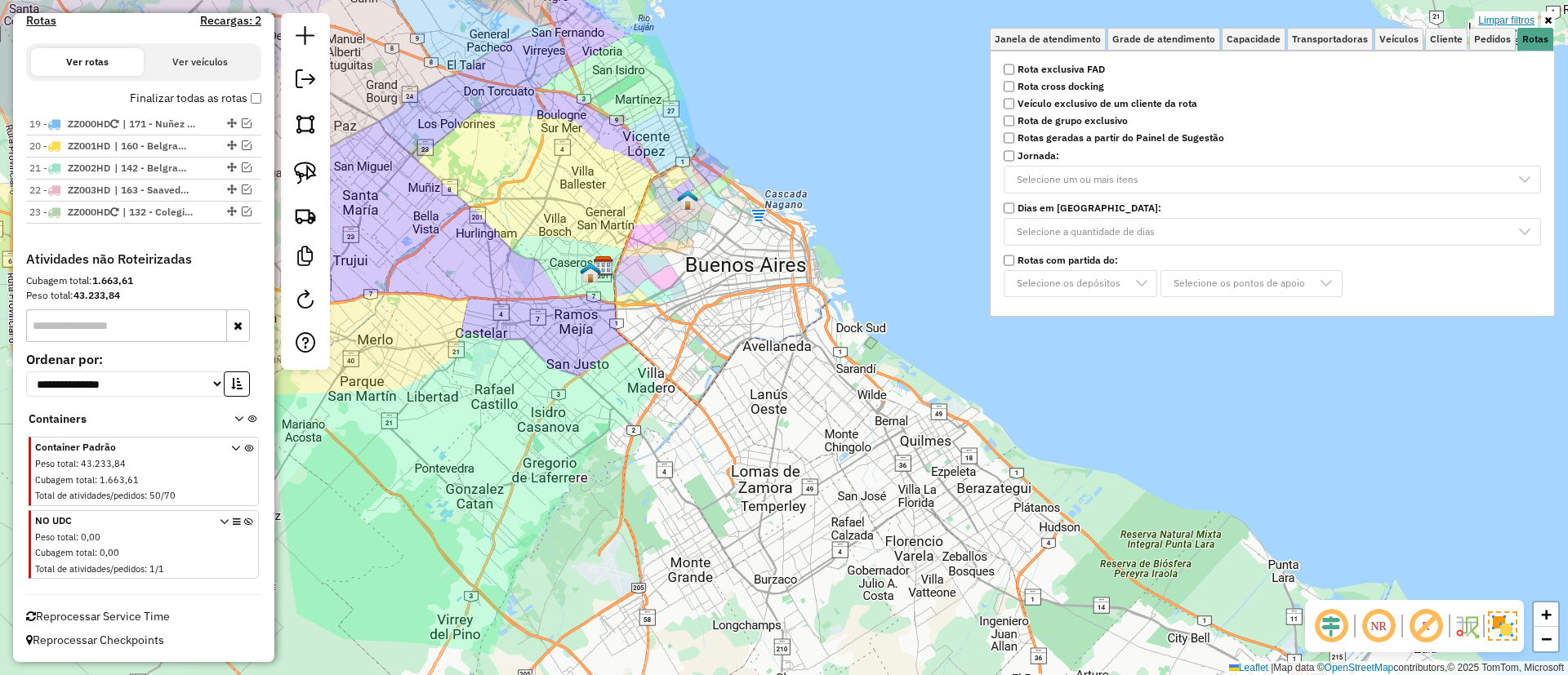
click at [1521, 22] on link "Limpar filtros" at bounding box center [1506, 20] width 63 height 18
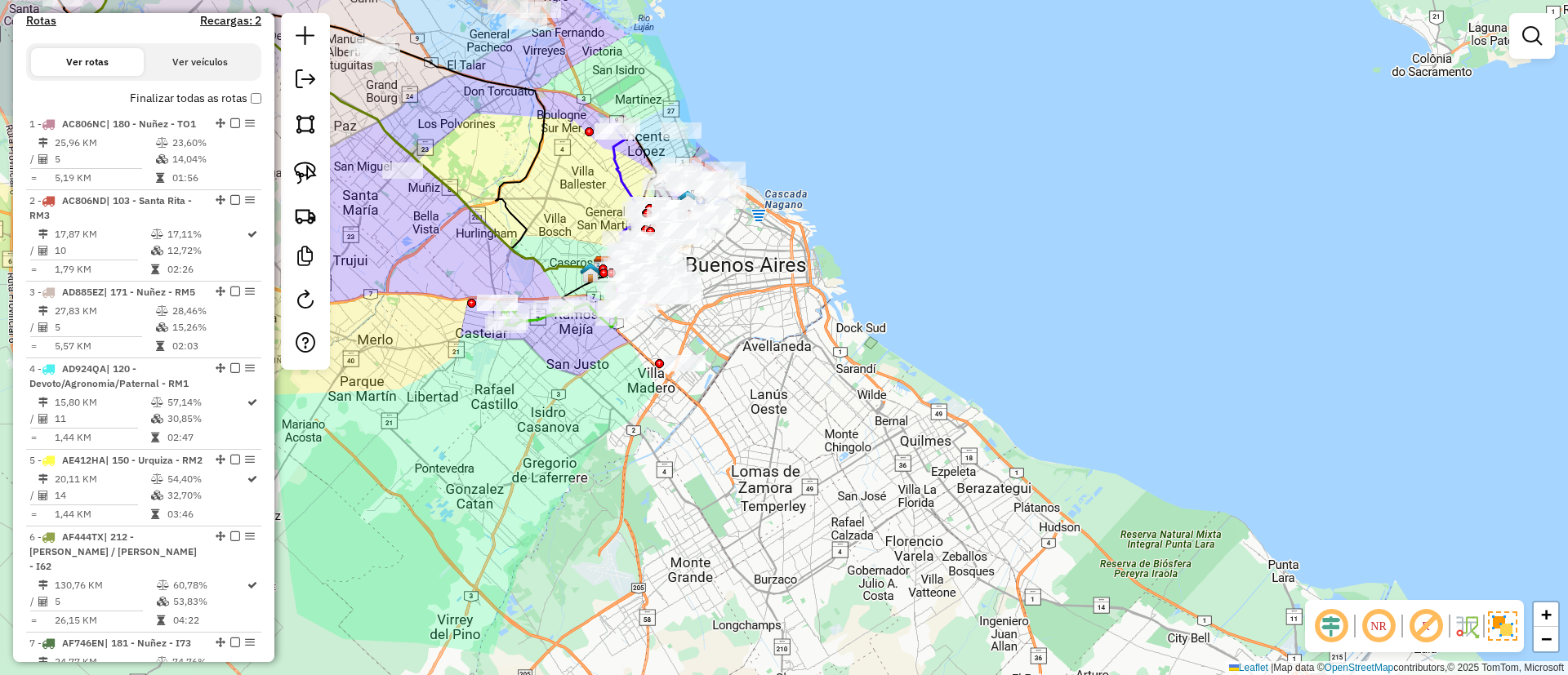
click at [1430, 626] on em at bounding box center [1426, 627] width 40 height 40
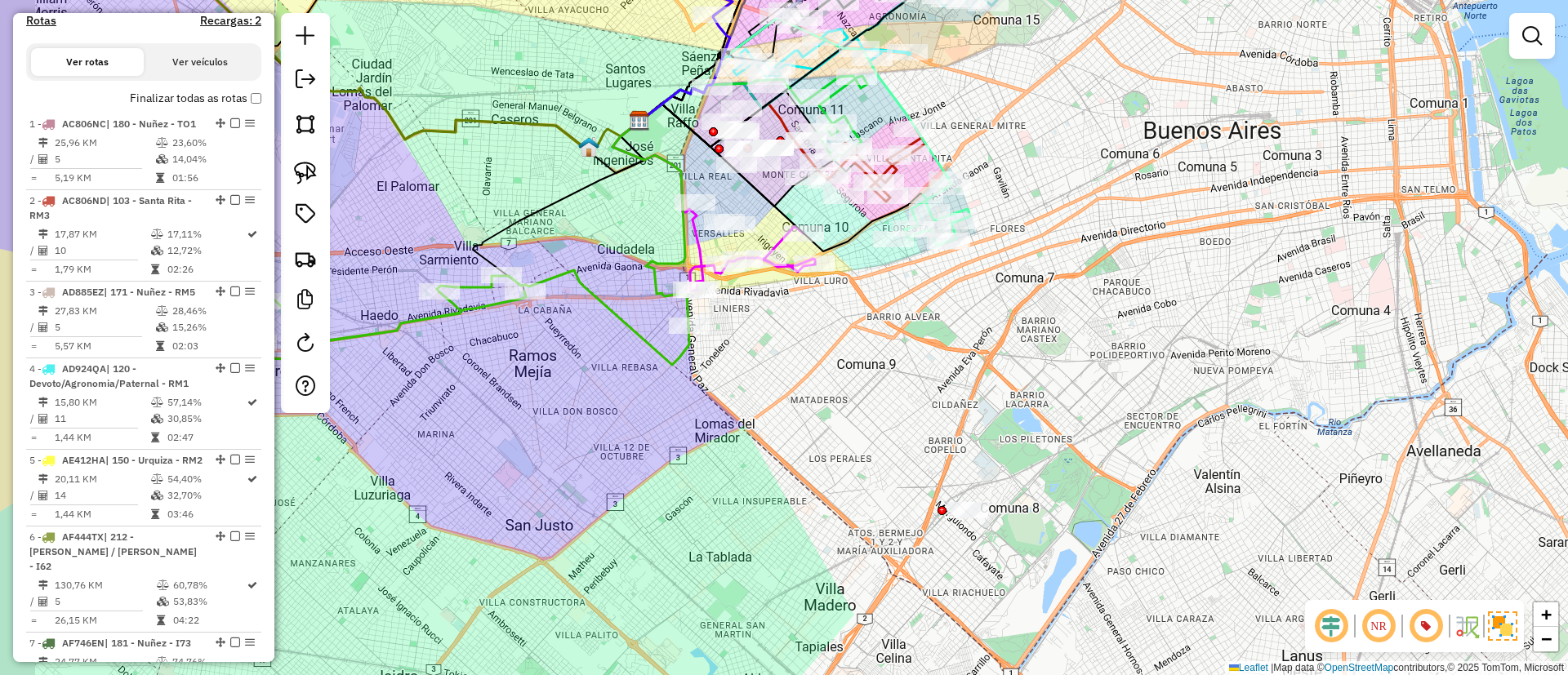
click at [774, 401] on div "Janela de atendimento Grade de atendimento Capacidade Transportadoras Veículos …" at bounding box center [784, 337] width 1568 height 675
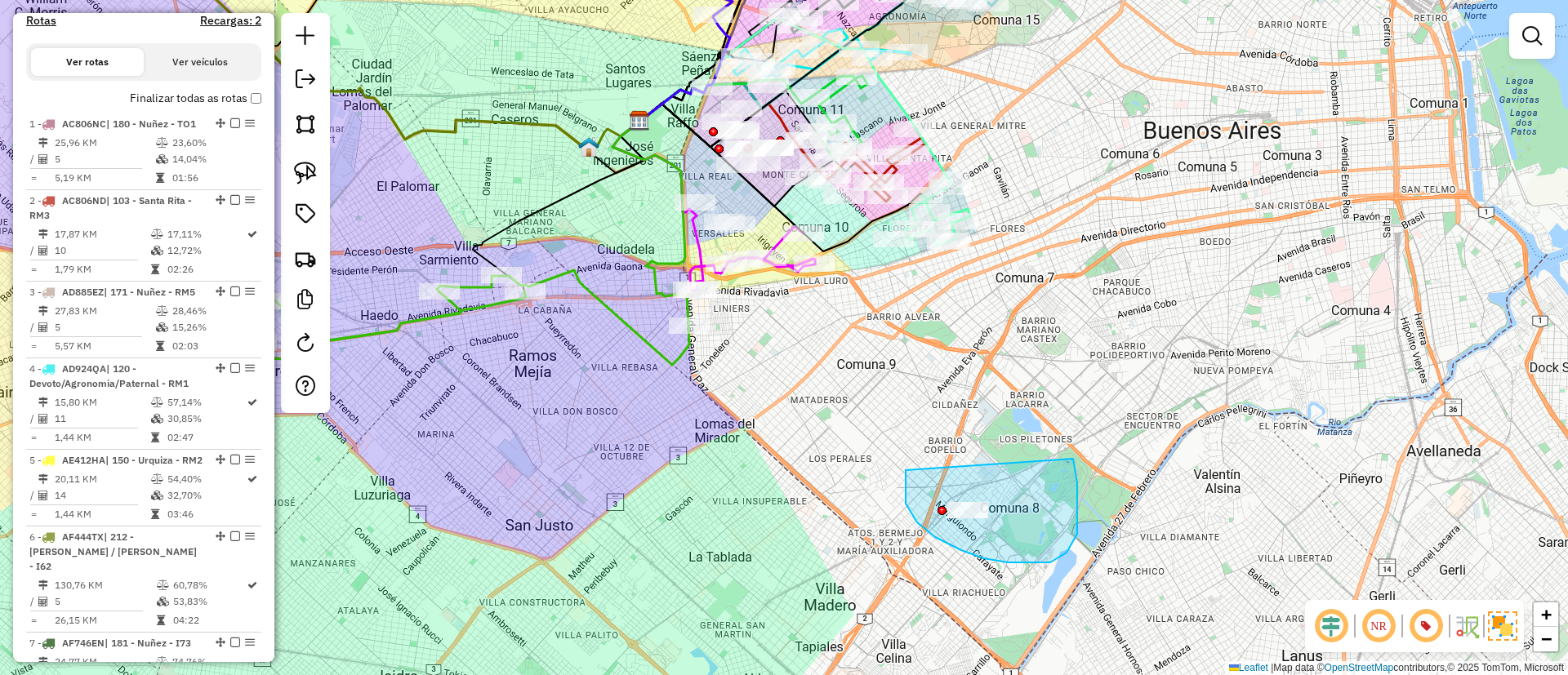
drag, startPoint x: 905, startPoint y: 490, endPoint x: 1070, endPoint y: 455, distance: 168.7
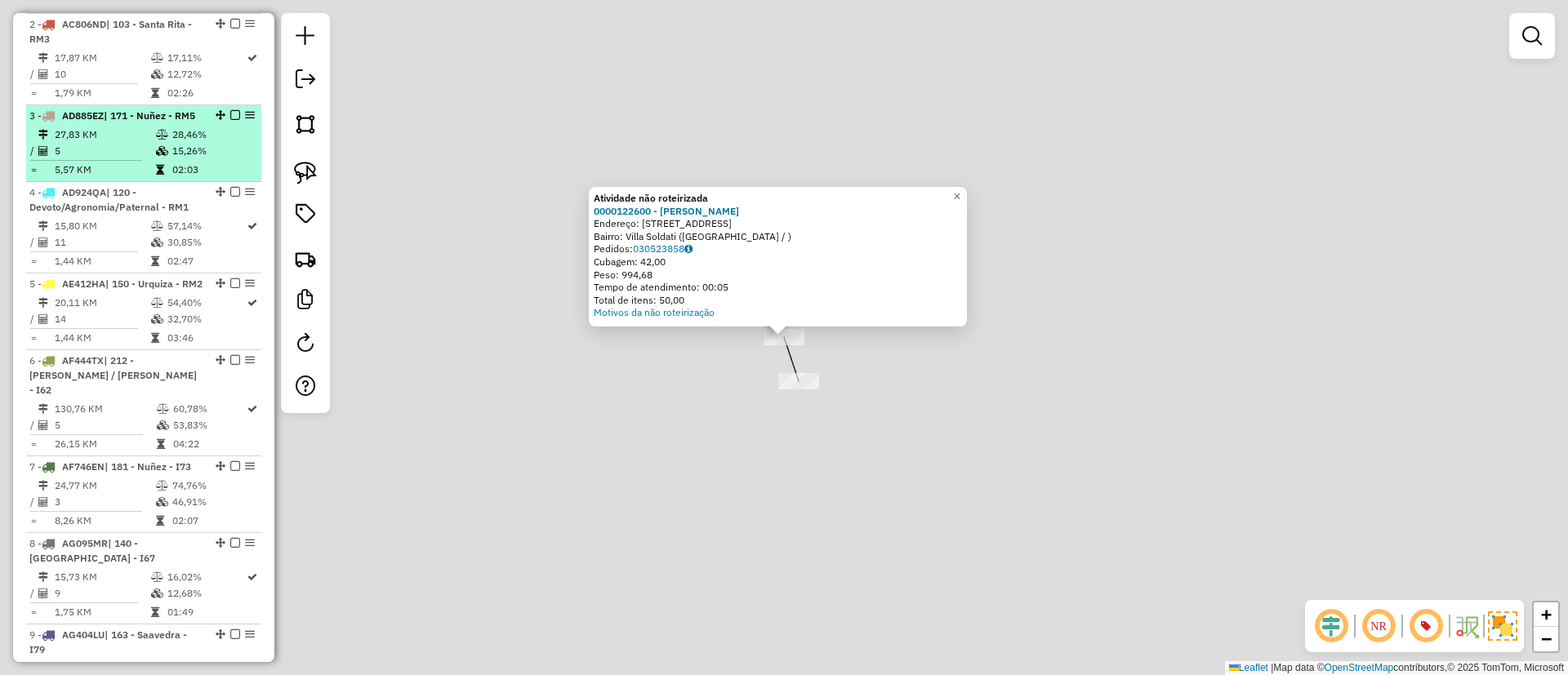
scroll to position [0, 0]
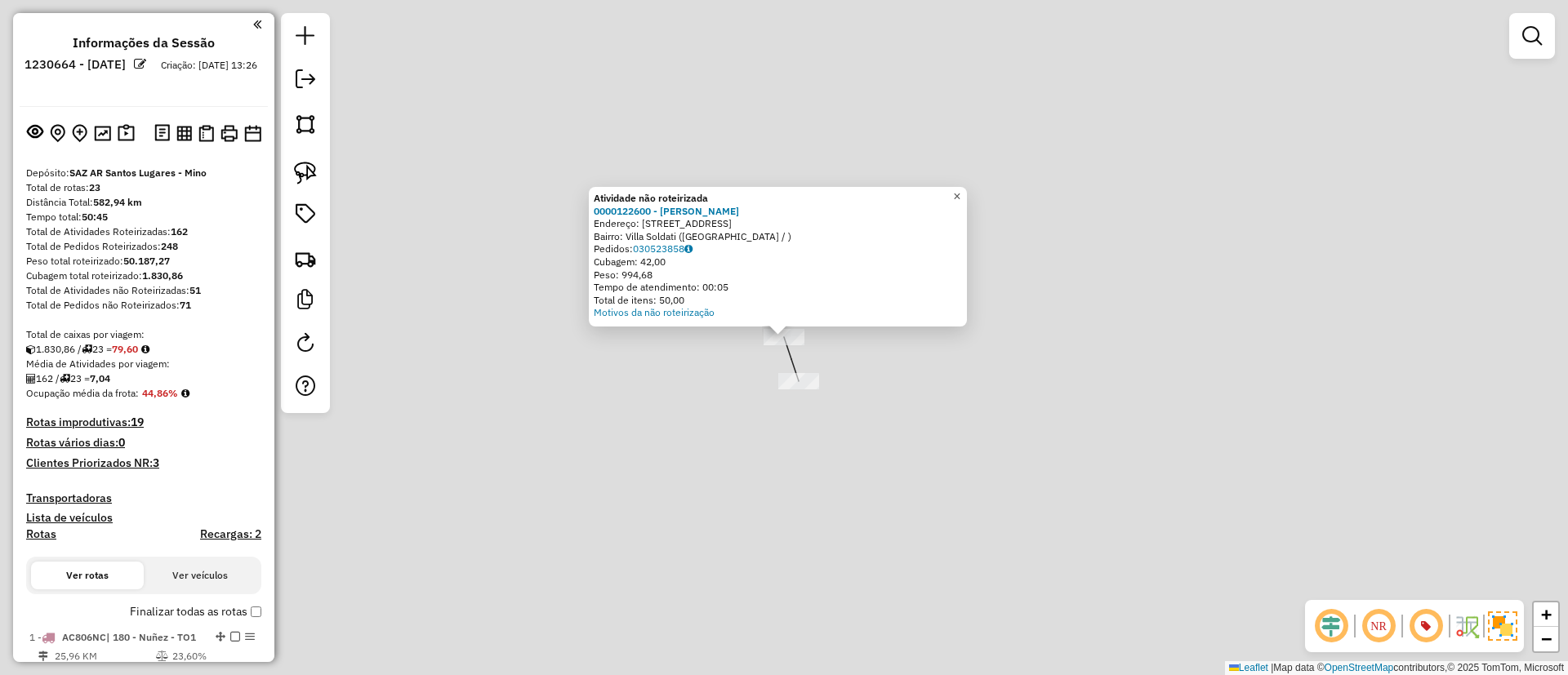
click at [967, 194] on link "×" at bounding box center [956, 197] width 20 height 20
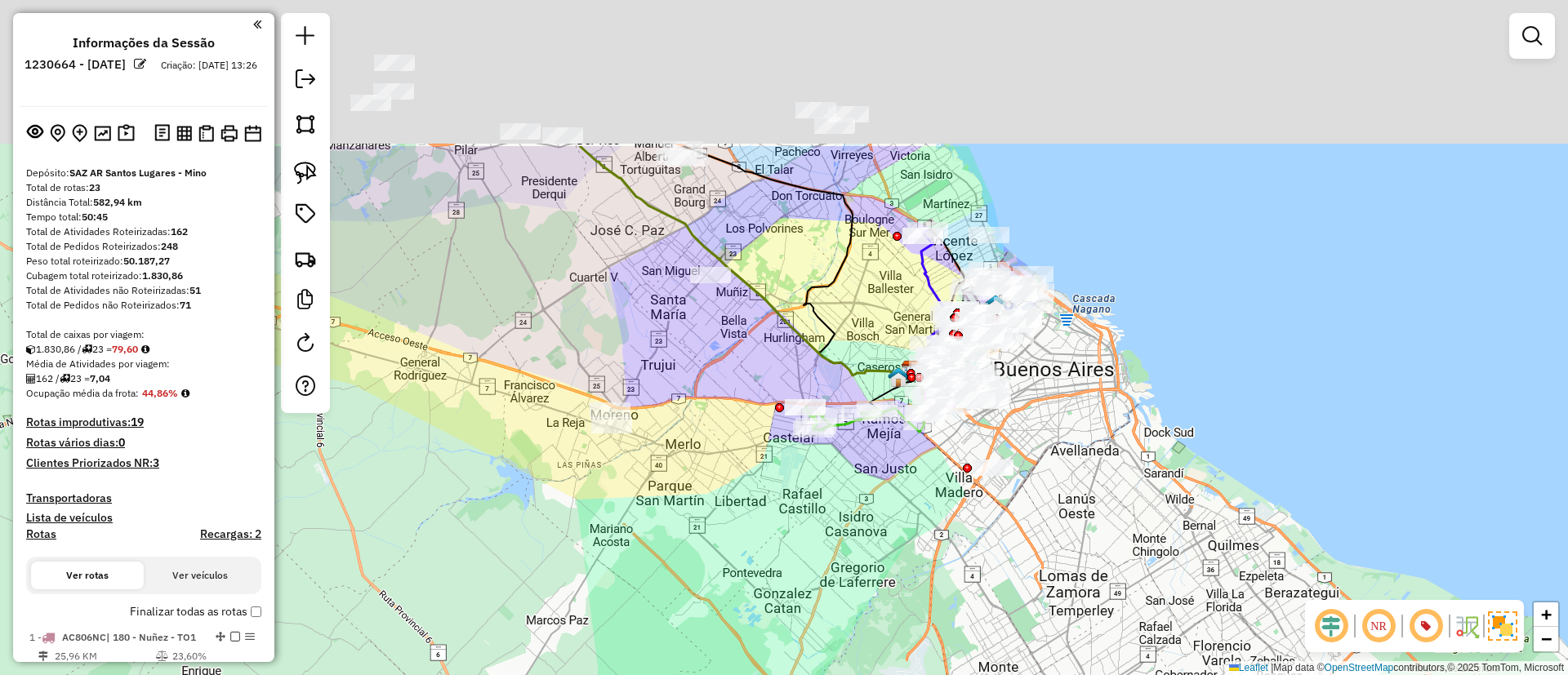
drag, startPoint x: 984, startPoint y: 272, endPoint x: 976, endPoint y: 540, distance: 268.1
click at [985, 560] on div "Janela de atendimento Grade de atendimento Capacidade Transportadoras Veículos …" at bounding box center [784, 337] width 1568 height 675
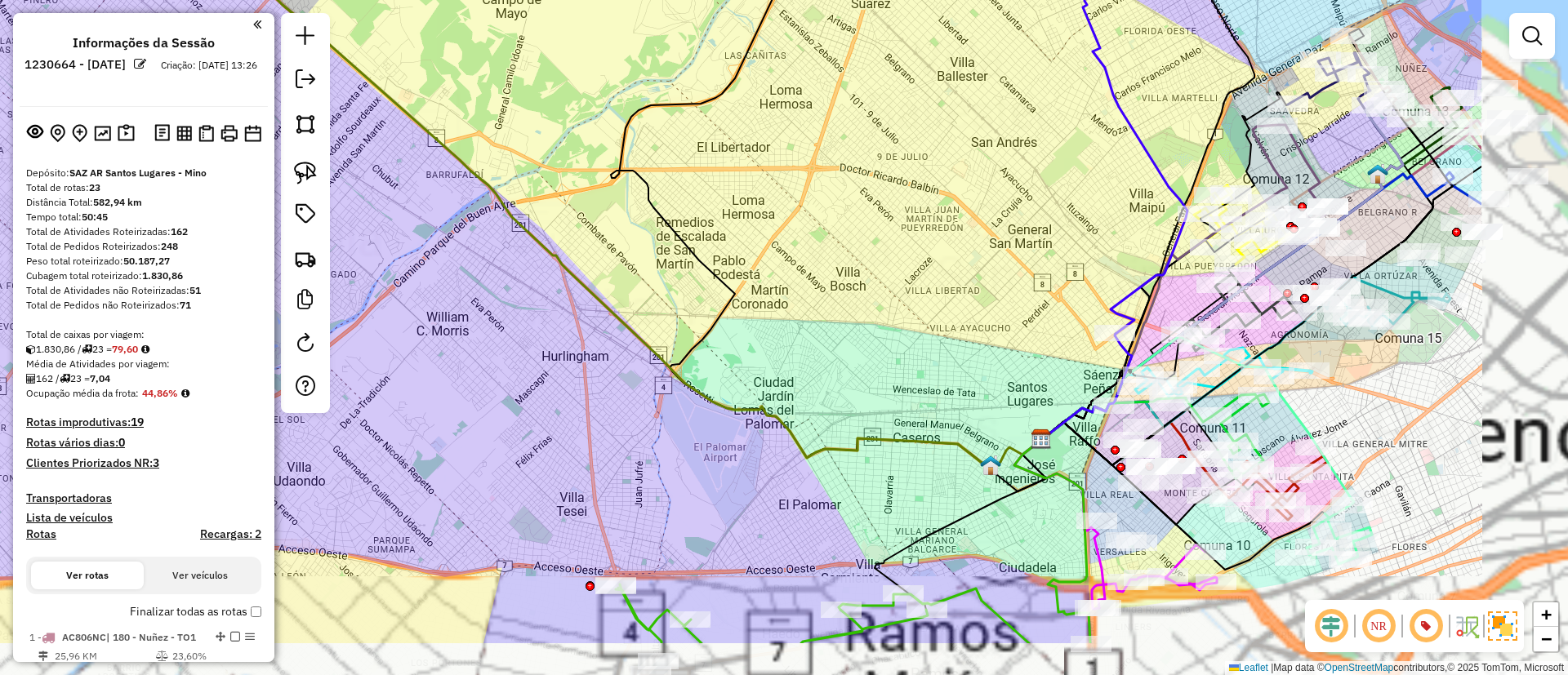
drag, startPoint x: 893, startPoint y: 412, endPoint x: 439, endPoint y: 225, distance: 491.0
click at [439, 225] on div "Janela de atendimento Grade de atendimento Capacidade Transportadoras Veículos …" at bounding box center [784, 337] width 1568 height 675
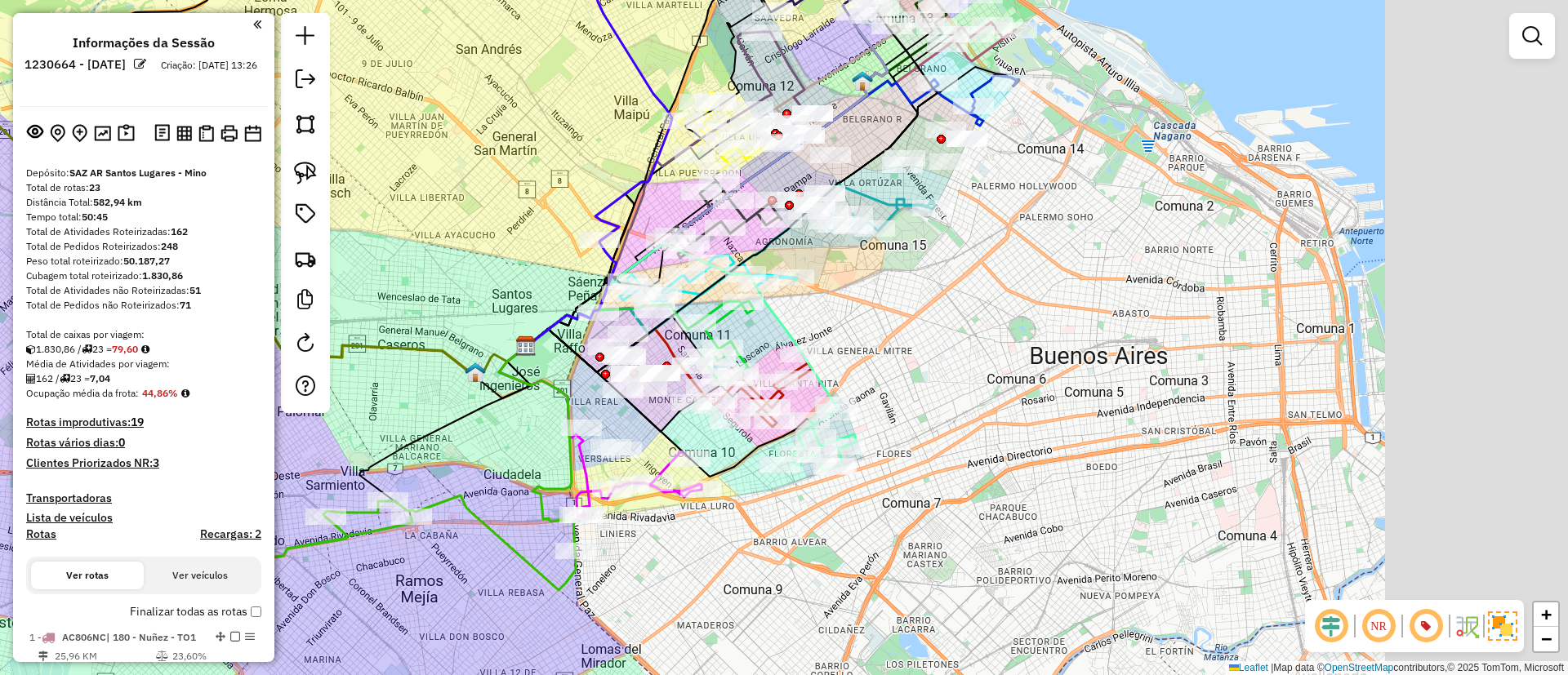
drag, startPoint x: 704, startPoint y: 313, endPoint x: 433, endPoint y: 299, distance: 271.4
click at [433, 299] on div "Janela de atendimento Grade de atendimento Capacidade Transportadoras Veículos …" at bounding box center [784, 337] width 1568 height 675
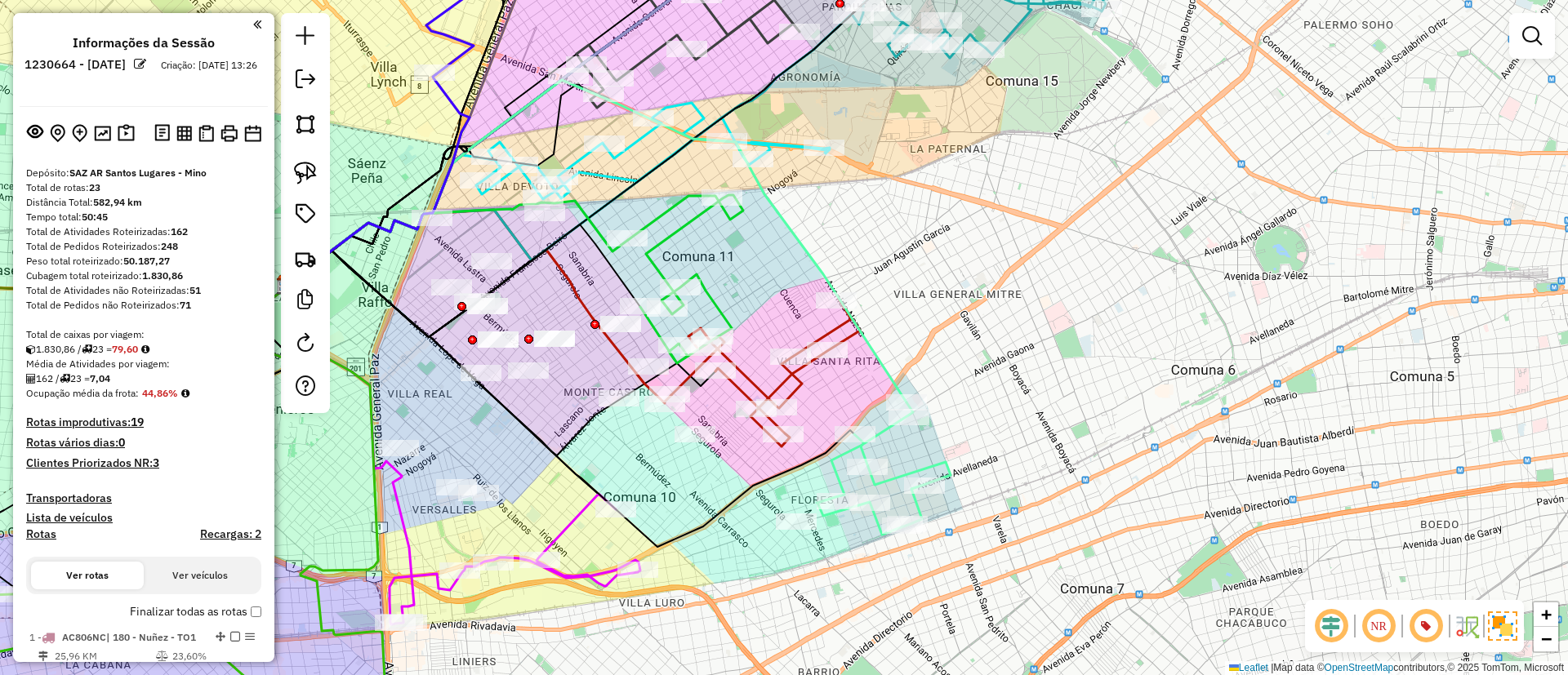
click at [916, 469] on icon at bounding box center [883, 469] width 133 height 133
select select "*********"
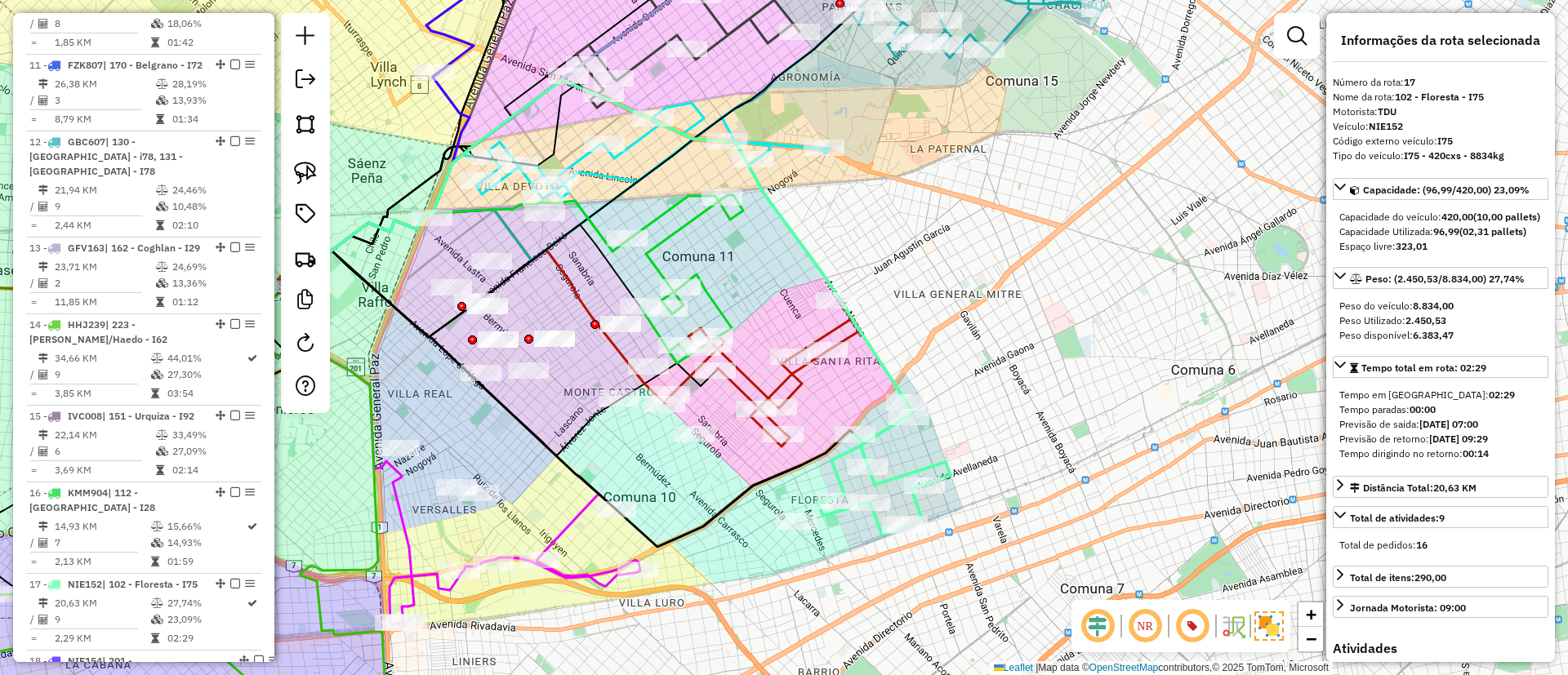
scroll to position [2064, 0]
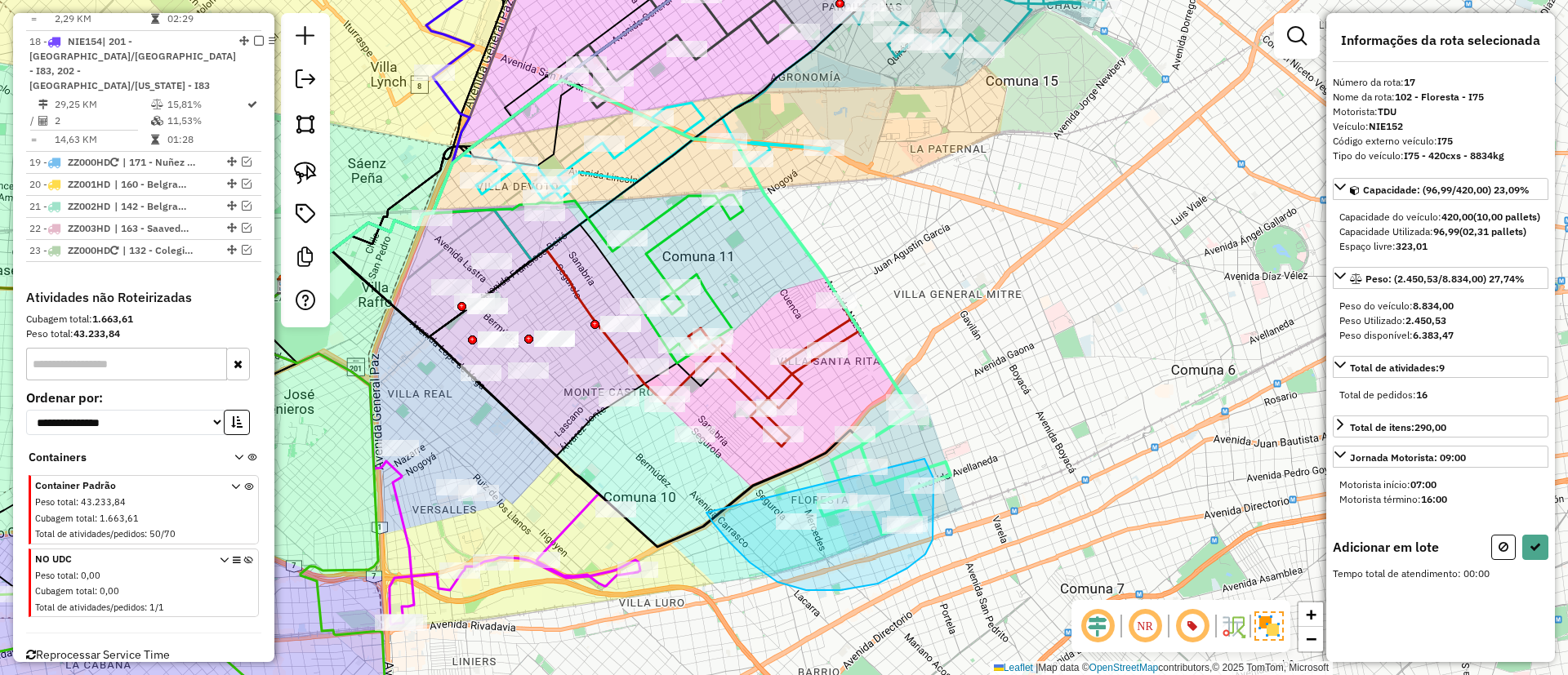
drag, startPoint x: 749, startPoint y: 563, endPoint x: 924, endPoint y: 459, distance: 203.6
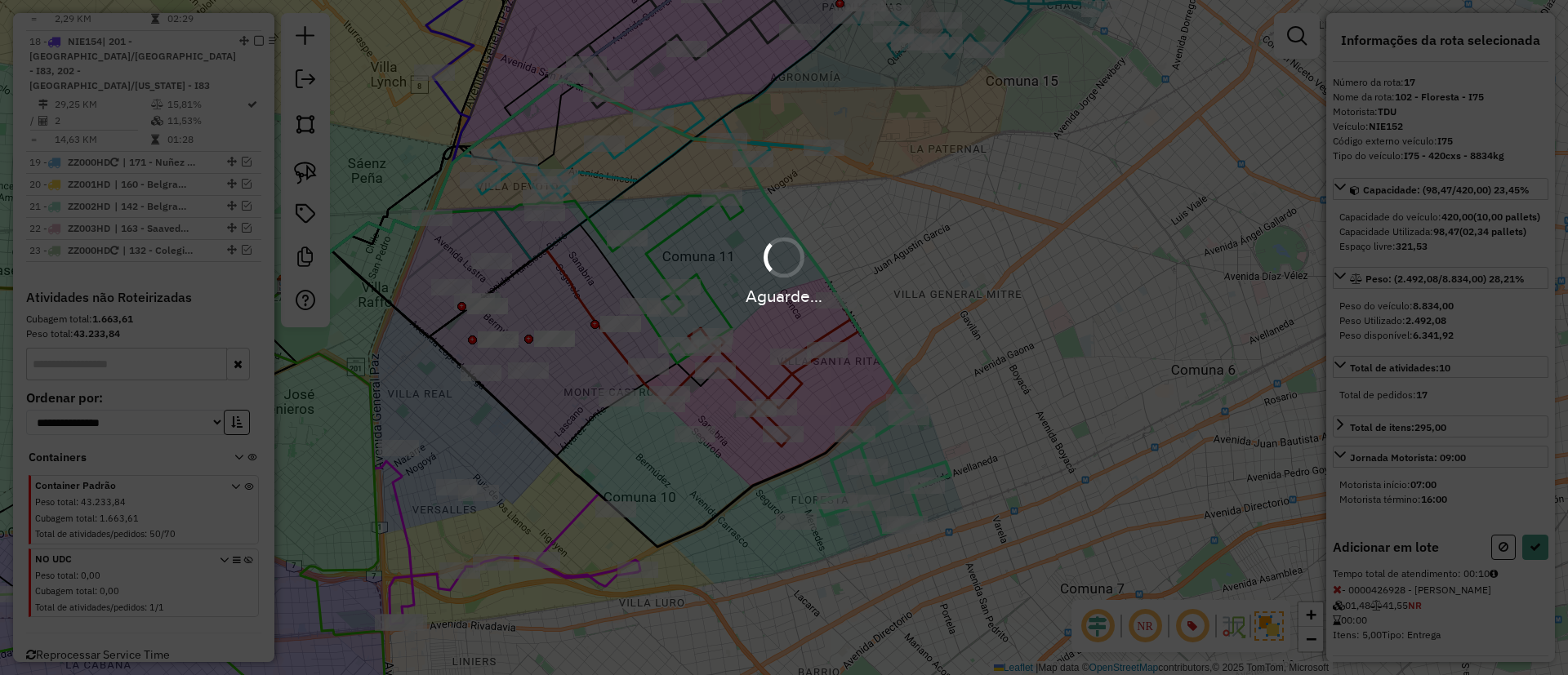
select select "*********"
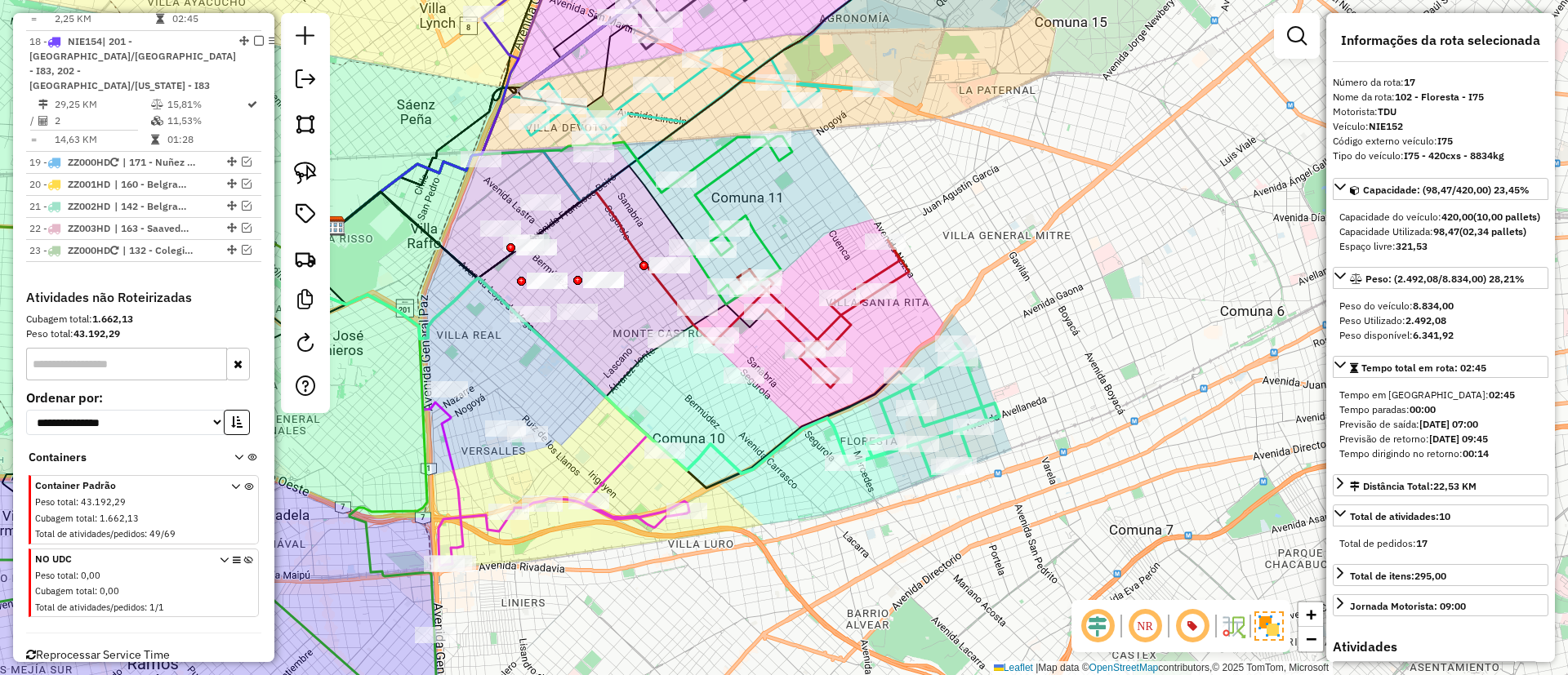
drag, startPoint x: 711, startPoint y: 539, endPoint x: 760, endPoint y: 480, distance: 76.7
click at [760, 480] on div "Janela de atendimento Grade de atendimento Capacidade Transportadoras Veículos …" at bounding box center [784, 337] width 1568 height 675
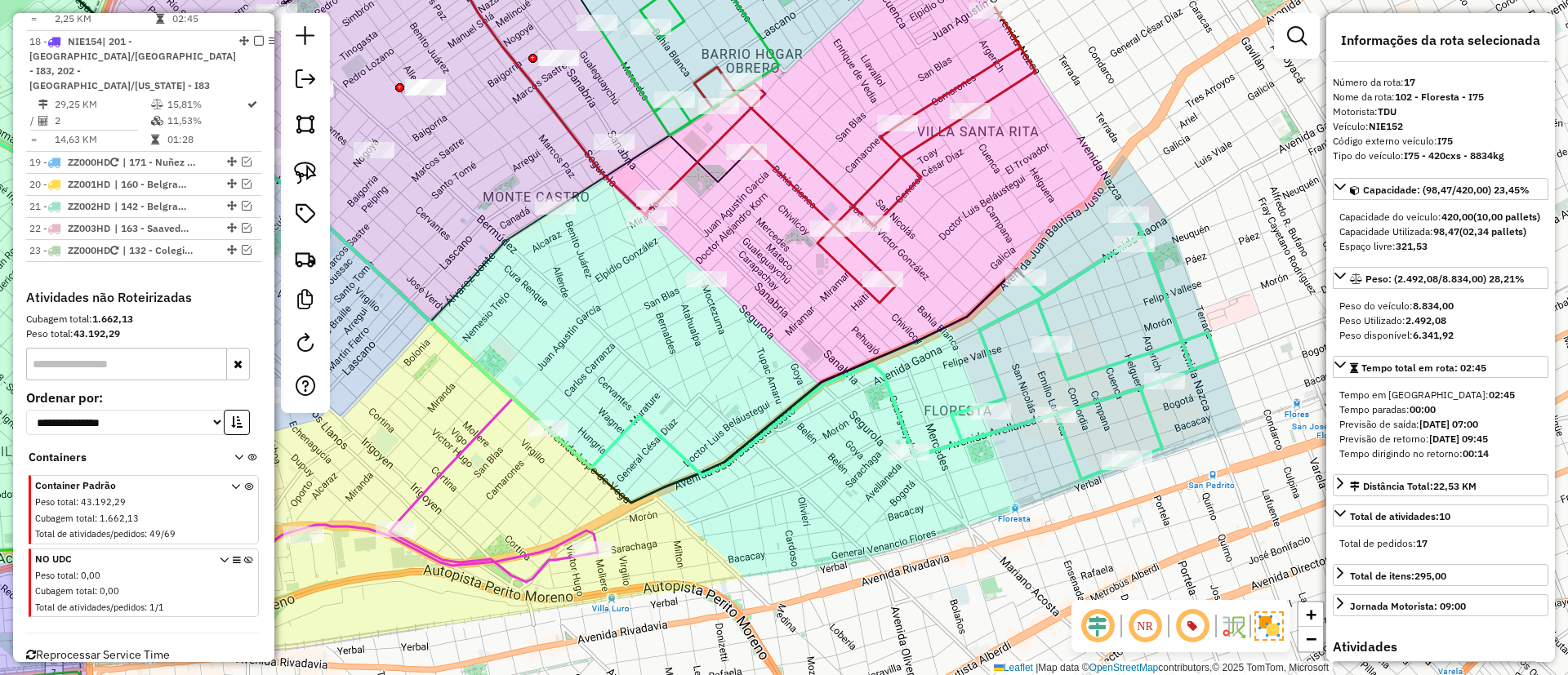
click at [457, 457] on icon at bounding box center [346, 528] width 503 height 261
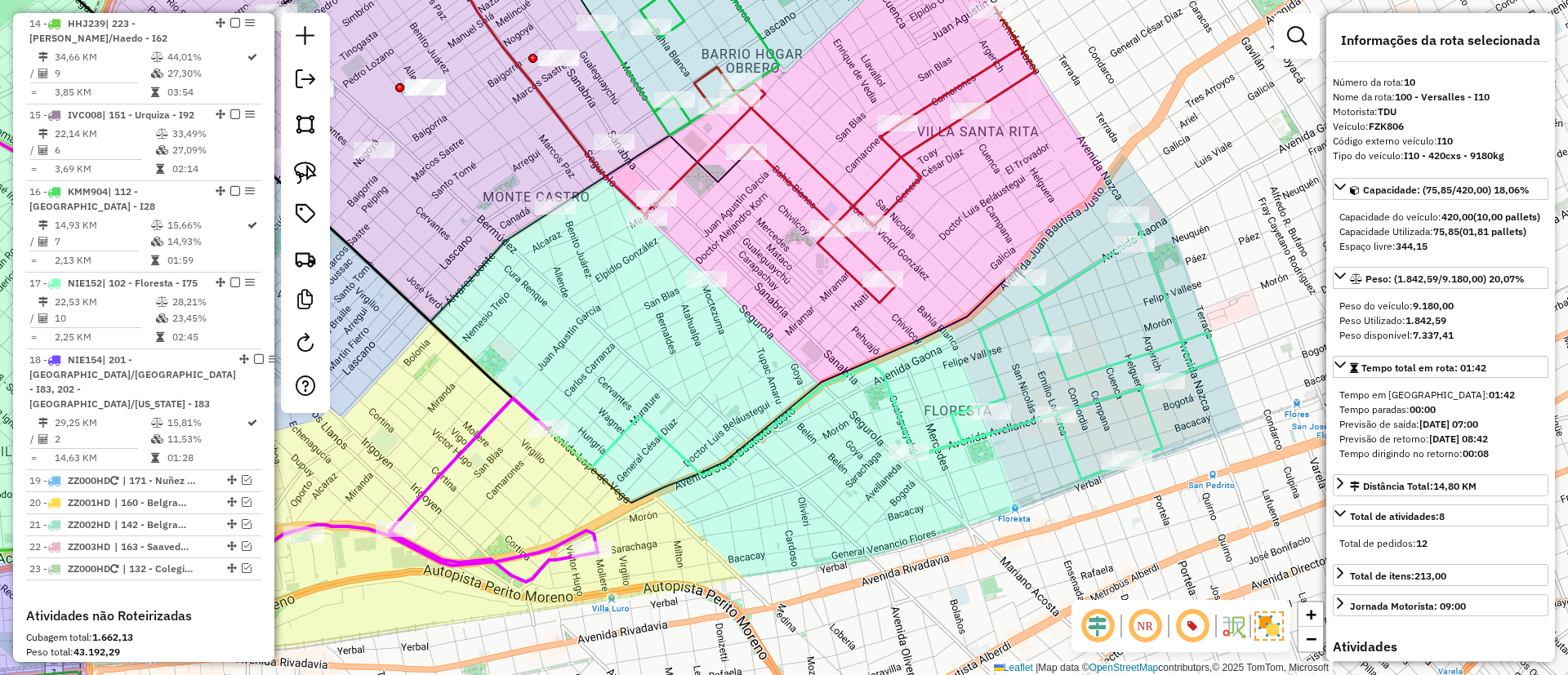
scroll to position [1422, 0]
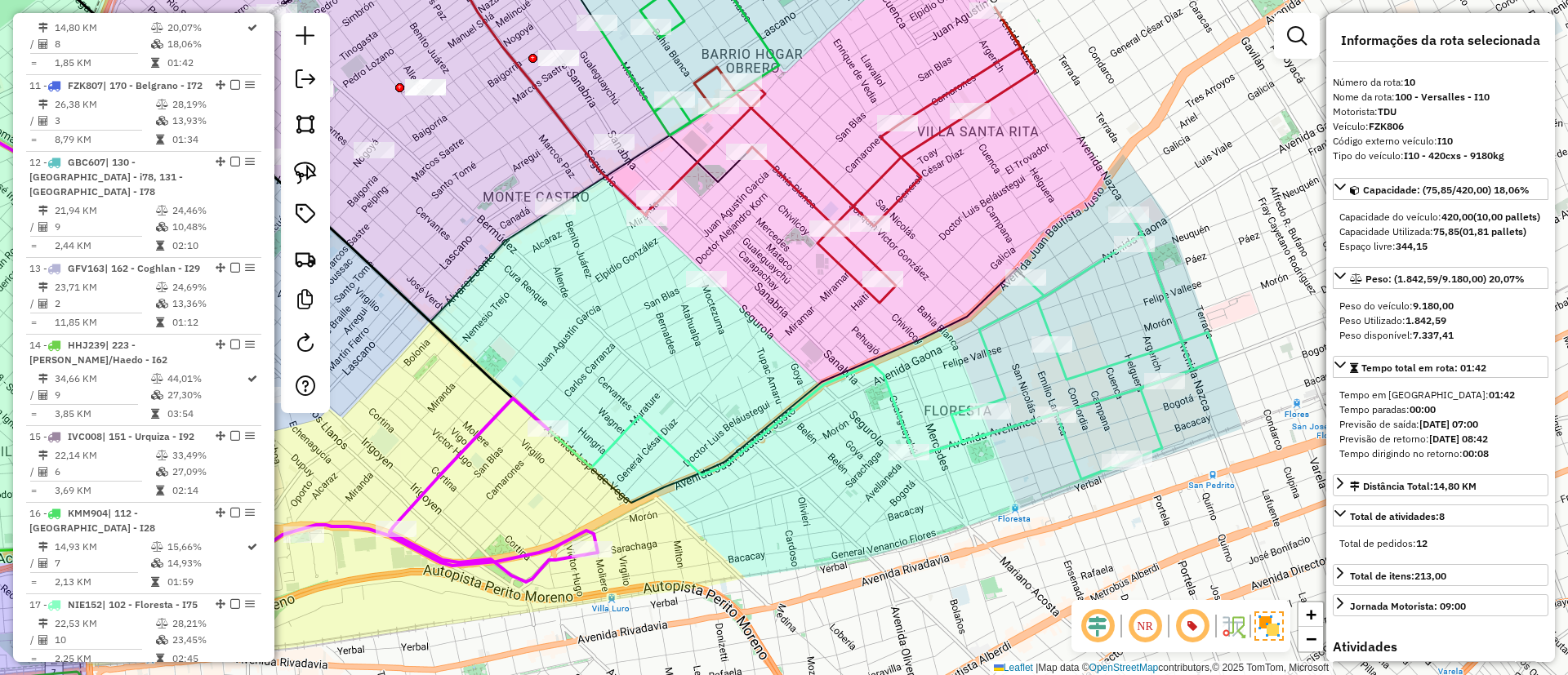
click at [991, 360] on icon at bounding box center [1064, 346] width 305 height 265
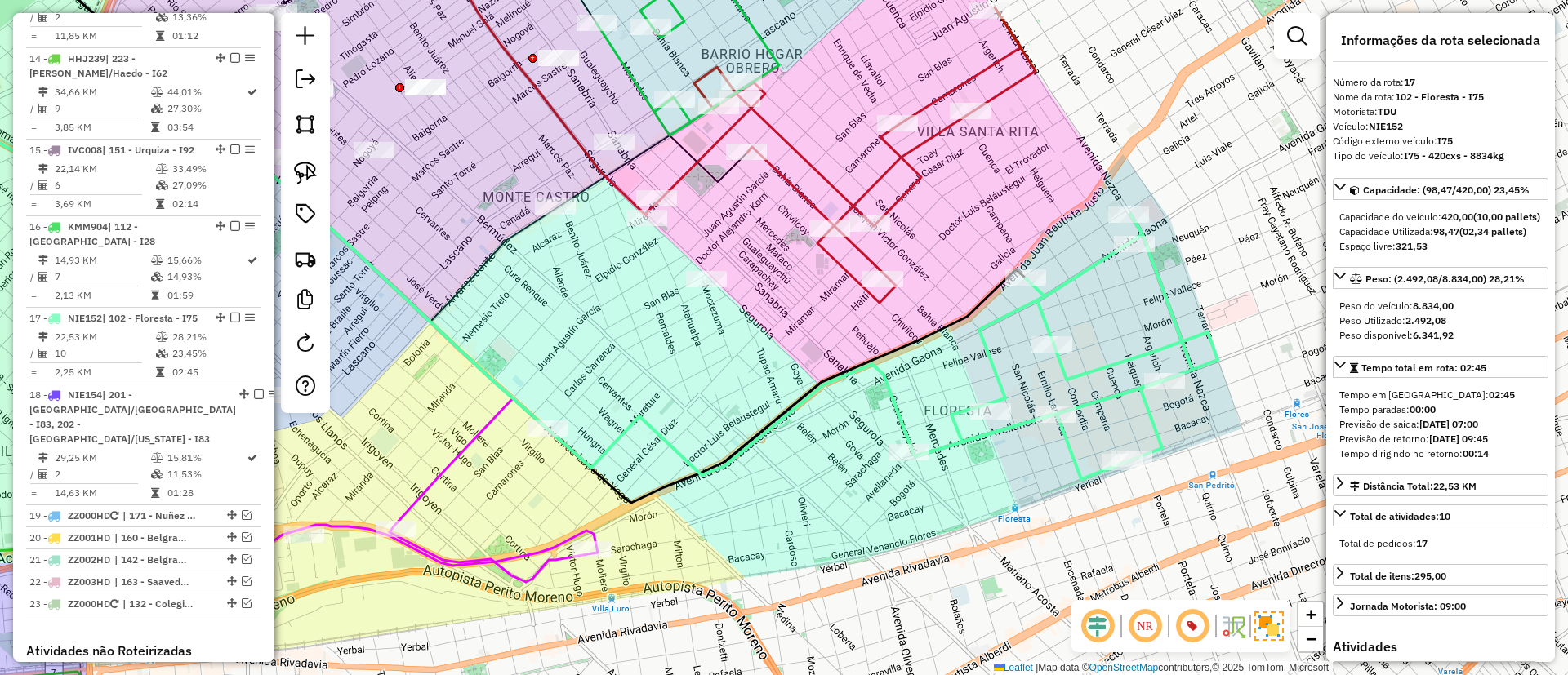
scroll to position [2064, 0]
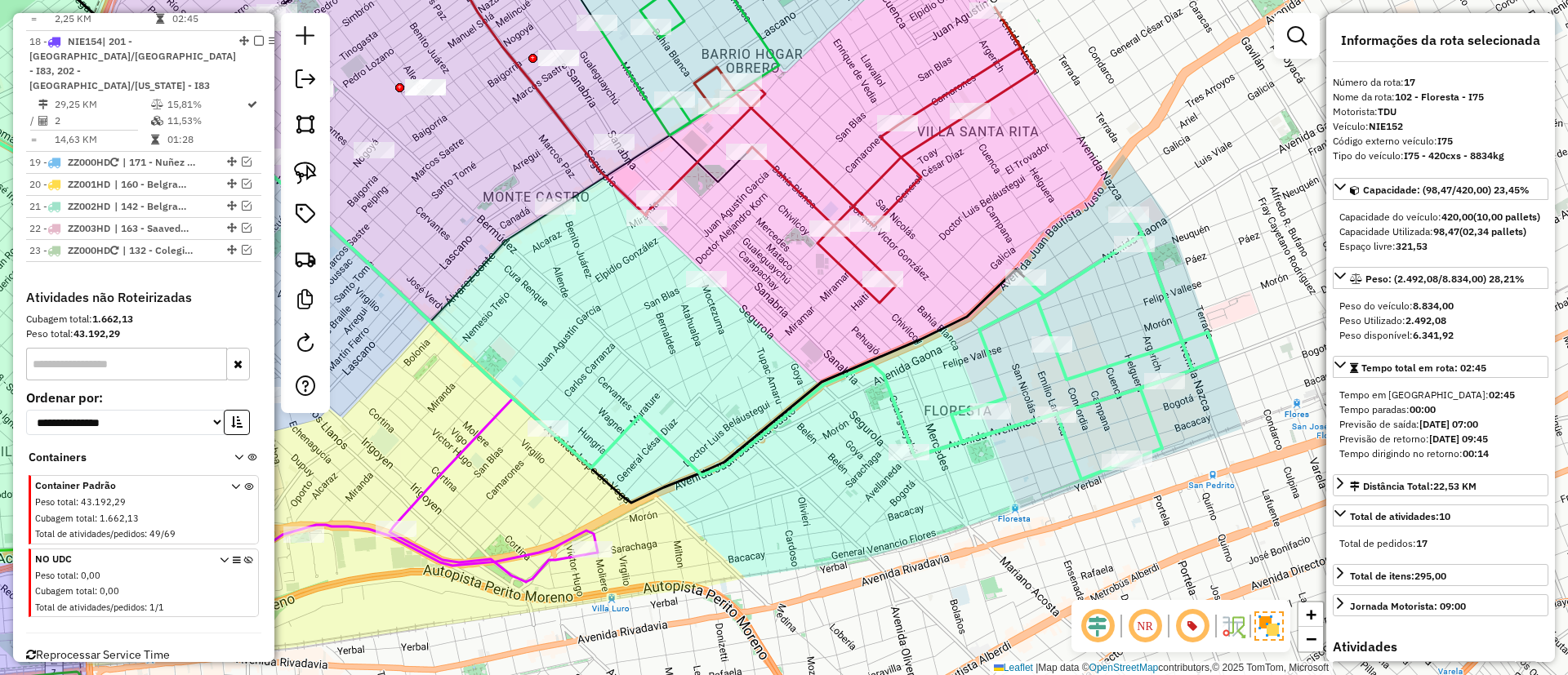
drag, startPoint x: 775, startPoint y: 534, endPoint x: 1131, endPoint y: 425, distance: 372.3
click at [1131, 425] on div "Janela de atendimento Grade de atendimento Capacidade Transportadoras Veículos …" at bounding box center [784, 337] width 1568 height 675
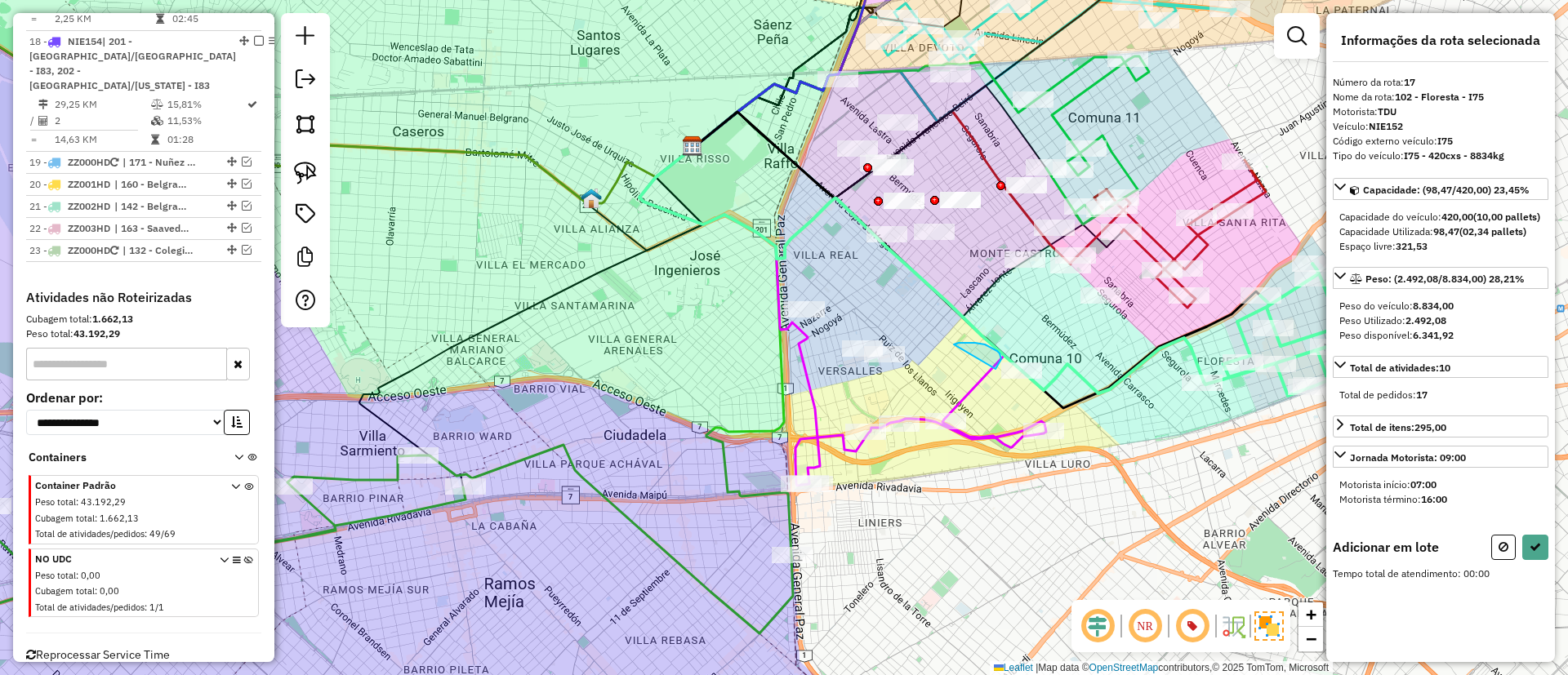
drag, startPoint x: 953, startPoint y: 345, endPoint x: 996, endPoint y: 369, distance: 49.2
drag, startPoint x: 975, startPoint y: 356, endPoint x: 1008, endPoint y: 452, distance: 101.5
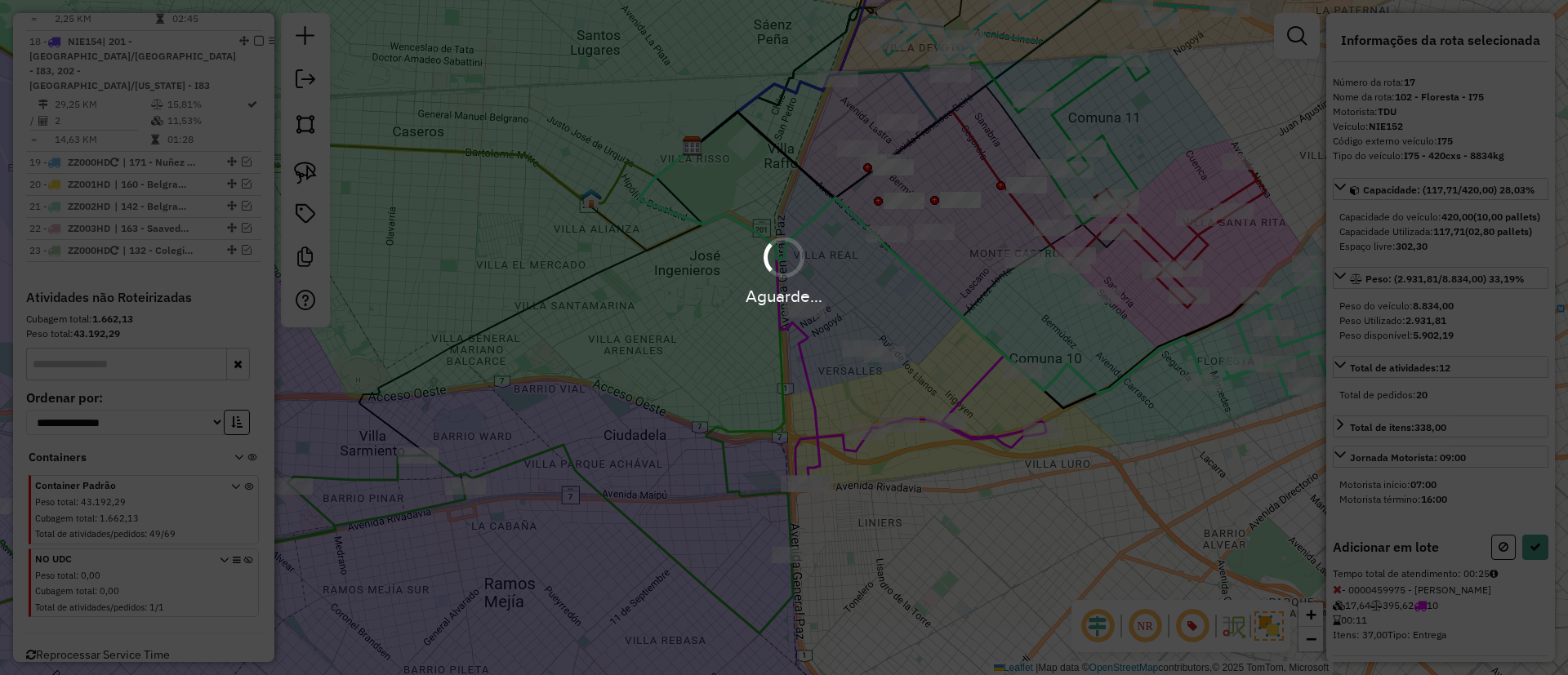
select select "*********"
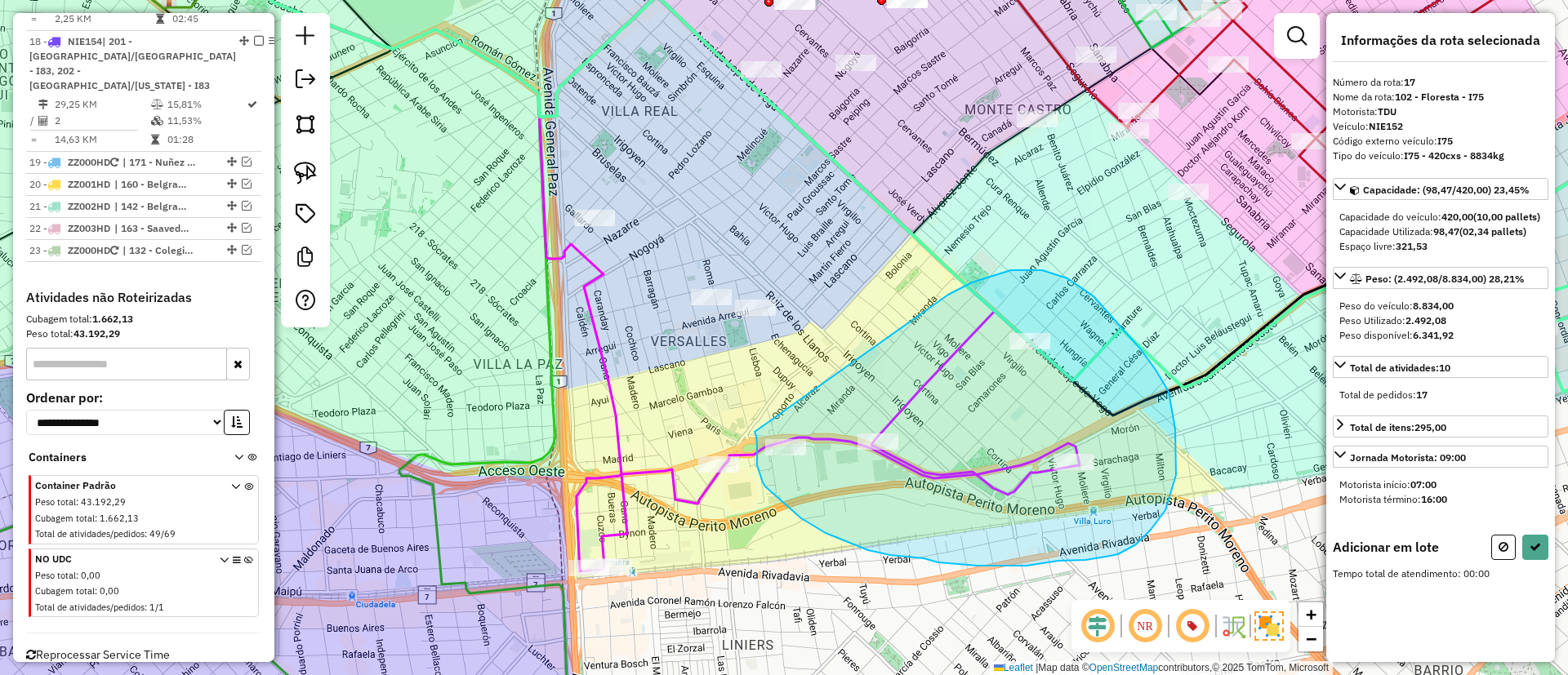
drag, startPoint x: 1067, startPoint y: 279, endPoint x: 755, endPoint y: 432, distance: 347.5
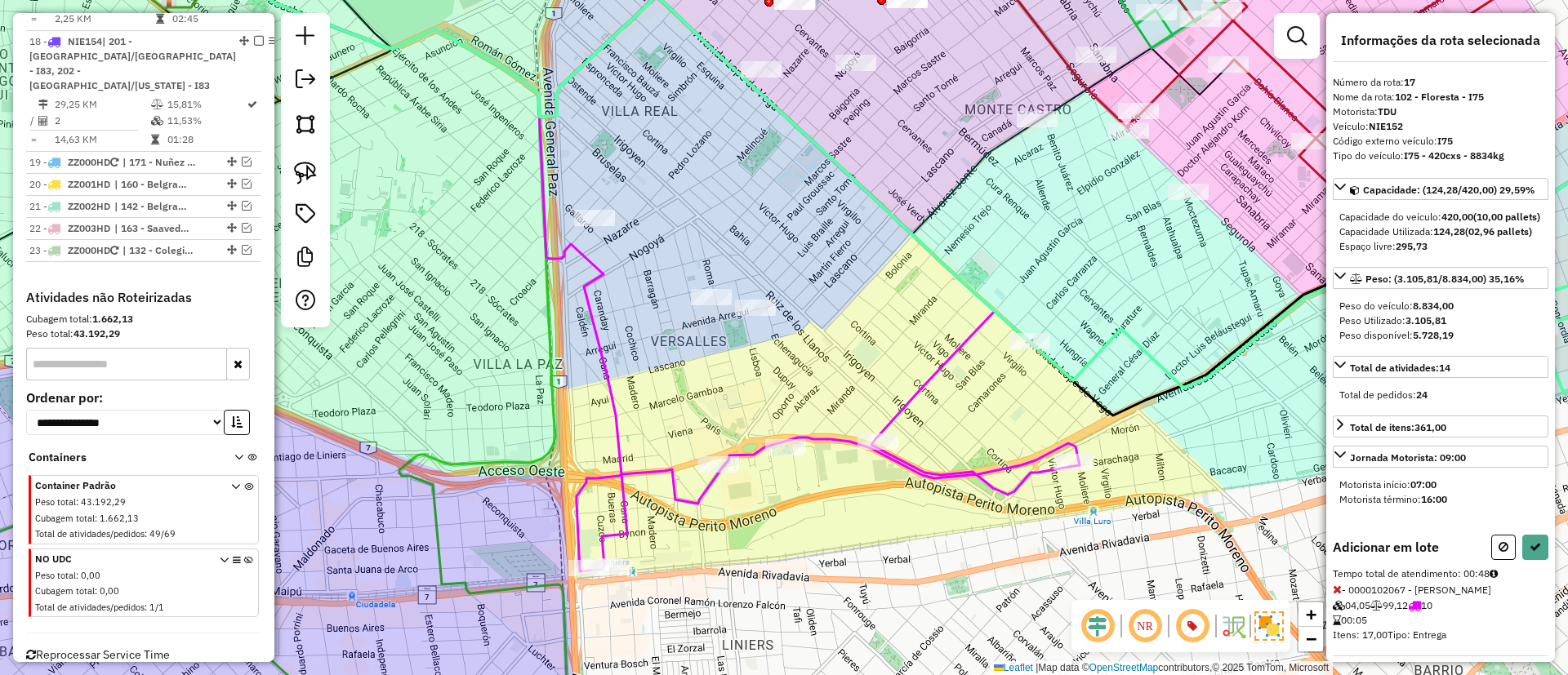
select select "*********"
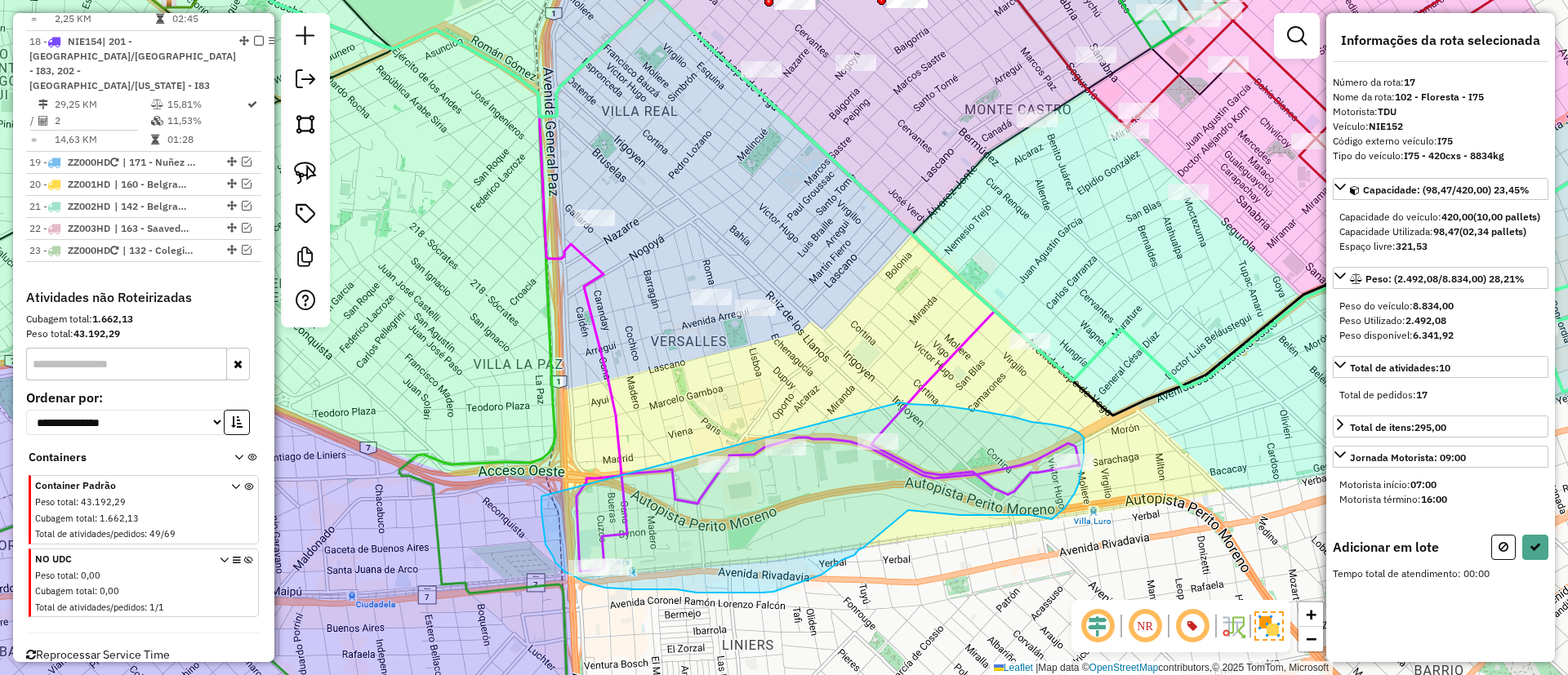
drag, startPoint x: 560, startPoint y: 568, endPoint x: 900, endPoint y: 403, distance: 377.9
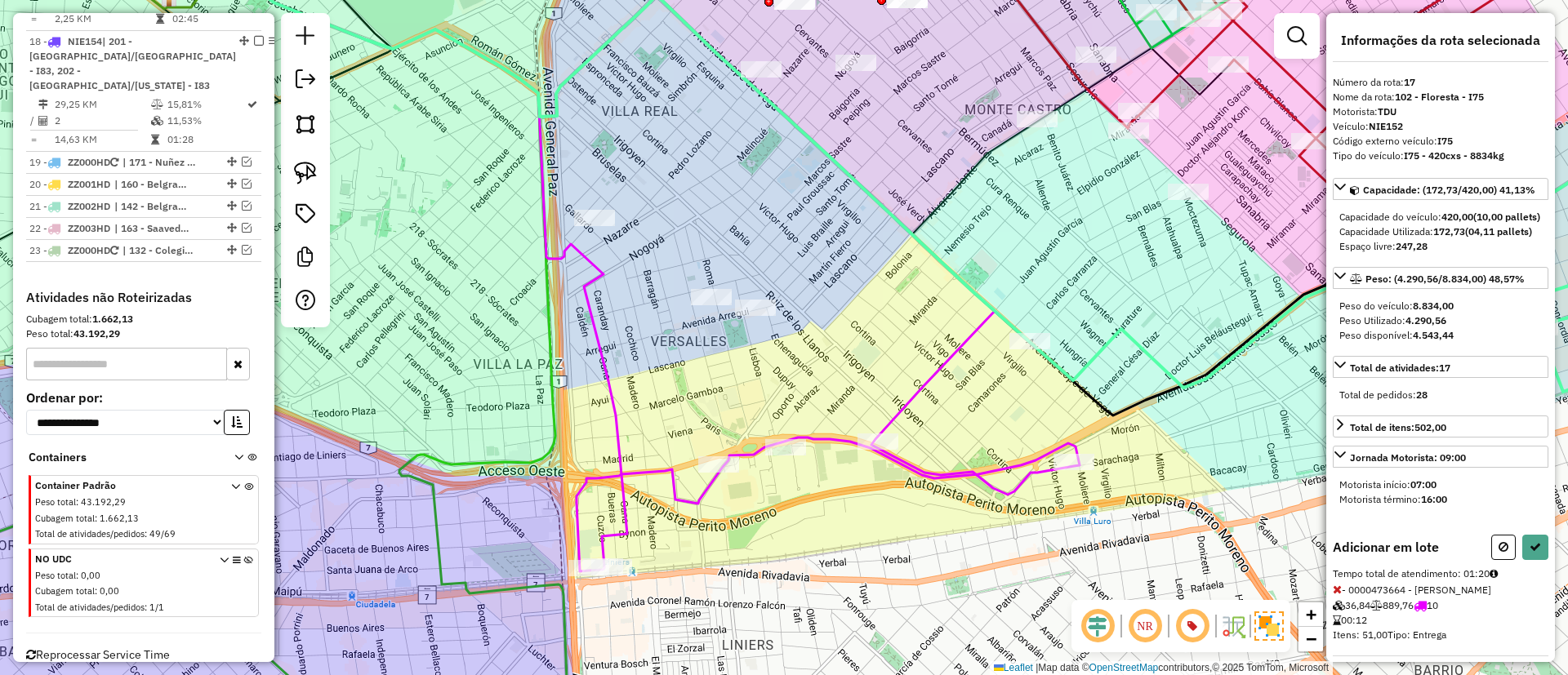
select select "*********"
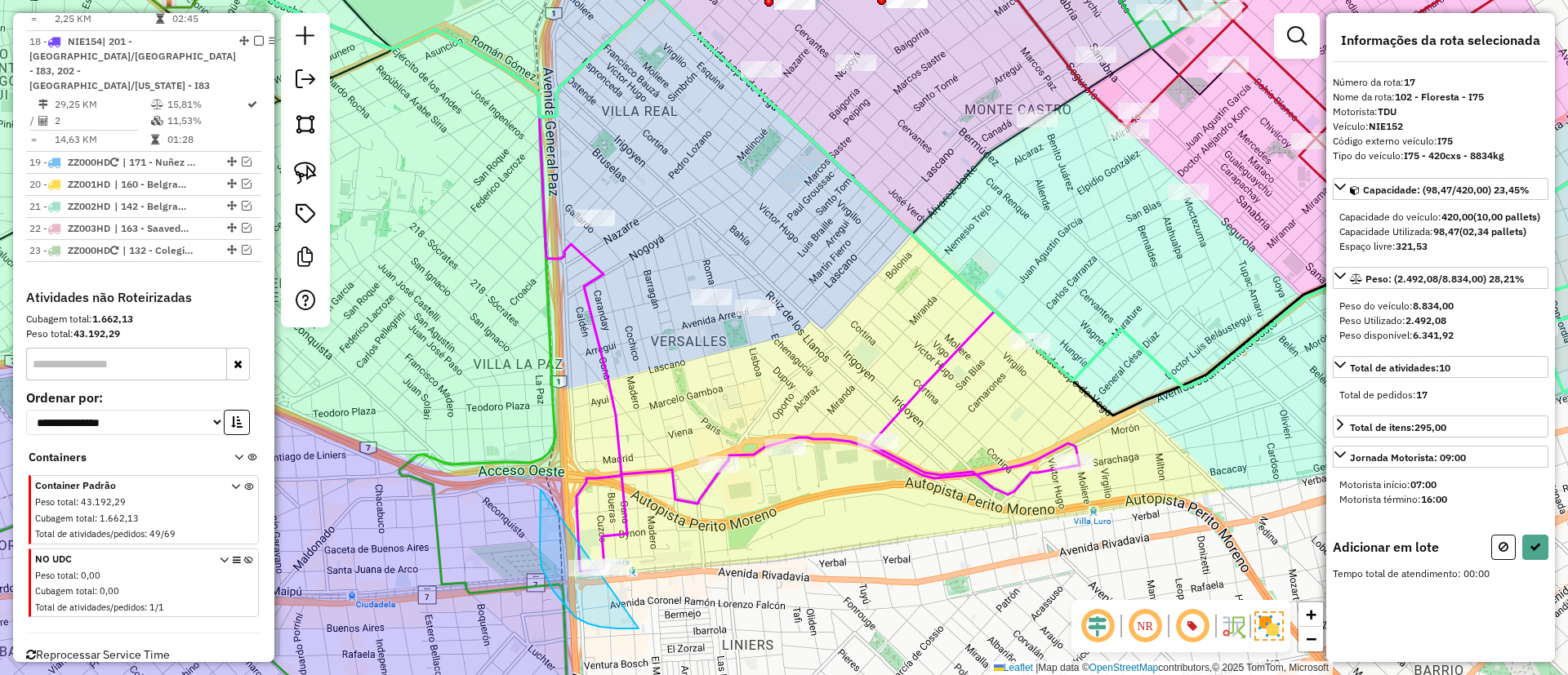
drag, startPoint x: 540, startPoint y: 490, endPoint x: 720, endPoint y: 543, distance: 187.6
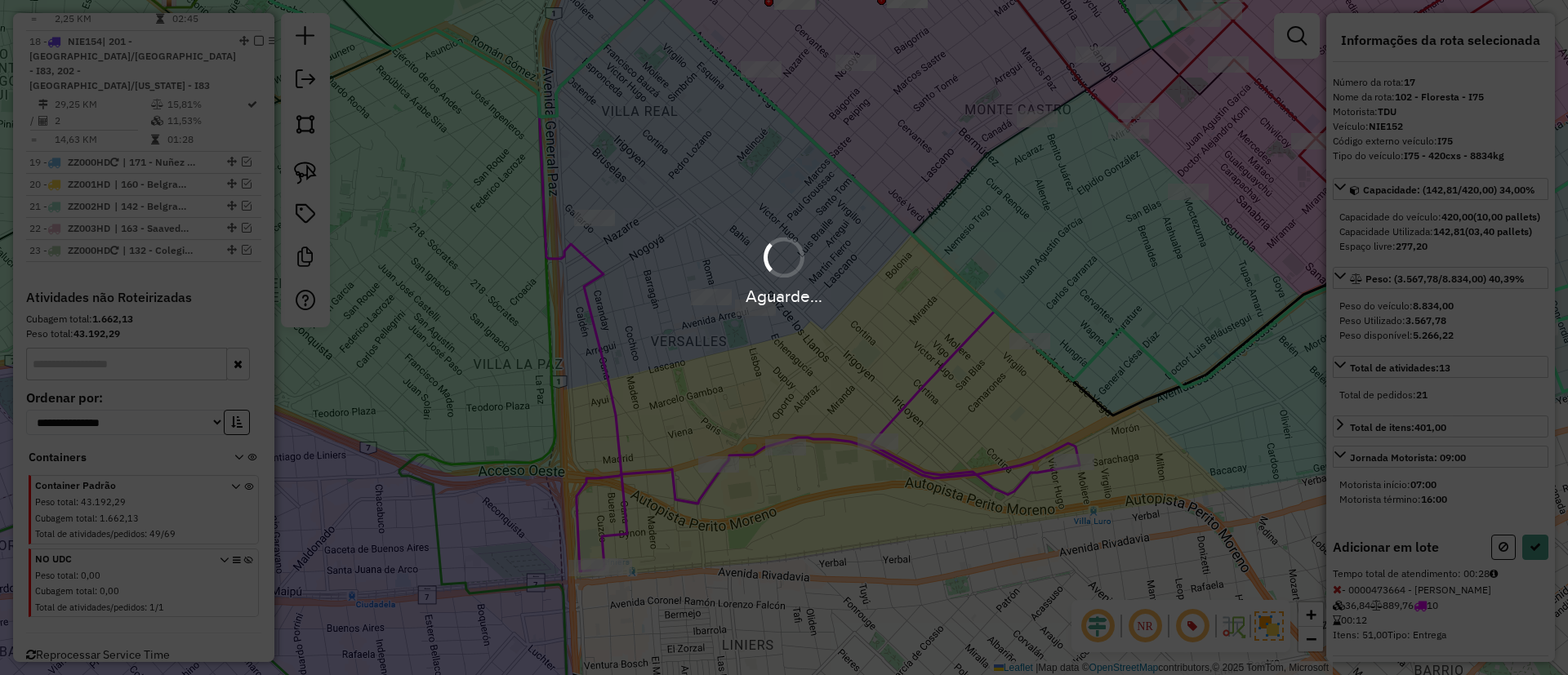
select select "*********"
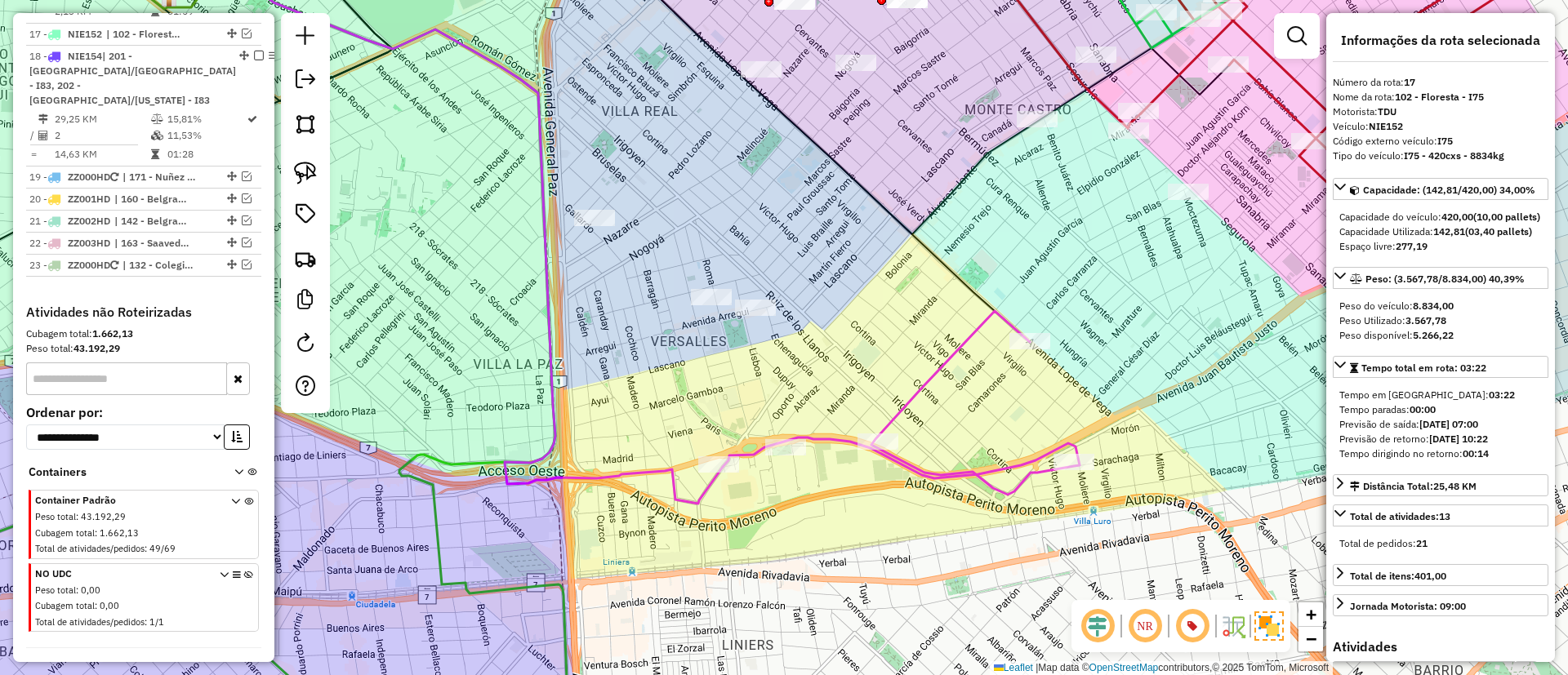
click at [883, 394] on div "Janela de atendimento Grade de atendimento Capacidade Transportadoras Veículos …" at bounding box center [784, 337] width 1568 height 675
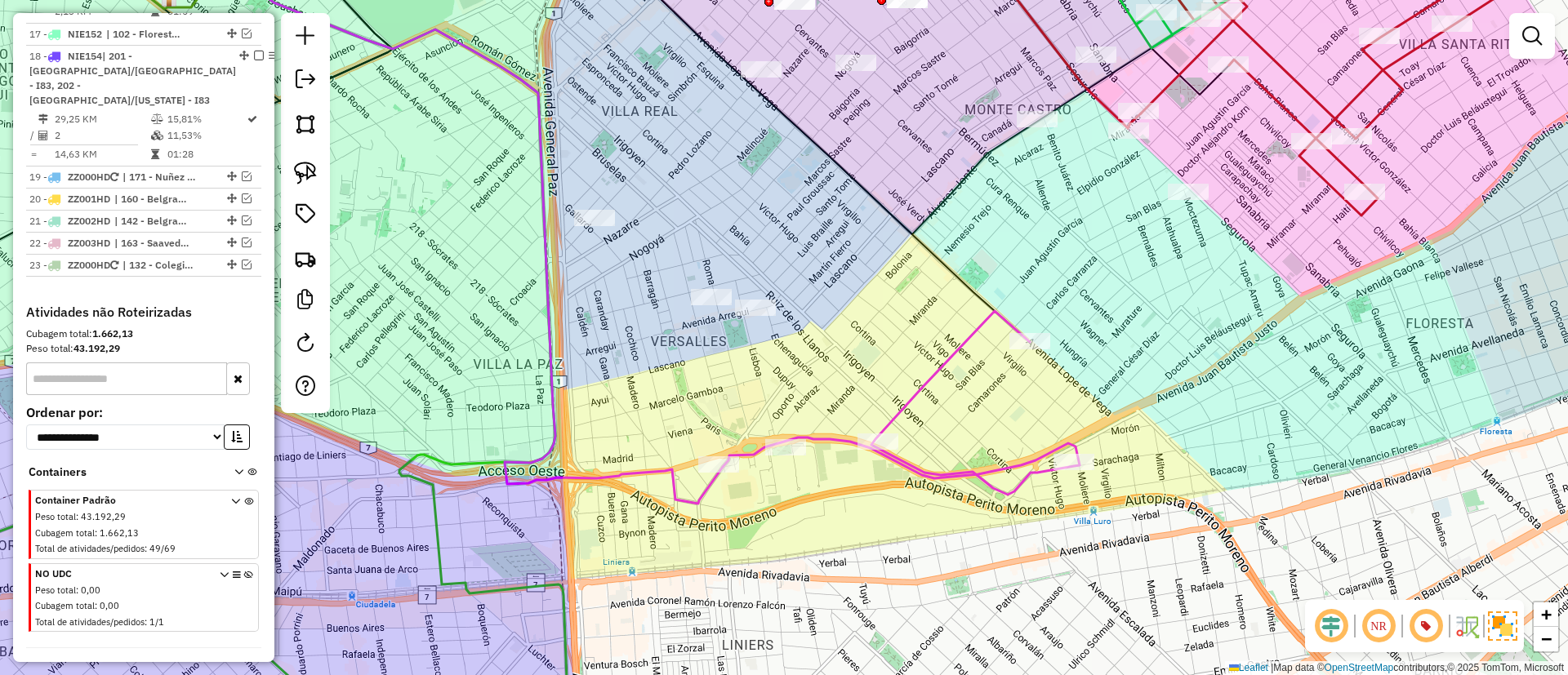
click at [898, 398] on div "Janela de atendimento Grade de atendimento Capacidade Transportadoras Veículos …" at bounding box center [784, 337] width 1568 height 675
click at [904, 403] on icon at bounding box center [901, 403] width 357 height 184
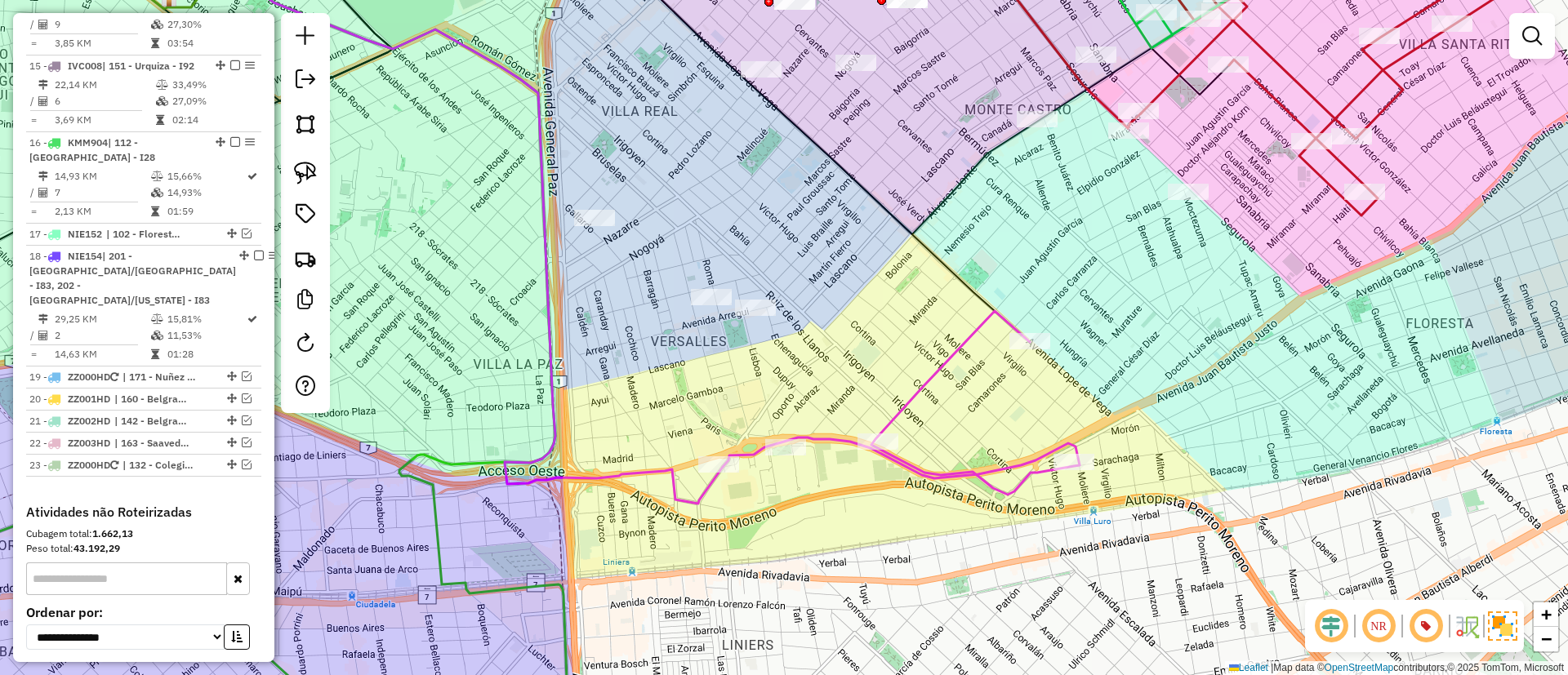
select select "*********"
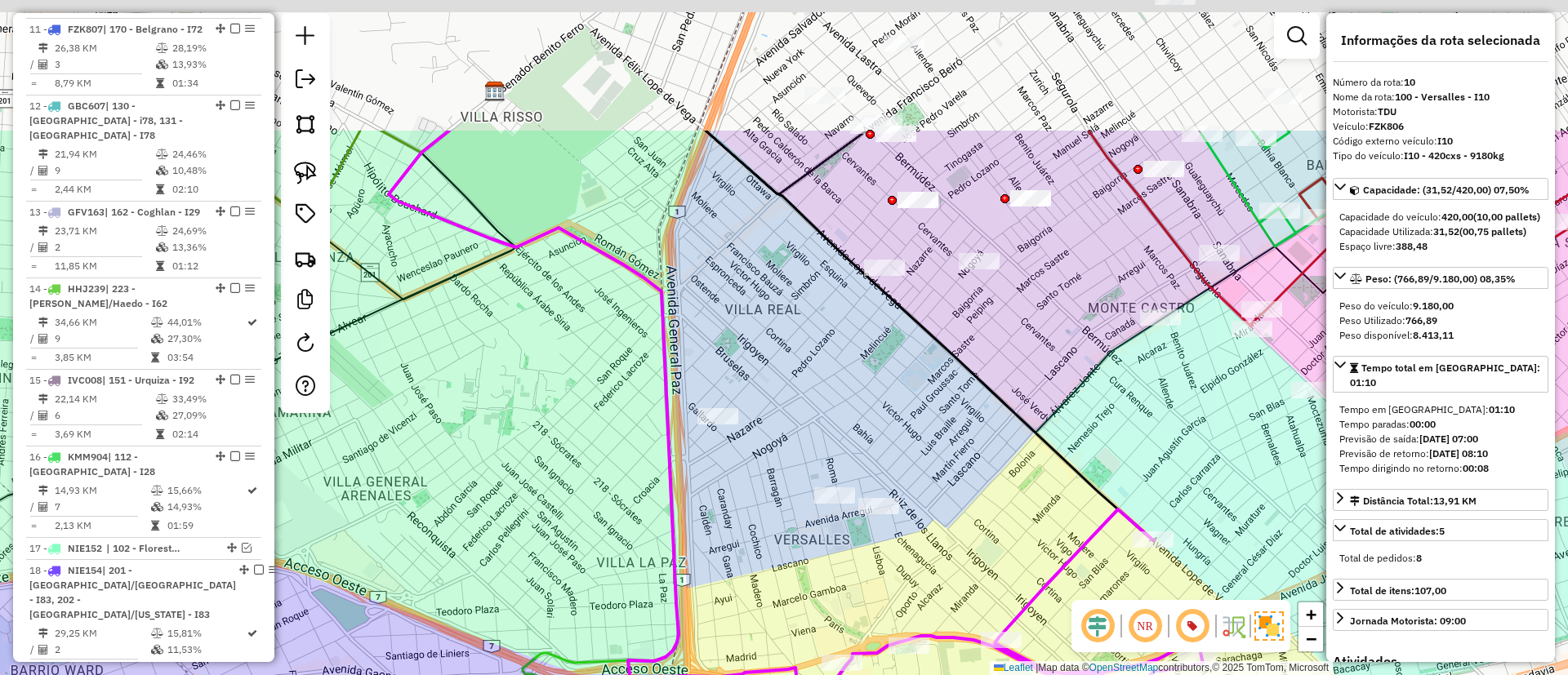
scroll to position [1422, 0]
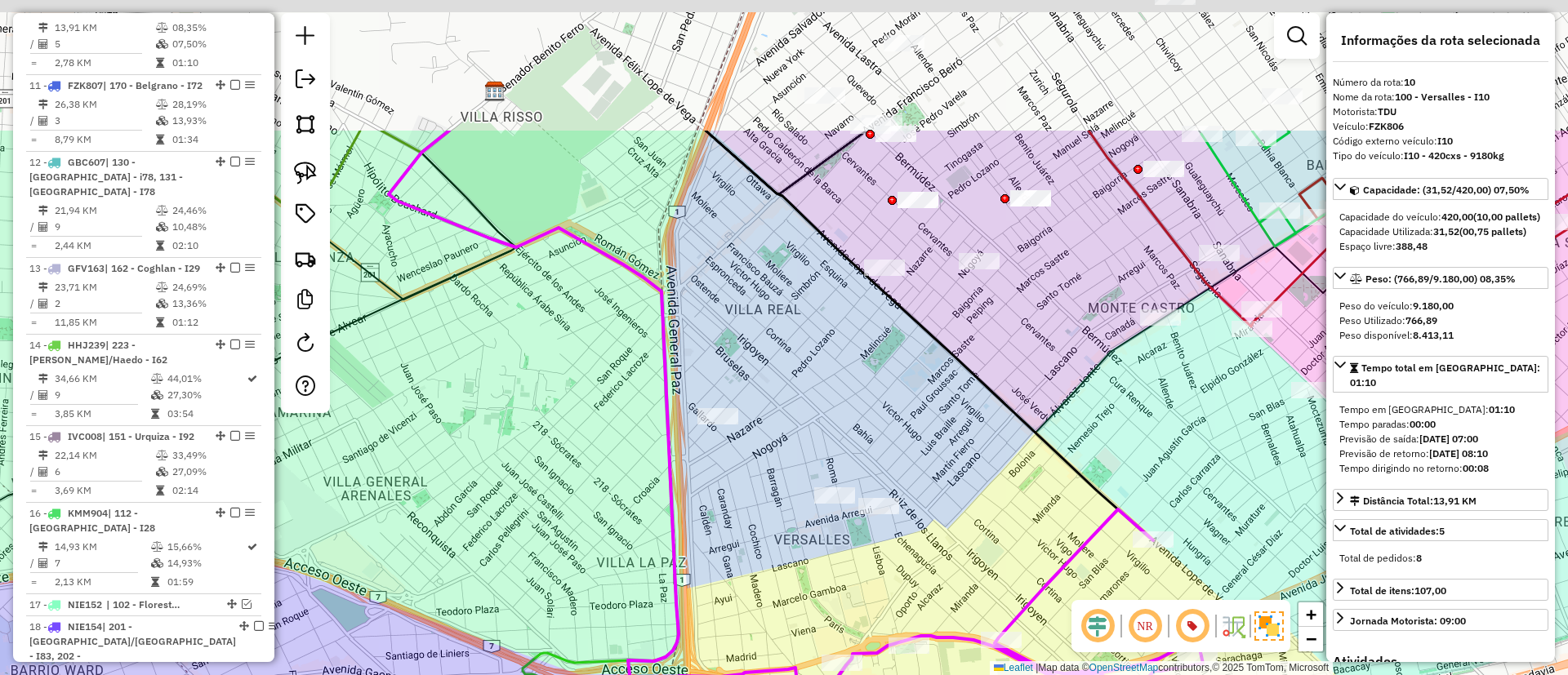
drag, startPoint x: 868, startPoint y: 284, endPoint x: 1014, endPoint y: 499, distance: 259.9
click at [1014, 499] on div "Janela de atendimento Grade de atendimento Capacidade Transportadoras Veículos …" at bounding box center [784, 337] width 1568 height 675
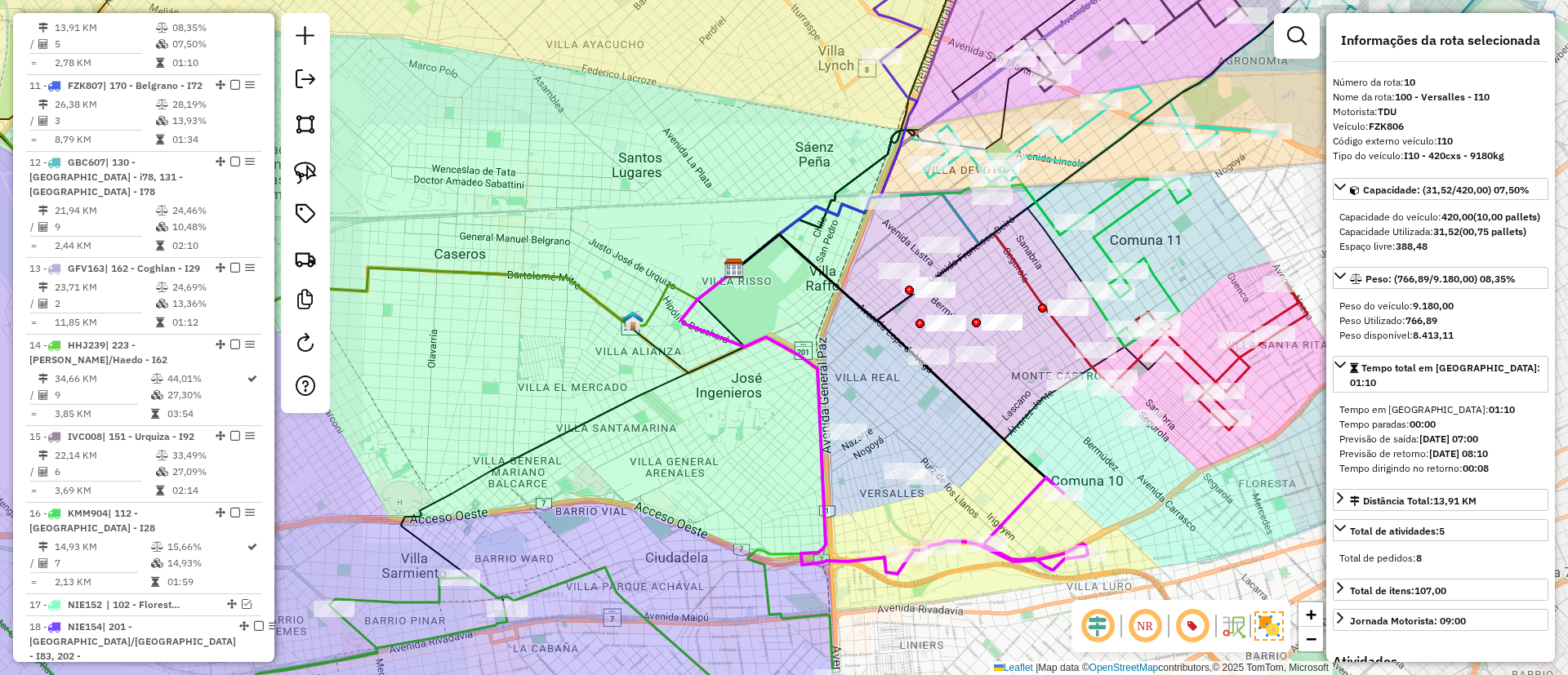
drag, startPoint x: 988, startPoint y: 452, endPoint x: 952, endPoint y: 428, distance: 43.3
click at [952, 428] on div "Janela de atendimento Grade de atendimento Capacidade Transportadoras Veículos …" at bounding box center [784, 337] width 1568 height 675
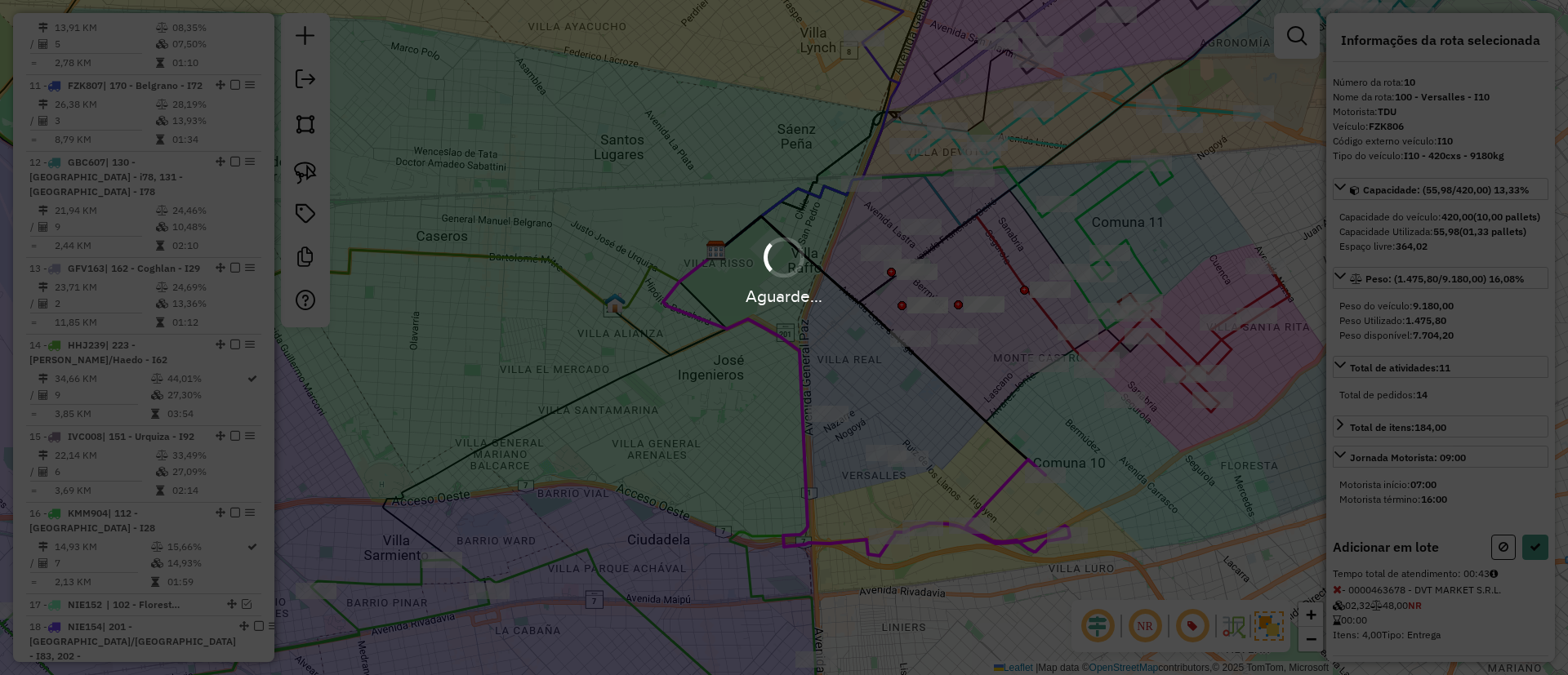
select select "*********"
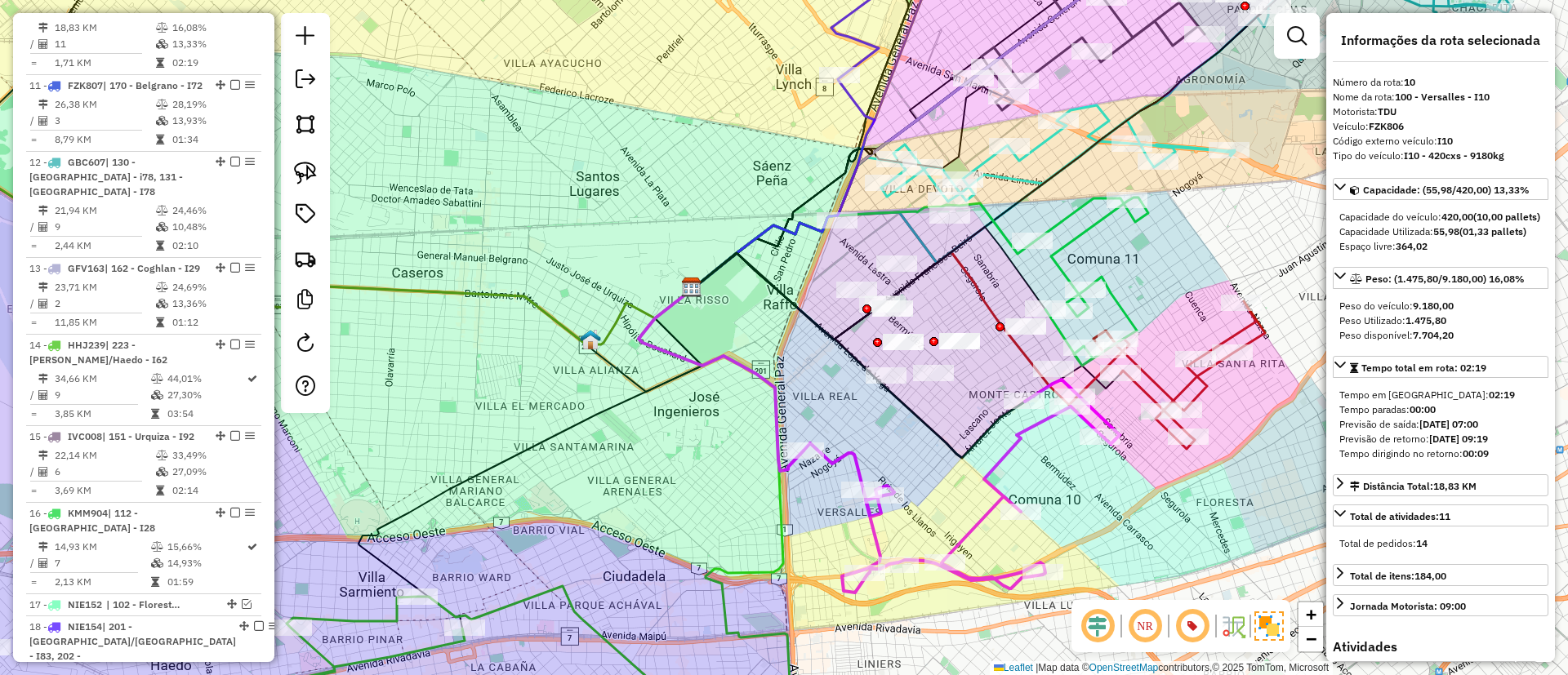
drag, startPoint x: 984, startPoint y: 451, endPoint x: 976, endPoint y: 463, distance: 14.4
click at [976, 463] on div "Janela de atendimento Grade de atendimento Capacidade Transportadoras Veículos …" at bounding box center [784, 337] width 1568 height 675
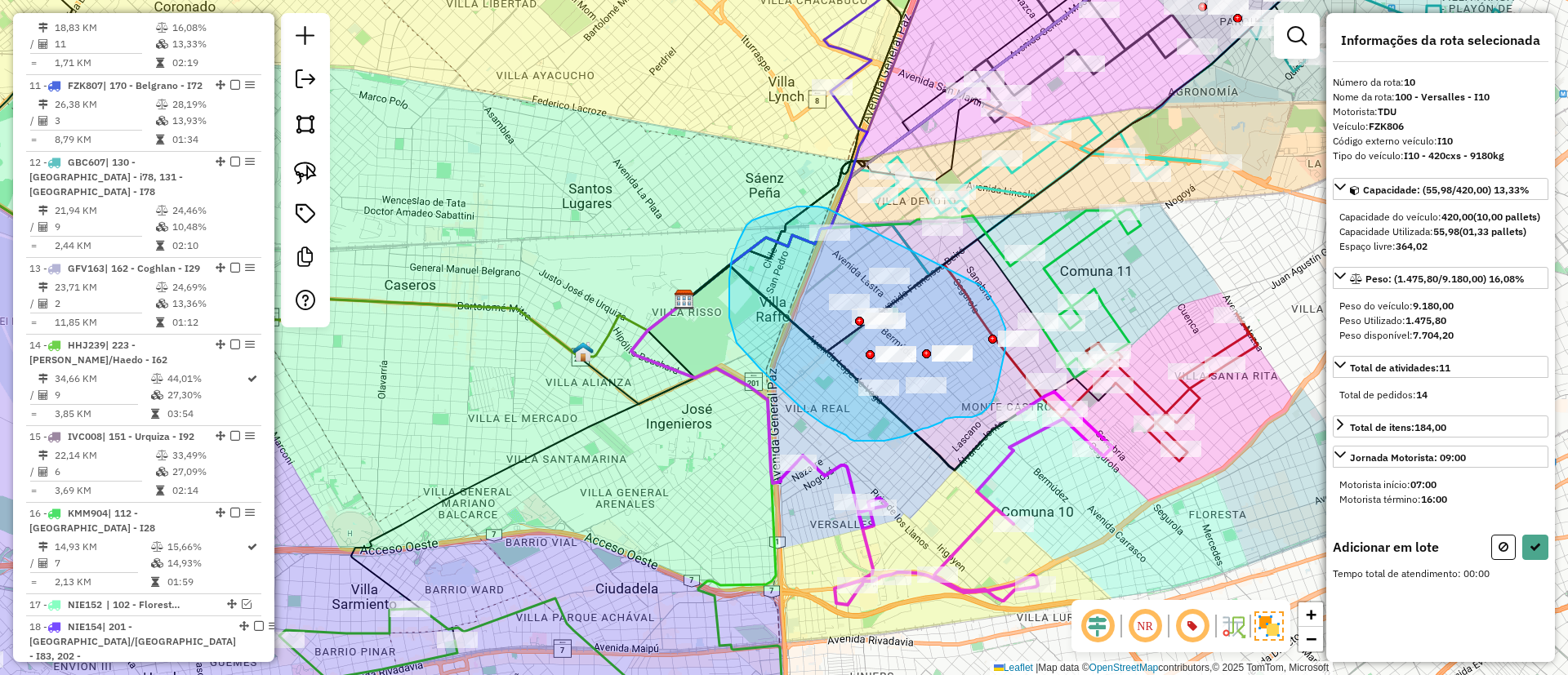
drag, startPoint x: 811, startPoint y: 206, endPoint x: 979, endPoint y: 284, distance: 185.2
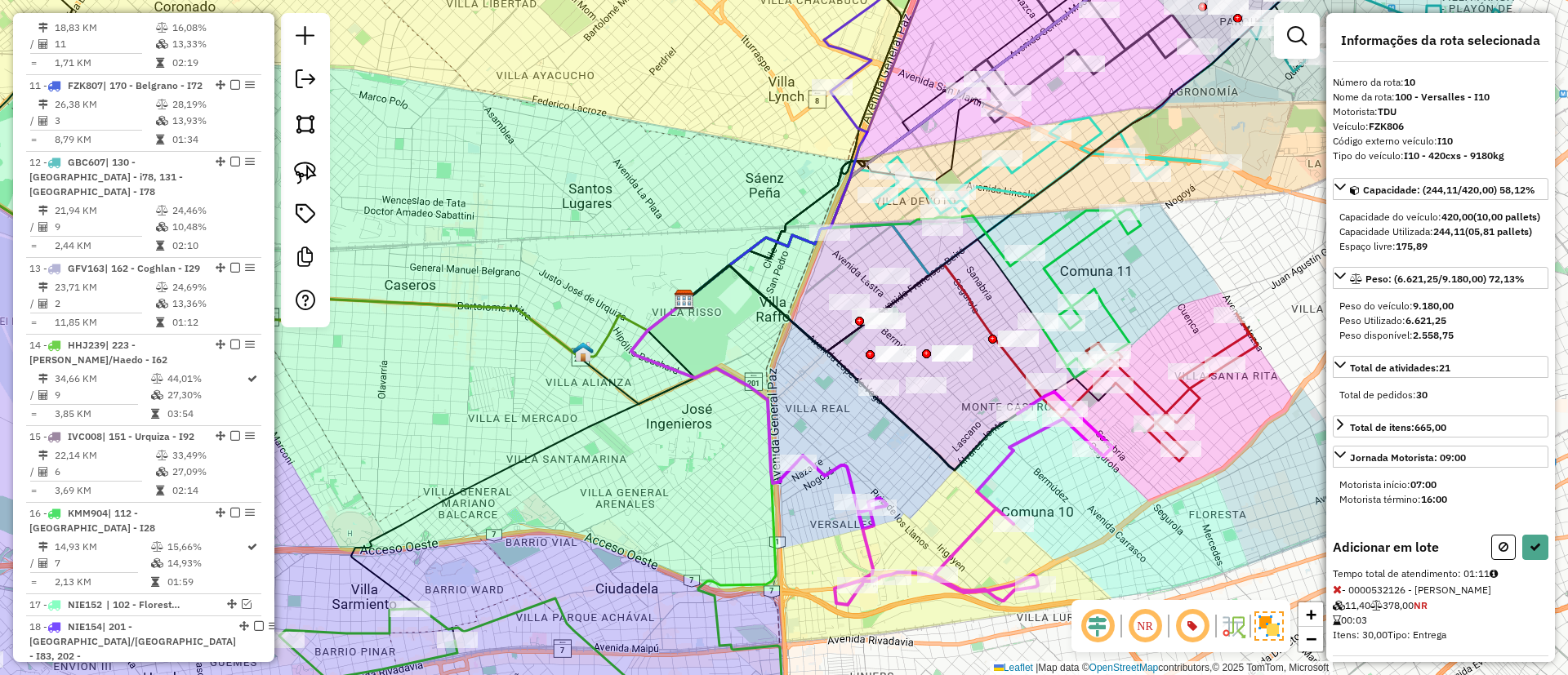
select select "*********"
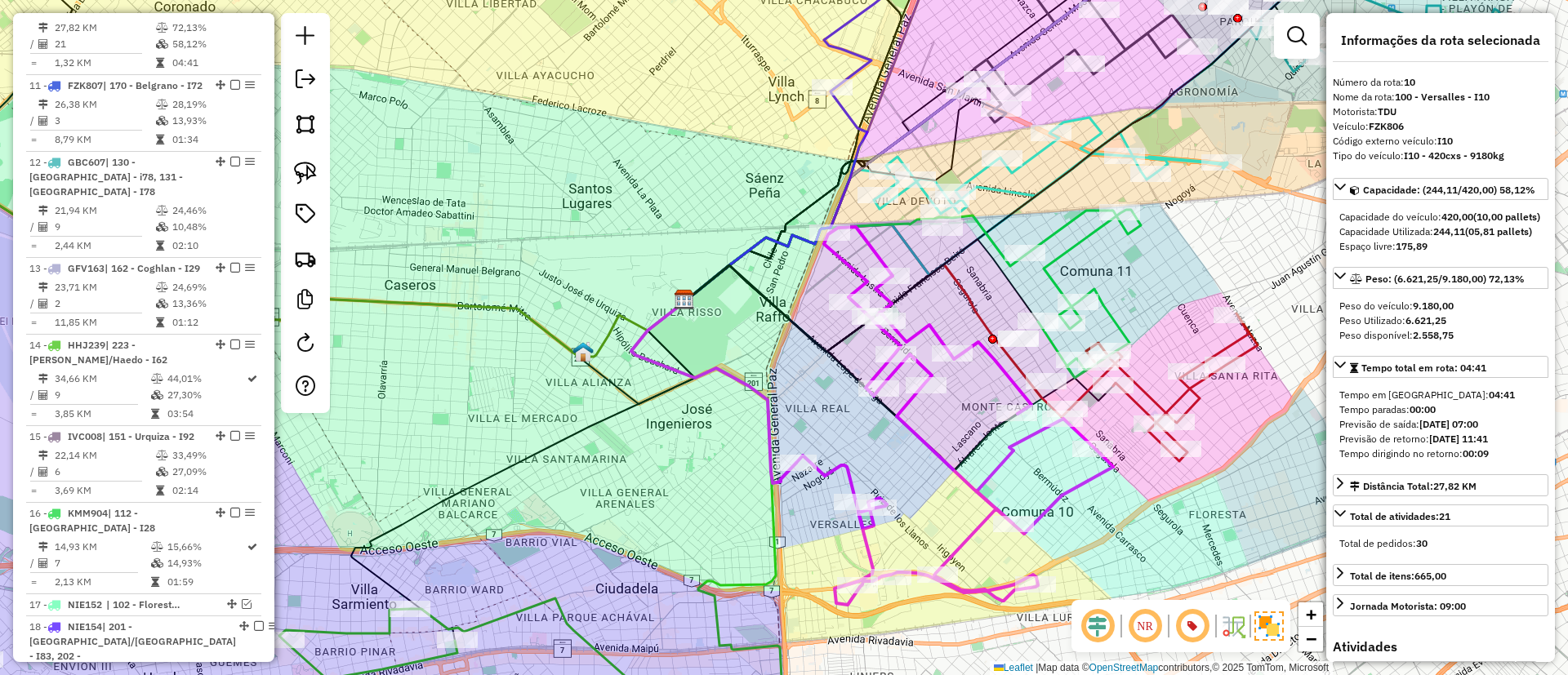
click at [1100, 315] on icon at bounding box center [1083, 294] width 115 height 169
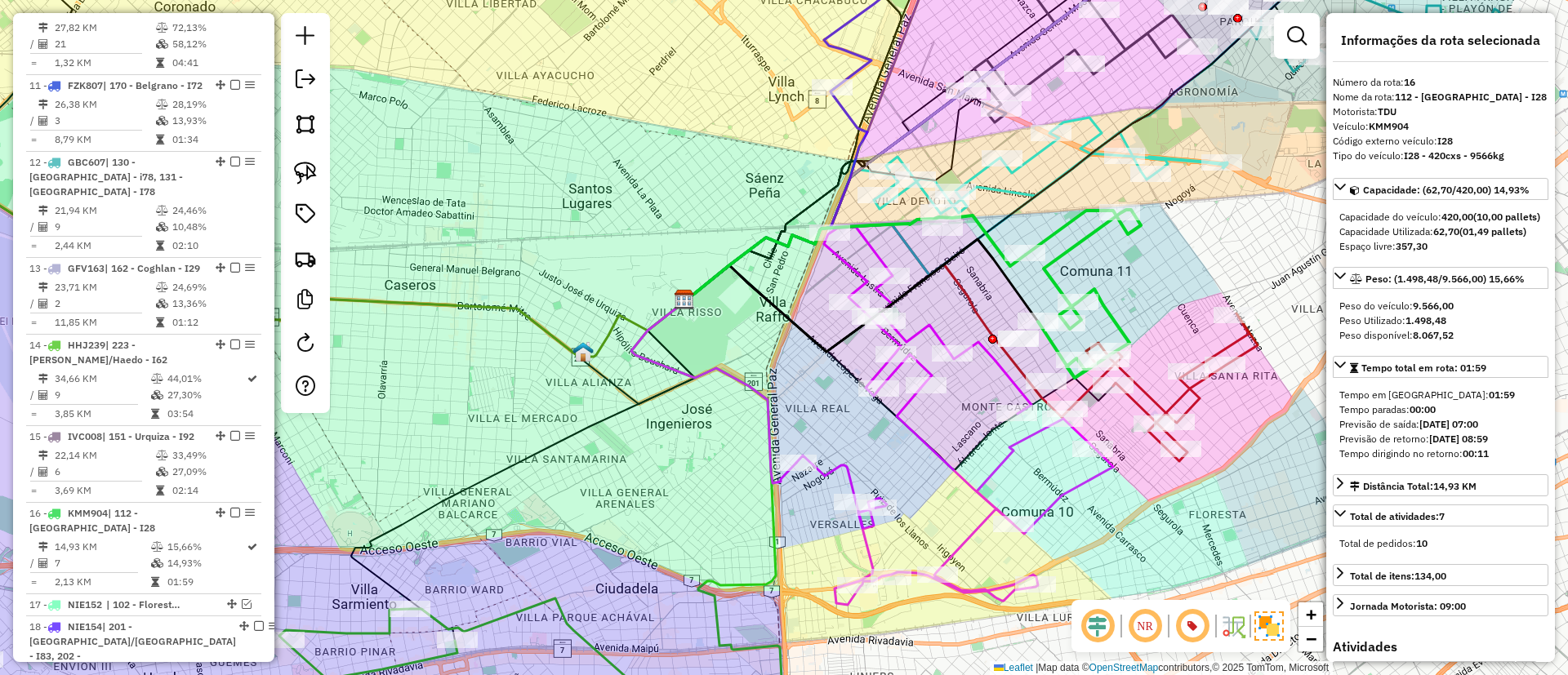
scroll to position [1971, 0]
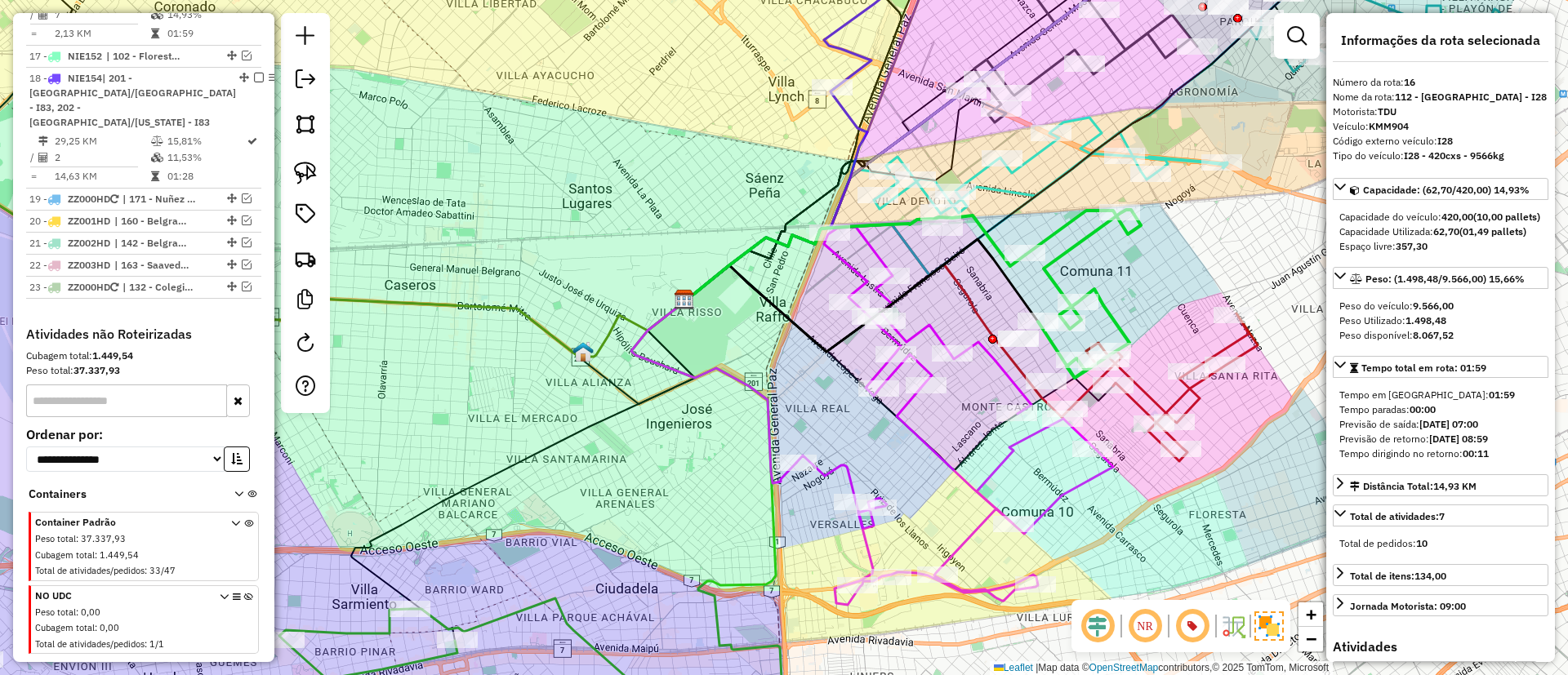
click at [1230, 344] on icon at bounding box center [1163, 387] width 188 height 148
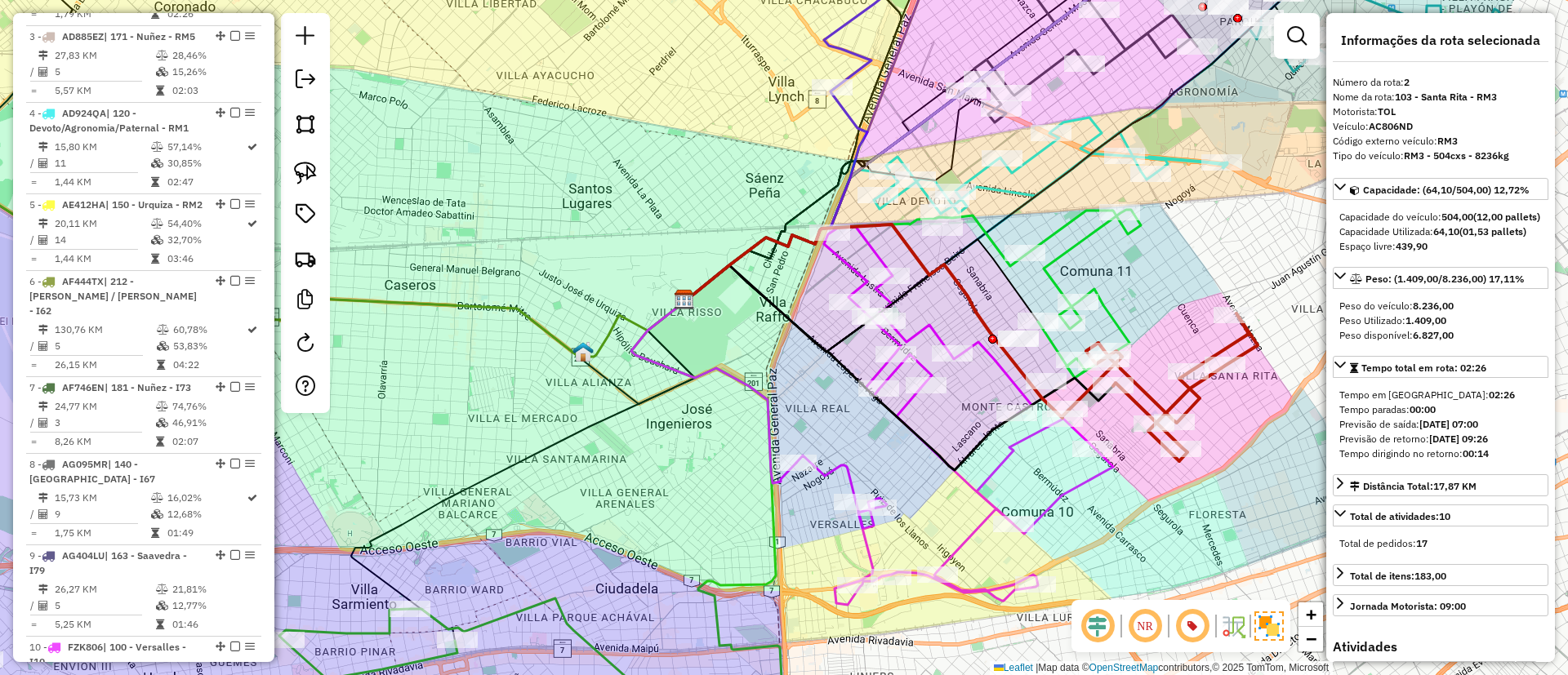
scroll to position [706, 0]
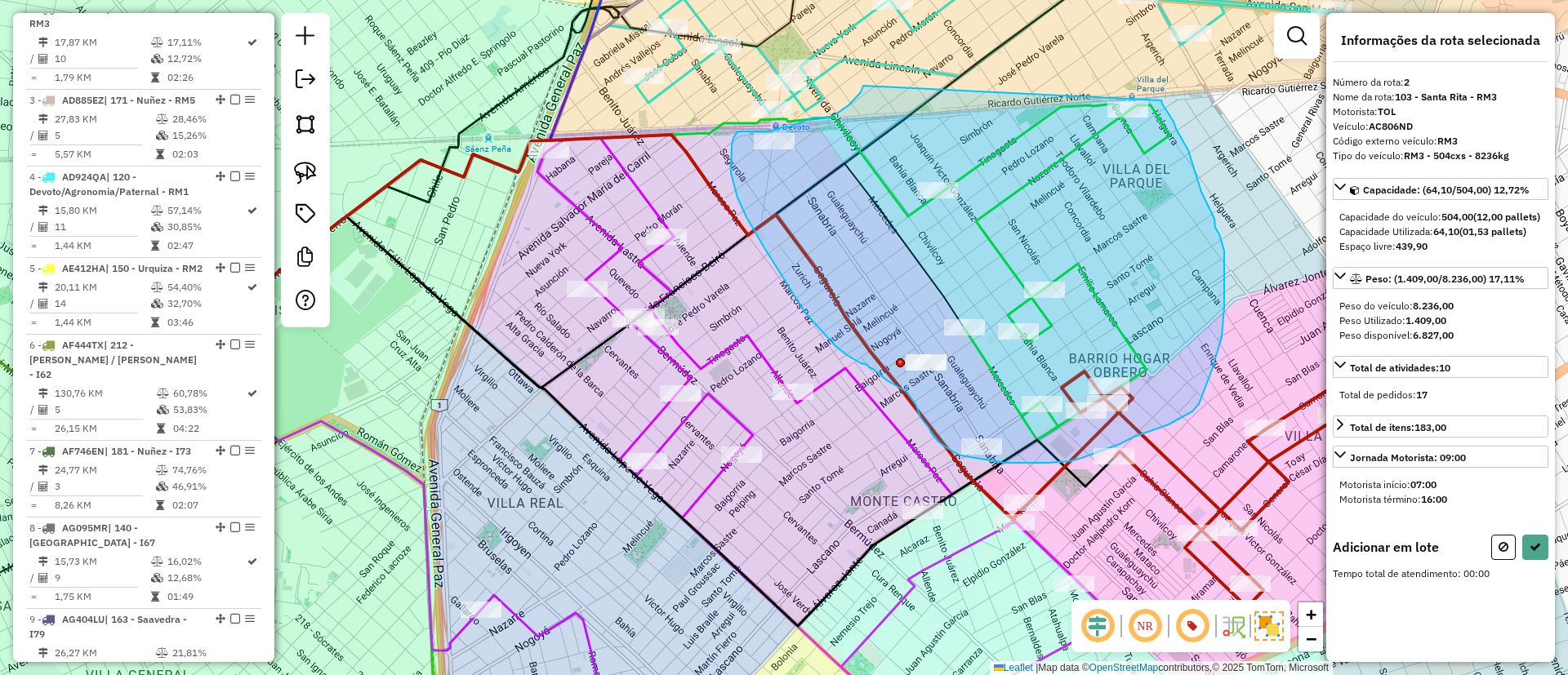
drag, startPoint x: 863, startPoint y: 87, endPoint x: 1161, endPoint y: 101, distance: 298.3
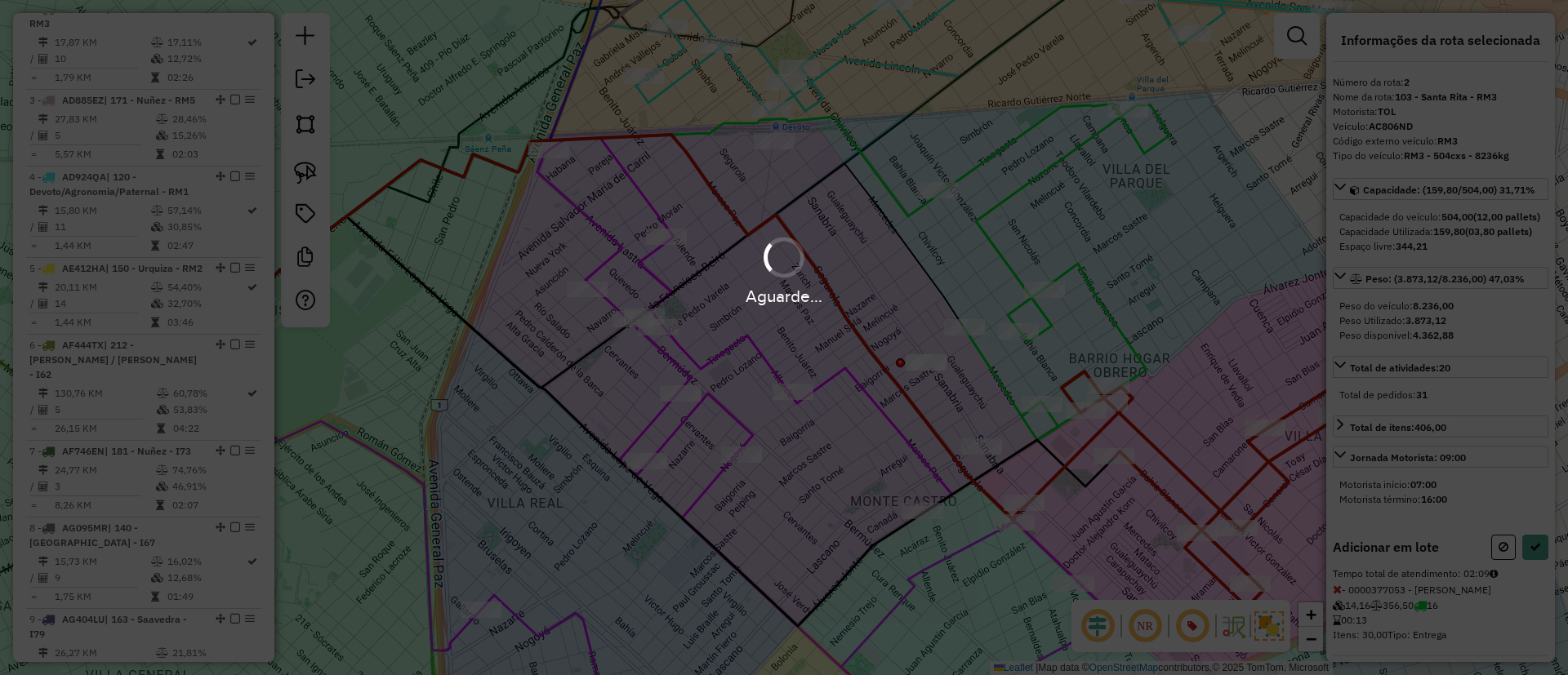
select select "*********"
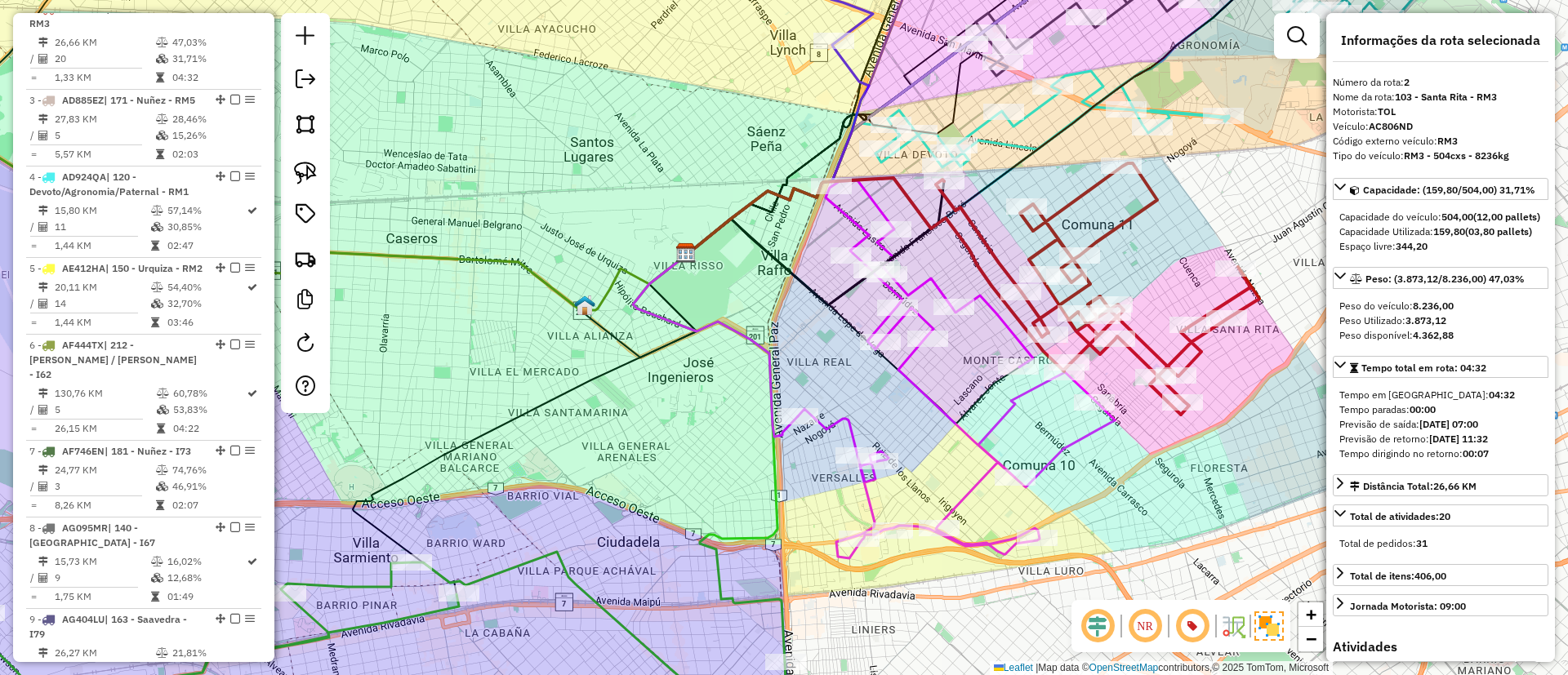
click at [843, 432] on icon at bounding box center [956, 370] width 317 height 378
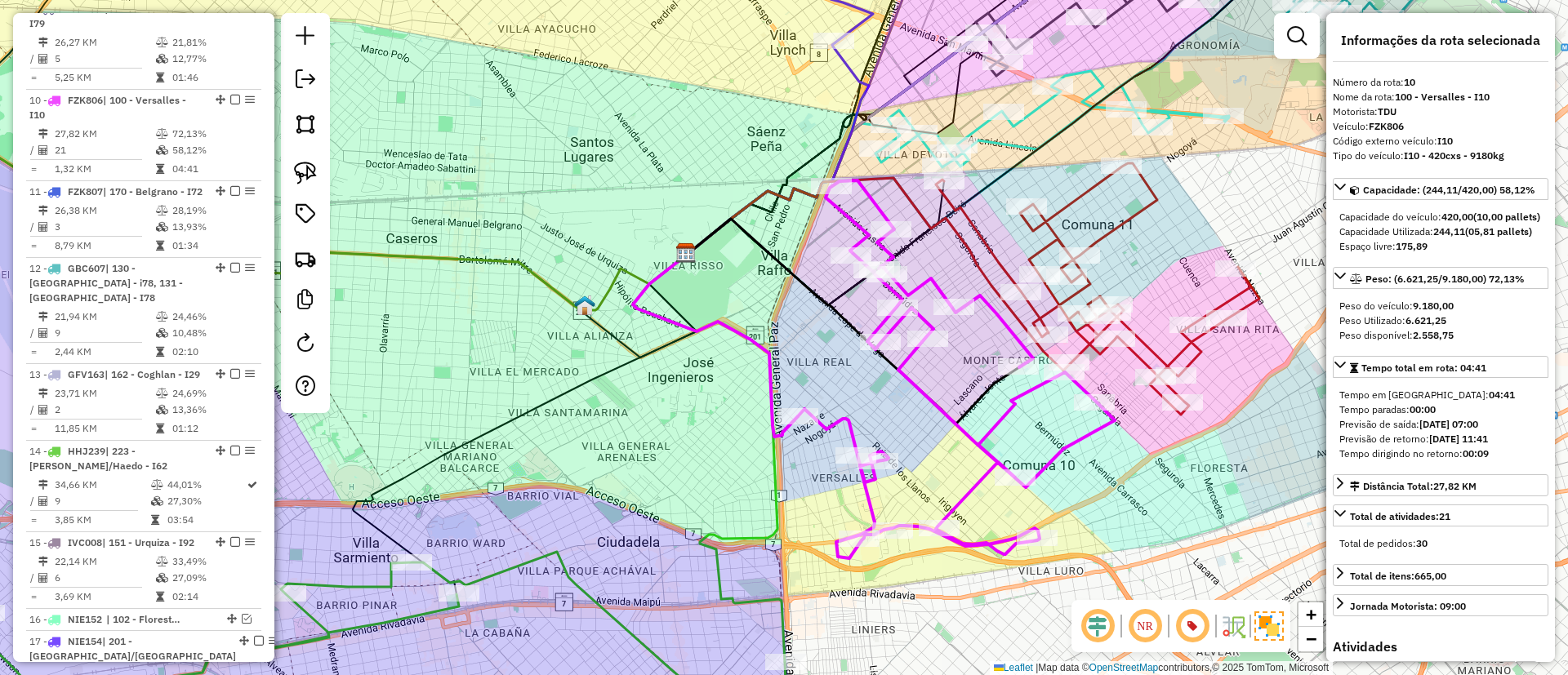
scroll to position [1422, 0]
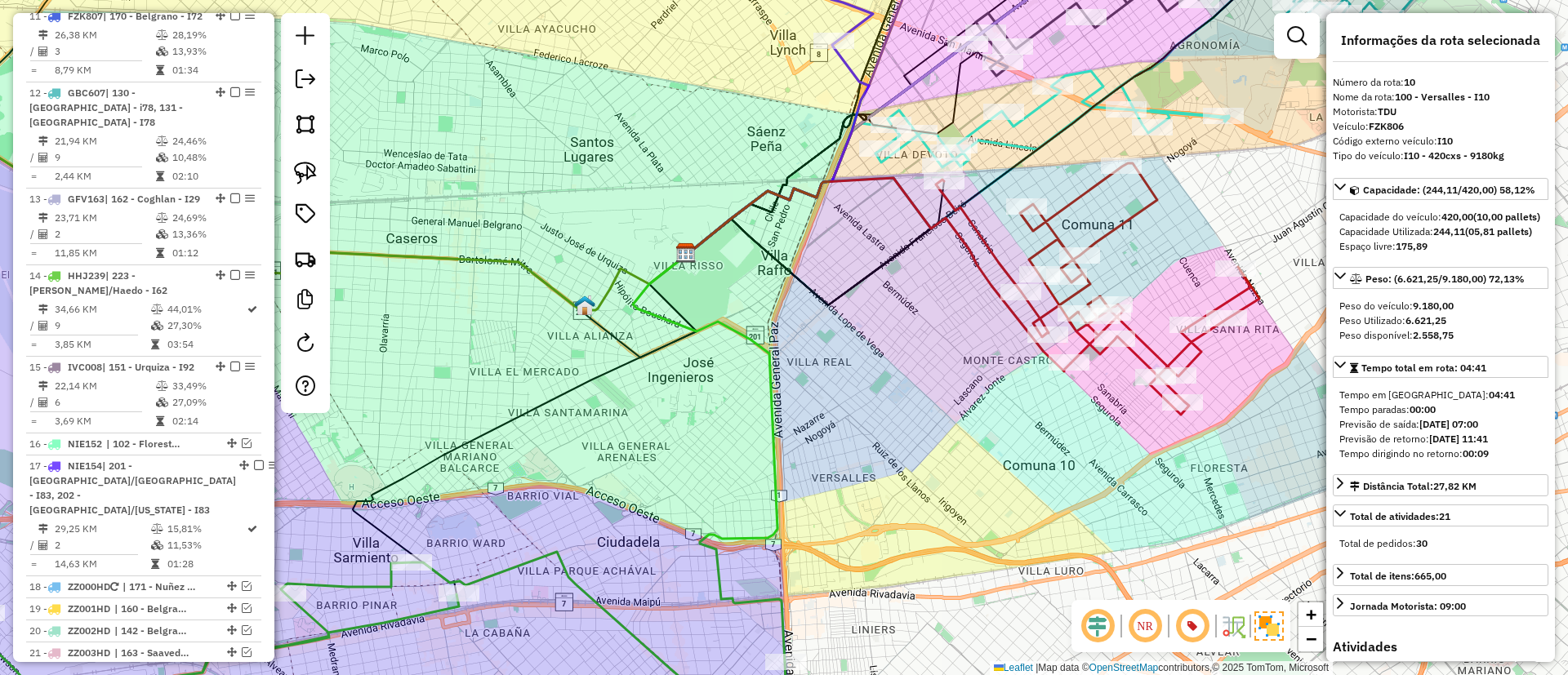
click at [1121, 223] on icon at bounding box center [1097, 289] width 324 height 251
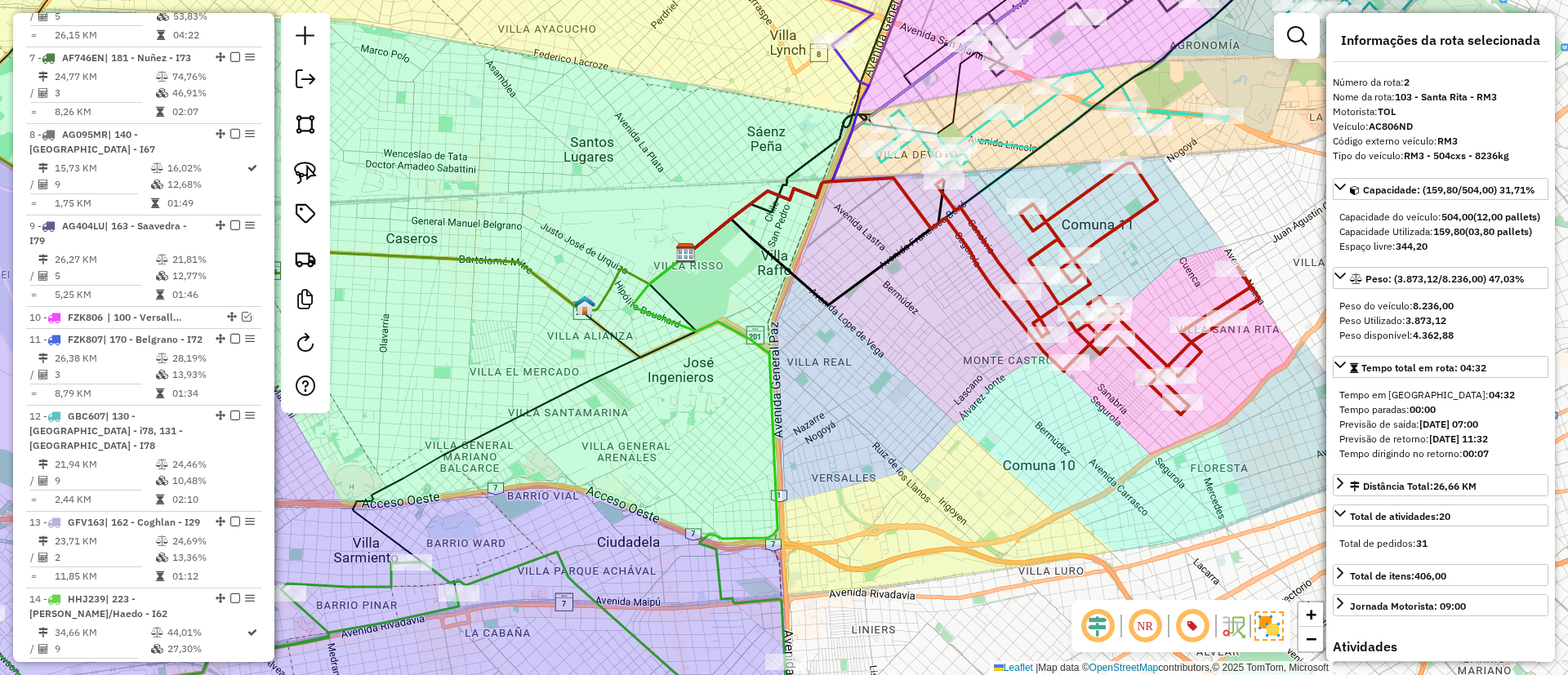
scroll to position [706, 0]
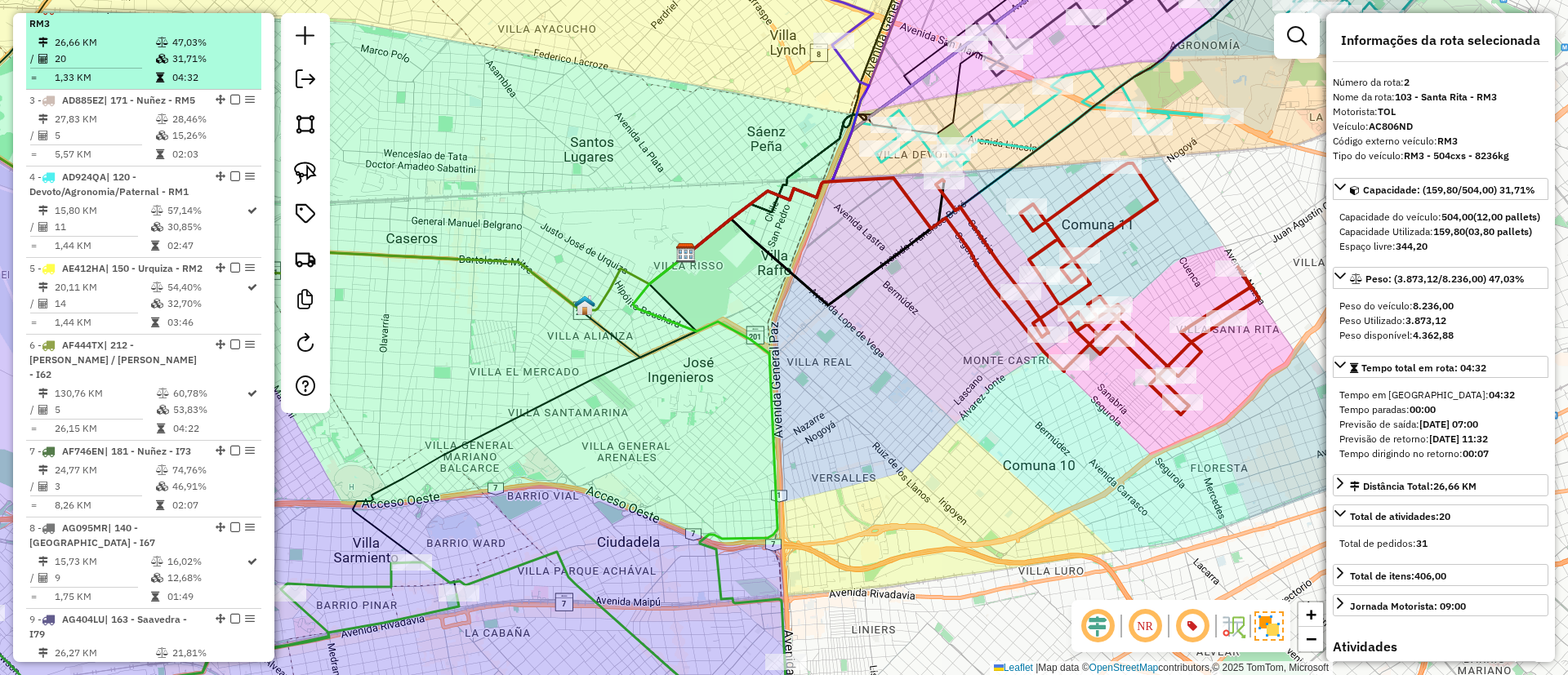
click at [233, 13] on em at bounding box center [235, 8] width 9 height 9
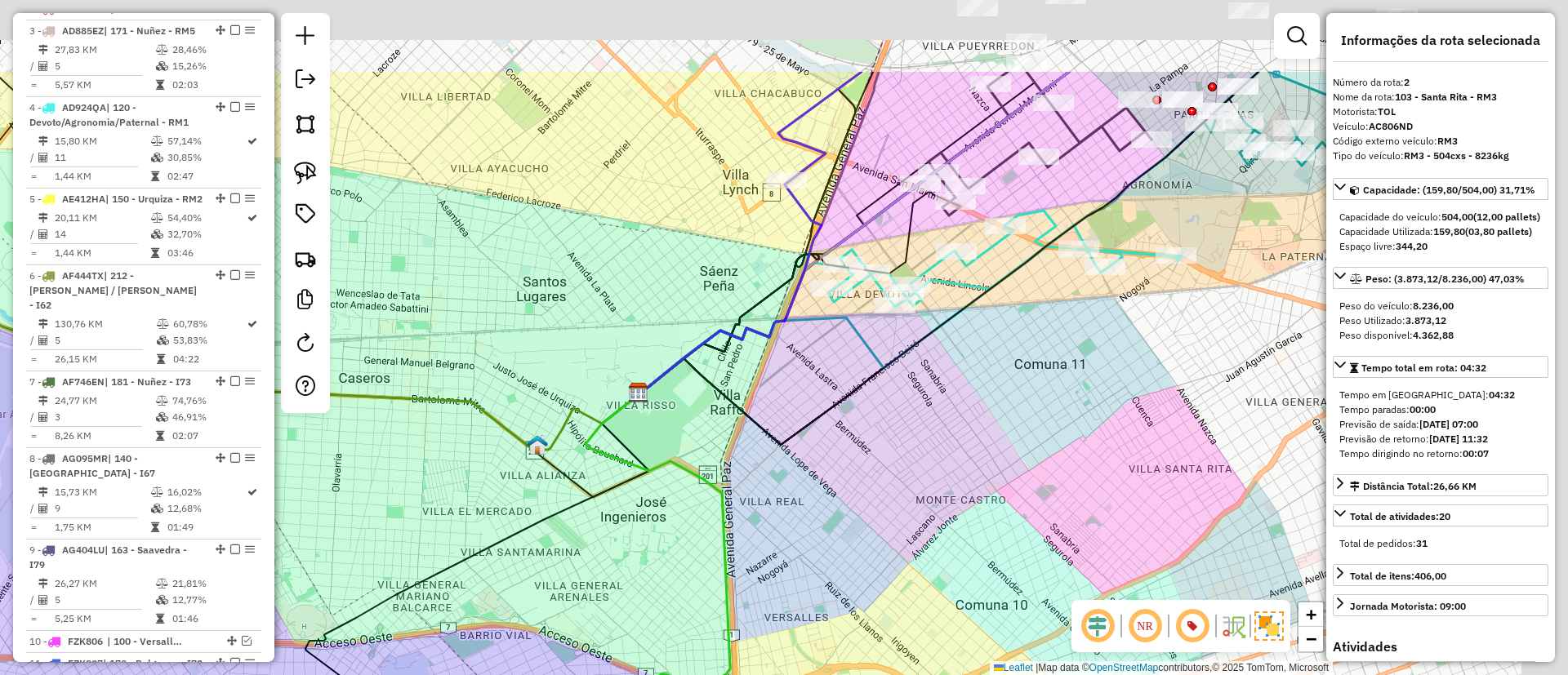
drag, startPoint x: 951, startPoint y: 376, endPoint x: 823, endPoint y: 550, distance: 216.0
click at [824, 552] on div "Janela de atendimento Grade de atendimento Capacidade Transportadoras Veículos …" at bounding box center [784, 337] width 1568 height 675
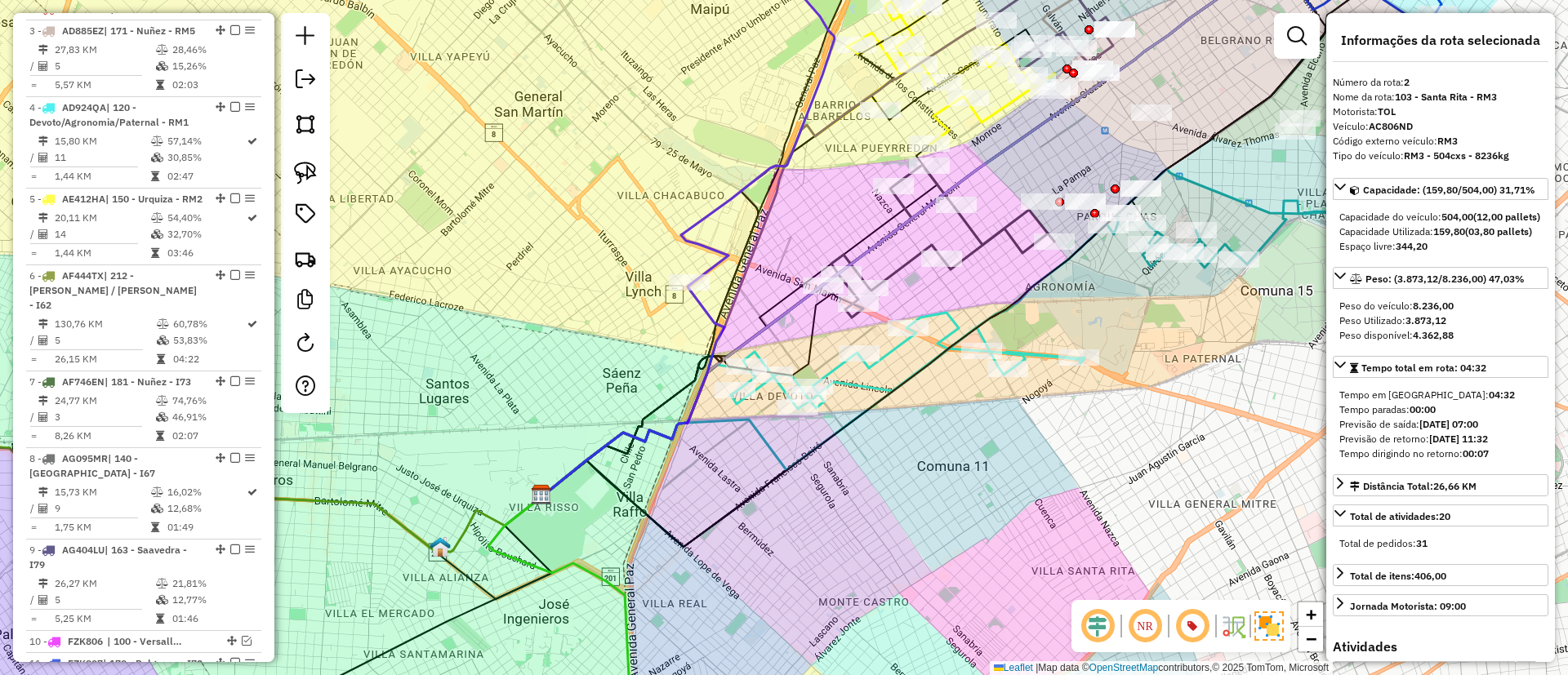
click at [1025, 354] on icon at bounding box center [907, 361] width 354 height 96
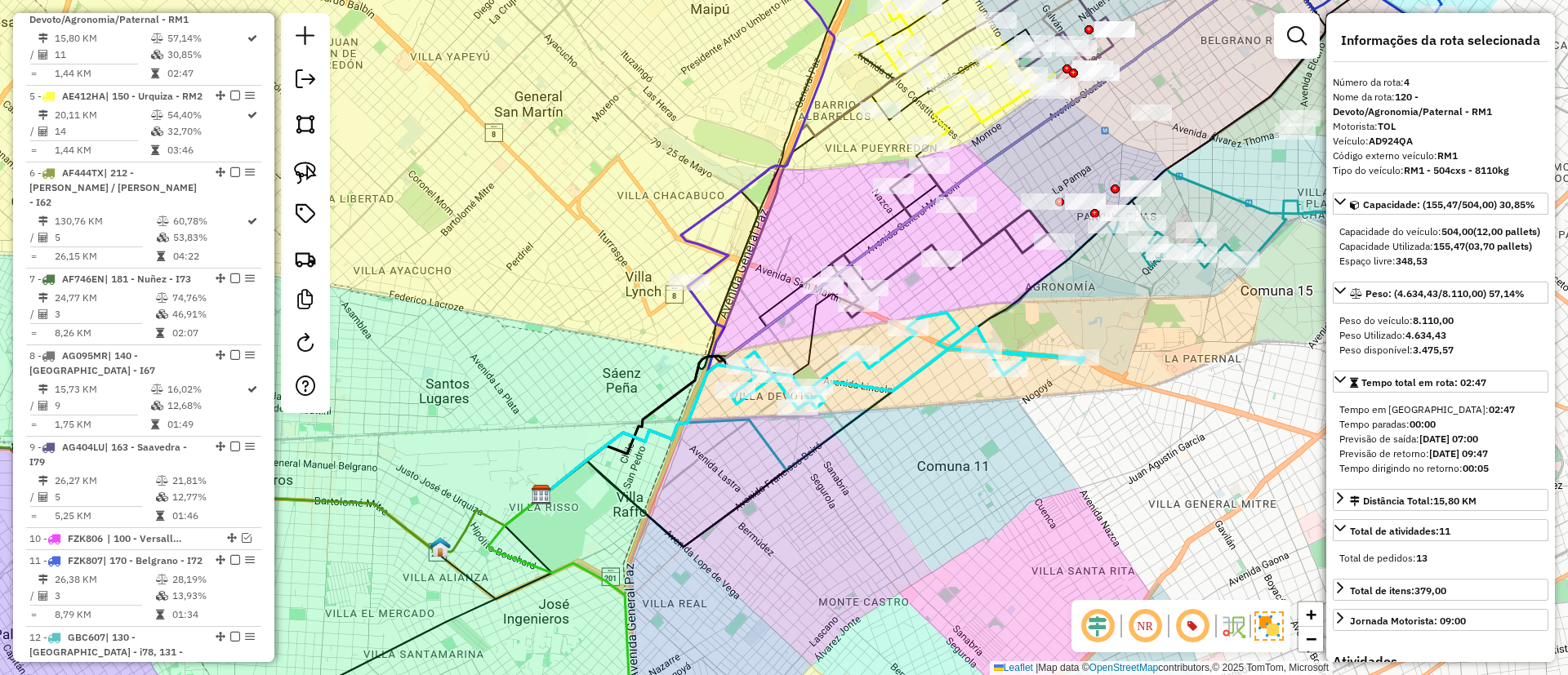
scroll to position [819, 0]
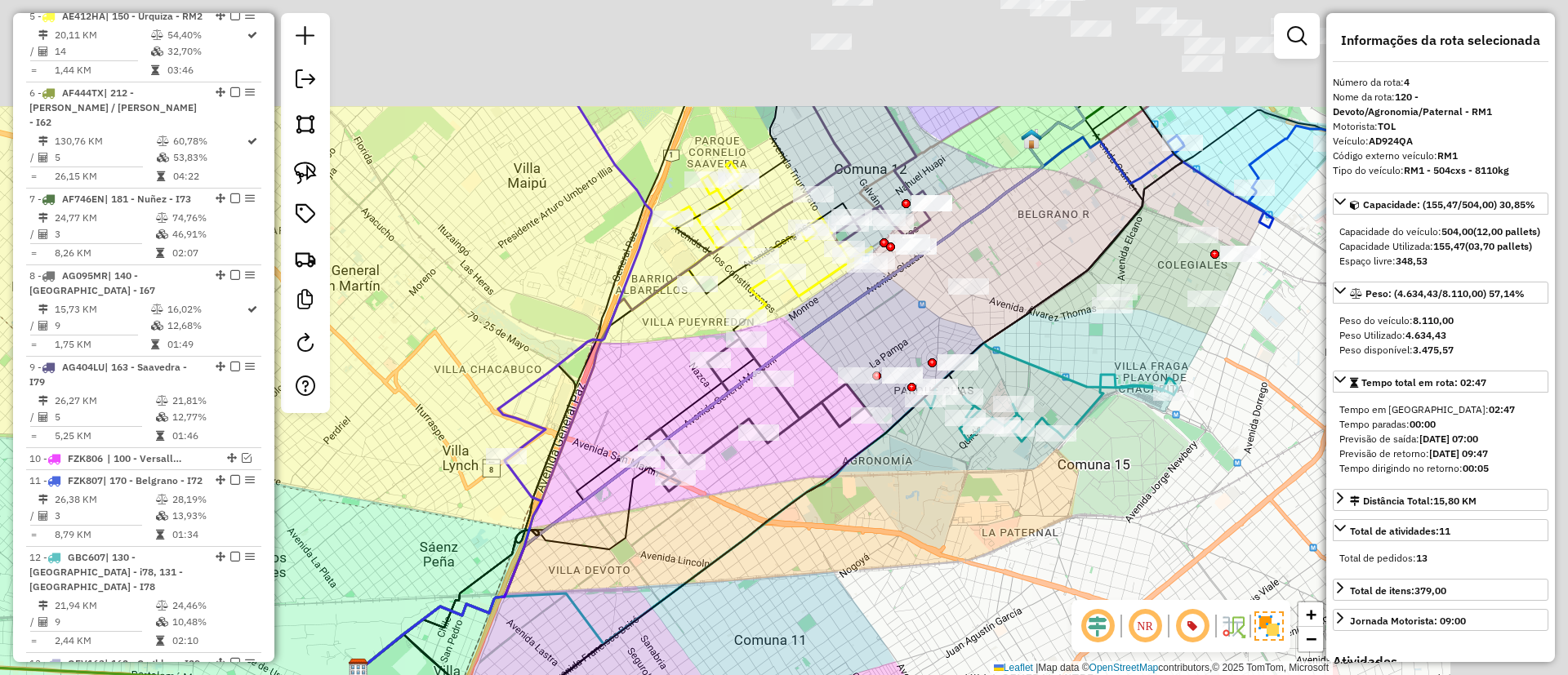
drag, startPoint x: 1045, startPoint y: 374, endPoint x: 861, endPoint y: 541, distance: 248.5
click at [861, 541] on div "Janela de atendimento Grade de atendimento Capacidade Transportadoras Veículos …" at bounding box center [784, 337] width 1568 height 675
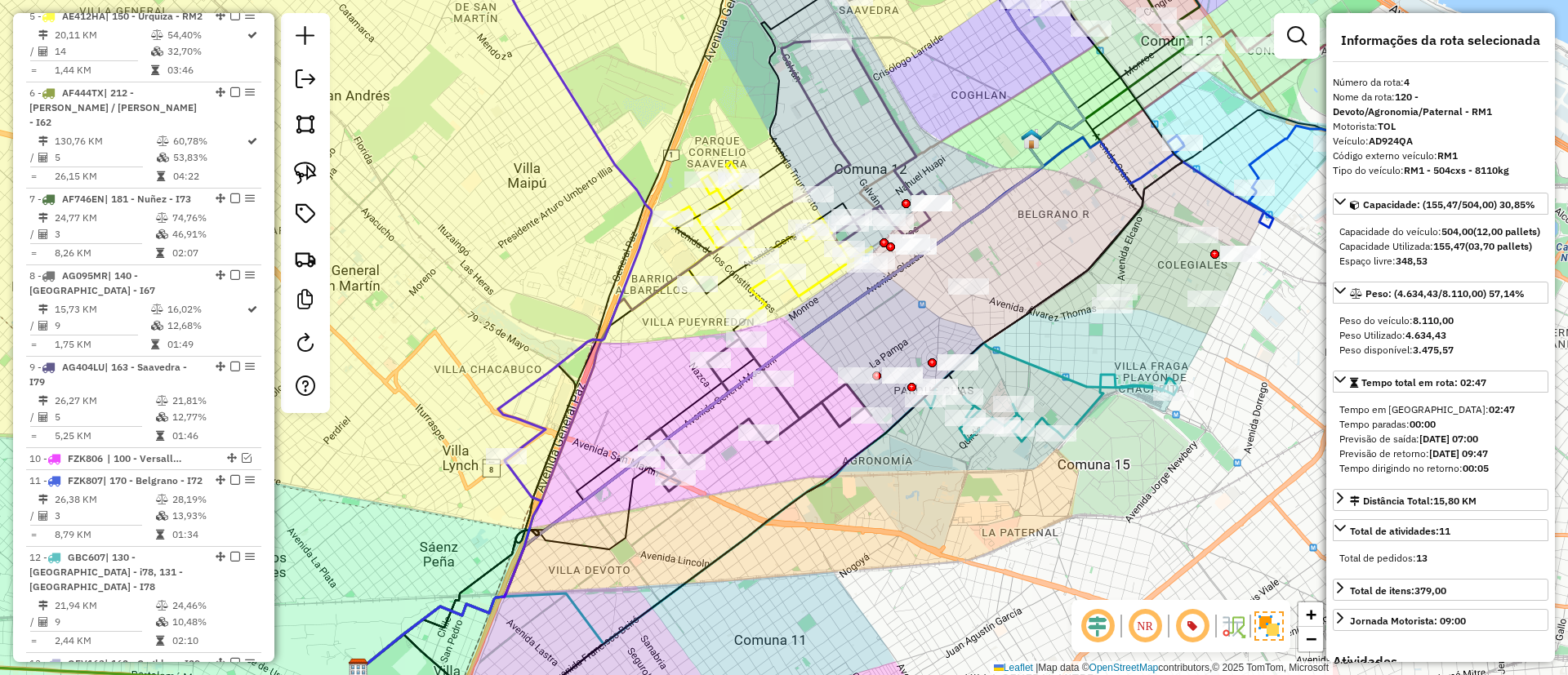
click at [1107, 388] on icon at bounding box center [1050, 392] width 253 height 99
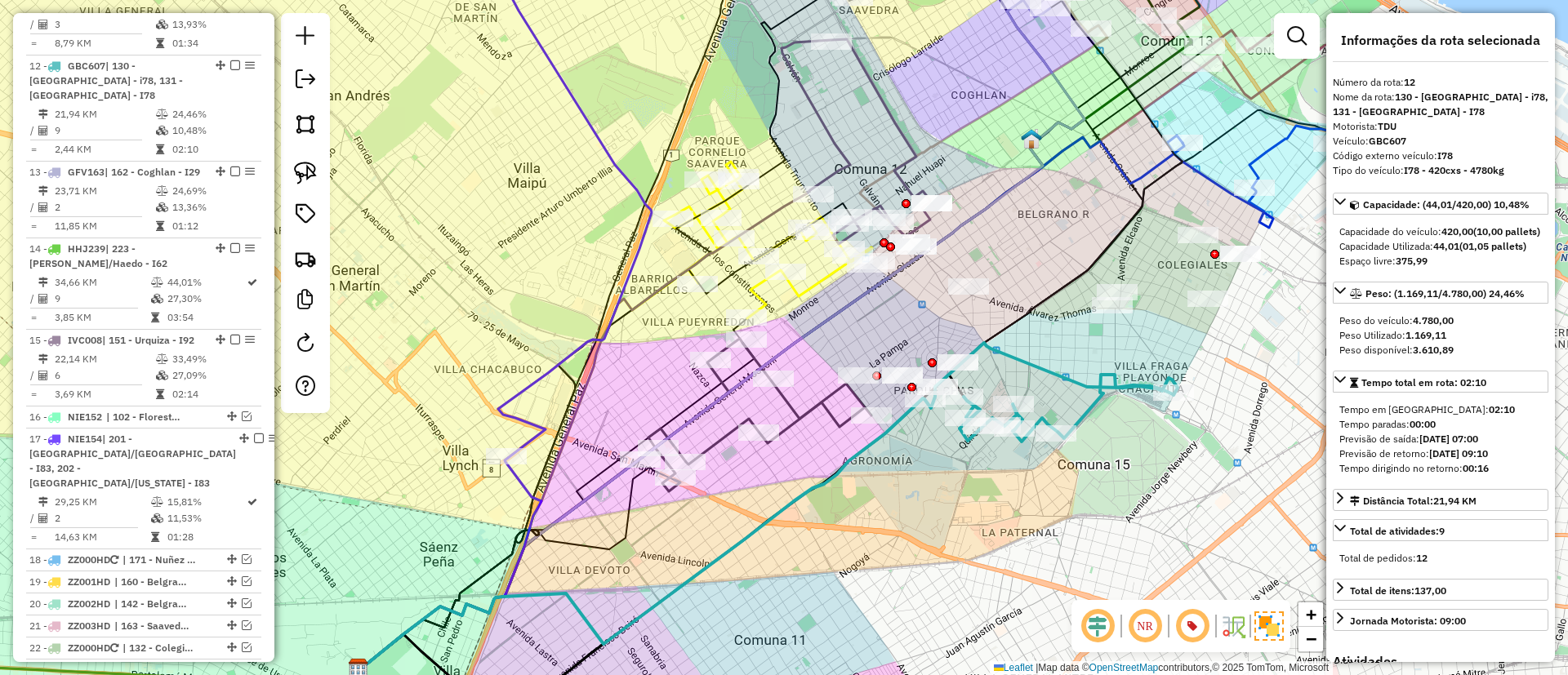
scroll to position [1397, 0]
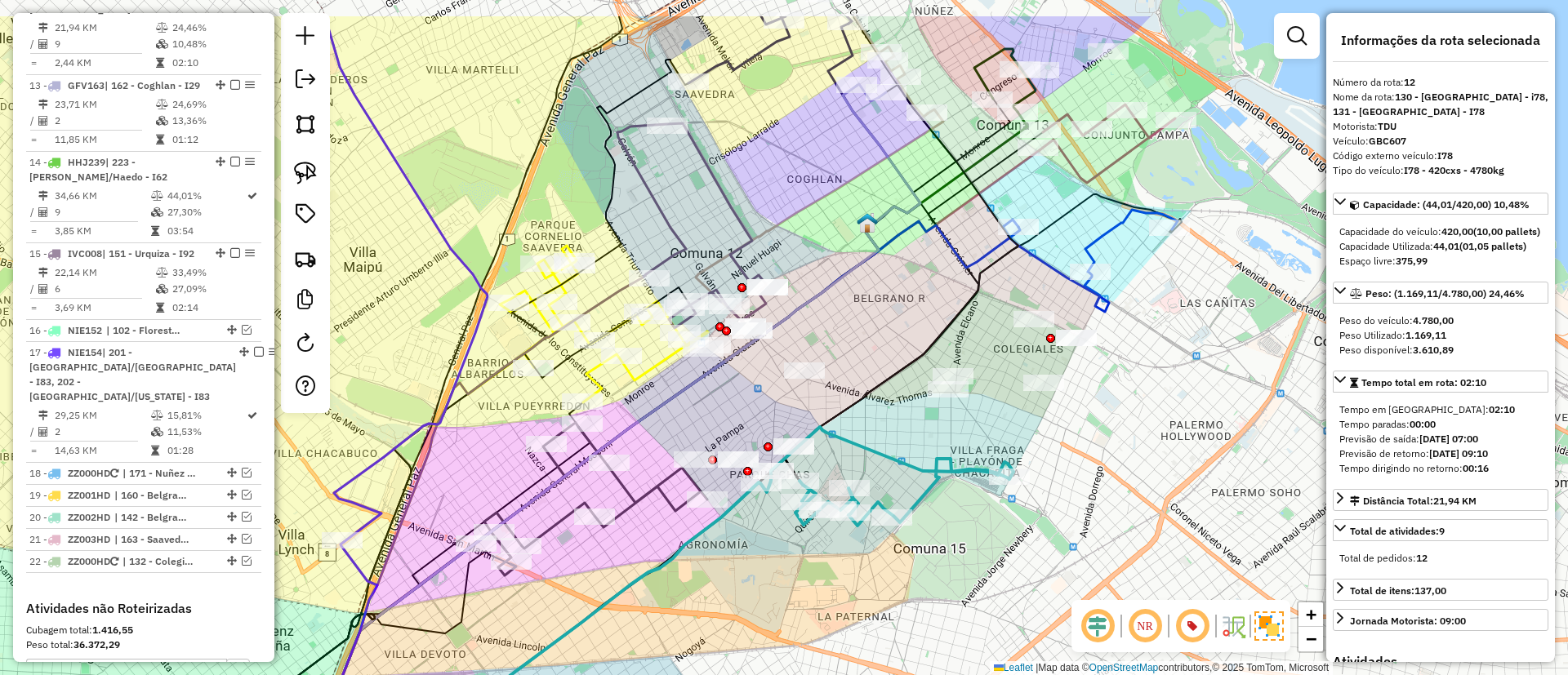
drag, startPoint x: 1000, startPoint y: 382, endPoint x: 902, endPoint y: 423, distance: 106.2
click at [902, 423] on div "Janela de atendimento Grade de atendimento Capacidade Transportadoras Veículos …" at bounding box center [784, 337] width 1568 height 675
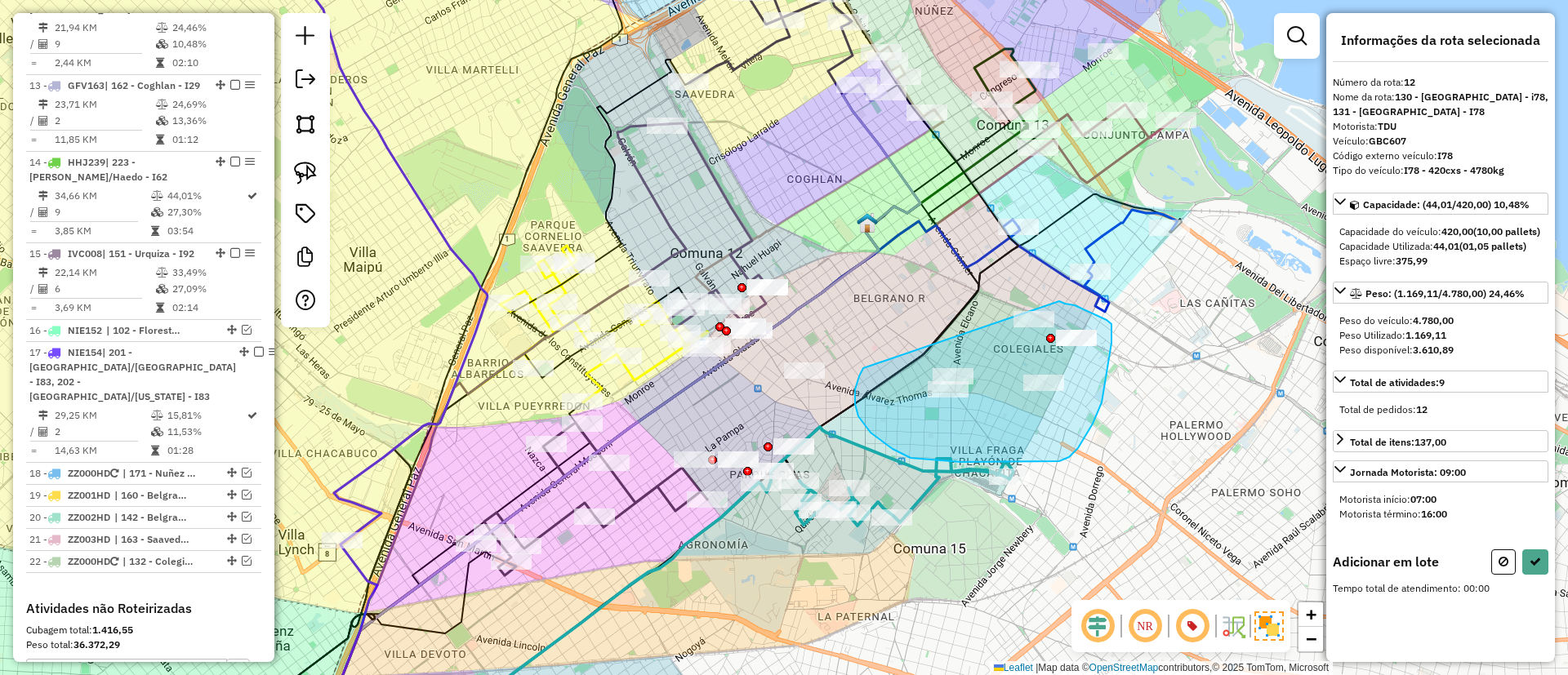
drag, startPoint x: 855, startPoint y: 404, endPoint x: 1059, endPoint y: 301, distance: 228.5
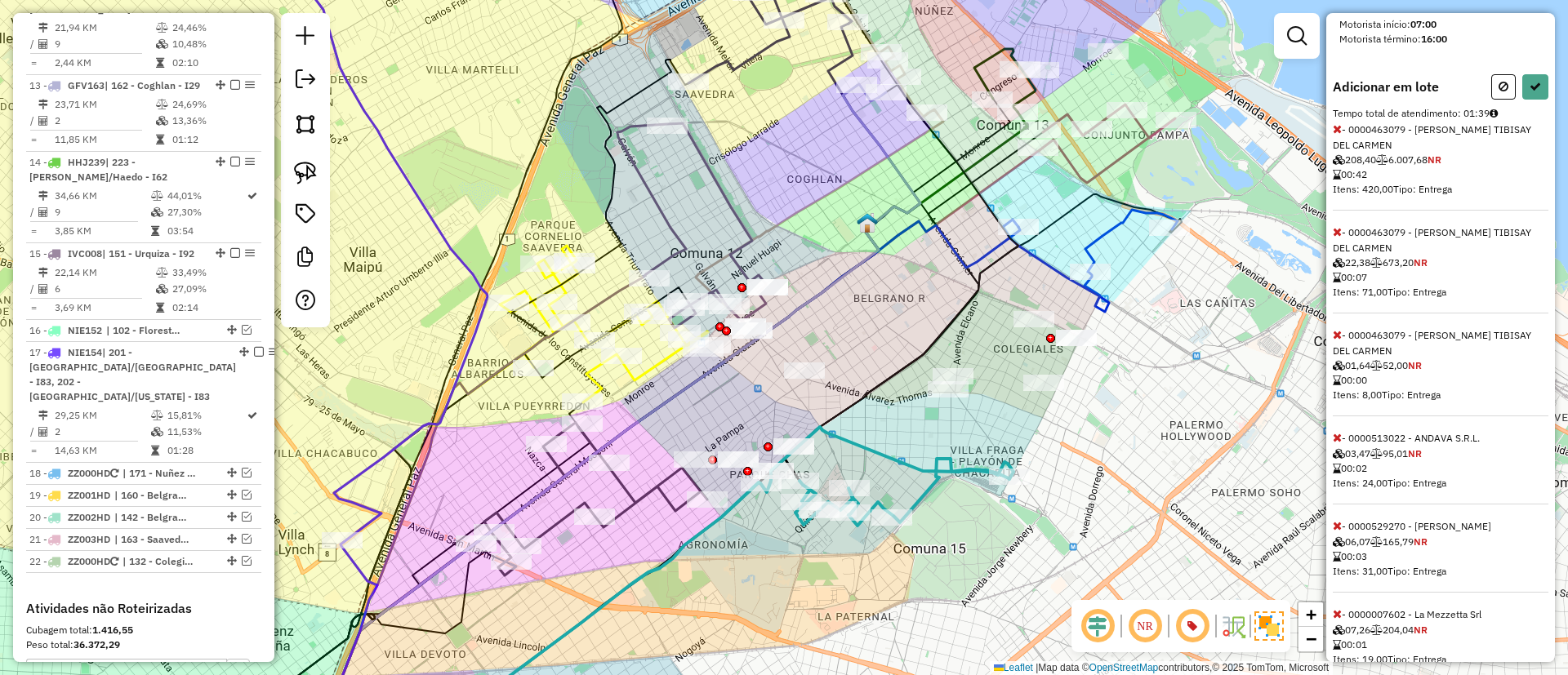
scroll to position [490, 0]
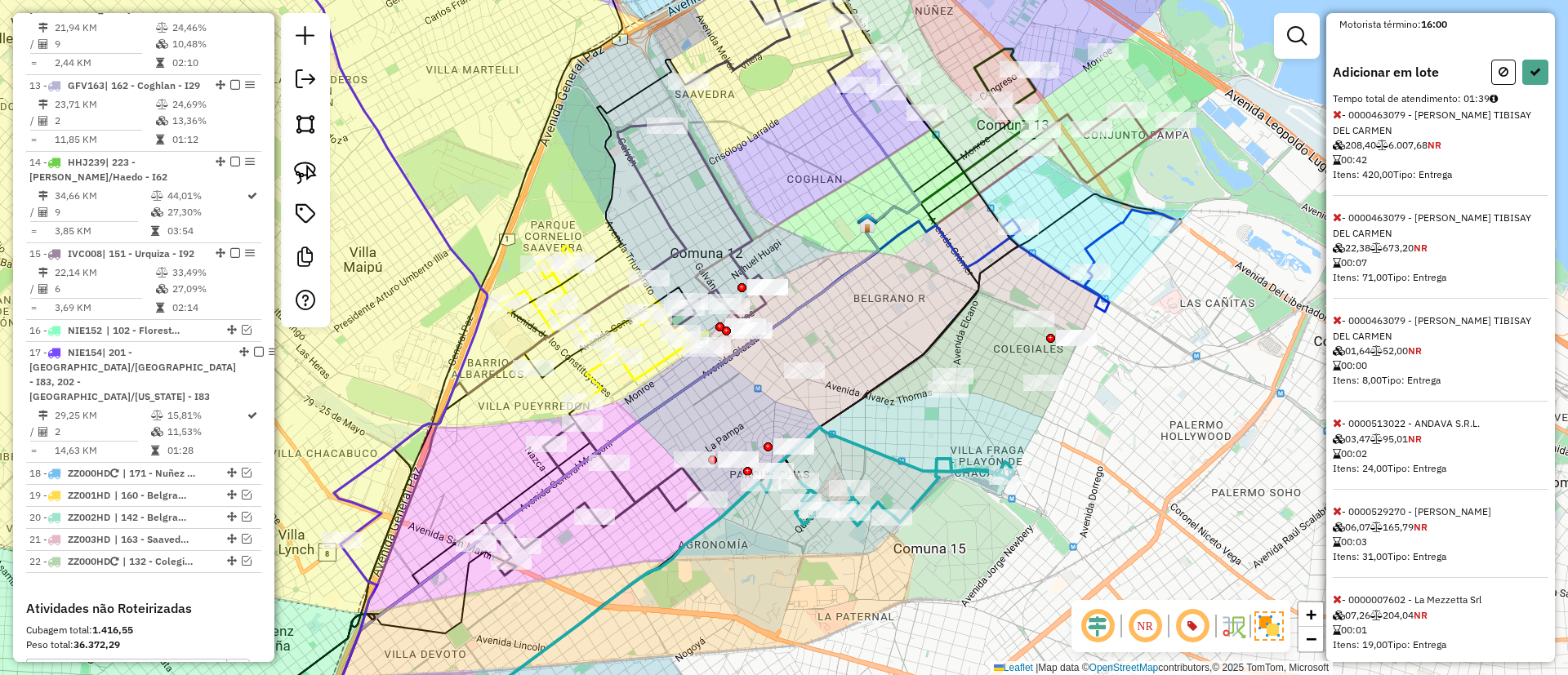
click at [1337, 121] on icon at bounding box center [1337, 114] width 9 height 11
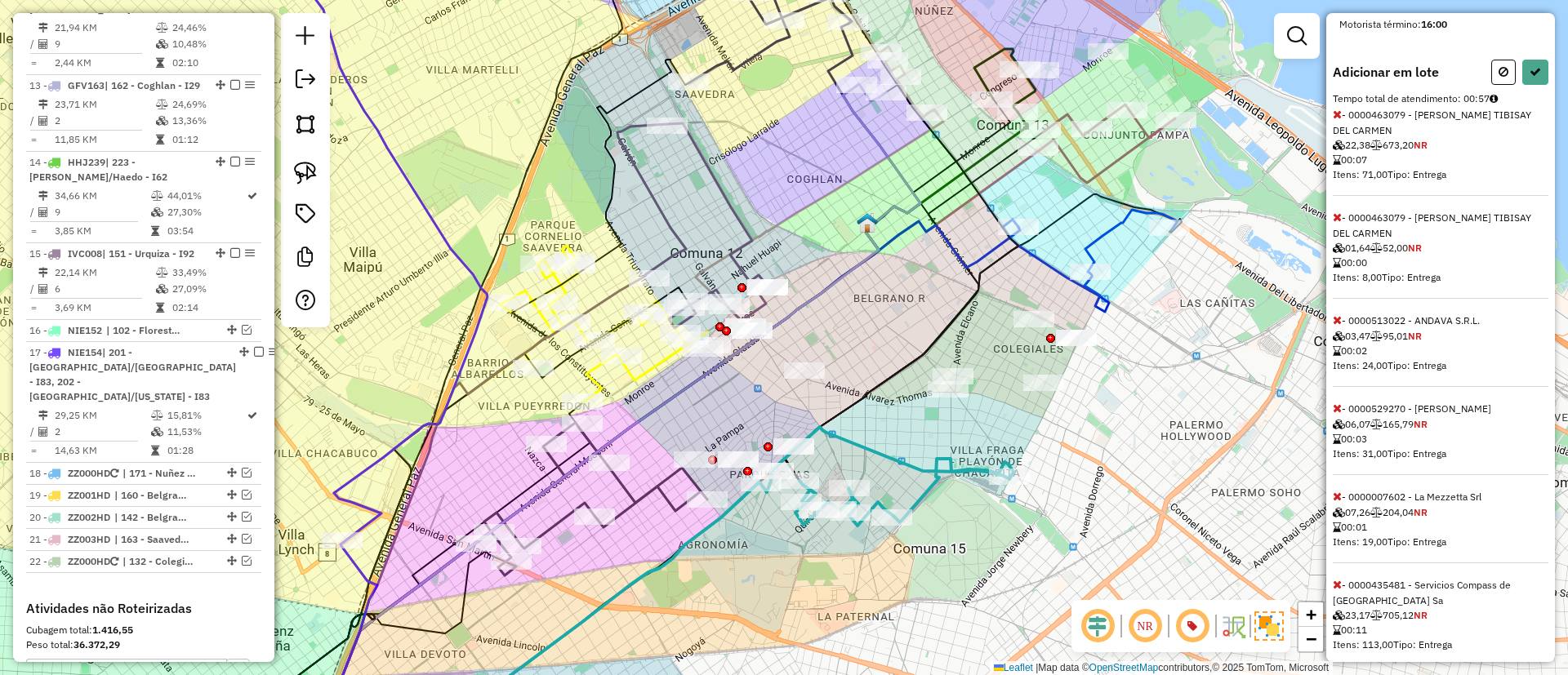
click at [1337, 121] on icon at bounding box center [1337, 114] width 9 height 11
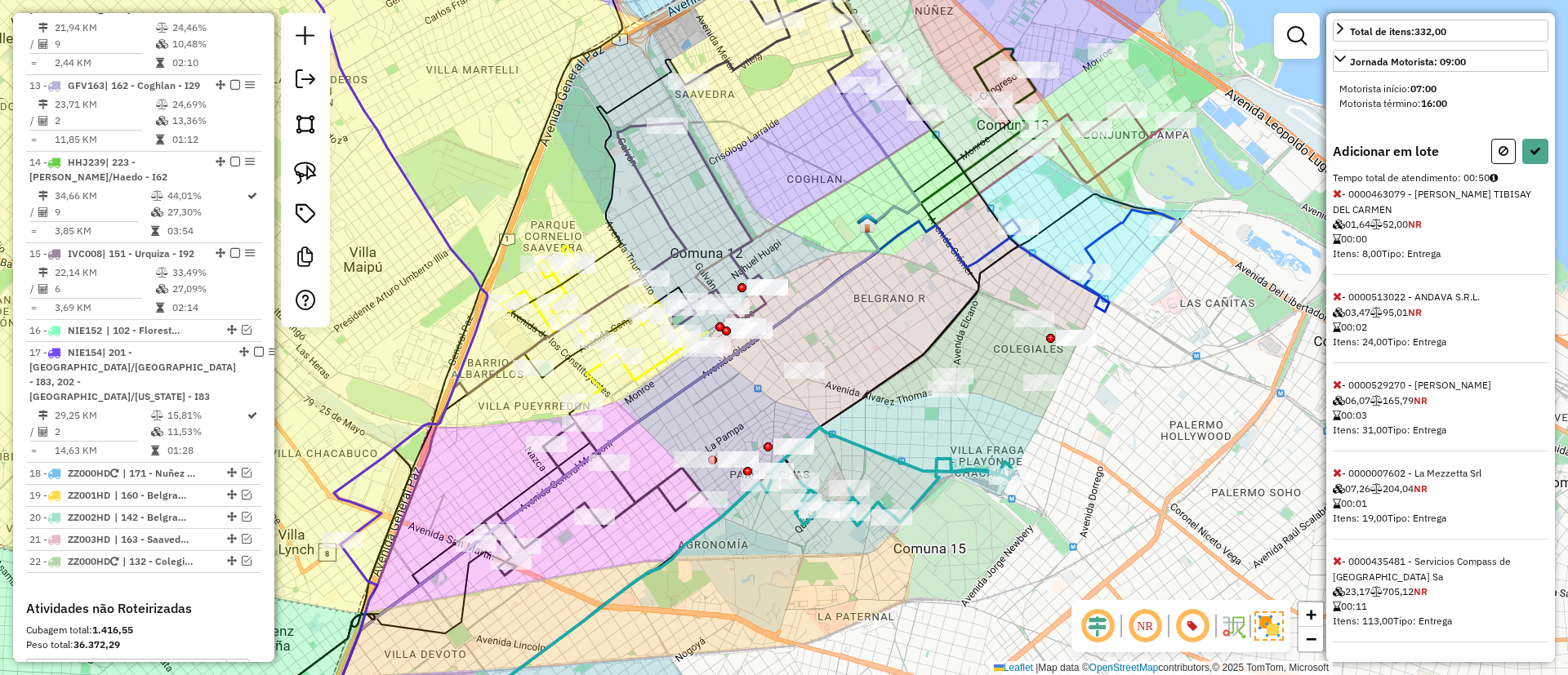
scroll to position [426, 0]
click at [1337, 193] on icon at bounding box center [1337, 194] width 9 height 11
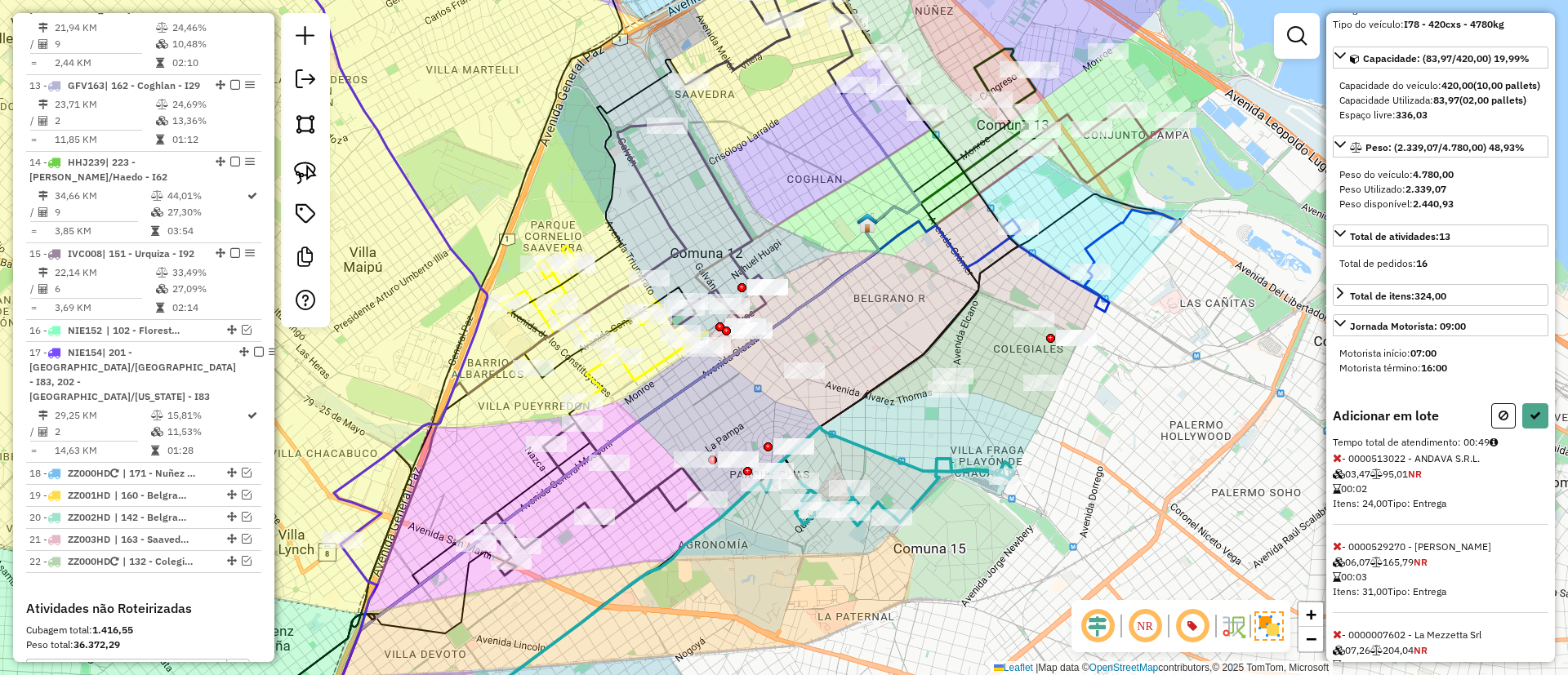
scroll to position [77, 0]
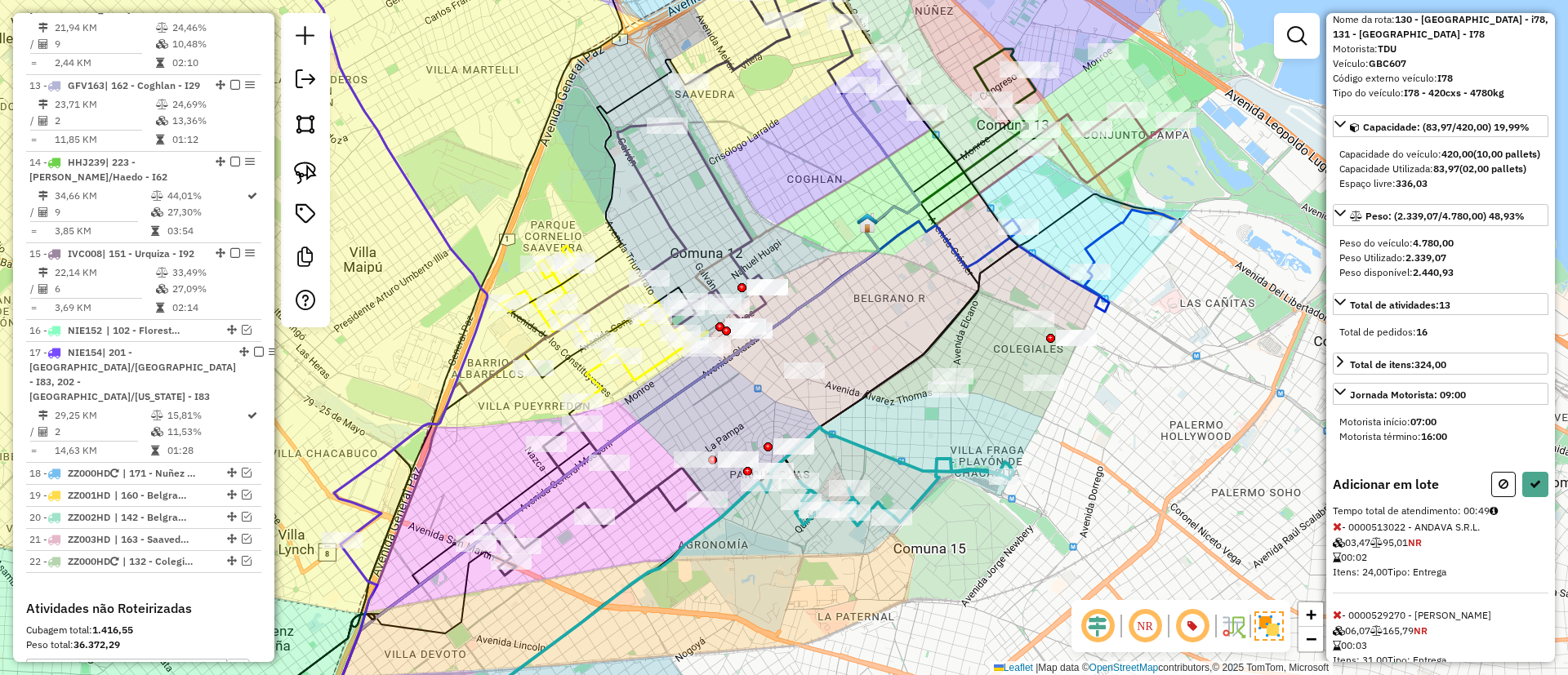
select select "*********"
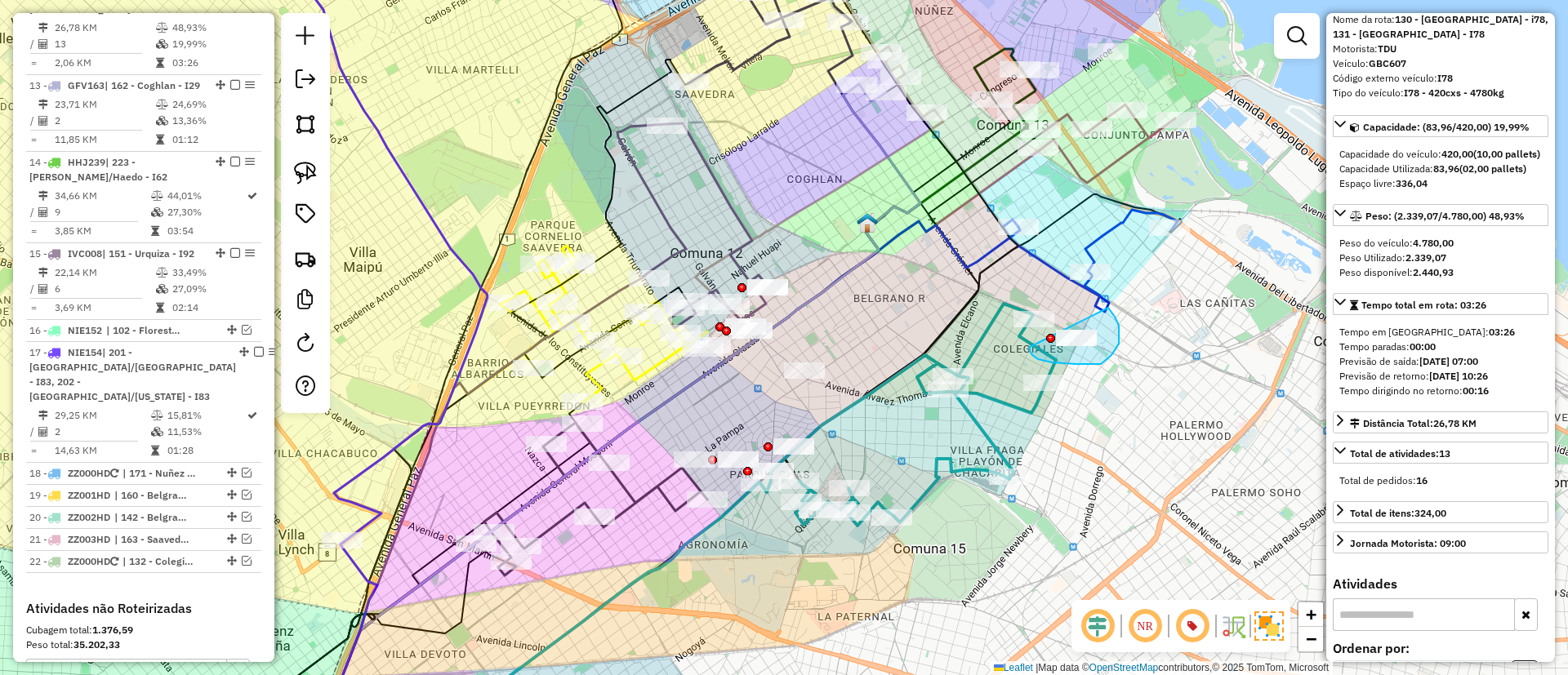
drag, startPoint x: 1051, startPoint y: 362, endPoint x: 1091, endPoint y: 294, distance: 78.9
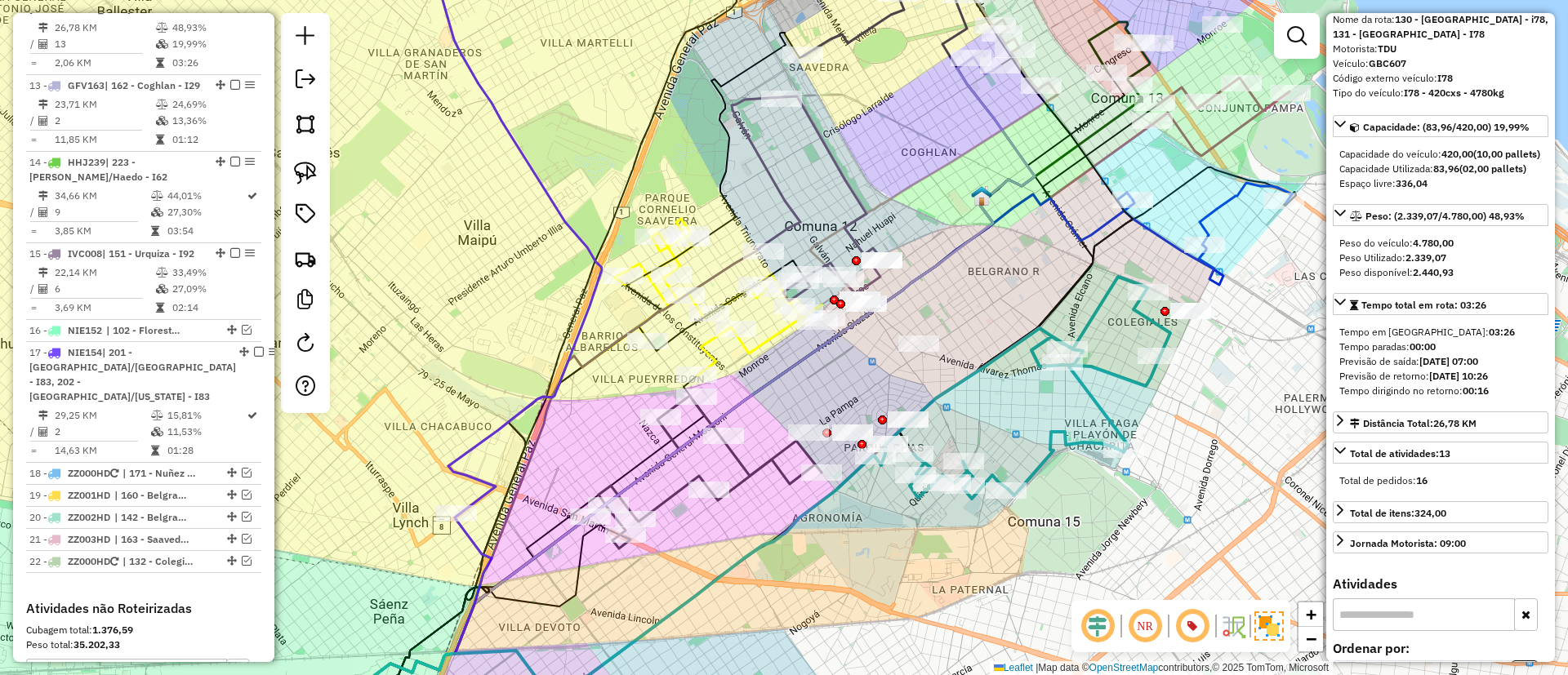
drag, startPoint x: 941, startPoint y: 457, endPoint x: 1056, endPoint y: 429, distance: 118.4
click at [1056, 429] on icon at bounding box center [1022, 388] width 296 height 222
click at [754, 458] on div "Janela de atendimento Grade de atendimento Capacidade Transportadoras Veículos …" at bounding box center [784, 337] width 1568 height 675
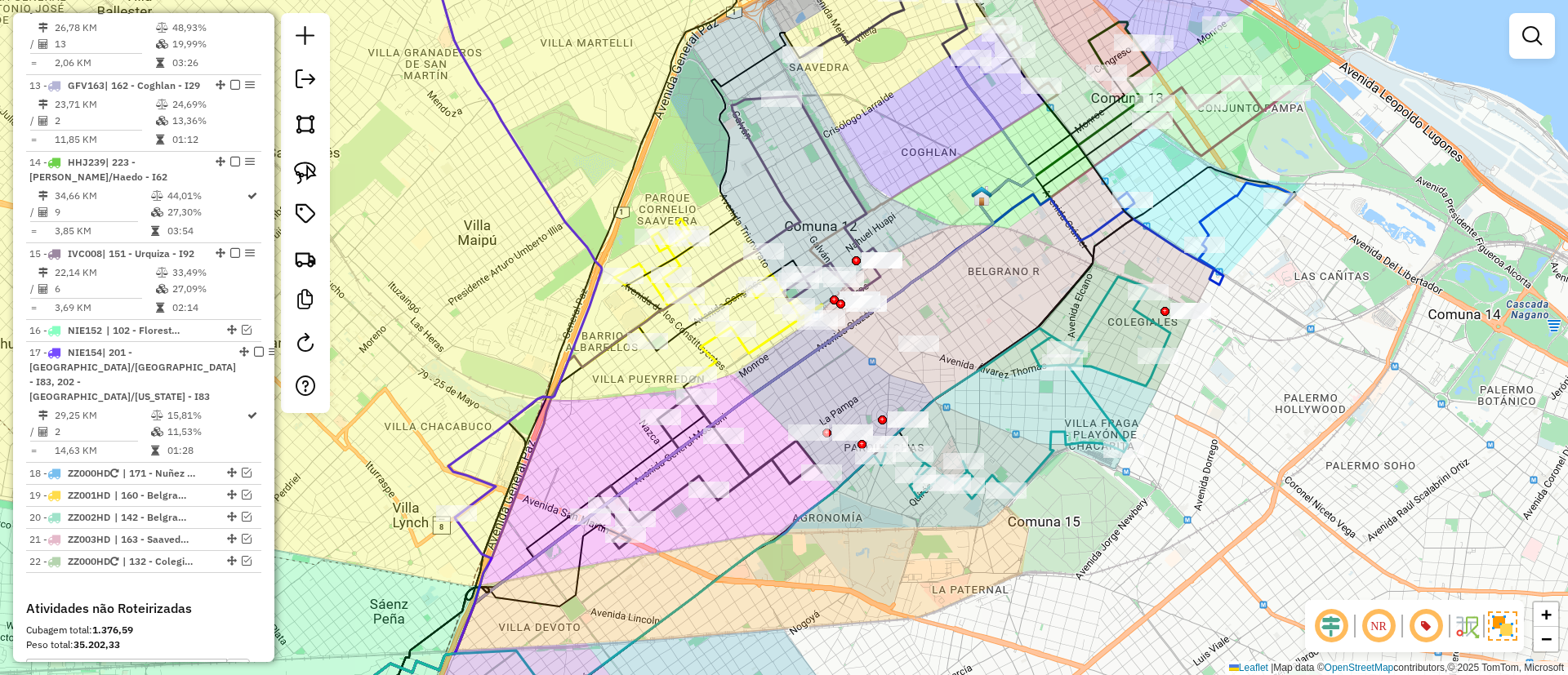
click at [765, 463] on icon at bounding box center [705, 473] width 232 height 153
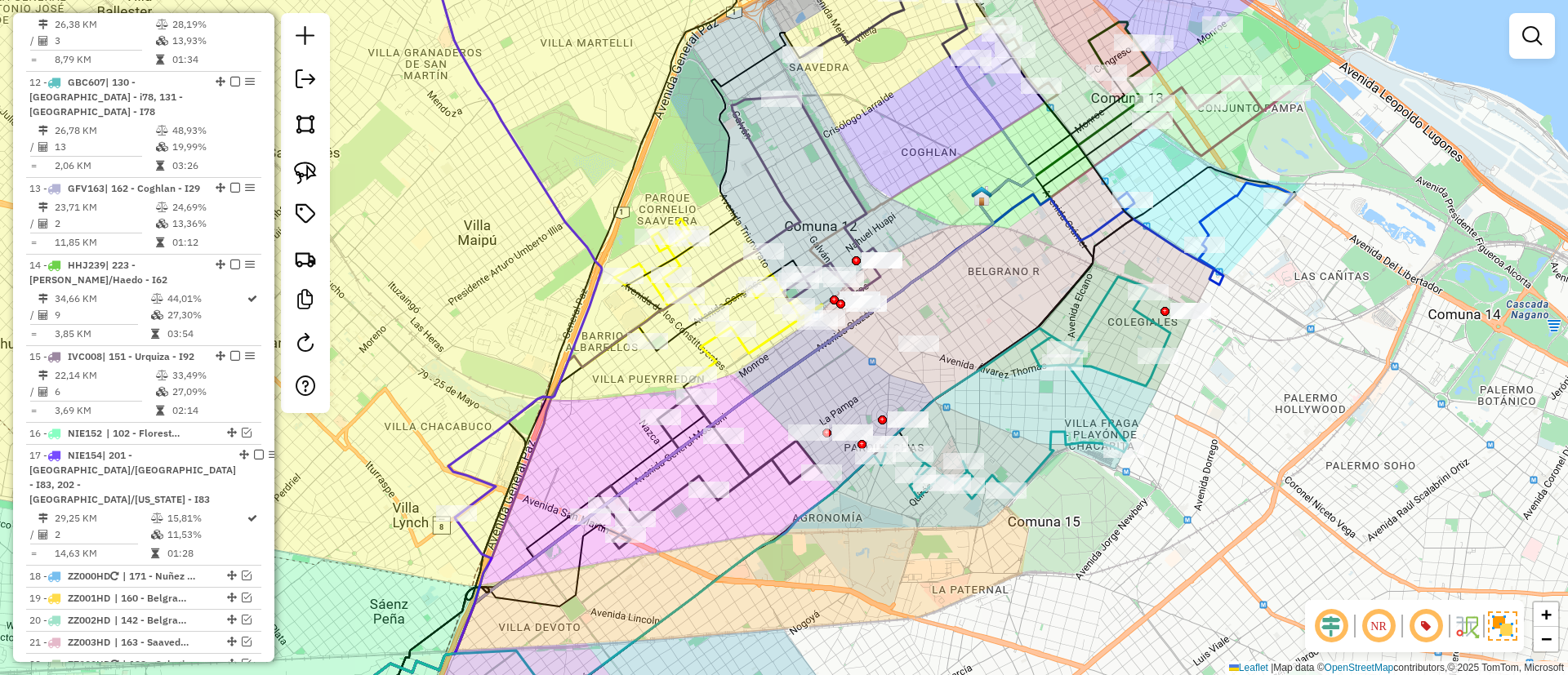
select select "*********"
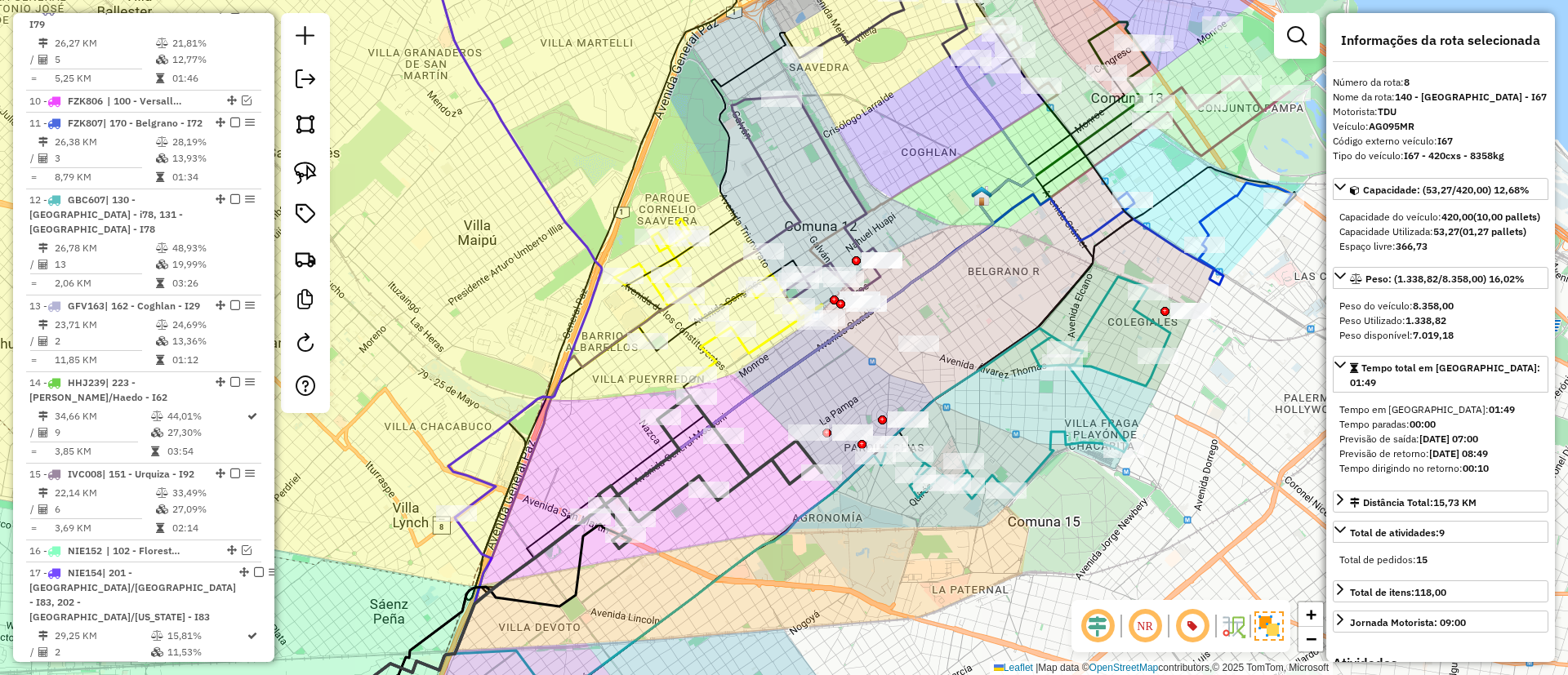
scroll to position [1101, 0]
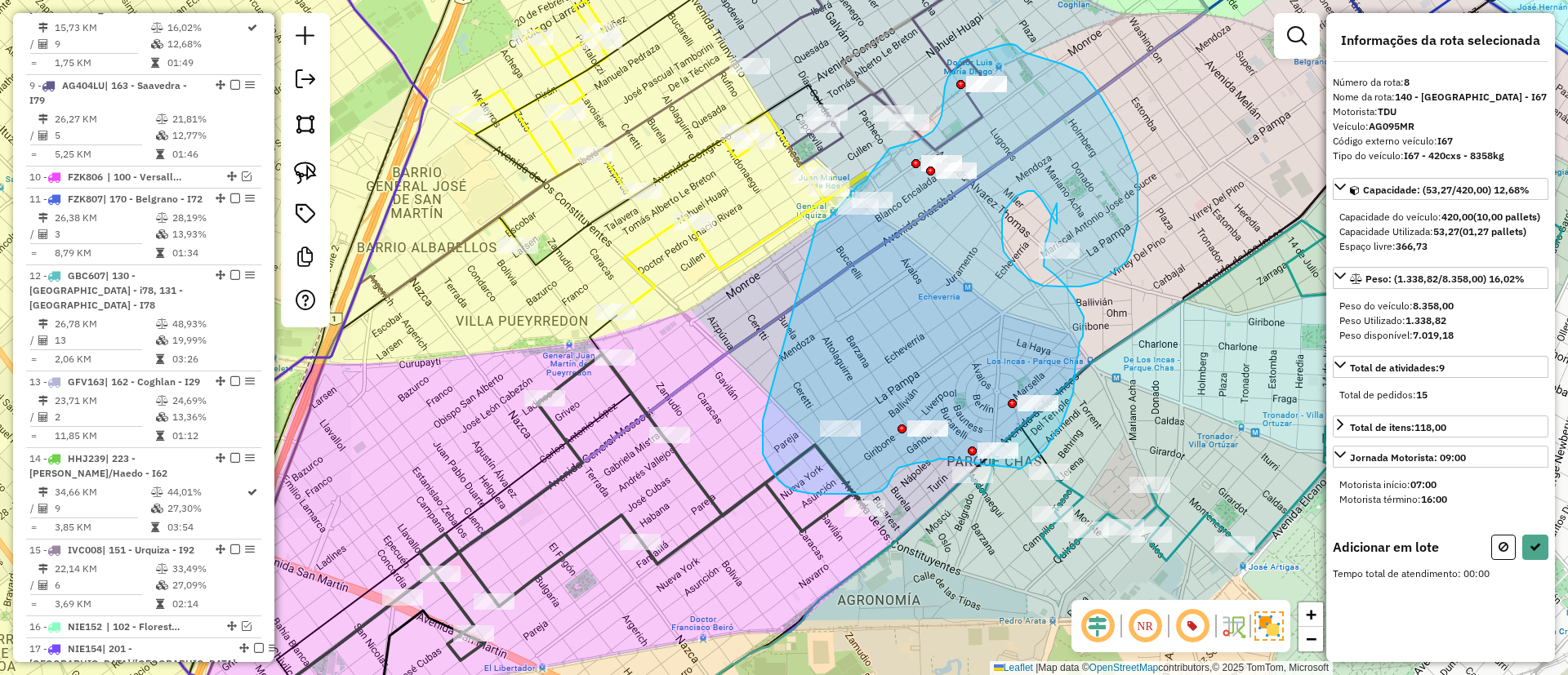
drag, startPoint x: 771, startPoint y: 470, endPoint x: 817, endPoint y: 225, distance: 249.3
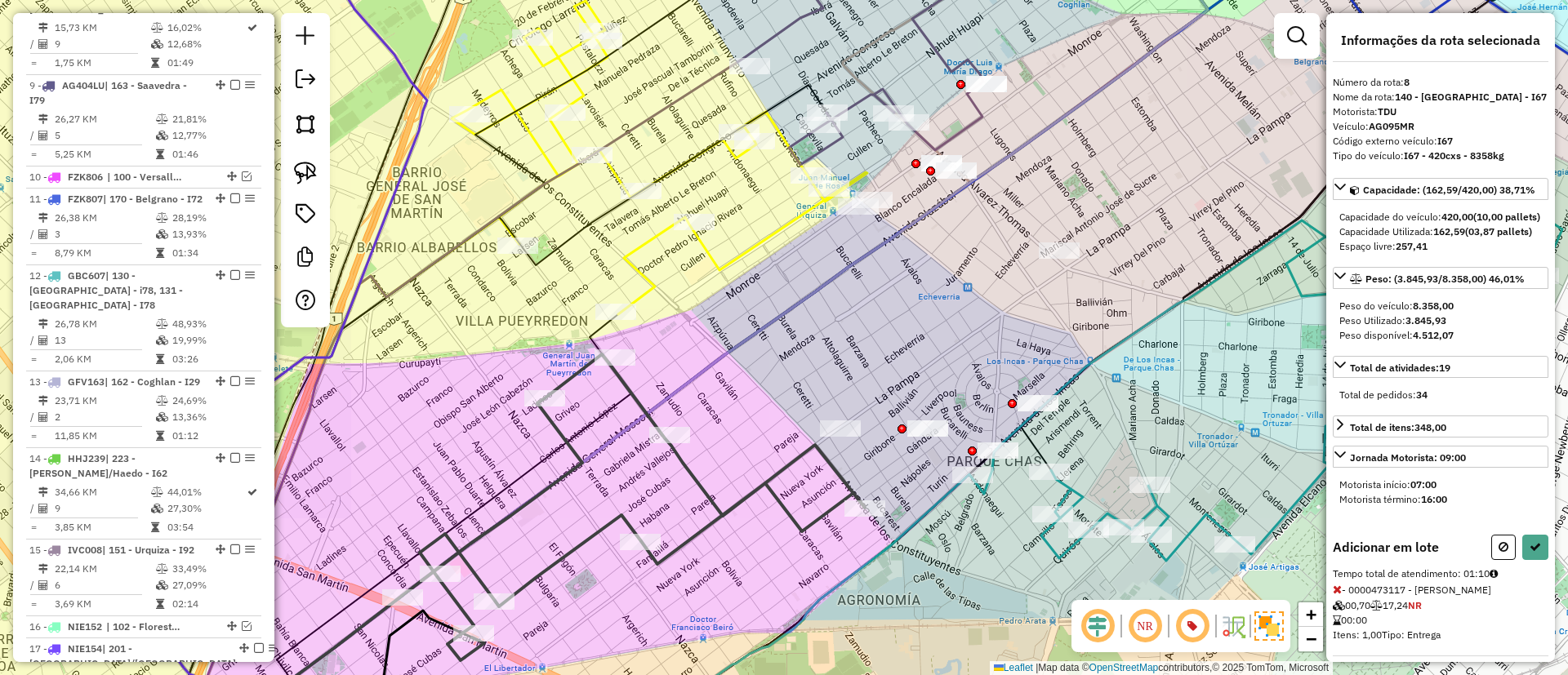
select select "*********"
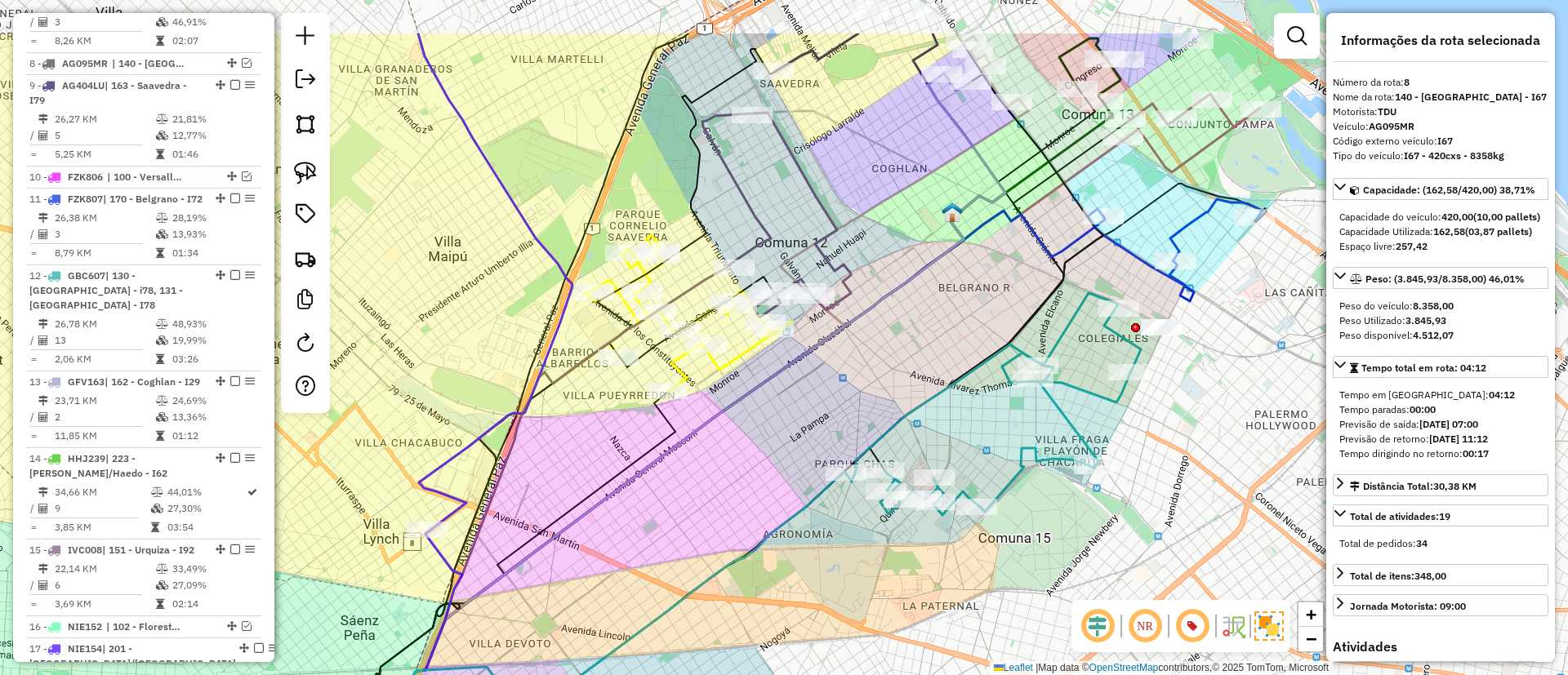
drag, startPoint x: 995, startPoint y: 338, endPoint x: 885, endPoint y: 358, distance: 111.8
click at [885, 358] on div "Janela de atendimento Grade de atendimento Capacidade Transportadoras Veículos …" at bounding box center [784, 337] width 1568 height 675
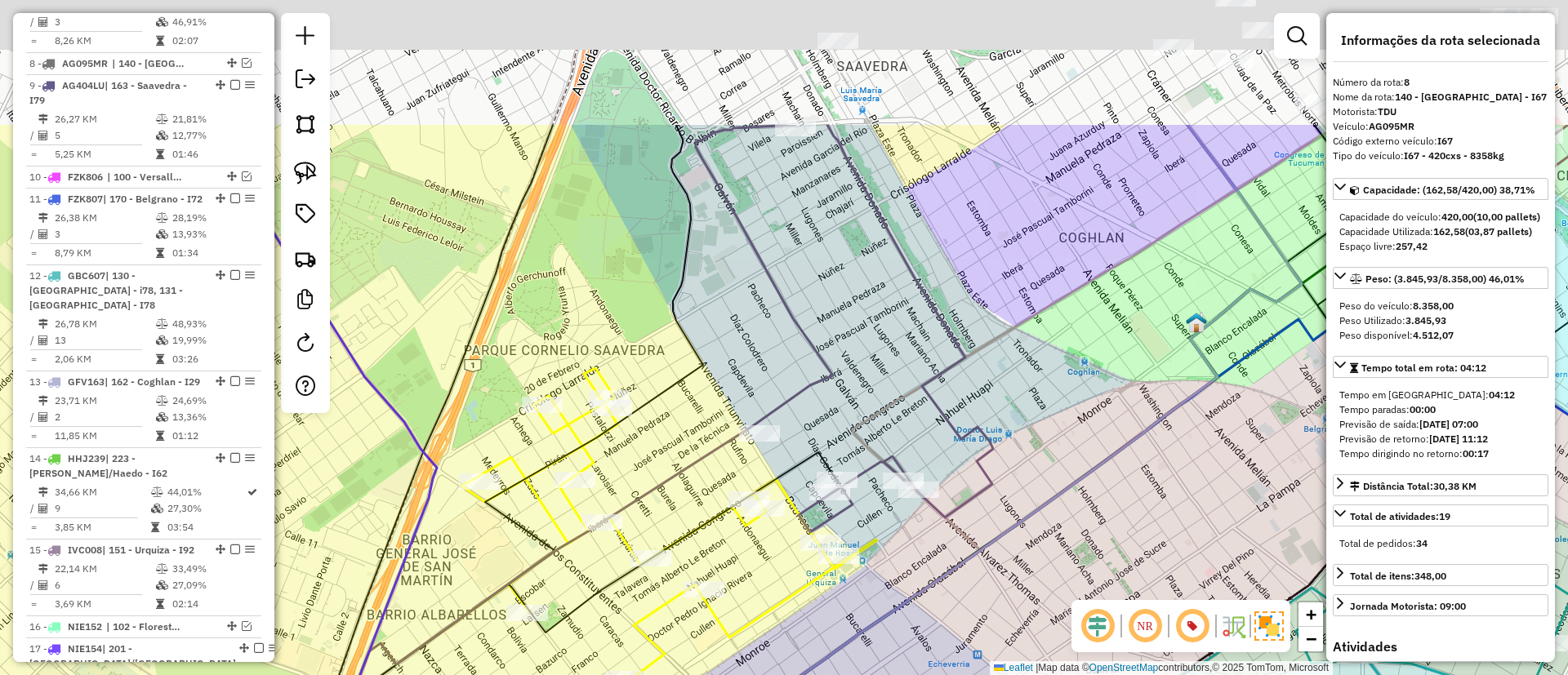
drag, startPoint x: 761, startPoint y: 394, endPoint x: 741, endPoint y: 481, distance: 89.3
click at [741, 481] on div "Janela de atendimento Grade de atendimento Capacidade Transportadoras Veículos …" at bounding box center [784, 337] width 1568 height 675
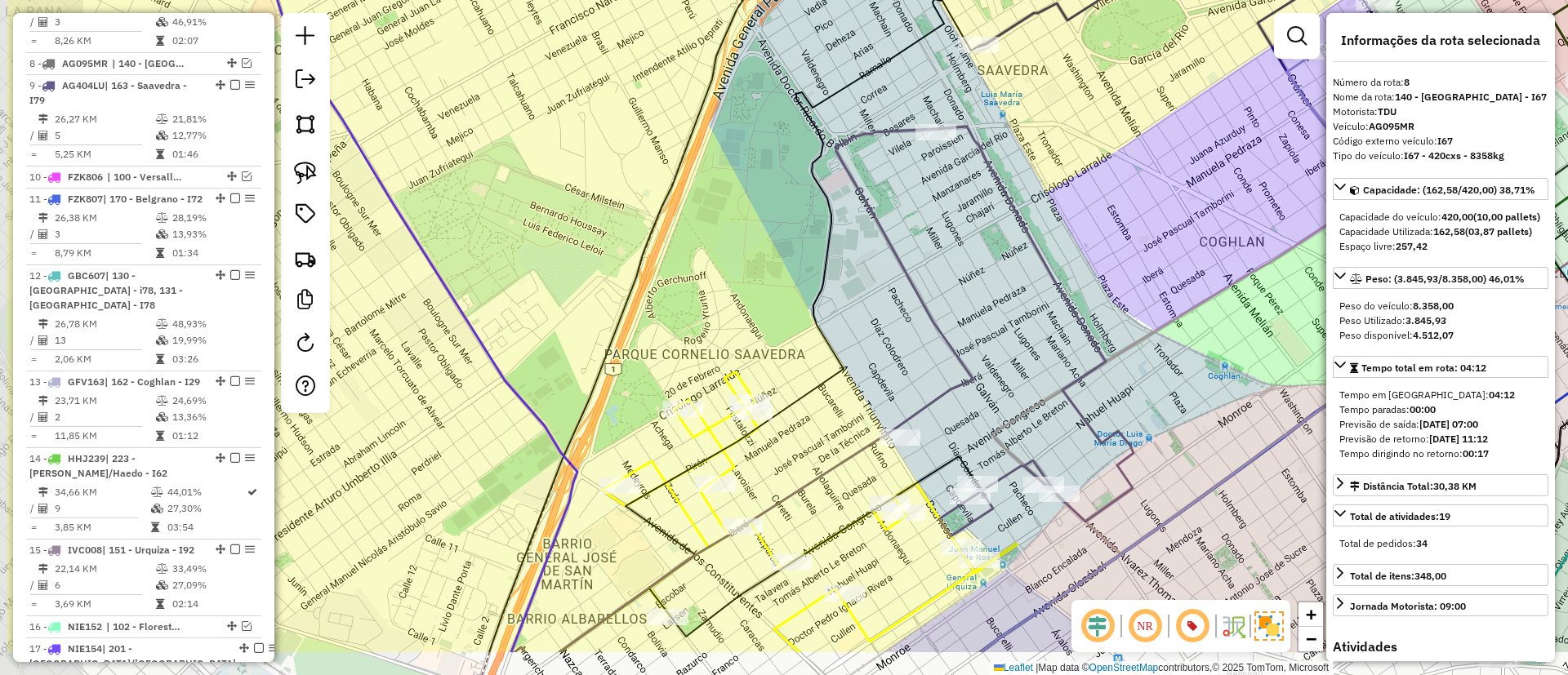
drag, startPoint x: 916, startPoint y: 432, endPoint x: 1080, endPoint y: 94, distance: 375.7
click at [1080, 95] on div "Janela de atendimento Grade de atendimento Capacidade Transportadoras Veículos …" at bounding box center [784, 337] width 1568 height 675
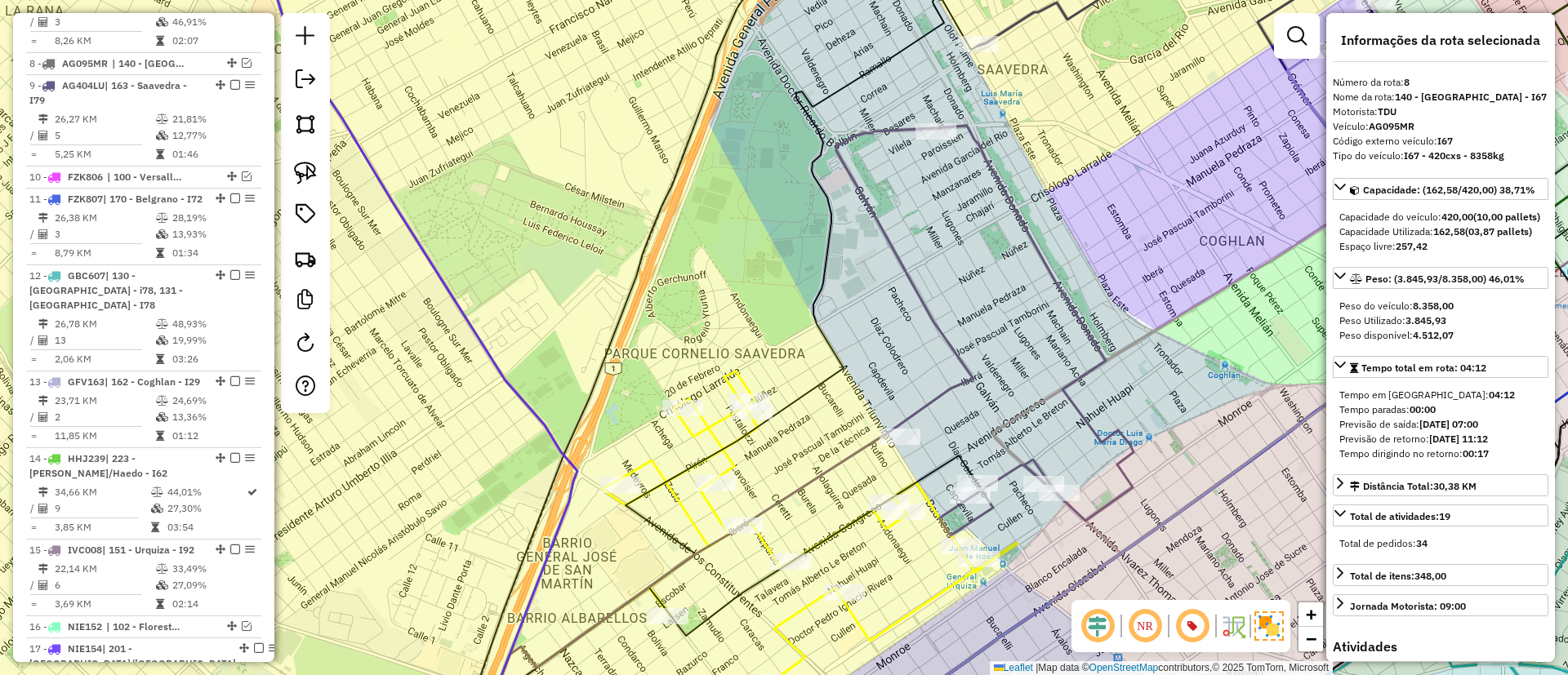
click at [896, 252] on icon at bounding box center [984, 331] width 297 height 410
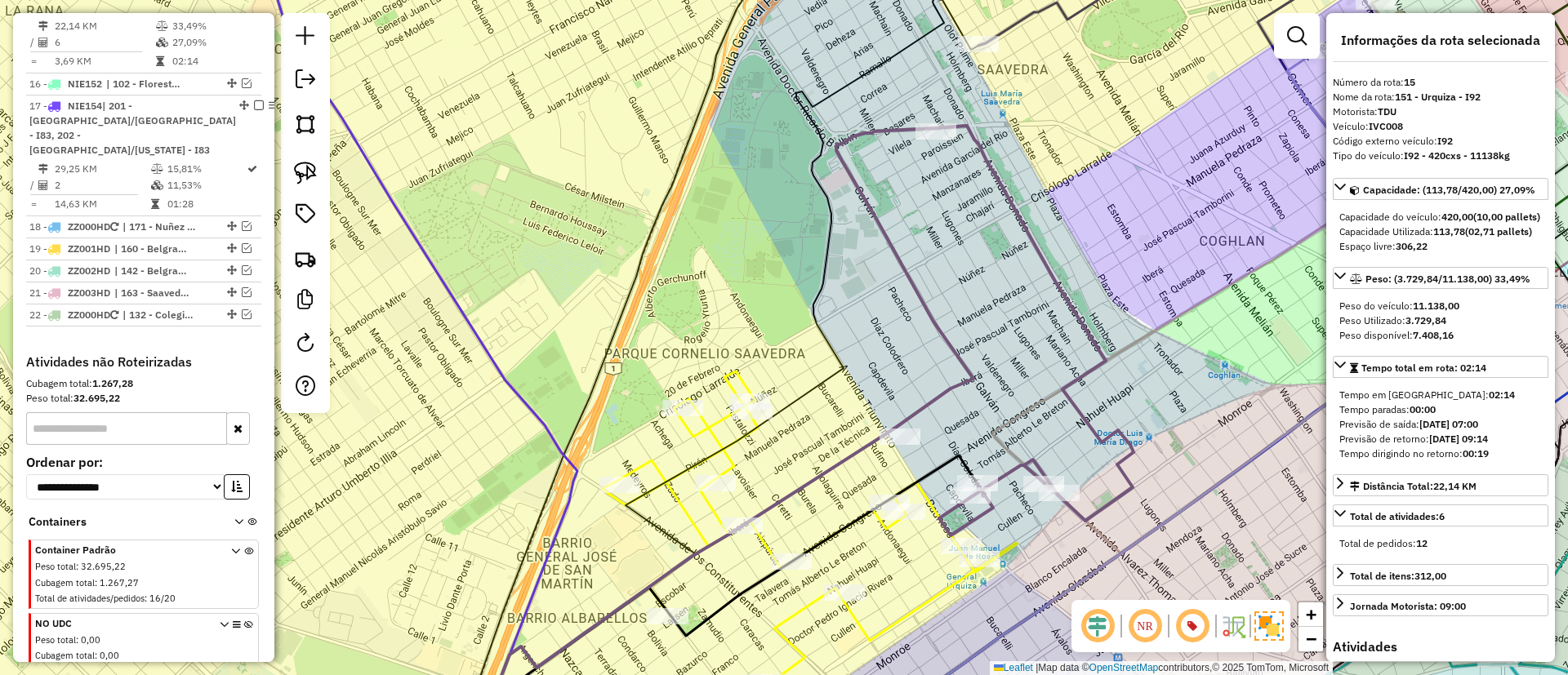
scroll to position [1602, 0]
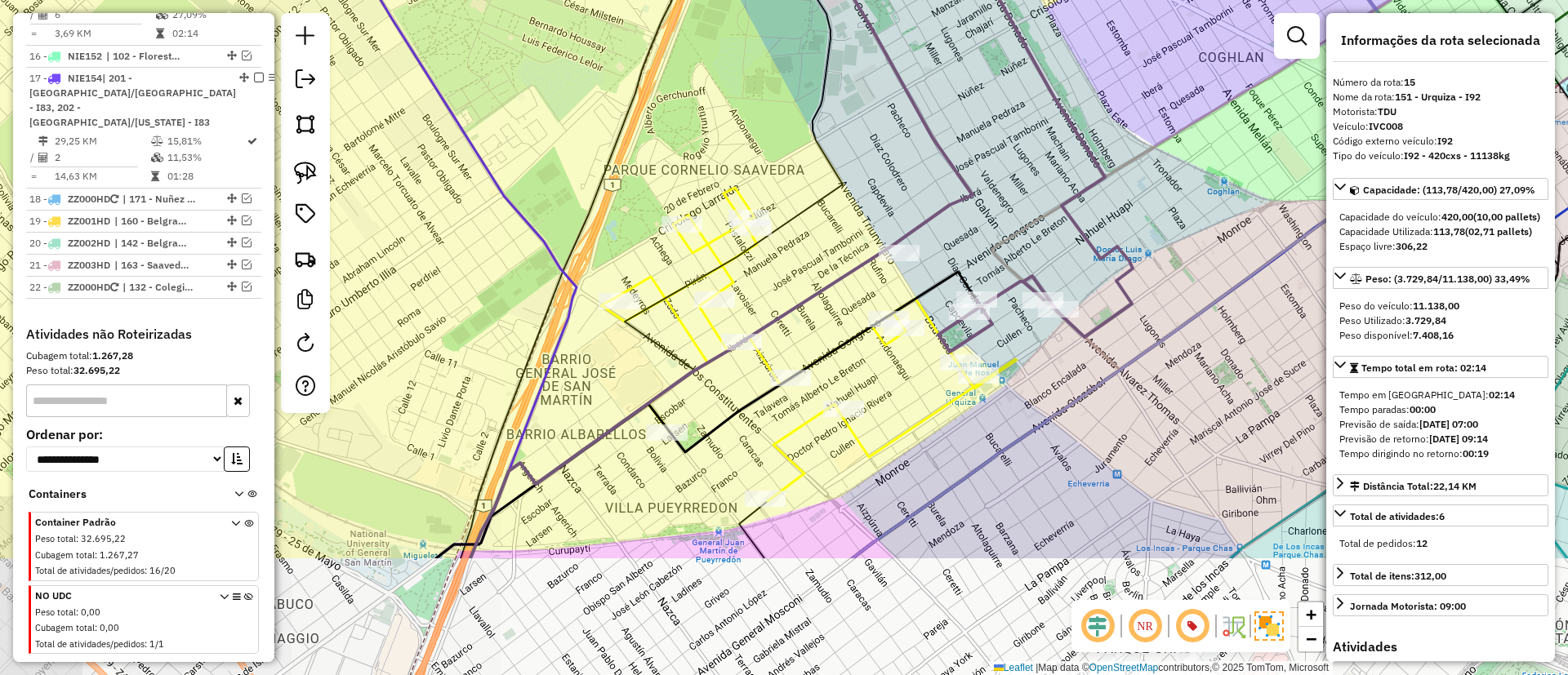
drag, startPoint x: 872, startPoint y: 188, endPoint x: 886, endPoint y: 102, distance: 87.1
click at [886, 102] on div "Janela de atendimento Grade de atendimento Capacidade Transportadoras Veículos …" at bounding box center [784, 337] width 1568 height 675
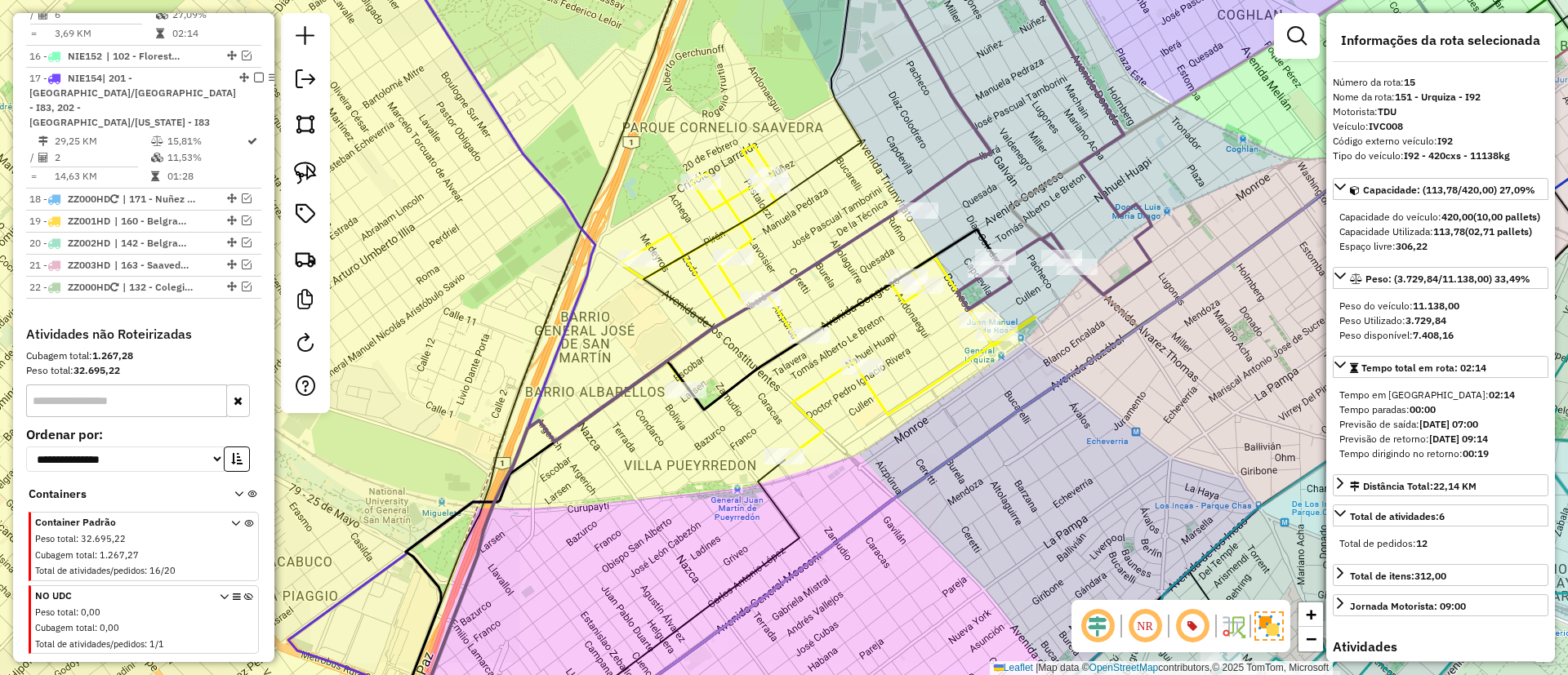
click at [949, 375] on icon at bounding box center [827, 301] width 416 height 313
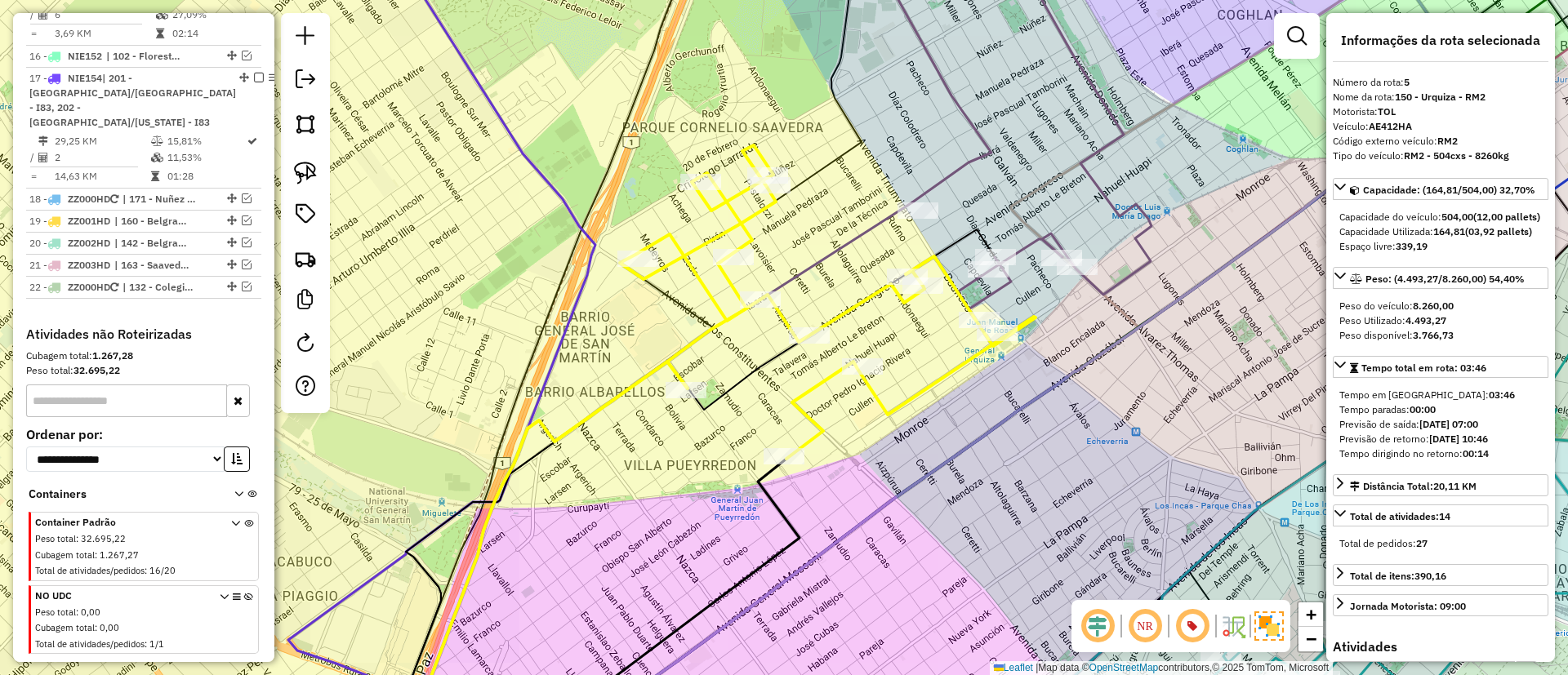
scroll to position [842, 0]
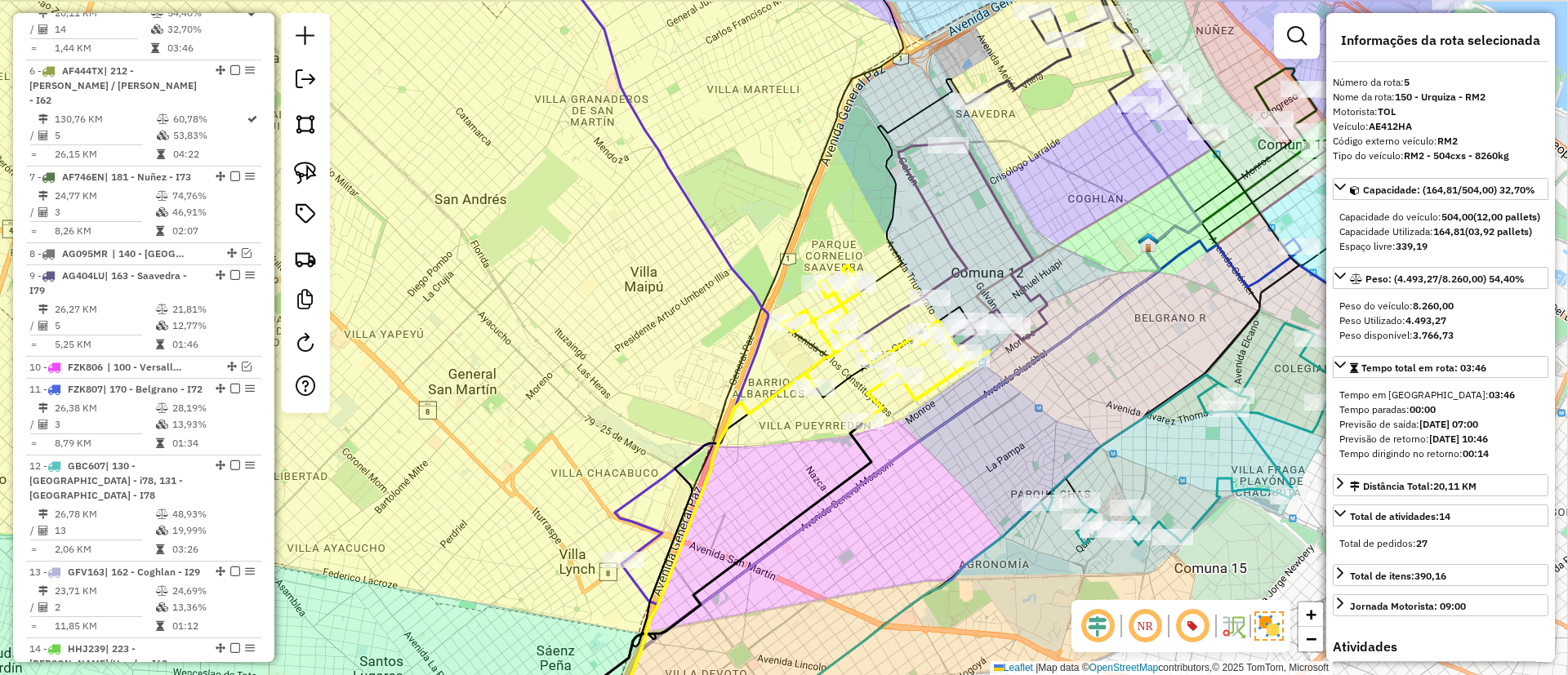
drag, startPoint x: 935, startPoint y: 394, endPoint x: 922, endPoint y: 422, distance: 30.9
click at [922, 422] on icon at bounding box center [884, 344] width 208 height 157
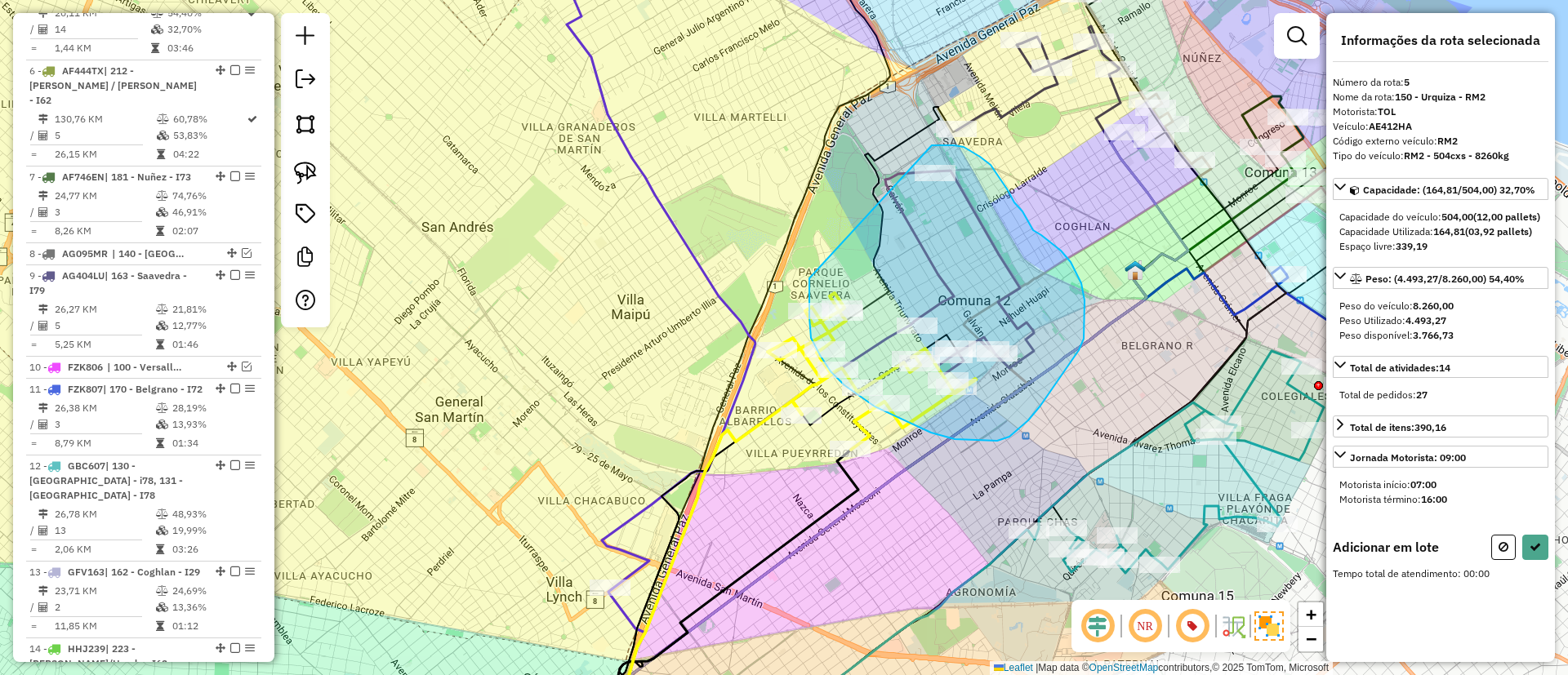
drag, startPoint x: 811, startPoint y: 338, endPoint x: 930, endPoint y: 145, distance: 226.7
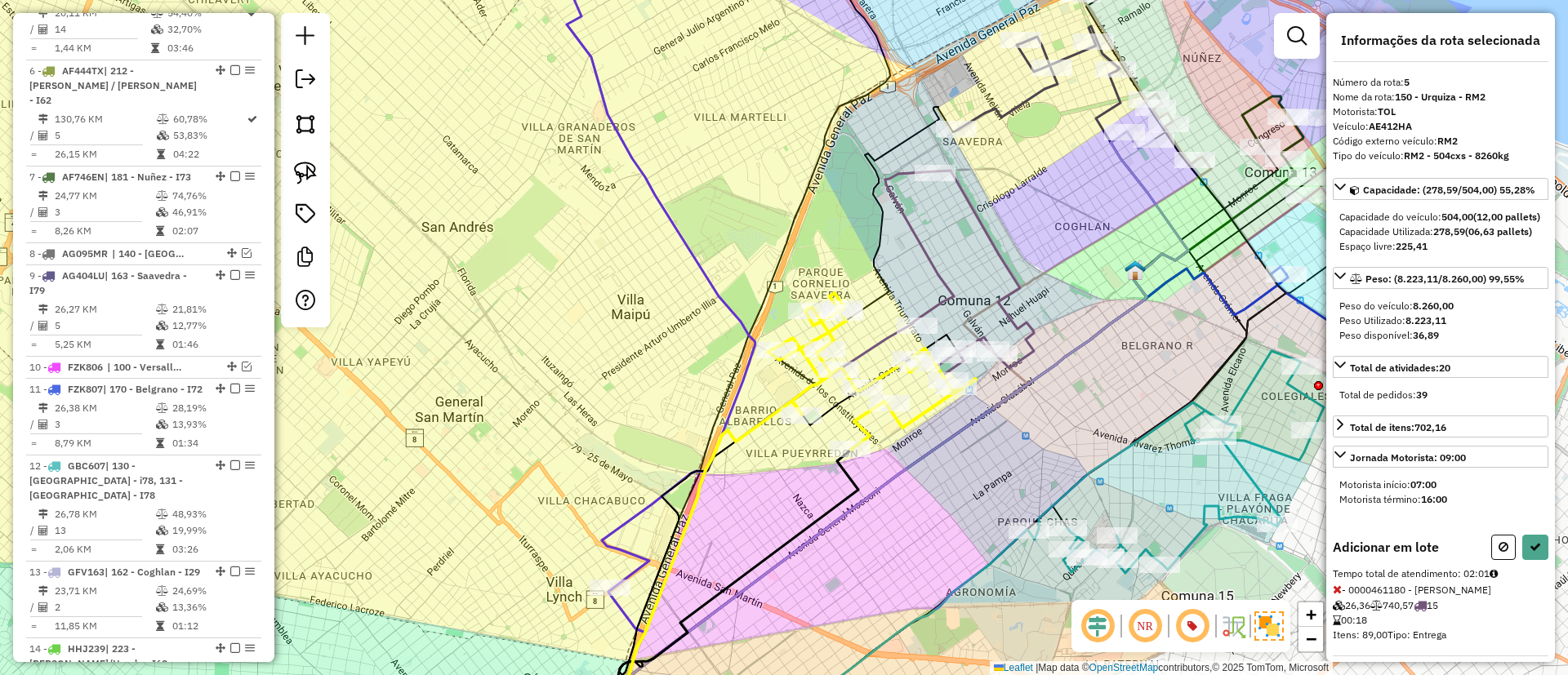
select select "*********"
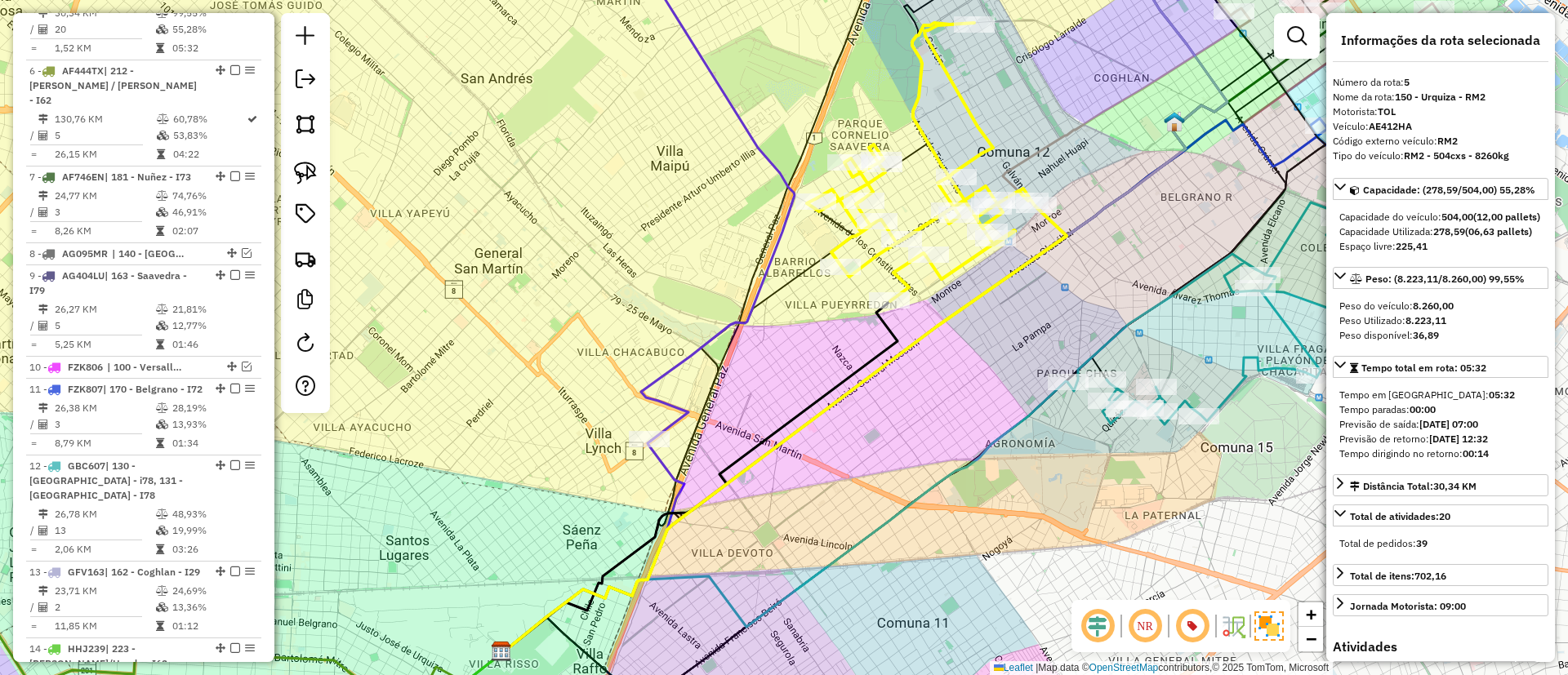
scroll to position [772, 0]
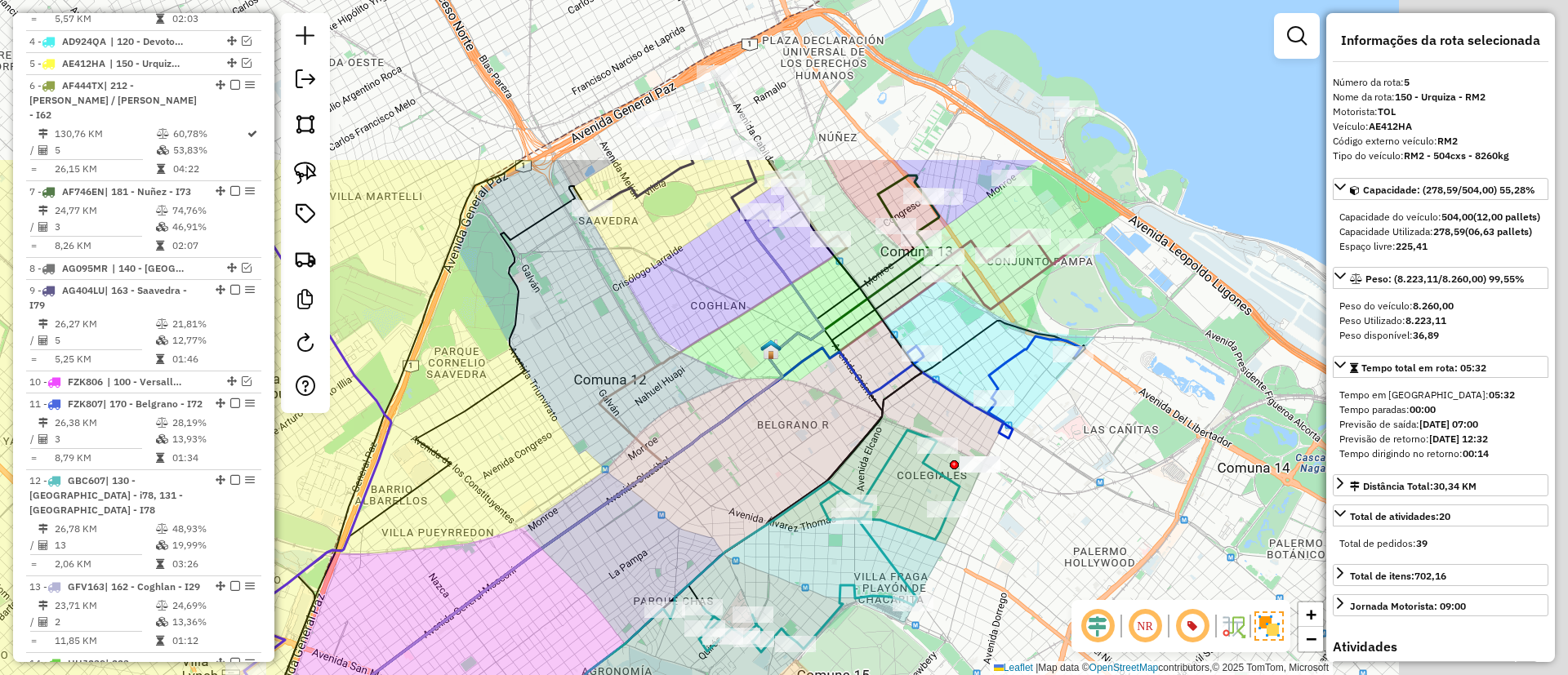
drag, startPoint x: 835, startPoint y: 419, endPoint x: 608, endPoint y: 575, distance: 275.4
click at [608, 575] on div "Janela de atendimento Grade de atendimento Capacidade Transportadoras Veículos …" at bounding box center [784, 337] width 1568 height 675
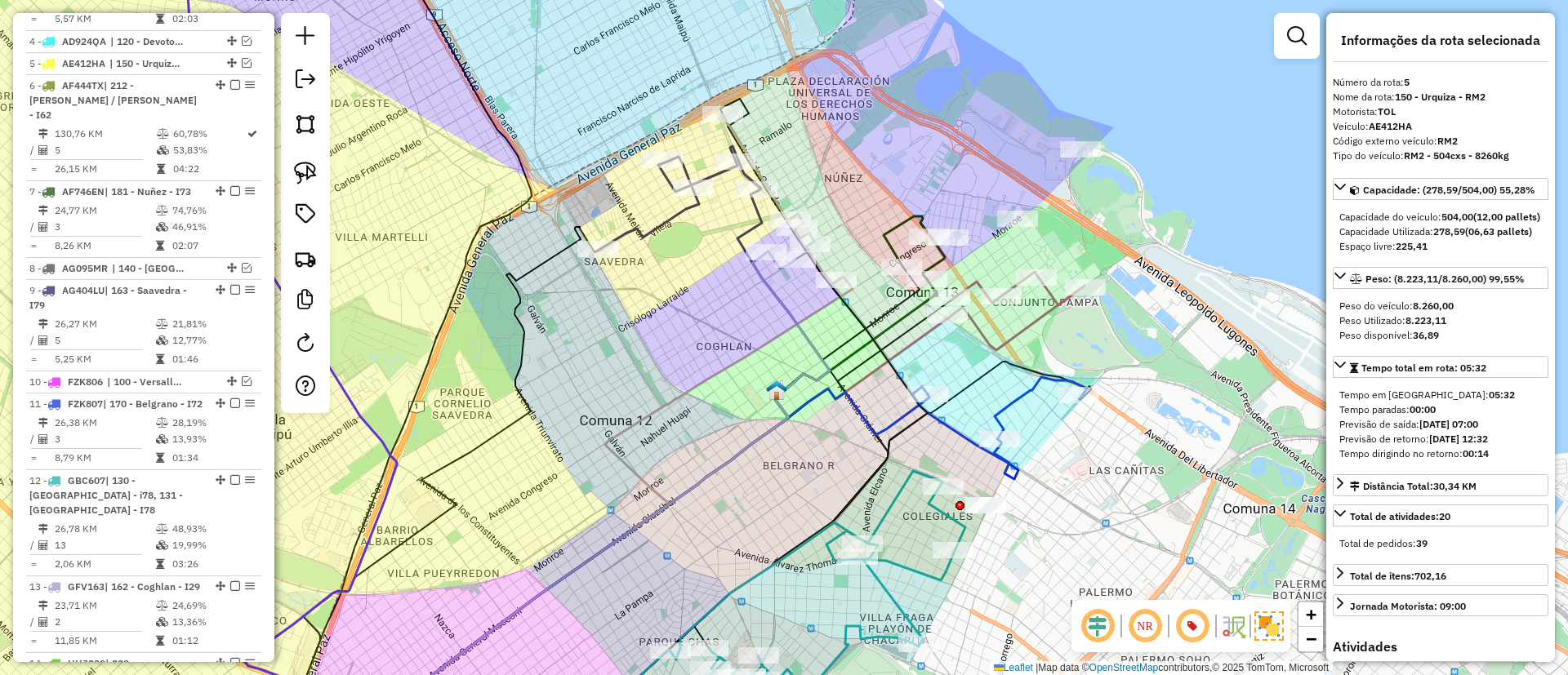
click at [681, 225] on div "Janela de atendimento Grade de atendimento Capacidade Transportadoras Veículos …" at bounding box center [784, 337] width 1568 height 675
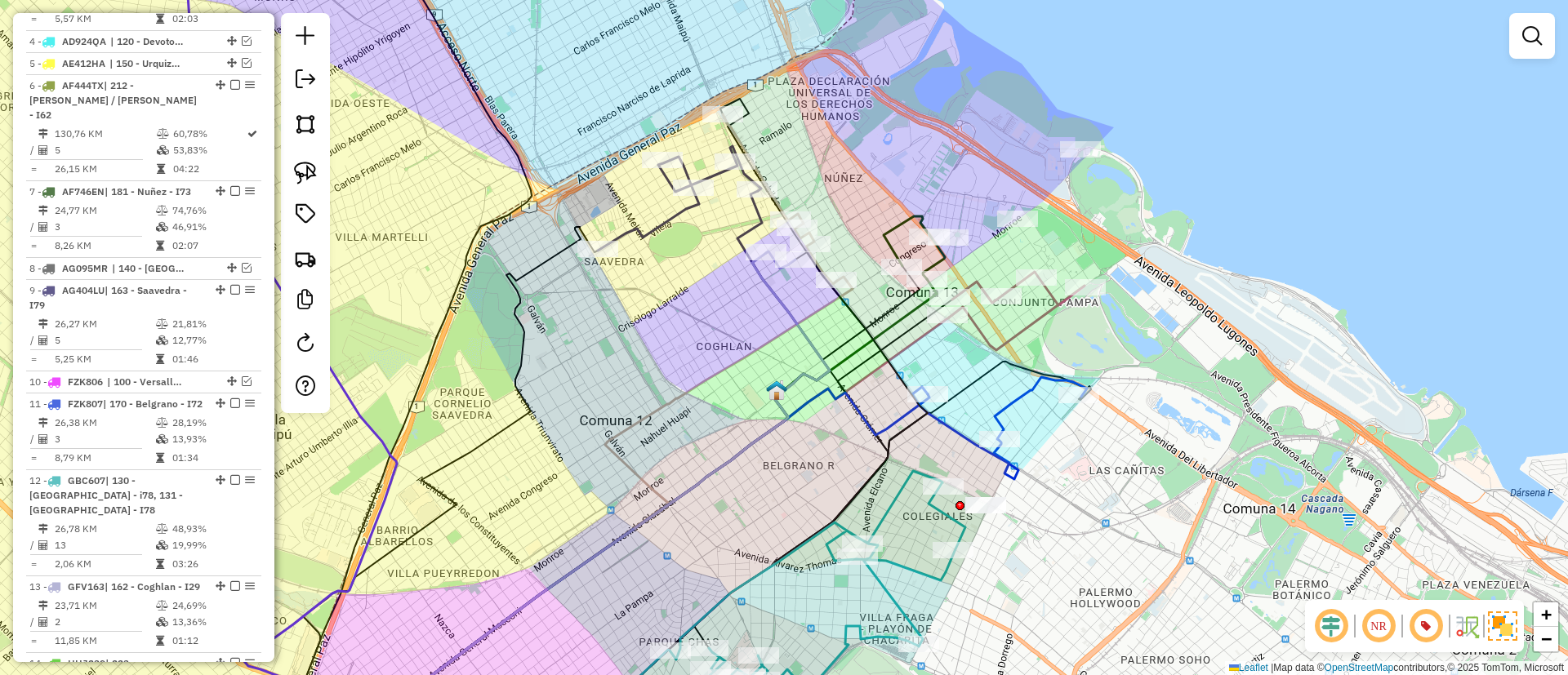
click at [682, 217] on icon at bounding box center [680, 198] width 164 height 104
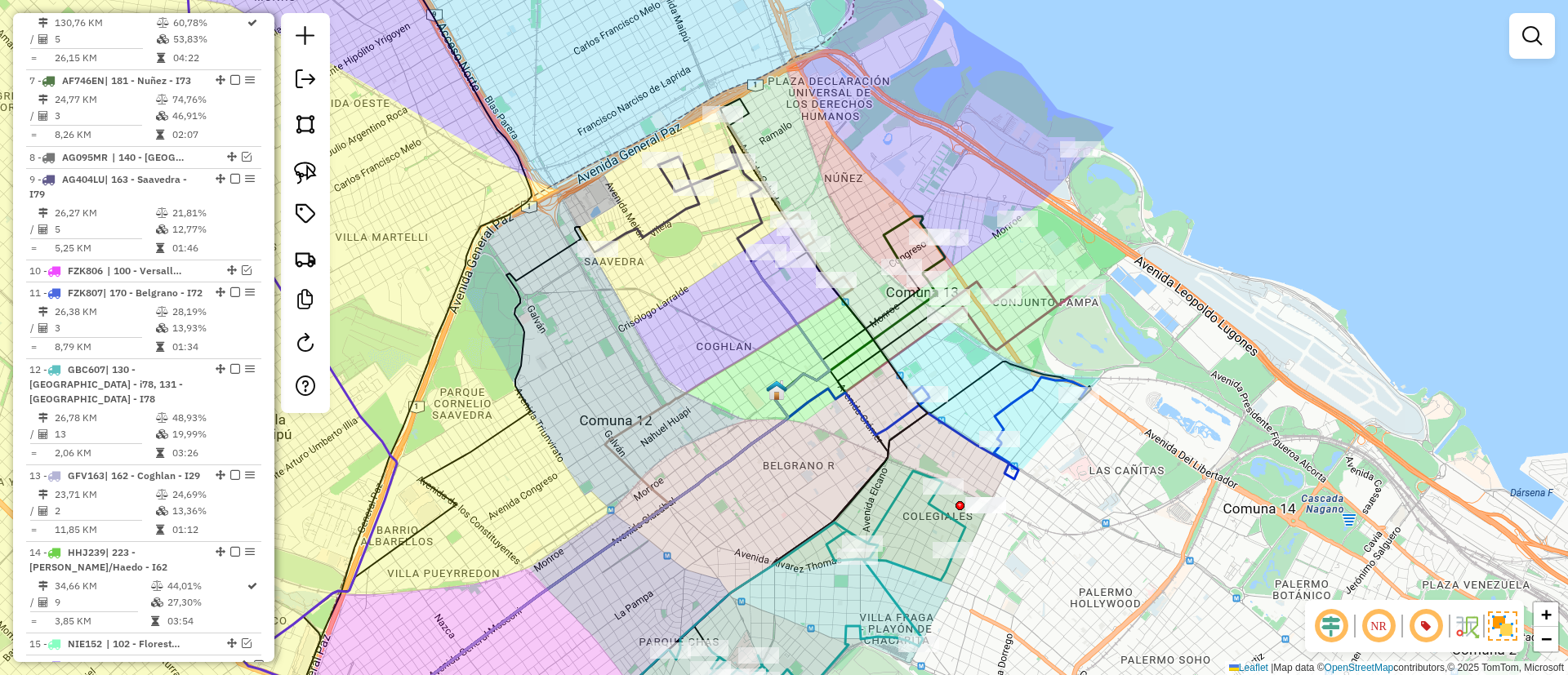
select select "*********"
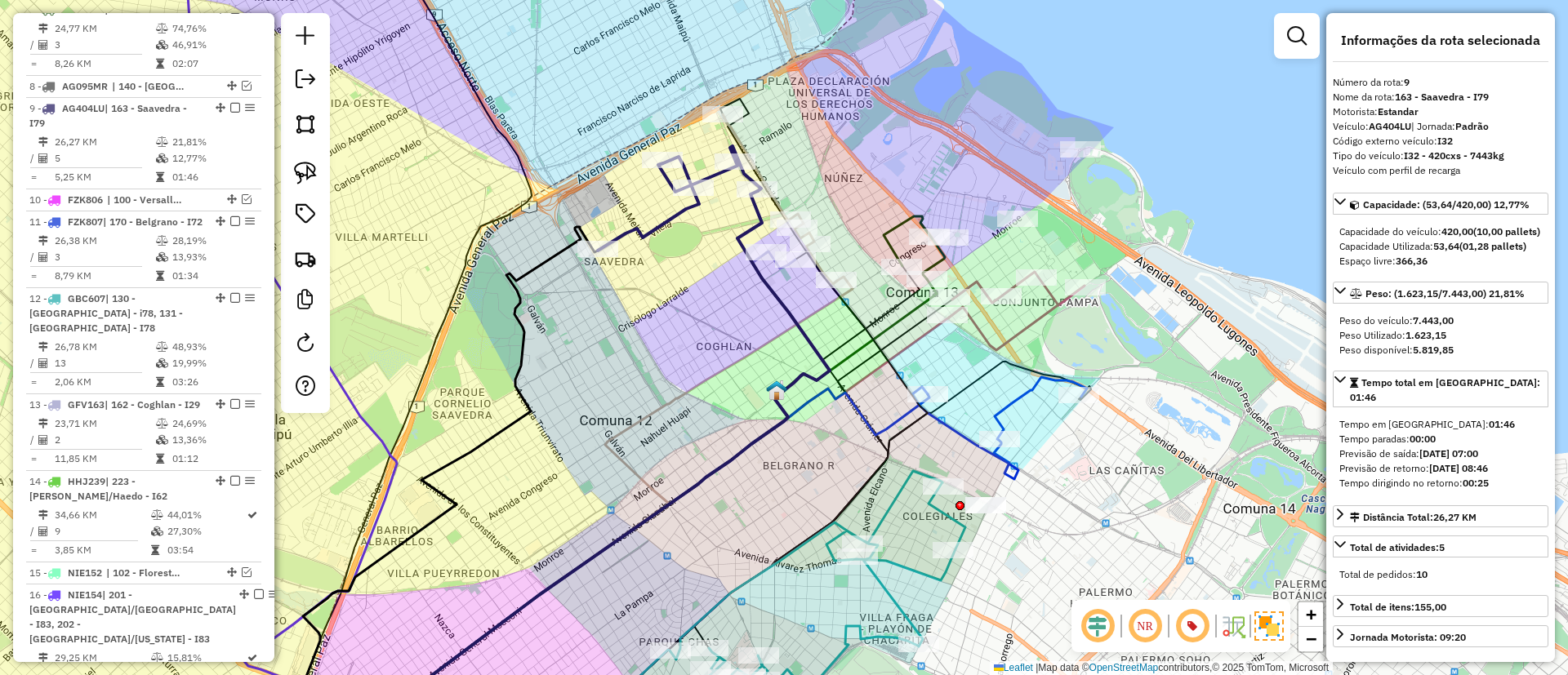
scroll to position [1053, 0]
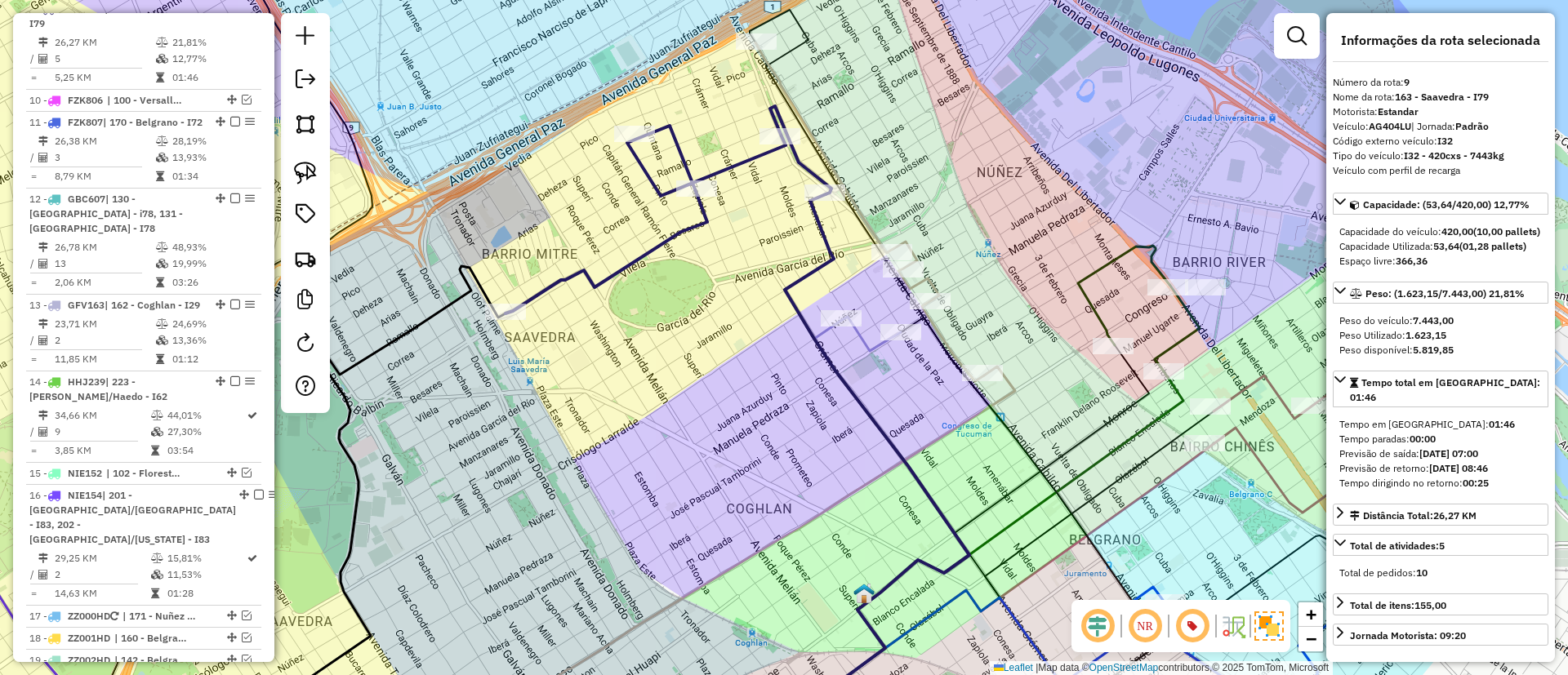
drag, startPoint x: 755, startPoint y: 347, endPoint x: 750, endPoint y: 361, distance: 14.9
click at [750, 361] on div "Janela de atendimento Grade de atendimento Capacidade Transportadoras Veículos …" at bounding box center [784, 337] width 1568 height 675
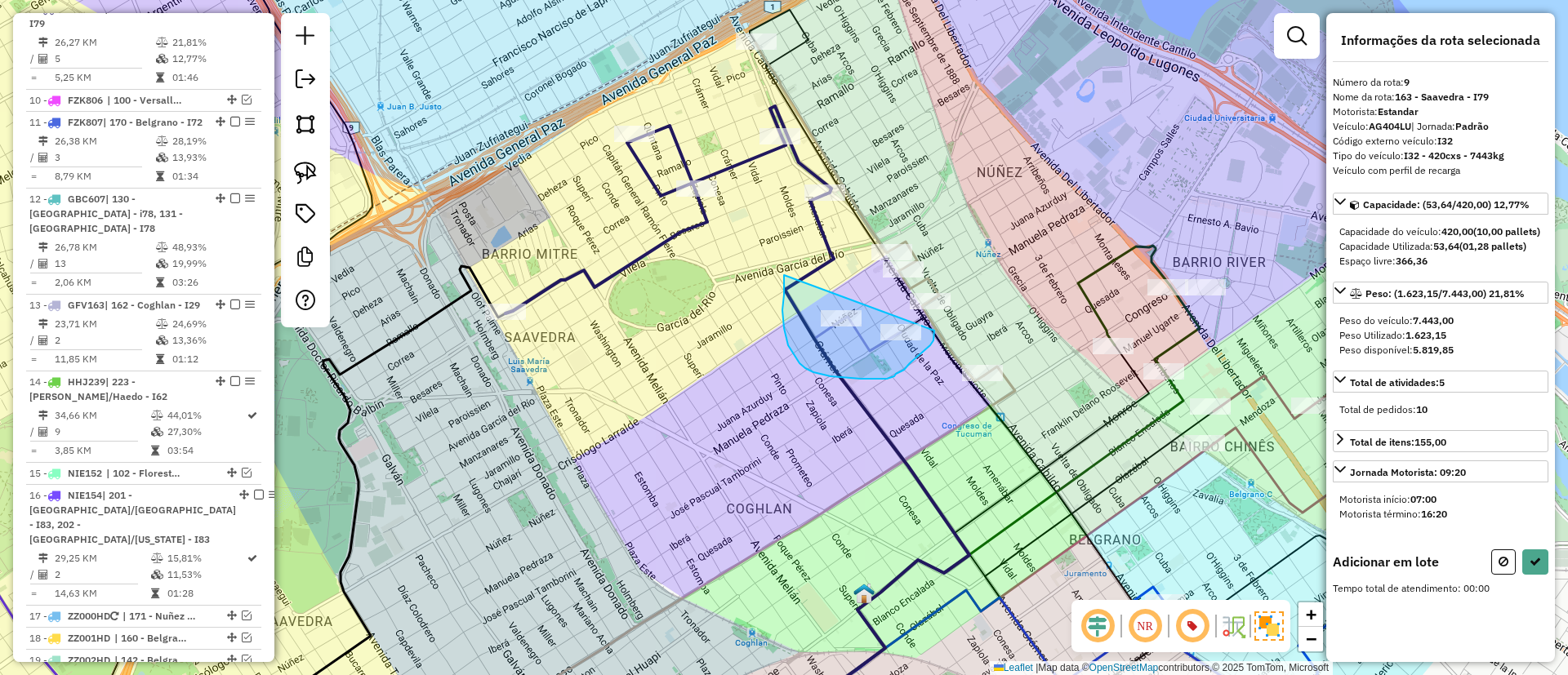
drag, startPoint x: 784, startPoint y: 295, endPoint x: 935, endPoint y: 330, distance: 155.0
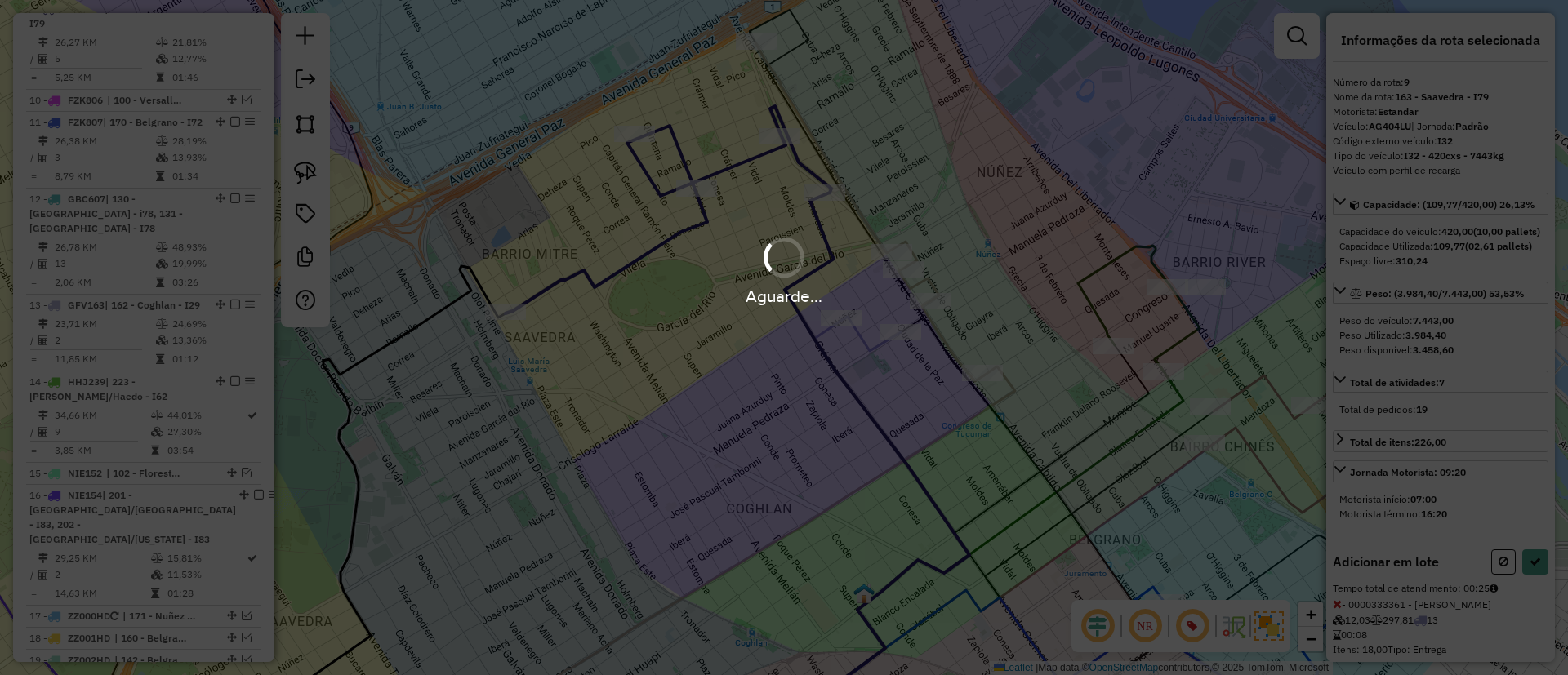
select select "*********"
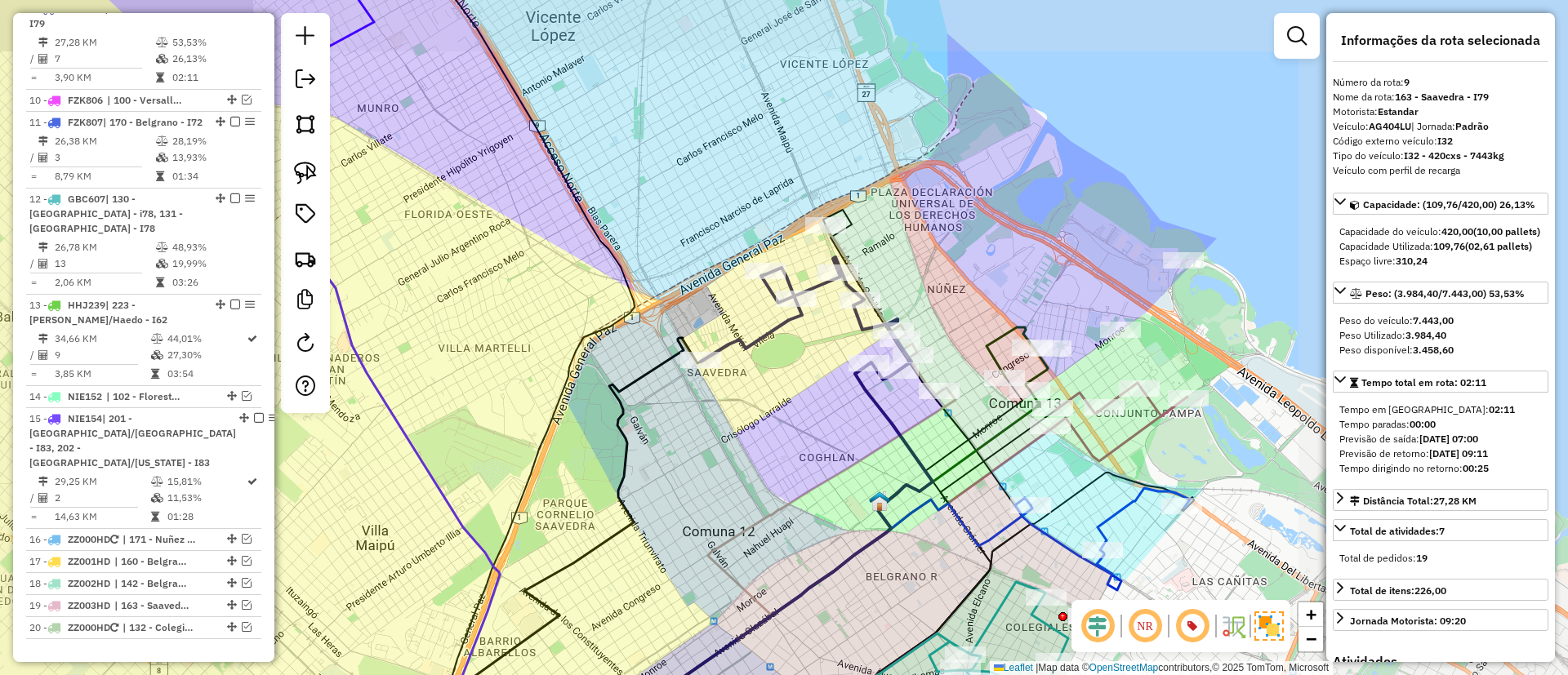
drag, startPoint x: 868, startPoint y: 466, endPoint x: 669, endPoint y: 188, distance: 341.9
click at [669, 388] on icon at bounding box center [780, 561] width 350 height 347
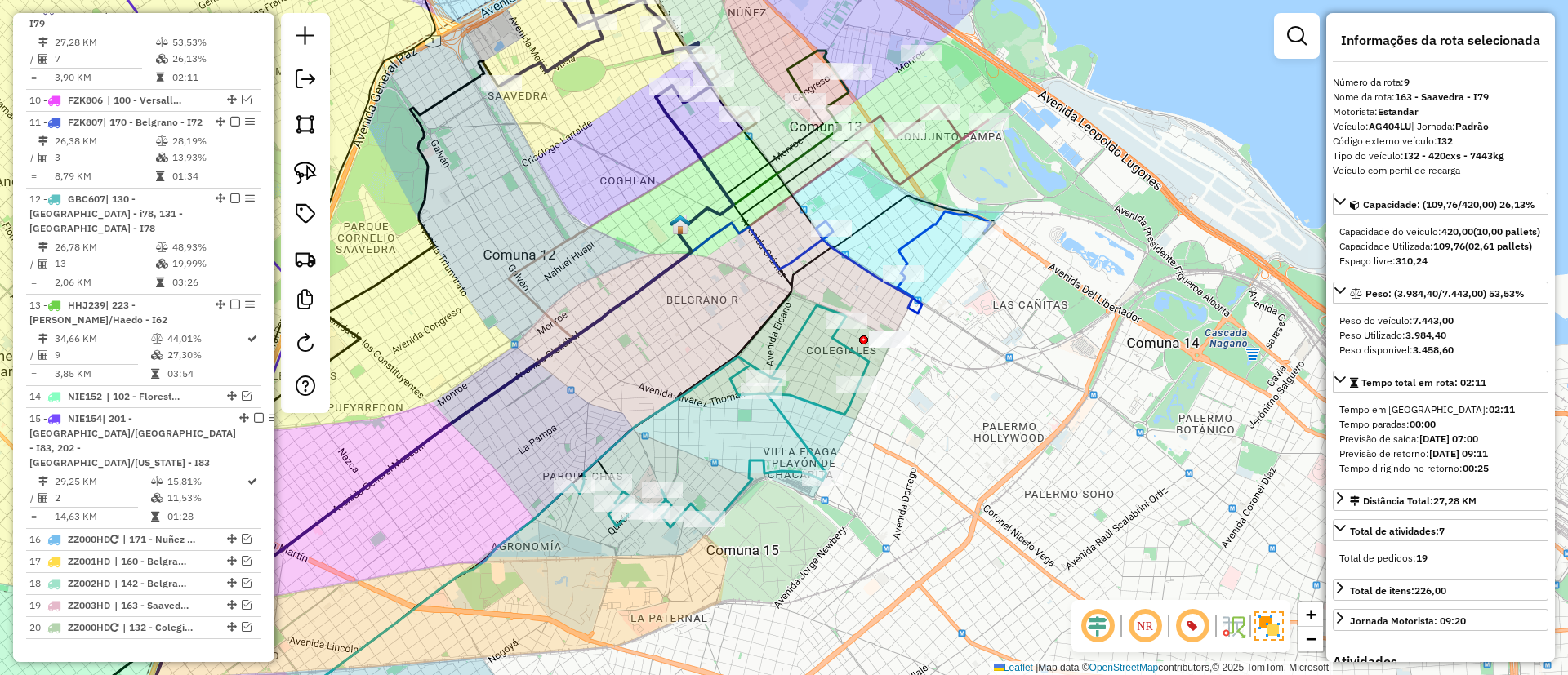
click at [823, 404] on icon at bounding box center [721, 416] width 296 height 222
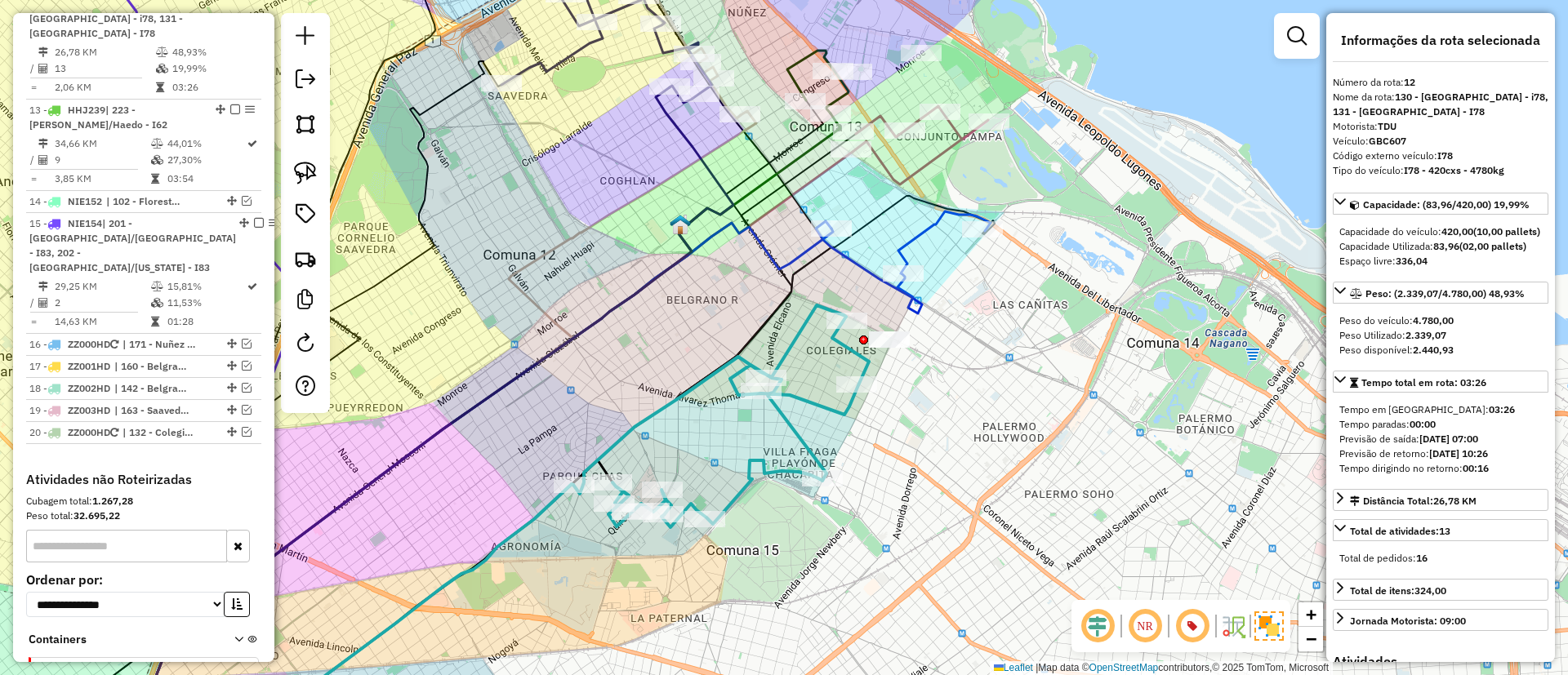
scroll to position [1259, 0]
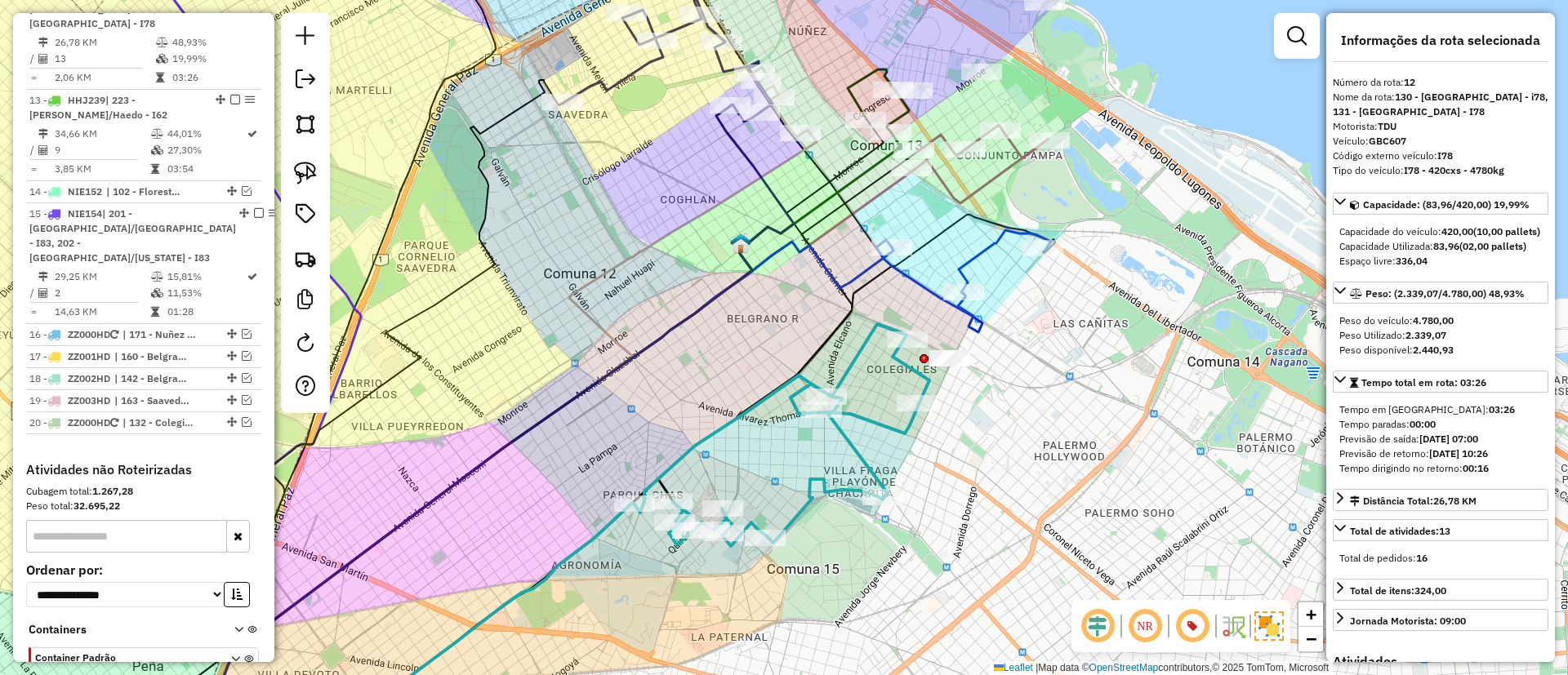
drag, startPoint x: 823, startPoint y: 404, endPoint x: 883, endPoint y: 423, distance: 62.9
click at [883, 423] on icon at bounding box center [781, 435] width 296 height 222
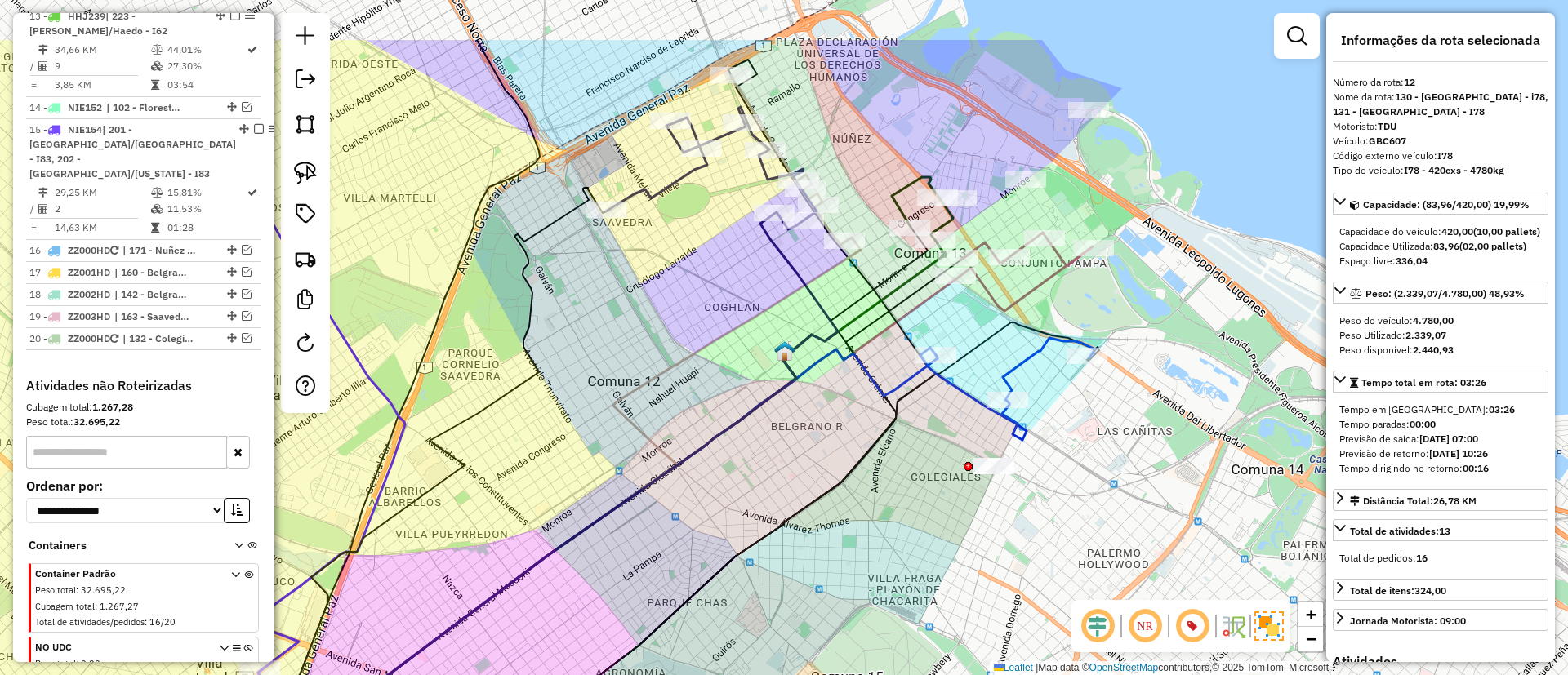
drag, startPoint x: 563, startPoint y: 363, endPoint x: 568, endPoint y: 379, distance: 16.8
click at [568, 379] on div "Janela de atendimento Grade de atendimento Capacidade Transportadoras Veículos …" at bounding box center [784, 337] width 1568 height 675
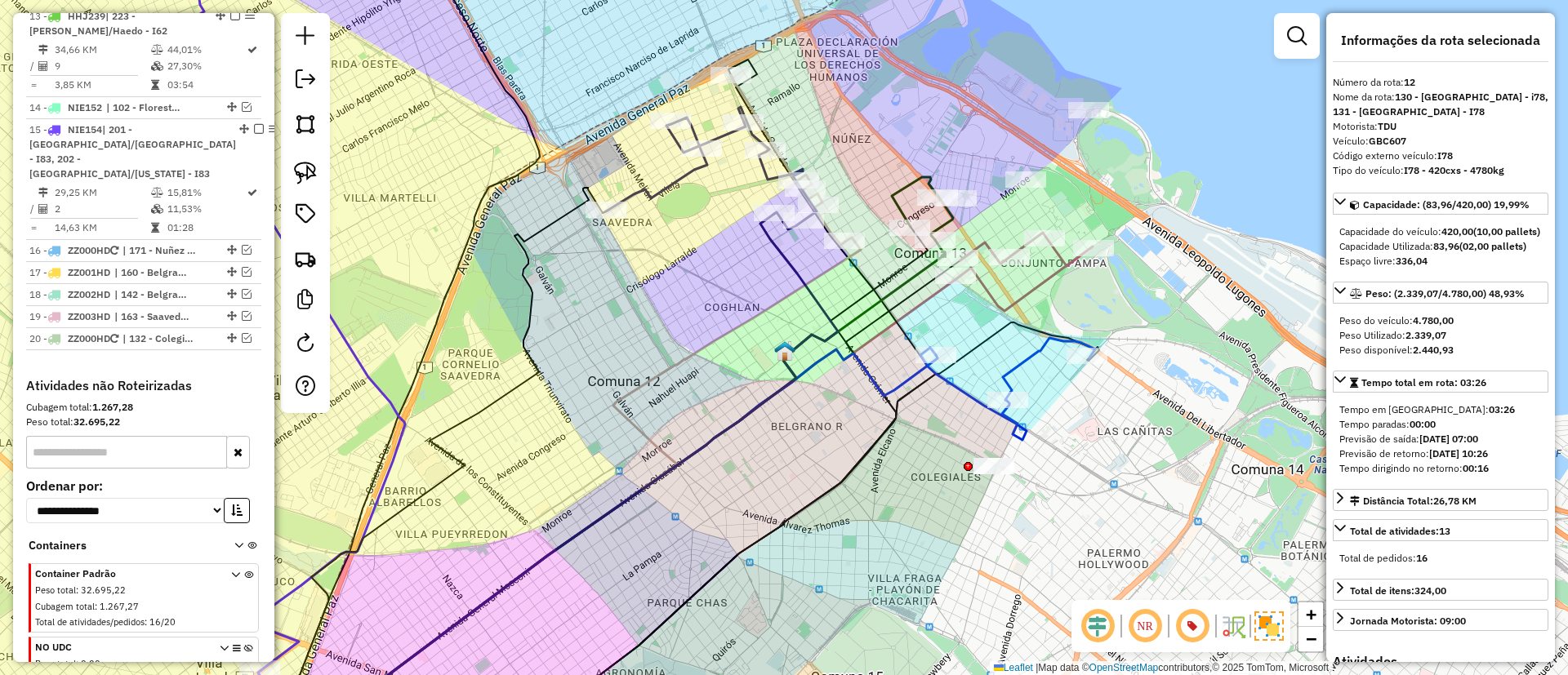
click at [669, 176] on icon at bounding box center [712, 169] width 211 height 122
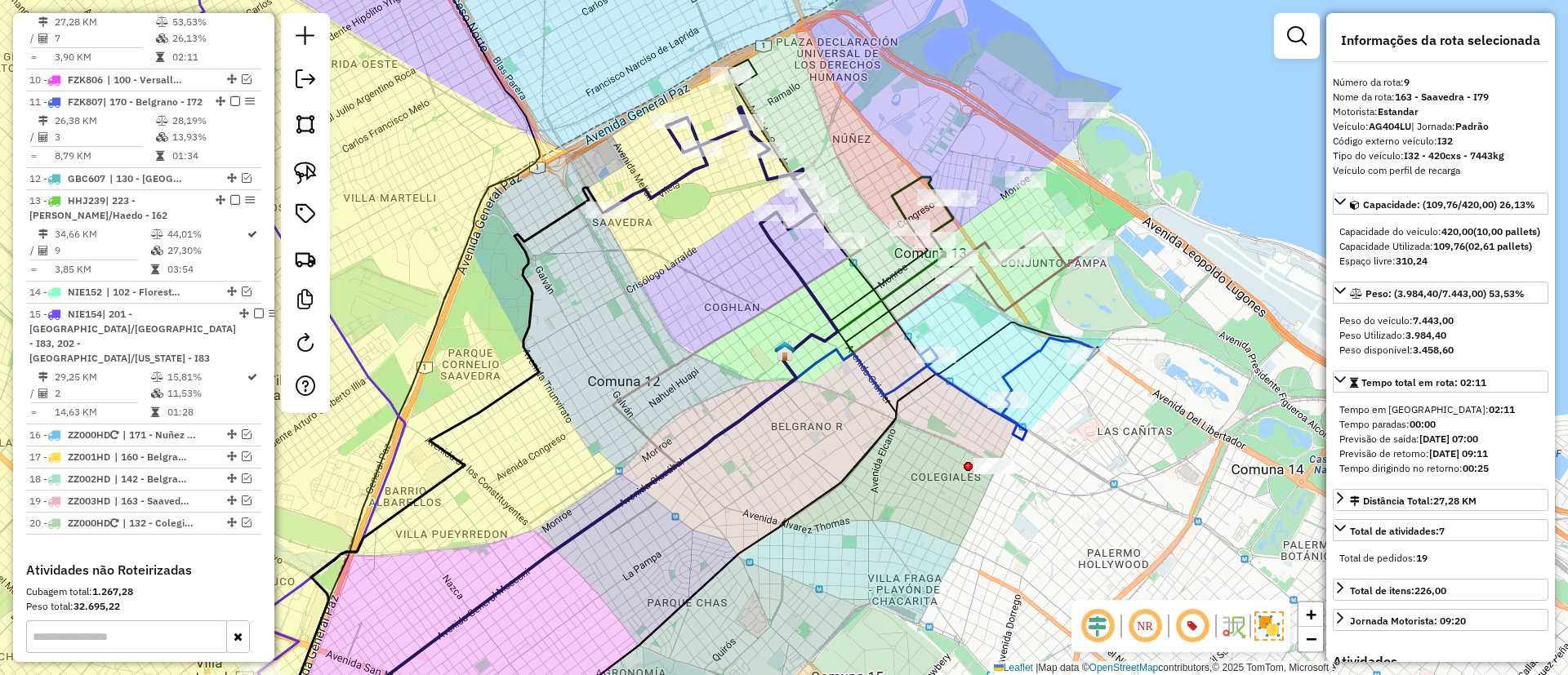
scroll to position [1053, 0]
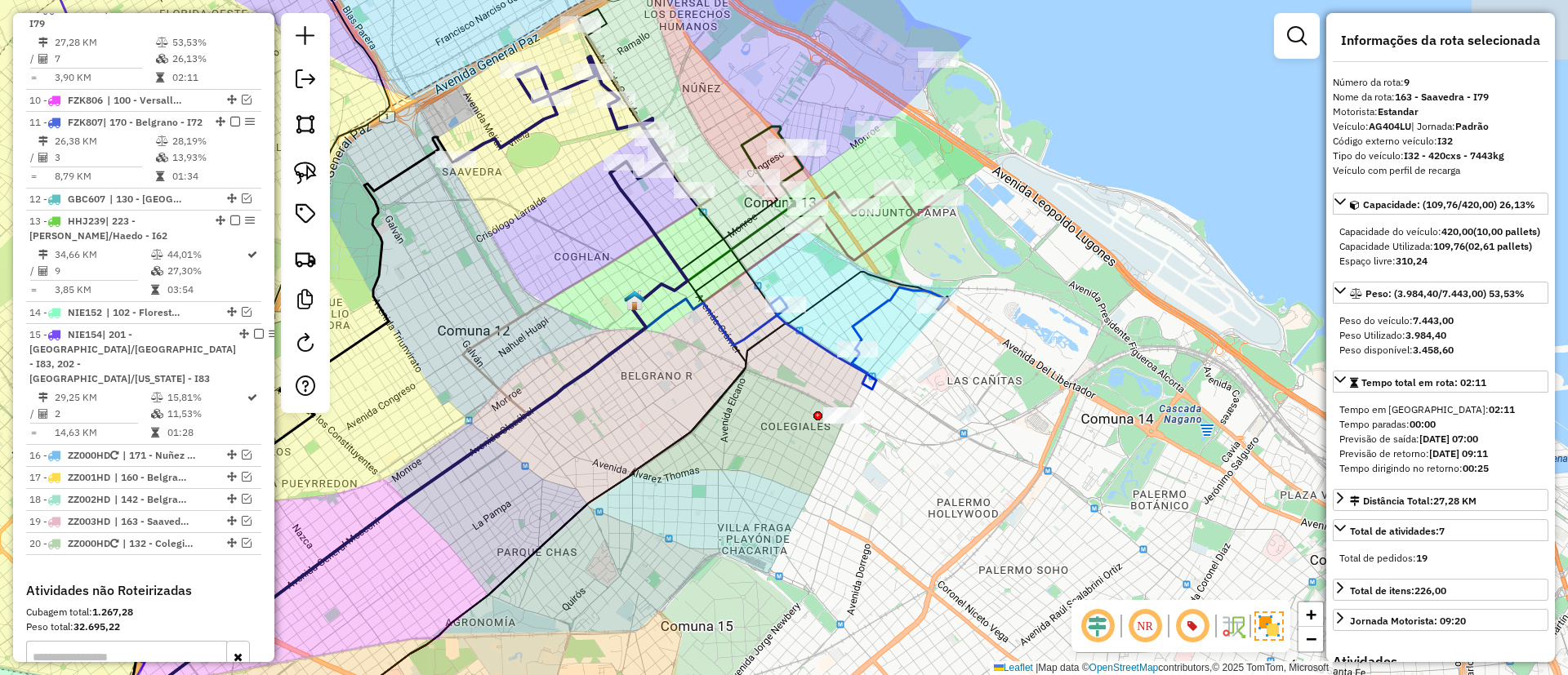
drag, startPoint x: 716, startPoint y: 305, endPoint x: 576, endPoint y: 249, distance: 150.8
click at [576, 249] on div "Janela de atendimento Grade de atendimento Capacidade Transportadoras Veículos …" at bounding box center [784, 337] width 1568 height 675
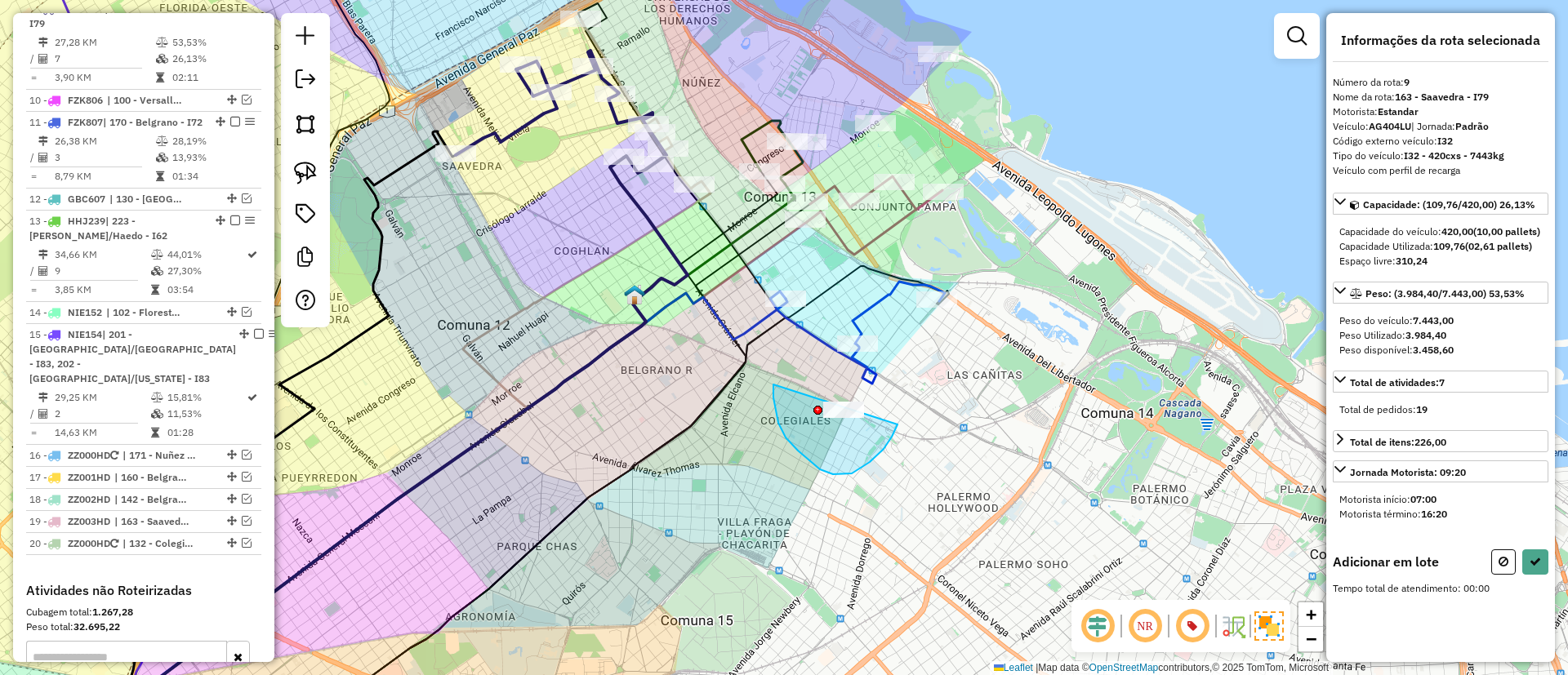
drag, startPoint x: 778, startPoint y: 423, endPoint x: 898, endPoint y: 404, distance: 121.5
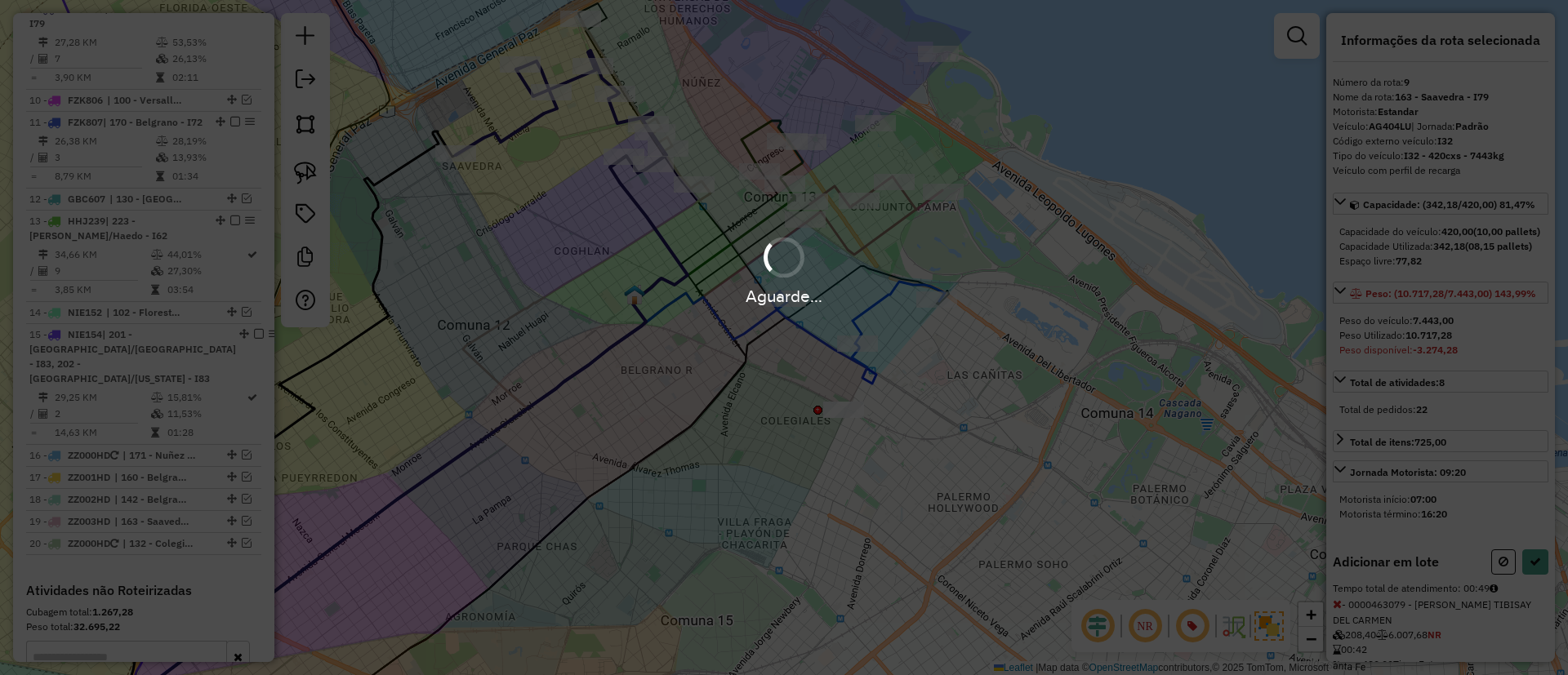
select select "*********"
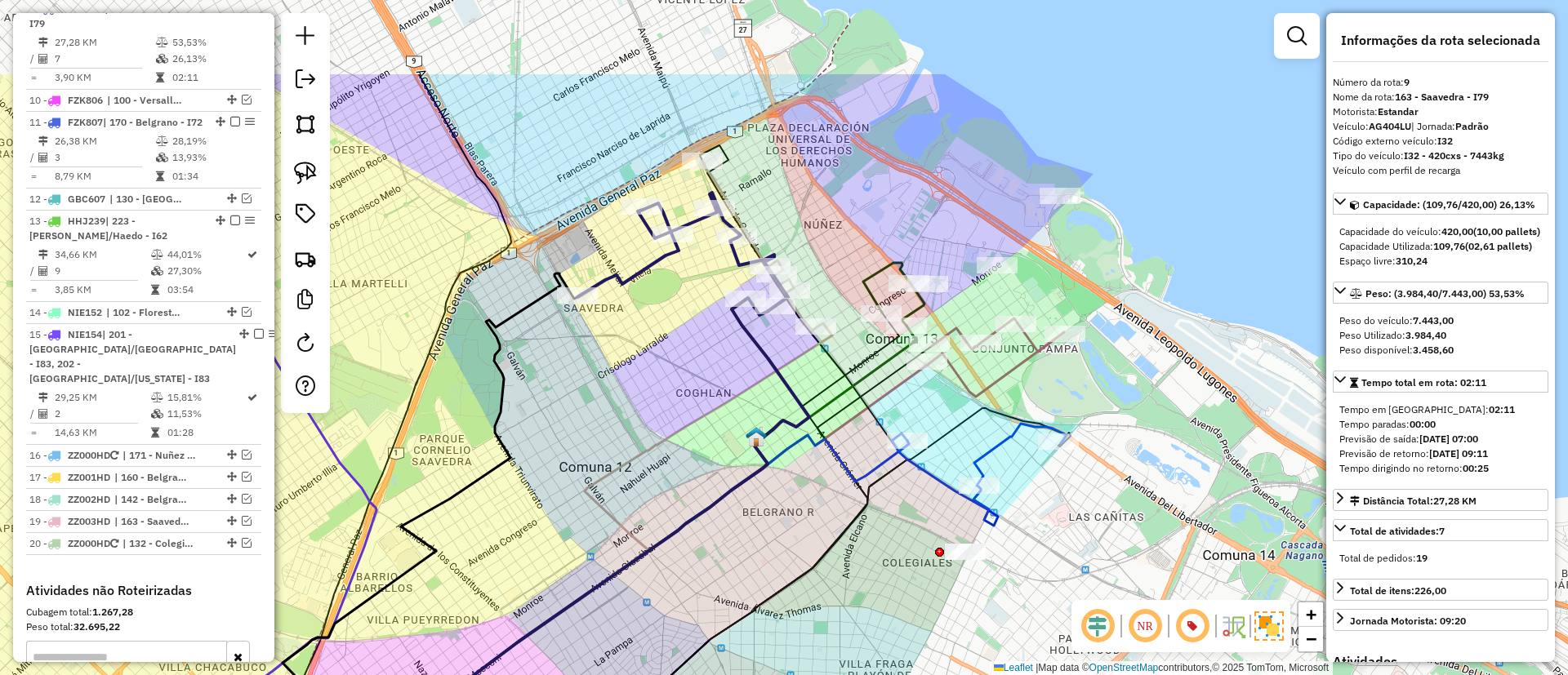
drag, startPoint x: 712, startPoint y: 369, endPoint x: 761, endPoint y: 441, distance: 87.1
click at [761, 441] on img at bounding box center [756, 437] width 22 height 22
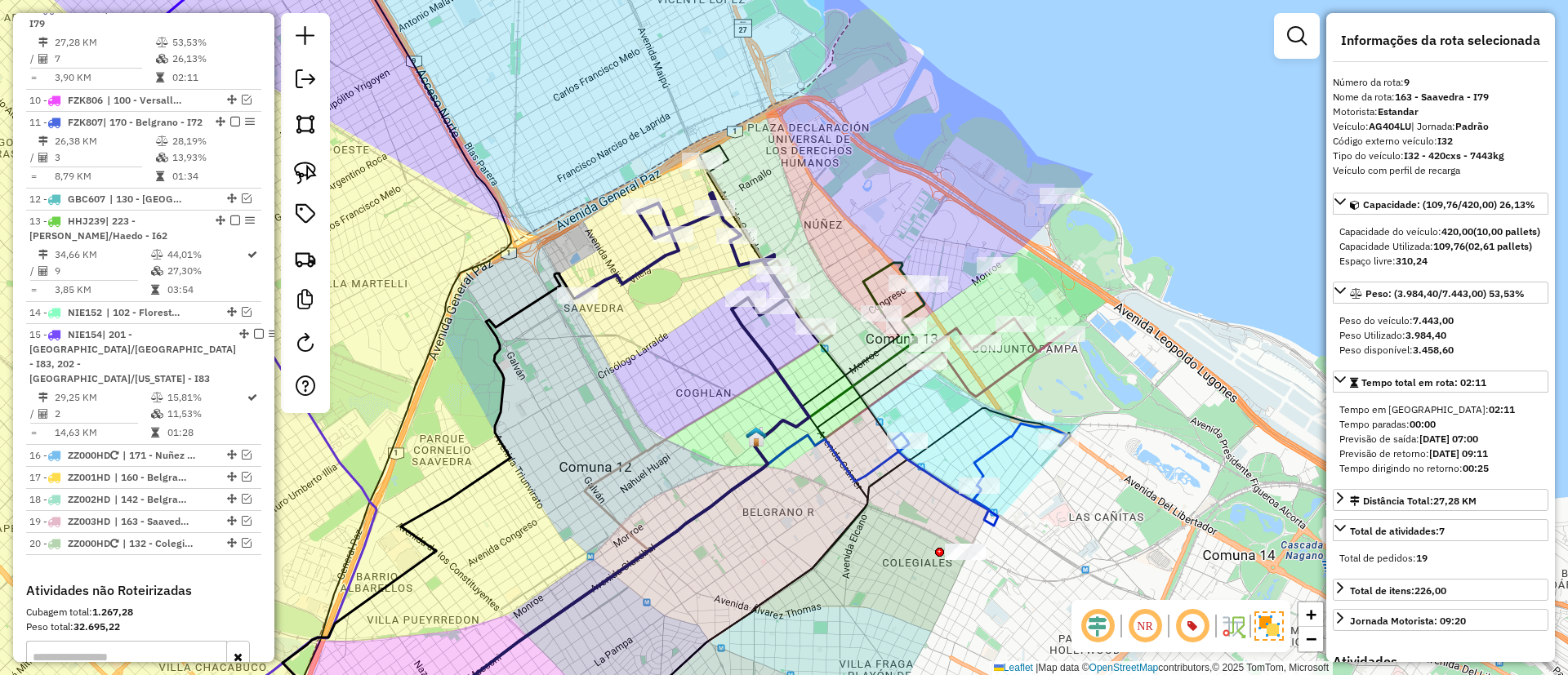
click at [989, 451] on icon at bounding box center [979, 474] width 175 height 102
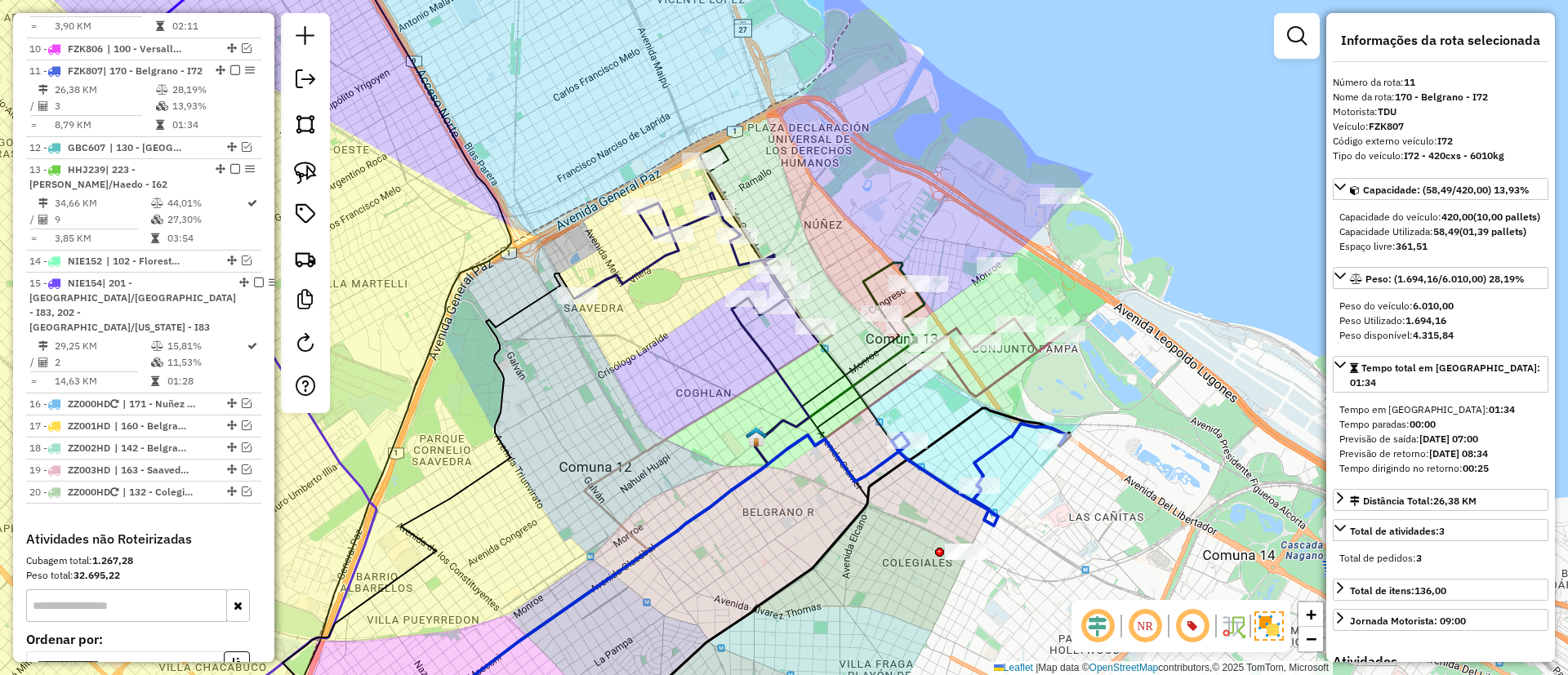
scroll to position [1167, 0]
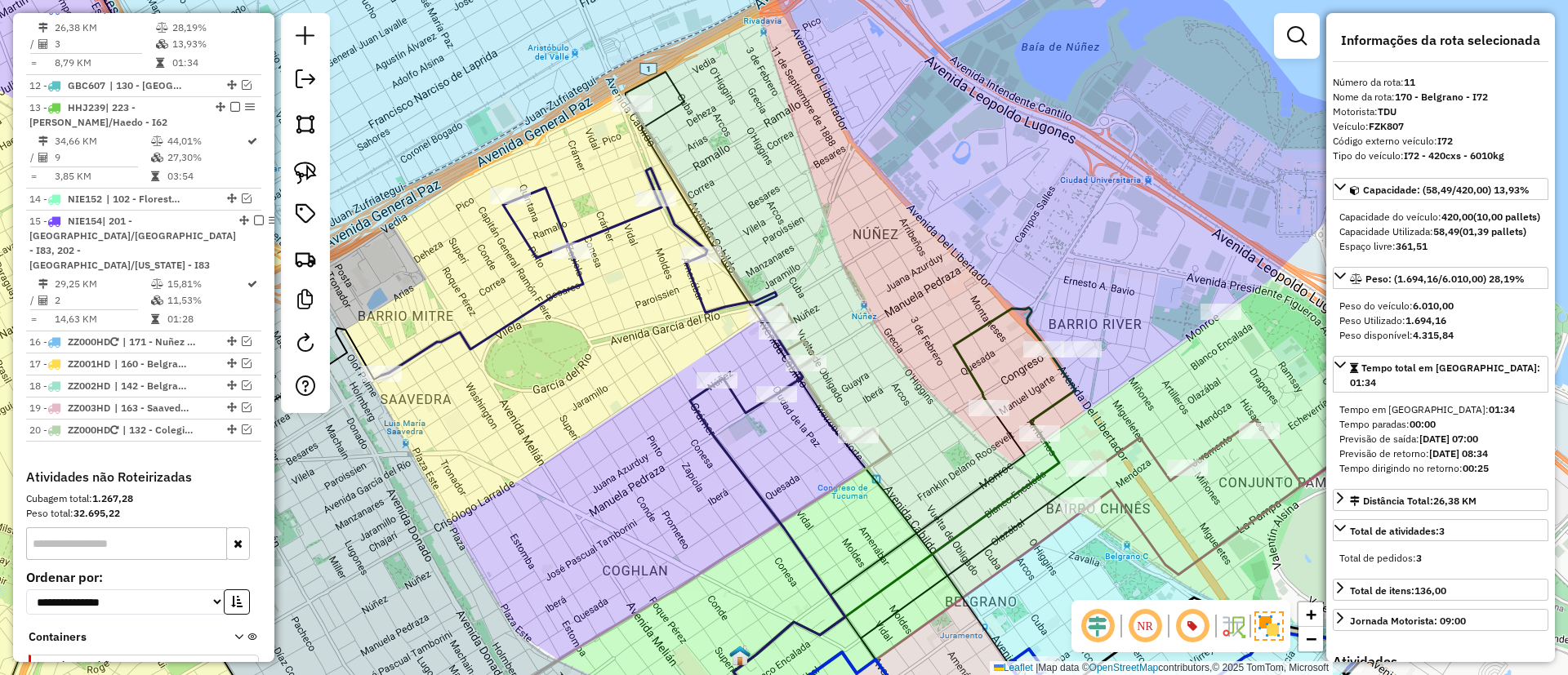
click at [811, 290] on div "Janela de atendimento Grade de atendimento Capacidade Transportadoras Veículos …" at bounding box center [784, 337] width 1568 height 675
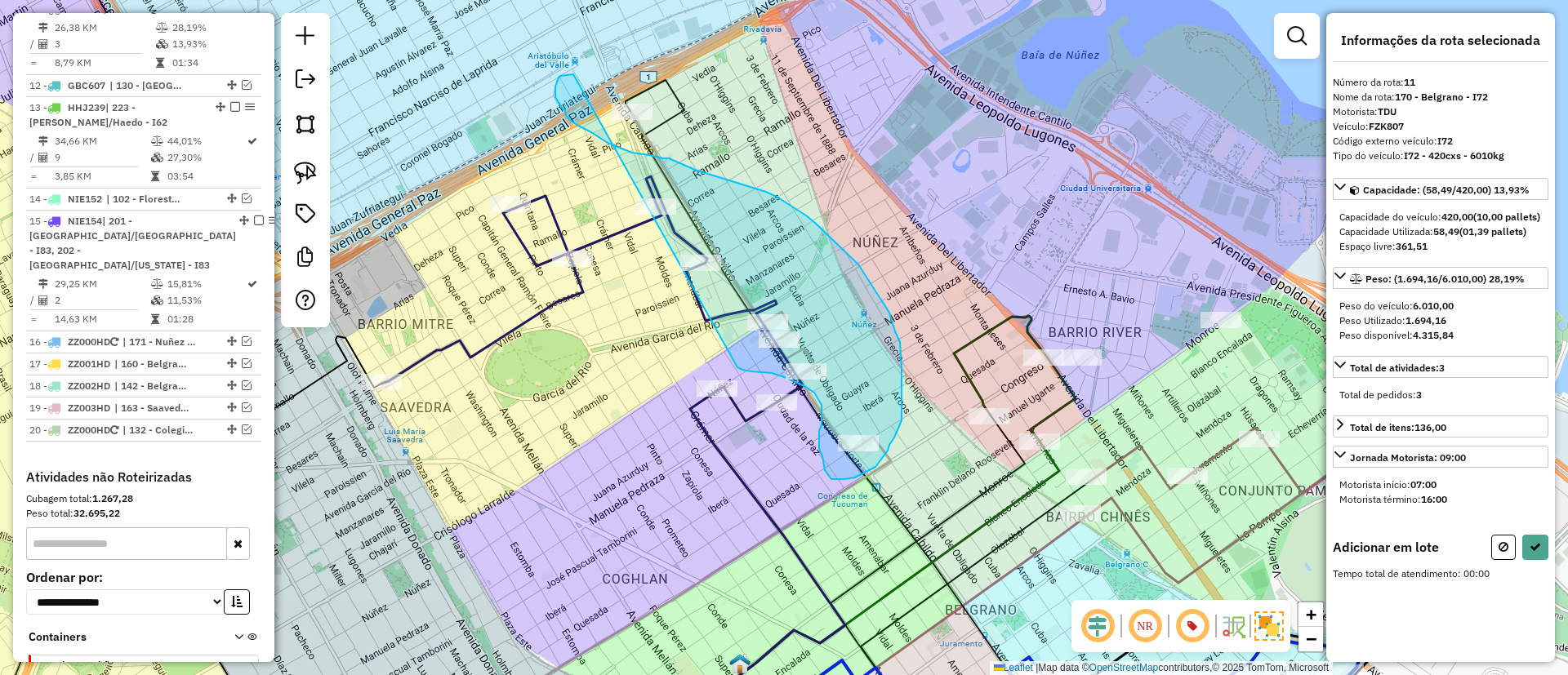
drag, startPoint x: 560, startPoint y: 76, endPoint x: 737, endPoint y: 367, distance: 340.6
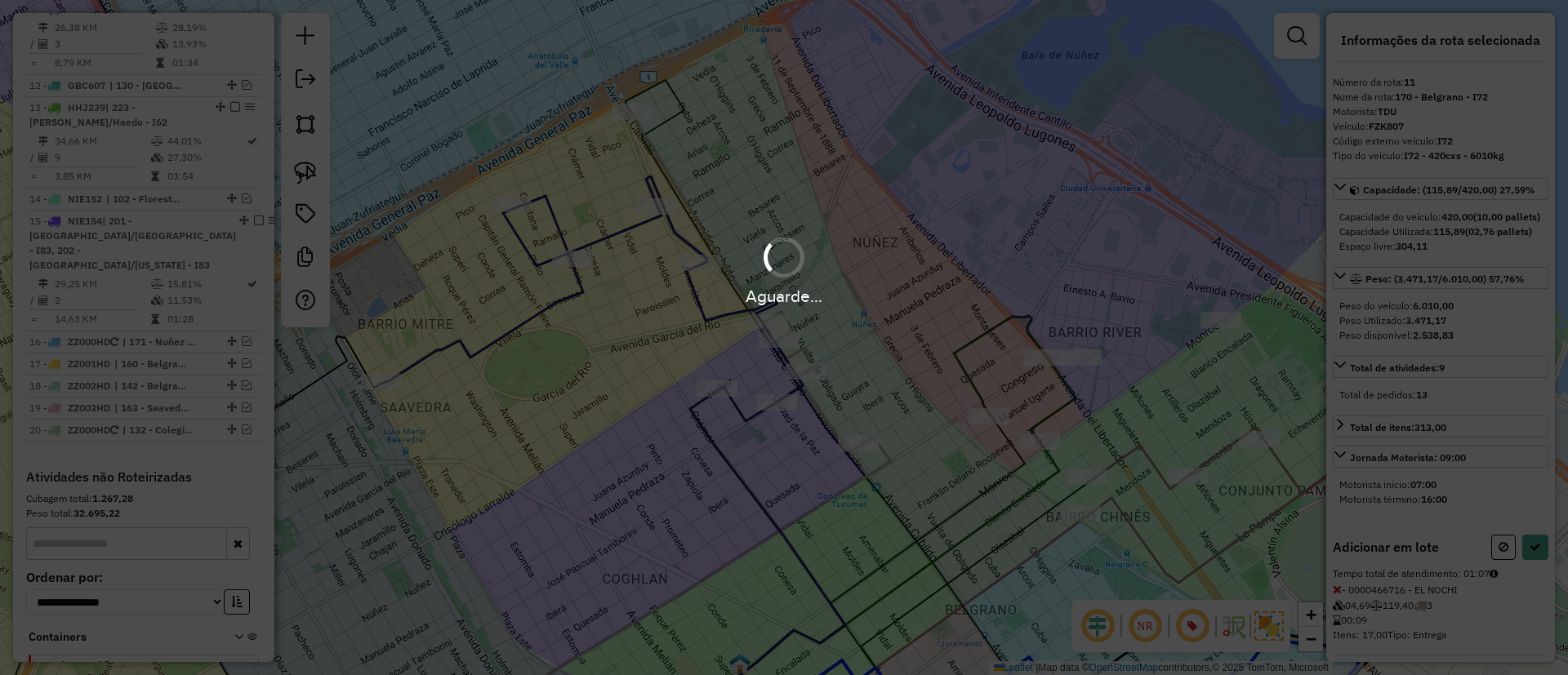
select select "*********"
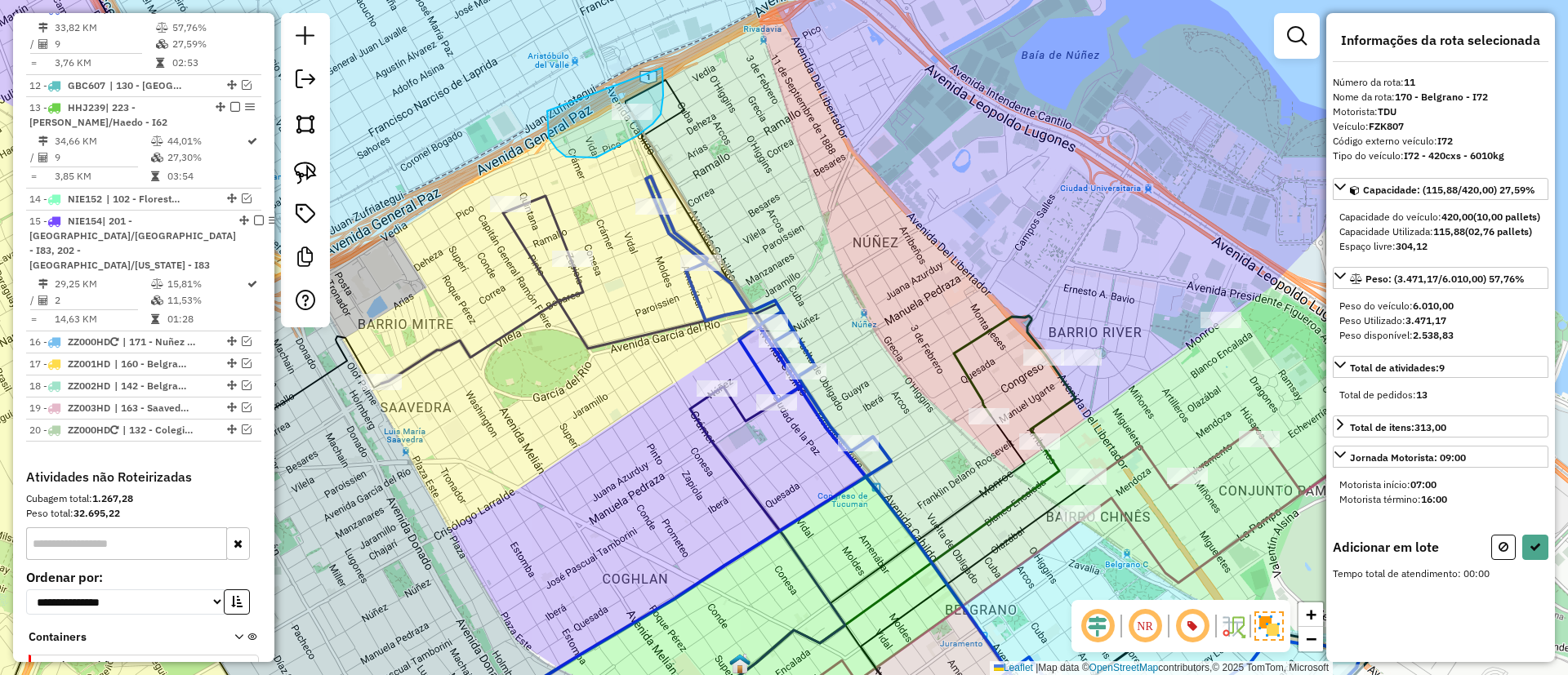
drag, startPoint x: 566, startPoint y: 157, endPoint x: 663, endPoint y: 68, distance: 131.6
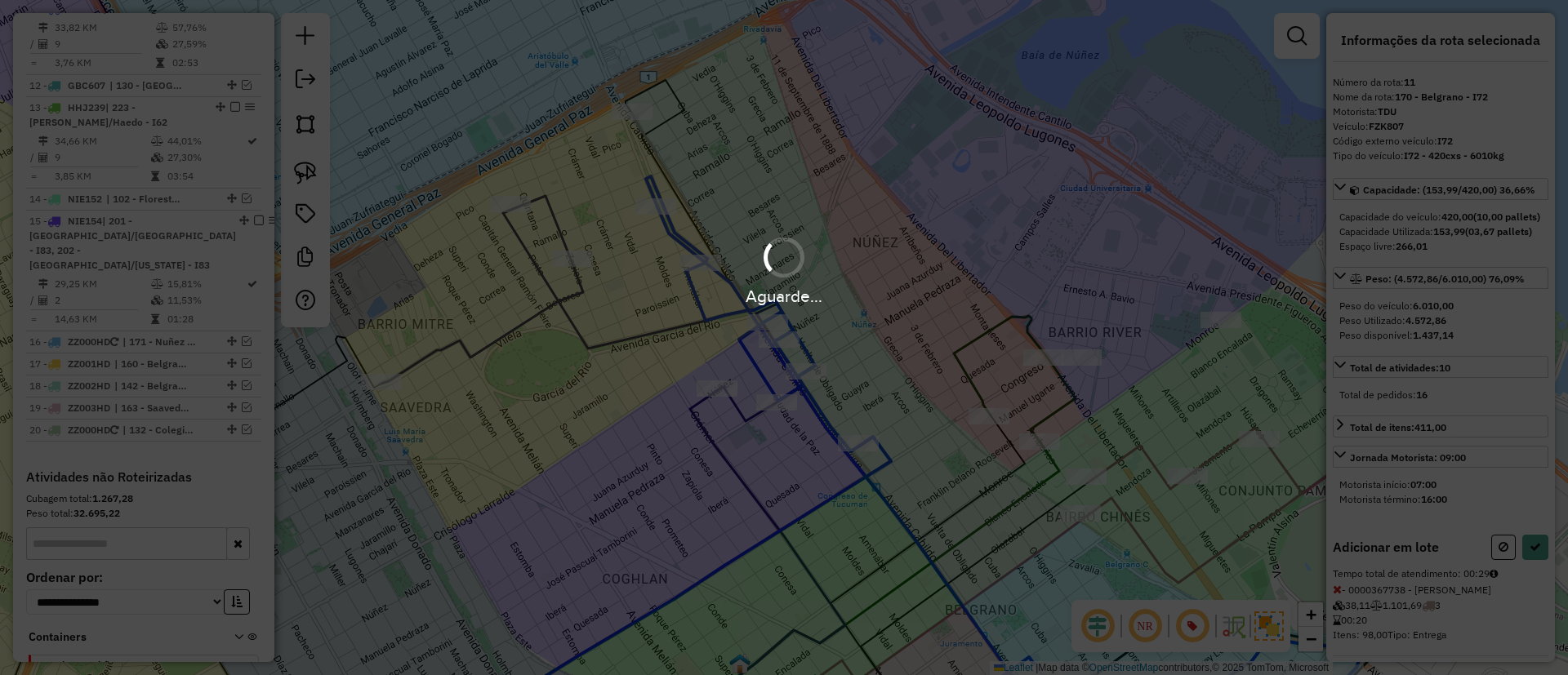
select select "*********"
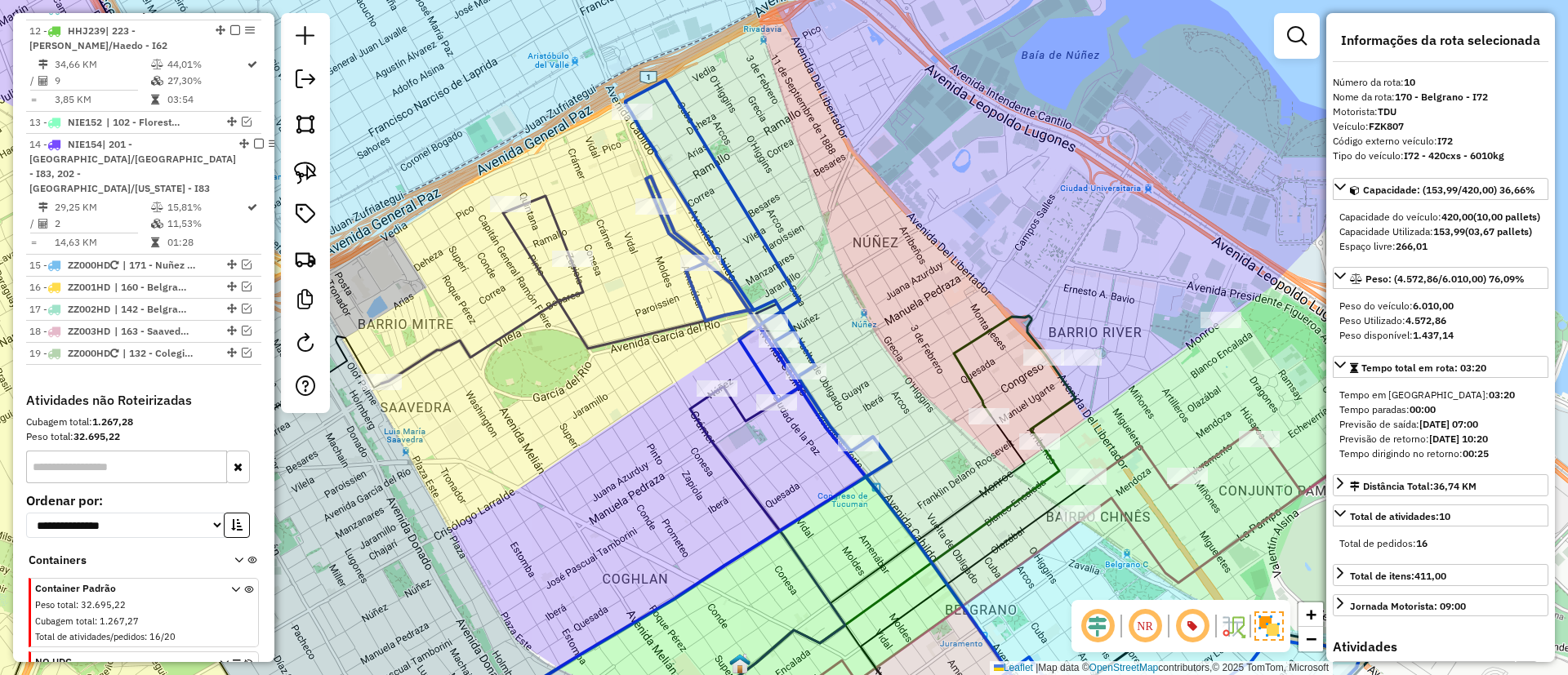
click at [710, 168] on icon at bounding box center [992, 411] width 733 height 663
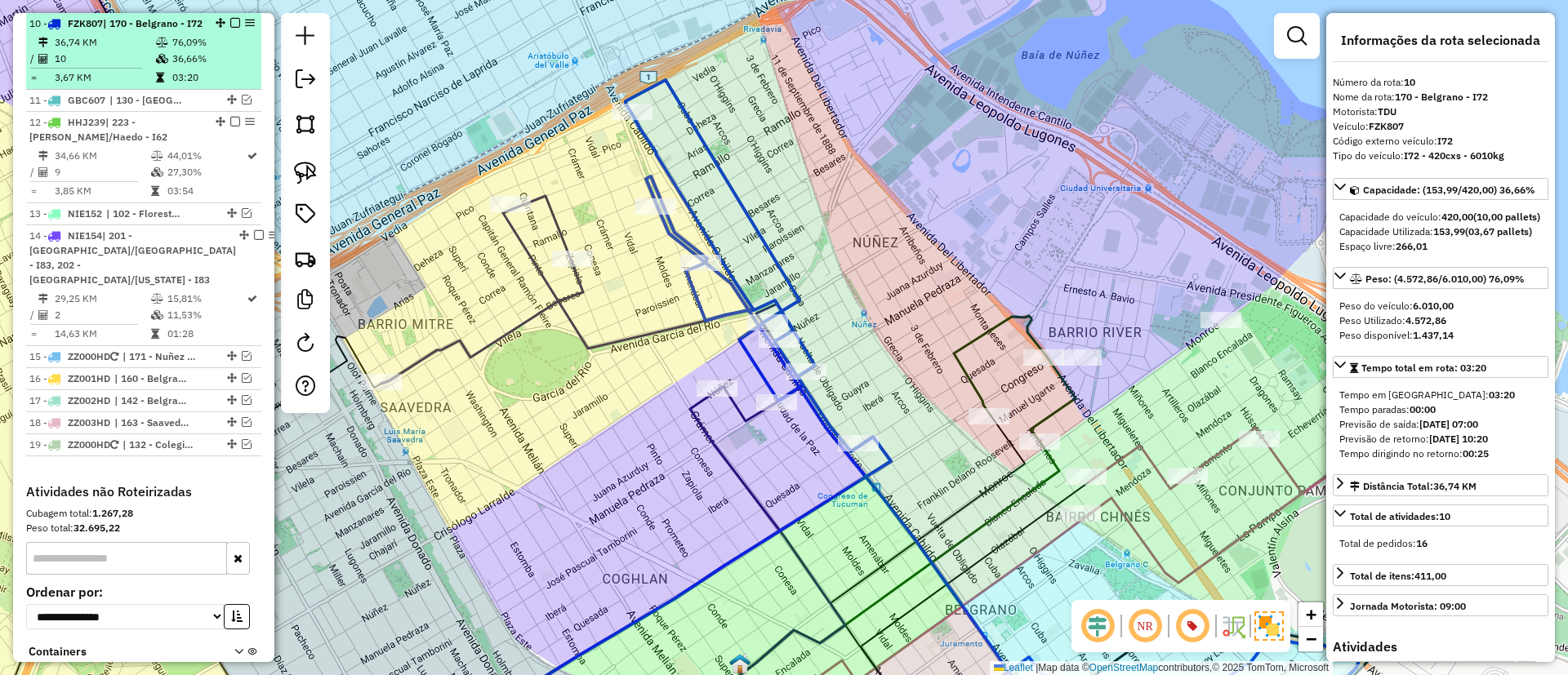
click at [233, 18] on em at bounding box center [235, 23] width 9 height 9
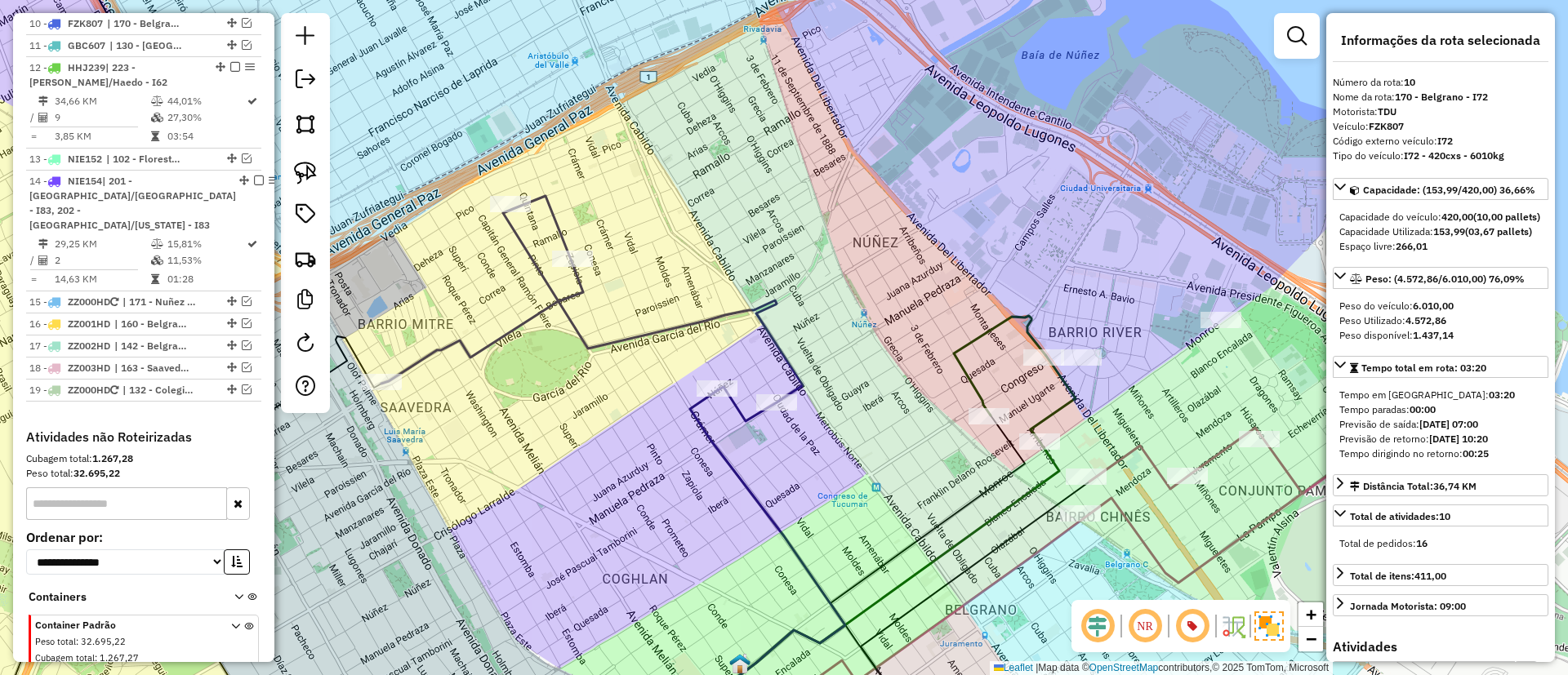
click at [560, 291] on icon at bounding box center [592, 308] width 422 height 225
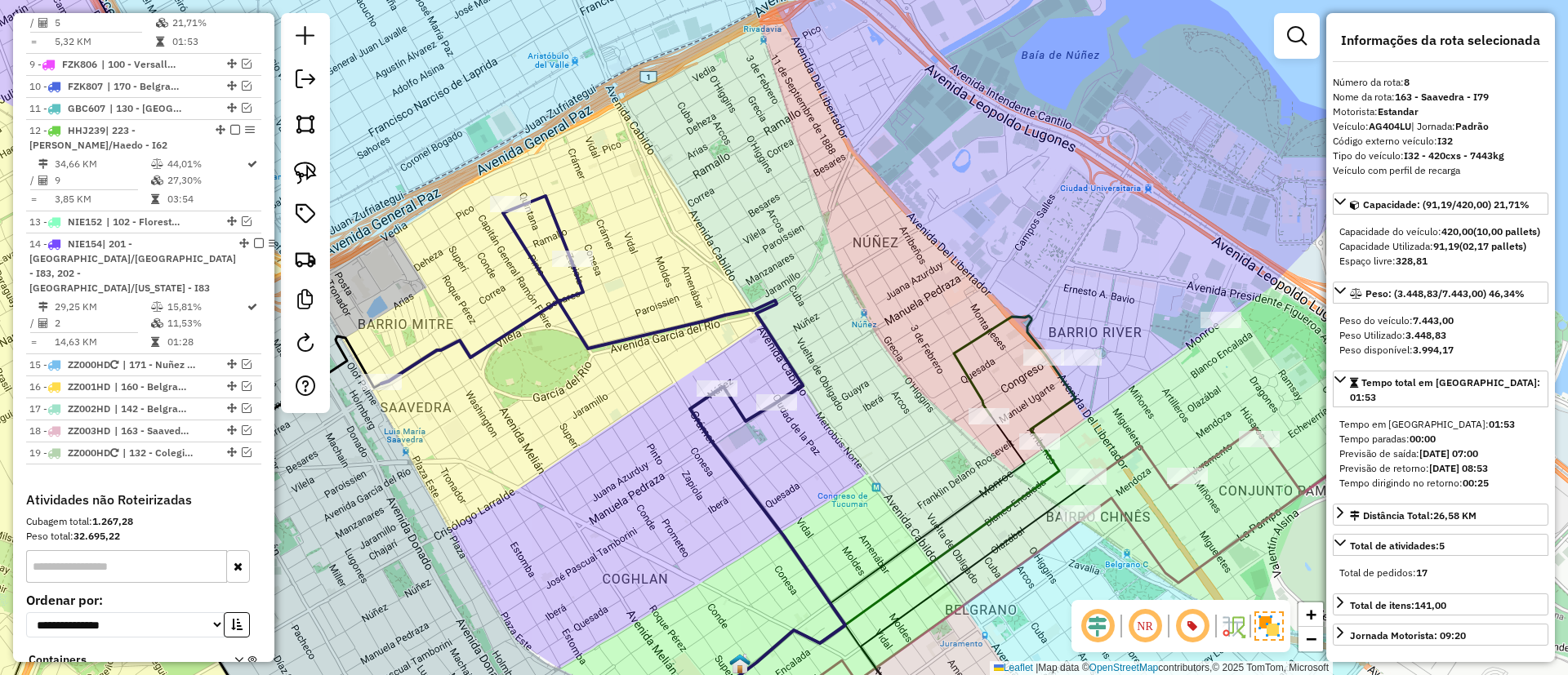
scroll to position [962, 0]
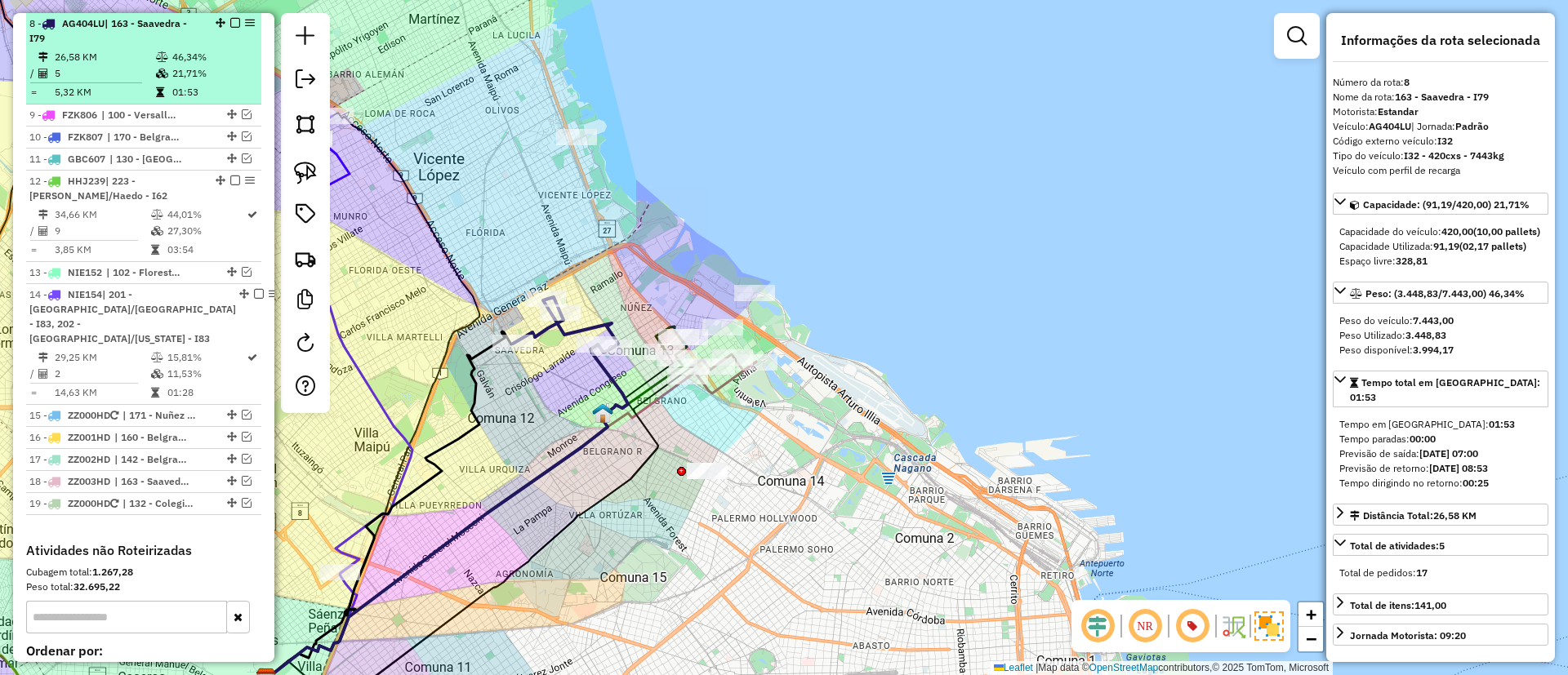
click at [234, 26] on em at bounding box center [235, 23] width 9 height 9
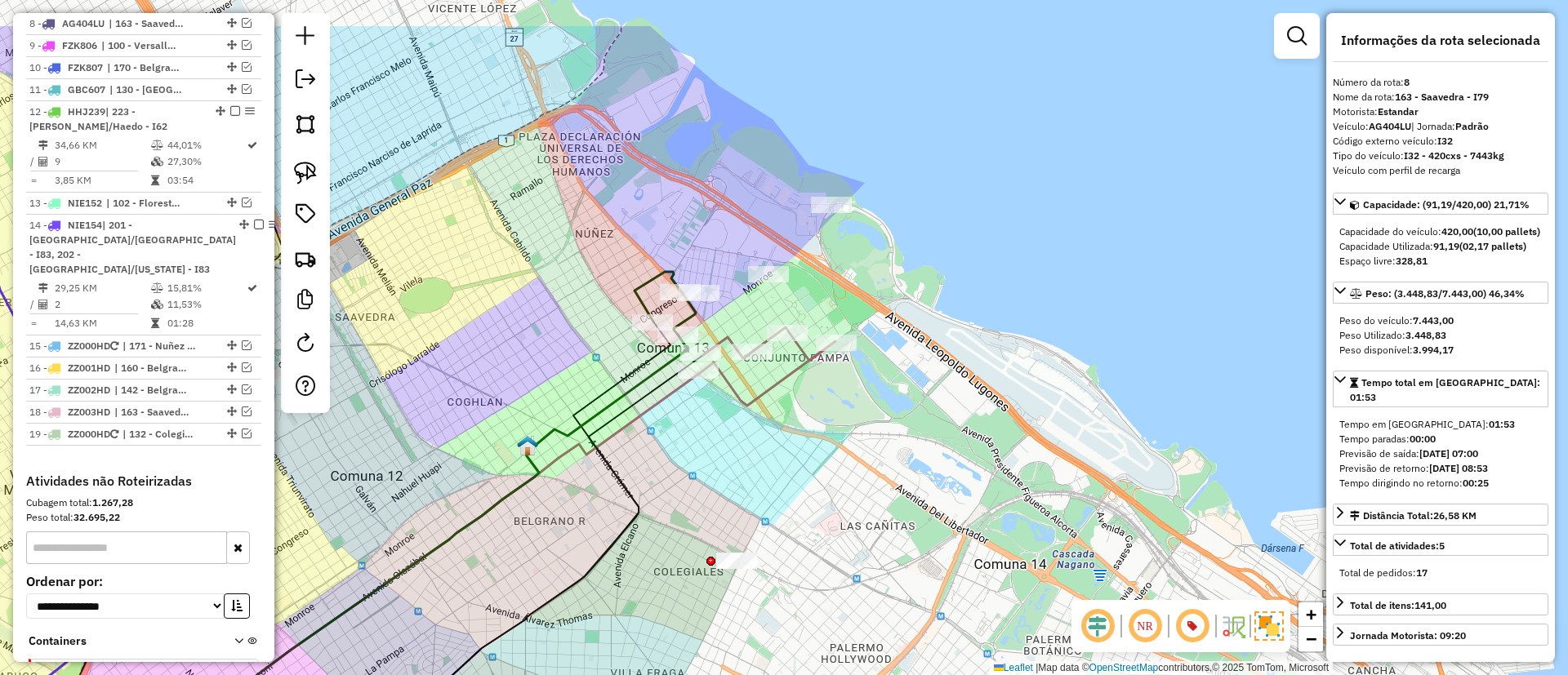
drag, startPoint x: 688, startPoint y: 373, endPoint x: 664, endPoint y: 470, distance: 99.9
click at [664, 470] on div "Janela de atendimento Grade de atendimento Capacidade Transportadoras Veículos …" at bounding box center [784, 337] width 1568 height 675
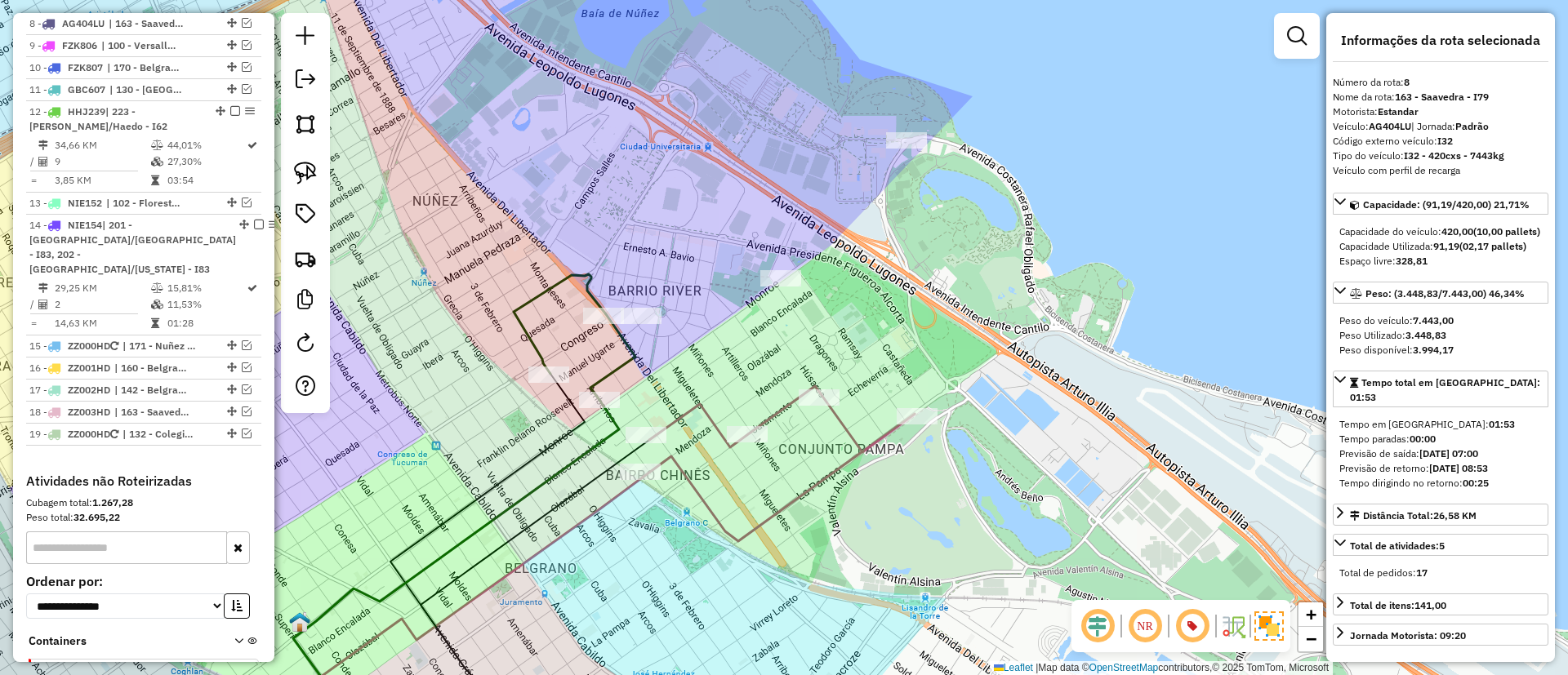
click at [713, 297] on div "Janela de atendimento Grade de atendimento Capacidade Transportadoras Veículos …" at bounding box center [784, 337] width 1568 height 675
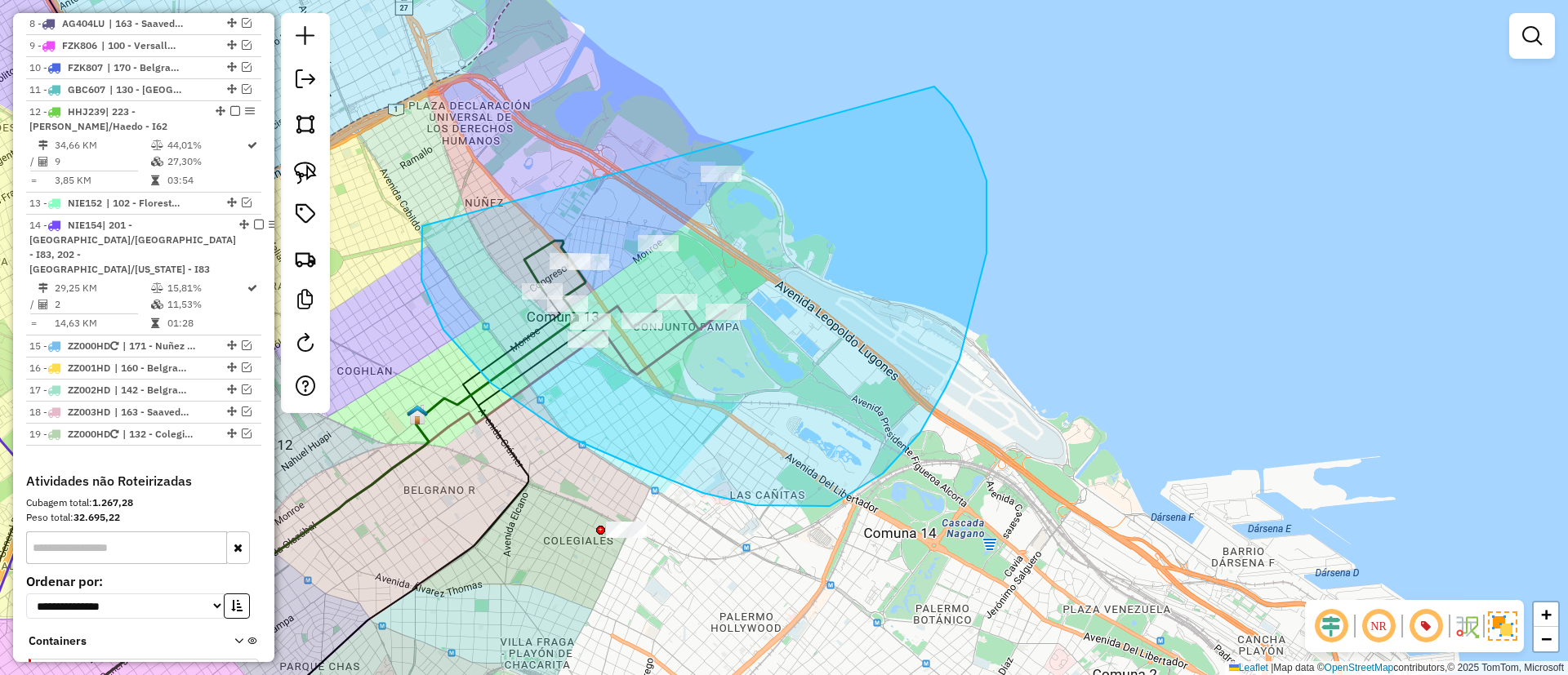
drag, startPoint x: 423, startPoint y: 226, endPoint x: 915, endPoint y: 72, distance: 515.5
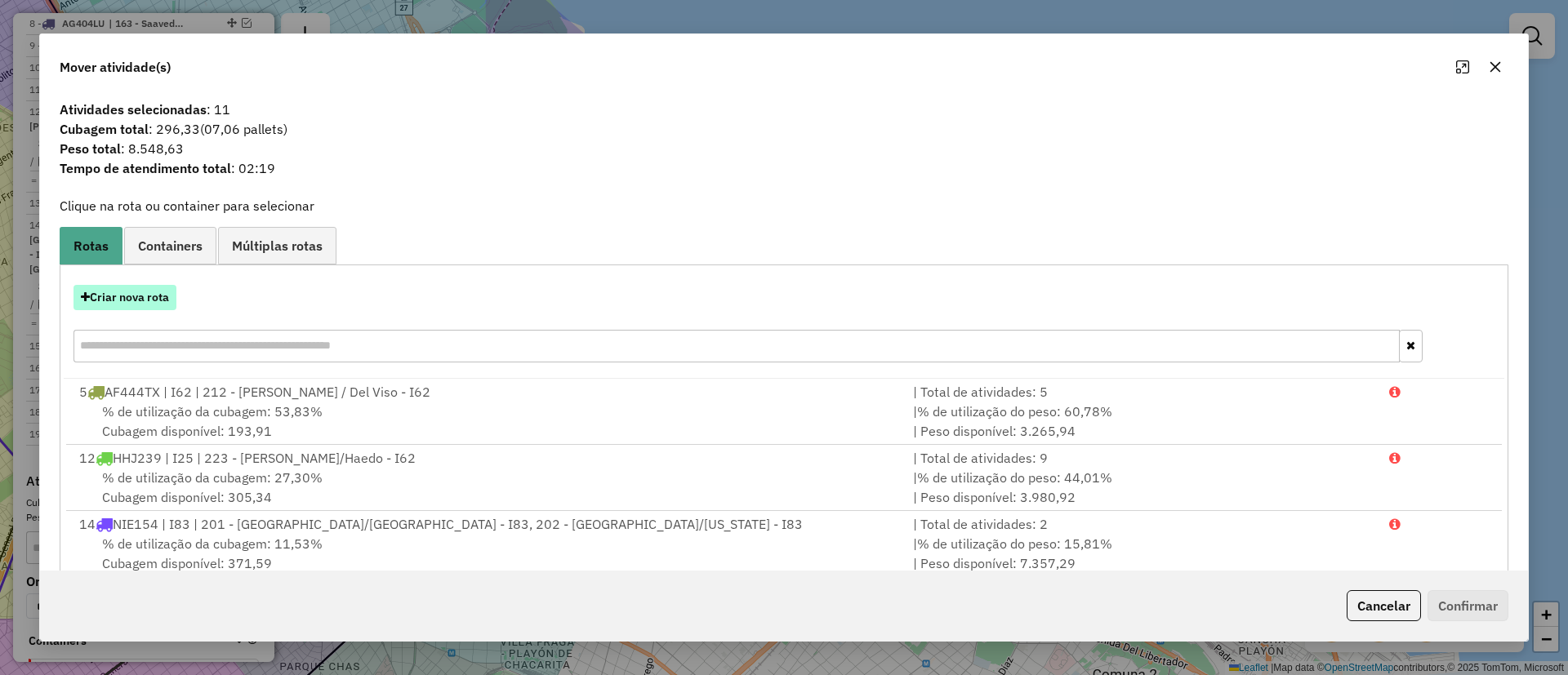
click at [154, 287] on button "Criar nova rota" at bounding box center [124, 297] width 103 height 25
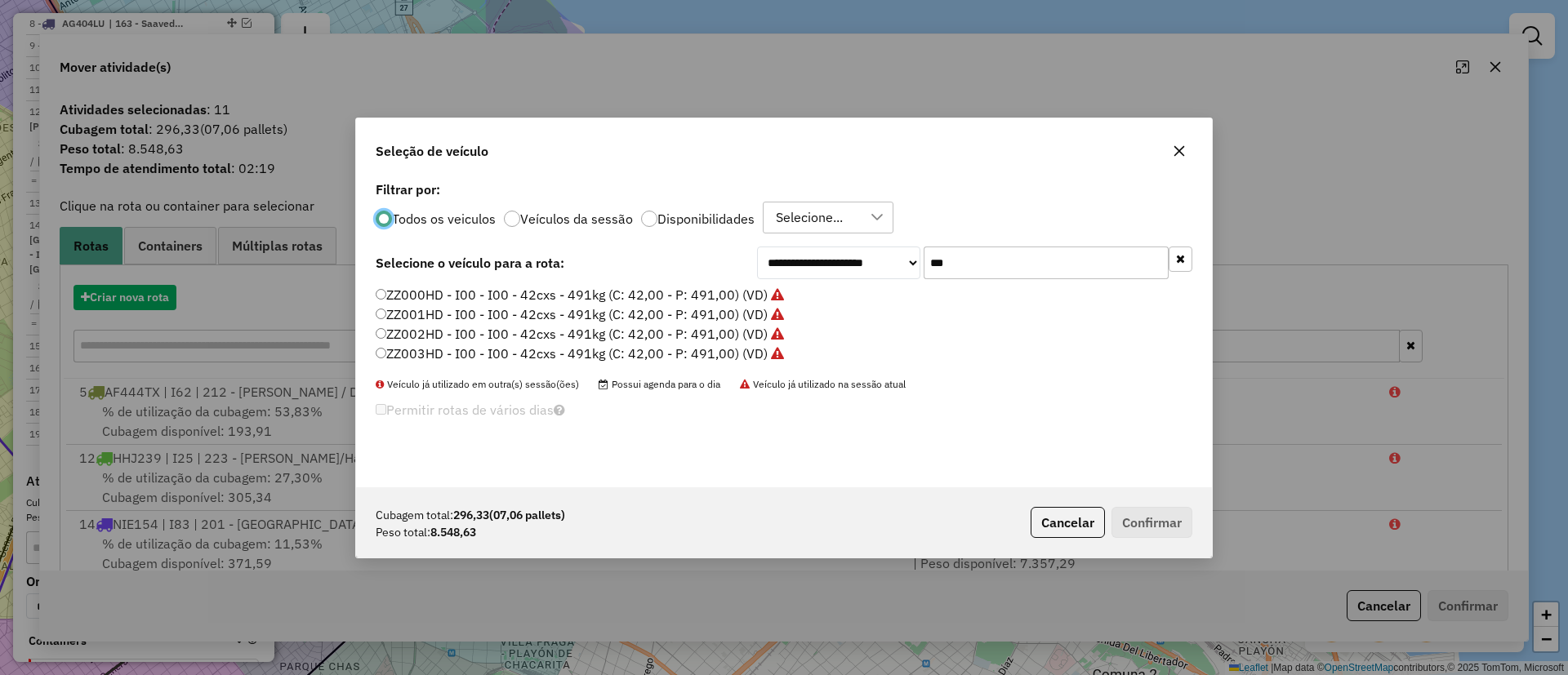
scroll to position [9, 5]
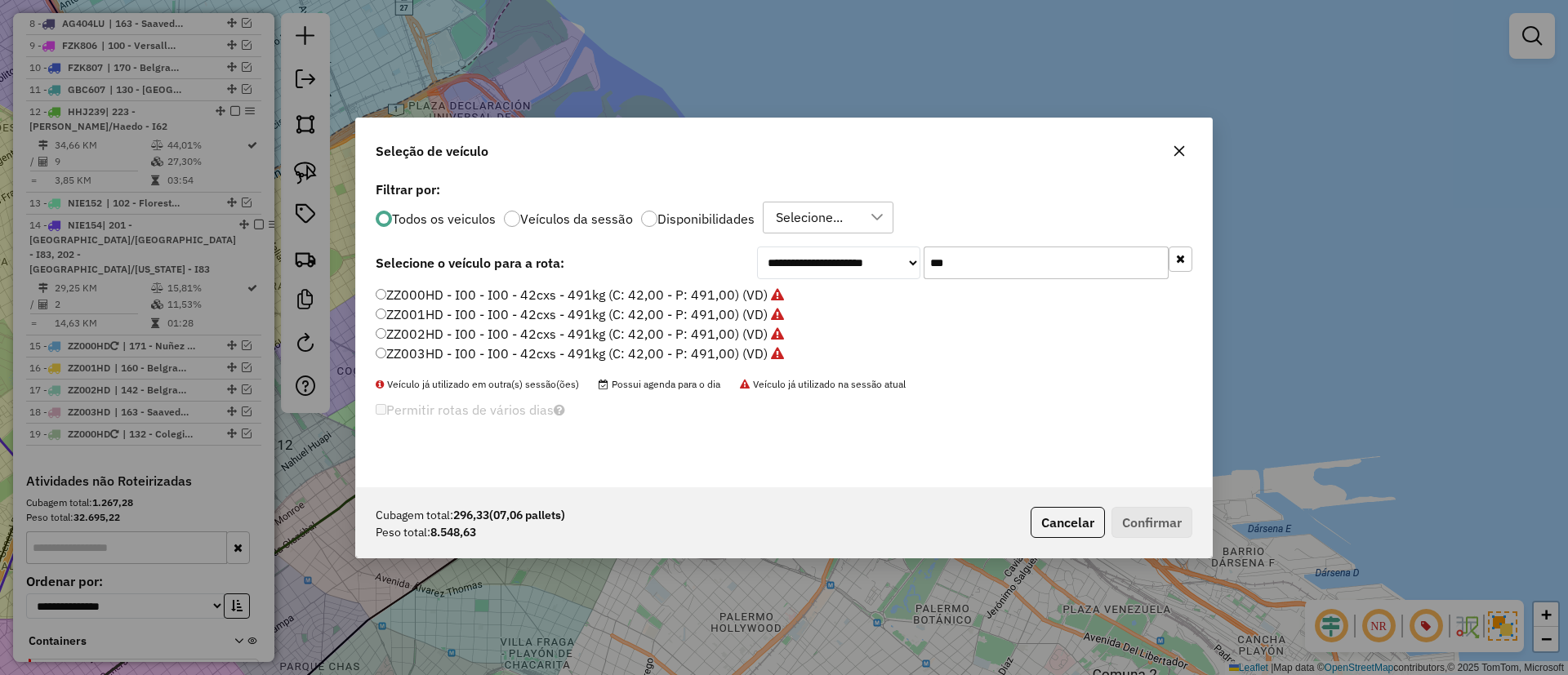
drag, startPoint x: 1031, startPoint y: 263, endPoint x: 843, endPoint y: 286, distance: 189.4
click at [843, 286] on div "**********" at bounding box center [783, 332] width 856 height 311
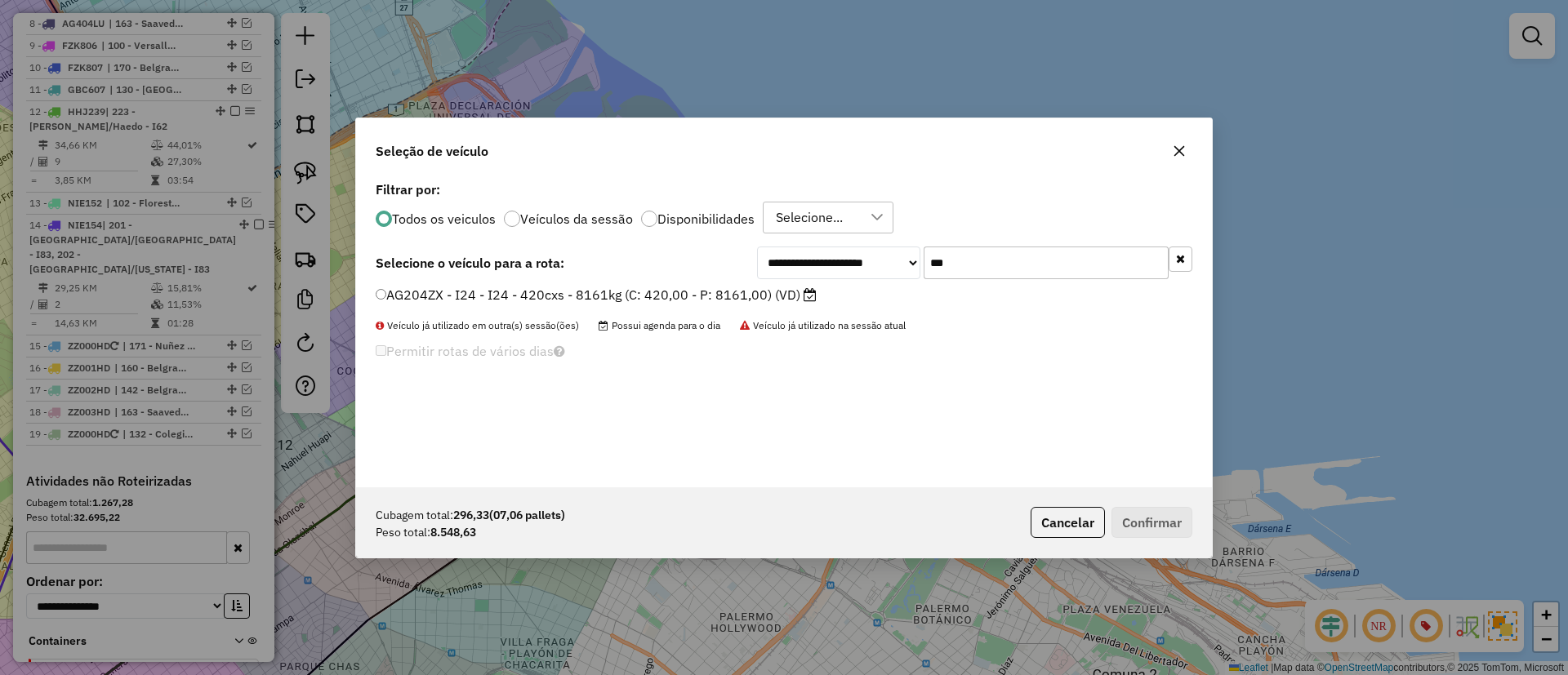
type input "***"
click at [788, 287] on label "AG204ZX - I24 - I24 - 420cxs - 8161kg (C: 420,00 - P: 8161,00) (VD)" at bounding box center [596, 295] width 440 height 20
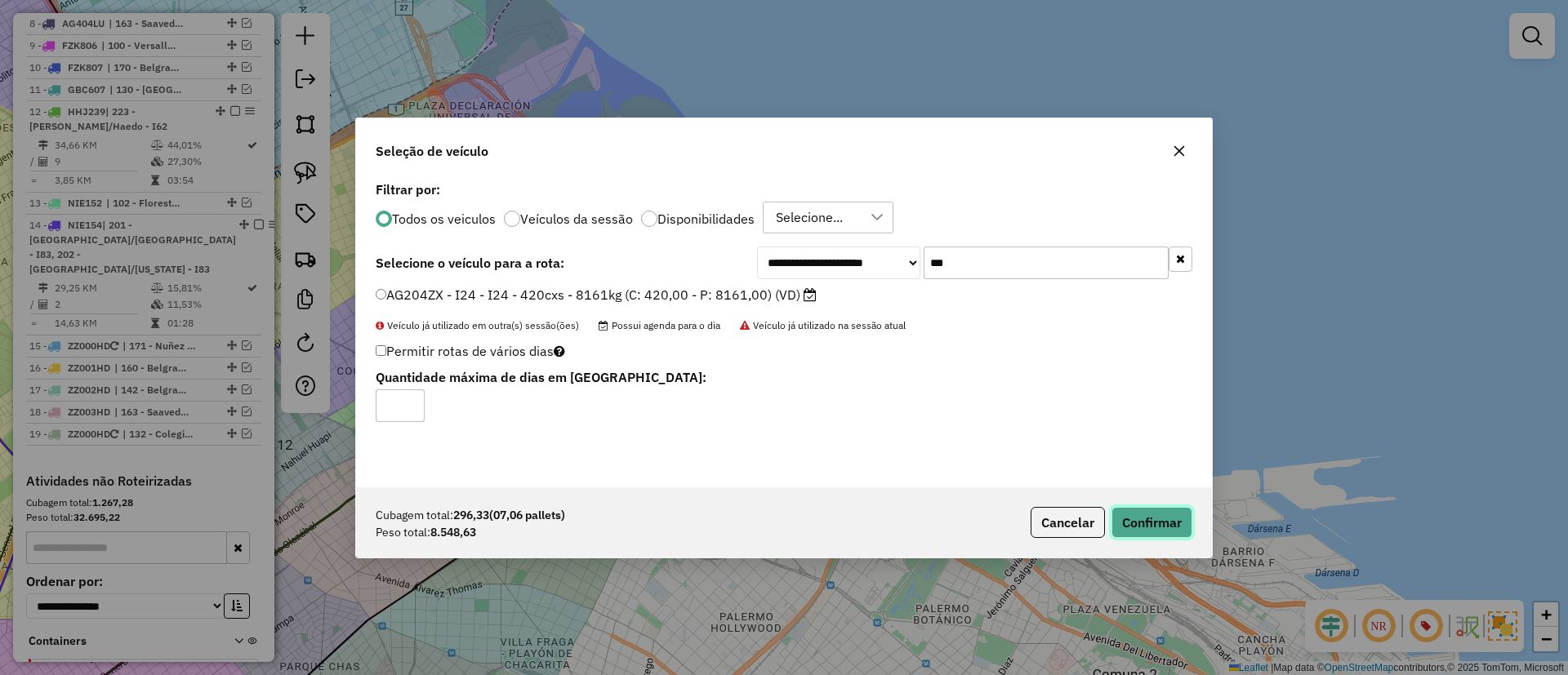
click at [1184, 519] on button "Confirmar" at bounding box center [1152, 522] width 81 height 31
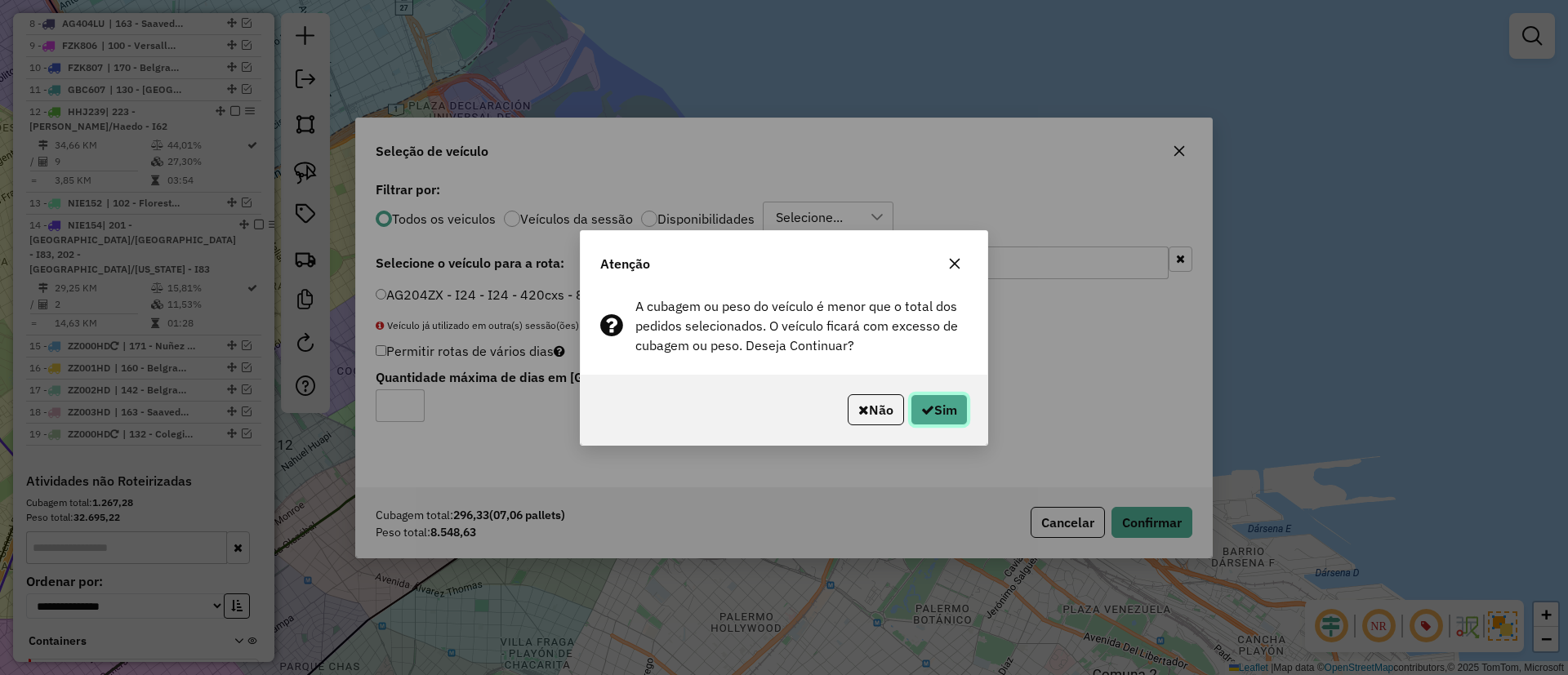
click at [965, 406] on button "Sim" at bounding box center [938, 410] width 57 height 31
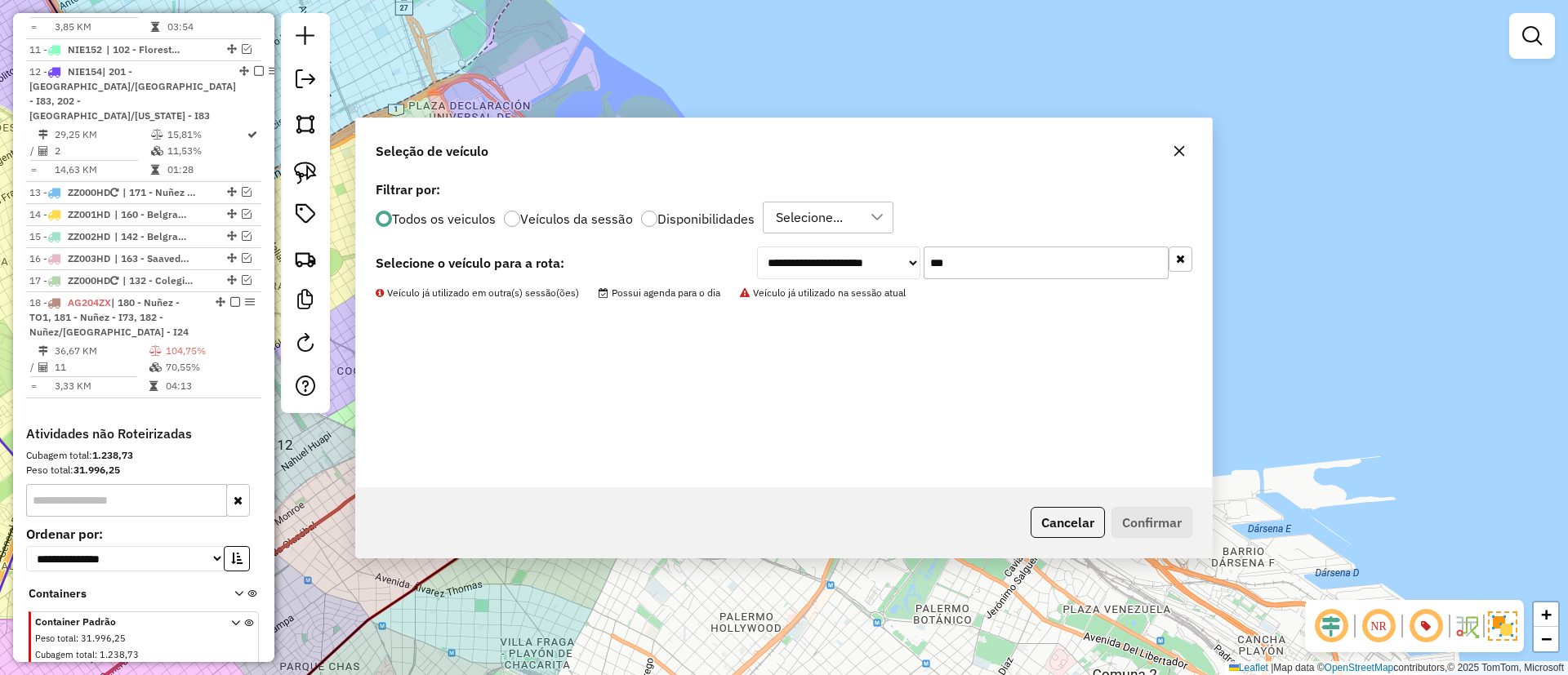
scroll to position [794, 0]
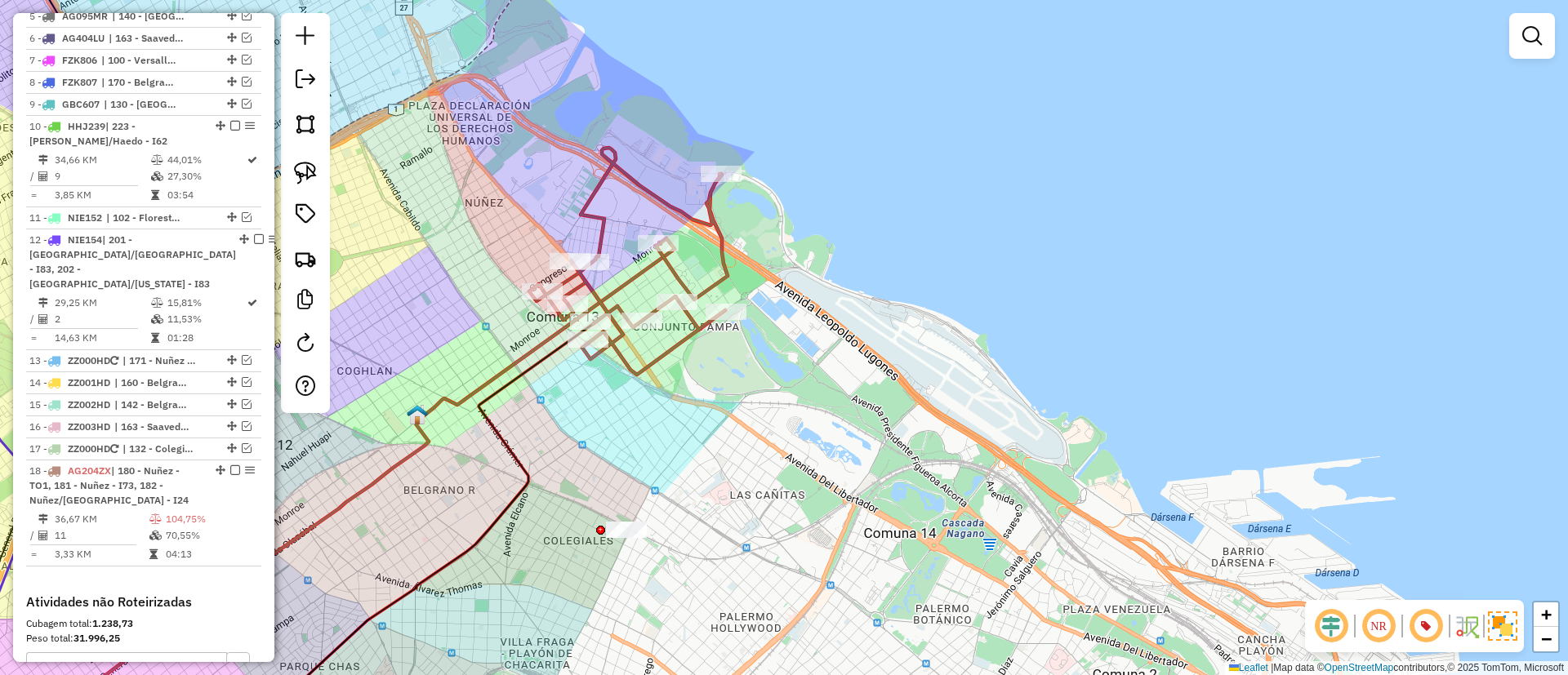
click at [704, 204] on icon at bounding box center [628, 261] width 199 height 227
select select "*********"
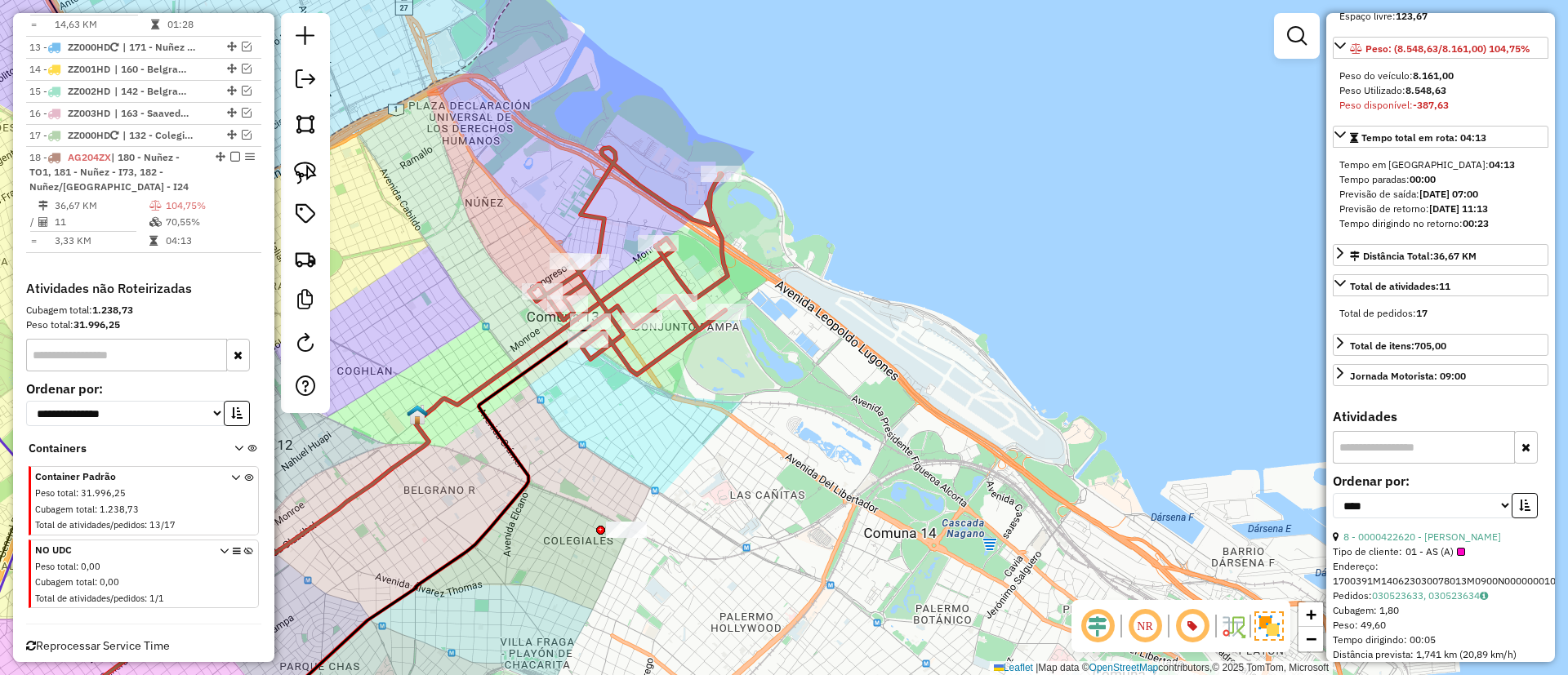
scroll to position [367, 0]
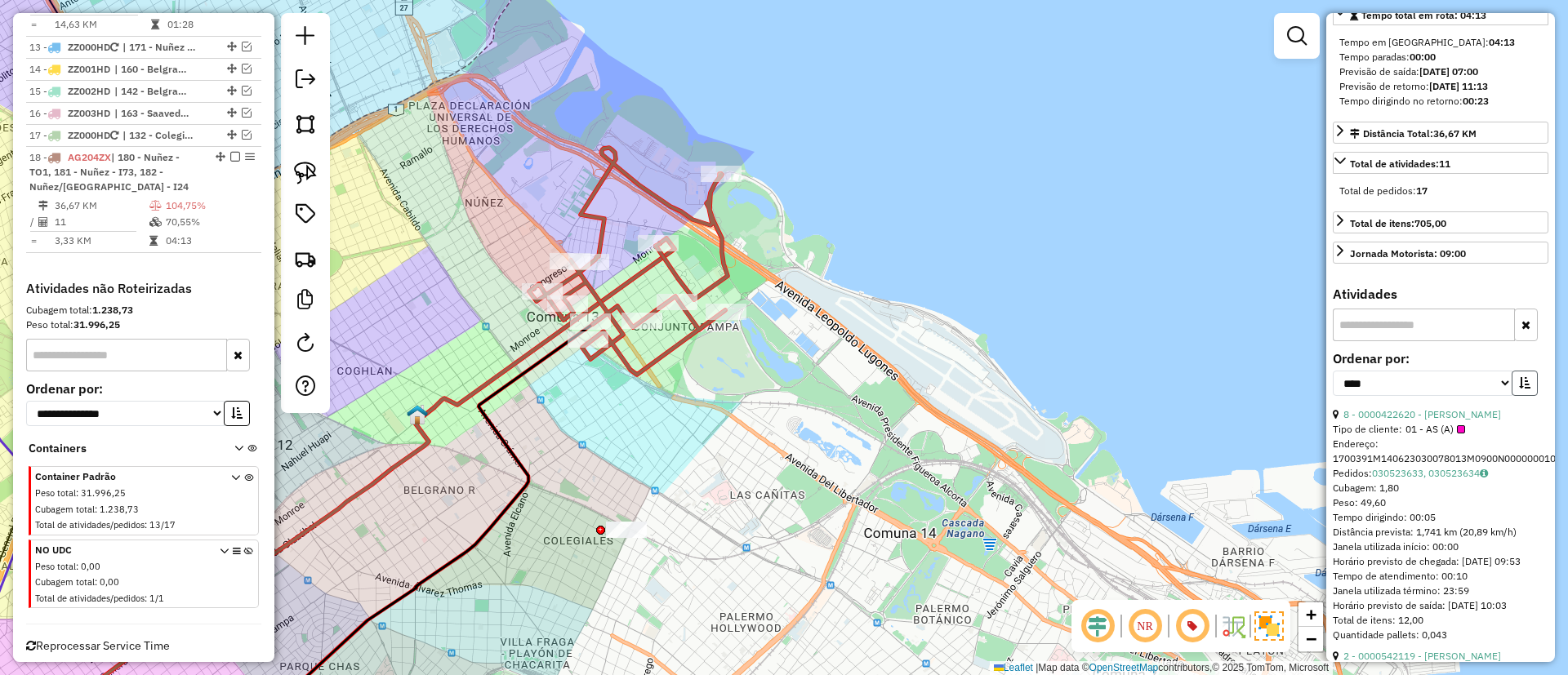
click at [1513, 396] on button "button" at bounding box center [1525, 383] width 26 height 25
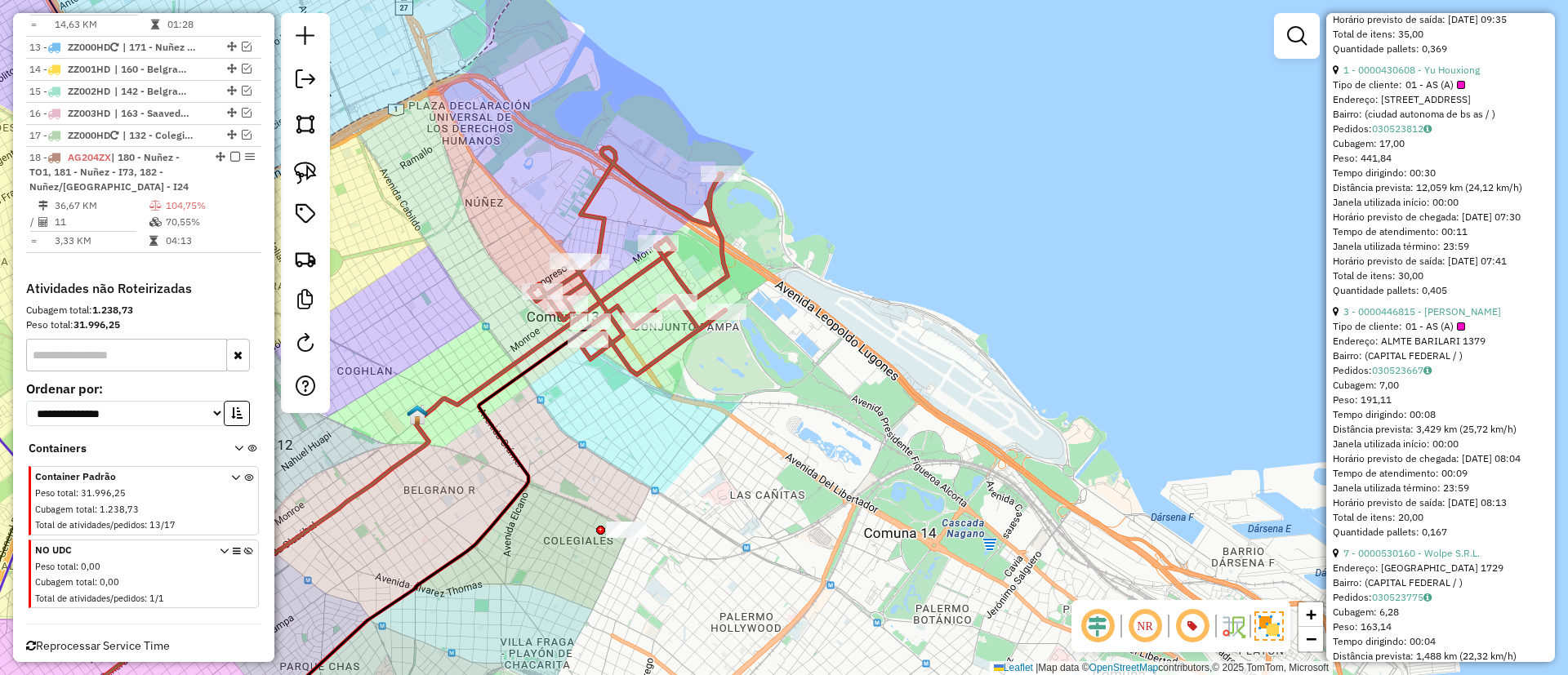
scroll to position [1838, 0]
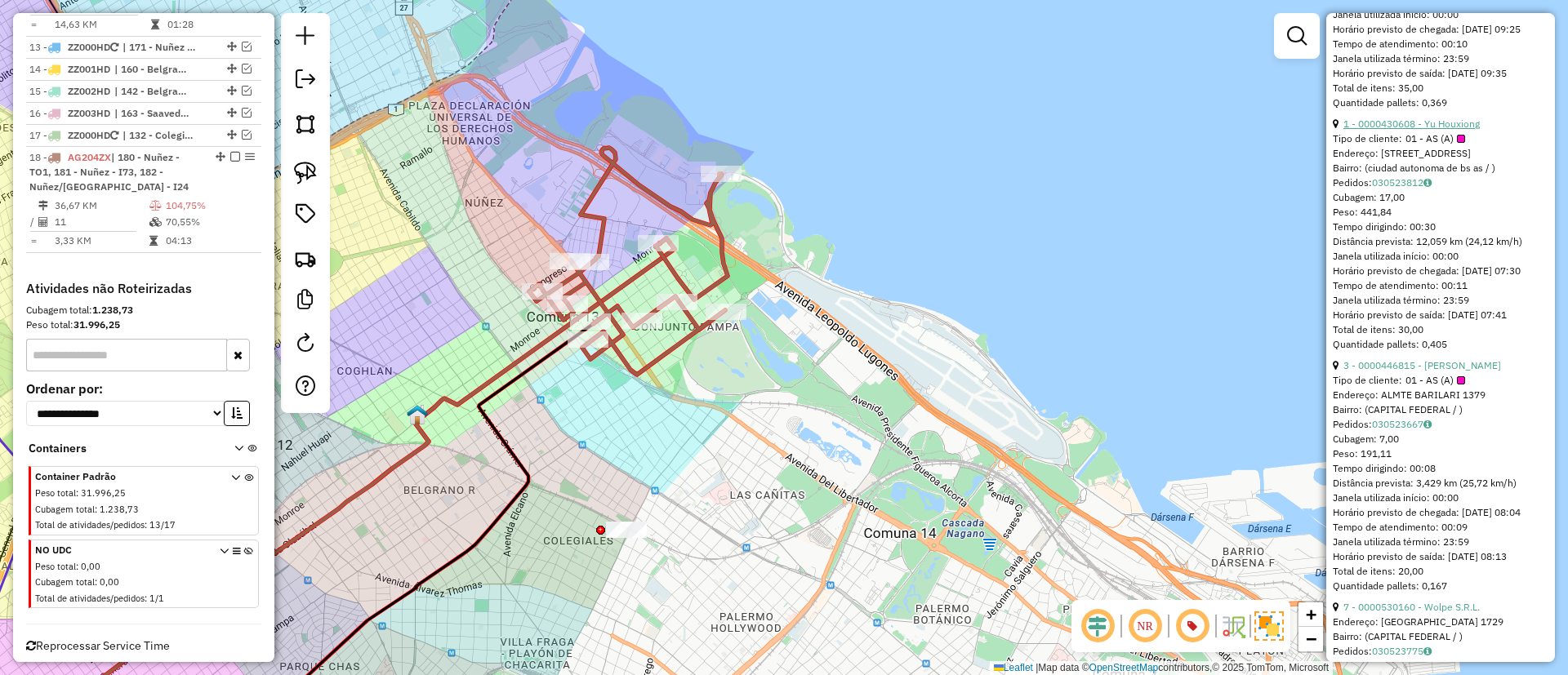
click at [1405, 130] on link "1 - 0000430608 - Yu Houxiong" at bounding box center [1411, 123] width 136 height 12
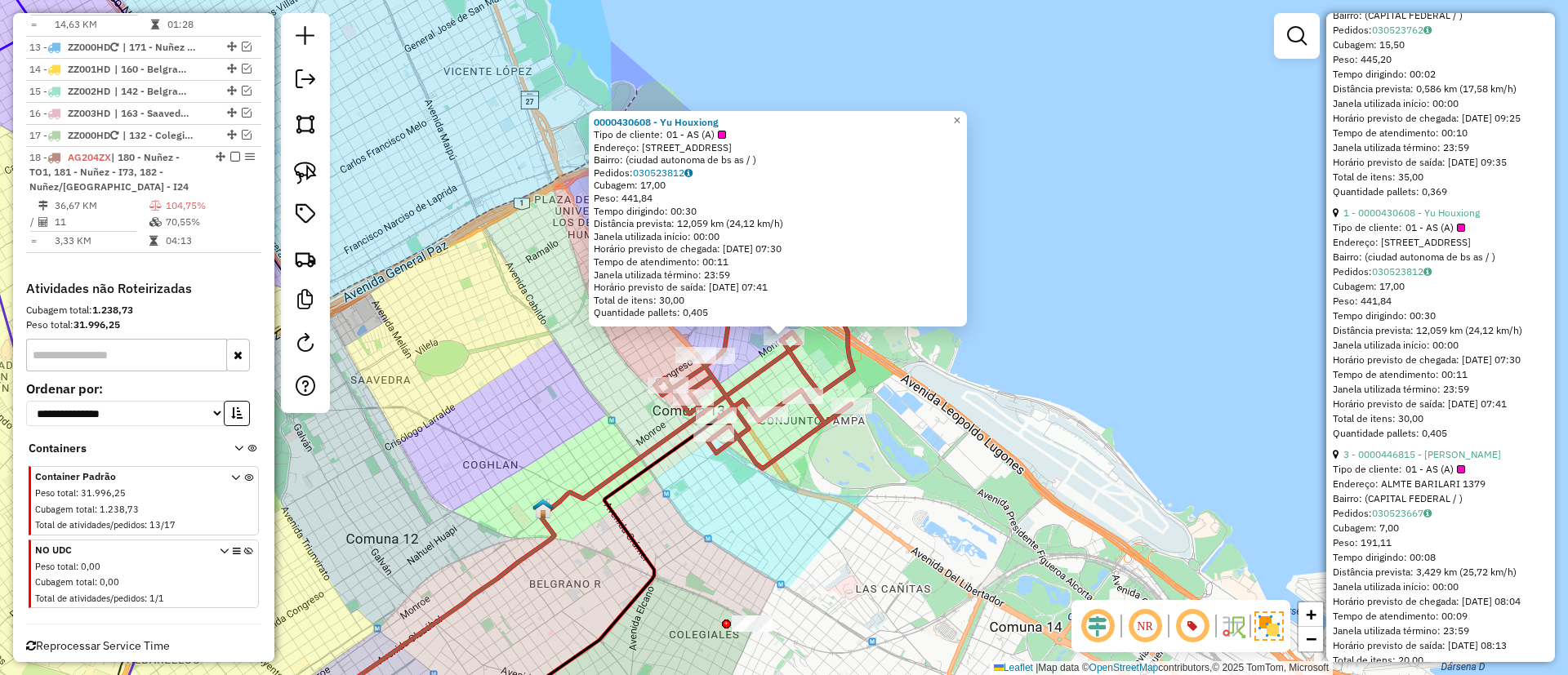
scroll to position [1715, 0]
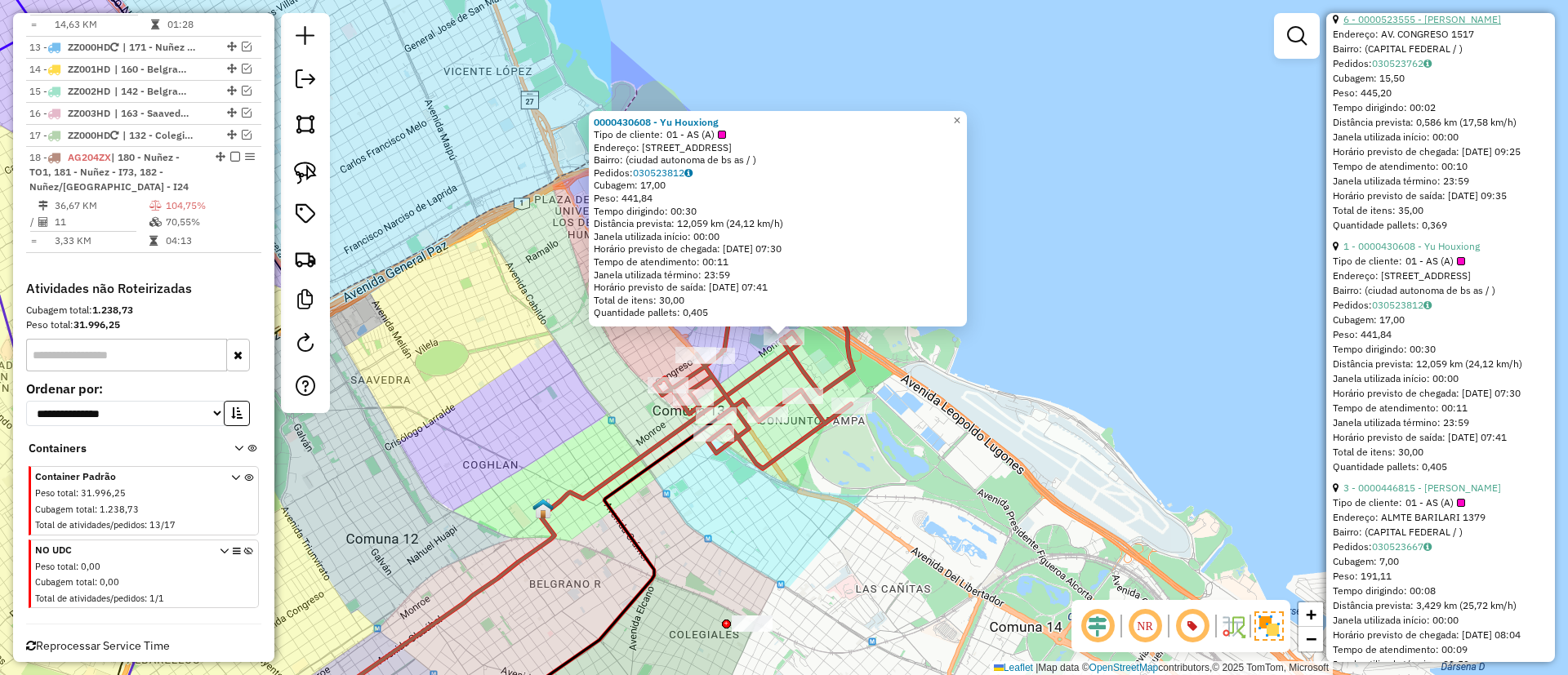
click at [1404, 25] on link "6 - 0000523555 - [PERSON_NAME]" at bounding box center [1421, 19] width 157 height 12
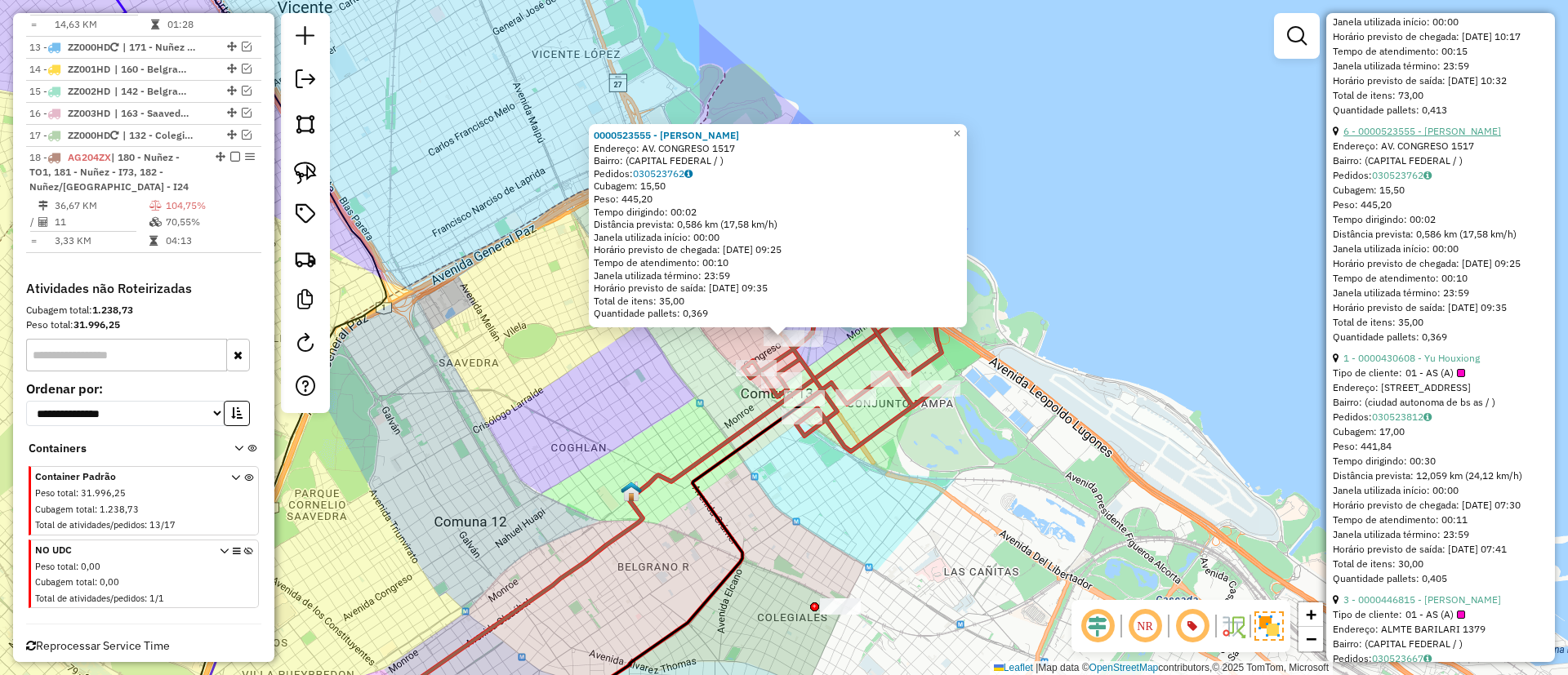
scroll to position [1471, 0]
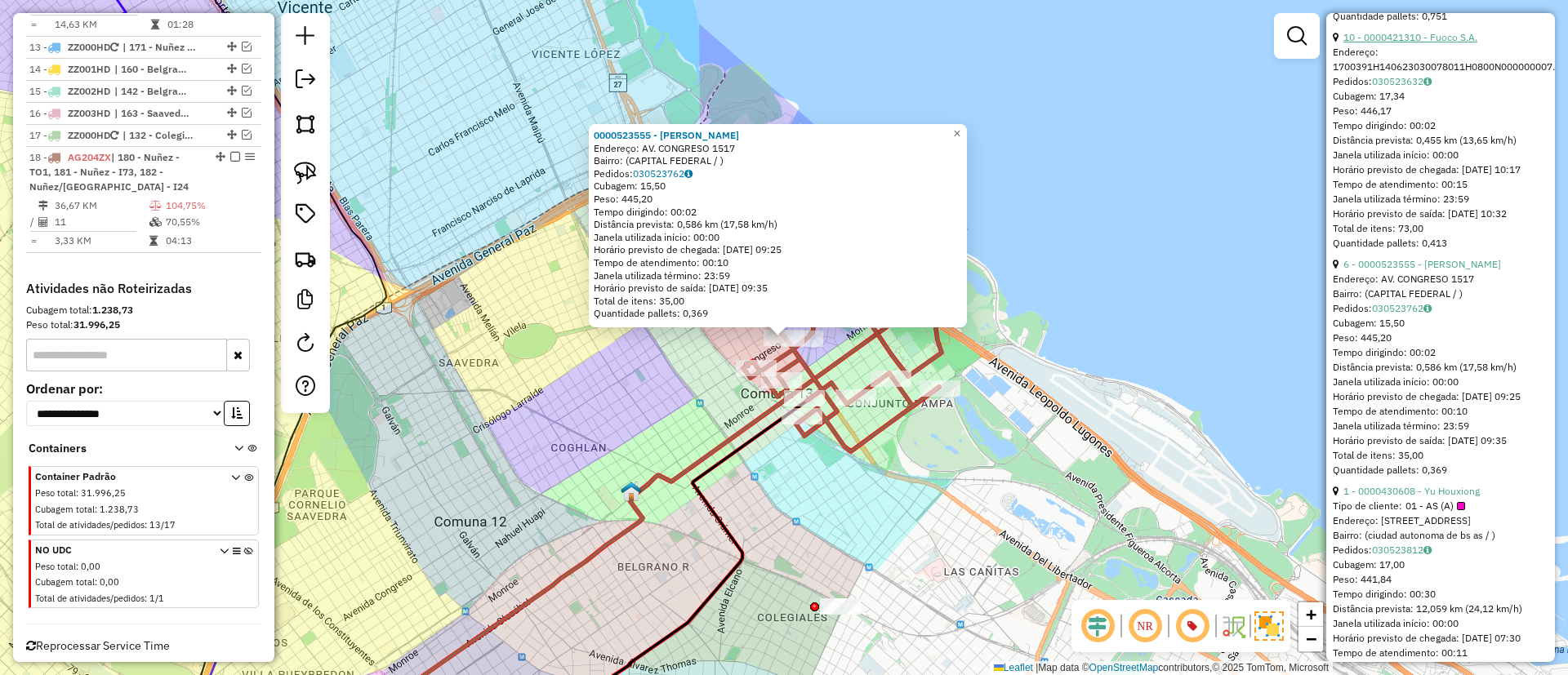
click at [1428, 43] on link "10 - 0000421310 - Fuoco S.A." at bounding box center [1410, 37] width 134 height 12
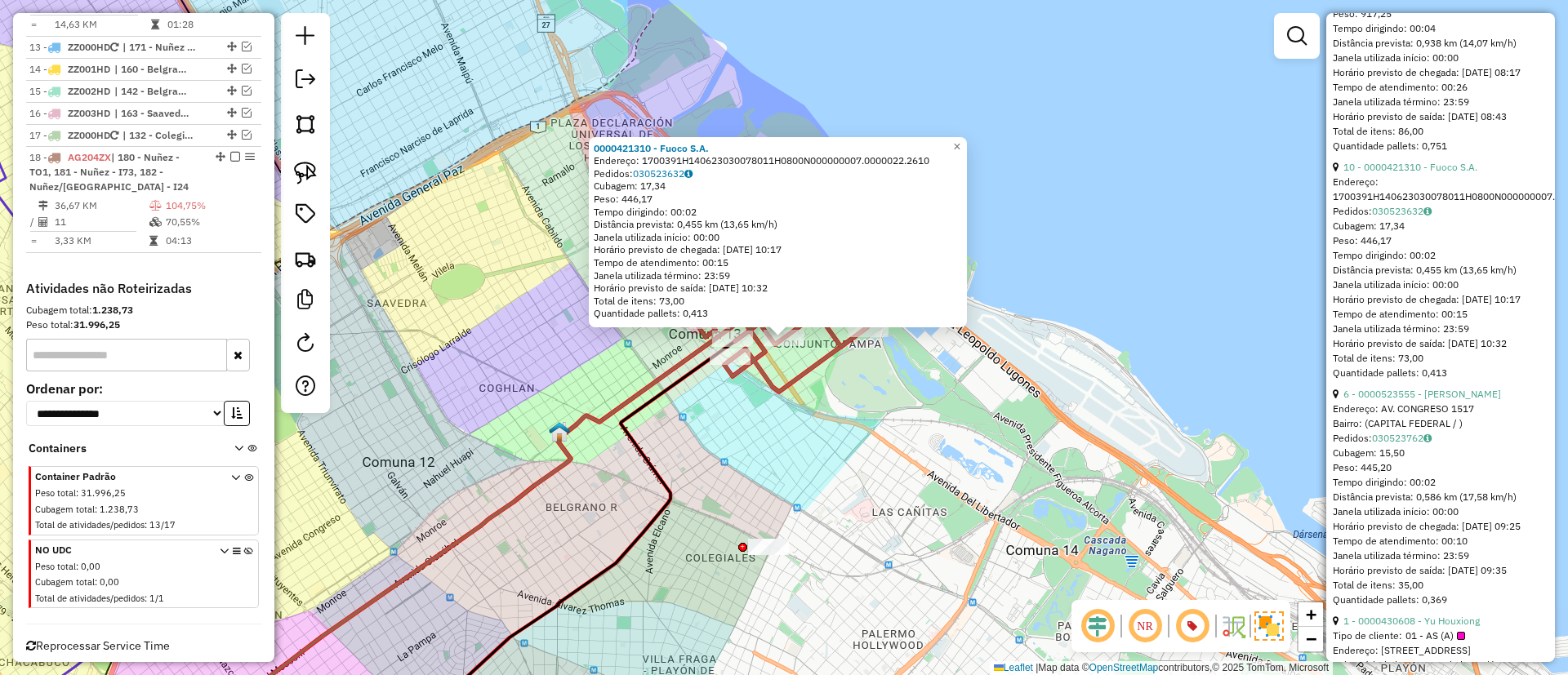
scroll to position [1348, 0]
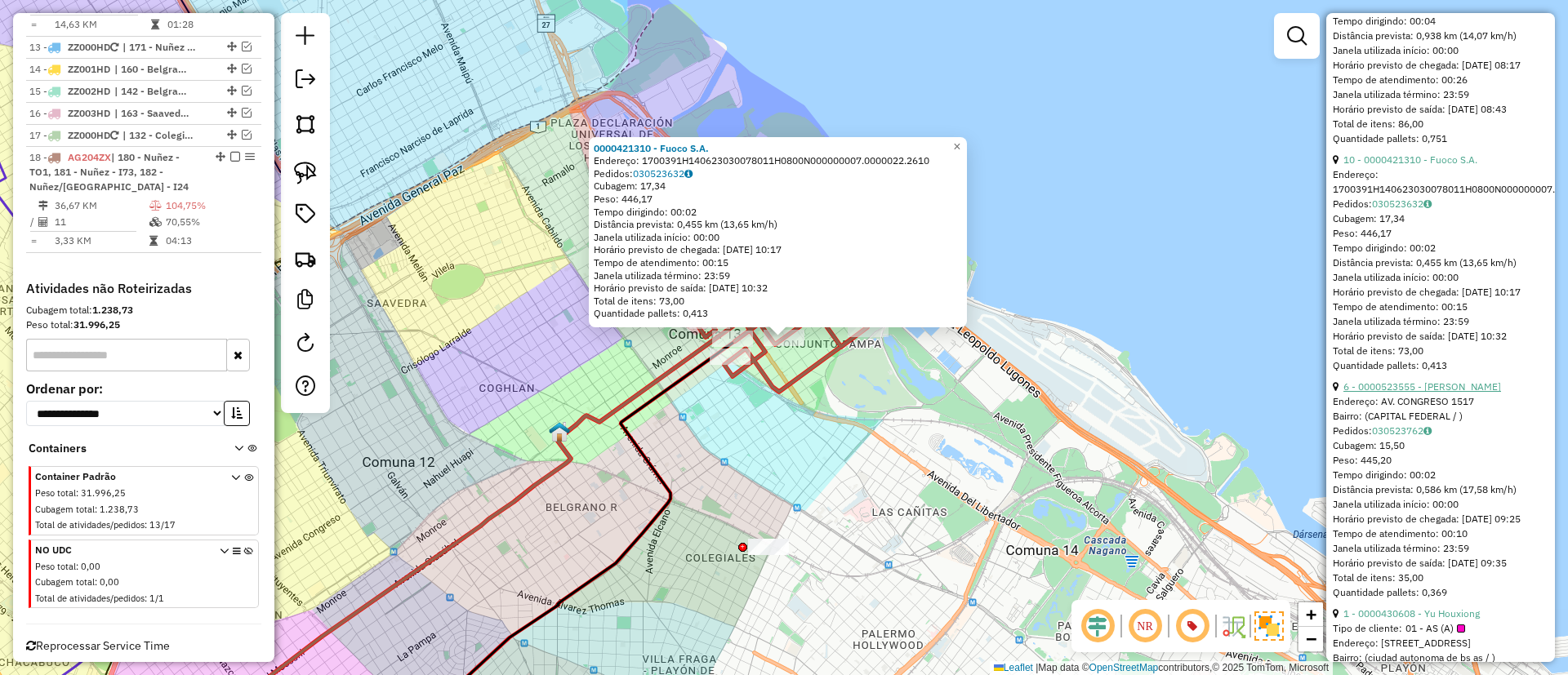
click at [1406, 393] on link "6 - 0000523555 - [PERSON_NAME]" at bounding box center [1421, 386] width 157 height 12
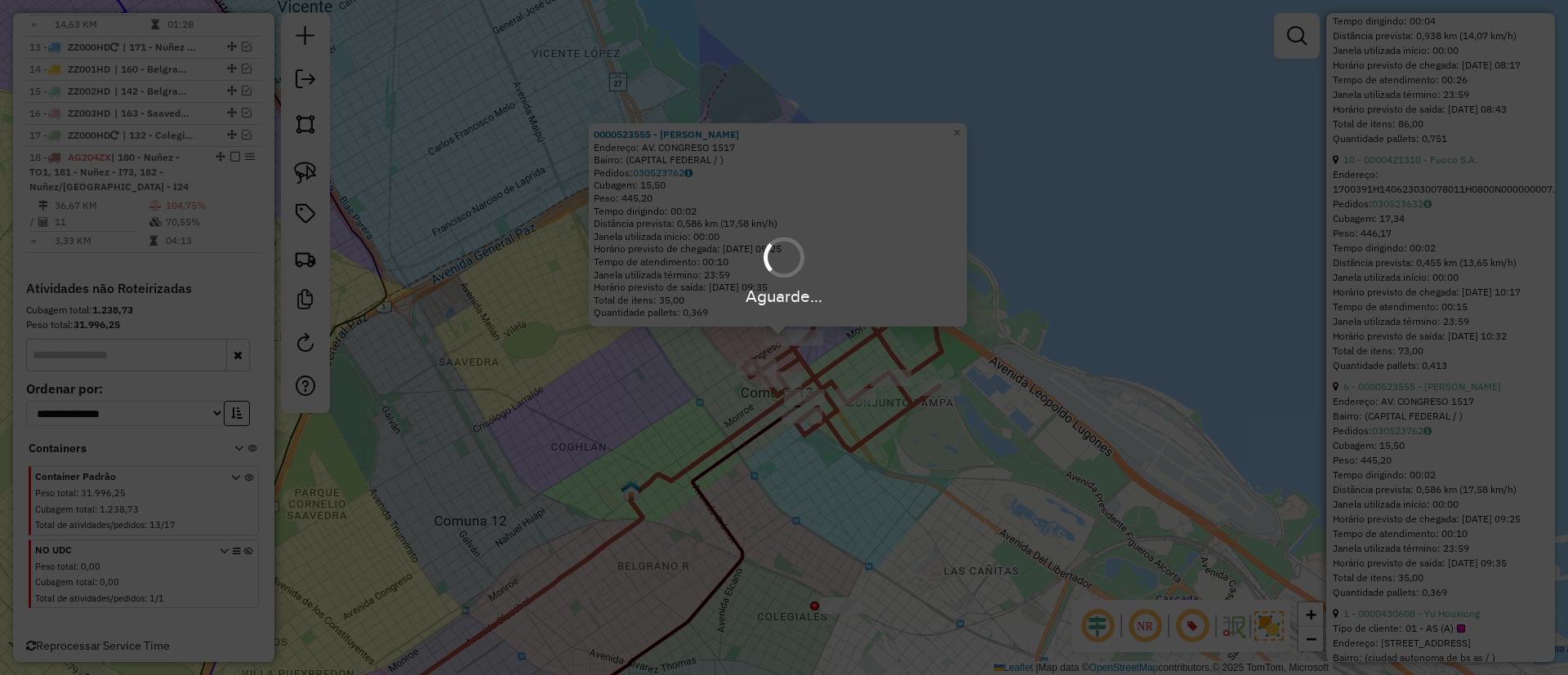
scroll to position [293, 0]
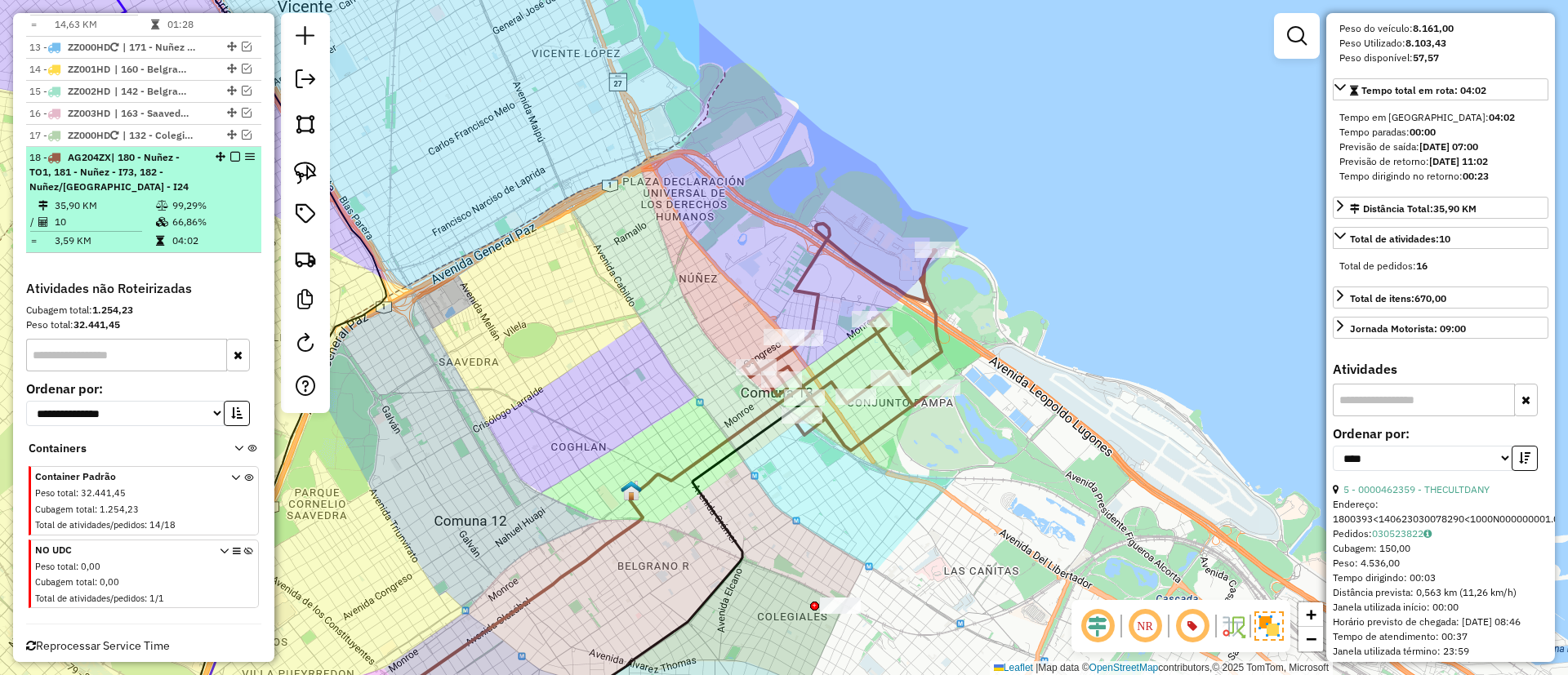
click at [233, 152] on em at bounding box center [235, 156] width 9 height 9
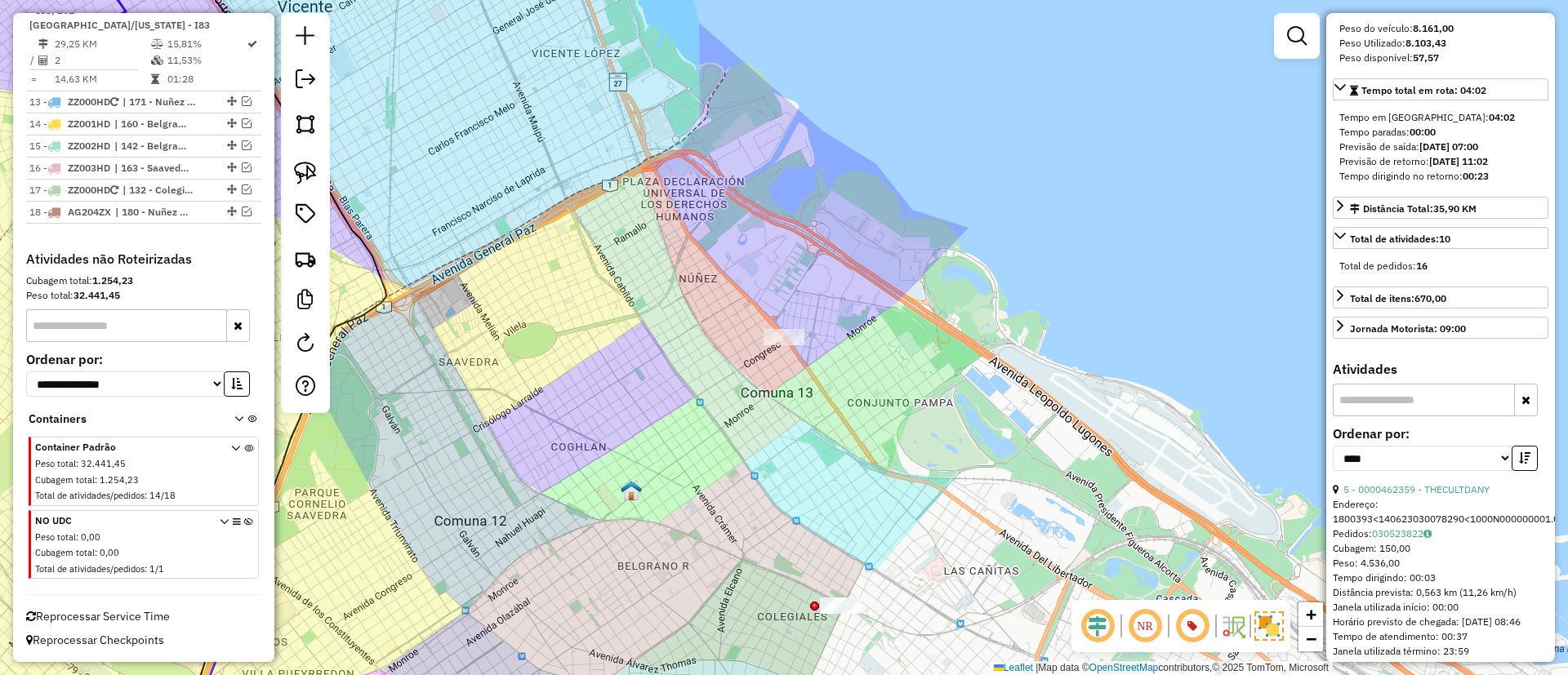
scroll to position [1023, 0]
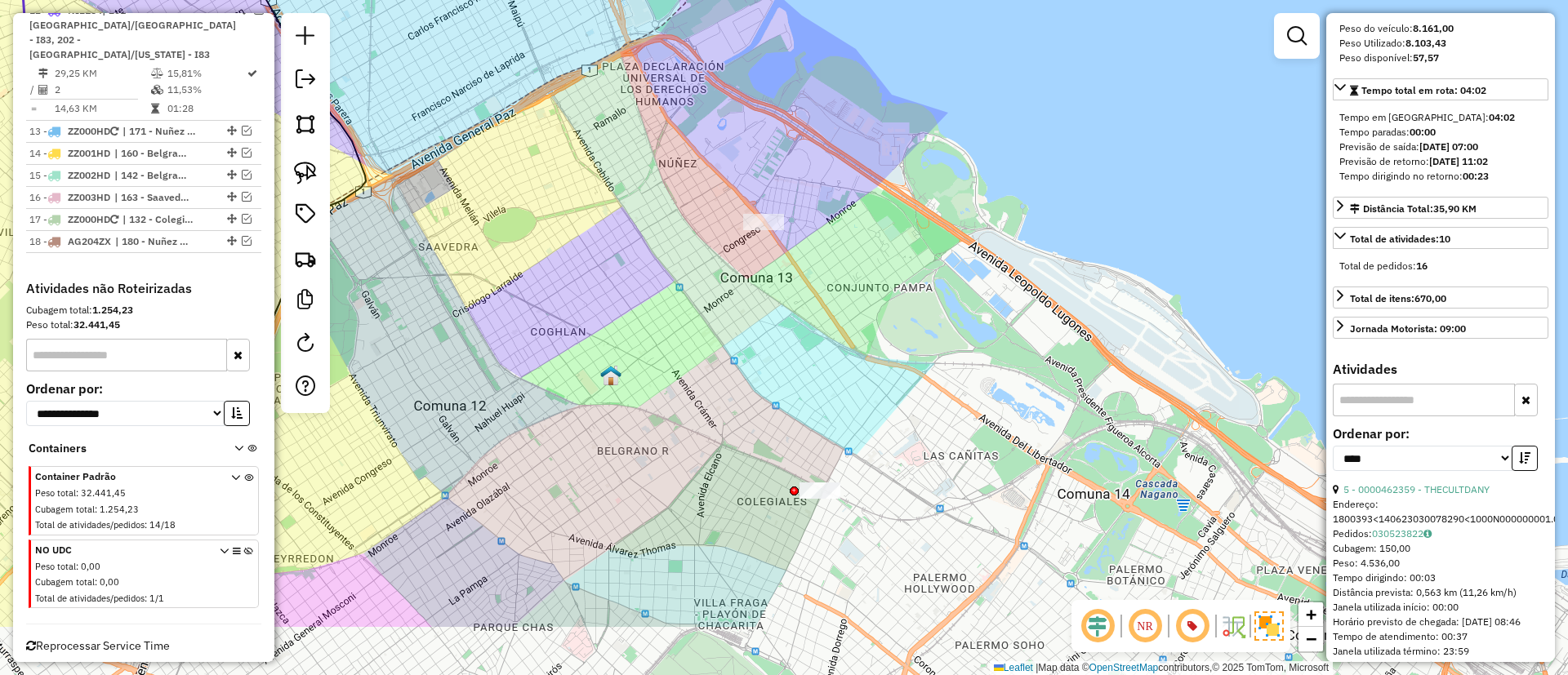
drag, startPoint x: 734, startPoint y: 391, endPoint x: 713, endPoint y: 275, distance: 117.9
click at [713, 275] on div "Janela de atendimento Grade de atendimento Capacidade Transportadoras Veículos …" at bounding box center [784, 337] width 1568 height 675
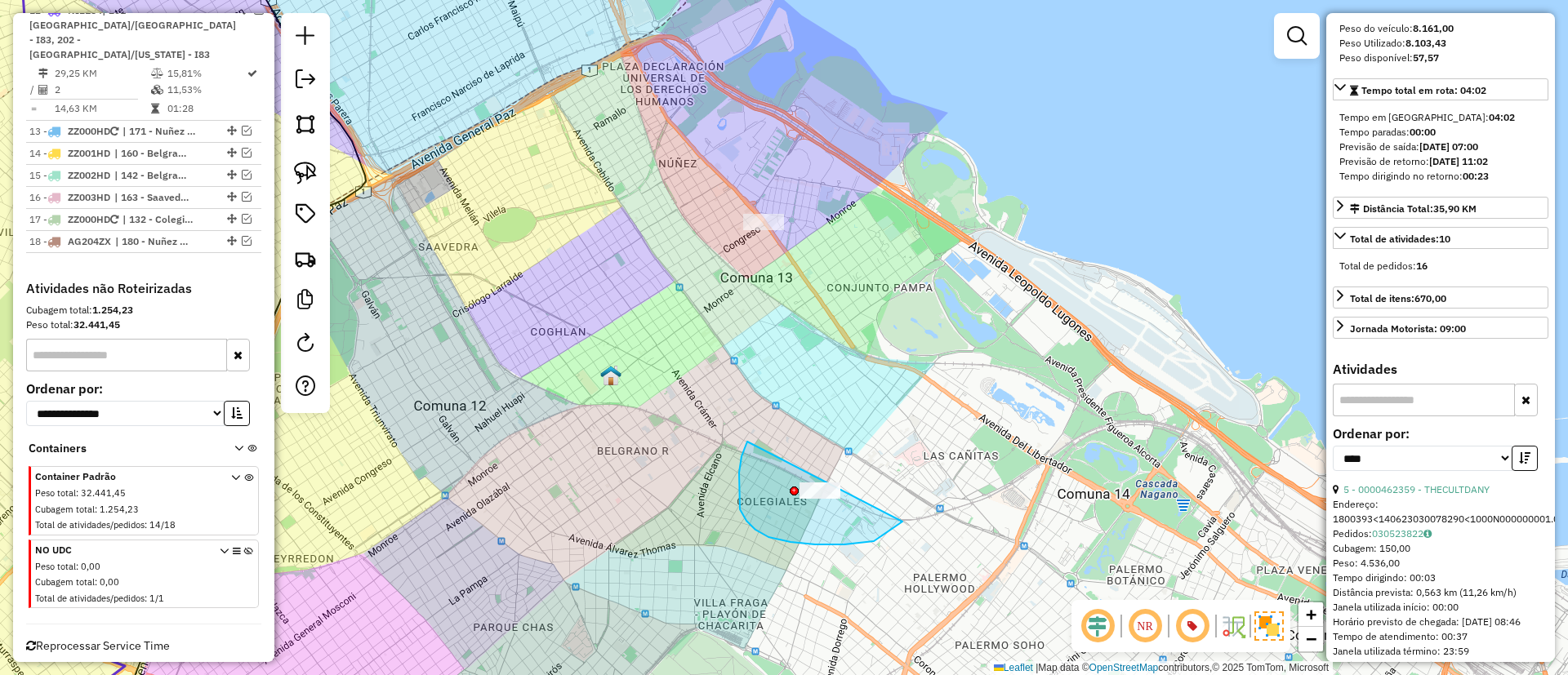
drag, startPoint x: 740, startPoint y: 509, endPoint x: 910, endPoint y: 448, distance: 180.6
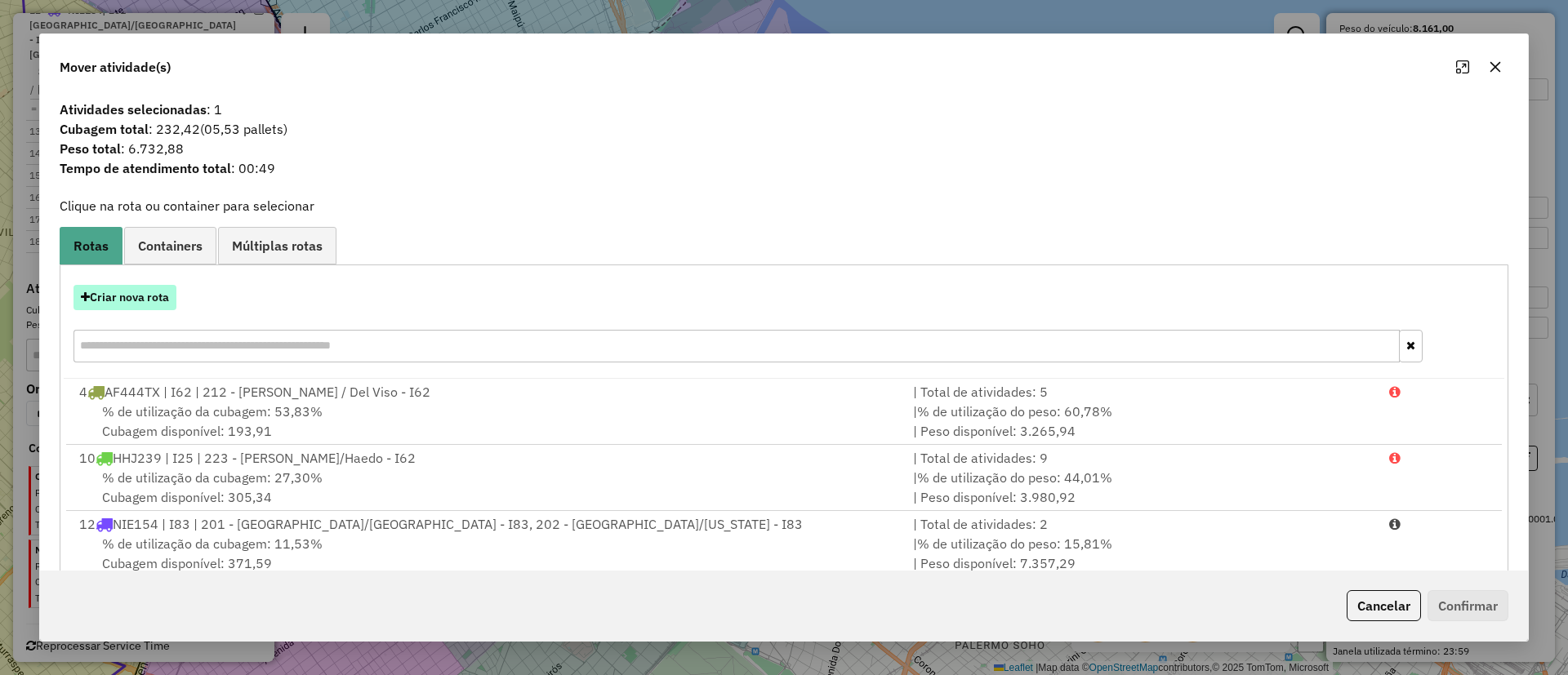
click at [147, 293] on button "Criar nova rota" at bounding box center [124, 297] width 103 height 25
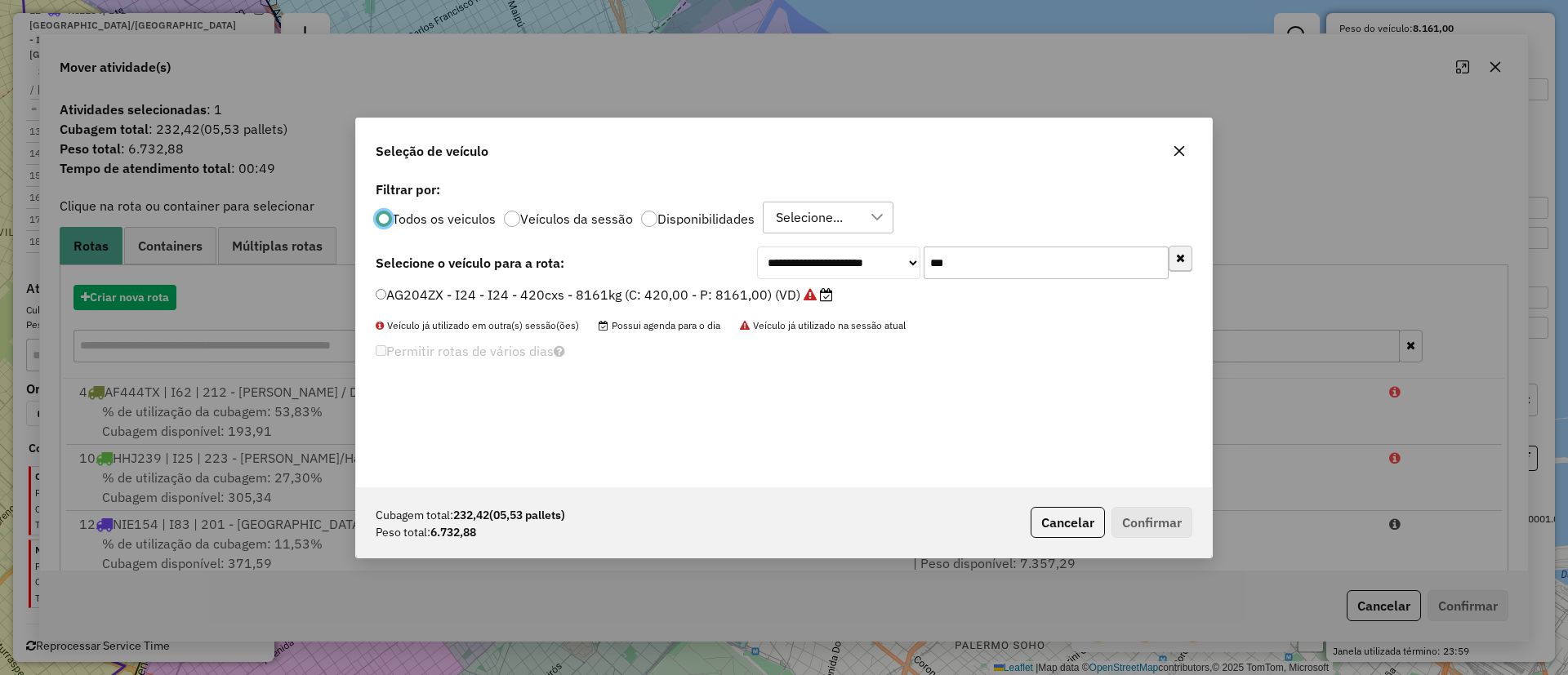
scroll to position [9, 5]
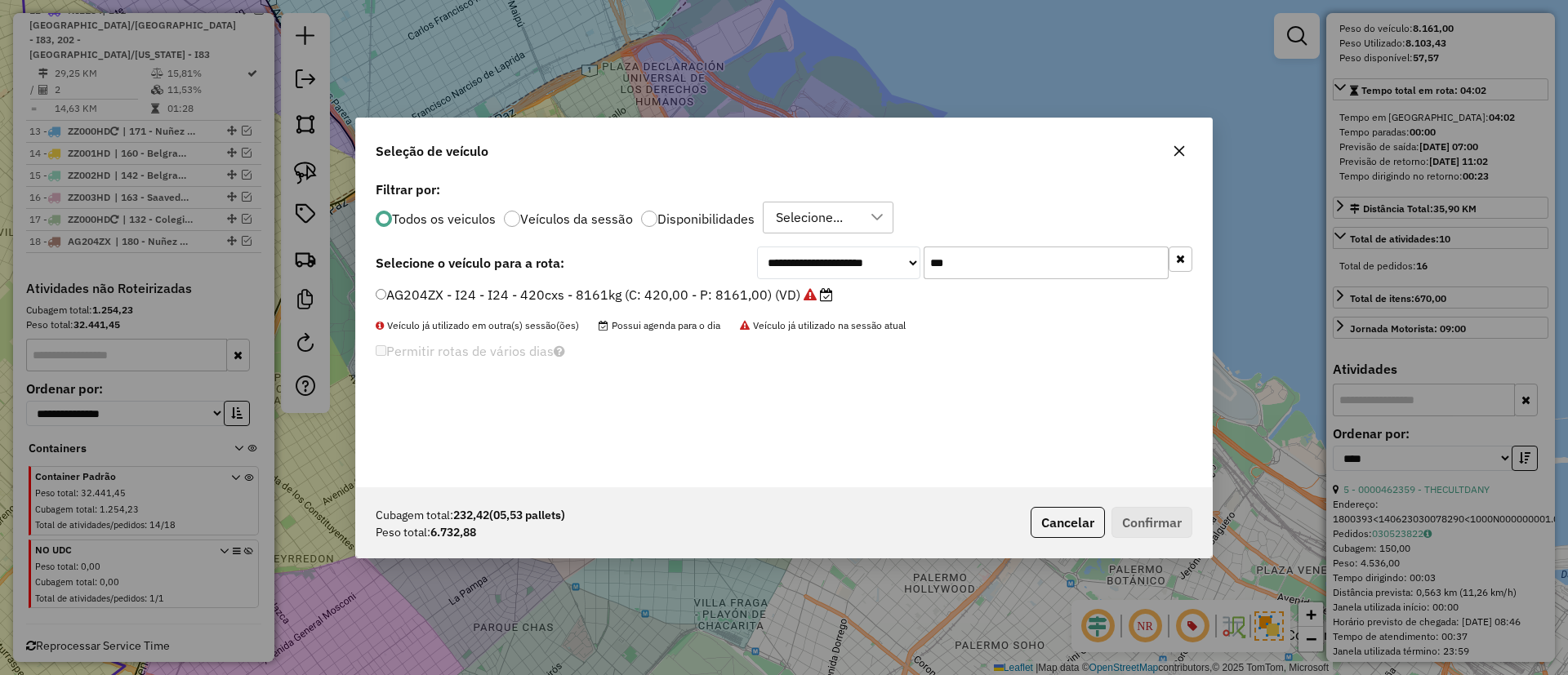
drag, startPoint x: 1046, startPoint y: 262, endPoint x: 891, endPoint y: 269, distance: 155.2
click at [891, 269] on div "**********" at bounding box center [974, 263] width 435 height 33
type input "***"
click at [674, 283] on div "**********" at bounding box center [783, 332] width 856 height 311
click at [677, 289] on label "AF737MP - I49 - I49 - 420cxs - 7826kg (C: 420,00 - P: 7826,00) (VD)" at bounding box center [597, 295] width 442 height 20
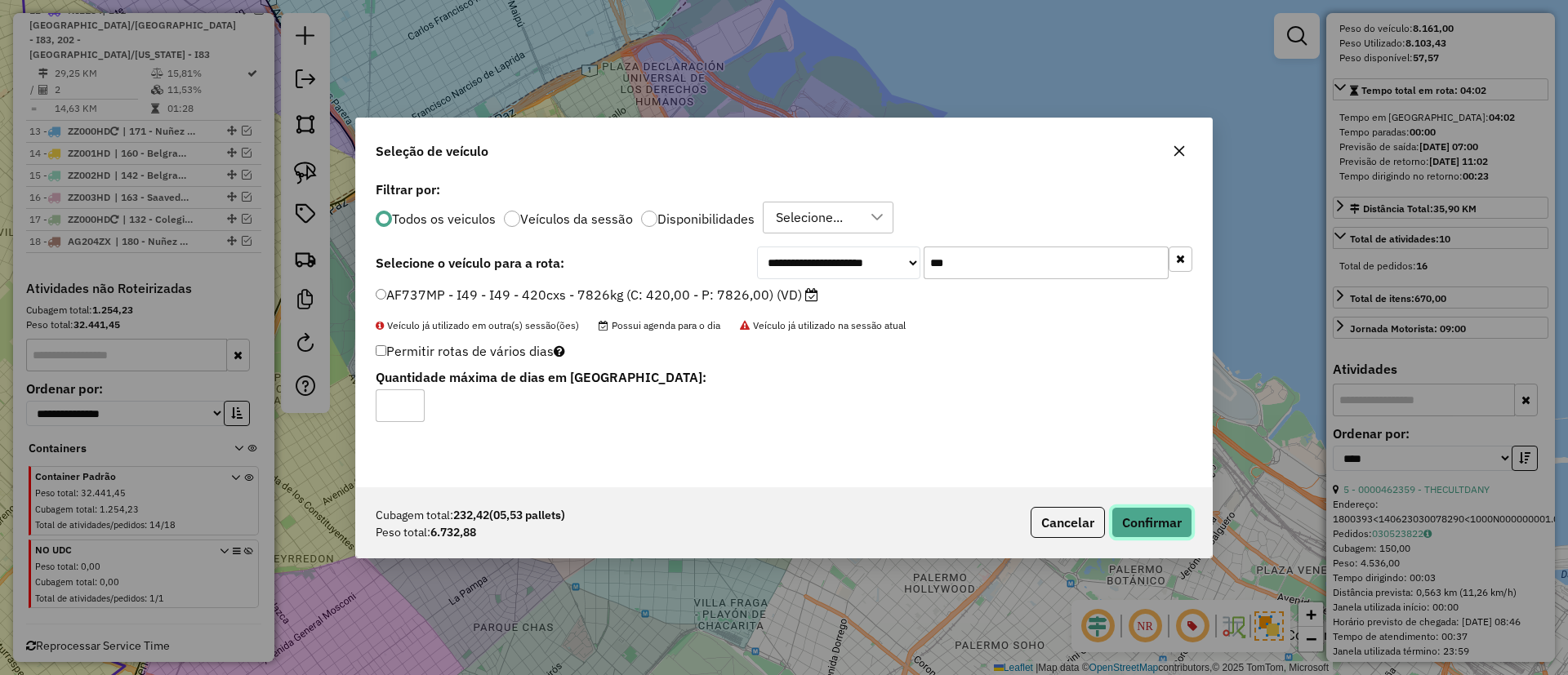
click at [1154, 511] on button "Confirmar" at bounding box center [1152, 522] width 81 height 31
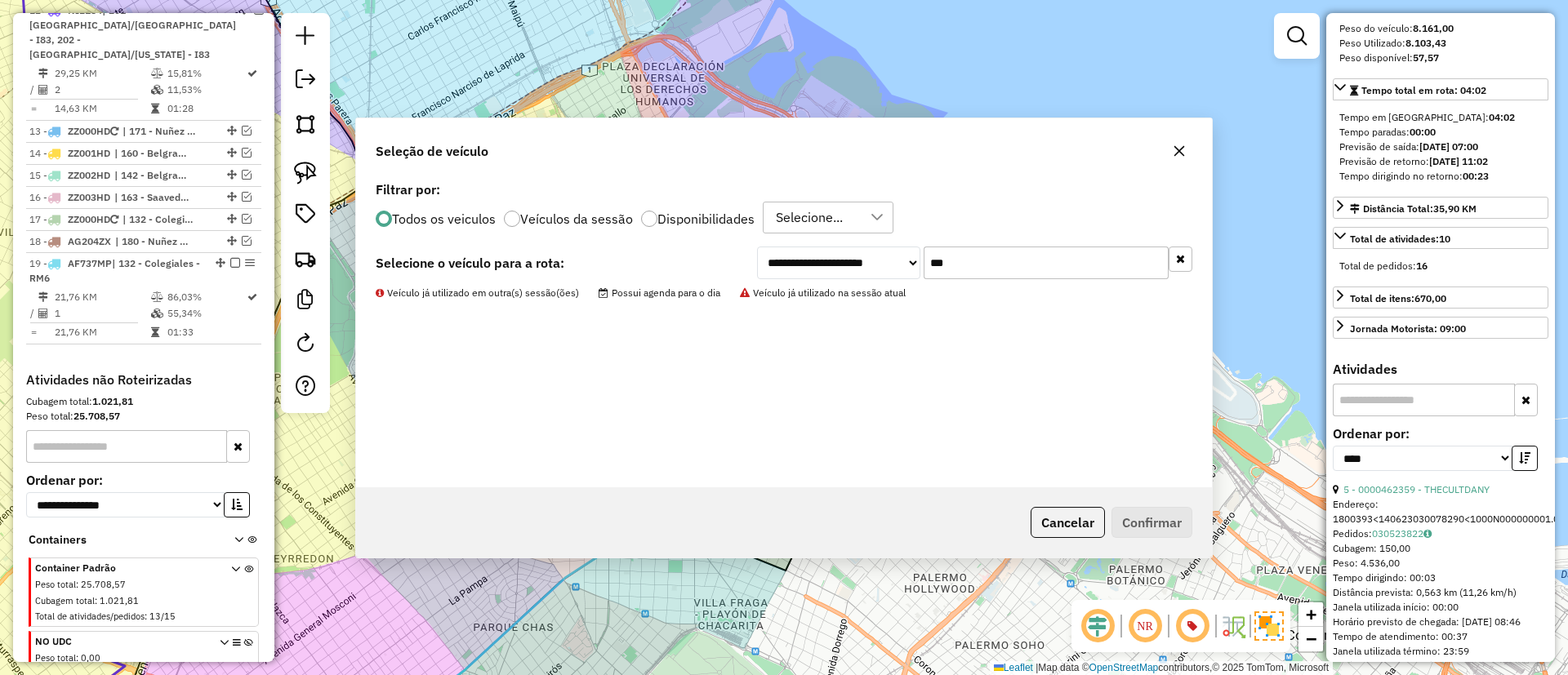
scroll to position [1115, 0]
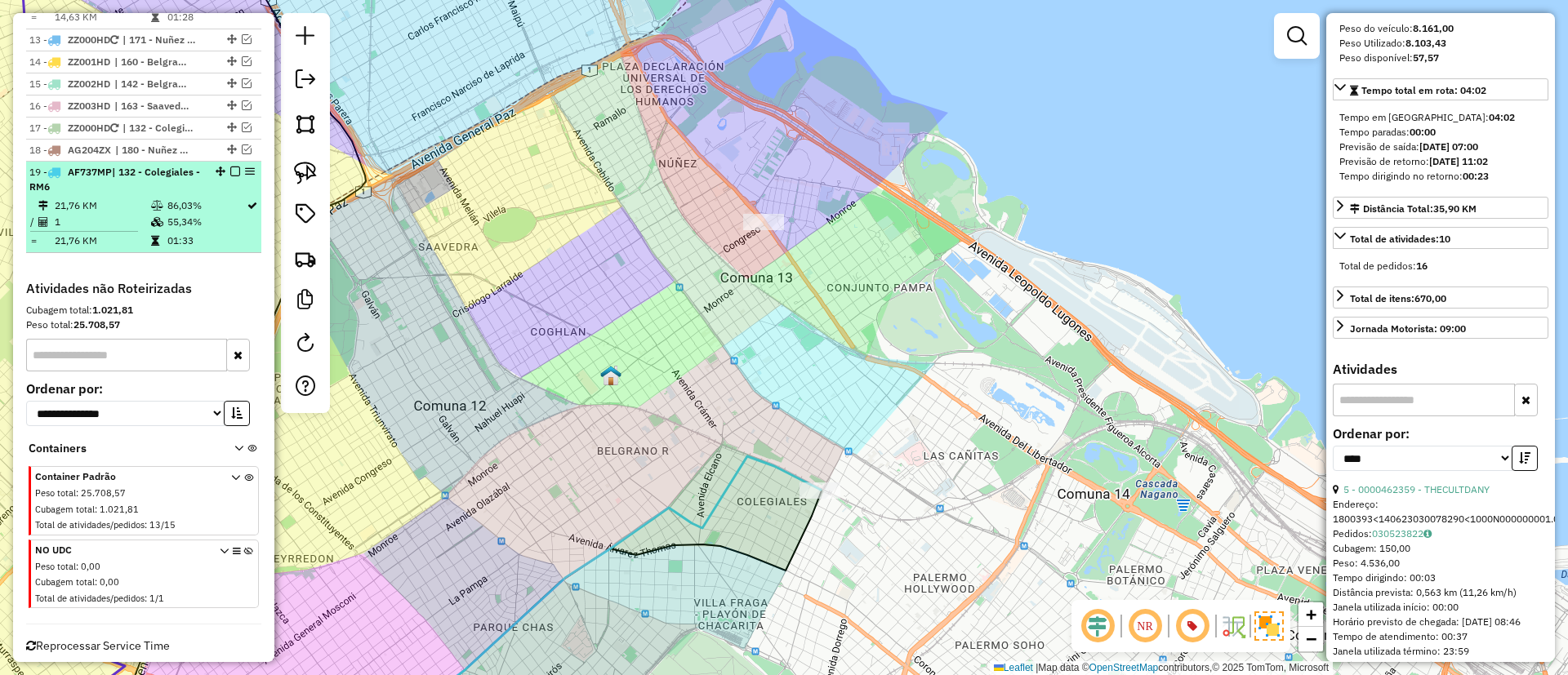
click at [231, 167] on em at bounding box center [235, 171] width 9 height 9
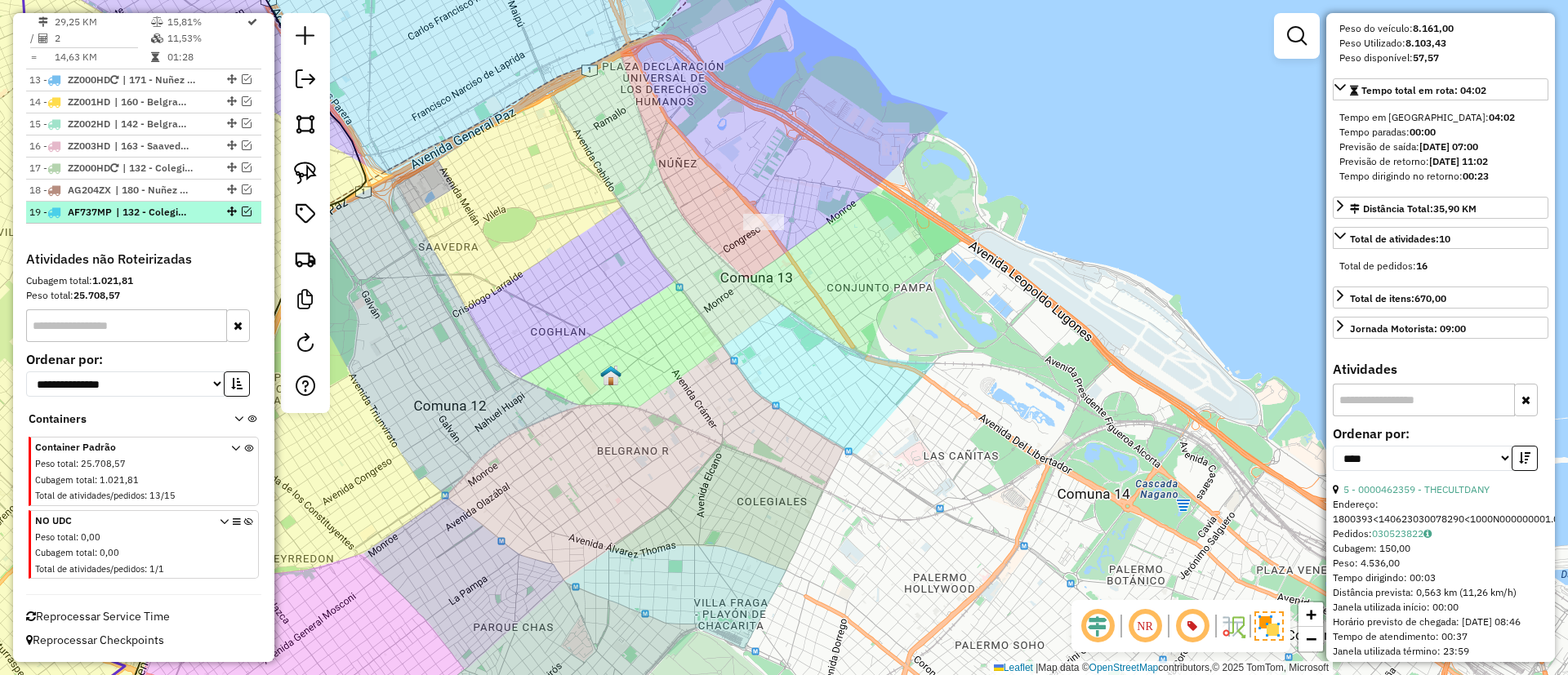
scroll to position [1046, 0]
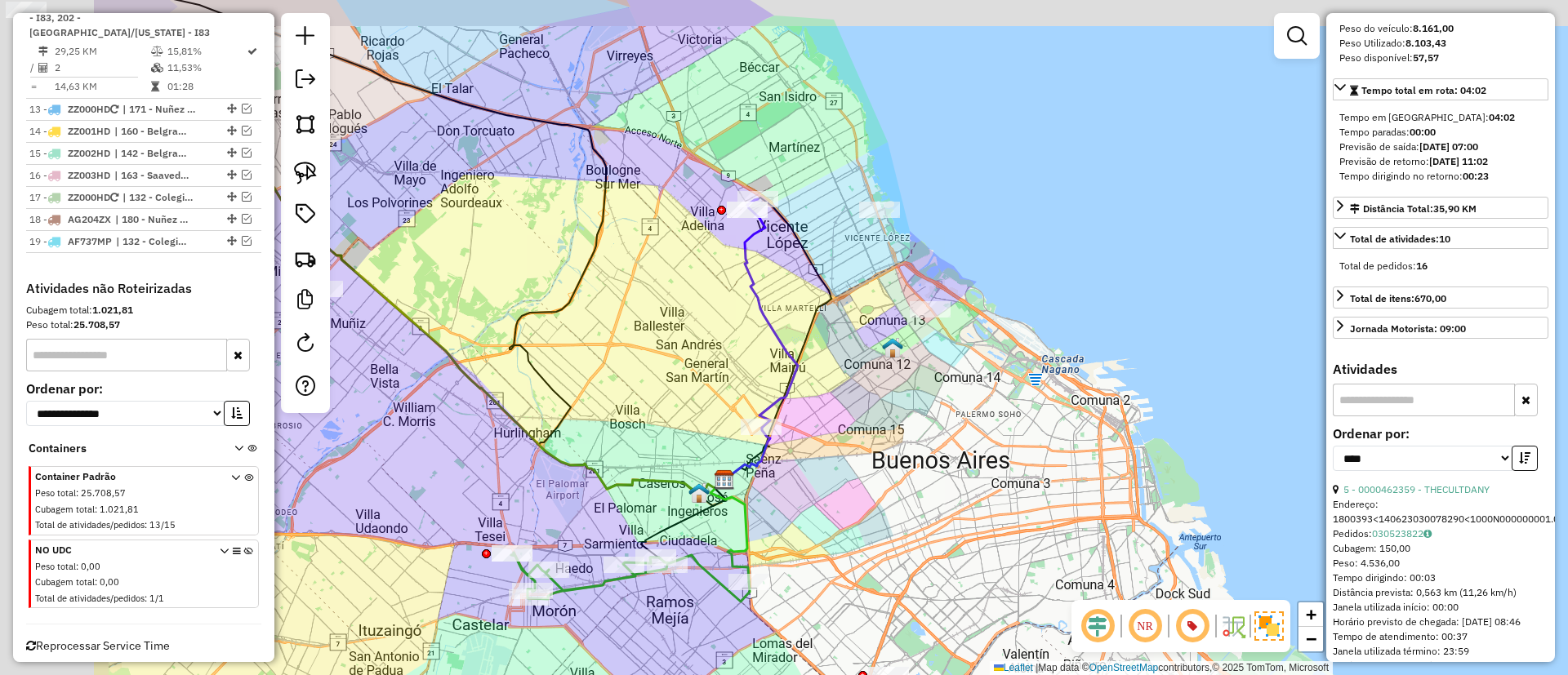
drag, startPoint x: 635, startPoint y: 291, endPoint x: 888, endPoint y: 322, distance: 254.9
click at [888, 322] on div "Janela de atendimento Grade de atendimento Capacidade Transportadoras Veículos …" at bounding box center [784, 337] width 1568 height 675
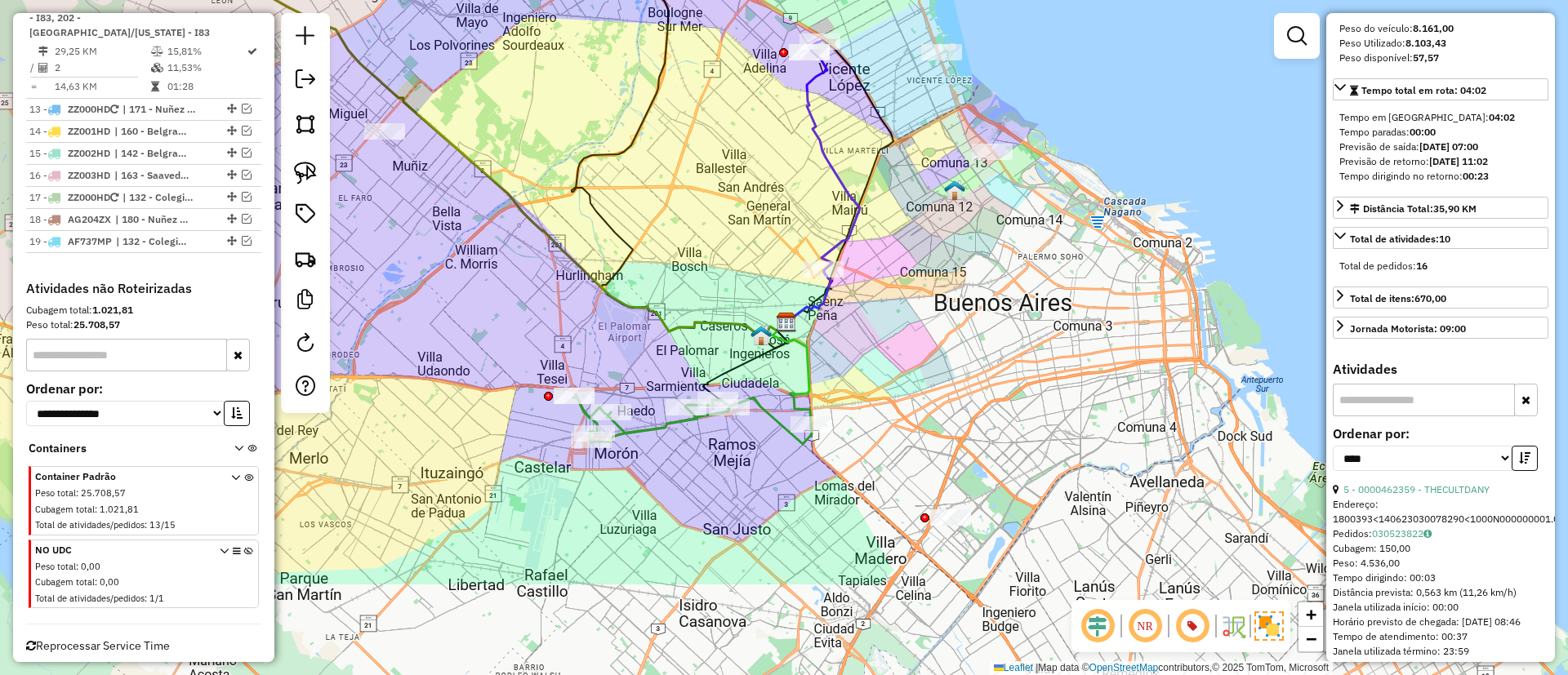
drag, startPoint x: 874, startPoint y: 332, endPoint x: 935, endPoint y: 173, distance: 170.3
click at [935, 173] on div "Janela de atendimento Grade de atendimento Capacidade Transportadoras Veículos …" at bounding box center [784, 337] width 1568 height 675
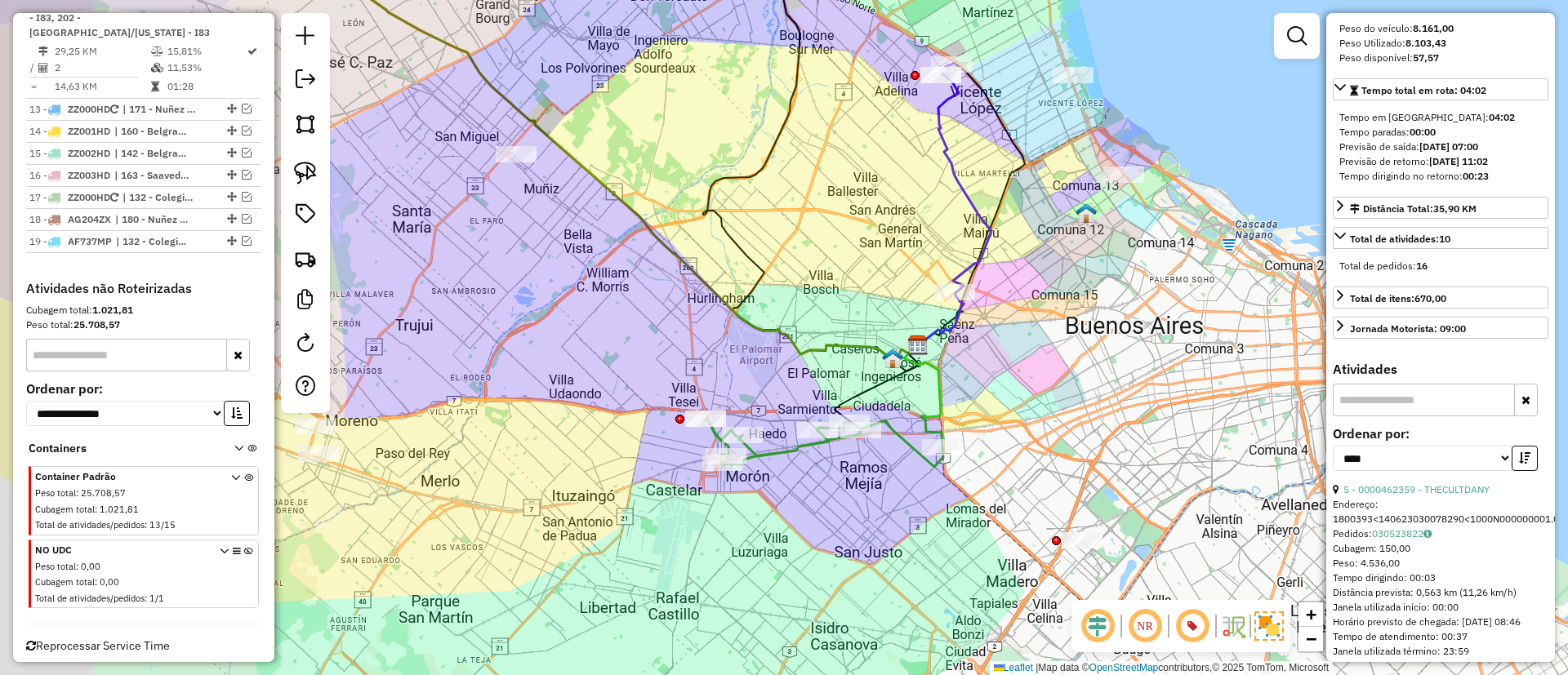
click at [1074, 348] on div "Janela de atendimento Grade de atendimento Capacidade Transportadoras Veículos …" at bounding box center [784, 337] width 1568 height 675
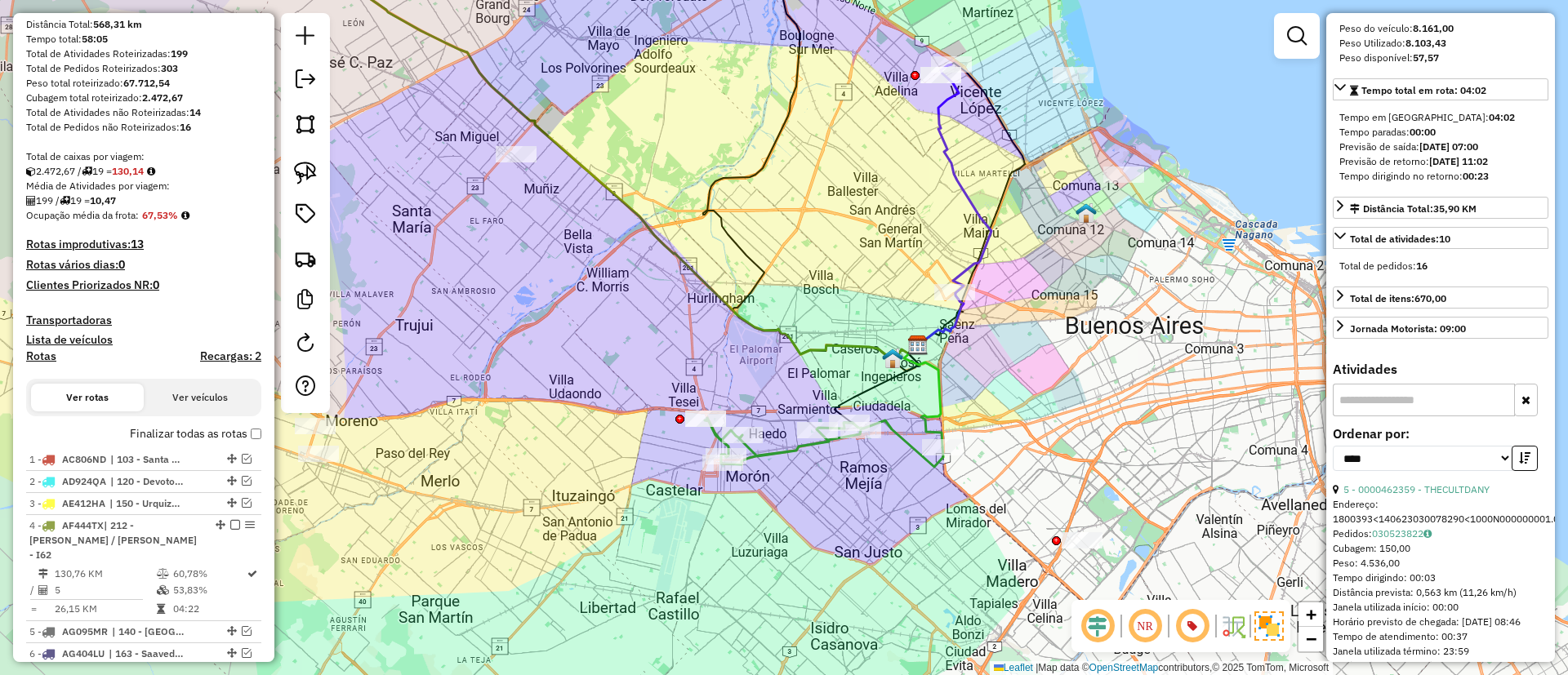
scroll to position [0, 0]
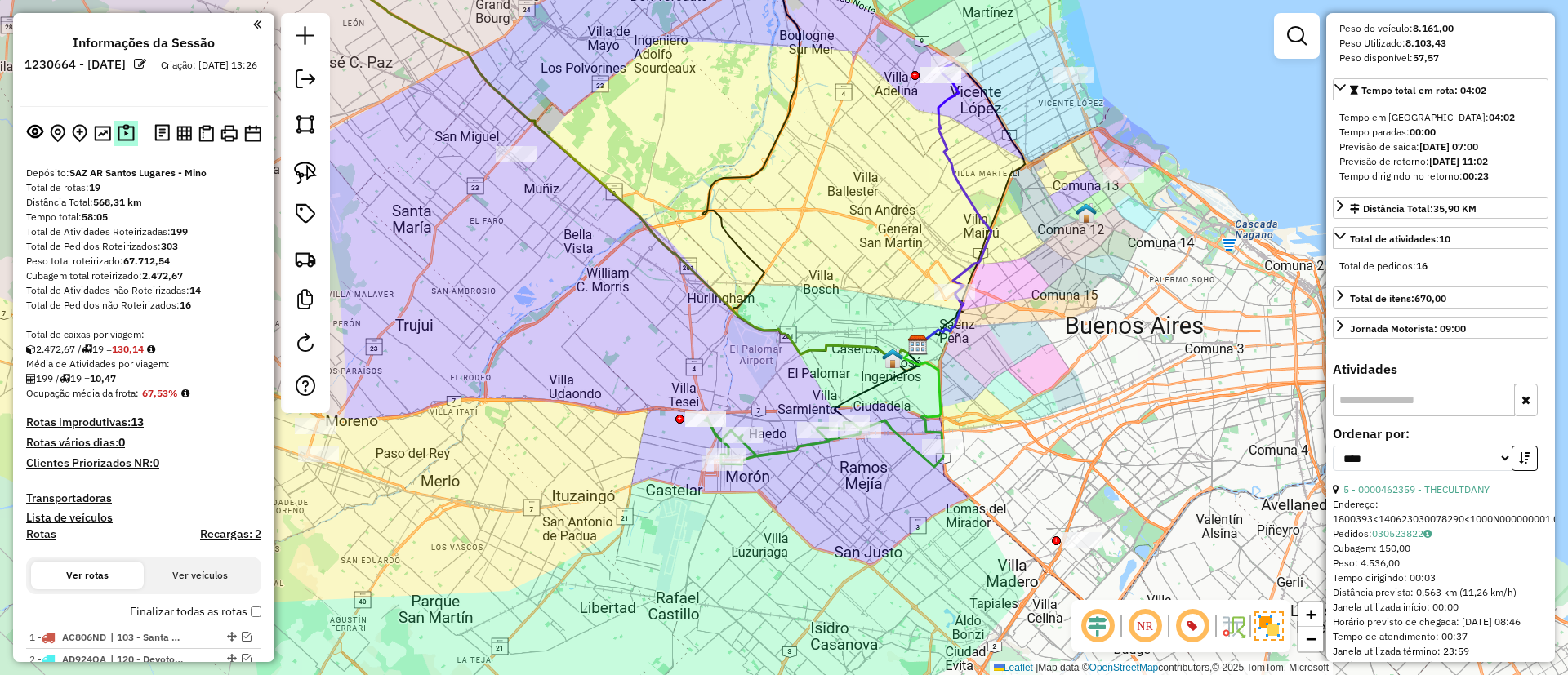
click at [122, 124] on img at bounding box center [126, 134] width 17 height 19
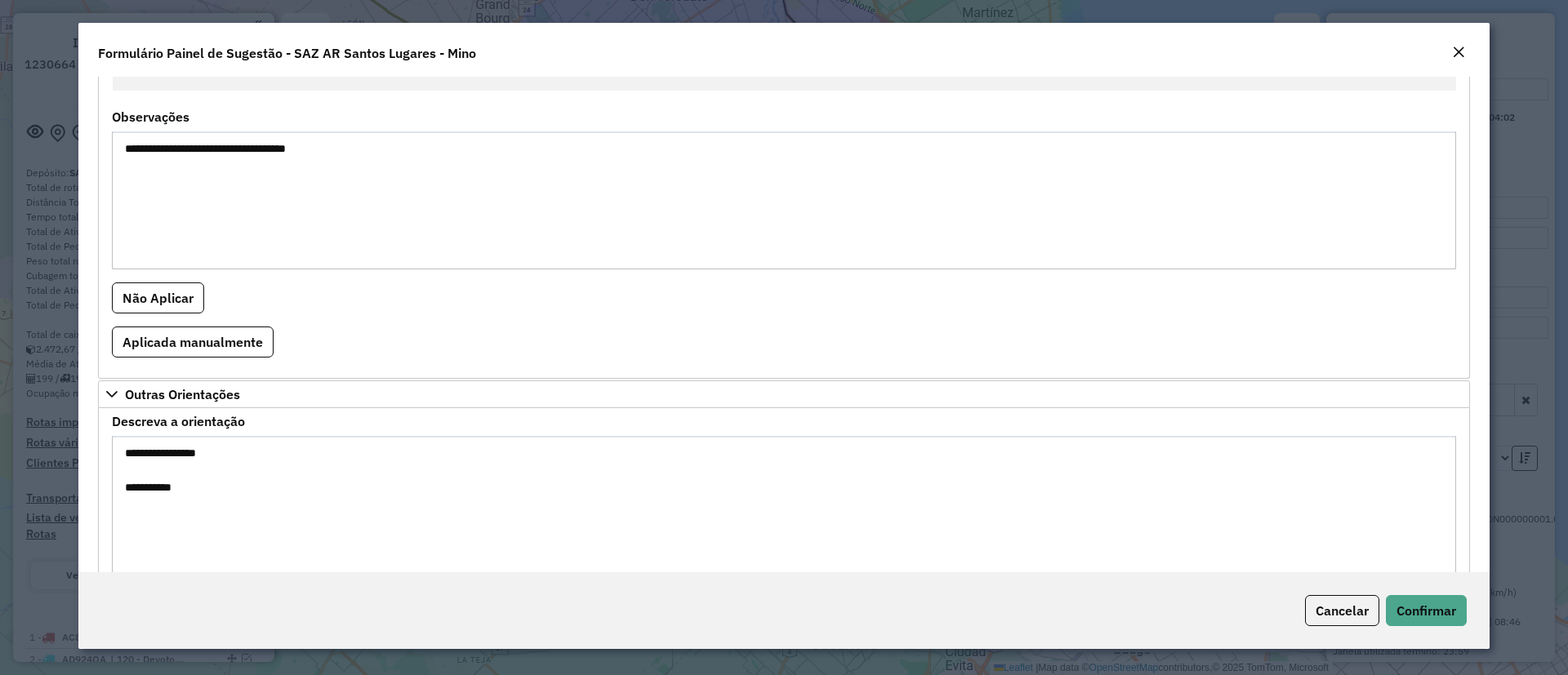
scroll to position [1068, 0]
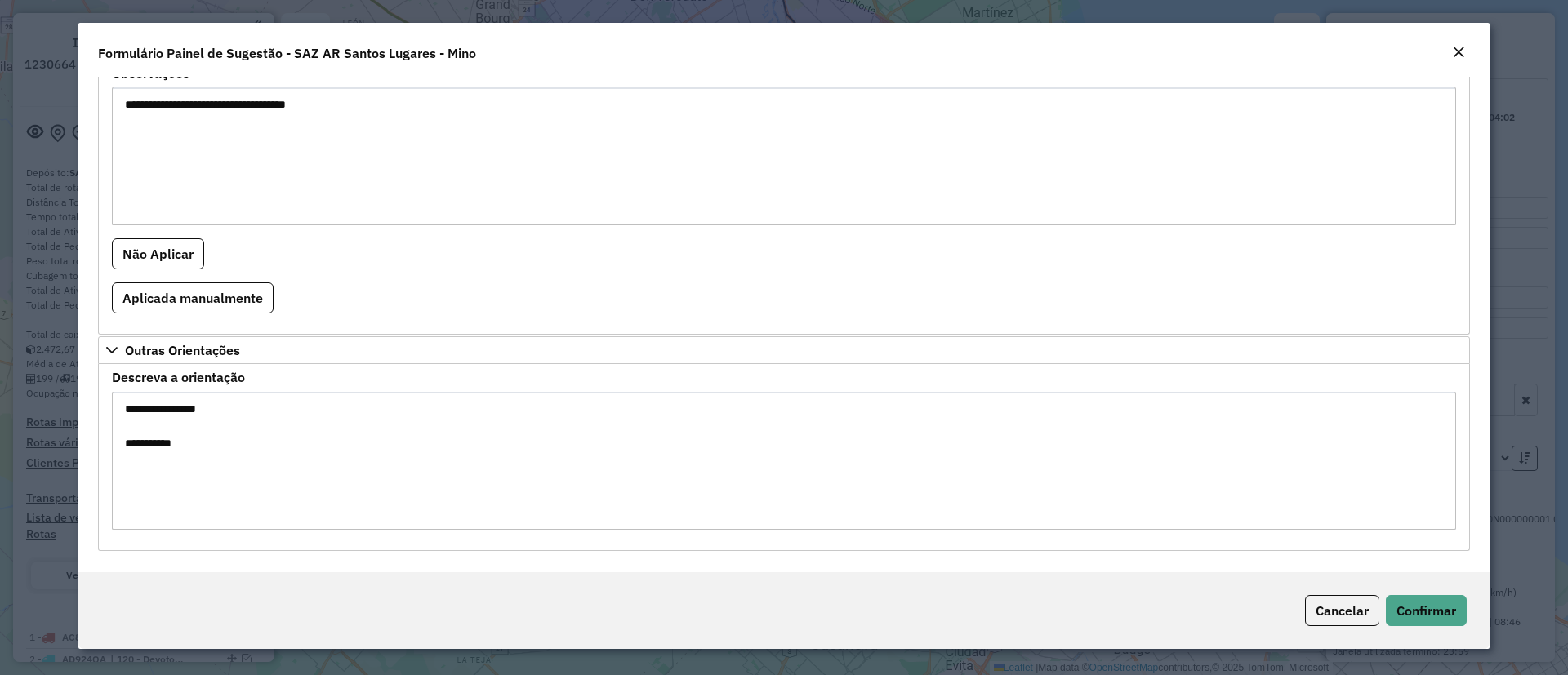
drag, startPoint x: 162, startPoint y: 104, endPoint x: 122, endPoint y: 103, distance: 40.0
click at [122, 103] on textarea "**********" at bounding box center [784, 156] width 1344 height 138
click at [111, 111] on formly-field "**********" at bounding box center [783, 153] width 1364 height 171
drag, startPoint x: 119, startPoint y: 107, endPoint x: 164, endPoint y: 108, distance: 45.0
click at [164, 108] on textarea "**********" at bounding box center [784, 156] width 1344 height 138
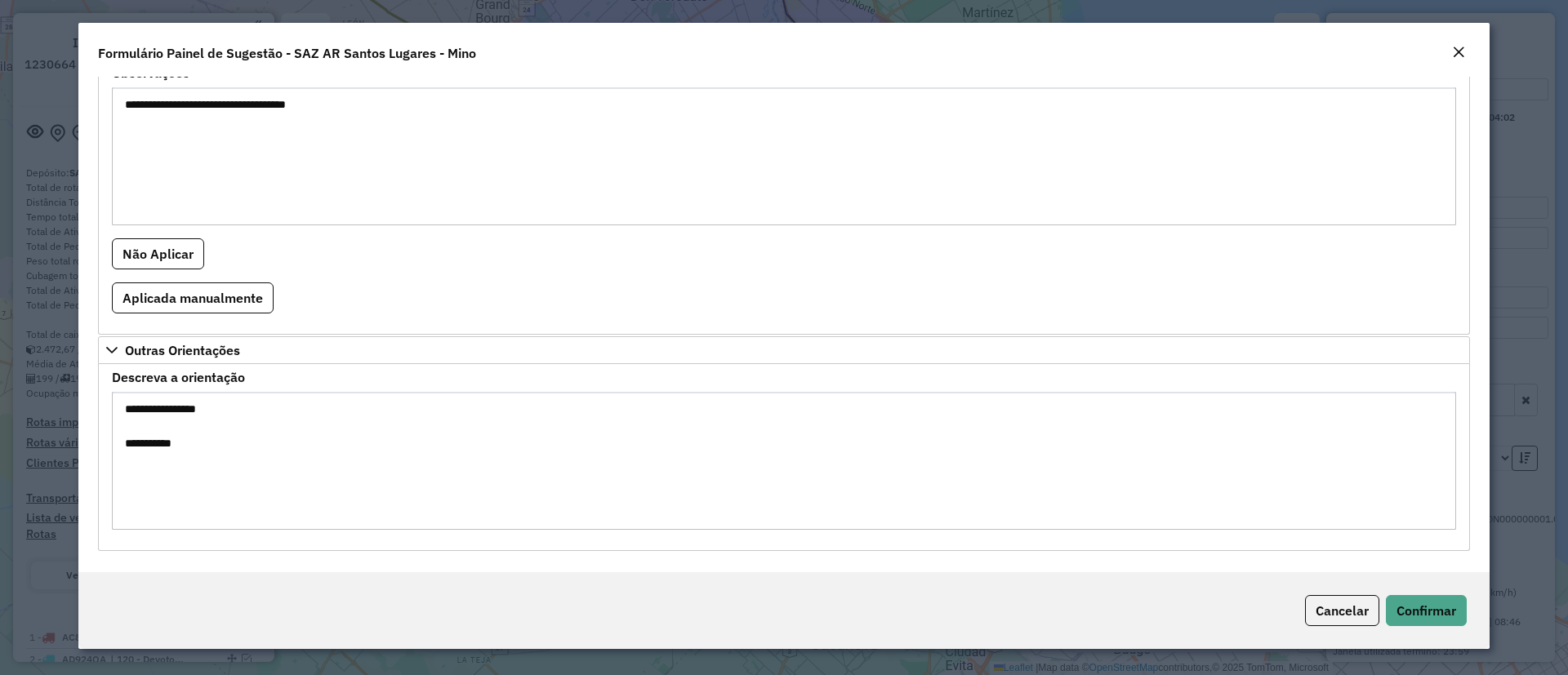
click at [1383, 621] on div "Cancelar Confirmar" at bounding box center [783, 611] width 1411 height 77
click at [1408, 603] on span "Confirmar" at bounding box center [1426, 610] width 59 height 16
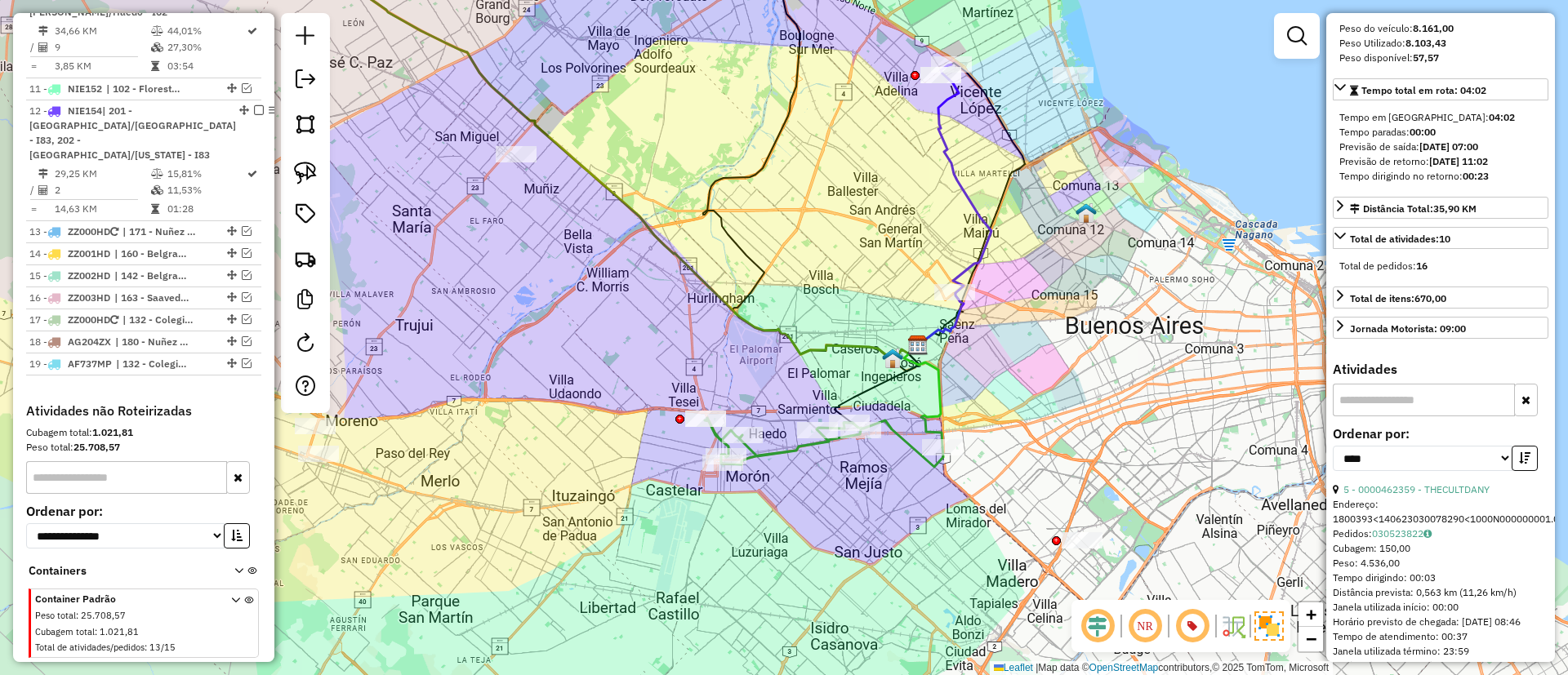
scroll to position [1046, 0]
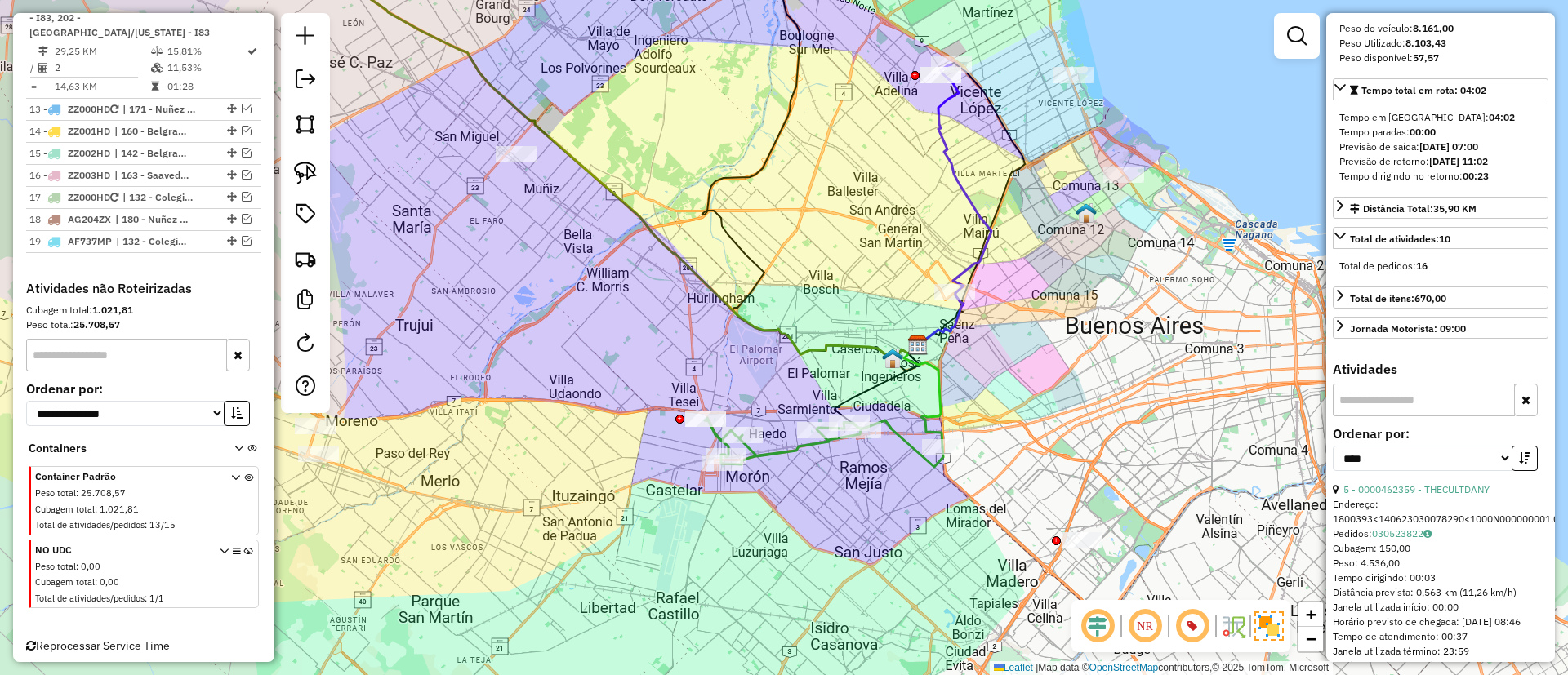
click at [237, 543] on span at bounding box center [236, 575] width 34 height 65
click at [244, 547] on icon at bounding box center [248, 577] width 9 height 61
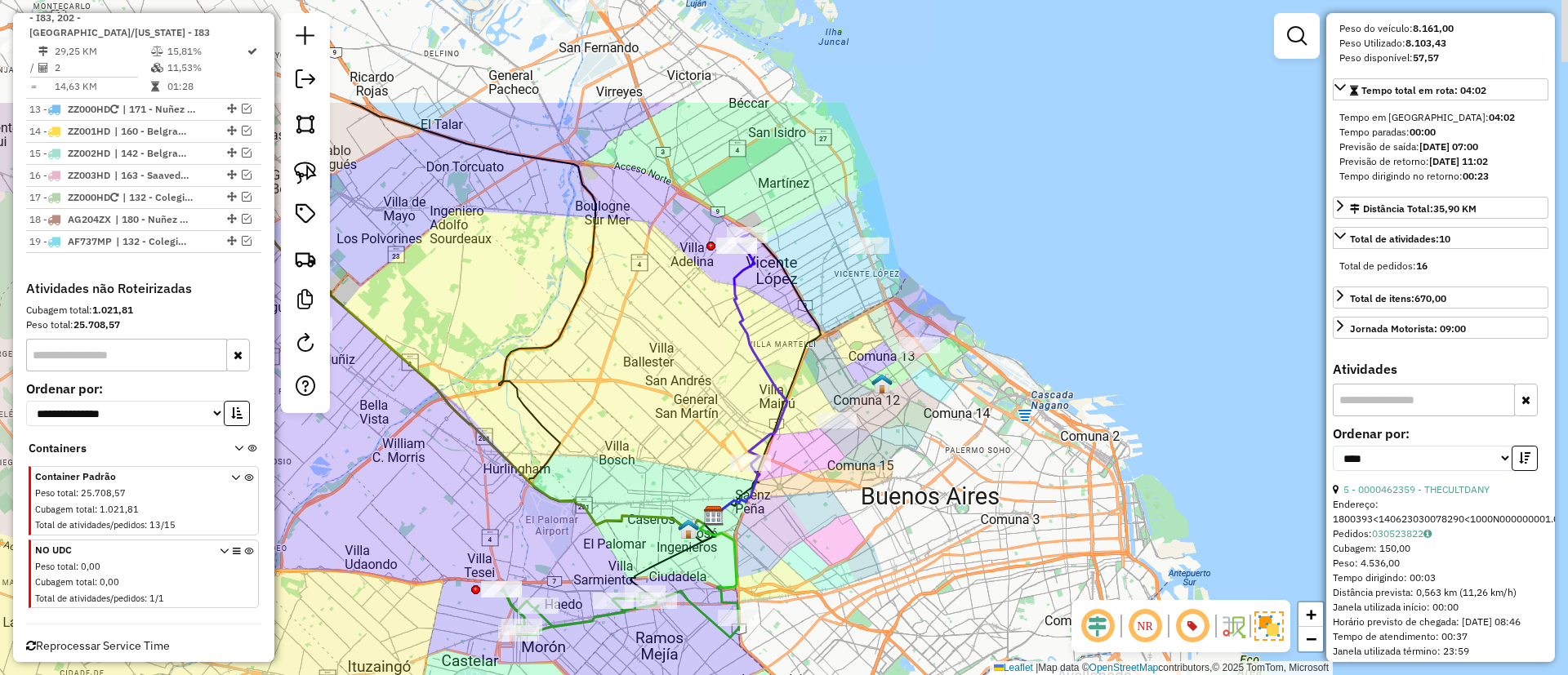
drag, startPoint x: 1086, startPoint y: 384, endPoint x: 935, endPoint y: 500, distance: 190.4
click at [935, 500] on div "Janela de atendimento Grade de atendimento Capacidade Transportadoras Veículos …" at bounding box center [784, 337] width 1568 height 675
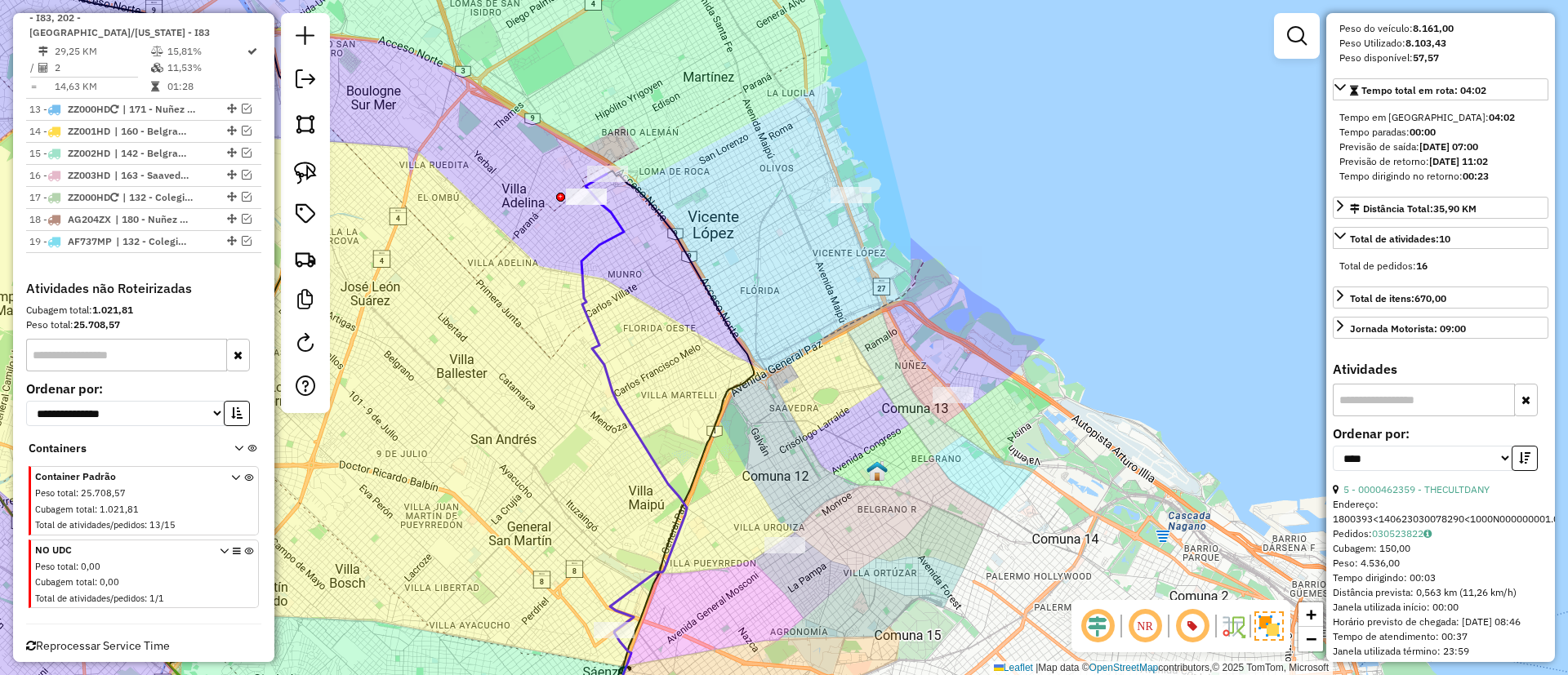
drag, startPoint x: 881, startPoint y: 339, endPoint x: 899, endPoint y: 374, distance: 39.4
click at [899, 374] on div "Janela de atendimento Grade de atendimento Capacidade Transportadoras Veículos …" at bounding box center [784, 337] width 1568 height 675
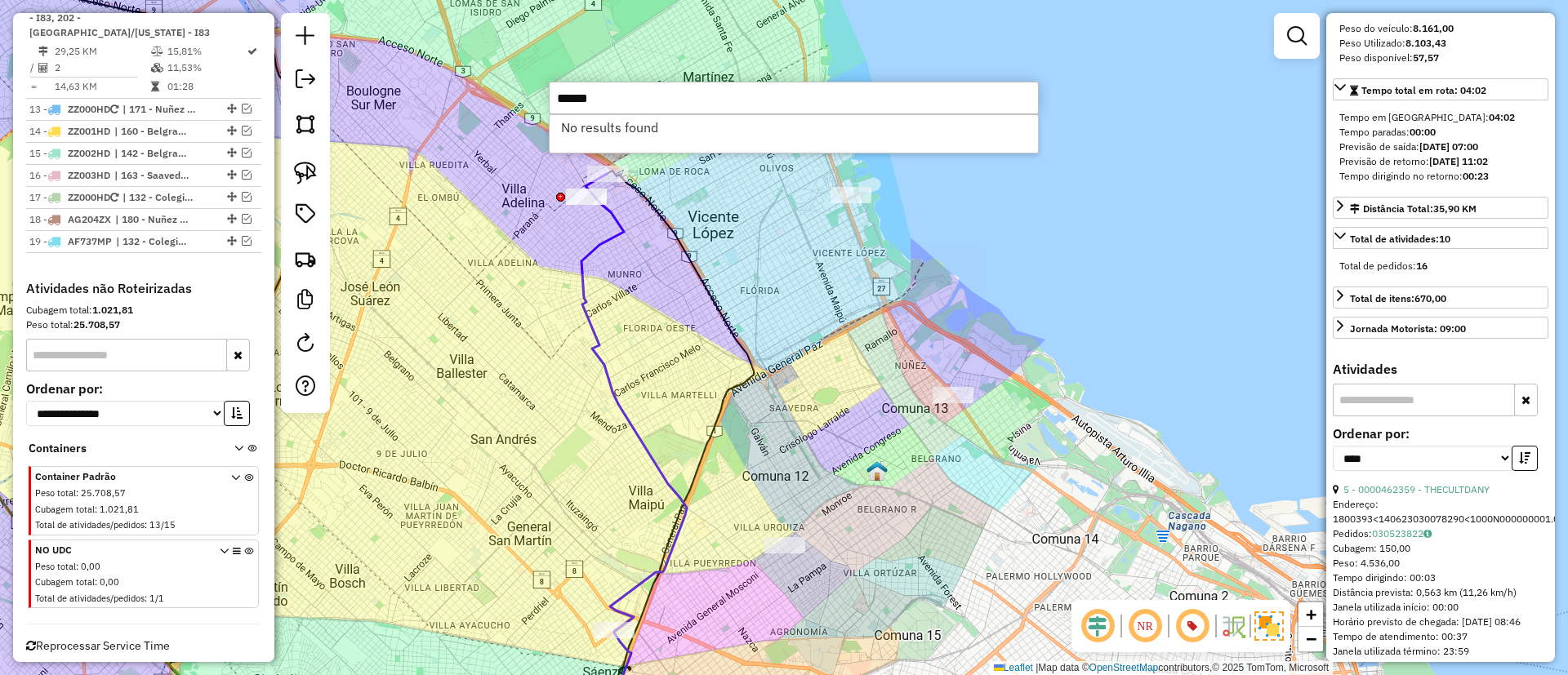
type input "******"
click at [681, 121] on li "No results found" at bounding box center [793, 127] width 488 height 24
drag, startPoint x: 660, startPoint y: 100, endPoint x: 499, endPoint y: 96, distance: 161.0
click at [499, 96] on hb-router-mapa "Informações da Sessão 1230664 - 18/08/2025 Criação: 16/08/2025 13:26 Depósito: …" at bounding box center [784, 337] width 1568 height 675
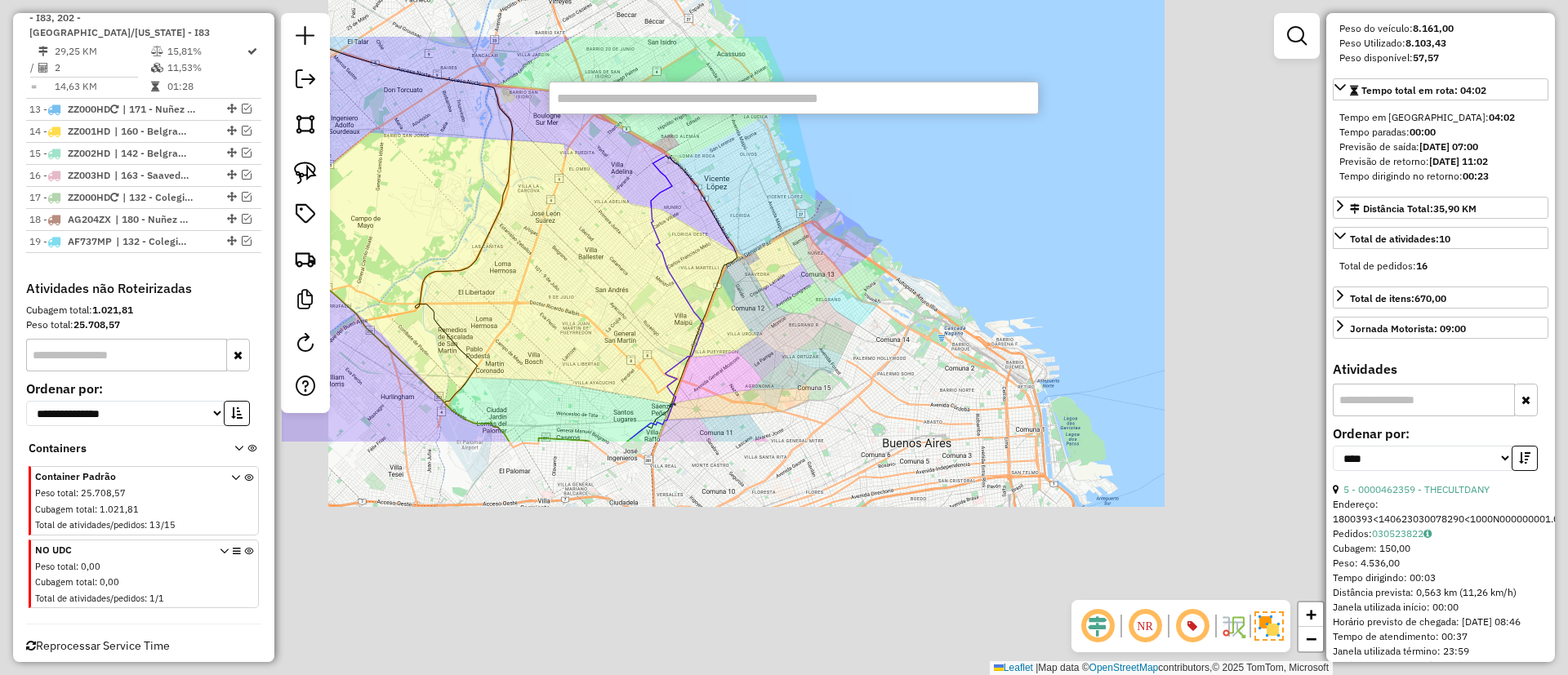
click at [829, 362] on div "Janela de atendimento Grade de atendimento Capacidade Transportadoras Veículos …" at bounding box center [784, 337] width 1568 height 675
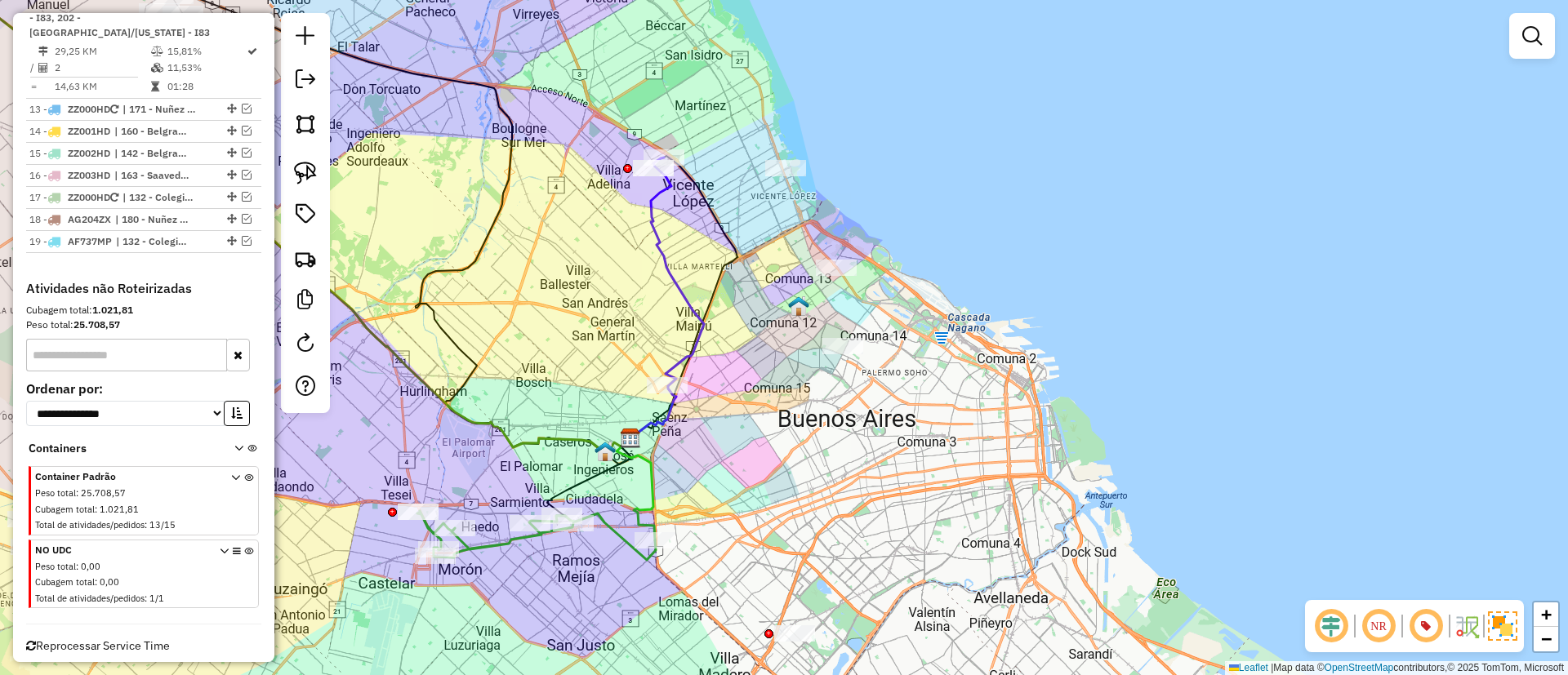
drag, startPoint x: 764, startPoint y: 353, endPoint x: 854, endPoint y: 355, distance: 90.0
click at [854, 355] on div at bounding box center [842, 346] width 40 height 16
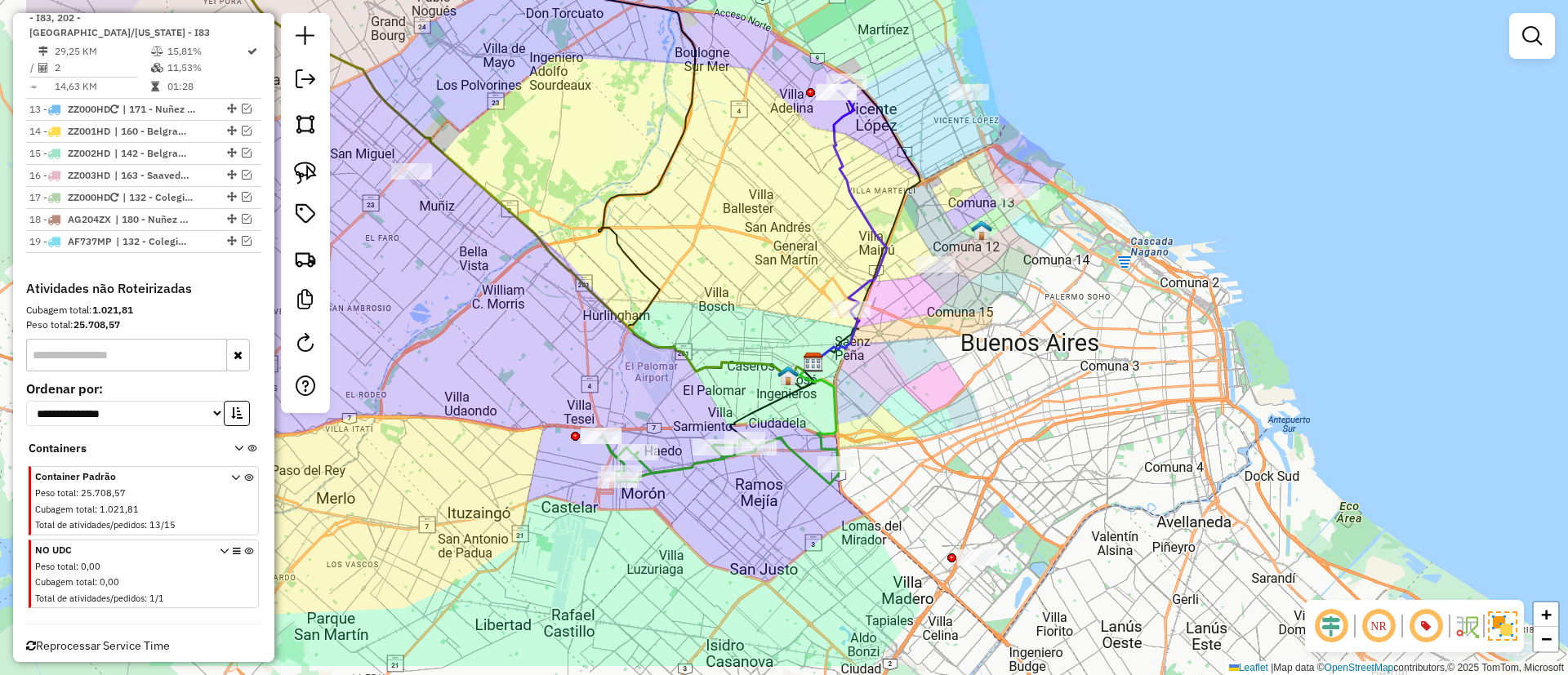
drag, startPoint x: 831, startPoint y: 329, endPoint x: 1026, endPoint y: 237, distance: 215.6
click at [1026, 237] on div "Janela de atendimento Grade de atendimento Capacidade Transportadoras Veículos …" at bounding box center [784, 337] width 1568 height 675
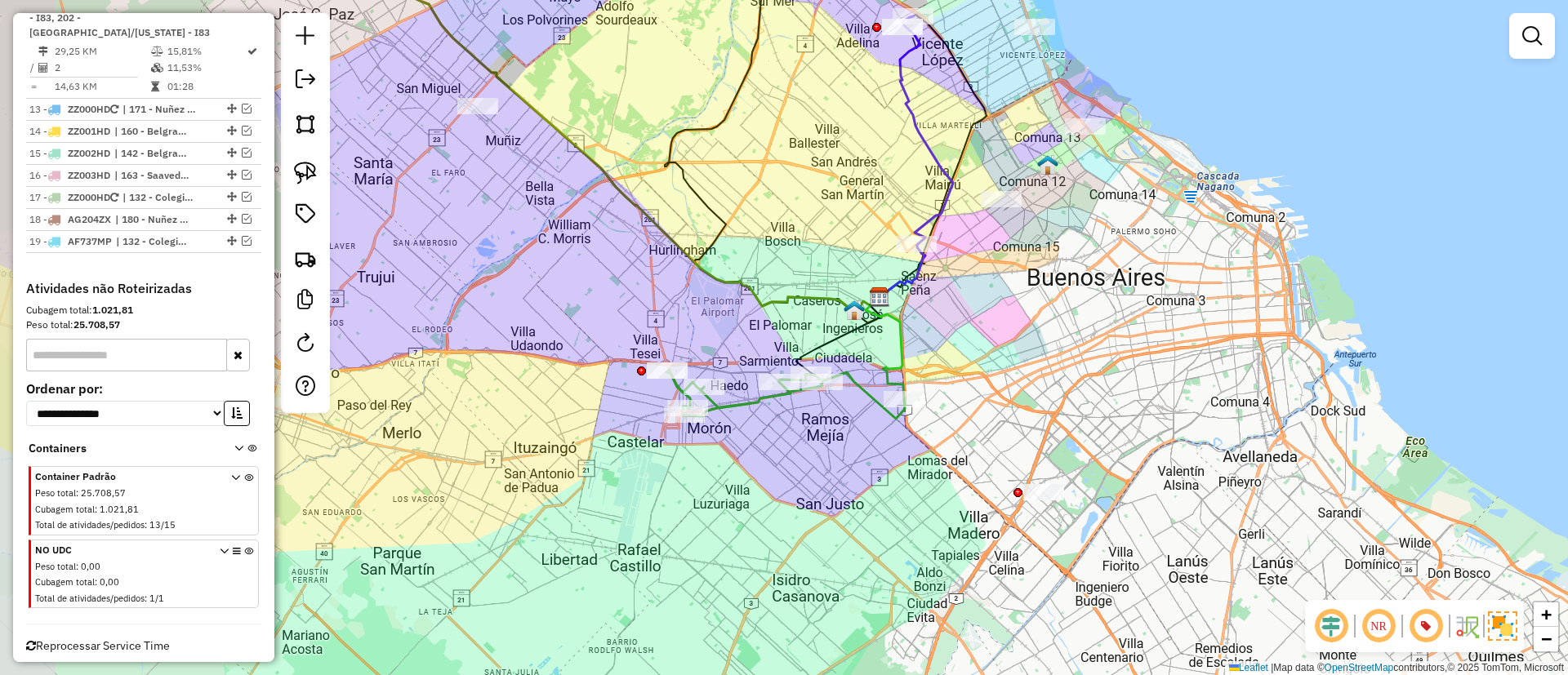
drag, startPoint x: 778, startPoint y: 519, endPoint x: 905, endPoint y: 406, distance: 170.0
click at [905, 406] on div "Janela de atendimento Grade de atendimento Capacidade Transportadoras Veículos …" at bounding box center [784, 337] width 1568 height 675
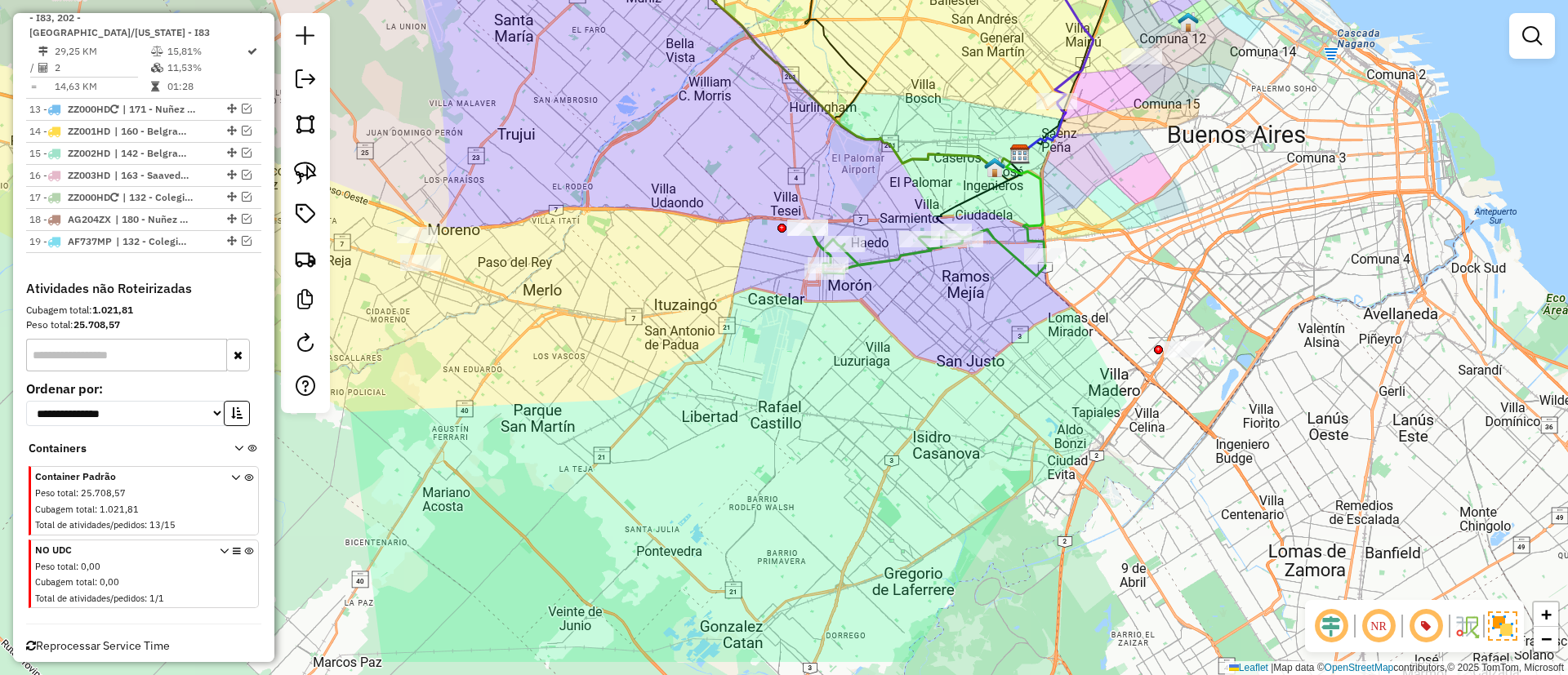
drag, startPoint x: 1002, startPoint y: 506, endPoint x: 1070, endPoint y: 429, distance: 102.7
click at [1070, 429] on div "Janela de atendimento Grade de atendimento Capacidade Transportadoras Veículos …" at bounding box center [784, 337] width 1568 height 675
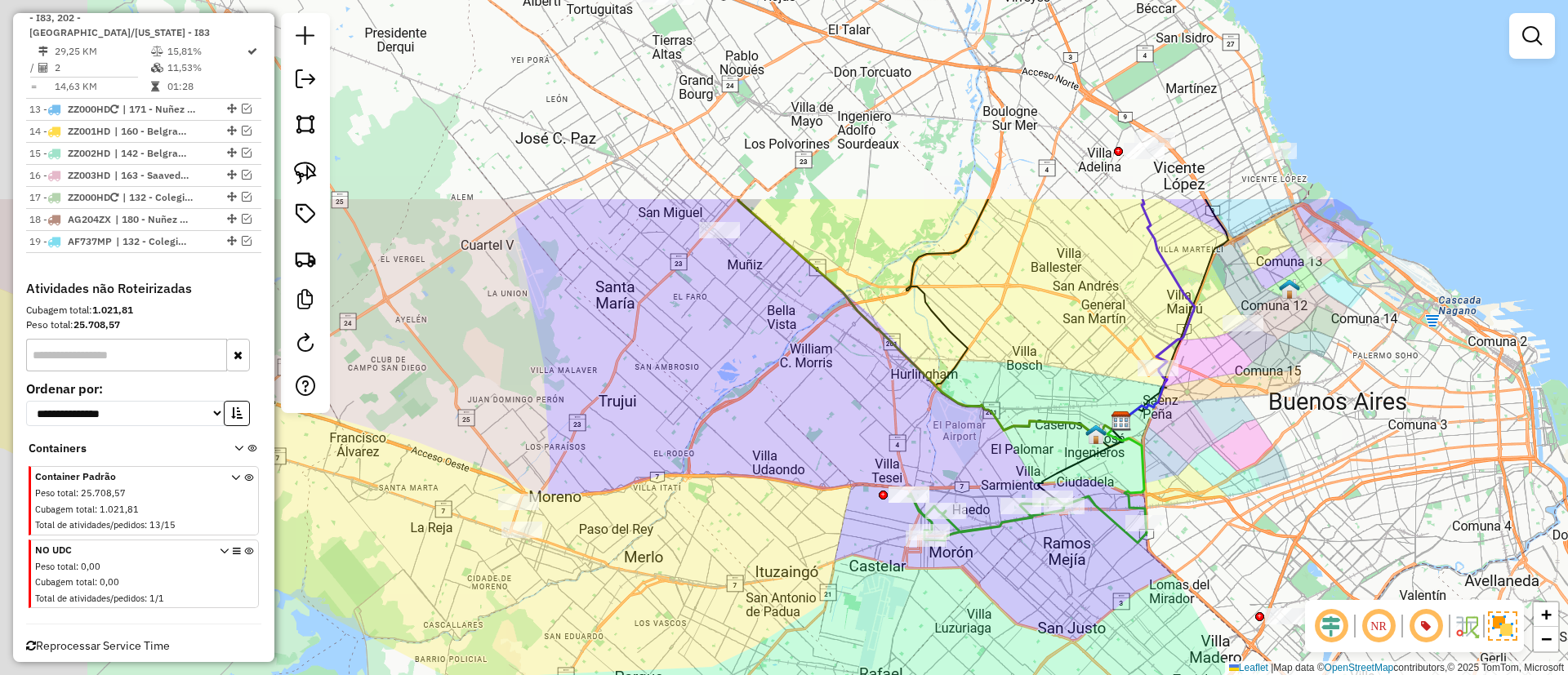
drag, startPoint x: 1118, startPoint y: 631, endPoint x: 1052, endPoint y: 491, distance: 154.8
click at [1137, 638] on div "Janela de atendimento Grade de atendimento Capacidade Transportadoras Veículos …" at bounding box center [784, 337] width 1568 height 675
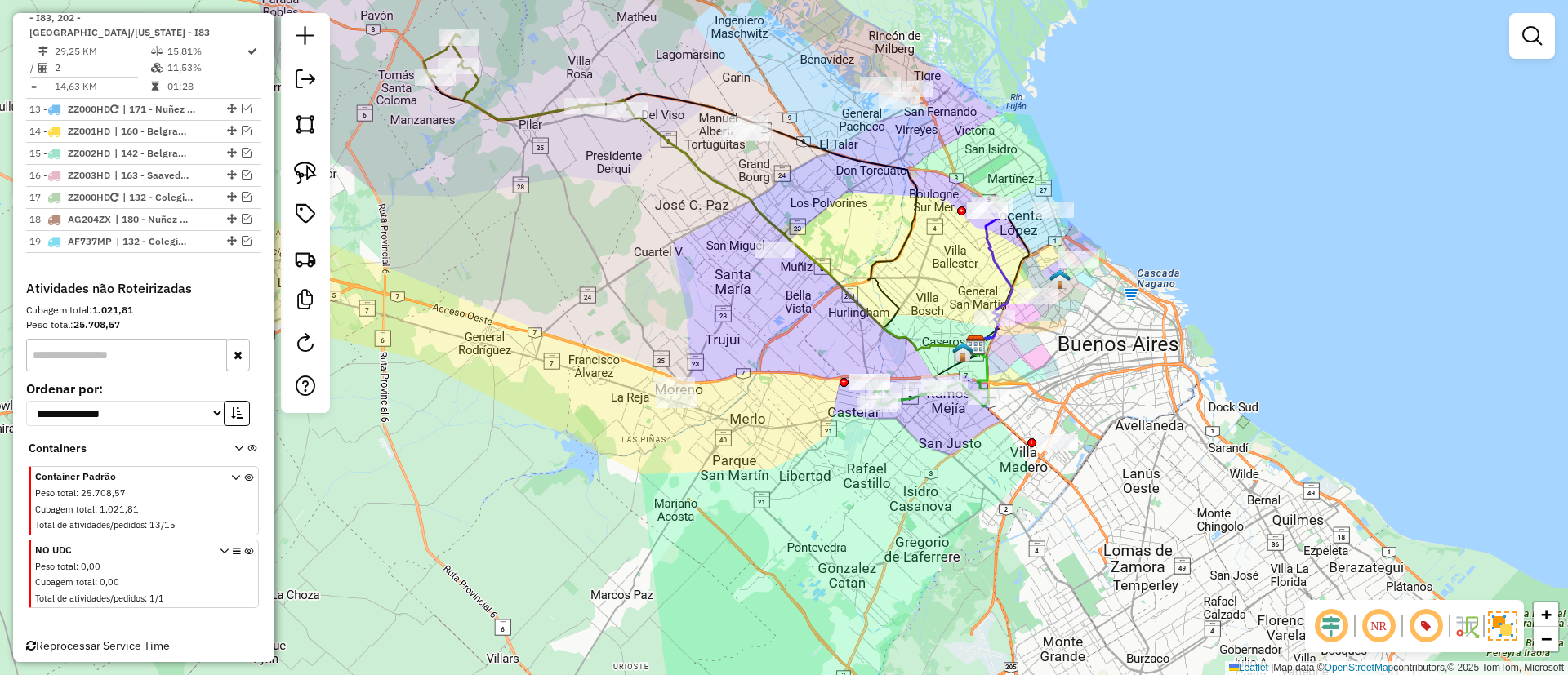
click at [696, 157] on icon at bounding box center [800, 230] width 349 height 244
select select "*********"
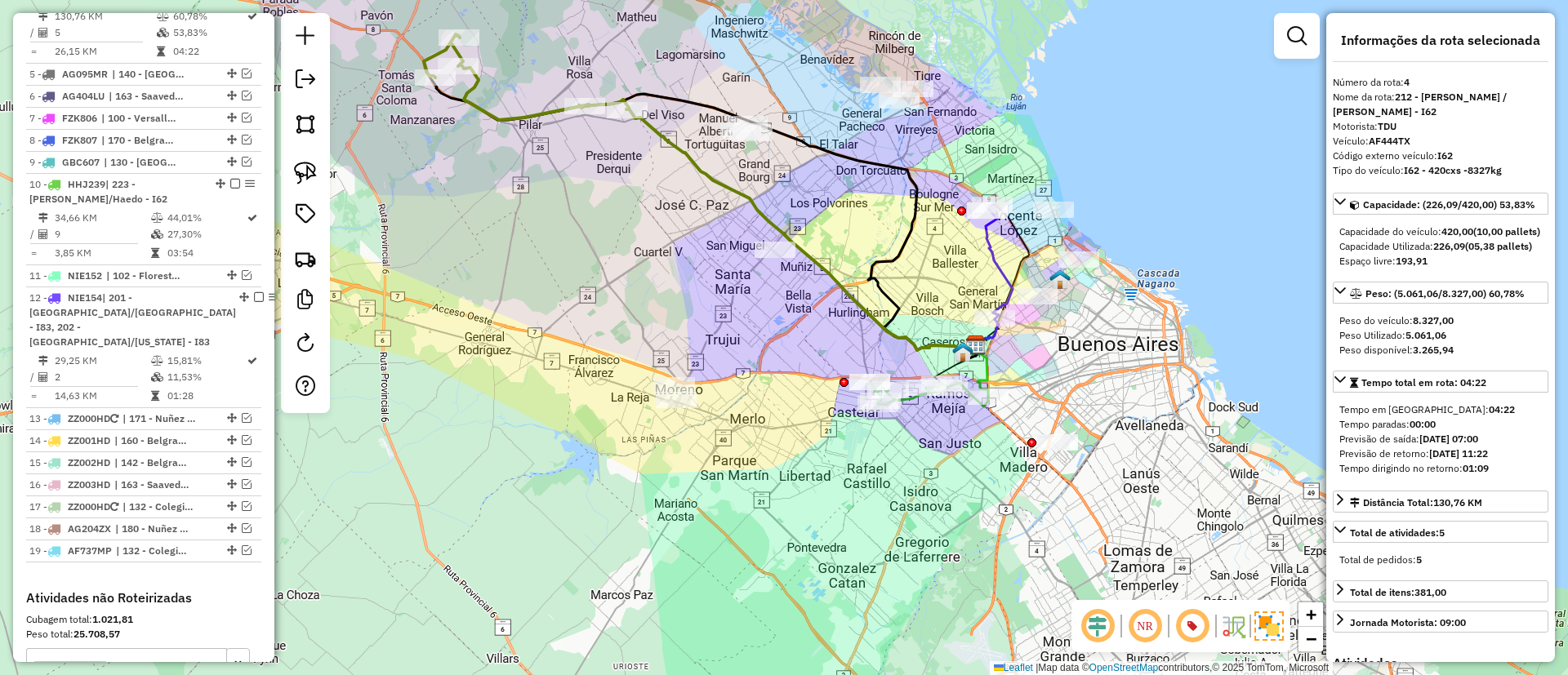
scroll to position [681, 0]
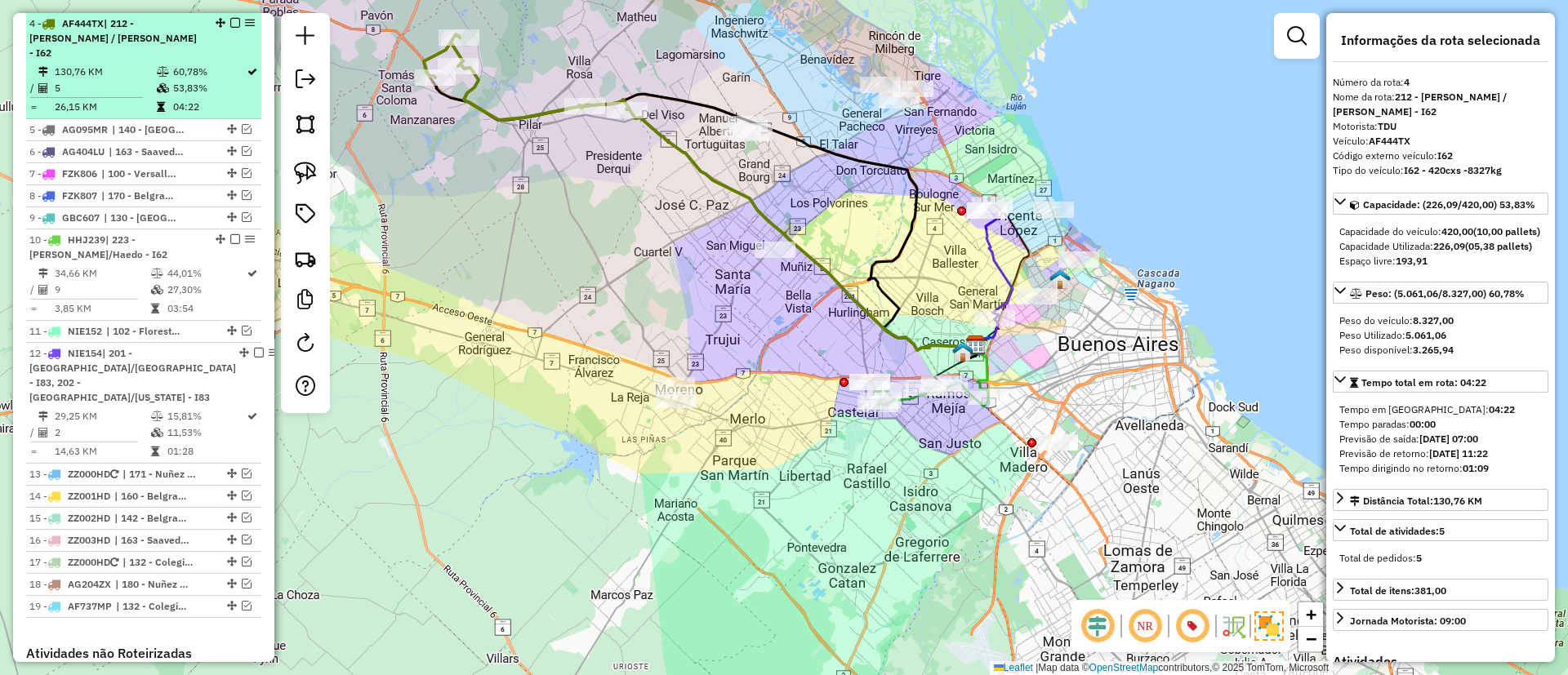
click at [231, 22] on em at bounding box center [235, 23] width 9 height 9
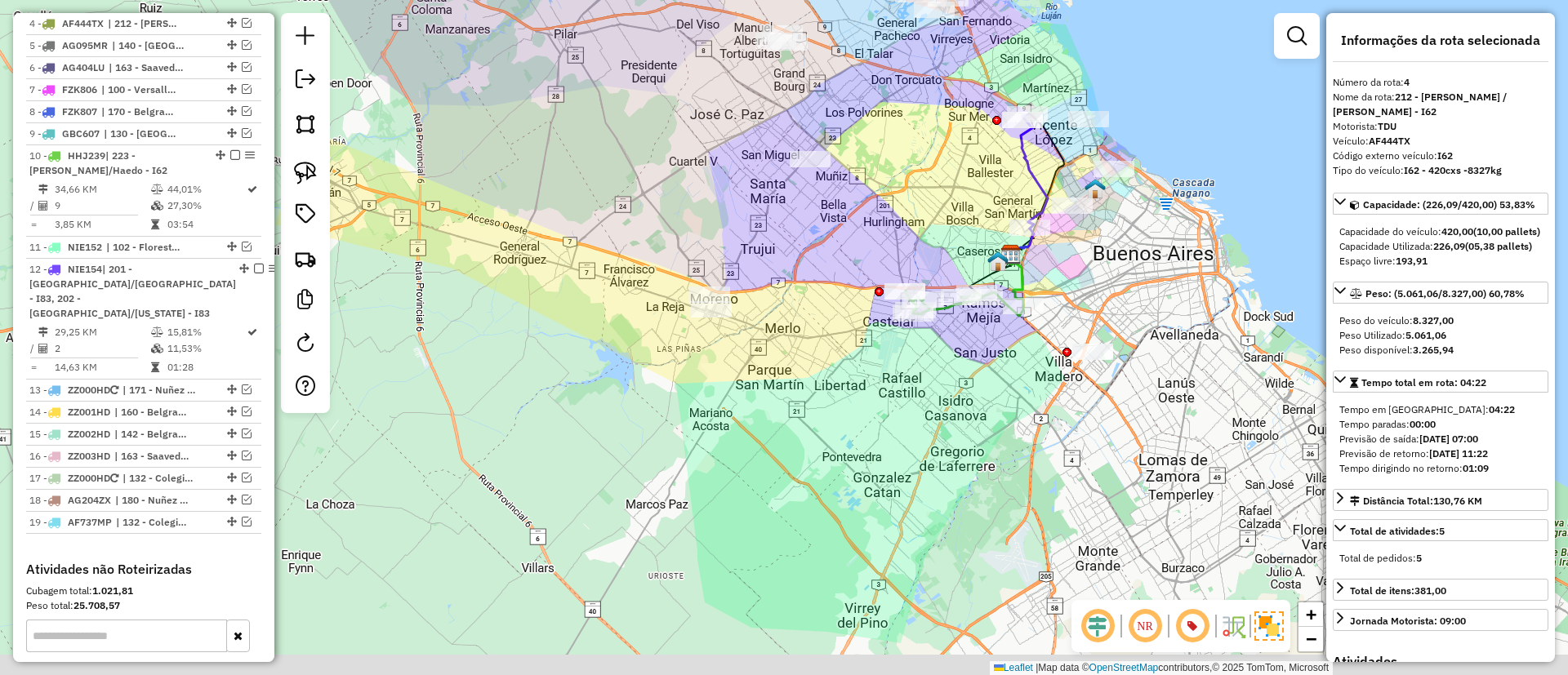
drag, startPoint x: 536, startPoint y: 251, endPoint x: 558, endPoint y: 133, distance: 120.0
click at [558, 133] on div "Janela de atendimento Grade de atendimento Capacidade Transportadoras Veículos …" at bounding box center [784, 337] width 1568 height 675
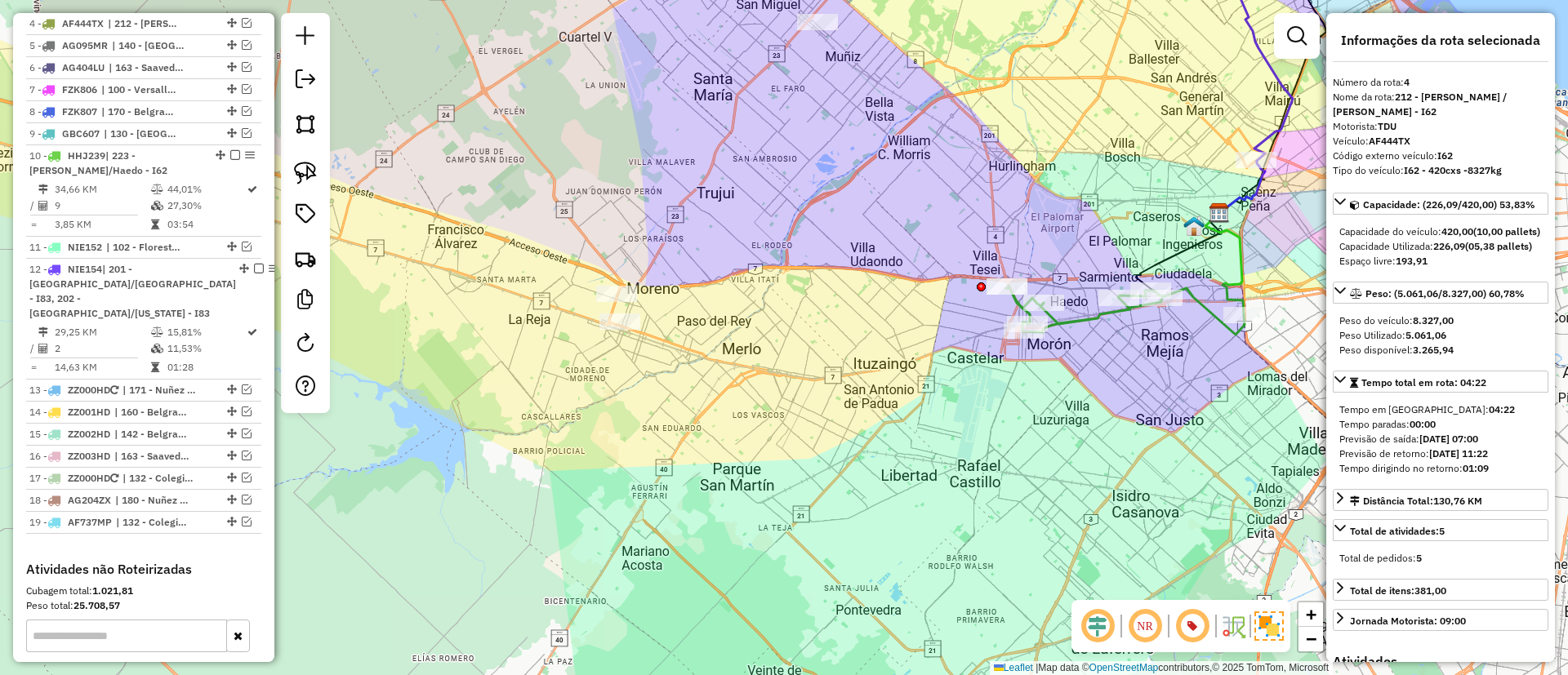
click at [1092, 317] on icon at bounding box center [1125, 311] width 238 height 49
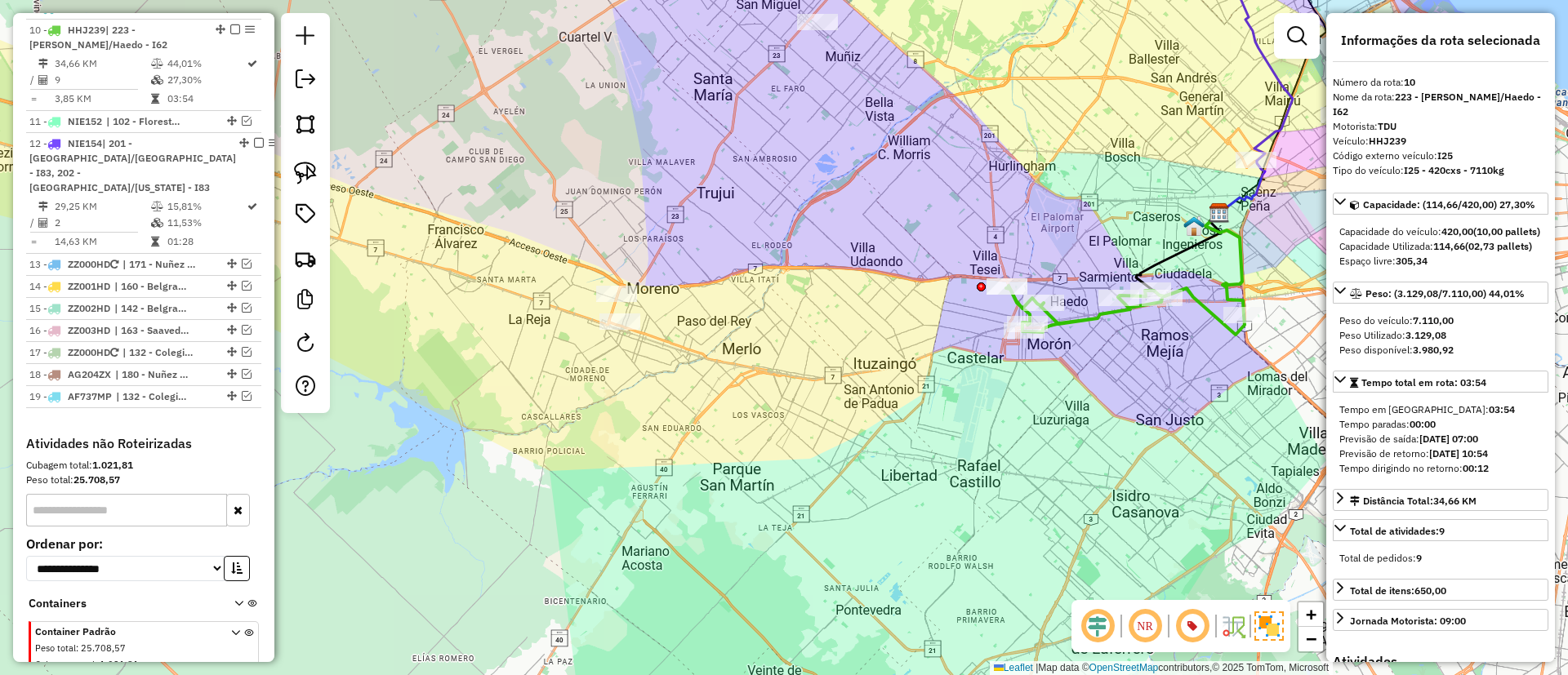
scroll to position [812, 0]
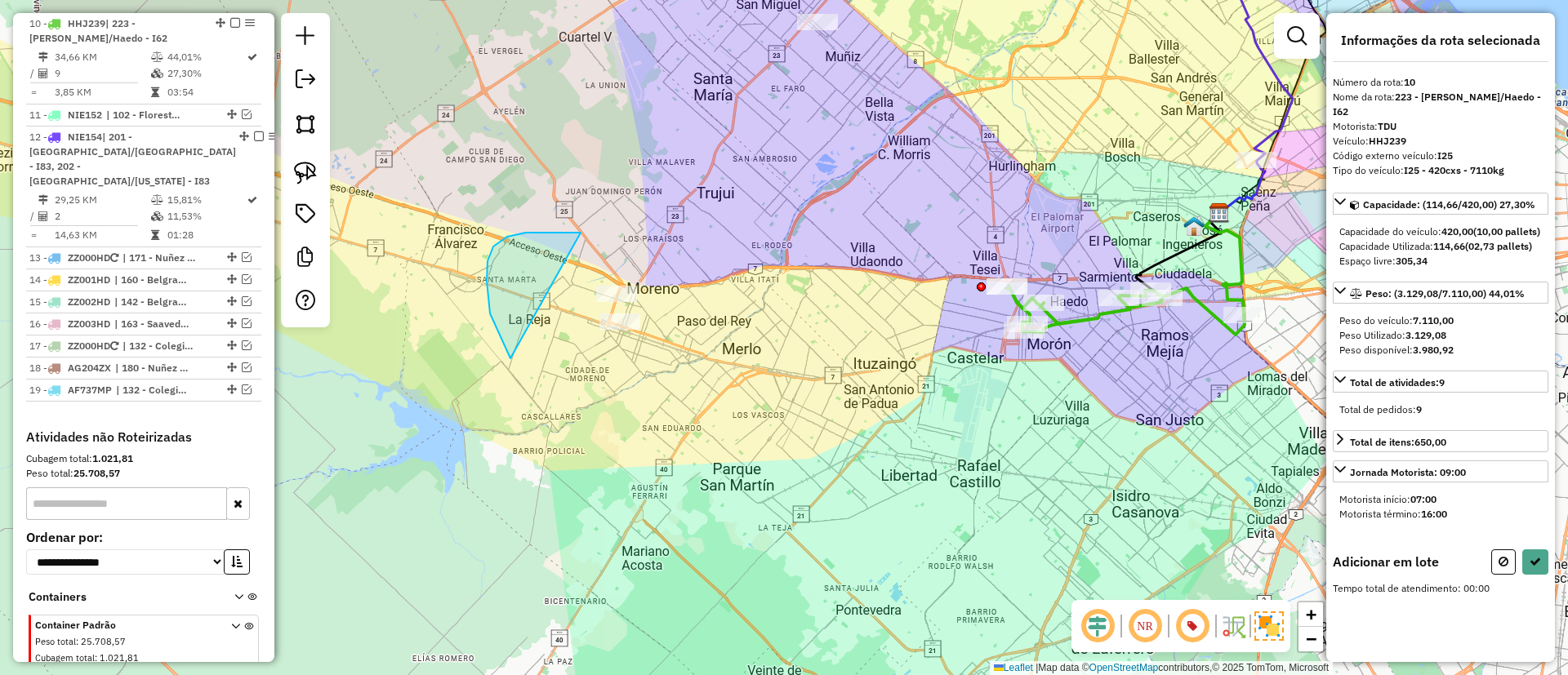
drag, startPoint x: 510, startPoint y: 359, endPoint x: 698, endPoint y: 265, distance: 210.2
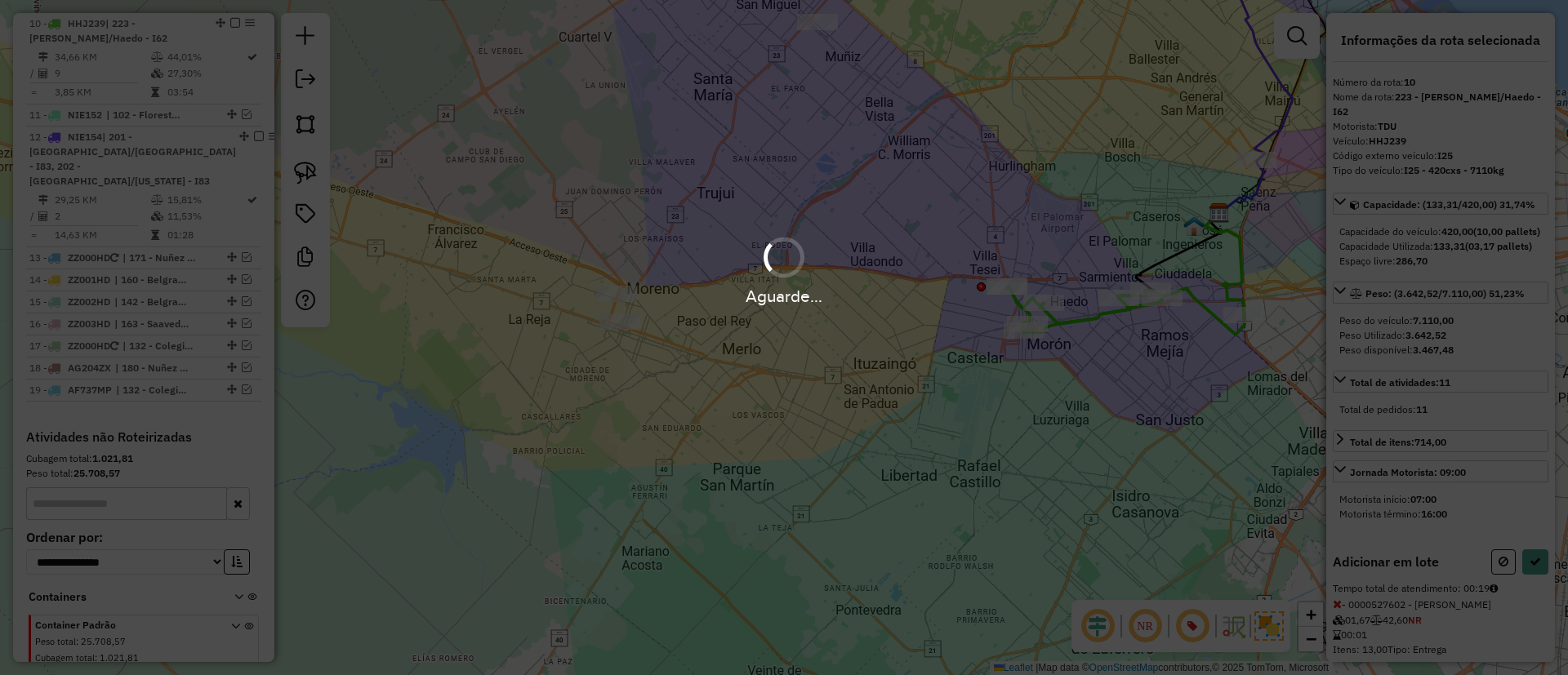
select select "*********"
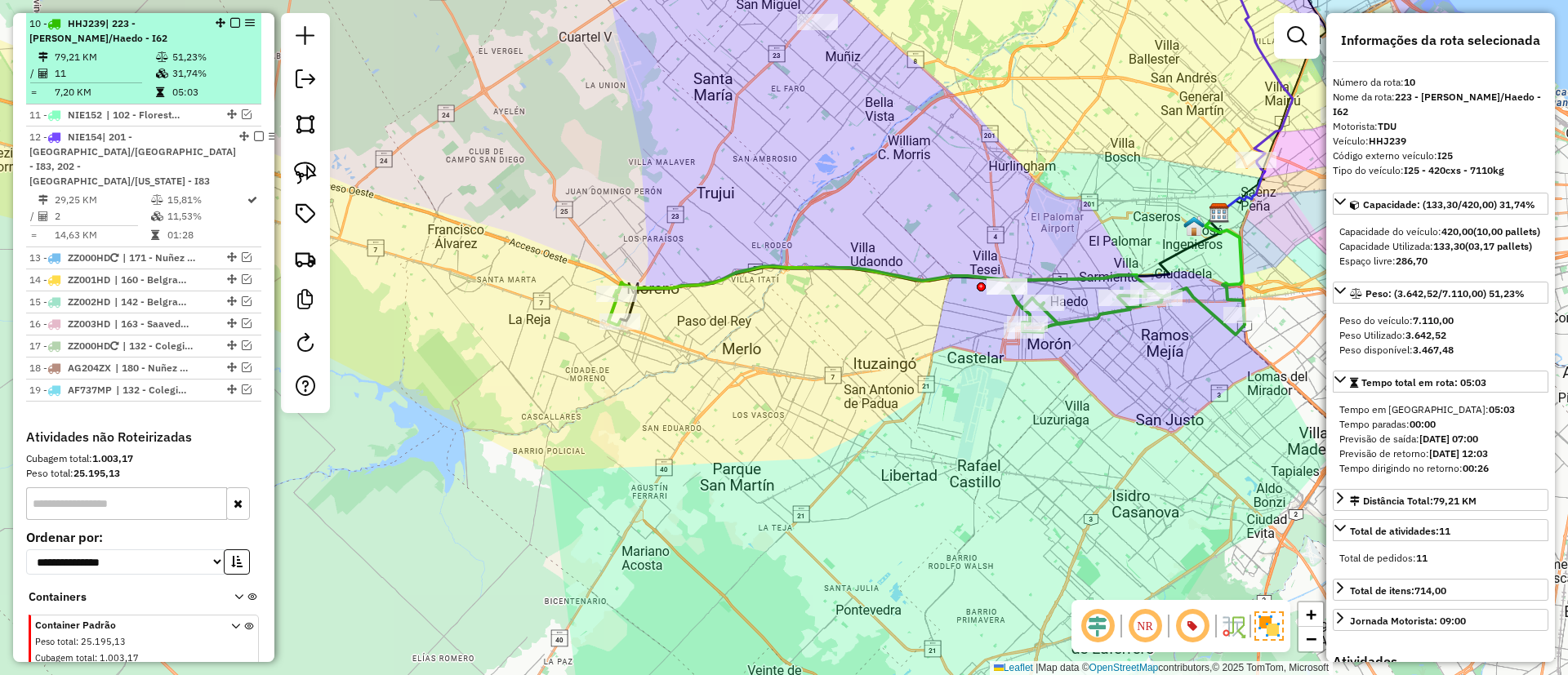
click at [237, 22] on div at bounding box center [231, 23] width 49 height 9
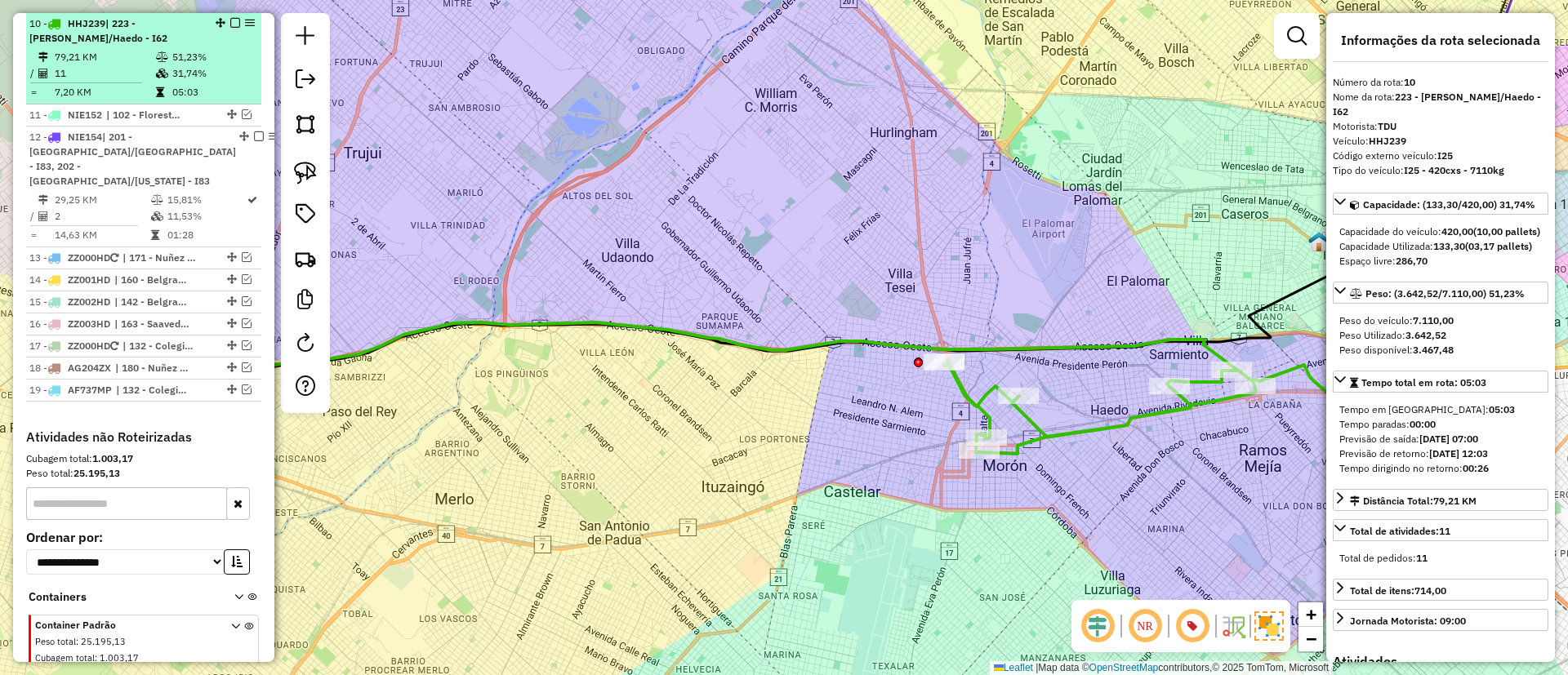
click at [231, 25] on em at bounding box center [235, 23] width 9 height 9
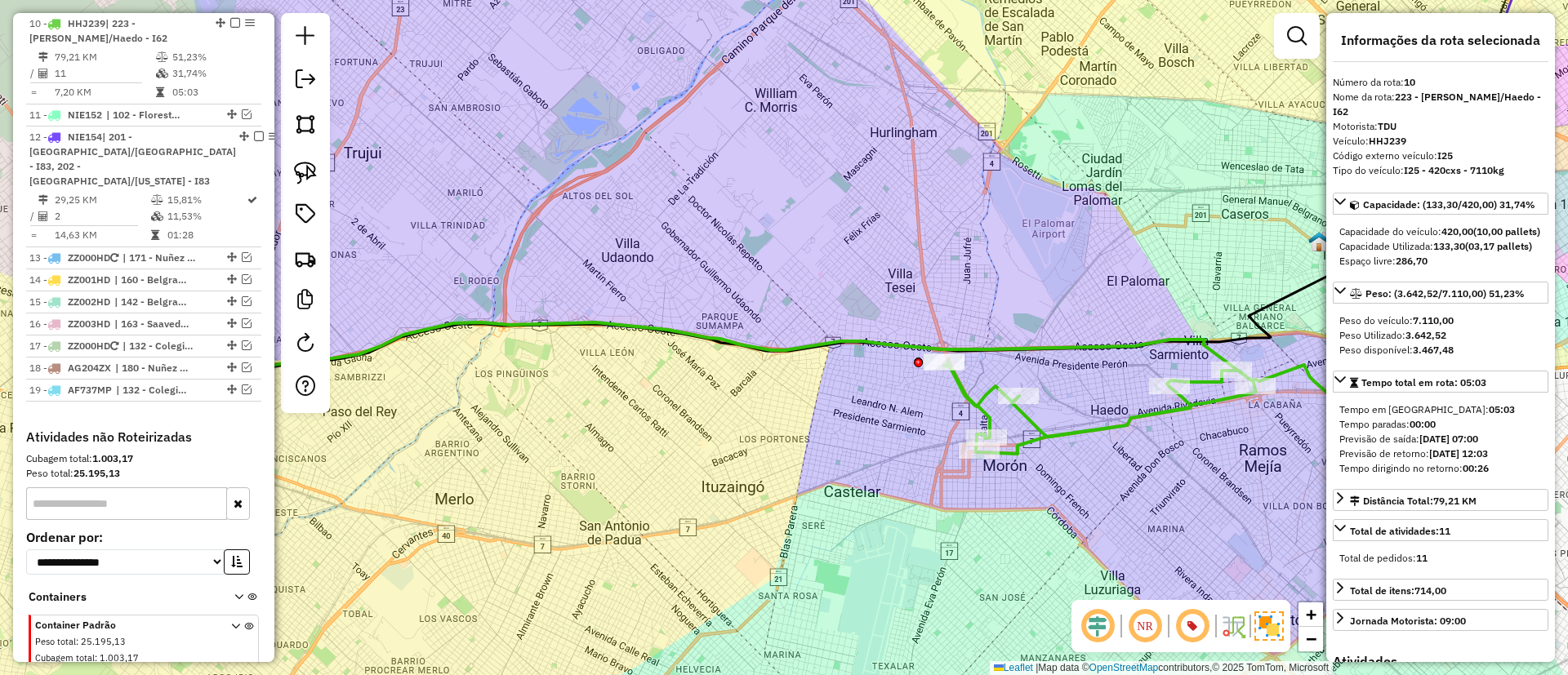
scroll to position [744, 0]
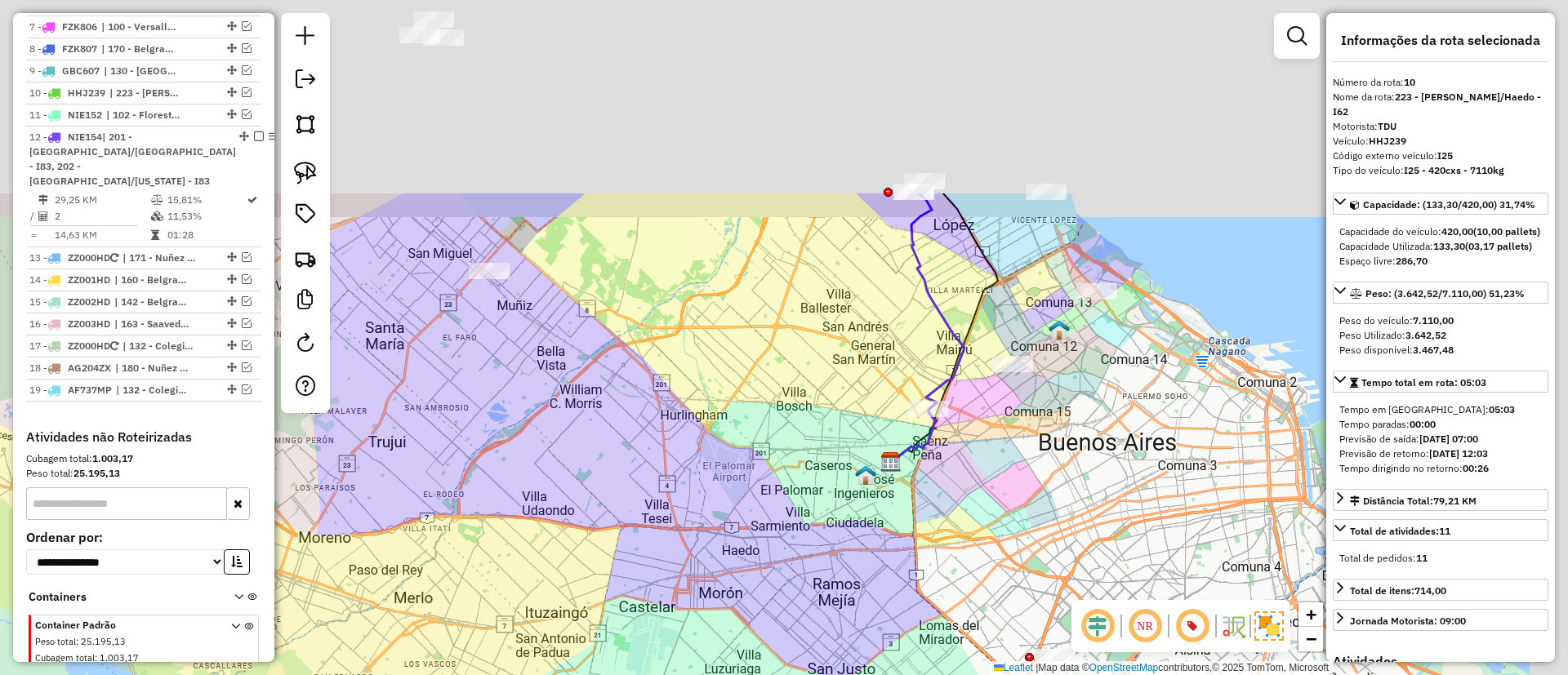
drag, startPoint x: 648, startPoint y: 233, endPoint x: 600, endPoint y: 445, distance: 217.4
click at [600, 445] on div "Janela de atendimento Grade de atendimento Capacidade Transportadoras Veículos …" at bounding box center [784, 337] width 1568 height 675
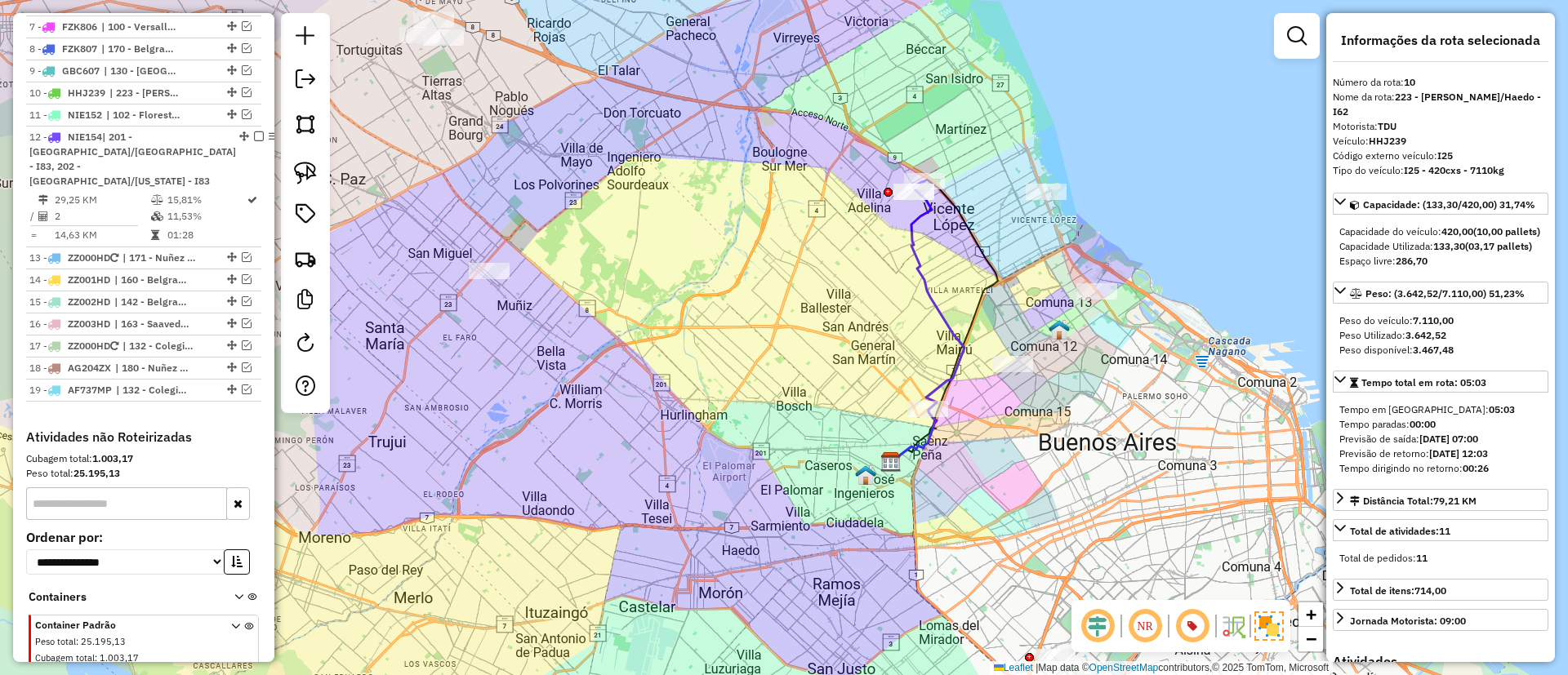
click at [922, 251] on icon at bounding box center [937, 296] width 53 height 229
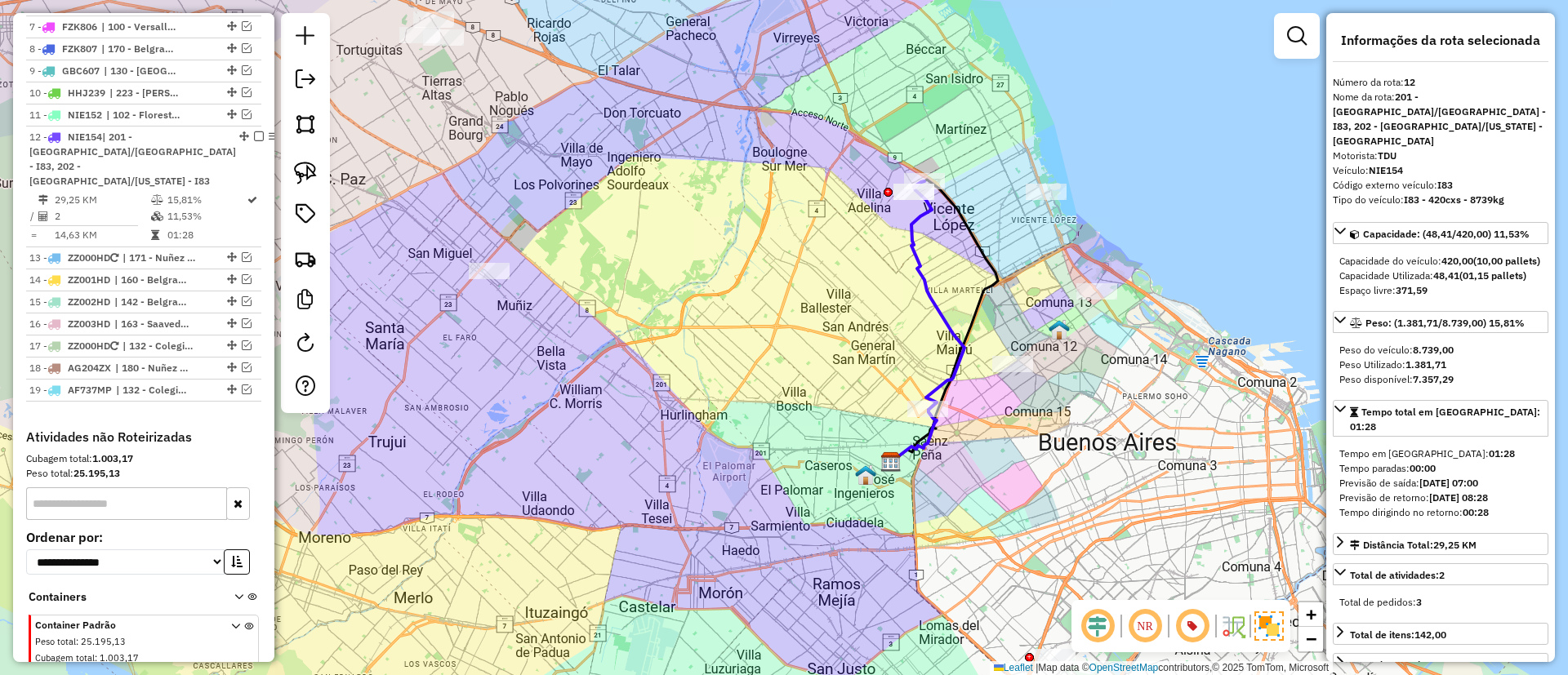
scroll to position [857, 0]
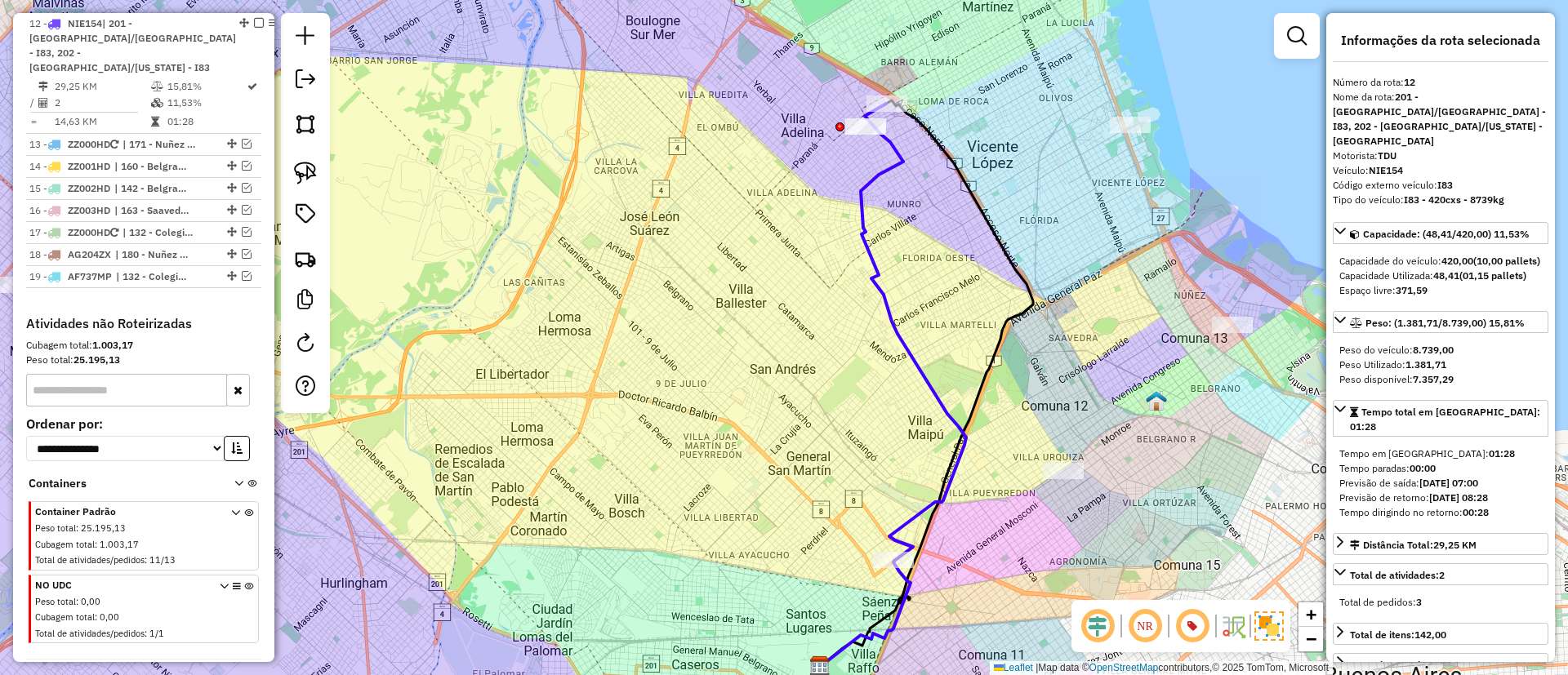
drag, startPoint x: 984, startPoint y: 287, endPoint x: 970, endPoint y: 334, distance: 49.0
click at [970, 334] on div "Janela de atendimento Grade de atendimento Capacidade Transportadoras Veículos …" at bounding box center [784, 337] width 1568 height 675
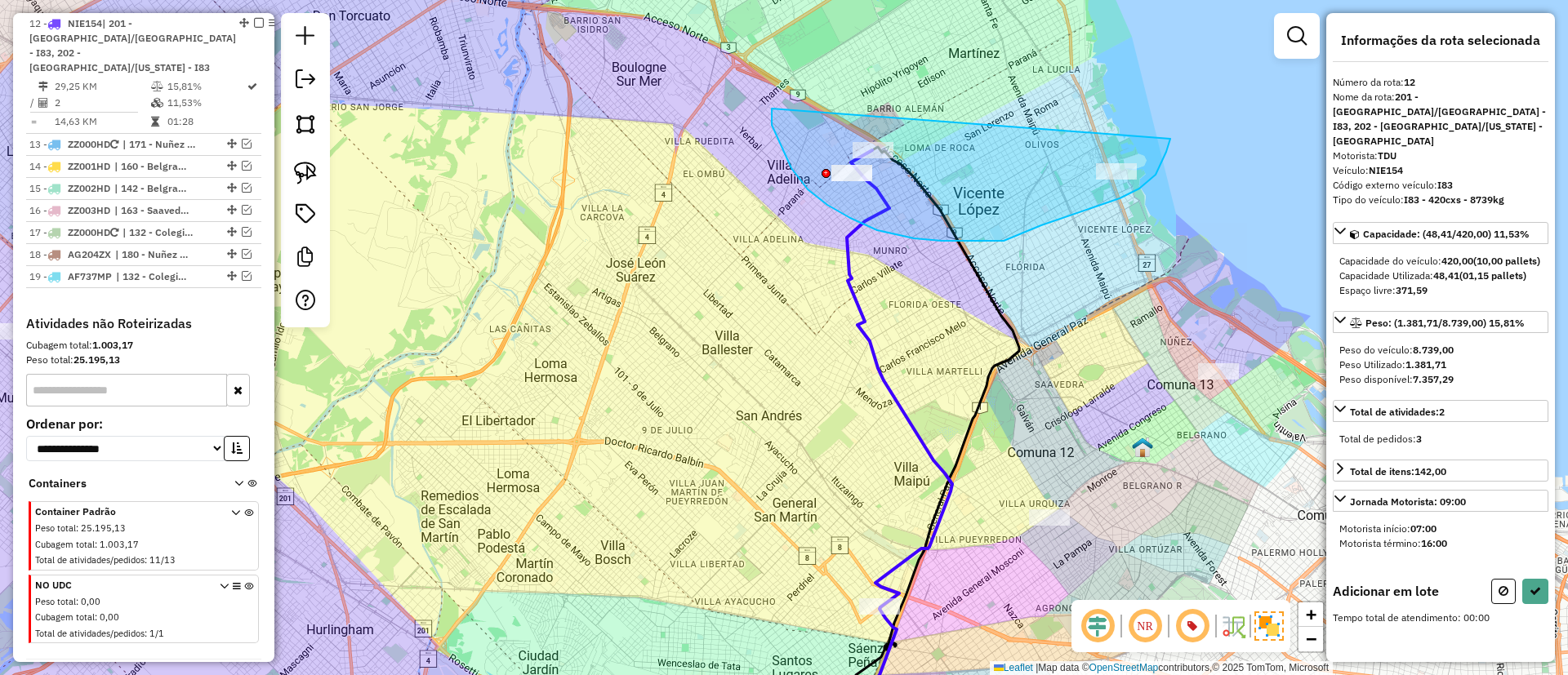
drag, startPoint x: 827, startPoint y: 205, endPoint x: 1171, endPoint y: 109, distance: 357.1
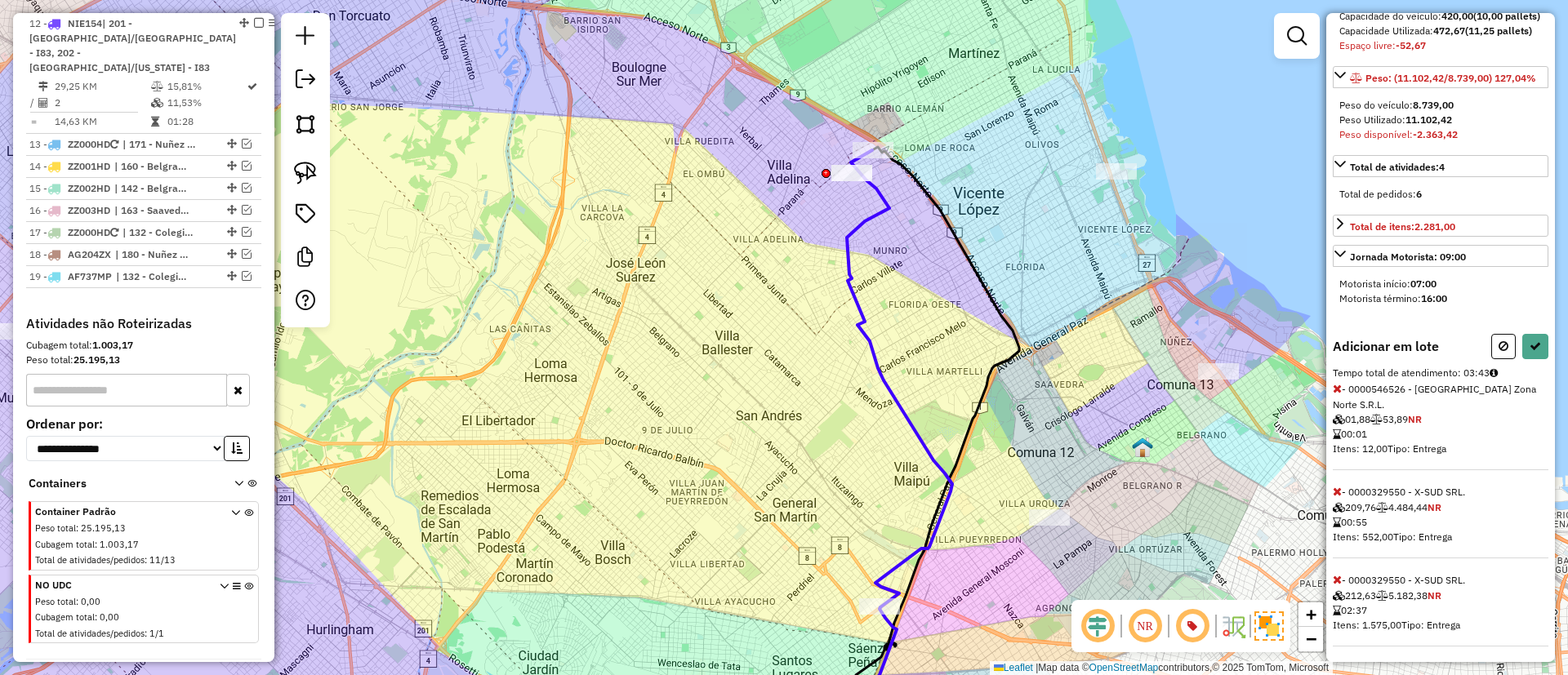
scroll to position [249, 0]
click at [1338, 571] on icon at bounding box center [1337, 576] width 9 height 11
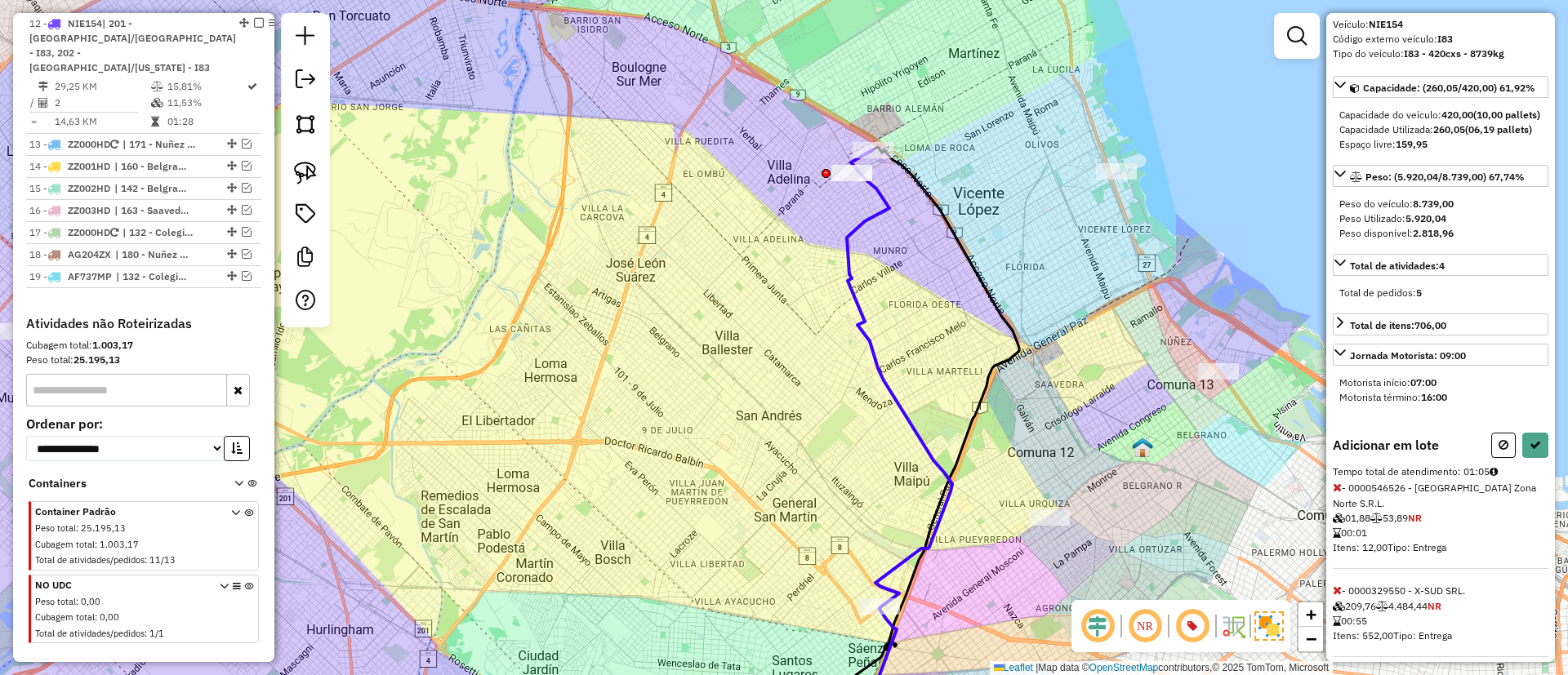
scroll to position [24, 0]
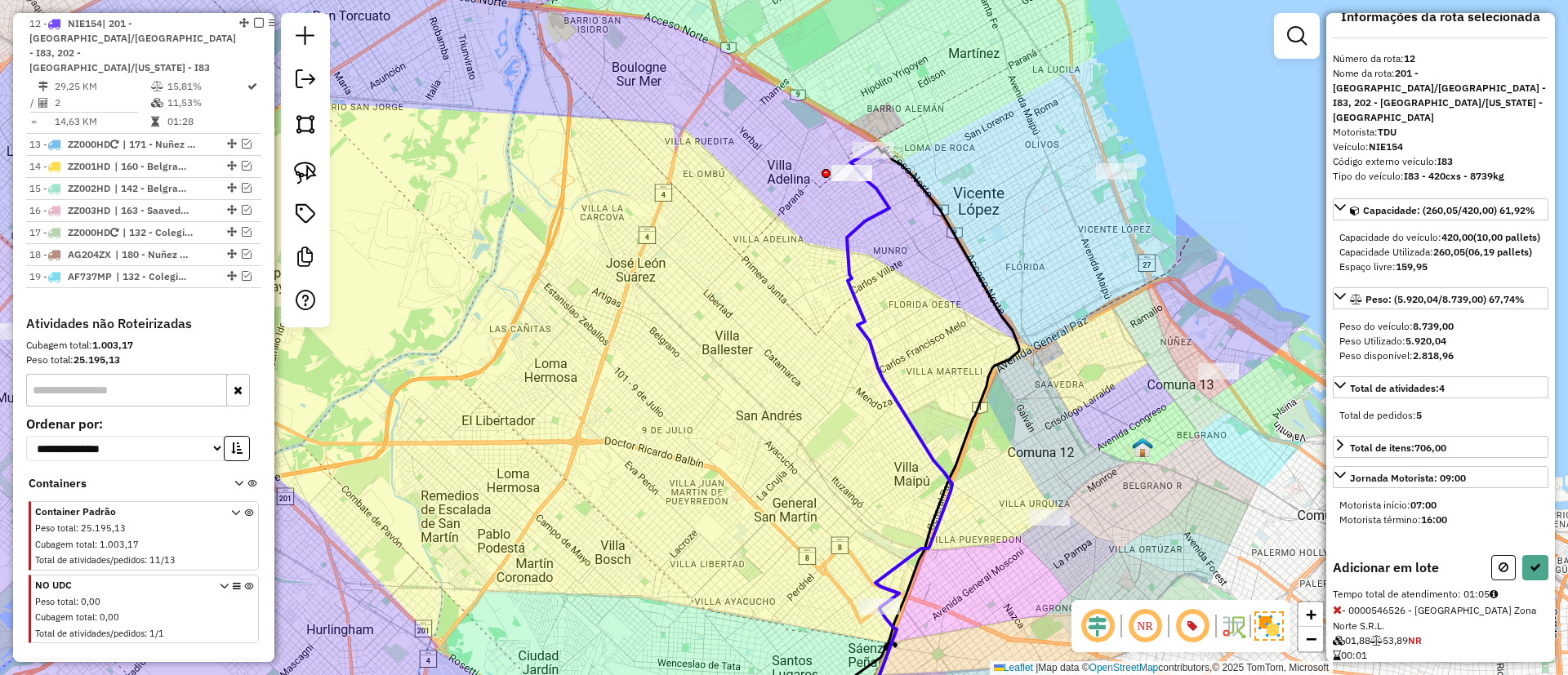
select select "*********"
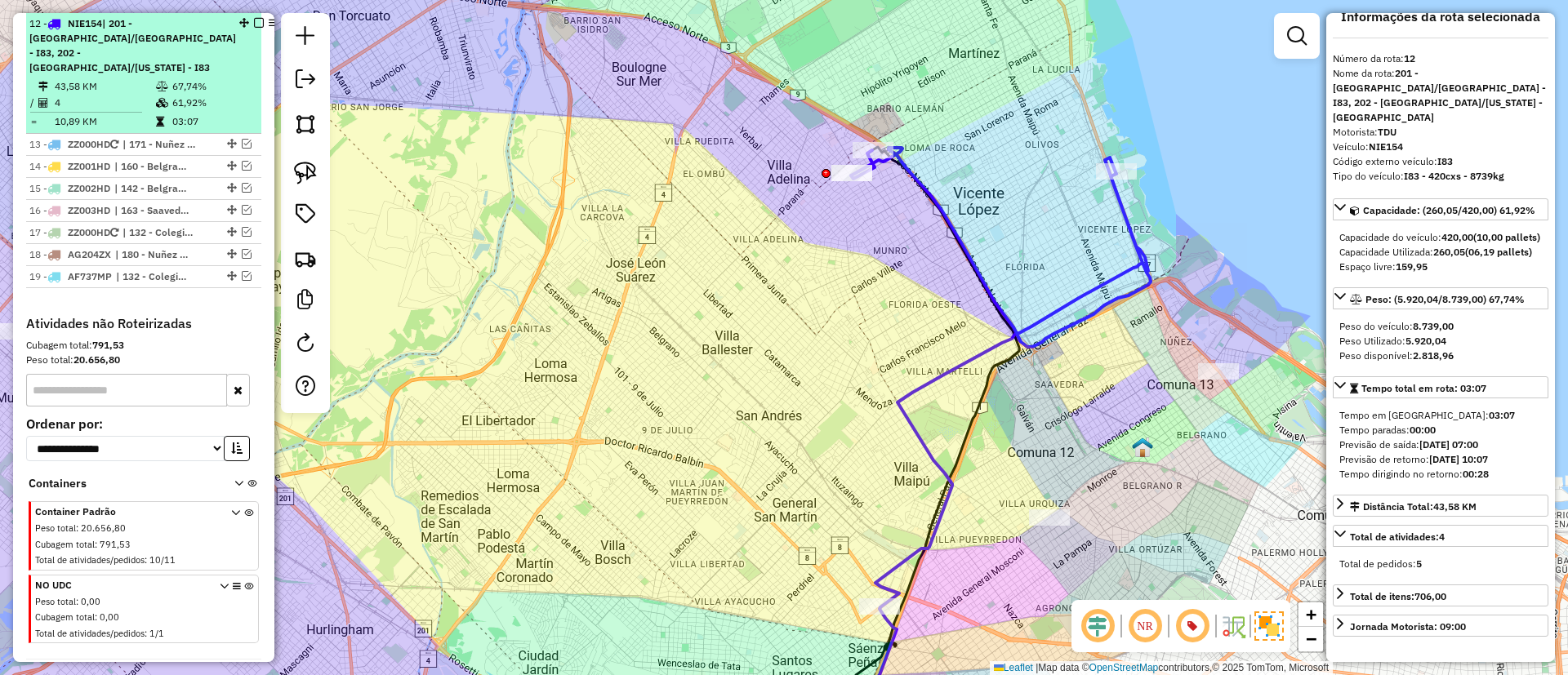
click at [254, 24] on em at bounding box center [259, 23] width 9 height 9
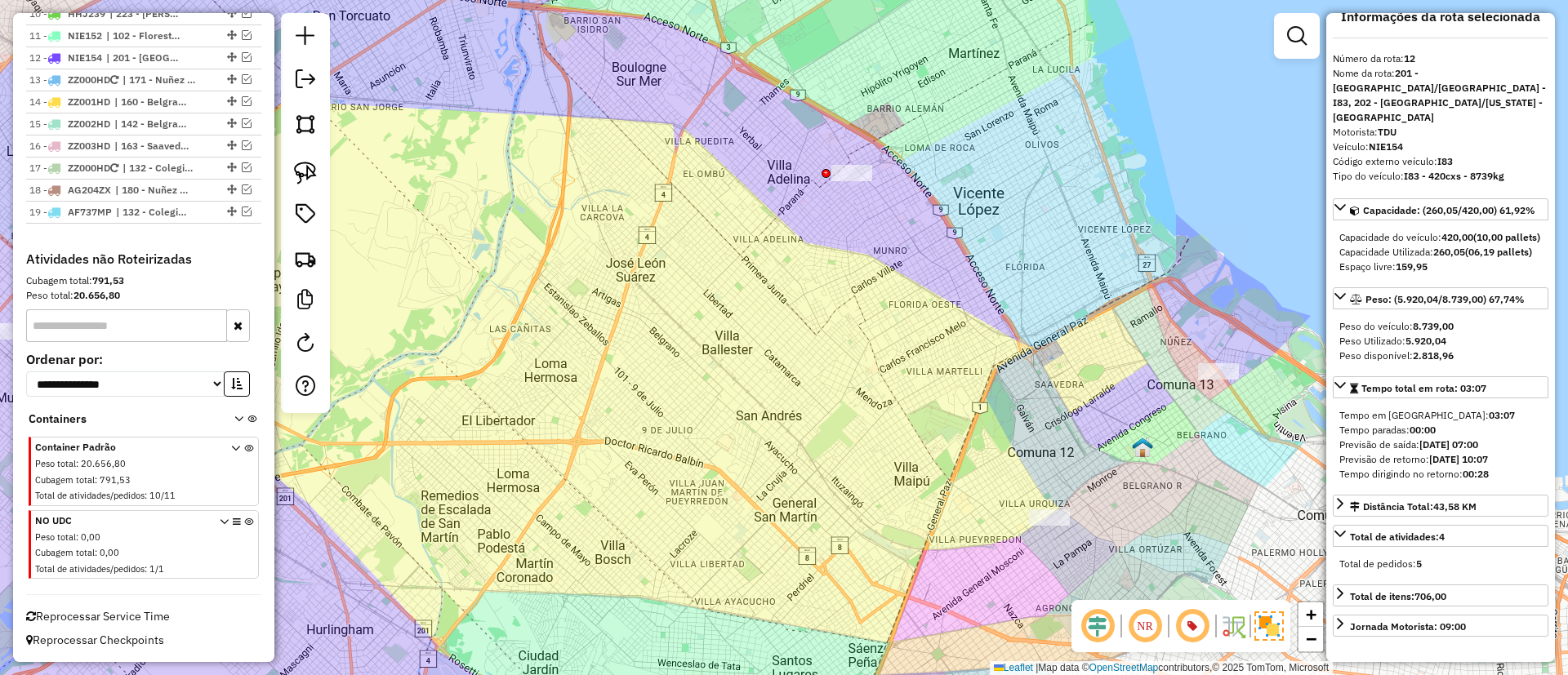
scroll to position [773, 0]
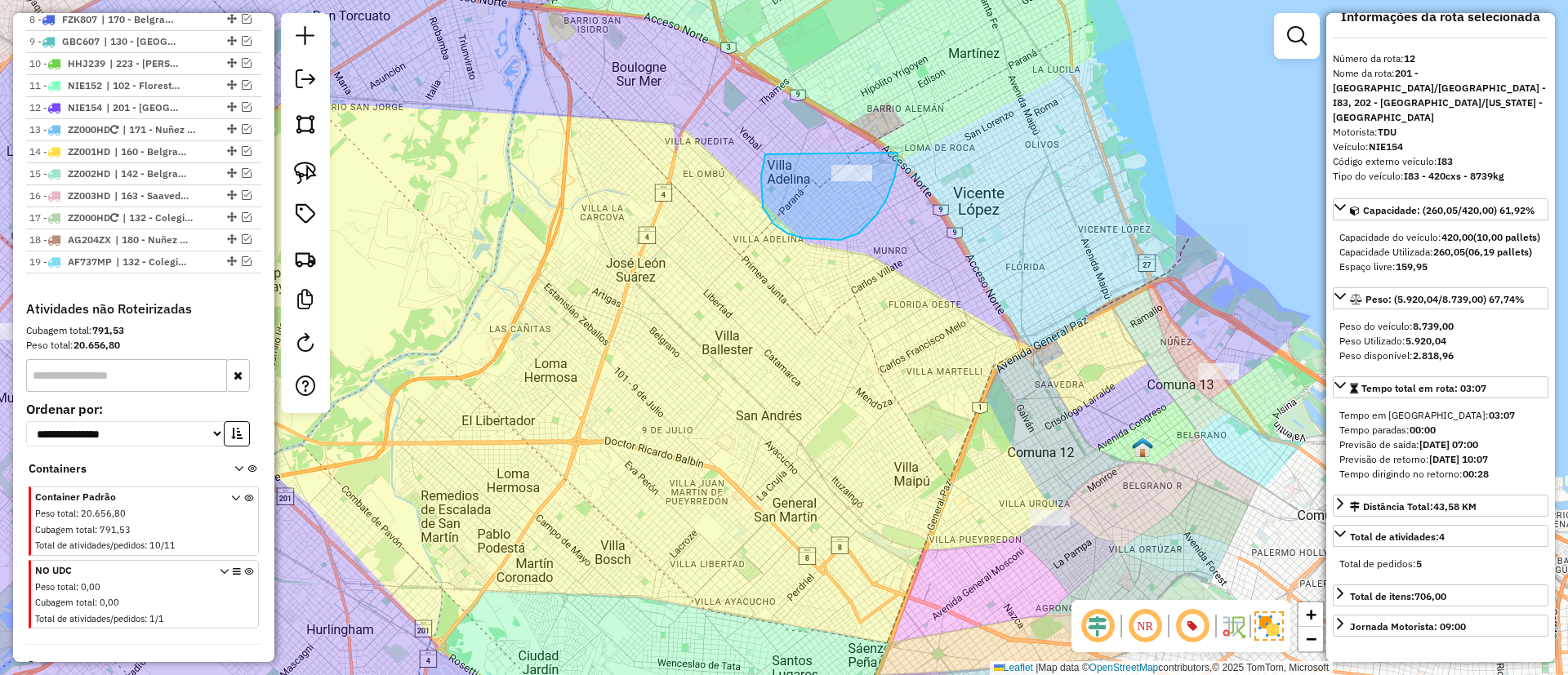
drag, startPoint x: 858, startPoint y: 233, endPoint x: 893, endPoint y: 142, distance: 97.5
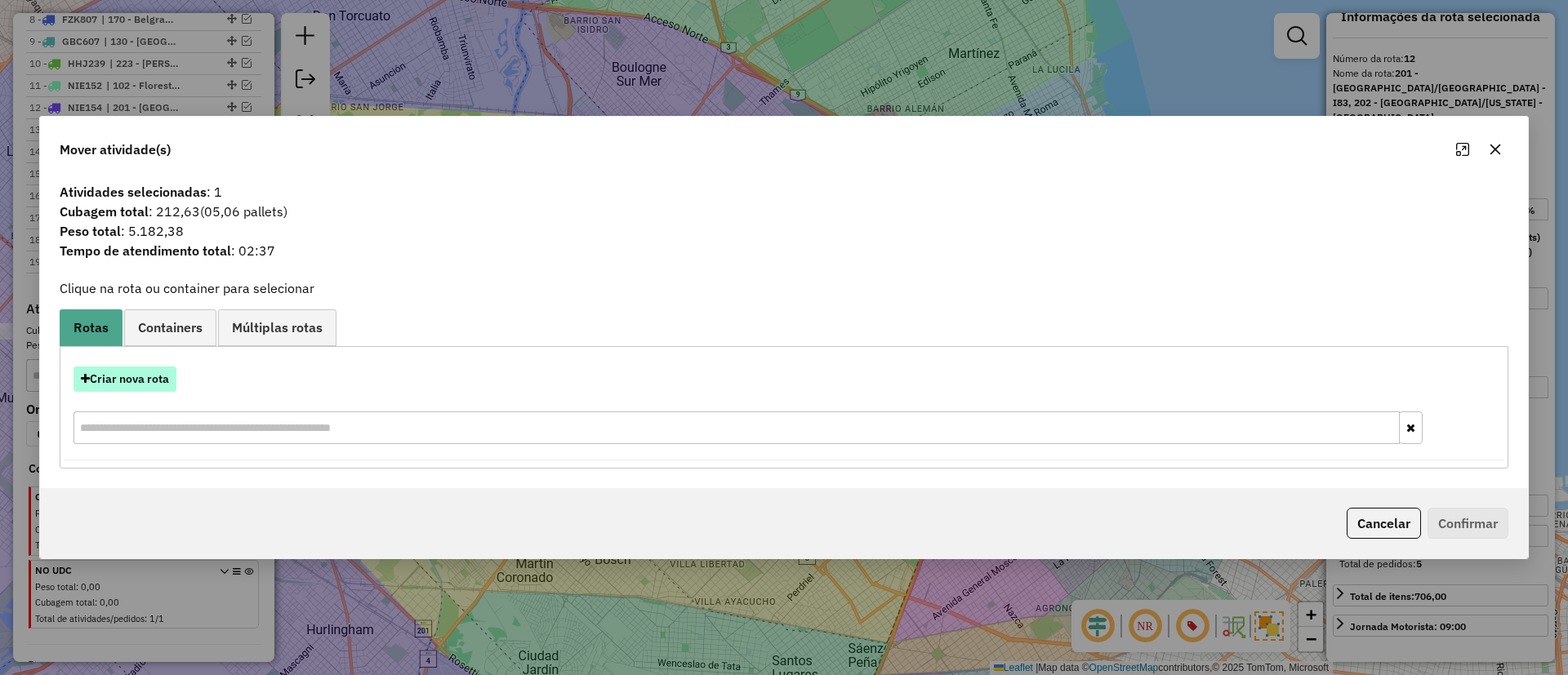
click at [164, 378] on button "Criar nova rota" at bounding box center [124, 379] width 103 height 25
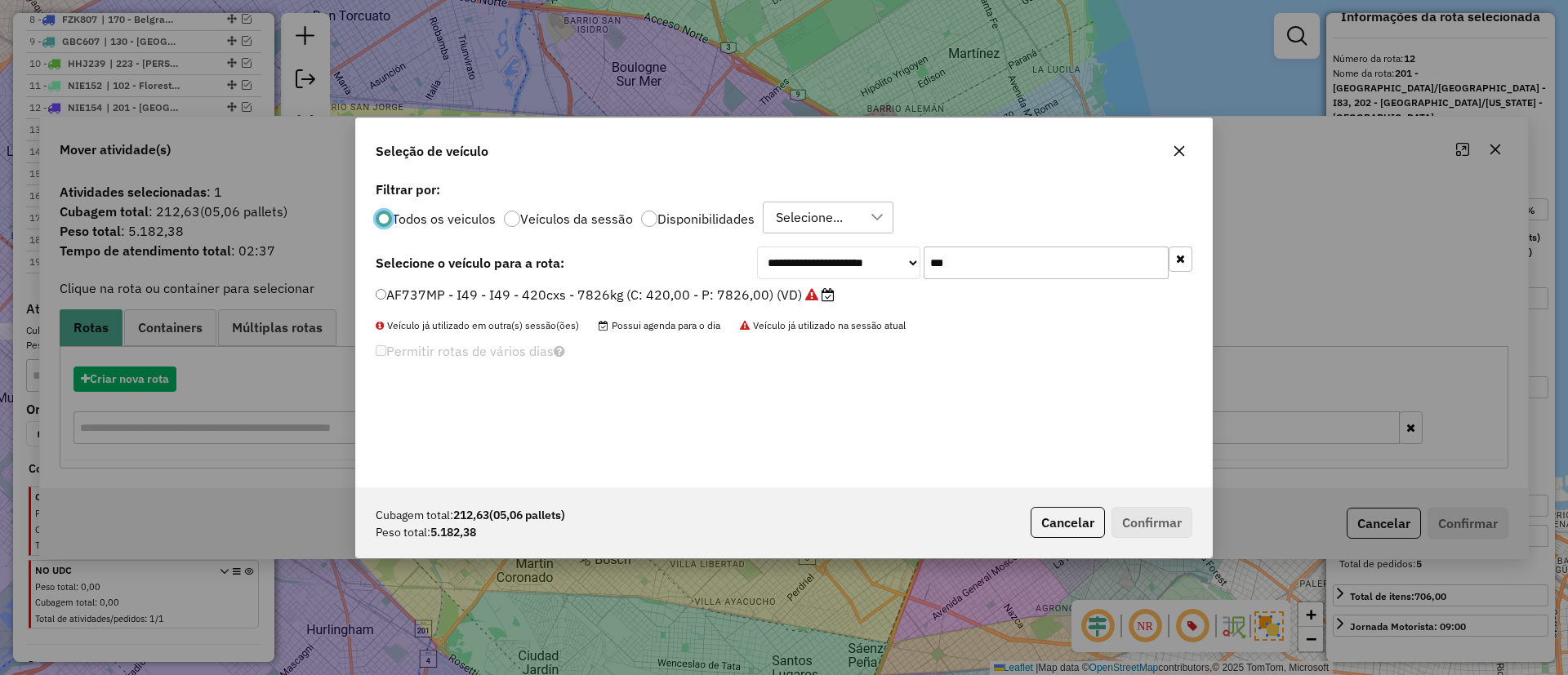
scroll to position [9, 5]
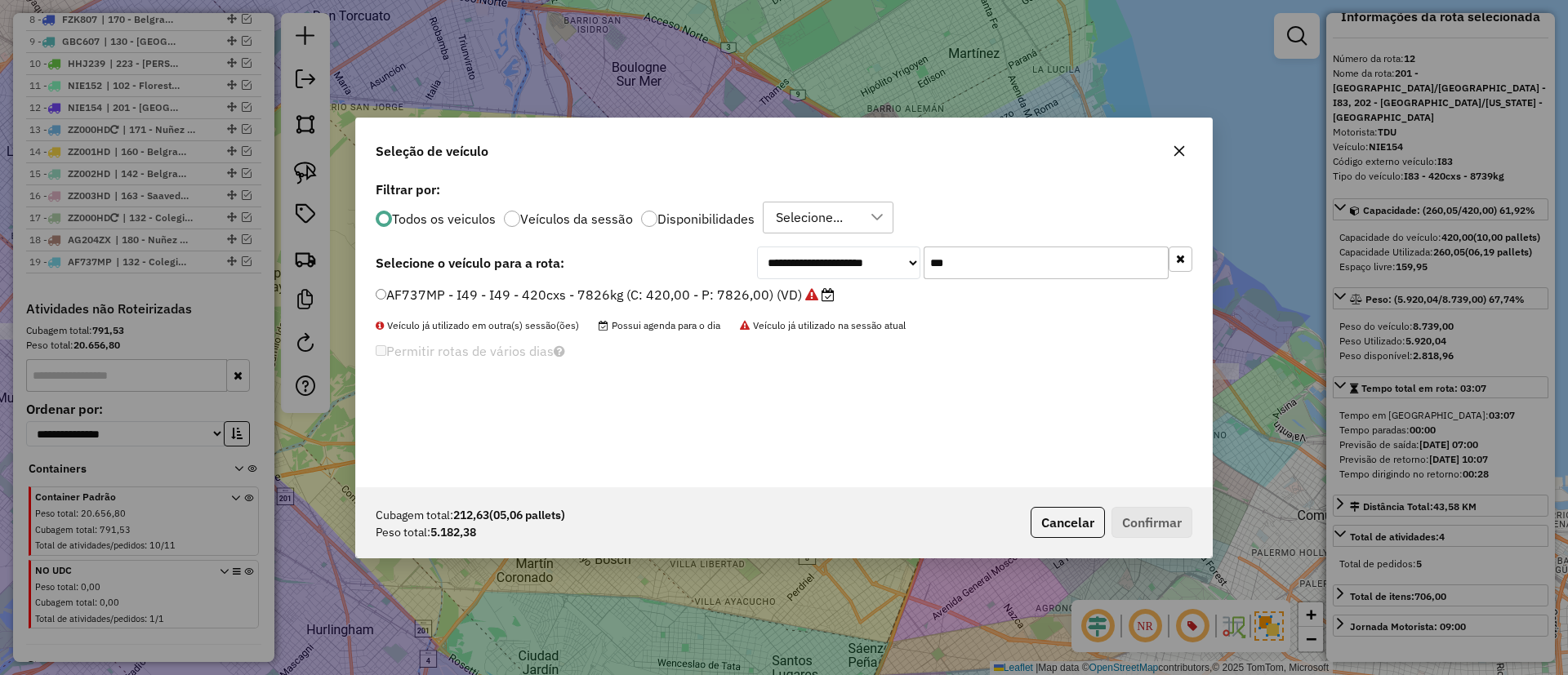
drag, startPoint x: 897, startPoint y: 264, endPoint x: 848, endPoint y: 256, distance: 49.6
click at [848, 256] on div "**********" at bounding box center [783, 332] width 856 height 311
drag, startPoint x: 1015, startPoint y: 249, endPoint x: 863, endPoint y: 249, distance: 152.0
click at [863, 249] on div "**********" at bounding box center [974, 263] width 435 height 33
type input "***"
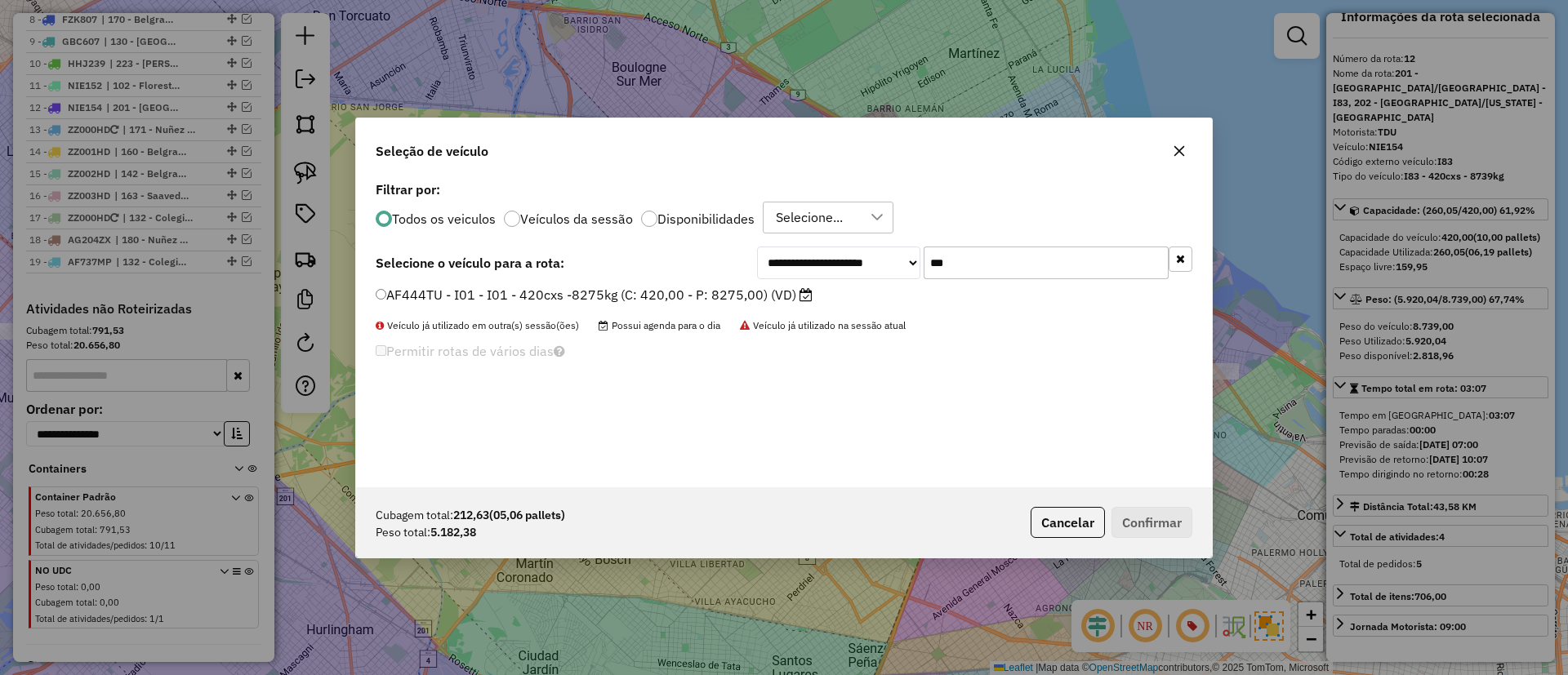
click at [783, 299] on label "AF444TU - I01 - I01 - 420cxs -8275kg (C: 420,00 - P: 8275,00) (VD)" at bounding box center [594, 295] width 437 height 20
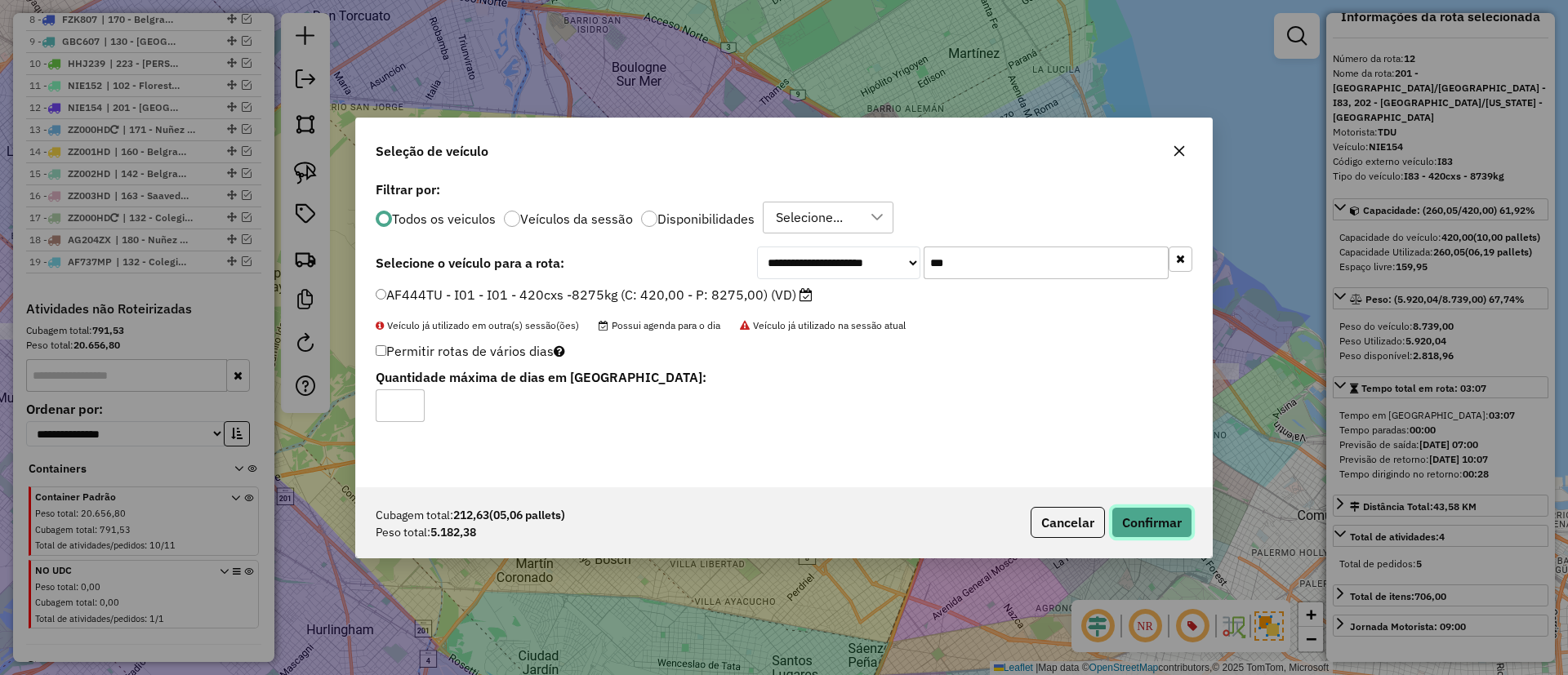
click at [1148, 516] on button "Confirmar" at bounding box center [1152, 522] width 81 height 31
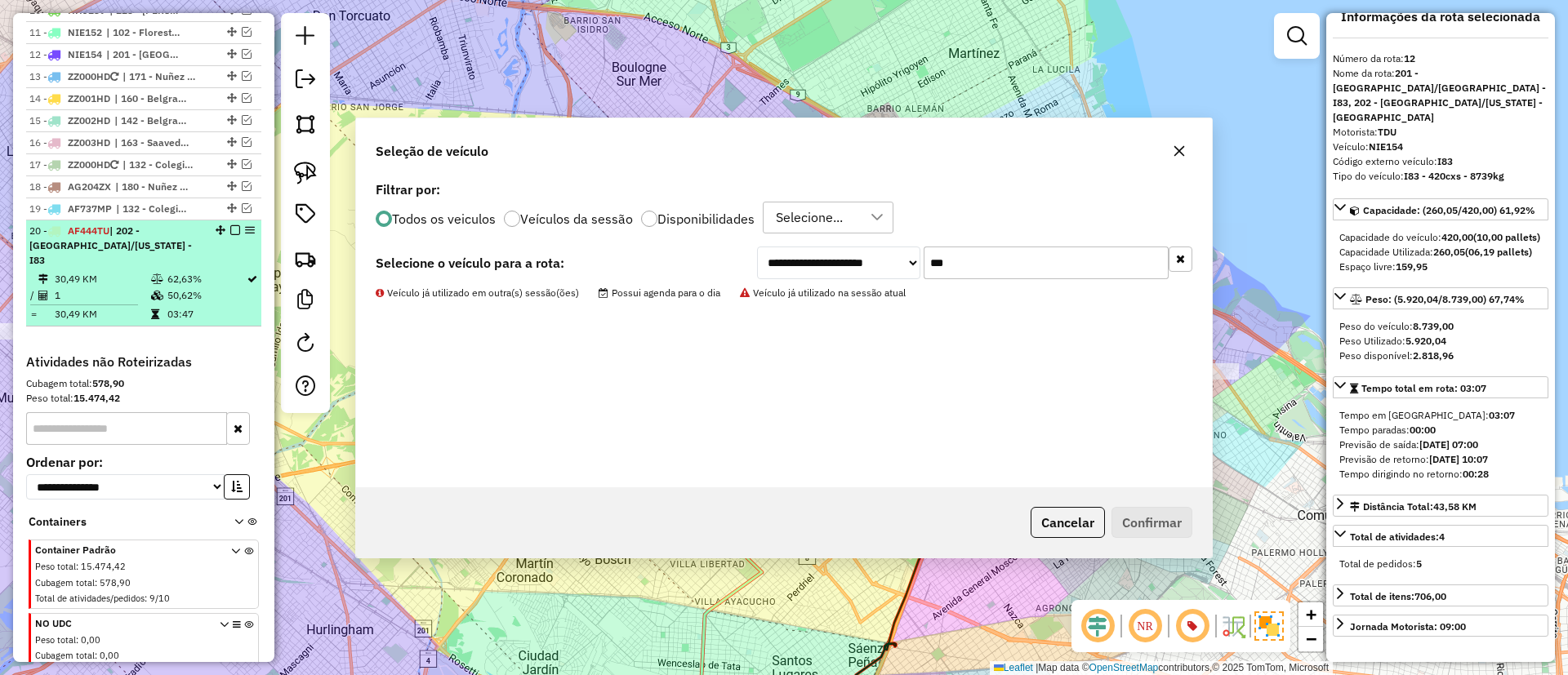
scroll to position [857, 0]
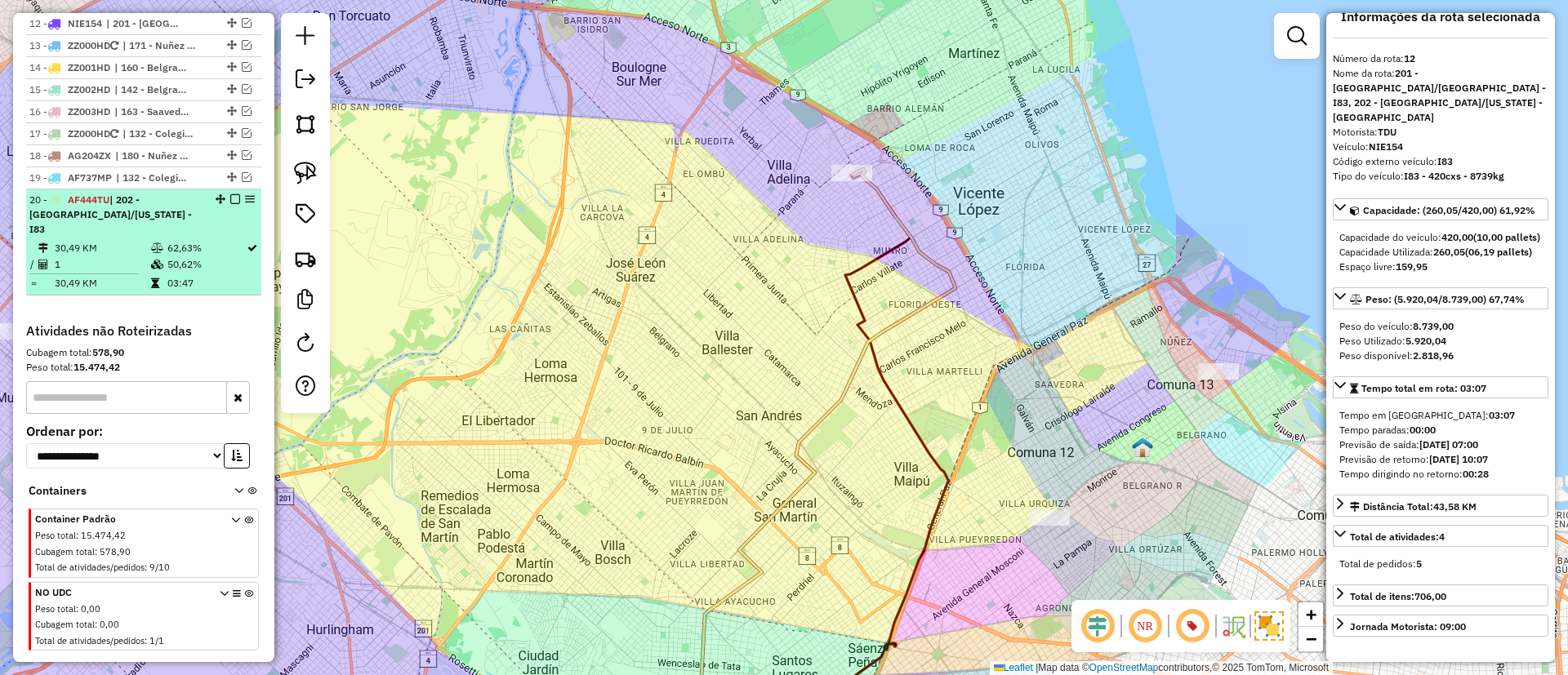
click at [231, 201] on em at bounding box center [235, 199] width 9 height 9
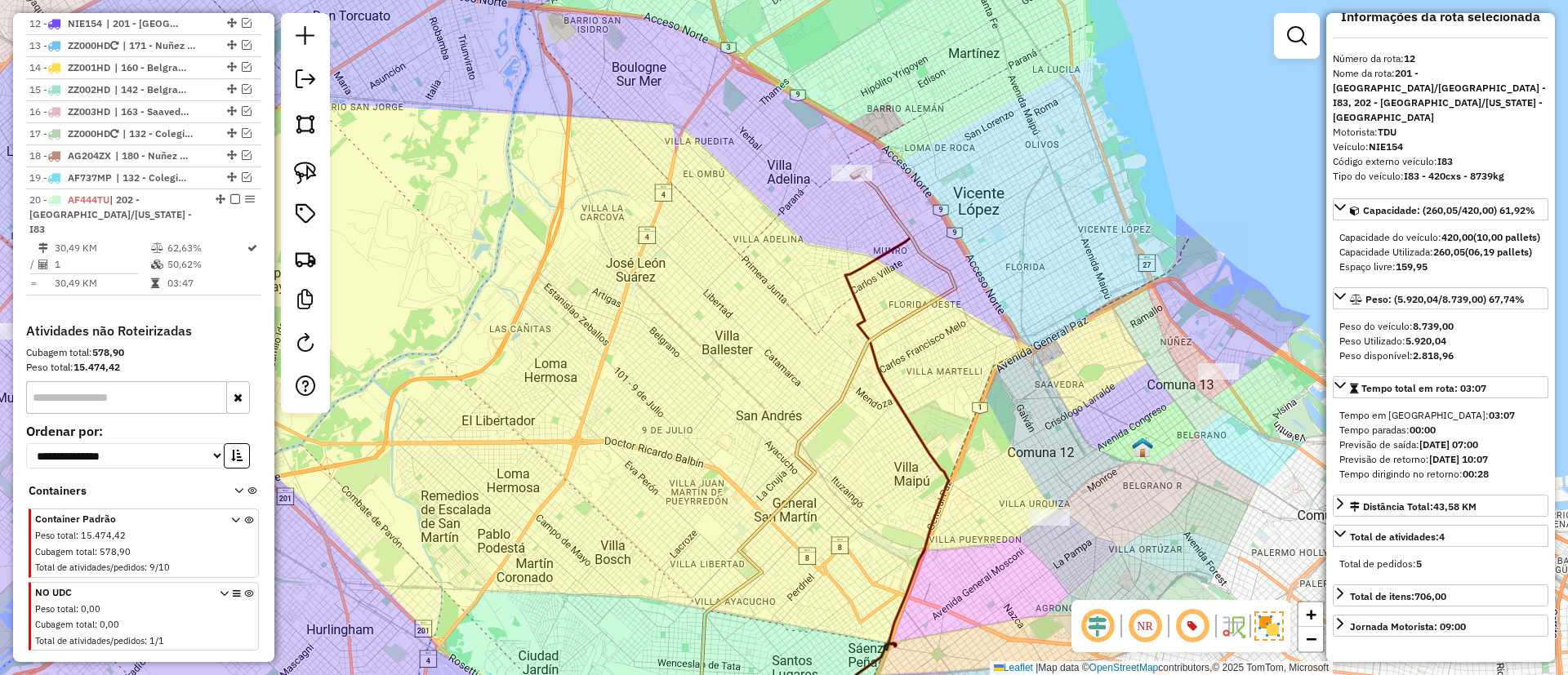
scroll to position [844, 0]
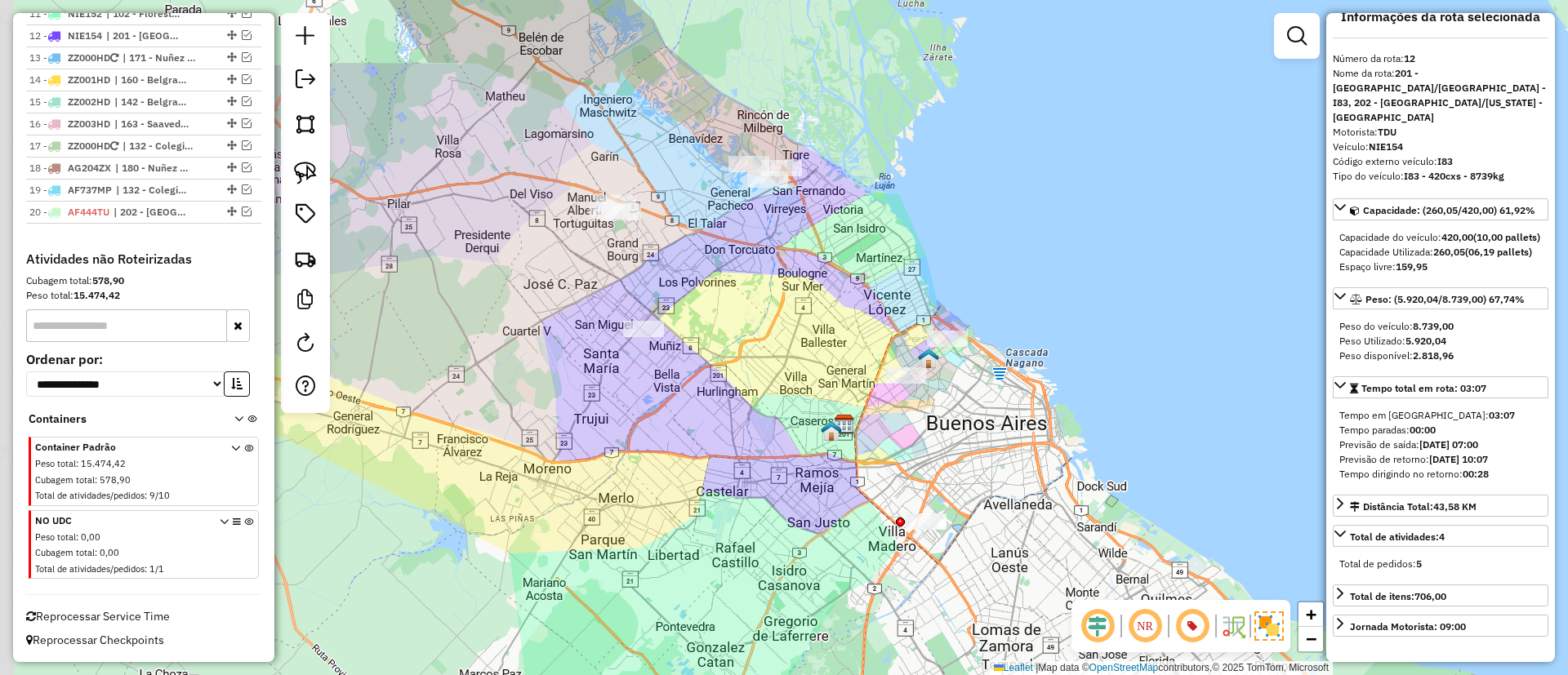
drag, startPoint x: 705, startPoint y: 303, endPoint x: 786, endPoint y: 349, distance: 93.2
click at [786, 349] on div "Janela de atendimento Grade de atendimento Capacidade Transportadoras Veículos …" at bounding box center [784, 337] width 1568 height 675
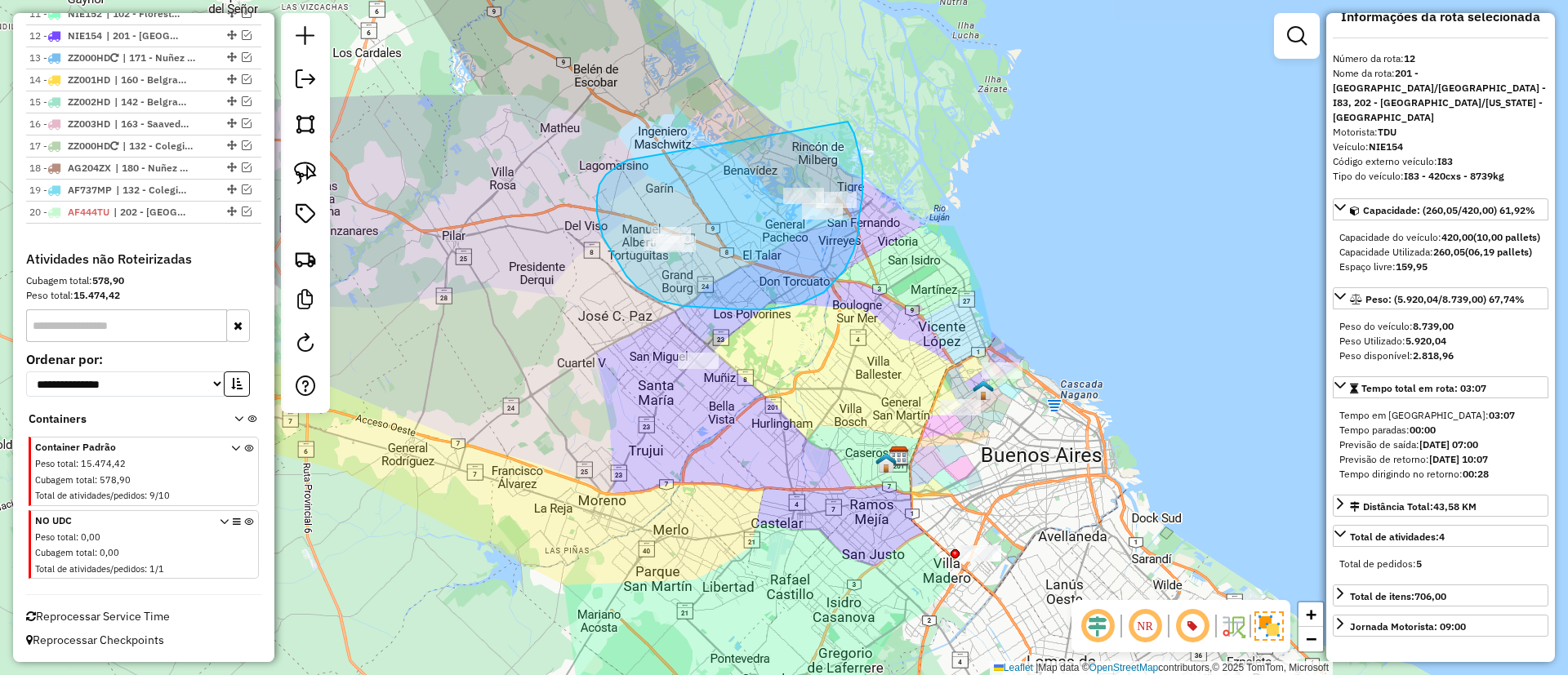
drag, startPoint x: 626, startPoint y: 276, endPoint x: 848, endPoint y: 121, distance: 270.8
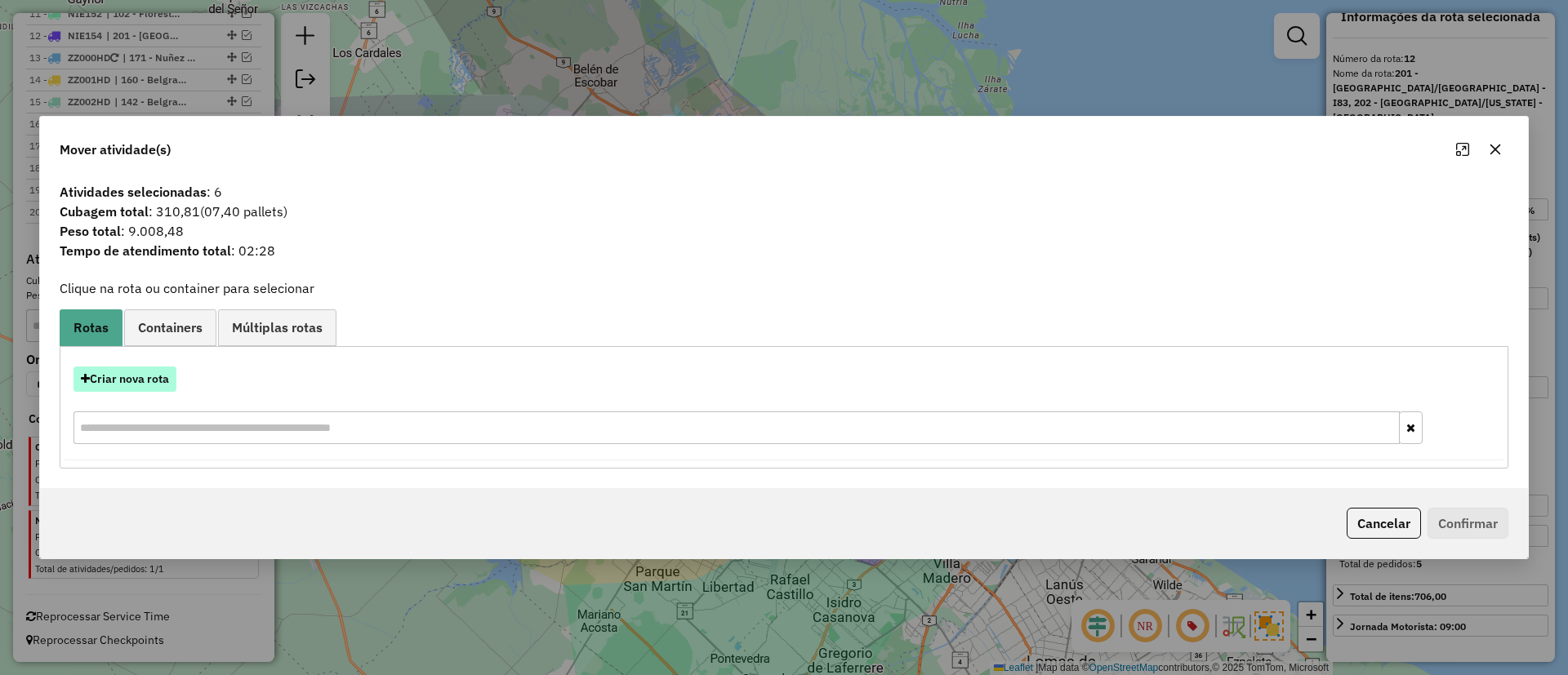
click at [158, 379] on button "Criar nova rota" at bounding box center [124, 379] width 103 height 25
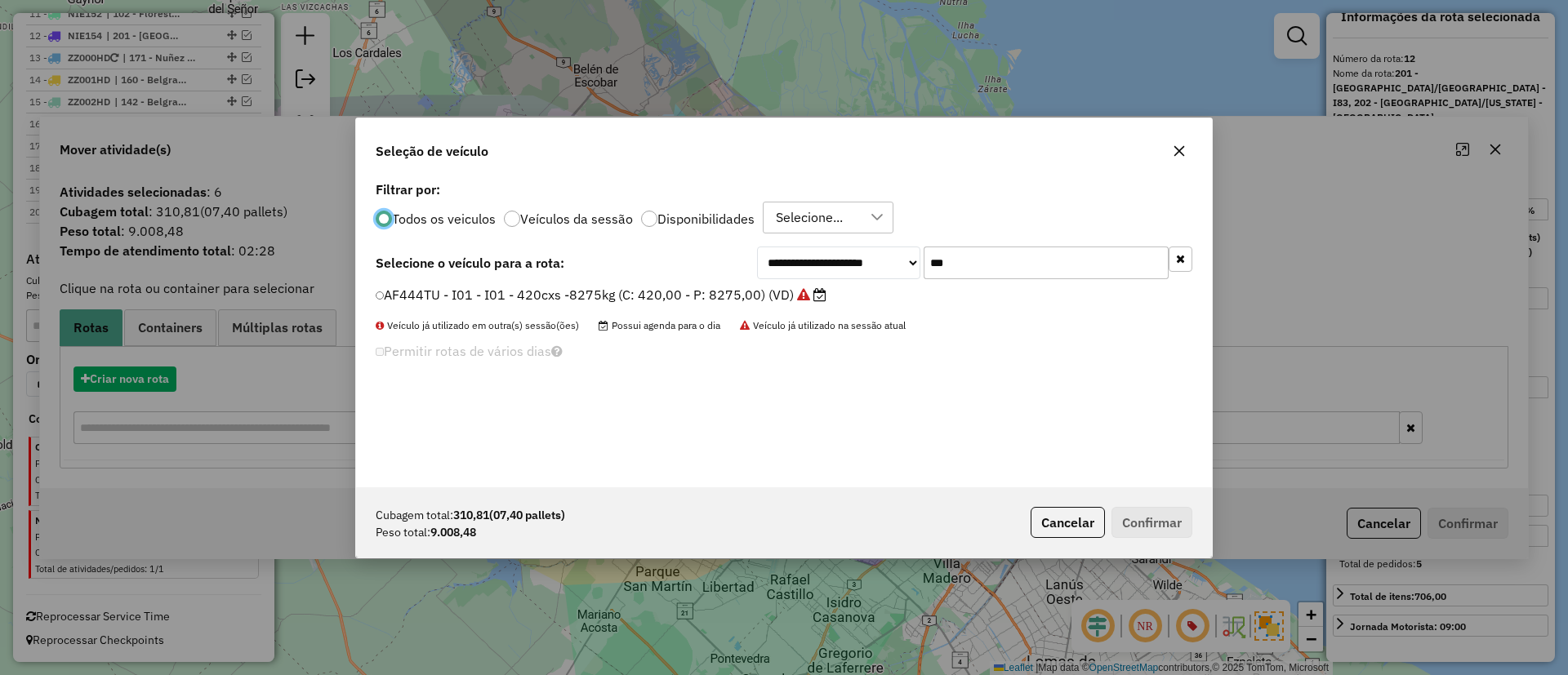
scroll to position [9, 5]
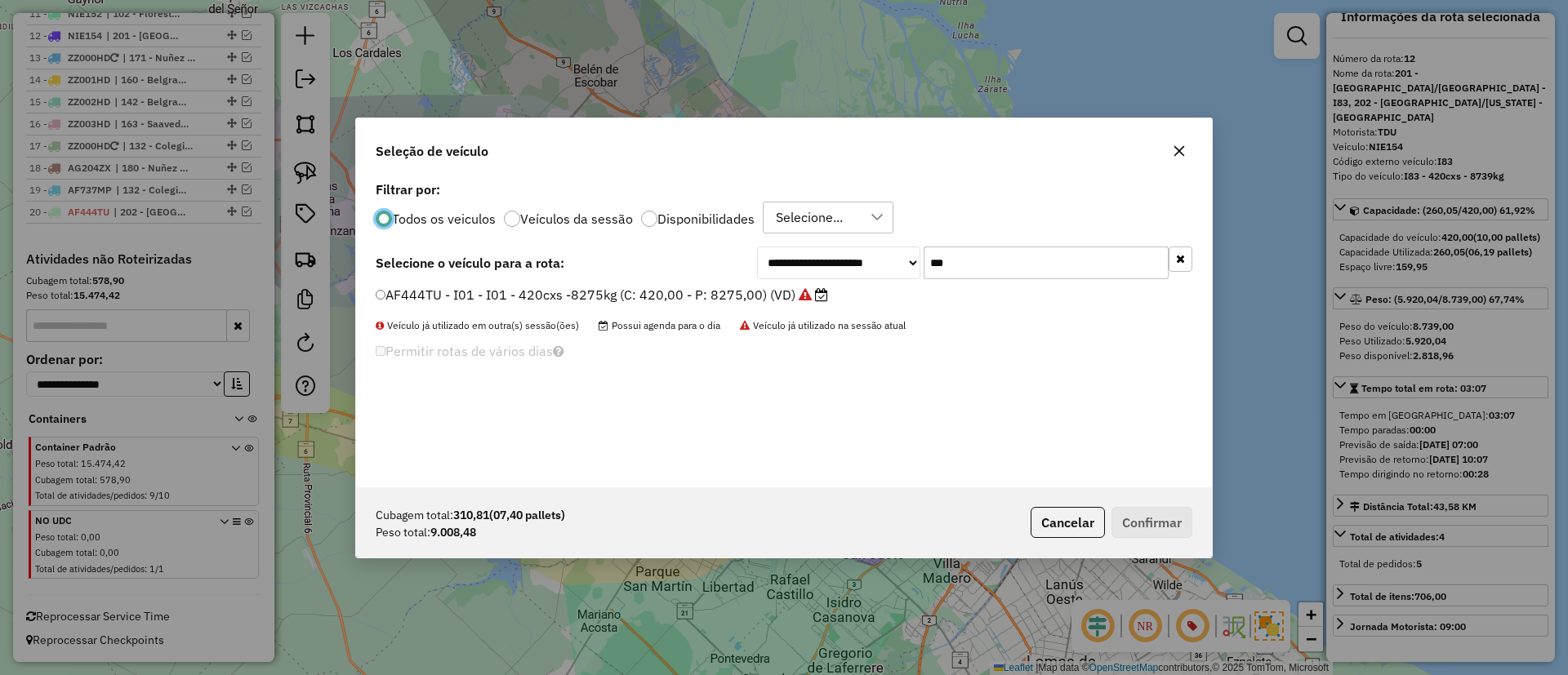
click at [1000, 262] on input "***" at bounding box center [1046, 263] width 245 height 33
type input "***"
drag, startPoint x: 787, startPoint y: 285, endPoint x: 791, endPoint y: 301, distance: 16.5
click at [786, 285] on label "AF066NU - I11 - I11 - 420cxs - 7979kg (C: 420,00 - P: 7979,00) (VD)" at bounding box center [596, 295] width 441 height 20
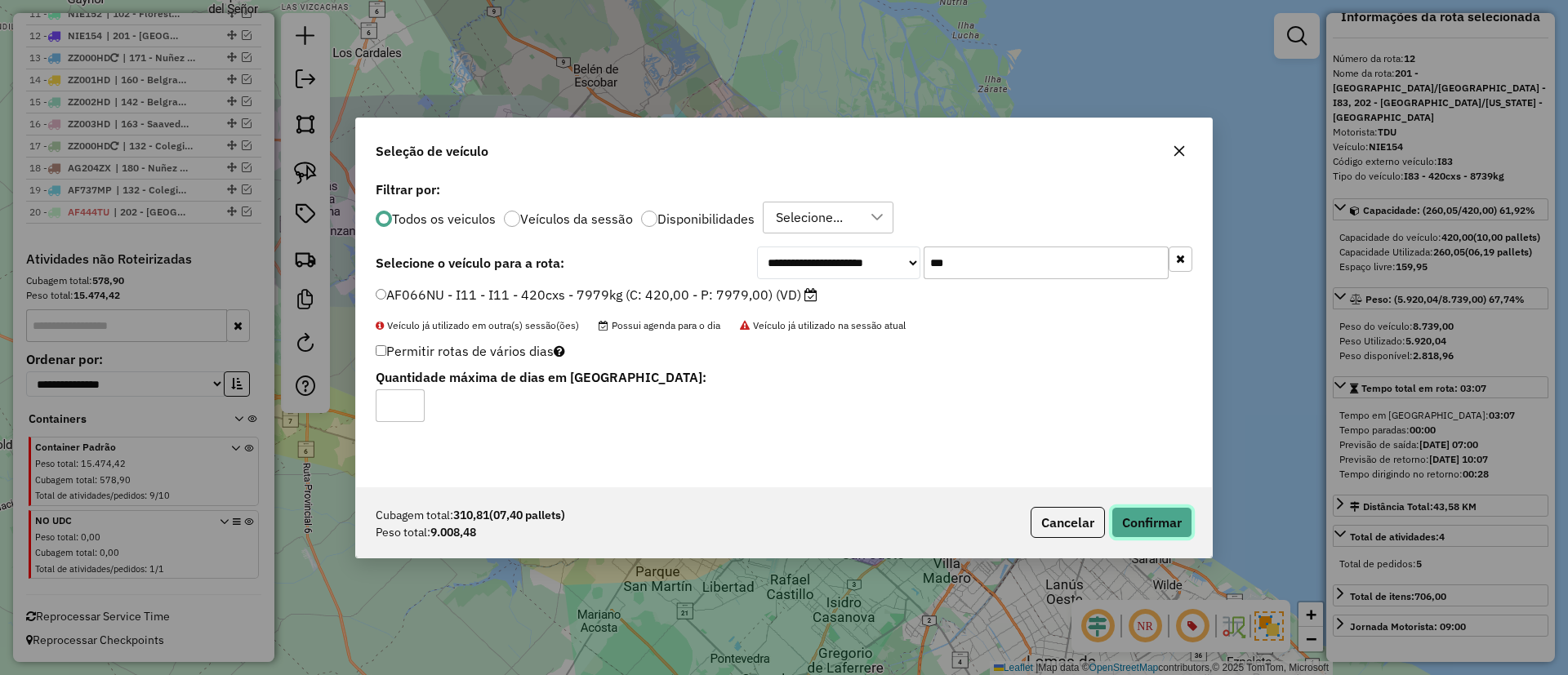
click at [1134, 515] on button "Confirmar" at bounding box center [1152, 522] width 81 height 31
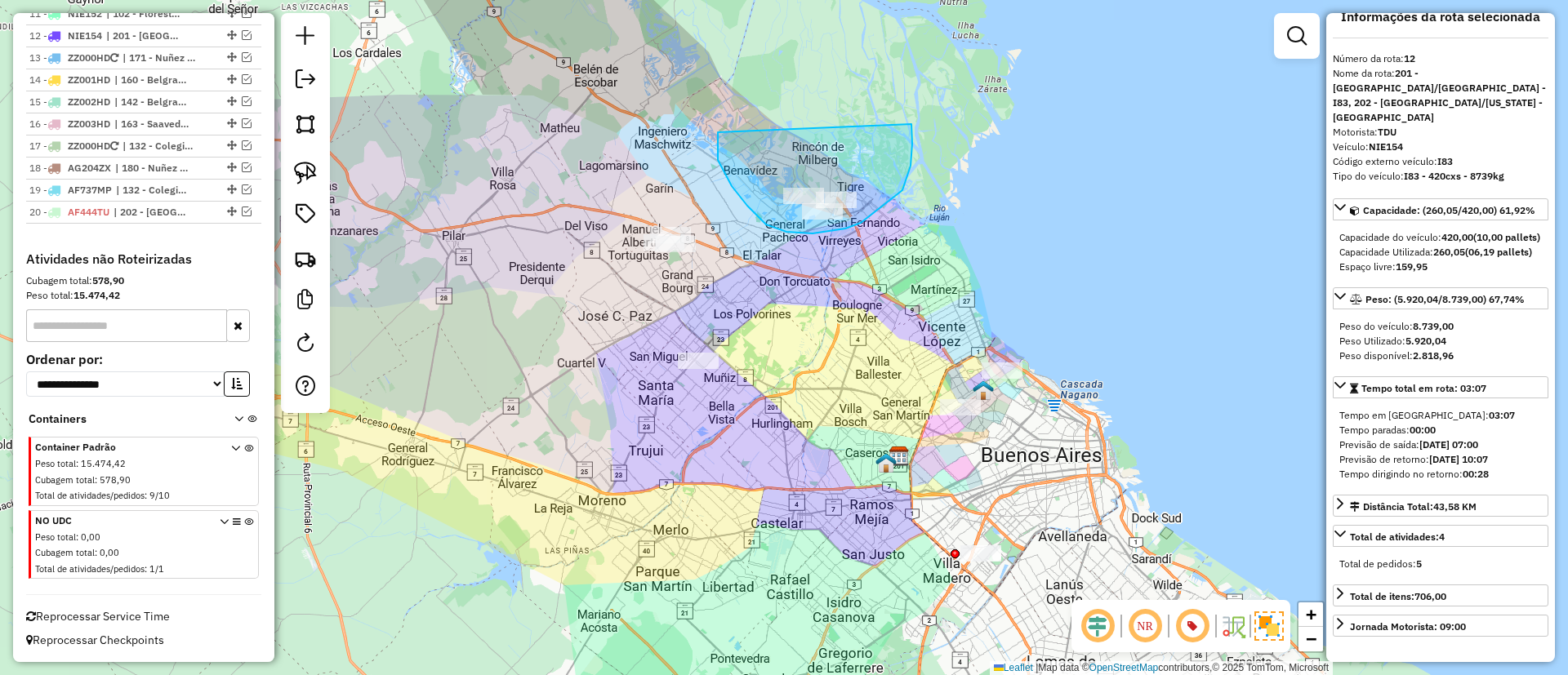
drag, startPoint x: 718, startPoint y: 160, endPoint x: 911, endPoint y: 124, distance: 196.3
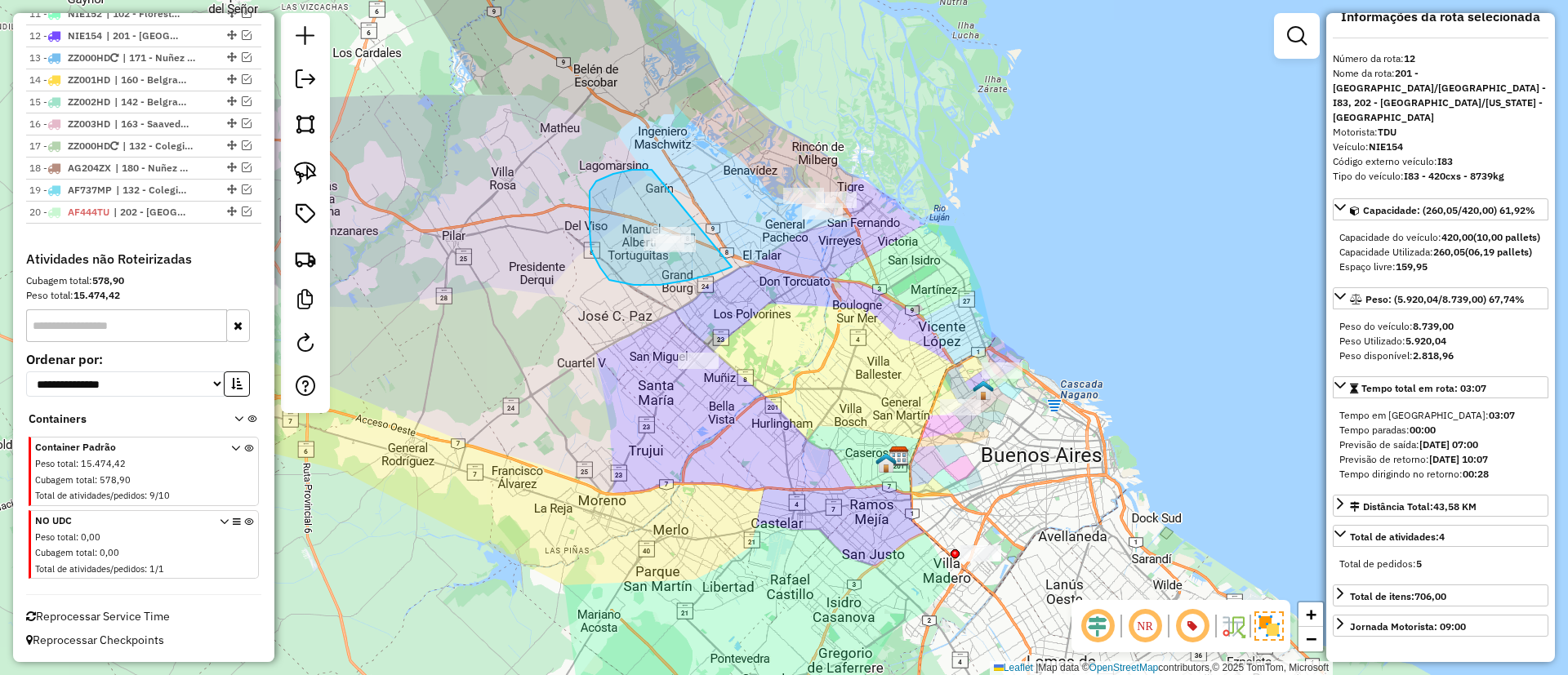
drag, startPoint x: 589, startPoint y: 191, endPoint x: 739, endPoint y: 248, distance: 160.5
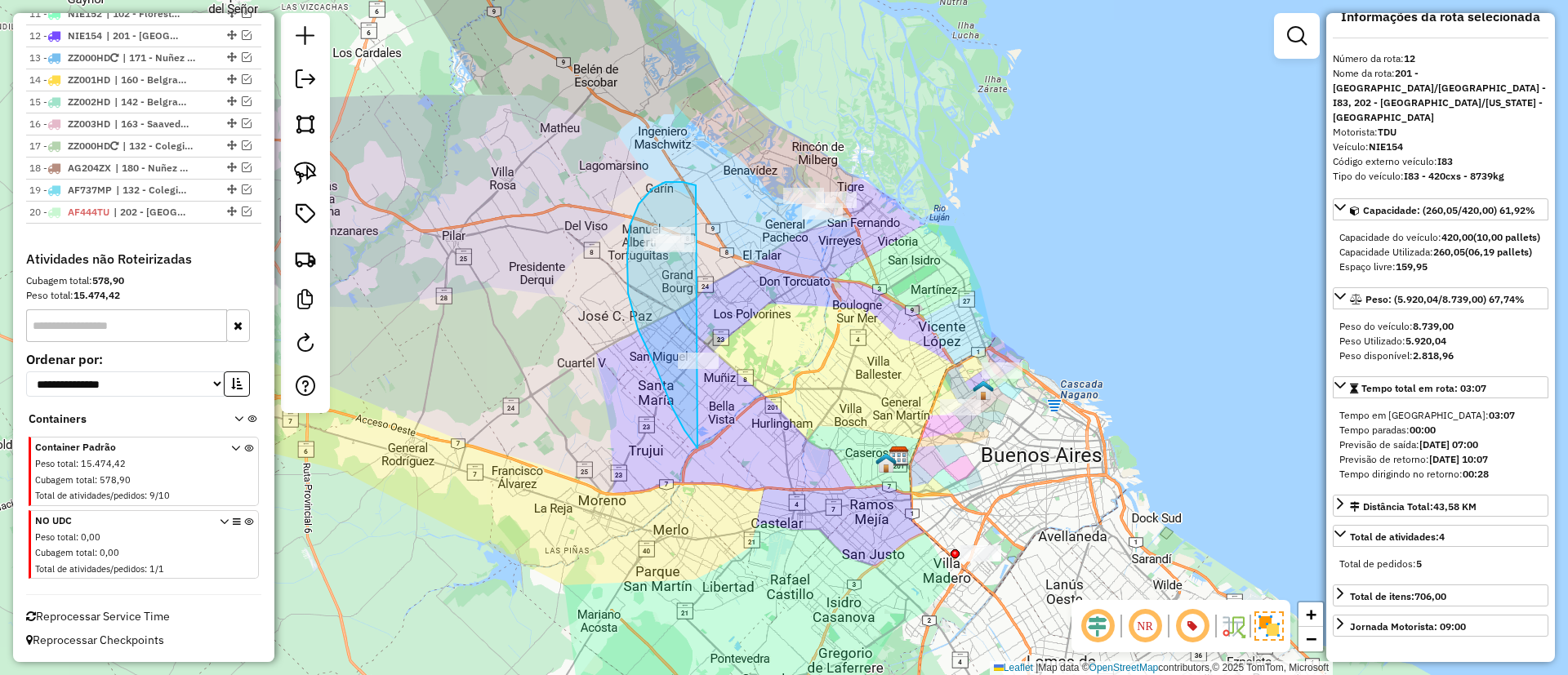
drag, startPoint x: 675, startPoint y: 182, endPoint x: 794, endPoint y: 360, distance: 214.1
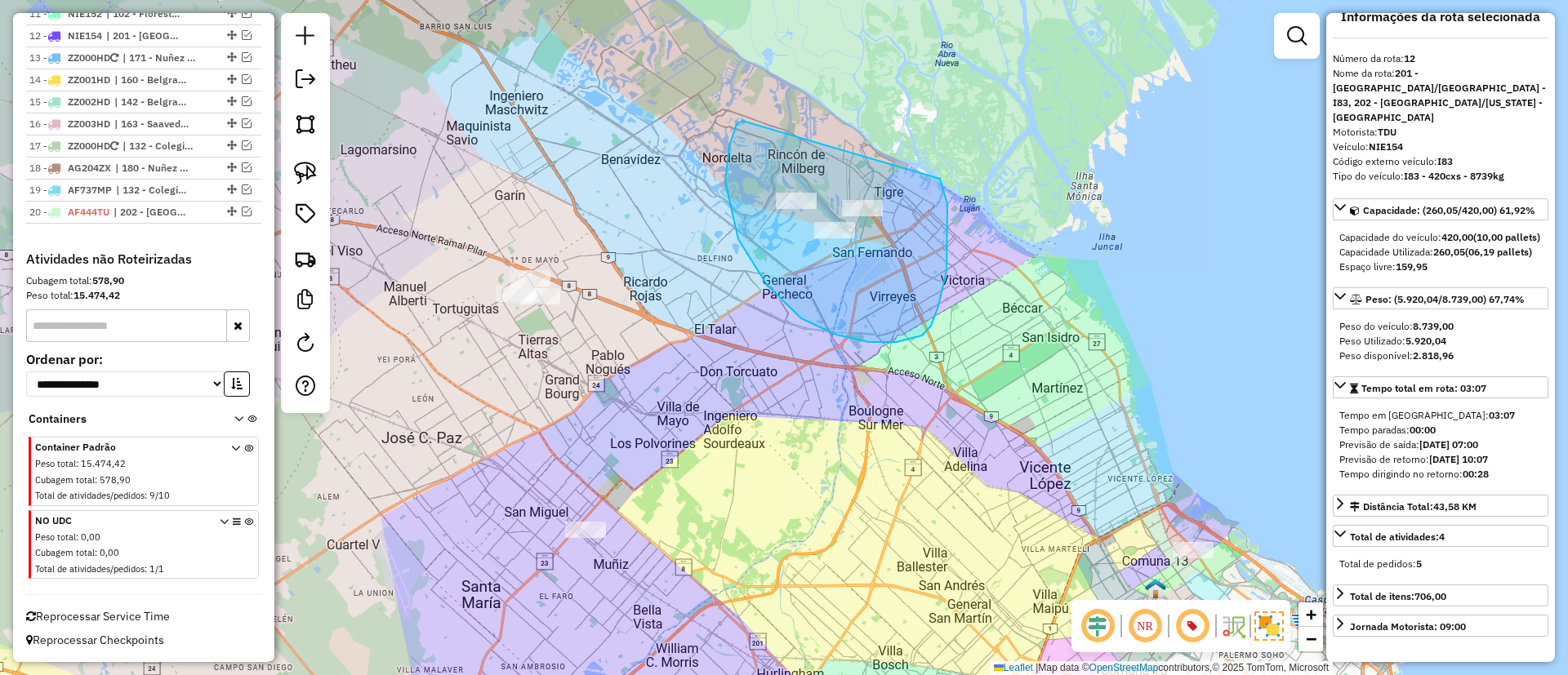
drag, startPoint x: 743, startPoint y: 121, endPoint x: 940, endPoint y: 179, distance: 205.4
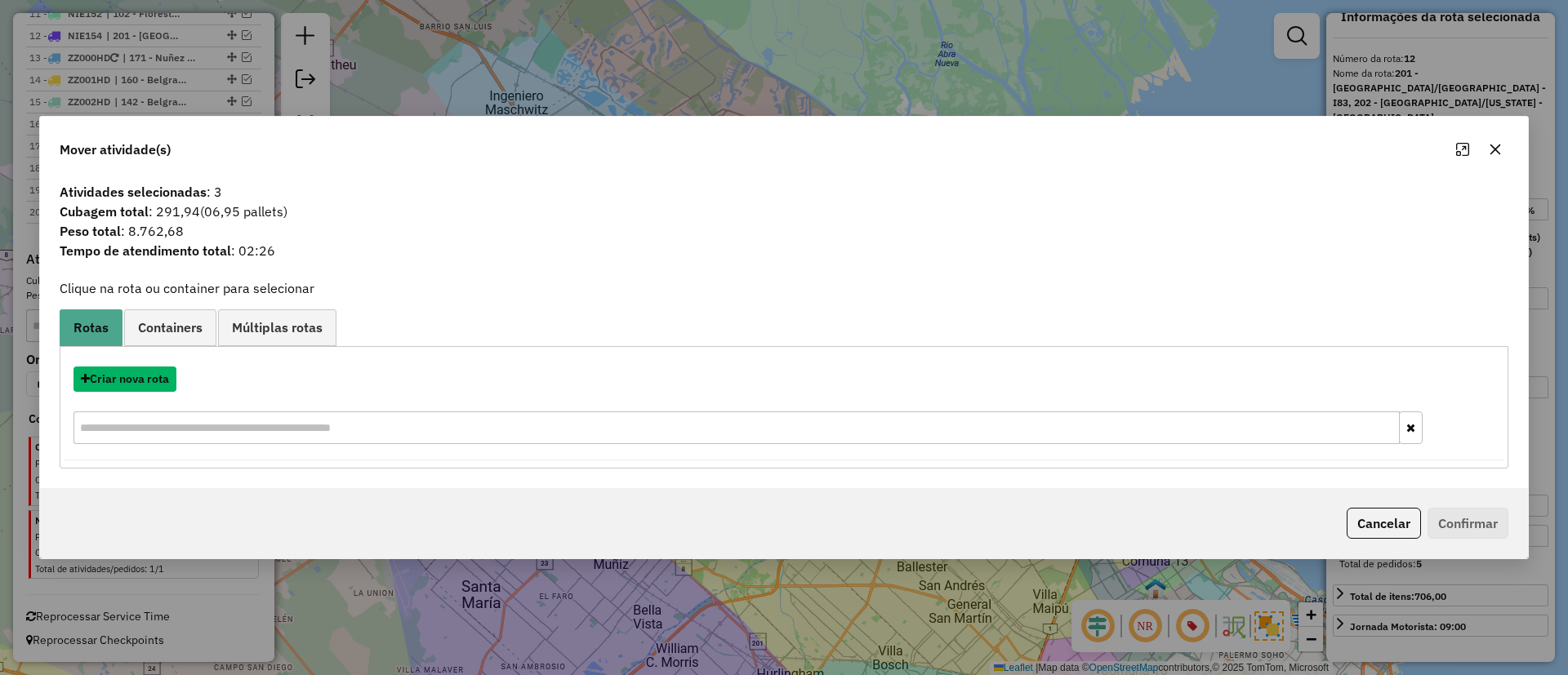
click at [120, 386] on button "Criar nova rota" at bounding box center [124, 379] width 103 height 25
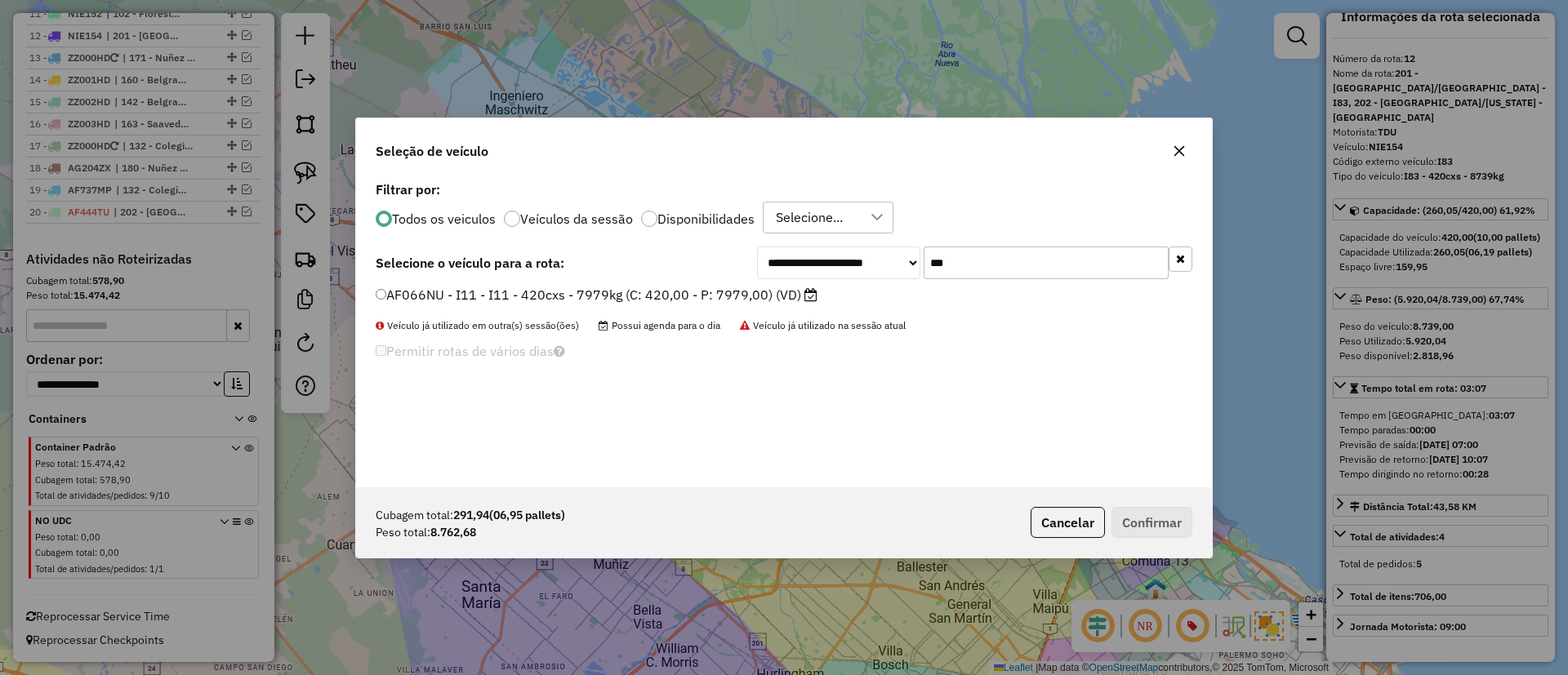
drag, startPoint x: 983, startPoint y: 268, endPoint x: 789, endPoint y: 265, distance: 194.0
click at [789, 265] on div "**********" at bounding box center [974, 263] width 435 height 33
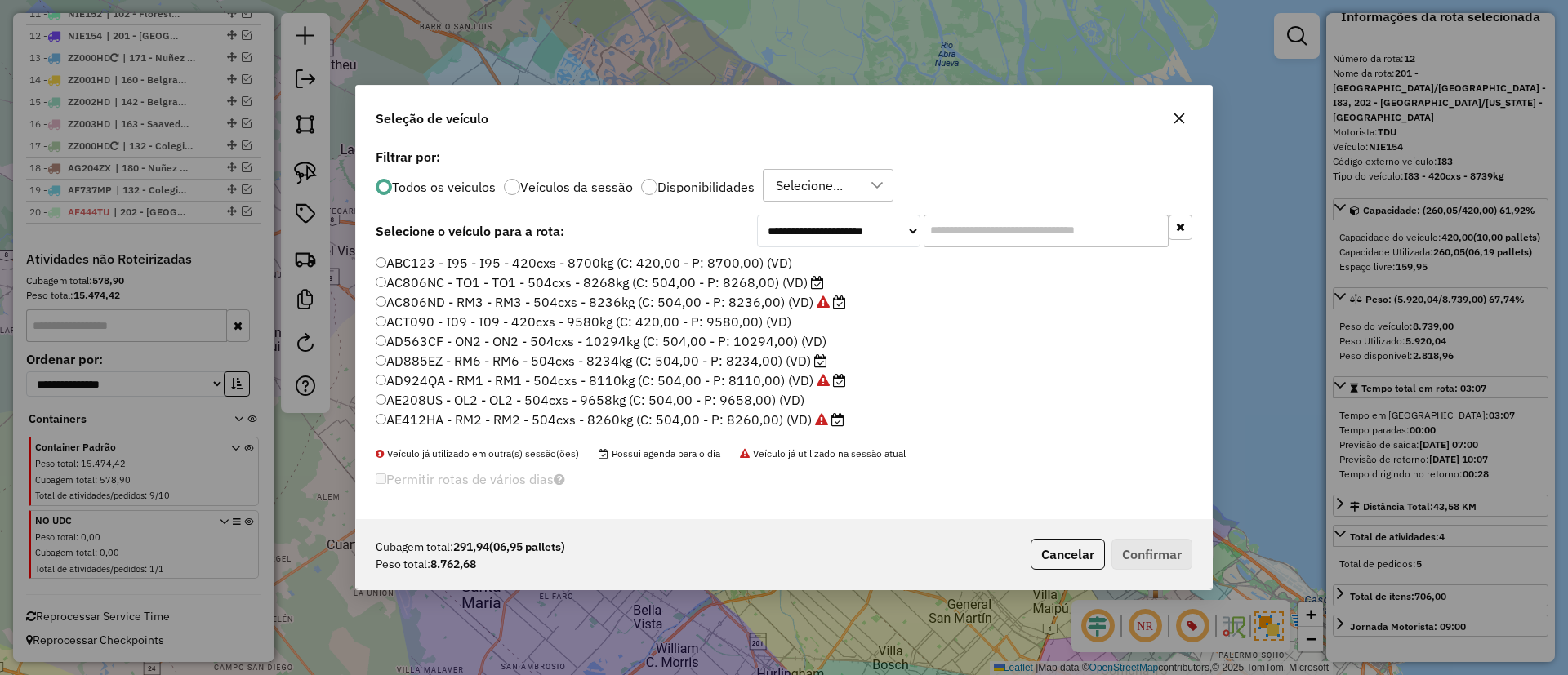
click at [547, 185] on label "Veículos da sessão" at bounding box center [577, 187] width 113 height 13
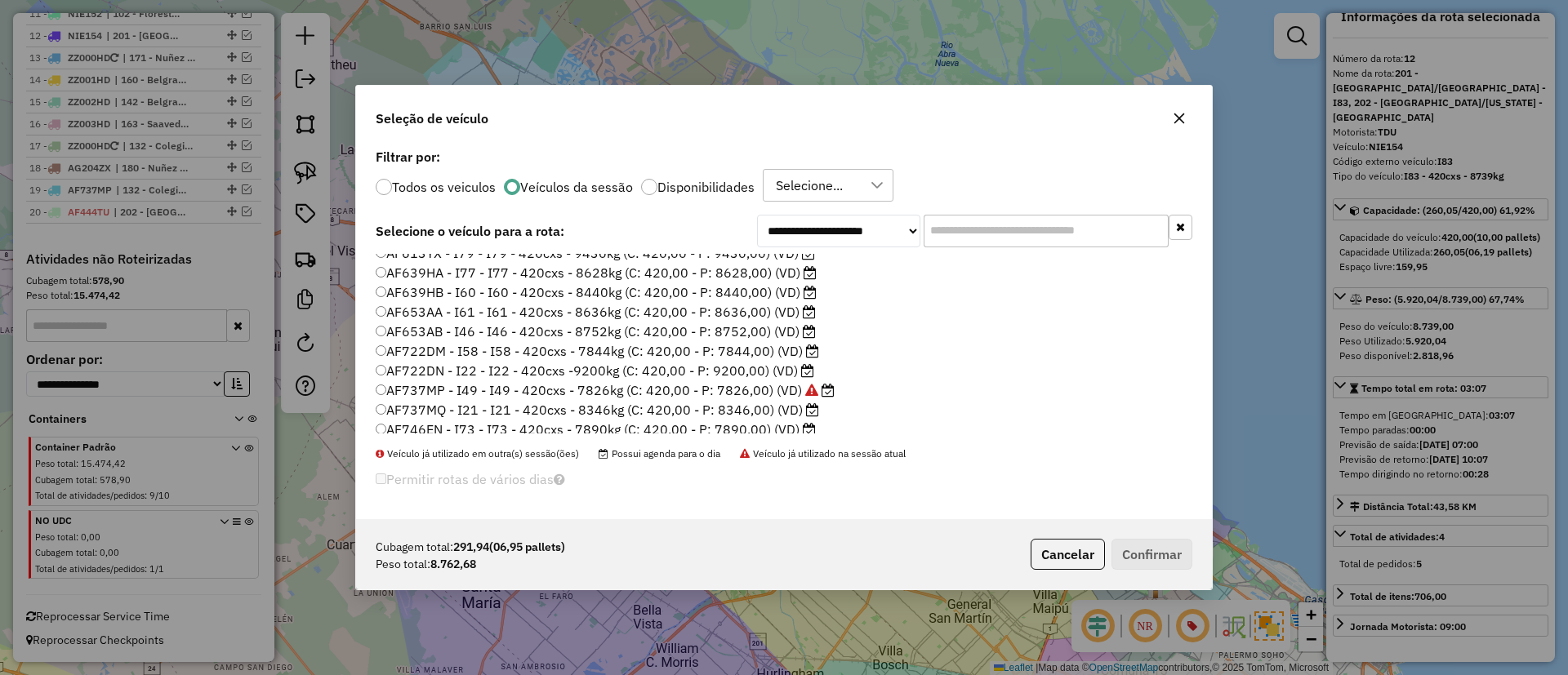
click at [959, 232] on input "text" at bounding box center [1046, 231] width 245 height 33
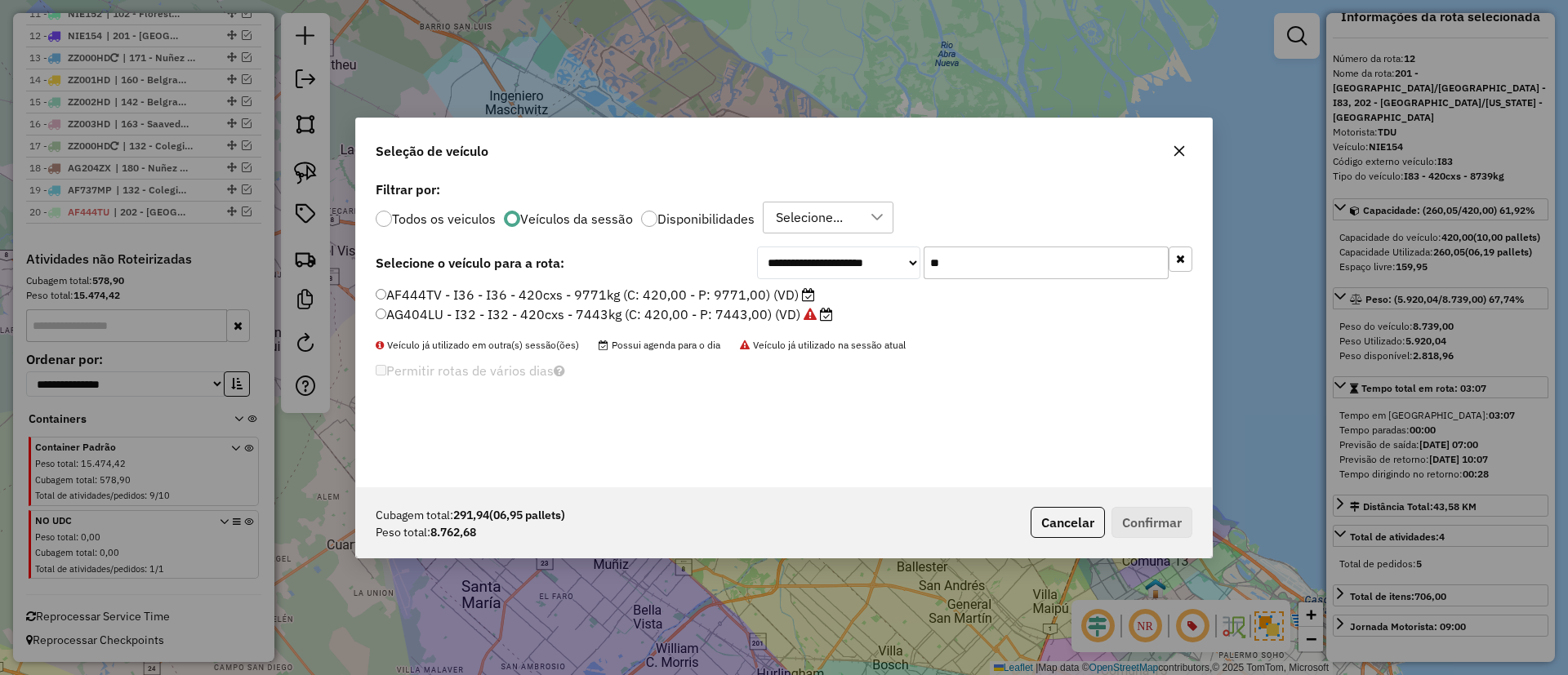
scroll to position [0, 0]
type input "***"
click at [750, 297] on label "AF444TV - I36 - I36 - 420cxs - 9771kg (C: 420,00 - P: 9771,00) (VD)" at bounding box center [595, 295] width 440 height 20
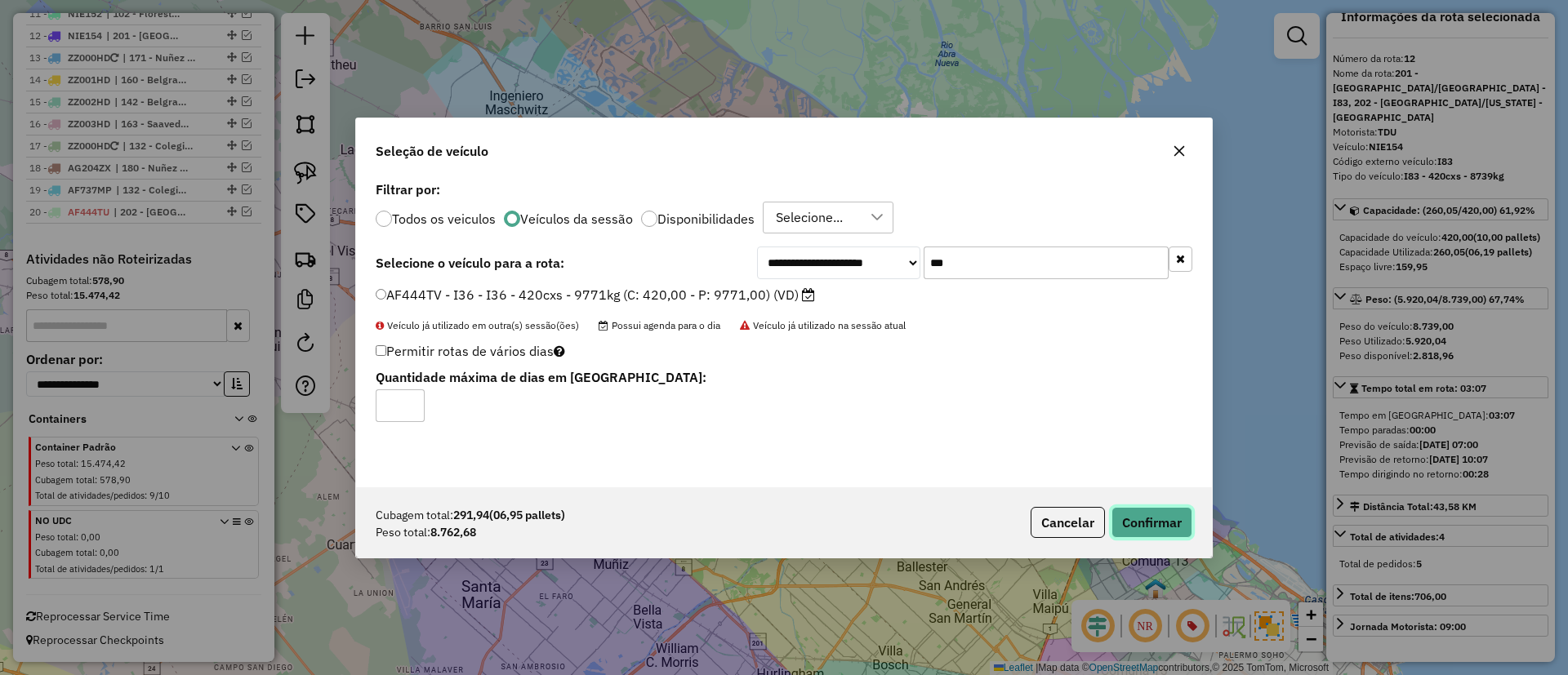
click at [1192, 514] on button "Confirmar" at bounding box center [1152, 522] width 81 height 31
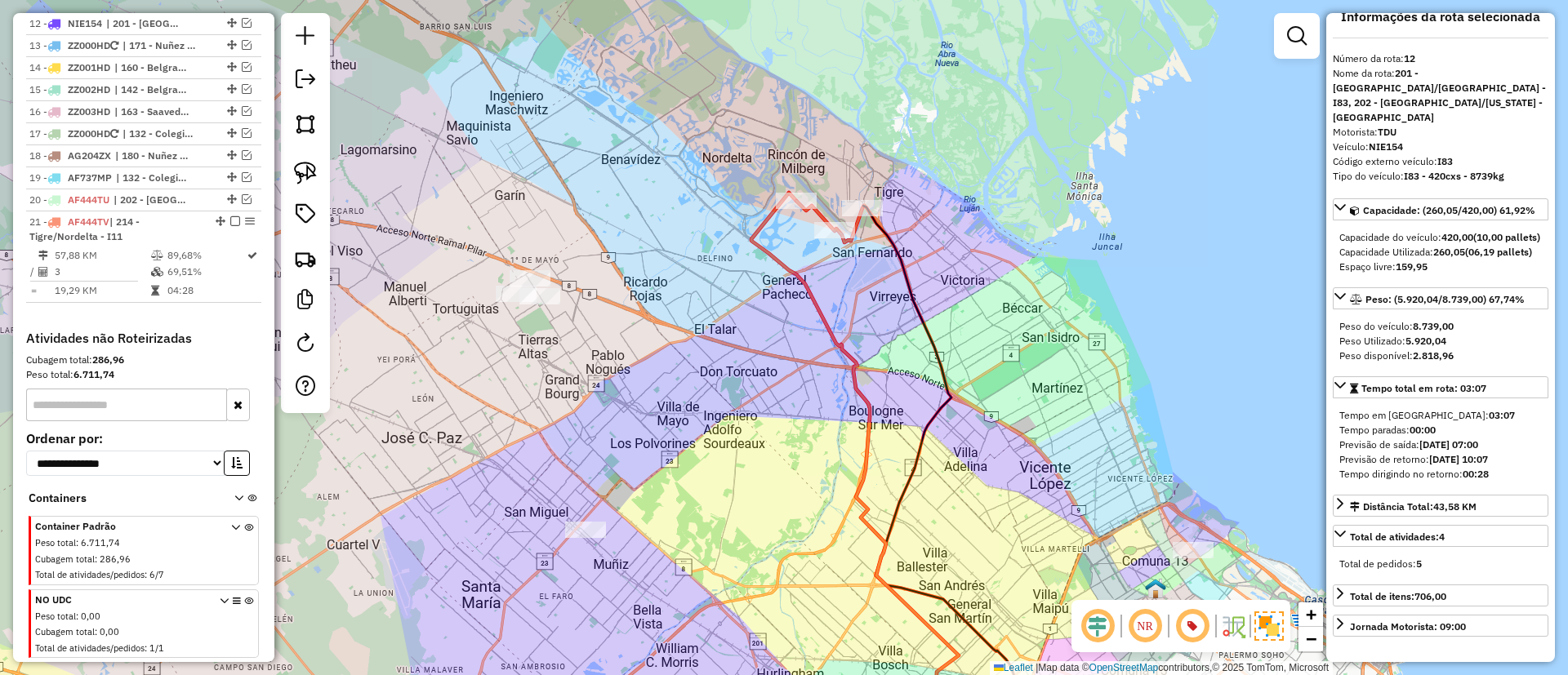
click at [801, 280] on icon at bounding box center [869, 461] width 236 height 537
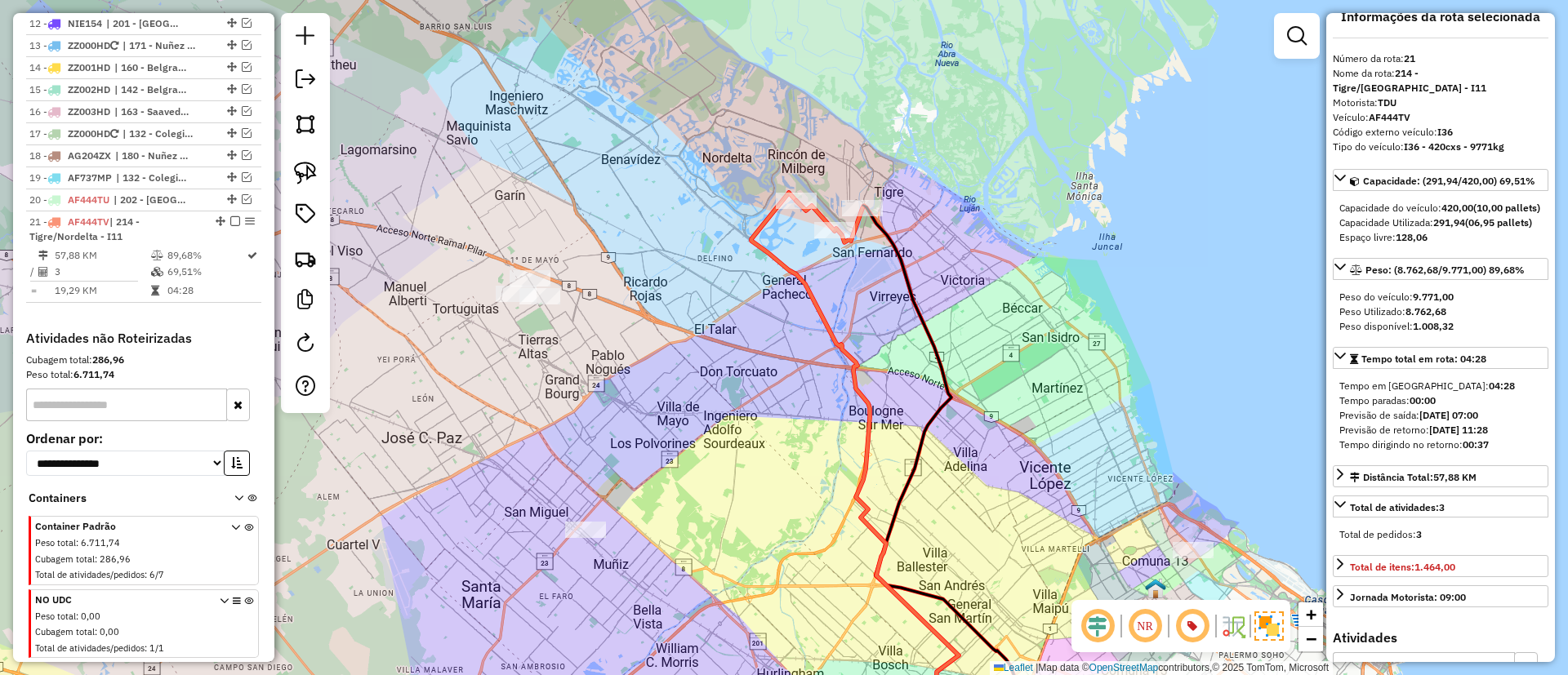
scroll to position [936, 0]
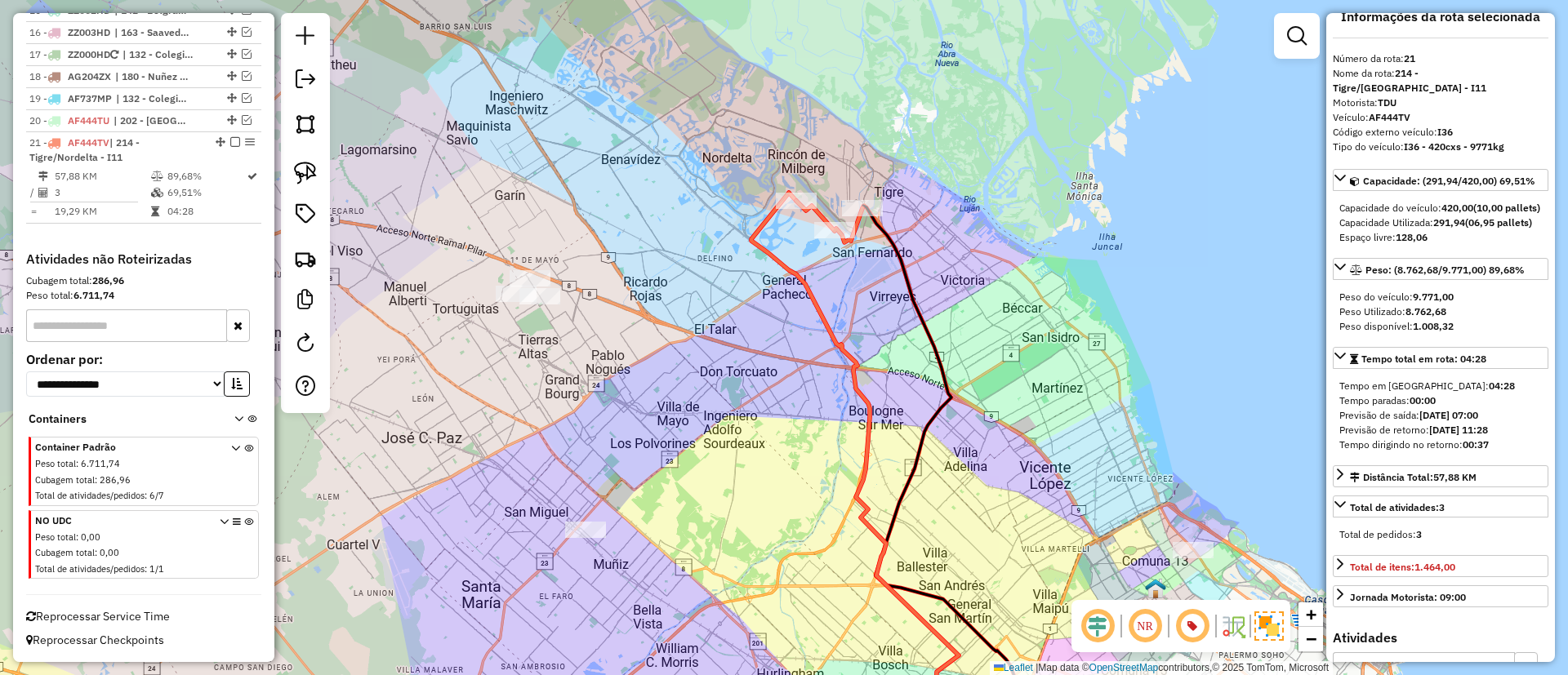
drag, startPoint x: 732, startPoint y: 333, endPoint x: 819, endPoint y: 330, distance: 87.1
click at [834, 332] on div "Janela de atendimento Grade de atendimento Capacidade Transportadoras Veículos …" at bounding box center [784, 337] width 1568 height 675
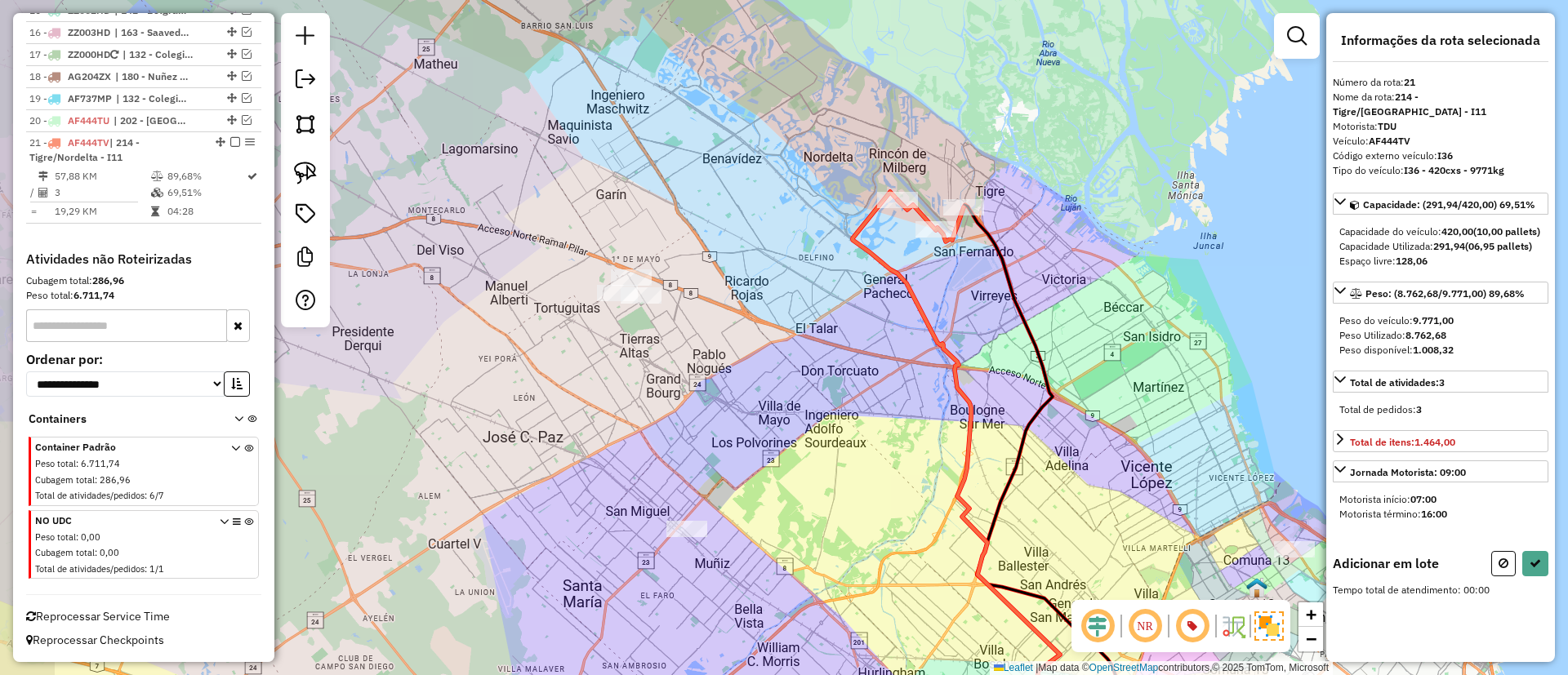
scroll to position [0, 0]
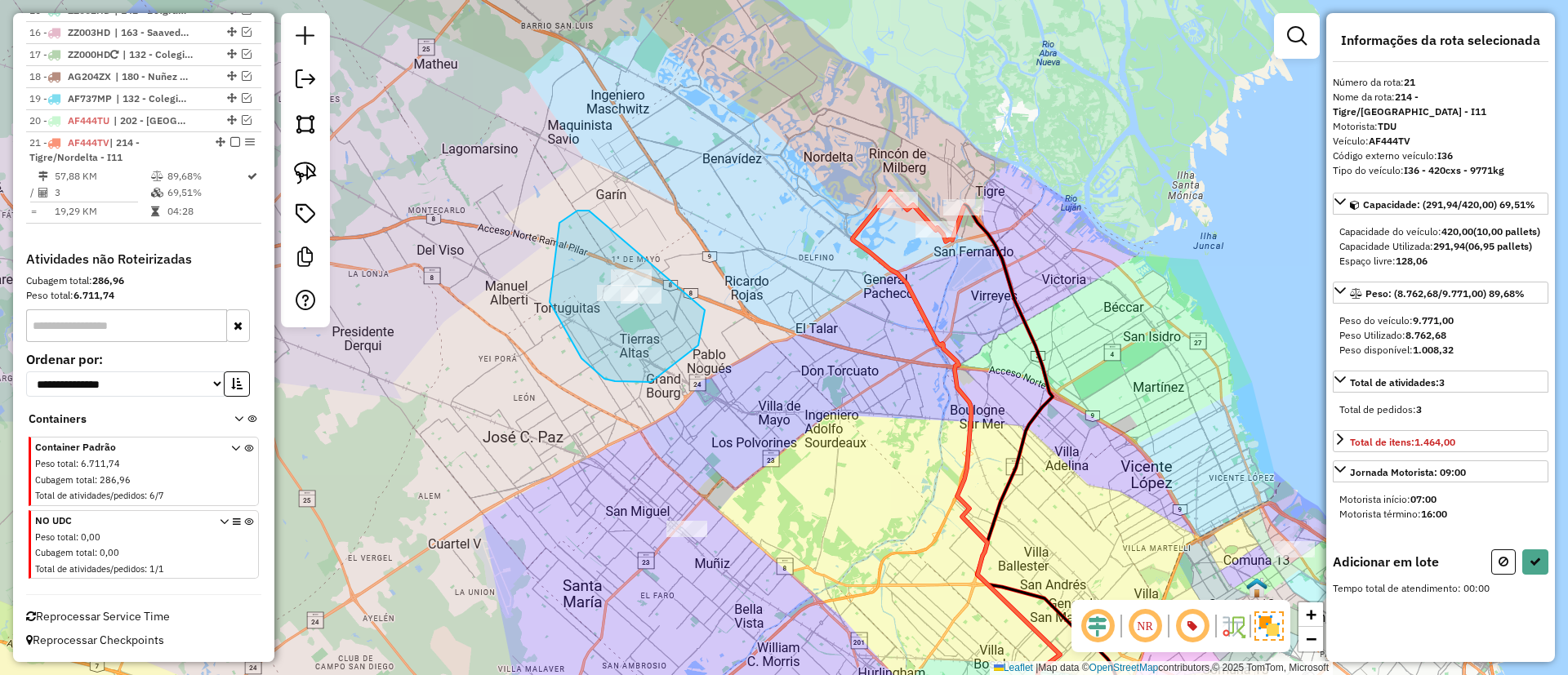
drag, startPoint x: 615, startPoint y: 381, endPoint x: 704, endPoint y: 288, distance: 128.7
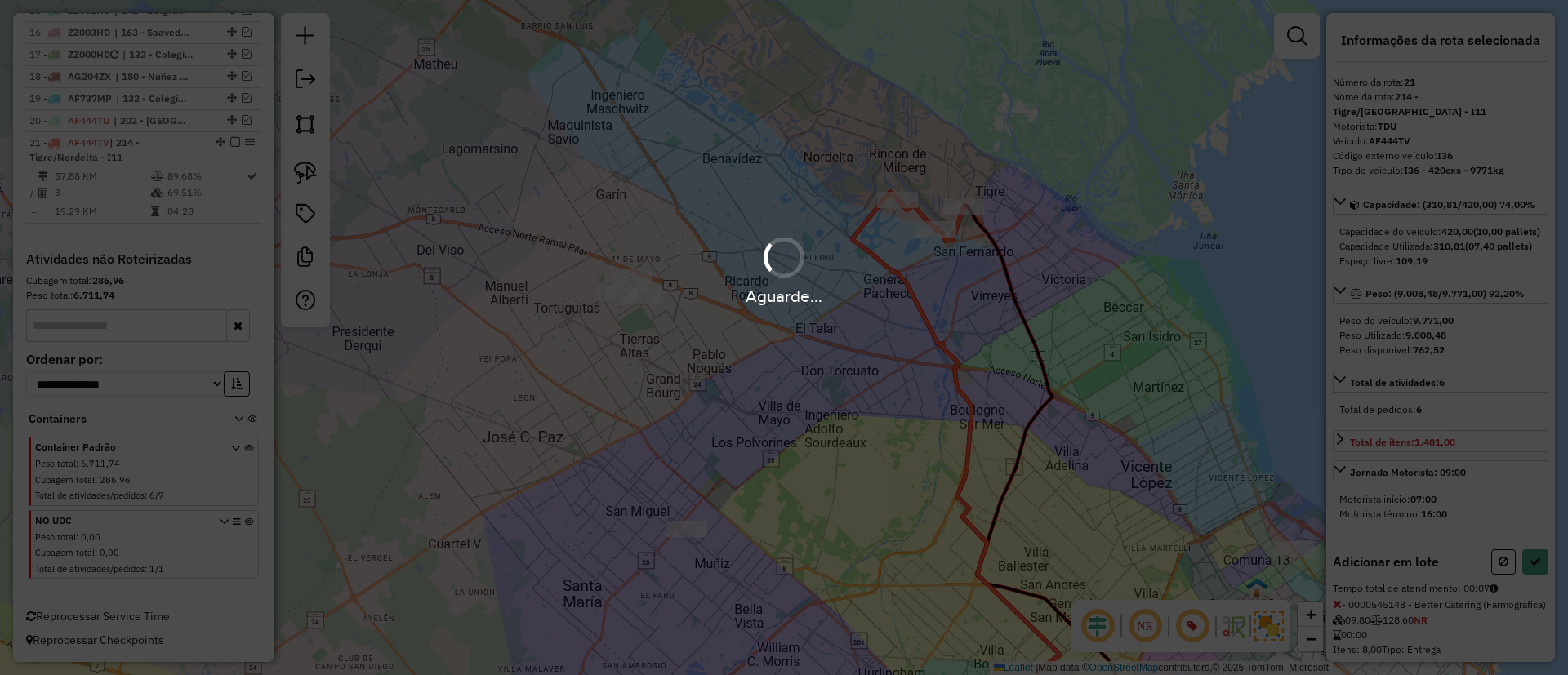
select select "*********"
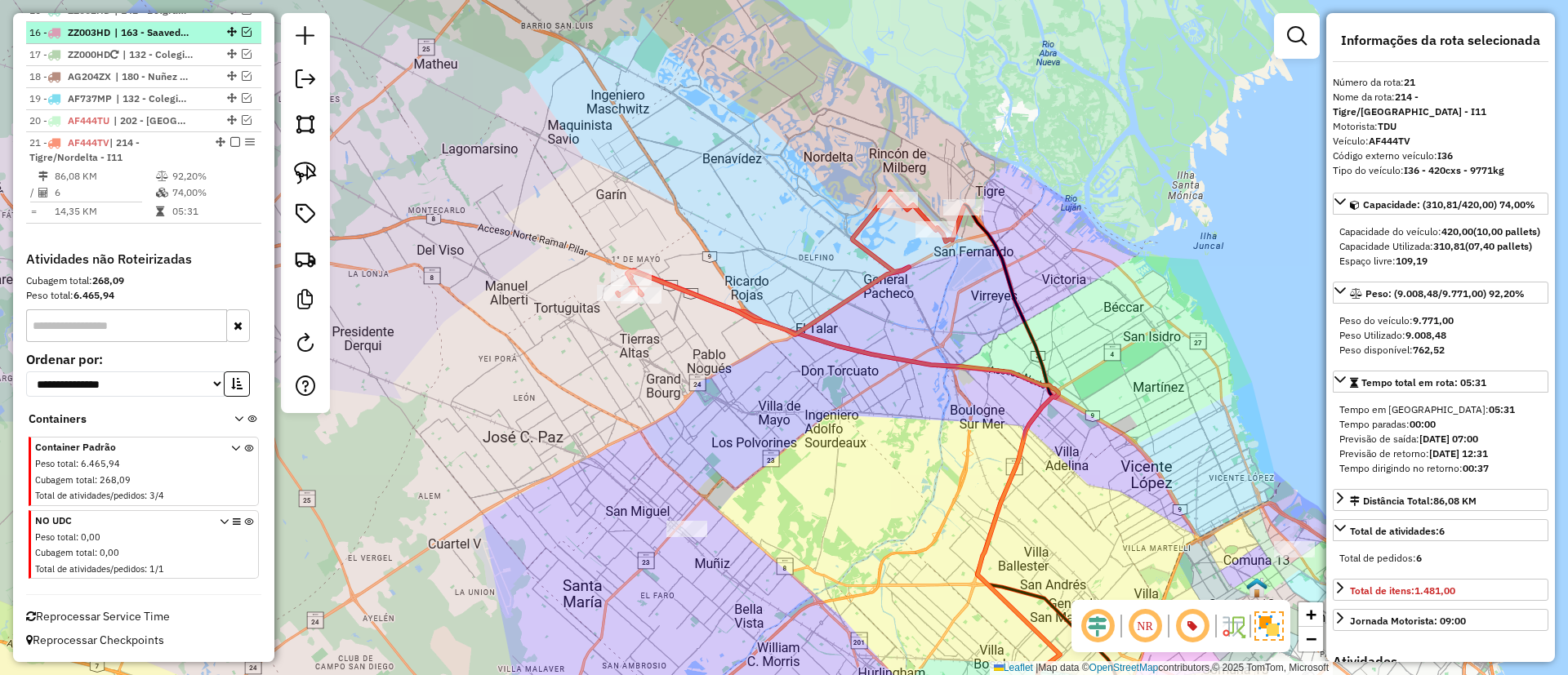
scroll to position [813, 0]
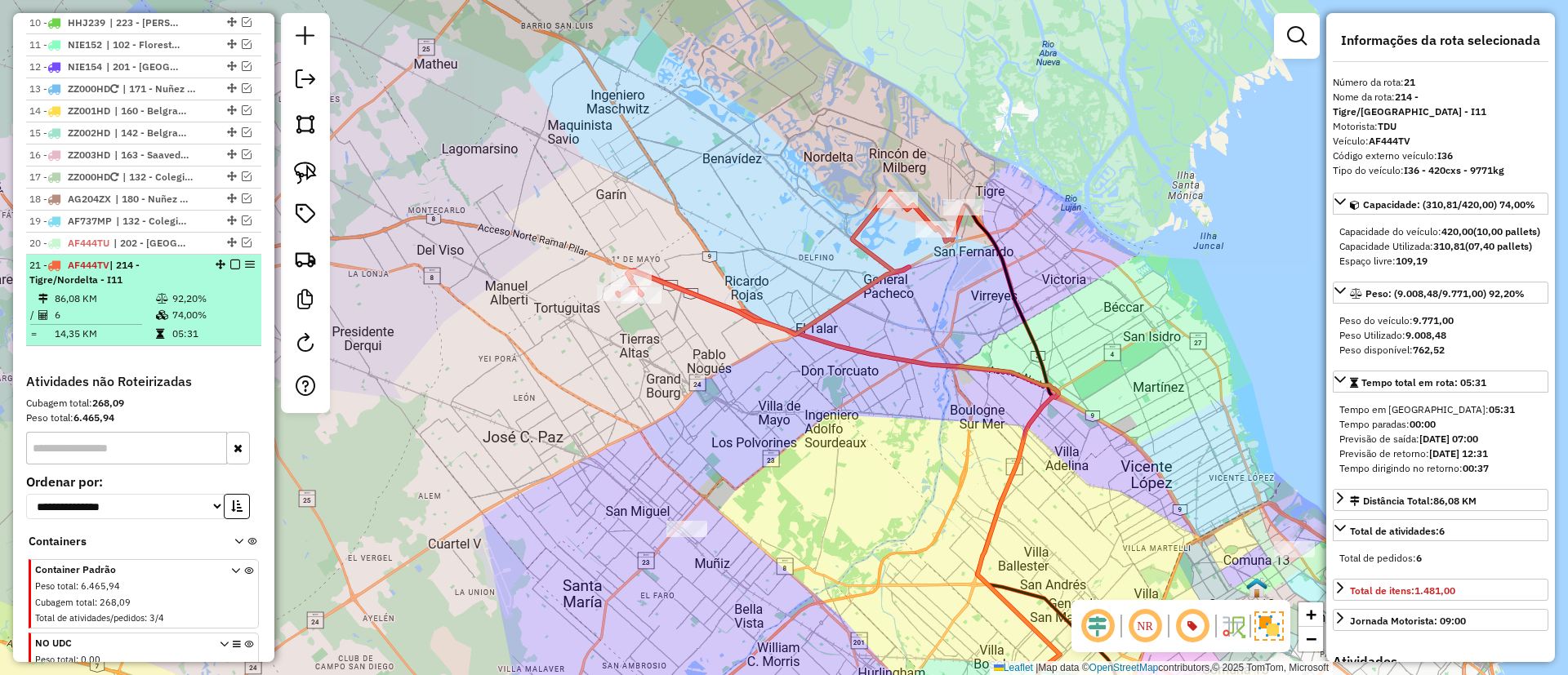
click at [232, 262] on em at bounding box center [235, 265] width 9 height 9
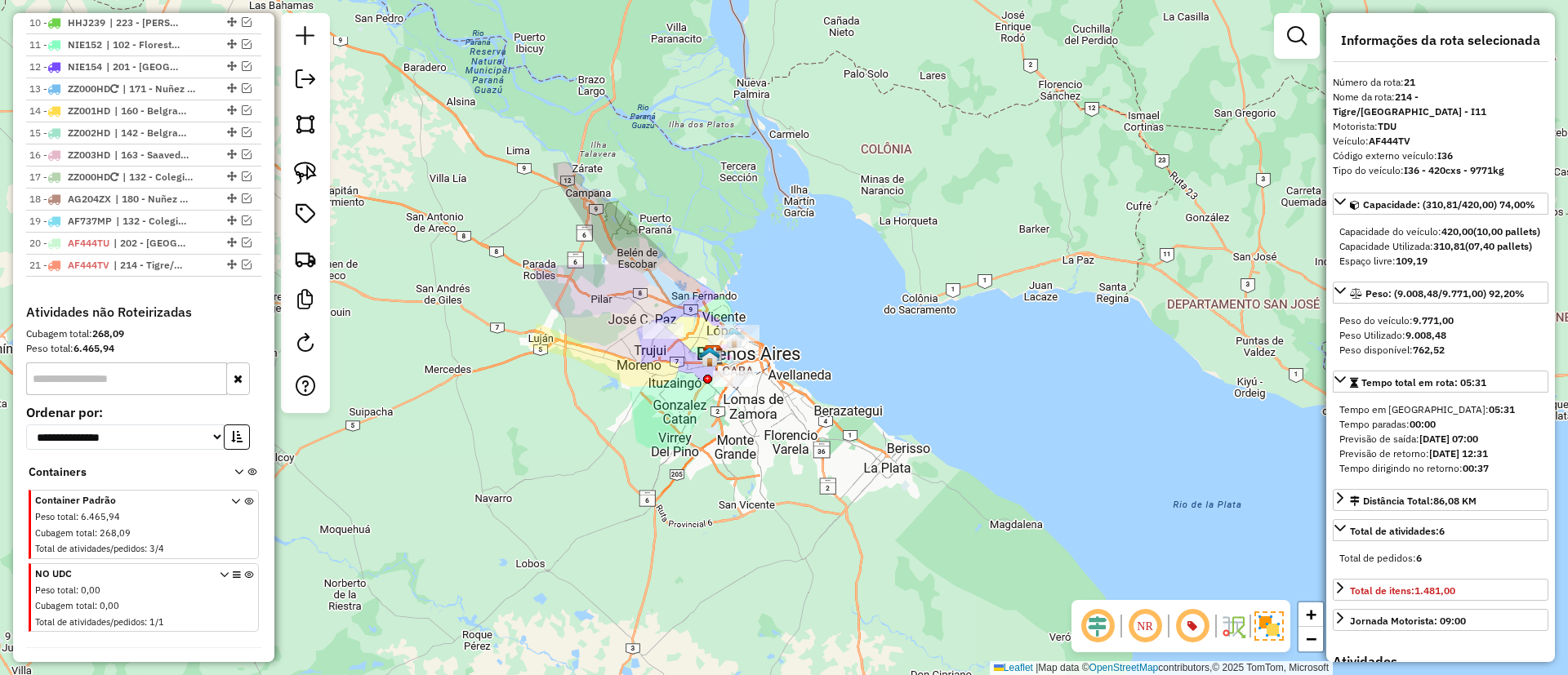
drag, startPoint x: 663, startPoint y: 306, endPoint x: 669, endPoint y: 286, distance: 20.9
click at [669, 286] on div "Janela de atendimento Grade de atendimento Capacidade Transportadoras Veículos …" at bounding box center [784, 337] width 1568 height 675
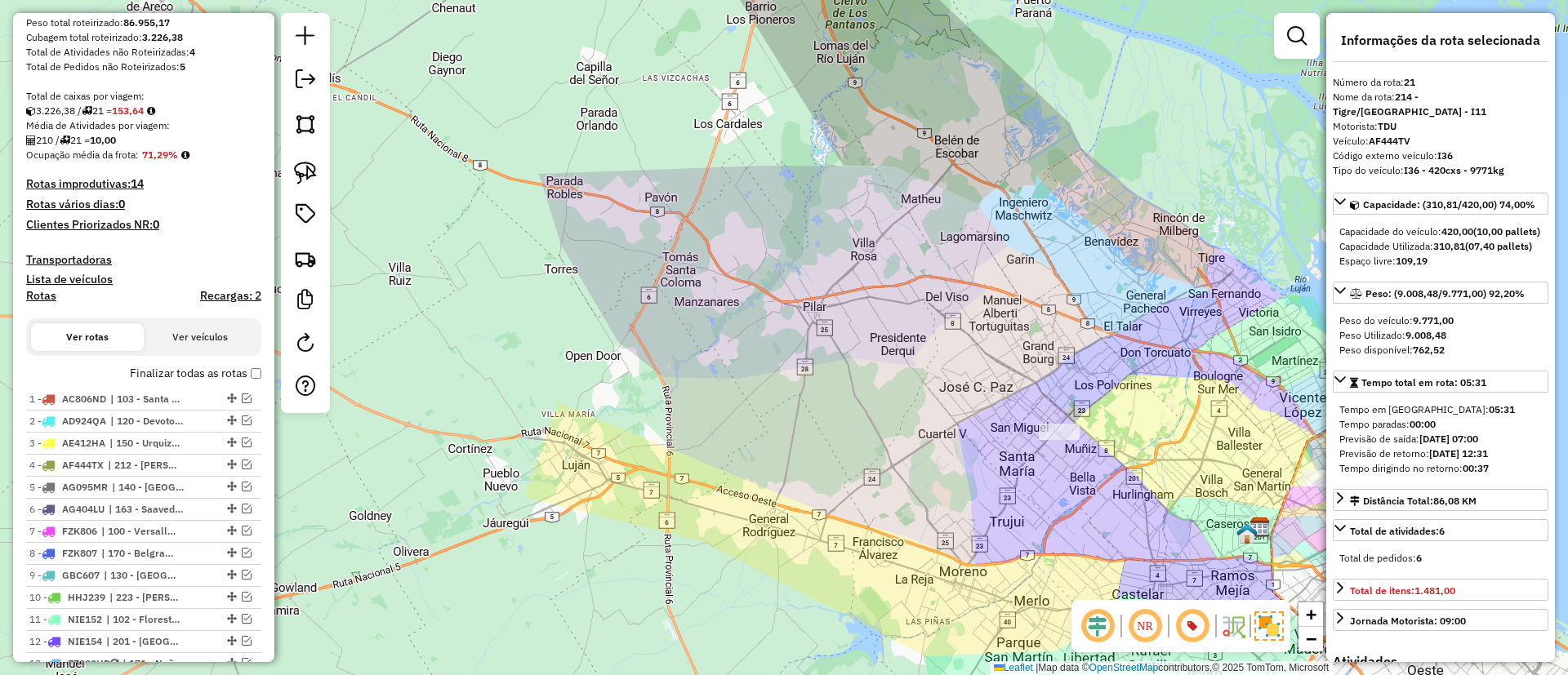
scroll to position [201, 0]
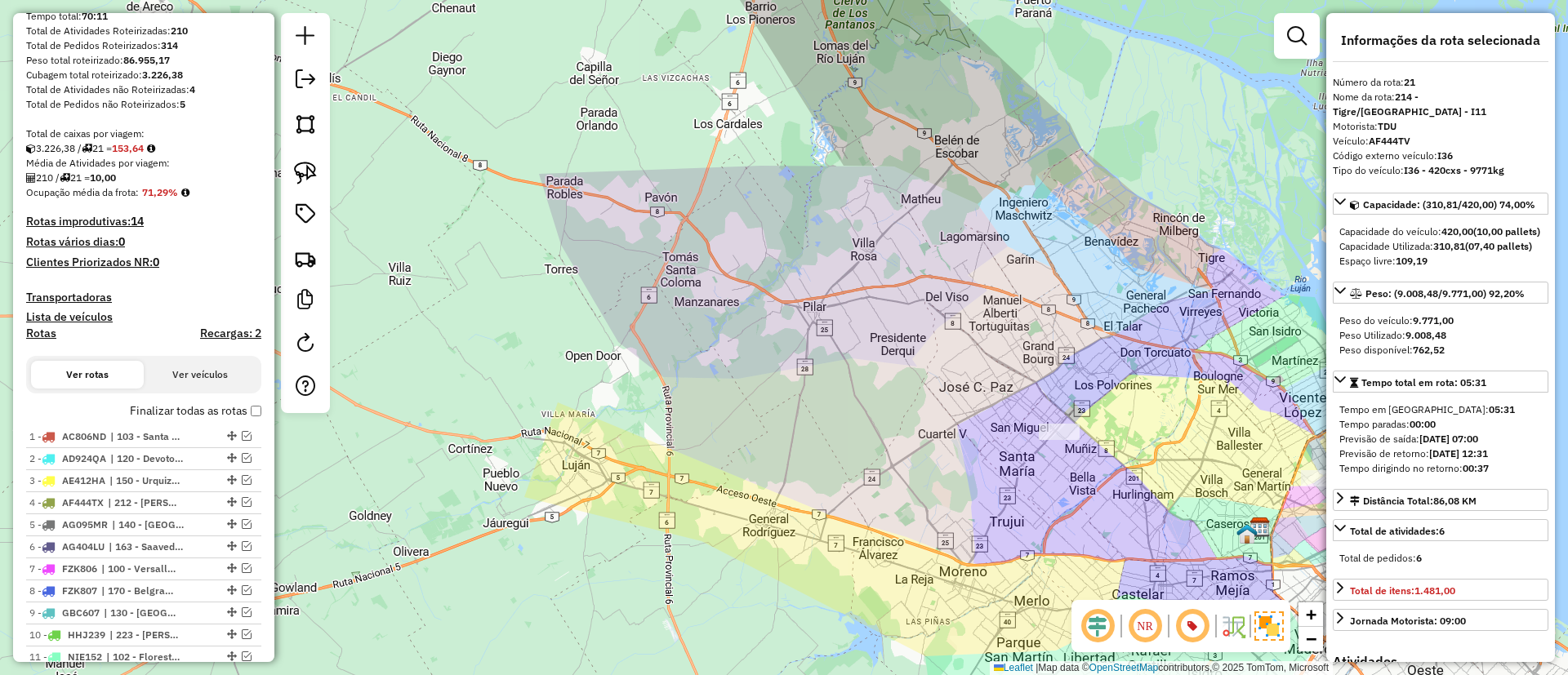
click at [189, 411] on label "Finalizar todas as rotas" at bounding box center [196, 411] width 132 height 17
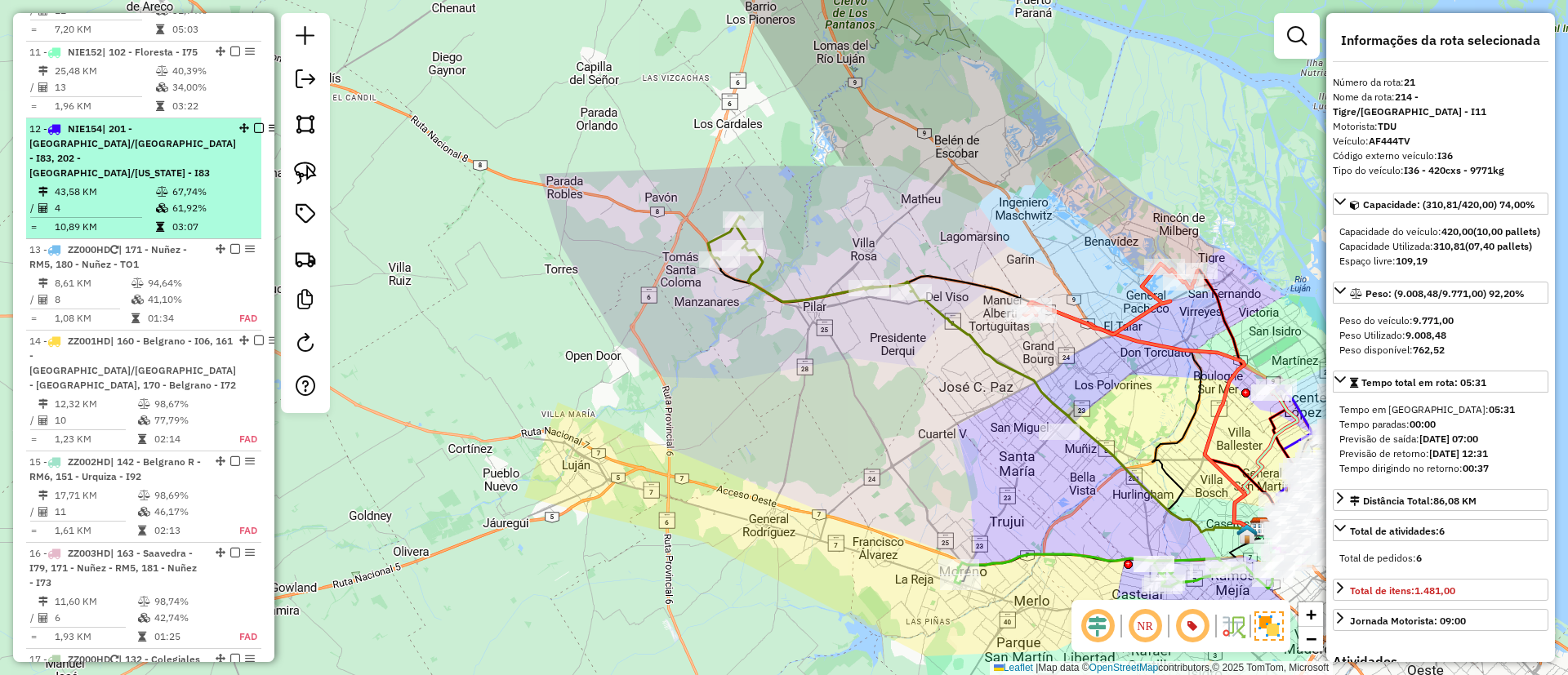
scroll to position [1426, 0]
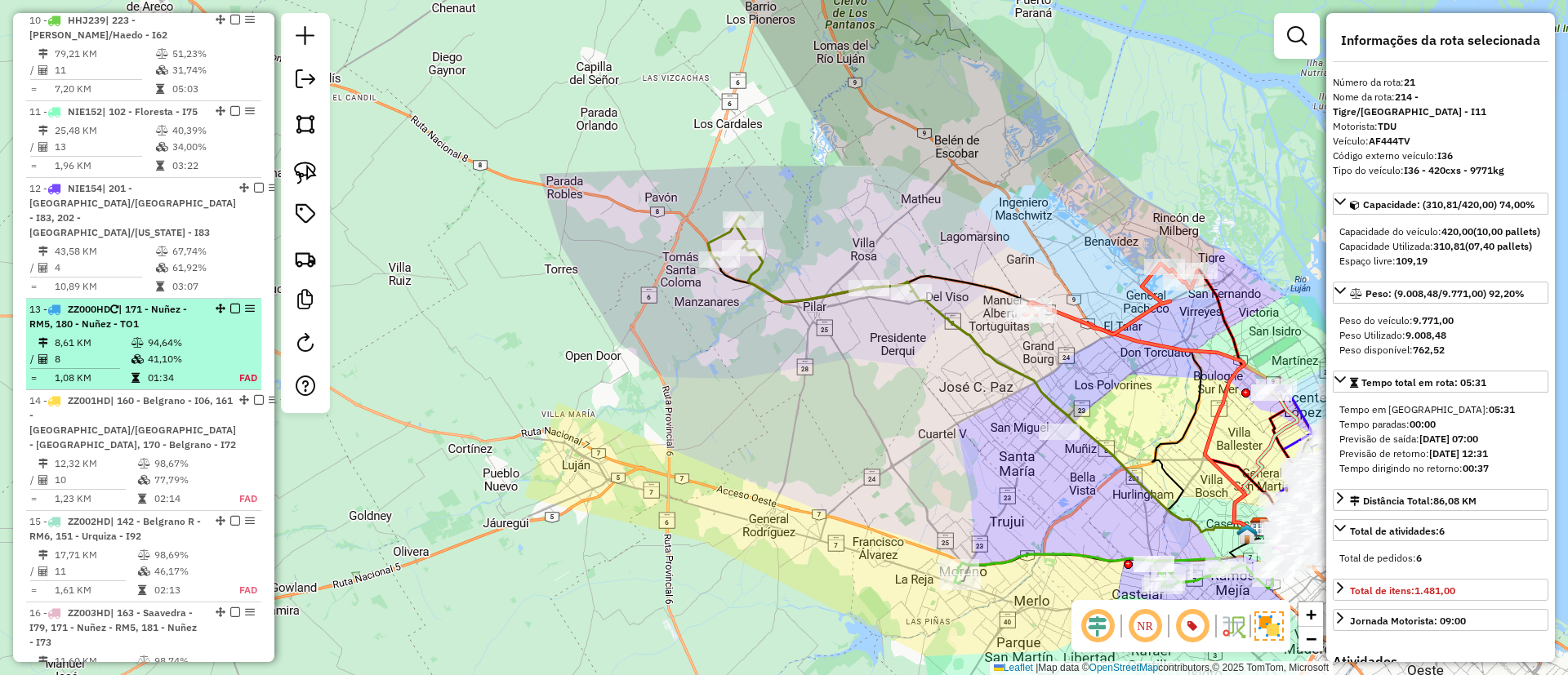
click at [231, 313] on em at bounding box center [235, 309] width 9 height 9
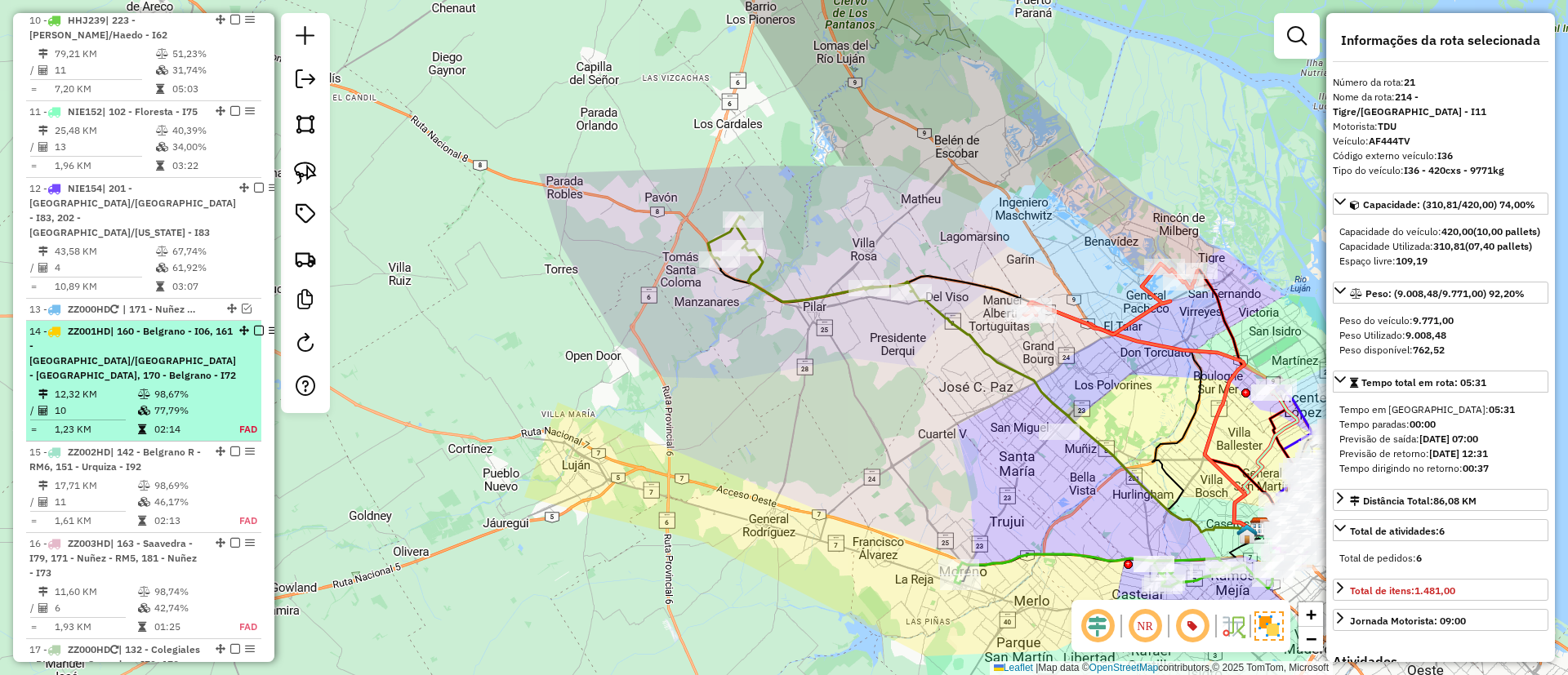
click at [254, 336] on em at bounding box center [259, 330] width 9 height 9
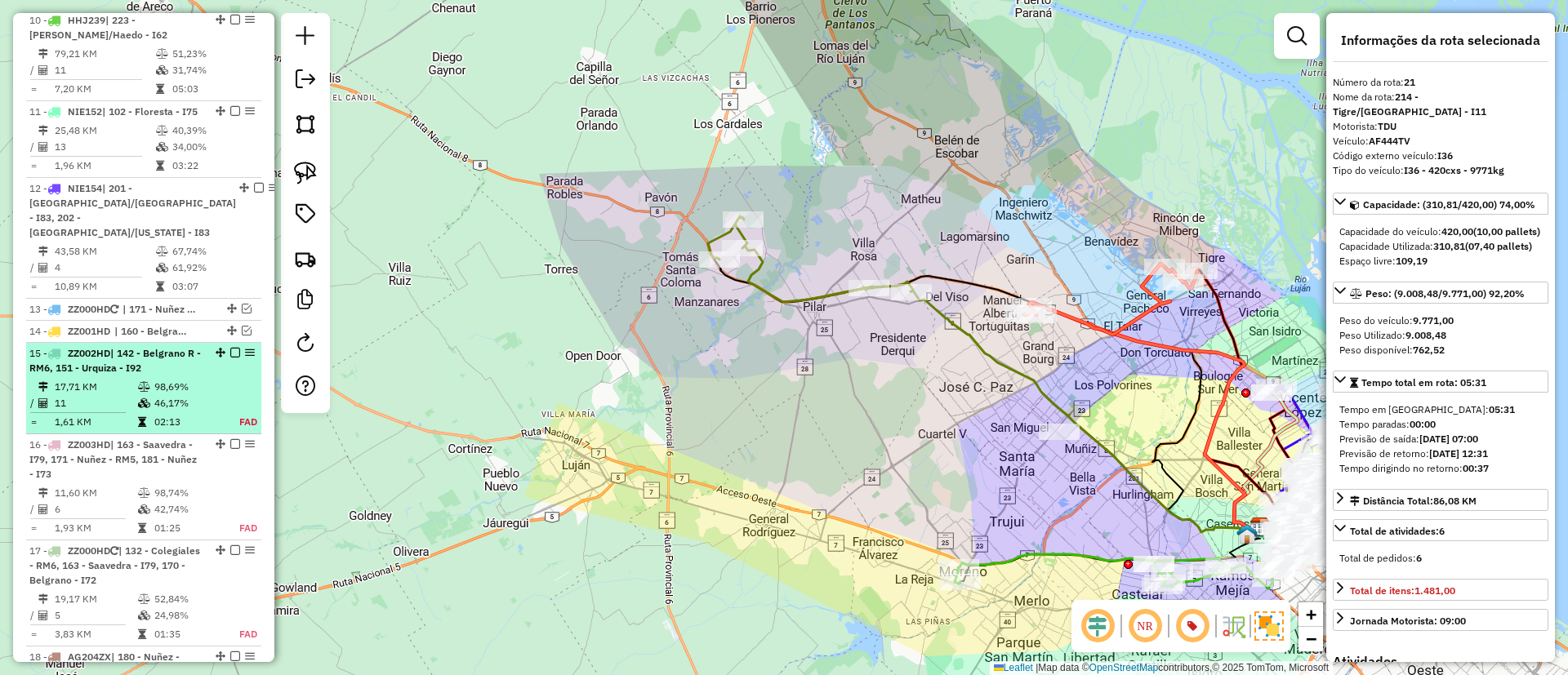
click at [227, 361] on div "15 - ZZ002HD | 142 - Belgrano R - RM6, 151 - Urquiza - I92" at bounding box center [143, 361] width 229 height 29
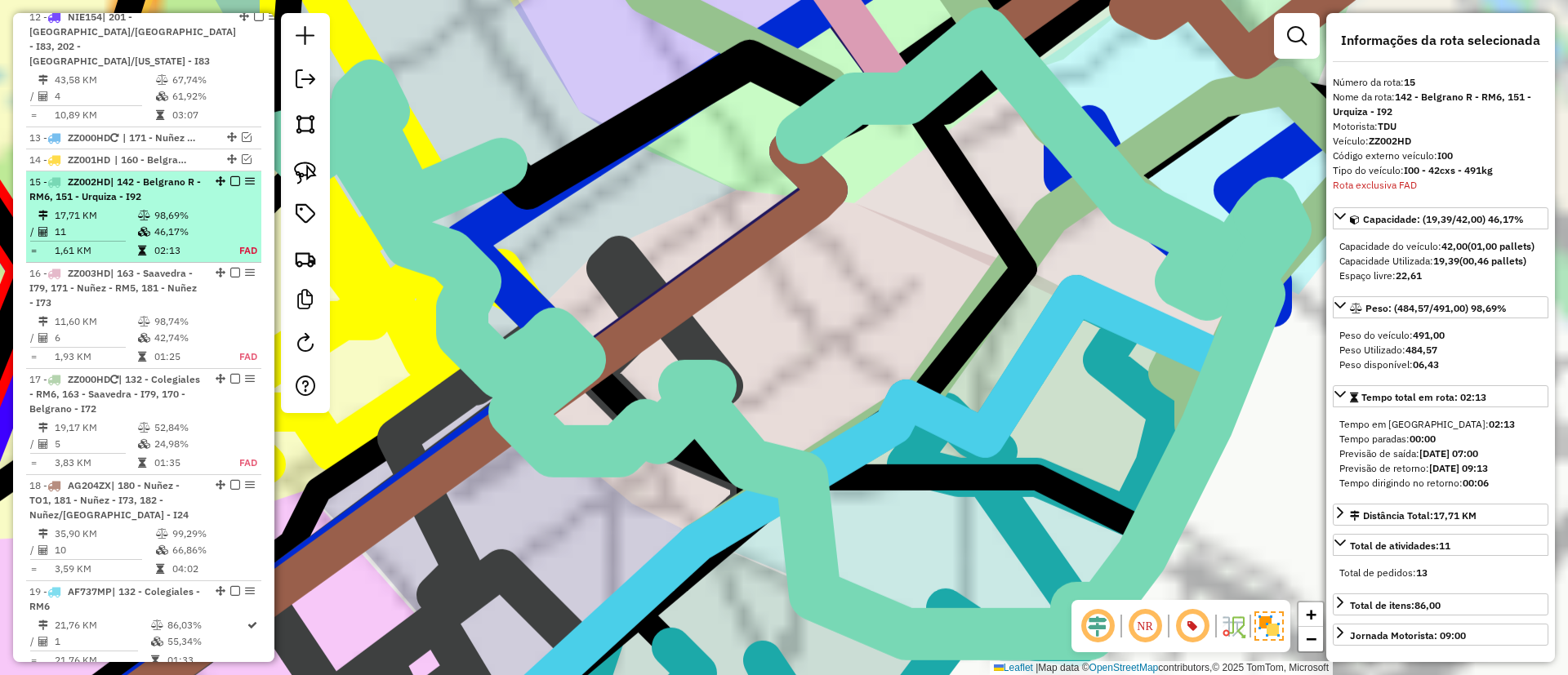
scroll to position [1771, 0]
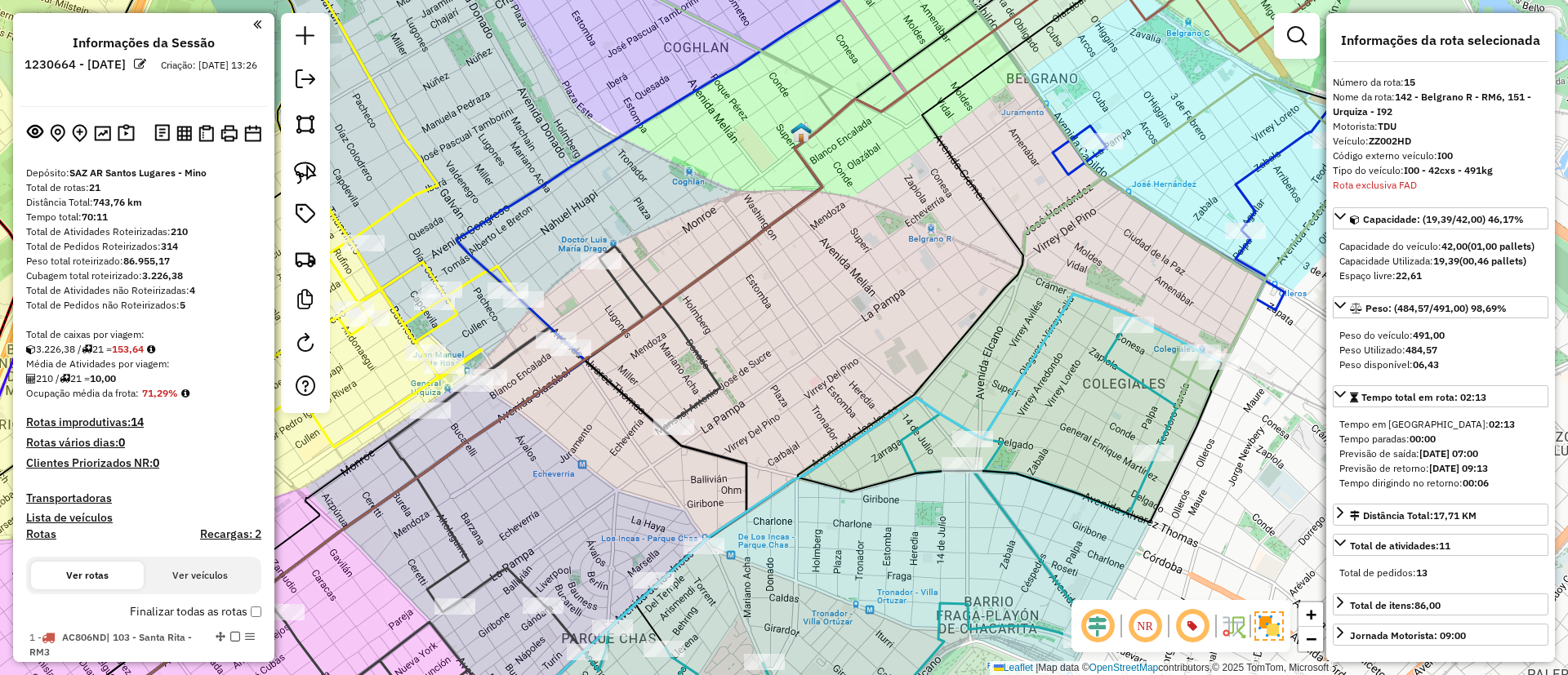
select select "*********"
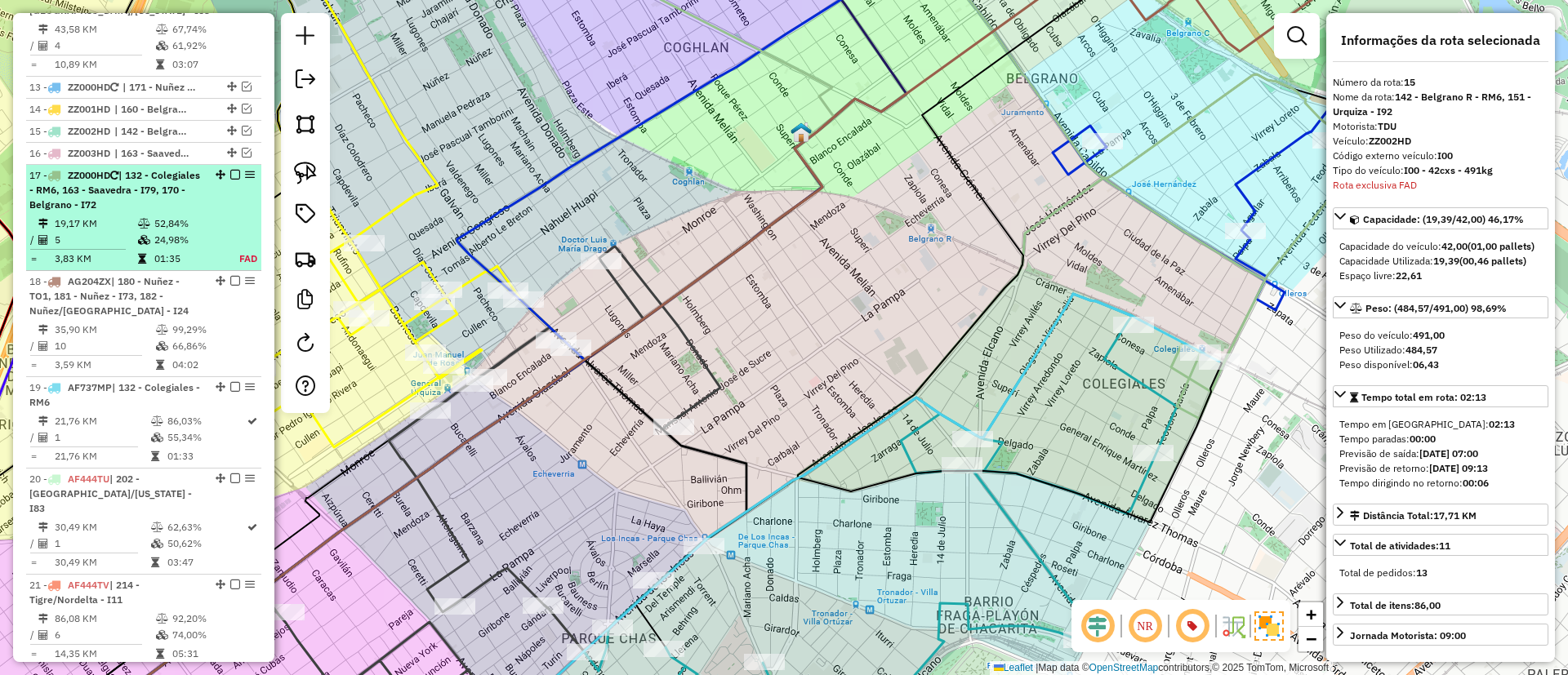
click at [232, 180] on em at bounding box center [235, 174] width 9 height 9
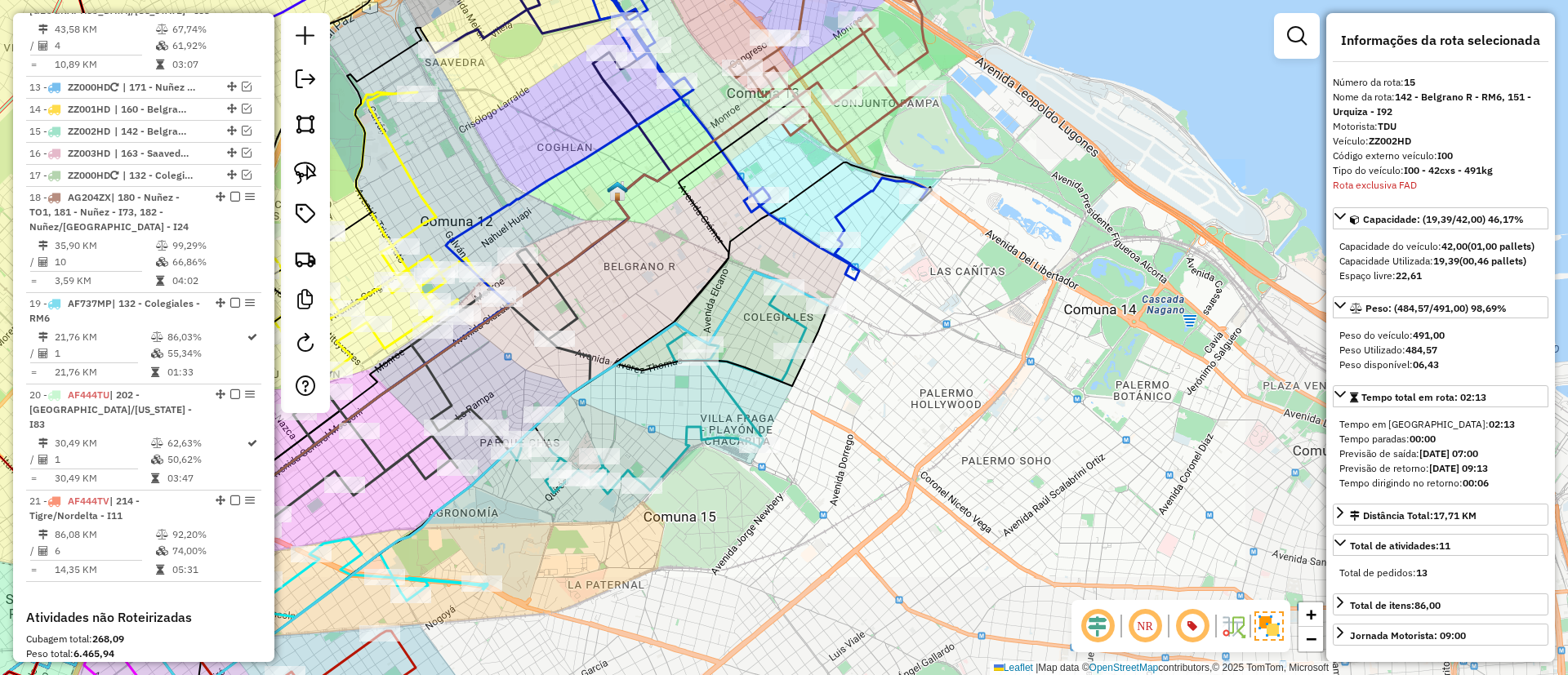
click at [626, 374] on div "Janela de atendimento Grade de atendimento Capacidade Transportadoras Veículos …" at bounding box center [784, 337] width 1568 height 675
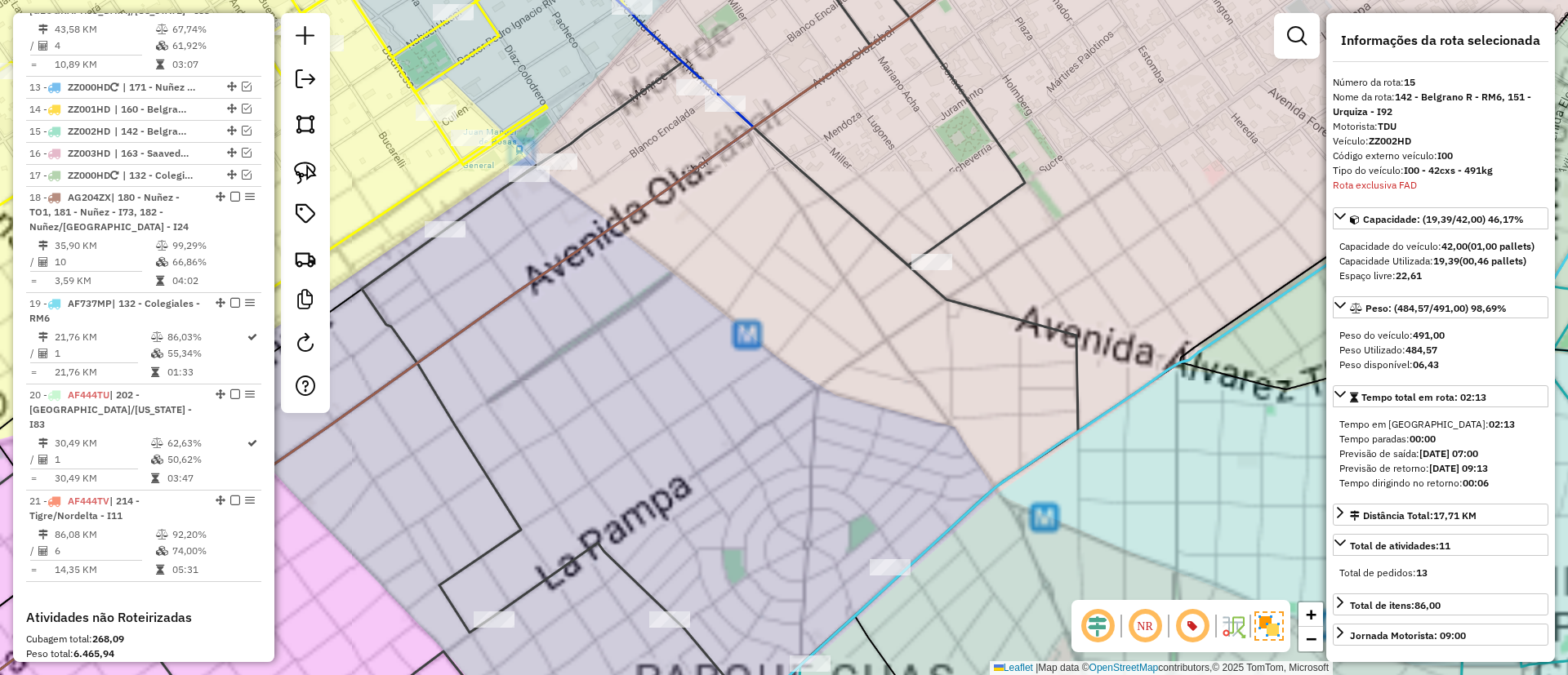
drag, startPoint x: 620, startPoint y: 339, endPoint x: 659, endPoint y: 398, distance: 70.7
click at [659, 398] on div "Janela de atendimento Grade de atendimento Capacidade Transportadoras Veículos …" at bounding box center [784, 337] width 1568 height 675
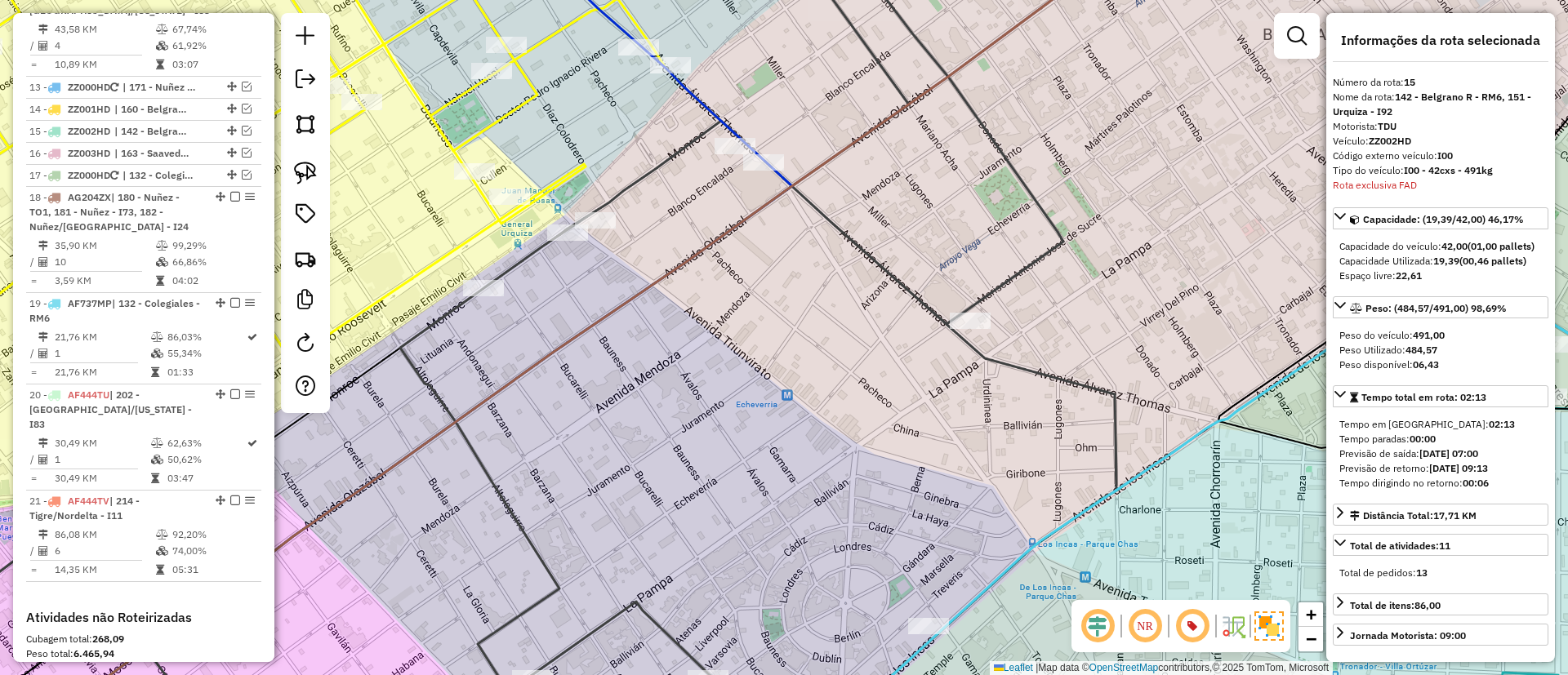
click at [650, 171] on icon at bounding box center [521, 350] width 1189 height 782
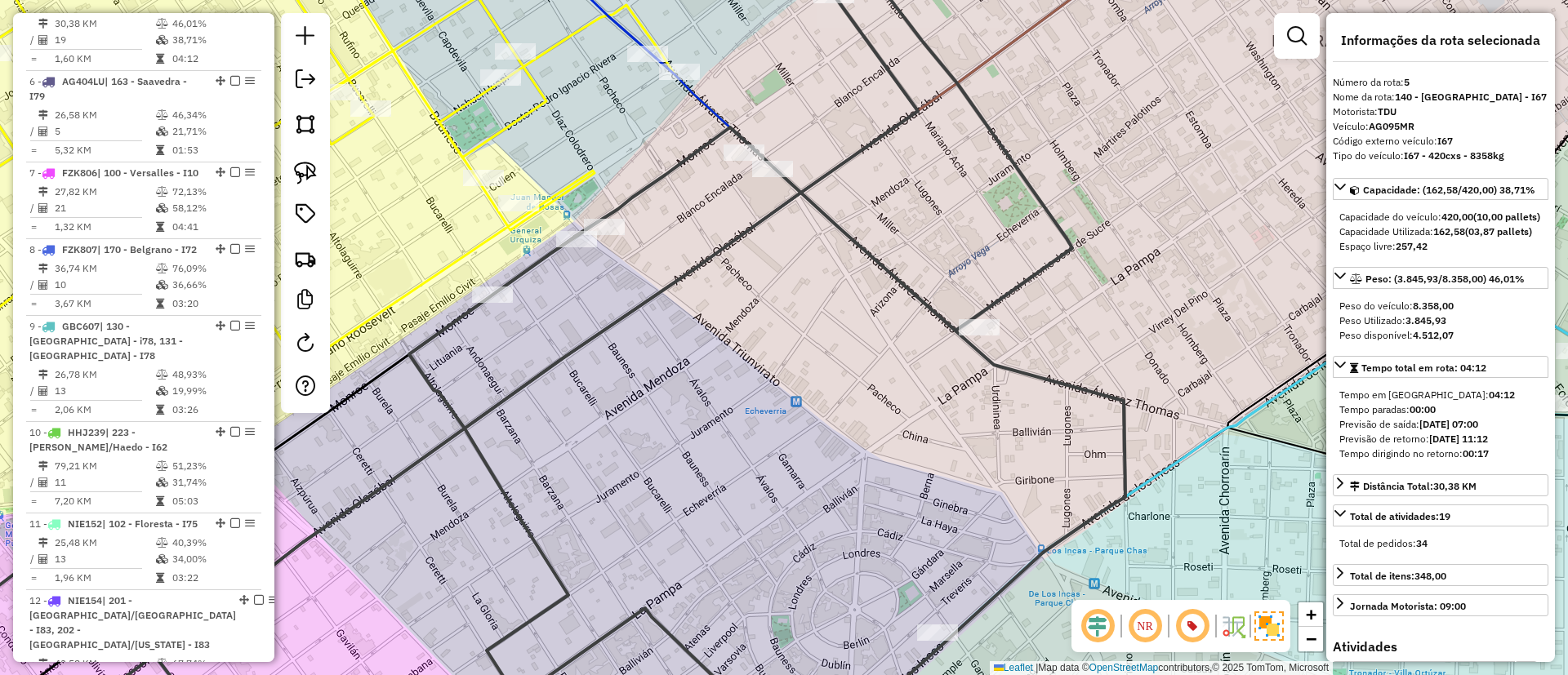
scroll to position [980, 0]
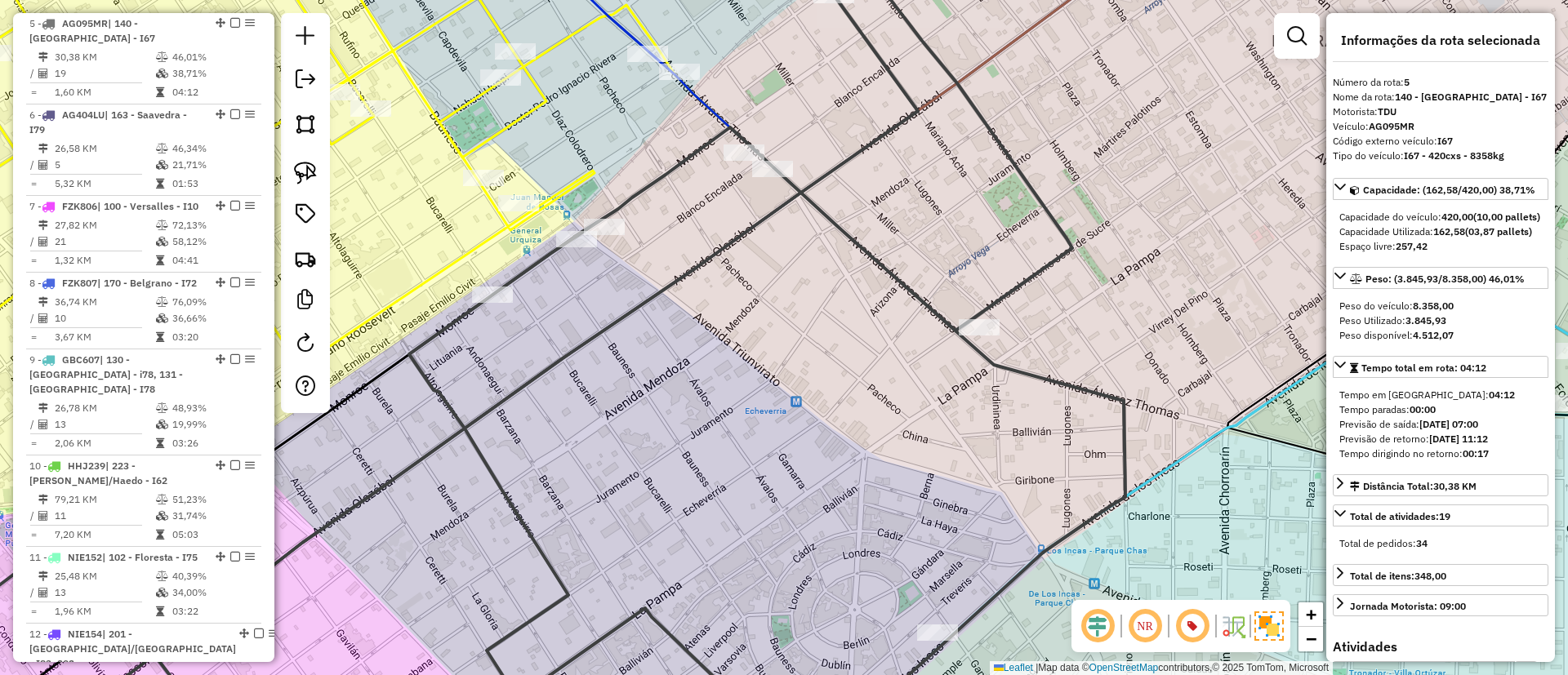
drag, startPoint x: 693, startPoint y: 228, endPoint x: 755, endPoint y: 260, distance: 69.8
click at [755, 260] on div "Janela de atendimento Grade de atendimento Capacidade Transportadoras Veículos …" at bounding box center [784, 337] width 1568 height 675
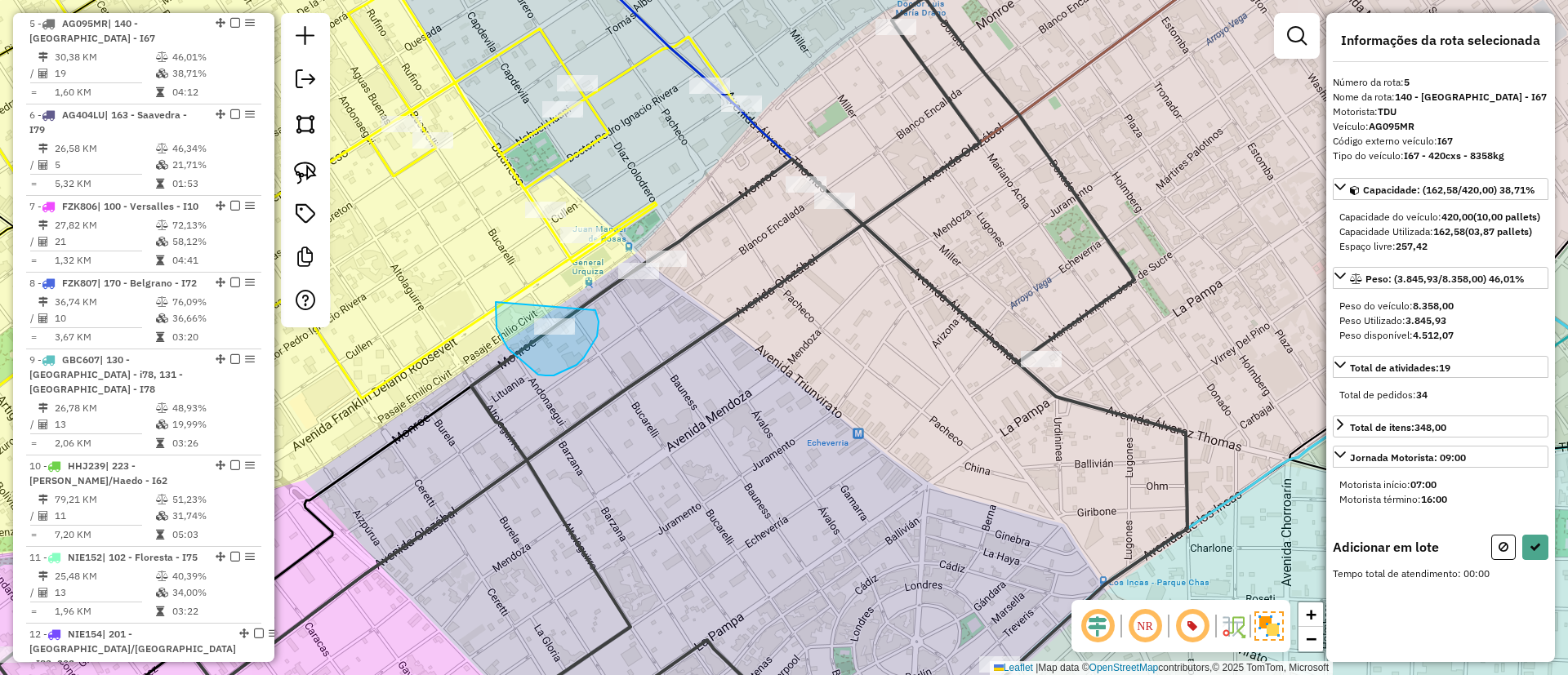
drag, startPoint x: 496, startPoint y: 329, endPoint x: 595, endPoint y: 311, distance: 100.6
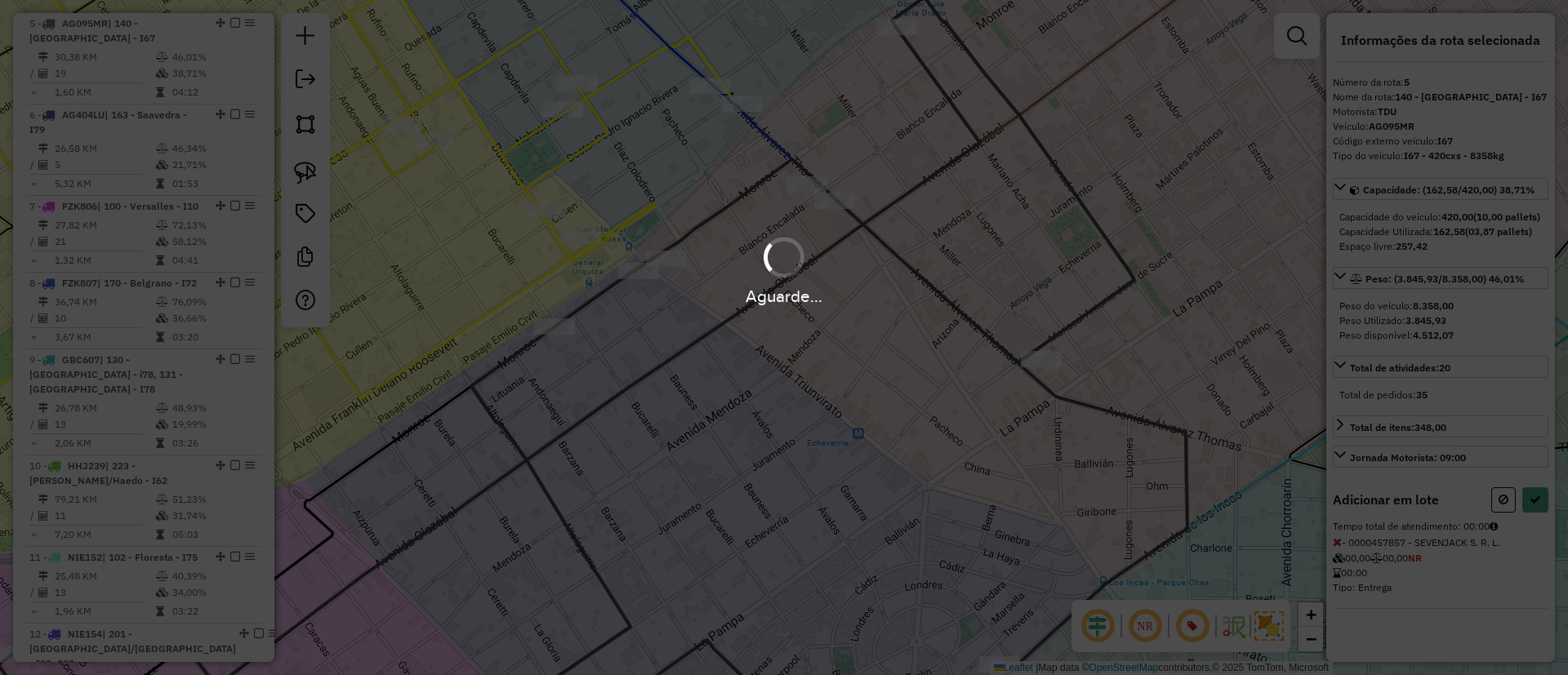
select select "*********"
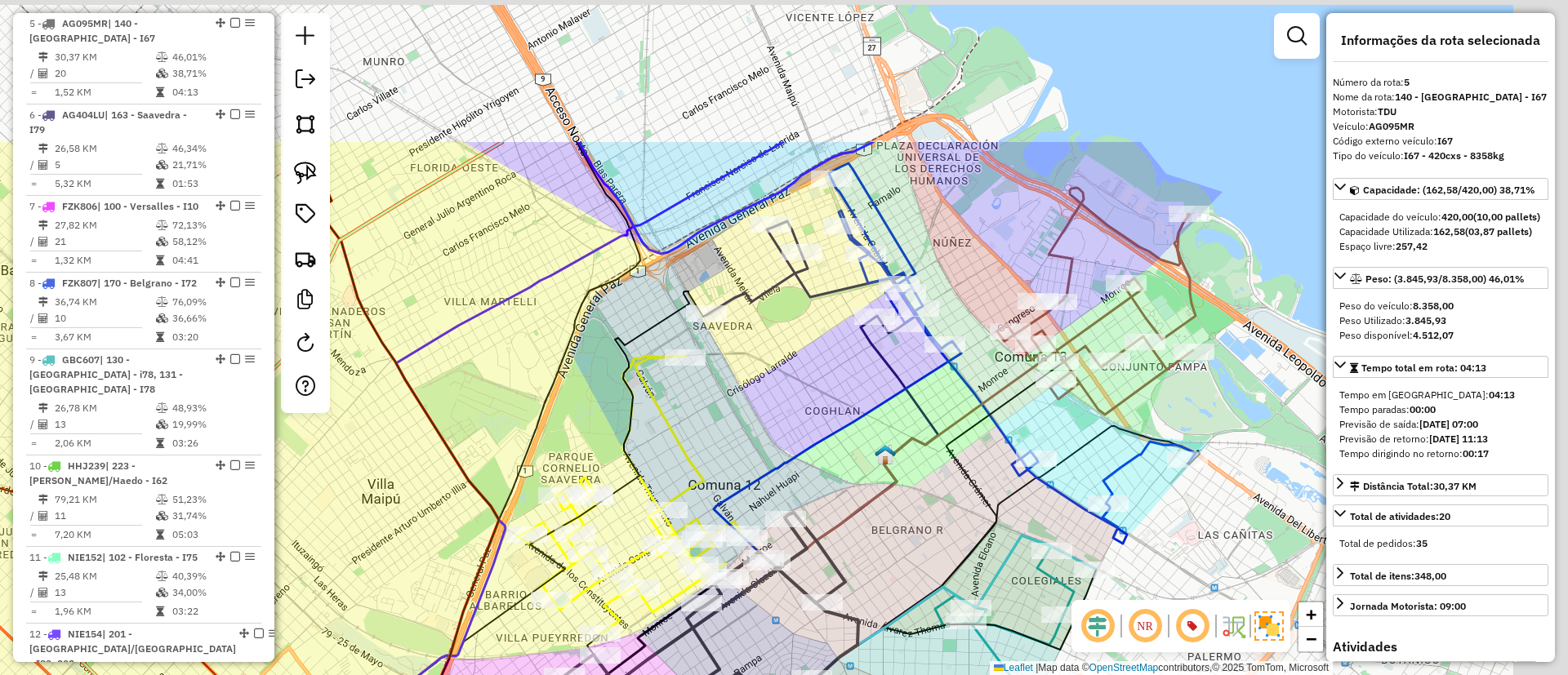
drag, startPoint x: 1008, startPoint y: 281, endPoint x: 856, endPoint y: 539, distance: 299.4
click at [856, 539] on icon at bounding box center [699, 616] width 887 height 674
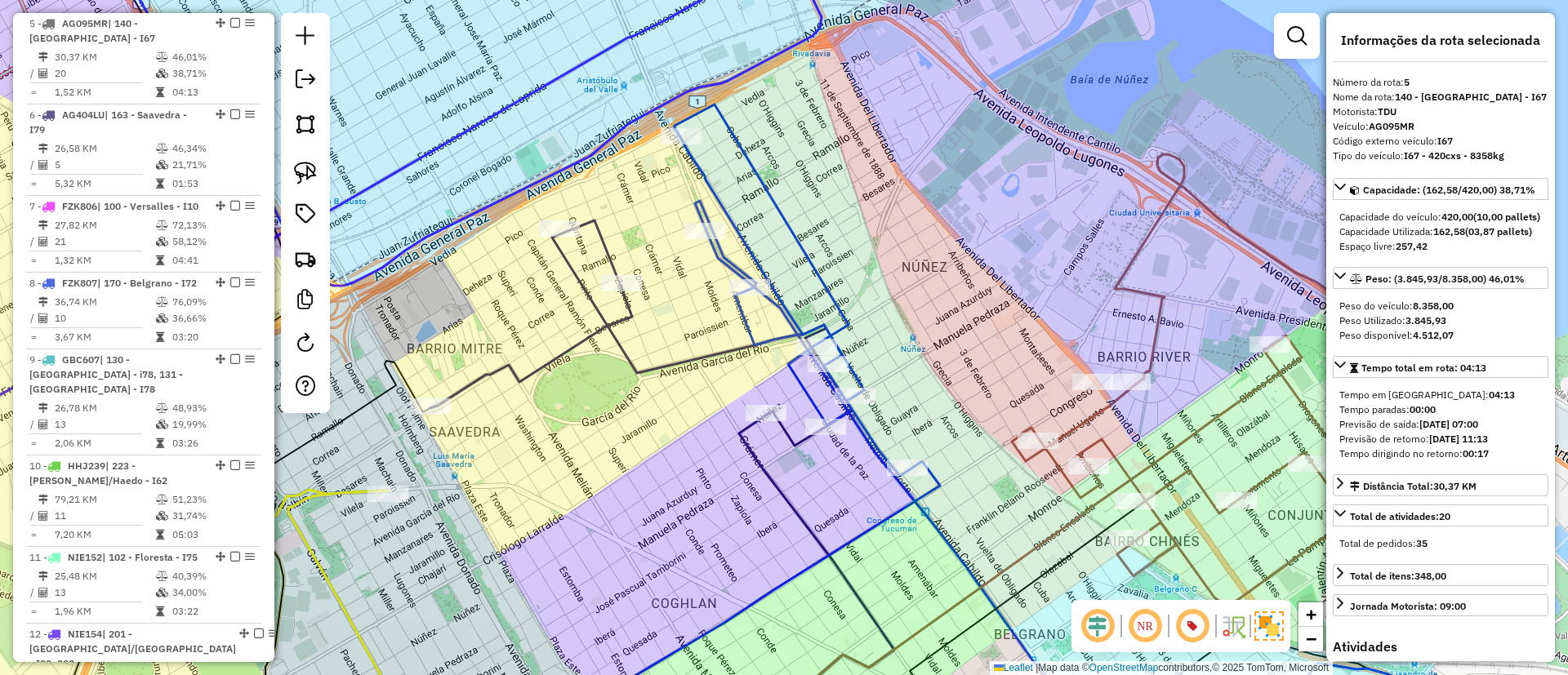
click at [817, 278] on icon at bounding box center [1041, 424] width 733 height 638
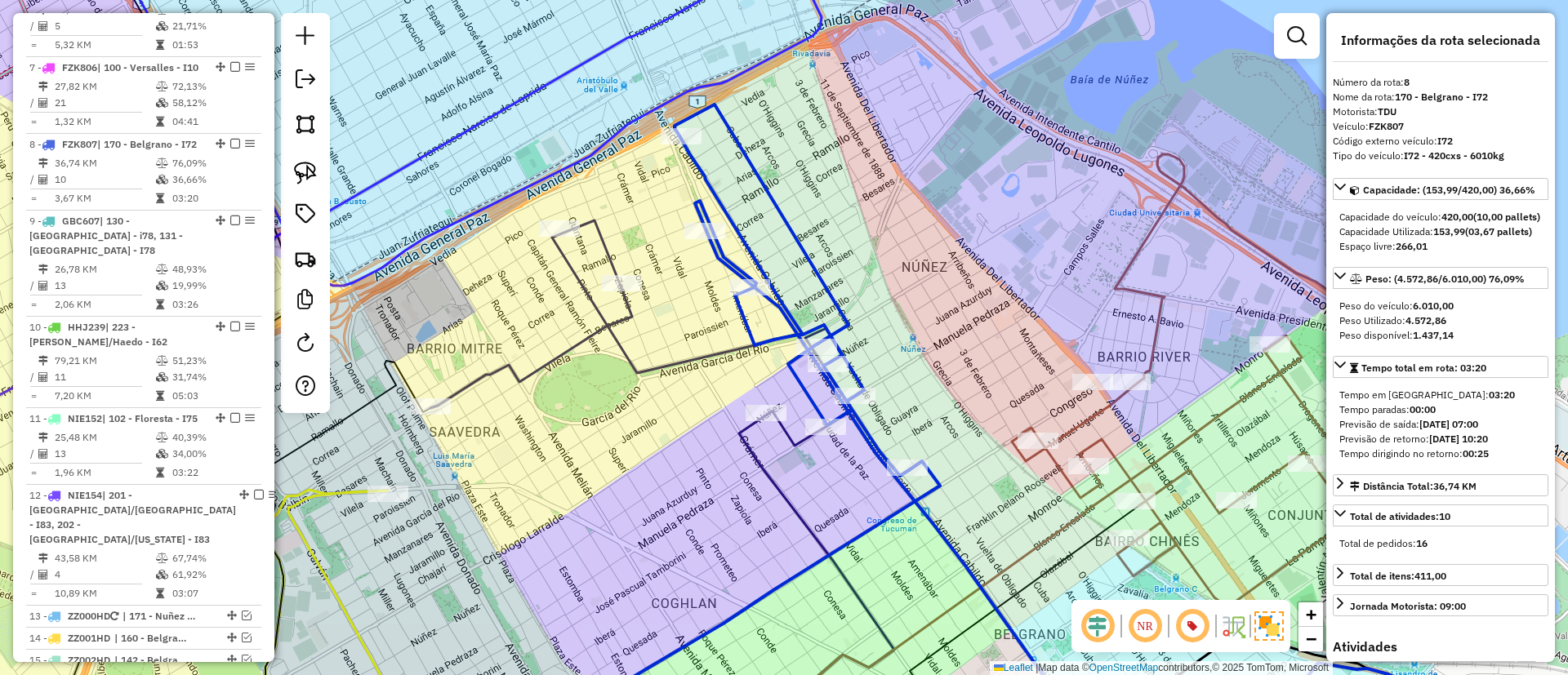
scroll to position [1255, 0]
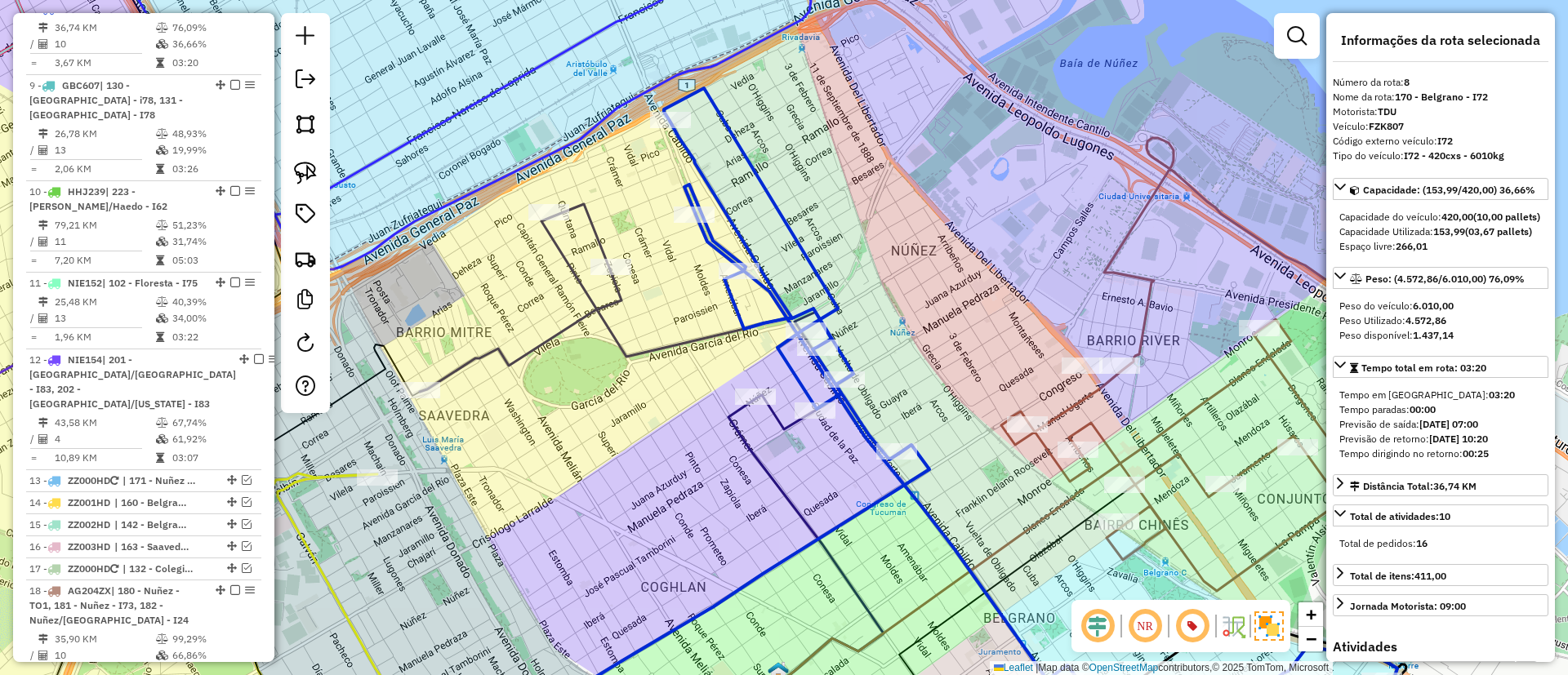
drag, startPoint x: 846, startPoint y: 287, endPoint x: 836, endPoint y: 271, distance: 18.9
click at [836, 271] on div "Janela de atendimento Grade de atendimento Capacidade Transportadoras Veículos …" at bounding box center [784, 337] width 1568 height 675
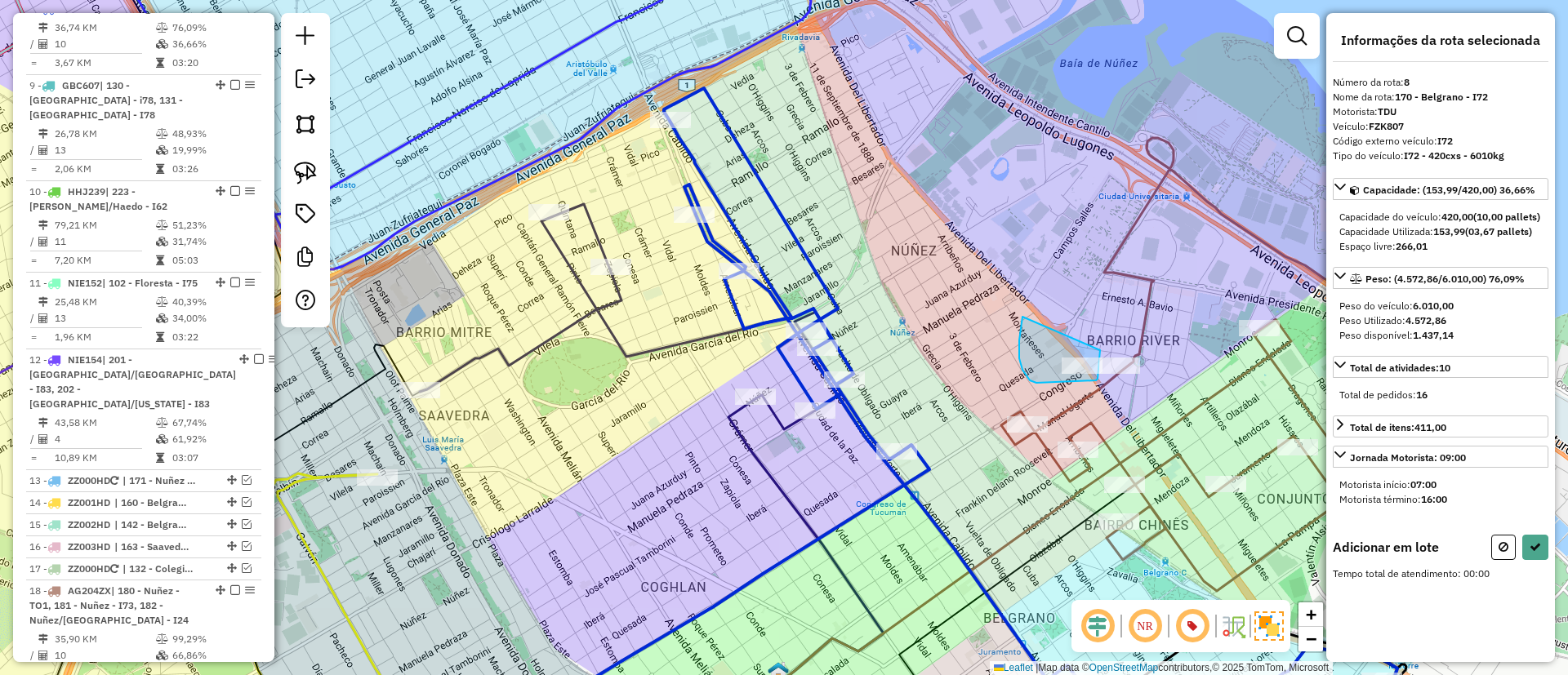
drag, startPoint x: 1022, startPoint y: 317, endPoint x: 1100, endPoint y: 350, distance: 84.7
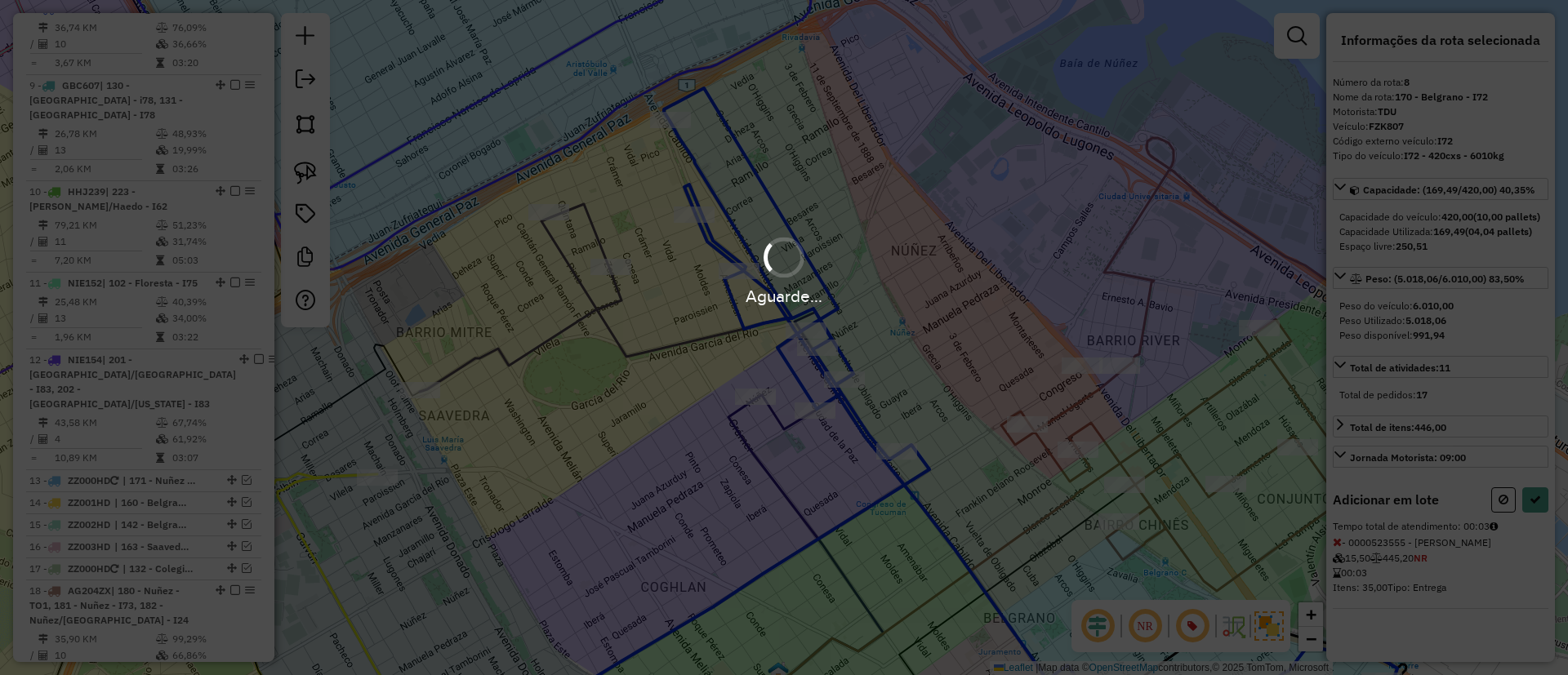
select select "*********"
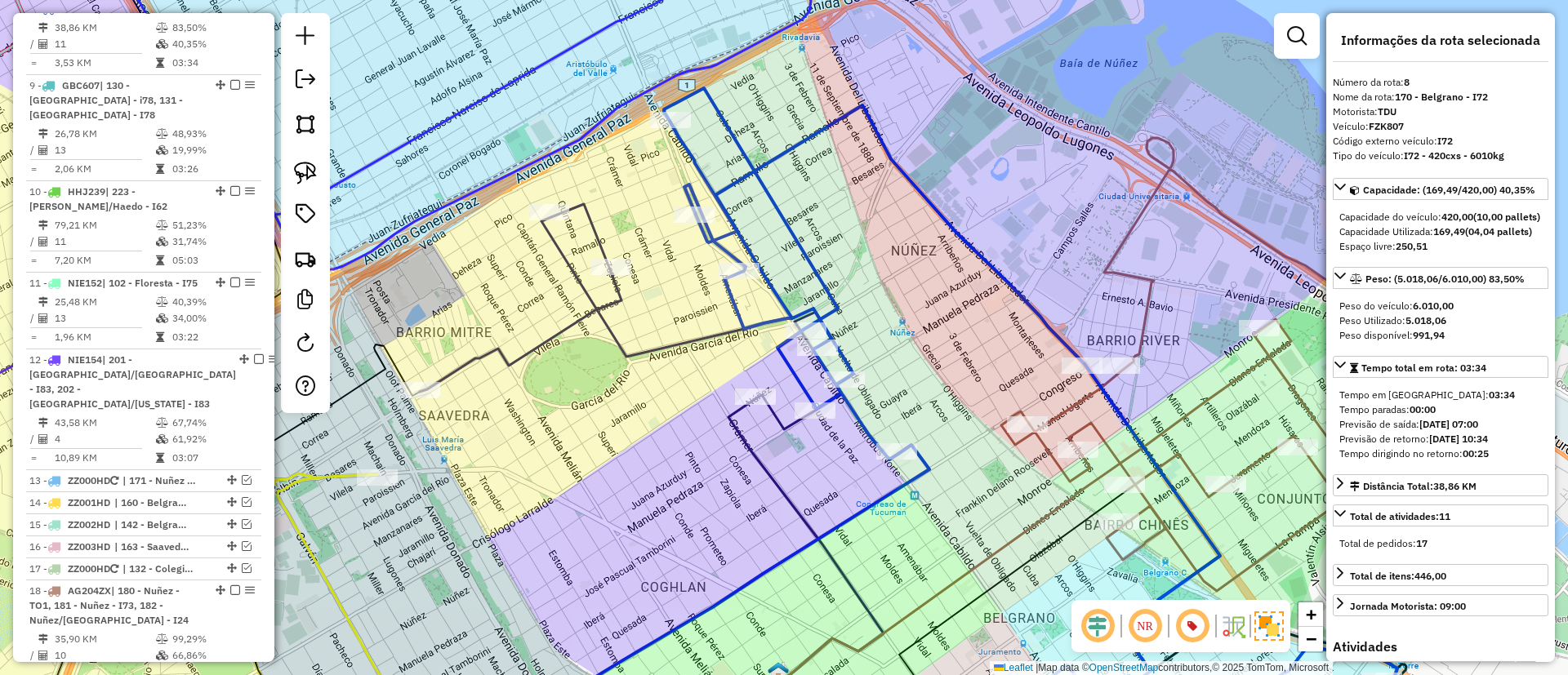
click at [661, 342] on icon at bounding box center [631, 316] width 422 height 225
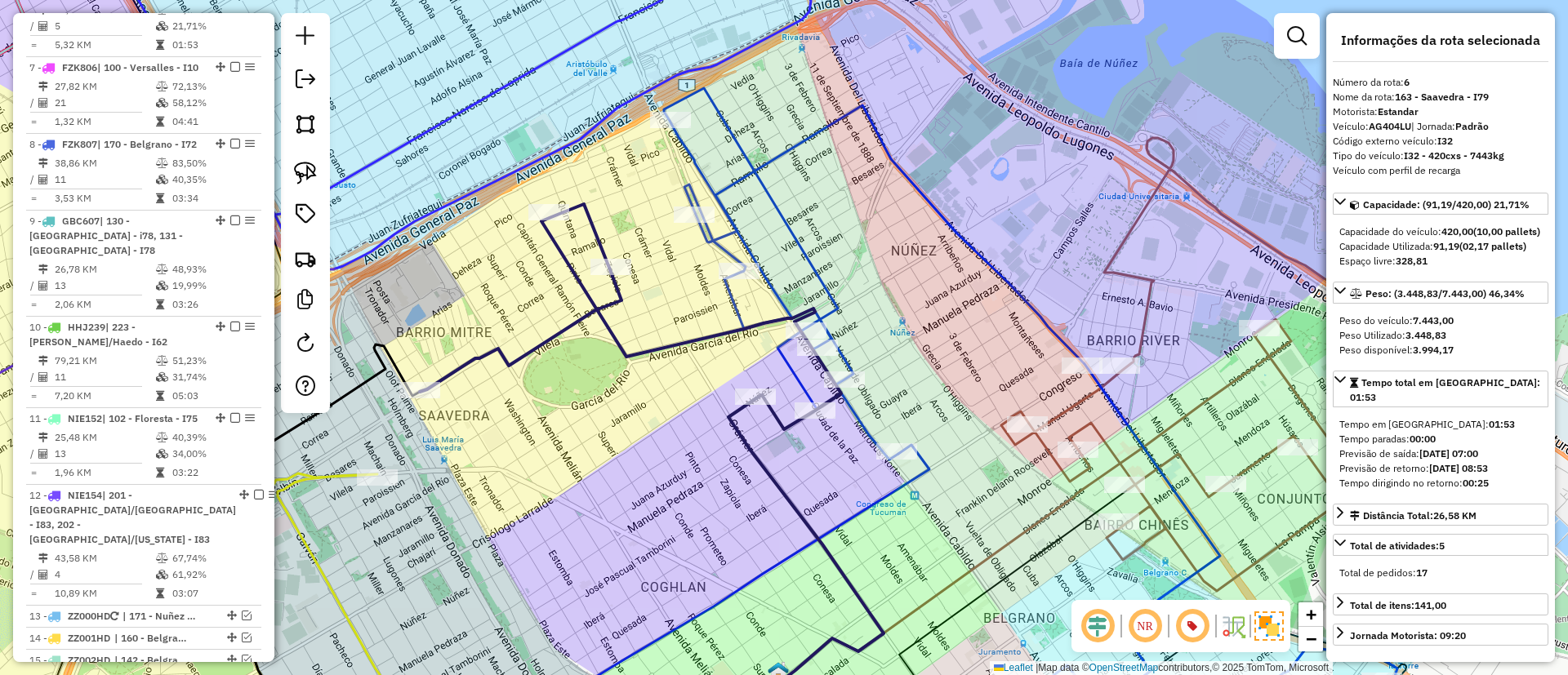
scroll to position [1071, 0]
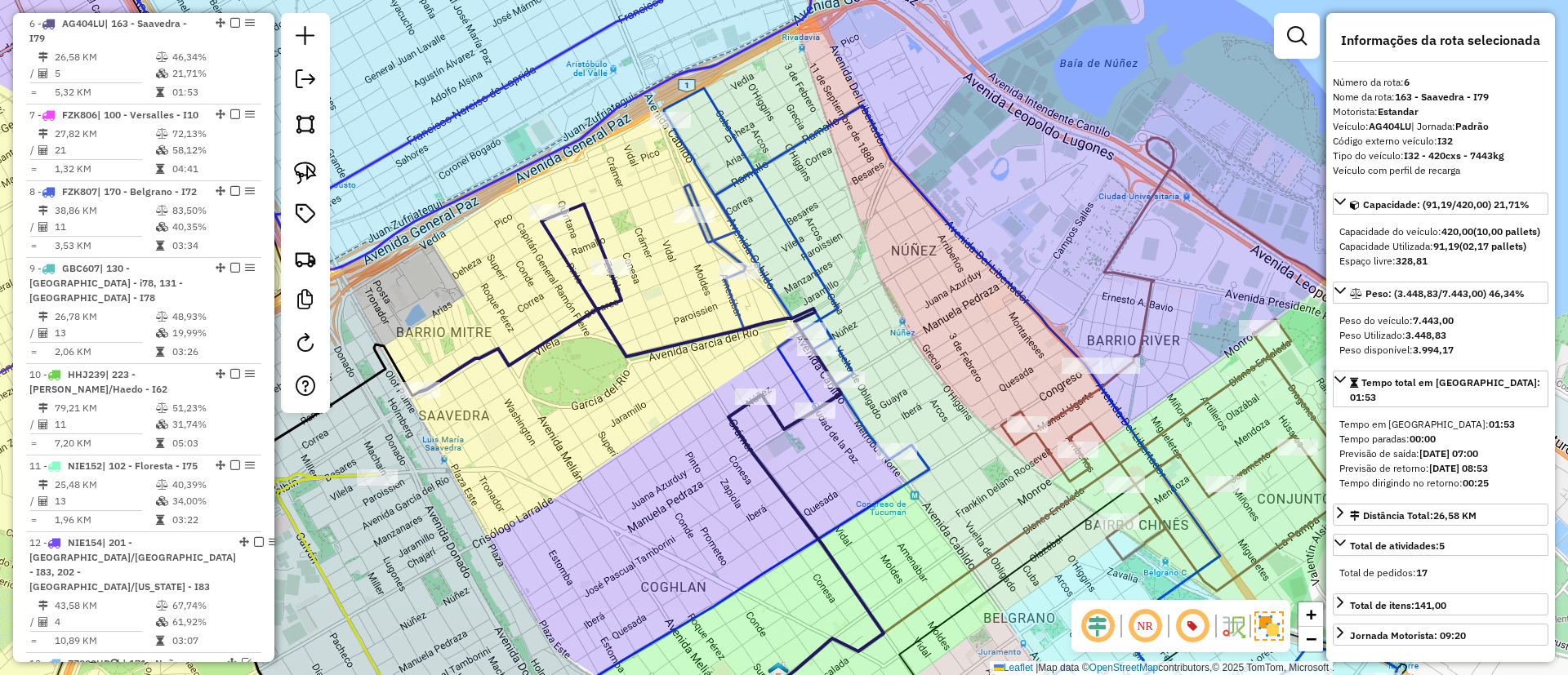
click at [662, 344] on icon at bounding box center [631, 316] width 422 height 225
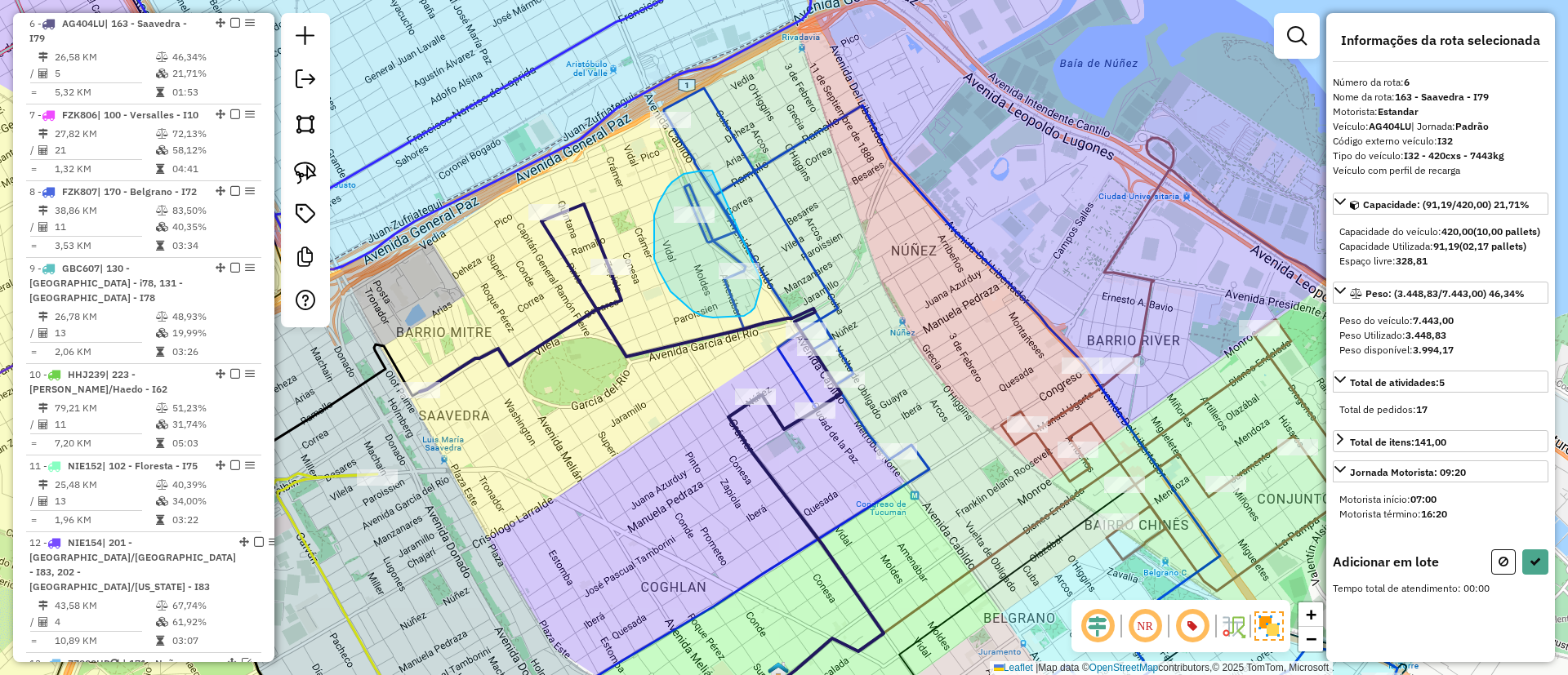
drag, startPoint x: 712, startPoint y: 170, endPoint x: 761, endPoint y: 281, distance: 121.3
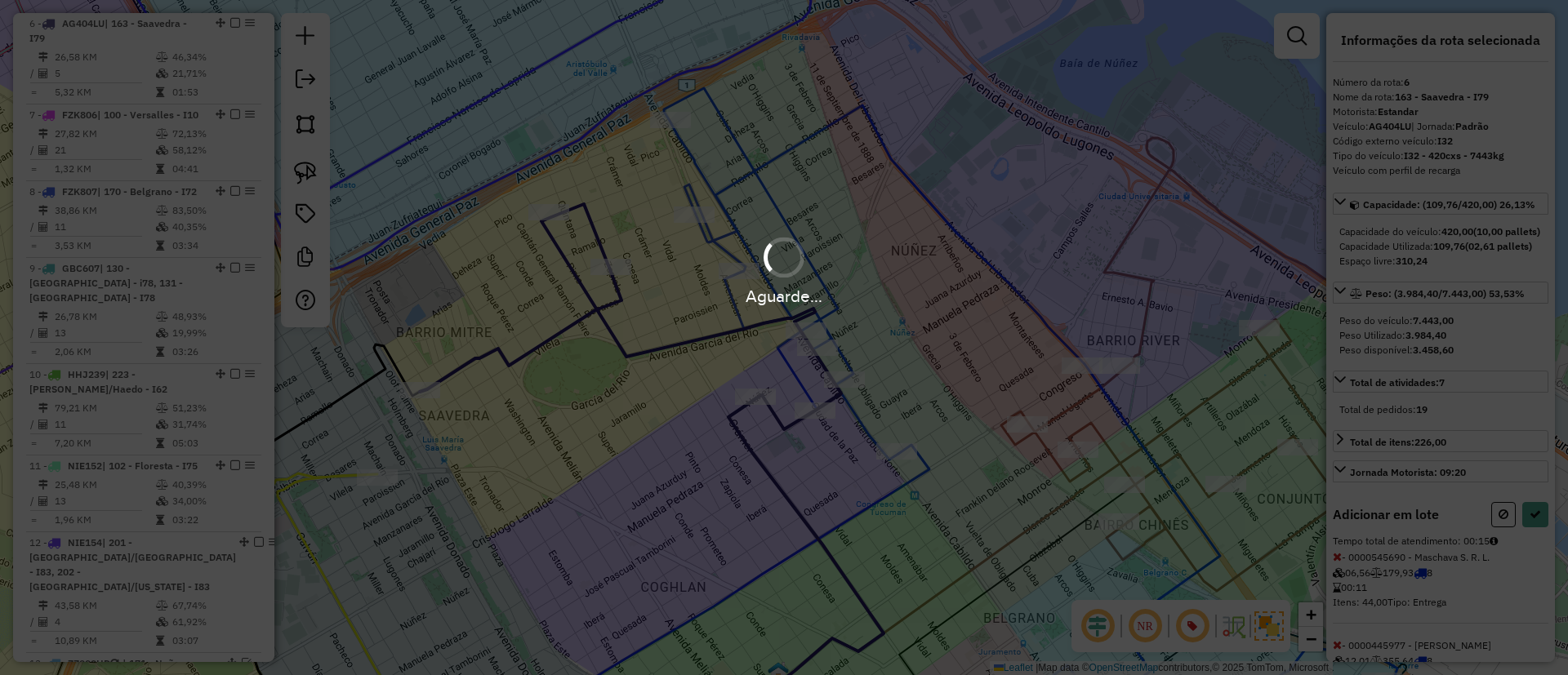
select select "*********"
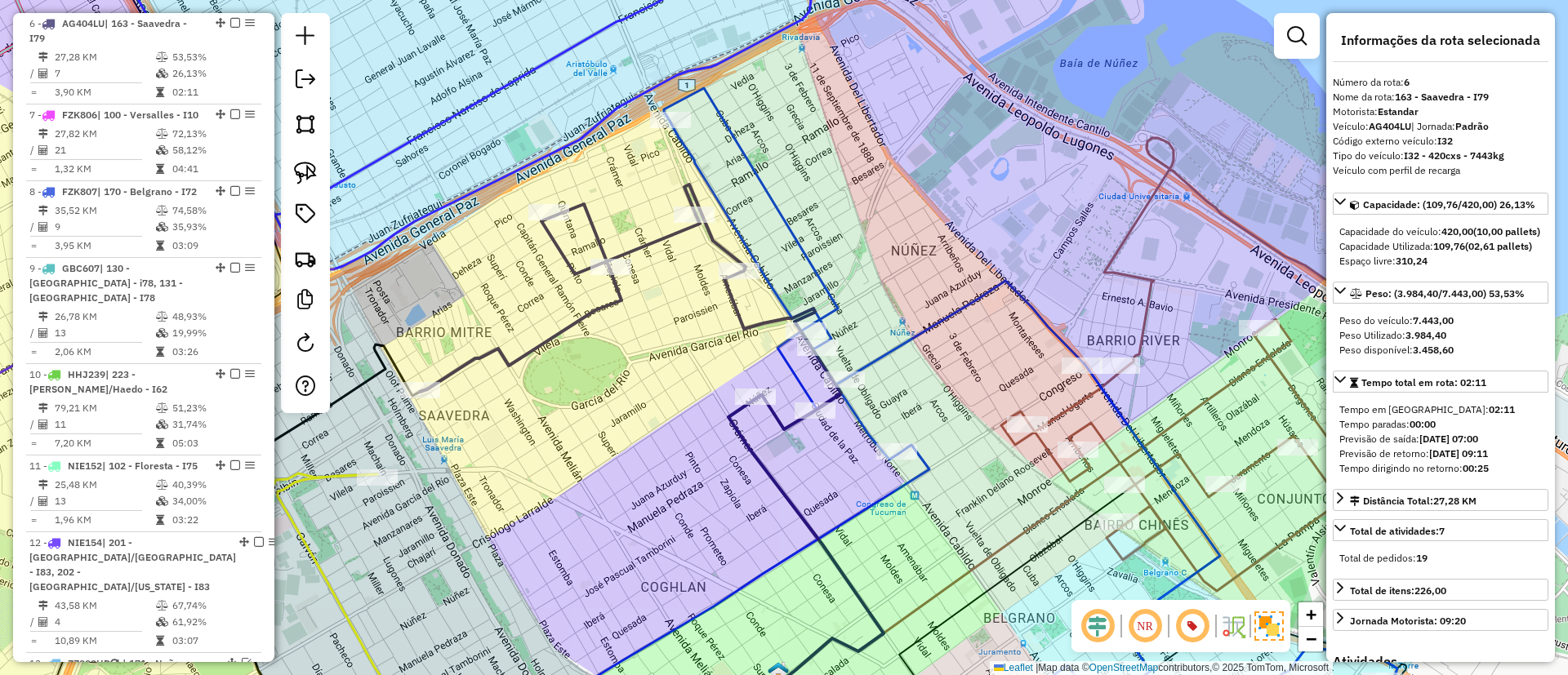
click at [799, 251] on icon at bounding box center [1030, 415] width 733 height 654
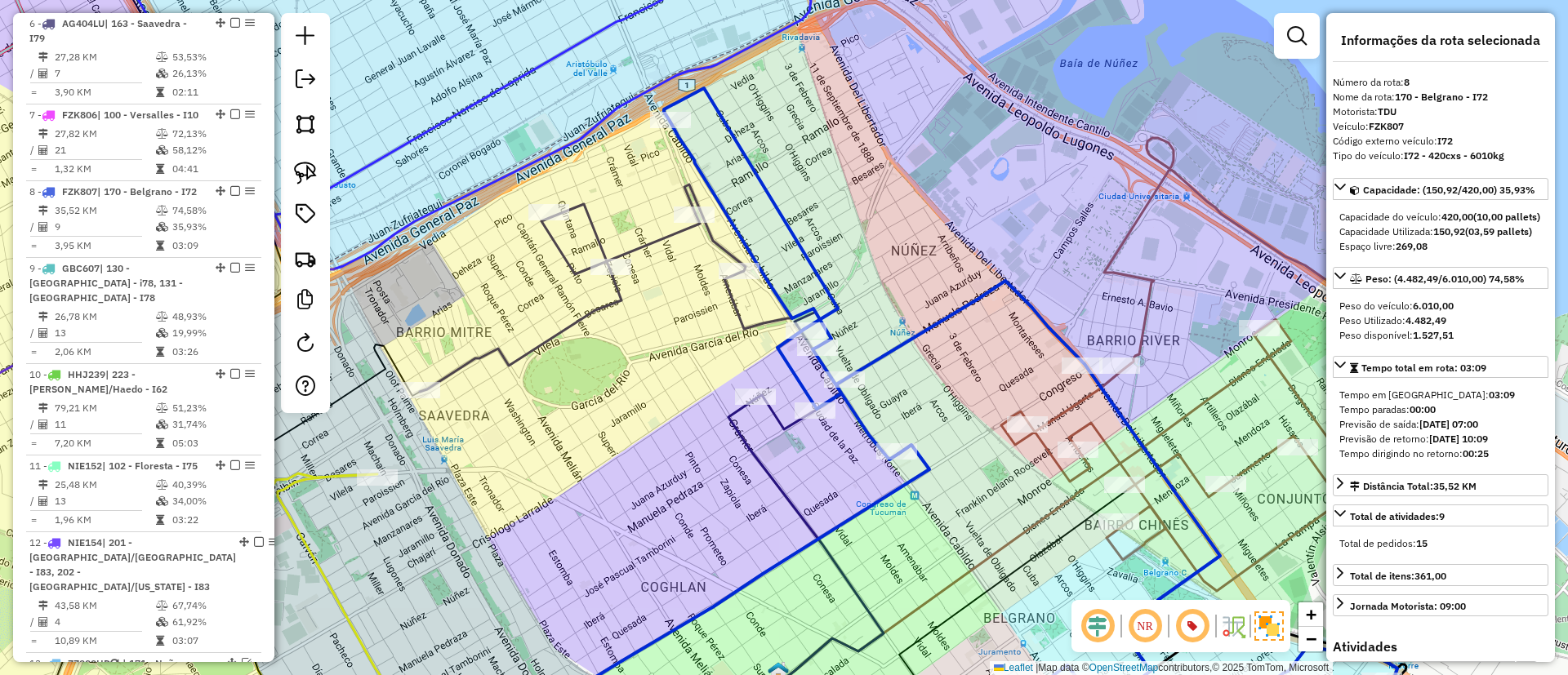
scroll to position [1255, 0]
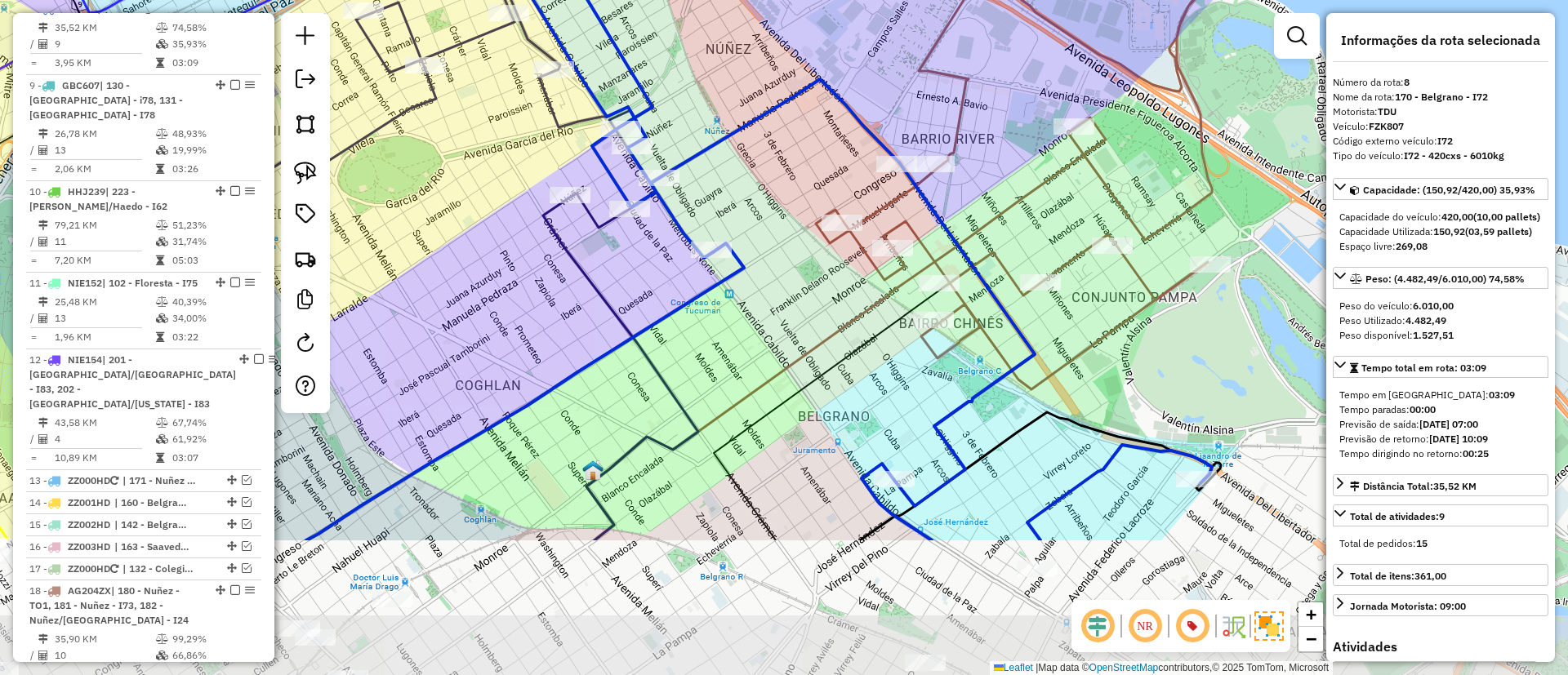
drag, startPoint x: 947, startPoint y: 392, endPoint x: 761, endPoint y: 189, distance: 275.3
click at [761, 189] on div "Janela de atendimento Grade de atendimento Capacidade Transportadoras Veículos …" at bounding box center [784, 337] width 1568 height 675
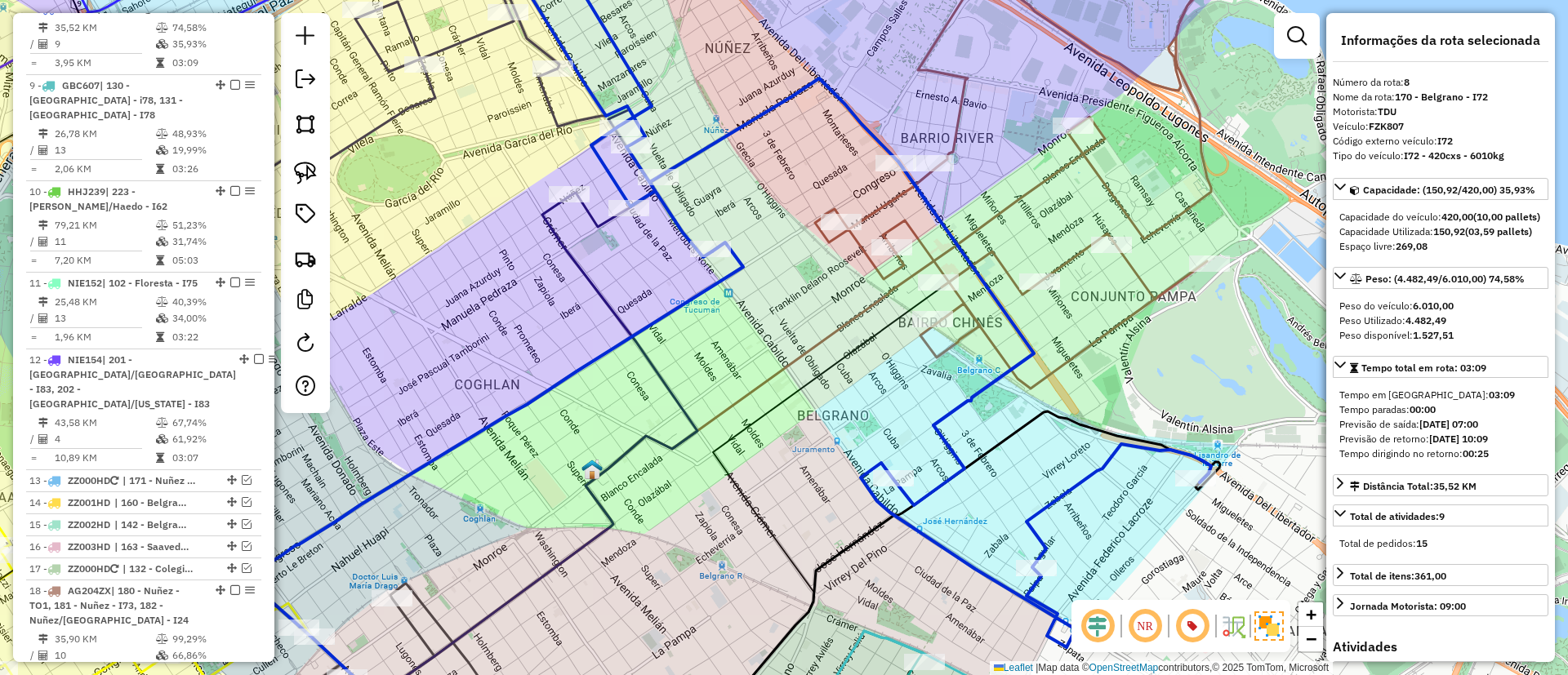
click at [1064, 256] on icon at bounding box center [1013, 162] width 396 height 454
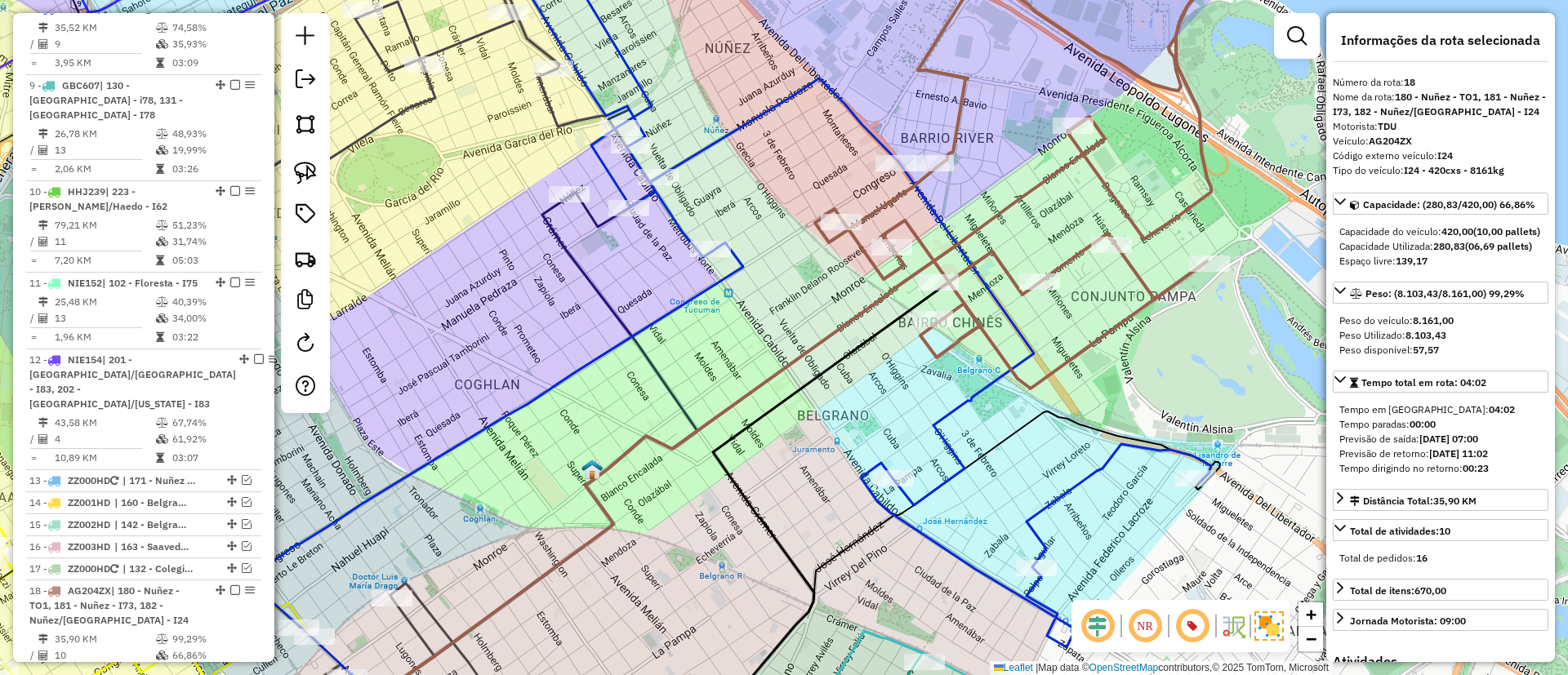
scroll to position [1837, 0]
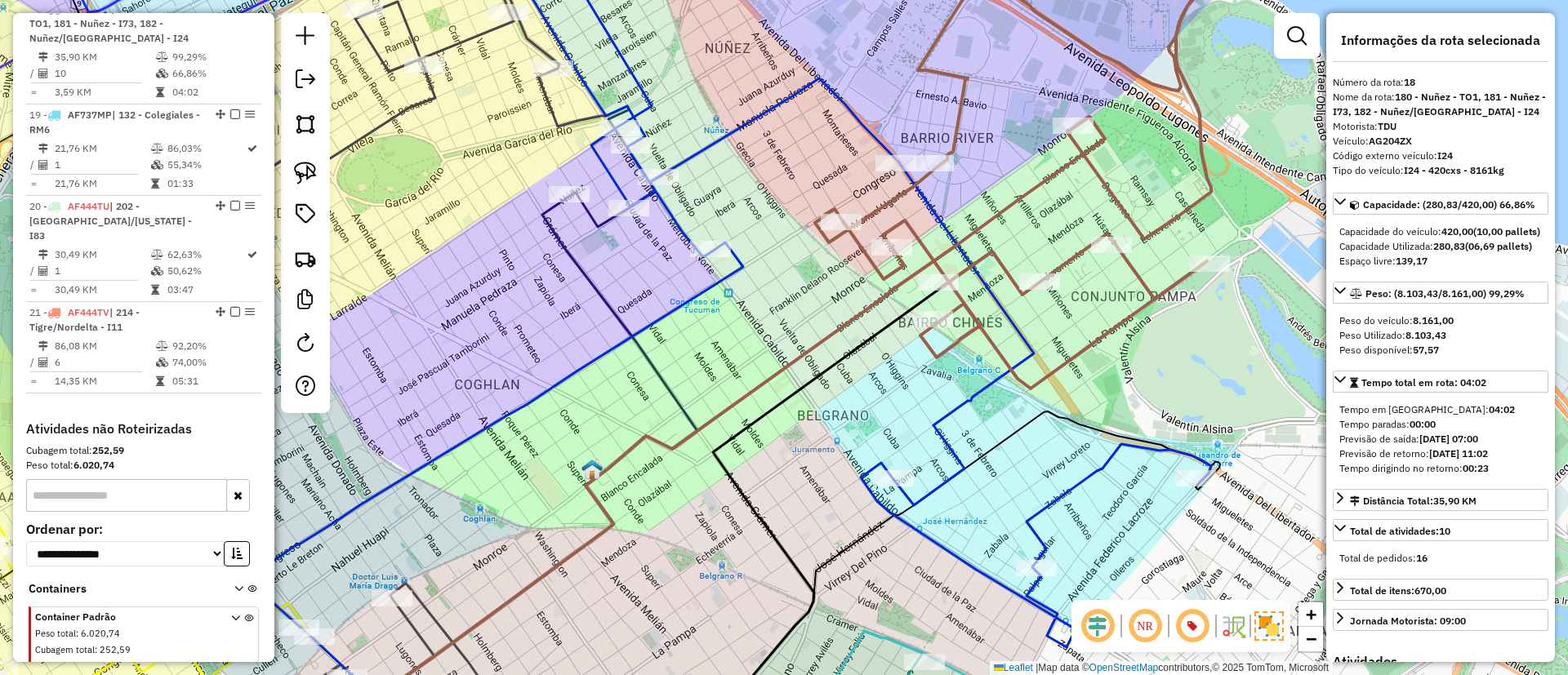
click at [952, 394] on div "Janela de atendimento Grade de atendimento Capacidade Transportadoras Veículos …" at bounding box center [784, 337] width 1568 height 675
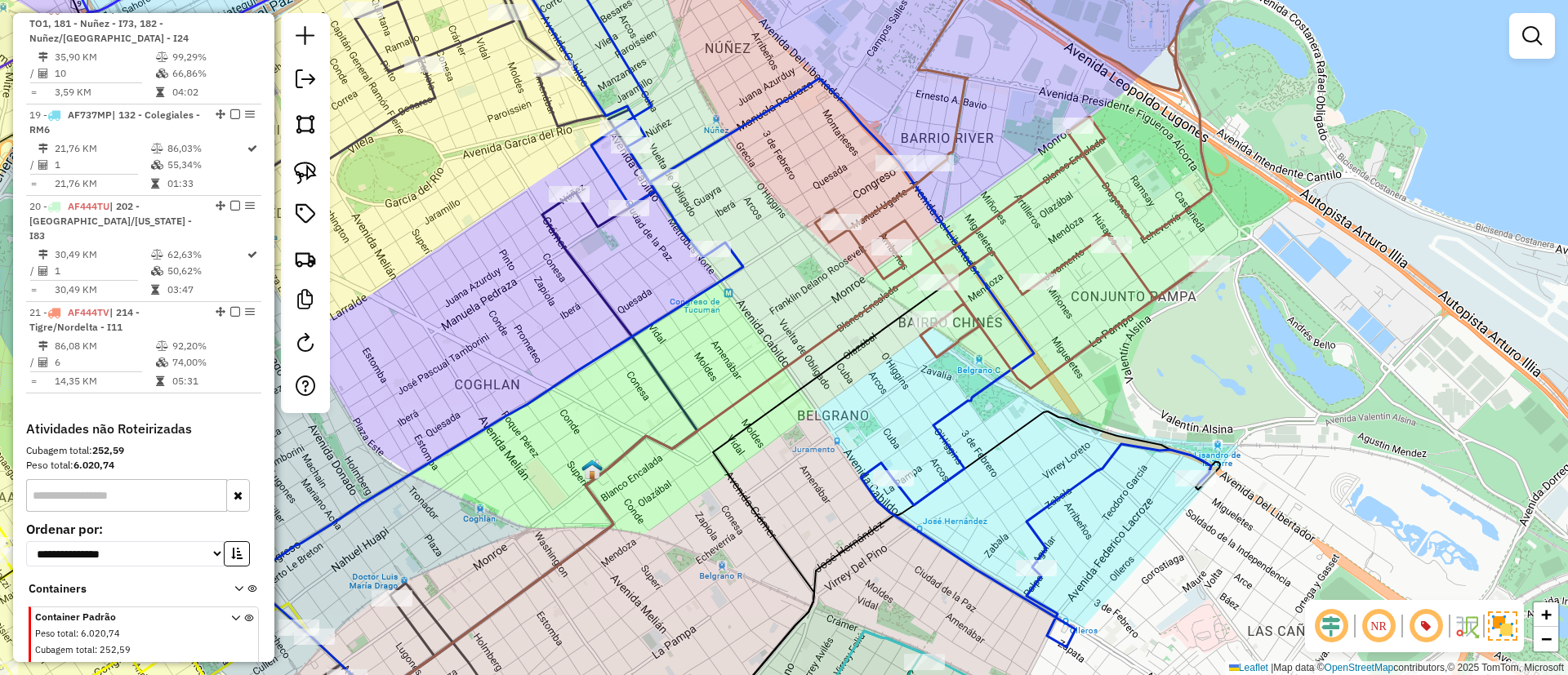
click at [952, 403] on icon at bounding box center [851, 290] width 719 height 715
select select "*********"
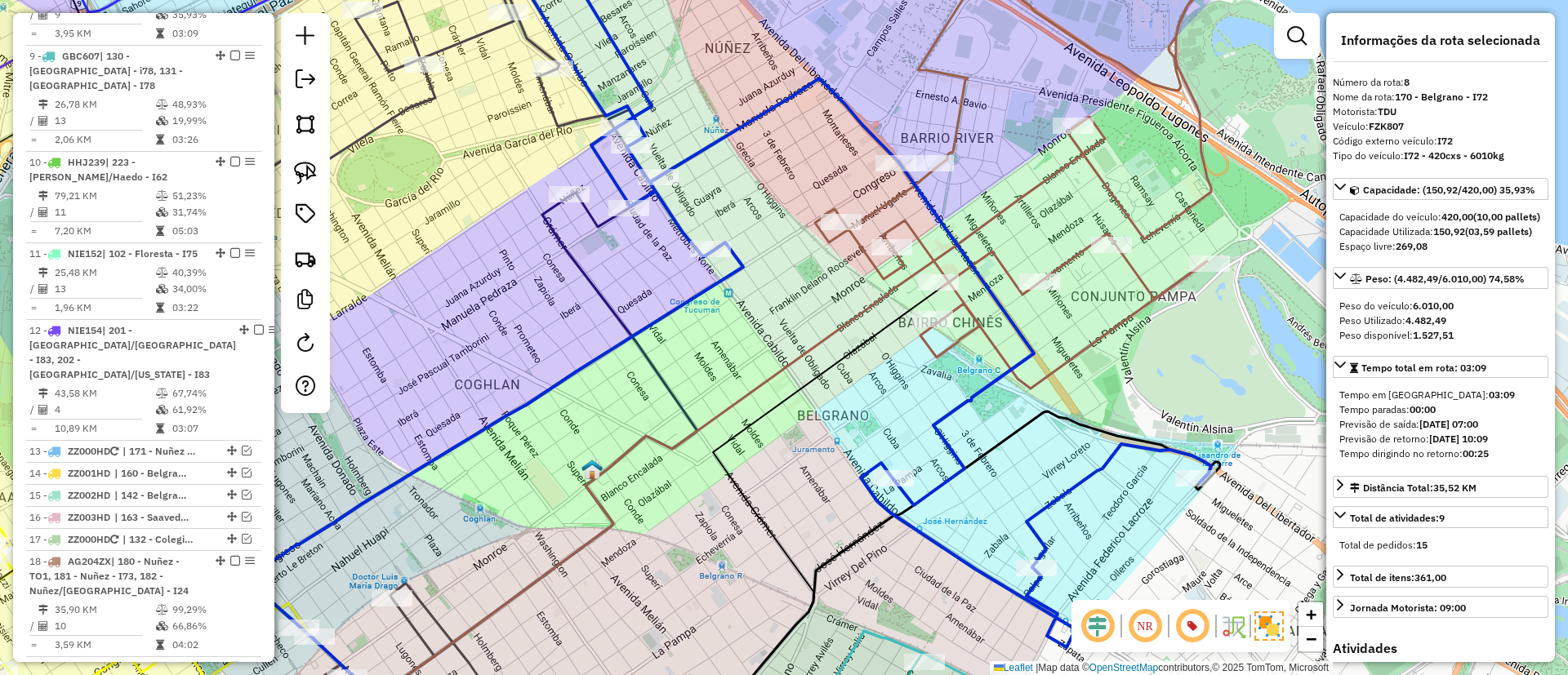
scroll to position [1255, 0]
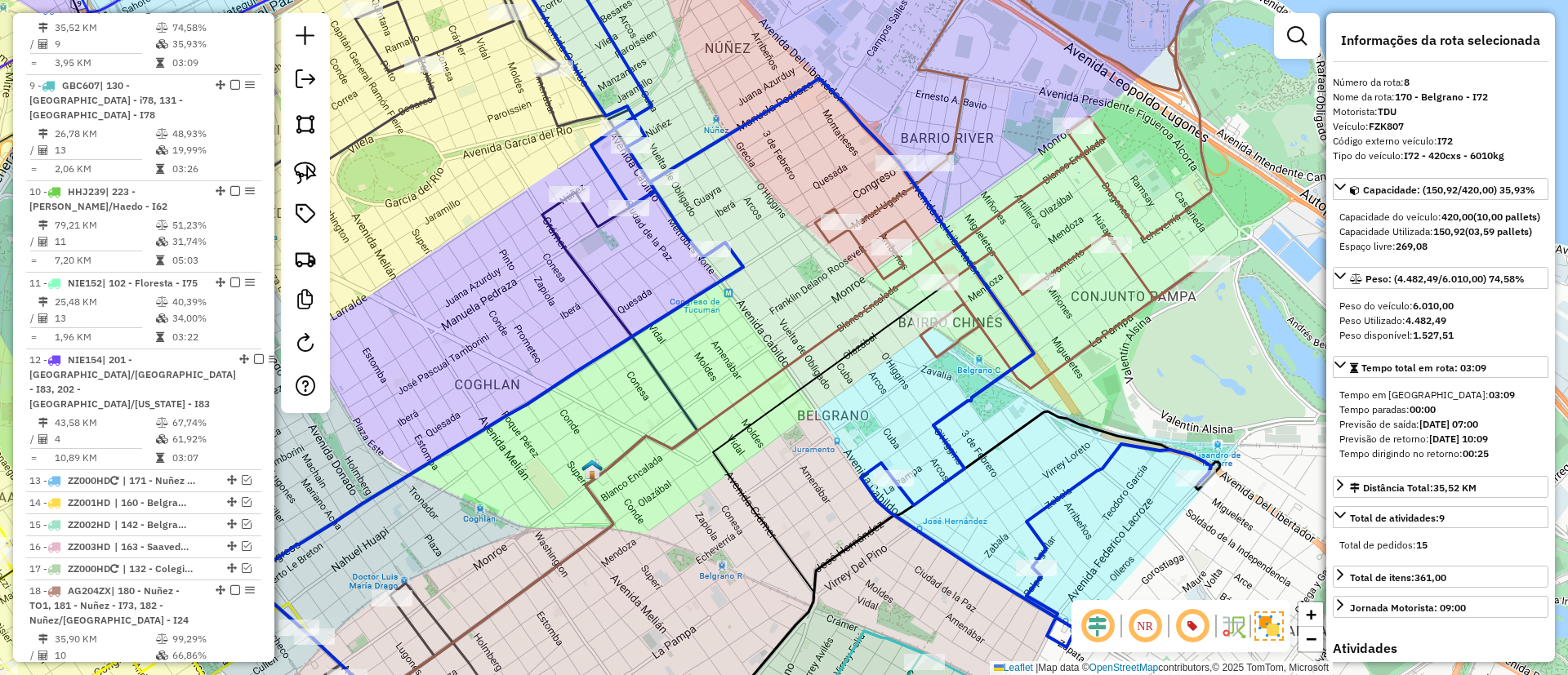
drag, startPoint x: 878, startPoint y: 410, endPoint x: 1058, endPoint y: 317, distance: 202.6
click at [1056, 319] on div "Janela de atendimento Grade de atendimento Capacidade Transportadoras Veículos …" at bounding box center [784, 337] width 1568 height 675
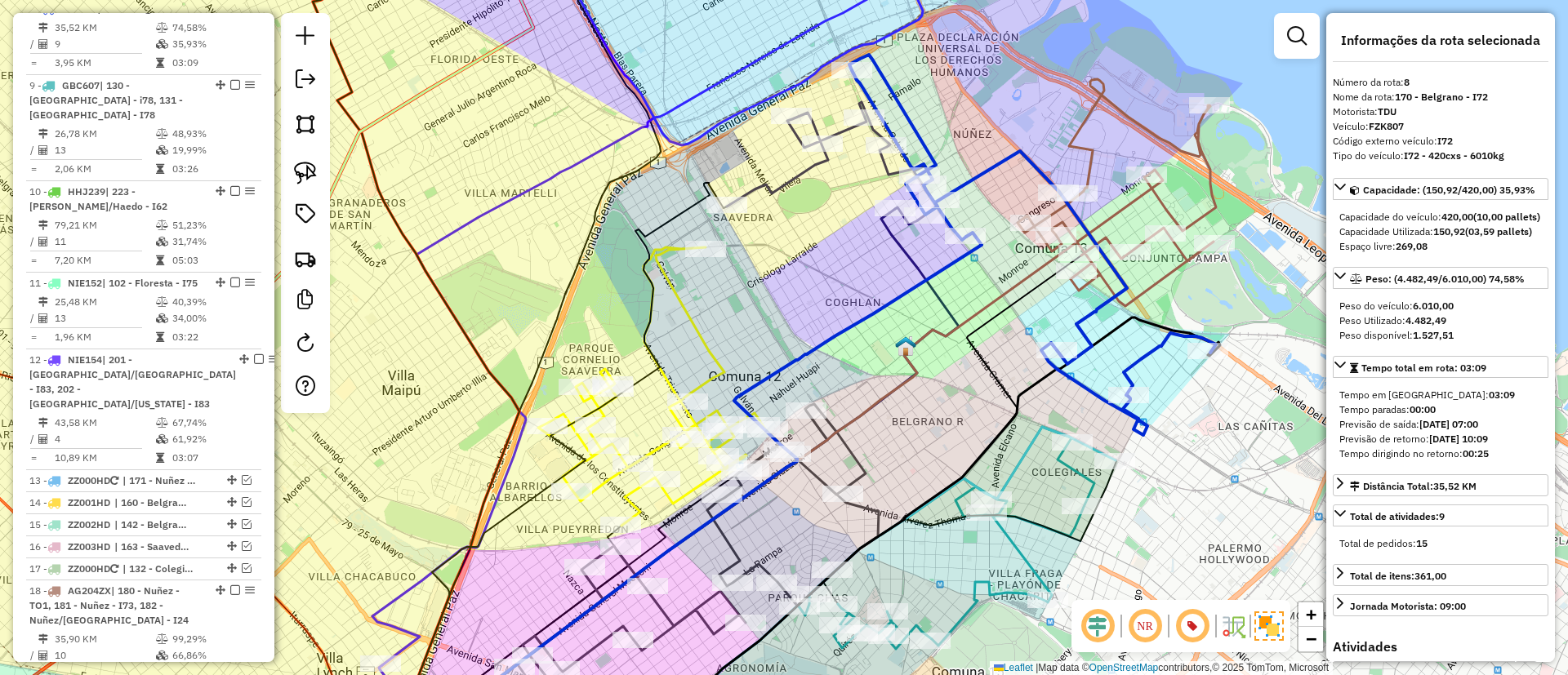
click at [1081, 462] on div "Janela de atendimento Grade de atendimento Capacidade Transportadoras Veículos …" at bounding box center [784, 337] width 1568 height 675
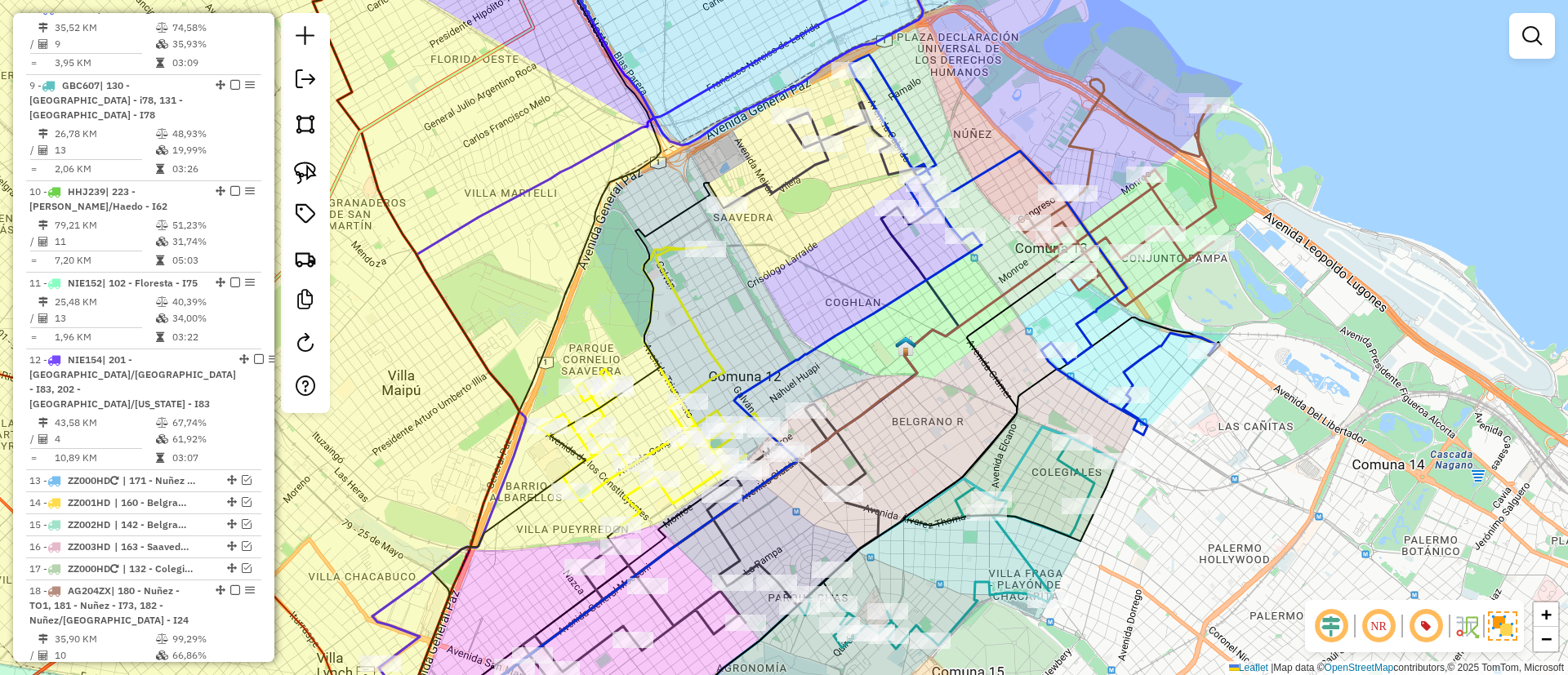
click at [1077, 464] on icon at bounding box center [947, 538] width 296 height 222
select select "*********"
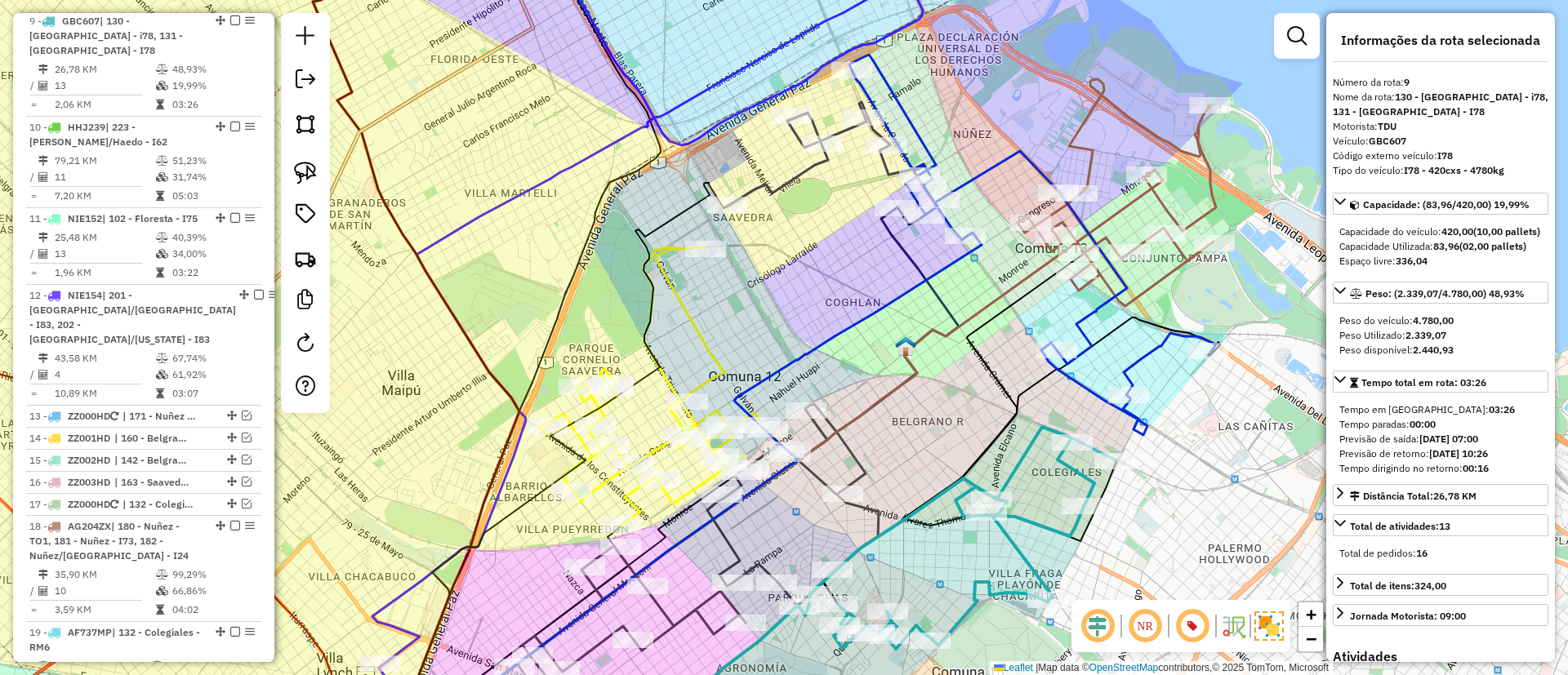
scroll to position [1346, 0]
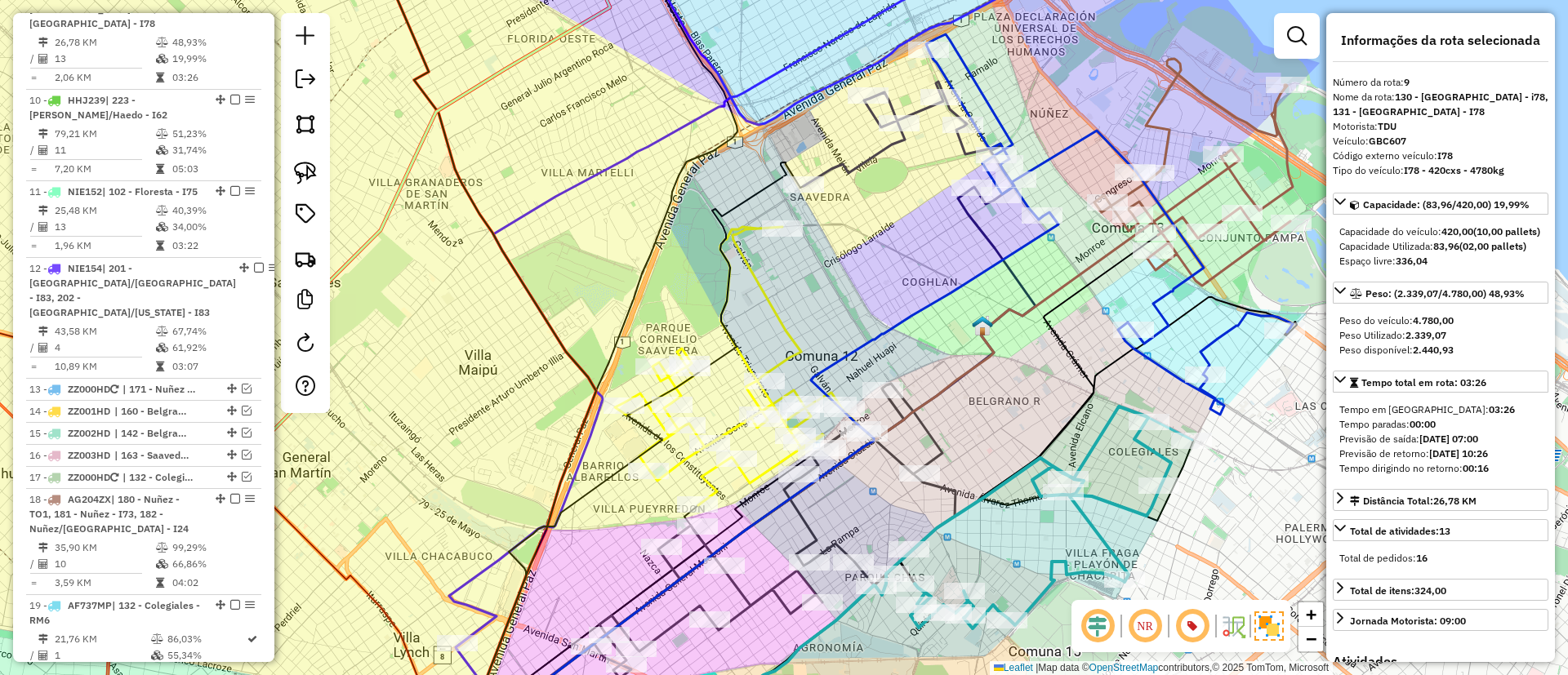
drag, startPoint x: 915, startPoint y: 327, endPoint x: 936, endPoint y: 259, distance: 71.2
click at [936, 259] on div "Janela de atendimento Grade de atendimento Capacidade Transportadoras Veículos …" at bounding box center [784, 337] width 1568 height 675
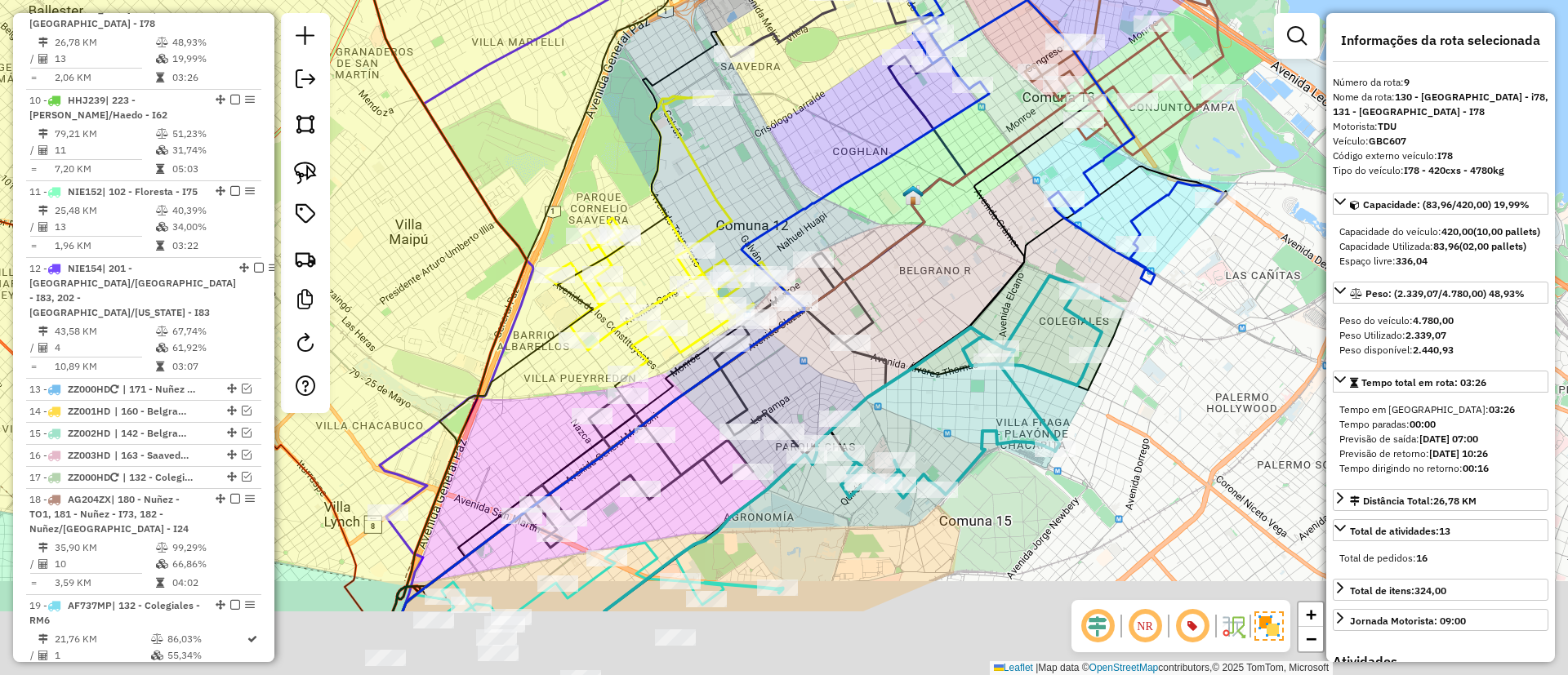
drag, startPoint x: 1009, startPoint y: 408, endPoint x: 940, endPoint y: 277, distance: 148.1
click at [940, 277] on div "Janela de atendimento Grade de atendimento Capacidade Transportadoras Veículos …" at bounding box center [784, 337] width 1568 height 675
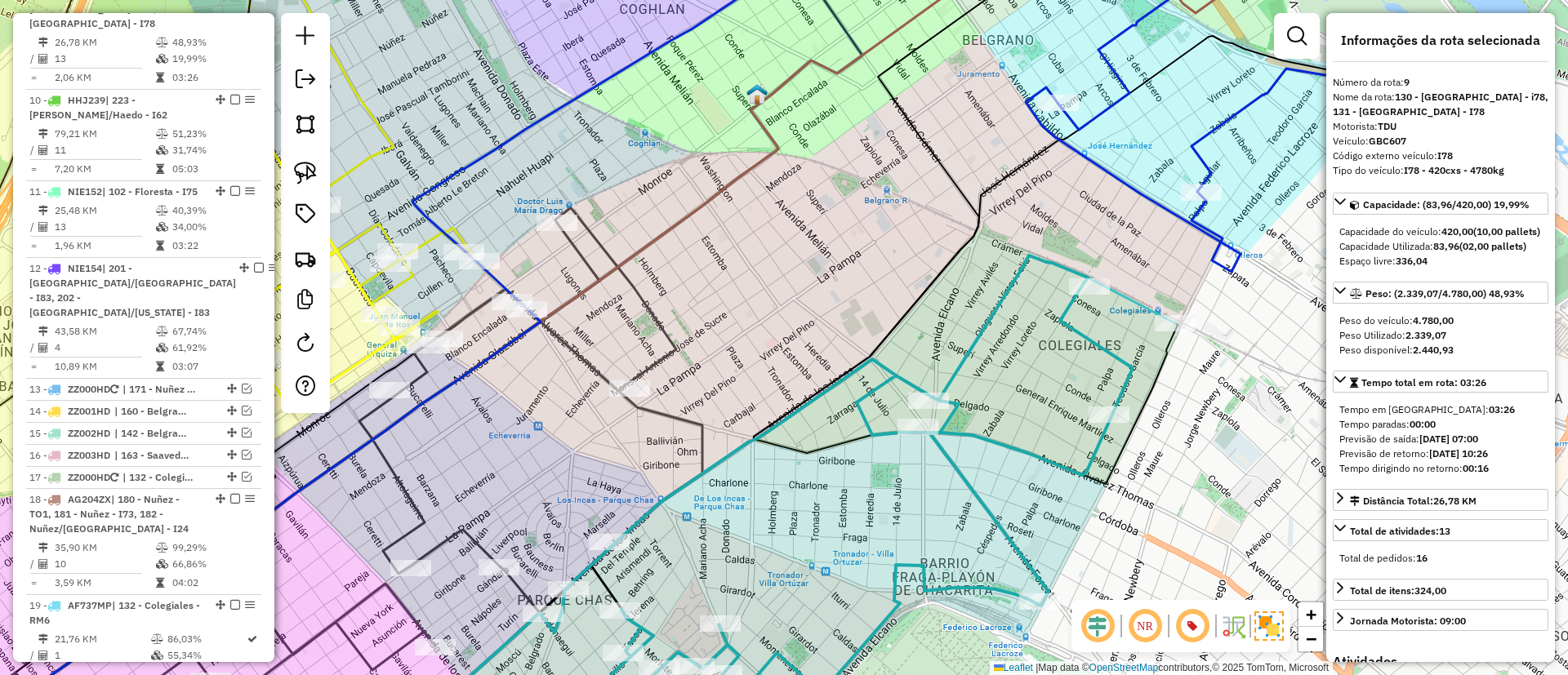
click at [1155, 311] on icon at bounding box center [780, 499] width 788 height 487
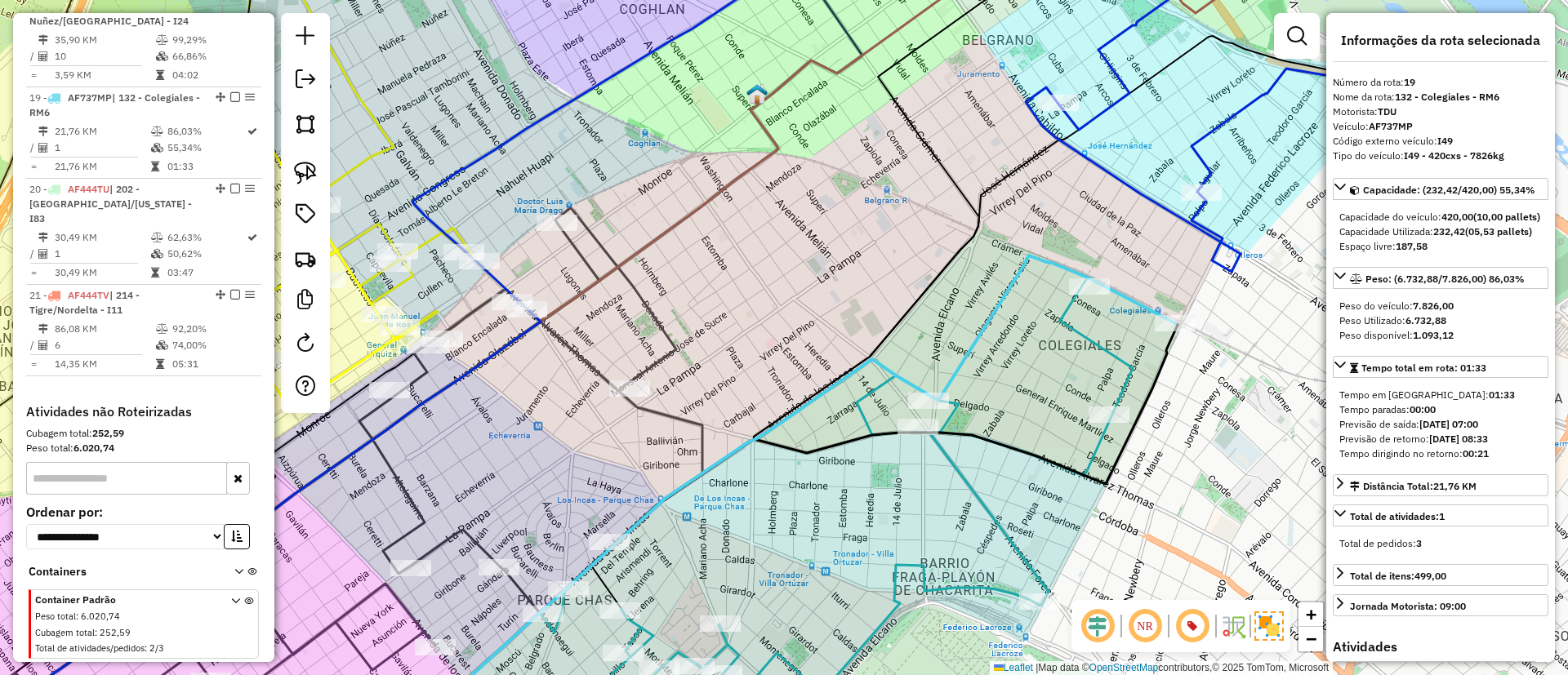
scroll to position [1943, 0]
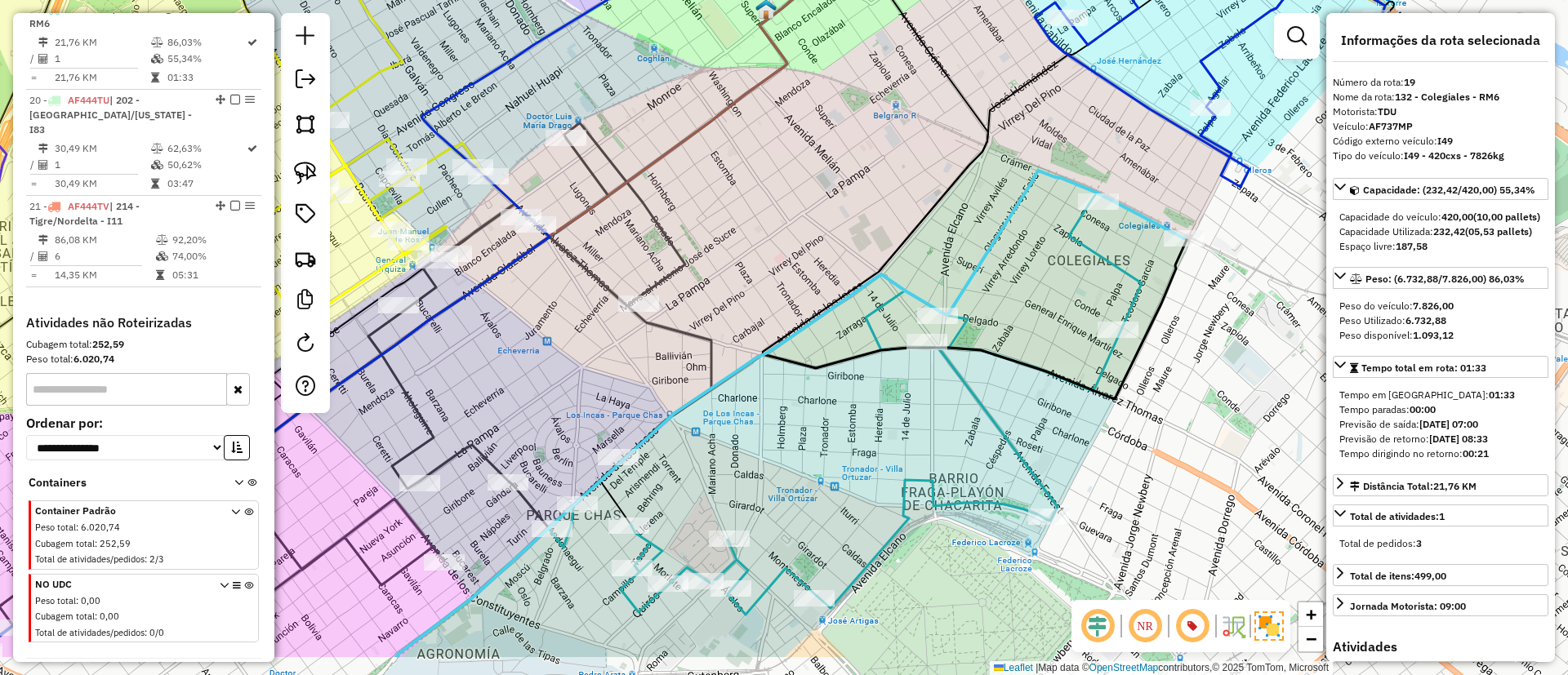
drag, startPoint x: 1152, startPoint y: 375, endPoint x: 1161, endPoint y: 290, distance: 85.5
click at [1161, 290] on icon at bounding box center [792, 447] width 791 height 419
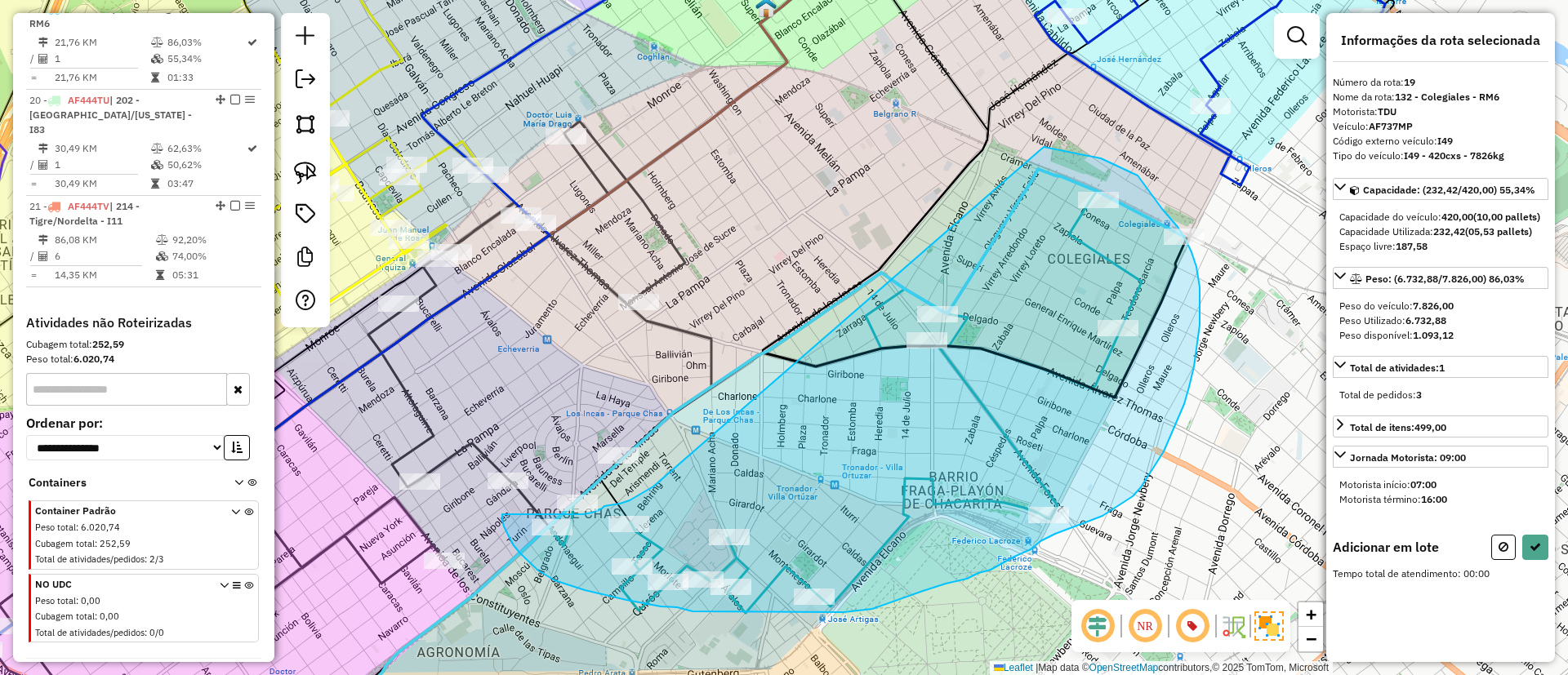
drag, startPoint x: 637, startPoint y: 496, endPoint x: 1044, endPoint y: 147, distance: 536.1
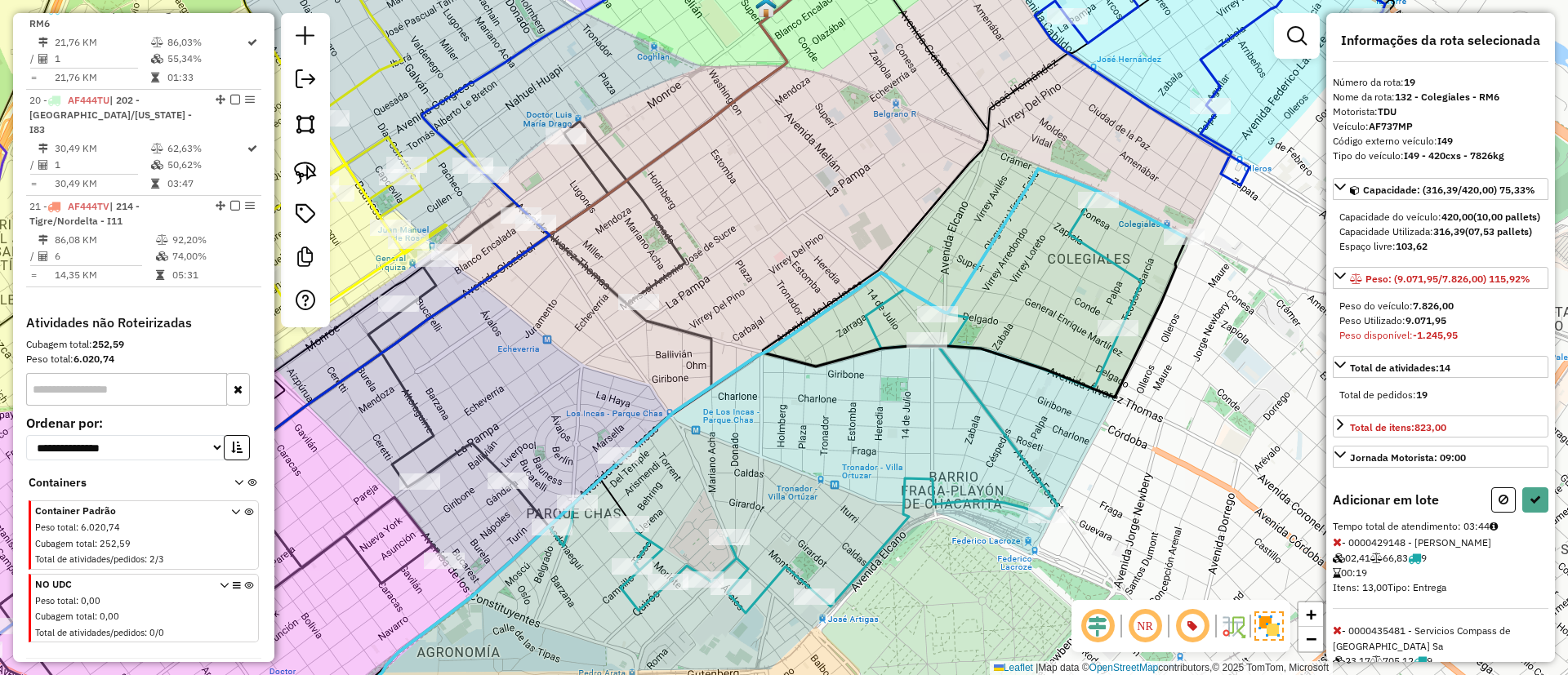
select select "*********"
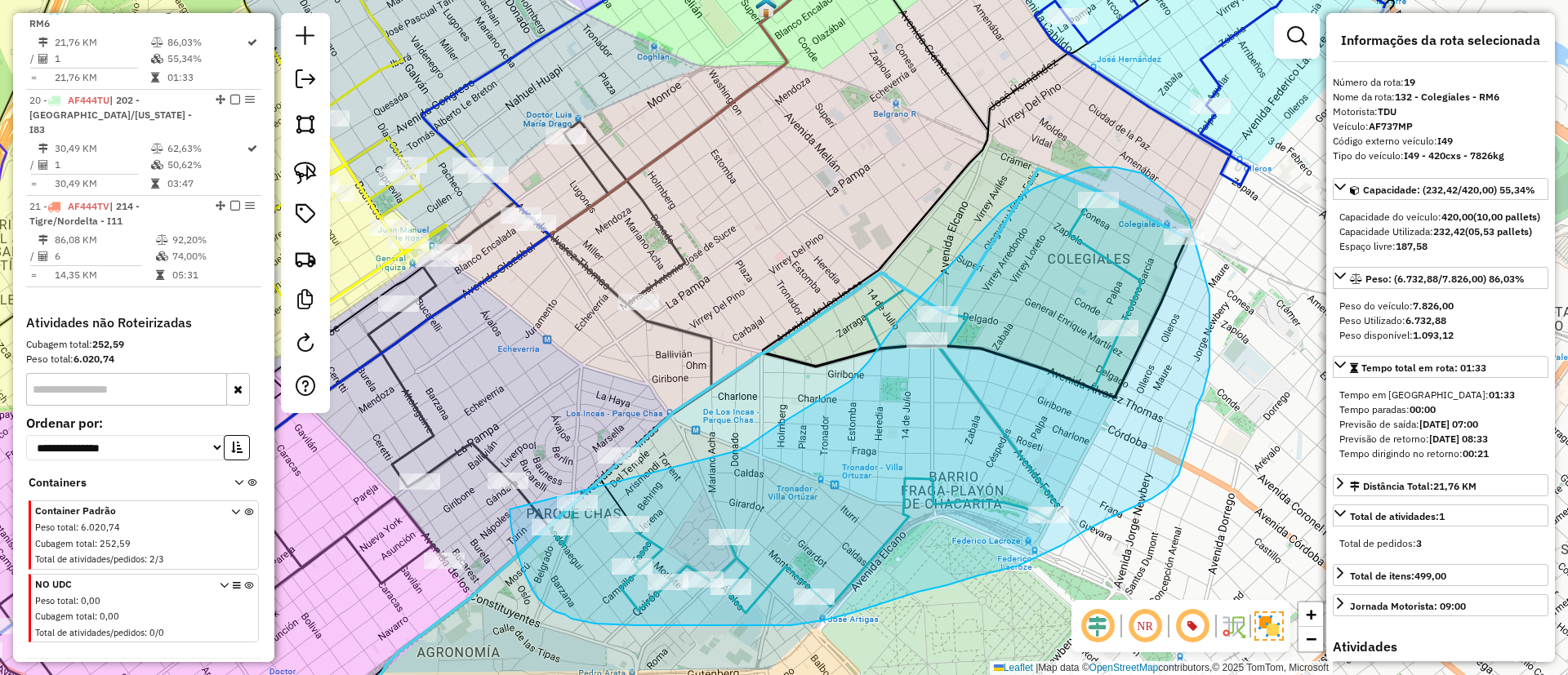
drag, startPoint x: 510, startPoint y: 515, endPoint x: 738, endPoint y: 451, distance: 236.8
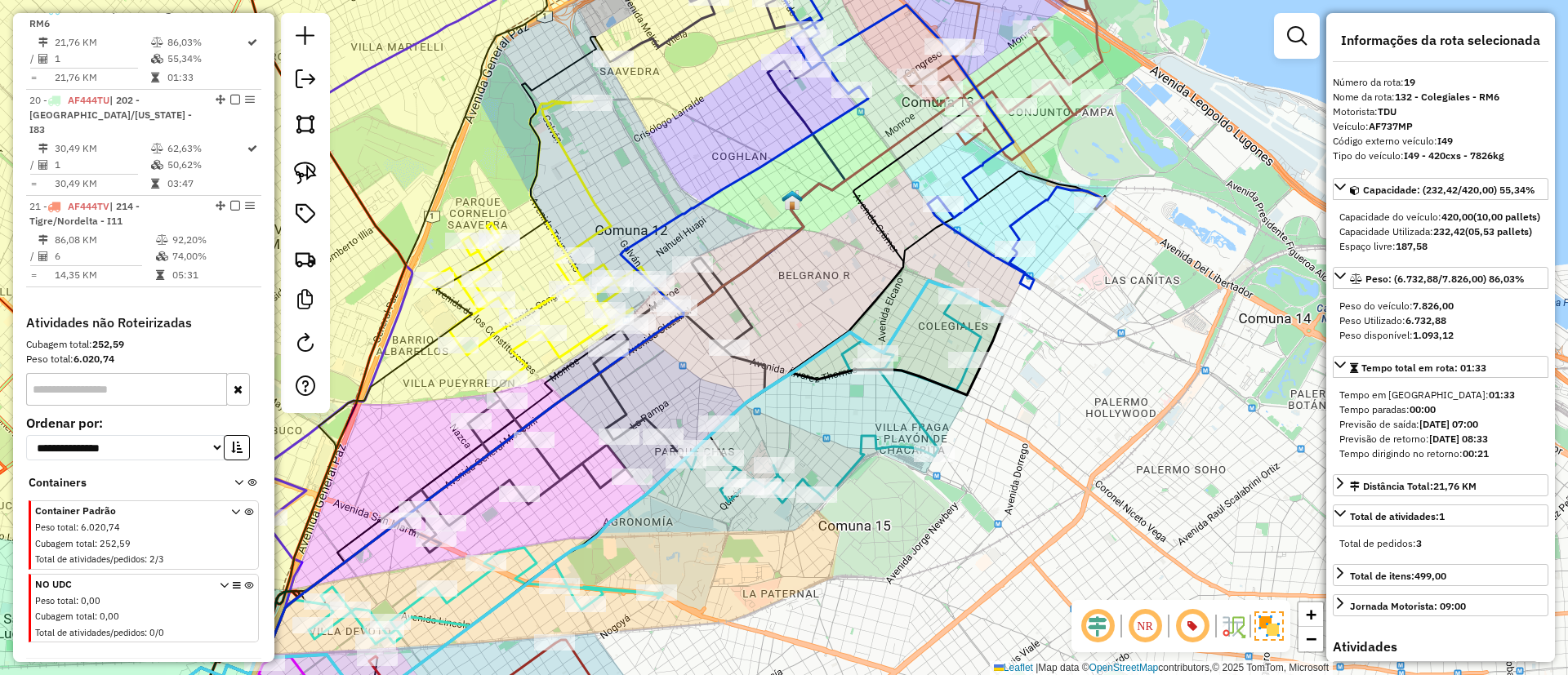
click at [618, 388] on icon at bounding box center [583, 405] width 365 height 295
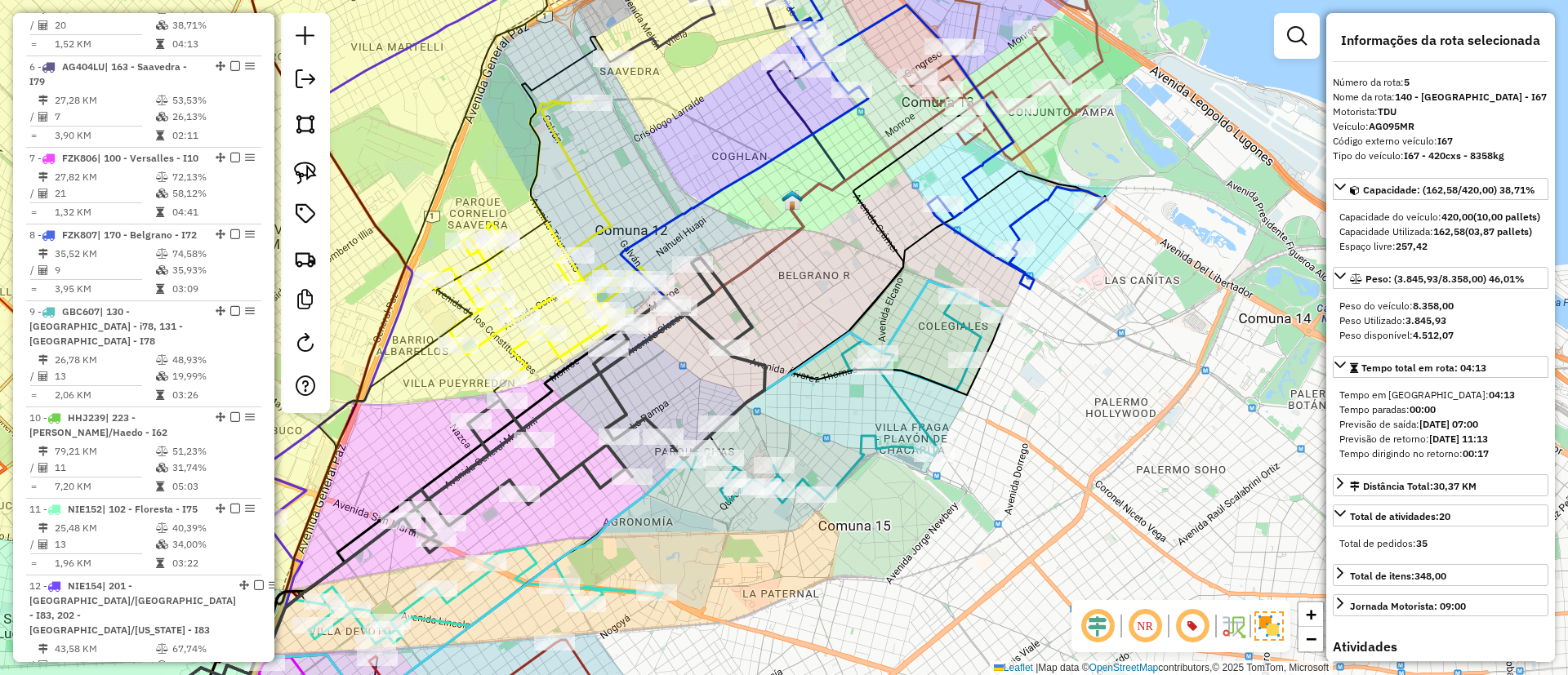
scroll to position [980, 0]
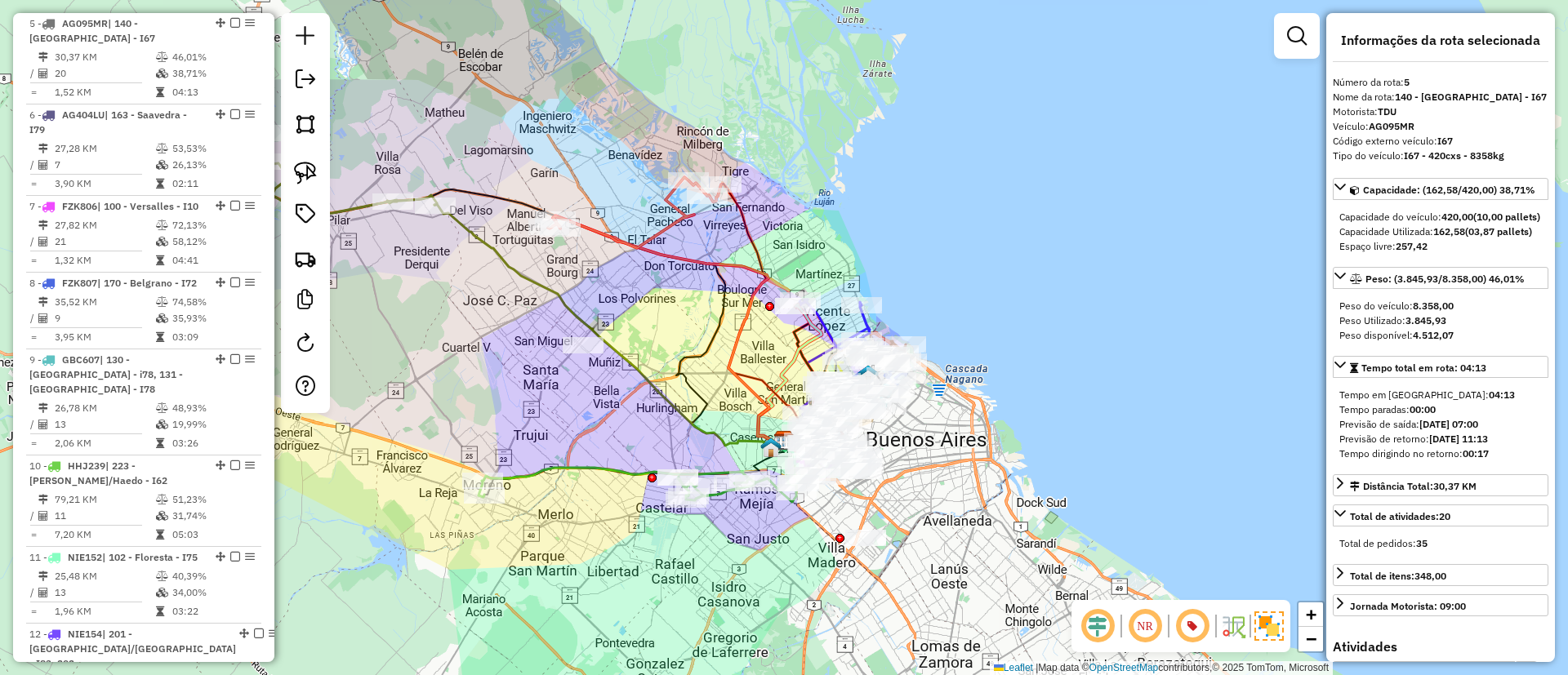
drag, startPoint x: 632, startPoint y: 369, endPoint x: 723, endPoint y: 366, distance: 91.0
click at [723, 366] on icon at bounding box center [609, 326] width 349 height 244
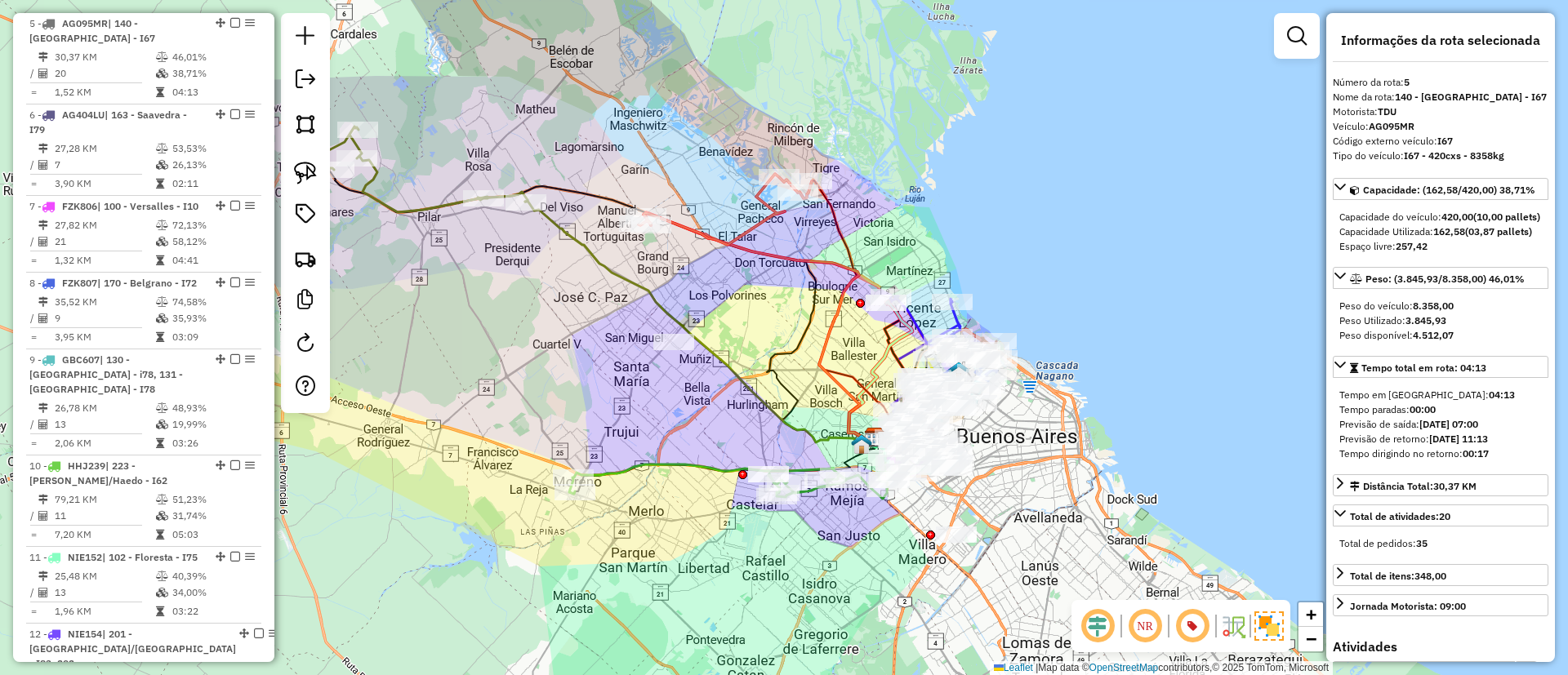
click at [619, 267] on icon at bounding box center [699, 322] width 349 height 244
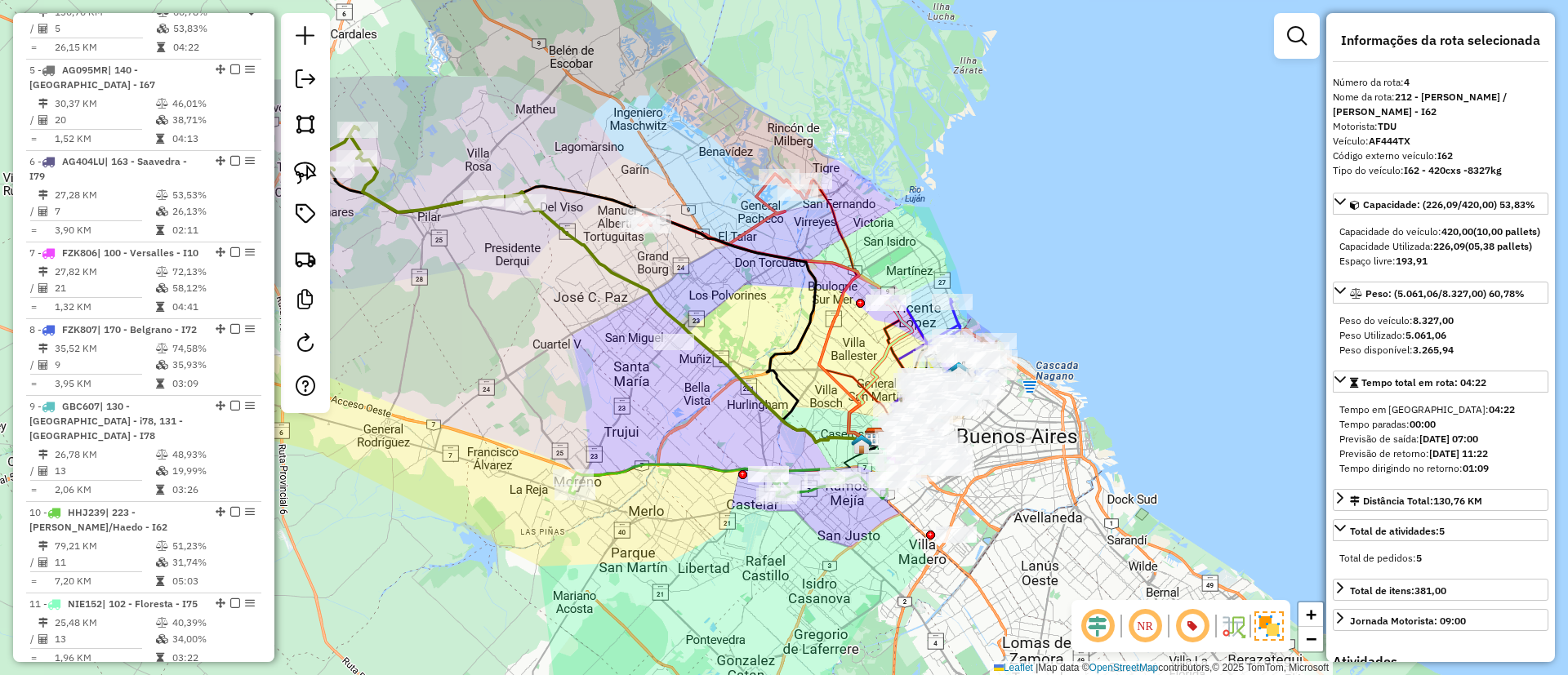
scroll to position [889, 0]
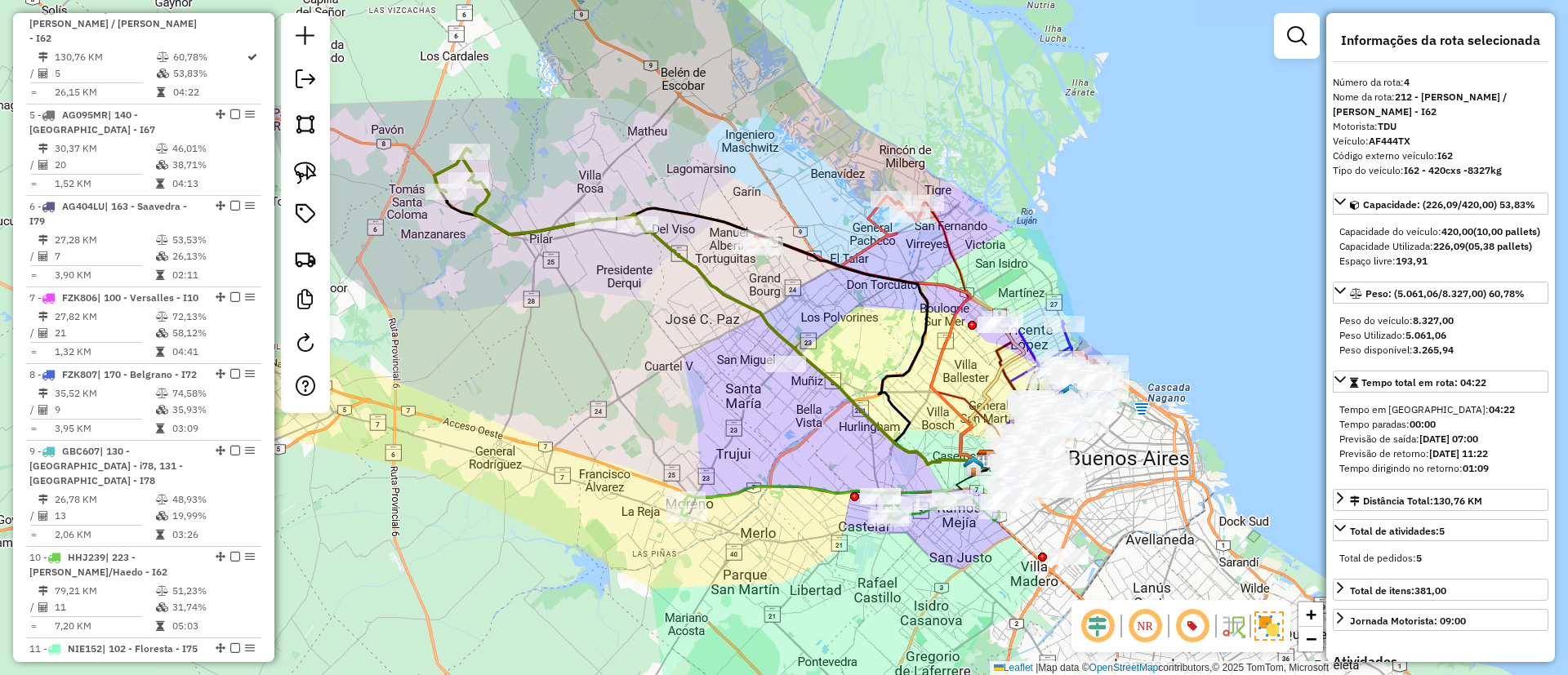
drag, startPoint x: 638, startPoint y: 283, endPoint x: 738, endPoint y: 299, distance: 101.3
click at [738, 299] on icon at bounding box center [811, 345] width 349 height 244
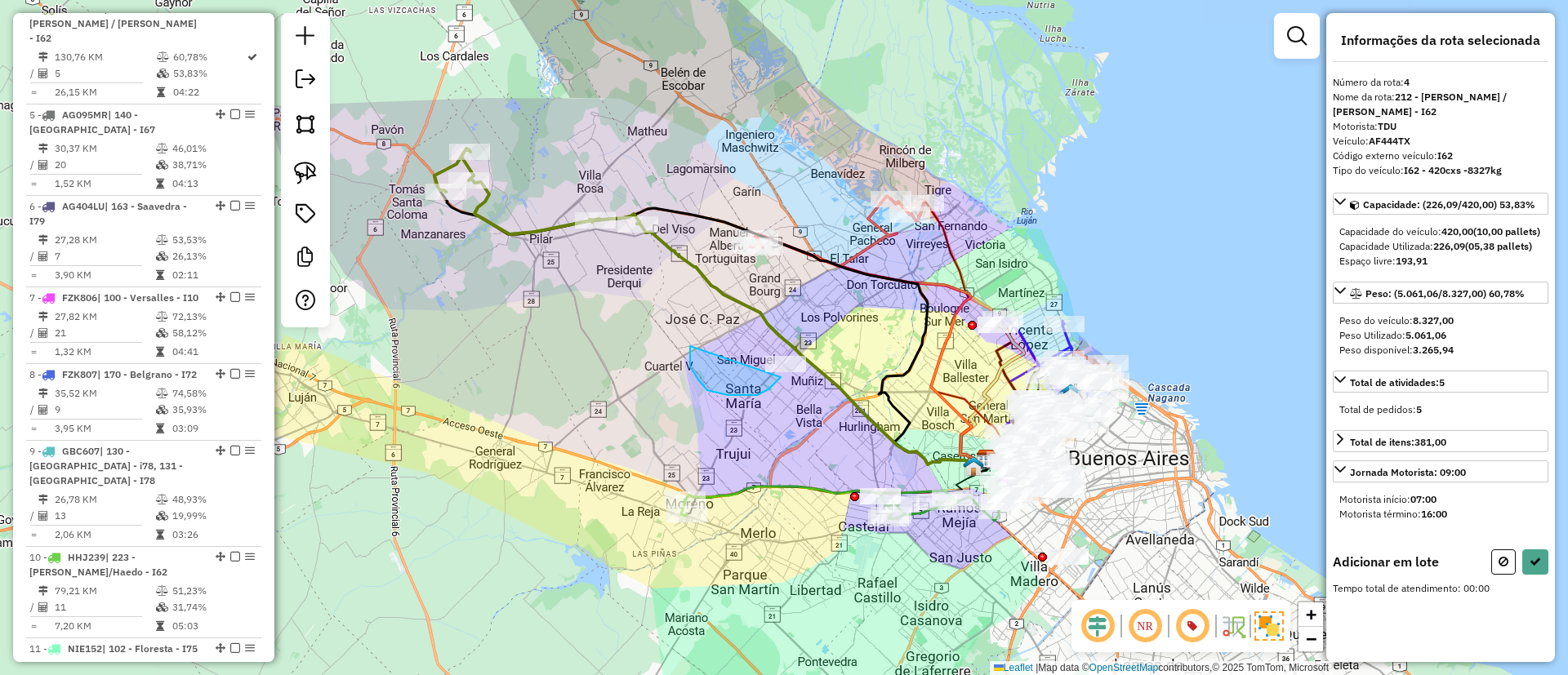
drag, startPoint x: 698, startPoint y: 379, endPoint x: 786, endPoint y: 321, distance: 105.4
drag, startPoint x: 772, startPoint y: 393, endPoint x: 817, endPoint y: 331, distance: 76.6
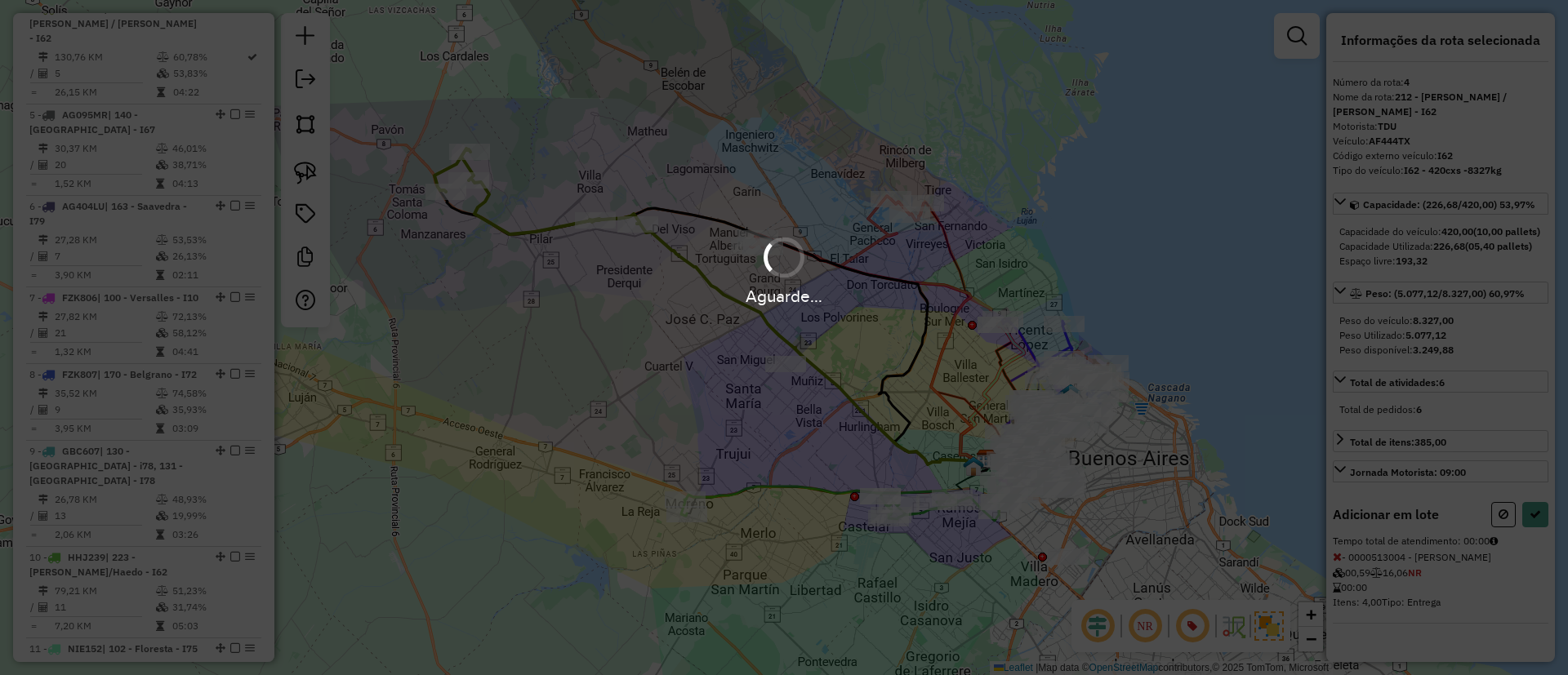
select select "*********"
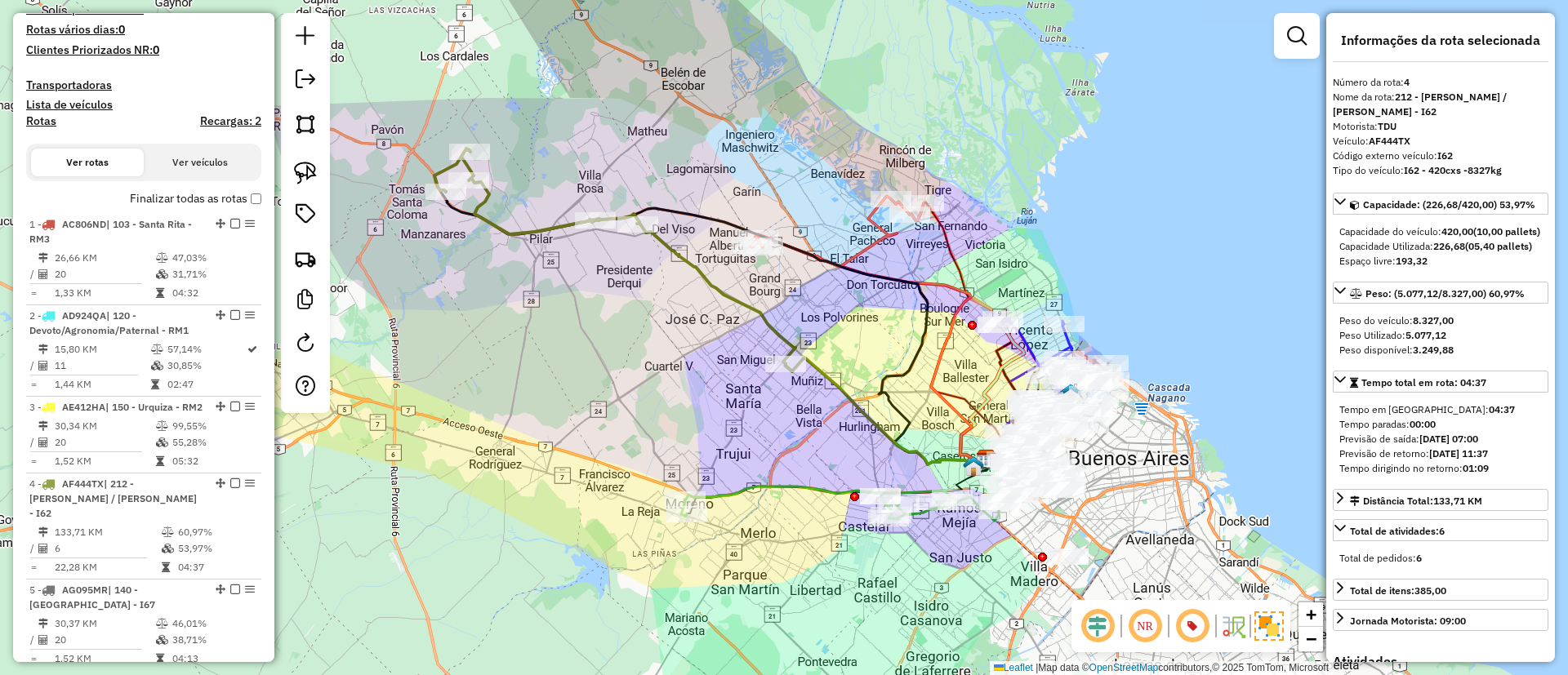
scroll to position [398, 0]
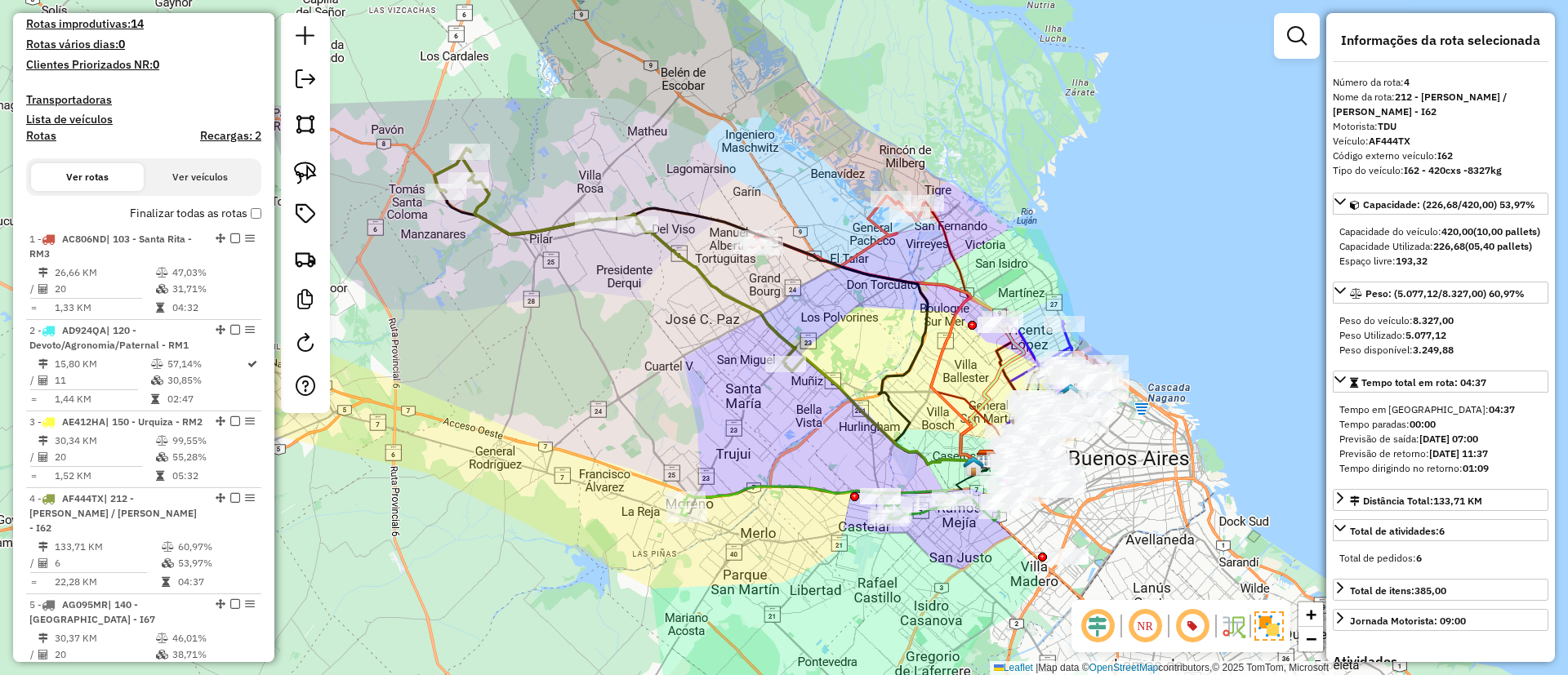
click at [155, 212] on label "Finalizar todas as rotas" at bounding box center [196, 214] width 132 height 17
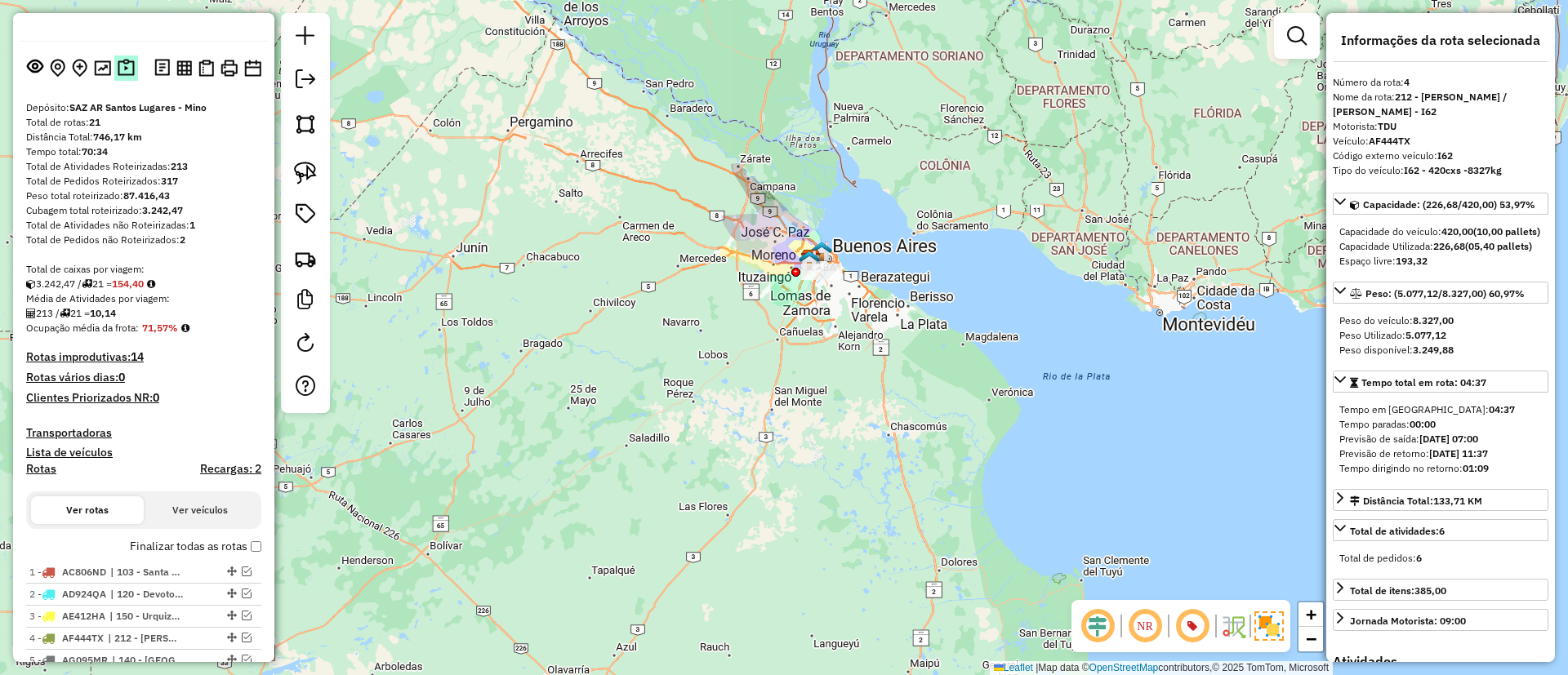
scroll to position [0, 0]
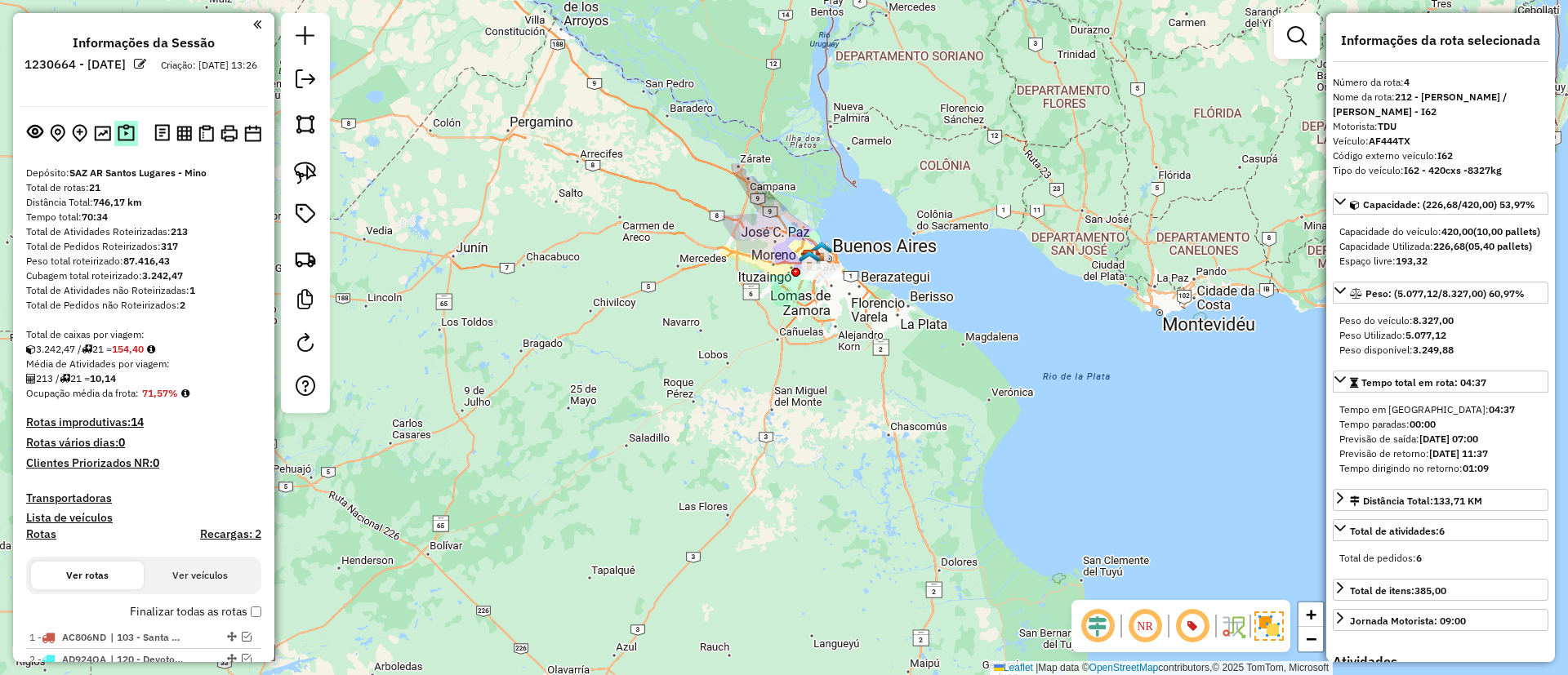
click at [120, 138] on img at bounding box center [126, 134] width 17 height 19
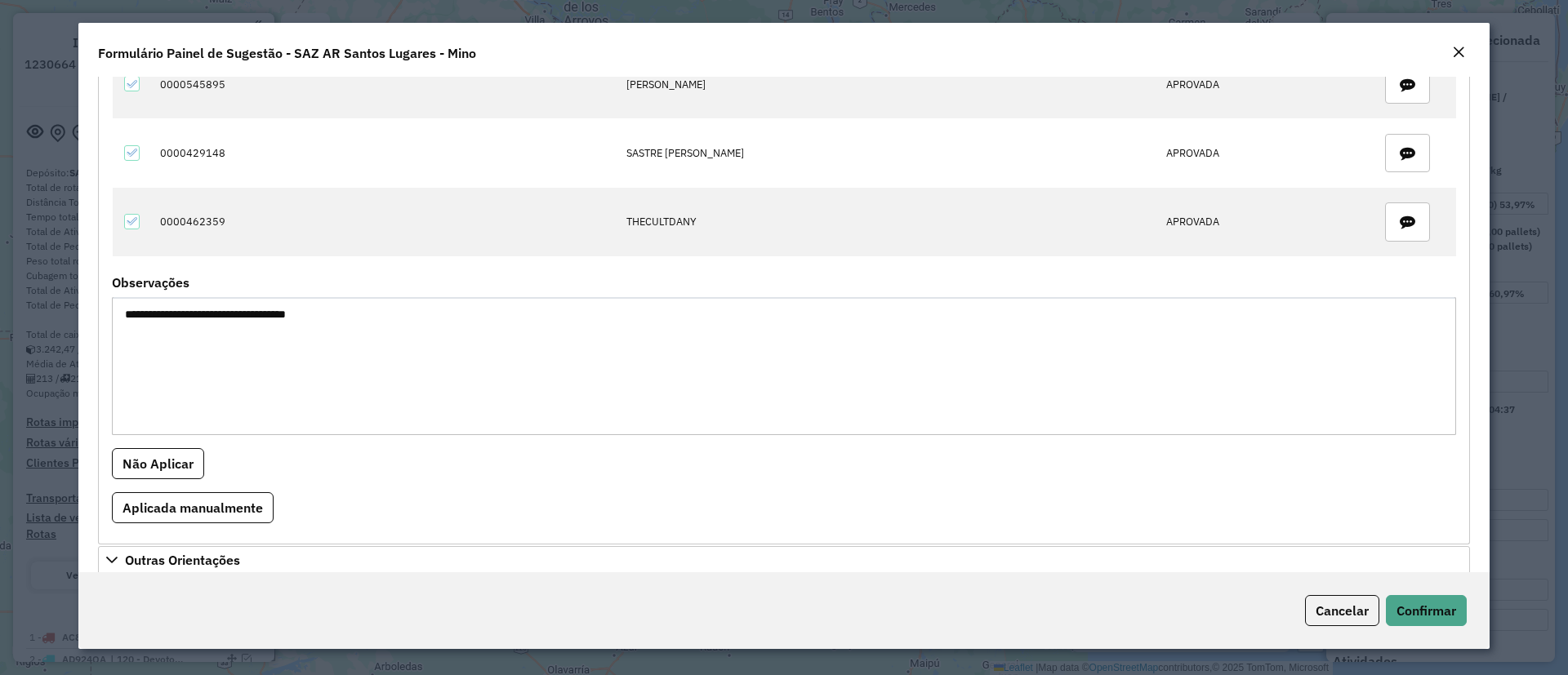
scroll to position [1068, 0]
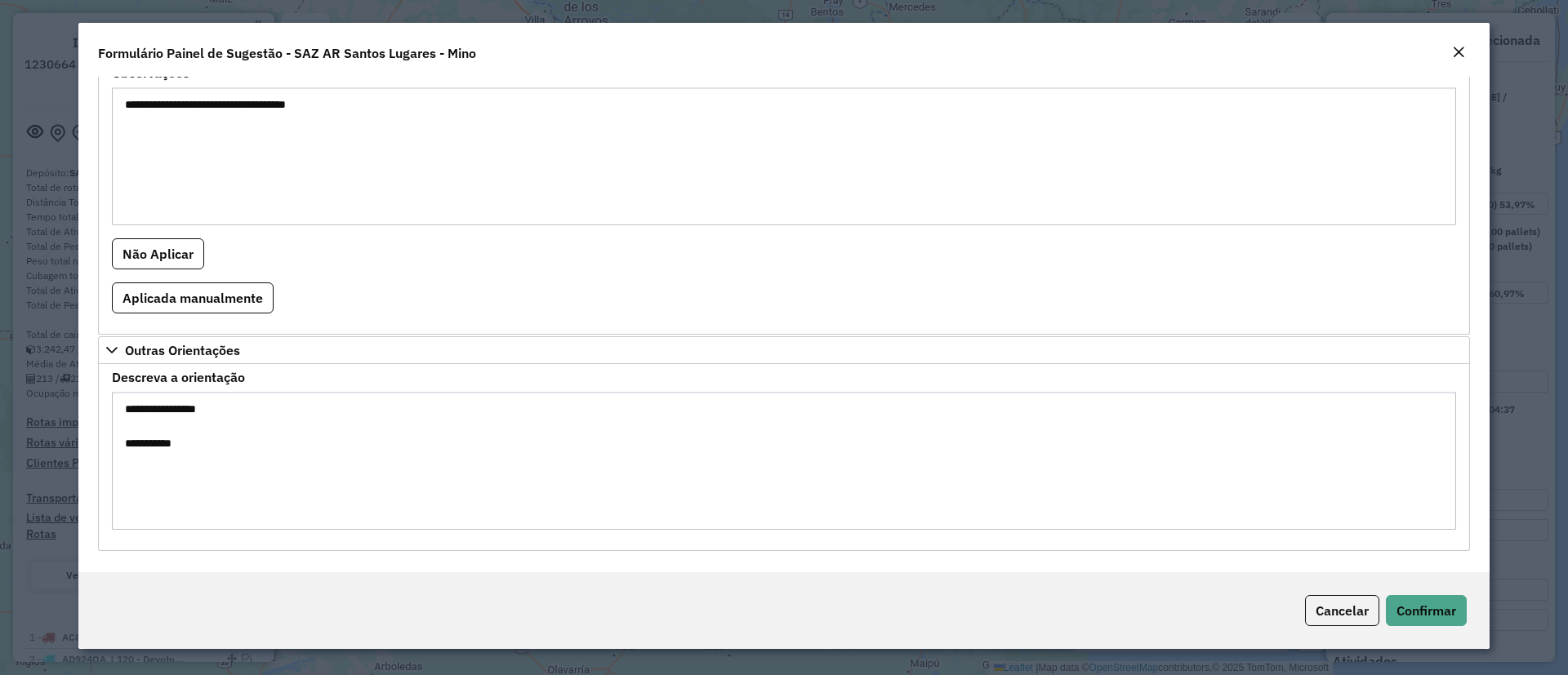
drag, startPoint x: 120, startPoint y: 106, endPoint x: 169, endPoint y: 113, distance: 49.5
click at [169, 113] on textarea "**********" at bounding box center [784, 156] width 1344 height 138
click at [1353, 619] on button "Cancelar" at bounding box center [1341, 610] width 74 height 31
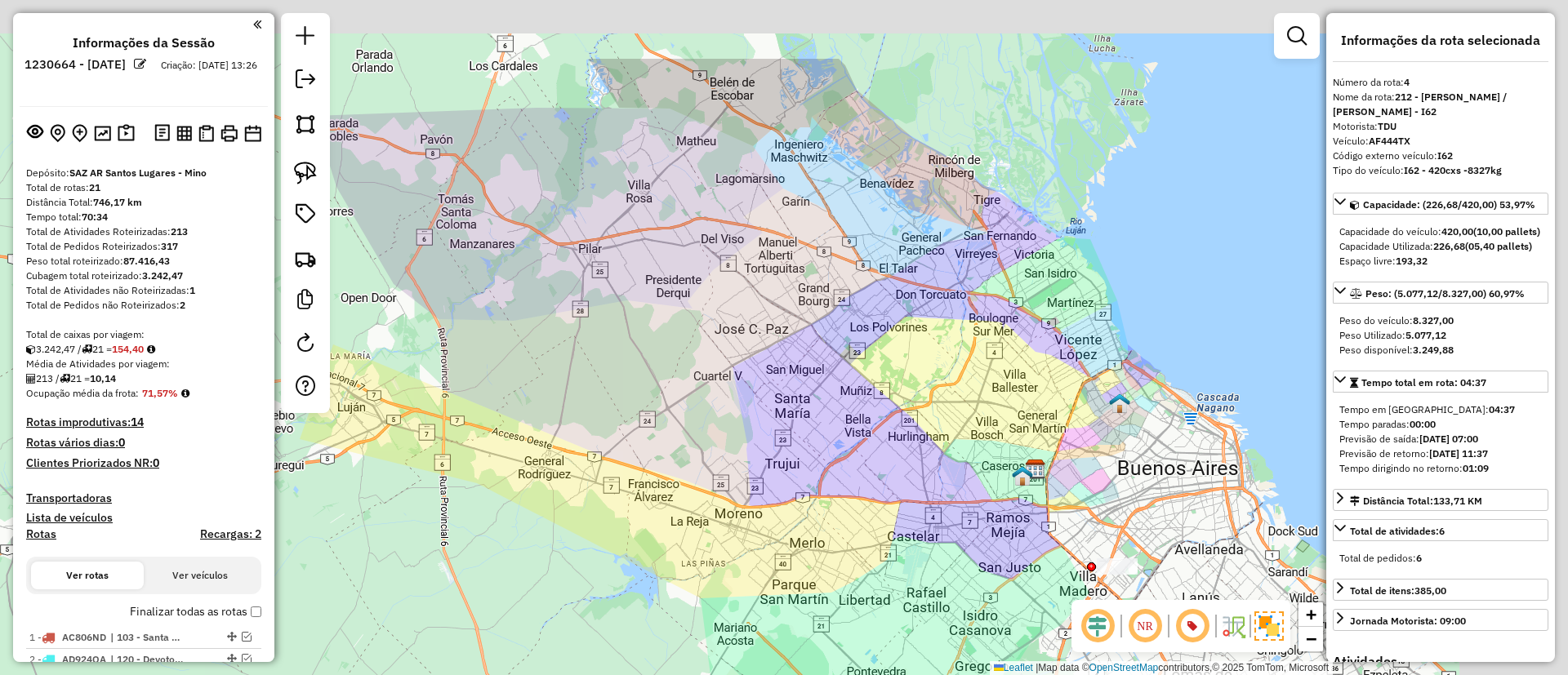
drag, startPoint x: 1064, startPoint y: 301, endPoint x: 879, endPoint y: 437, distance: 229.6
click at [879, 437] on div "Janela de atendimento Grade de atendimento Capacidade Transportadoras Veículos …" at bounding box center [784, 337] width 1568 height 675
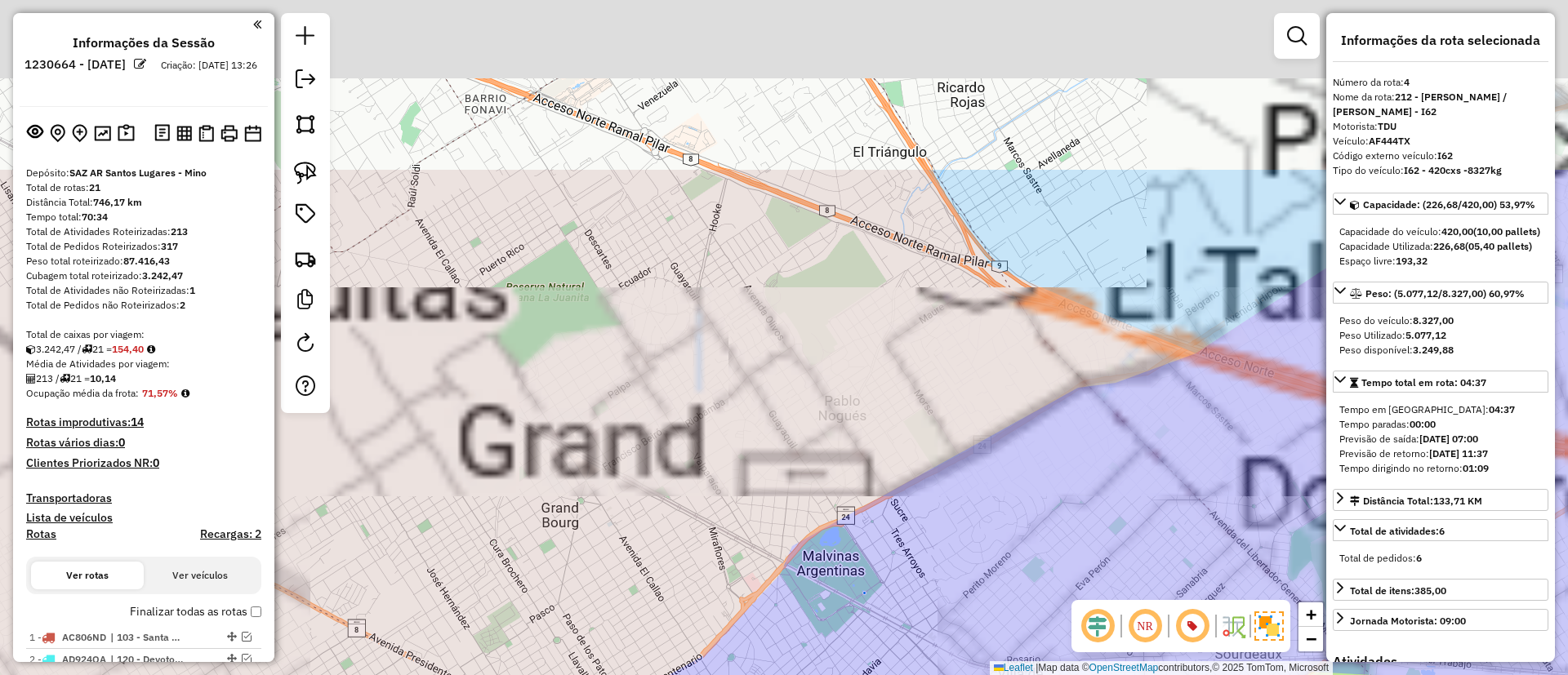
drag, startPoint x: 841, startPoint y: 345, endPoint x: 917, endPoint y: 569, distance: 236.5
click at [917, 569] on div "Janela de atendimento Grade de atendimento Capacidade Transportadoras Veículos …" at bounding box center [784, 337] width 1568 height 675
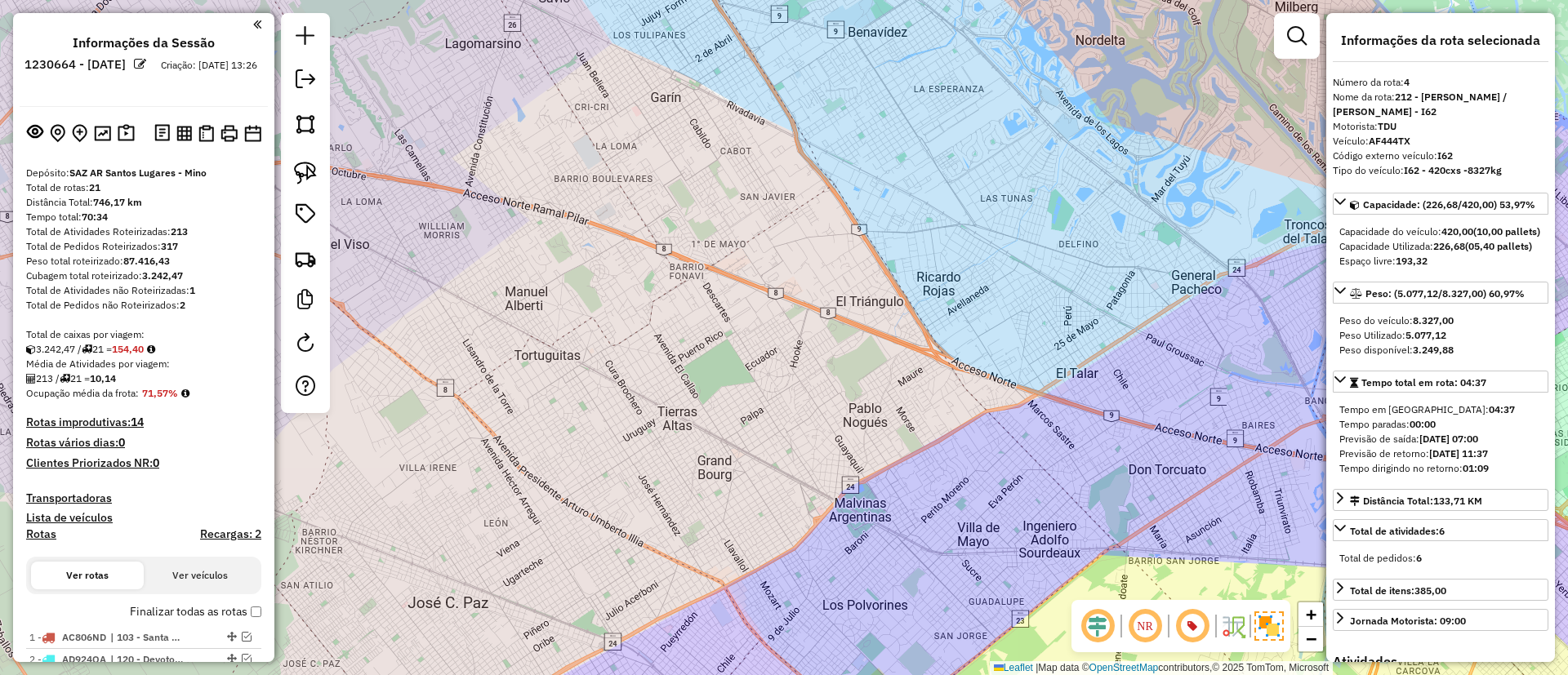
click at [200, 607] on label "Finalizar todas as rotas" at bounding box center [196, 612] width 132 height 17
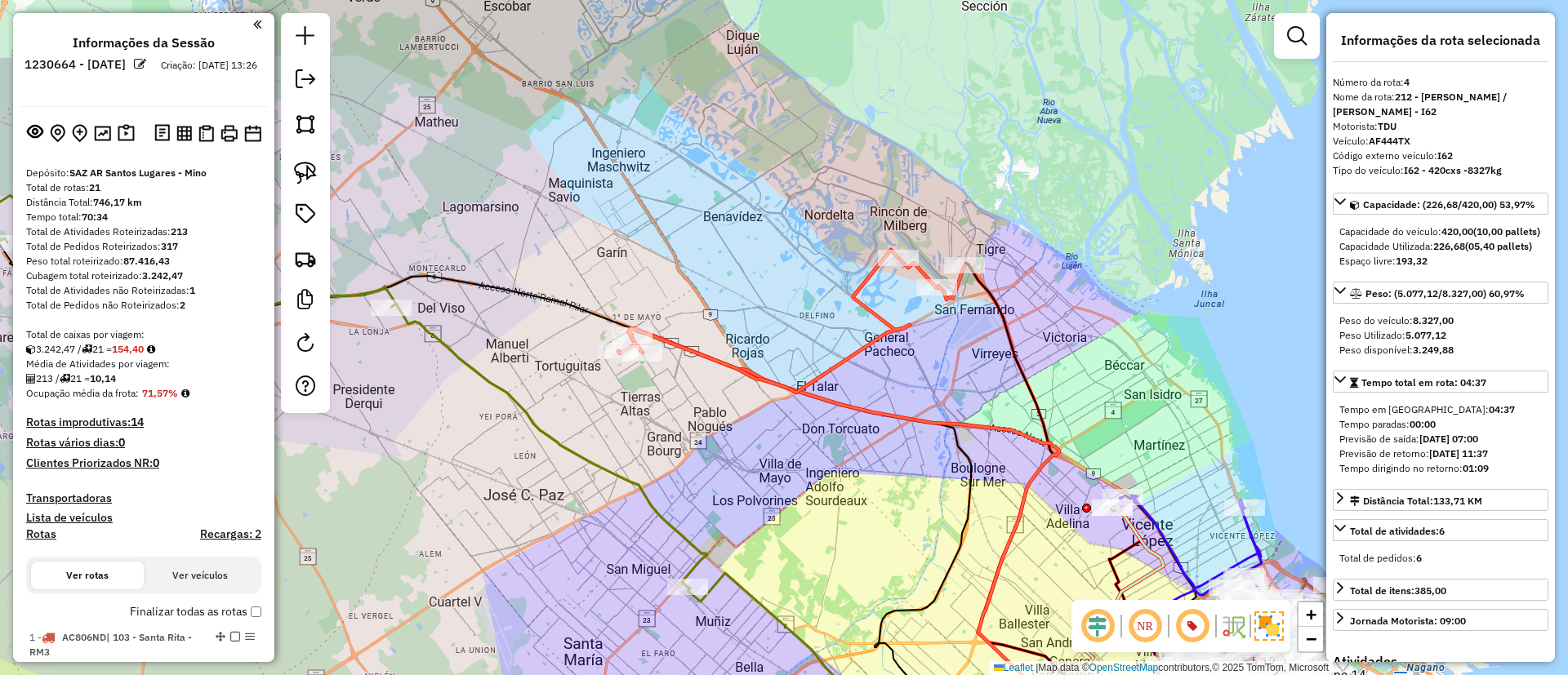
click at [687, 346] on icon at bounding box center [792, 321] width 346 height 143
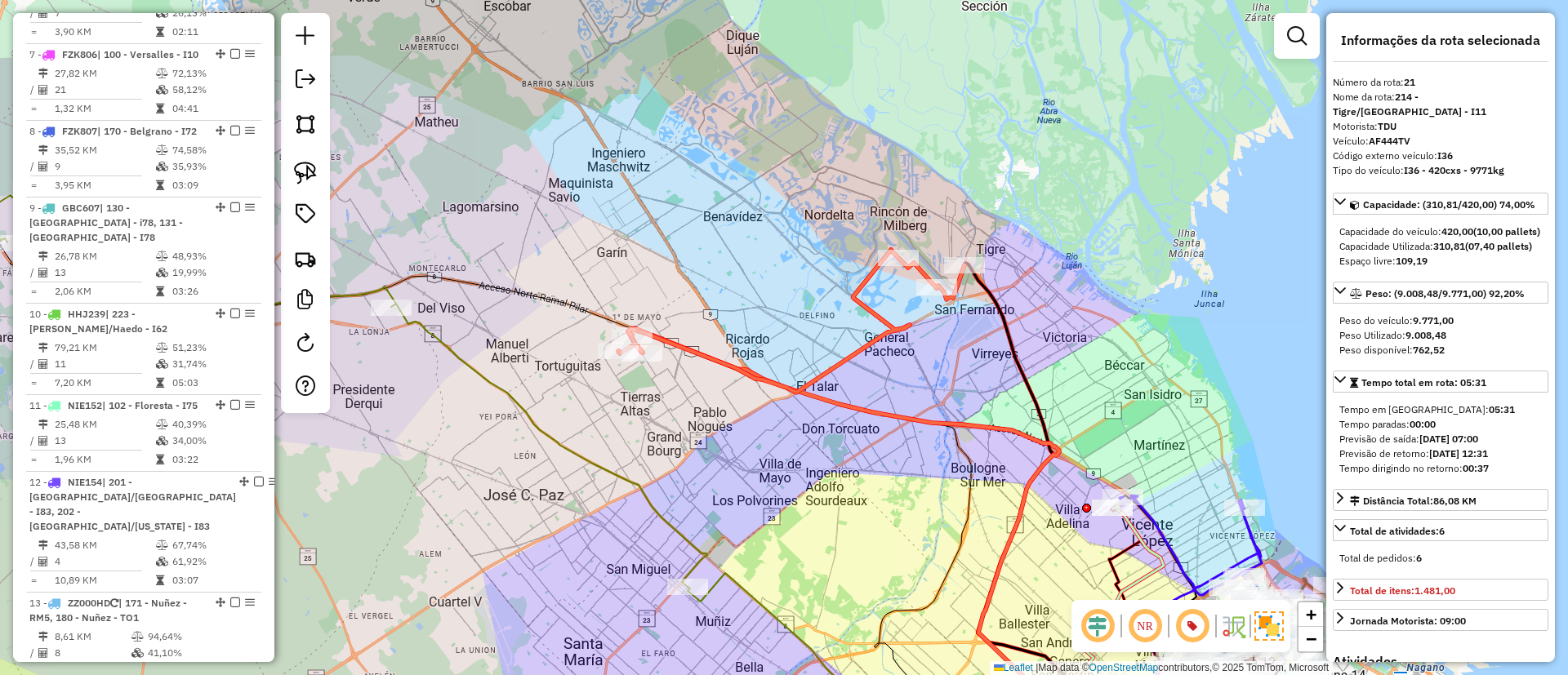
scroll to position [2398, 0]
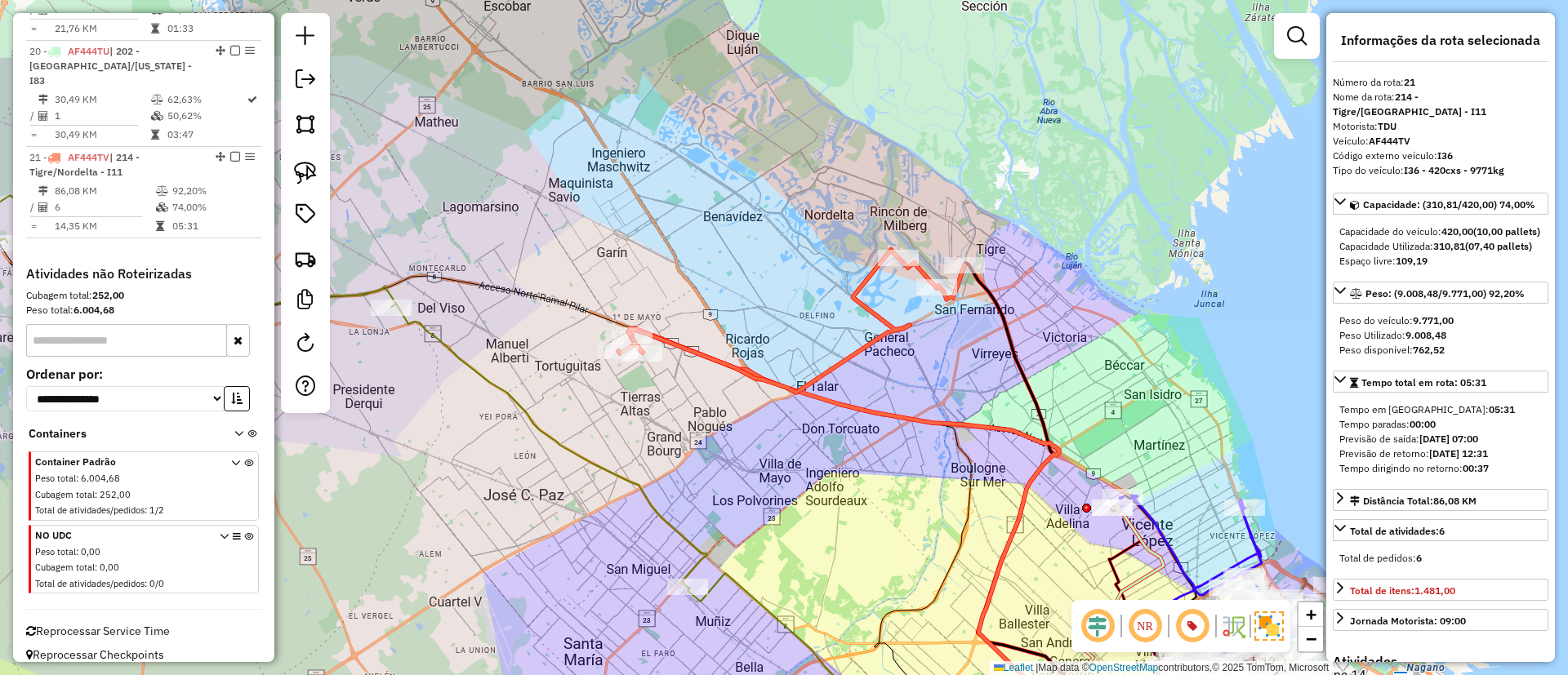
drag, startPoint x: 503, startPoint y: 410, endPoint x: 813, endPoint y: 444, distance: 311.9
click at [813, 444] on div "Janela de atendimento Grade de atendimento Capacidade Transportadoras Veículos …" at bounding box center [784, 337] width 1568 height 675
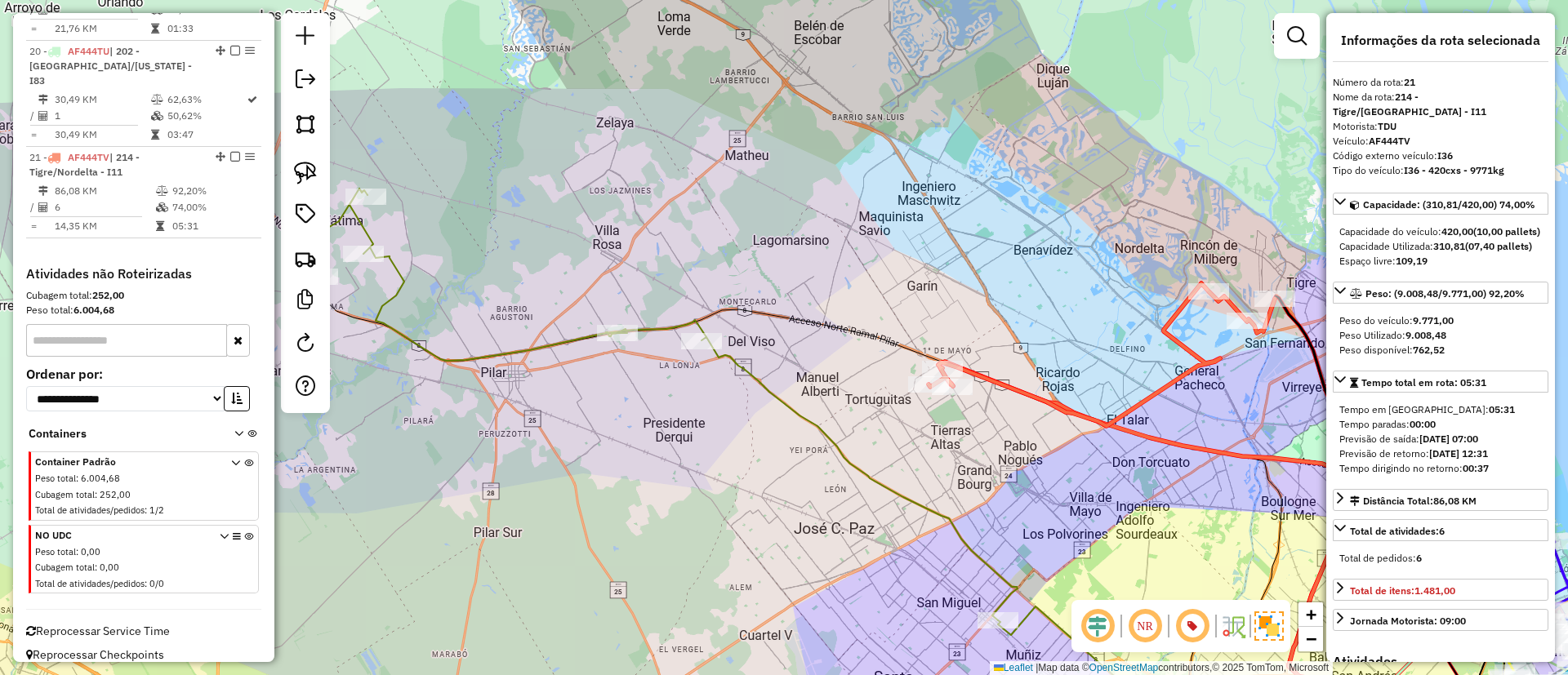
click at [775, 397] on icon at bounding box center [657, 404] width 721 height 432
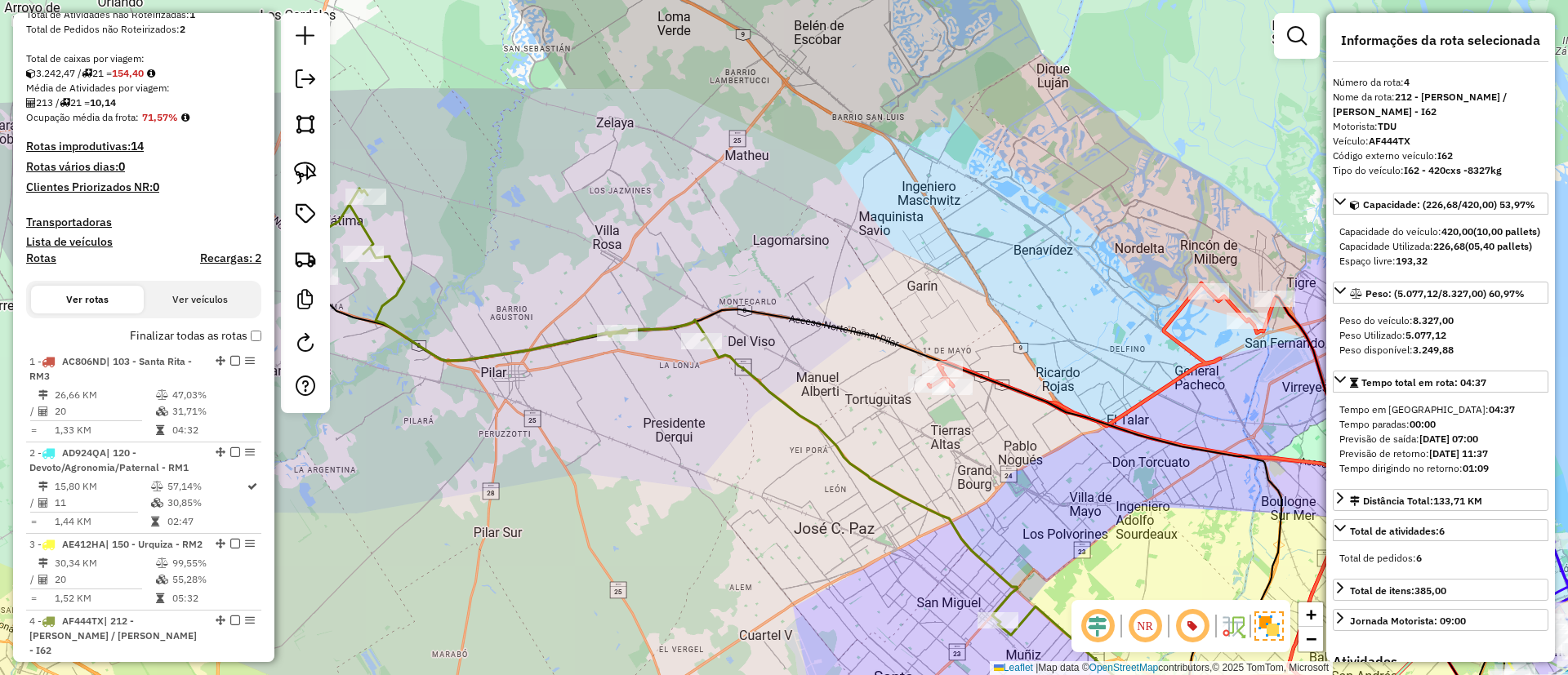
scroll to position [0, 0]
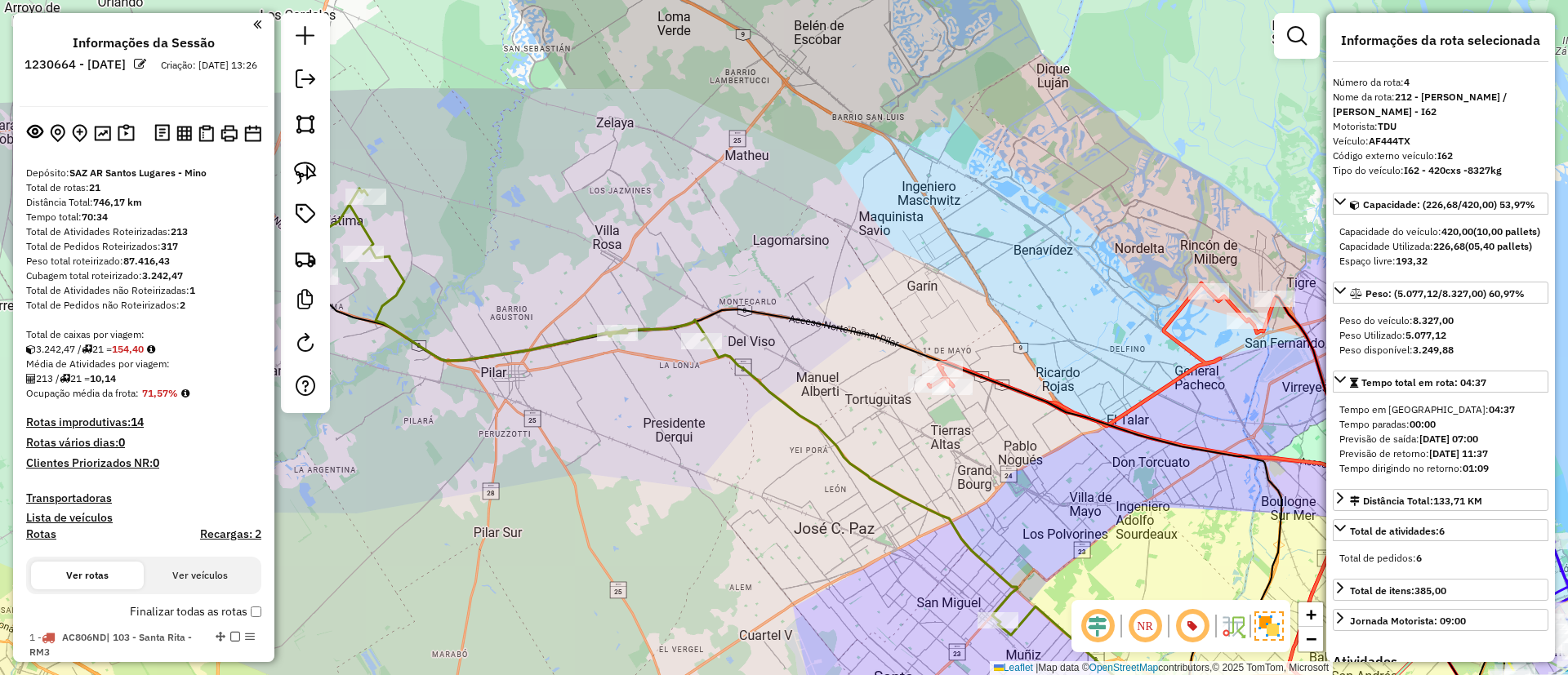
click at [138, 615] on label "Finalizar todas as rotas" at bounding box center [196, 612] width 132 height 17
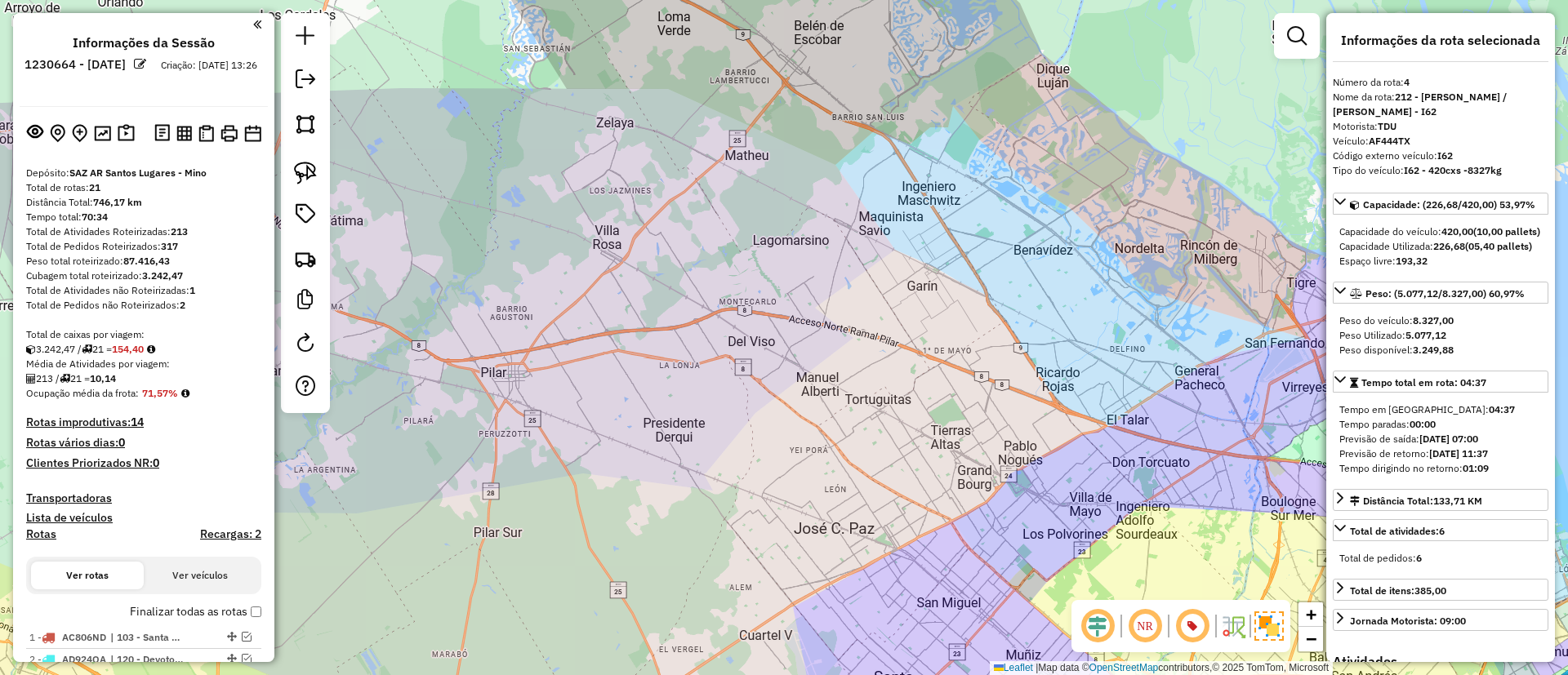
click at [200, 534] on h4 "Recargas: 2" at bounding box center [231, 534] width 61 height 14
click at [208, 614] on label "Finalizar todas as rotas" at bounding box center [196, 612] width 132 height 17
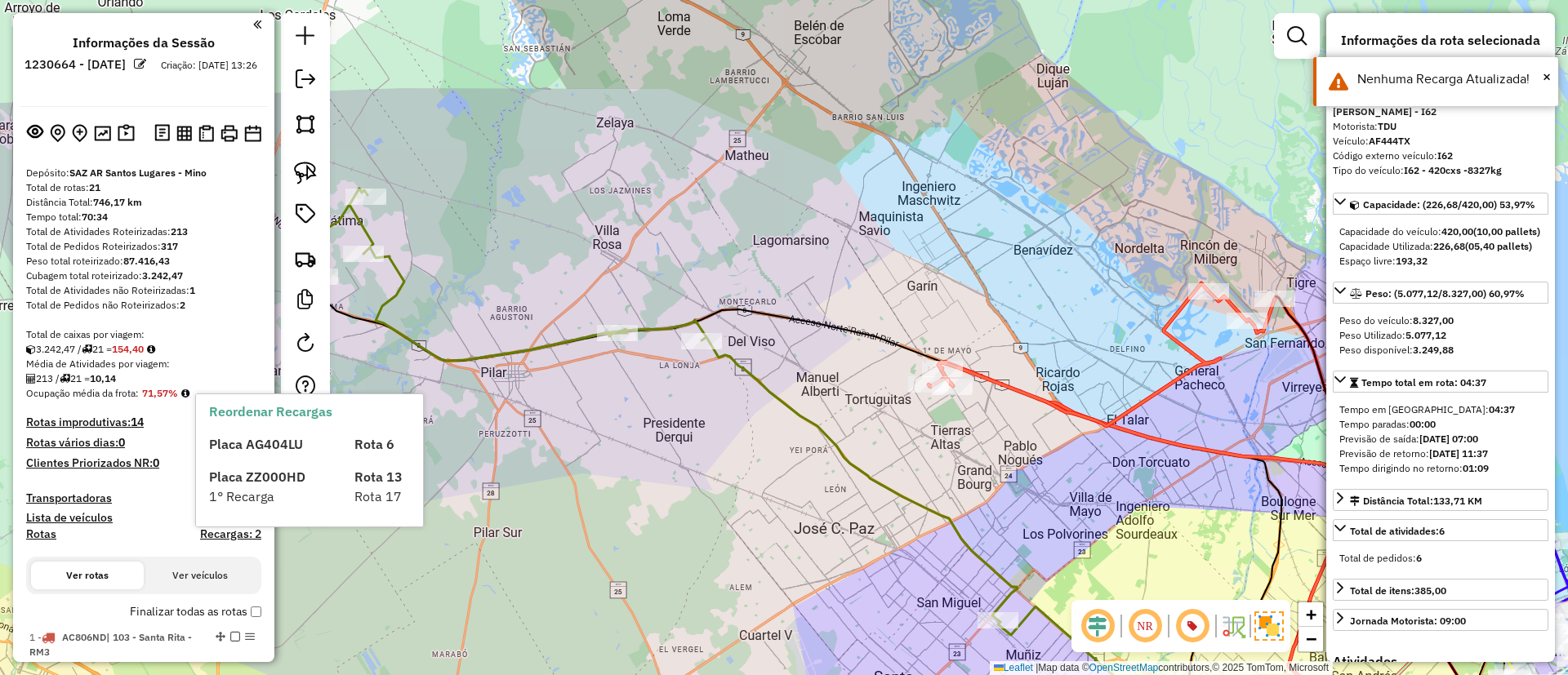
click at [34, 536] on h4 "Rotas" at bounding box center [41, 534] width 30 height 14
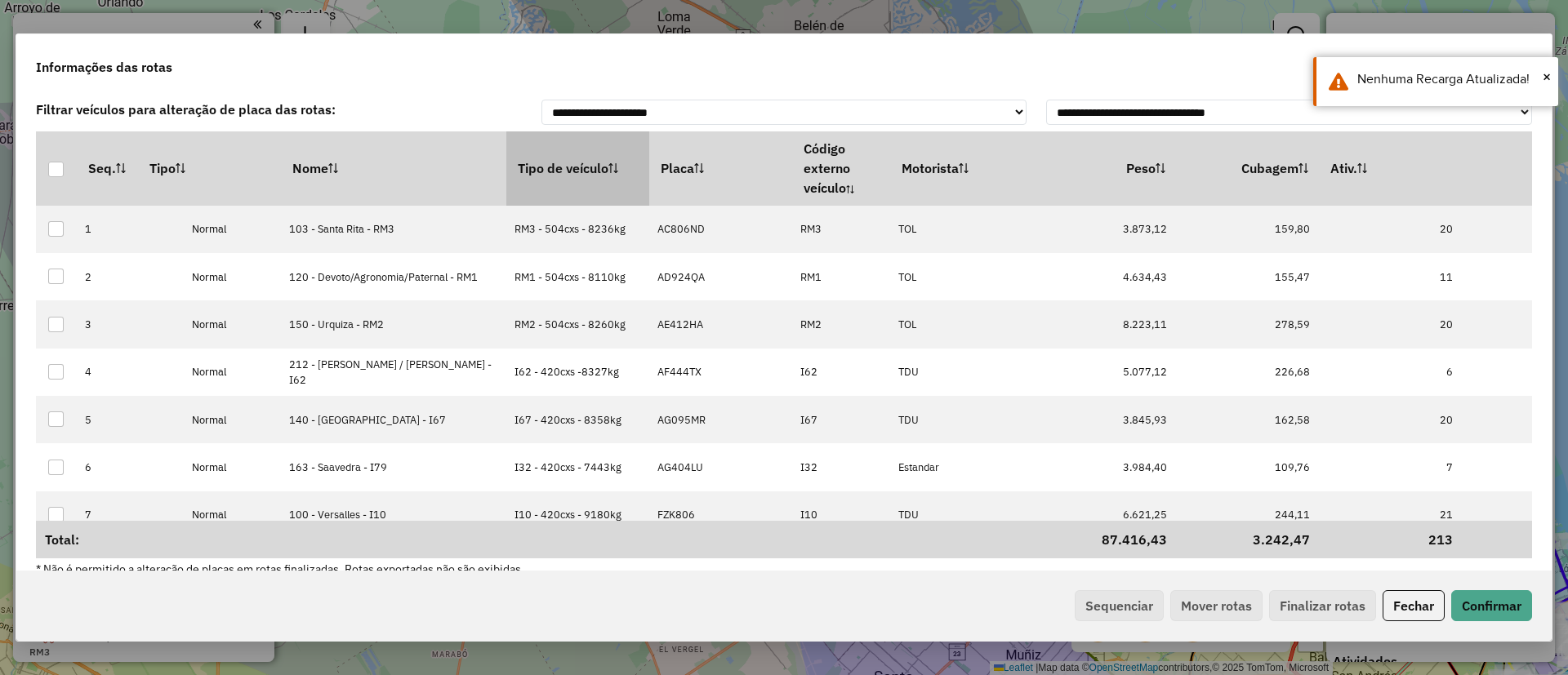
click at [506, 153] on th "Tipo de veículo" at bounding box center [578, 169] width 143 height 73
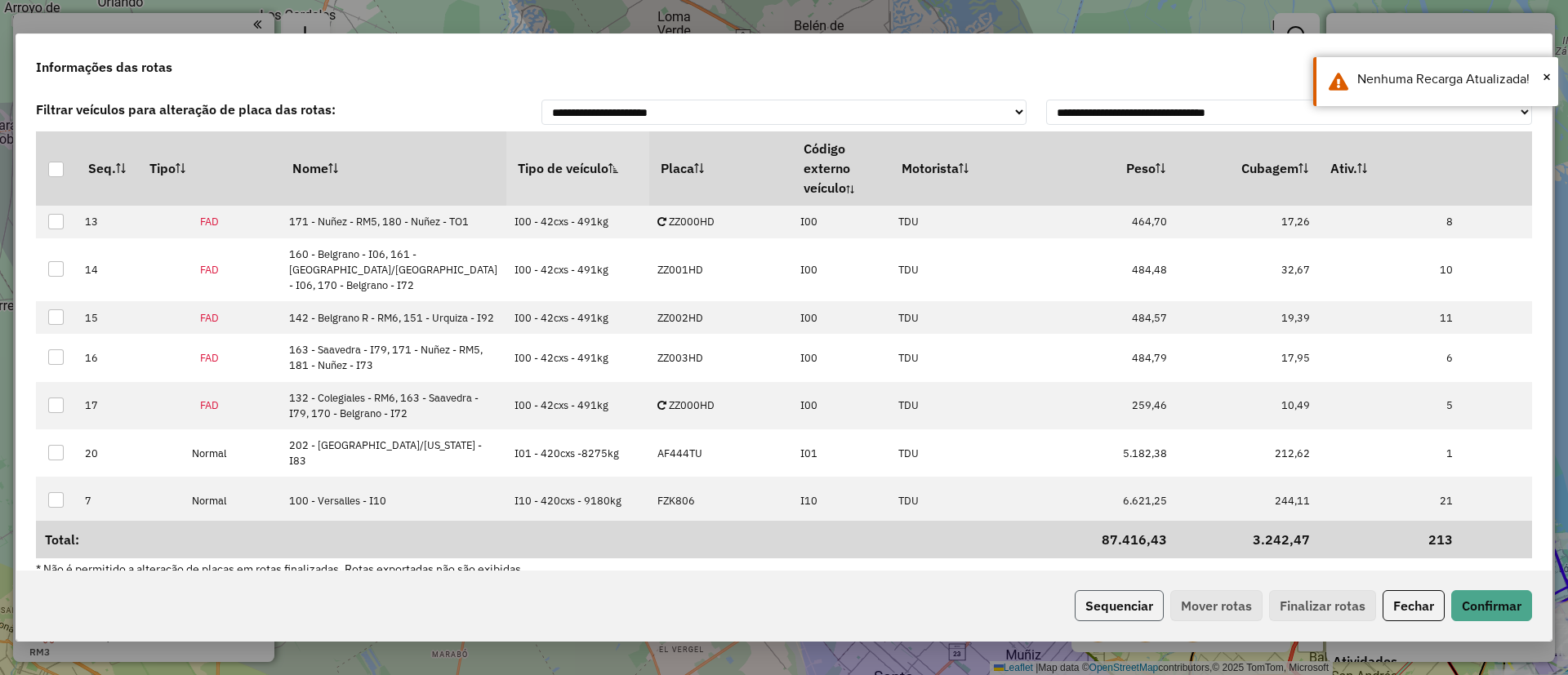
click at [1097, 615] on button "Sequenciar" at bounding box center [1119, 605] width 89 height 31
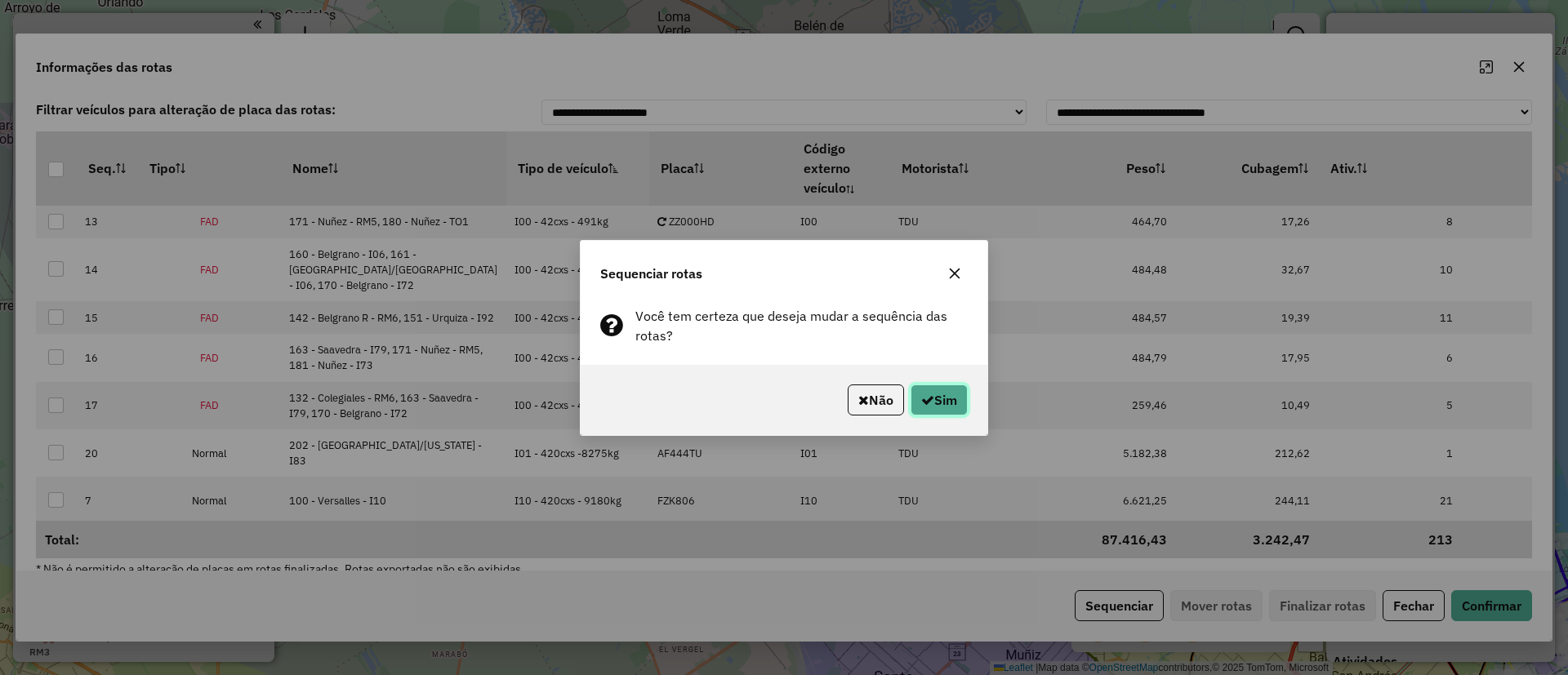
click at [924, 403] on icon "button" at bounding box center [928, 400] width 13 height 13
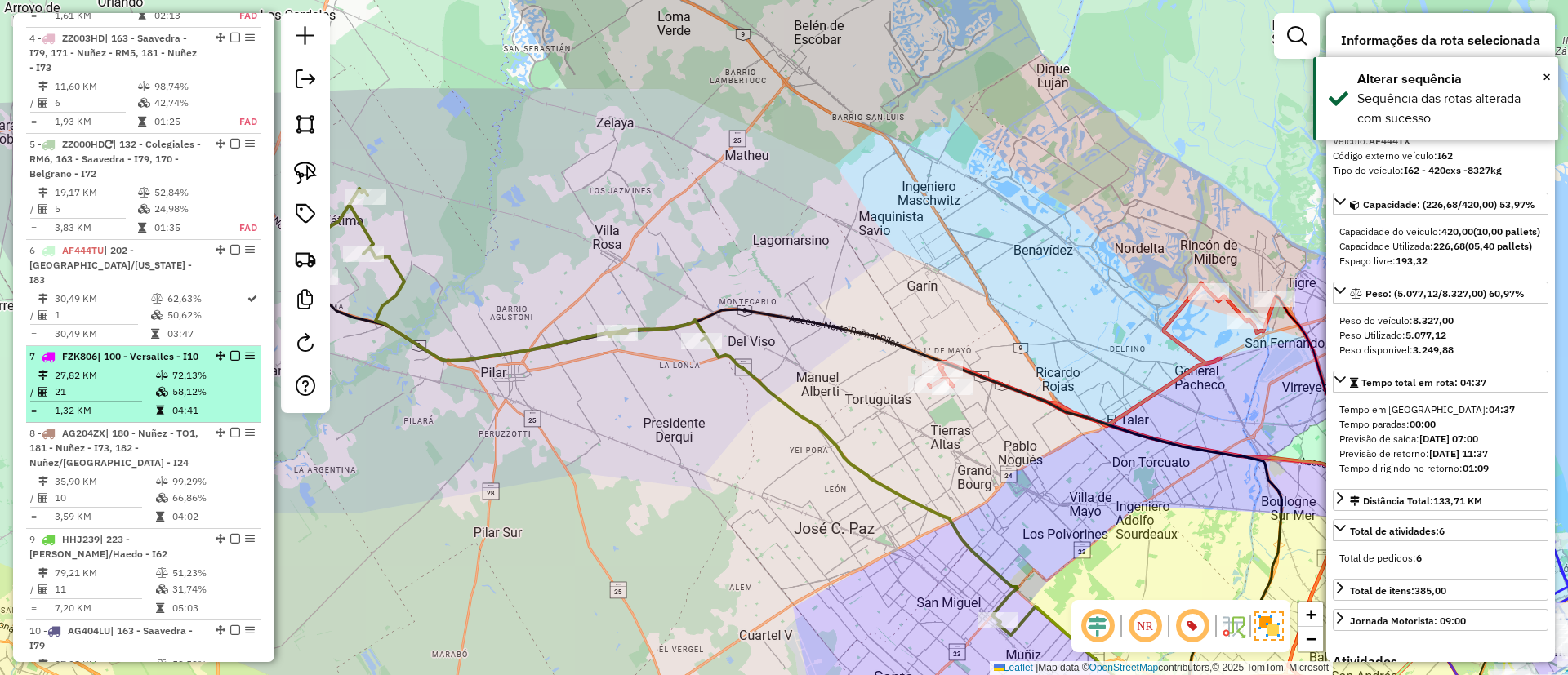
scroll to position [153, 0]
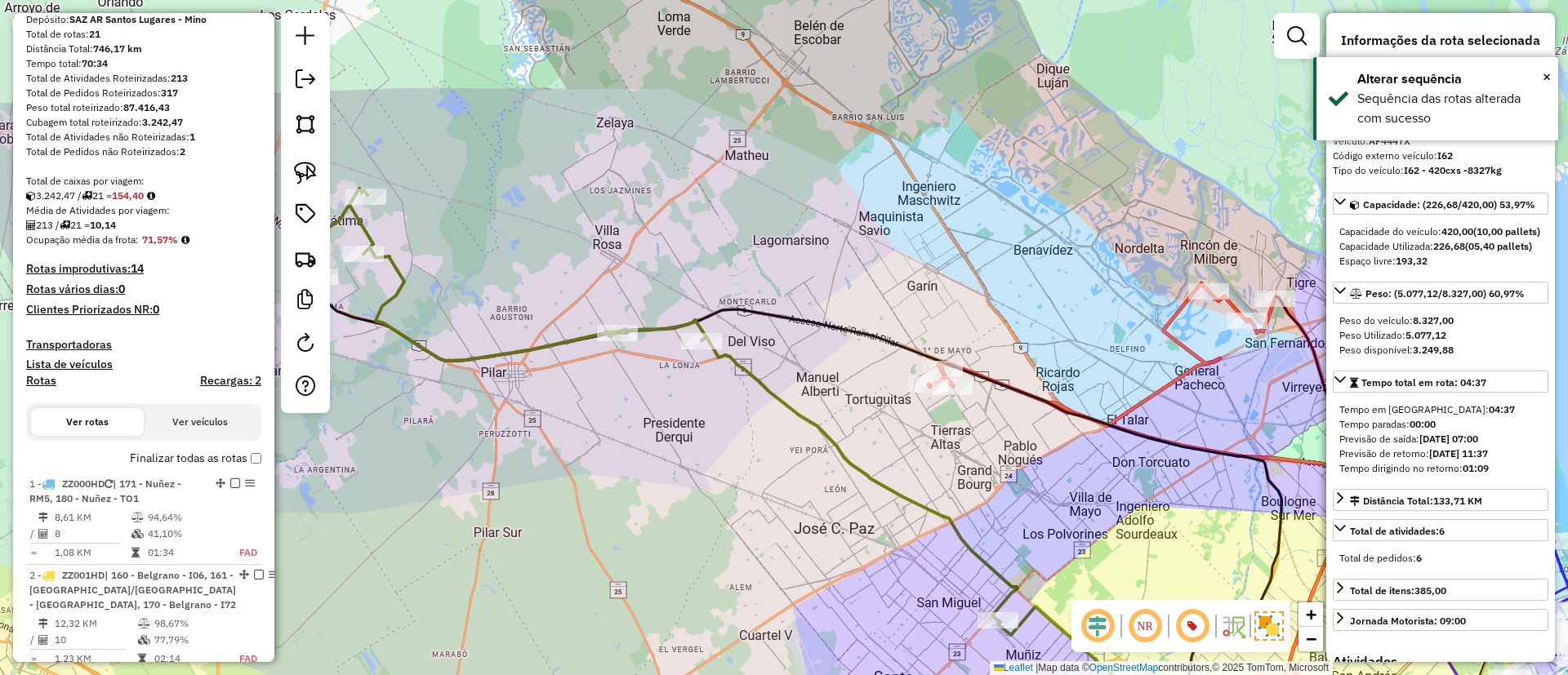
click at [152, 465] on label "Finalizar todas as rotas" at bounding box center [196, 458] width 132 height 17
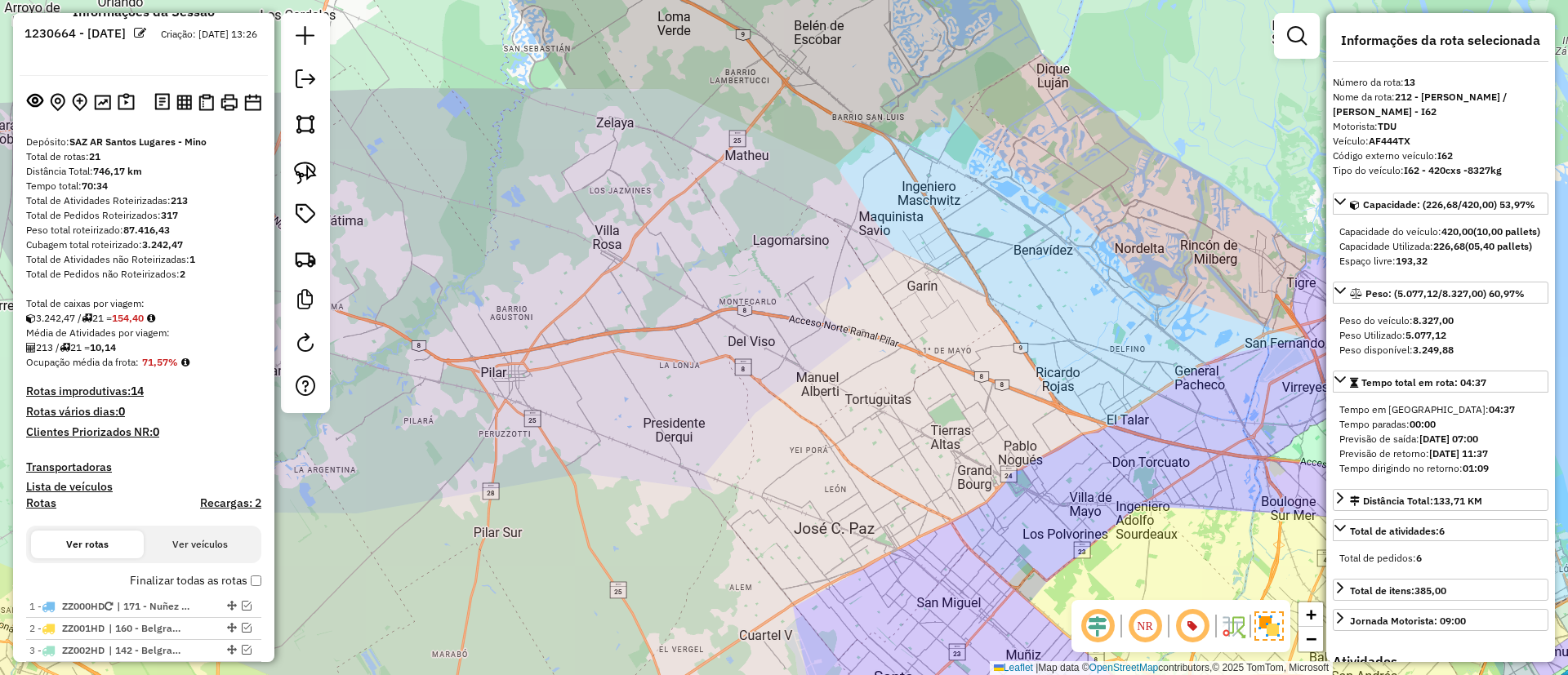
scroll to position [867, 0]
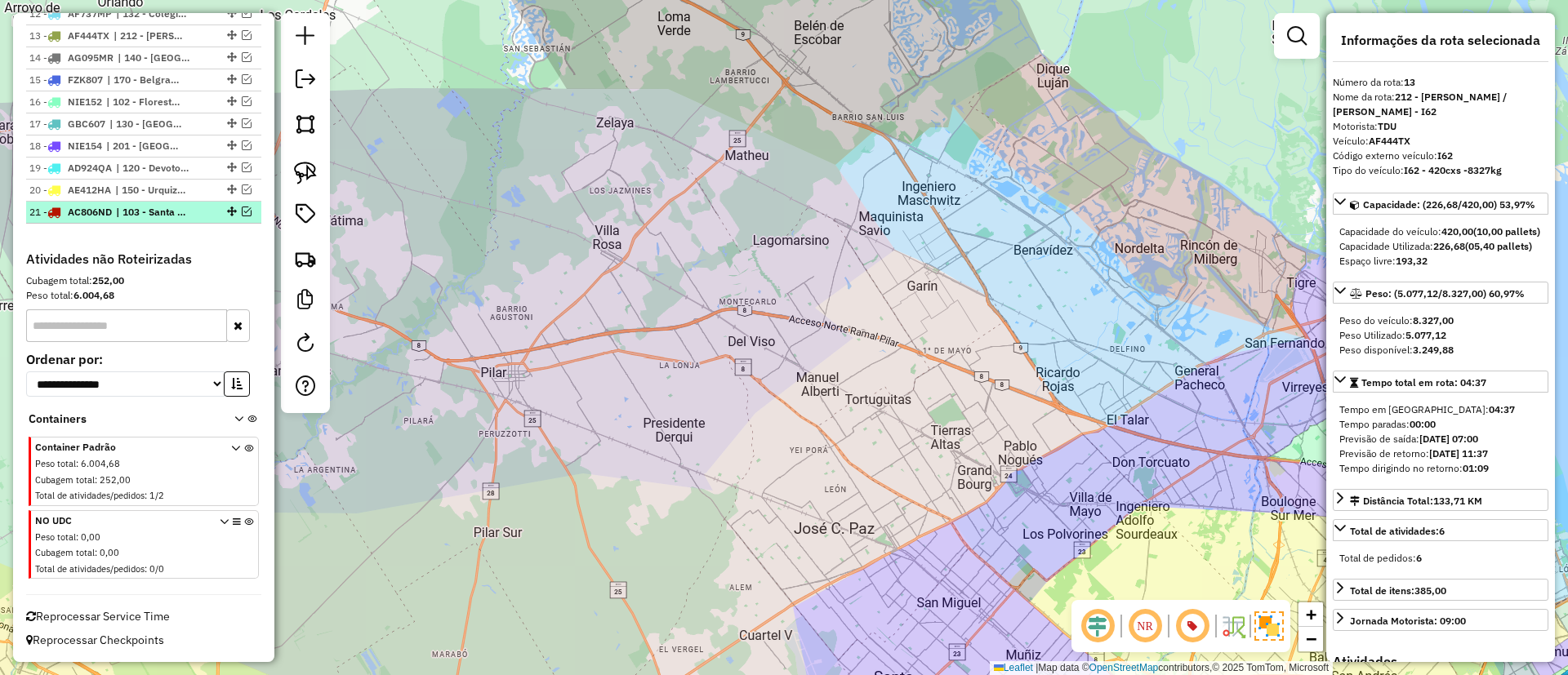
click at [152, 217] on span "| 103 - Santa Rita - RM3" at bounding box center [153, 213] width 75 height 15
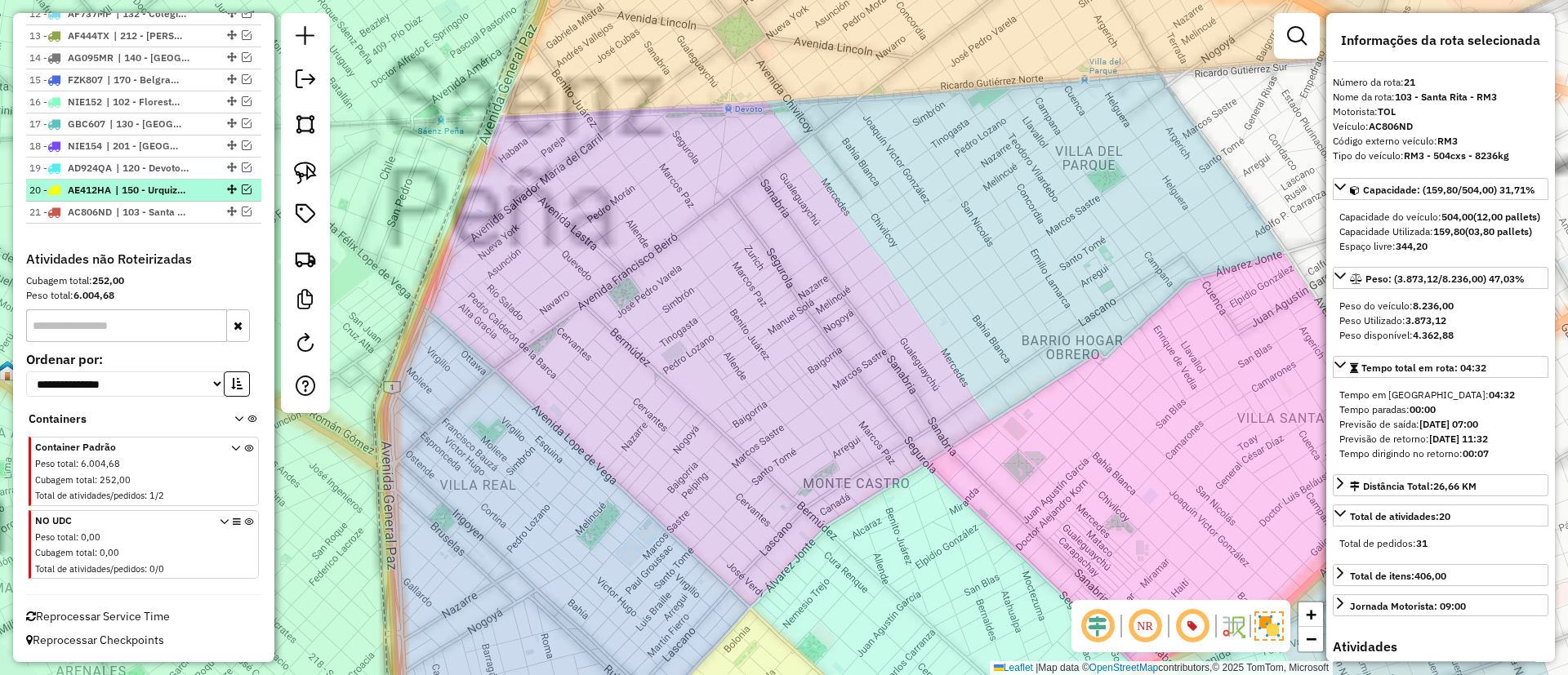
click at [152, 193] on span "| 150 - Urquiza - RM2" at bounding box center [152, 190] width 75 height 15
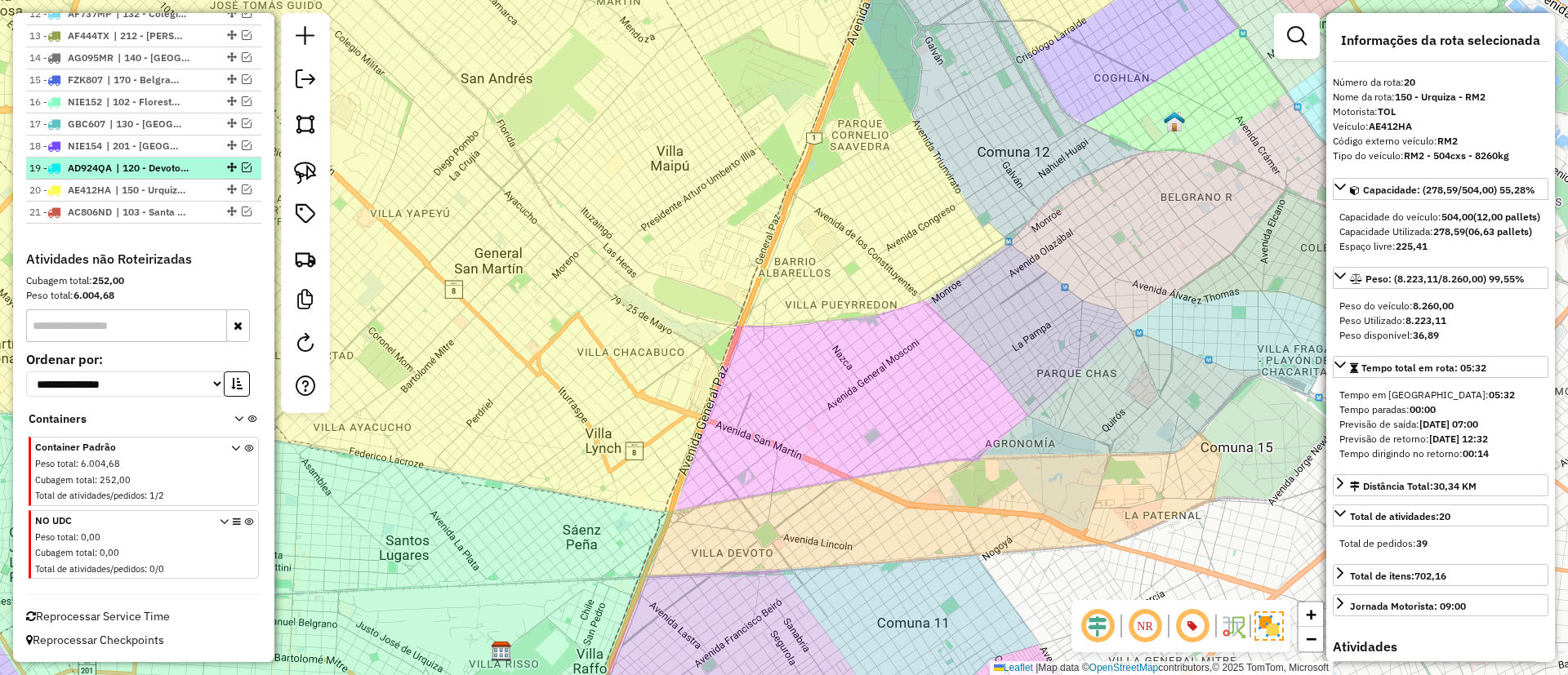
click at [152, 164] on span "| 120 - Devoto/Agronomia/Paternal - RM1" at bounding box center [153, 169] width 75 height 15
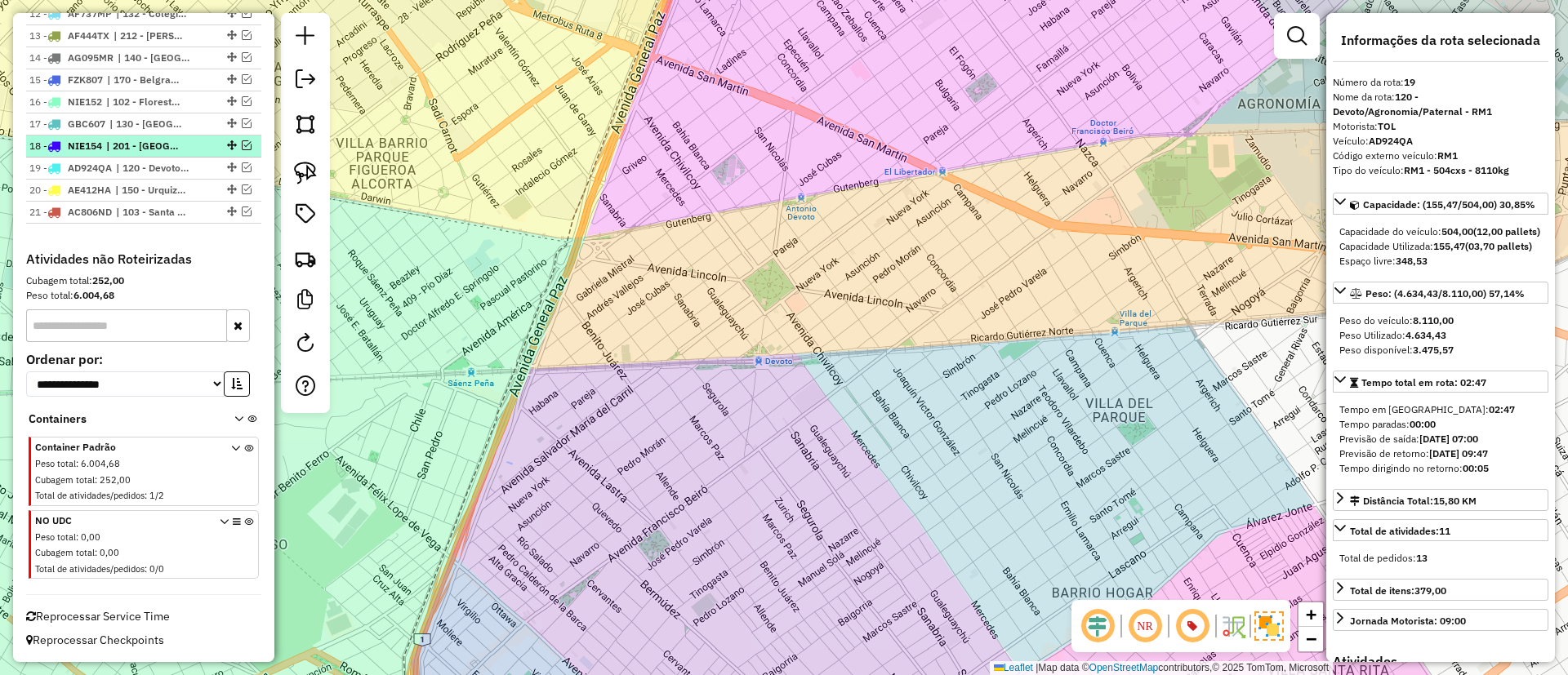
click at [152, 149] on span "| 201 - [GEOGRAPHIC_DATA]/[GEOGRAPHIC_DATA] - I83, 202 - [GEOGRAPHIC_DATA]/[US_…" at bounding box center [144, 146] width 75 height 15
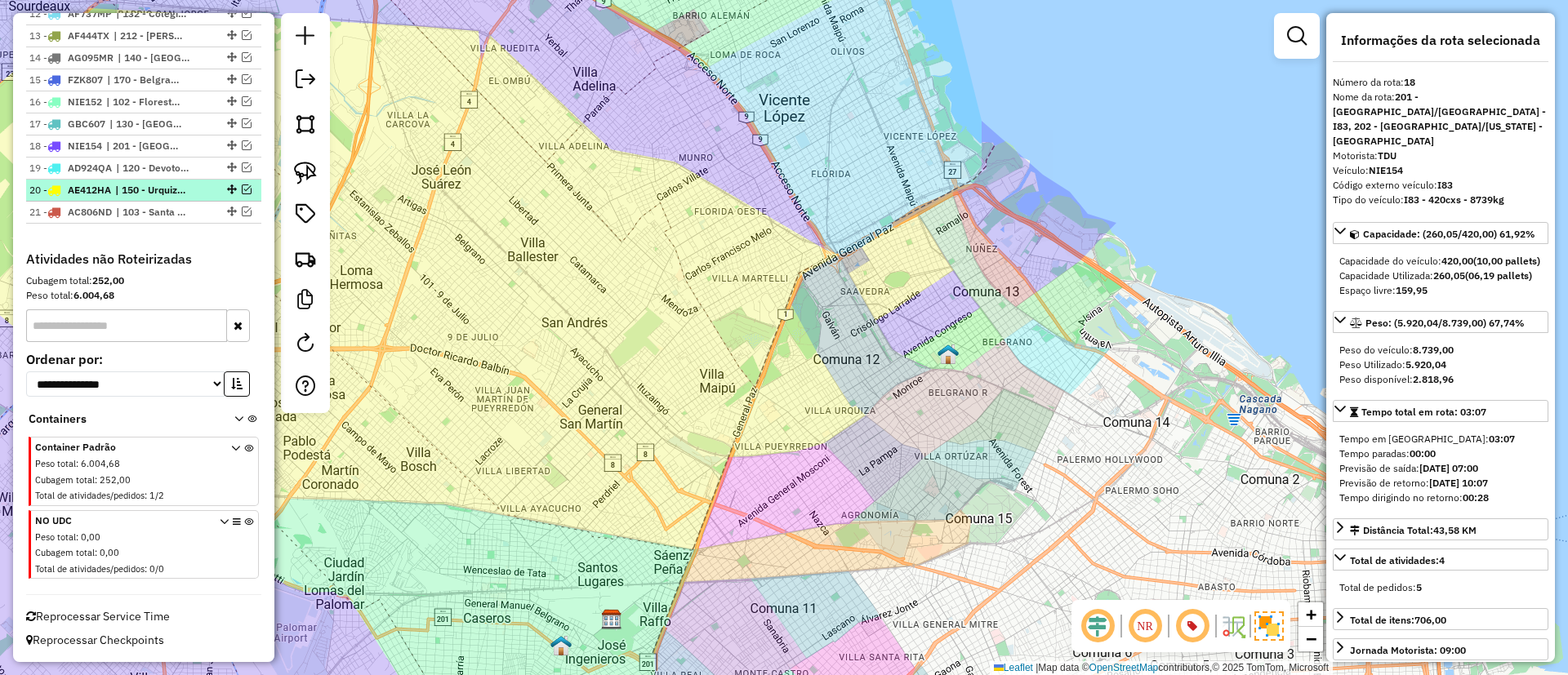
click at [165, 183] on span "| 150 - Urquiza - RM2" at bounding box center [152, 190] width 75 height 15
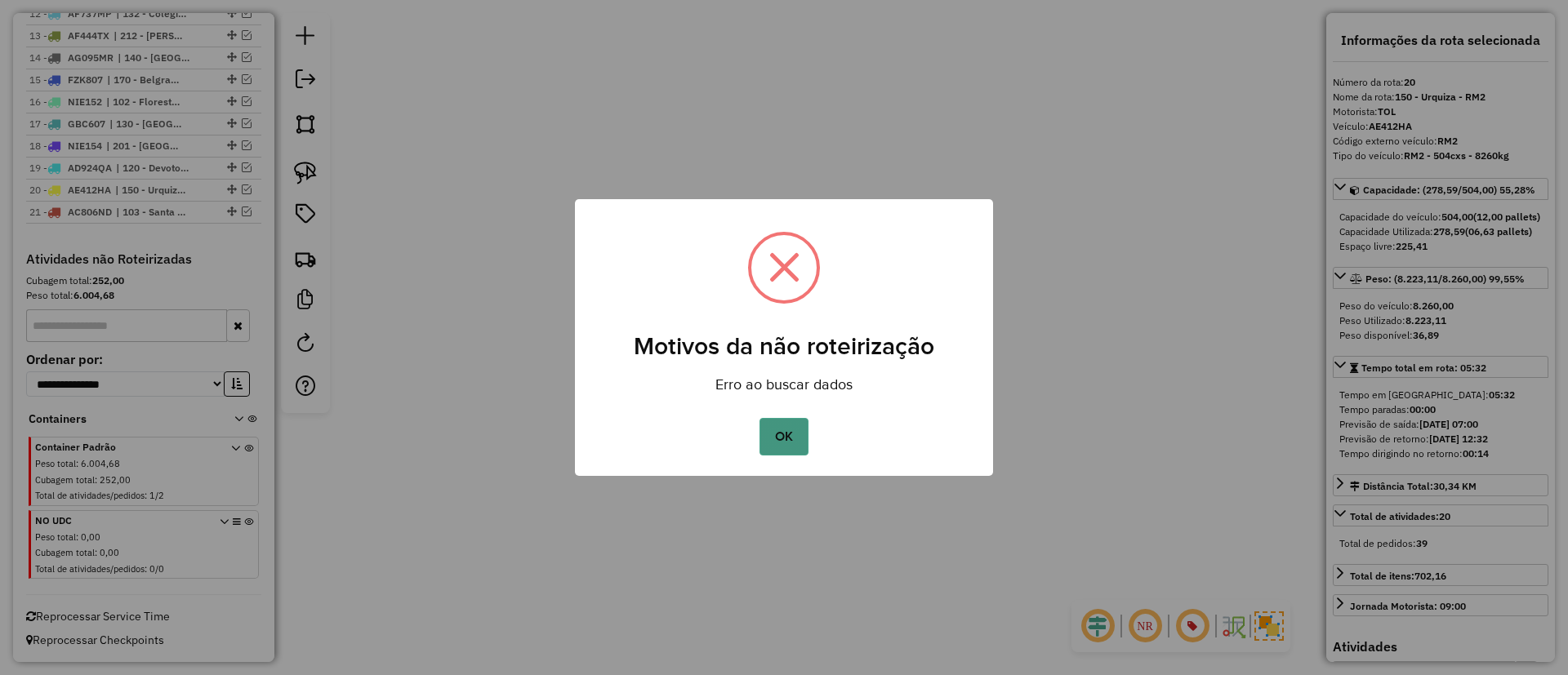
click at [803, 423] on button "OK" at bounding box center [783, 437] width 48 height 38
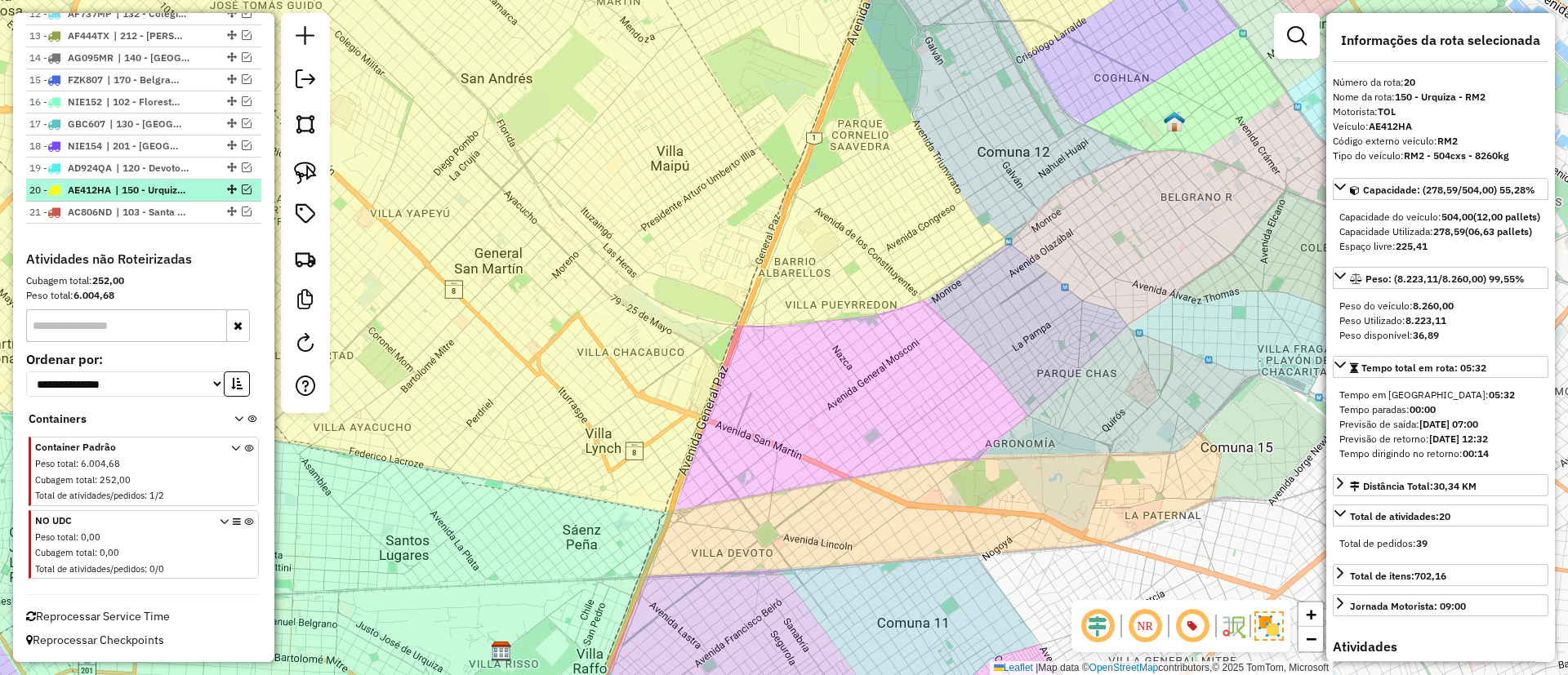
scroll to position [621, 0]
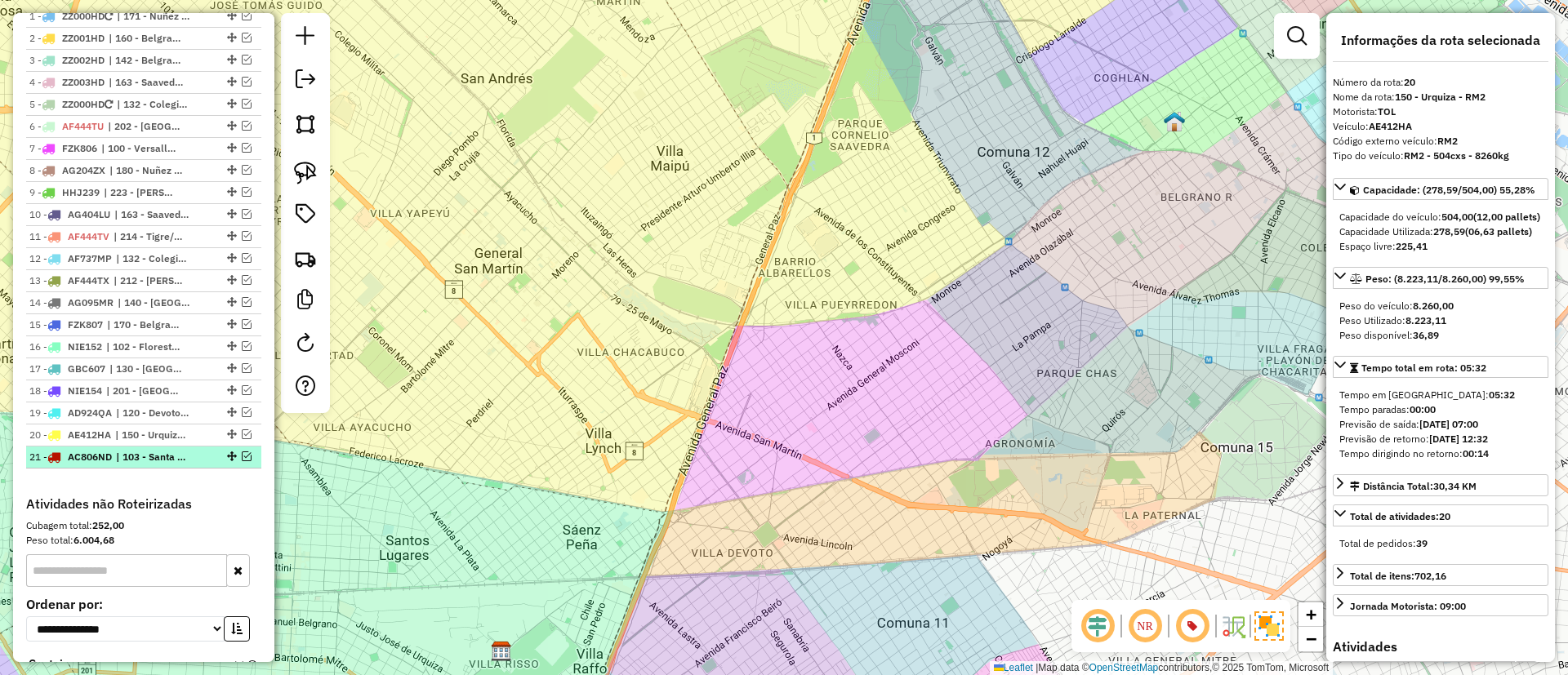
click at [164, 458] on span "| 103 - Santa Rita - RM3" at bounding box center [153, 458] width 75 height 15
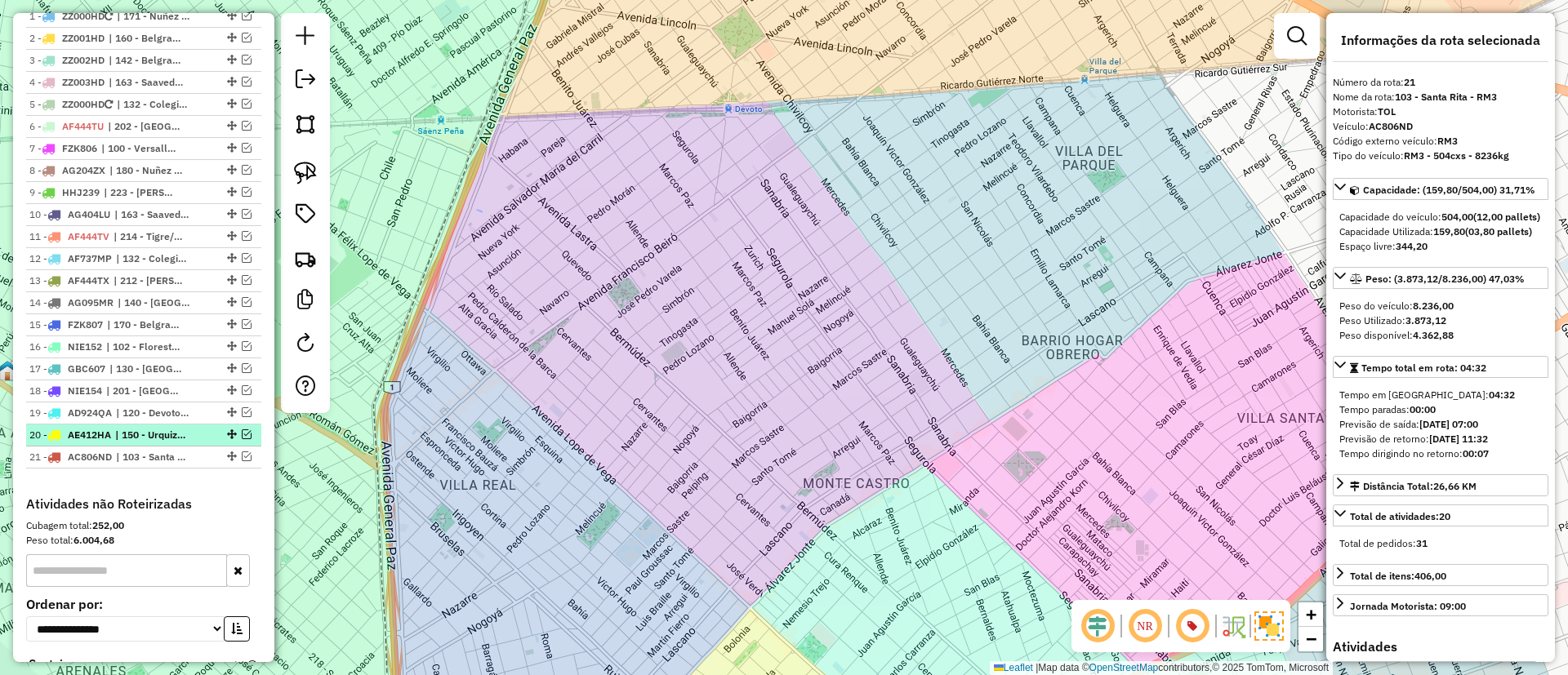
click at [164, 443] on li "20 - AE412HA | 150 - Urquiza - RM2" at bounding box center [144, 435] width 235 height 22
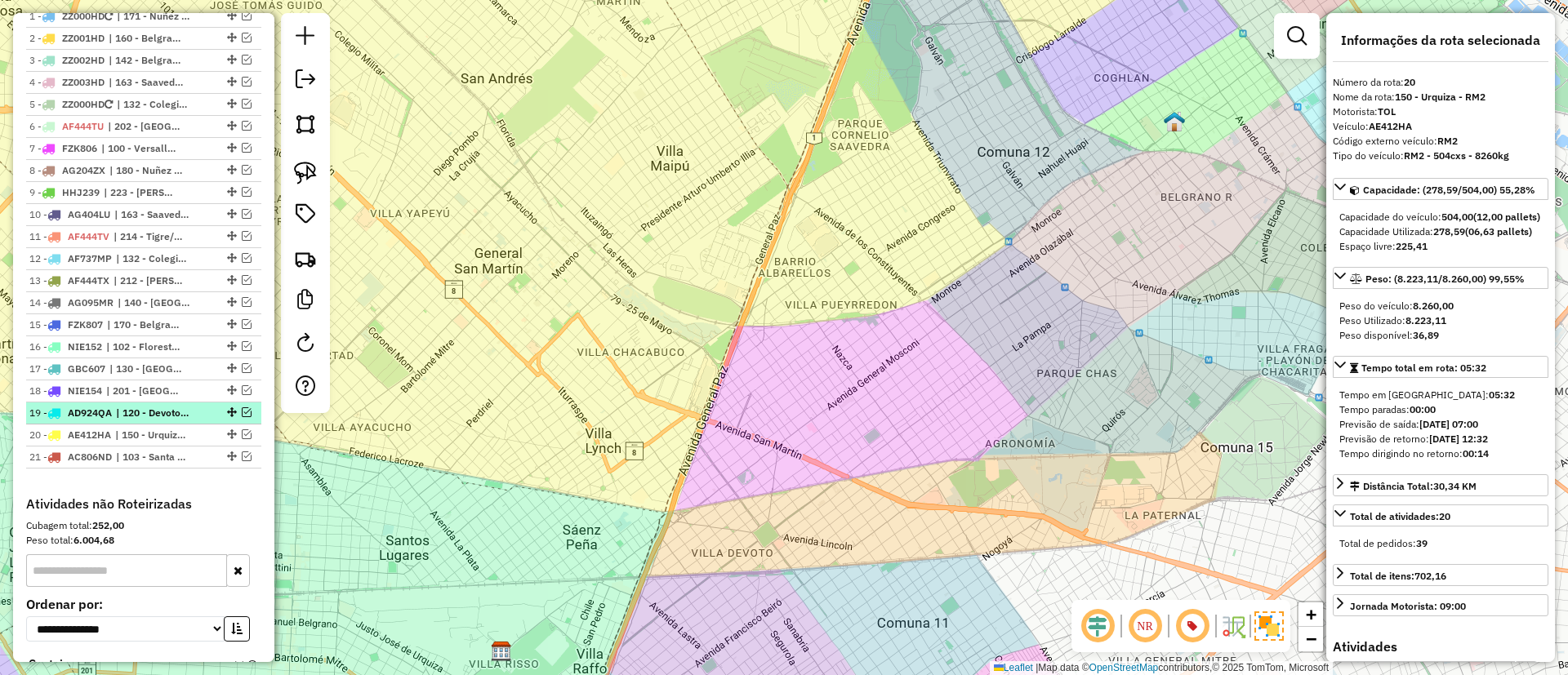
click at [168, 412] on span "| 120 - Devoto/Agronomia/Paternal - RM1" at bounding box center [153, 413] width 75 height 15
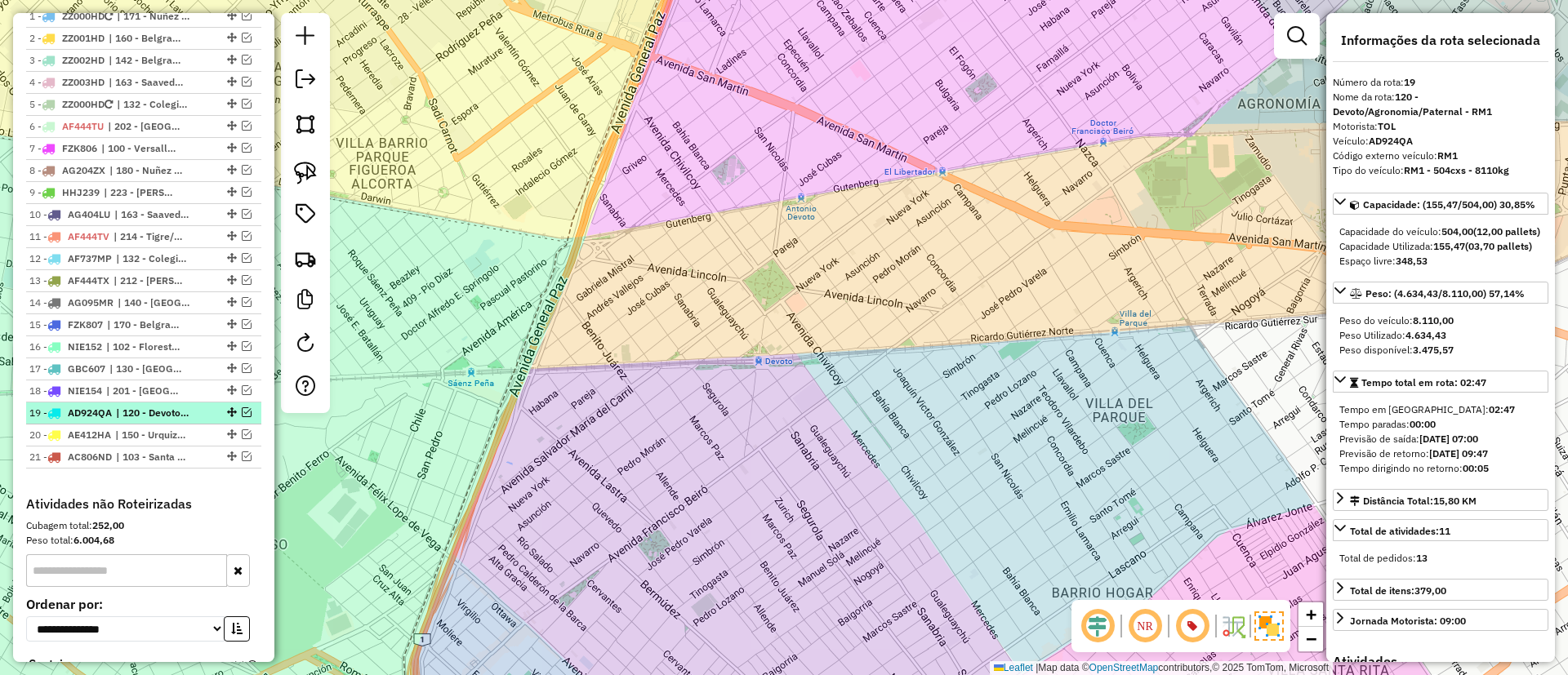
click at [242, 412] on em at bounding box center [247, 412] width 9 height 9
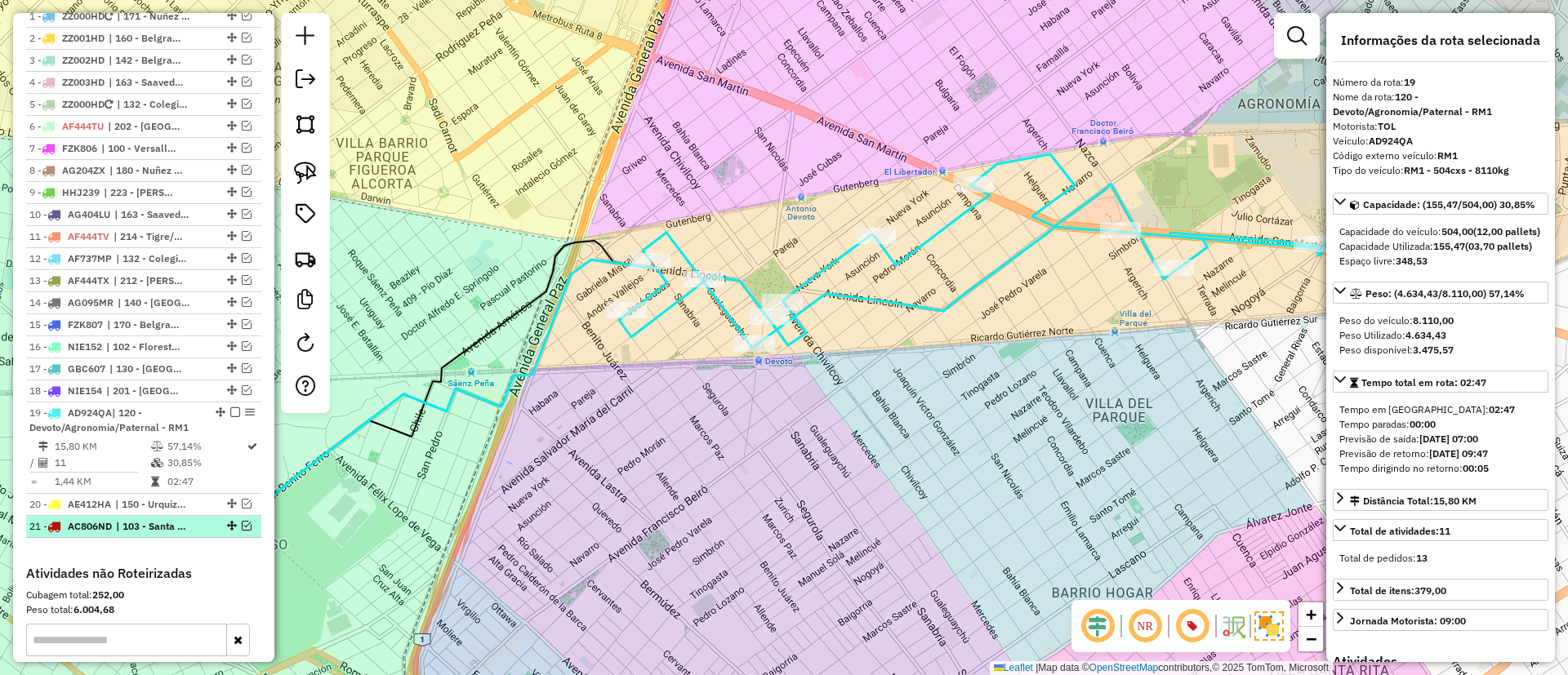
click at [242, 526] on em at bounding box center [247, 526] width 9 height 9
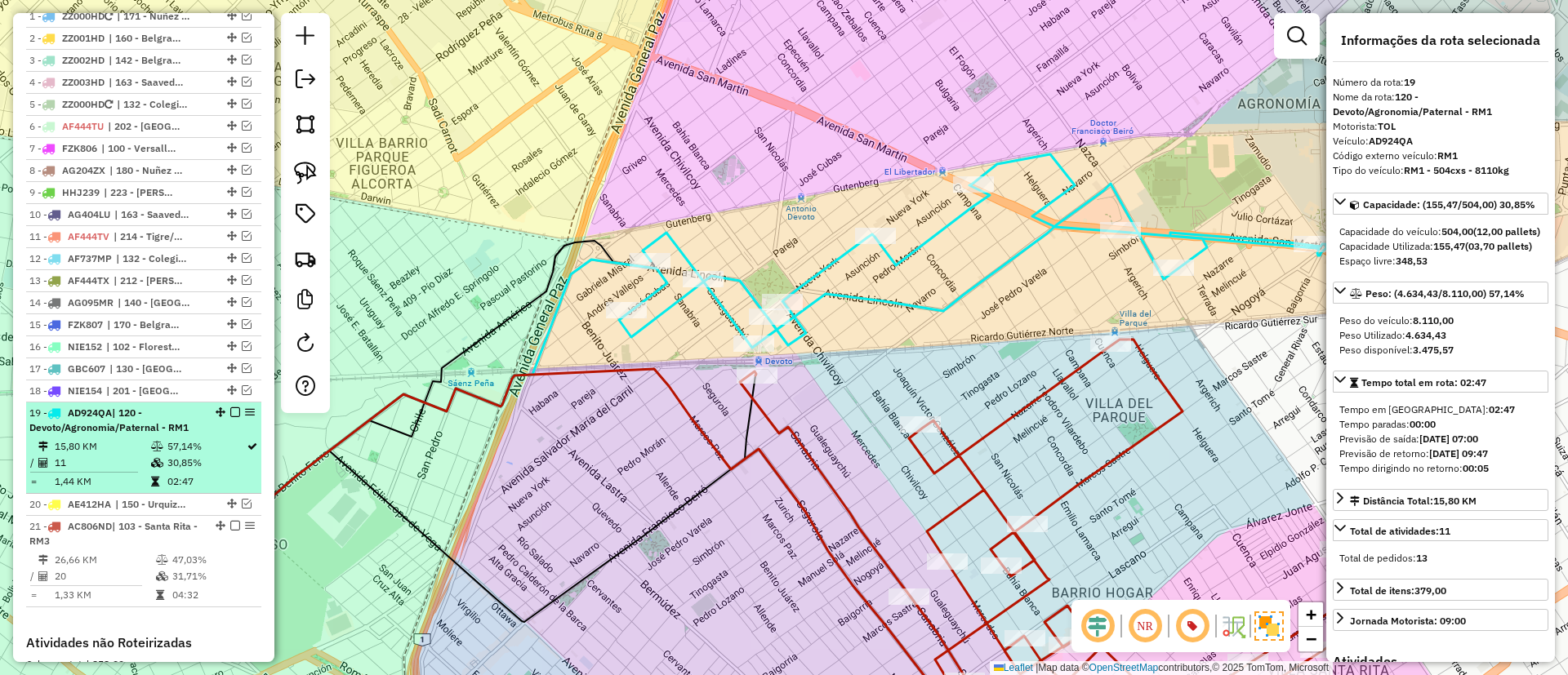
click at [231, 408] on em at bounding box center [235, 412] width 9 height 9
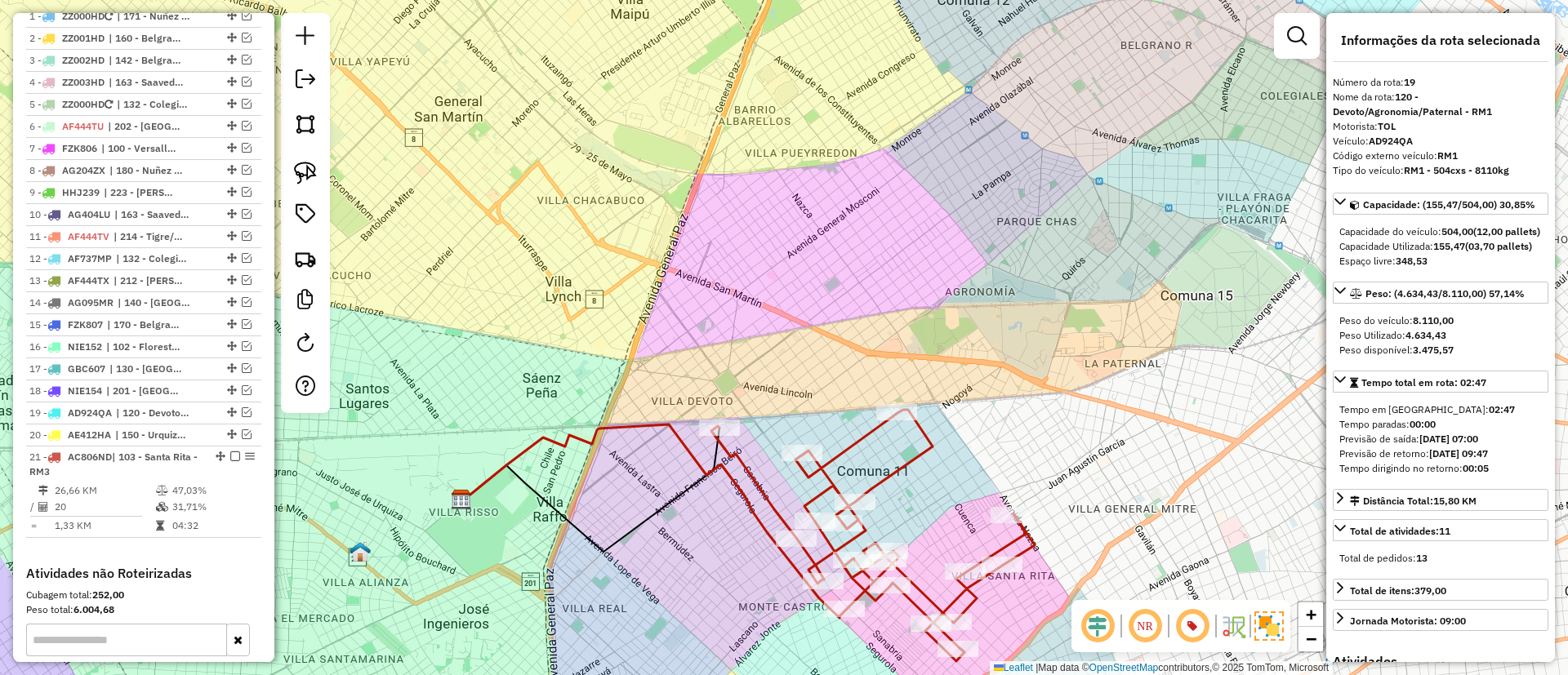
click at [897, 473] on icon at bounding box center [873, 536] width 324 height 251
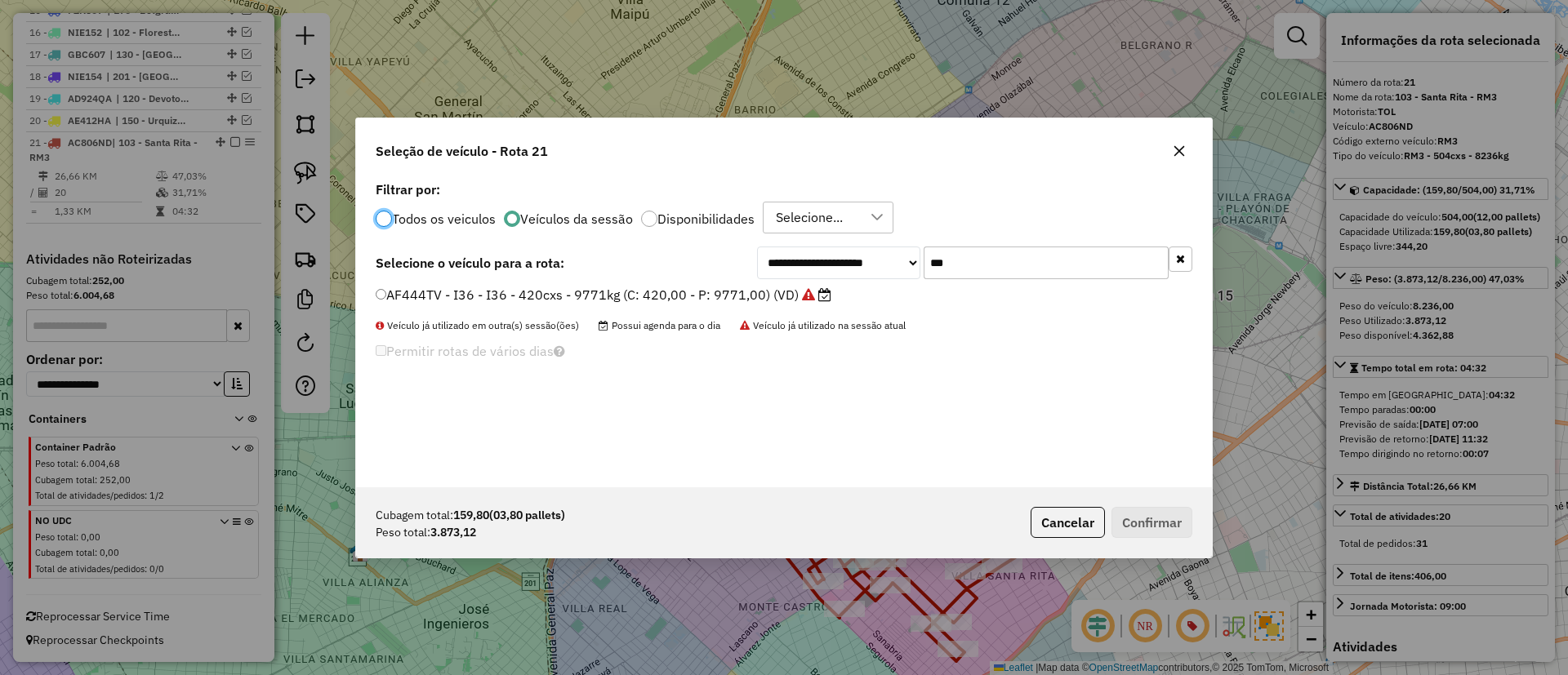
scroll to position [9, 5]
drag, startPoint x: 991, startPoint y: 271, endPoint x: 823, endPoint y: 272, distance: 168.0
click at [823, 272] on div "**********" at bounding box center [974, 263] width 435 height 33
type input "***"
click at [792, 297] on label "AF722DN - I22 - I22 - 420cxs -9200kg (C: 420,00 - P: 9200,00) (VD)" at bounding box center [595, 295] width 439 height 20
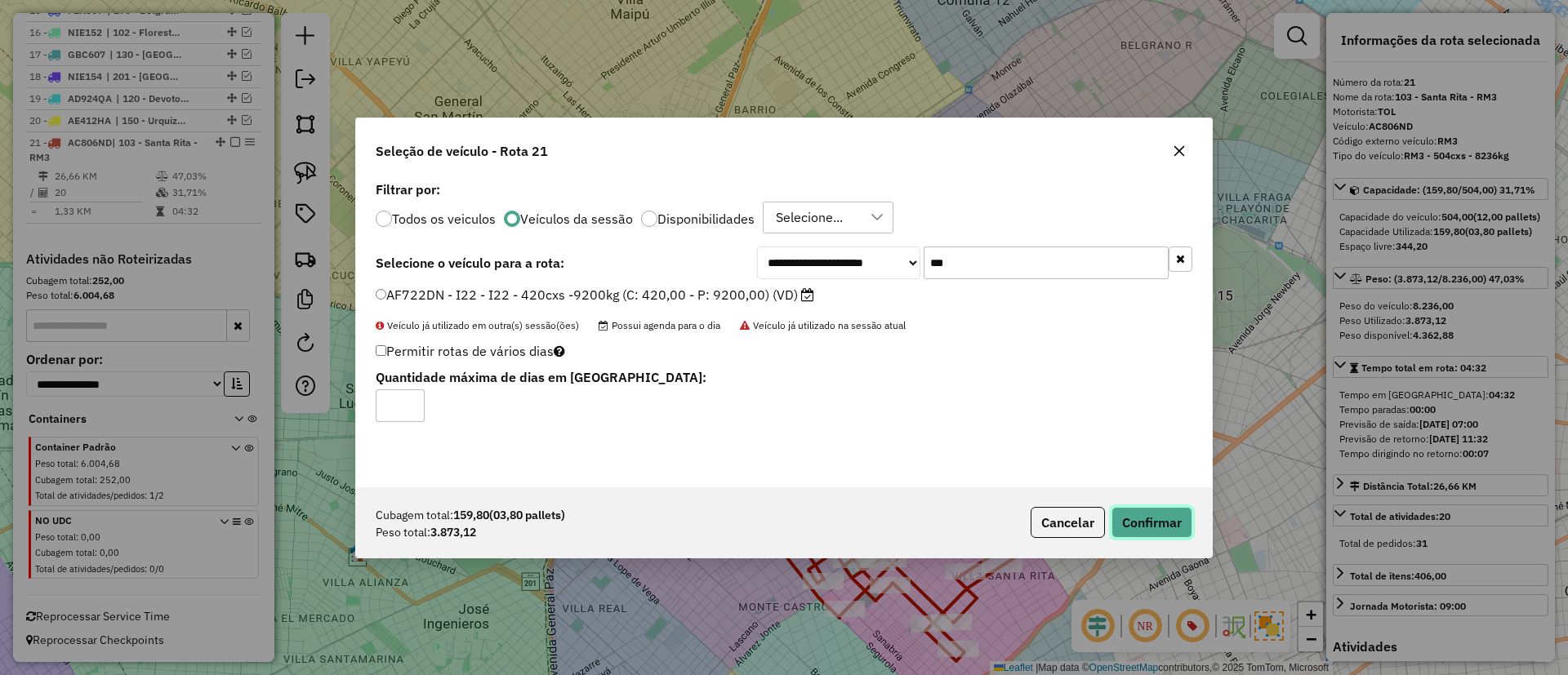
click at [1161, 522] on button "Confirmar" at bounding box center [1152, 522] width 81 height 31
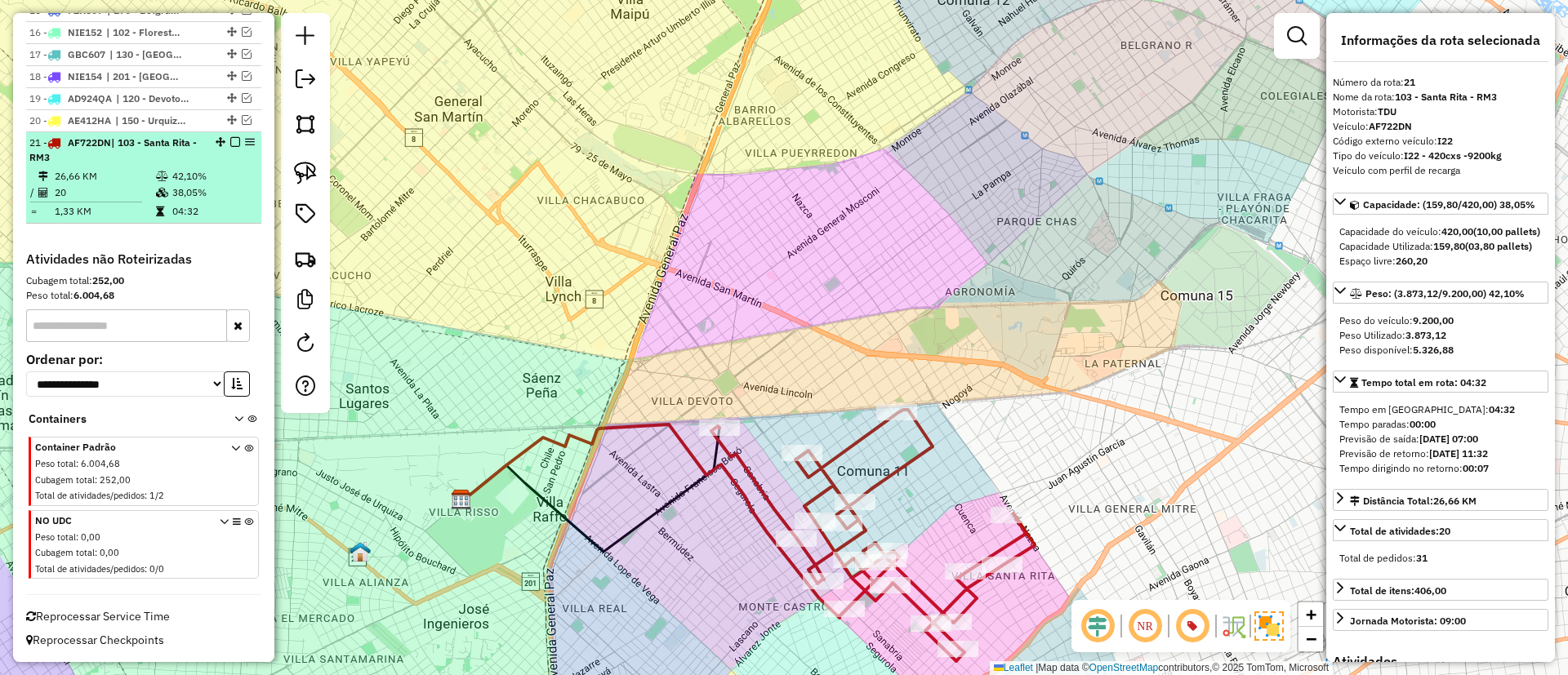
click at [232, 142] on em at bounding box center [235, 142] width 9 height 9
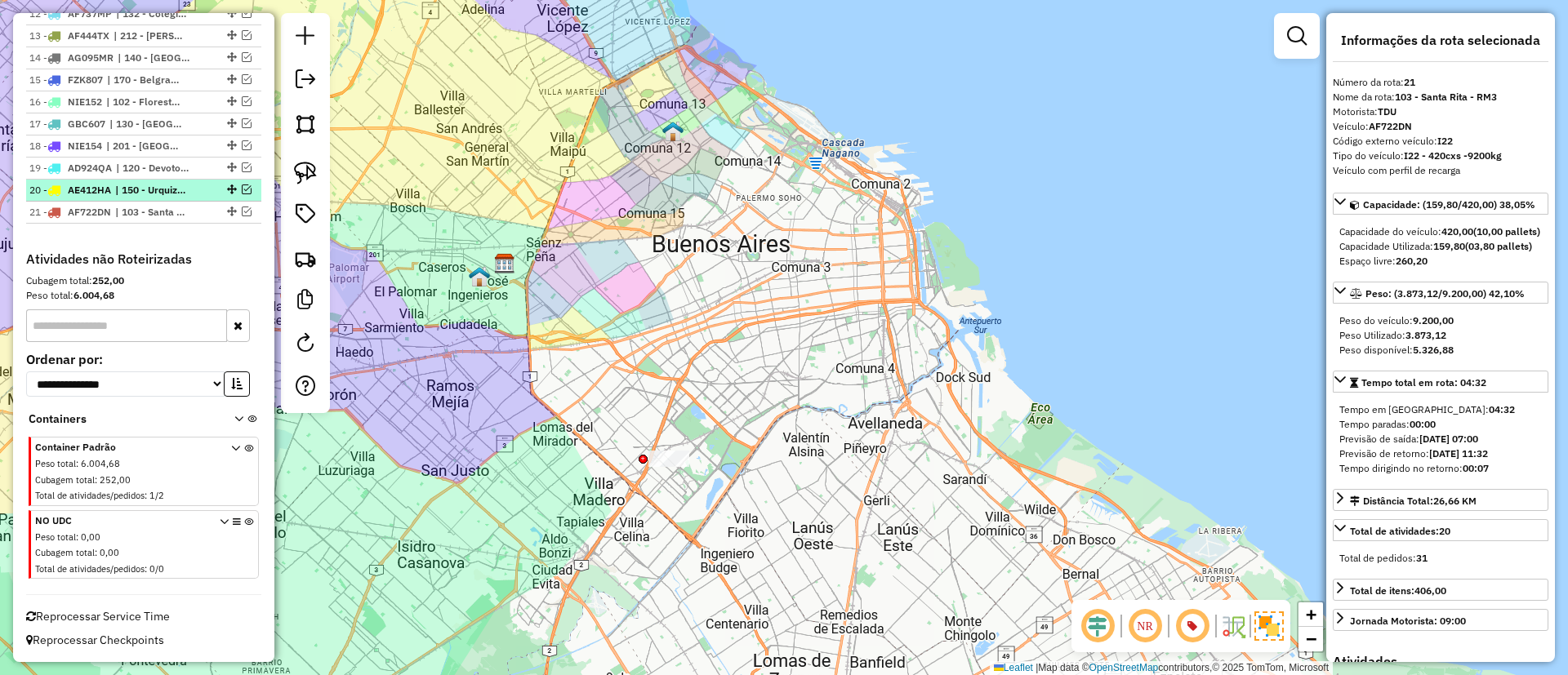
click at [168, 183] on span "| 150 - Urquiza - RM2" at bounding box center [152, 190] width 75 height 15
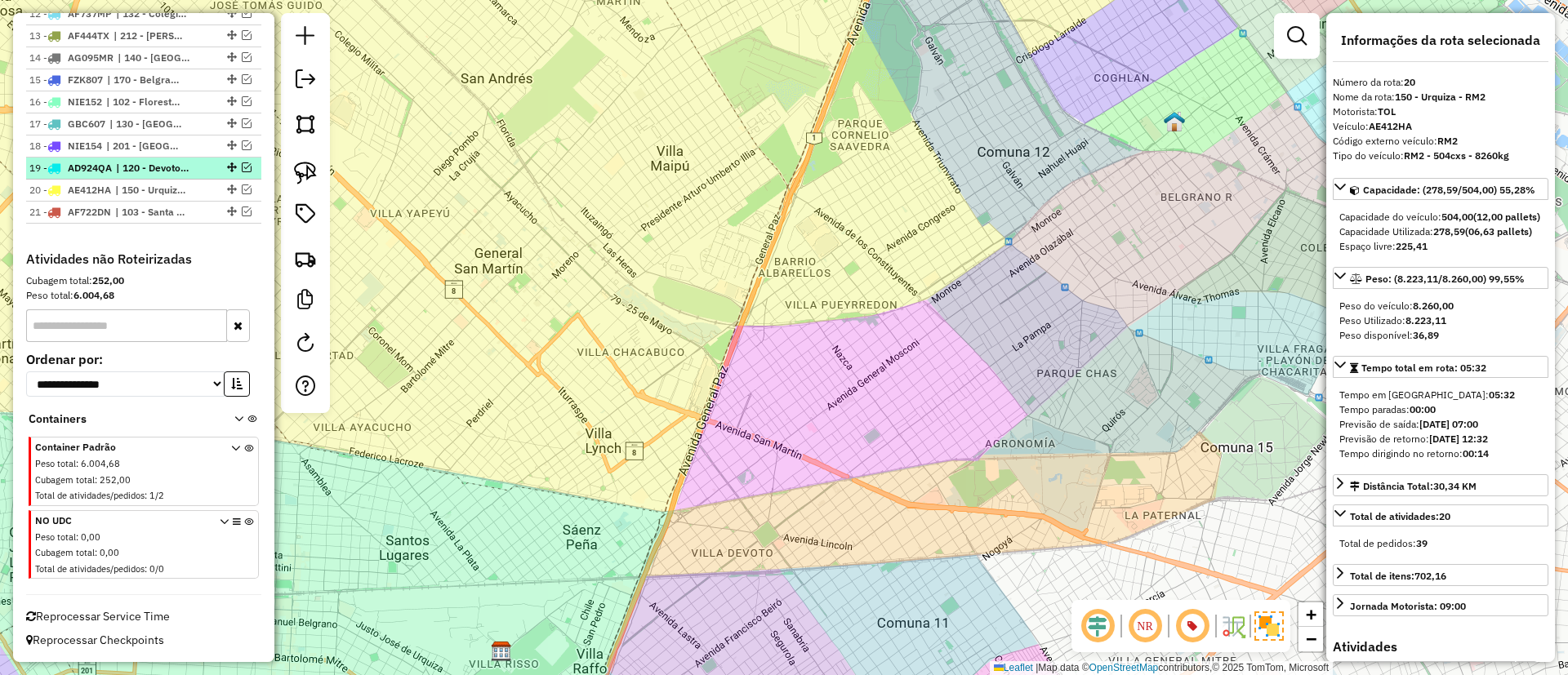
click at [166, 177] on li "19 - AD924QA | 120 - Devoto/Agronomia/Paternal - RM1" at bounding box center [144, 168] width 235 height 22
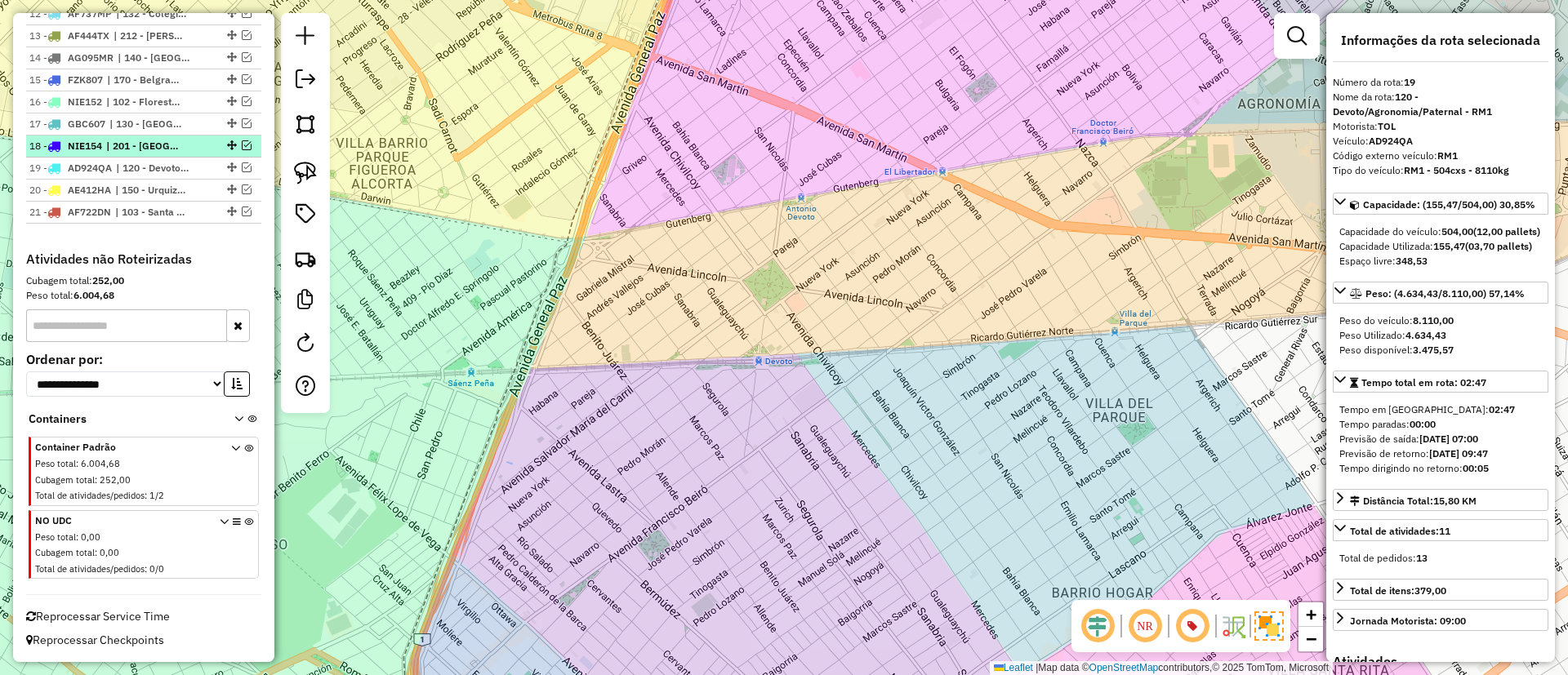
click at [166, 142] on span "| 201 - [GEOGRAPHIC_DATA]/[GEOGRAPHIC_DATA] - I83, 202 - [GEOGRAPHIC_DATA]/[US_…" at bounding box center [144, 146] width 75 height 15
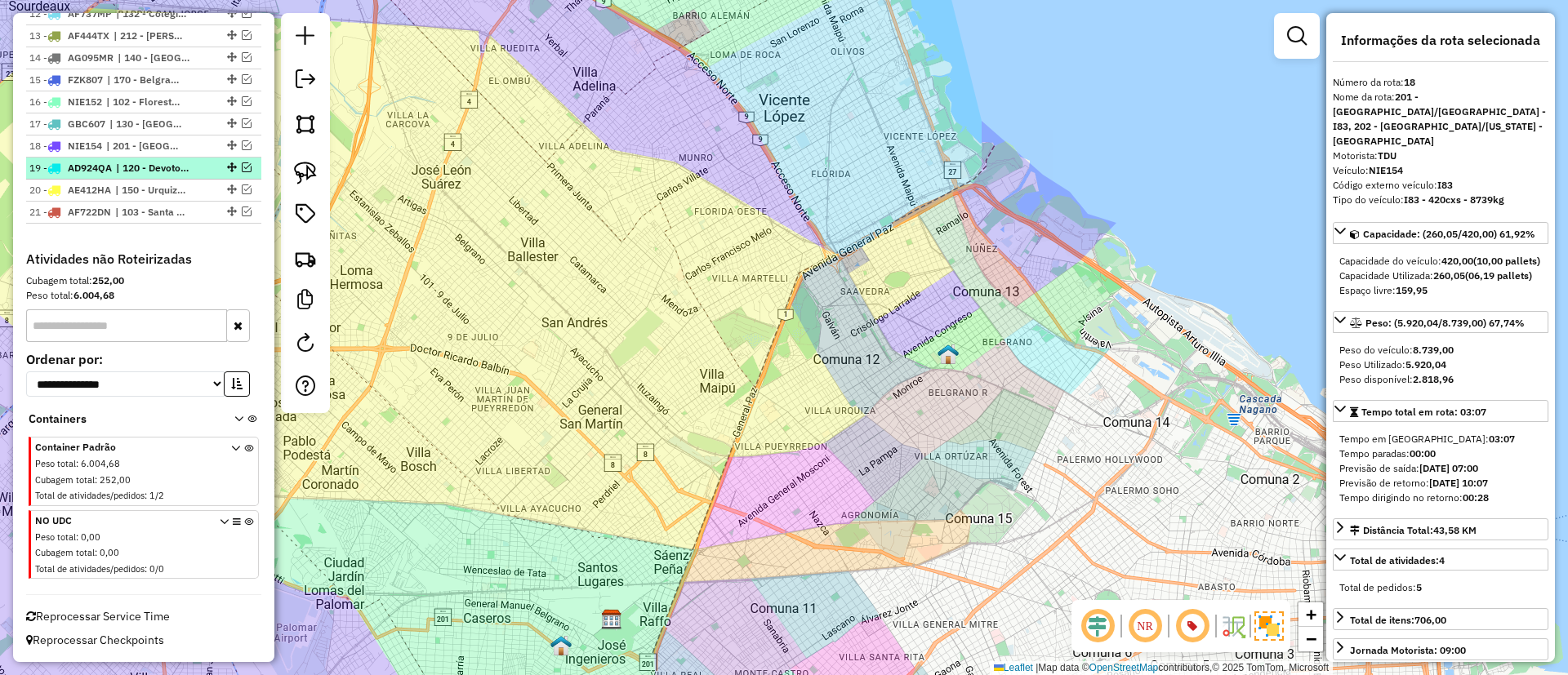
click at [166, 167] on span "| 120 - Devoto/Agronomia/Paternal - RM1" at bounding box center [153, 169] width 75 height 15
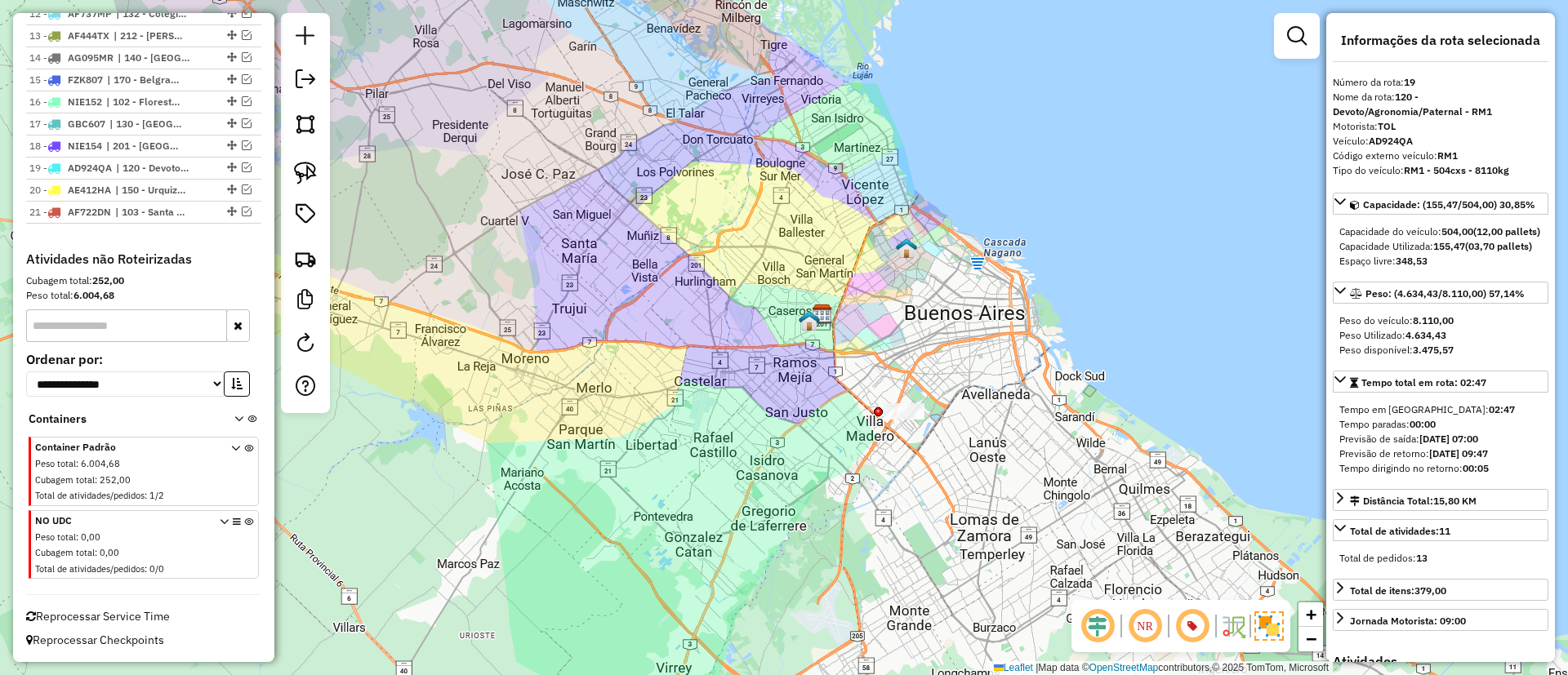
click at [336, 505] on div "Janela de atendimento Grade de atendimento Capacidade Transportadoras Veículos …" at bounding box center [784, 337] width 1568 height 675
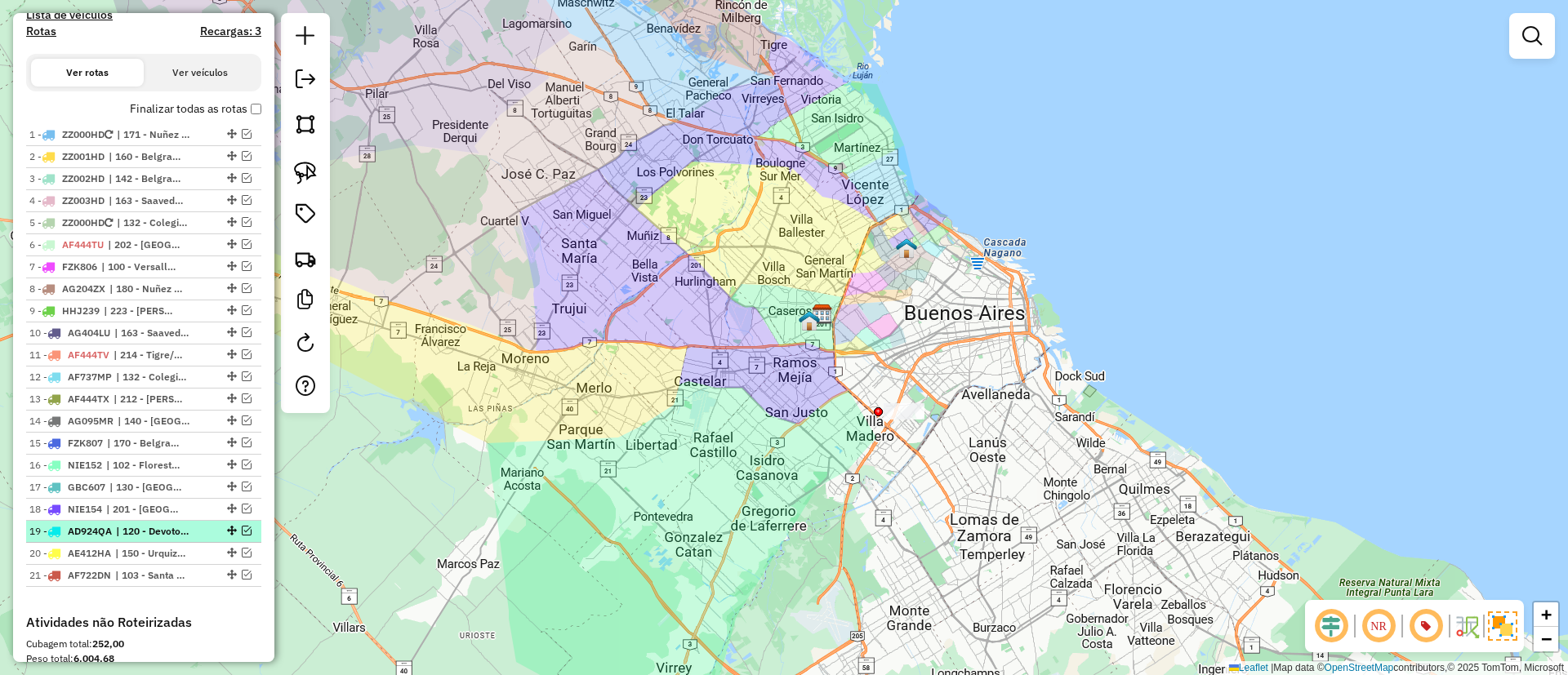
scroll to position [377, 0]
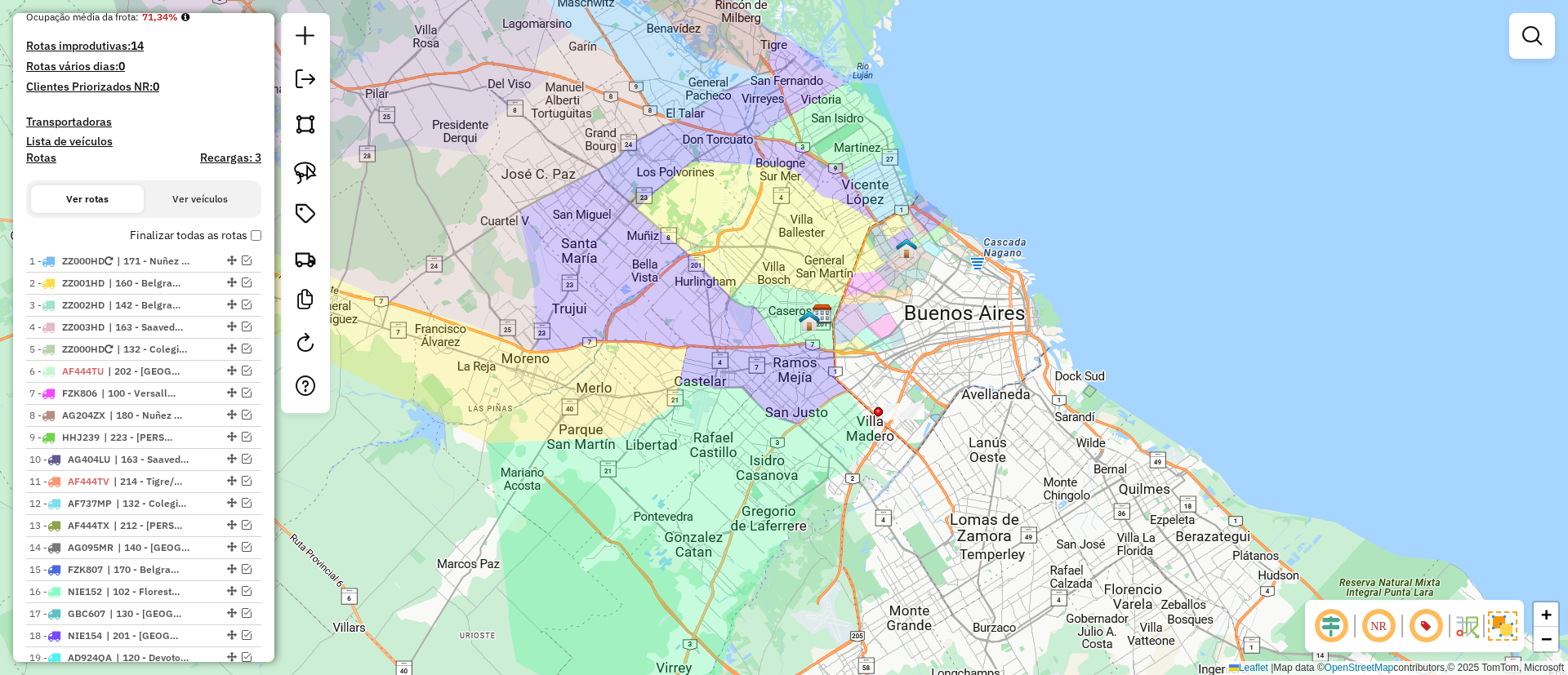
click at [188, 236] on label "Finalizar todas as rotas" at bounding box center [196, 235] width 132 height 17
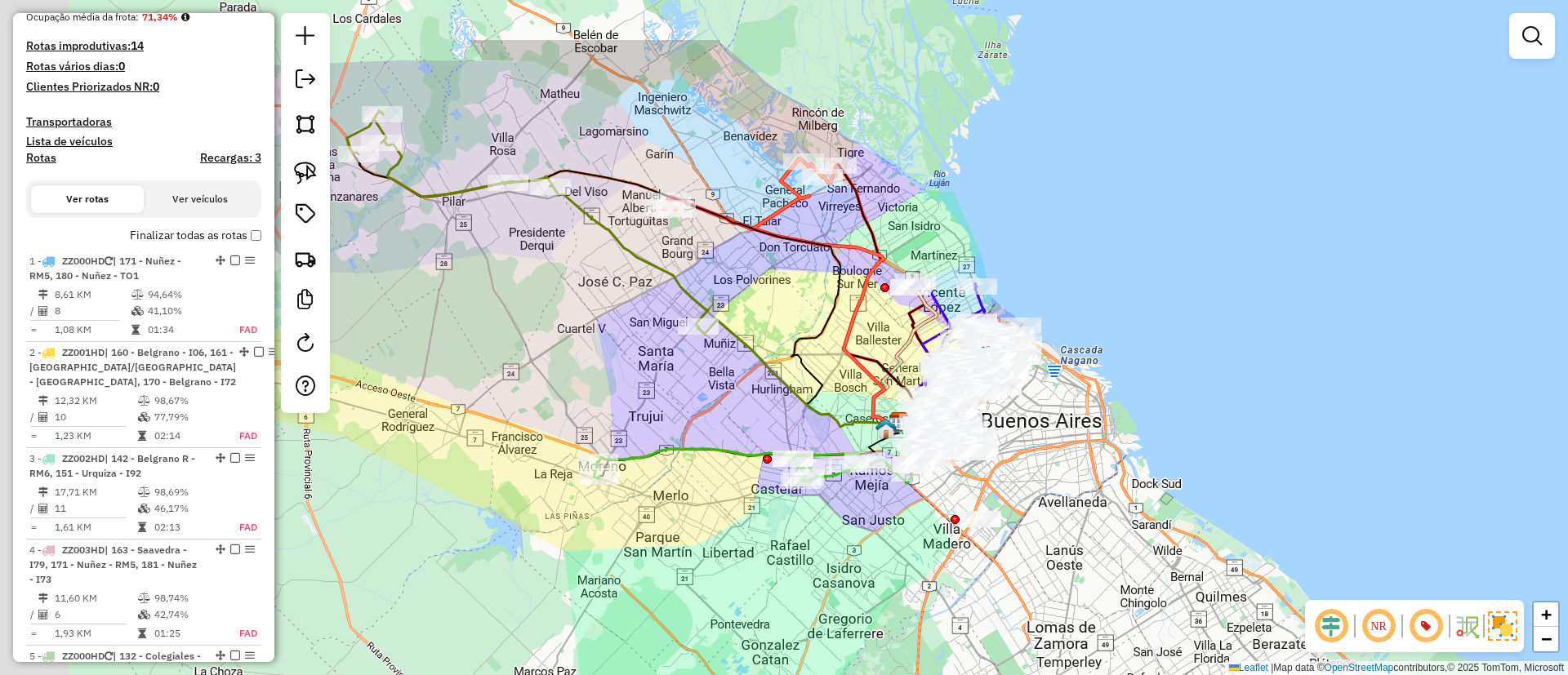
click at [770, 281] on div "Janela de atendimento Grade de atendimento Capacidade Transportadoras Veículos …" at bounding box center [784, 337] width 1568 height 675
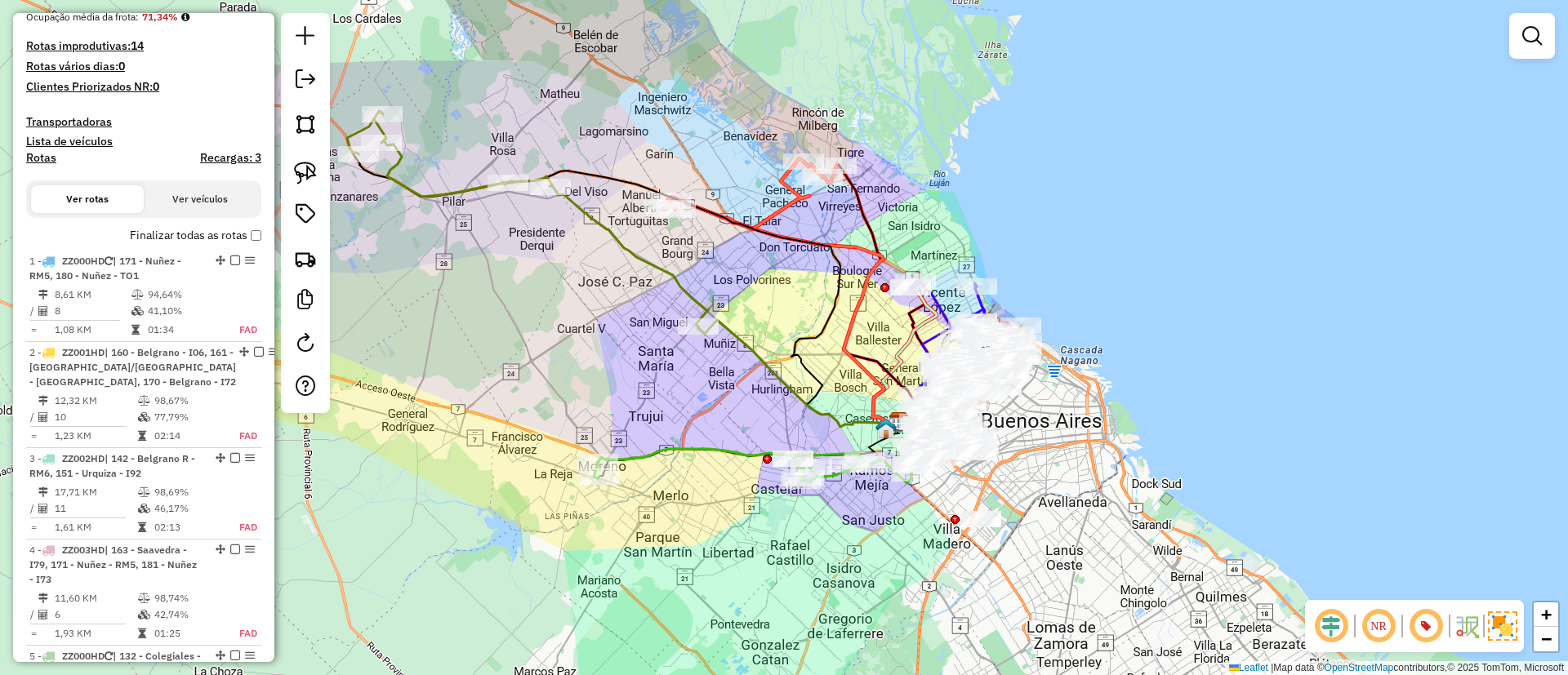
click at [789, 215] on icon at bounding box center [749, 193] width 173 height 71
select select "*********"
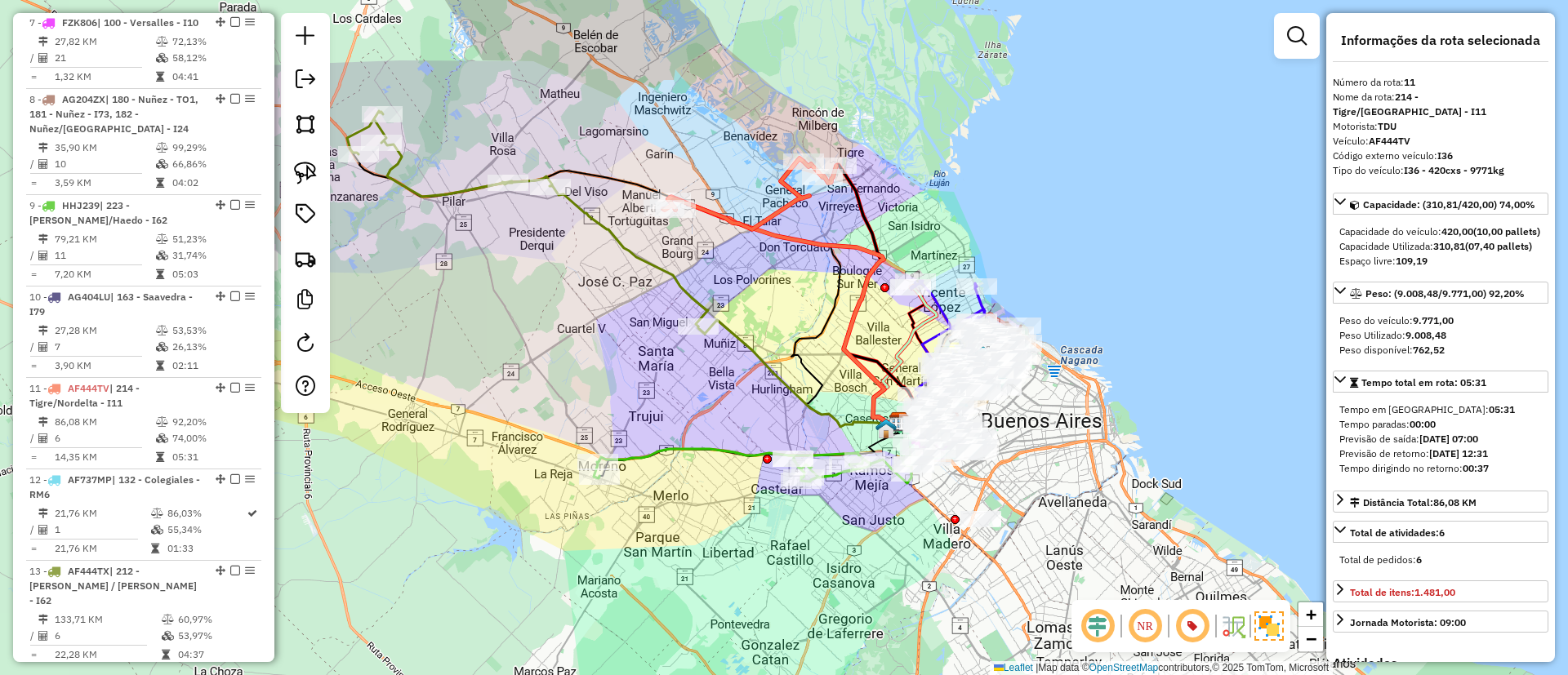
scroll to position [1588, 0]
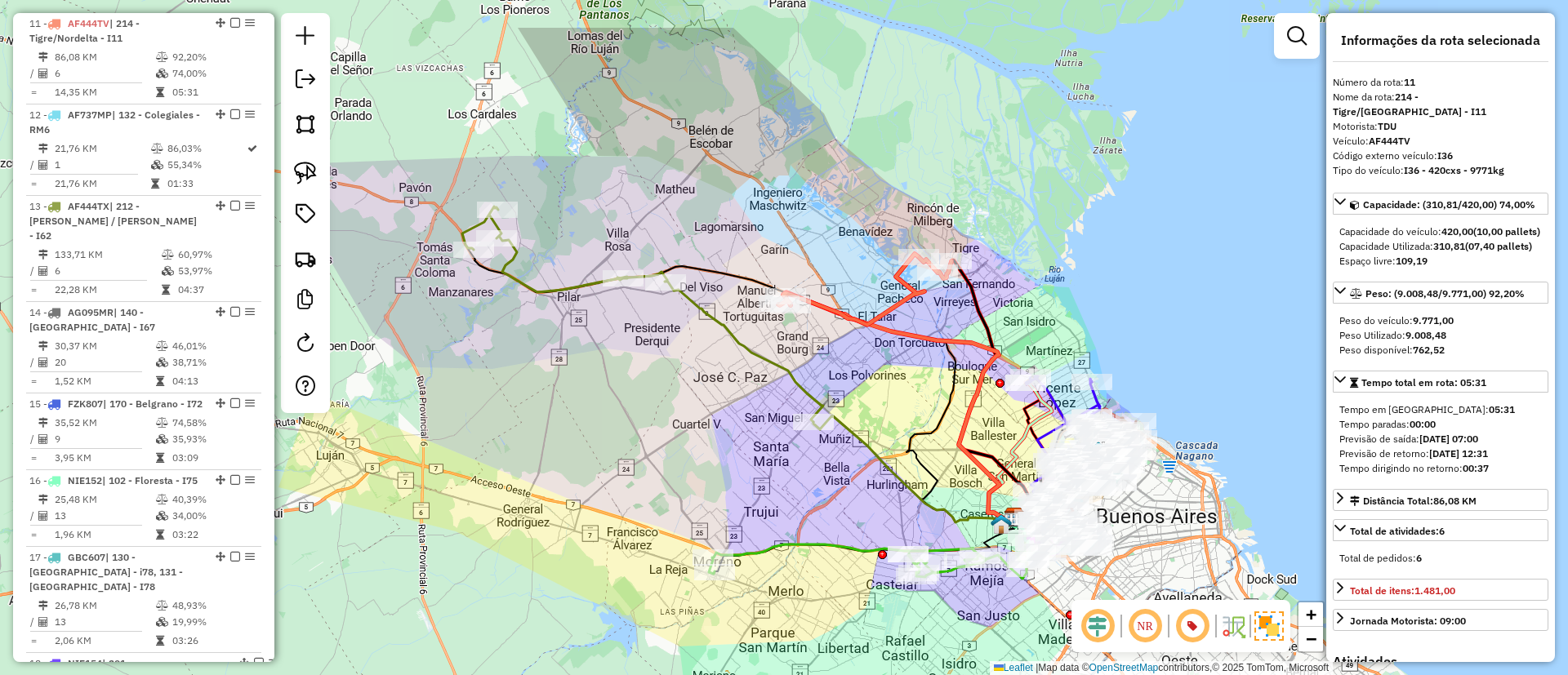
drag, startPoint x: 765, startPoint y: 253, endPoint x: 879, endPoint y: 349, distance: 149.0
click at [879, 349] on div "Janela de atendimento Grade de atendimento Capacidade Transportadoras Veículos …" at bounding box center [784, 337] width 1568 height 675
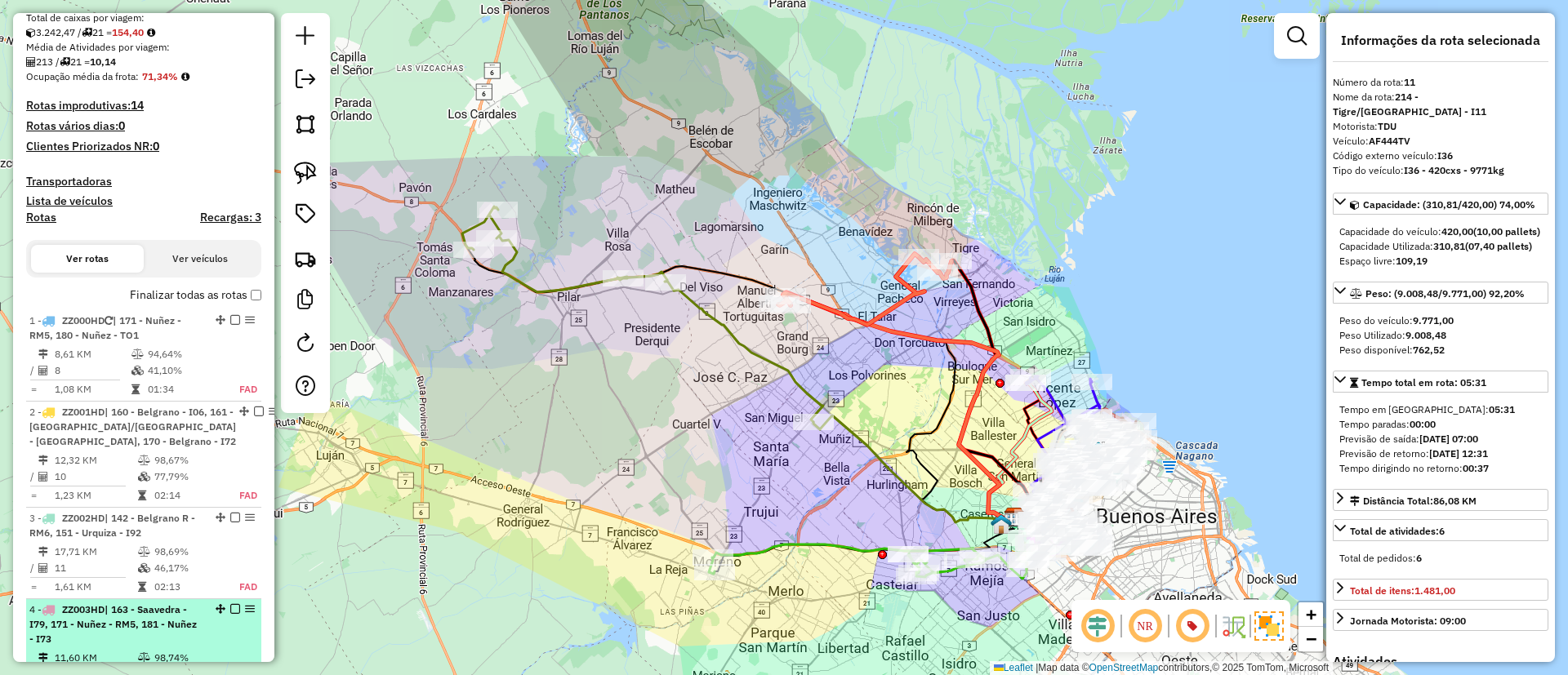
scroll to position [0, 0]
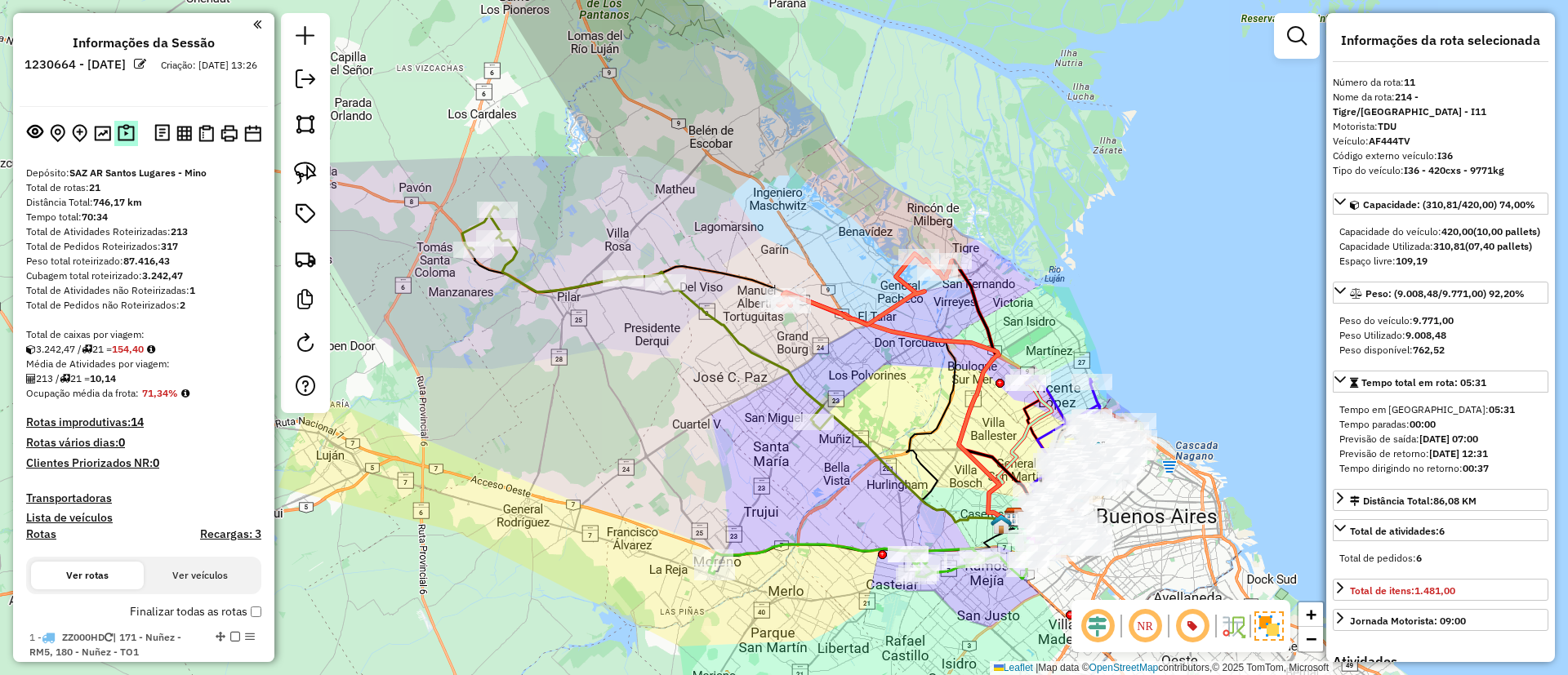
click at [121, 125] on img at bounding box center [126, 134] width 17 height 19
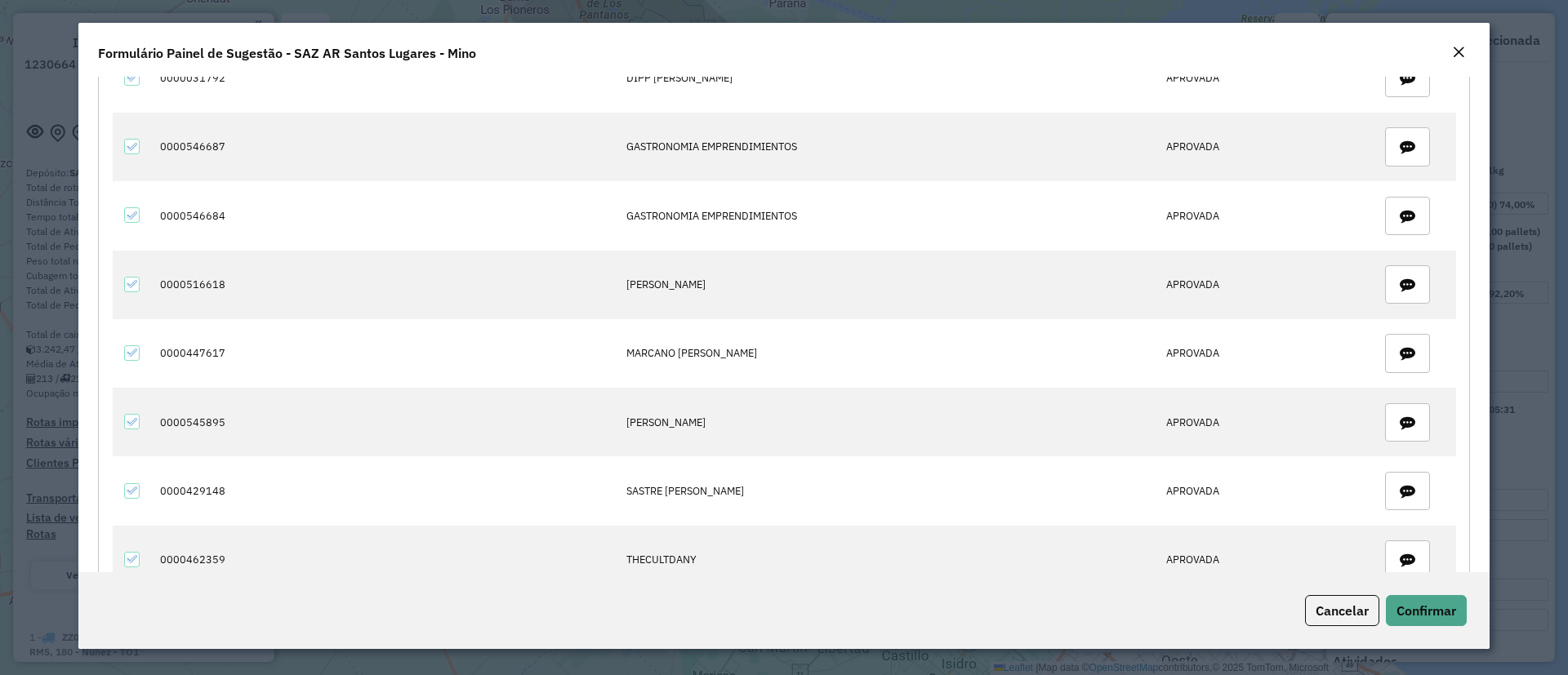
scroll to position [735, 0]
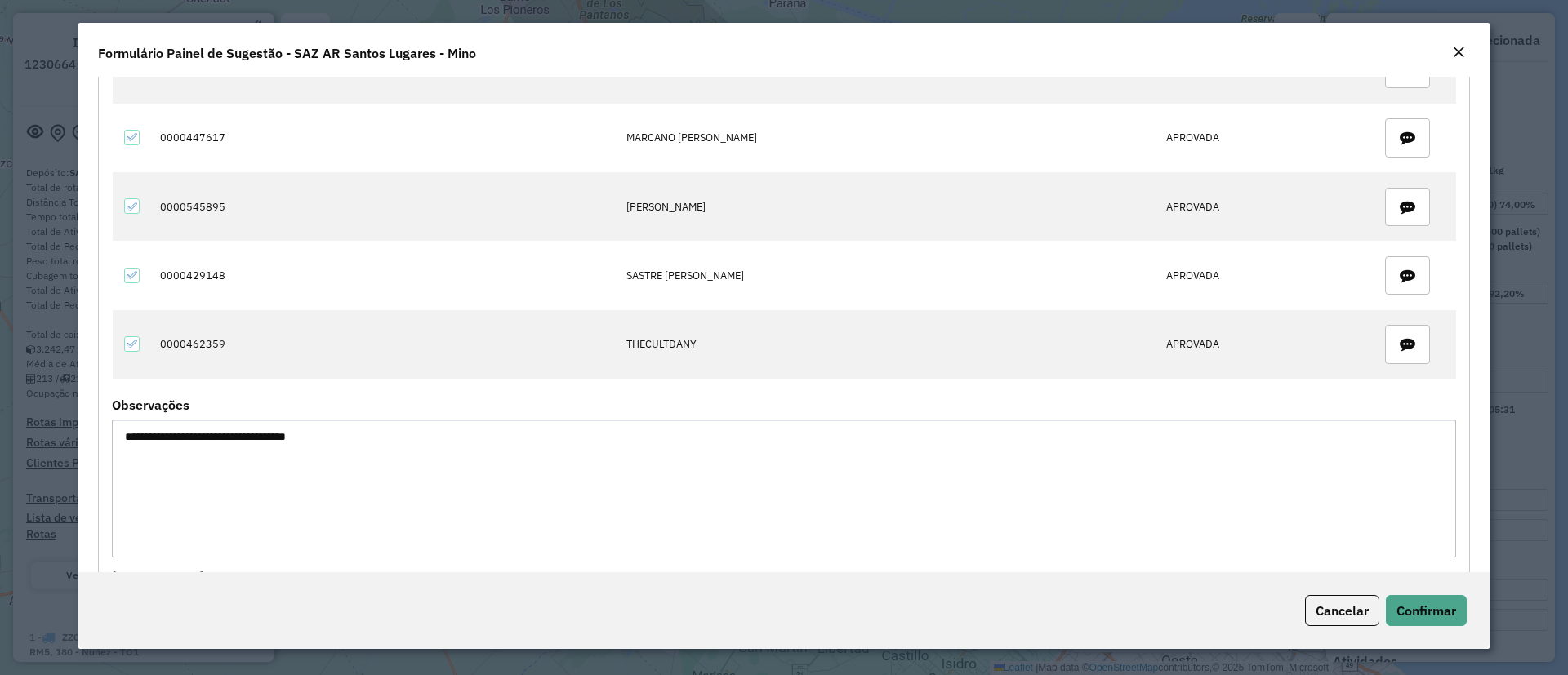
click at [267, 459] on textarea "**********" at bounding box center [784, 489] width 1344 height 138
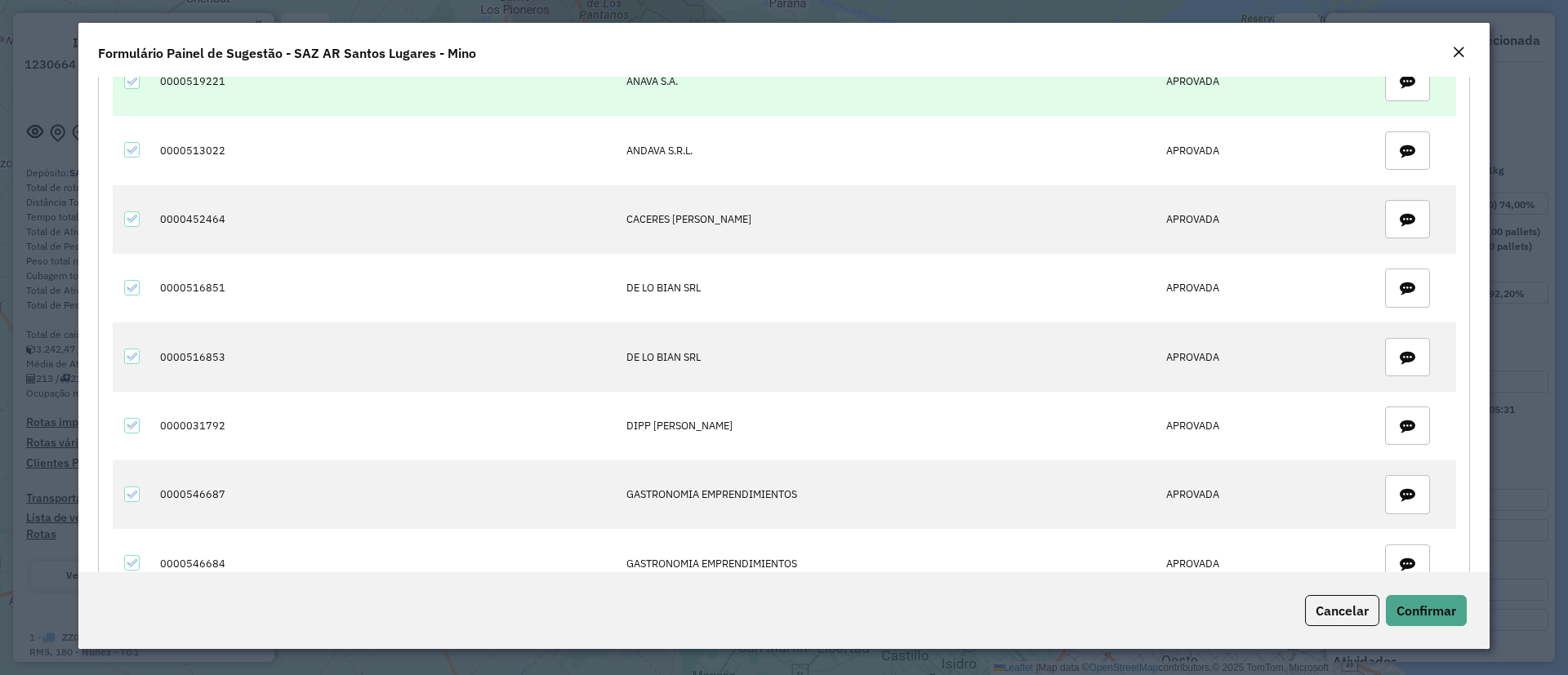
scroll to position [122, 0]
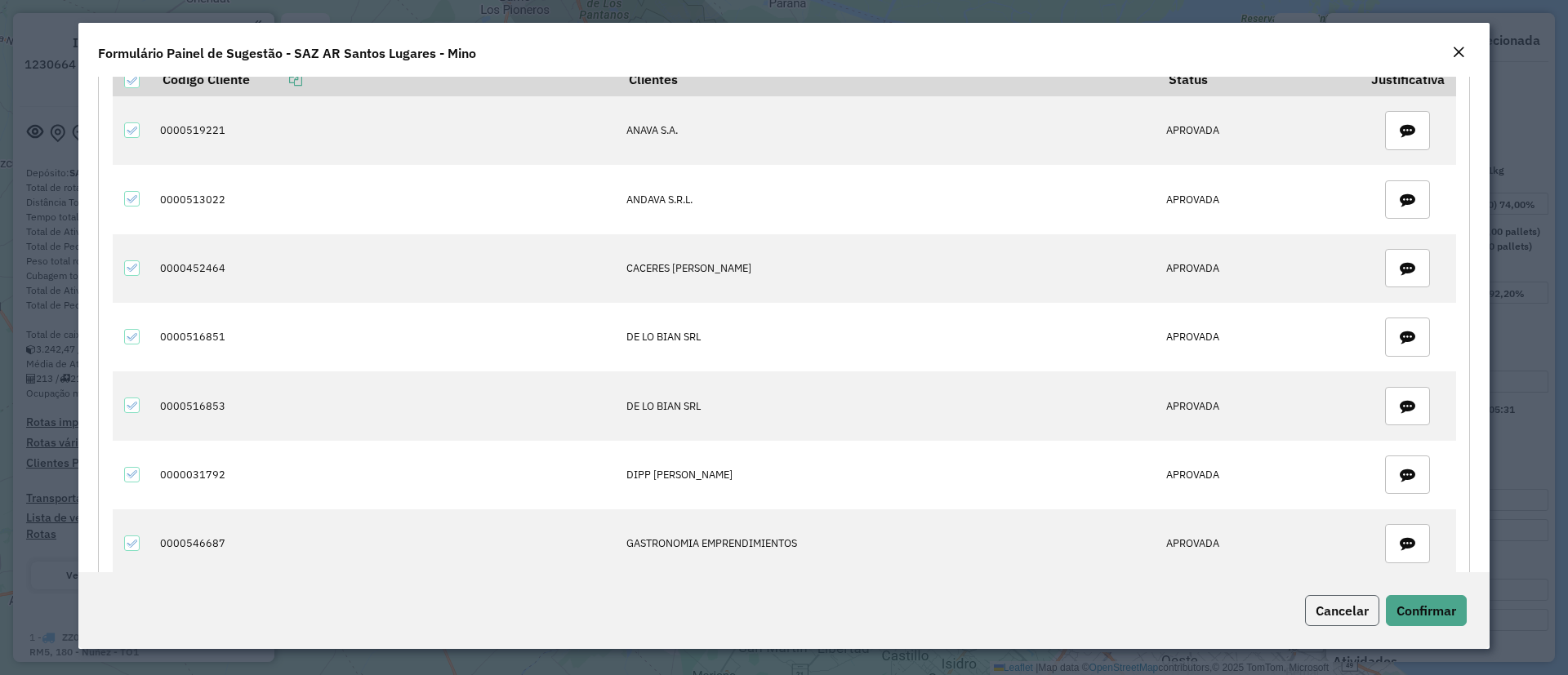
click at [1327, 607] on span "Cancelar" at bounding box center [1342, 610] width 53 height 16
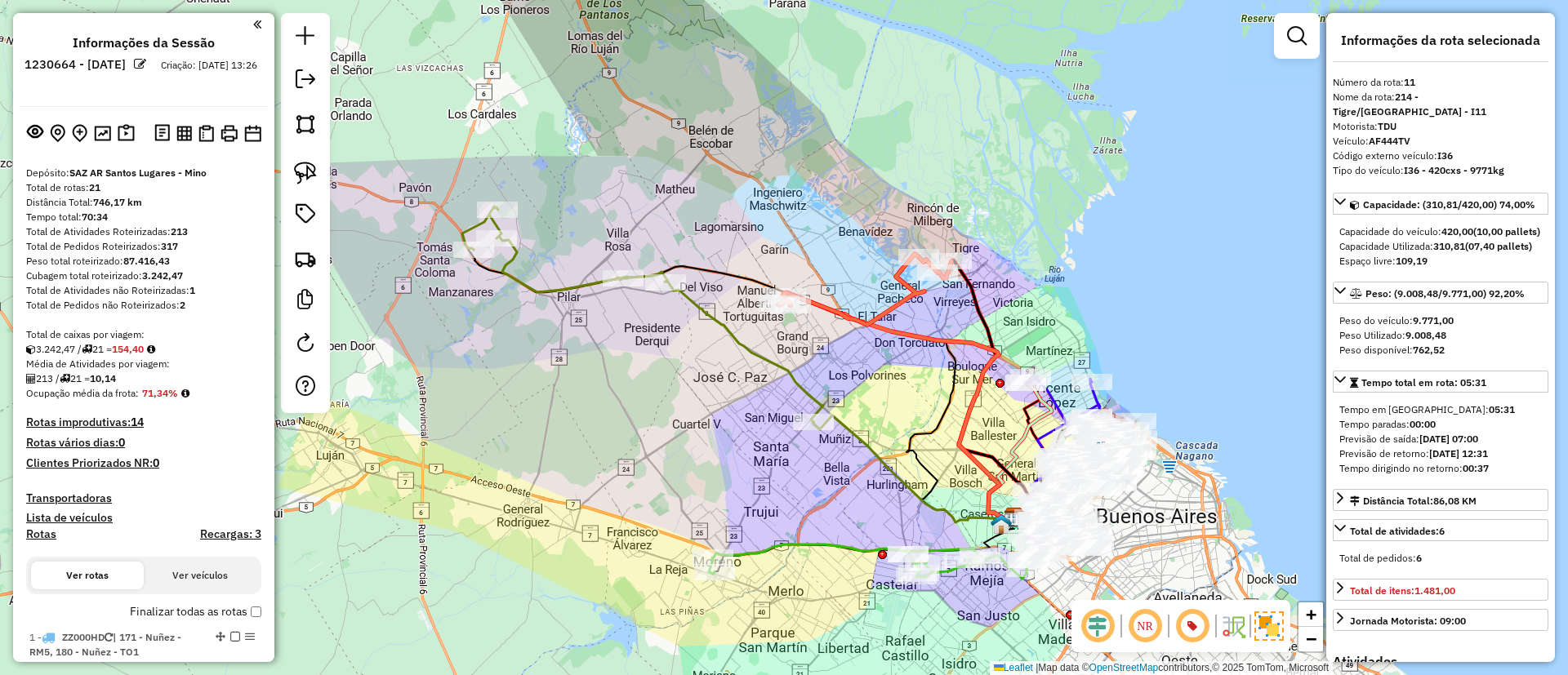
click at [558, 293] on icon at bounding box center [642, 313] width 360 height 216
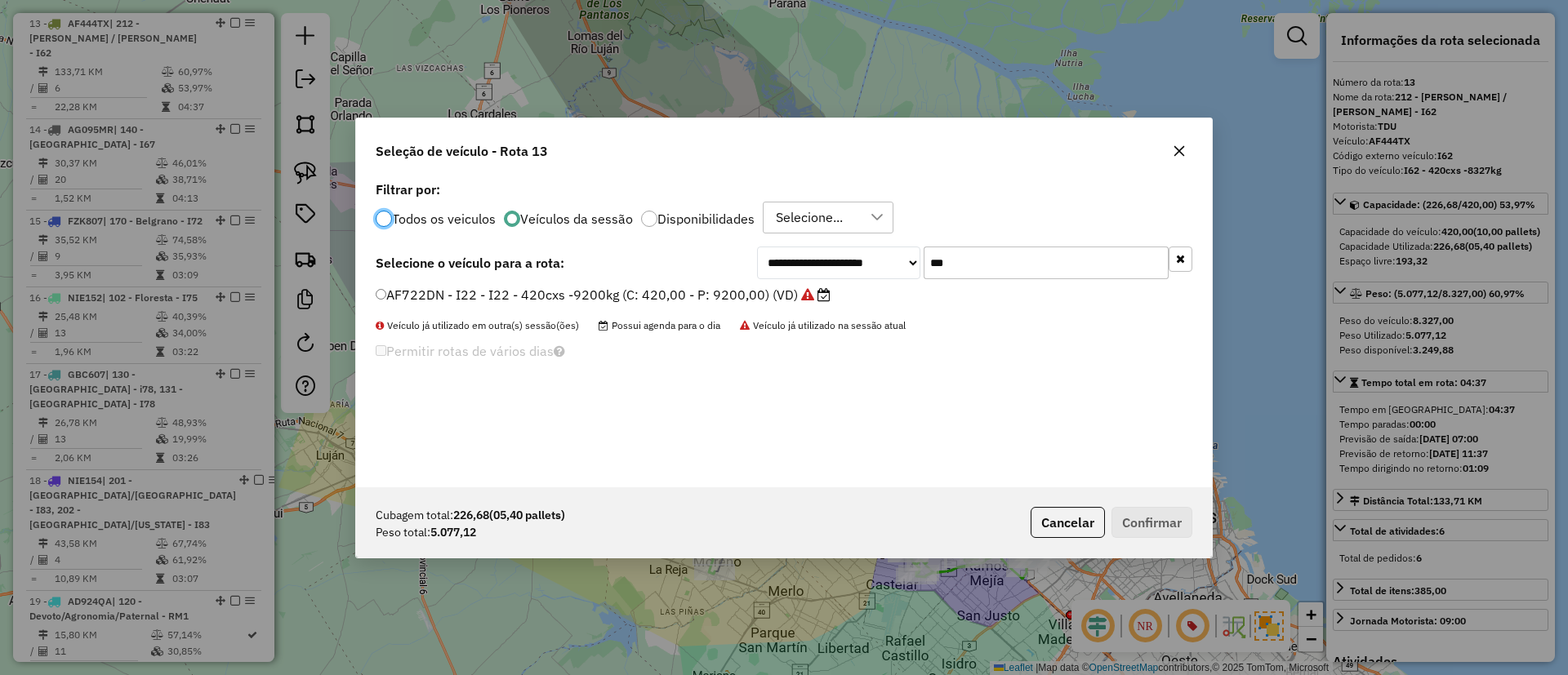
scroll to position [9, 5]
drag, startPoint x: 947, startPoint y: 274, endPoint x: 852, endPoint y: 265, distance: 95.4
click at [852, 265] on div "**********" at bounding box center [974, 263] width 435 height 33
type input "***"
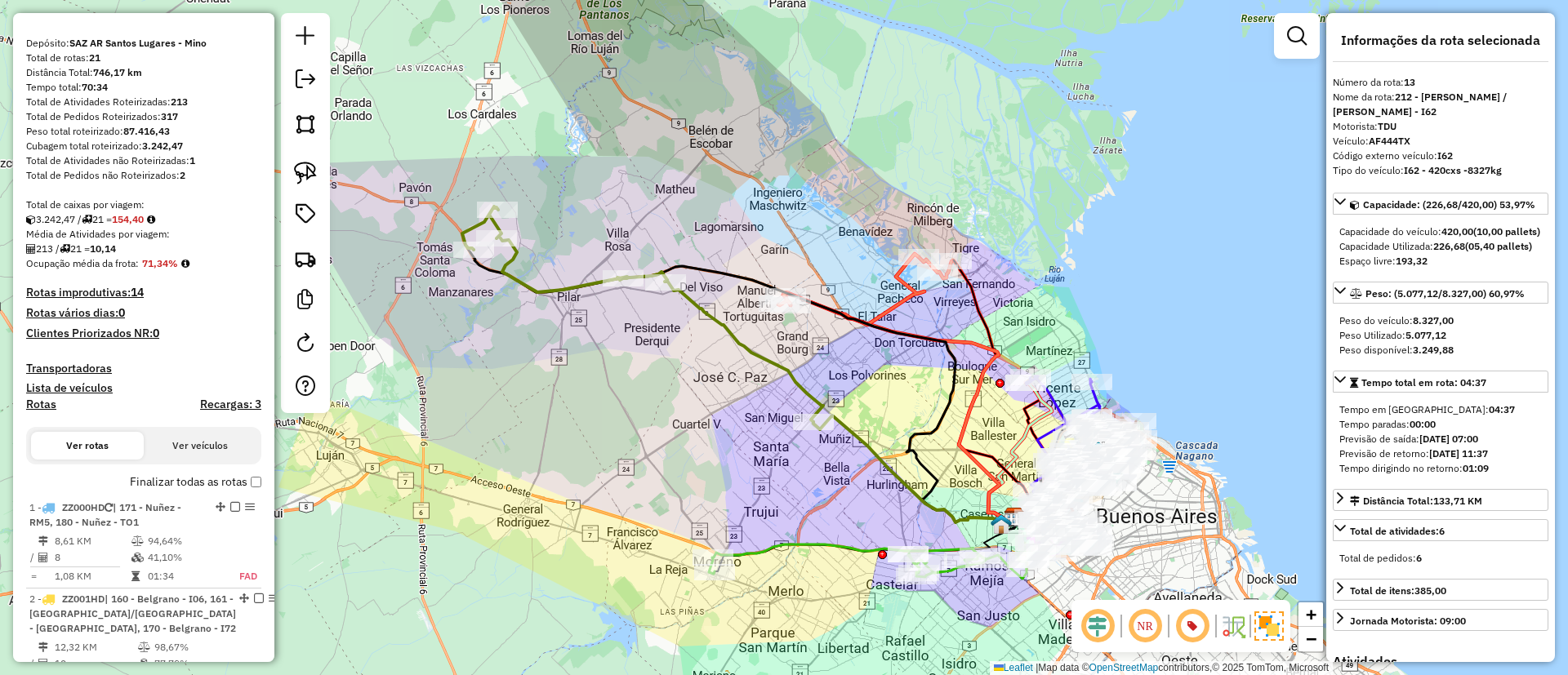
scroll to position [0, 0]
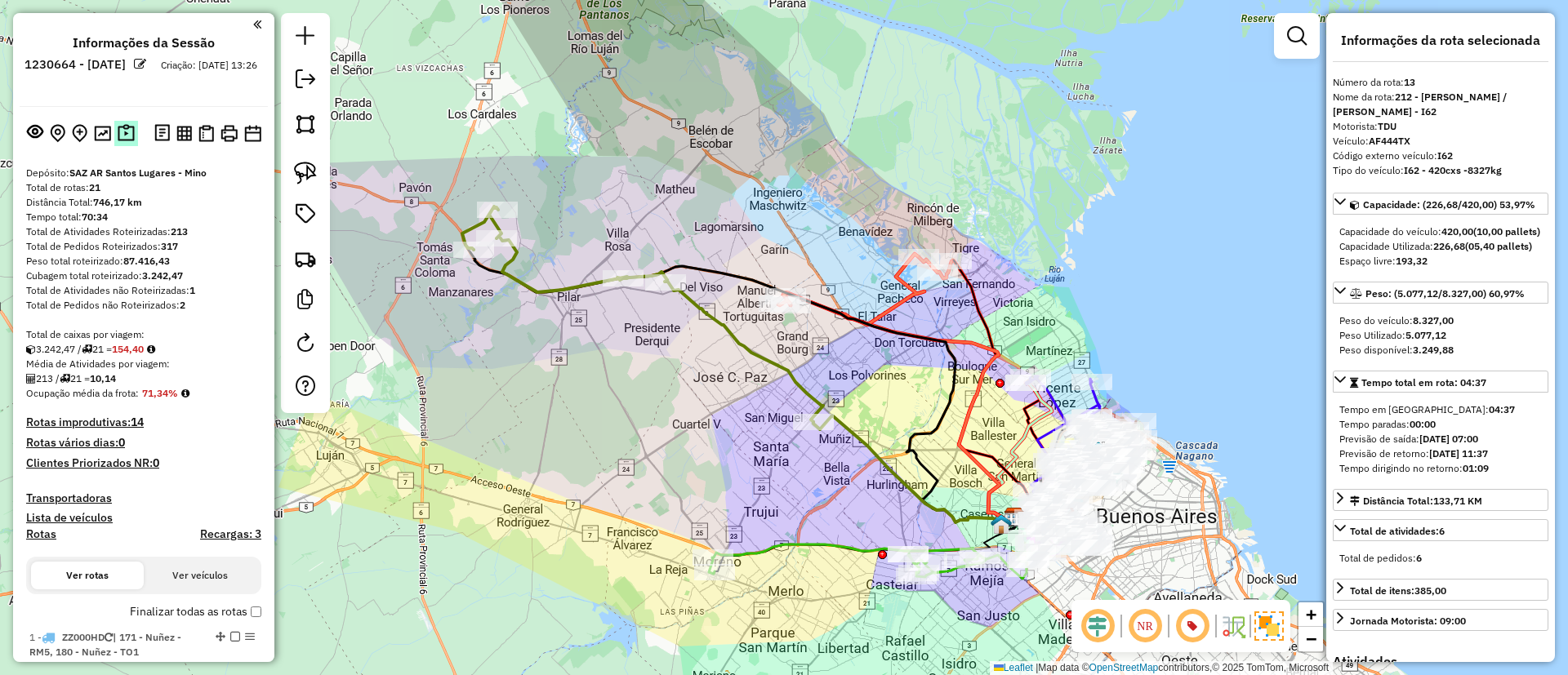
click at [126, 127] on img at bounding box center [126, 134] width 17 height 19
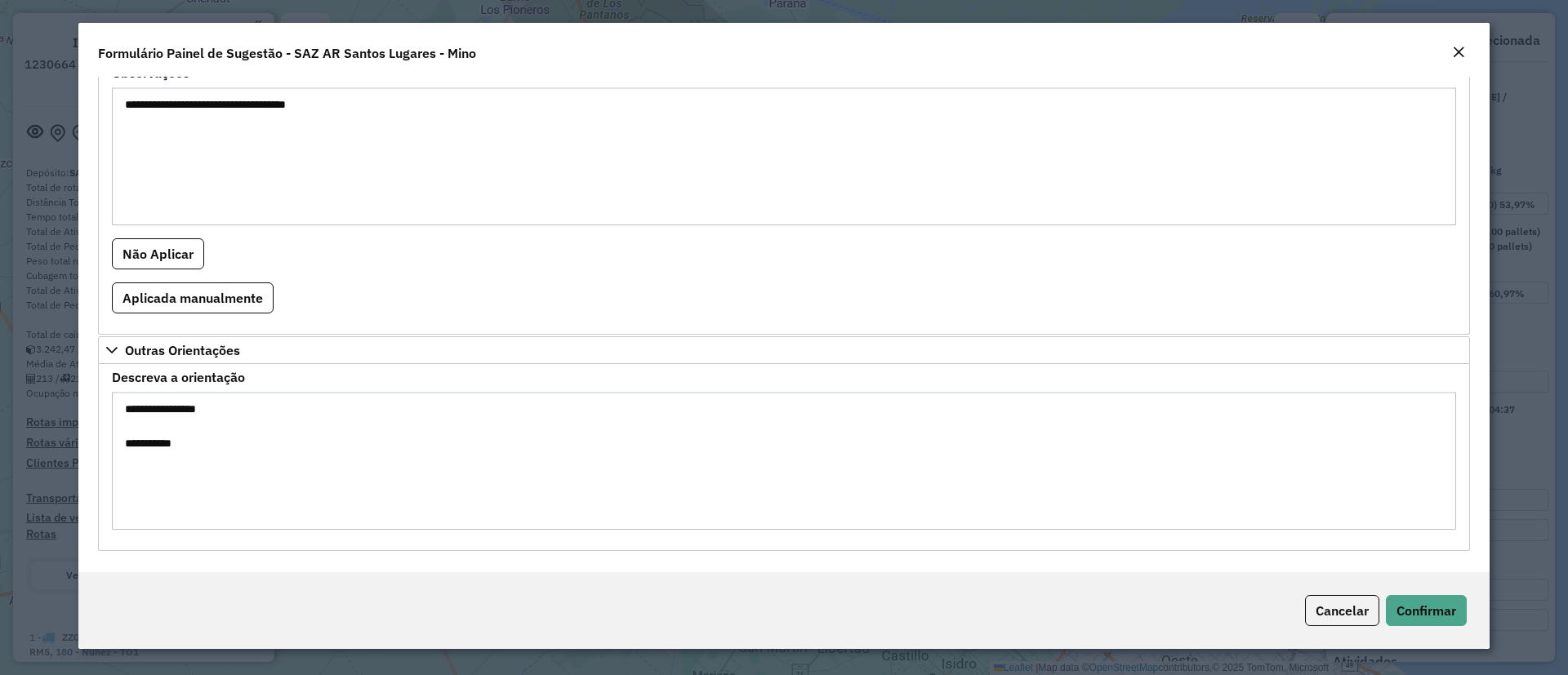
scroll to position [823, 0]
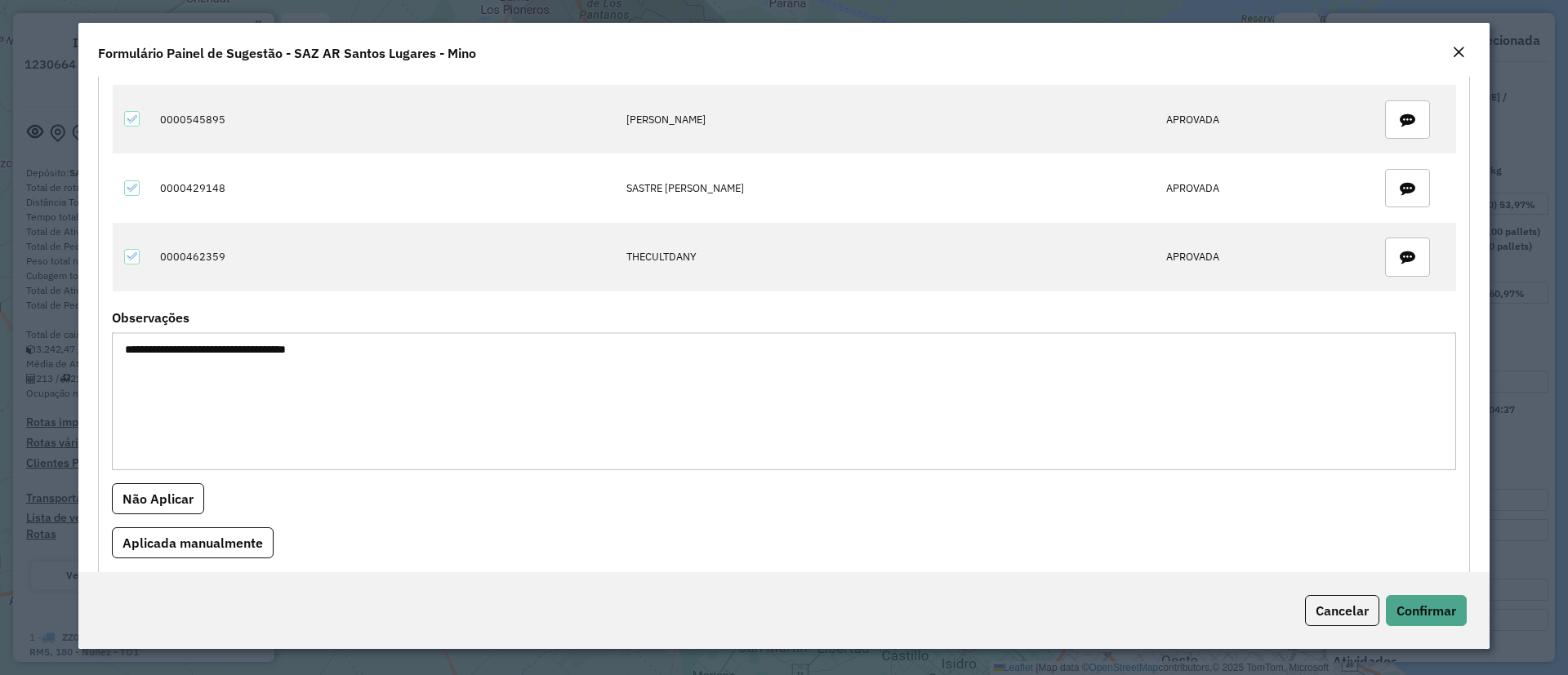
click at [287, 355] on textarea "**********" at bounding box center [784, 401] width 1344 height 138
click at [1460, 56] on em "Close" at bounding box center [1459, 53] width 13 height 13
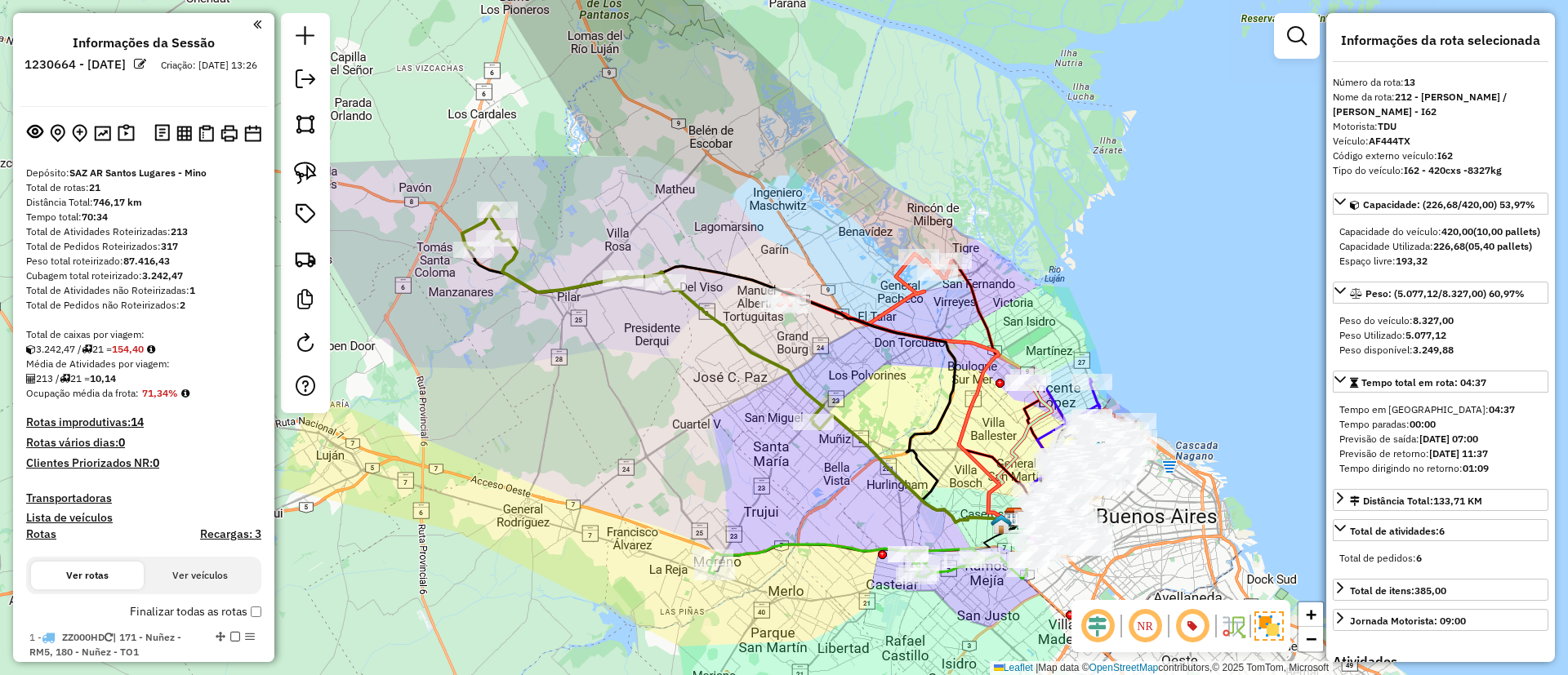
click at [899, 302] on icon at bounding box center [865, 289] width 173 height 71
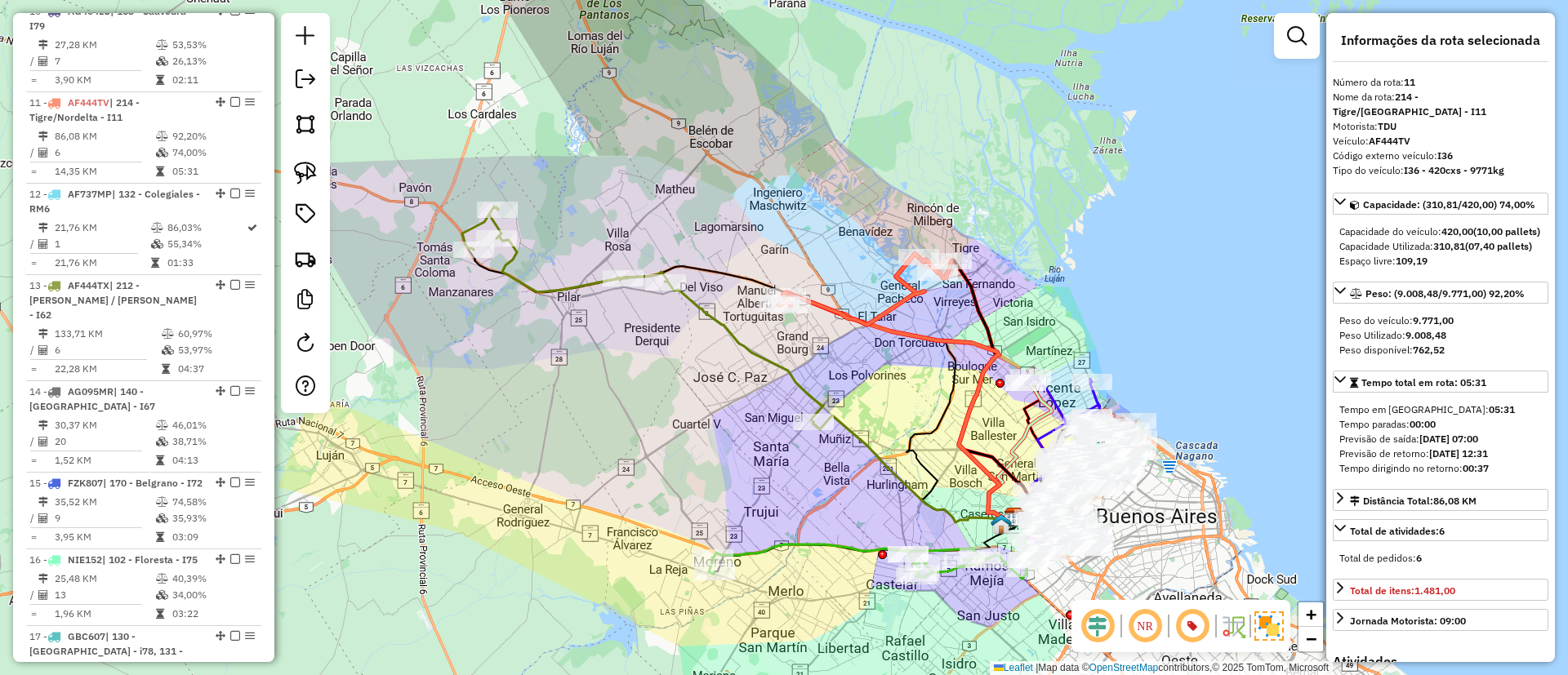
scroll to position [1588, 0]
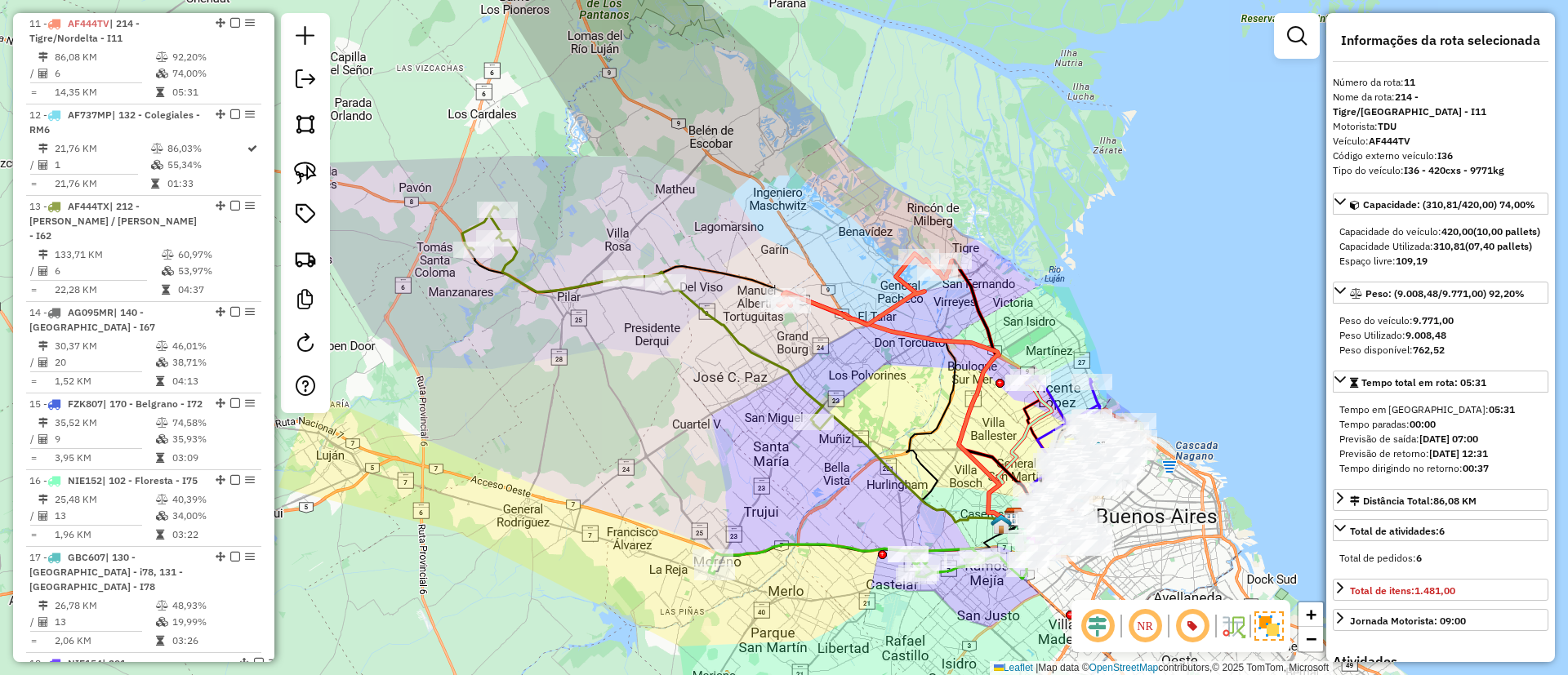
click at [575, 294] on icon at bounding box center [642, 313] width 360 height 216
